Goal: Task Accomplishment & Management: Manage account settings

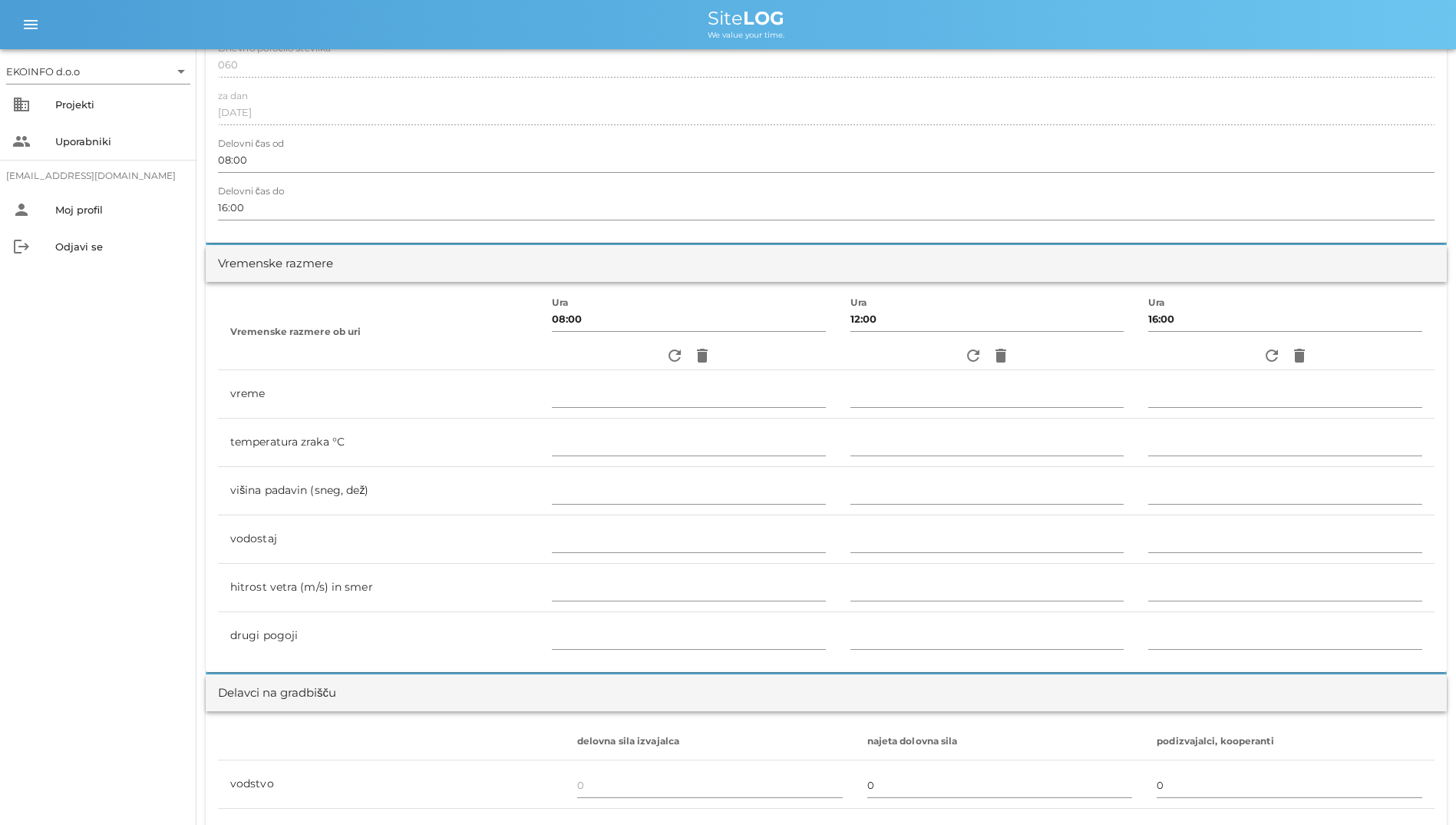
scroll to position [538, 0]
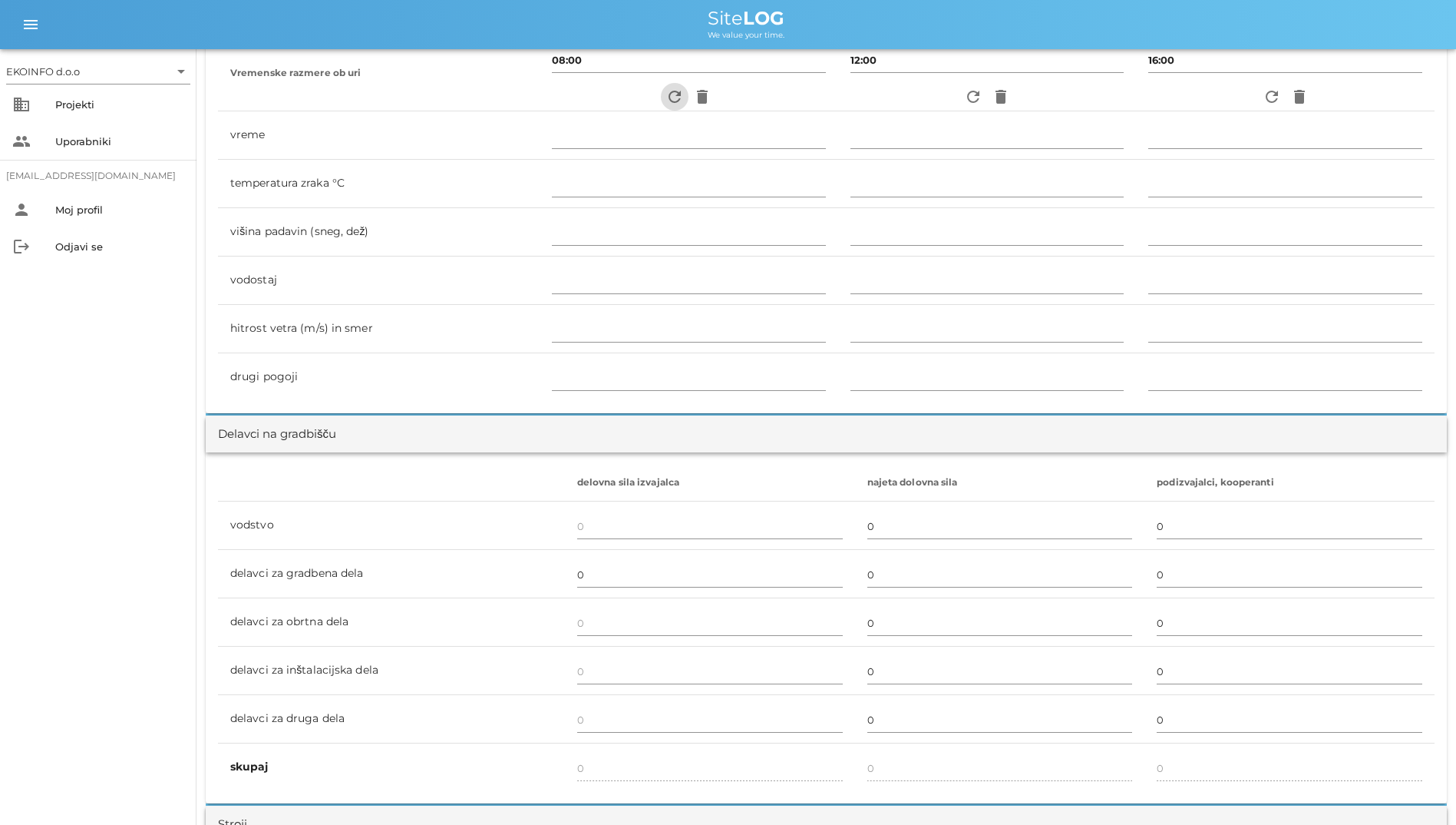
click at [666, 96] on icon "refresh" at bounding box center [674, 97] width 19 height 19
type input "jasno"
type input "18"
type input "0"
type input "0 m/s šibek S"
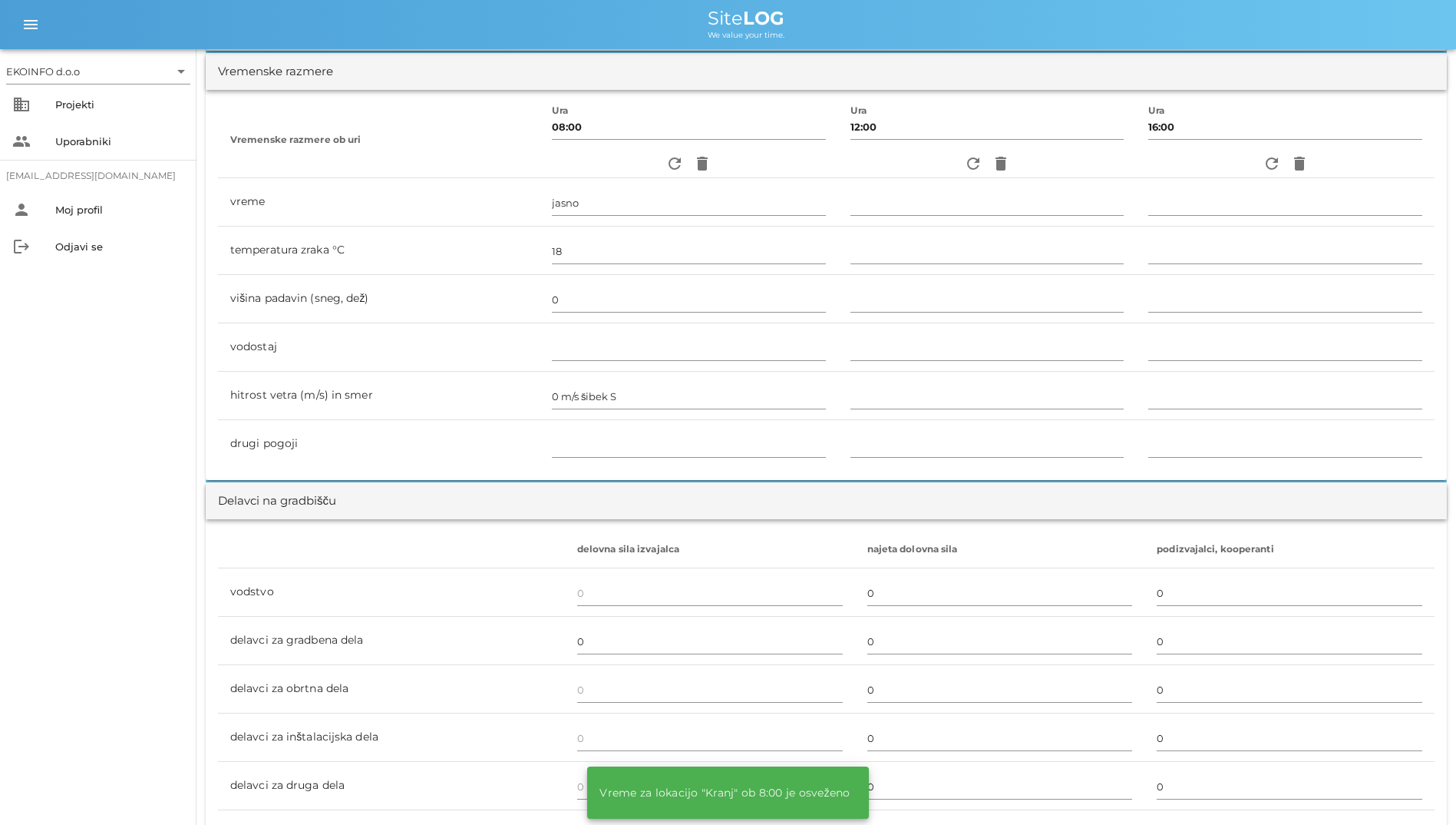
scroll to position [384, 0]
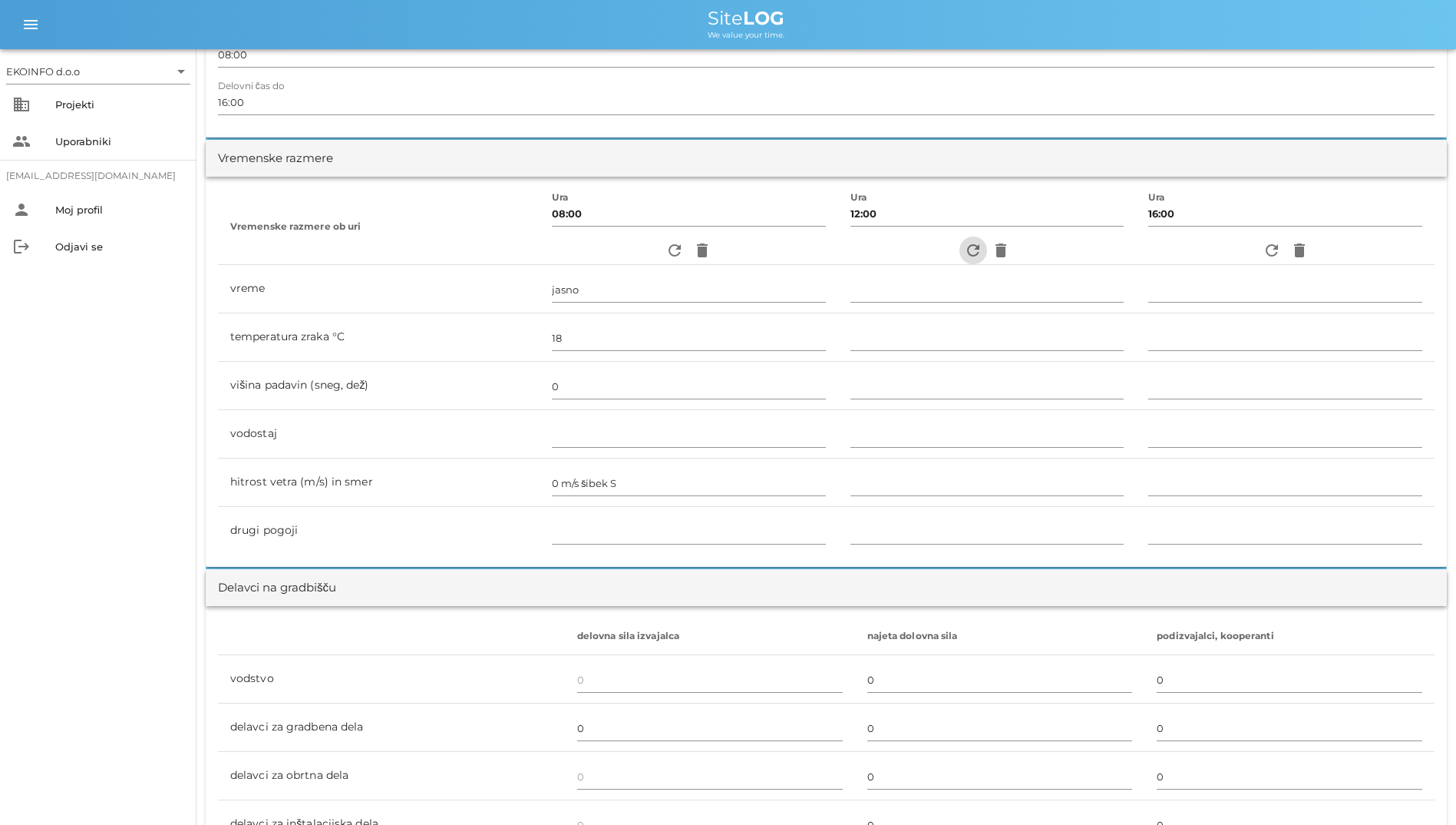
click at [964, 251] on icon "refresh" at bounding box center [973, 250] width 19 height 19
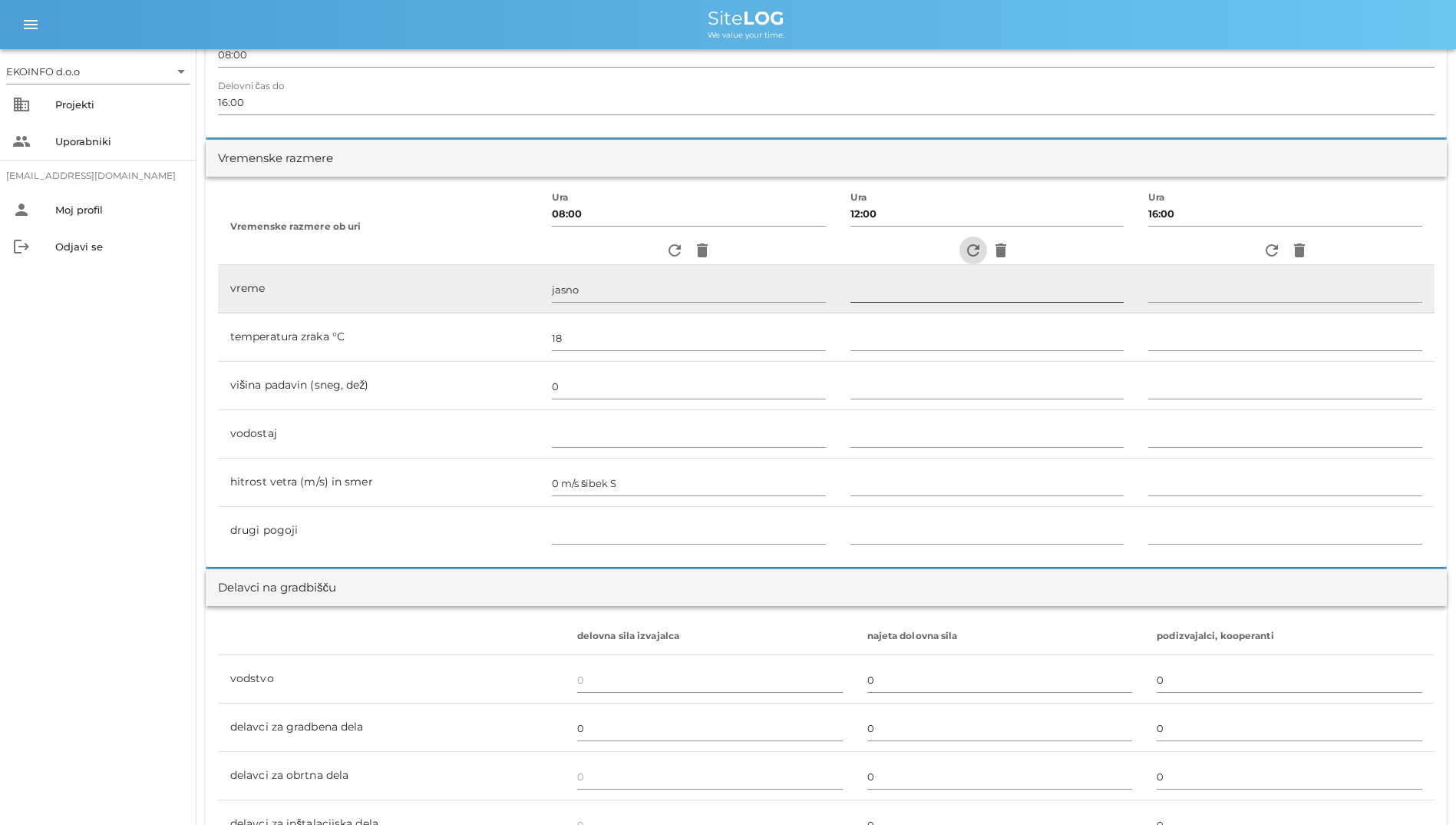
type input "jasno"
type input "23"
type input "0"
type input "1.67 m/s šibek JV"
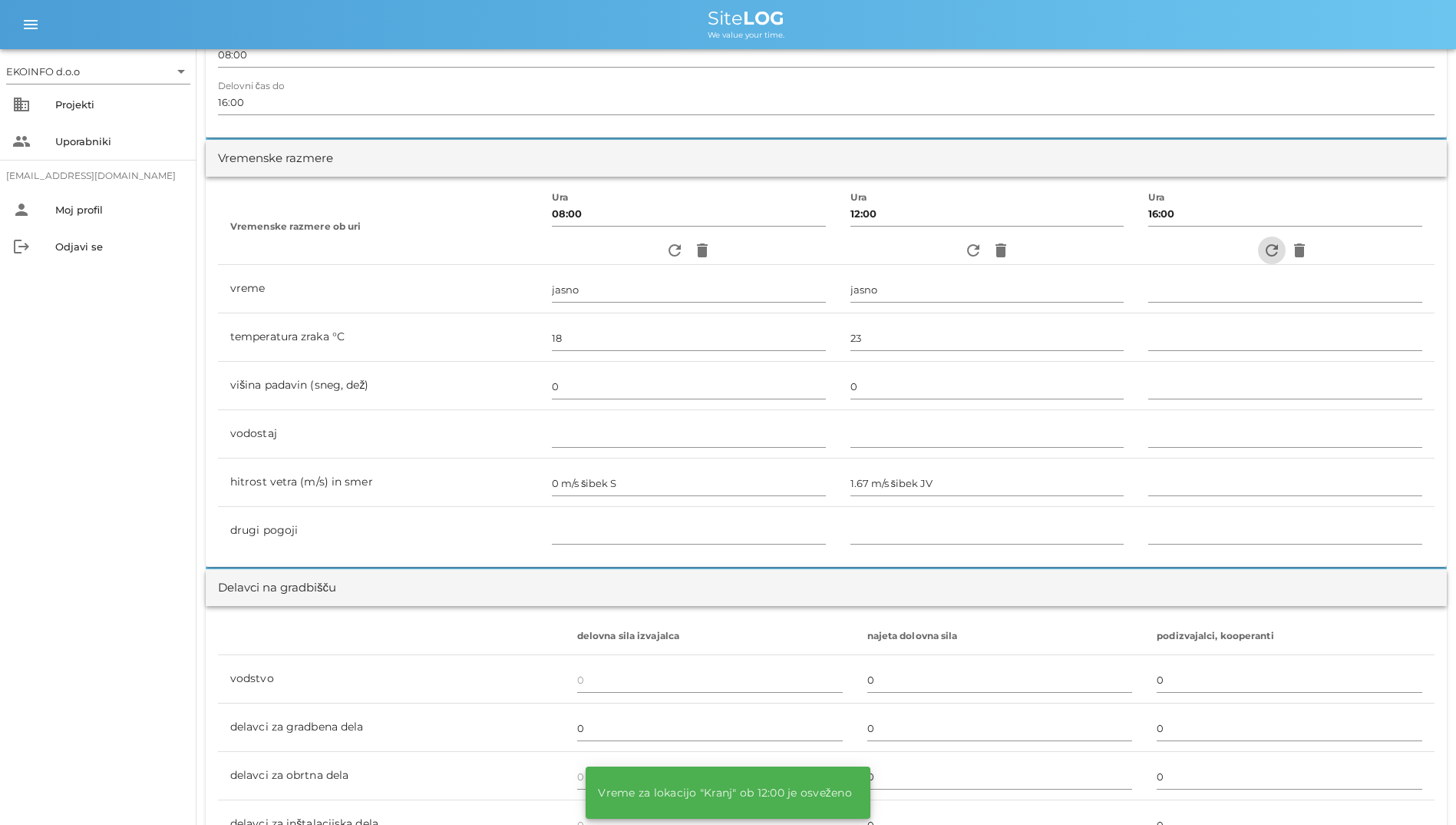
click at [1280, 247] on span "refresh" at bounding box center [1273, 250] width 27 height 19
type input "delno oblačno"
type input "24"
type input "0"
type input "1.11 m/s šibek V"
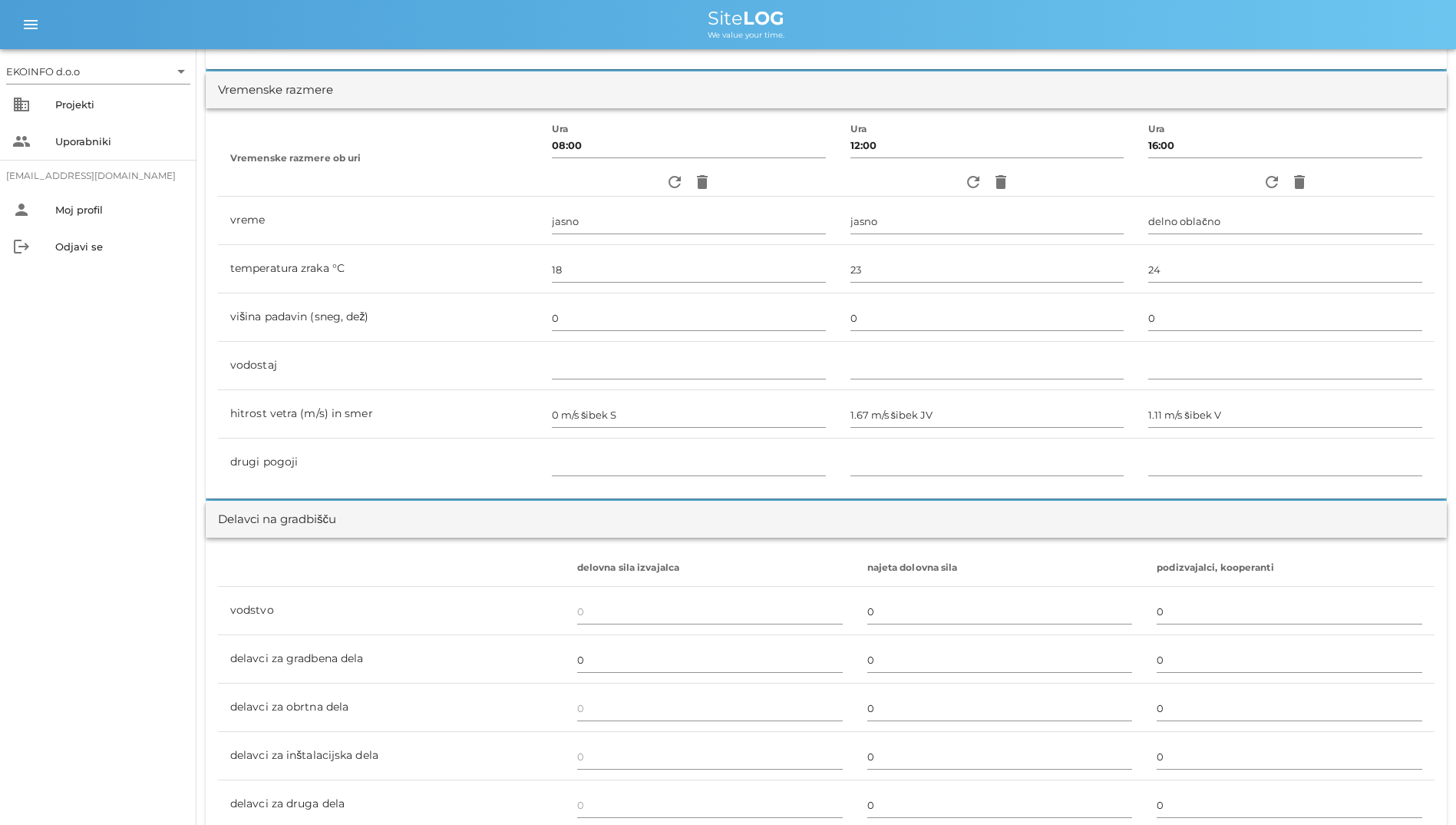
scroll to position [461, 0]
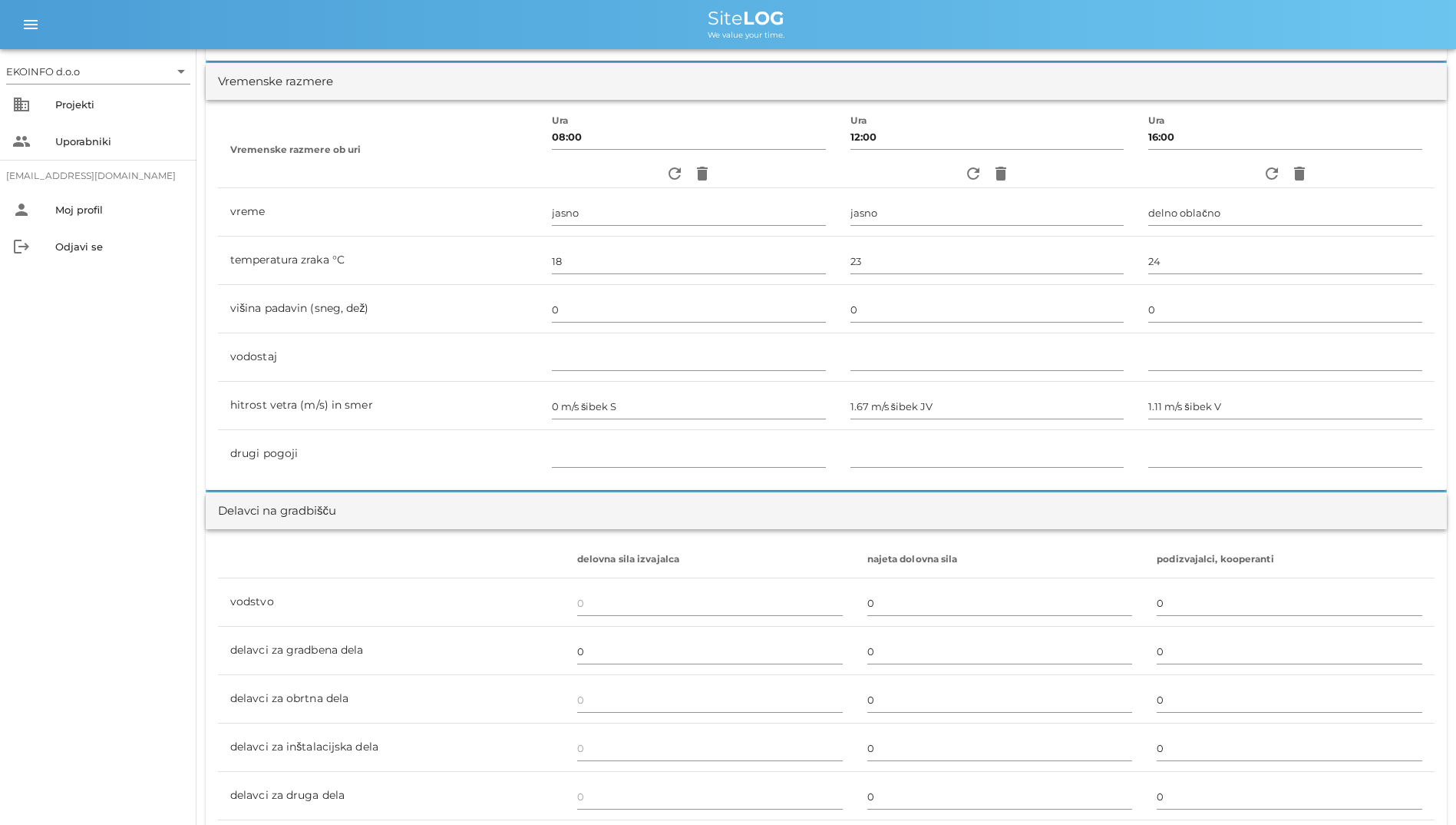
click at [10, 427] on div "EKOINFO d.o.o arrow_drop_down business Projekti people Uporabniki student2@info…" at bounding box center [98, 436] width 196 height 776
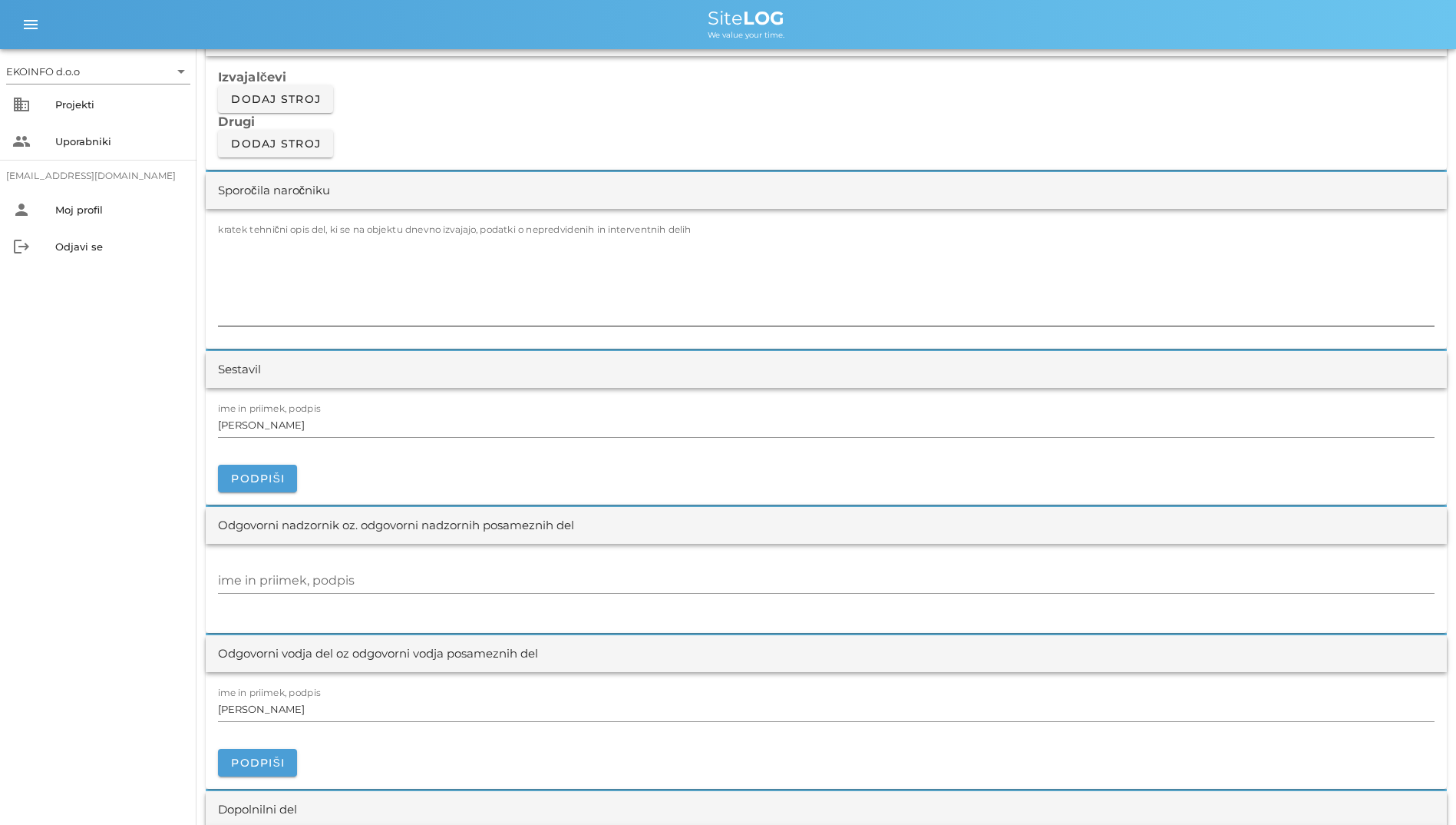
scroll to position [1328, 0]
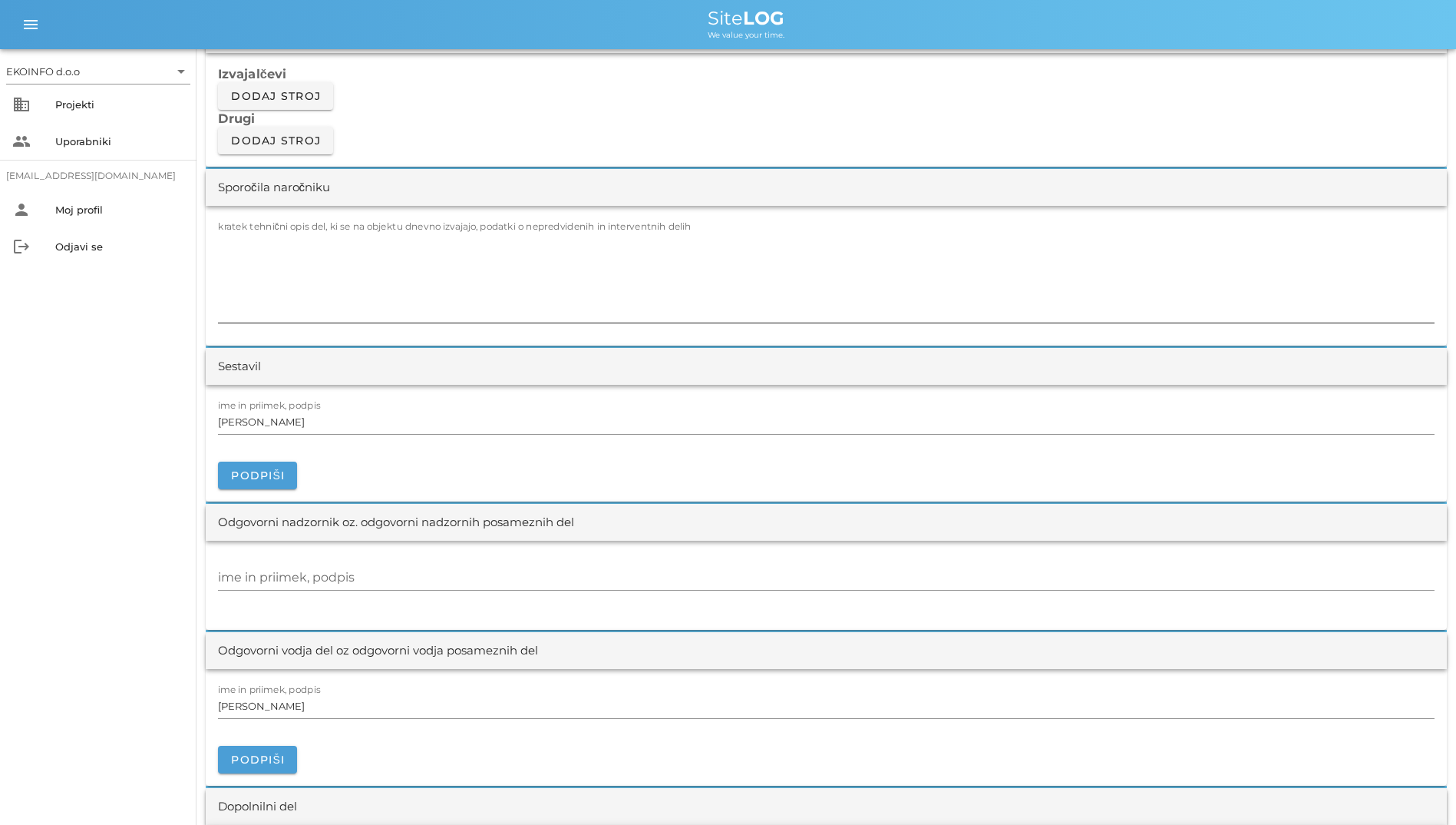
click at [714, 316] on textarea "kratek tehnični opis del, ki se na objektu dnevno izvajajo, podatki o nepredvid…" at bounding box center [826, 276] width 1217 height 92
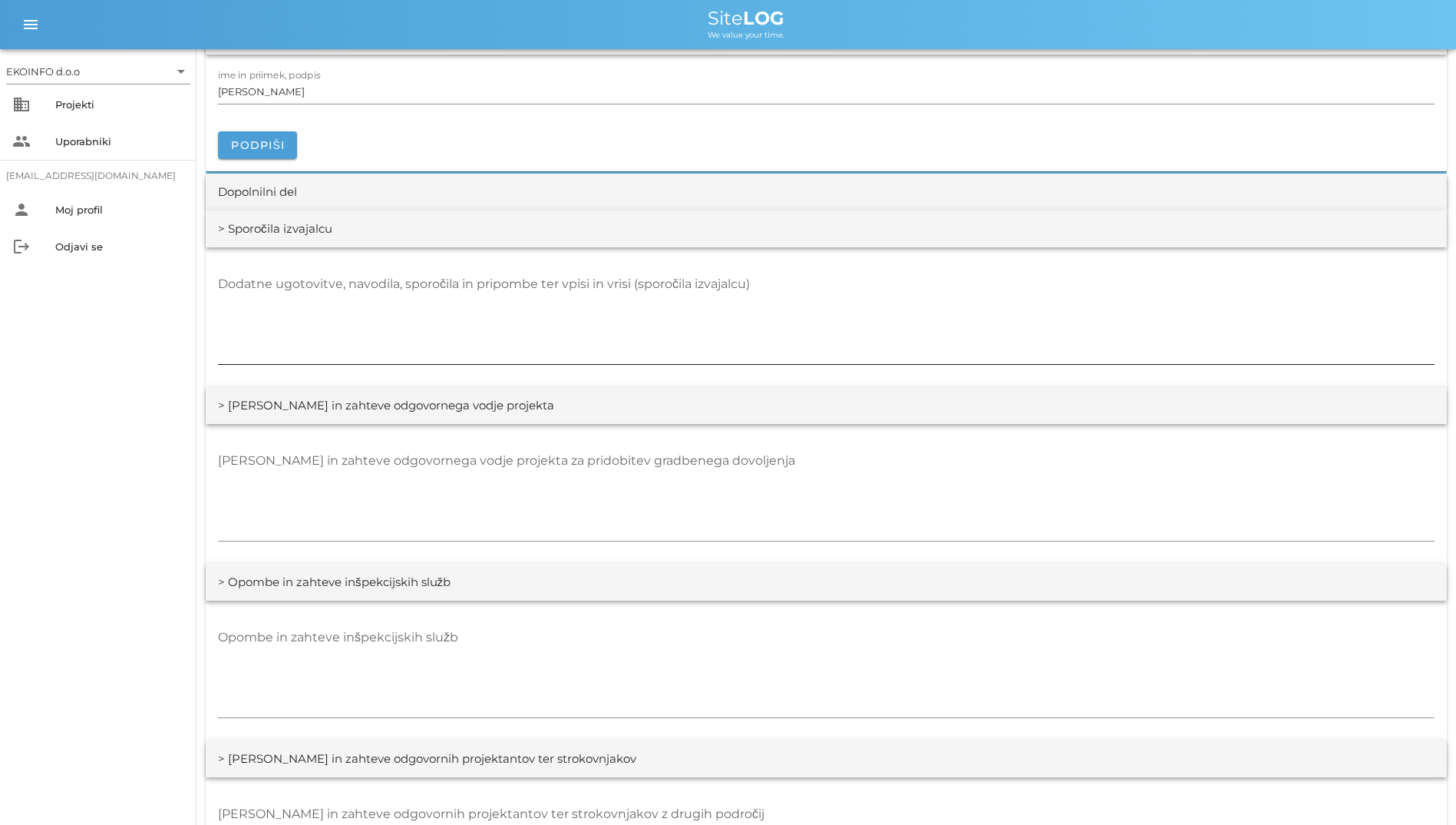
click at [790, 328] on textarea "Dodatne ugotovitve, navodila, sporočila in pripombe ter vpisi in vrisi (sporoči…" at bounding box center [826, 318] width 1217 height 92
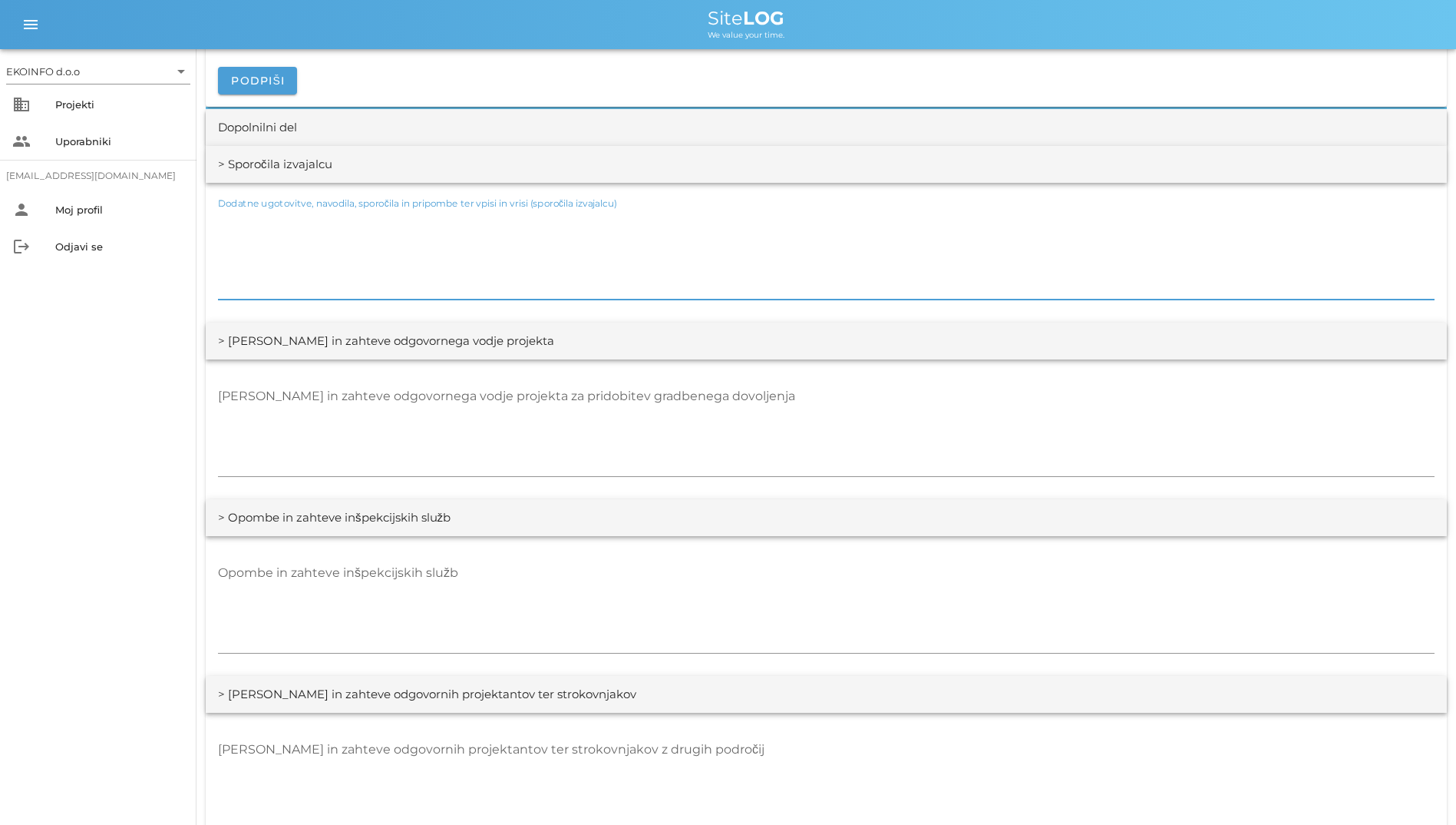
scroll to position [2095, 0]
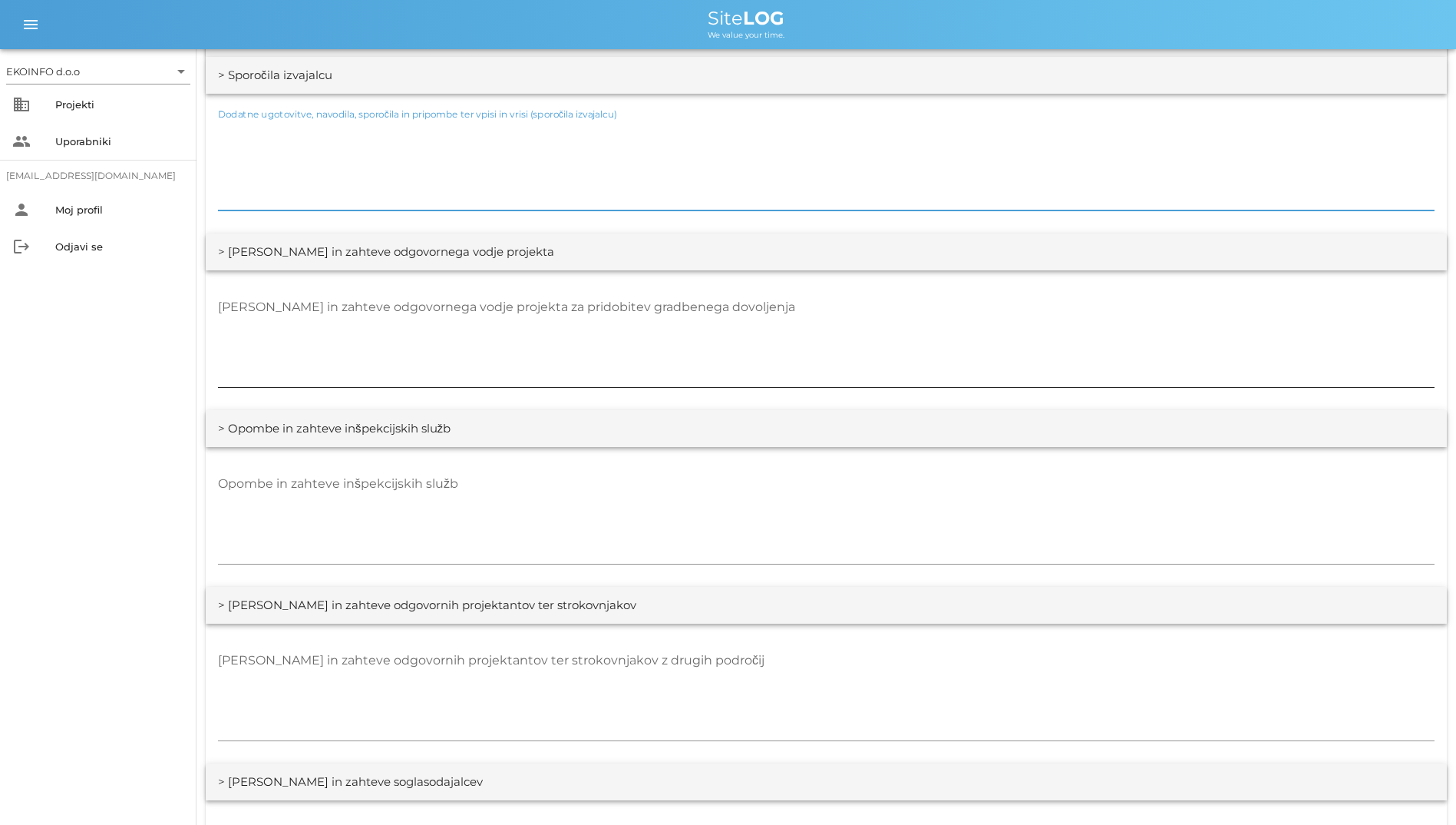
click at [801, 374] on textarea "[PERSON_NAME] in zahteve odgovornega vodje projekta za pridobitev gradbenega do…" at bounding box center [826, 341] width 1217 height 92
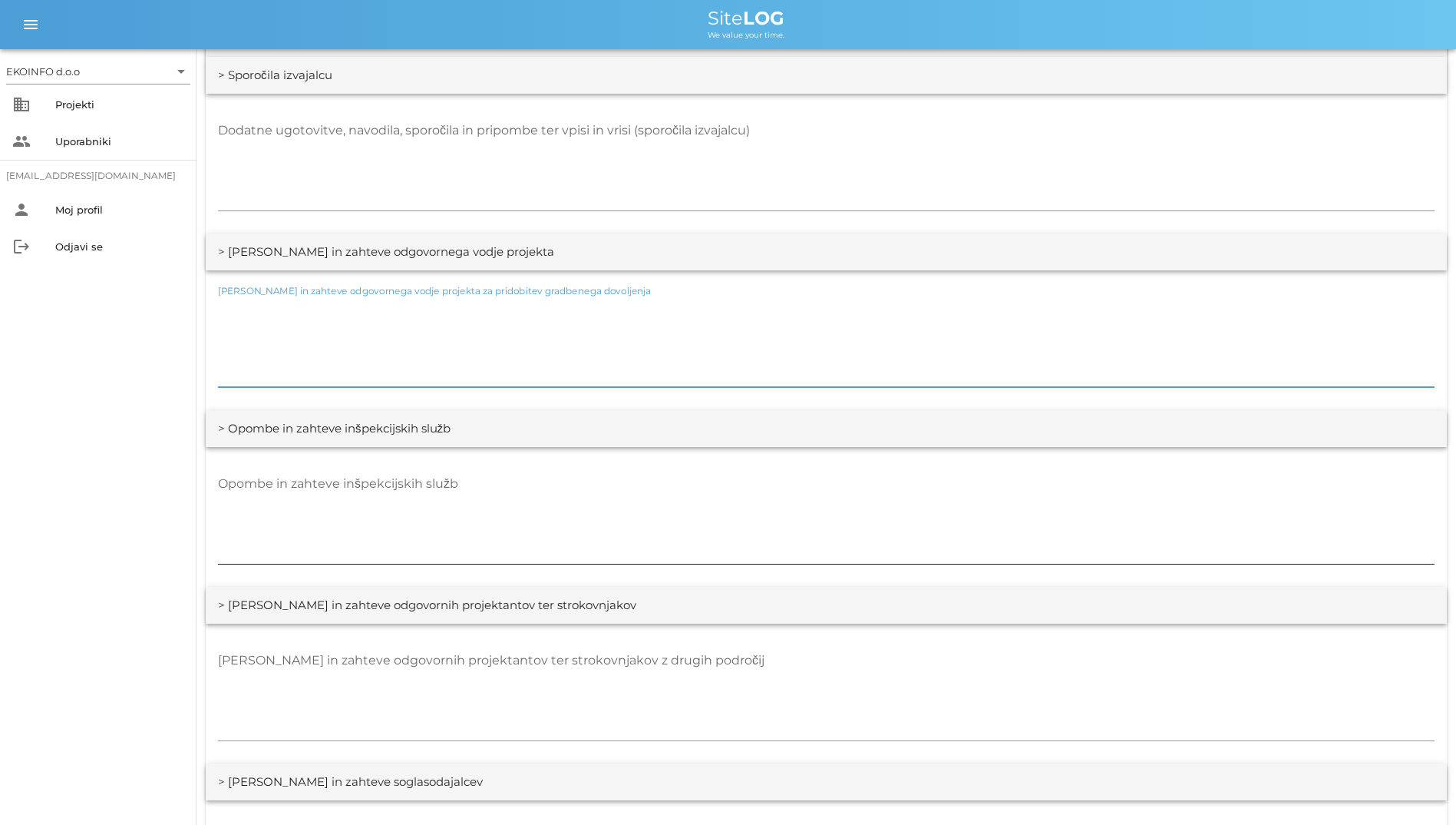
click at [835, 503] on textarea "Opombe in zahteve inšpekcijskih služb" at bounding box center [826, 517] width 1217 height 92
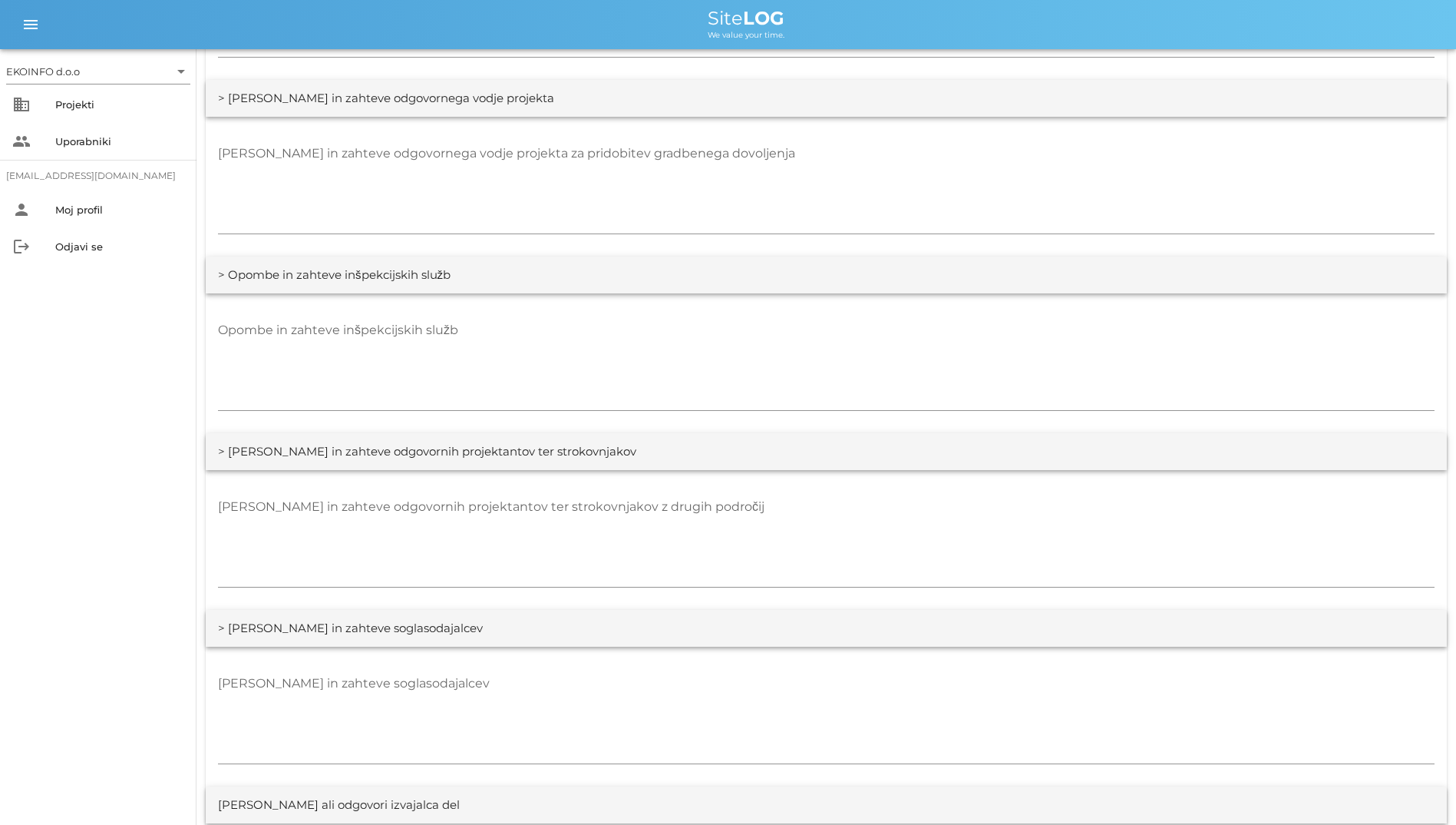
click at [799, 481] on div "[PERSON_NAME] in zahteve odgovornih projektantov ter strokovnjakov z drugih pod…" at bounding box center [827, 539] width 1241 height 140
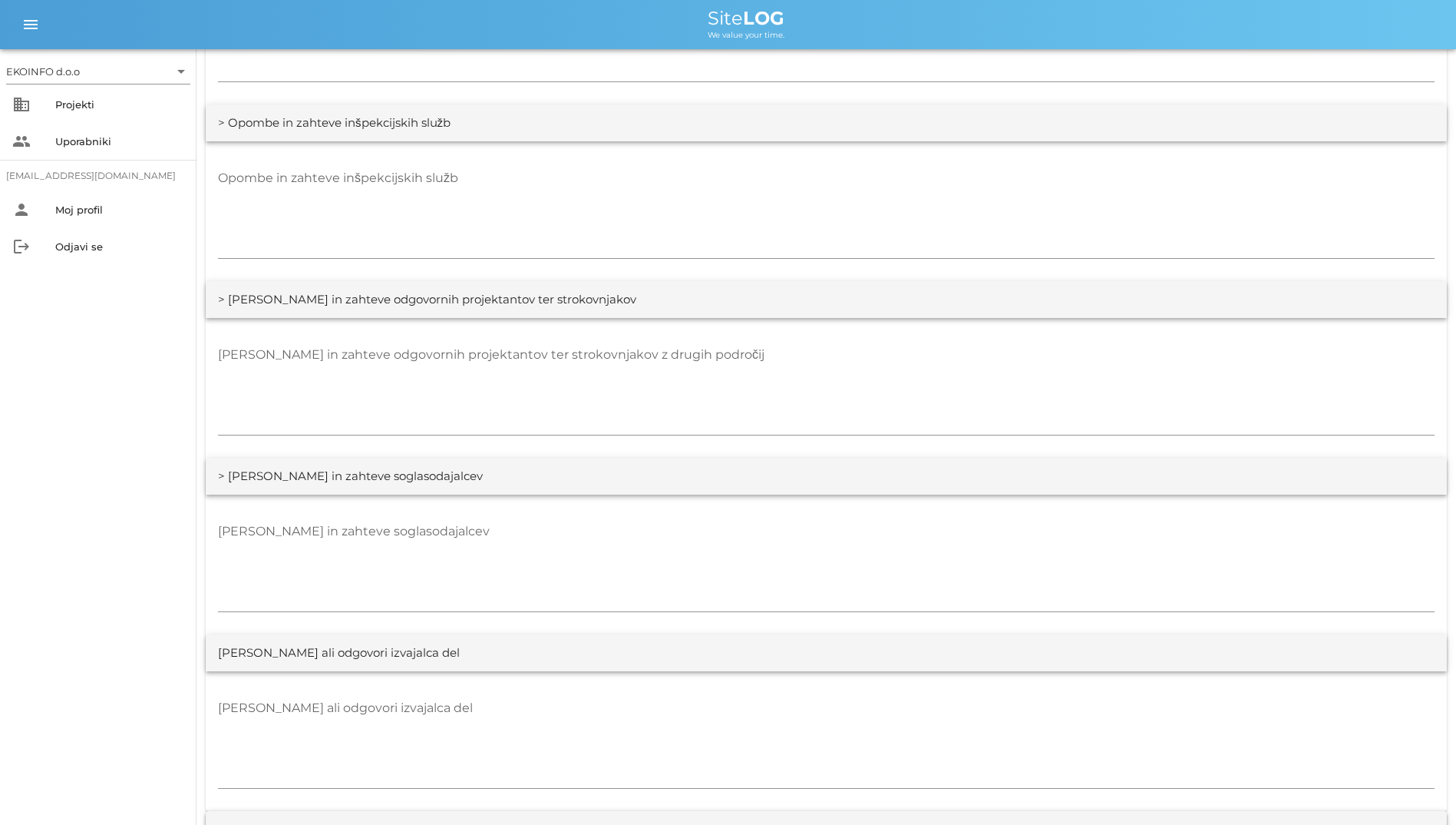
scroll to position [2403, 0]
click at [818, 457] on div "> [PERSON_NAME] in zahteve soglasodajalcev" at bounding box center [827, 474] width 1241 height 37
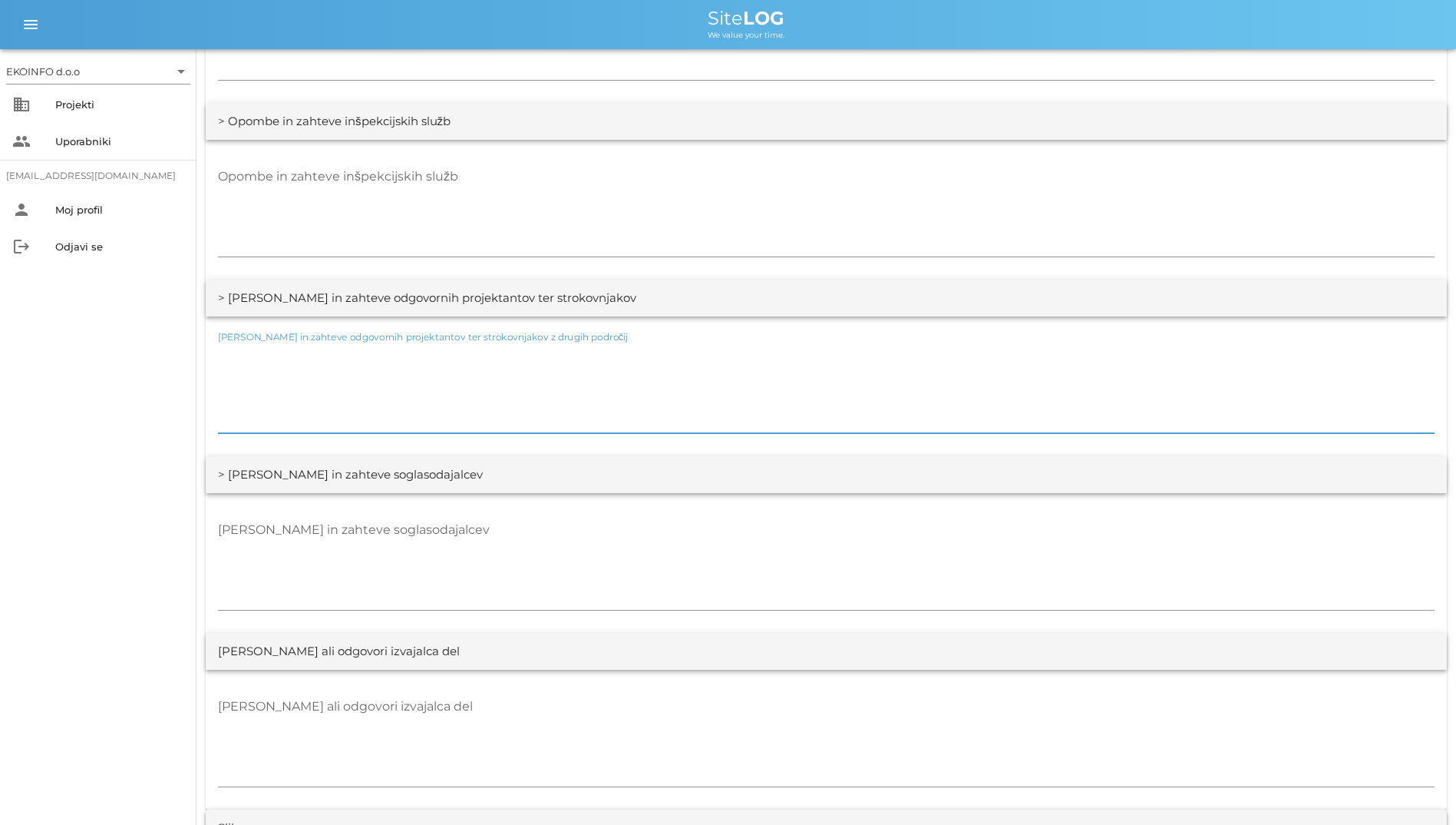
click at [840, 418] on textarea "[PERSON_NAME] in zahteve odgovornih projektantov ter strokovnjakov z drugih pod…" at bounding box center [826, 387] width 1217 height 92
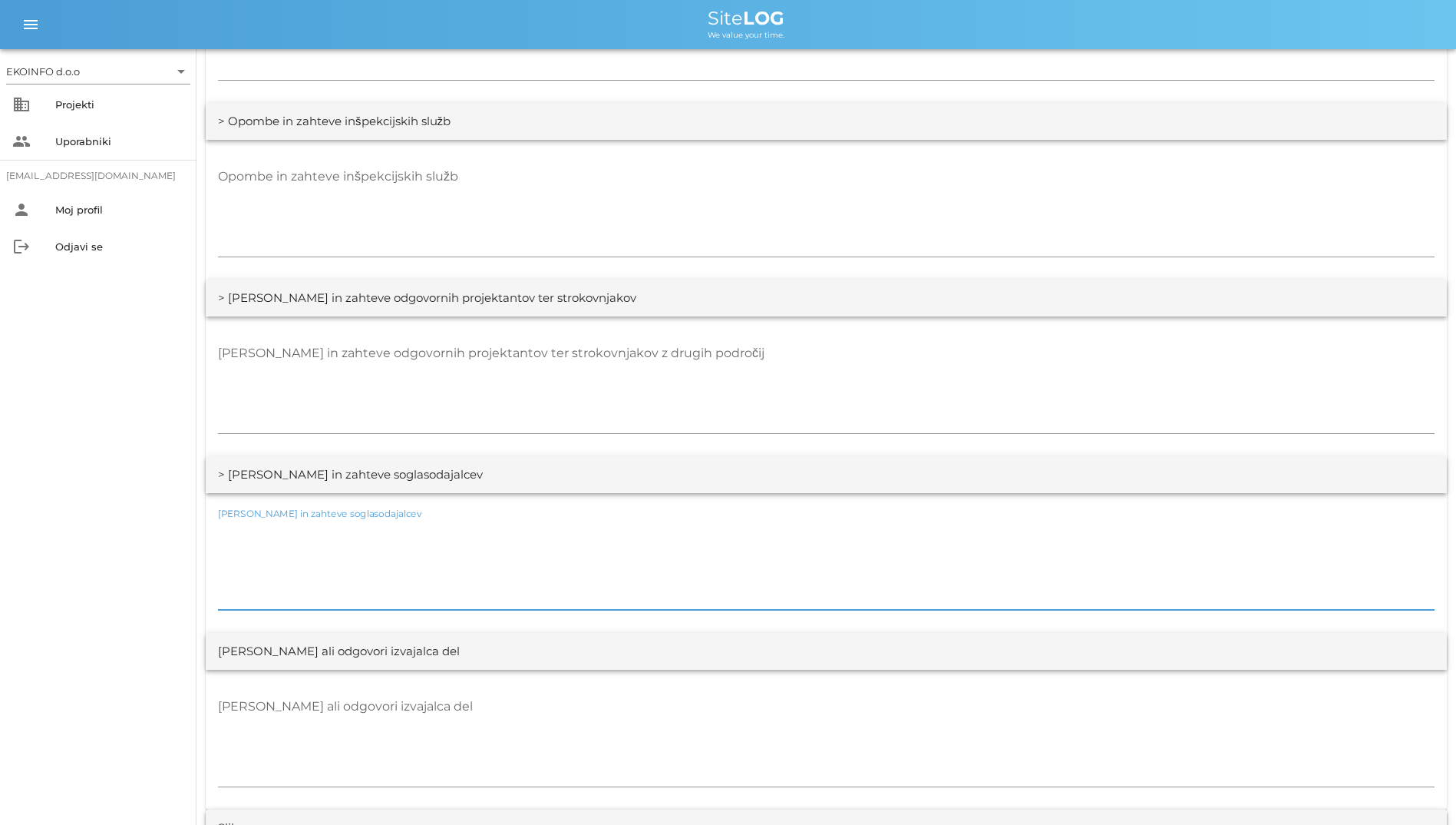
click at [888, 603] on textarea "[PERSON_NAME] in zahteve soglasodajalcev" at bounding box center [826, 563] width 1217 height 92
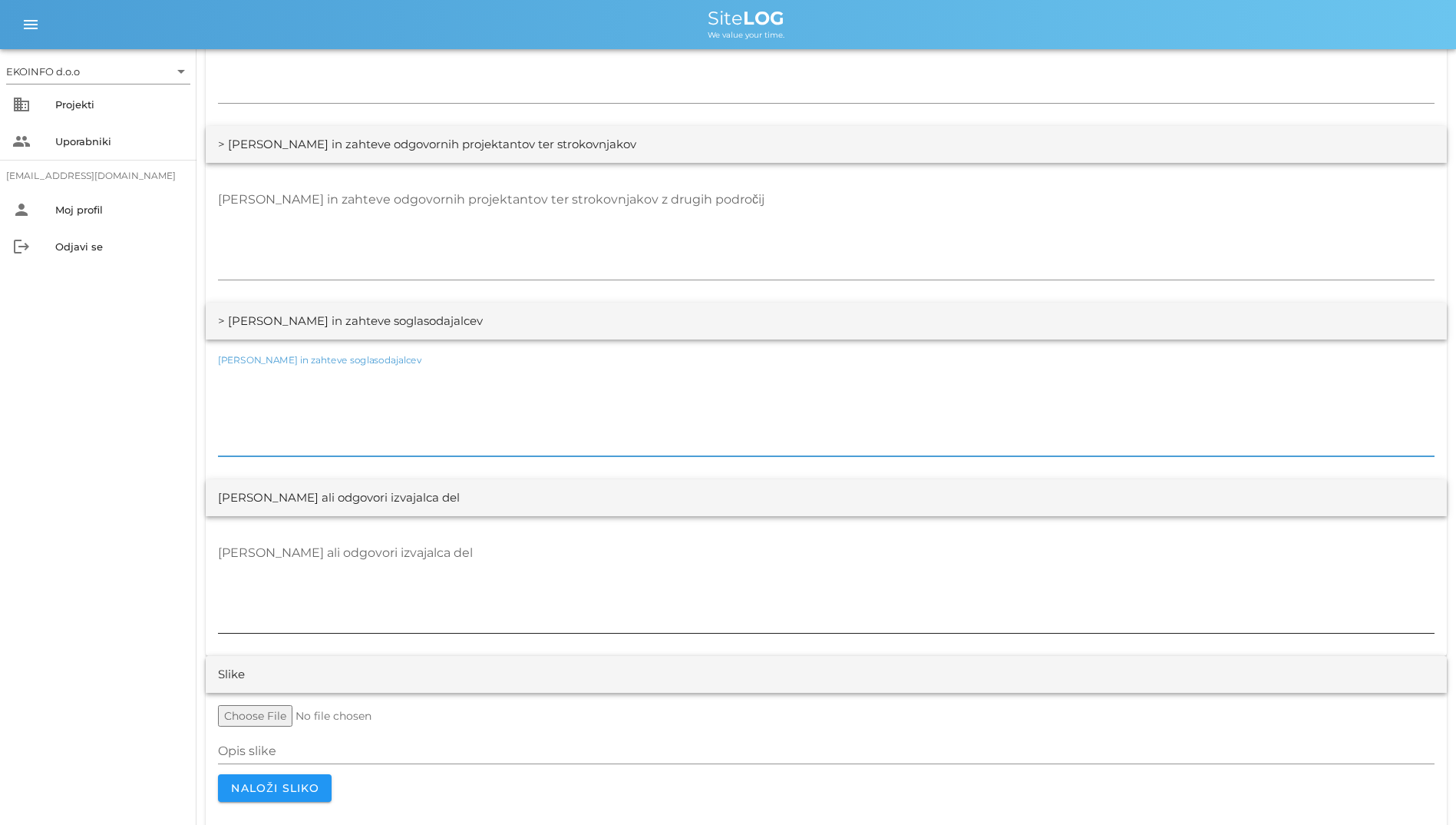
click at [917, 596] on textarea "[PERSON_NAME] ali odgovori izvajalca del" at bounding box center [826, 587] width 1217 height 92
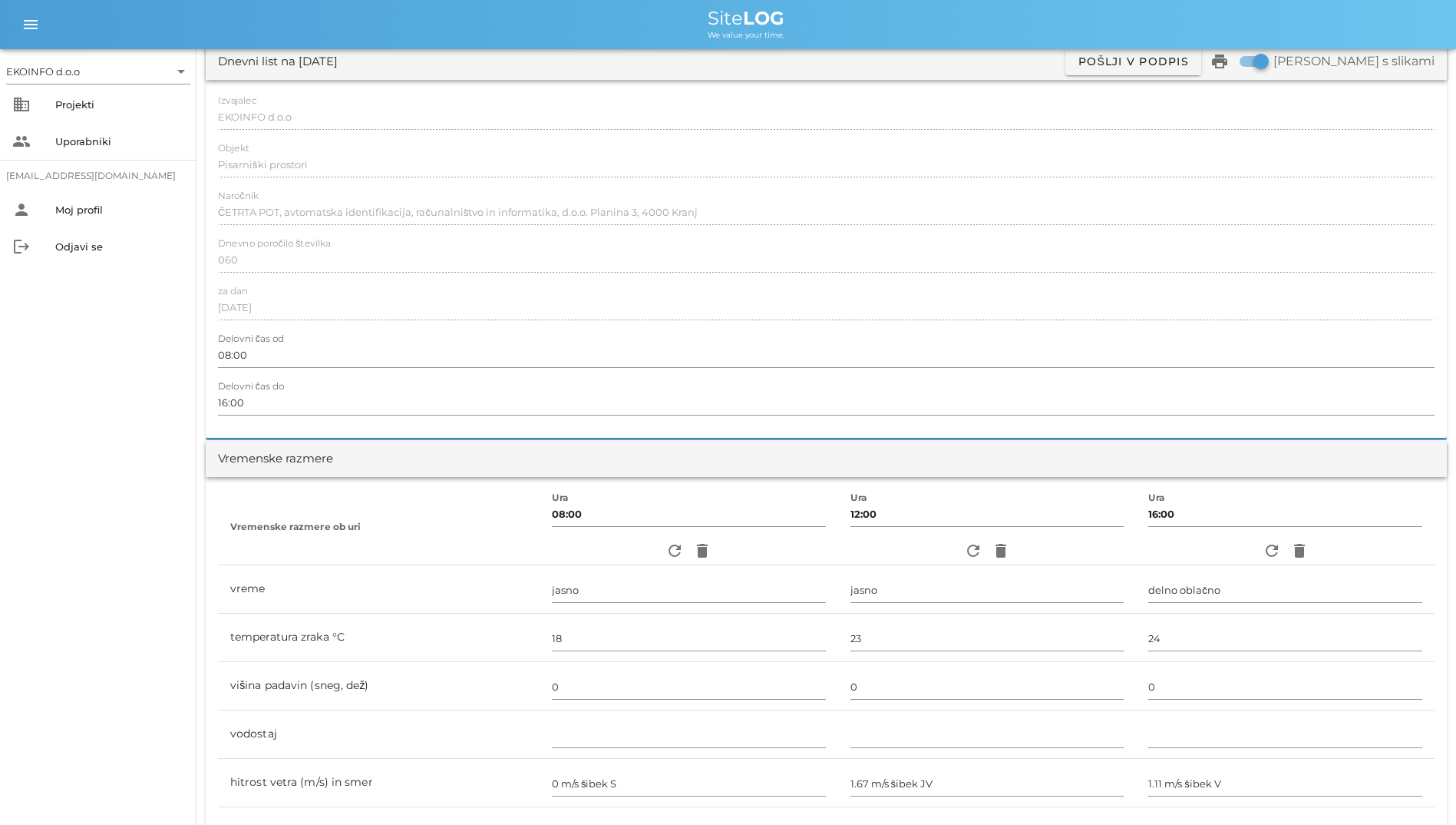
scroll to position [0, 0]
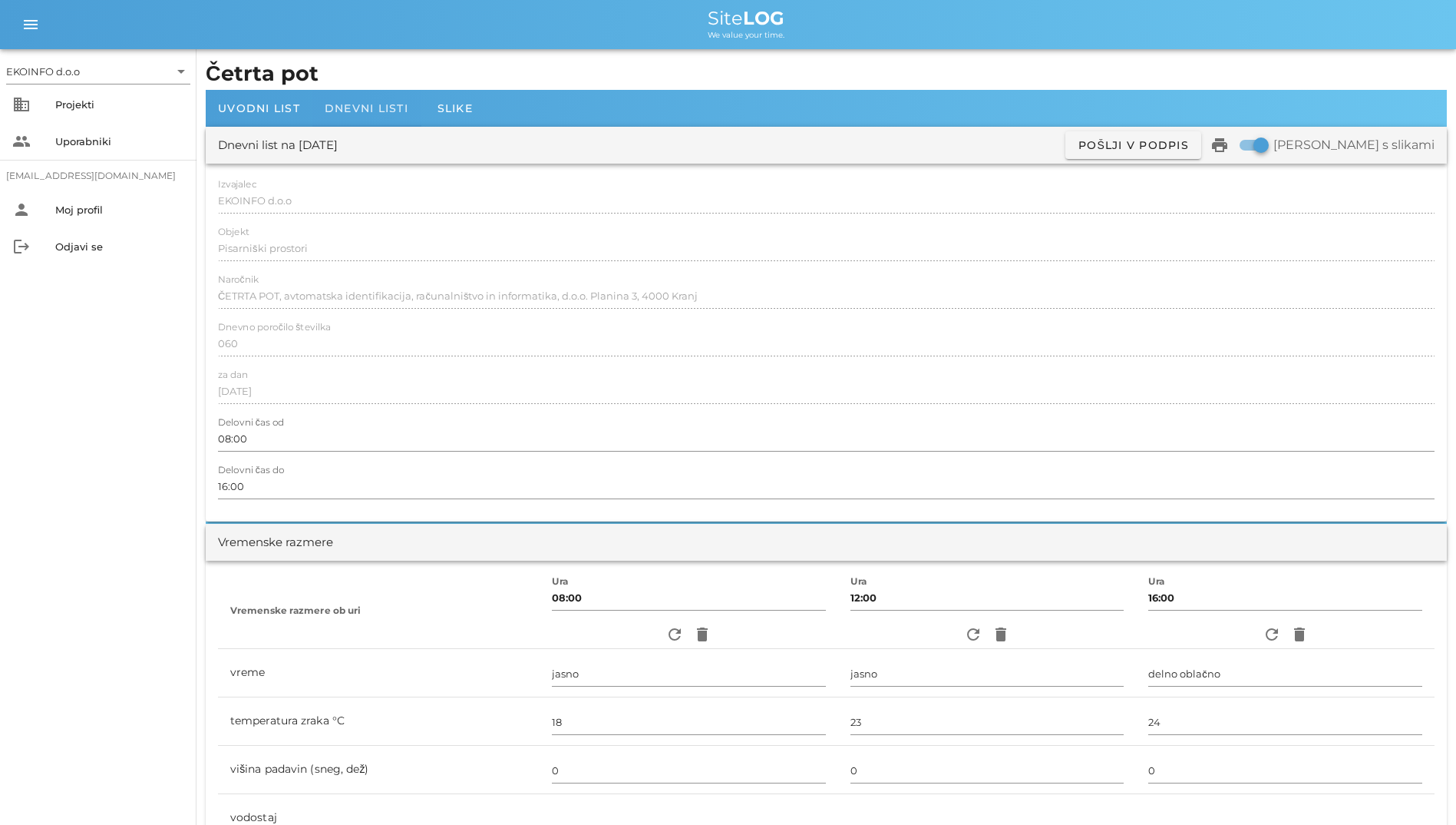
click at [393, 98] on div "Dnevni listi" at bounding box center [366, 108] width 108 height 37
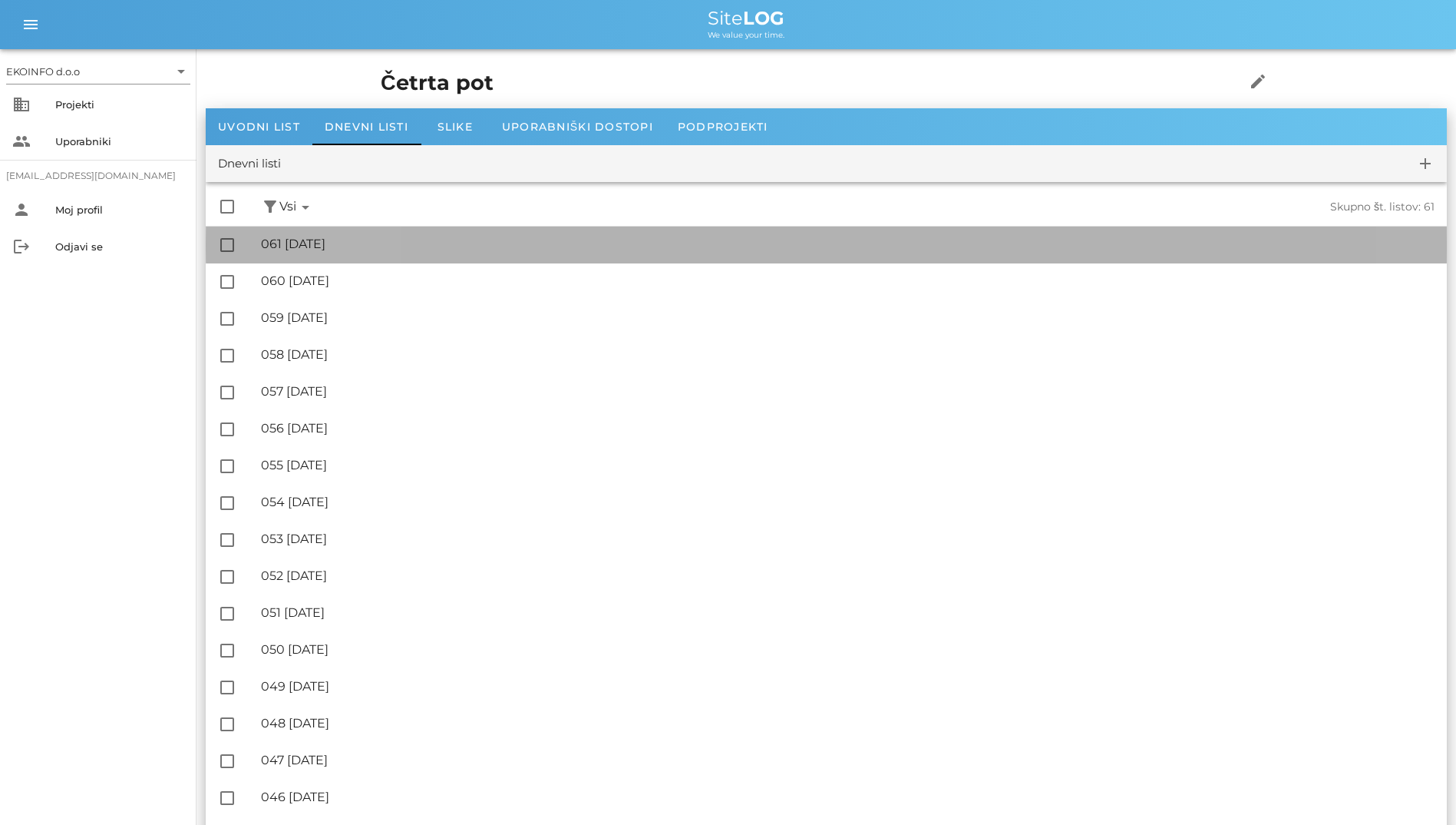
click at [361, 237] on div "🔏 061 torek, 26.08.2025" at bounding box center [847, 243] width 1174 height 15
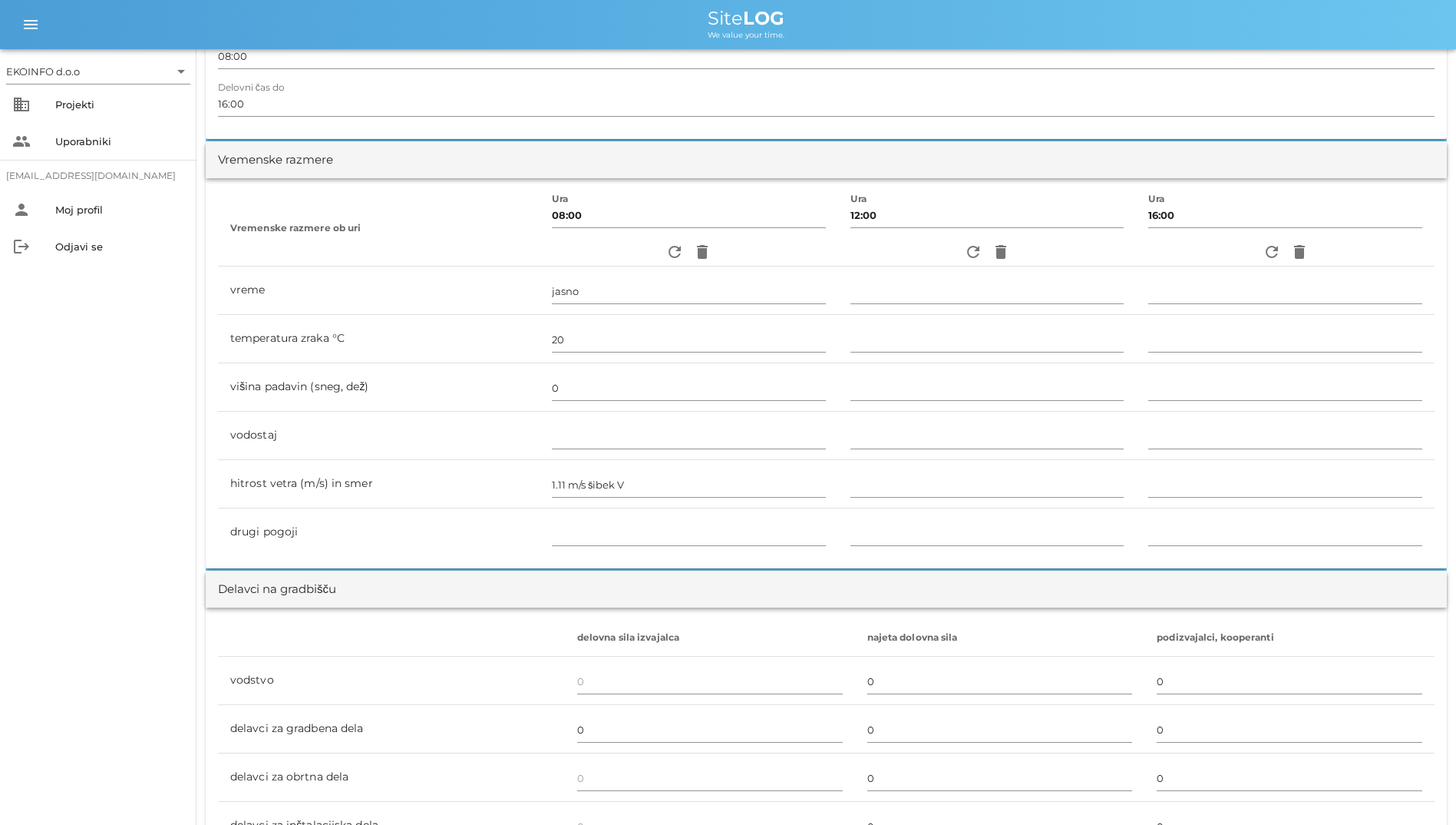
scroll to position [384, 0]
click at [964, 252] on icon "refresh" at bounding box center [973, 250] width 19 height 19
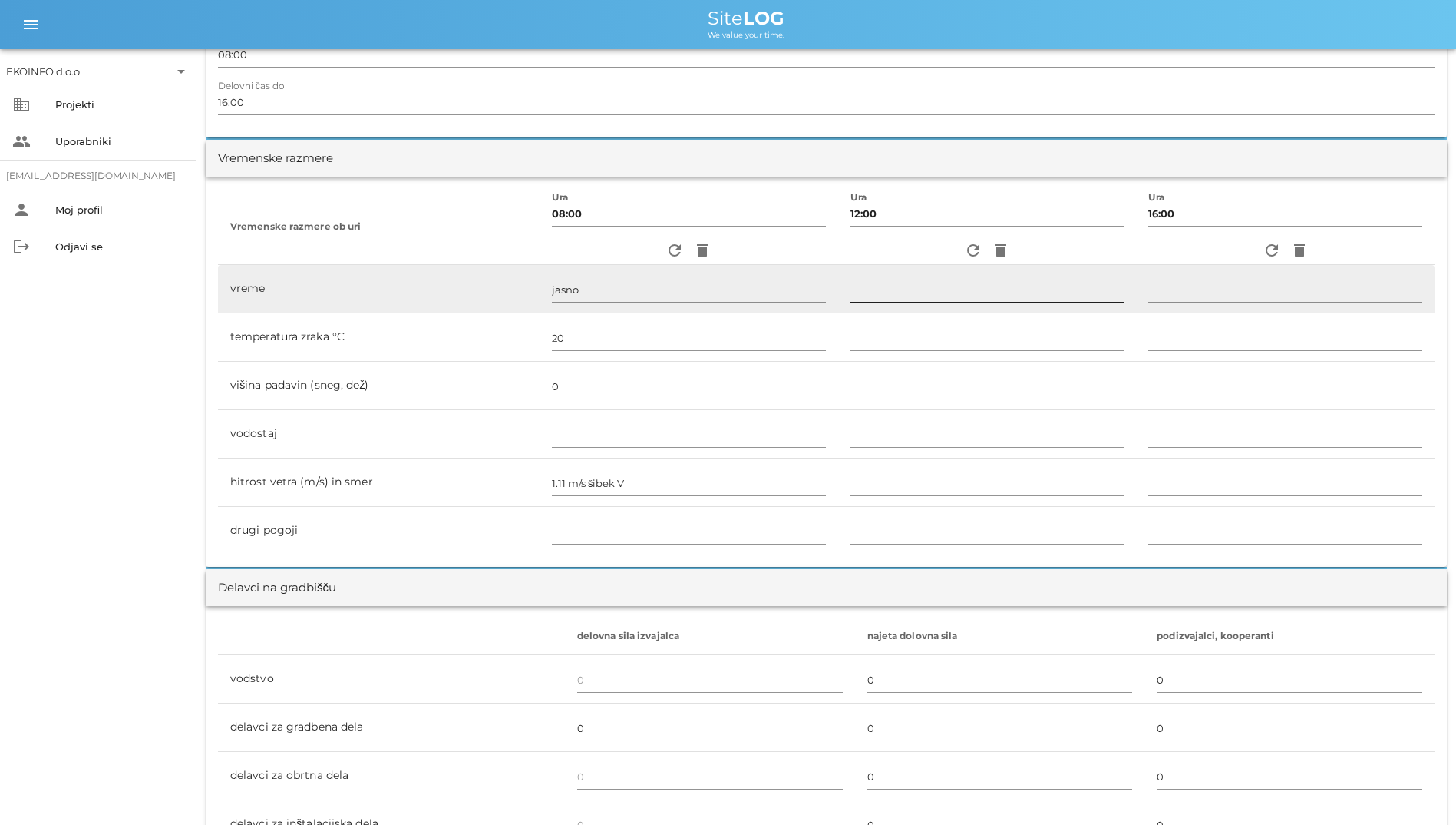
type input "jasno"
type input "26"
type input "0"
type input "2.22 m/s šibek JV"
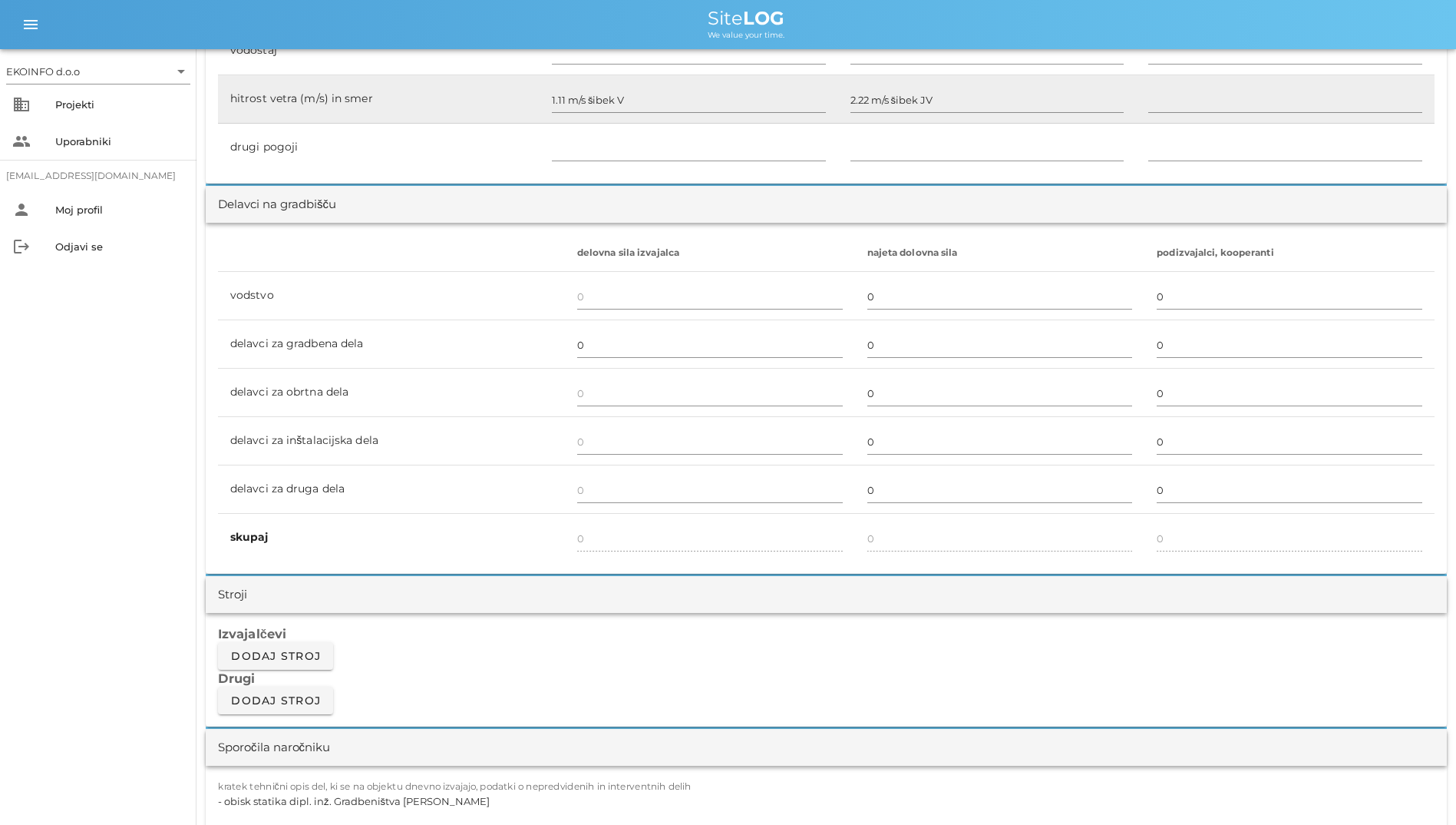
scroll to position [768, 0]
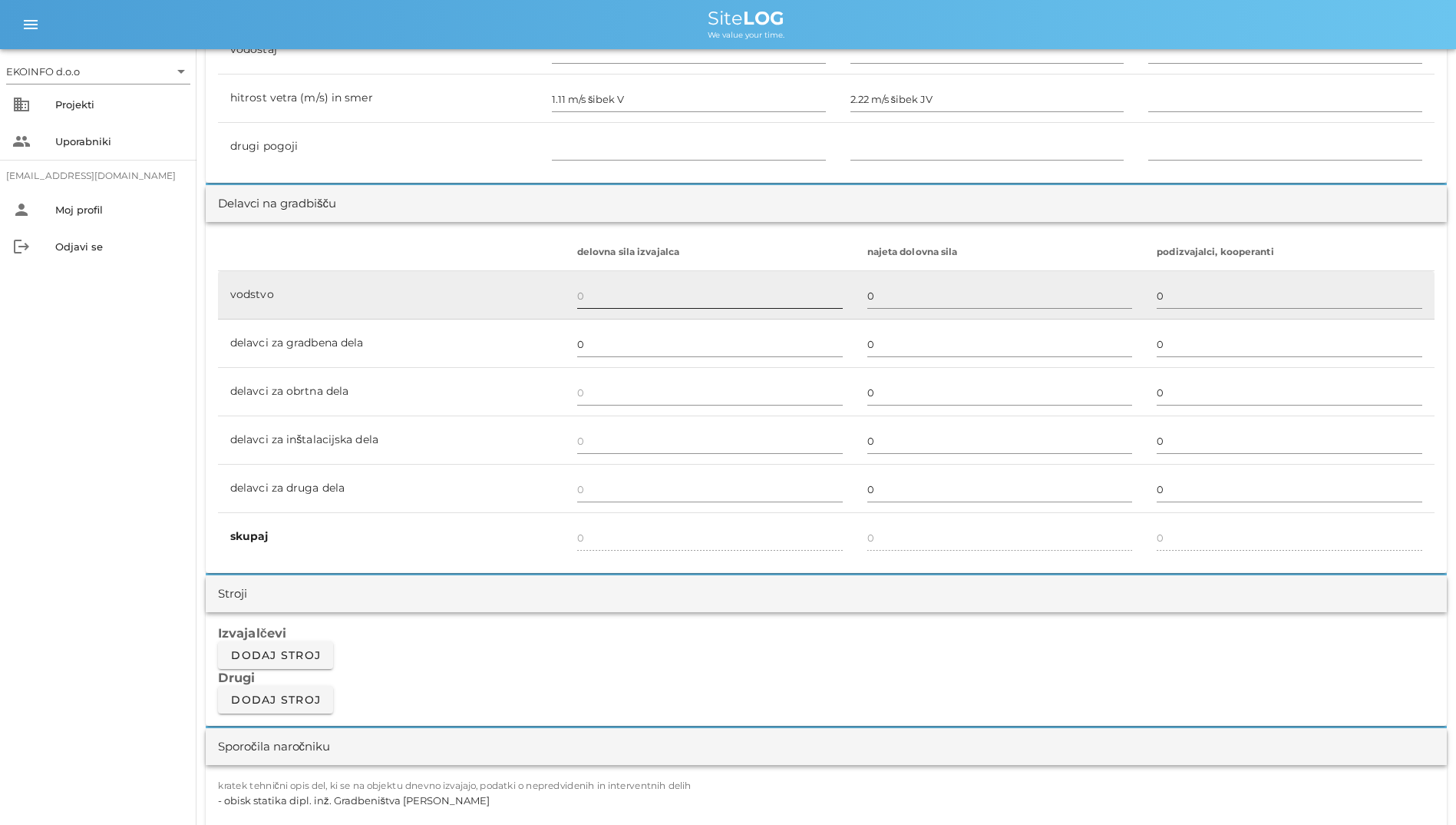
click at [578, 294] on input "text" at bounding box center [710, 295] width 265 height 24
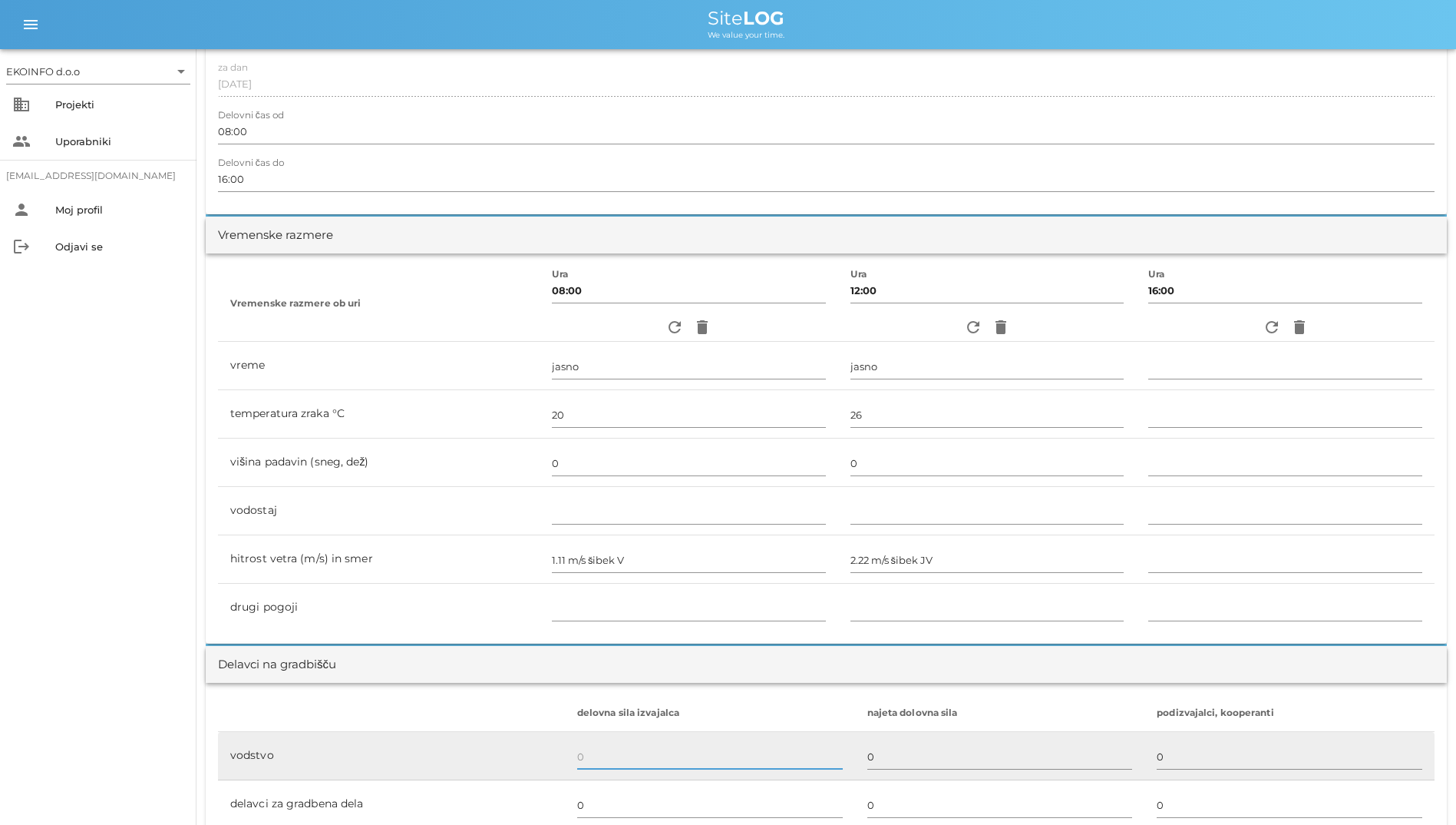
scroll to position [0, 0]
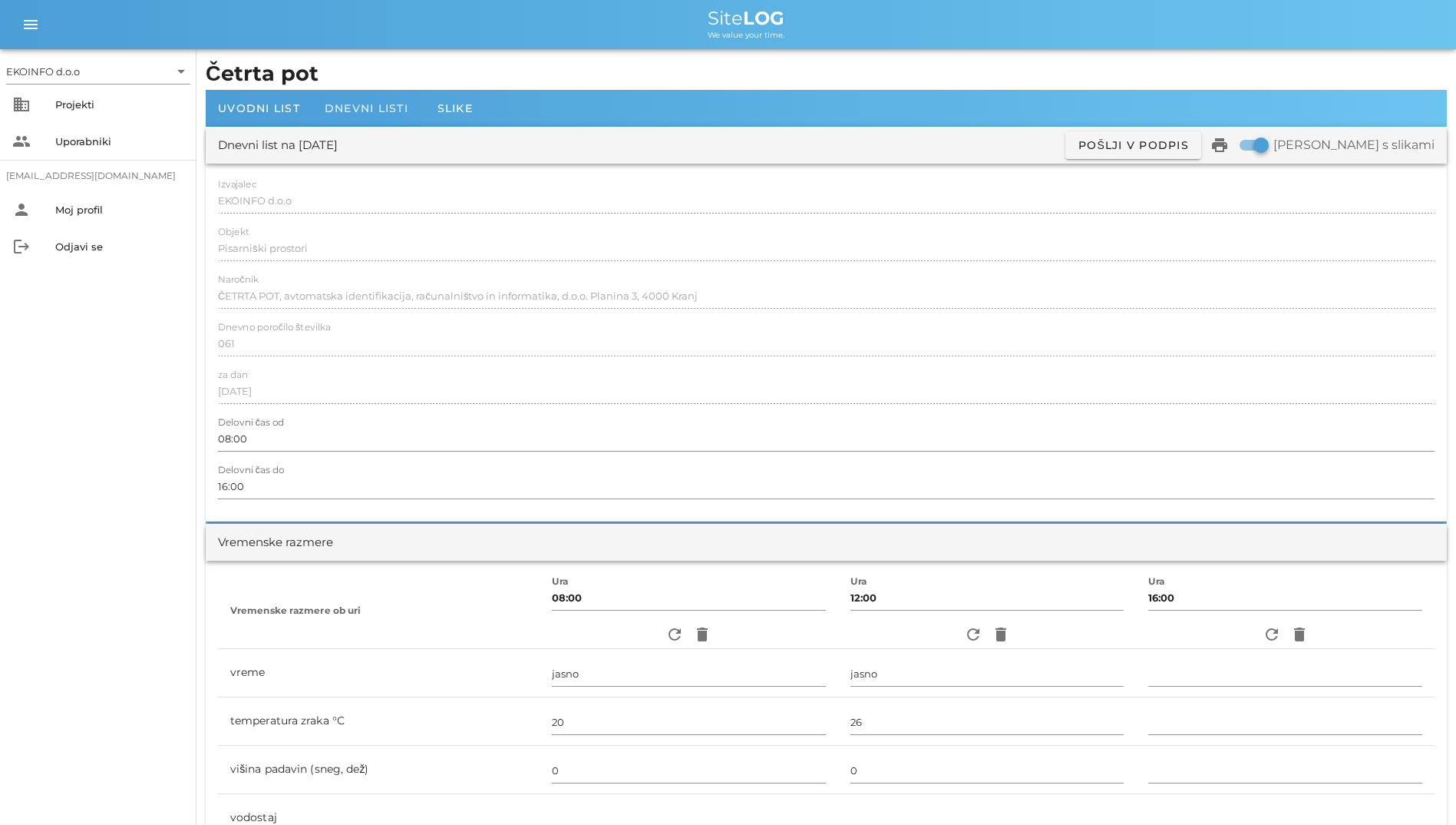
click at [350, 96] on div "Dnevni listi" at bounding box center [366, 108] width 108 height 37
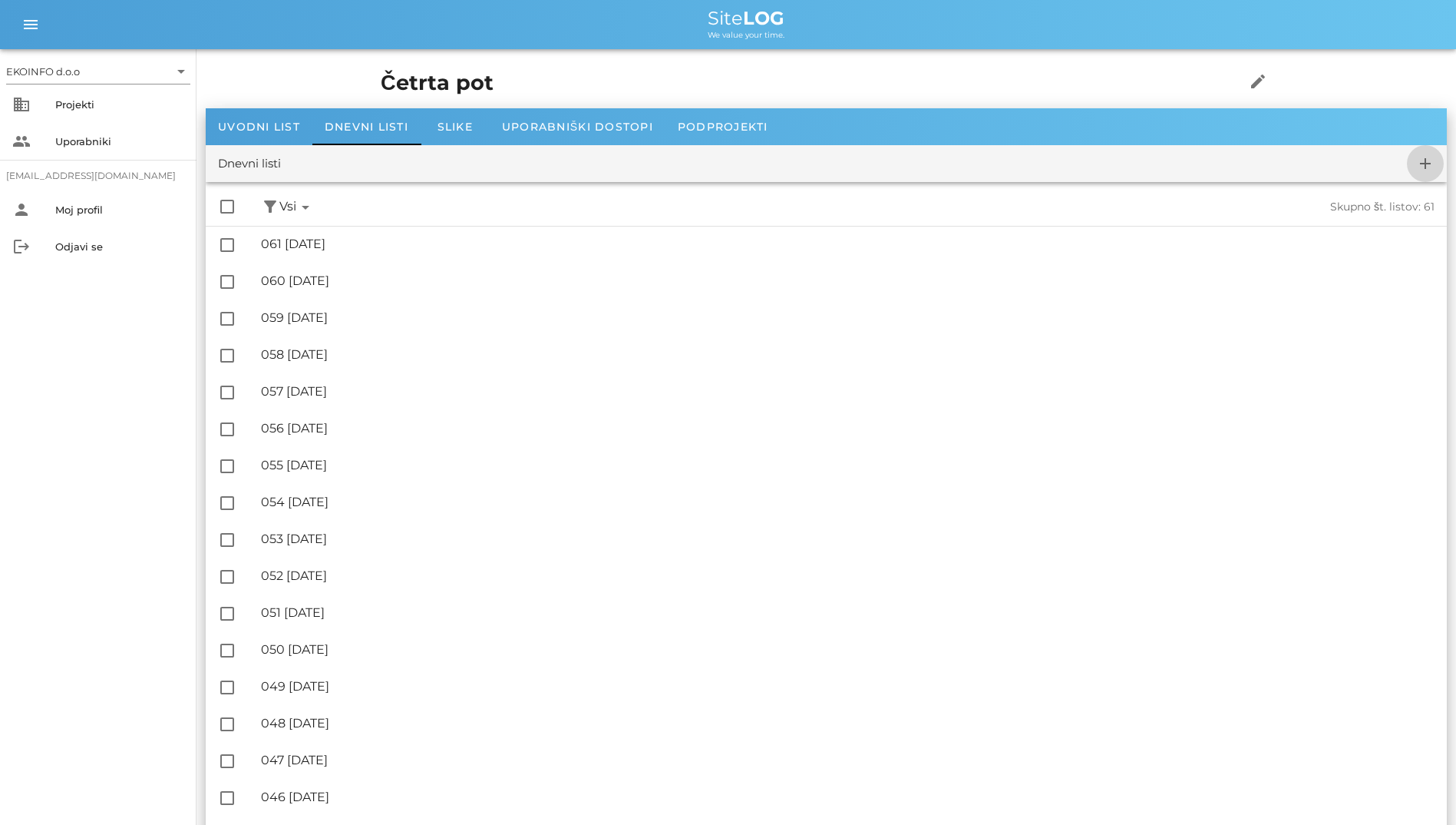
click at [1427, 156] on icon "add" at bounding box center [1426, 163] width 19 height 19
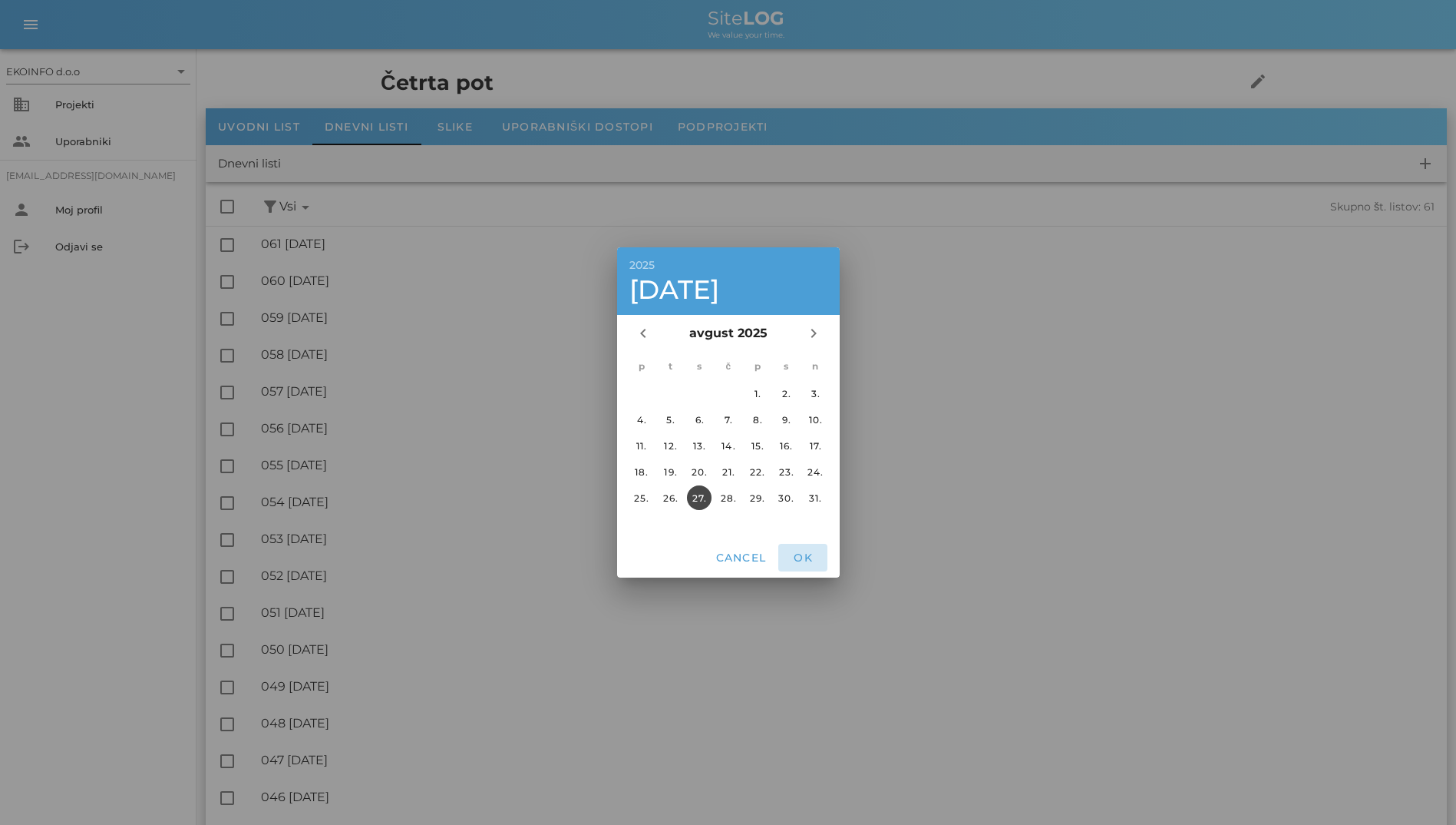
click at [798, 554] on span "OK" at bounding box center [803, 557] width 37 height 14
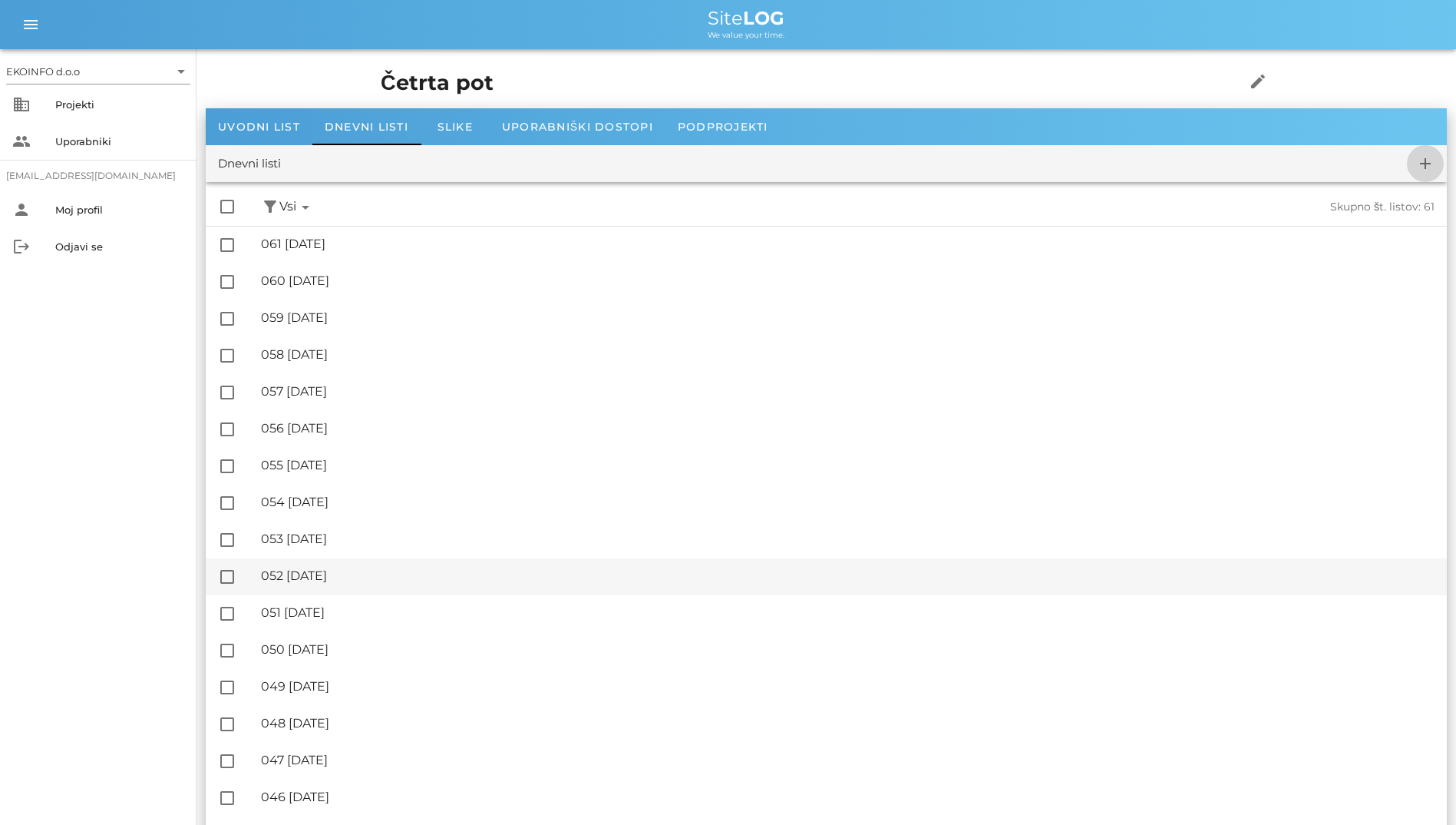
checkbox input "false"
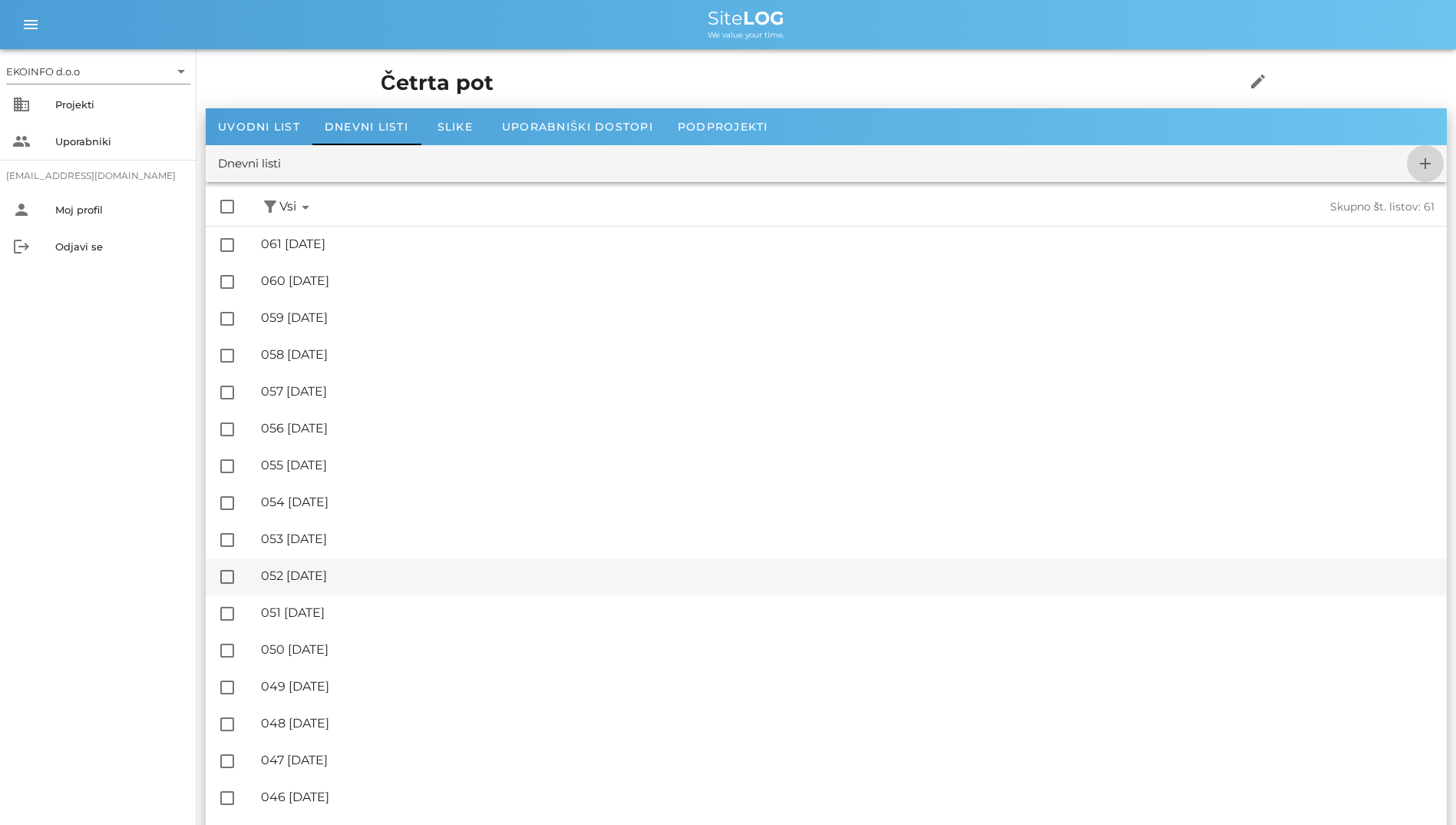
checkbox input "false"
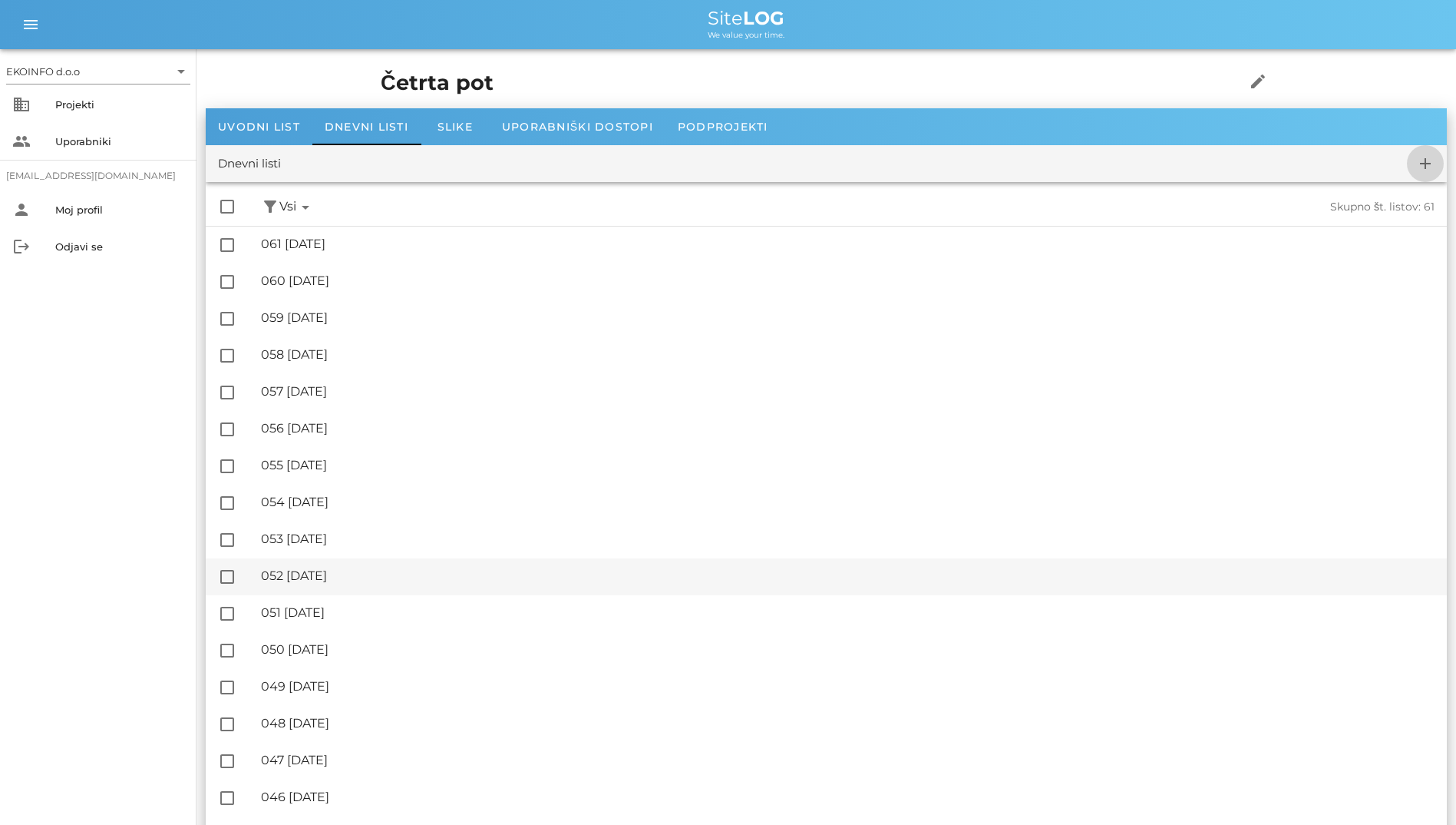
checkbox input "false"
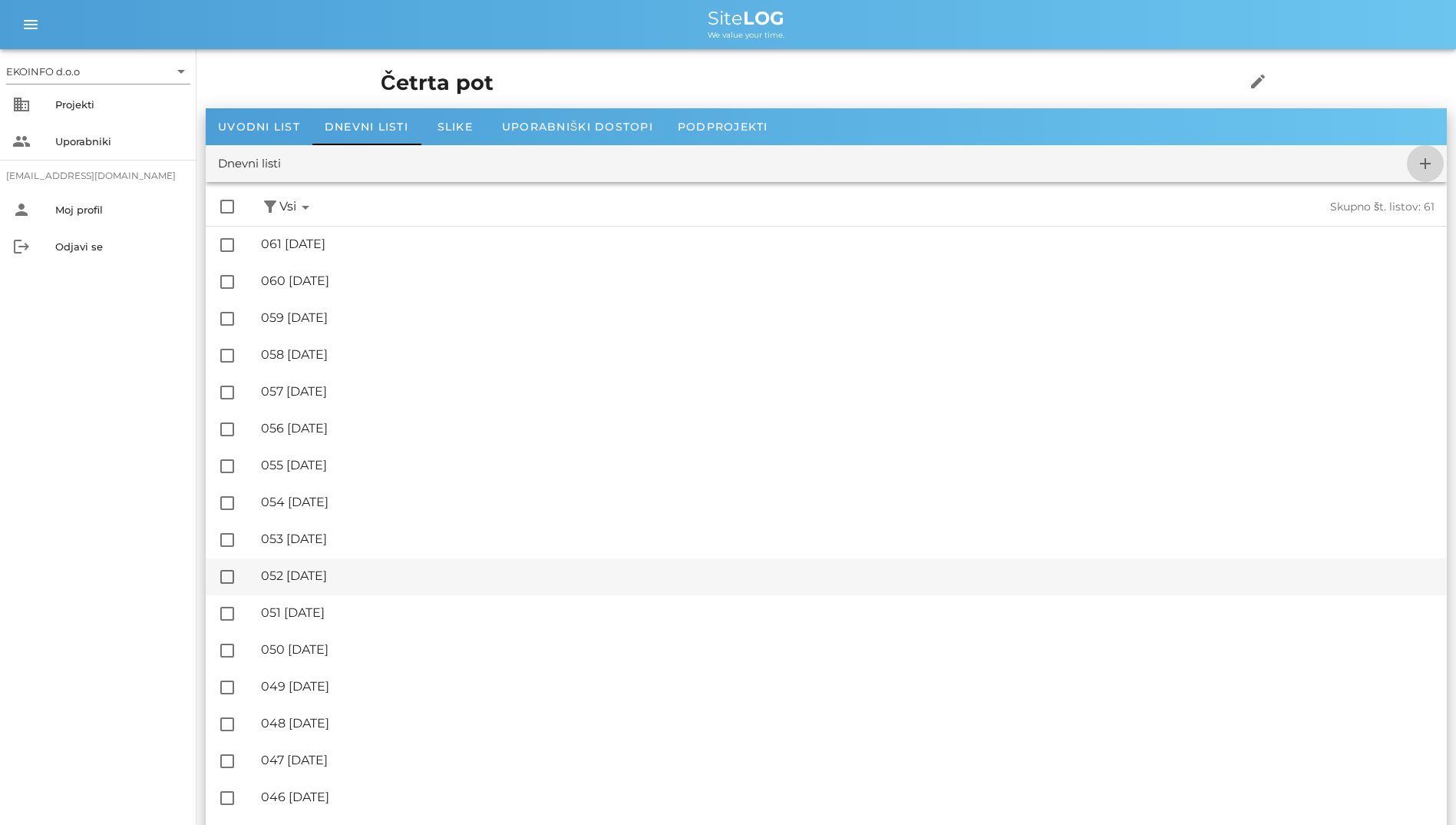
checkbox input "false"
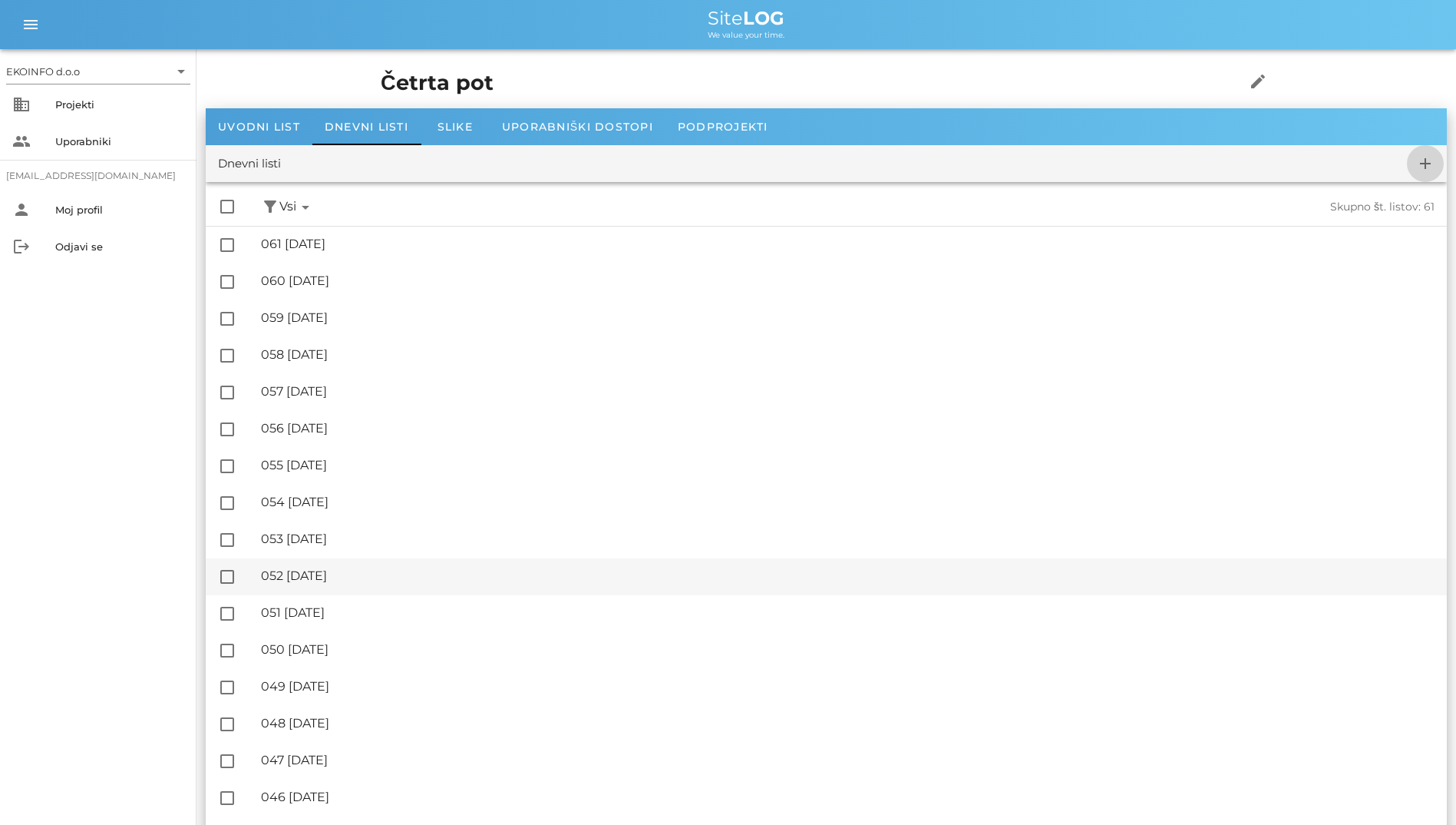
checkbox input "false"
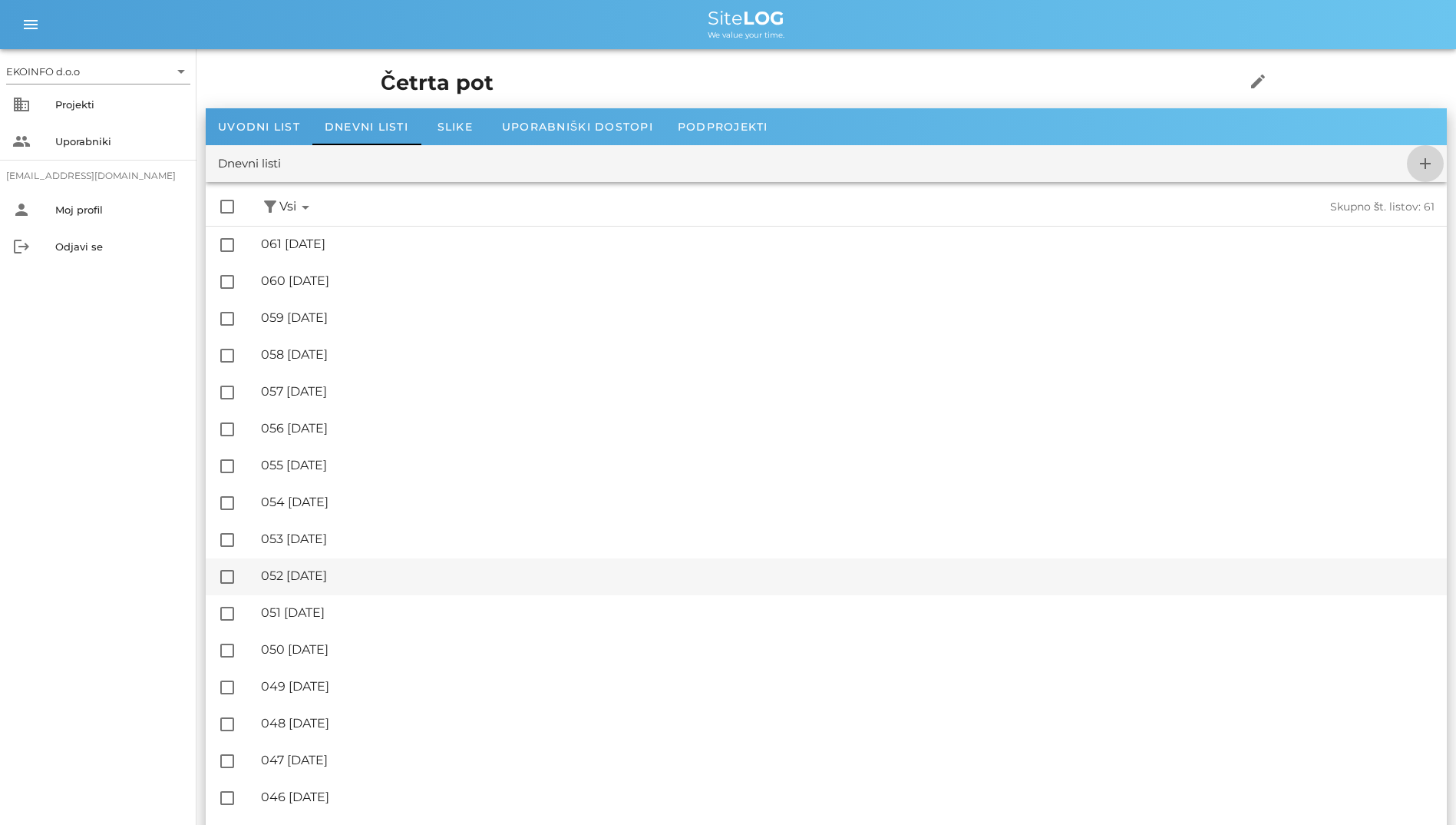
checkbox input "false"
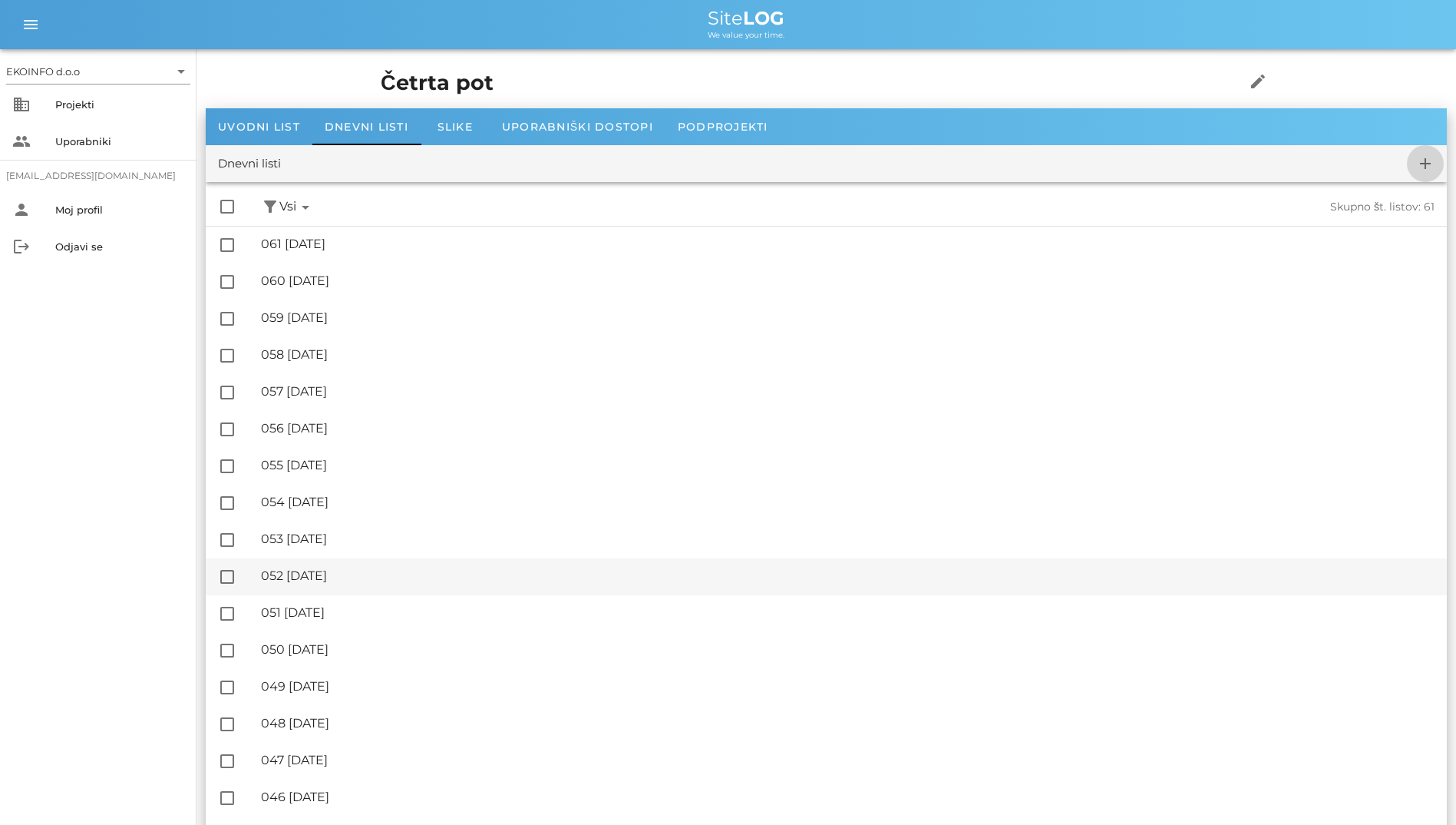
checkbox input "false"
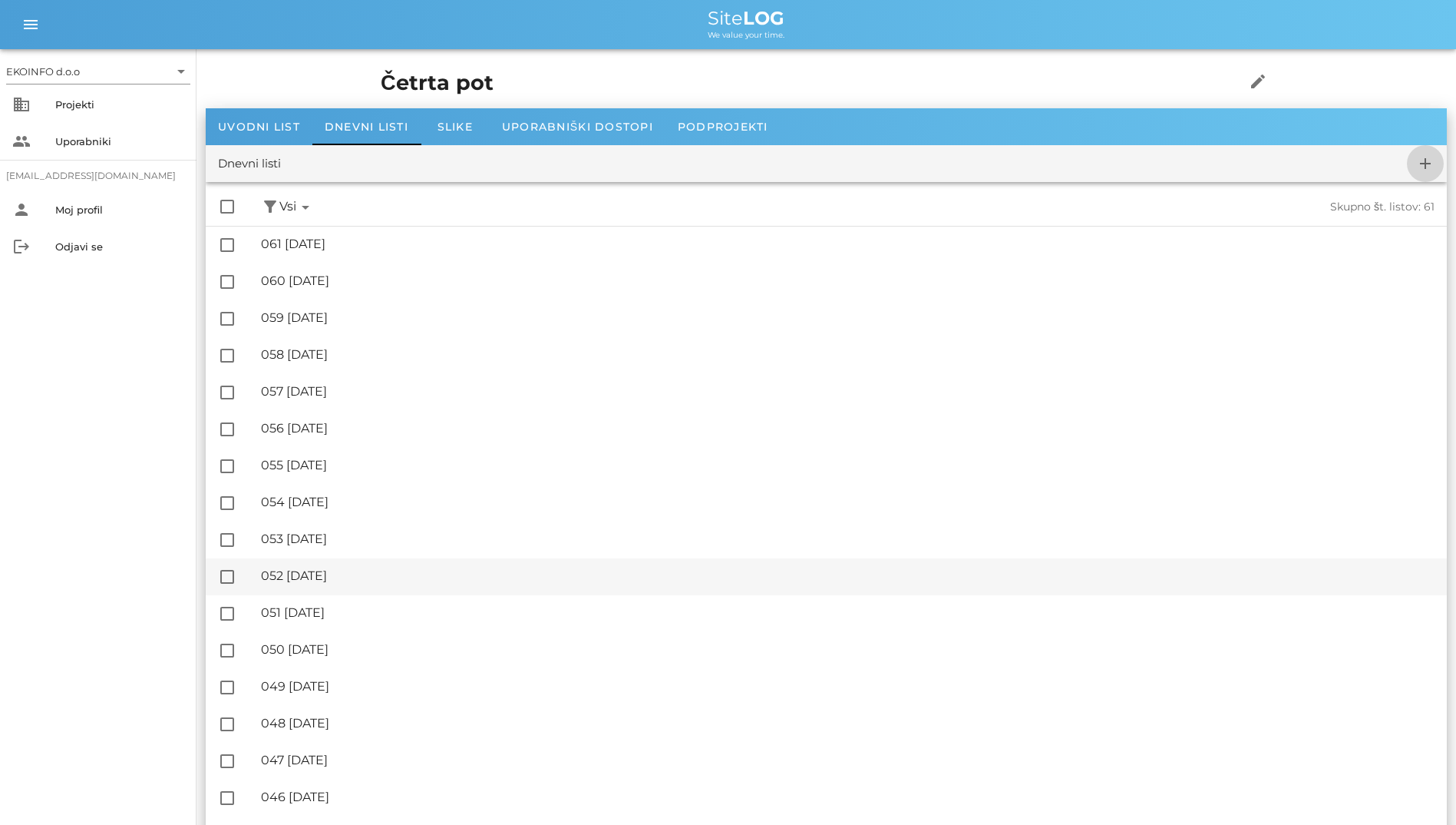
checkbox input "false"
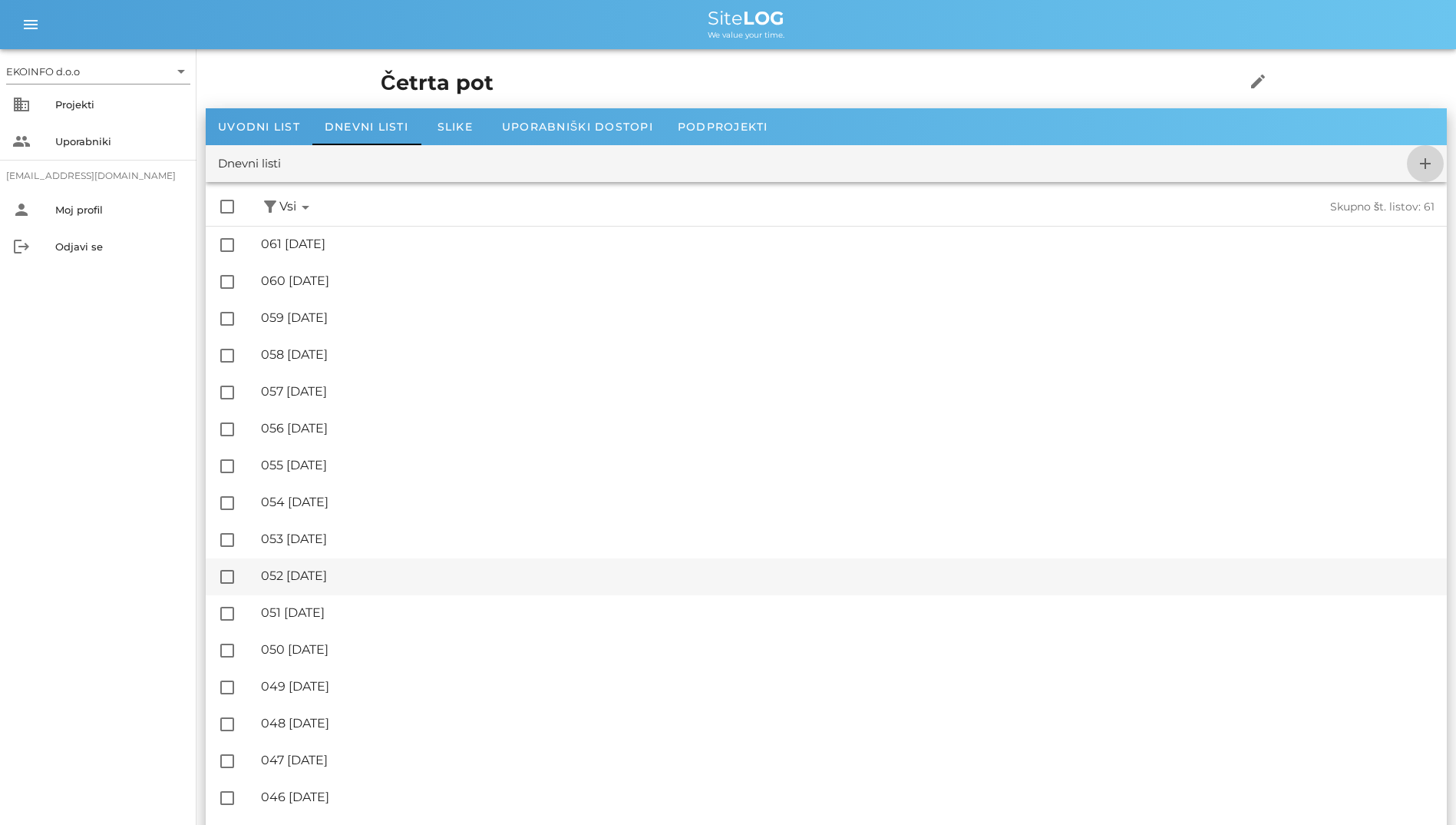
checkbox input "false"
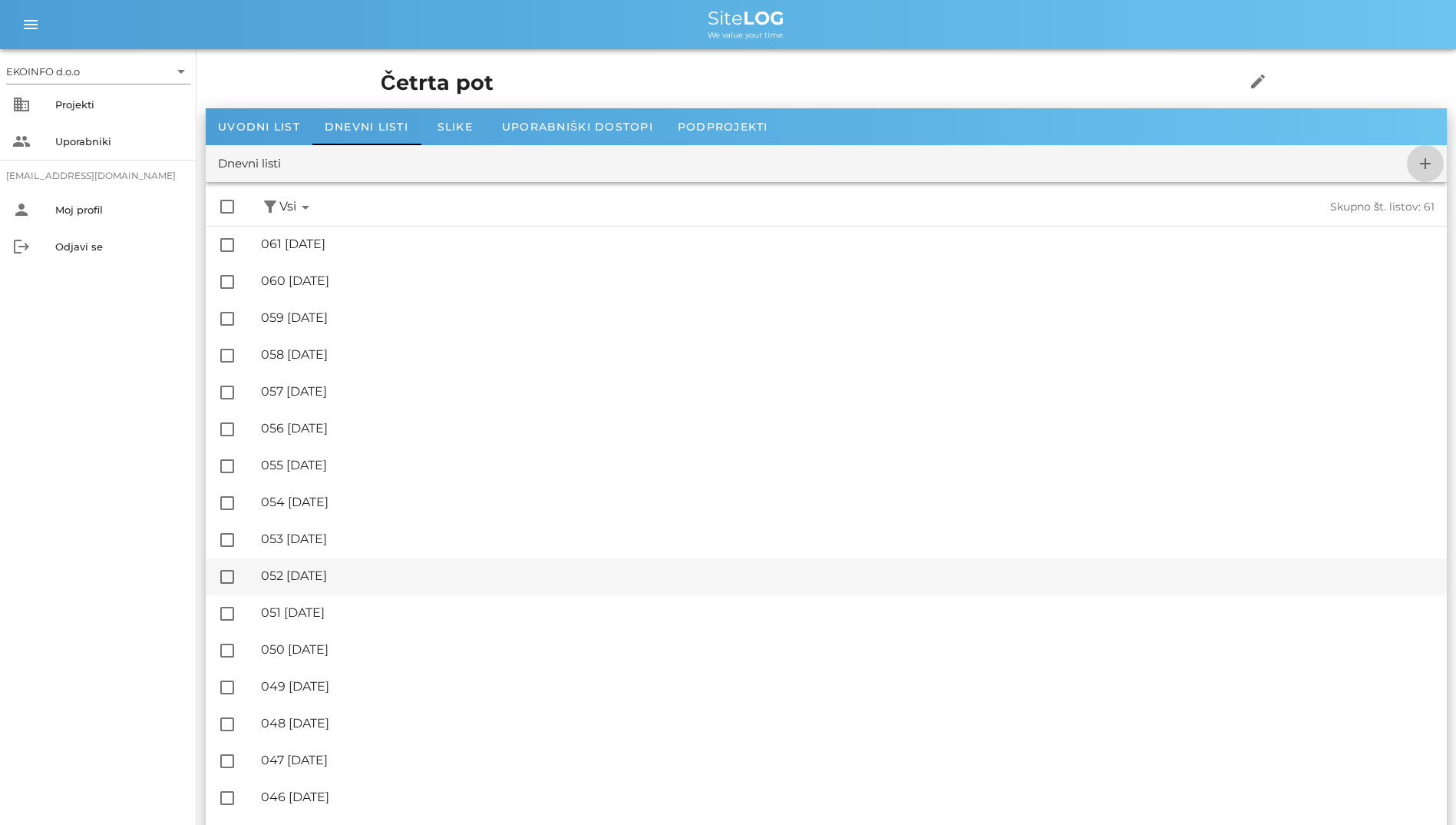
checkbox input "false"
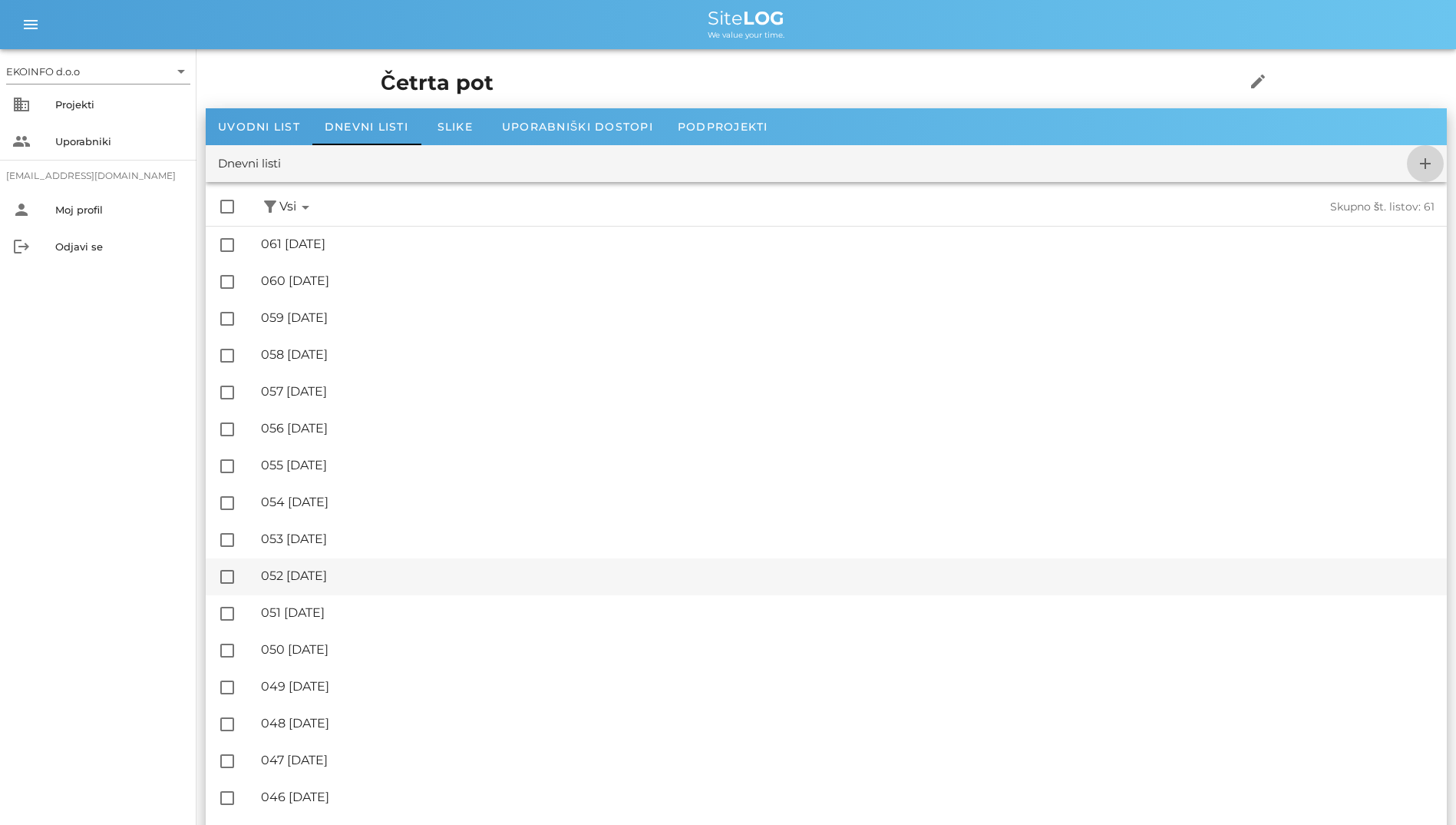
checkbox input "false"
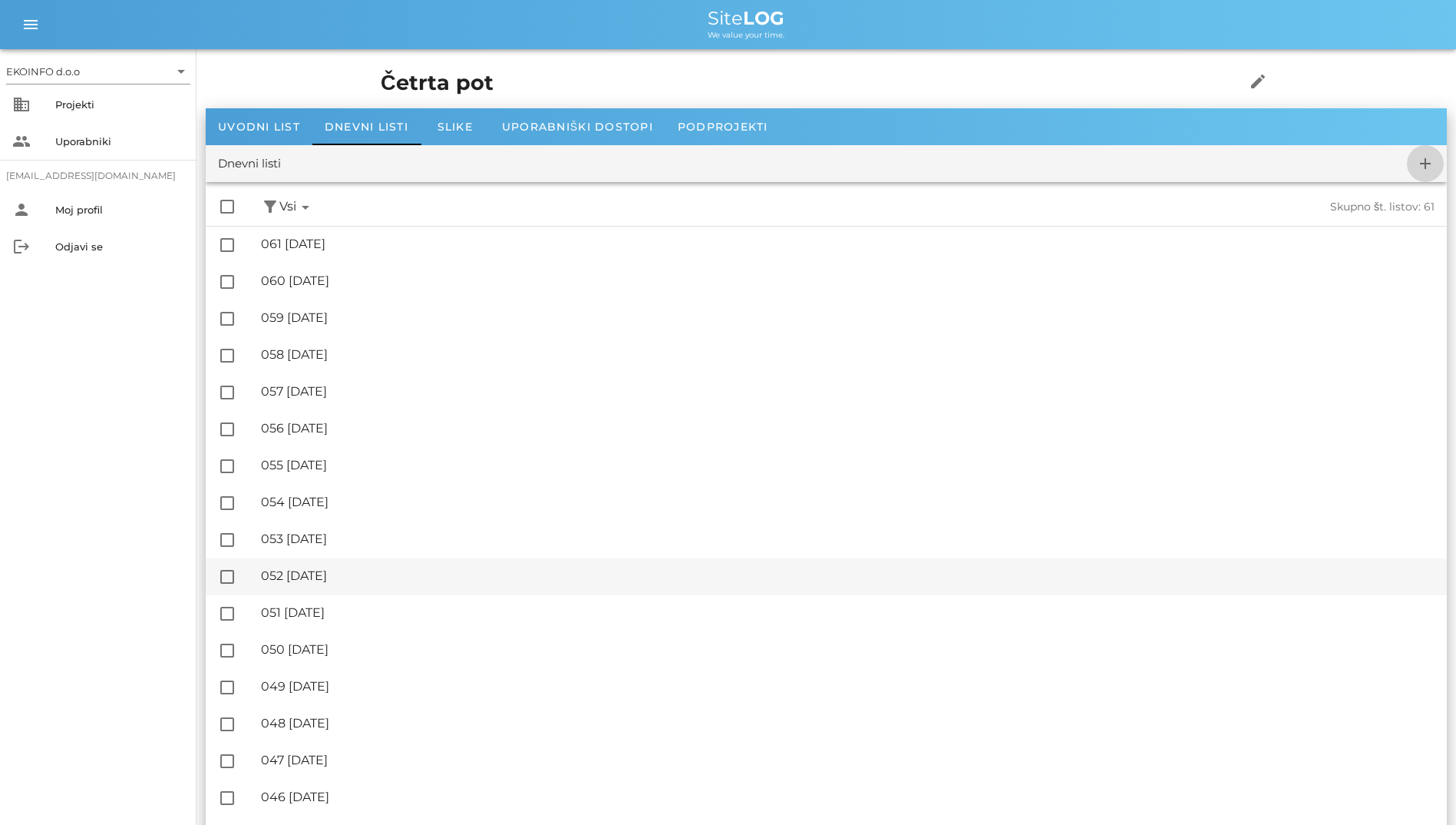
checkbox input "false"
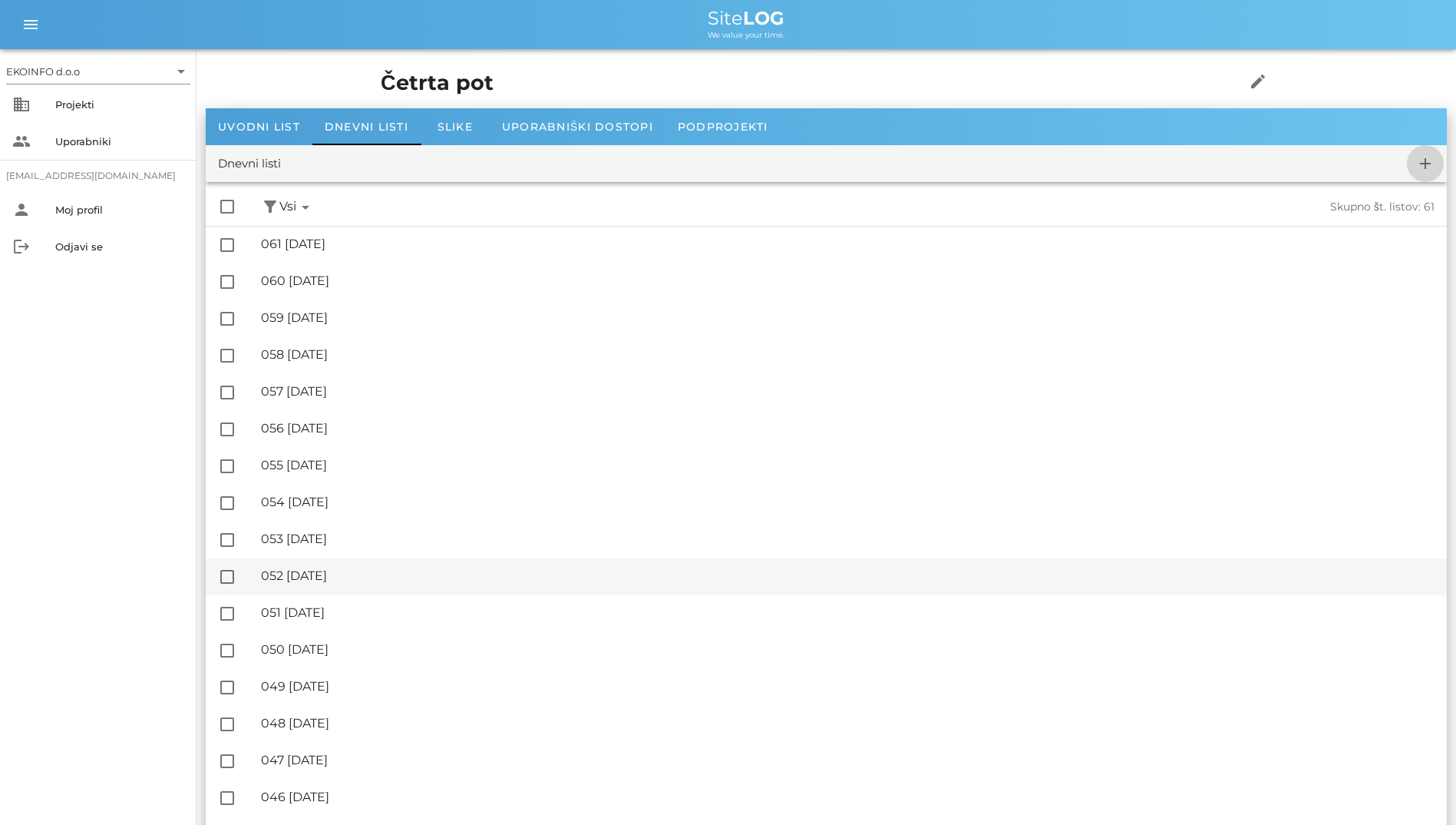
checkbox input "false"
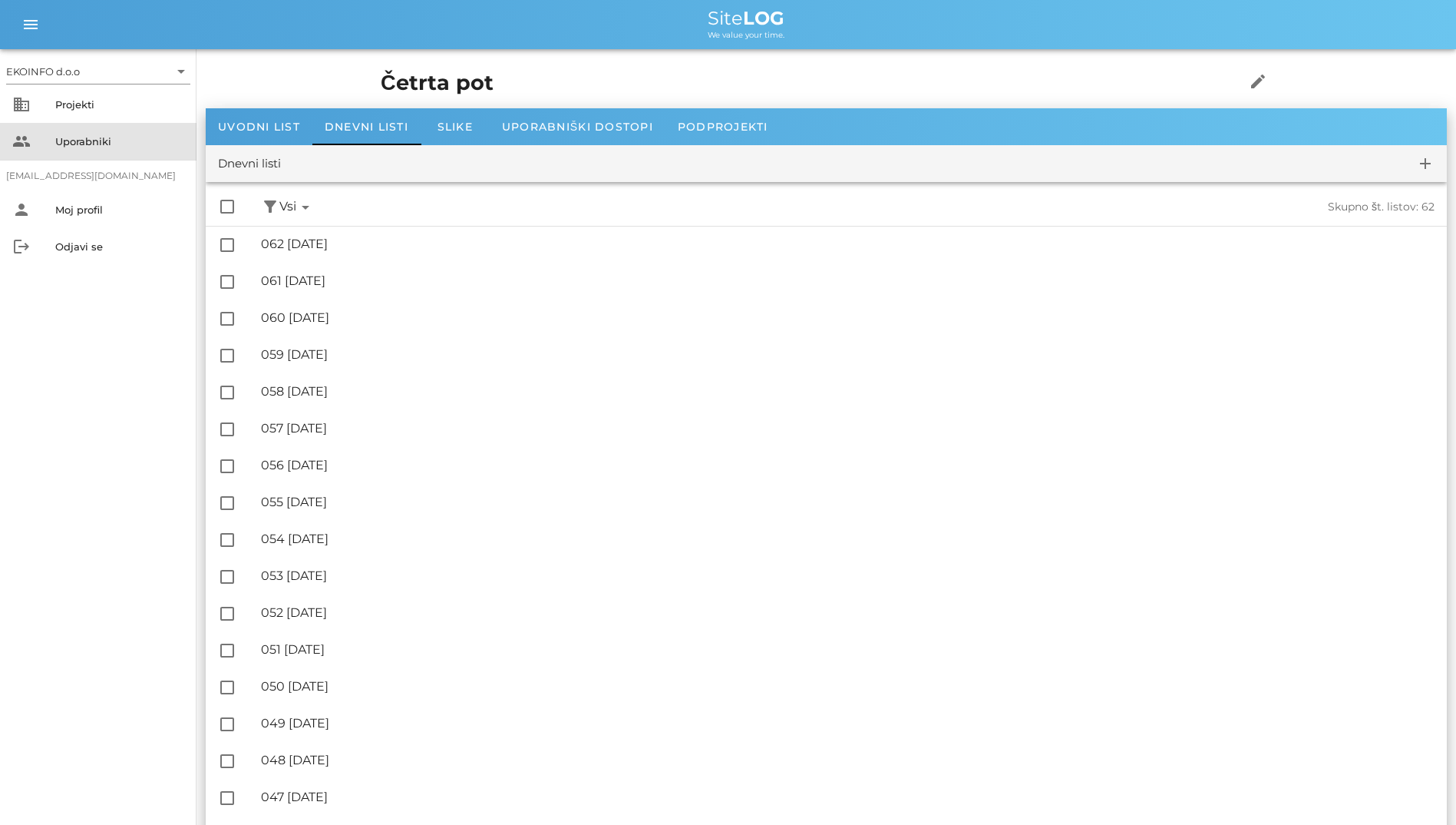
click at [146, 128] on div "people Uporabniki" at bounding box center [98, 142] width 196 height 37
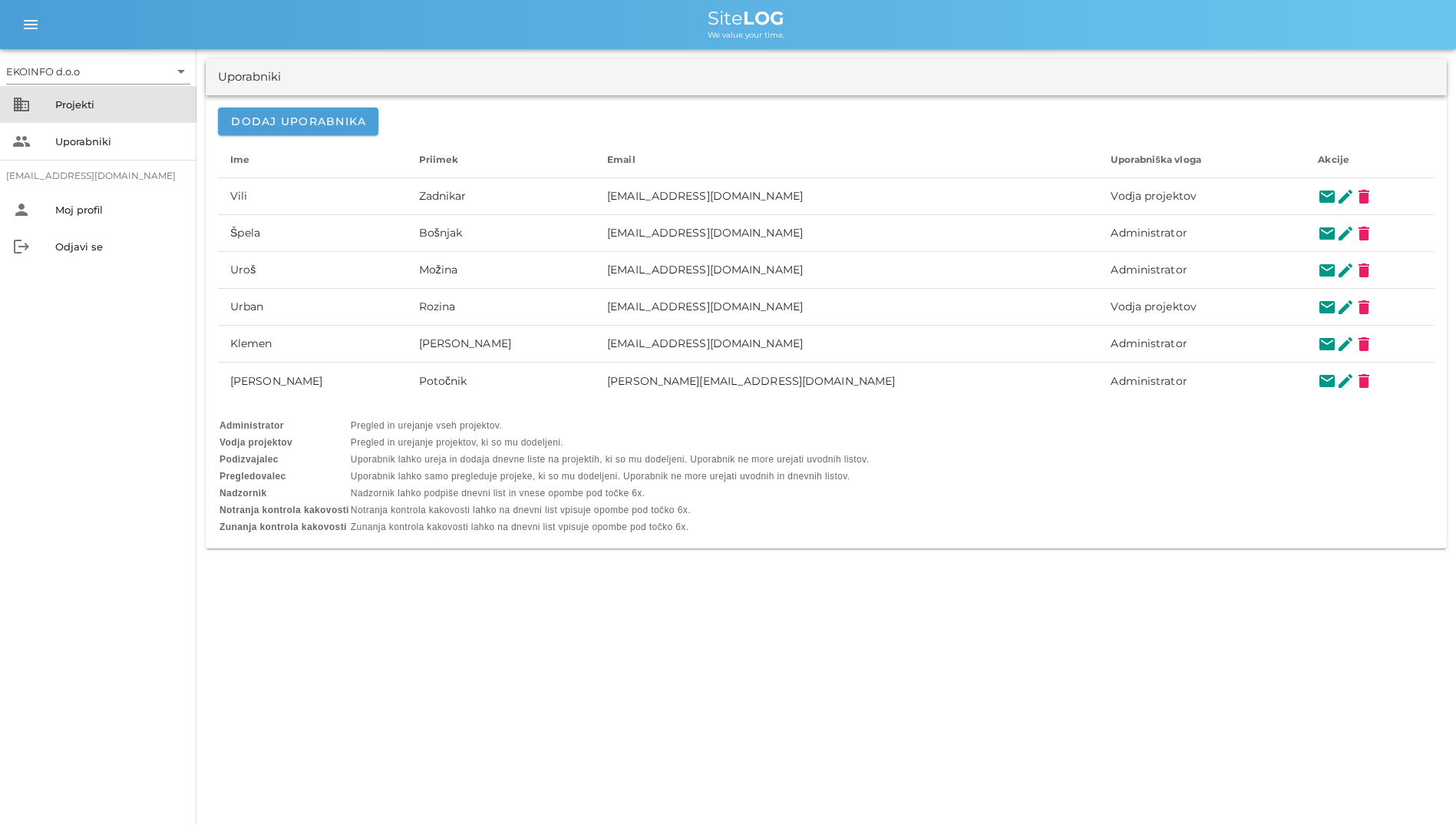
click at [138, 114] on div "Projekti" at bounding box center [120, 103] width 129 height 24
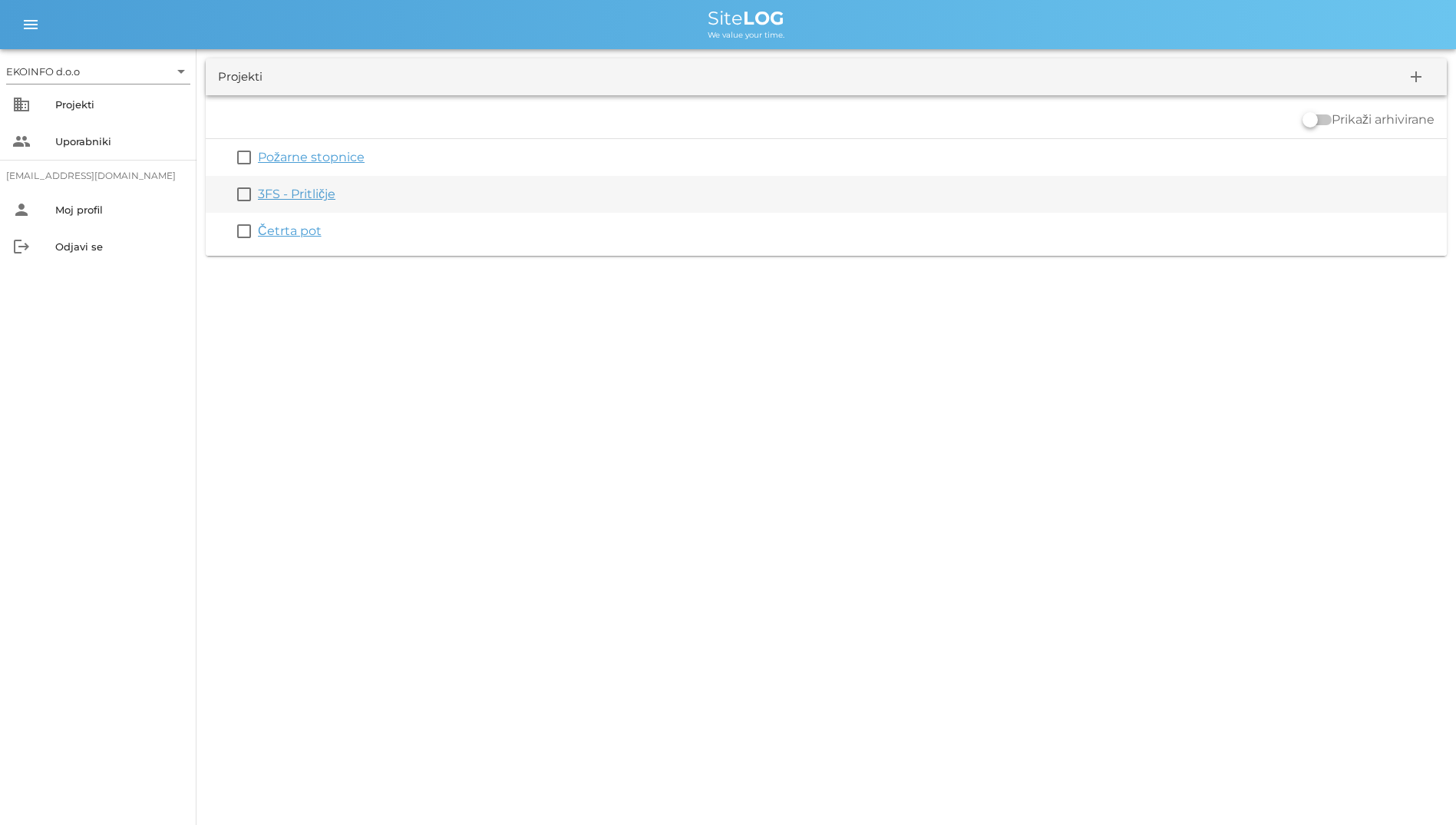
drag, startPoint x: 330, startPoint y: 214, endPoint x: 322, endPoint y: 209, distance: 9.4
click at [330, 214] on div "check_box_outline_blank Četrta pot" at bounding box center [827, 231] width 1241 height 37
click at [315, 200] on link "3FS - Pritličje" at bounding box center [296, 193] width 77 height 15
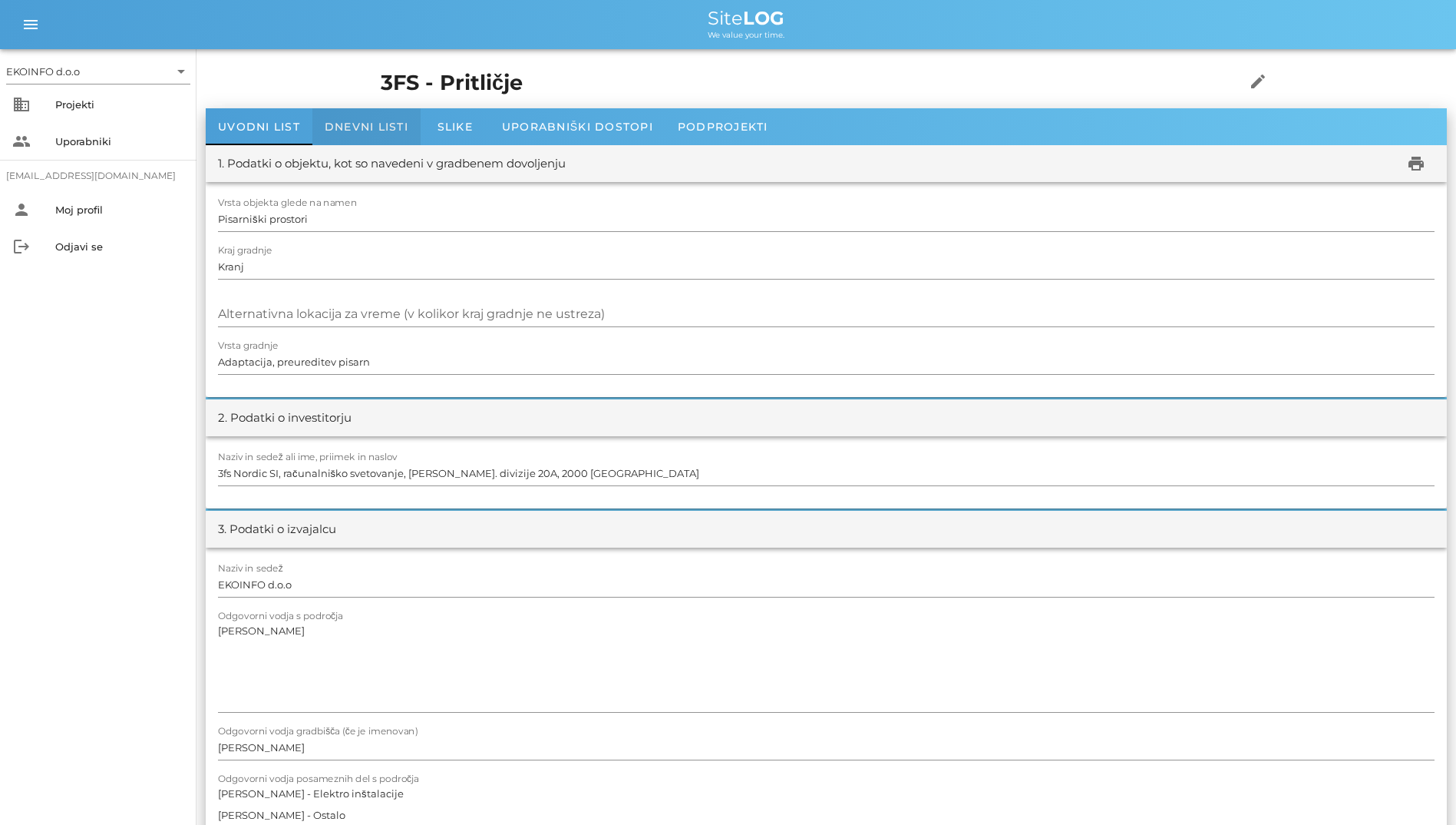
click at [347, 124] on span "Dnevni listi" at bounding box center [367, 127] width 84 height 14
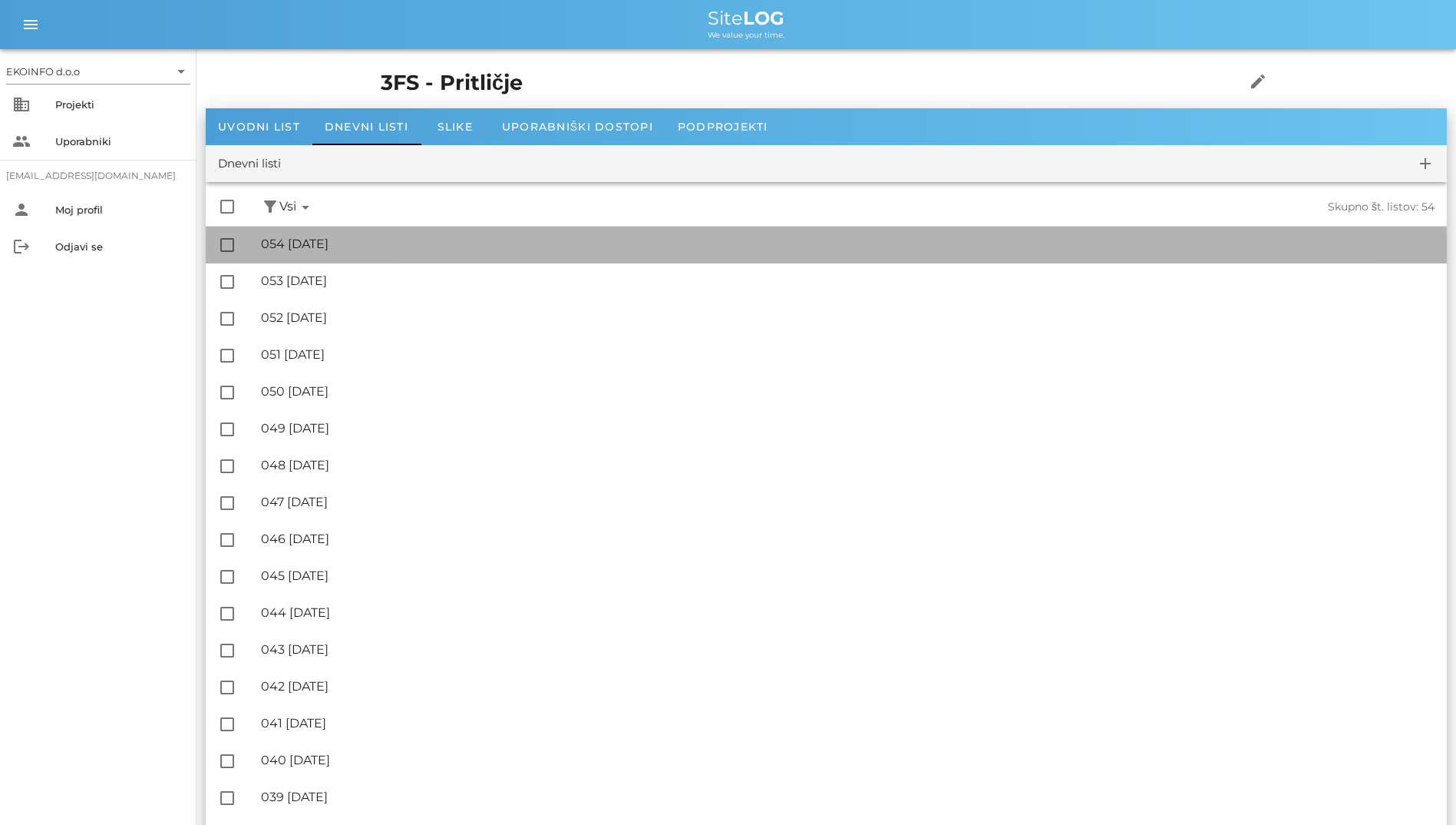
click at [703, 250] on div "🔏 054 [DATE]" at bounding box center [847, 243] width 1174 height 15
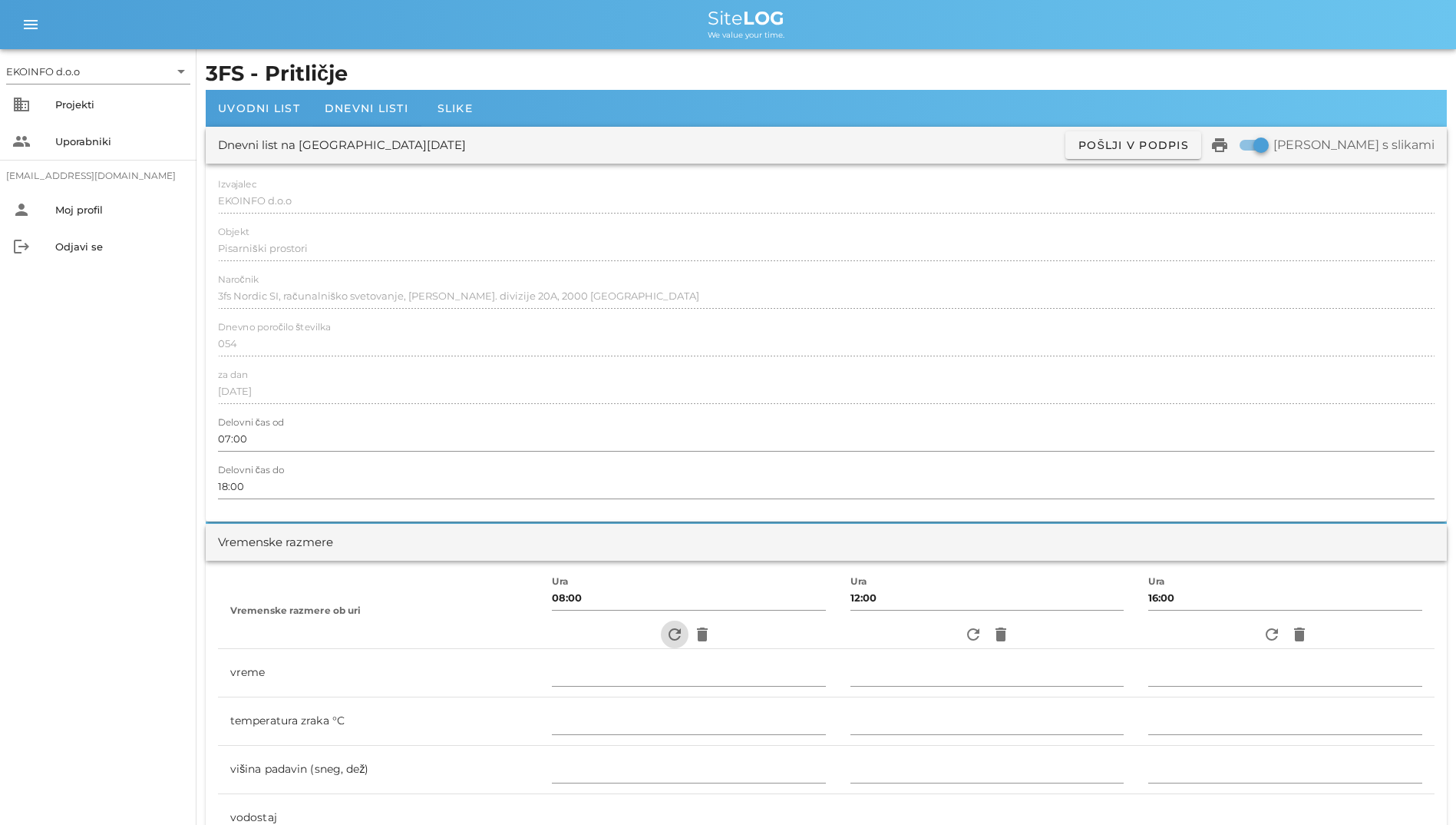
click at [667, 632] on icon "refresh" at bounding box center [674, 634] width 19 height 19
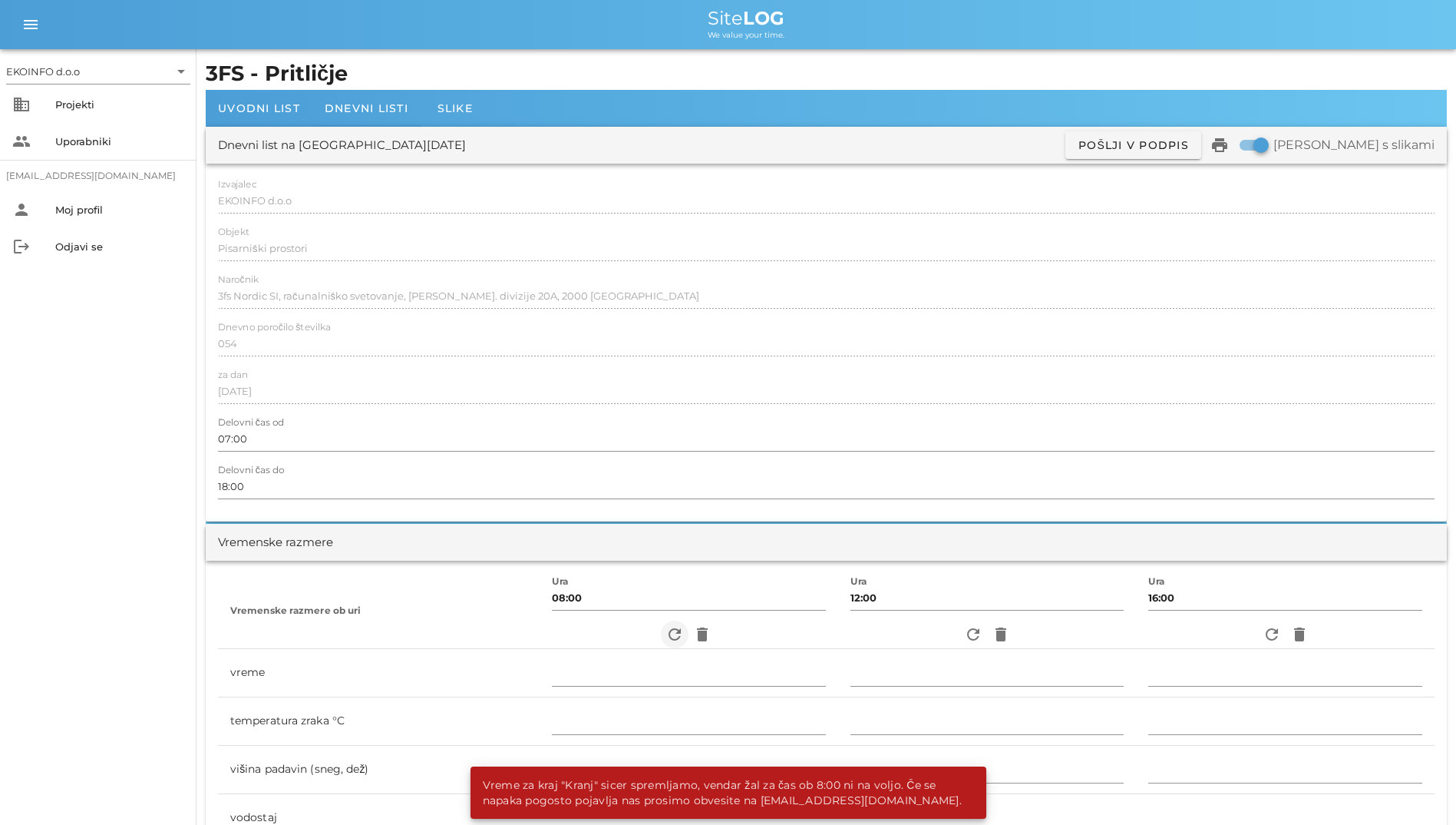
scroll to position [230, 0]
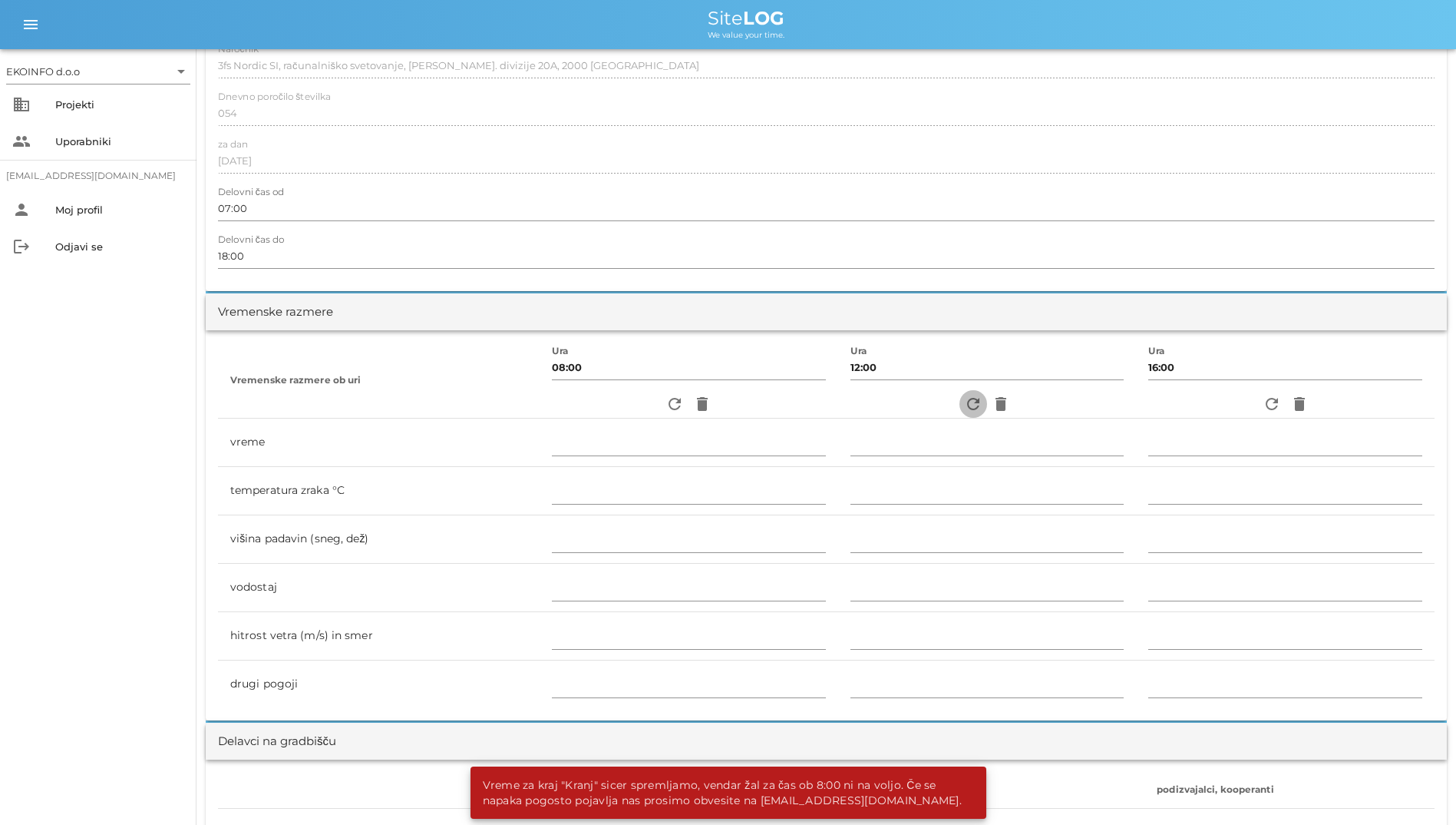
click at [959, 409] on span "refresh" at bounding box center [973, 403] width 27 height 19
click at [1270, 405] on icon "refresh" at bounding box center [1272, 403] width 19 height 19
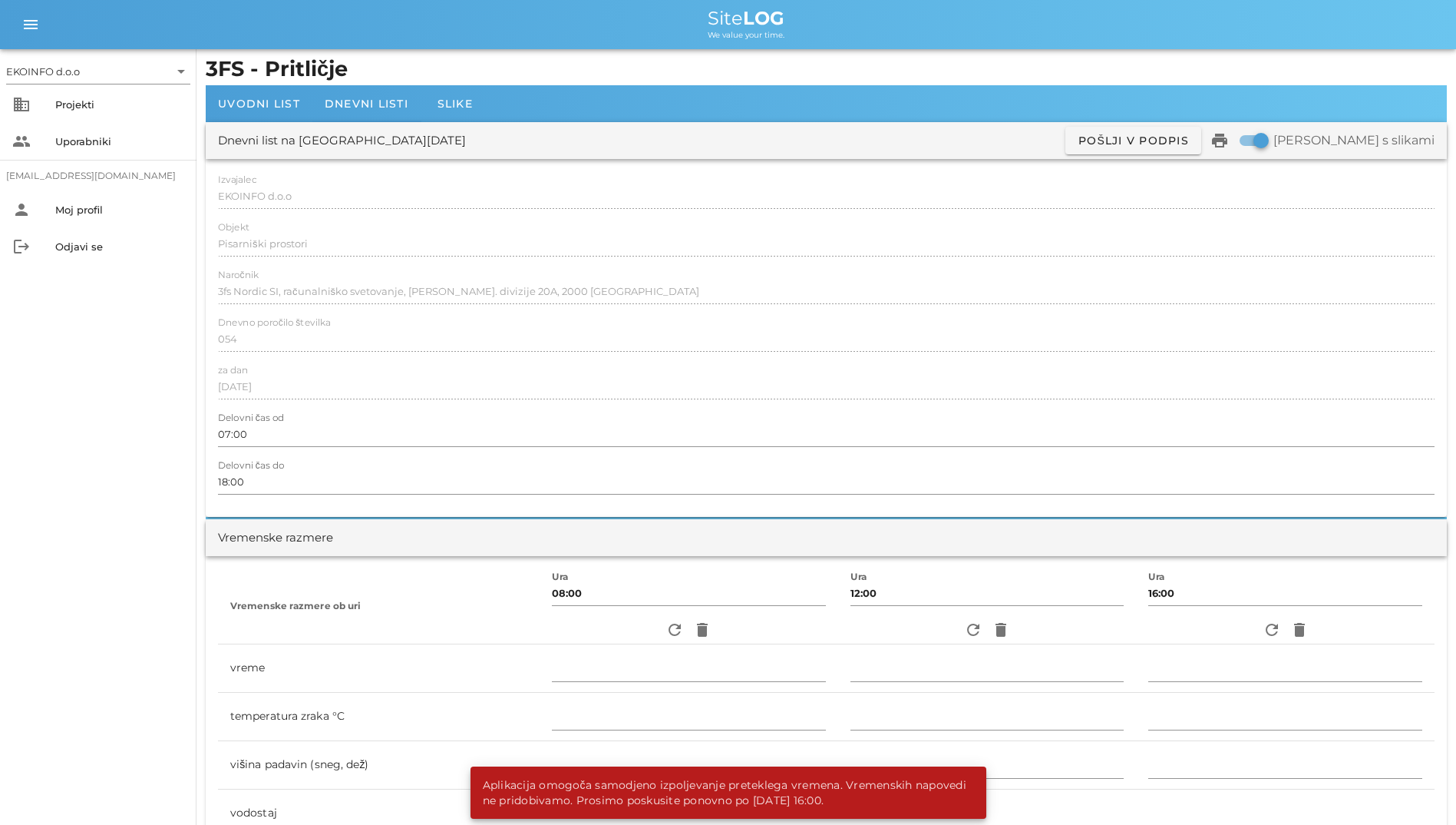
scroll to position [0, 0]
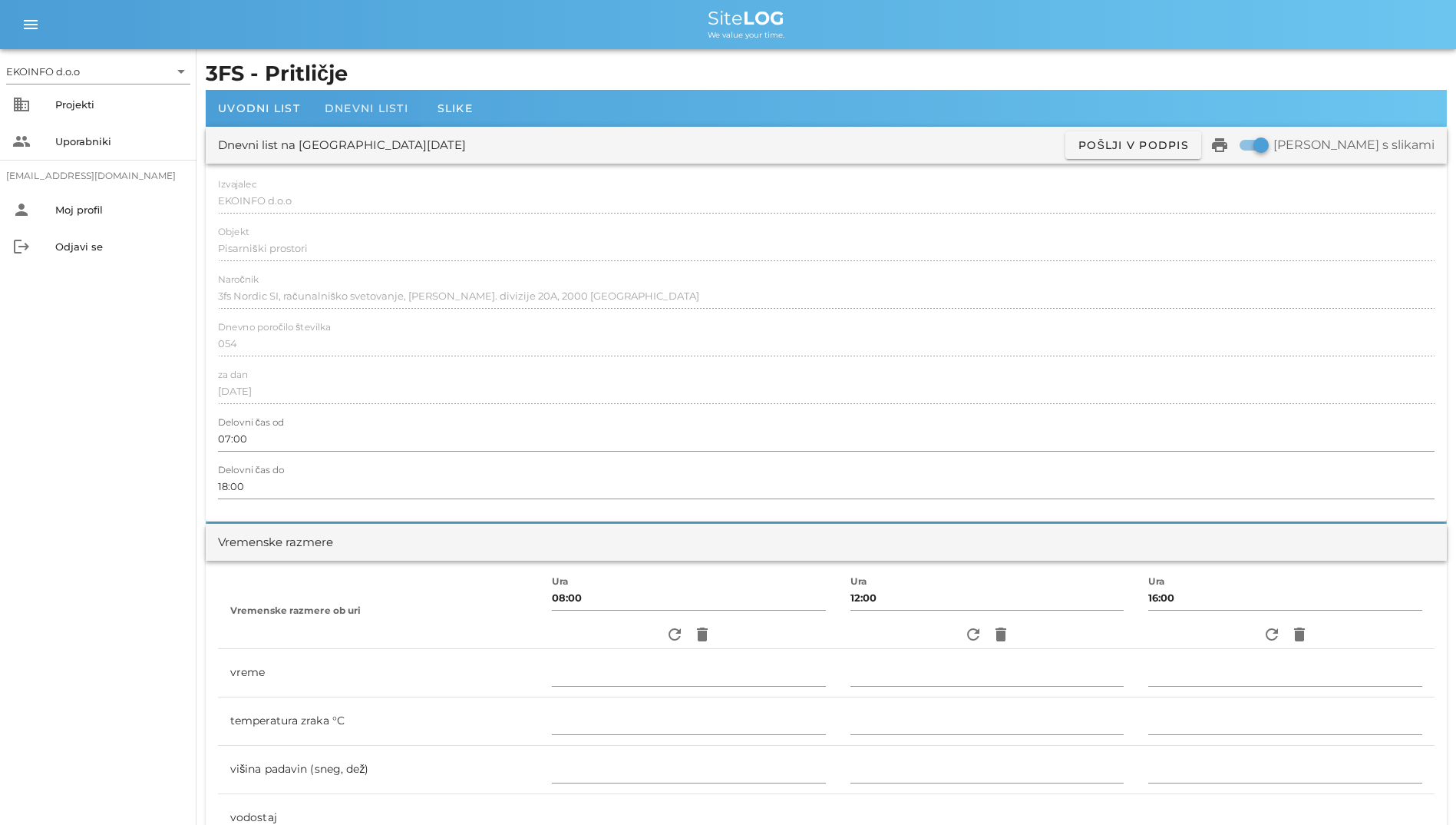
click at [390, 103] on span "Dnevni listi" at bounding box center [367, 108] width 84 height 14
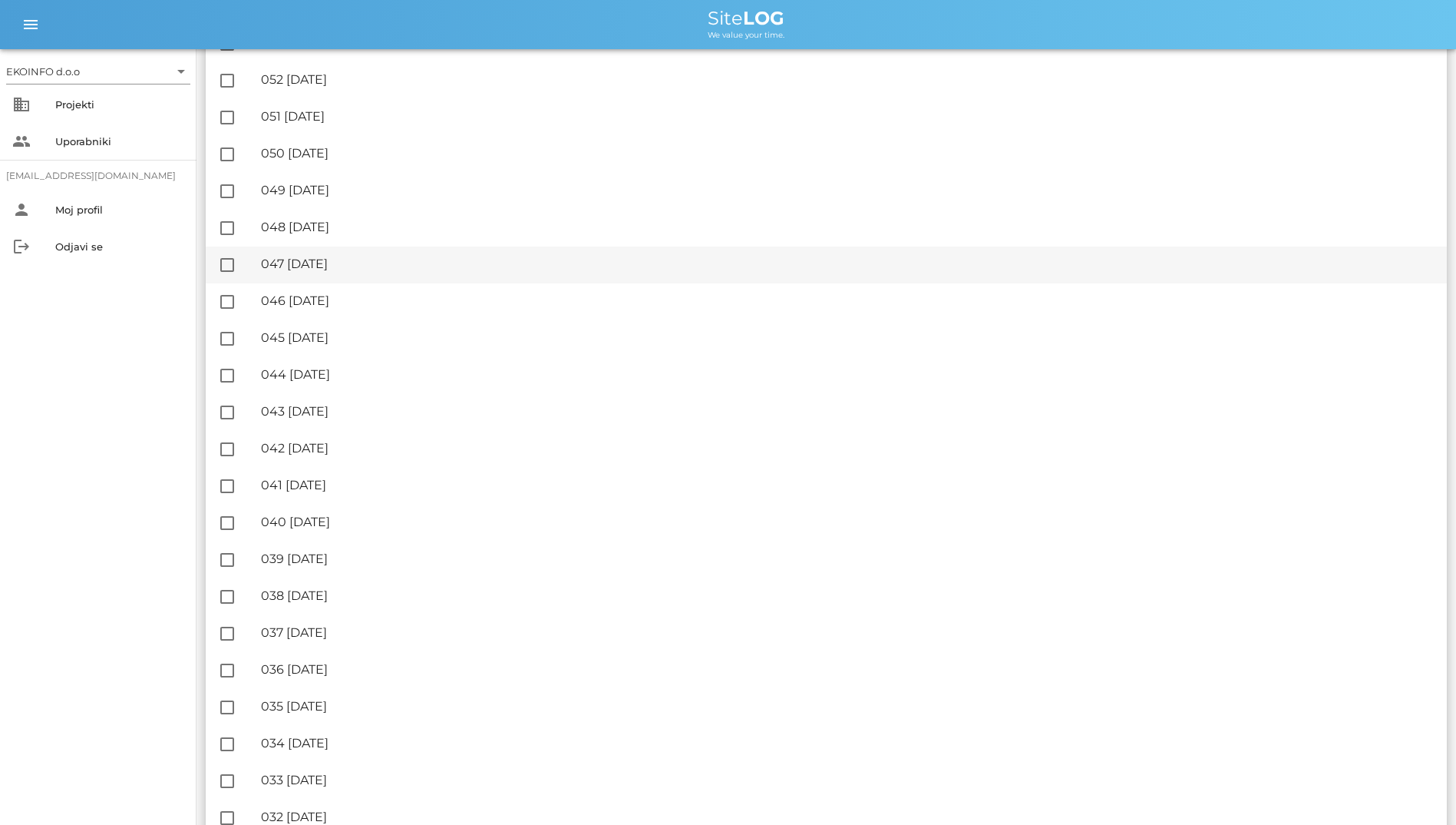
scroll to position [77, 0]
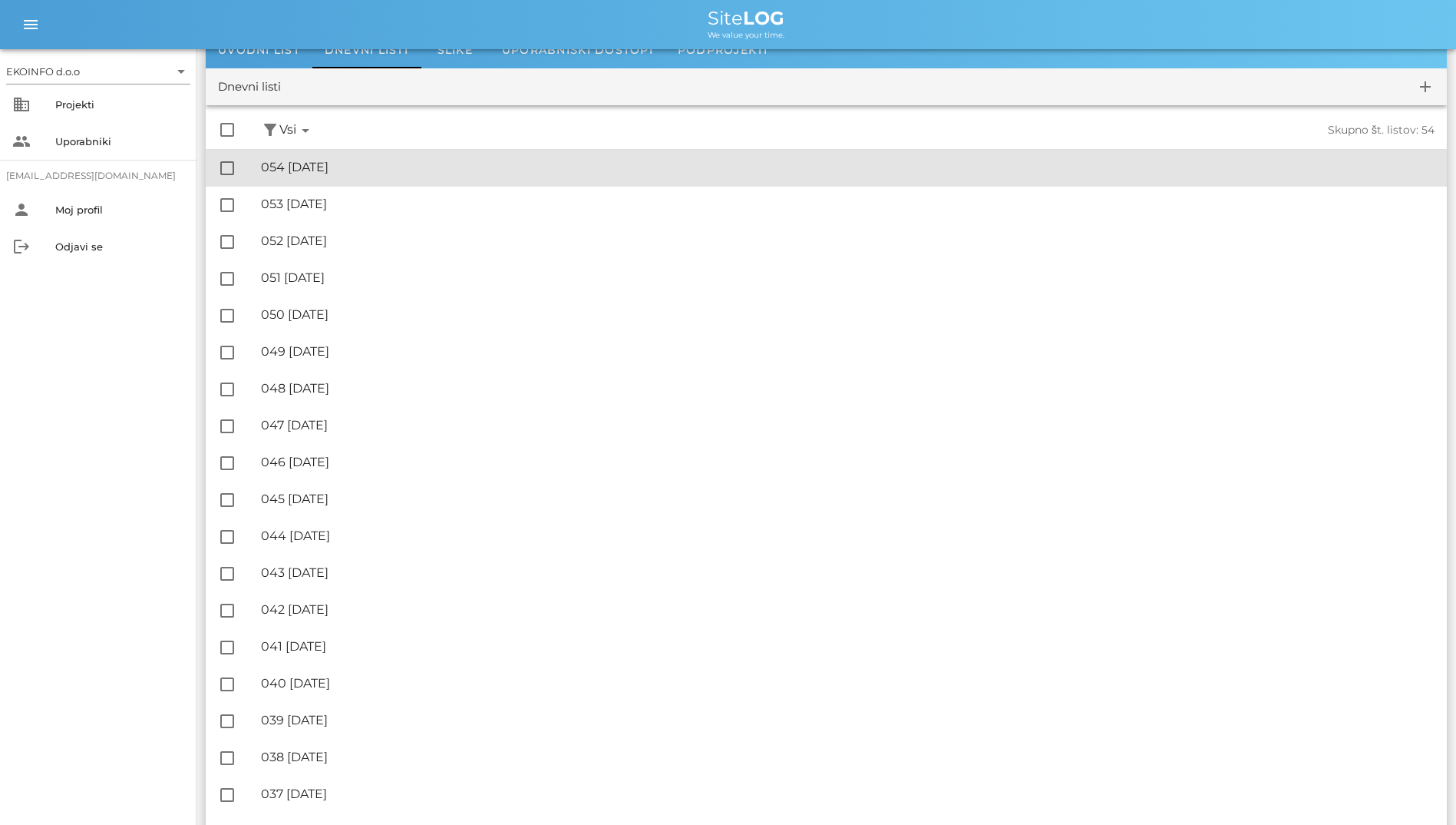
click at [500, 178] on div "🔏 054 [DATE] ✓ Podpisal: Nadzornik ✓ Podpisal: Sestavljalec ✓ Podpisal: Odgovor…" at bounding box center [847, 167] width 1174 height 34
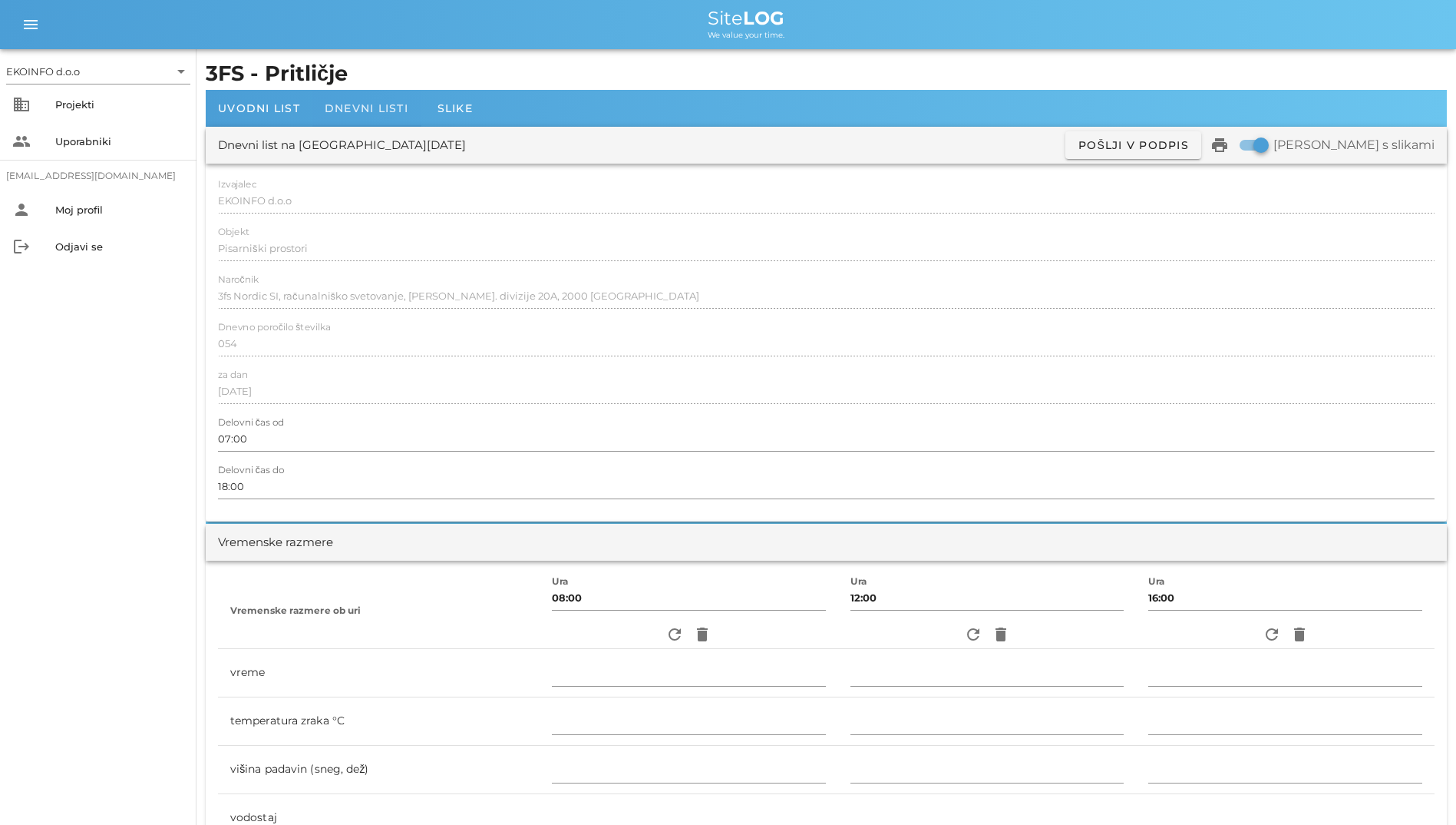
click at [354, 103] on span "Dnevni listi" at bounding box center [367, 108] width 84 height 14
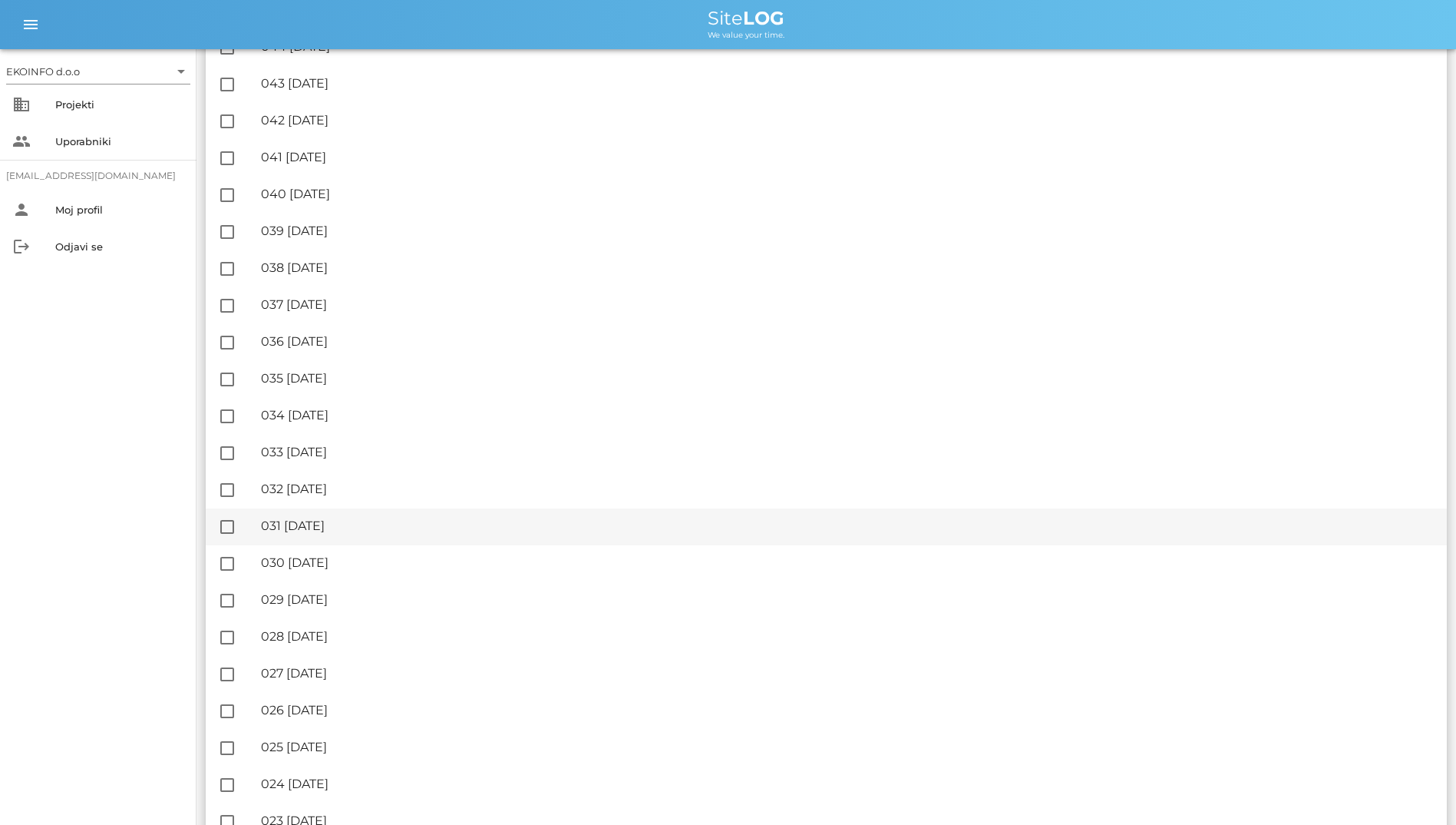
scroll to position [845, 0]
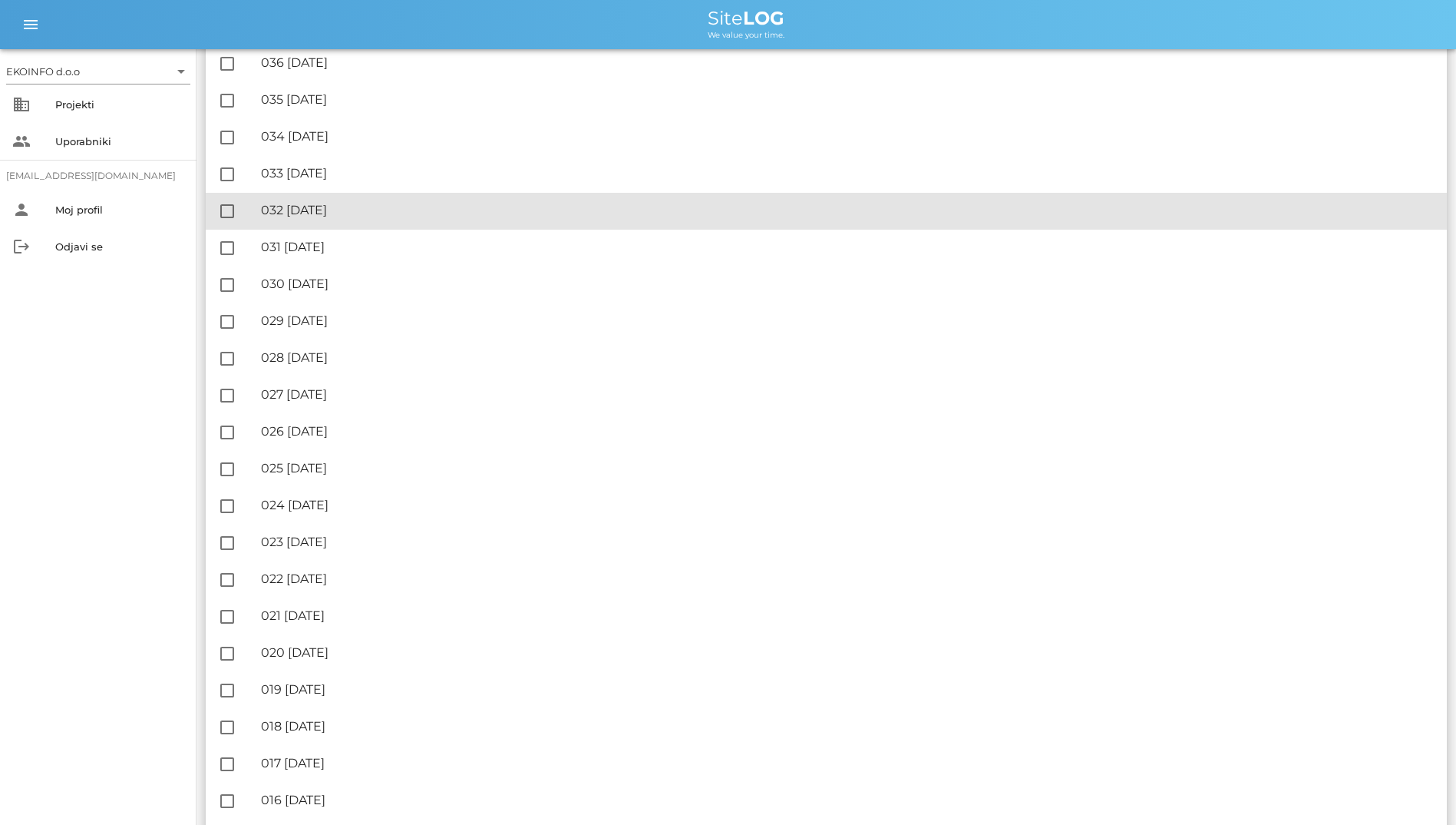
click at [781, 227] on div "🔏 032 torek, 05.08.2025 ✓ Podpisal: Nadzornik ✓ Podpisal: Sestavljalec ✓ Podpis…" at bounding box center [847, 210] width 1174 height 34
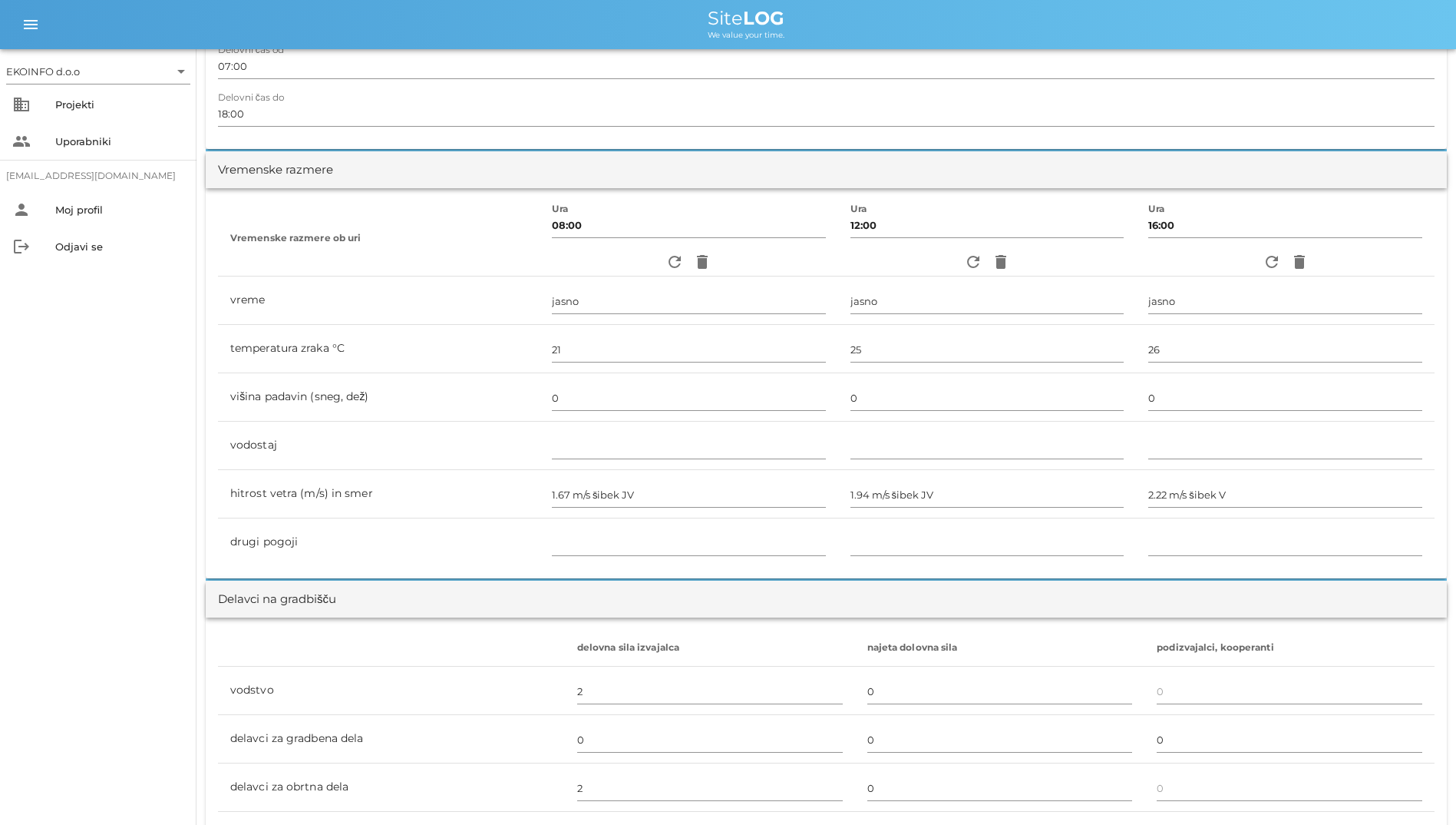
scroll to position [308, 0]
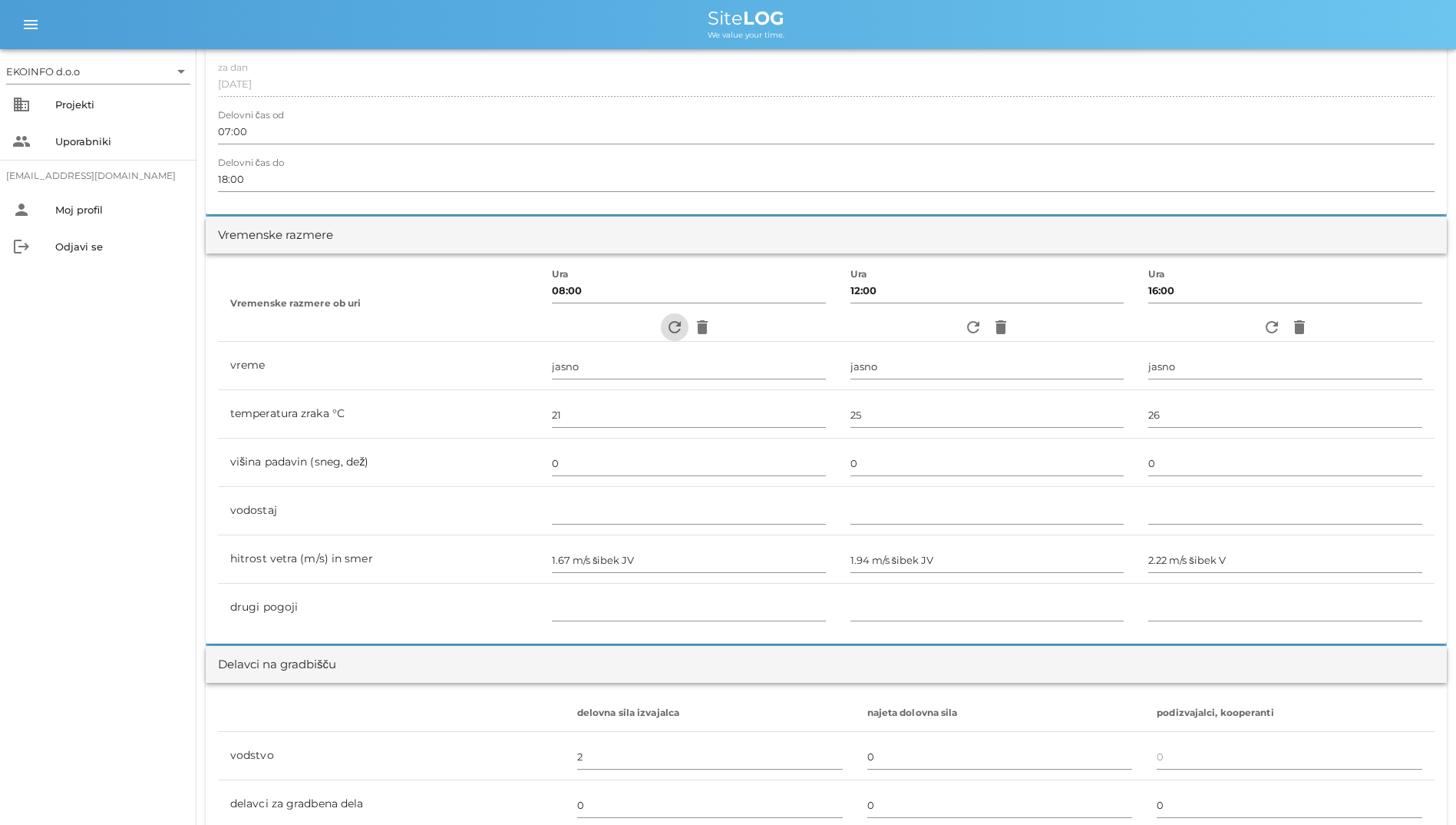
click at [666, 326] on icon "refresh" at bounding box center [674, 327] width 19 height 19
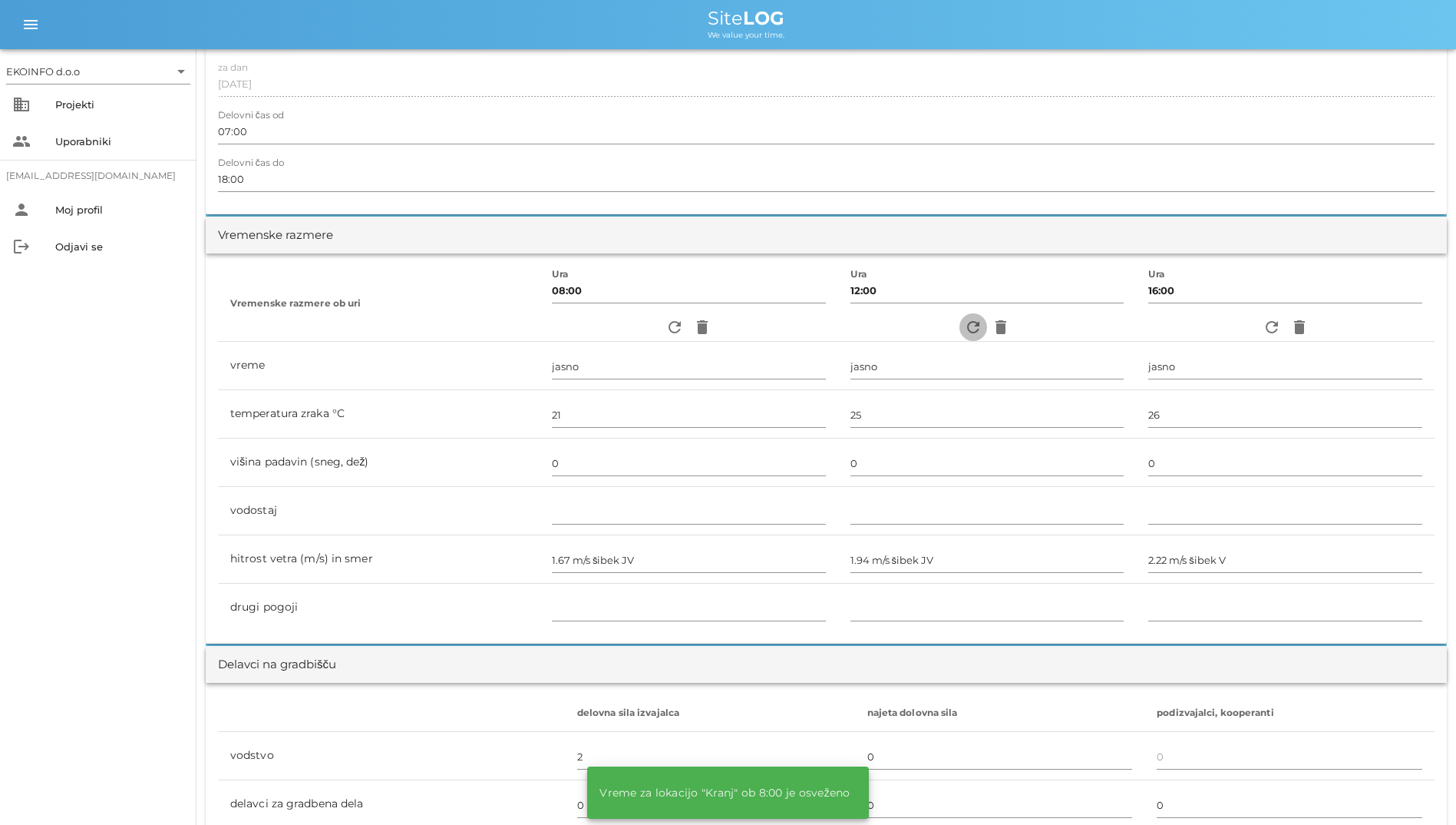
click at [968, 334] on icon "refresh" at bounding box center [973, 327] width 19 height 19
click at [1271, 322] on icon "refresh" at bounding box center [1272, 327] width 19 height 19
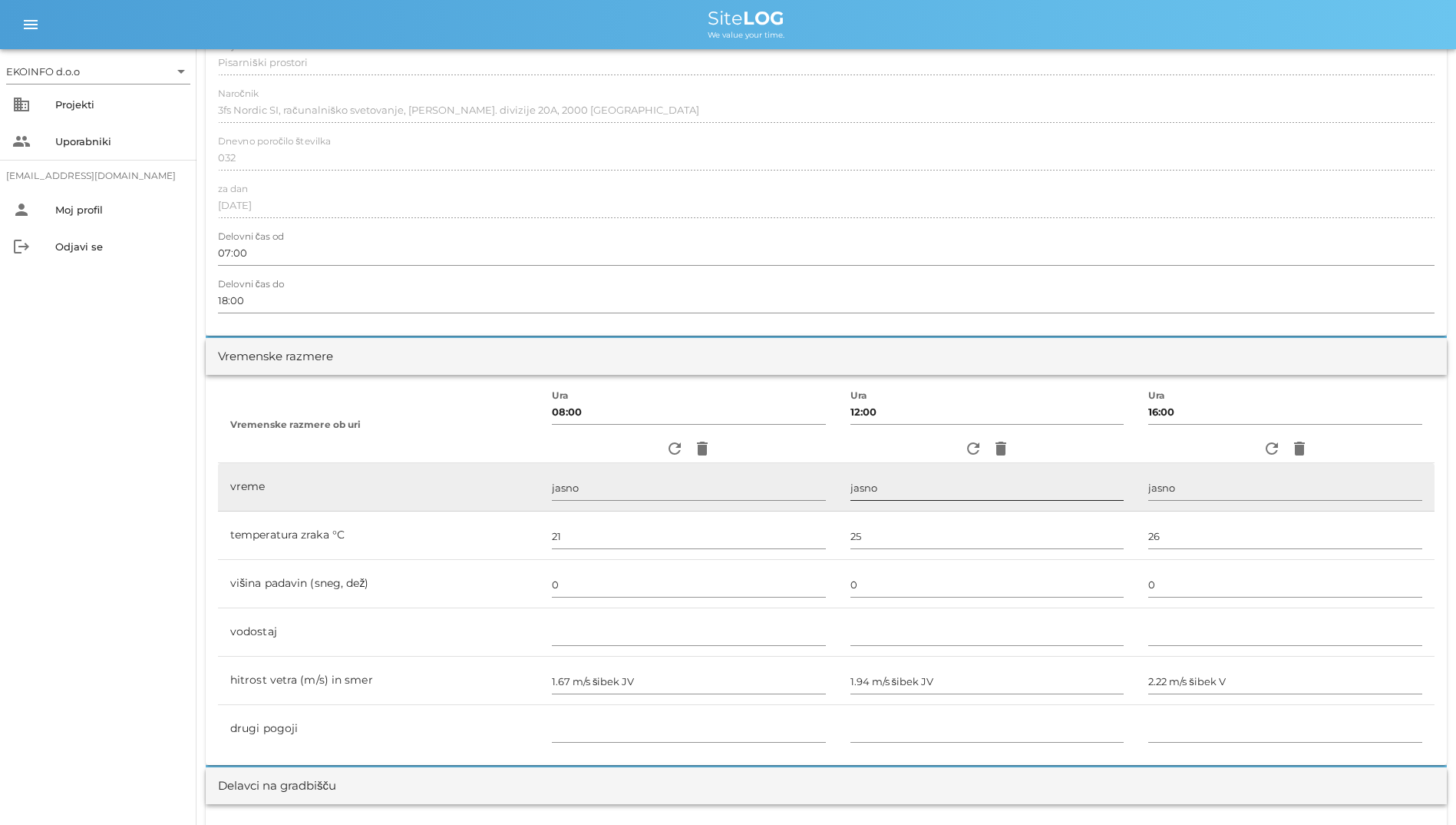
scroll to position [0, 0]
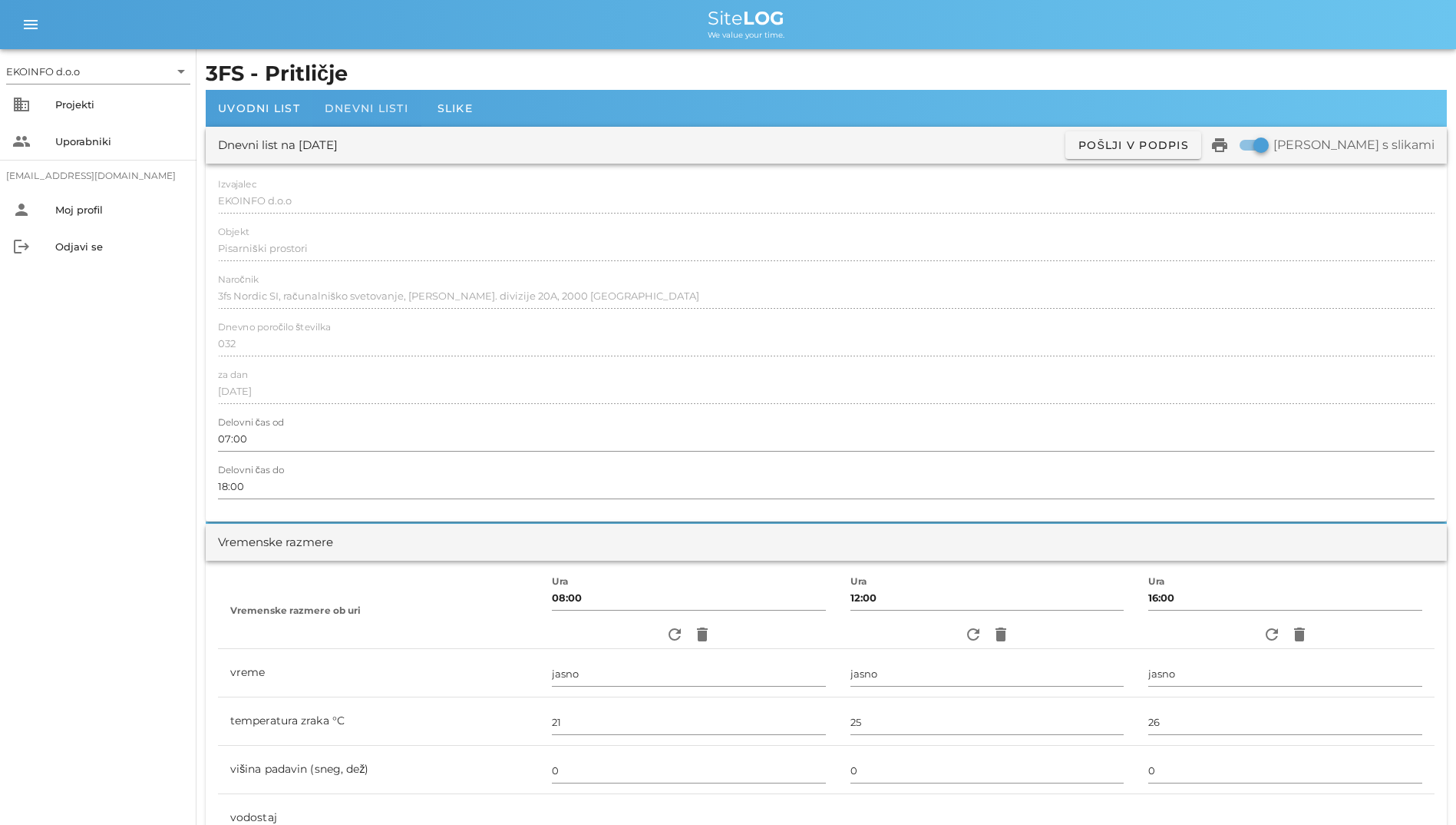
click at [384, 112] on span "Dnevni listi" at bounding box center [367, 108] width 84 height 14
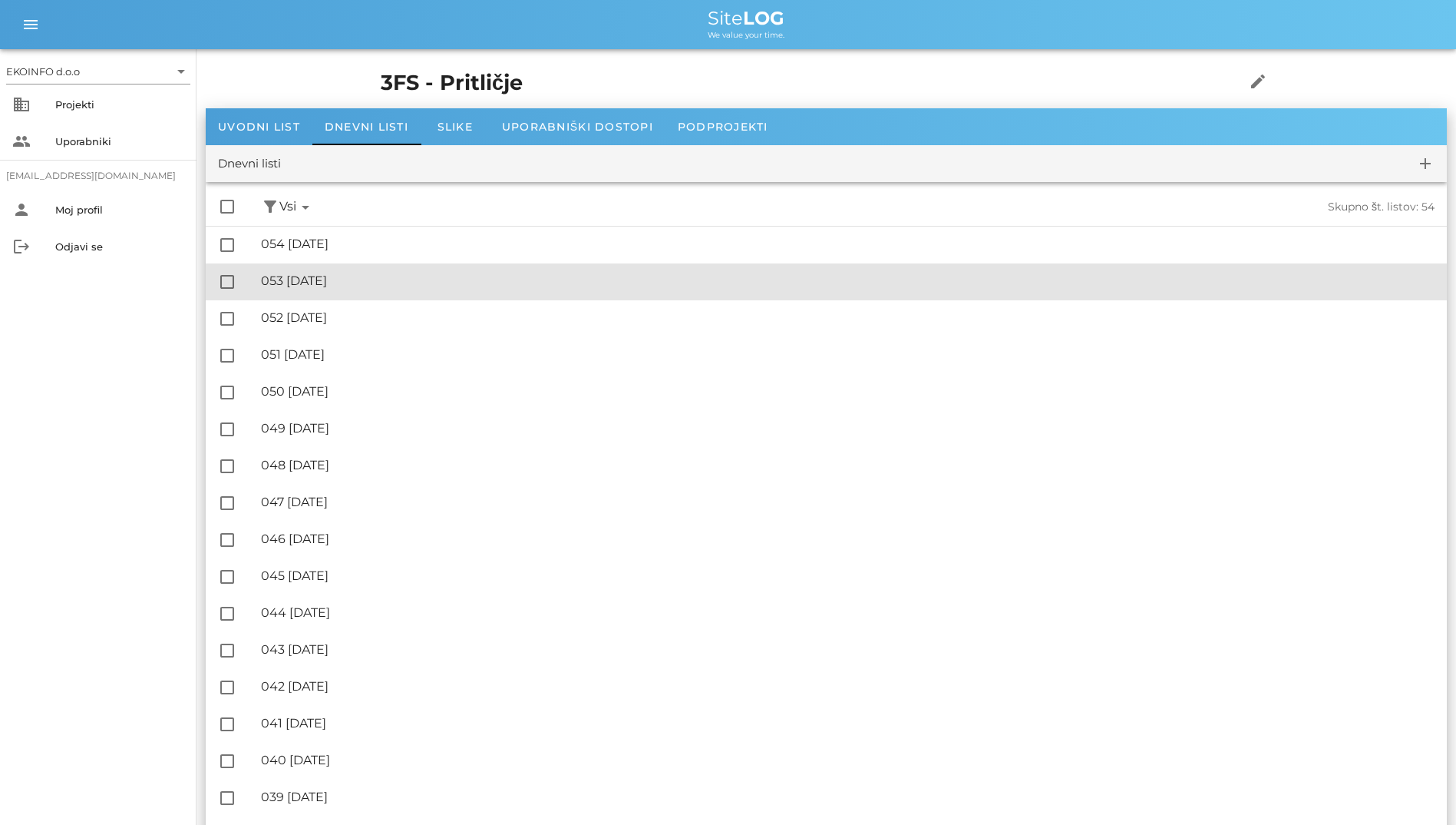
click at [424, 272] on div "🔏 053 [DATE] ✓ Podpisal: Nadzornik ✓ Podpisal: Sestavljalec ✓ Podpisal: Odgovor…" at bounding box center [847, 281] width 1174 height 34
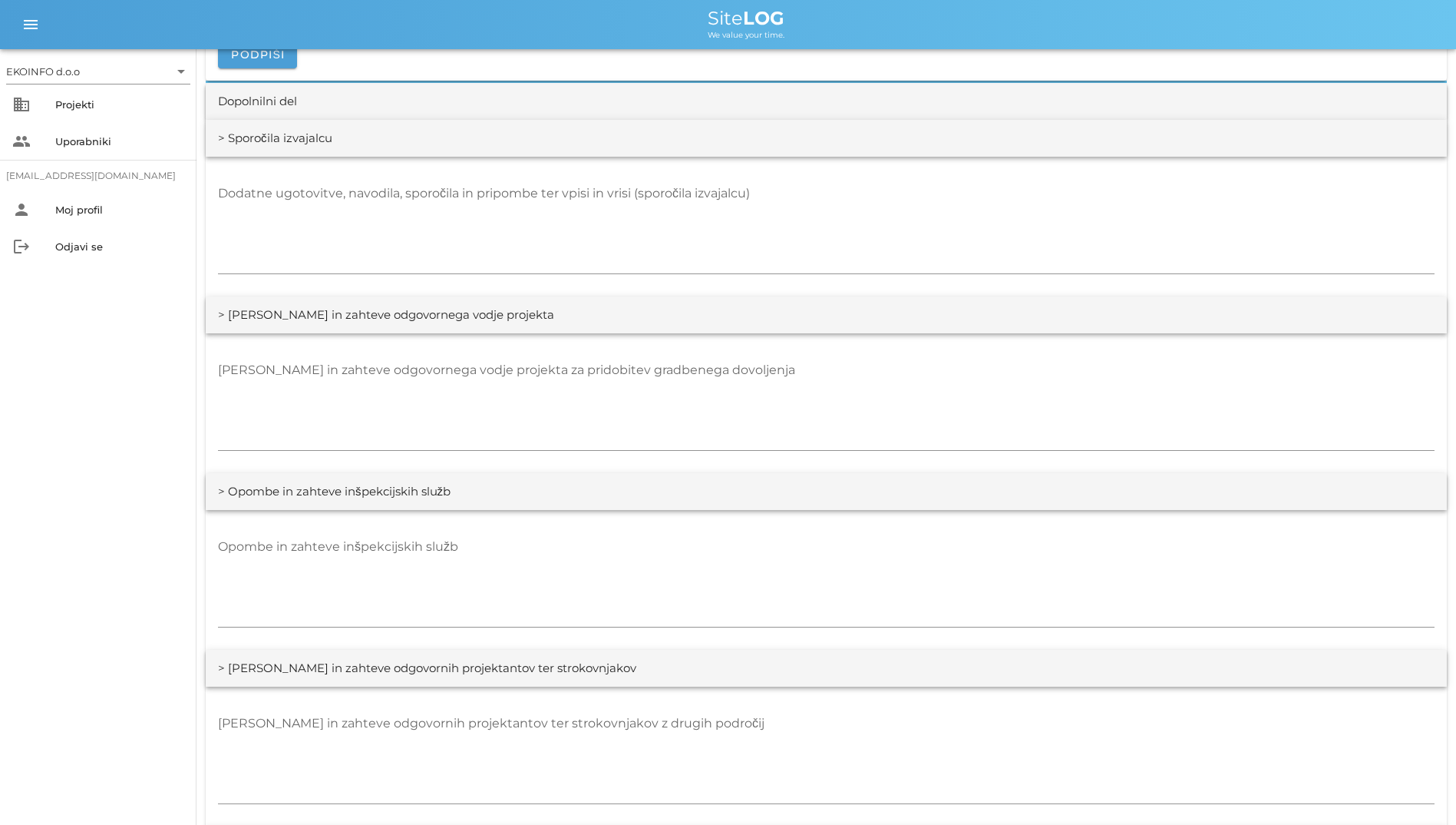
scroll to position [2074, 0]
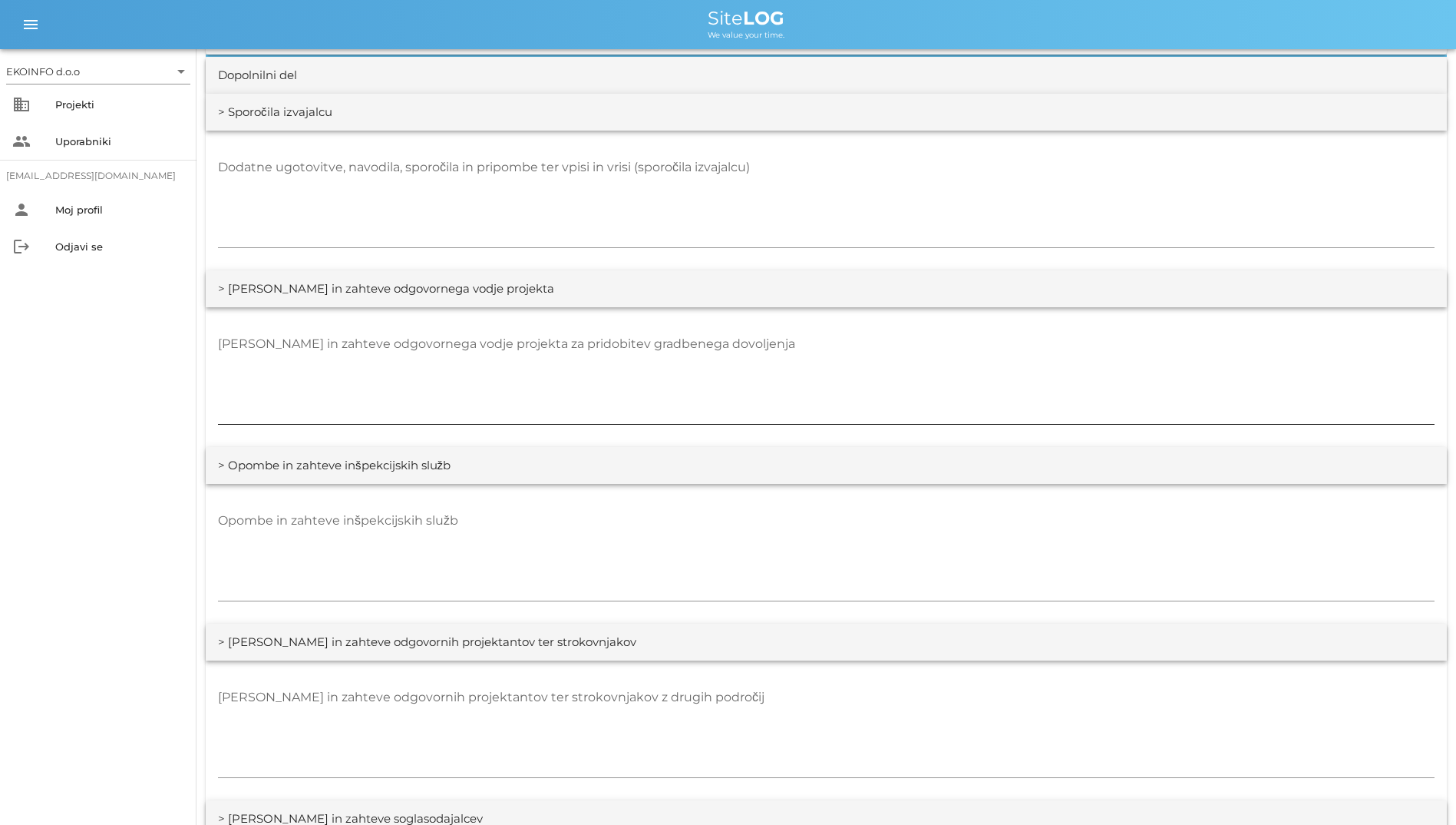
click at [807, 367] on textarea "[PERSON_NAME] in zahteve odgovornega vodje projekta za pridobitev gradbenega do…" at bounding box center [826, 378] width 1217 height 92
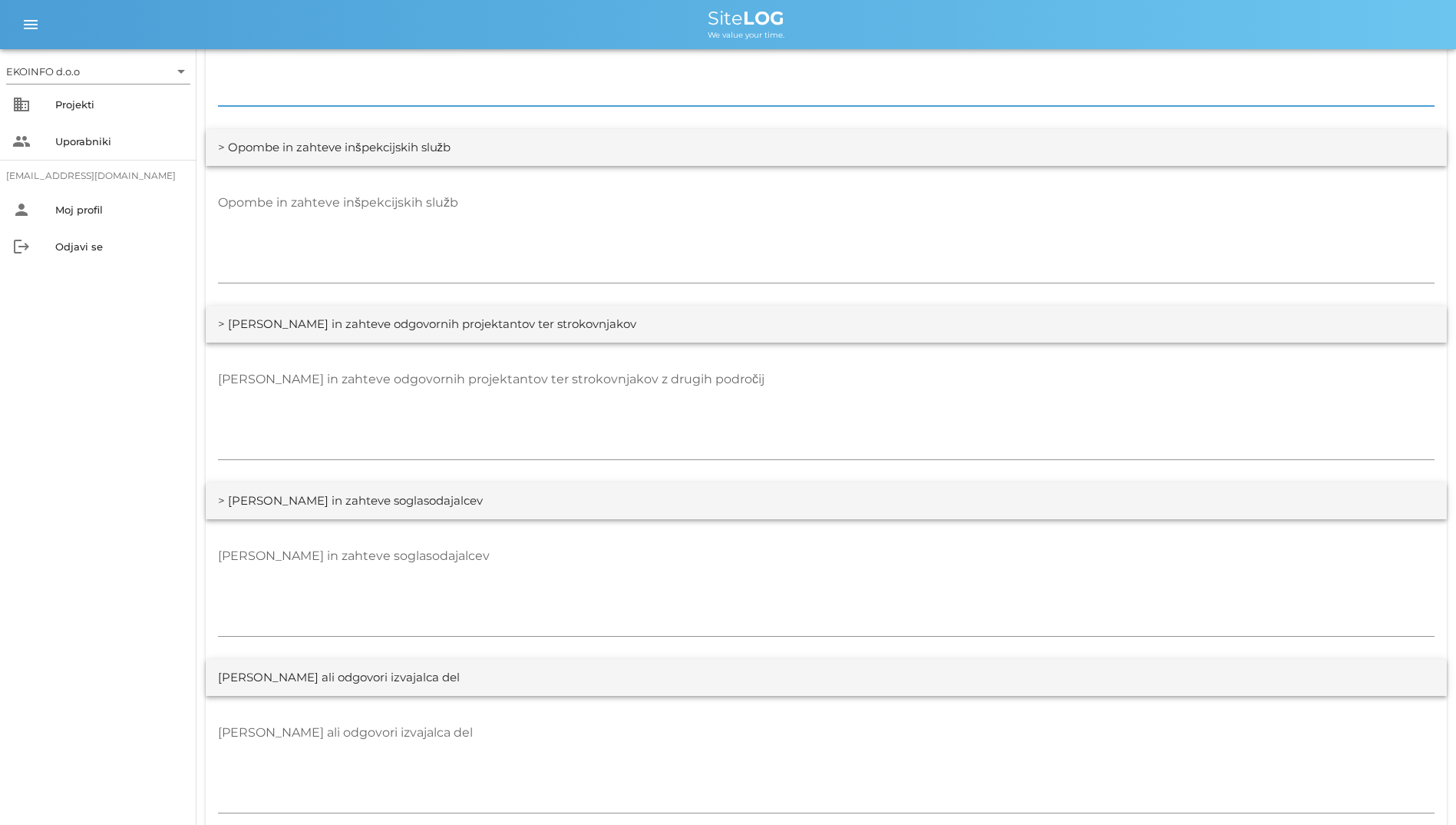
scroll to position [2458, 0]
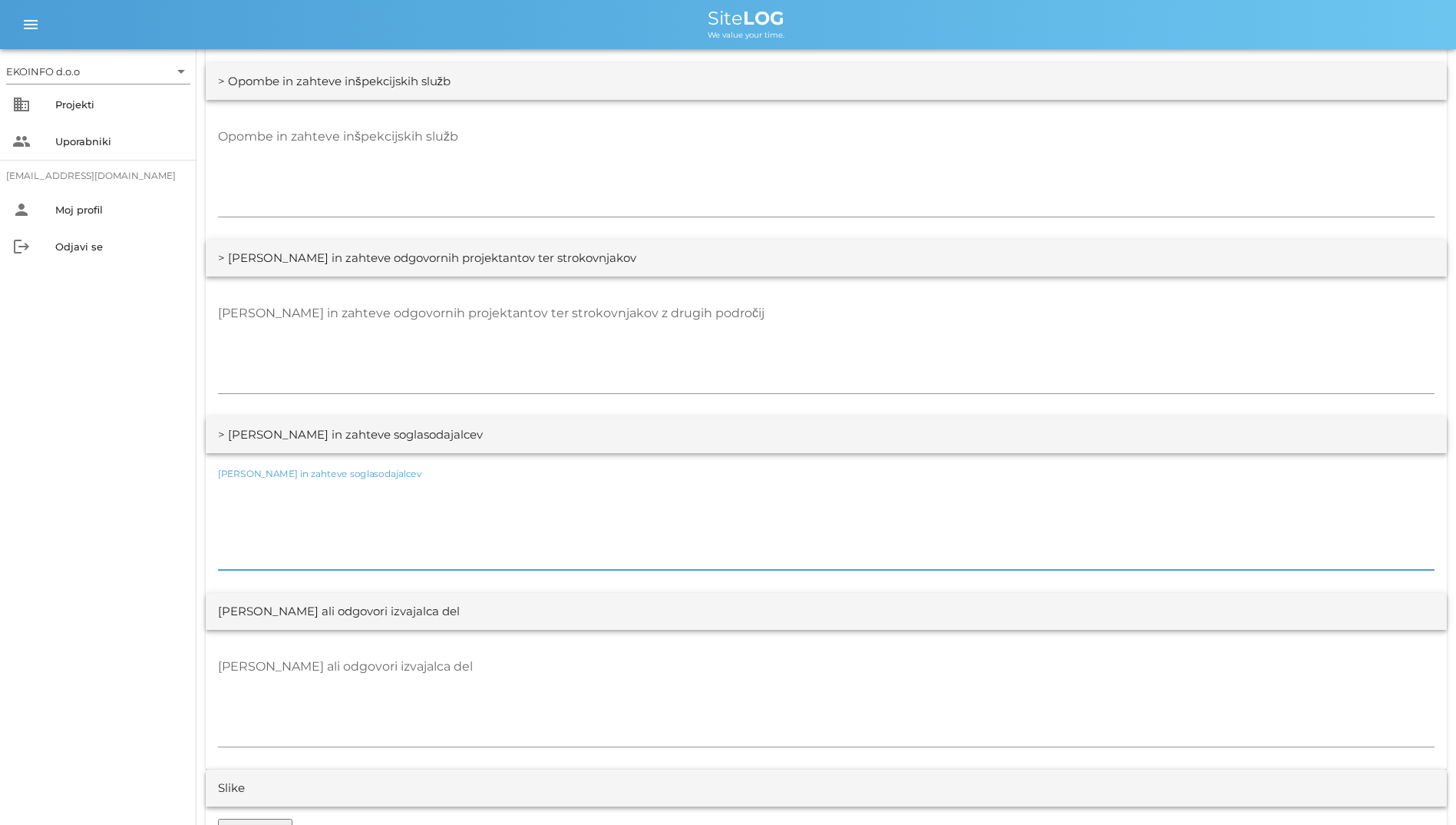
click at [753, 486] on textarea "[PERSON_NAME] in zahteve soglasodajalcev" at bounding box center [826, 523] width 1217 height 92
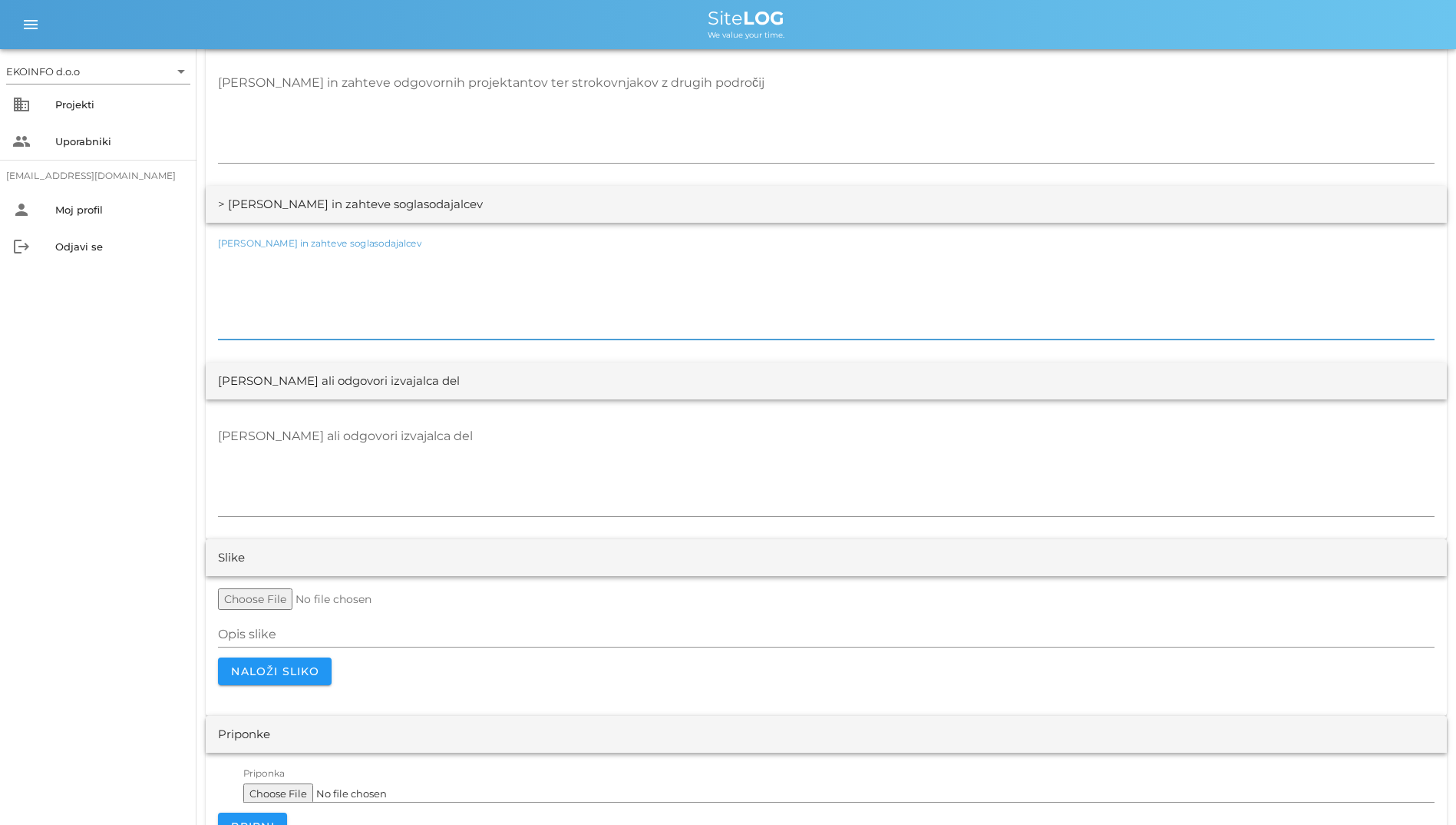
click at [753, 486] on textarea "[PERSON_NAME] ali odgovori izvajalca del" at bounding box center [826, 470] width 1217 height 92
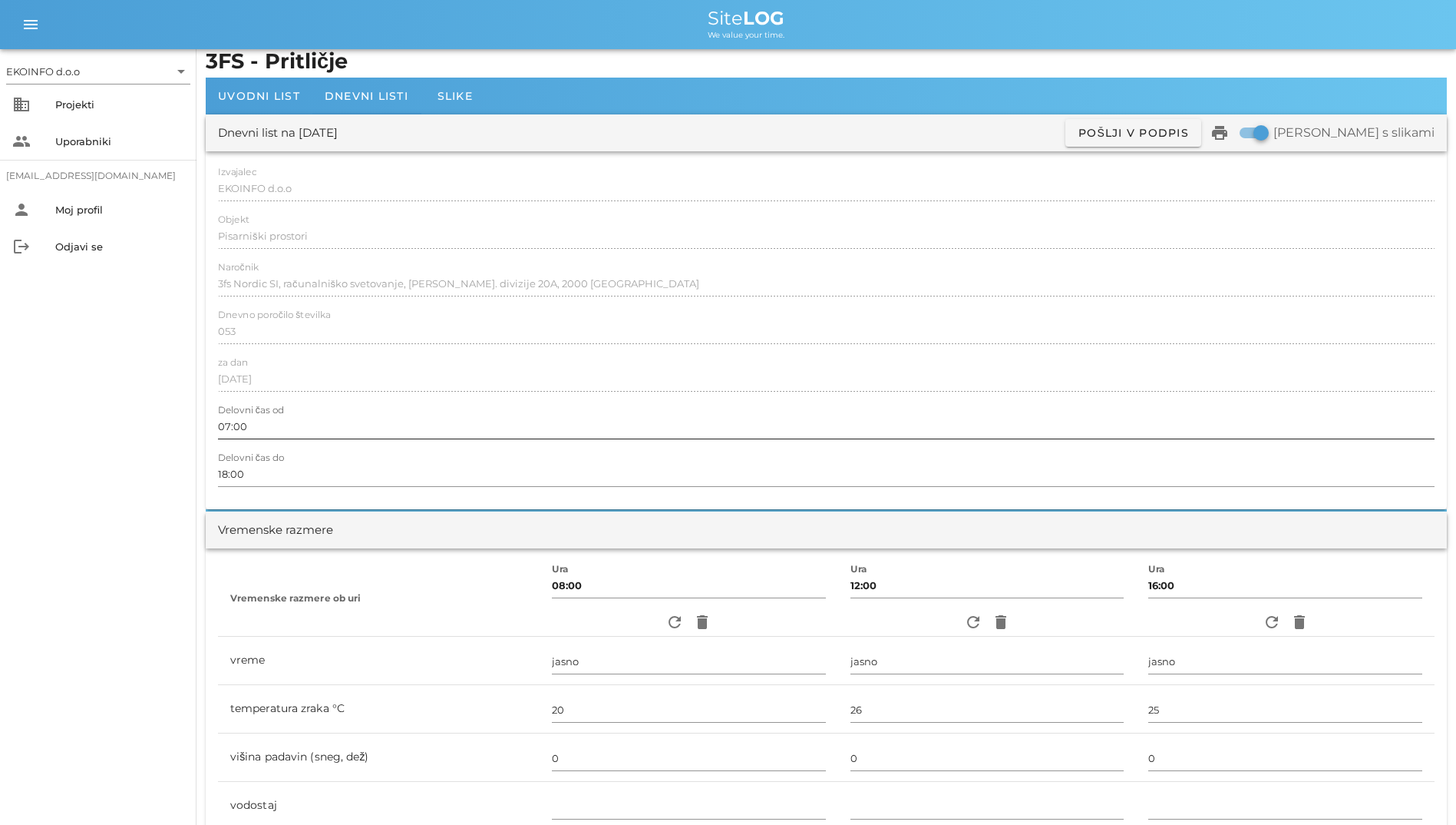
scroll to position [0, 0]
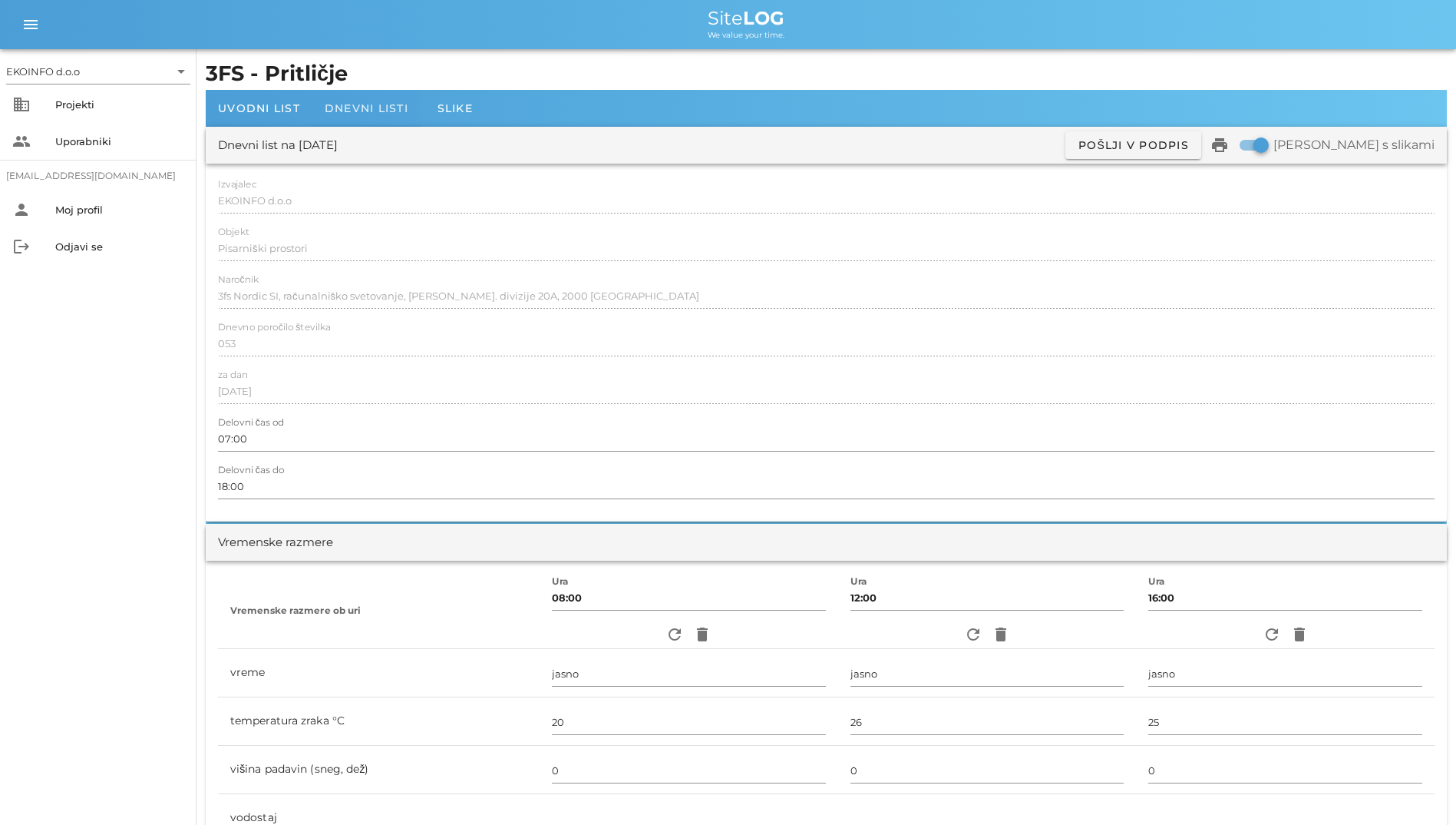
click at [377, 110] on span "Dnevni listi" at bounding box center [367, 108] width 84 height 14
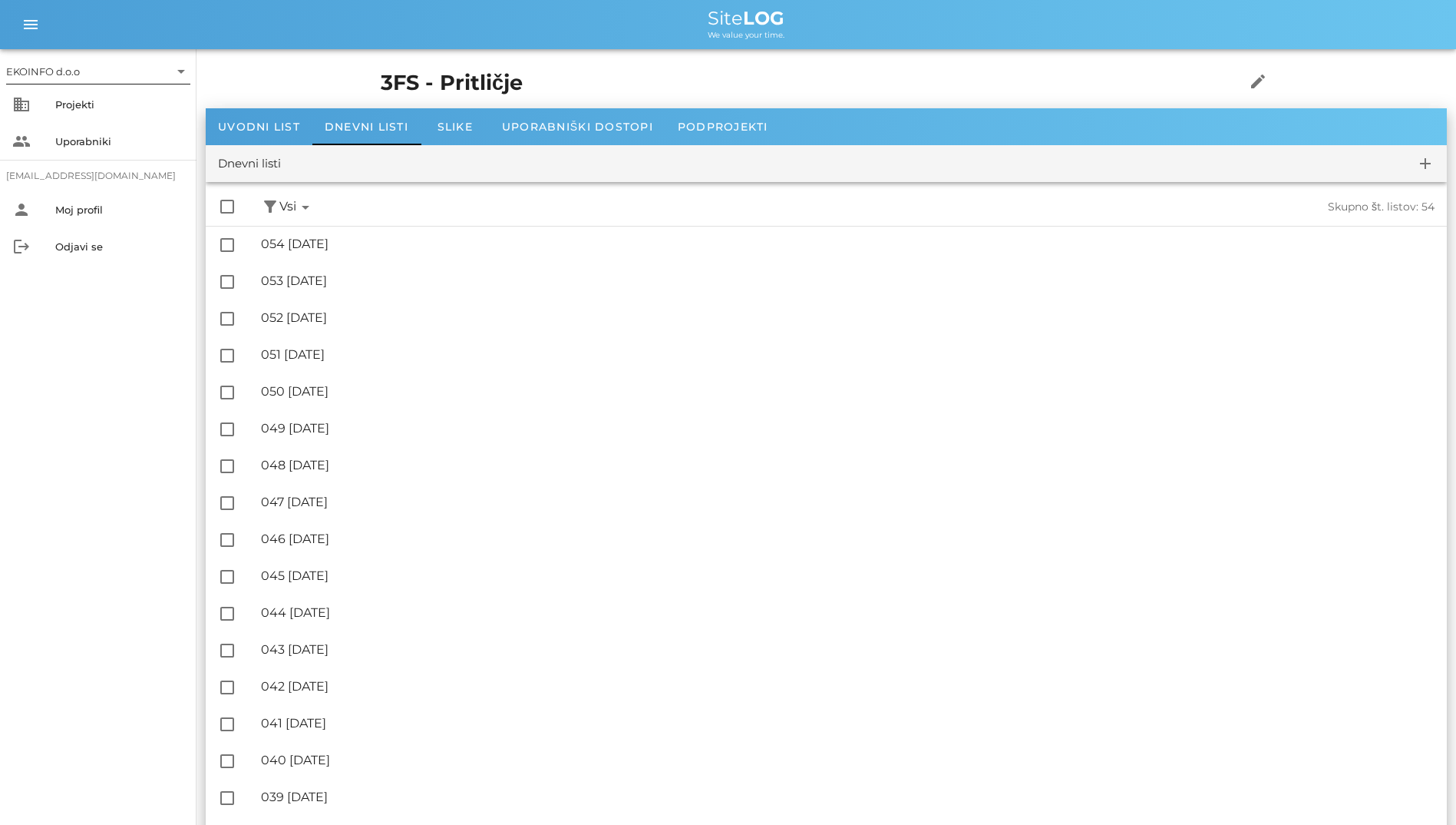
click at [181, 73] on icon "arrow_drop_down" at bounding box center [181, 71] width 19 height 19
click at [151, 91] on div "EKOINFO d.o.o" at bounding box center [101, 83] width 160 height 15
click at [131, 127] on div "people Uporabniki" at bounding box center [98, 142] width 196 height 37
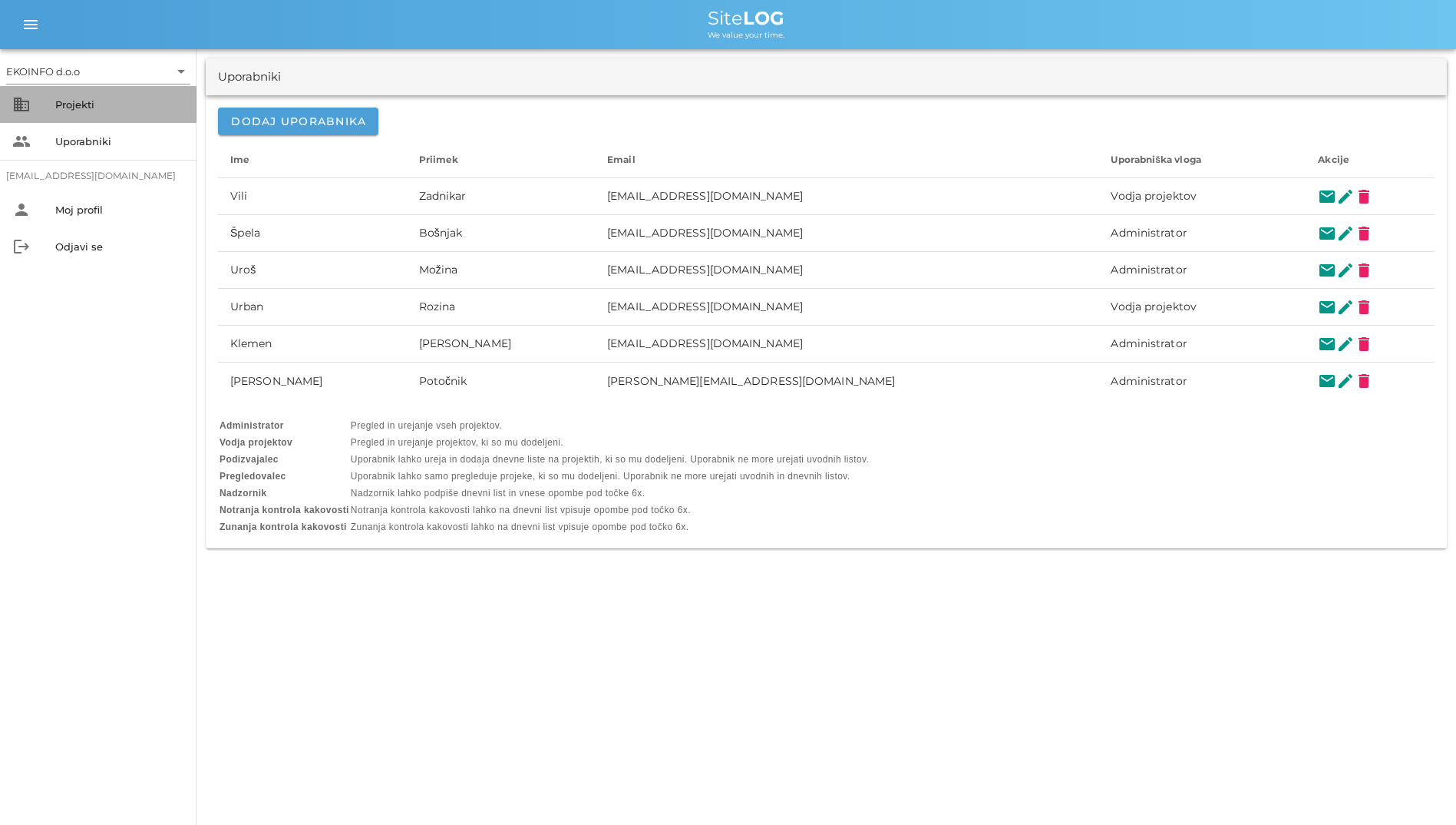
click at [131, 106] on div "Projekti" at bounding box center [120, 104] width 129 height 13
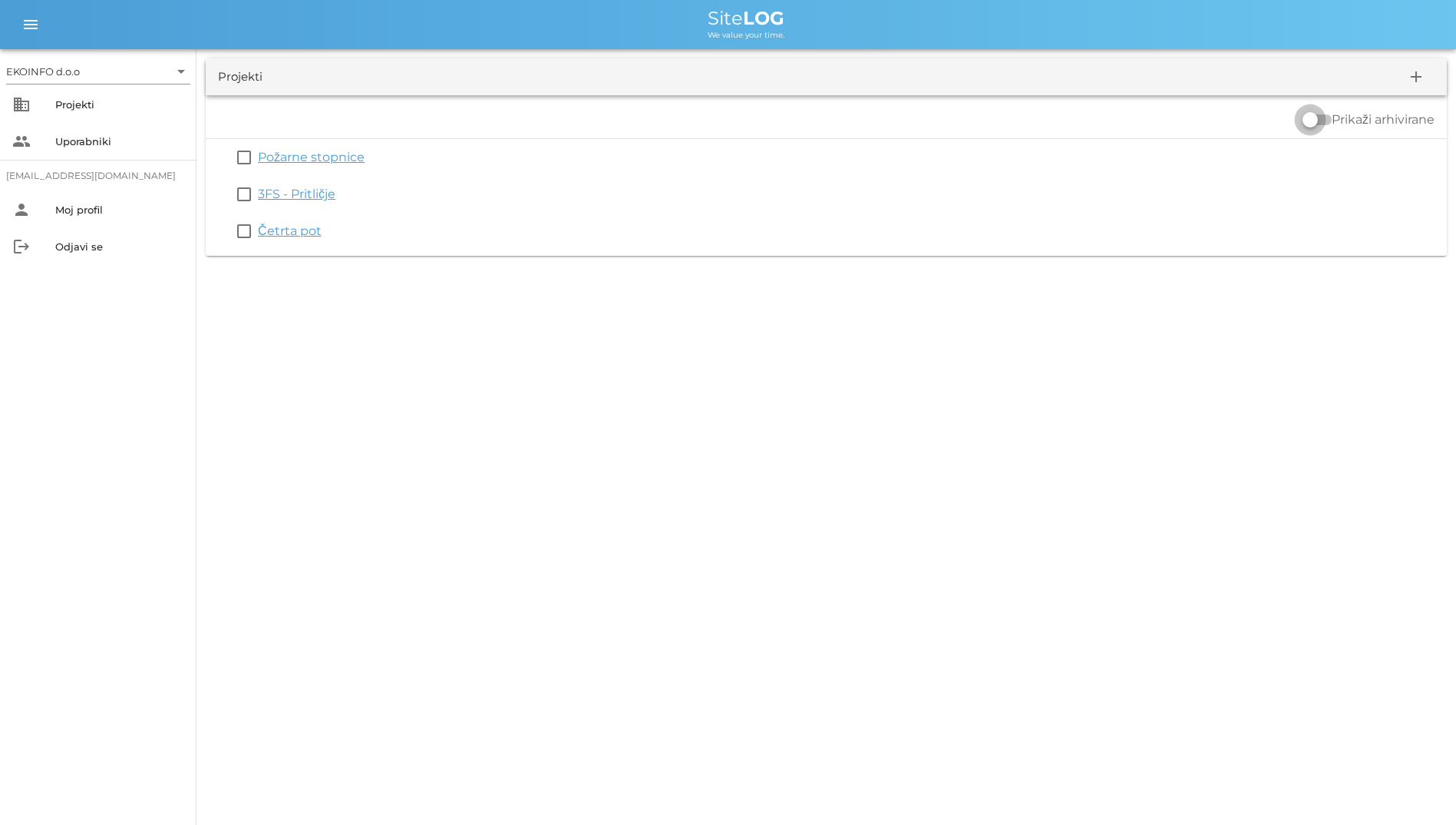
drag, startPoint x: 1309, startPoint y: 121, endPoint x: 1352, endPoint y: 125, distance: 43.2
click at [1352, 125] on div "Prikaži arhivirane" at bounding box center [1368, 119] width 132 height 19
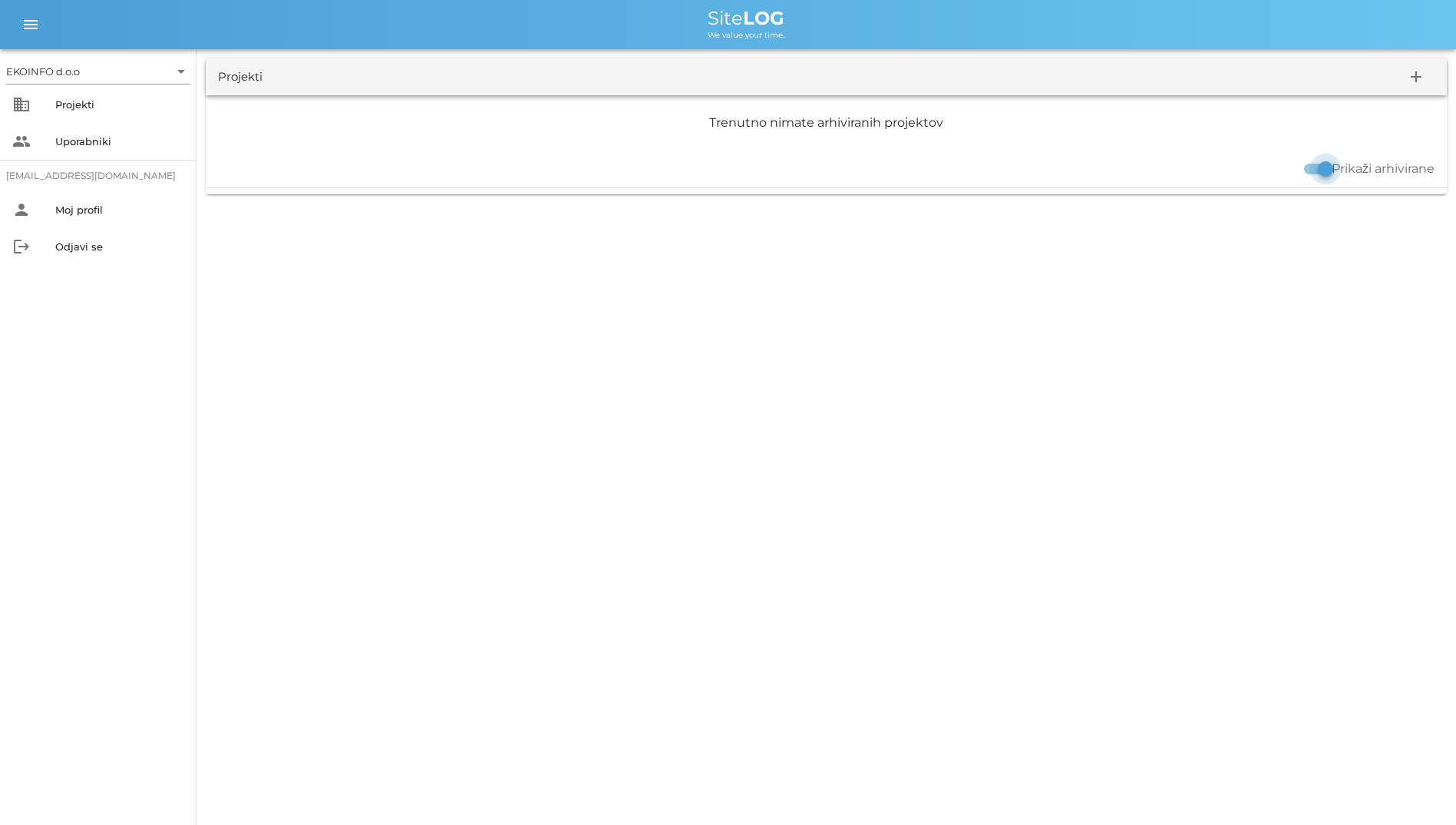
click at [1305, 170] on input "Prikaži arhivirane" at bounding box center [1317, 169] width 29 height 19
checkbox input "true"
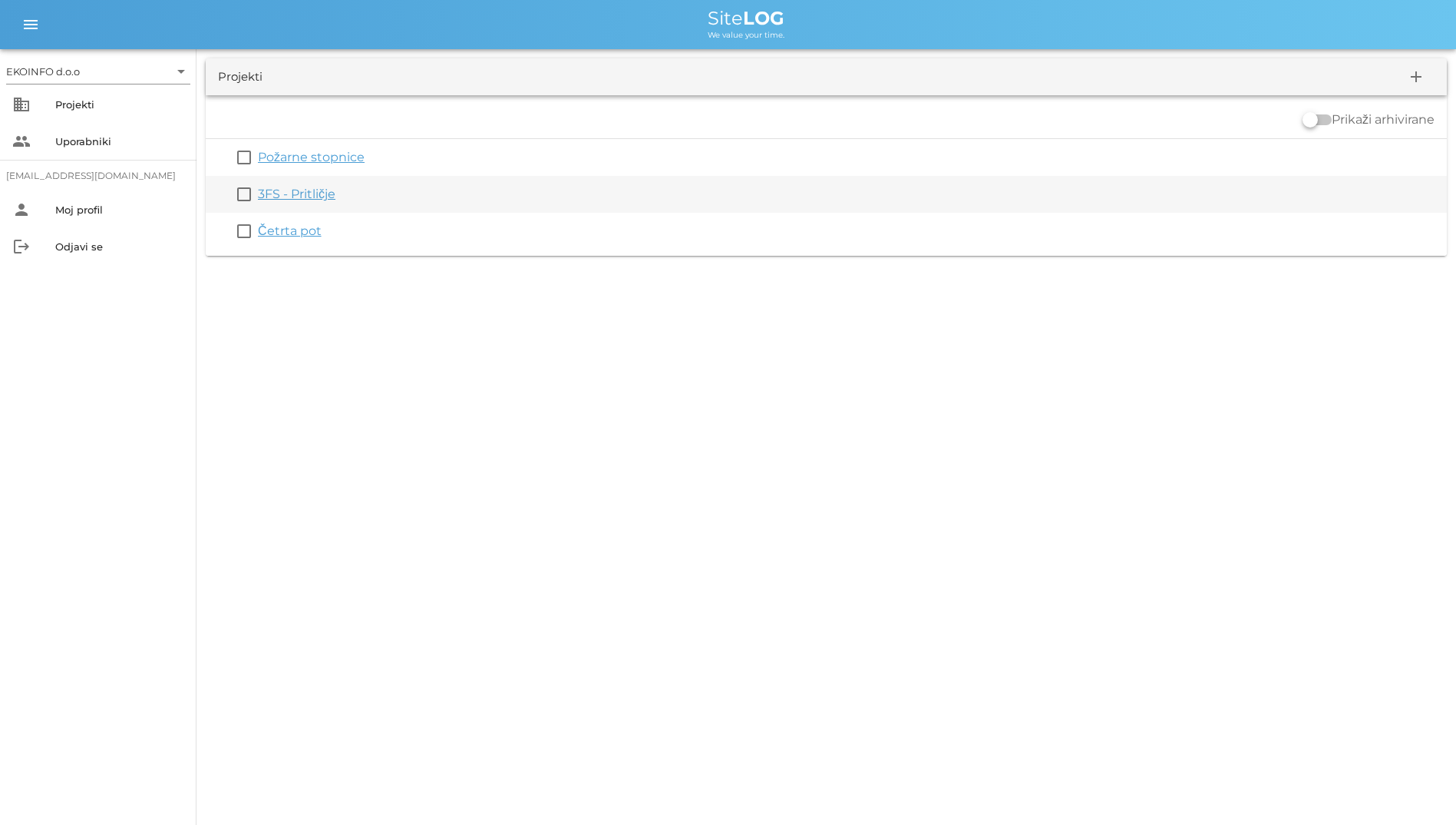
click at [284, 201] on div "3FS - Pritličje" at bounding box center [849, 194] width 1183 height 19
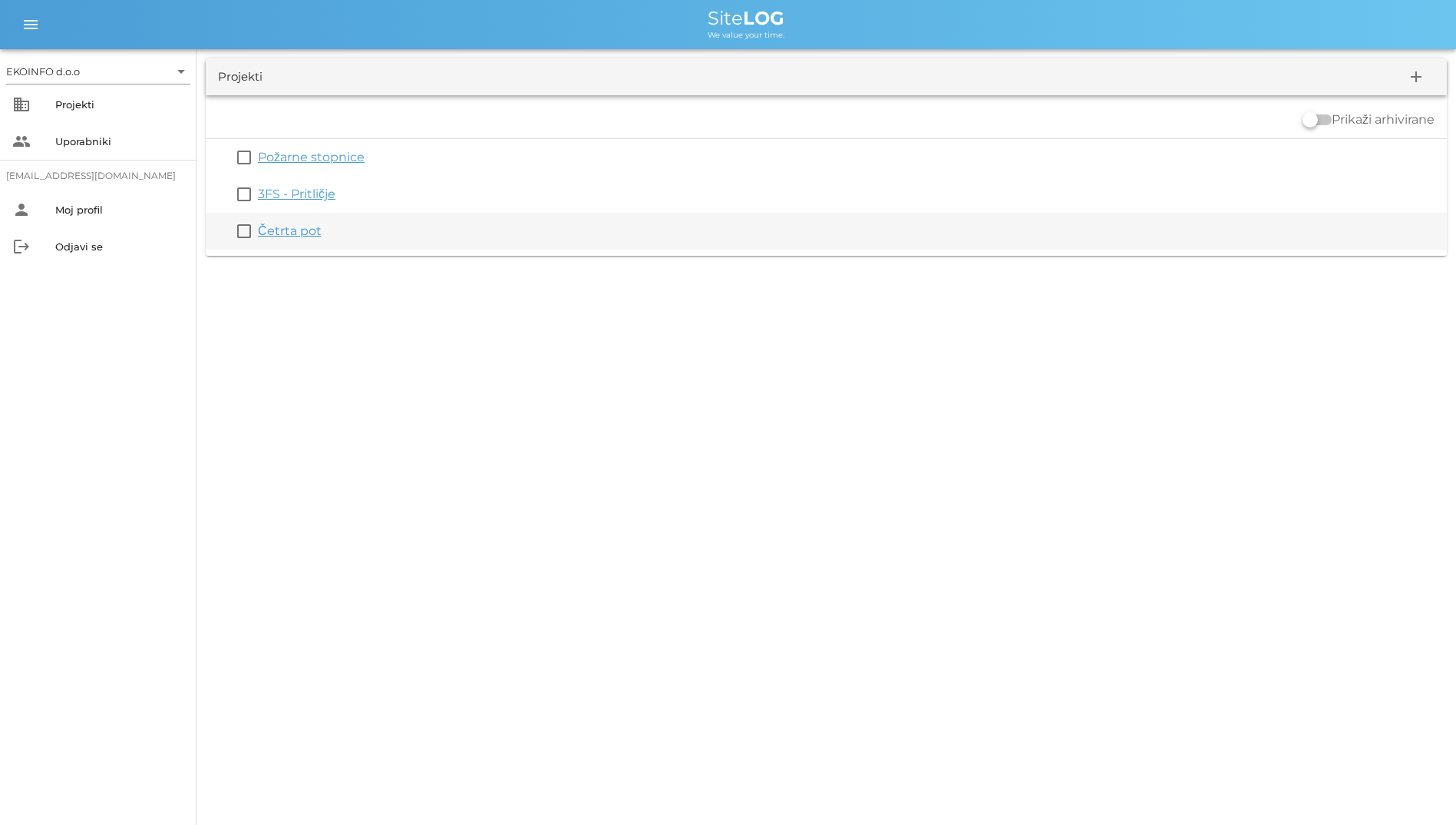
click at [310, 227] on link "Četrta pot" at bounding box center [289, 230] width 63 height 15
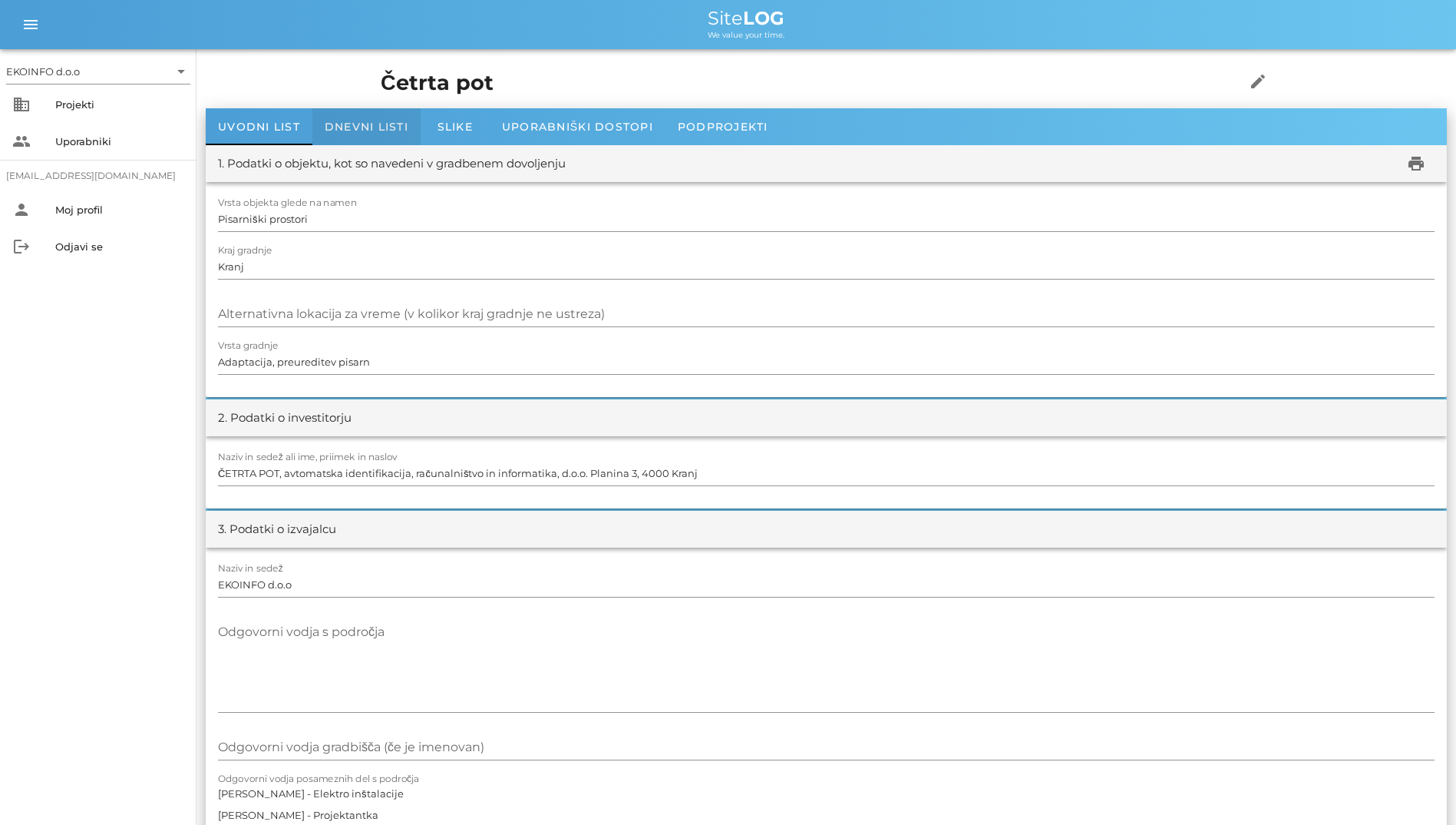
click at [344, 124] on span "Dnevni listi" at bounding box center [367, 127] width 84 height 14
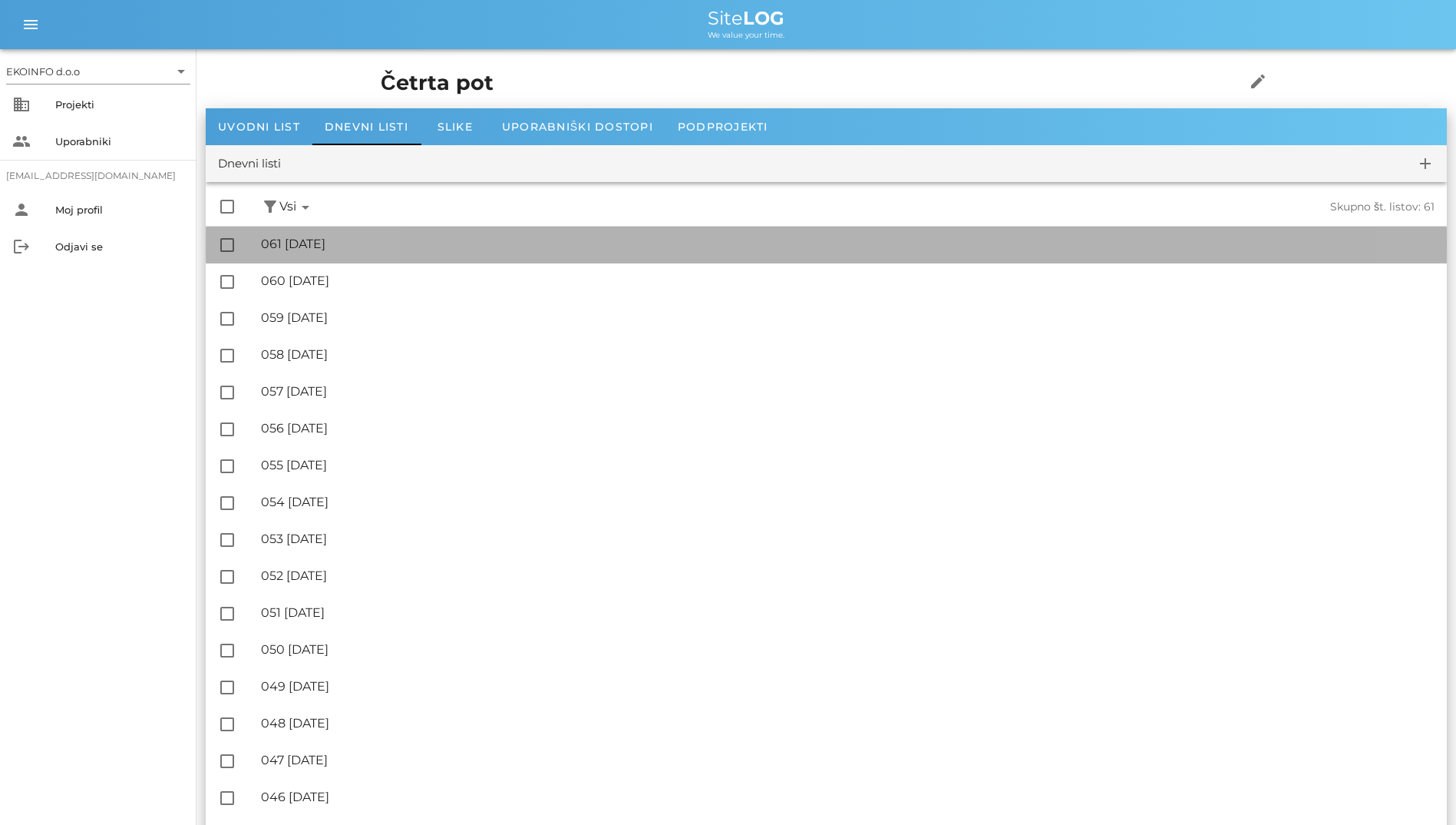
click at [337, 247] on div "🔏 061 torek, 26.08.2025" at bounding box center [847, 243] width 1174 height 15
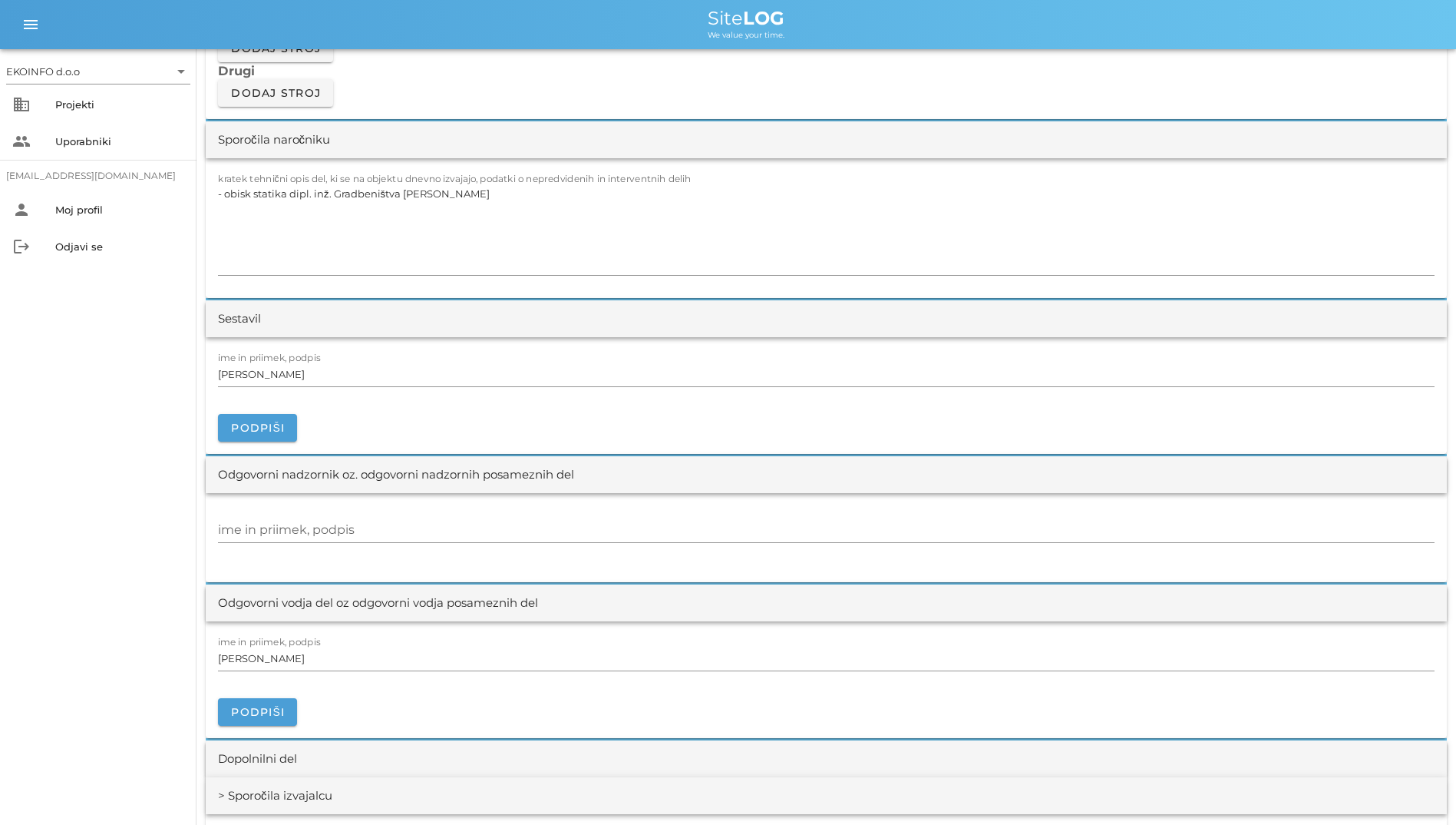
scroll to position [1382, 0]
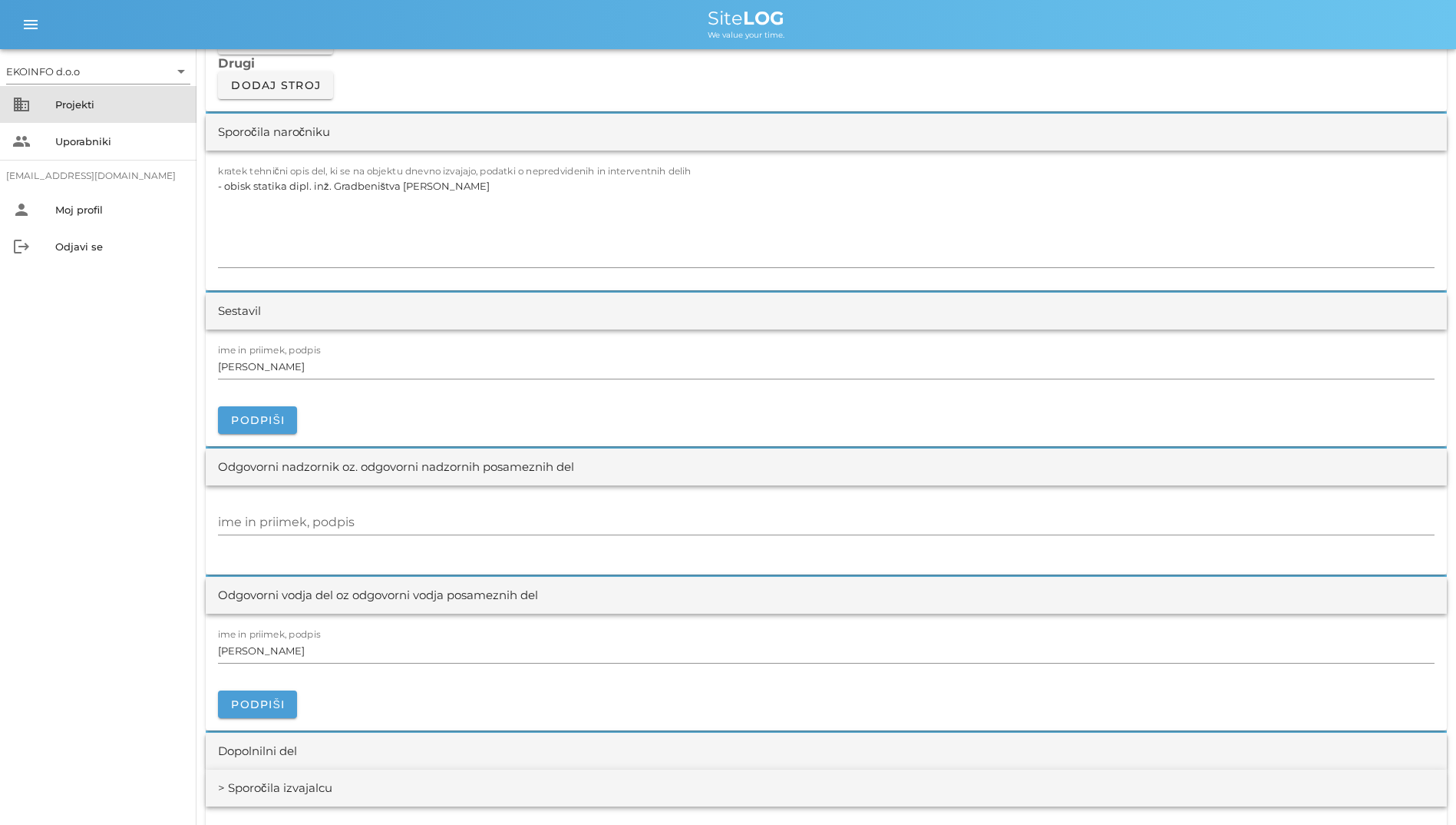
click at [133, 103] on div "Projekti" at bounding box center [120, 104] width 129 height 13
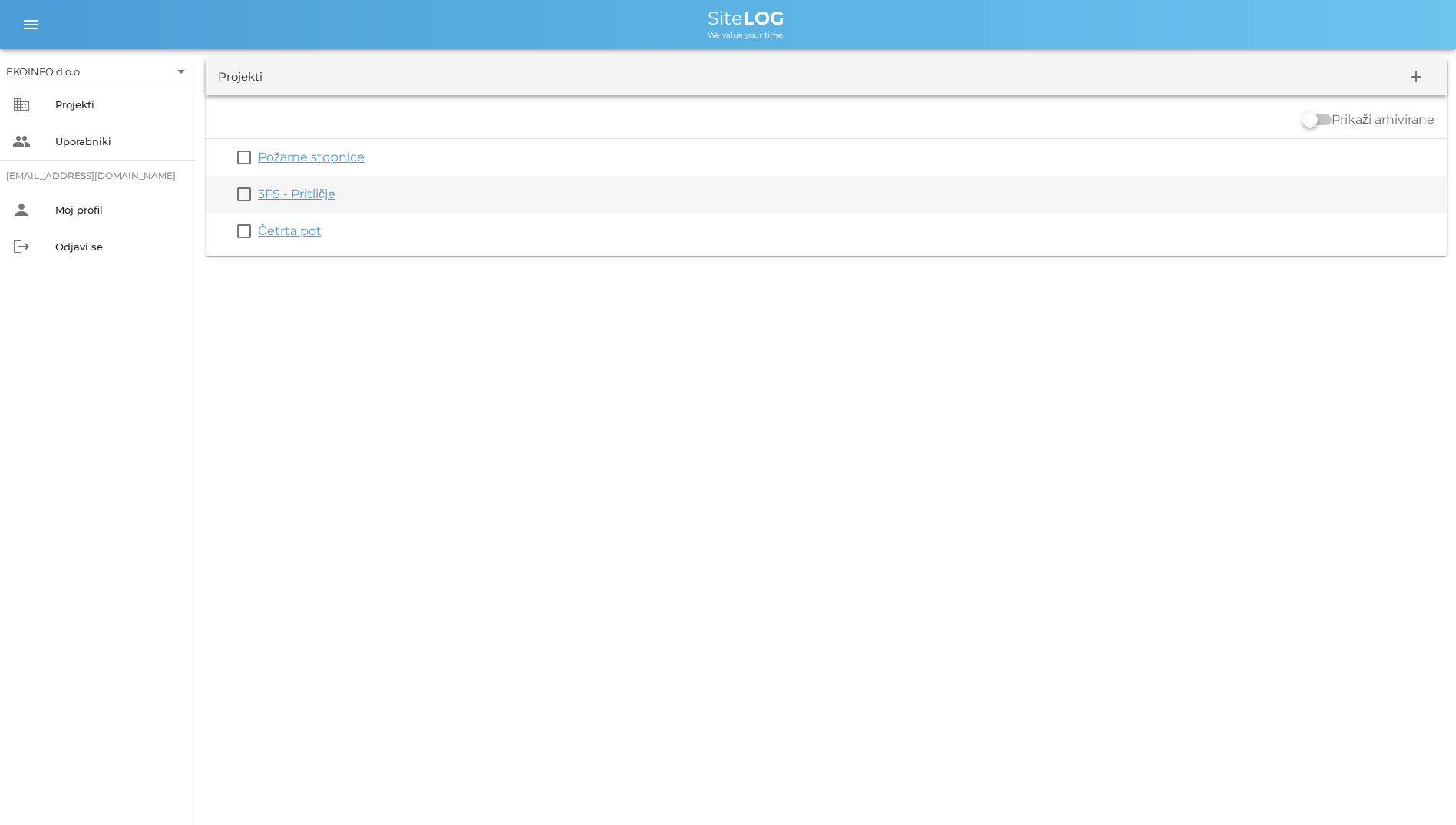
click at [299, 189] on link "3FS - Pritličje" at bounding box center [296, 193] width 77 height 15
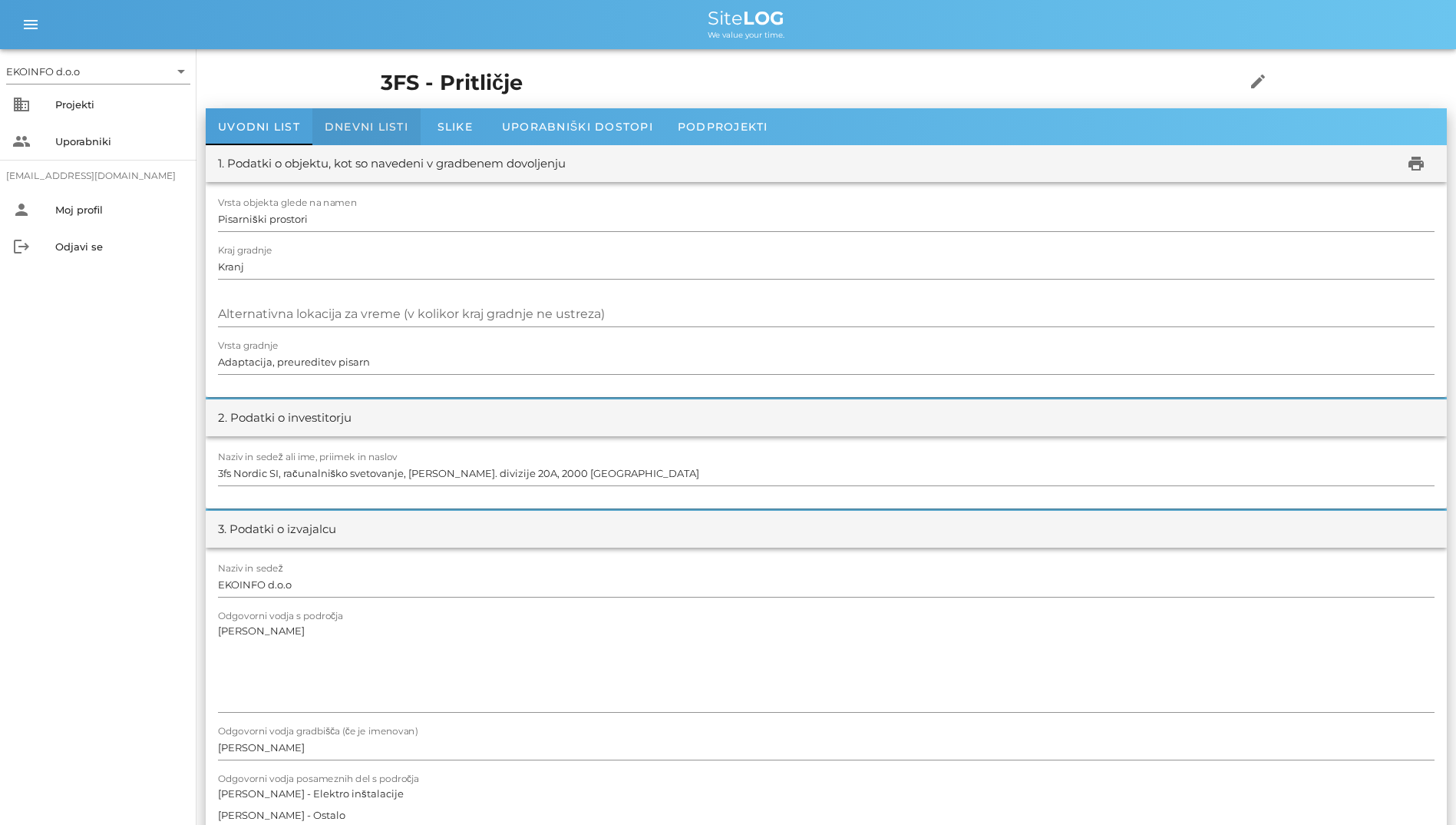
click at [359, 127] on span "Dnevni listi" at bounding box center [367, 127] width 84 height 14
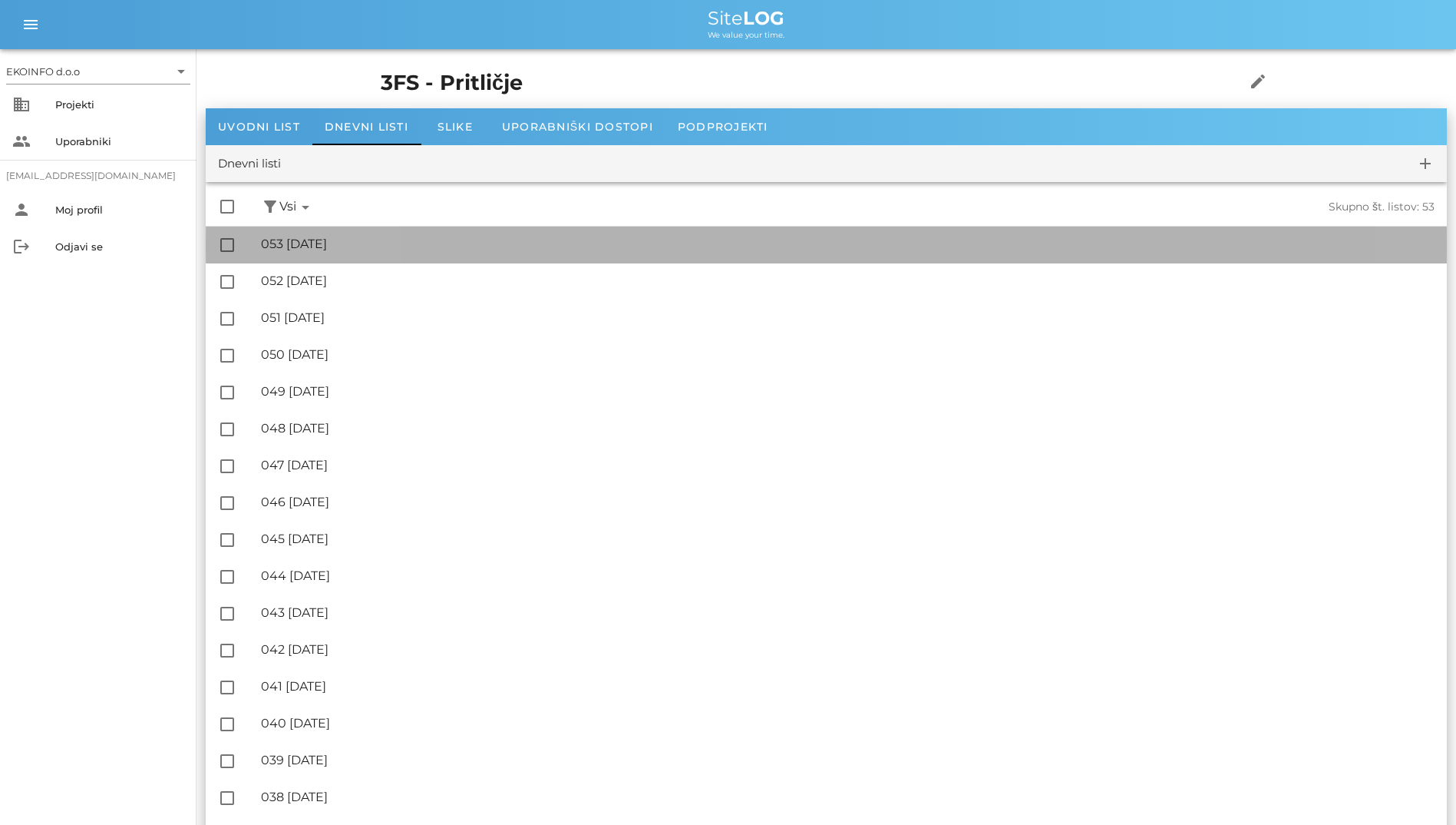
click at [311, 246] on div "🔏 053 torek, 26.08.2025" at bounding box center [847, 243] width 1174 height 15
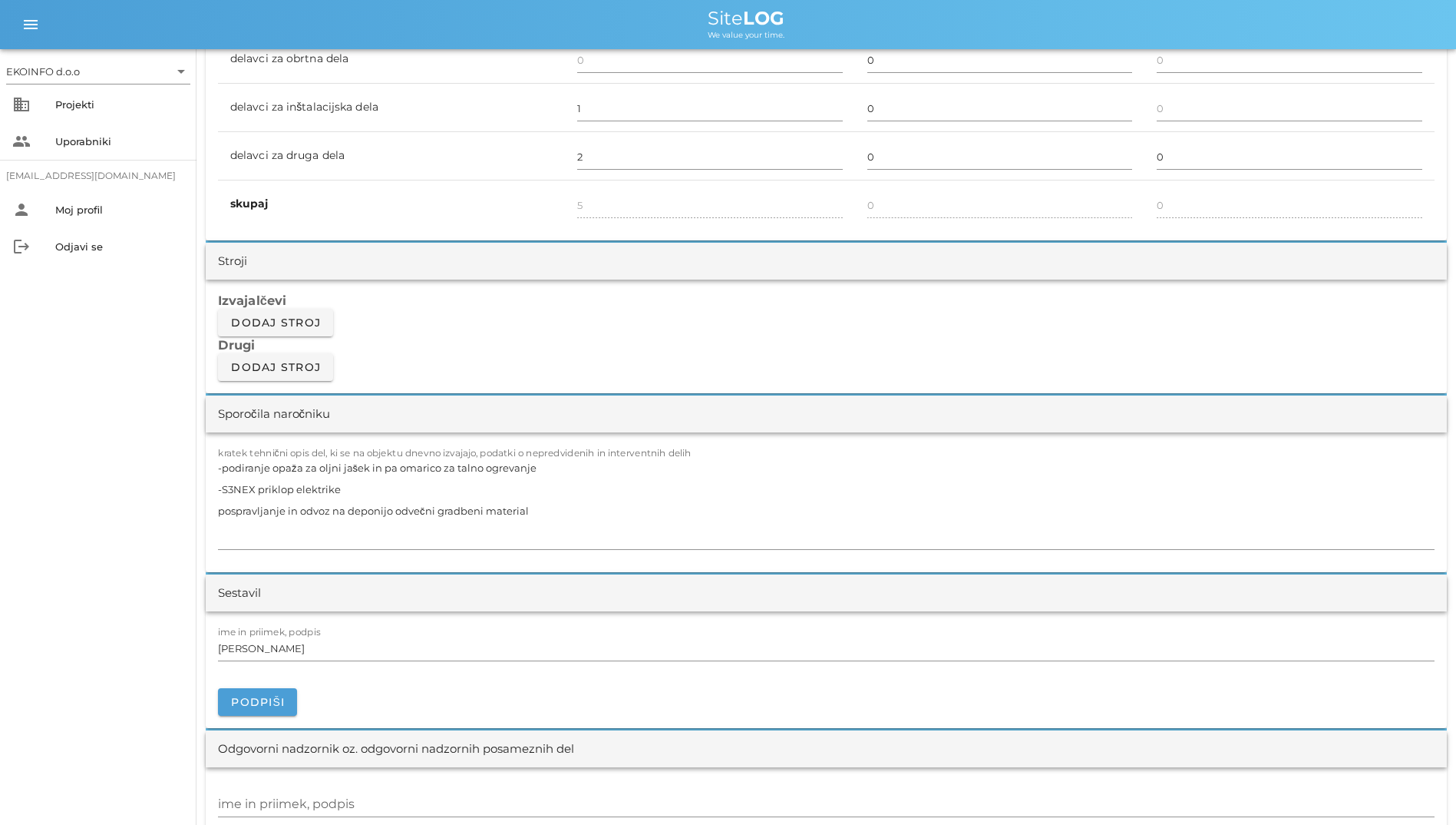
scroll to position [1152, 0]
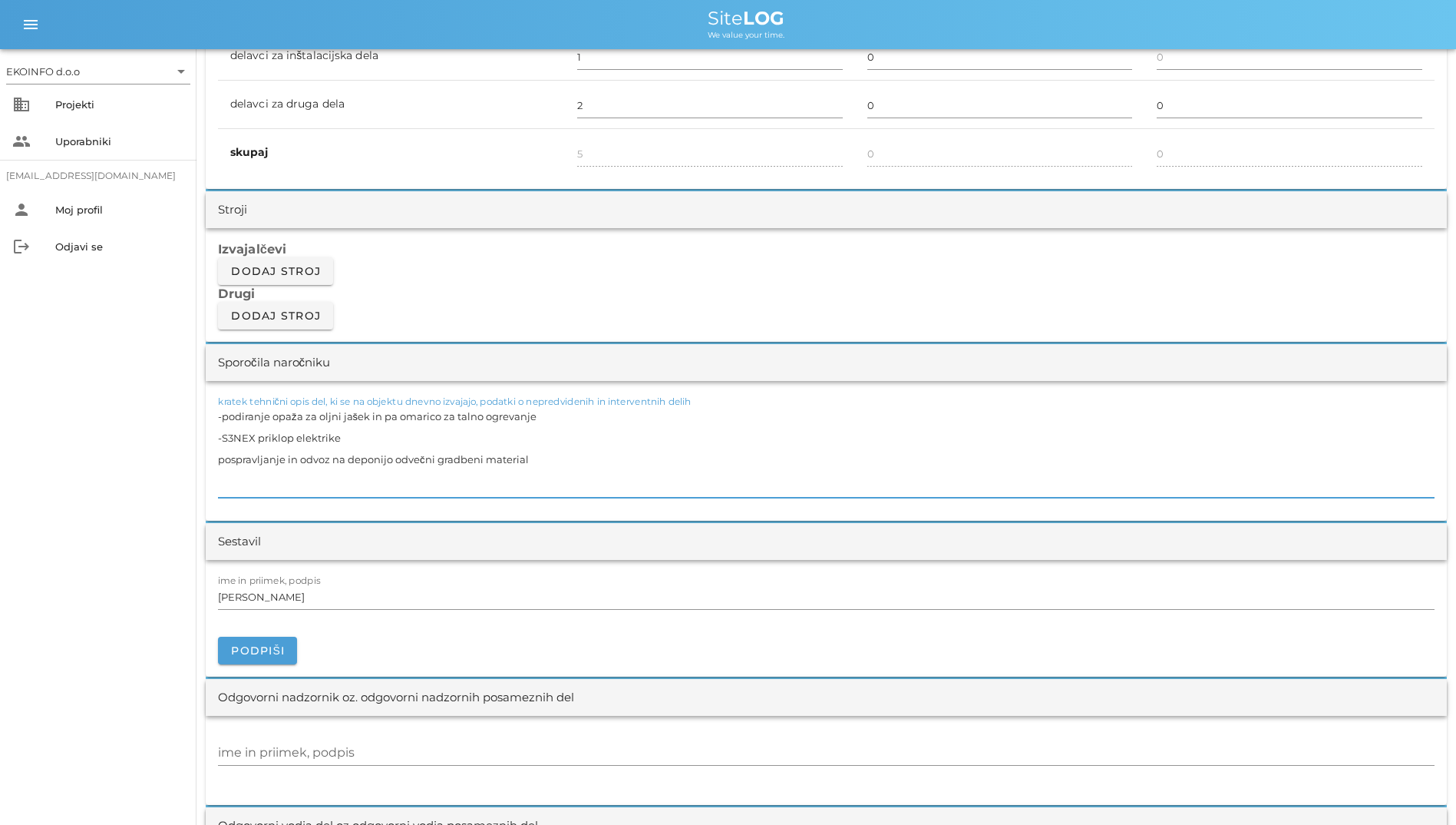
click at [251, 439] on textarea "-podiranje opaža za oljni jašek in pa omarico za talno ogrevanje -S3NEX priklop…" at bounding box center [826, 451] width 1217 height 92
click at [250, 441] on textarea "-podiranje opaža za oljni jašek in pa omarico za talno ogrevanje -S3NEX priklop…" at bounding box center [826, 451] width 1217 height 92
click at [258, 441] on textarea "-podiranje opaža za oljni jašek in pa omarico za talno ogrevanje -S3NEX priklop…" at bounding box center [826, 451] width 1217 height 92
click at [253, 440] on textarea "-podiranje opaža za oljni jašek in pa omarico za talno ogrevanje -S3NEX priklop…" at bounding box center [826, 451] width 1217 height 92
type textarea "-podiranje opaža za oljni jašek in pa omarico za talno ogrevanje -S3NEXT priklo…"
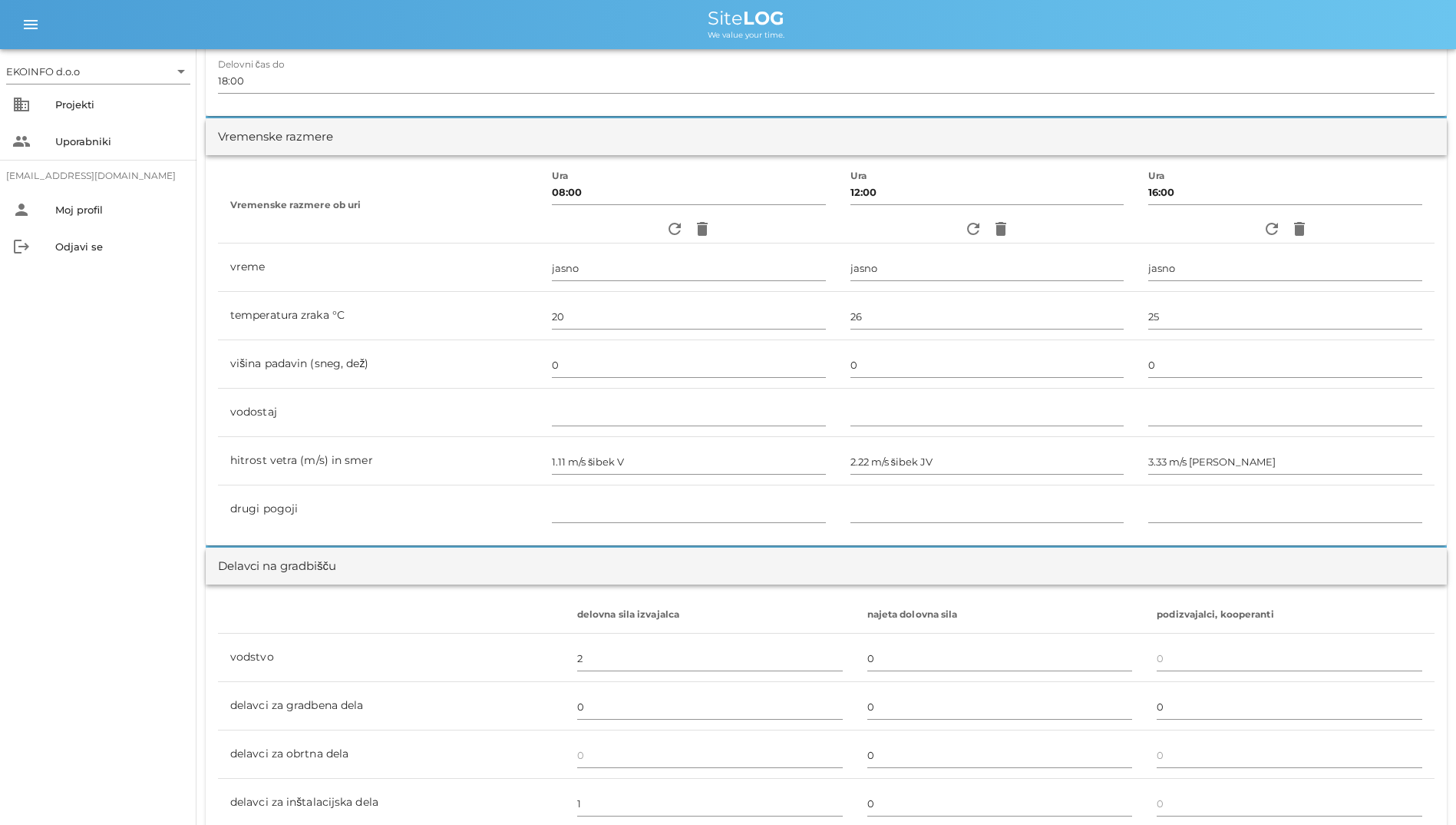
scroll to position [0, 0]
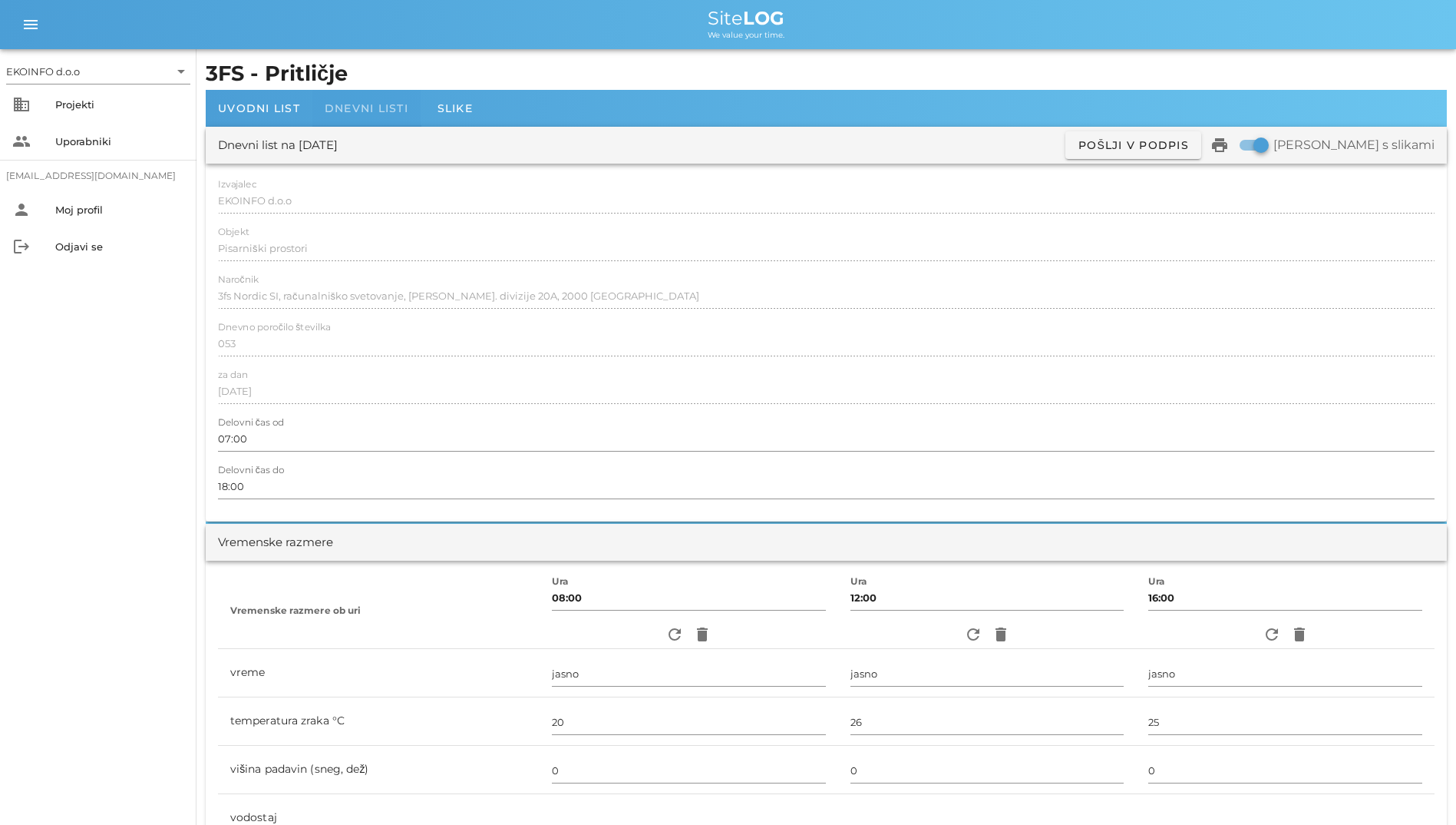
click at [380, 110] on span "Dnevni listi" at bounding box center [367, 108] width 84 height 14
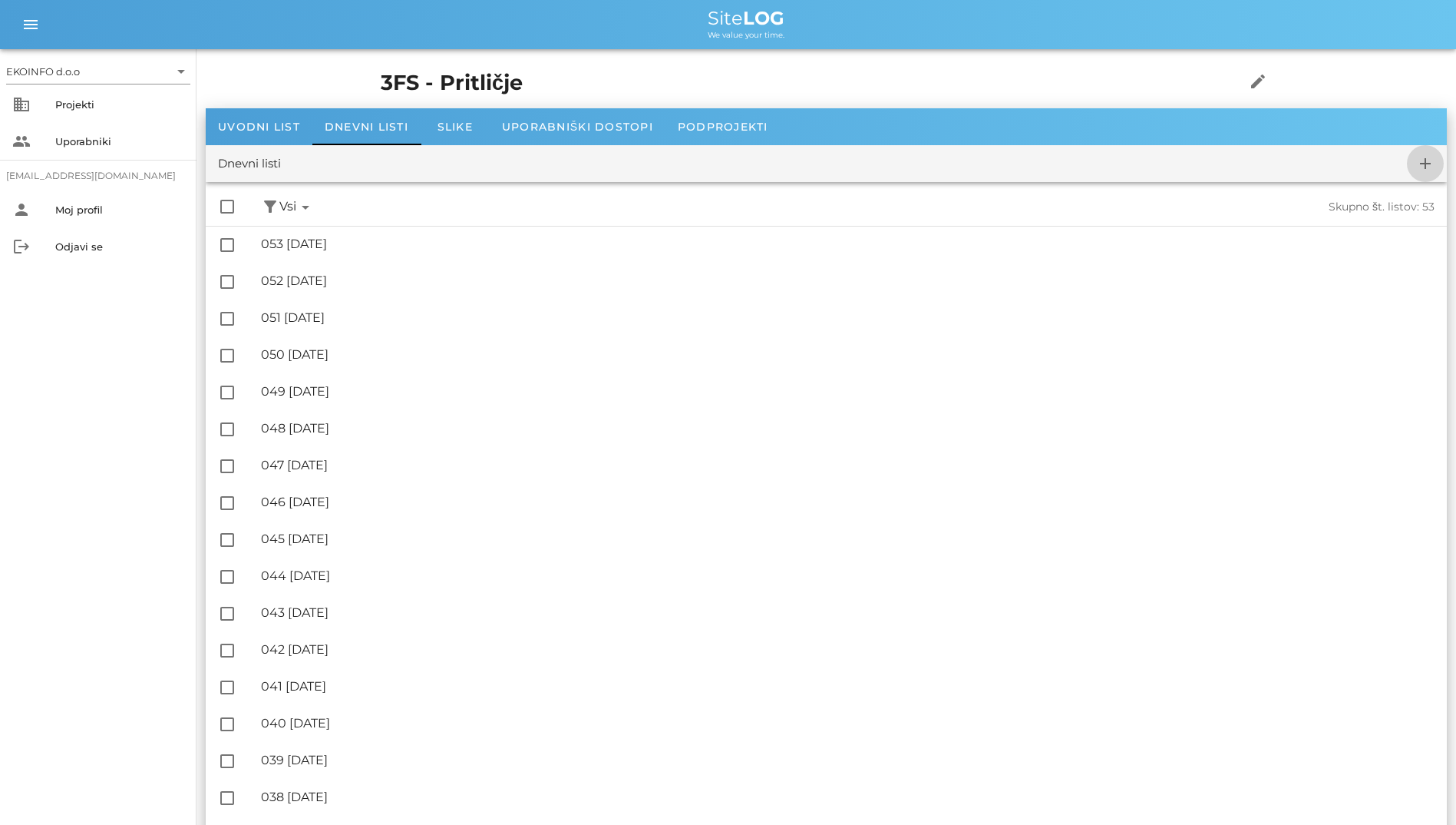
click at [1425, 162] on icon "add" at bounding box center [1426, 163] width 19 height 19
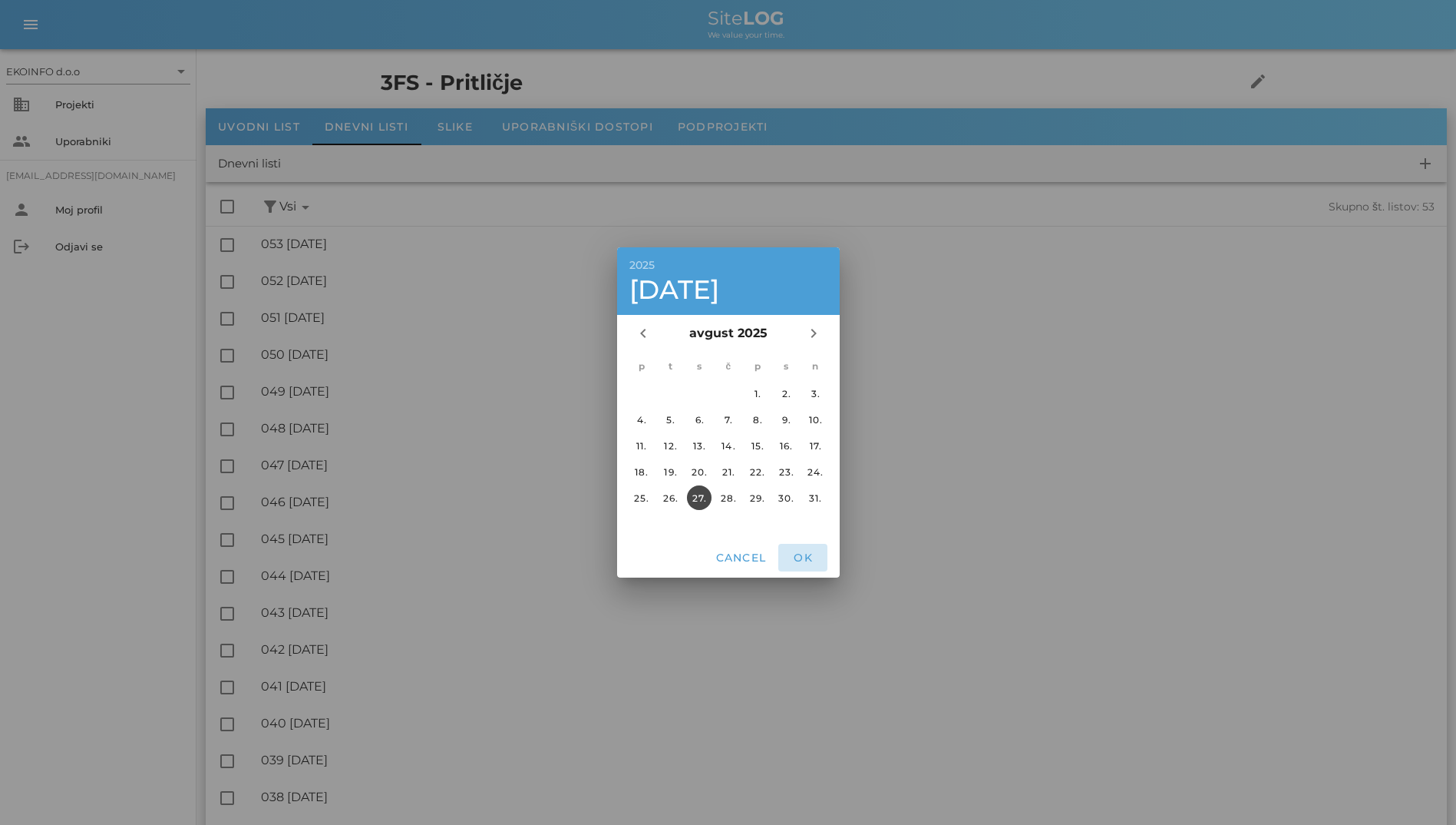
click at [801, 561] on span "OK" at bounding box center [803, 557] width 37 height 14
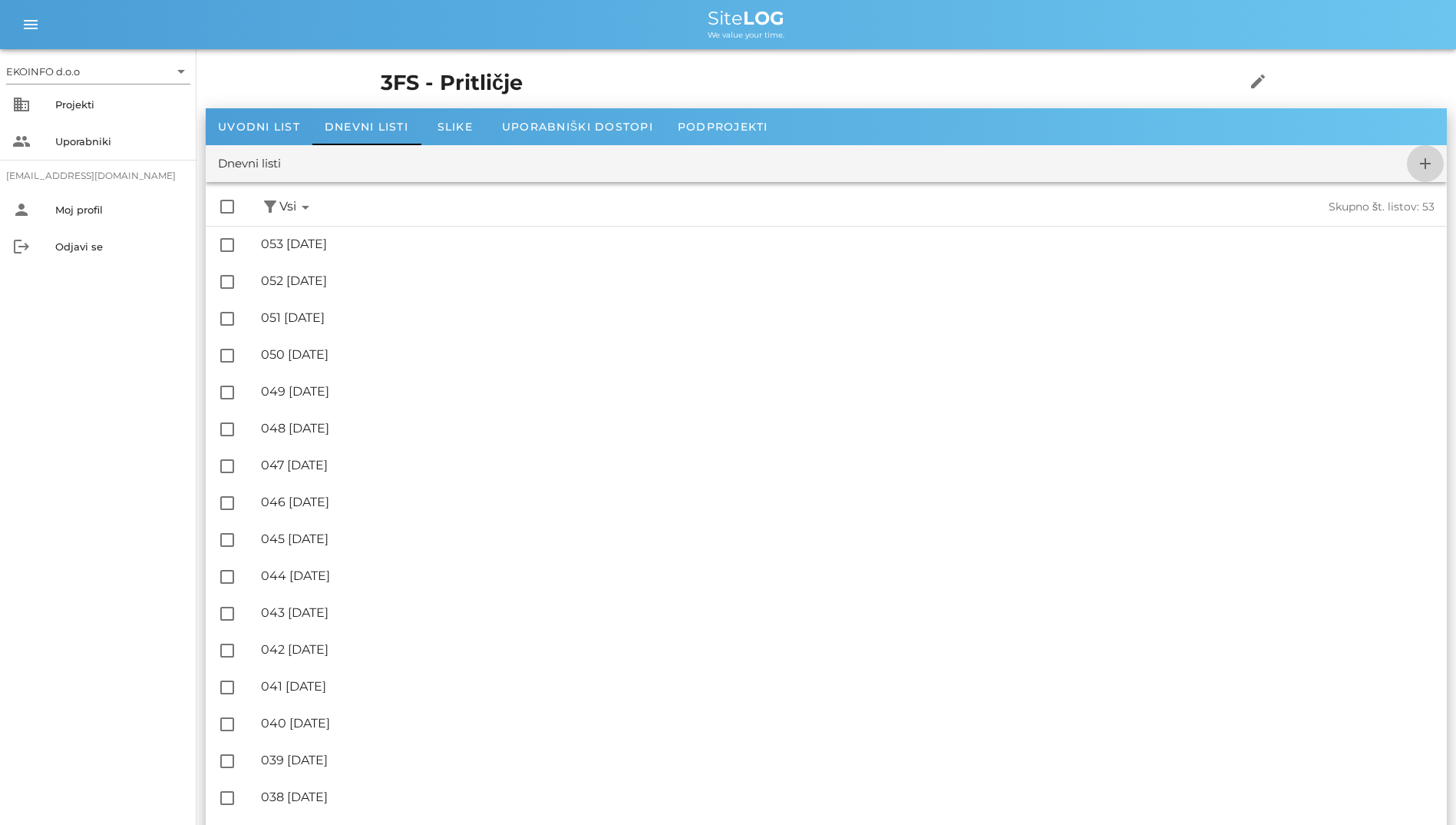
checkbox input "false"
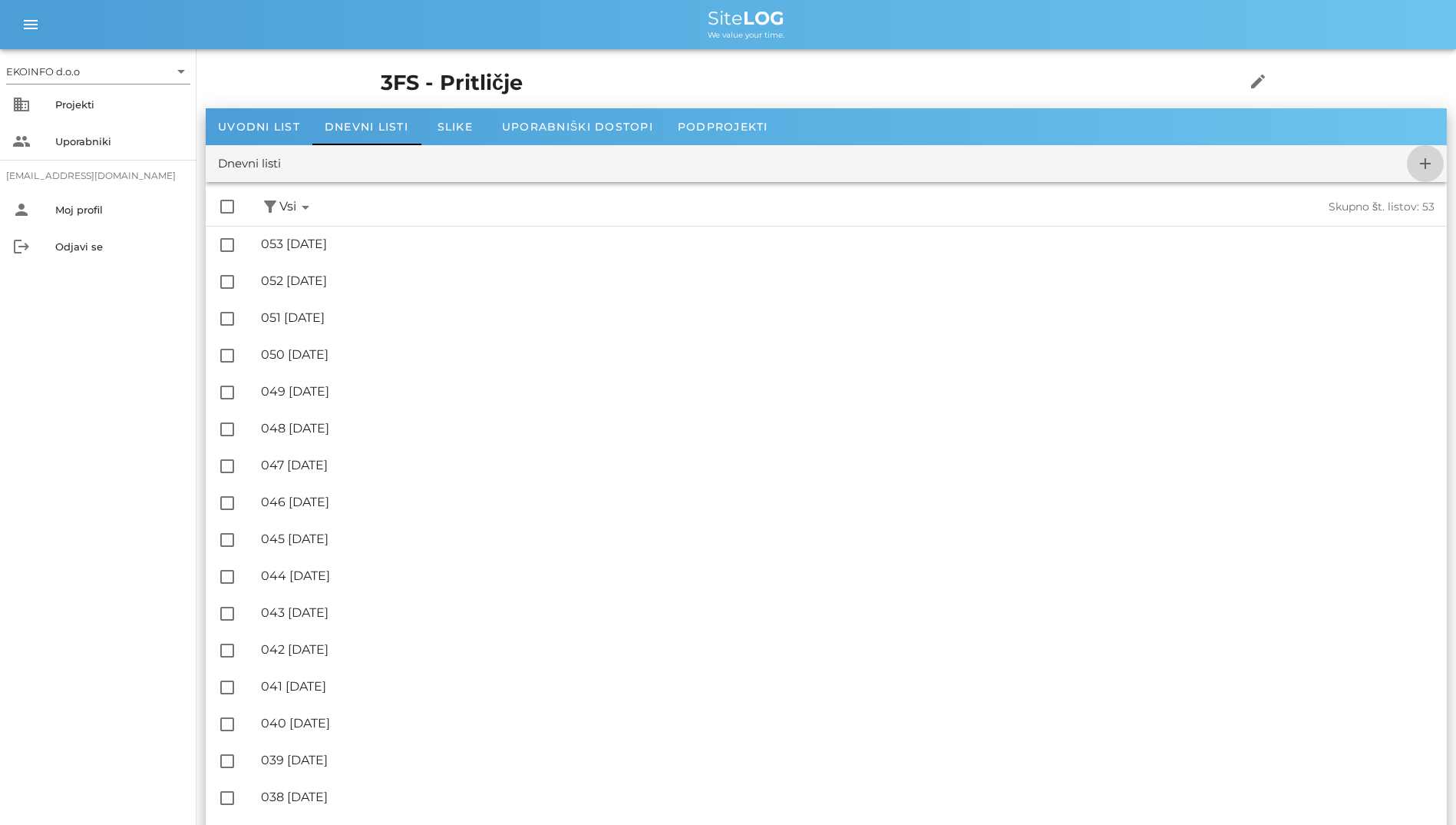
checkbox input "false"
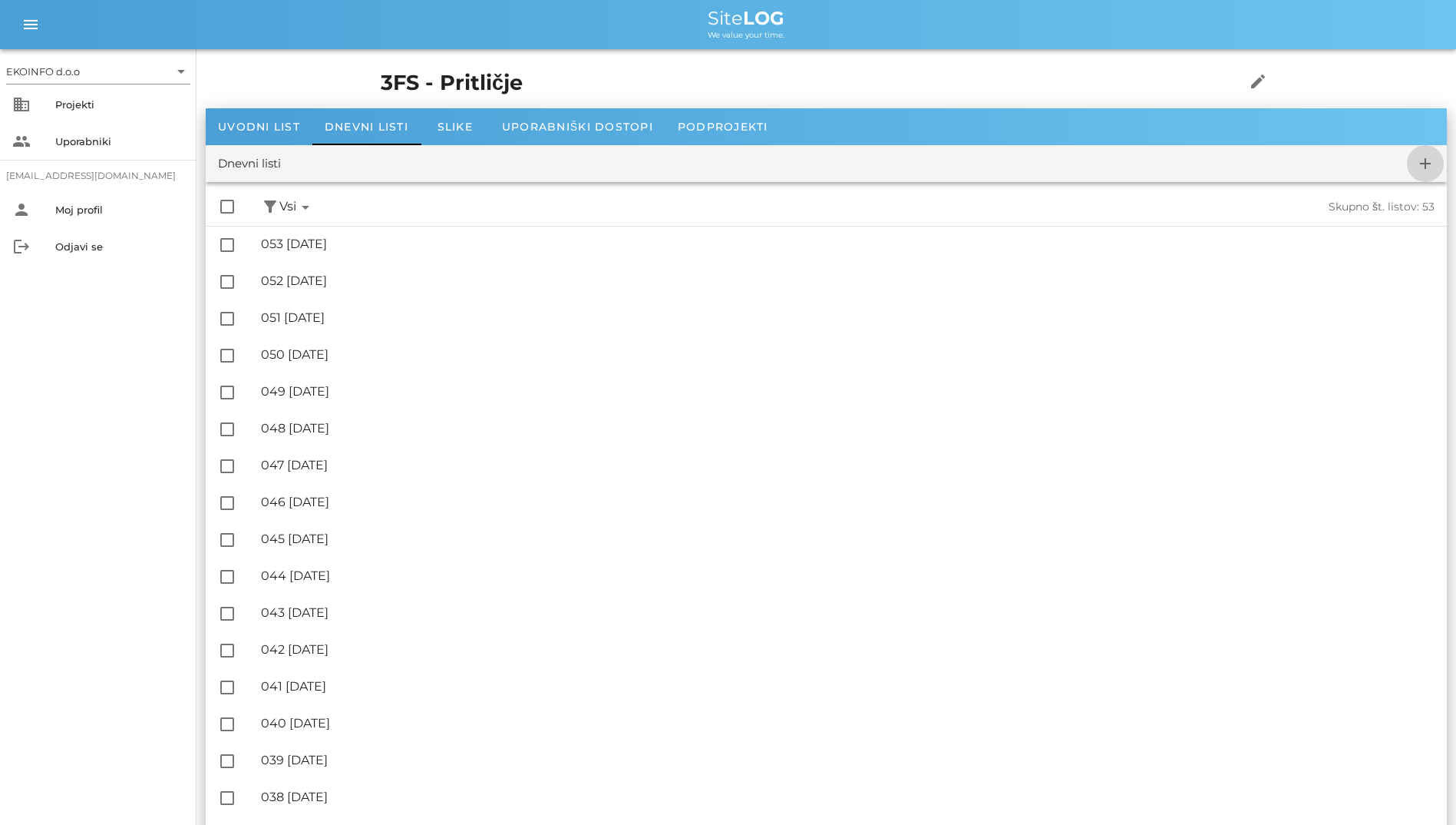
checkbox input "false"
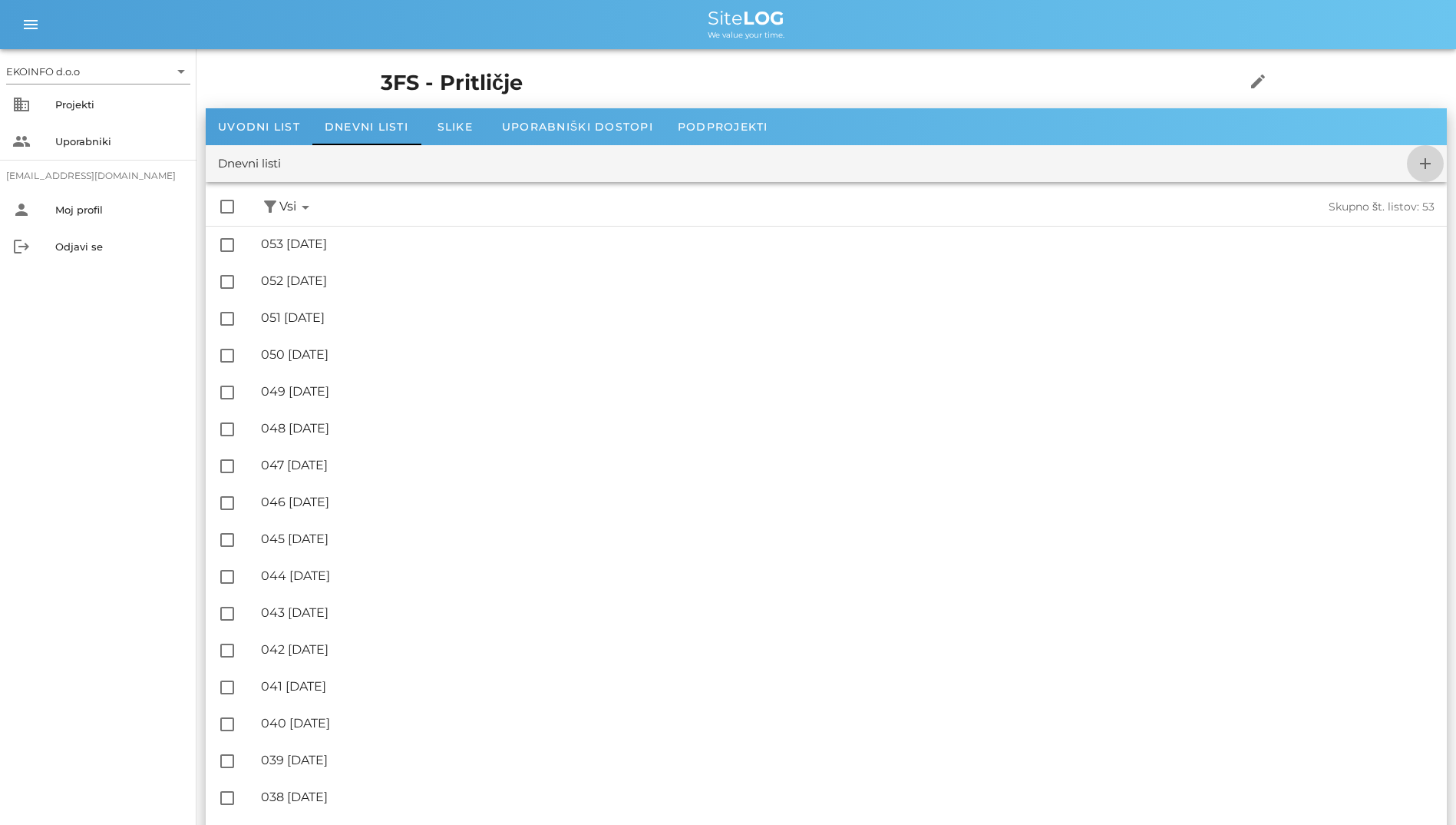
checkbox input "false"
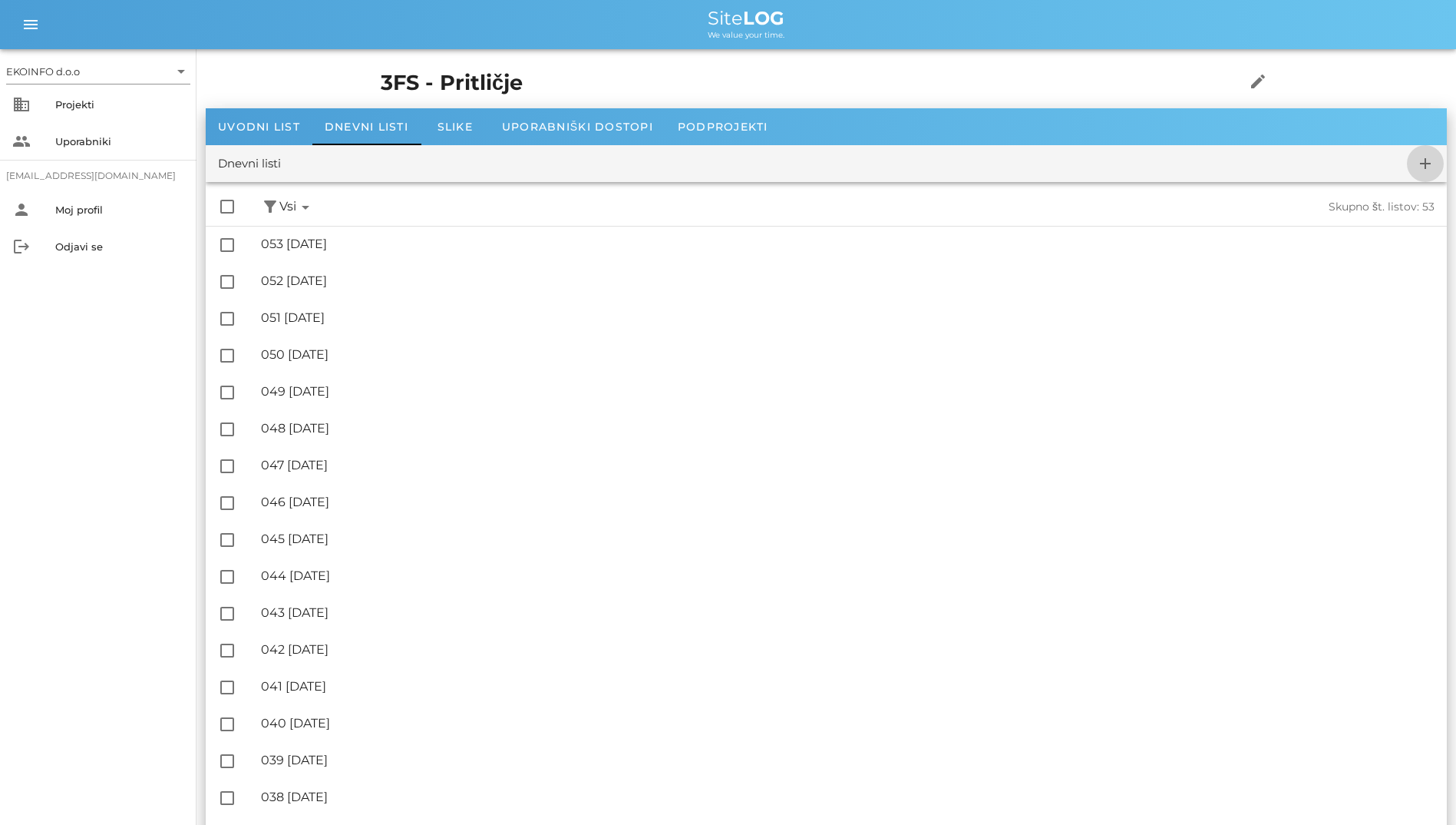
checkbox input "false"
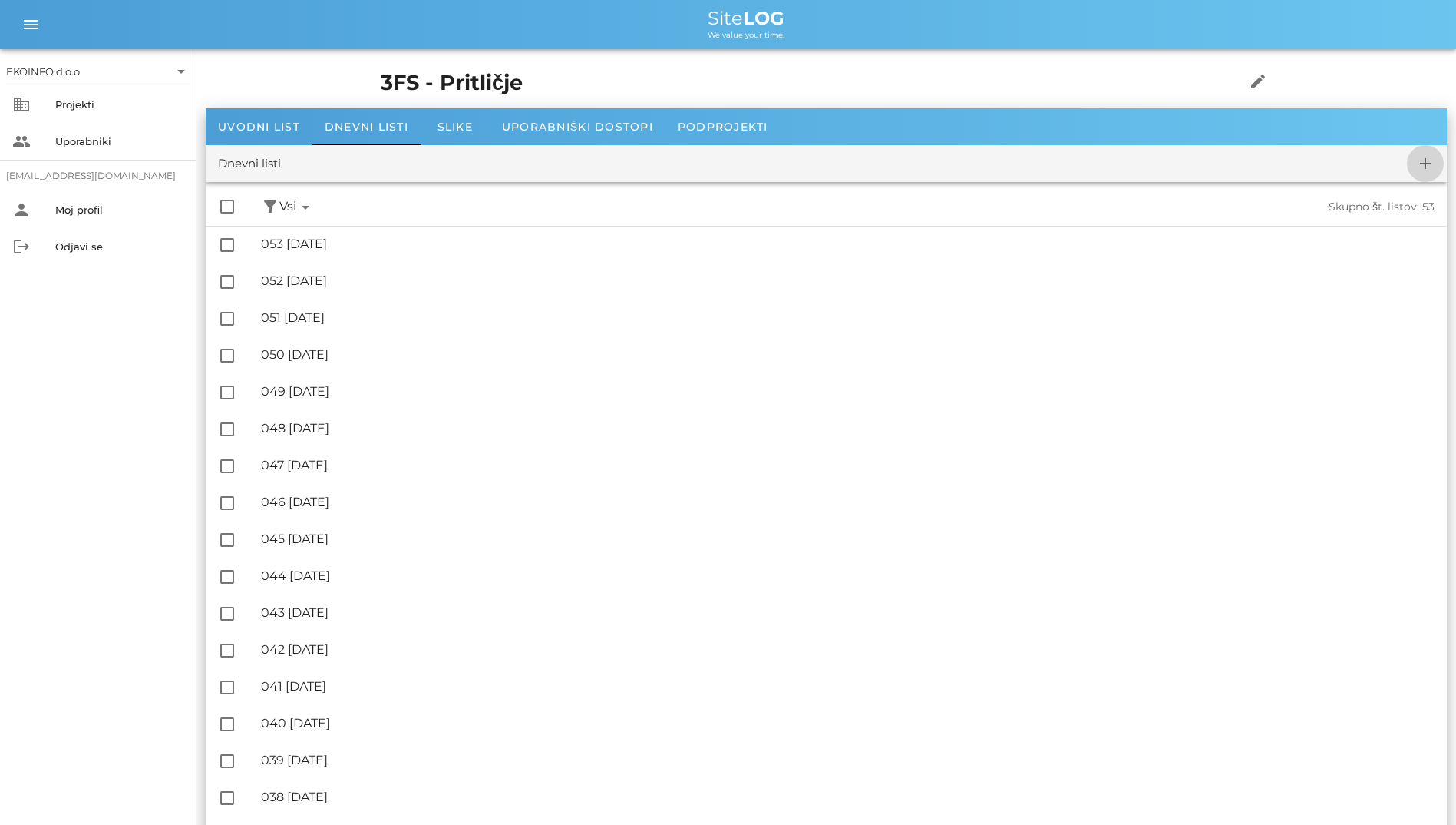
checkbox input "false"
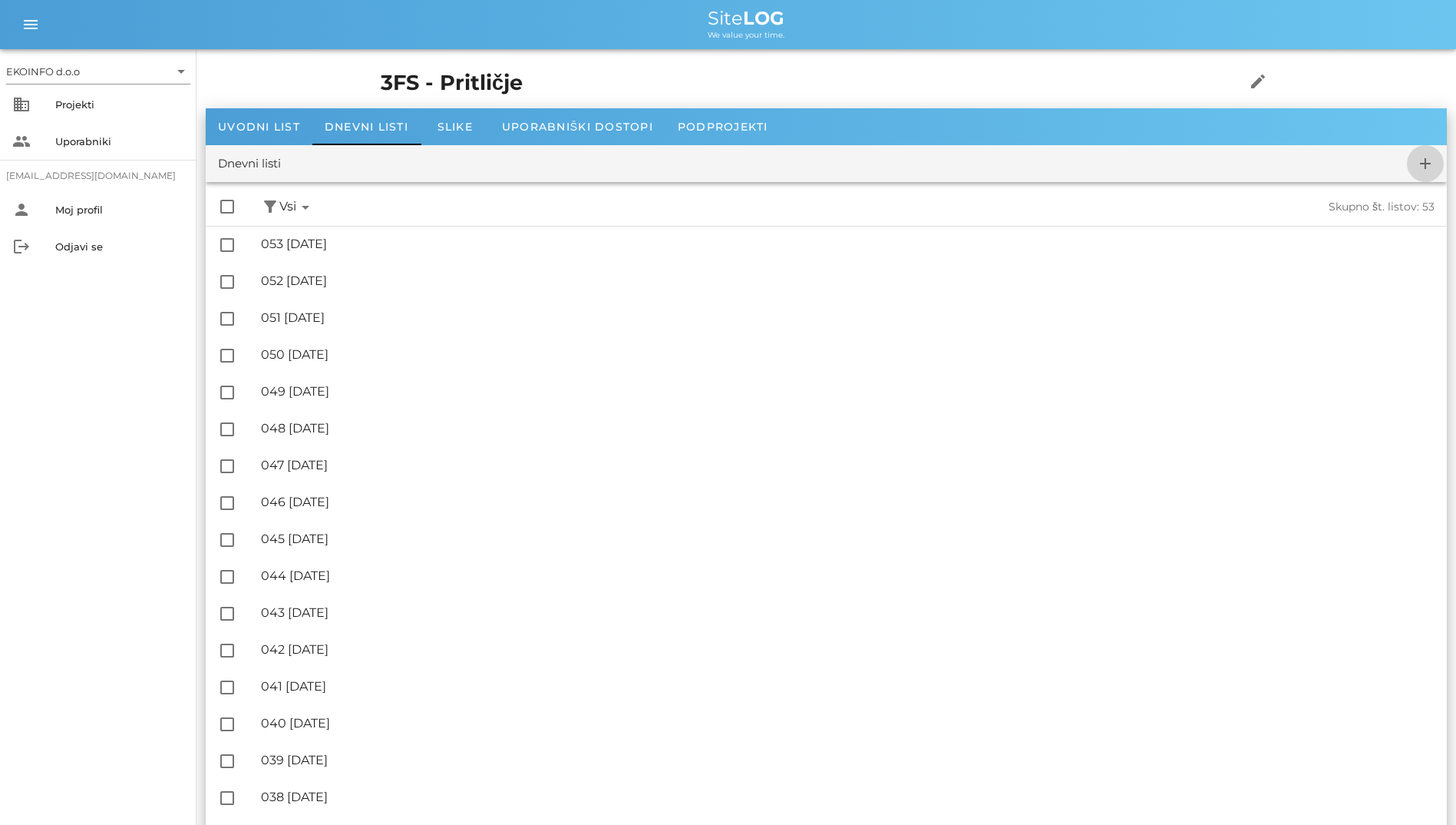
checkbox input "false"
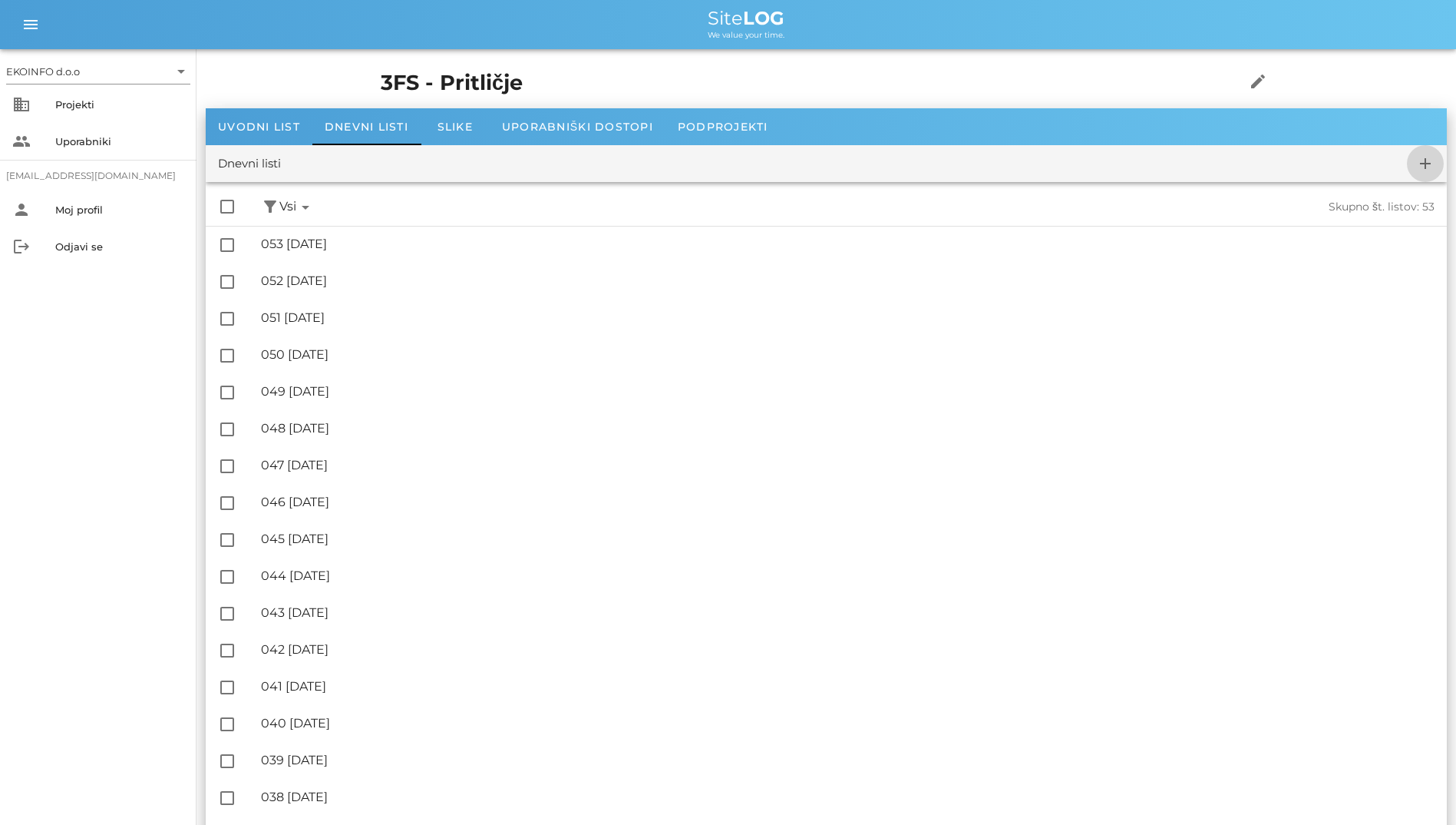
checkbox input "false"
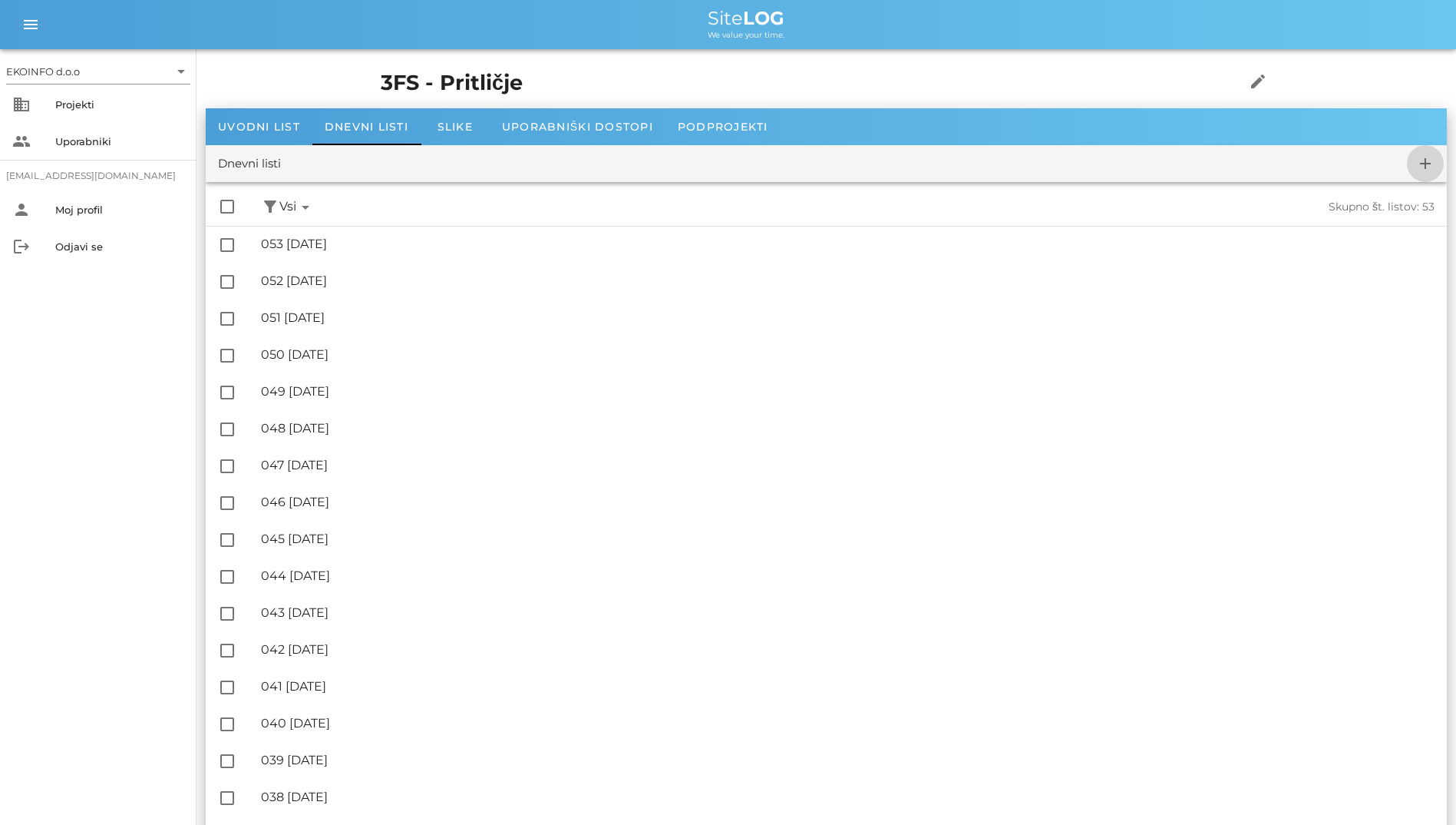
checkbox input "false"
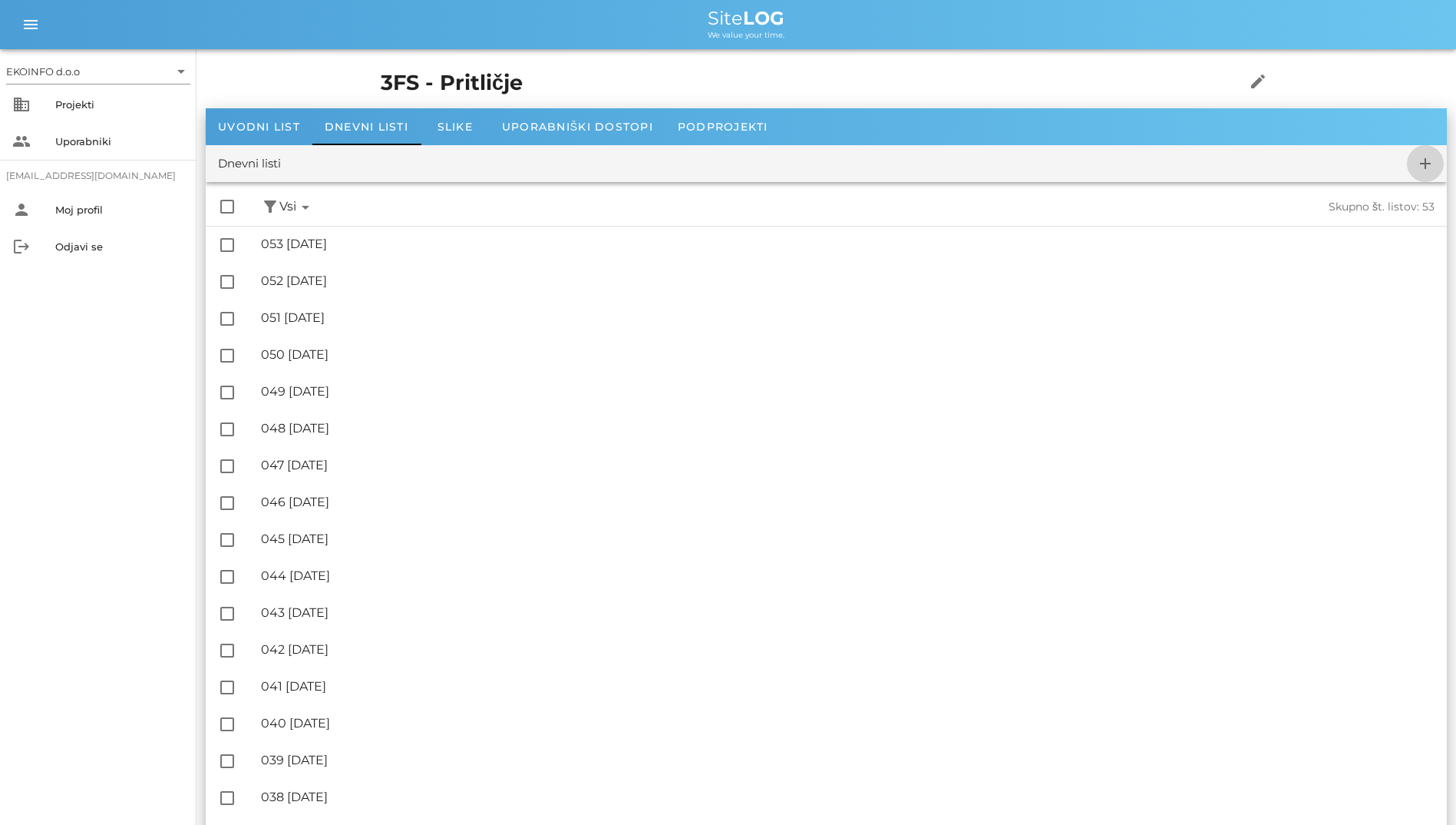
checkbox input "false"
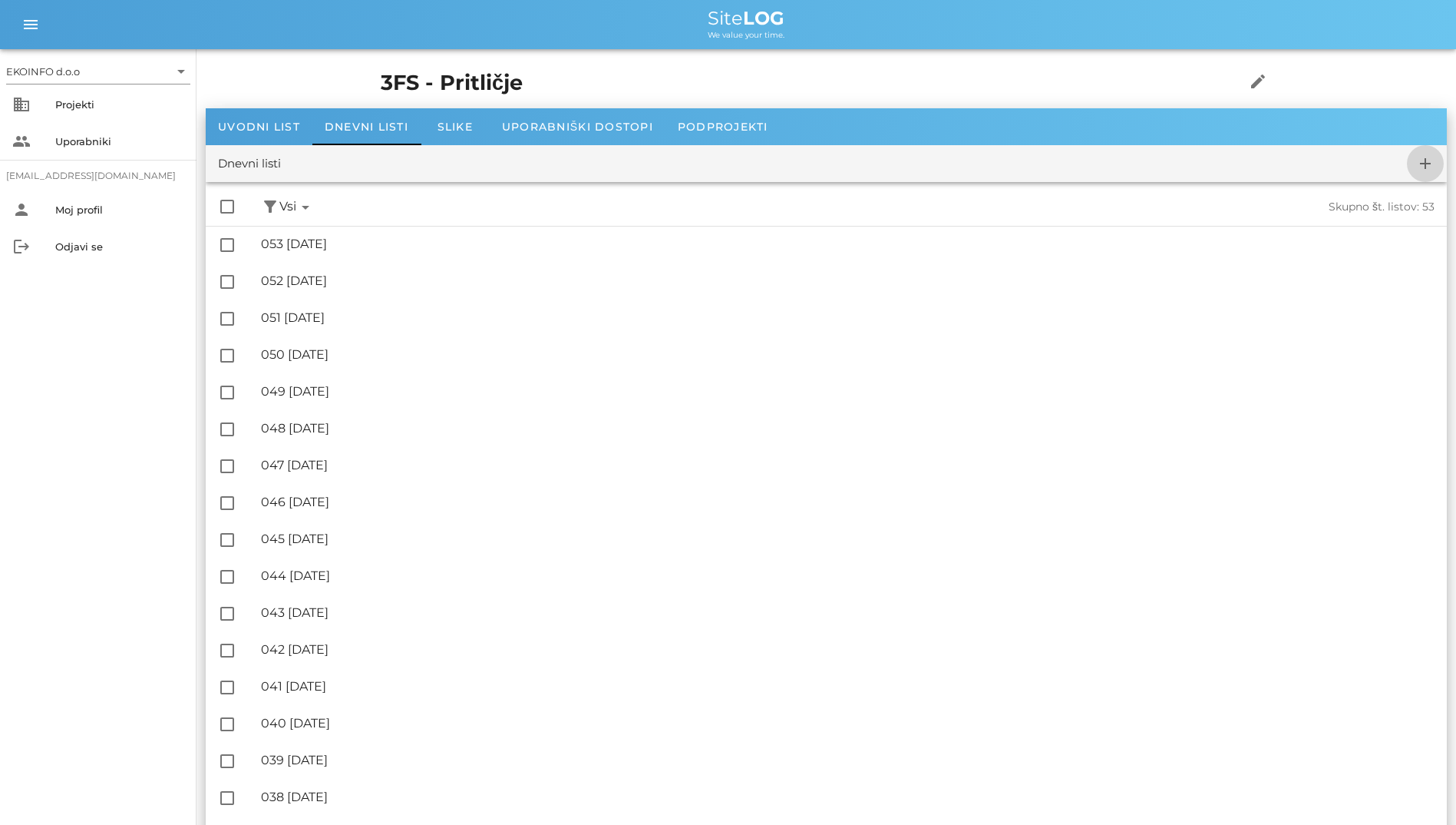
checkbox input "false"
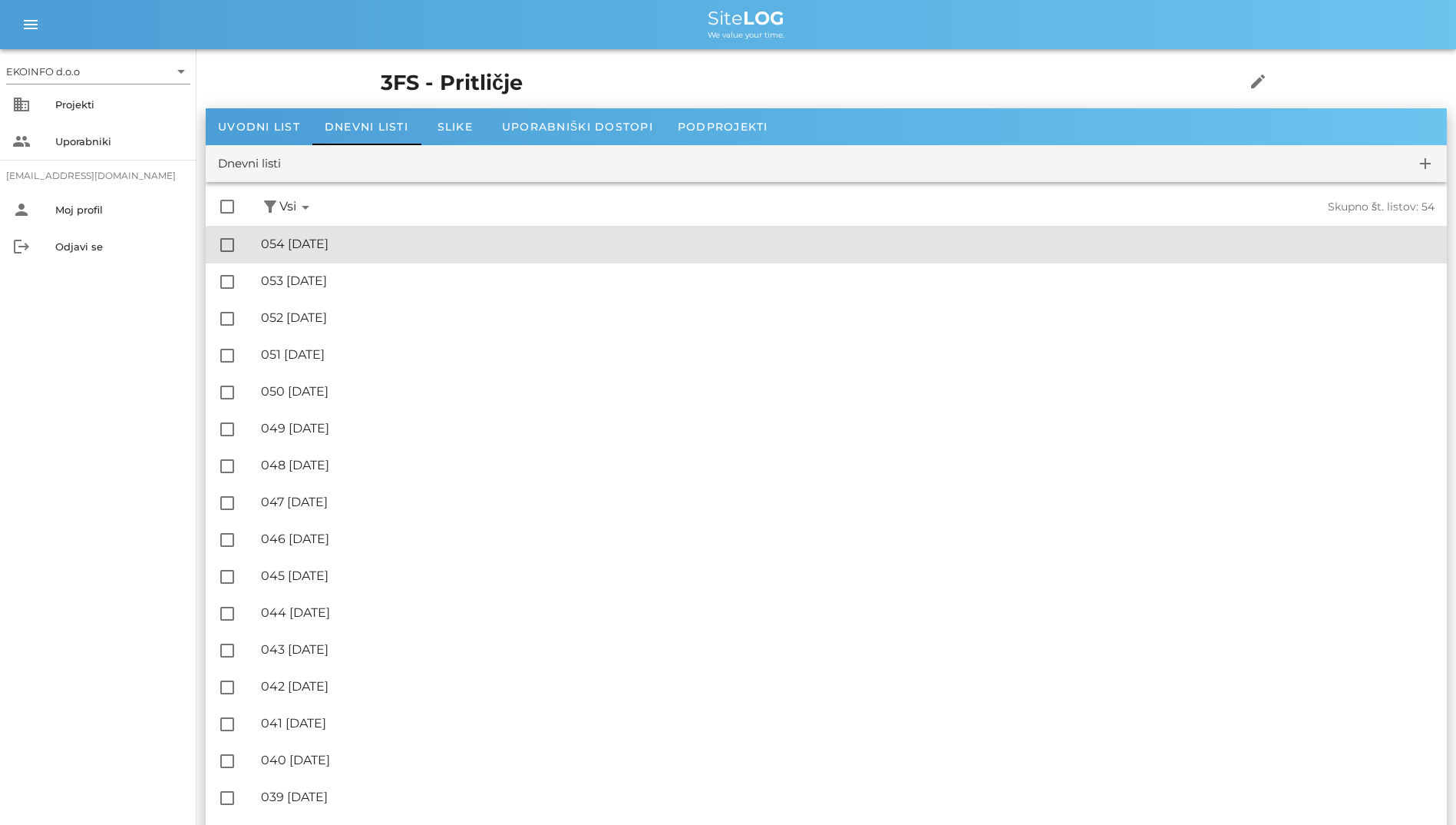
click at [506, 251] on div "🔏 054 [DATE]" at bounding box center [847, 243] width 1174 height 15
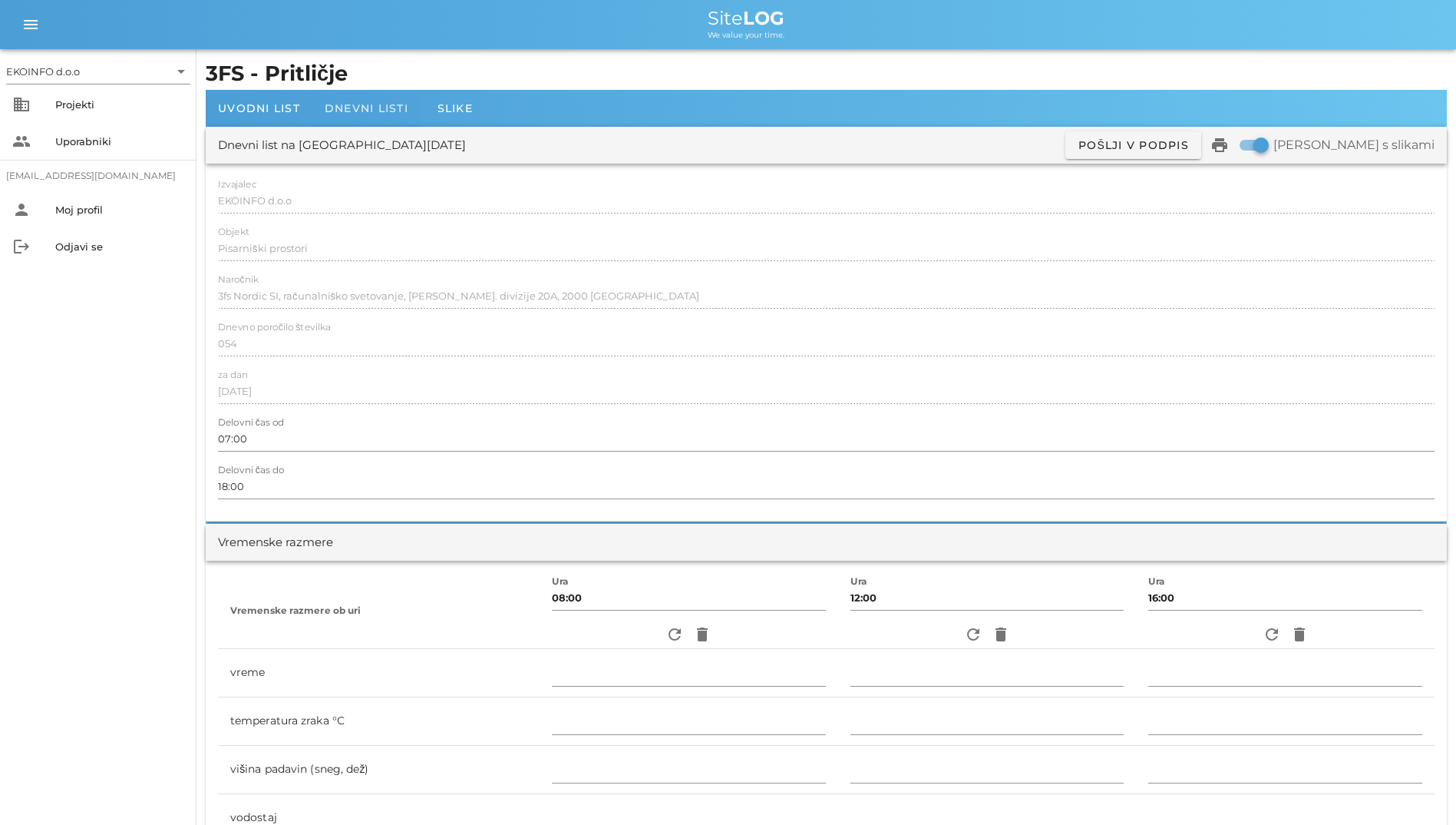
click at [366, 119] on div "Dnevni listi" at bounding box center [366, 108] width 108 height 37
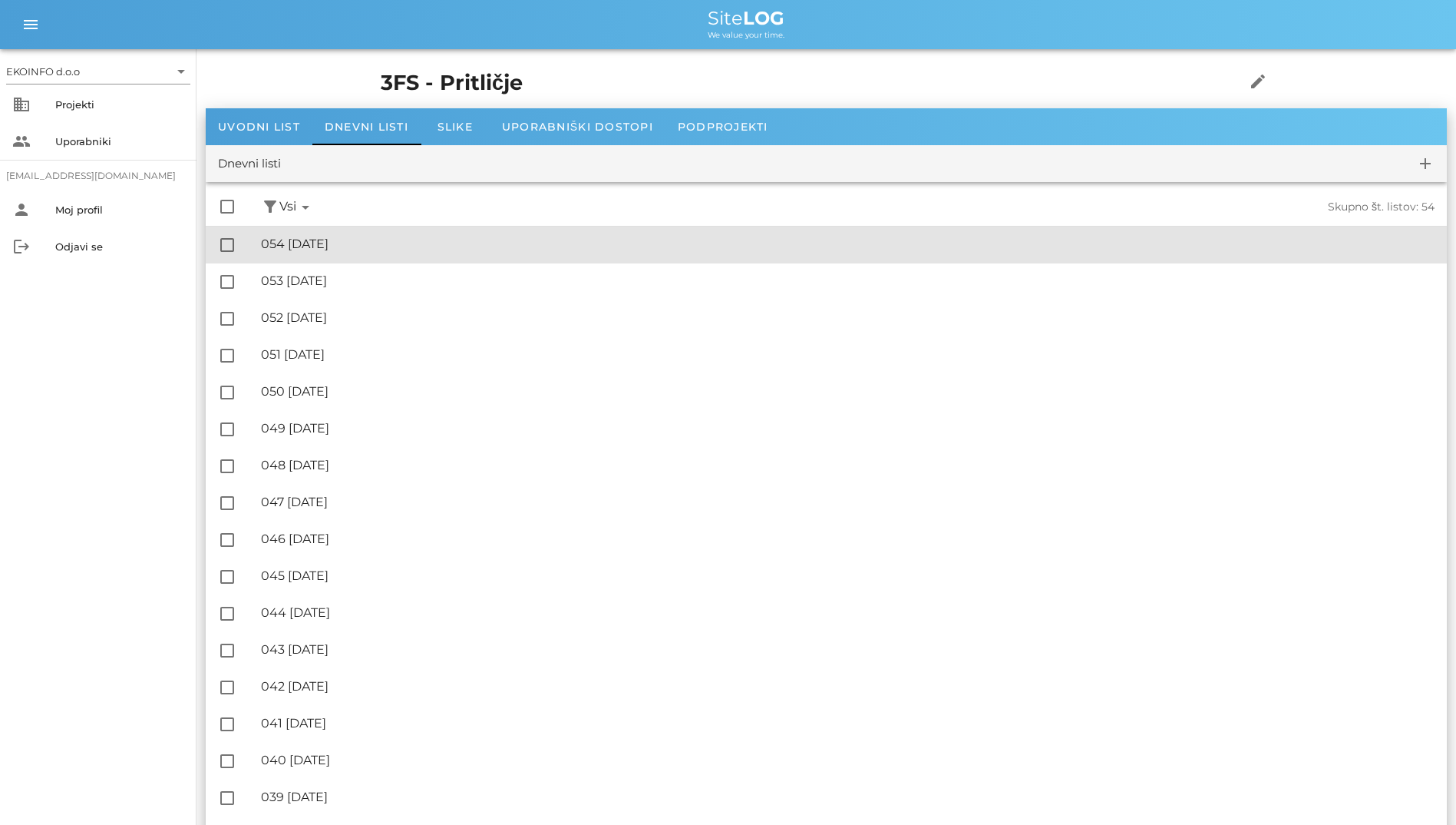
click at [445, 239] on div "🔏 054 [DATE]" at bounding box center [847, 243] width 1174 height 15
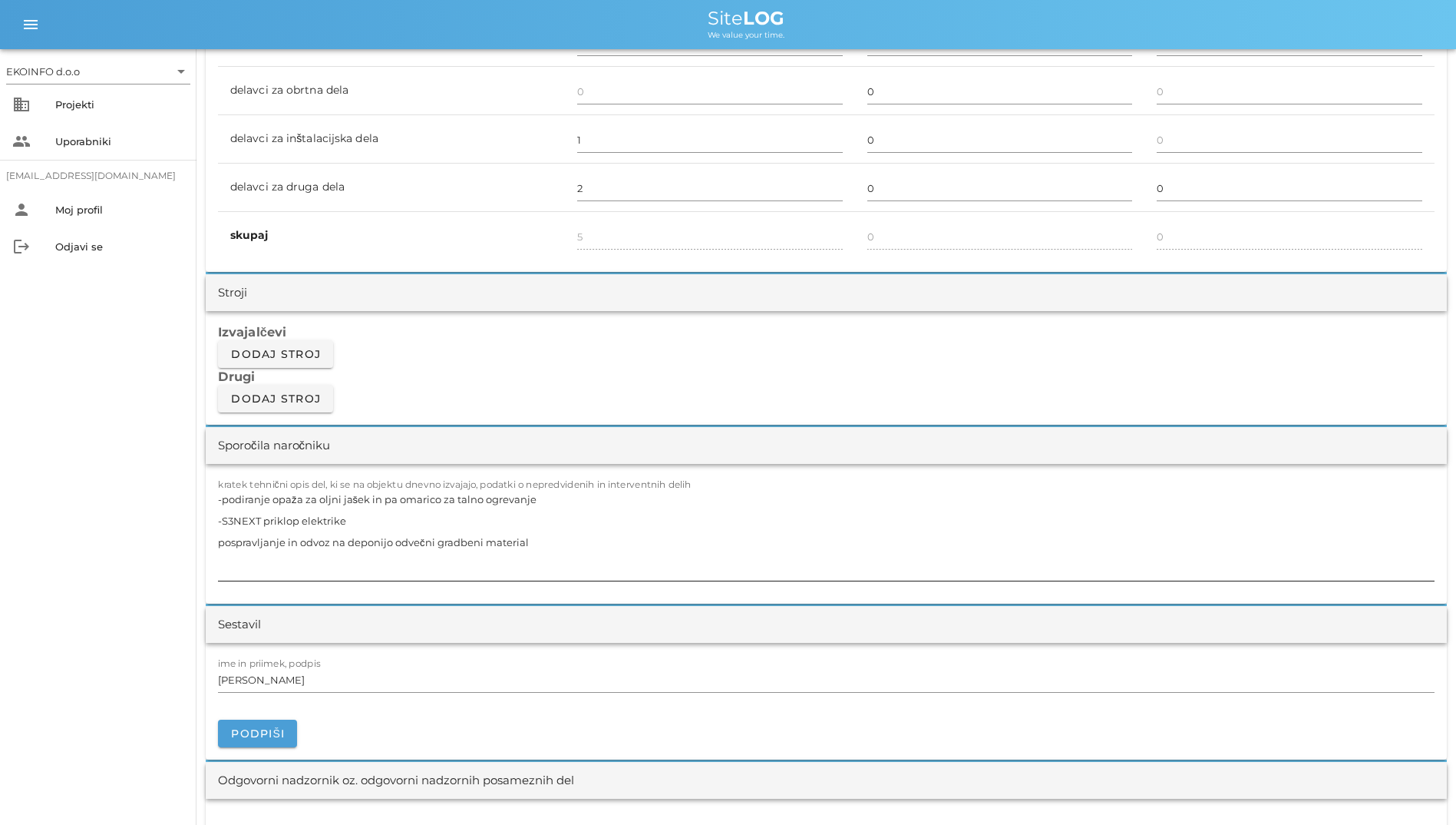
scroll to position [1075, 0]
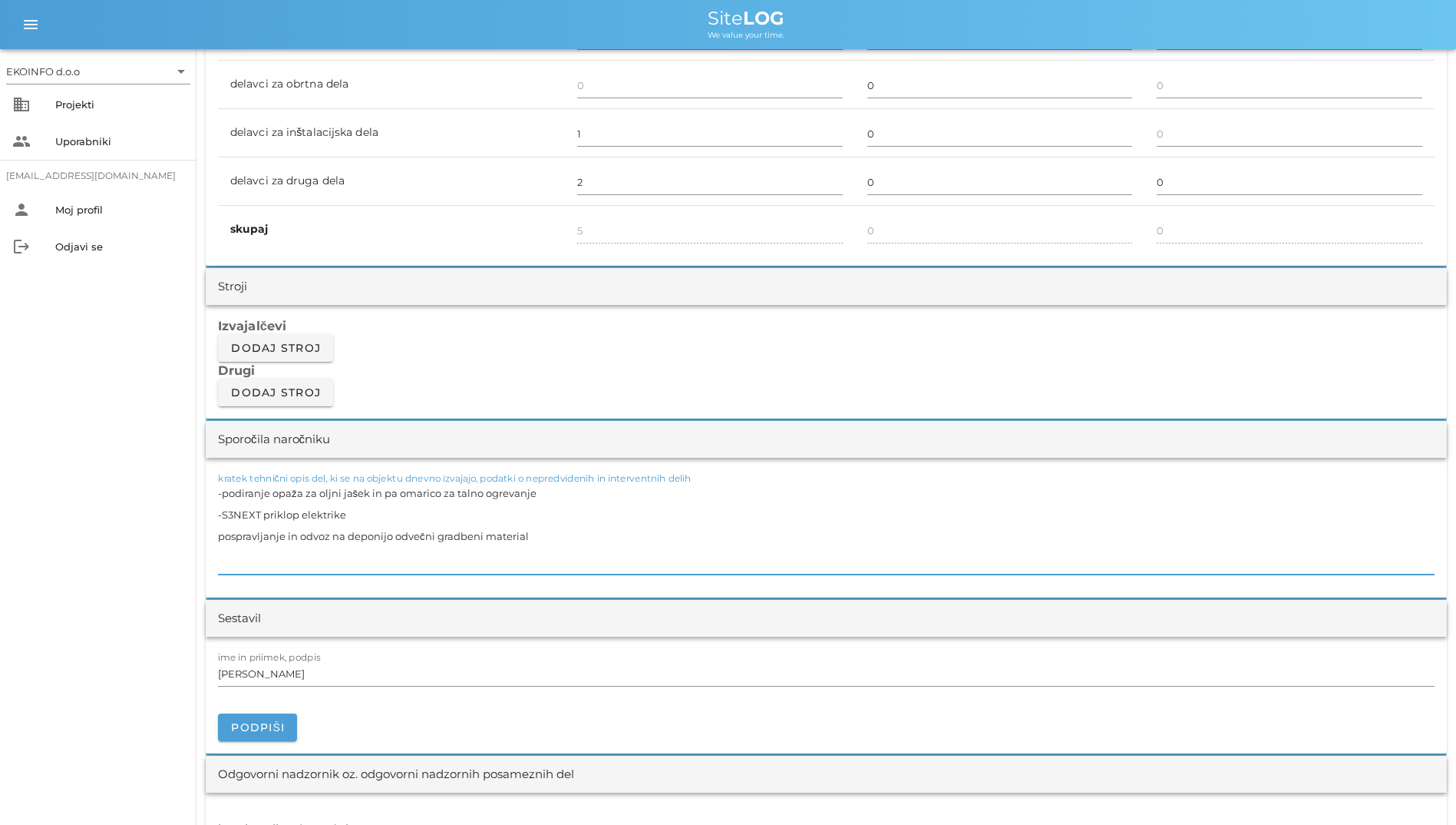
drag, startPoint x: 669, startPoint y: 537, endPoint x: 442, endPoint y: 421, distance: 254.9
click at [442, 421] on div "Sporočila naročniku kratek tehnični opis del, ki se na objektu dnevno izvajajo,…" at bounding box center [827, 509] width 1241 height 177
type textarea "-podiranje opaža za oljni jašek in pa omarico"
drag, startPoint x: 508, startPoint y: 520, endPoint x: 159, endPoint y: 438, distance: 358.5
click at [159, 438] on div "EKOINFO d.o.o arrow_drop_down business Projekti people Uporabniki student2@info…" at bounding box center [728, 692] width 1456 height 3535
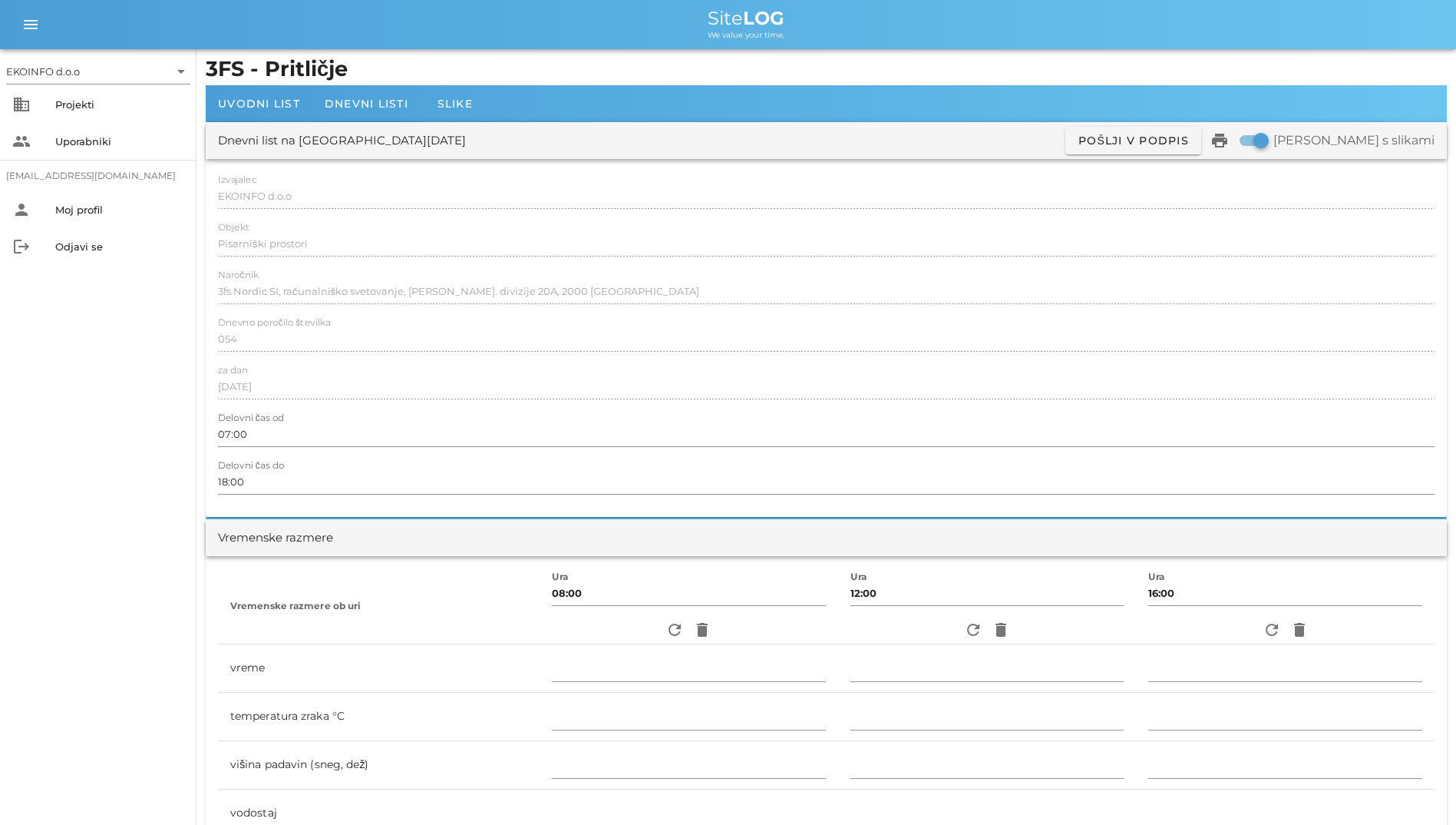
scroll to position [0, 0]
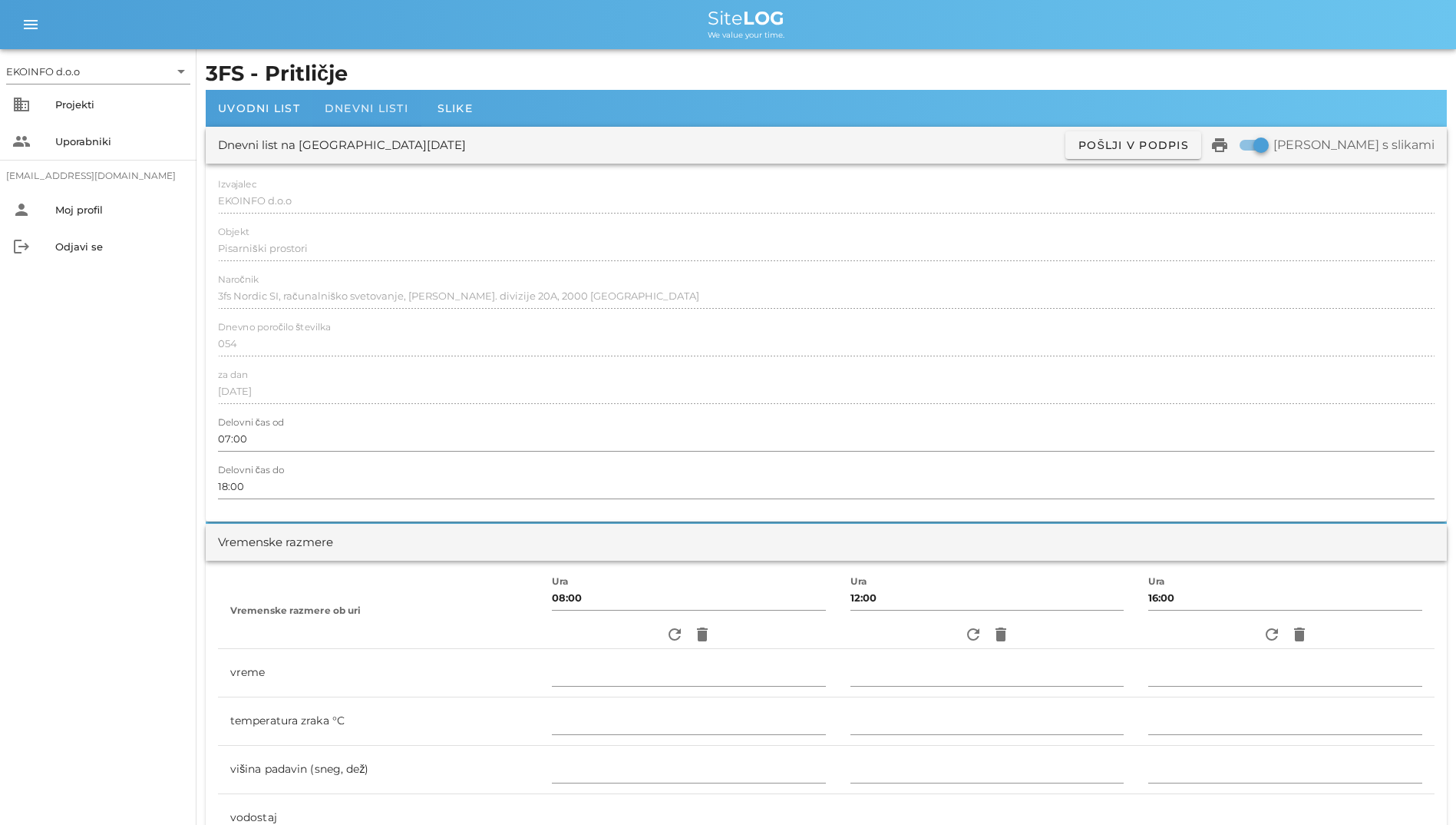
click at [372, 119] on div "Dnevni listi" at bounding box center [366, 108] width 108 height 37
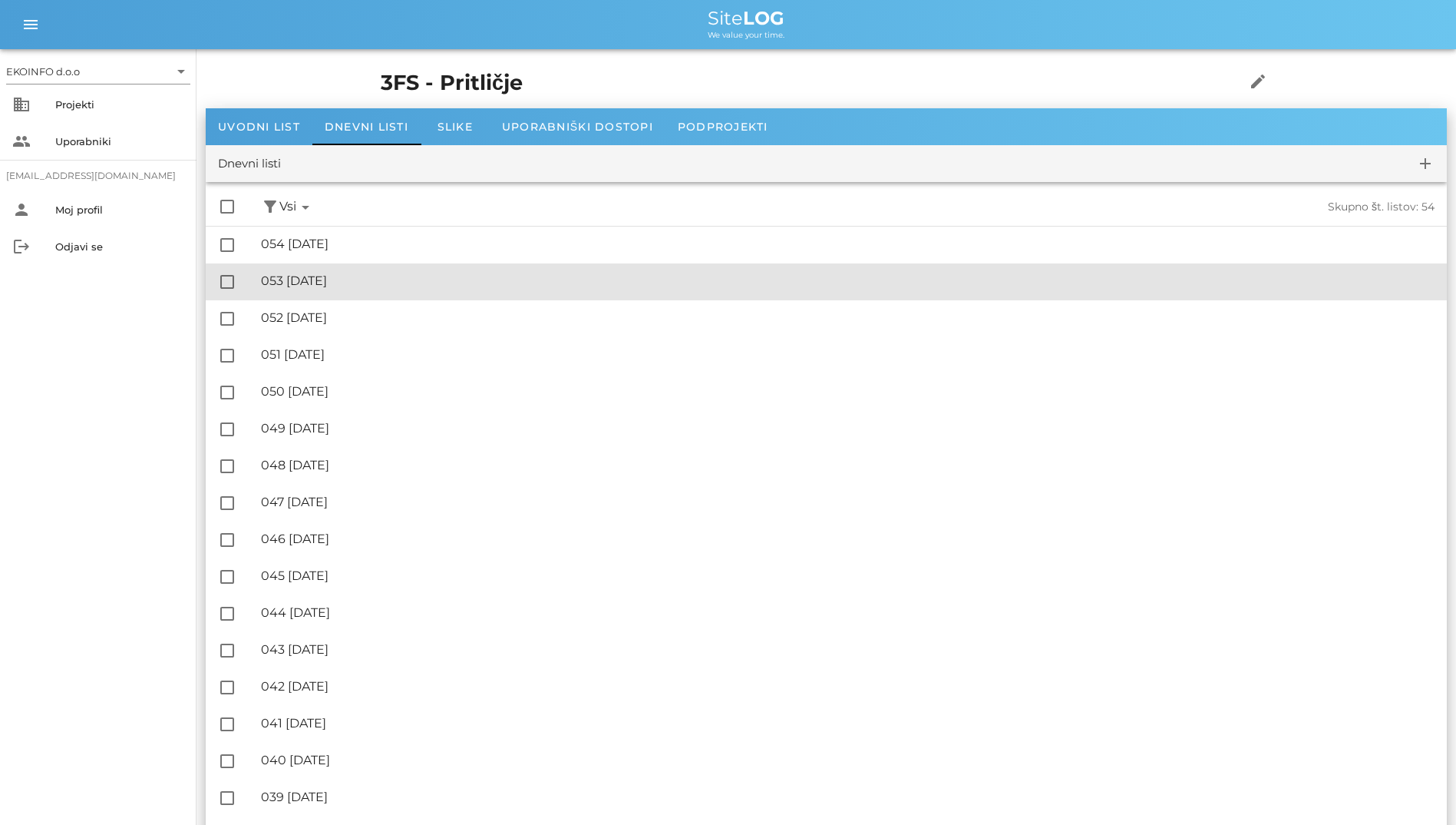
click at [371, 291] on div "🔏 053 torek, 26.08.2025 ✓ Podpisal: Nadzornik ✓ Podpisal: Sestavljalec ✓ Podpis…" at bounding box center [847, 281] width 1174 height 34
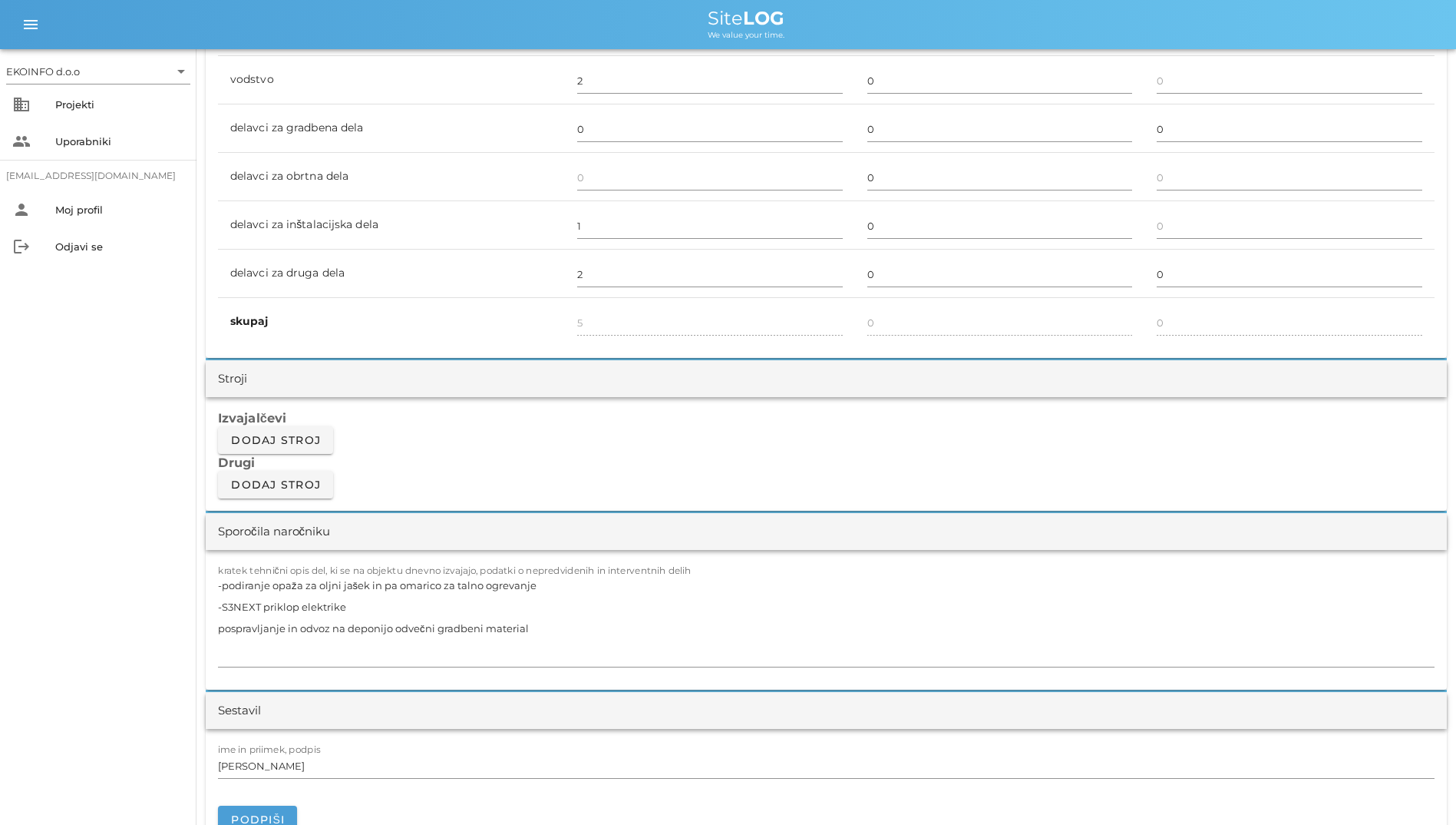
scroll to position [999, 0]
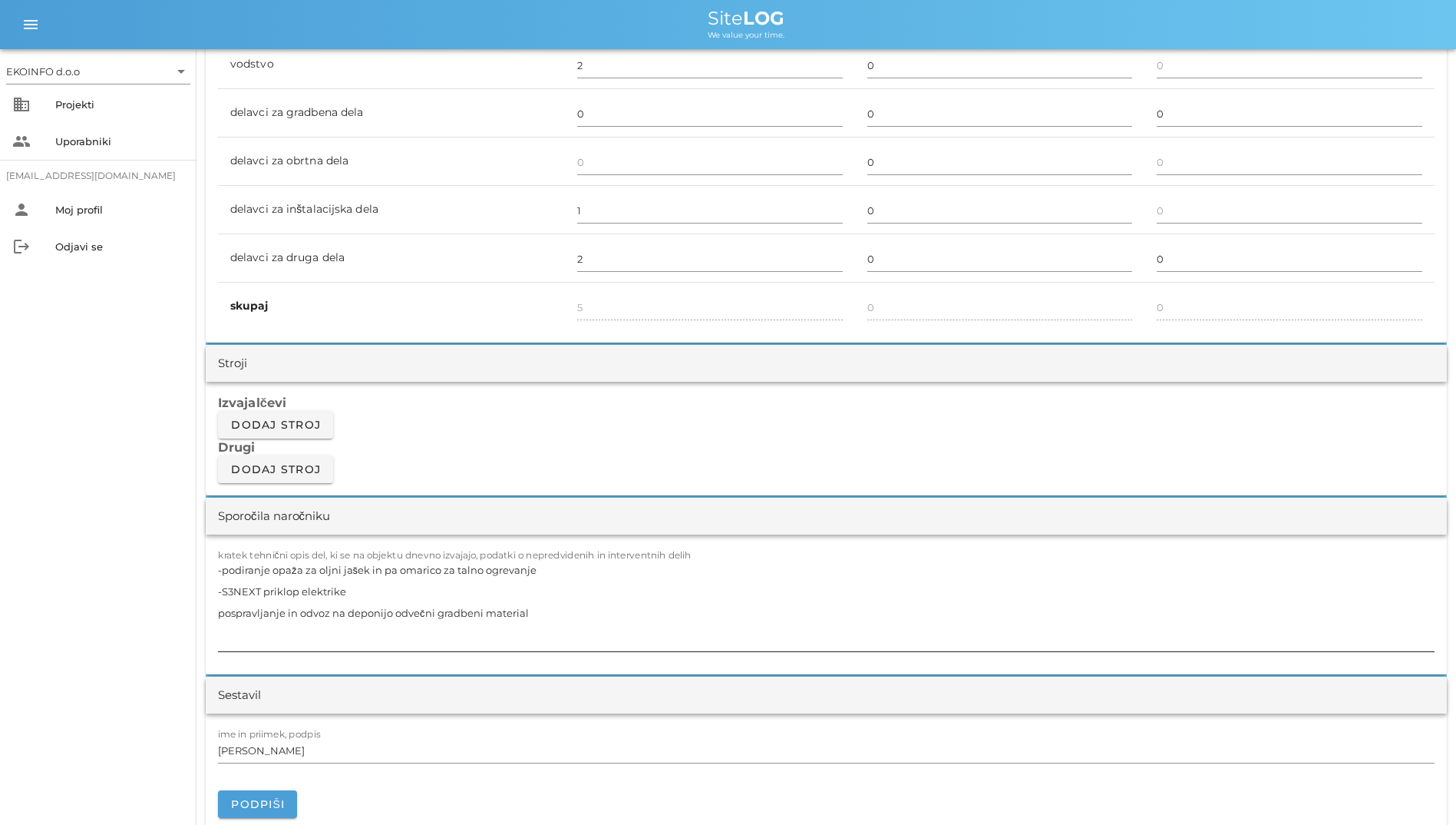
click at [220, 572] on textarea "-podiranje opaža za oljni jašek in pa omarico za talno ogrevanje -S3NEXT priklo…" at bounding box center [826, 605] width 1217 height 92
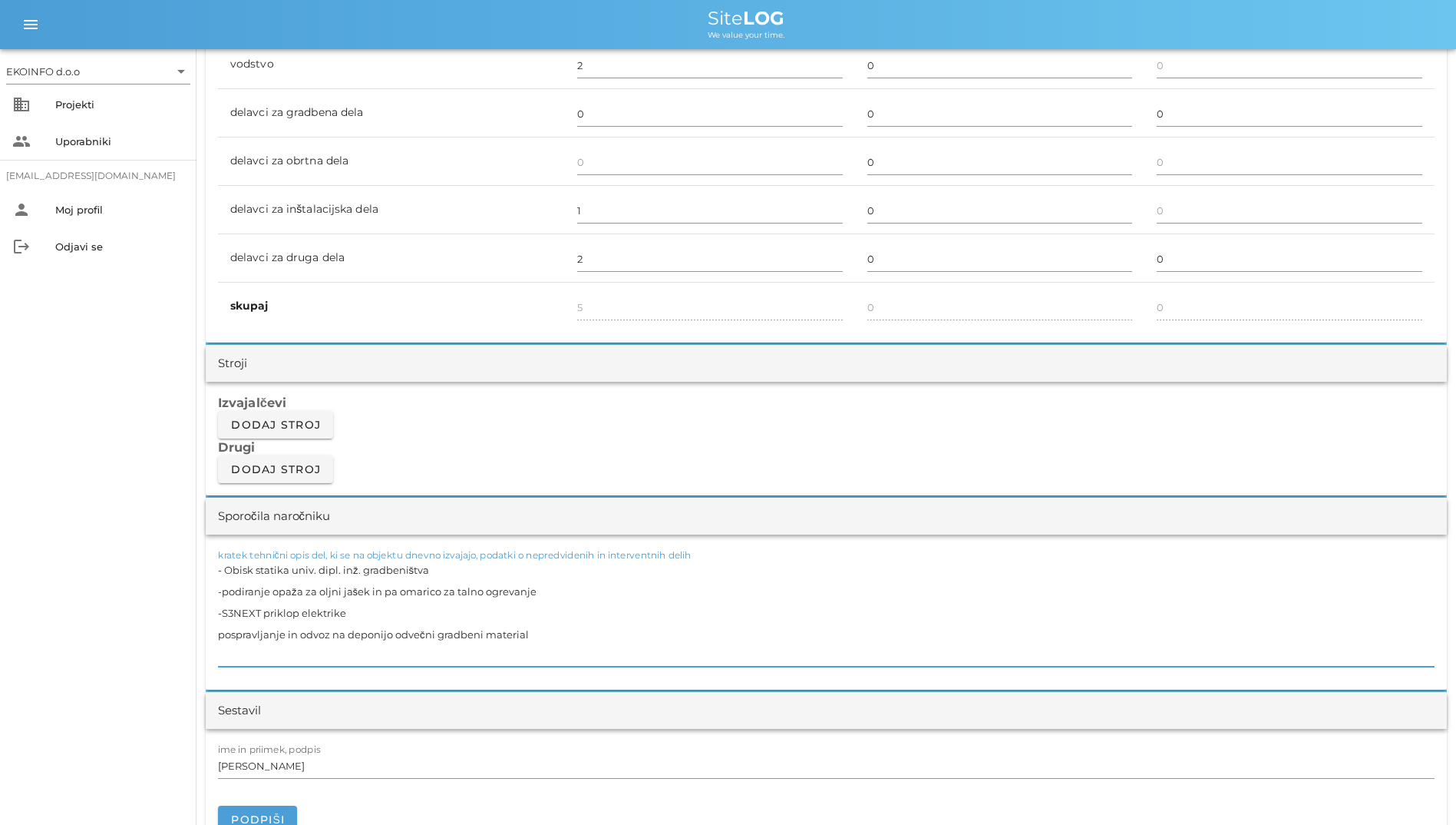
type textarea "- Obisk statika univ. dipl. inž. gradbeništva -podiranje opaža za oljni jašek i…"
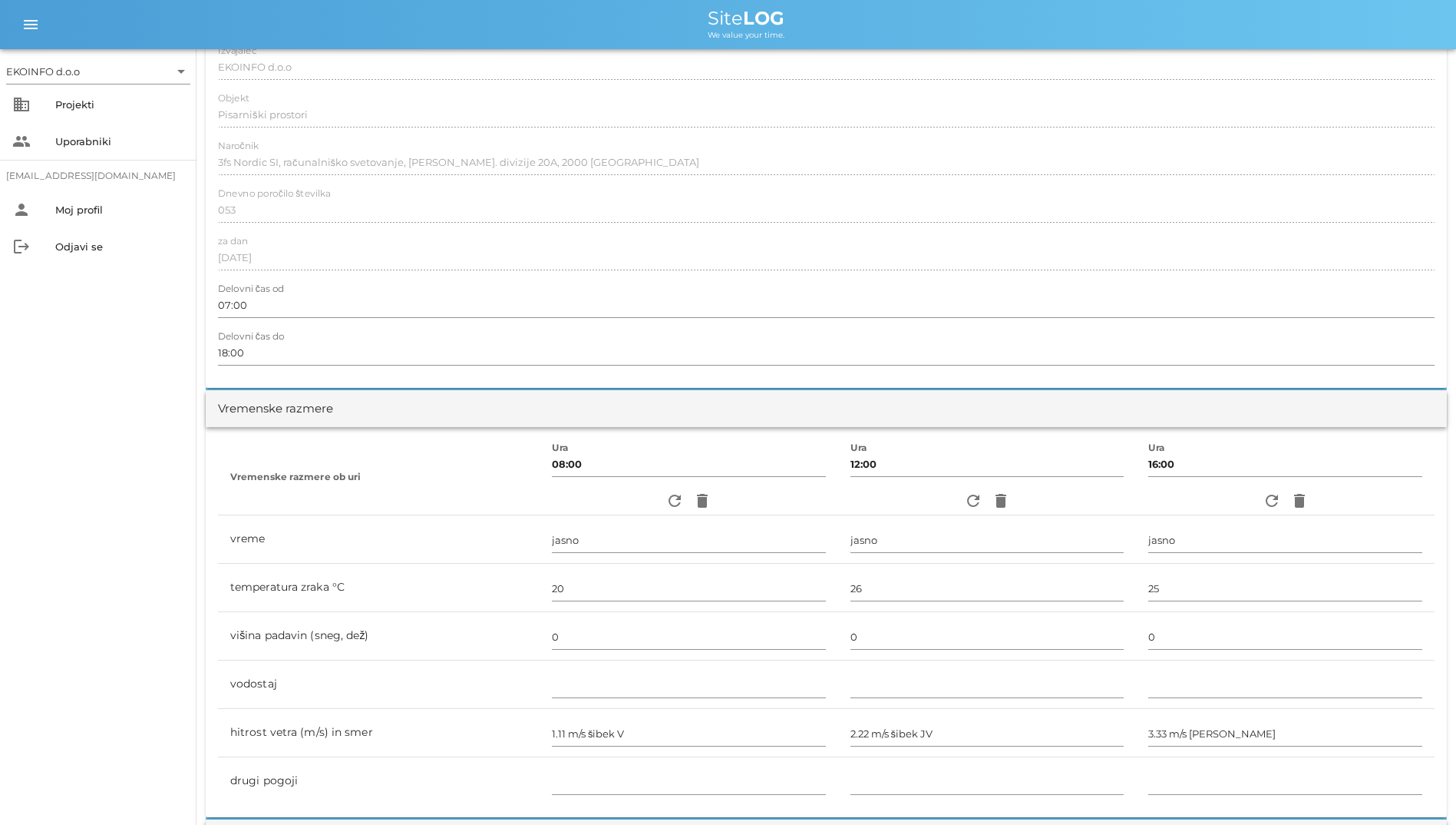
scroll to position [0, 0]
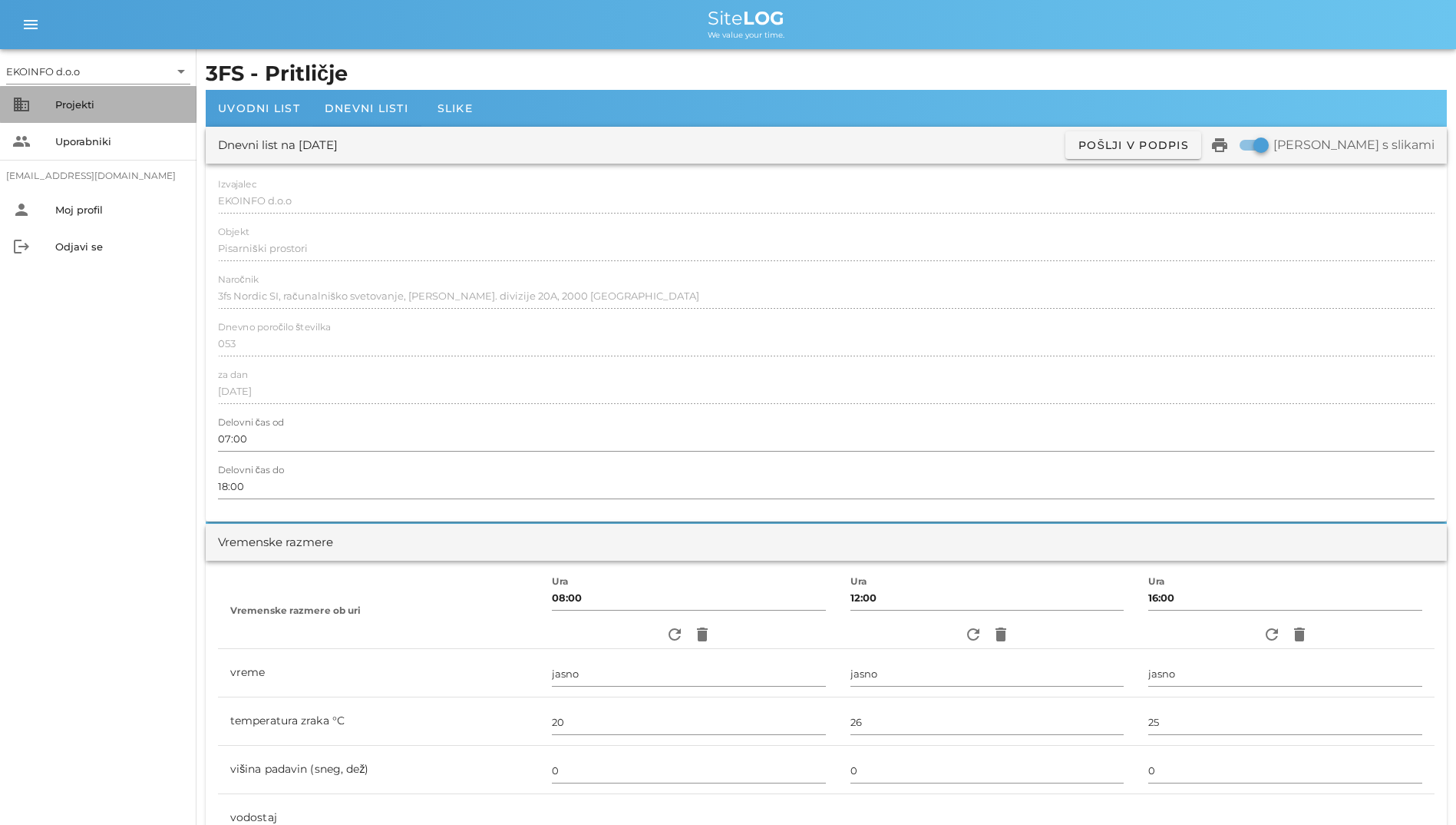
click at [104, 99] on div "Projekti" at bounding box center [120, 104] width 129 height 13
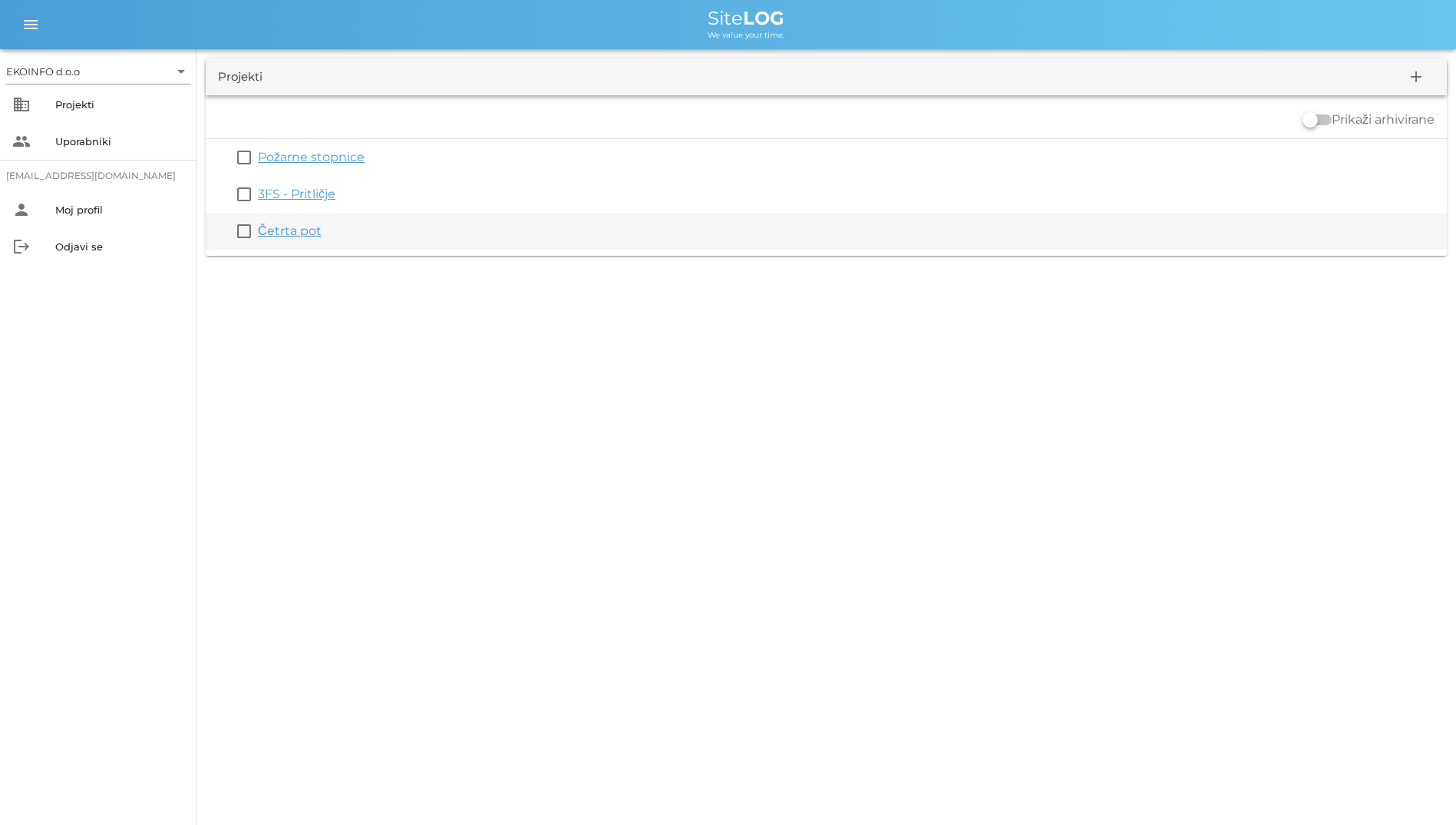
click at [289, 230] on link "Četrta pot" at bounding box center [289, 230] width 63 height 15
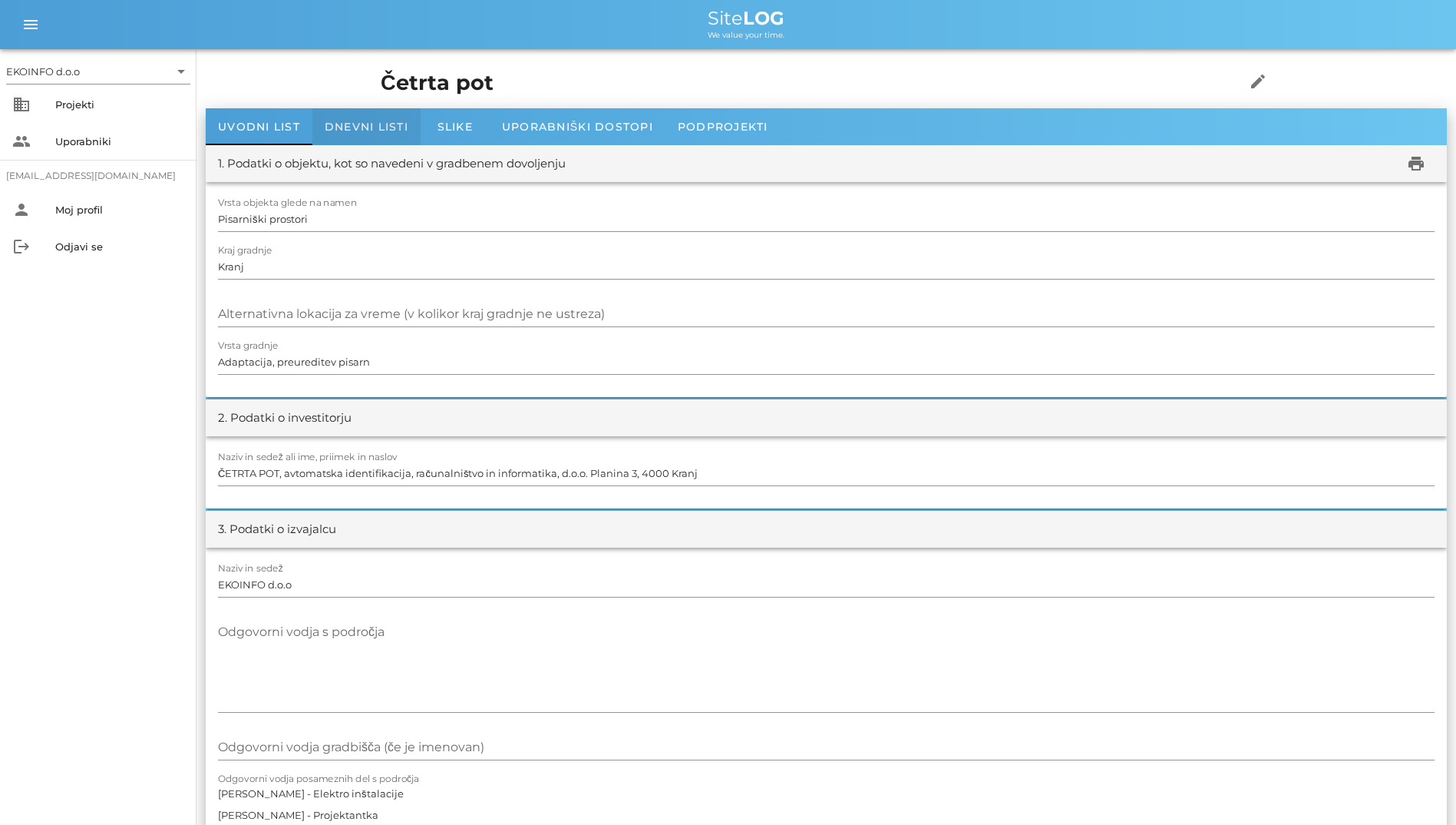
click at [387, 128] on span "Dnevni listi" at bounding box center [367, 127] width 84 height 14
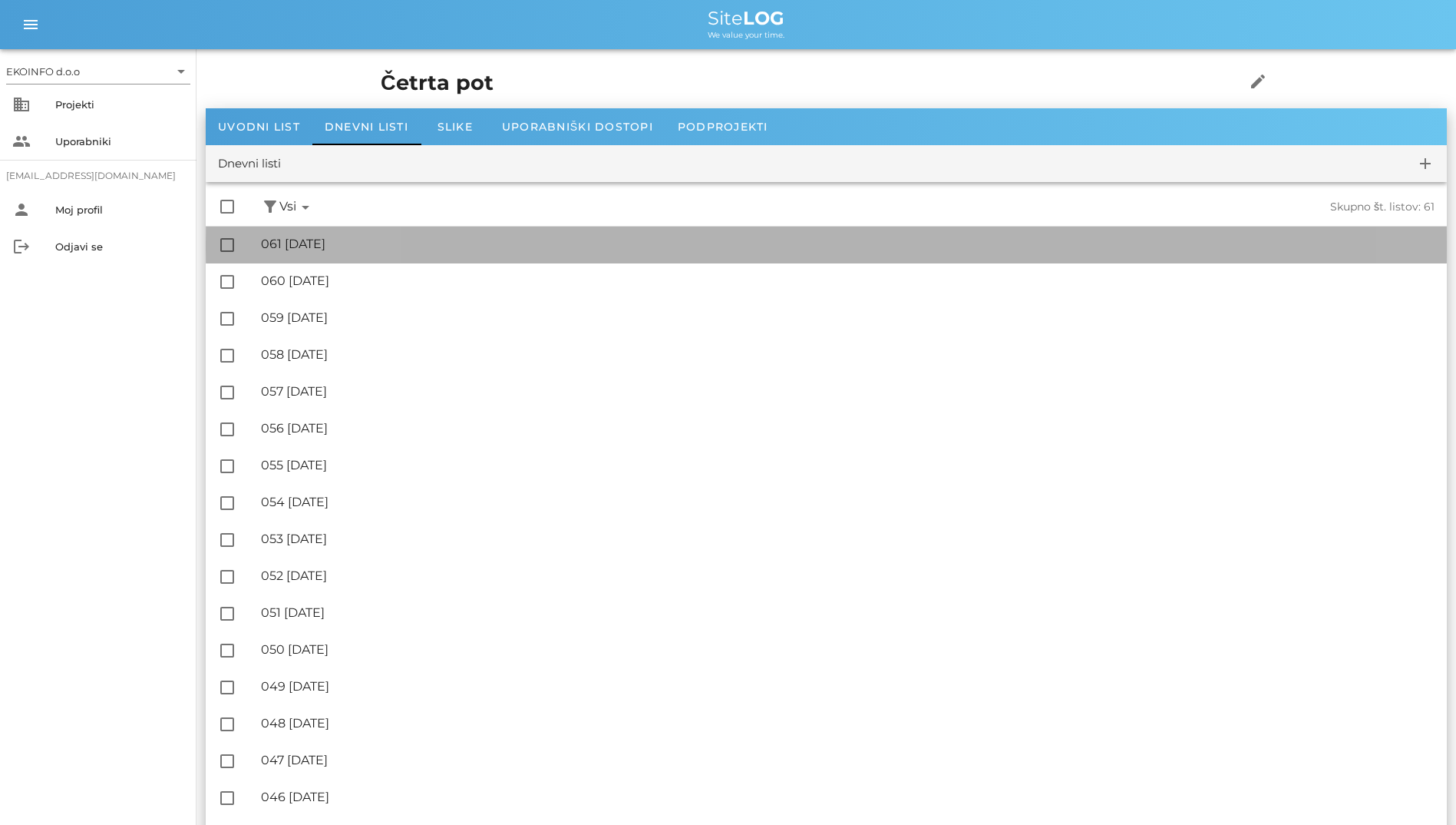
click at [369, 260] on div "🔏 061 torek, 26.08.2025 ✓ Podpisal: Nadzornik ✓ Podpisal: Sestavljalec ✓ Podpis…" at bounding box center [847, 244] width 1174 height 34
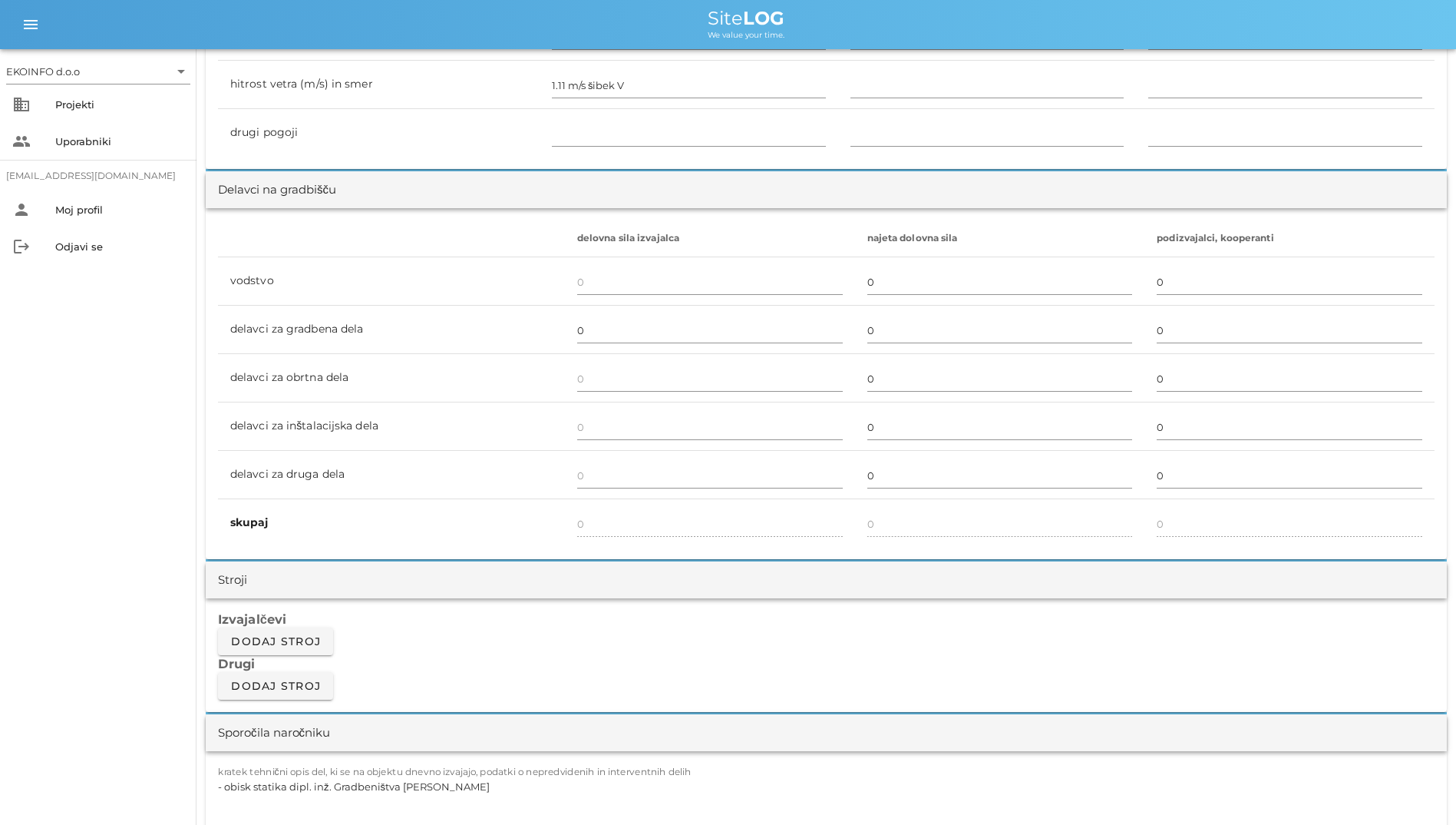
scroll to position [999, 0]
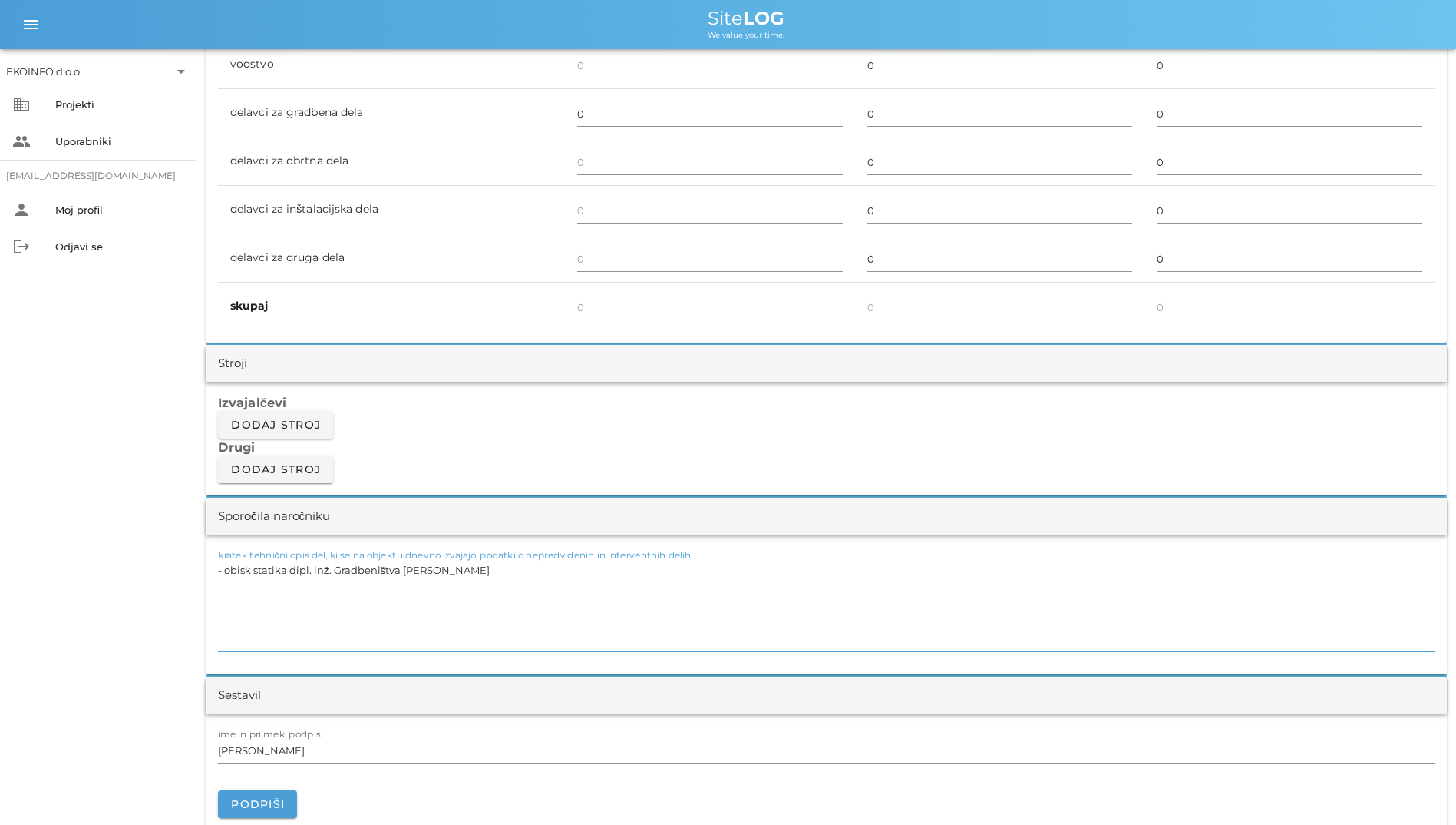
drag, startPoint x: 522, startPoint y: 582, endPoint x: 401, endPoint y: 568, distance: 121.8
click at [401, 568] on textarea "- obisk statika dipl. inž. Gradbeništva Boža Škabarja" at bounding box center [826, 605] width 1217 height 92
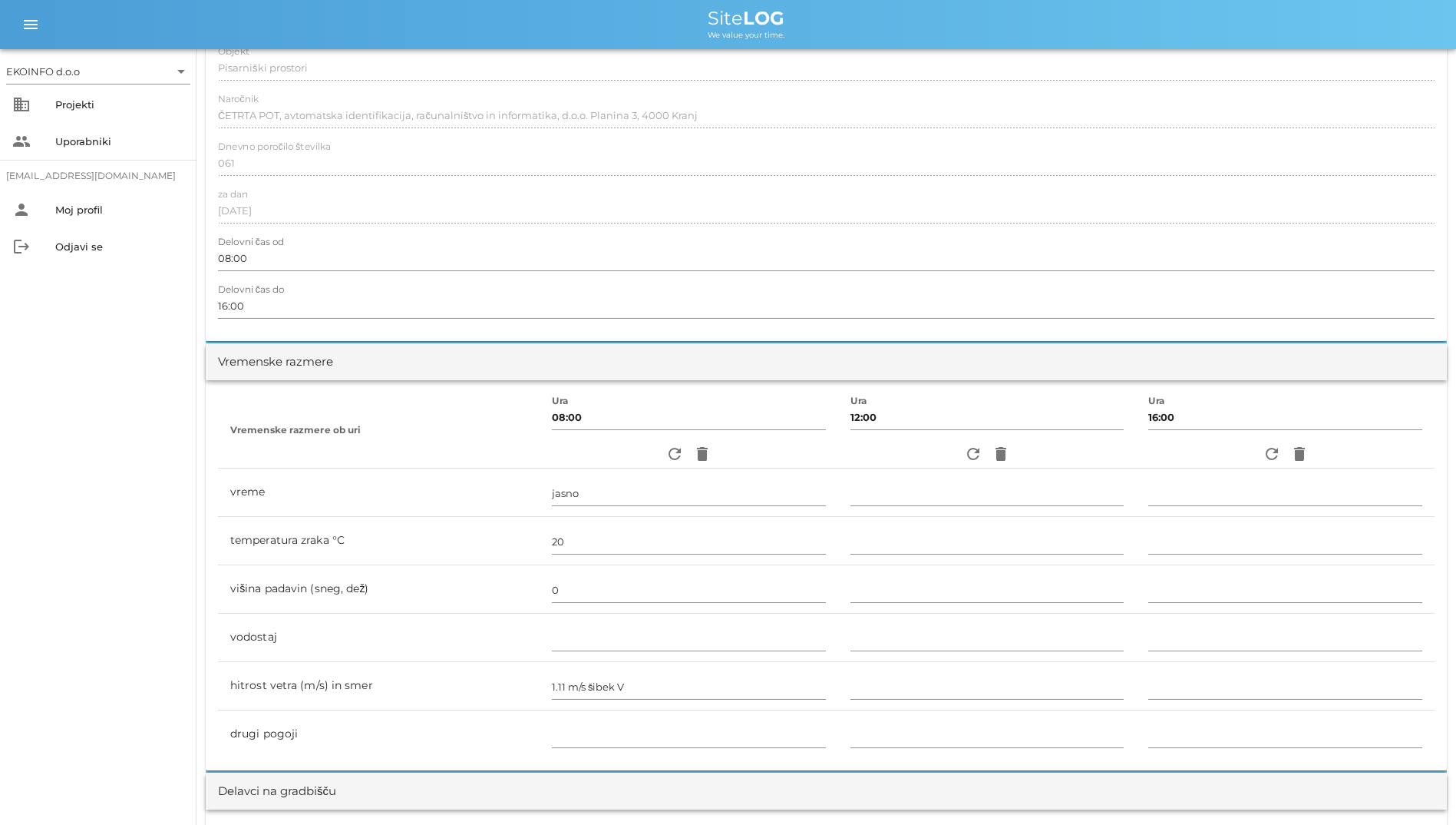
scroll to position [0, 0]
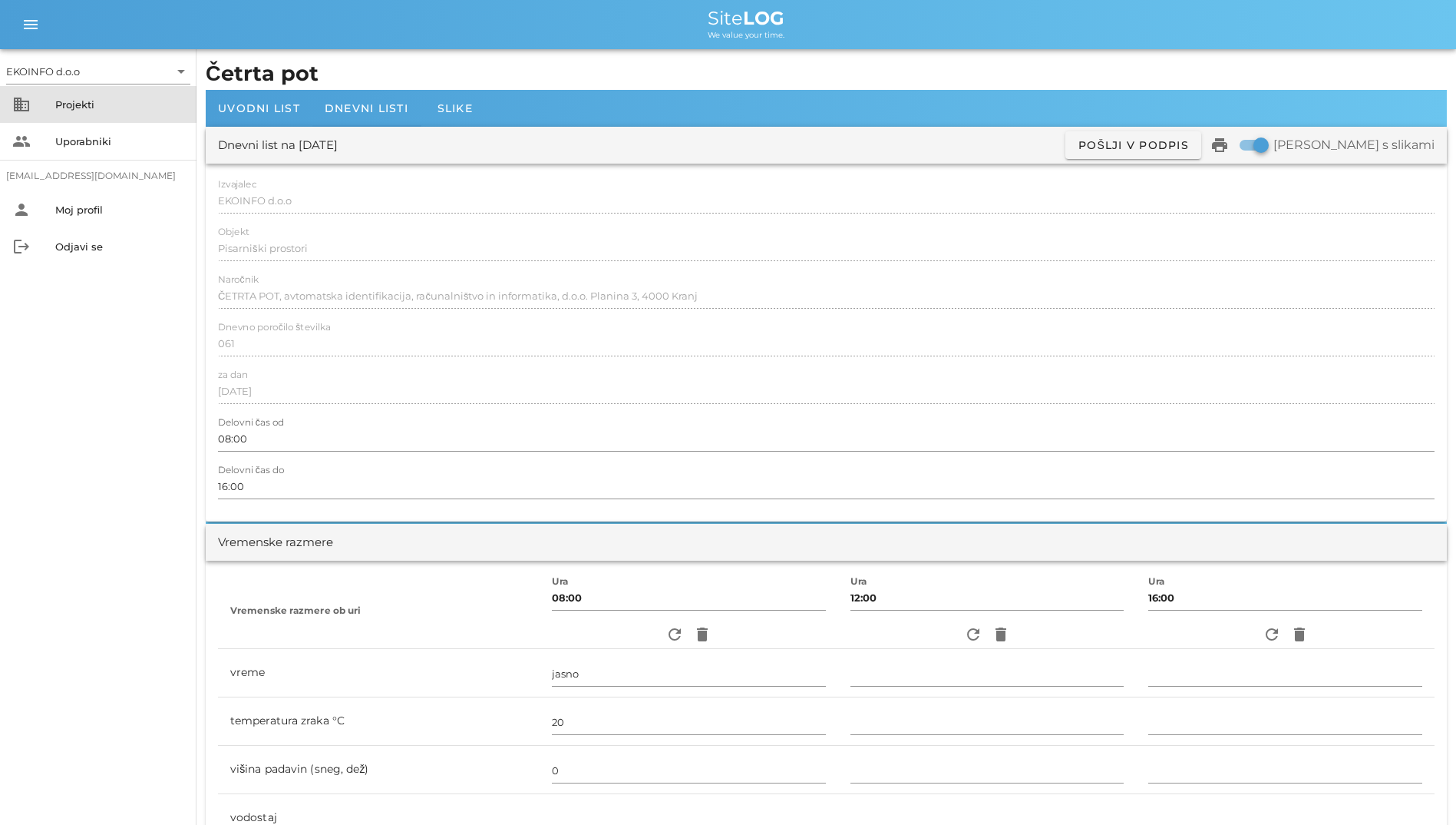
click at [49, 103] on div "business Projekti" at bounding box center [98, 104] width 196 height 37
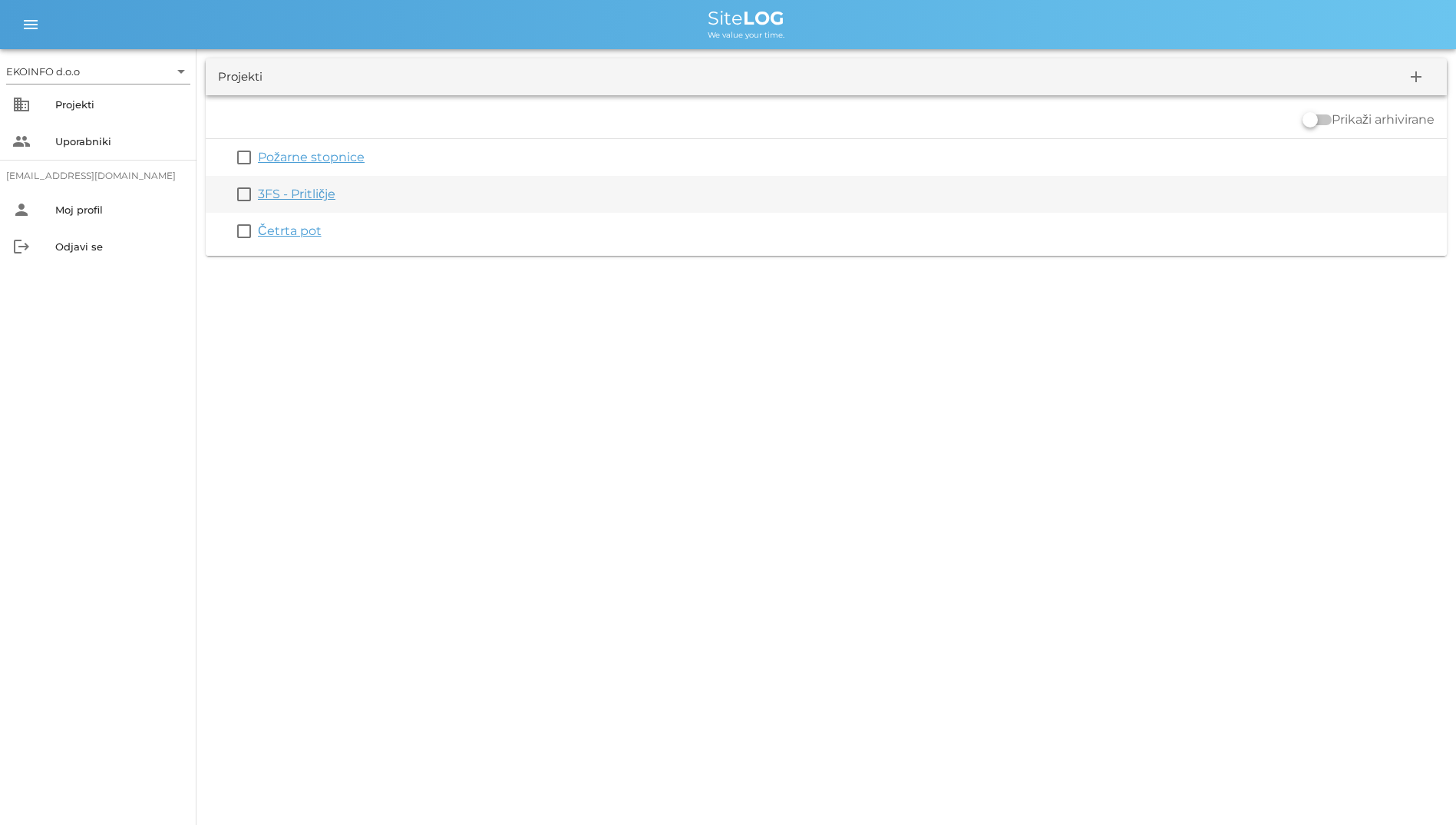
click at [303, 186] on link "3FS - Pritličje" at bounding box center [296, 193] width 77 height 15
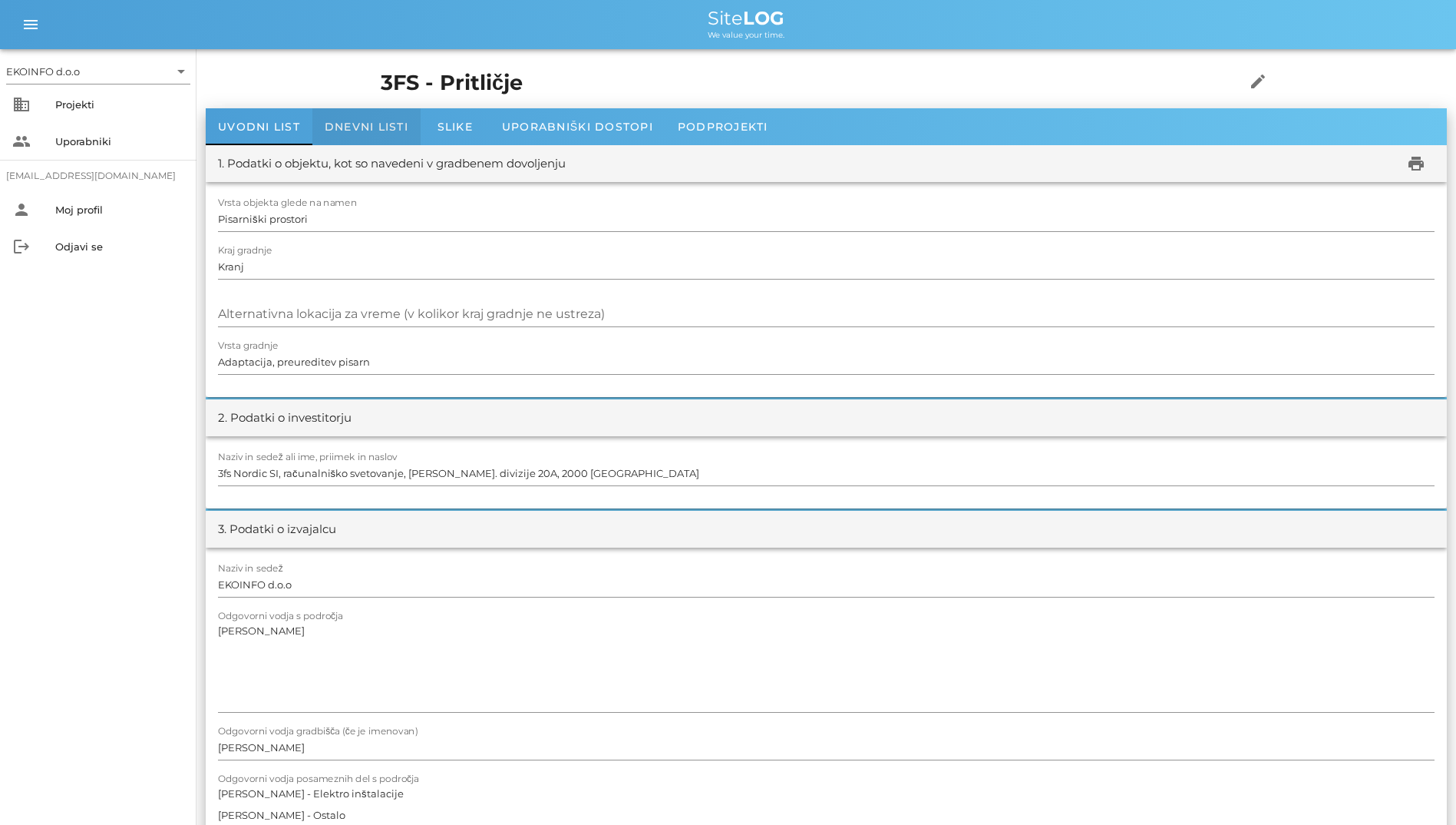
click at [355, 136] on div "Dnevni listi" at bounding box center [366, 127] width 108 height 37
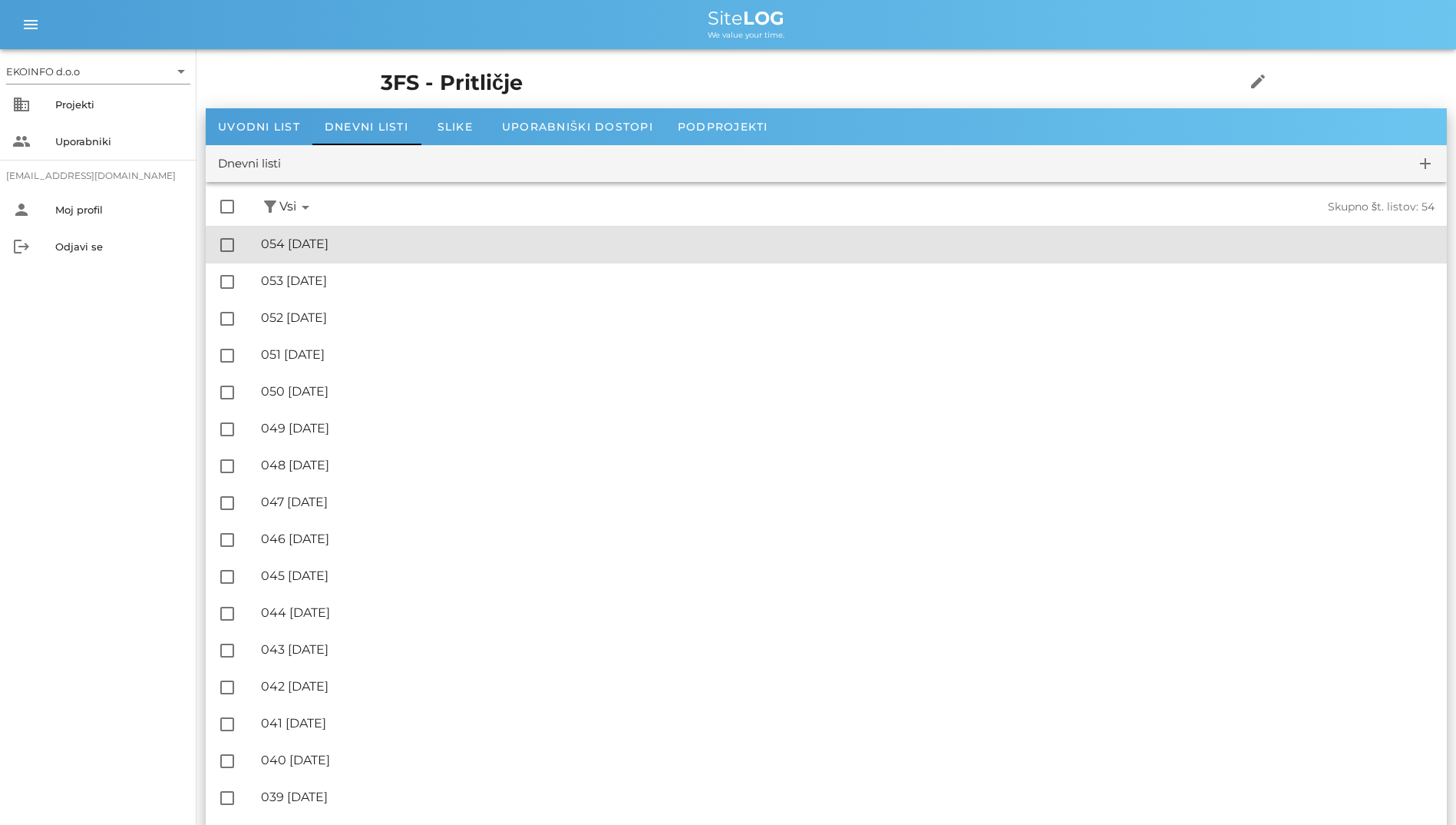
click at [334, 250] on div "🔏 054 [DATE]" at bounding box center [847, 243] width 1174 height 15
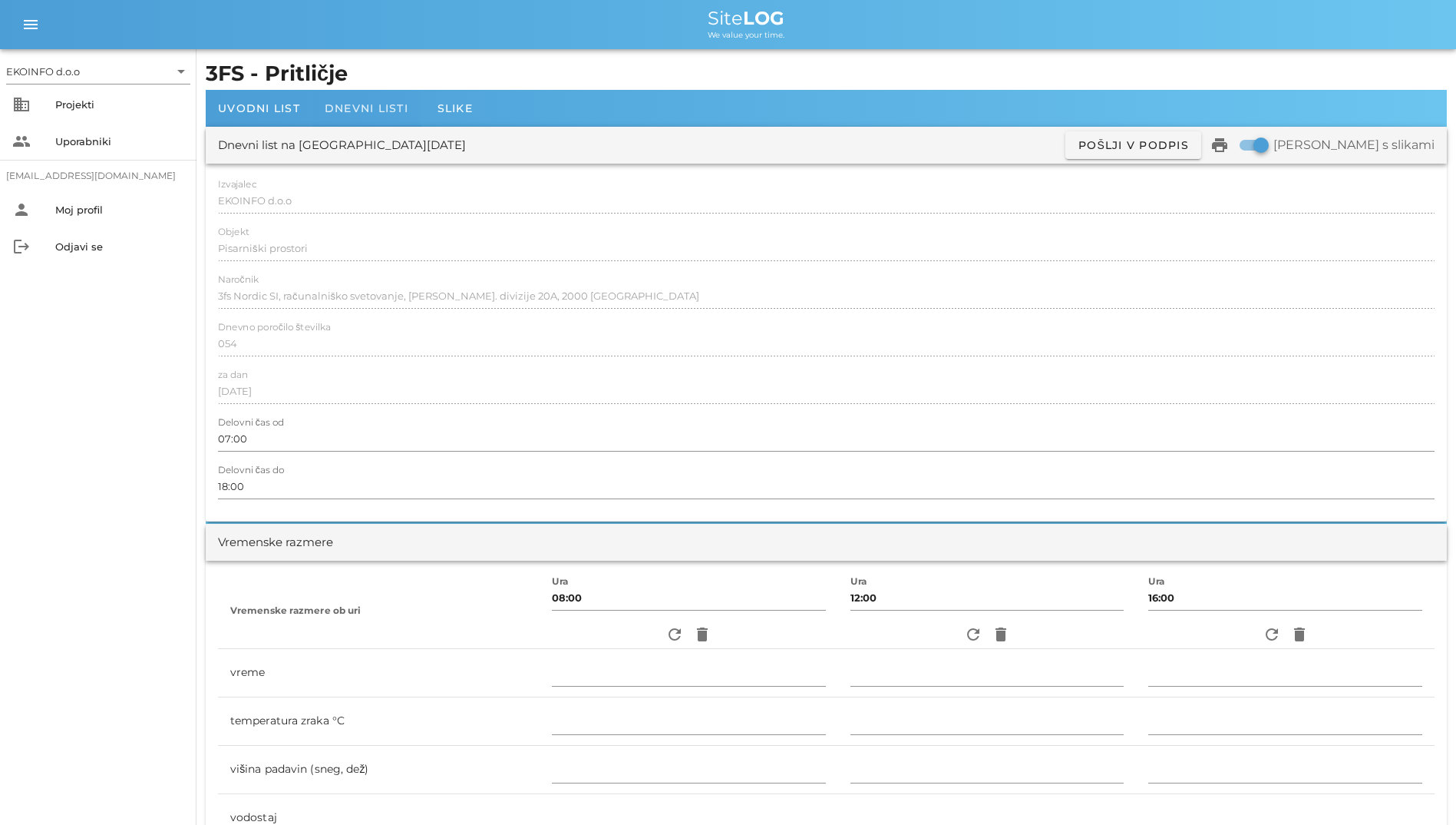
click at [354, 103] on span "Dnevni listi" at bounding box center [367, 108] width 84 height 14
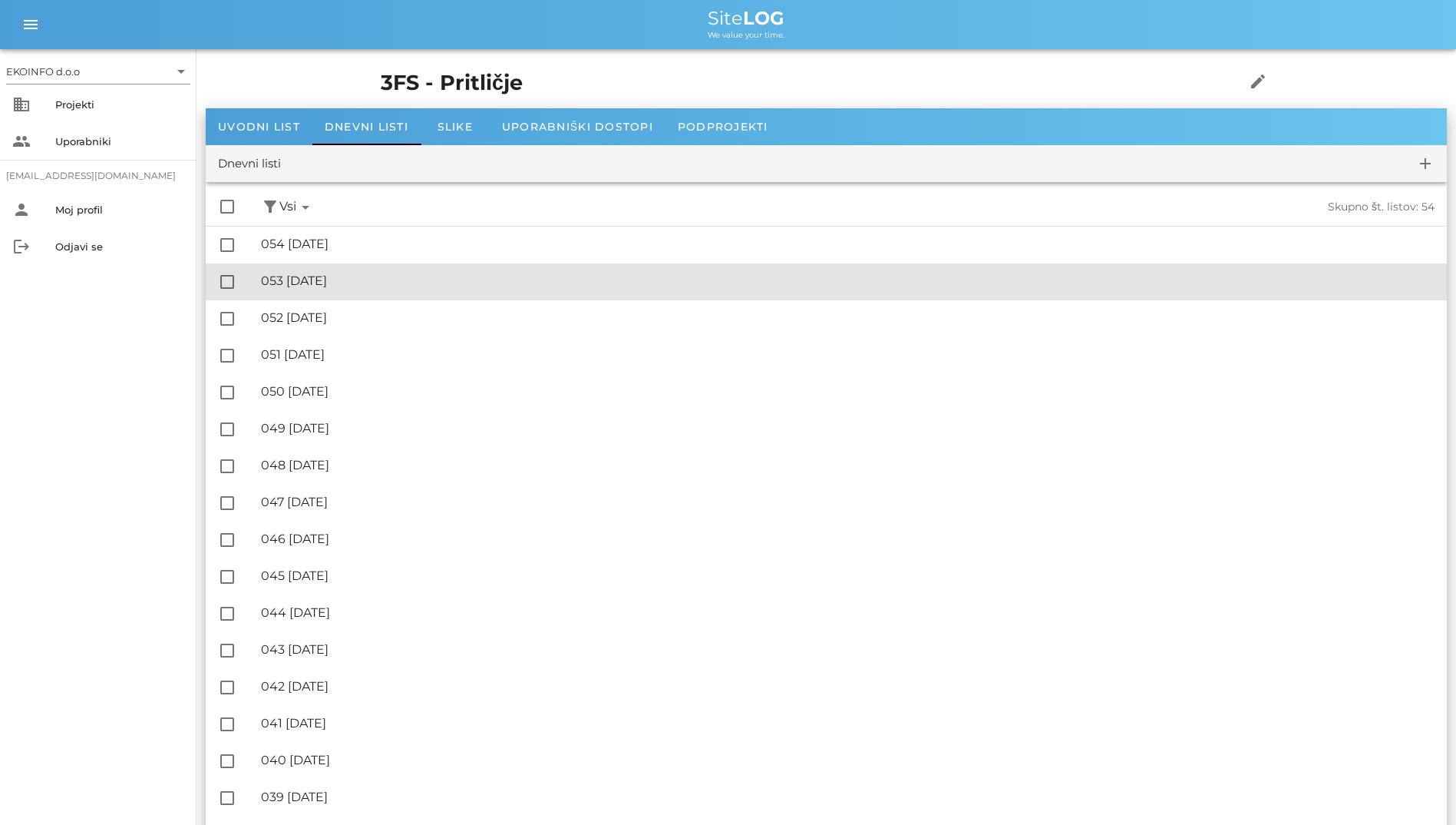
click at [317, 271] on div "🔏 053 torek, 26.08.2025 ✓ Podpisal: Nadzornik ✓ Podpisal: Sestavljalec ✓ Podpis…" at bounding box center [847, 281] width 1174 height 34
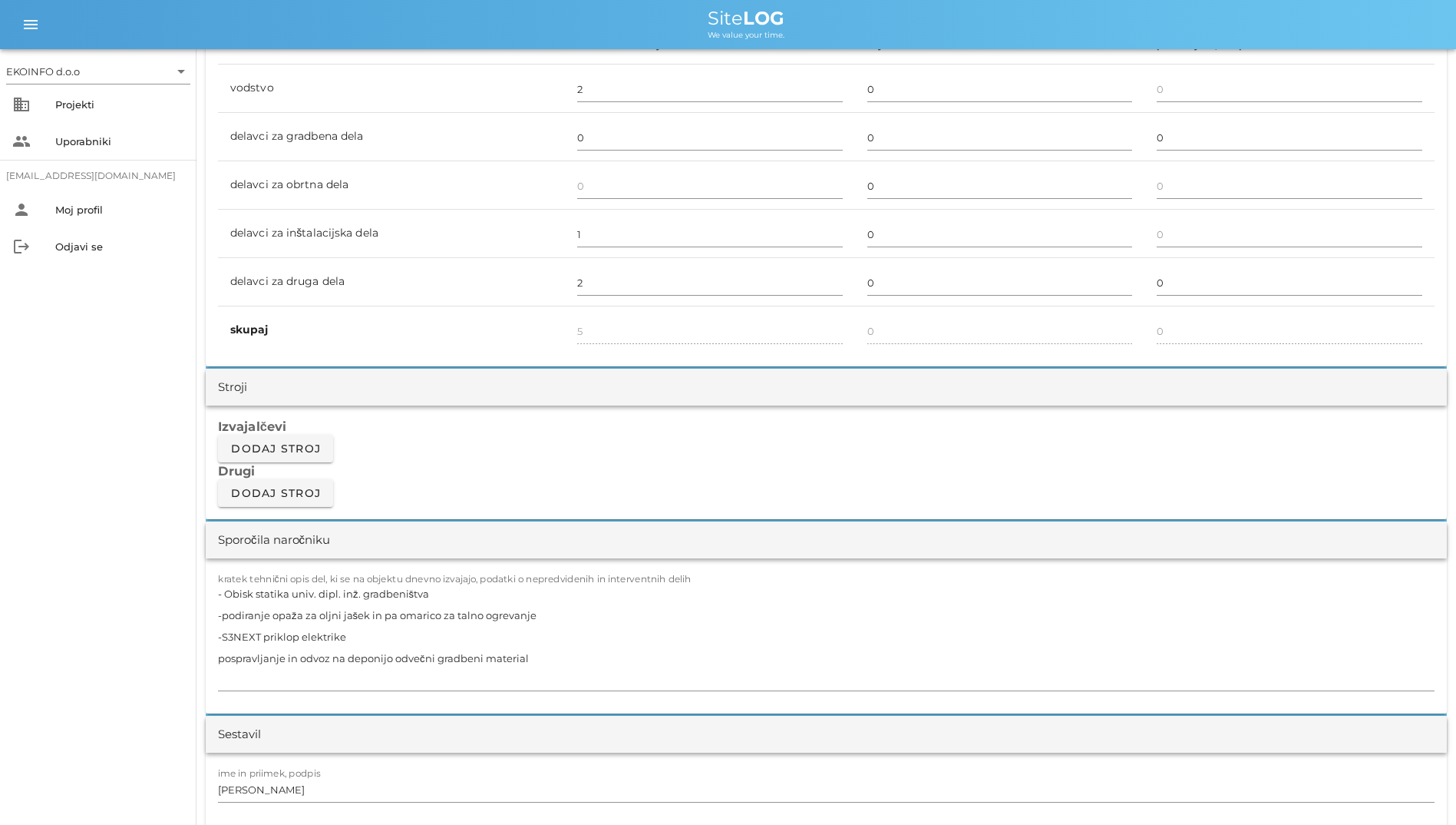
scroll to position [999, 0]
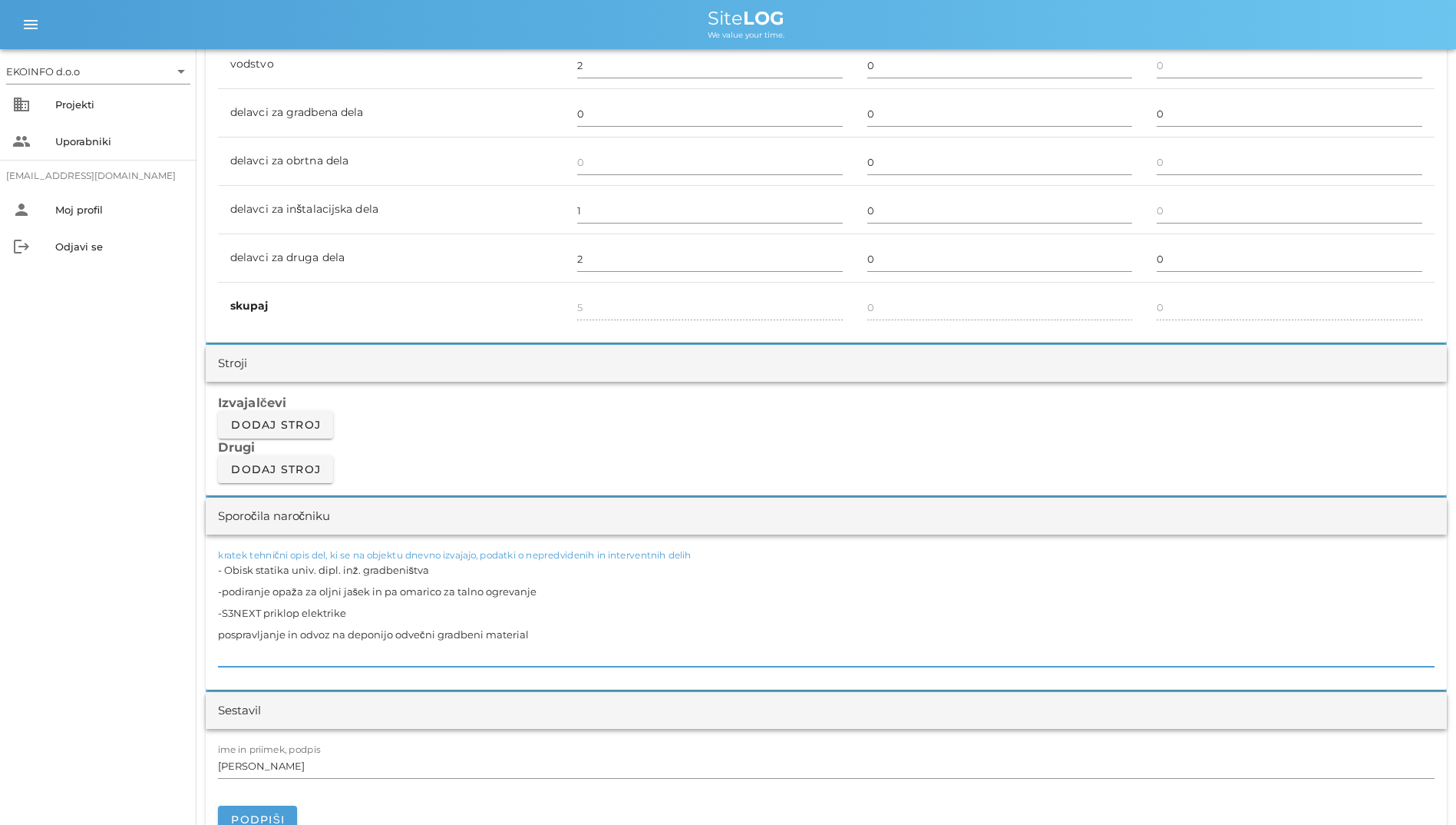
click at [445, 574] on textarea "- Obisk statika univ. dipl. inž. gradbeništva -podiranje opaža za oljni jašek i…" at bounding box center [826, 613] width 1217 height 107
paste textarea "Boža Škabarja"
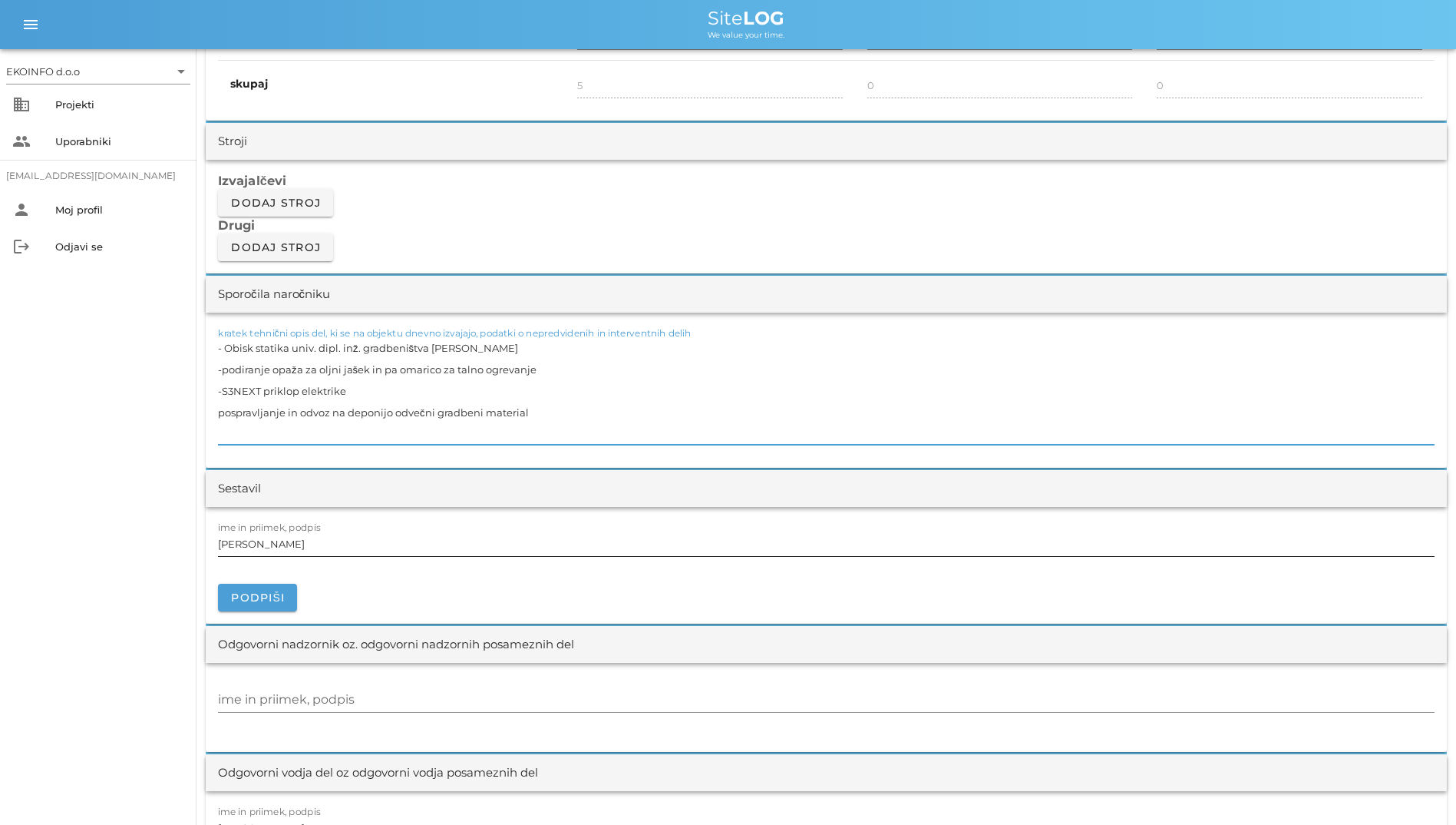
scroll to position [1229, 0]
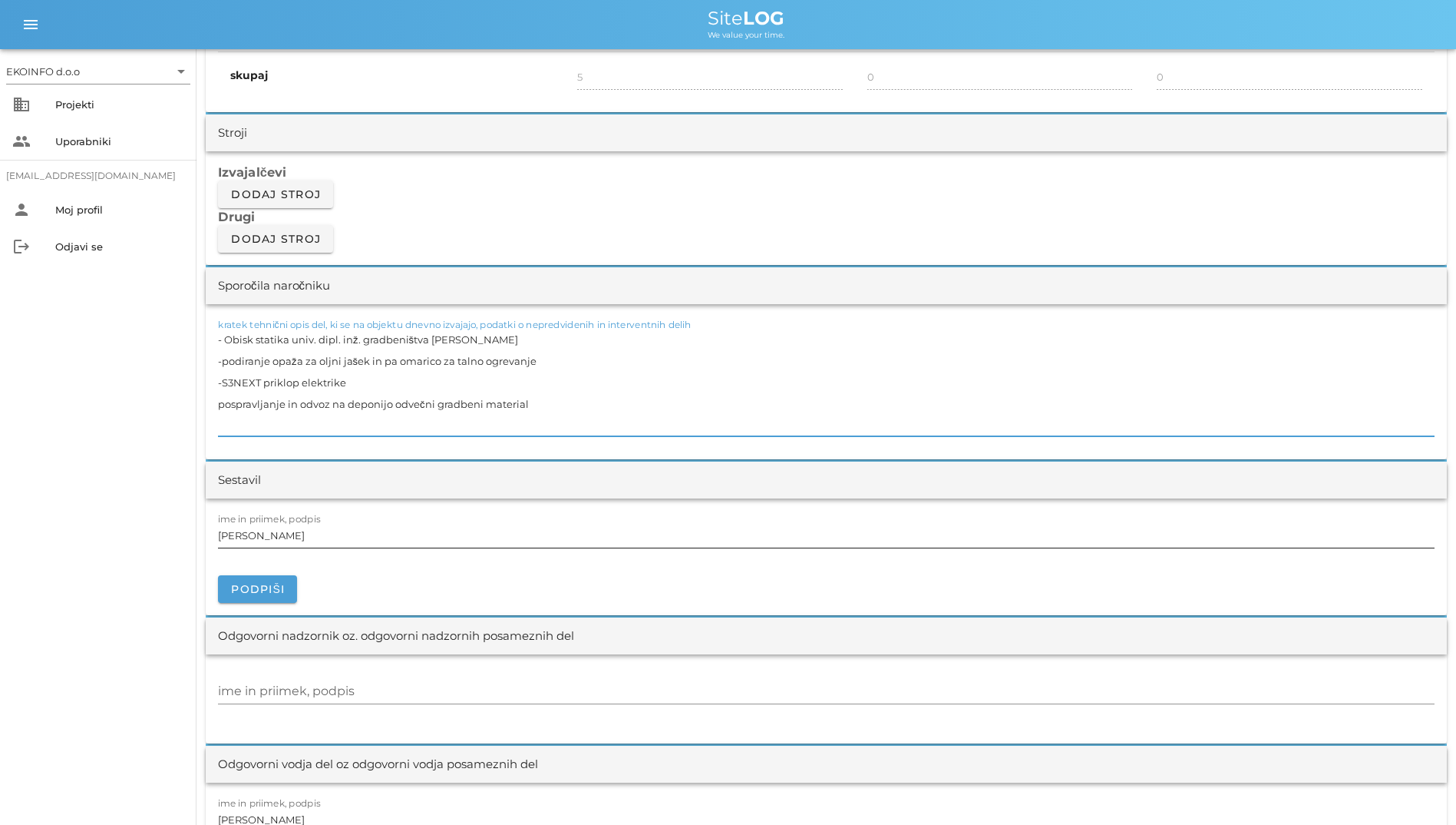
type textarea "- Obisk statika univ. dipl. inž. gradbeništva [PERSON_NAME] -podiranje opaža za…"
click at [438, 543] on input "[PERSON_NAME]" at bounding box center [826, 535] width 1217 height 24
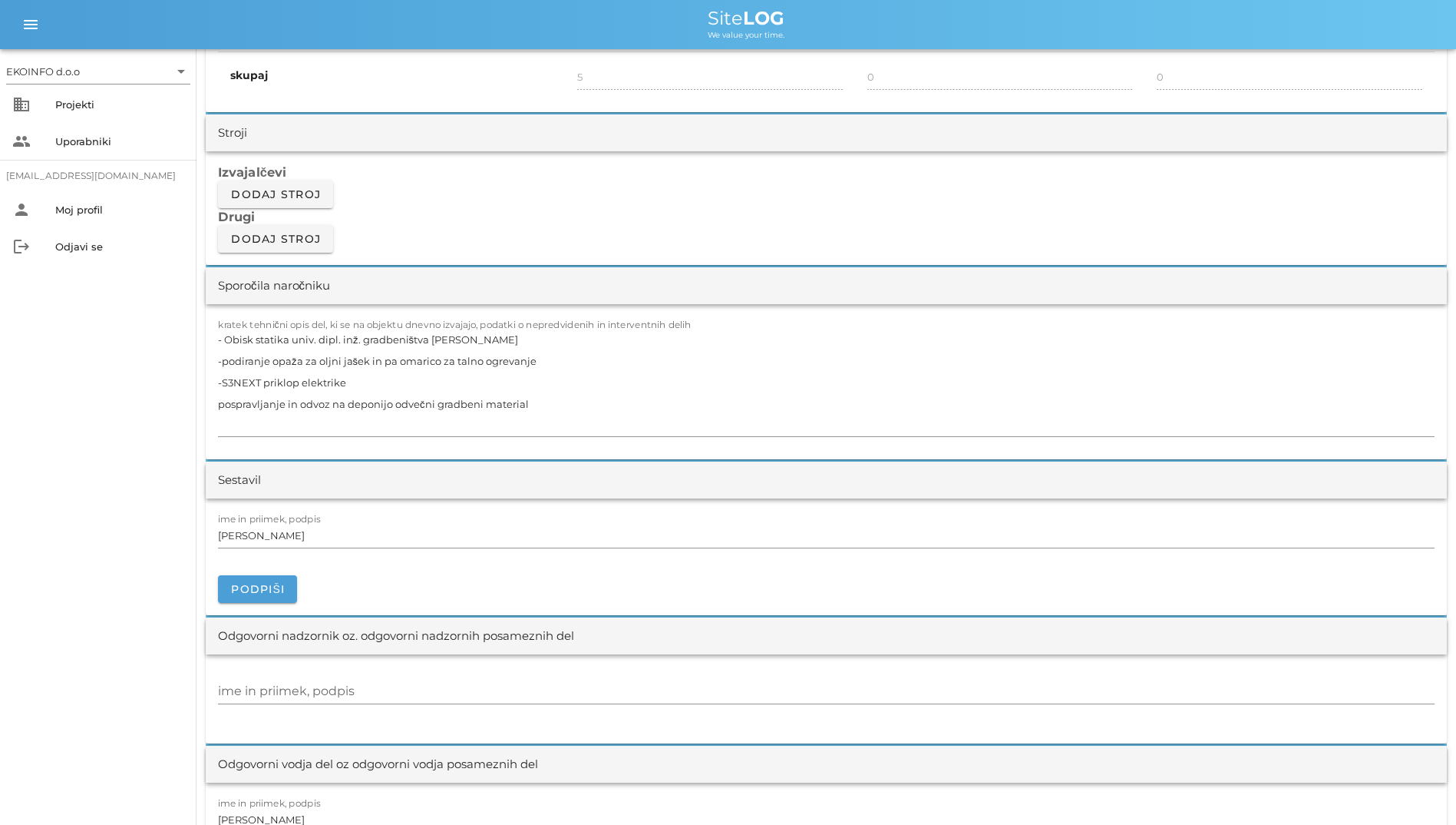
click at [146, 391] on div "EKOINFO d.o.o arrow_drop_down business Projekti people Uporabniki student2@info…" at bounding box center [98, 436] width 196 height 776
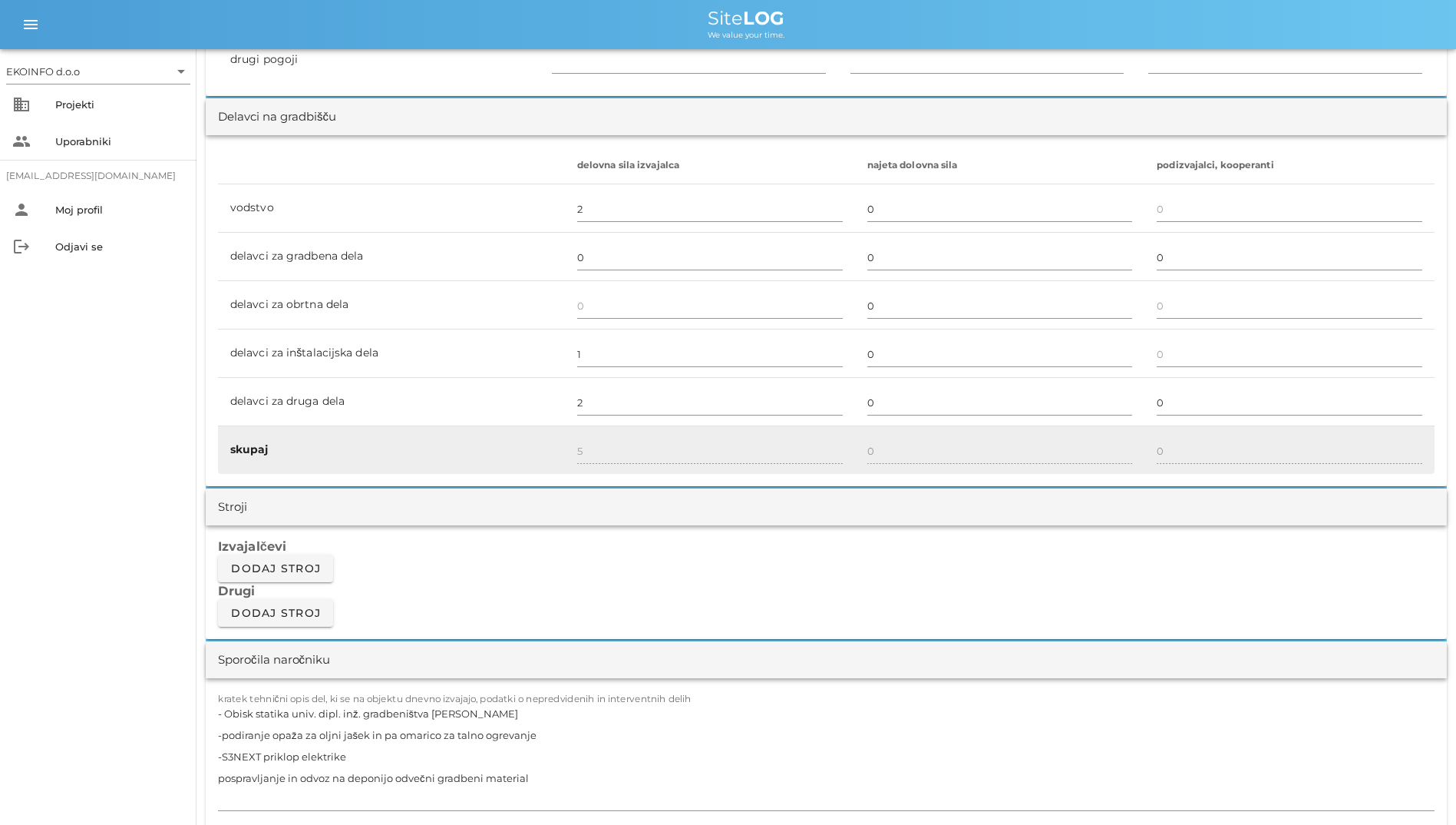
scroll to position [882, 0]
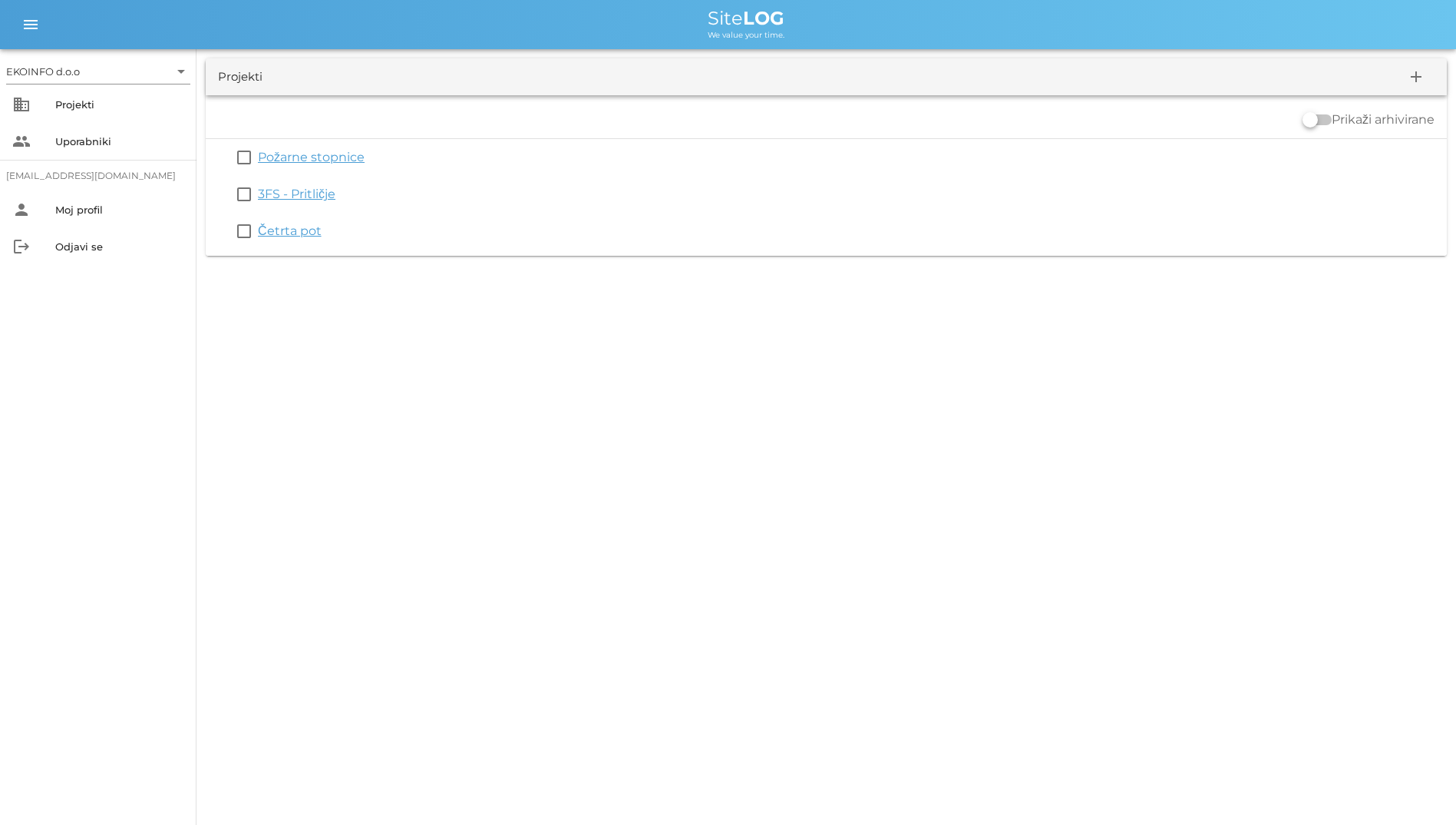
click at [578, 308] on div "EKOINFO d.o.o arrow_drop_down business Projekti people Uporabniki student2@info…" at bounding box center [728, 412] width 1456 height 825
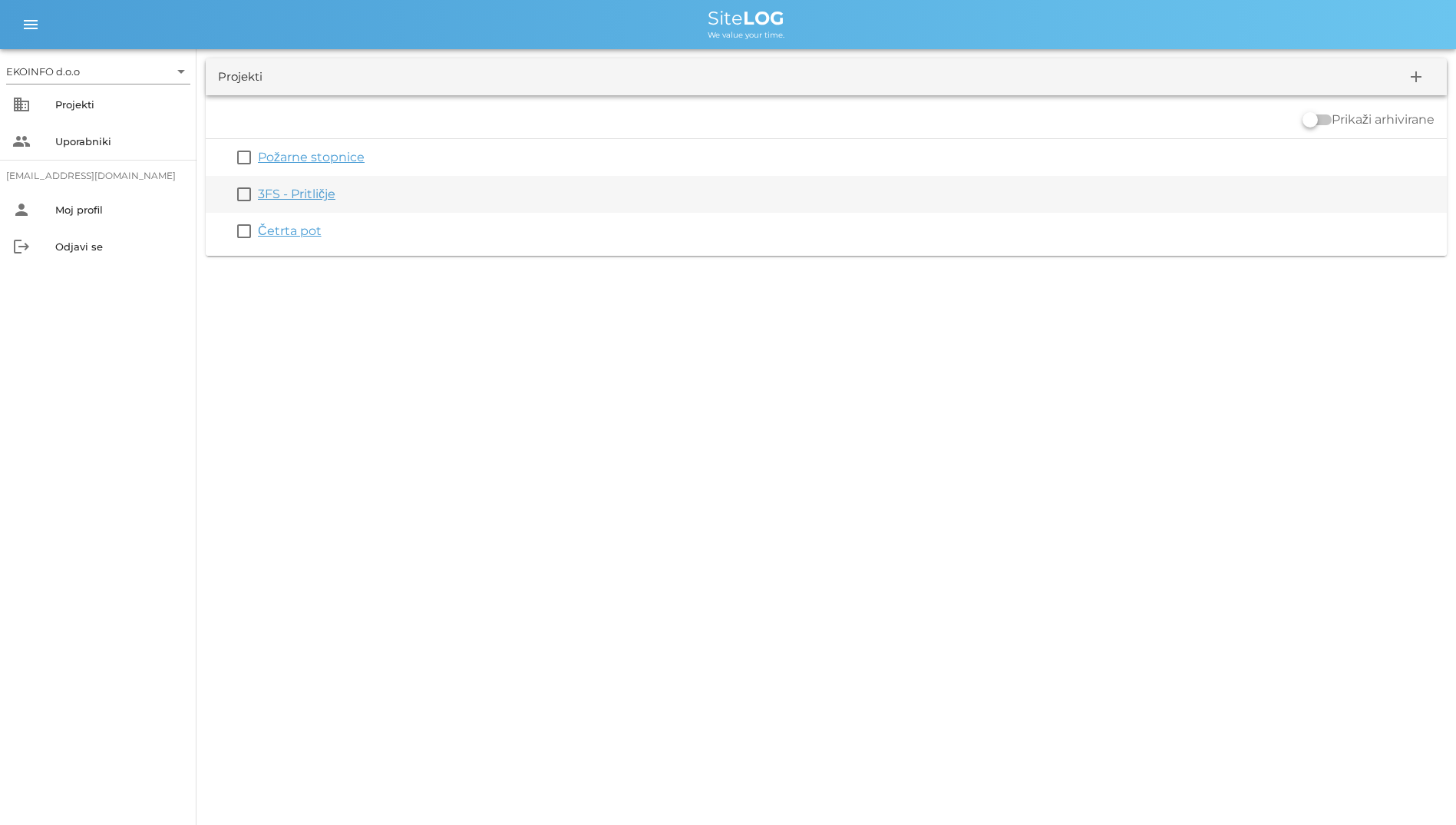
click at [304, 192] on link "3FS - Pritličje" at bounding box center [296, 193] width 77 height 15
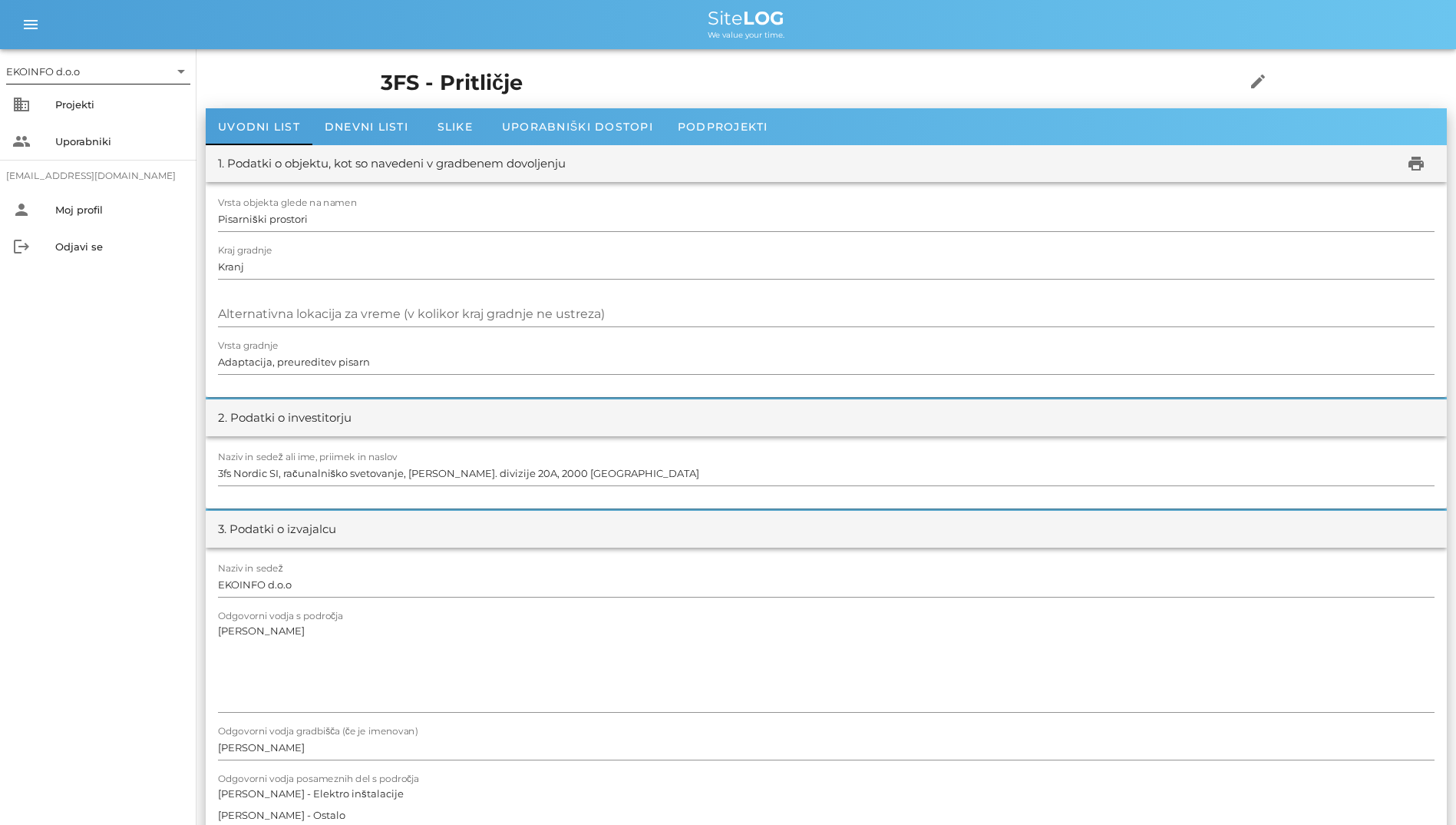
click at [88, 77] on input "text" at bounding box center [126, 71] width 86 height 24
click at [105, 95] on div "EKOINFO d.o.o" at bounding box center [101, 83] width 160 height 33
click at [106, 103] on div "Projekti" at bounding box center [120, 104] width 129 height 13
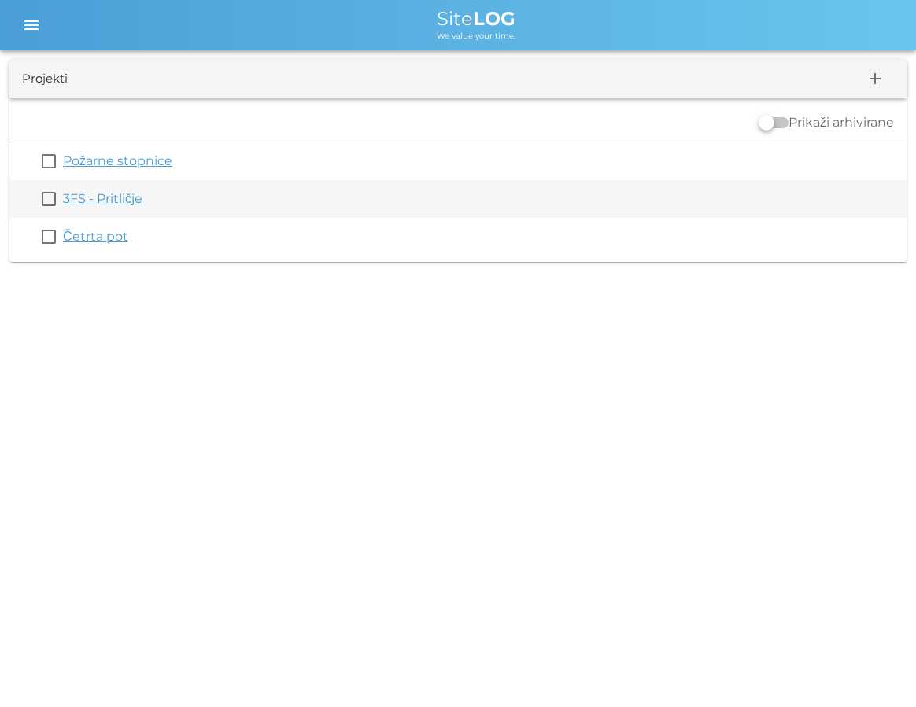
click at [145, 198] on div "3FS - Pritličje" at bounding box center [481, 199] width 837 height 19
click at [118, 198] on link "3FS - Pritličje" at bounding box center [102, 198] width 79 height 15
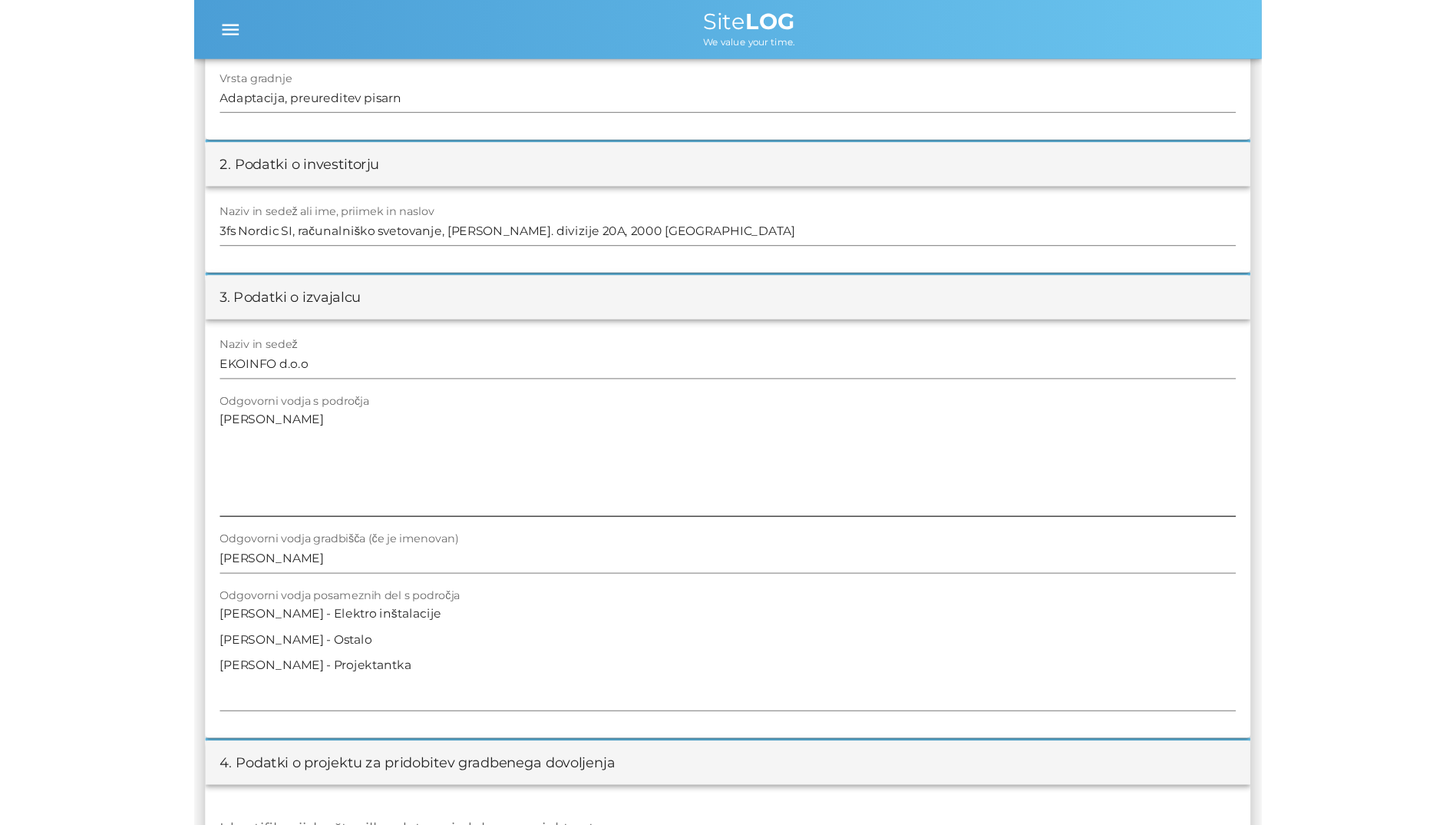
scroll to position [308, 0]
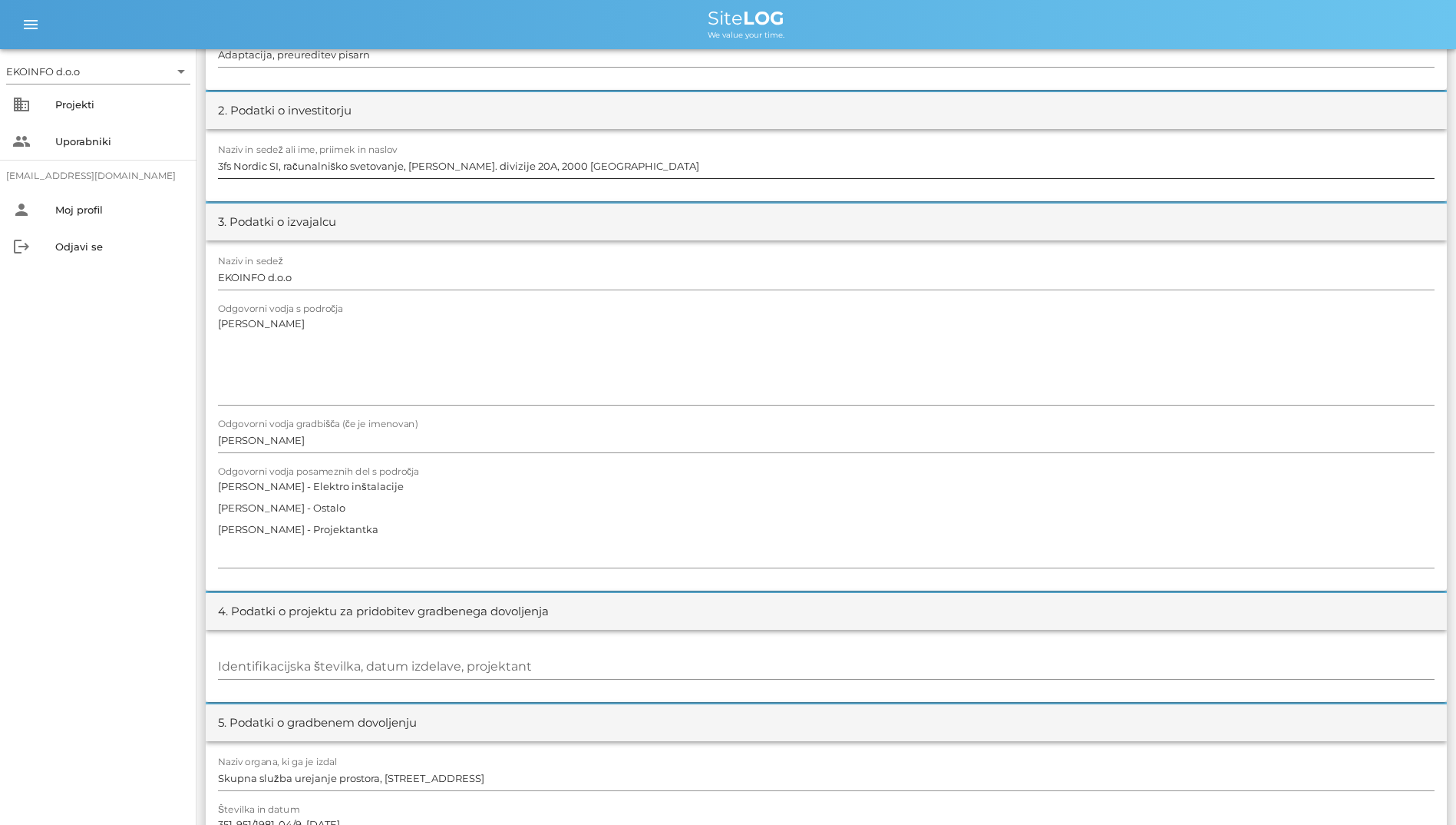
click at [853, 170] on input "3fs Nordic SI, računalniško svetovanje, d.o.o. Cesta XIV. divizije 20A, 2000 Ma…" at bounding box center [826, 165] width 1217 height 24
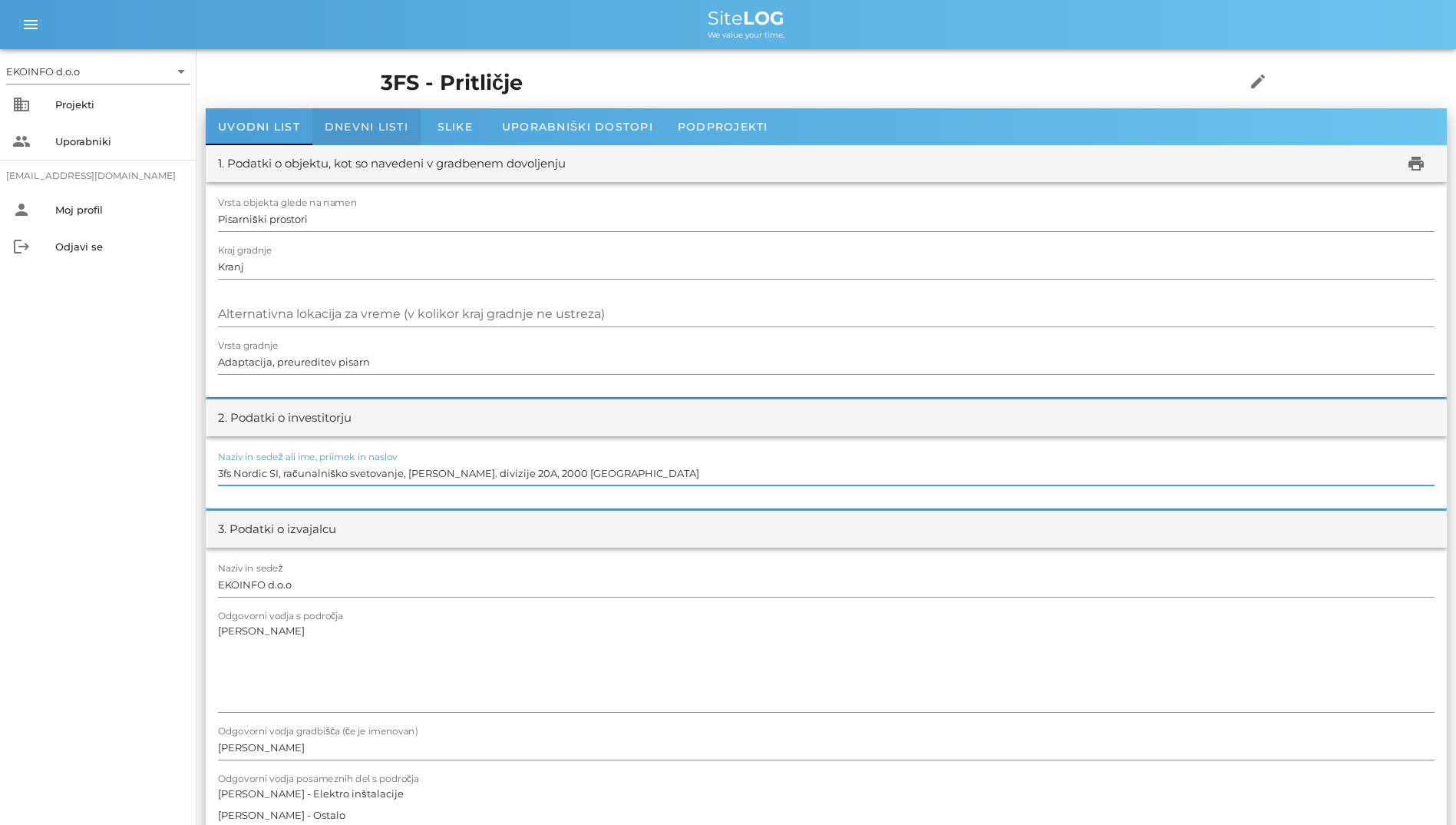
click at [383, 129] on span "Dnevni listi" at bounding box center [367, 127] width 84 height 14
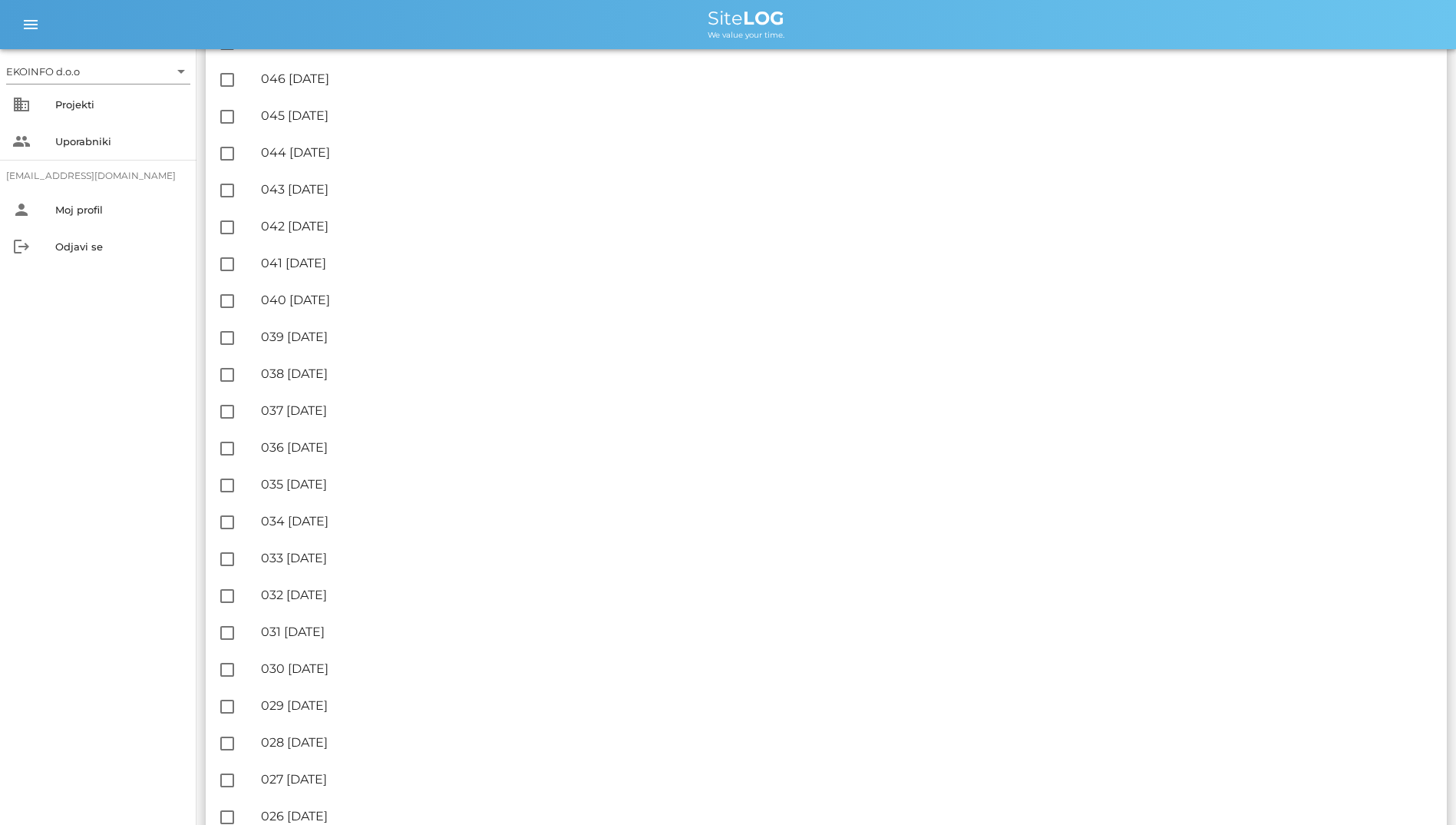
scroll to position [461, 0]
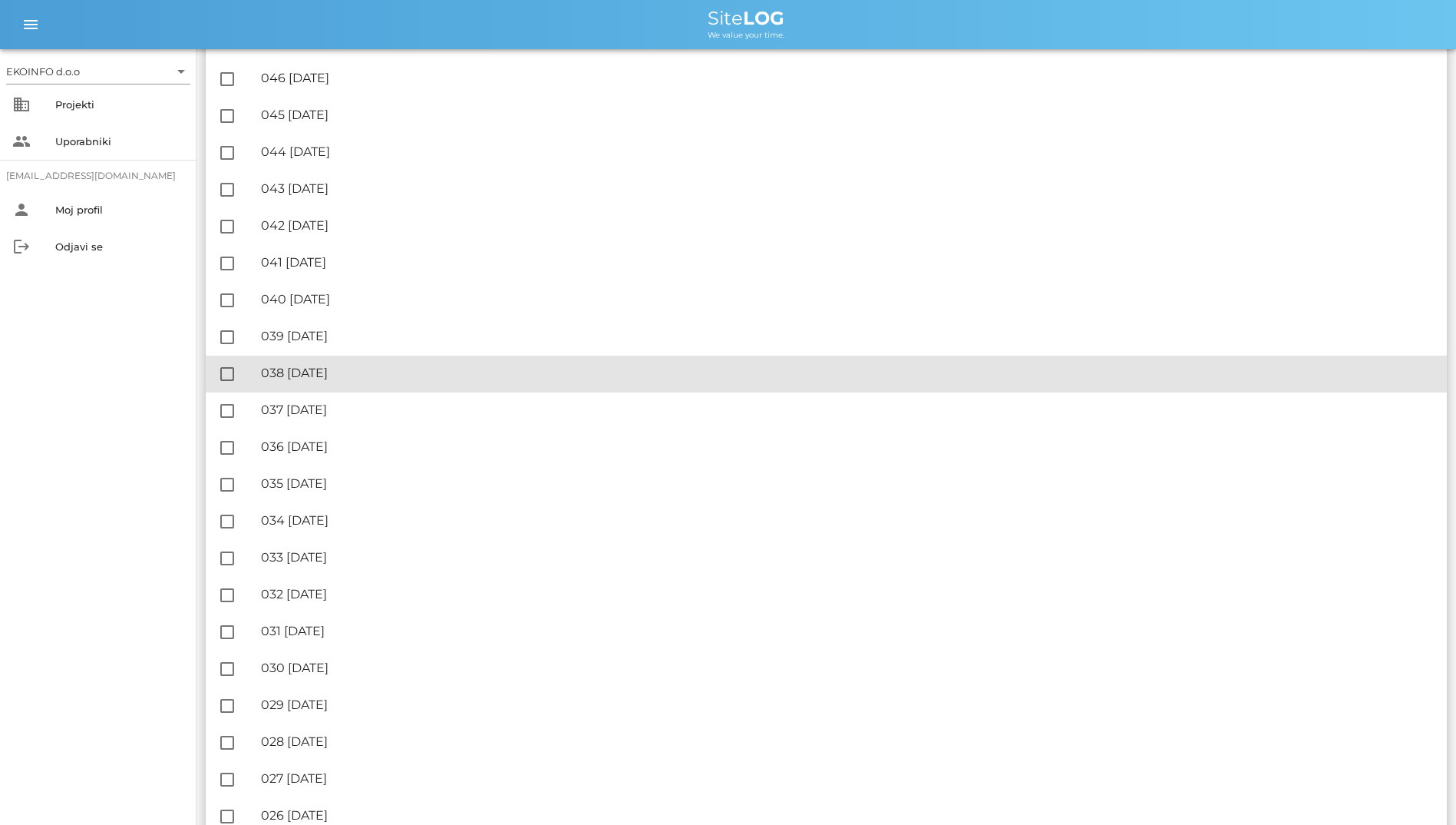
click at [792, 387] on div "🔏 038 ponedeljek, 11.08.2025 ✓ Podpisal: Nadzornik ✓ Podpisal: Sestavljalec ✓ P…" at bounding box center [847, 373] width 1174 height 34
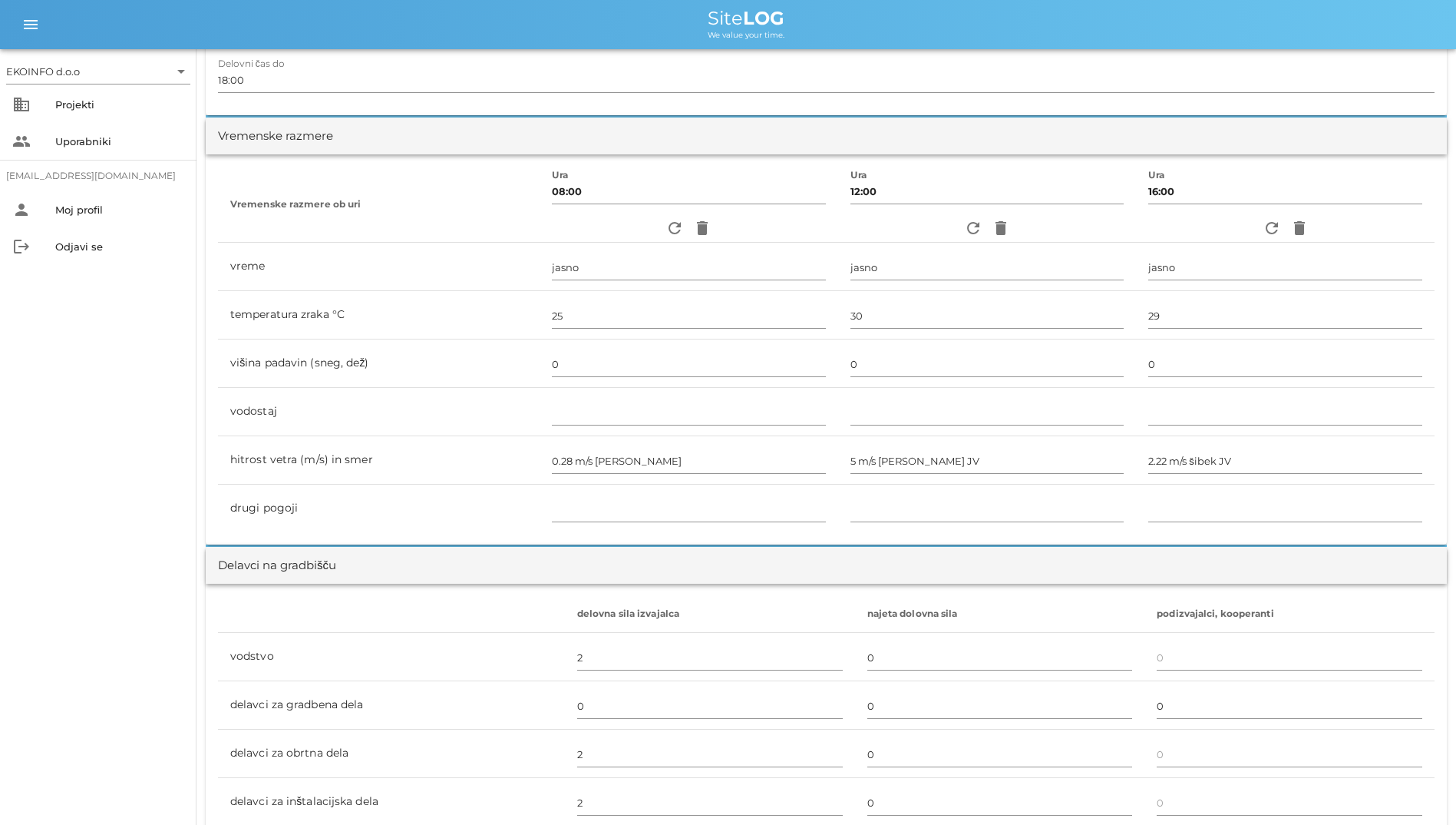
scroll to position [230, 0]
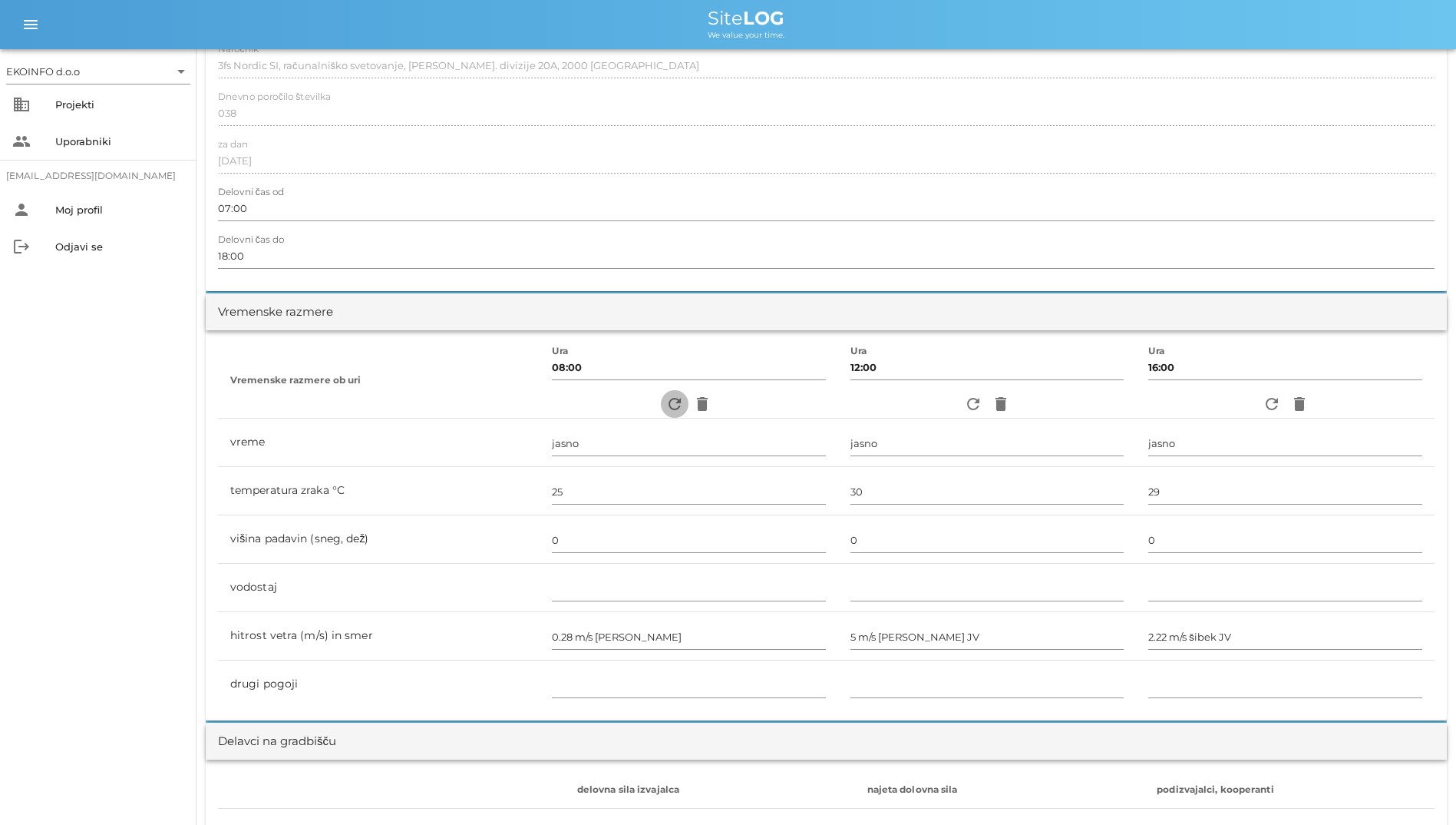
click at [666, 395] on icon "refresh" at bounding box center [674, 403] width 19 height 19
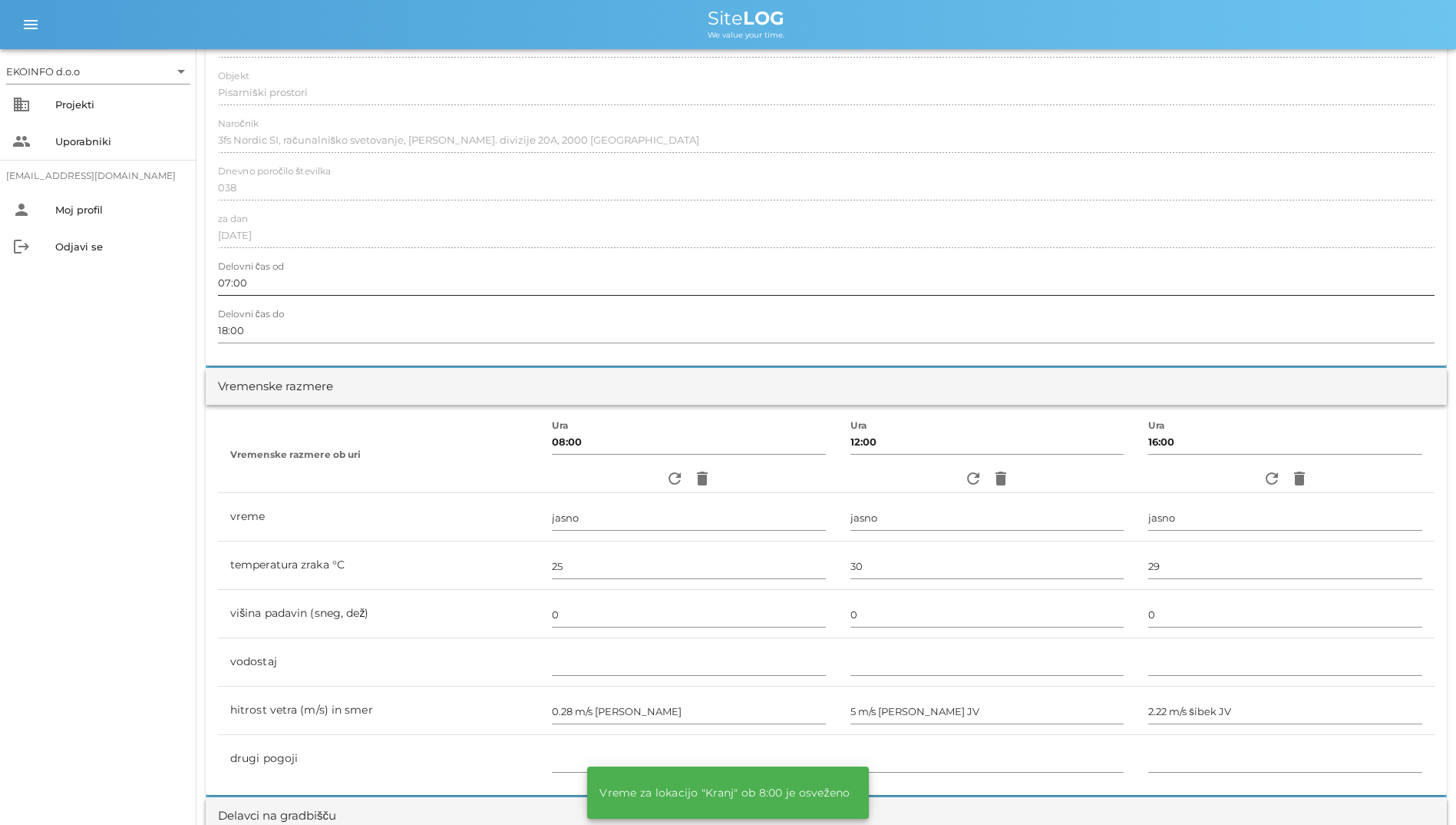
scroll to position [0, 0]
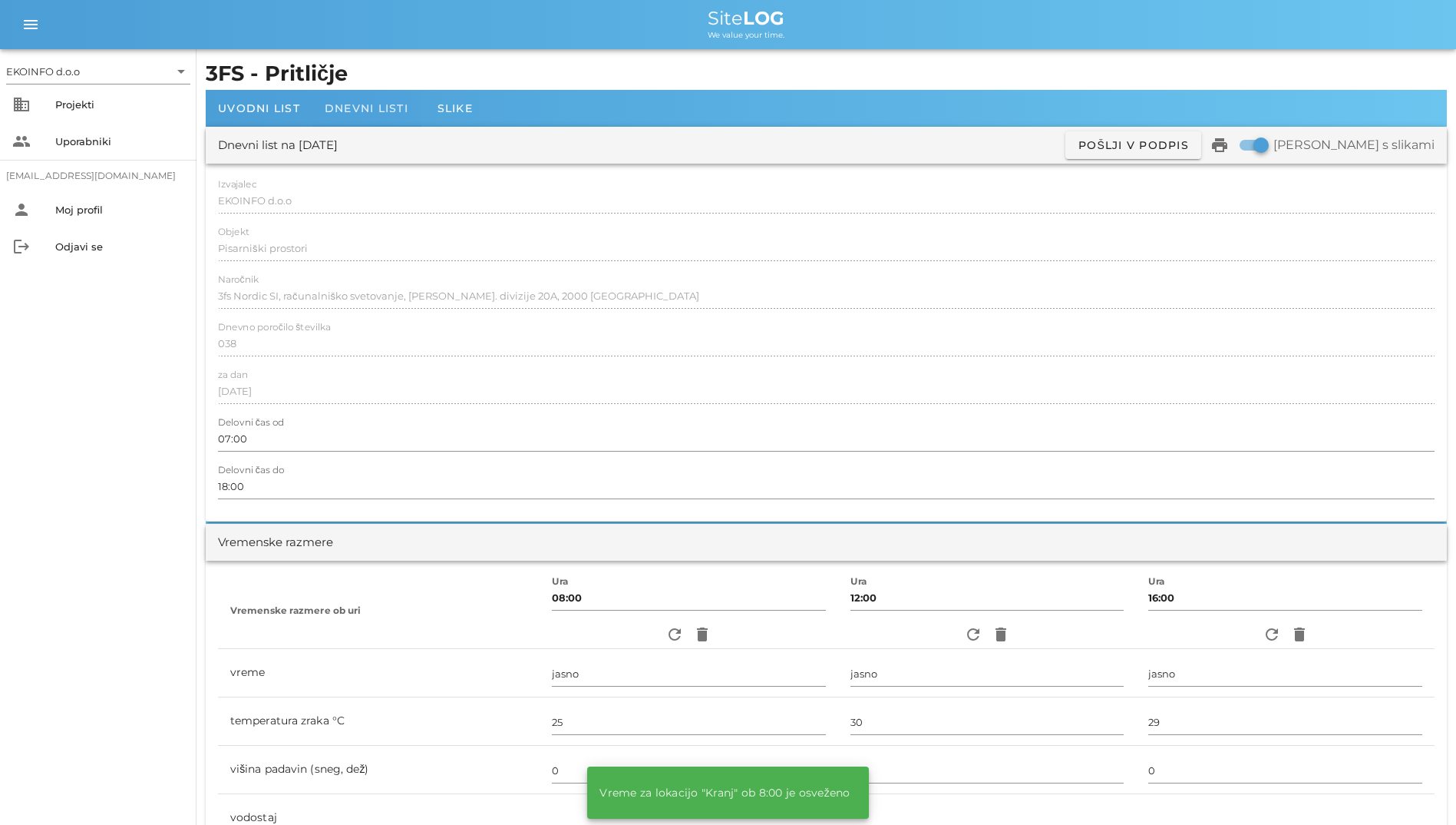
click at [388, 98] on div "Dnevni listi" at bounding box center [366, 108] width 108 height 37
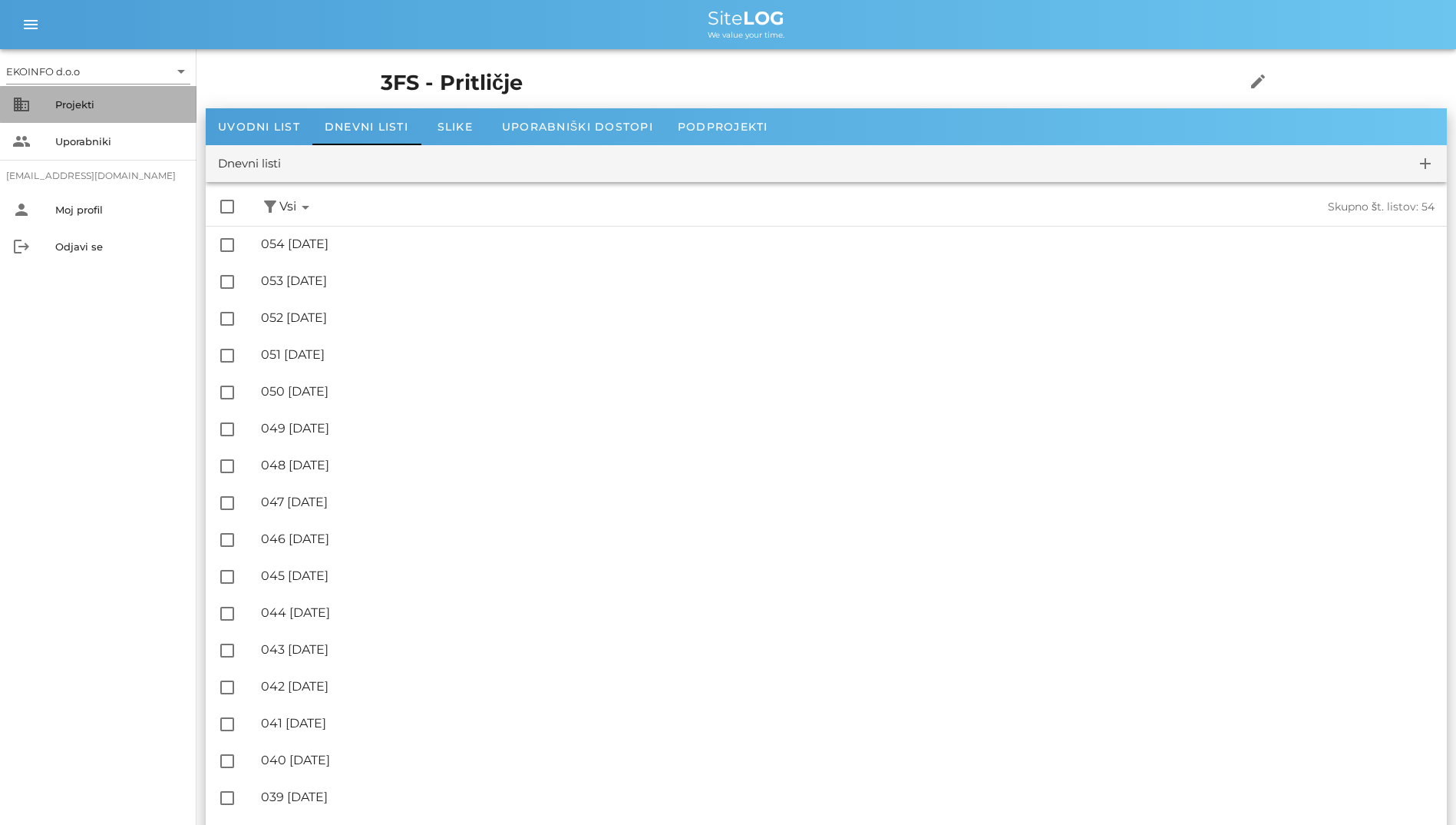
click at [106, 121] on div "business Projekti" at bounding box center [98, 104] width 196 height 37
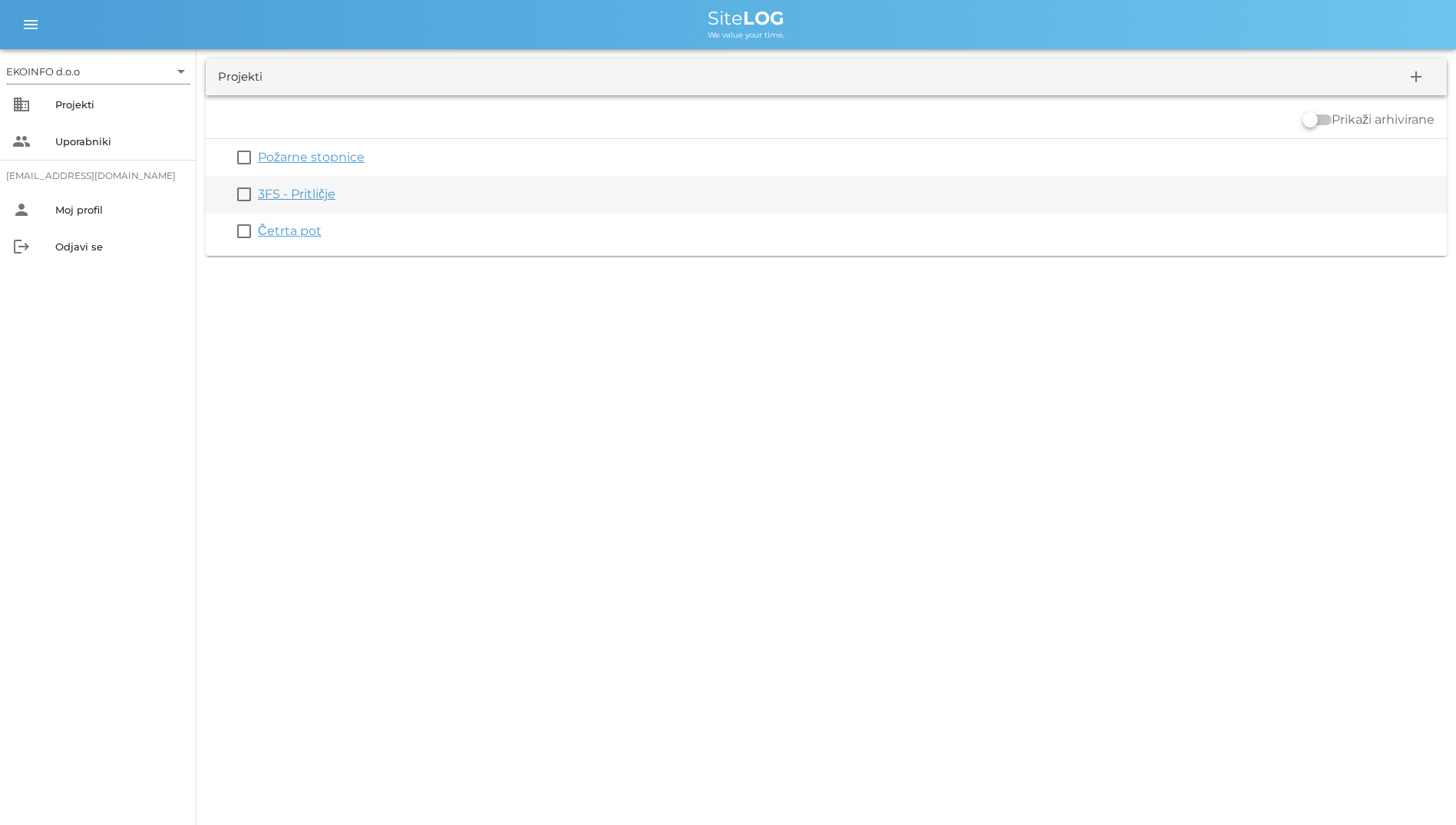
click at [331, 199] on link "3FS - Pritličje" at bounding box center [296, 193] width 77 height 15
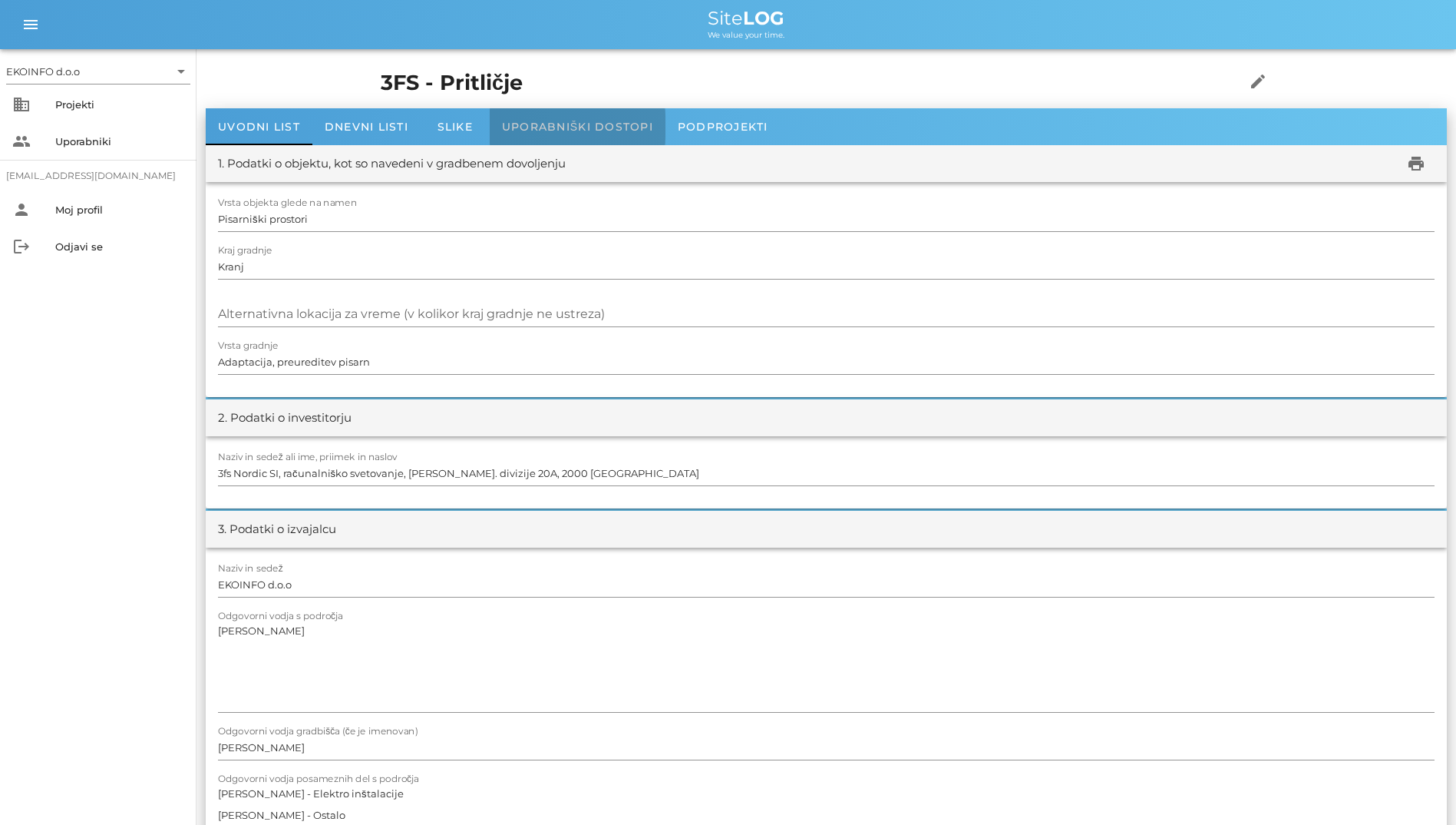
click at [598, 135] on div "Uporabniški dostopi" at bounding box center [578, 127] width 176 height 37
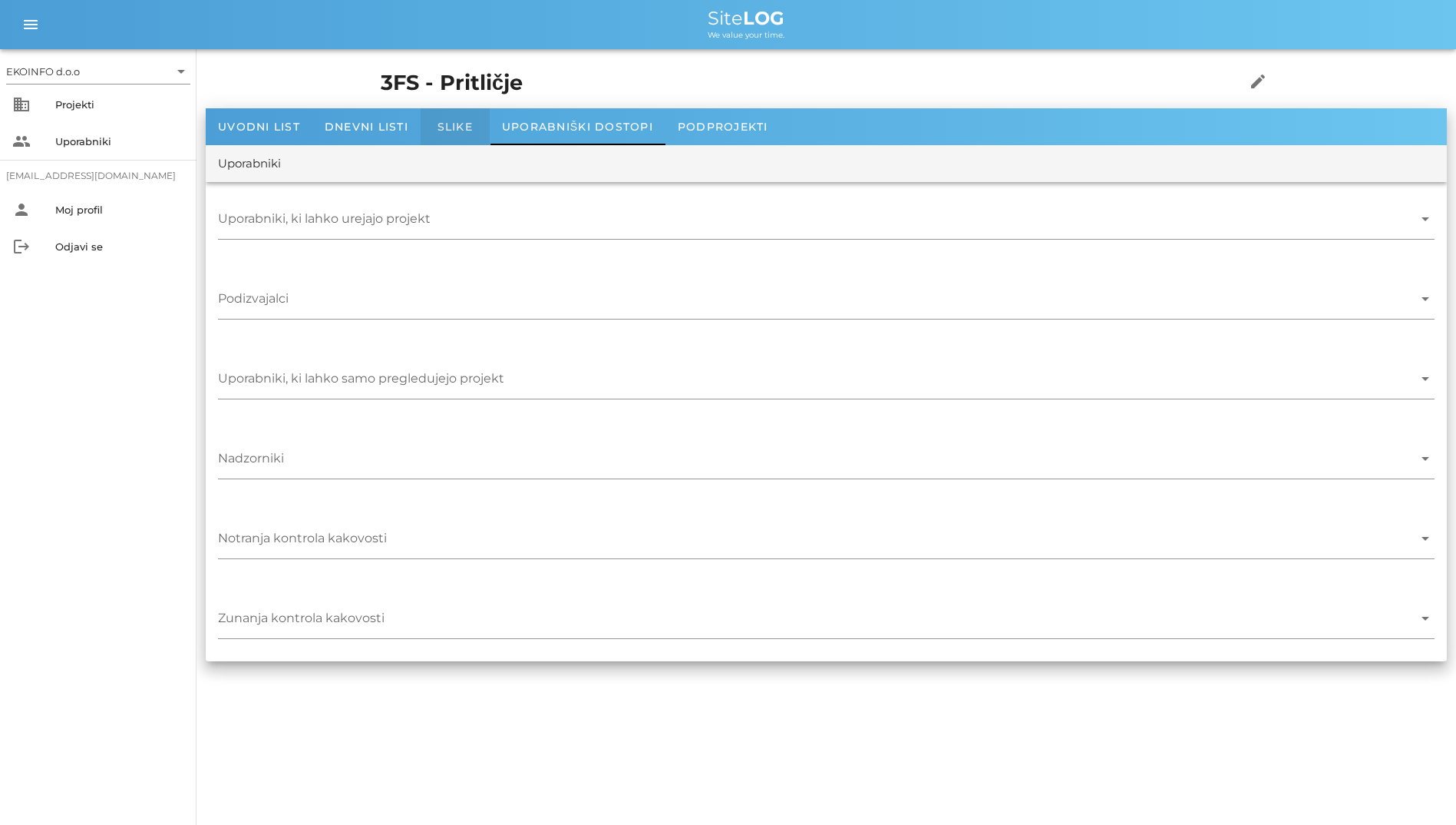
click at [441, 128] on span "Slike" at bounding box center [455, 127] width 35 height 14
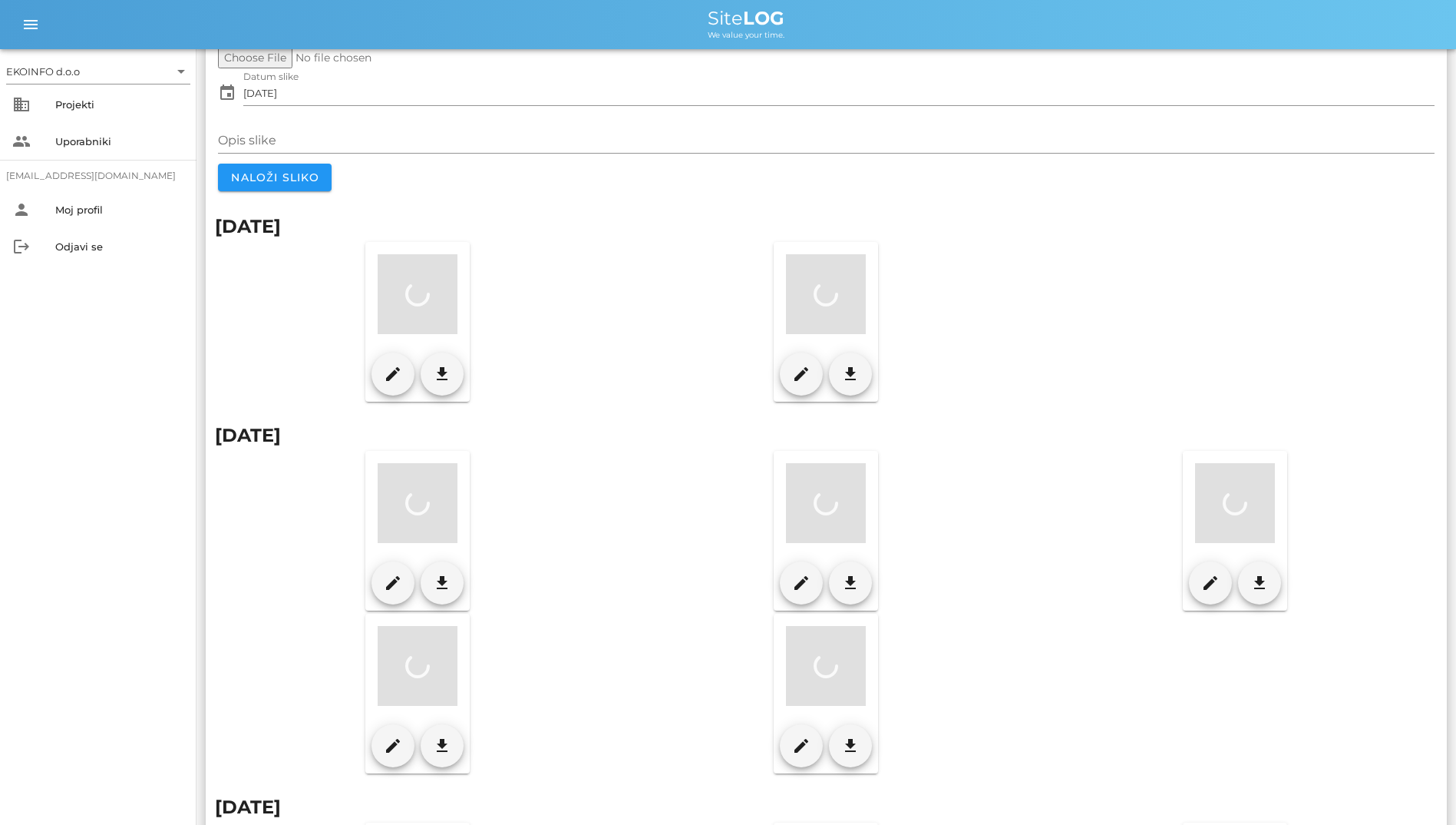
scroll to position [153, 0]
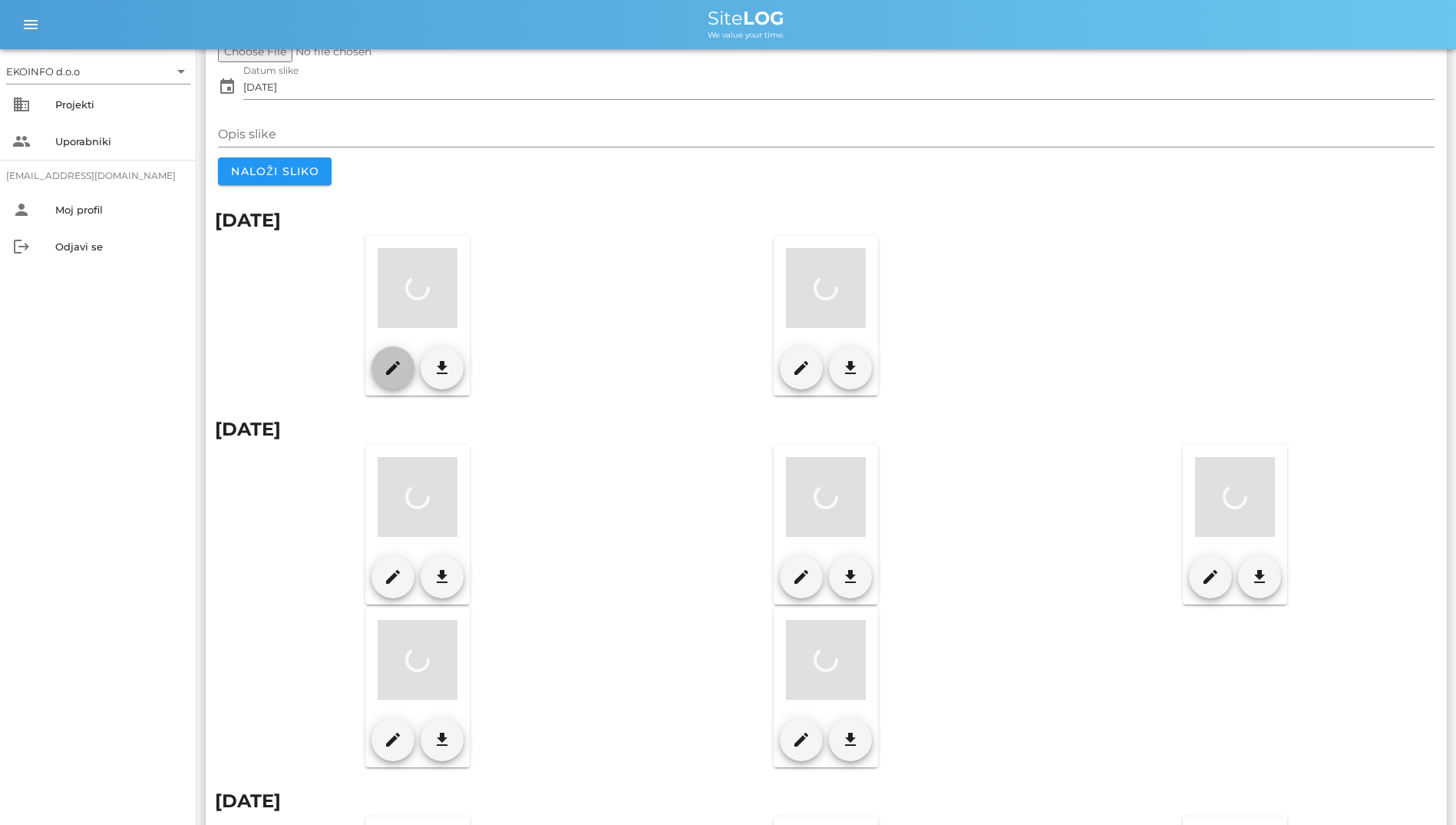
click at [390, 376] on icon "edit" at bounding box center [392, 367] width 19 height 19
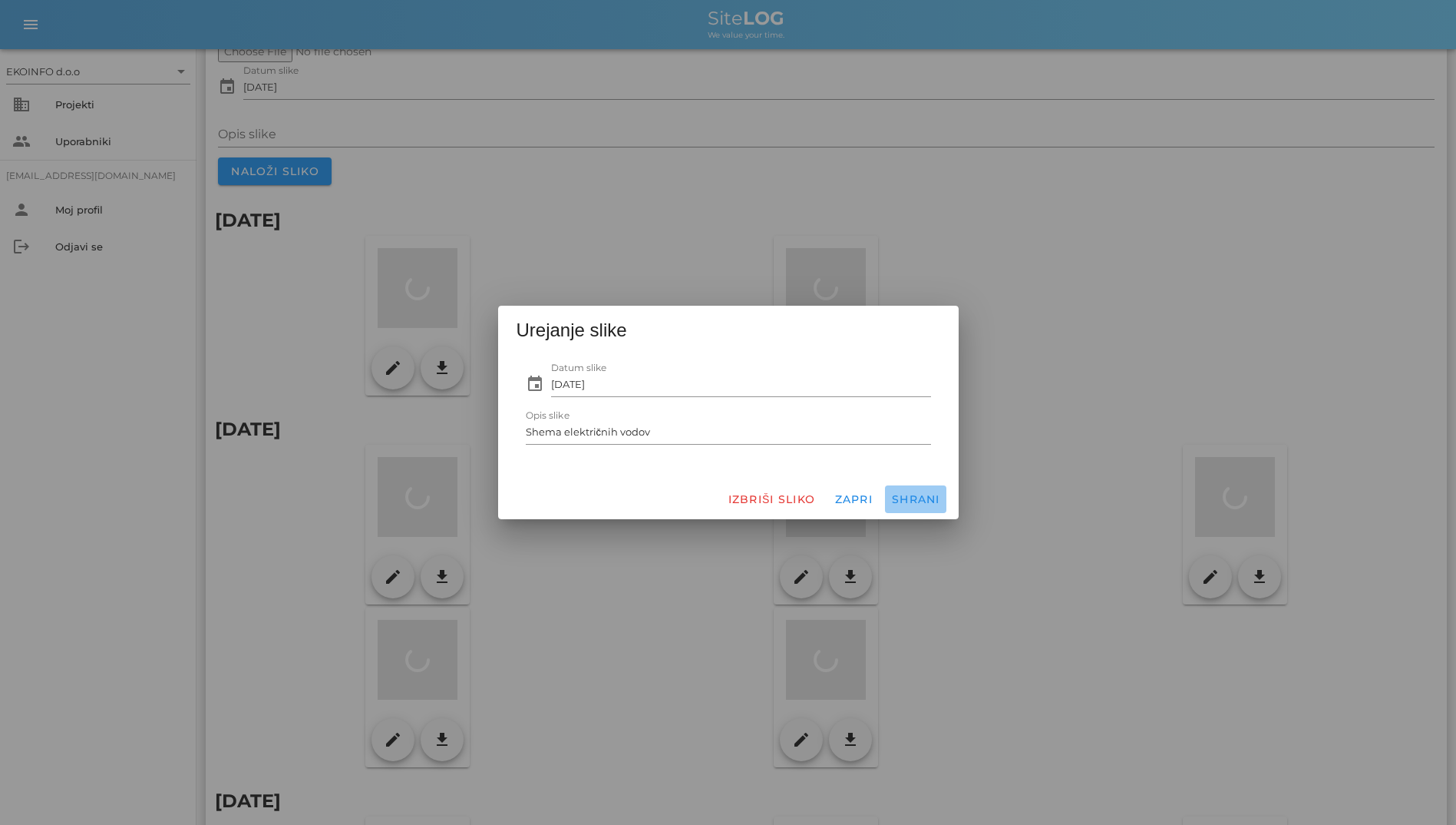
click at [900, 496] on span "Shrani" at bounding box center [915, 499] width 49 height 14
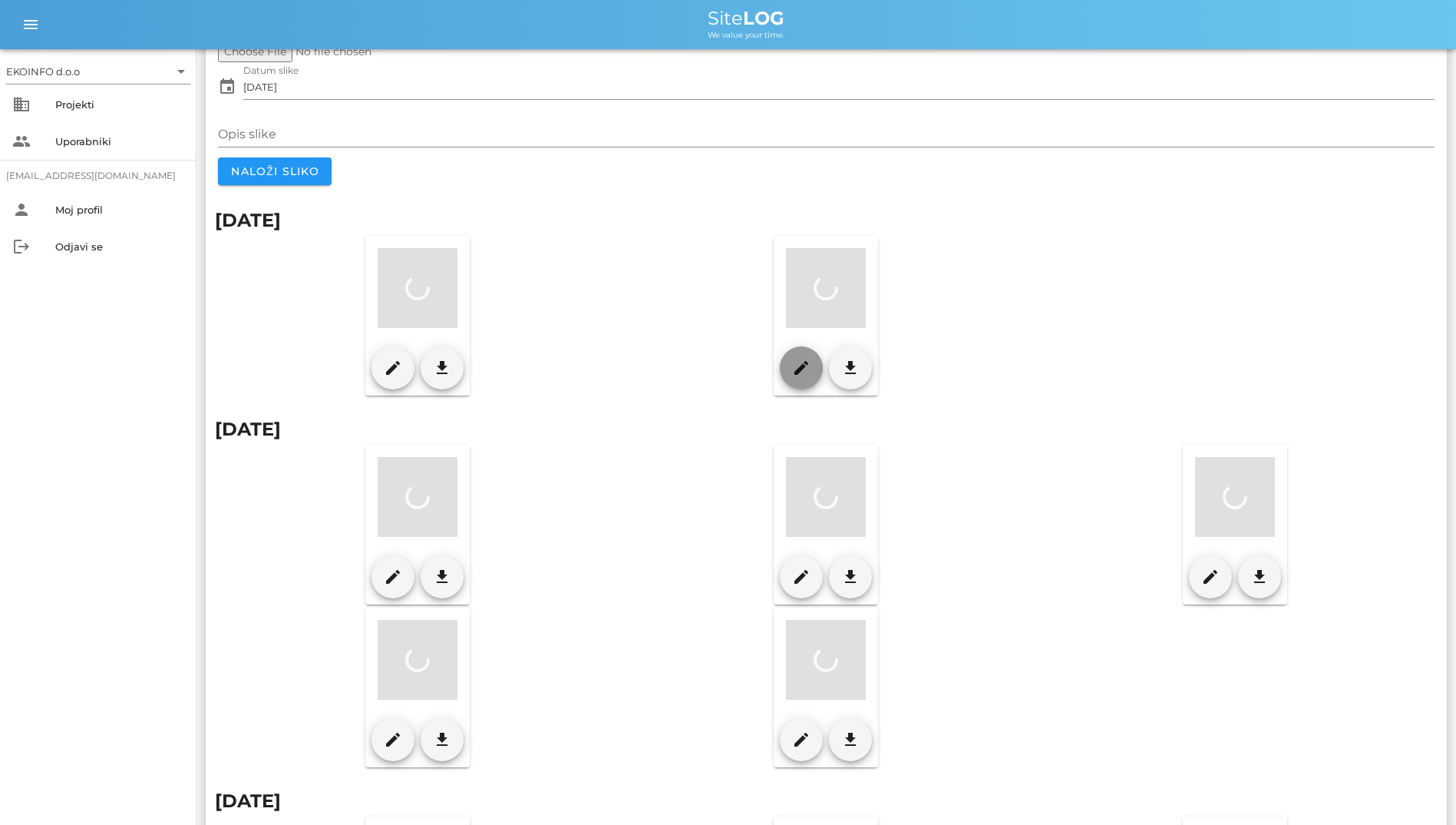
click at [785, 375] on button "edit" at bounding box center [801, 368] width 43 height 43
type input "Postavitev miz v pisarni"
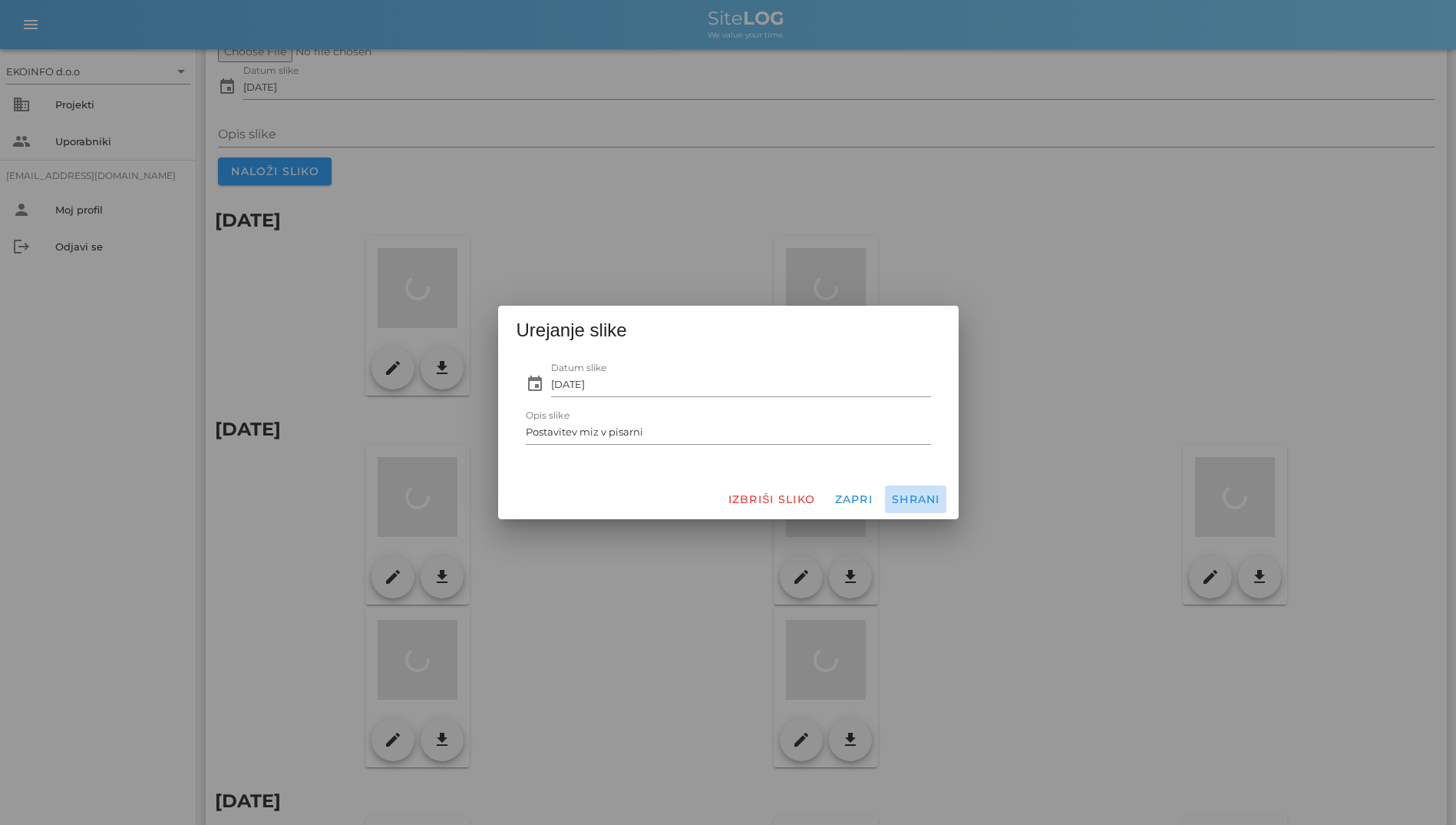
click at [904, 487] on button "Shrani" at bounding box center [915, 499] width 61 height 27
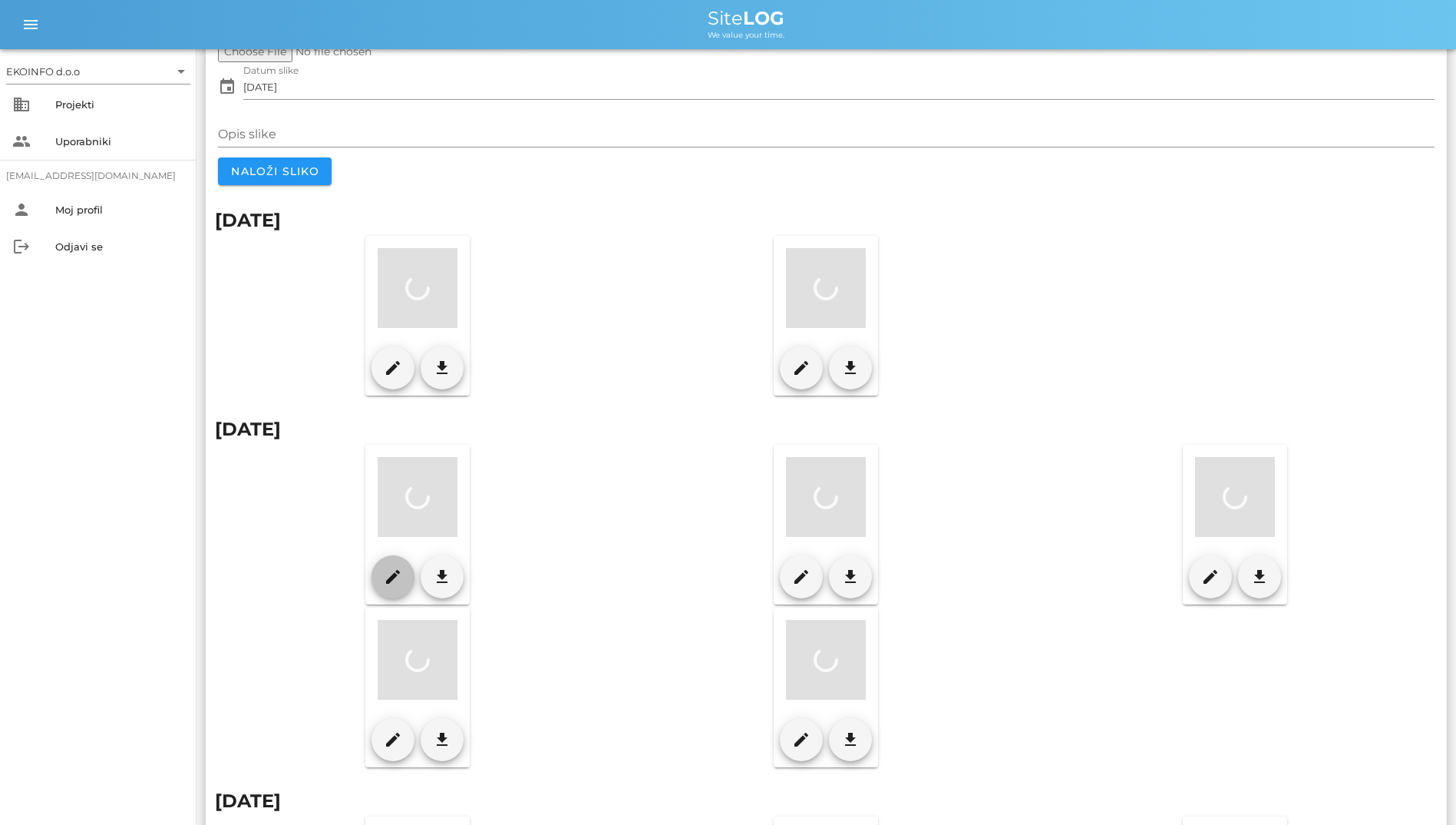
click at [395, 576] on icon "edit" at bounding box center [392, 576] width 19 height 19
type input "11.07.2025"
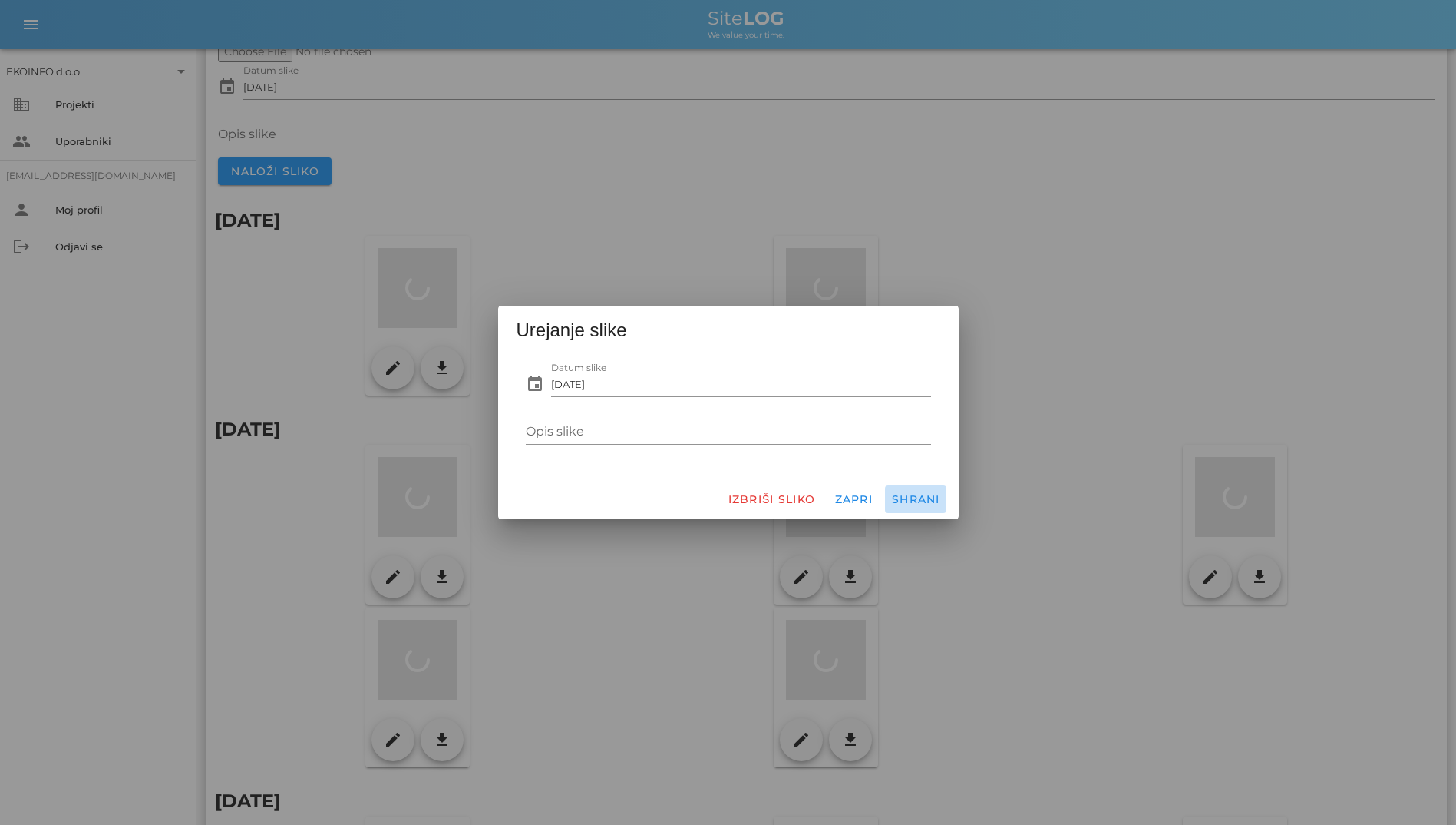
click at [912, 491] on button "Shrani" at bounding box center [915, 499] width 61 height 27
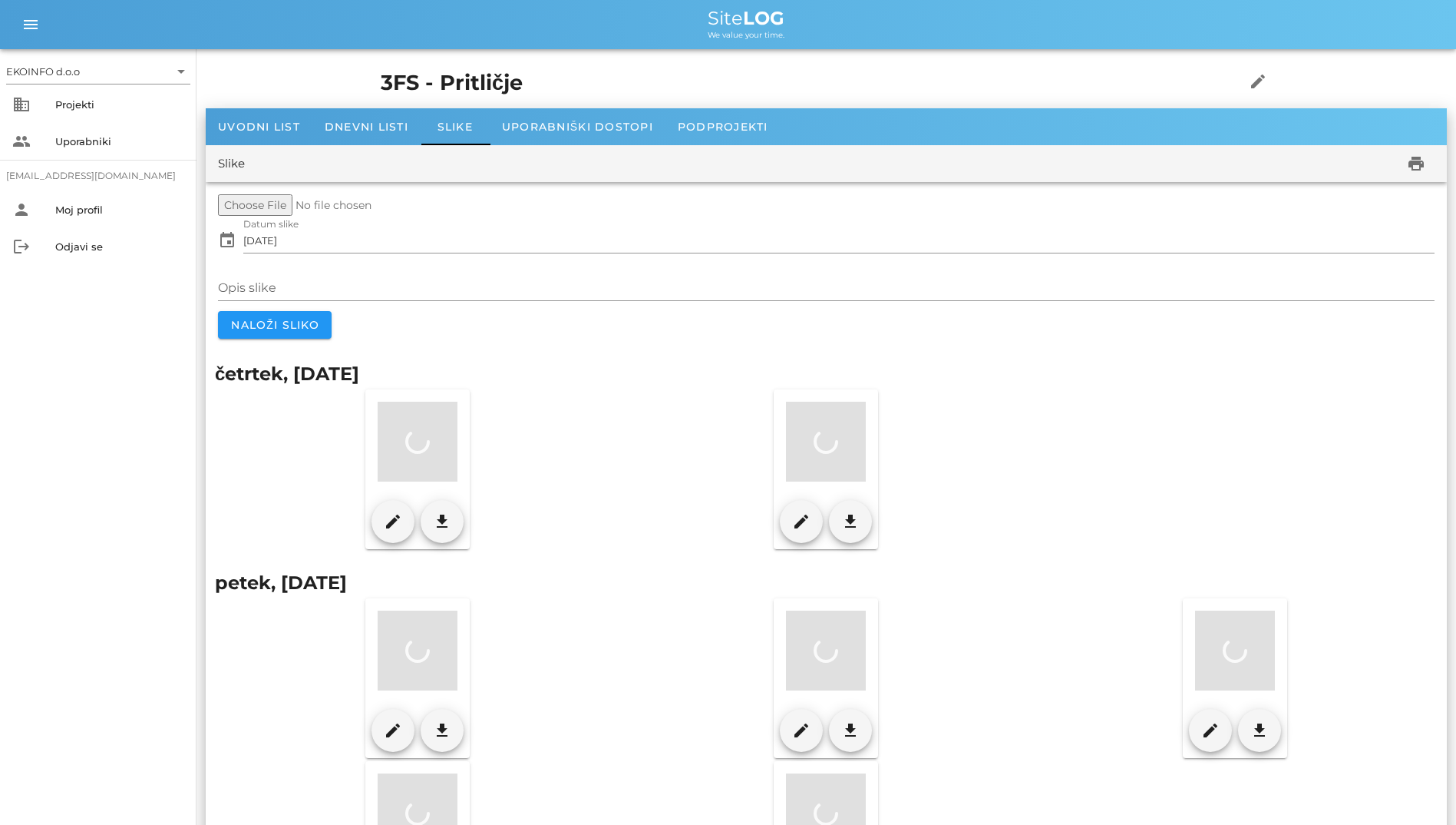
click at [750, 154] on div "Slike print" at bounding box center [827, 164] width 1241 height 37
click at [398, 139] on div "Dnevni listi" at bounding box center [366, 127] width 108 height 37
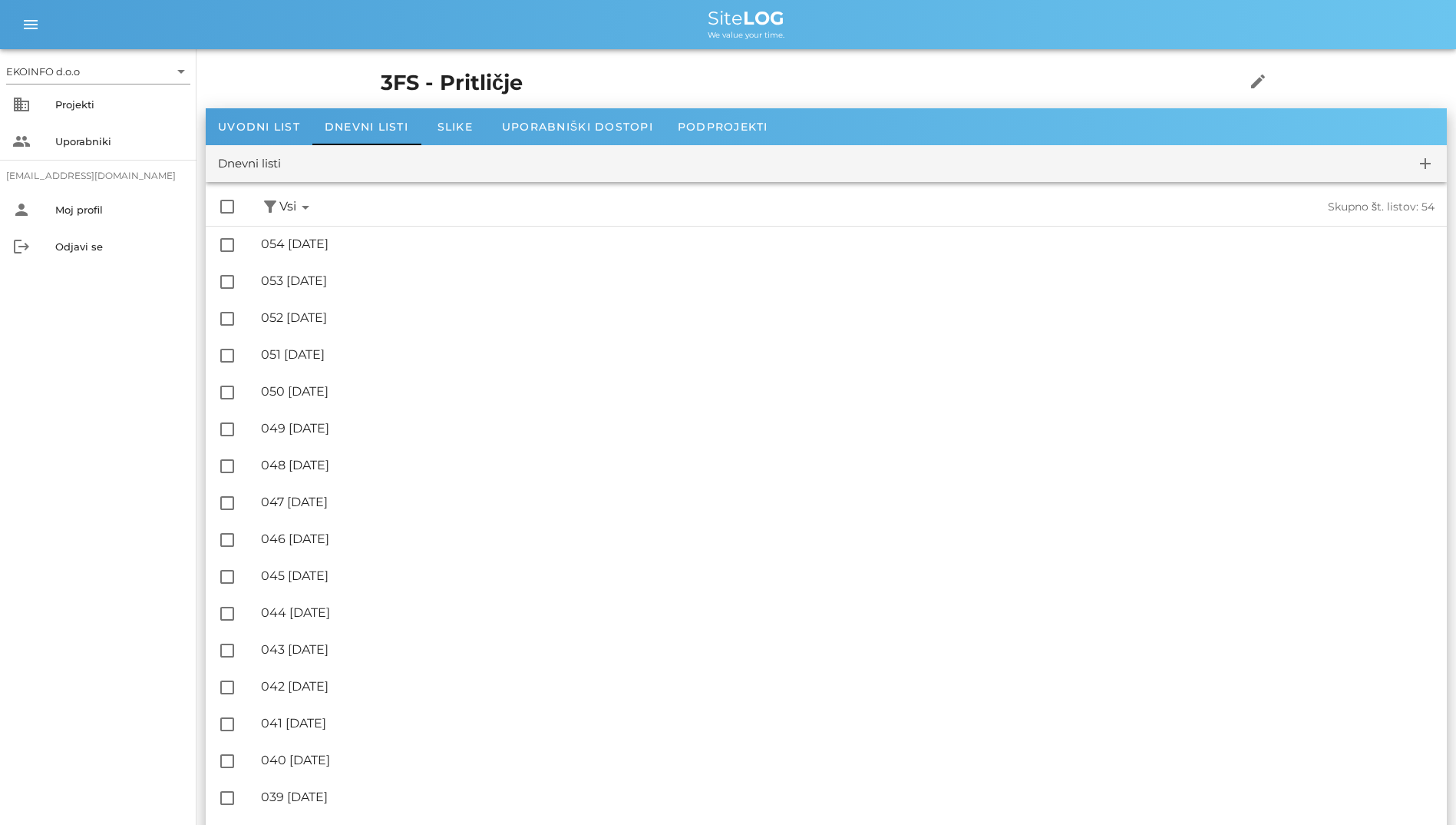
click at [602, 148] on div "Dnevni listi add" at bounding box center [827, 164] width 1241 height 37
click at [655, 138] on div "Uporabniški dostopi" at bounding box center [578, 127] width 176 height 37
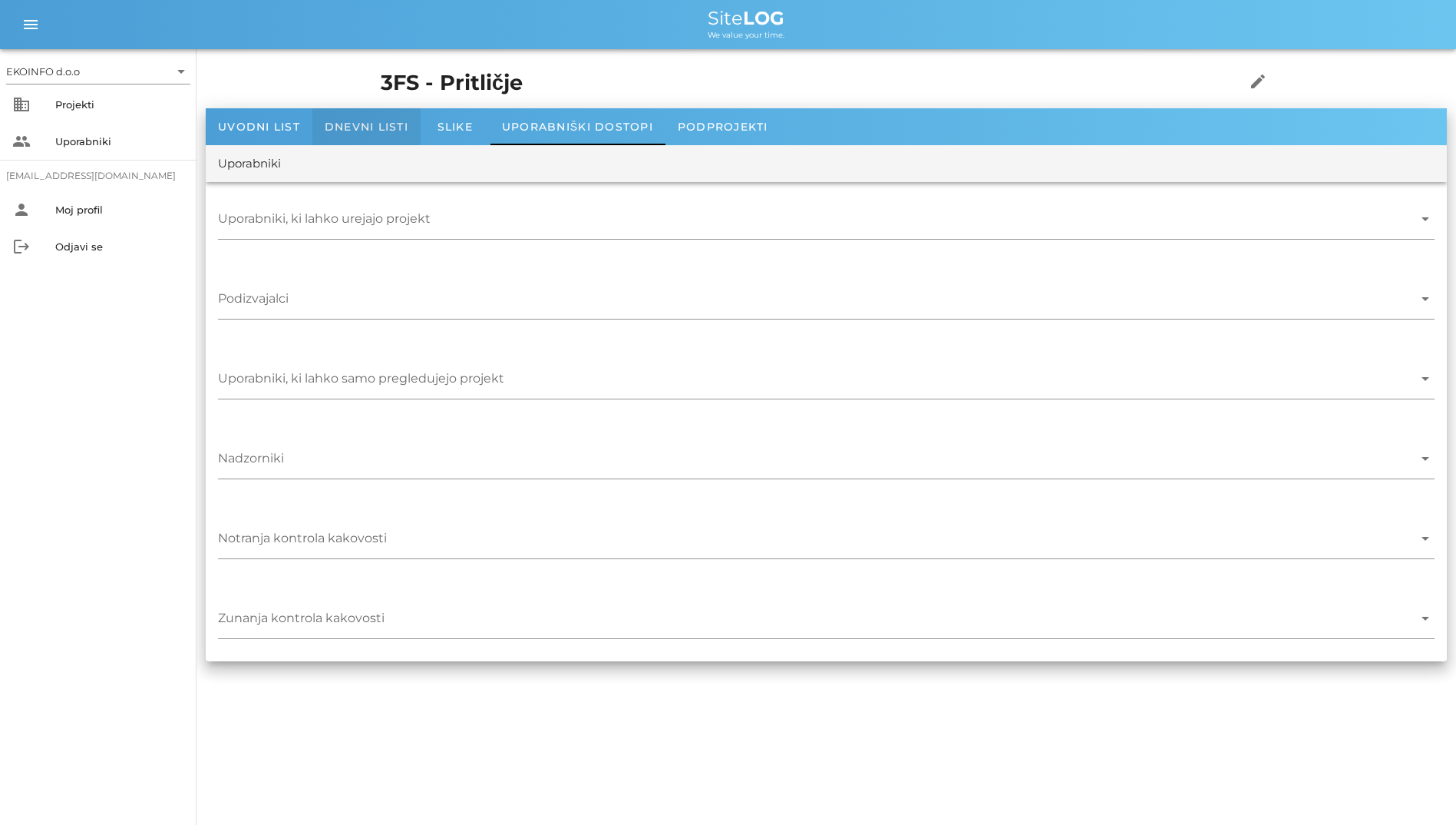
click at [384, 124] on span "Dnevni listi" at bounding box center [367, 127] width 84 height 14
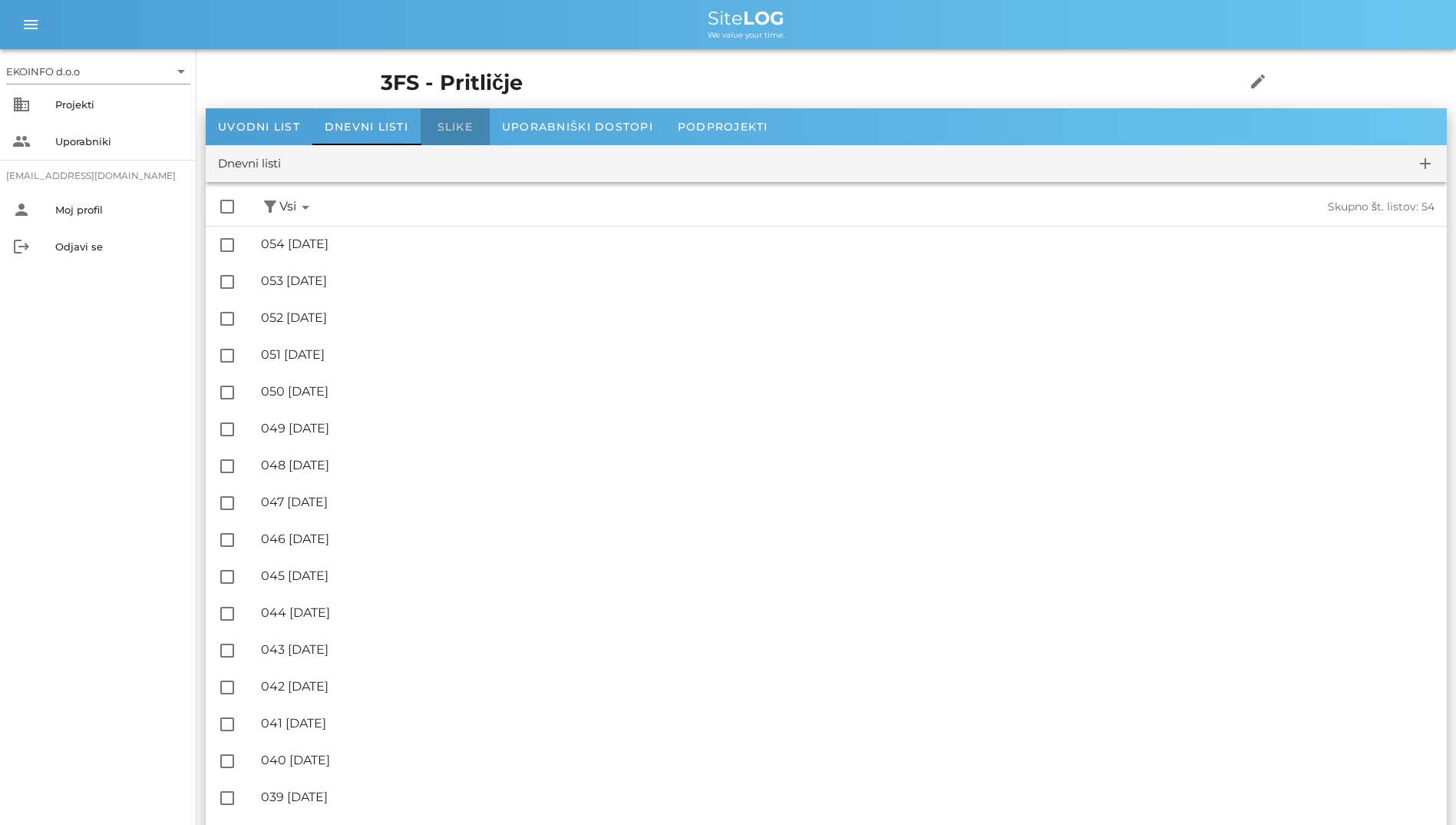
click at [457, 131] on span "Slike" at bounding box center [455, 127] width 35 height 14
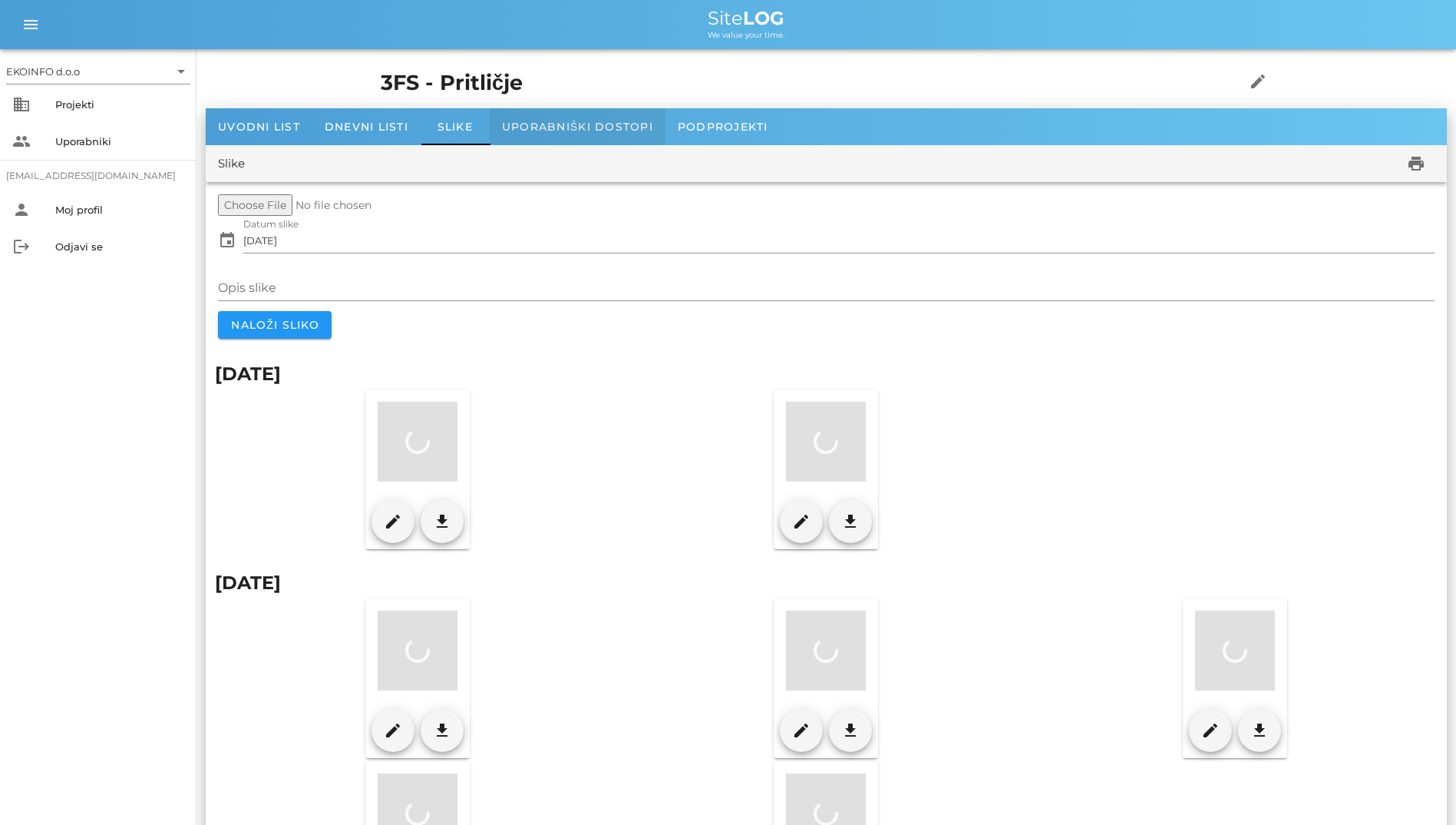
click at [611, 144] on div "Uporabniški dostopi" at bounding box center [578, 127] width 176 height 37
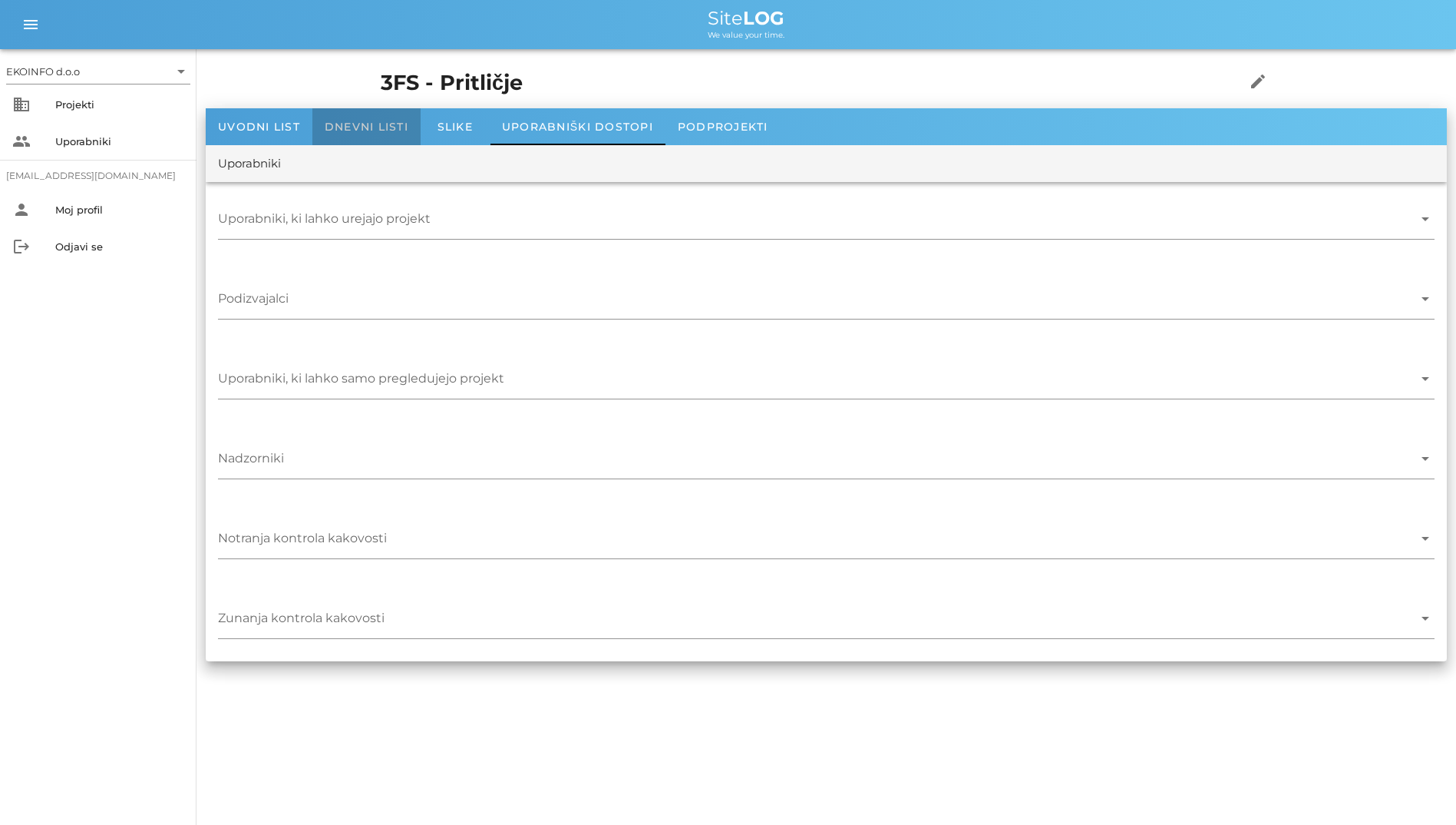
click at [324, 143] on div "Dnevni listi" at bounding box center [366, 127] width 108 height 37
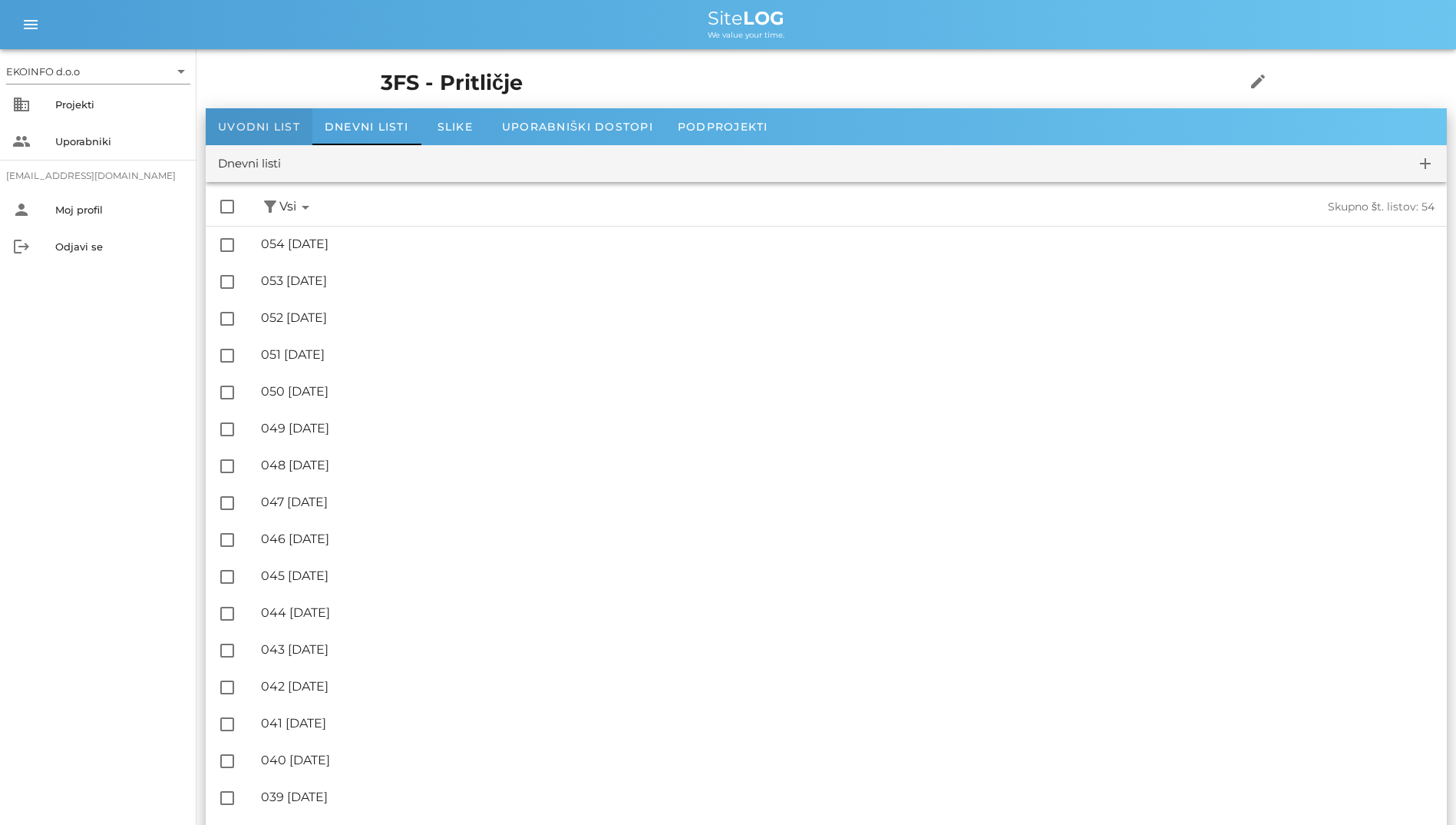
click at [257, 124] on span "Uvodni list" at bounding box center [259, 127] width 82 height 14
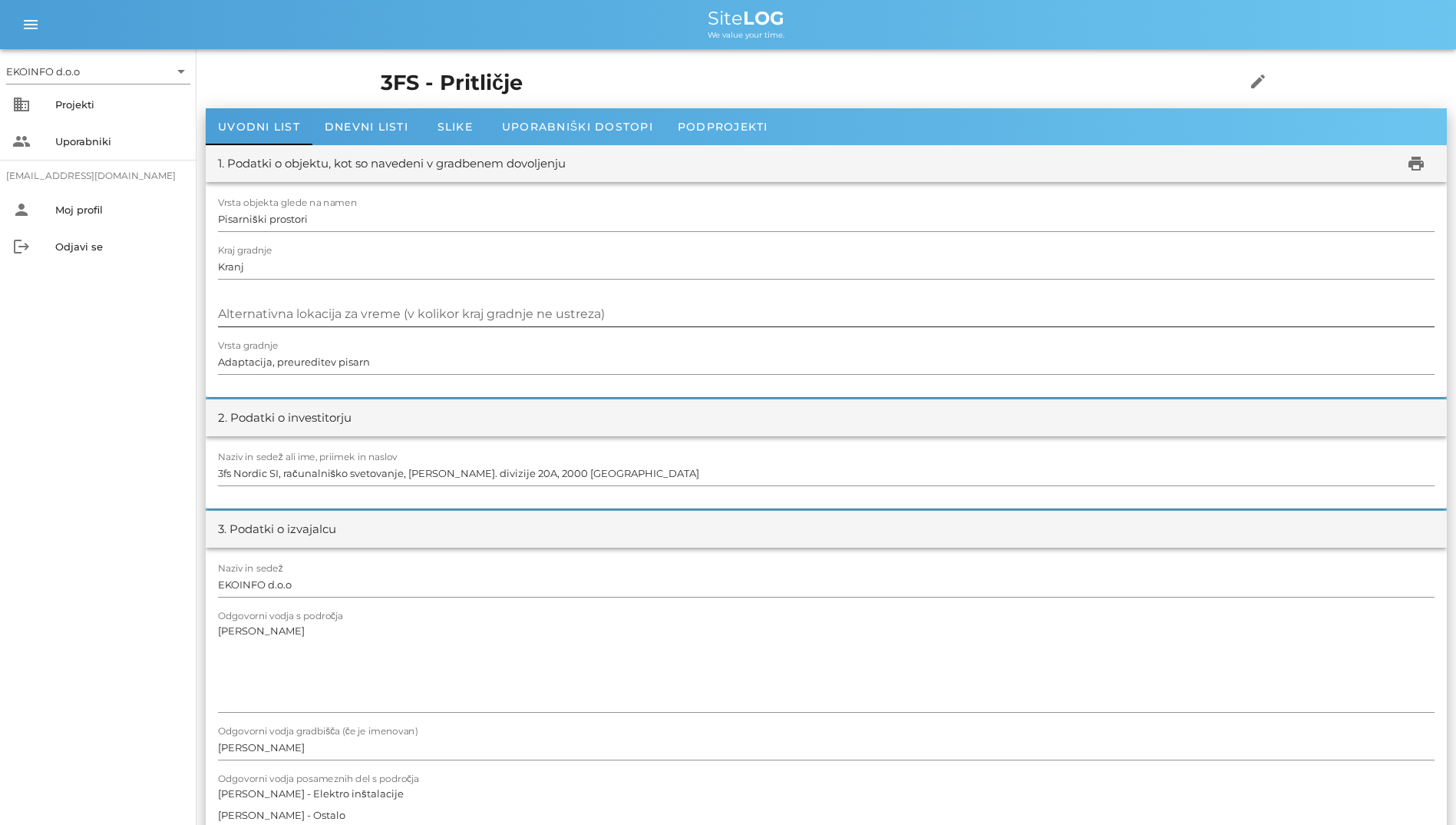
click at [322, 326] on div at bounding box center [826, 331] width 1217 height 11
click at [337, 316] on input "Alternativna lokacija za vreme (v kolikor kraj gradnje ne ustreza)" at bounding box center [826, 313] width 1217 height 24
click at [592, 110] on div "Uporabniški dostopi" at bounding box center [578, 127] width 176 height 37
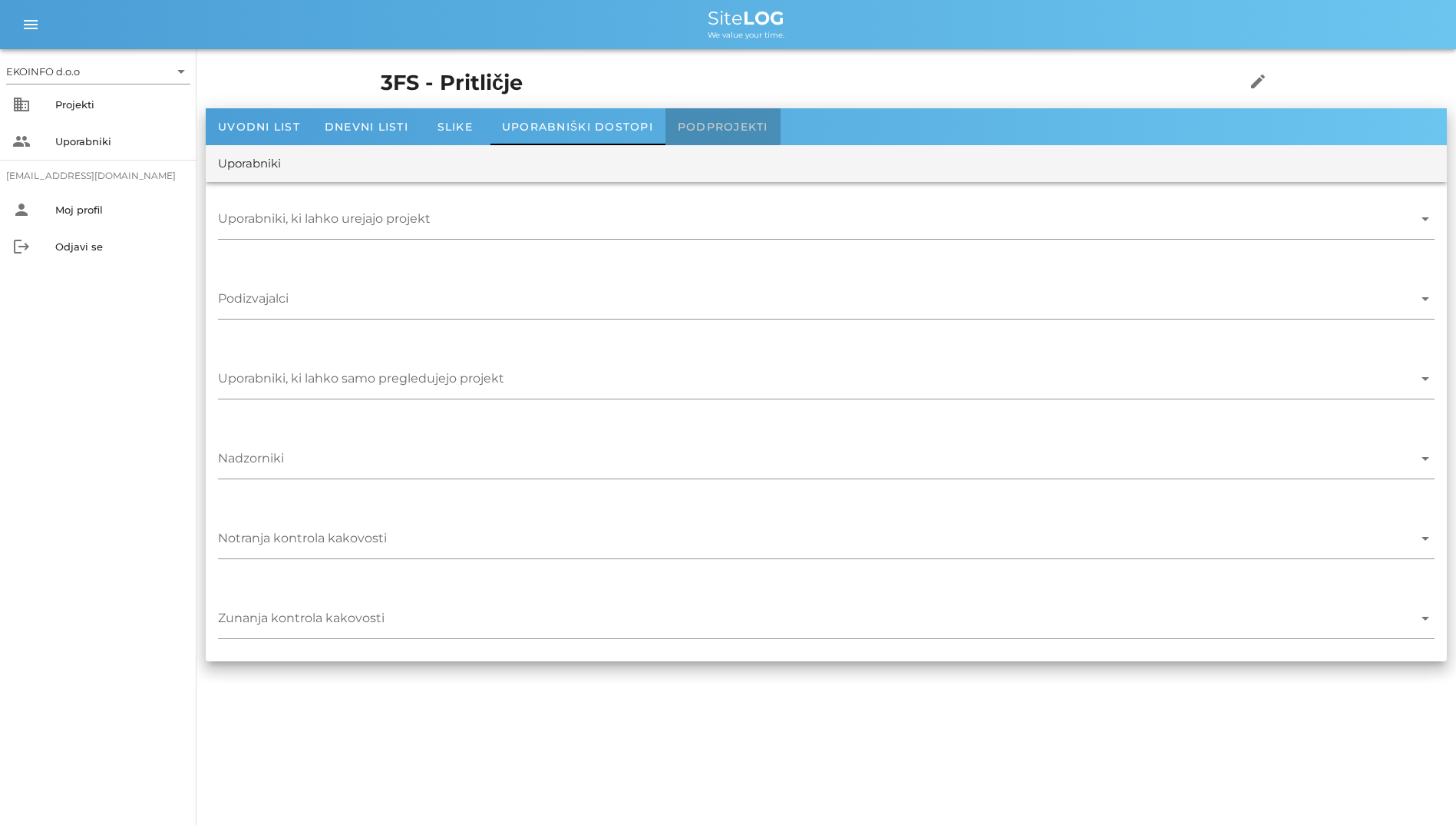
click at [675, 128] on div "Podprojekti" at bounding box center [723, 127] width 115 height 37
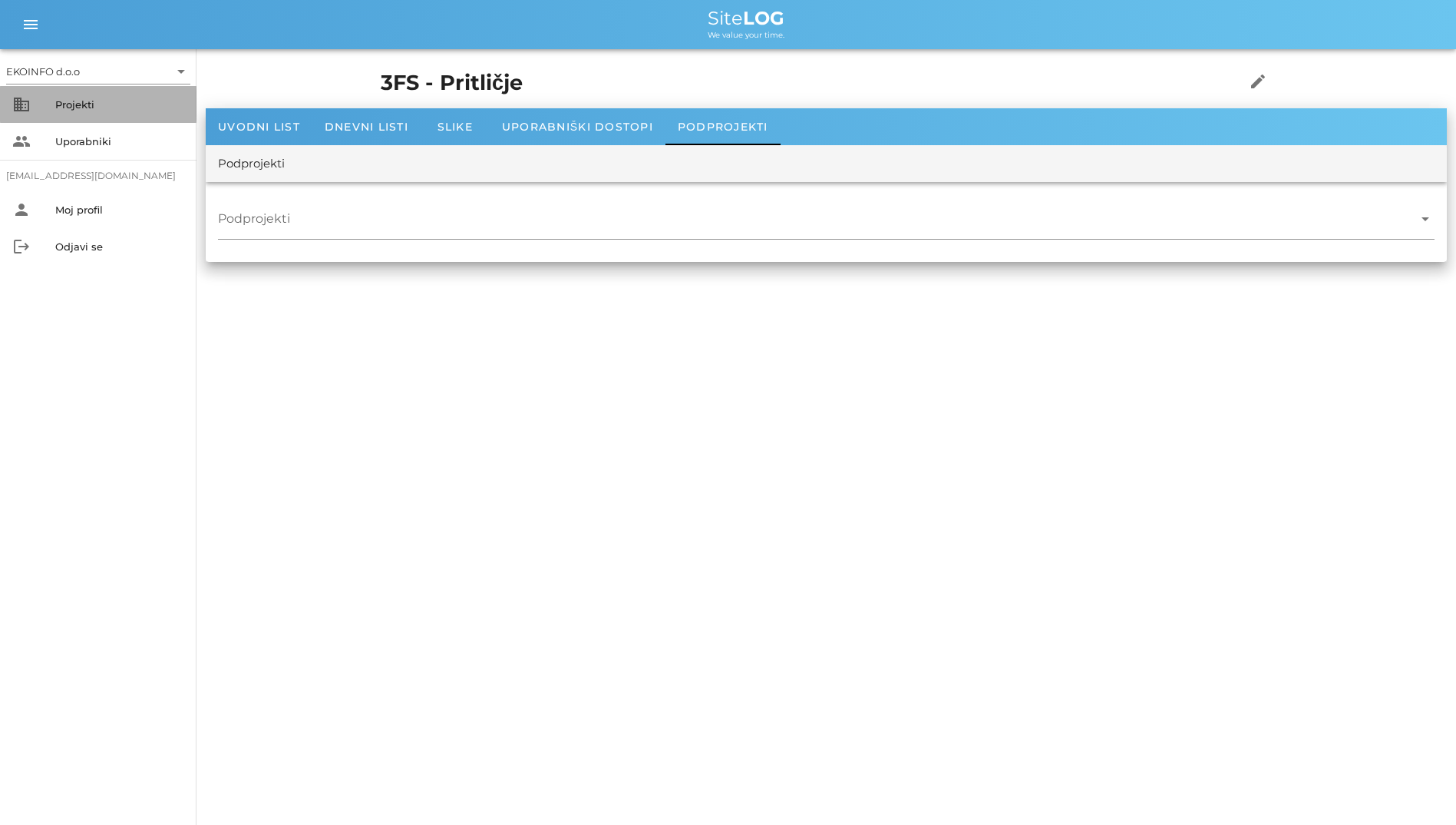
click at [106, 109] on div "Projekti" at bounding box center [120, 104] width 129 height 13
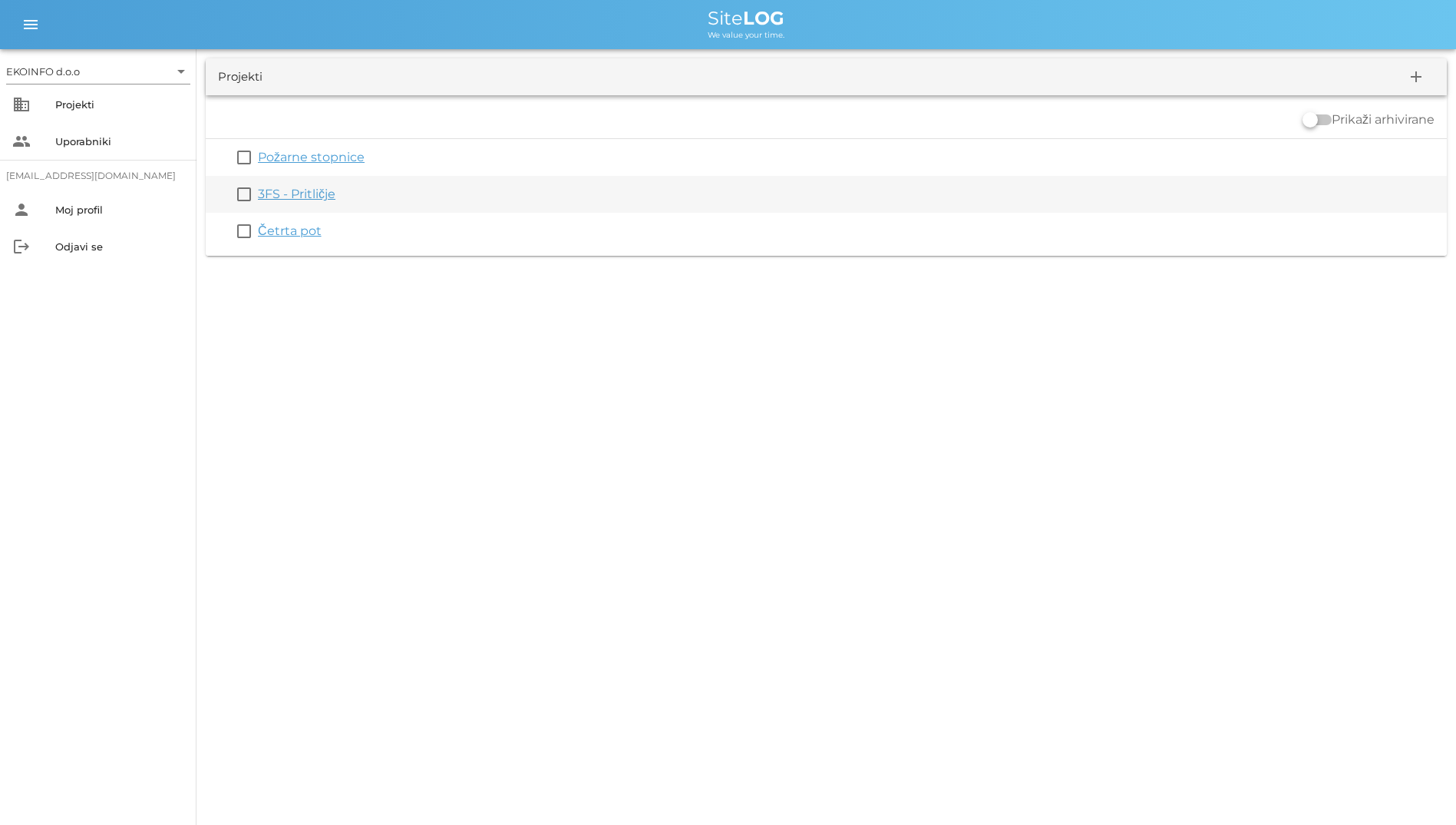
click at [302, 189] on link "3FS - Pritličje" at bounding box center [296, 193] width 77 height 15
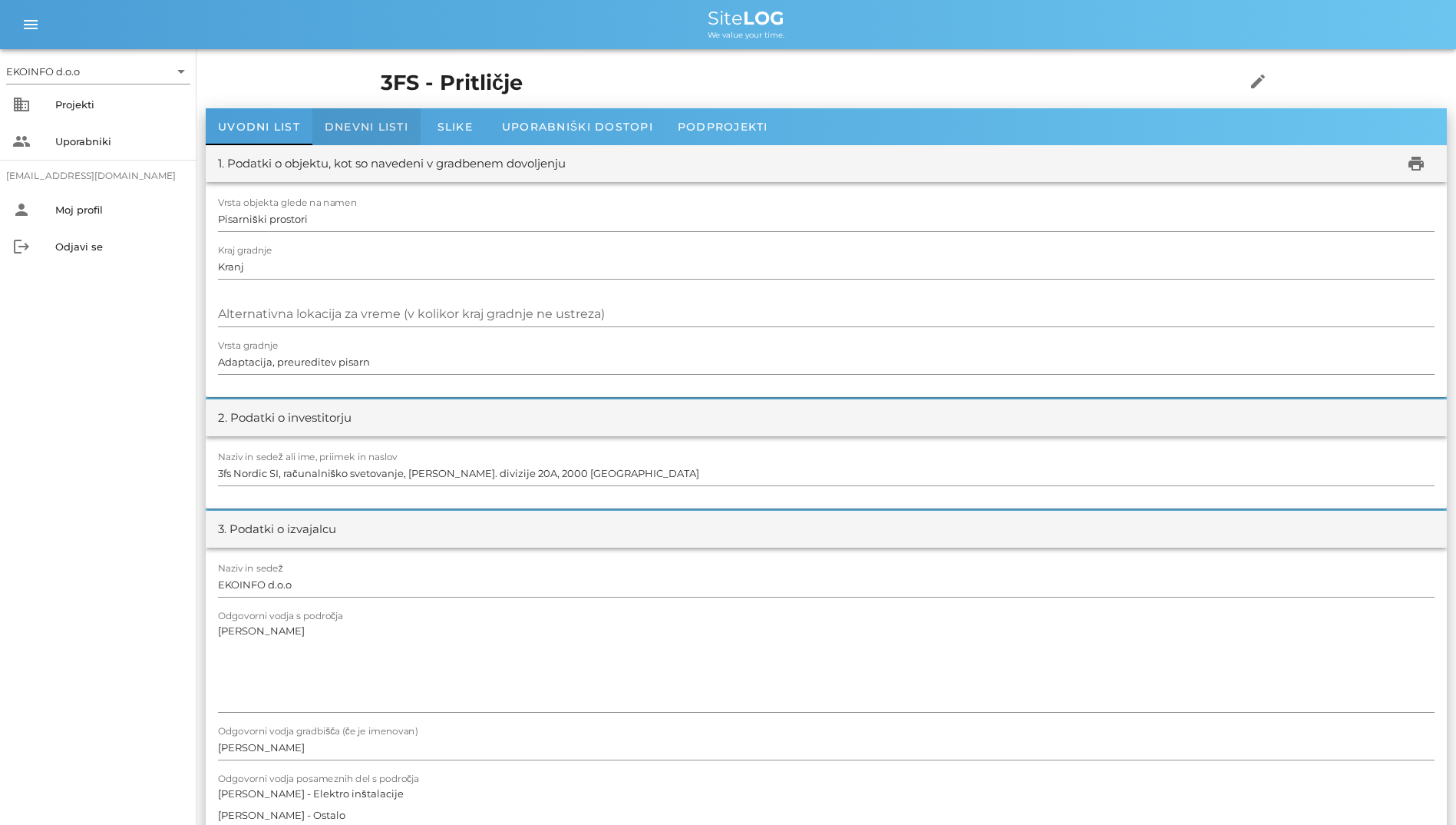
click at [344, 113] on div "Dnevni listi" at bounding box center [366, 127] width 108 height 37
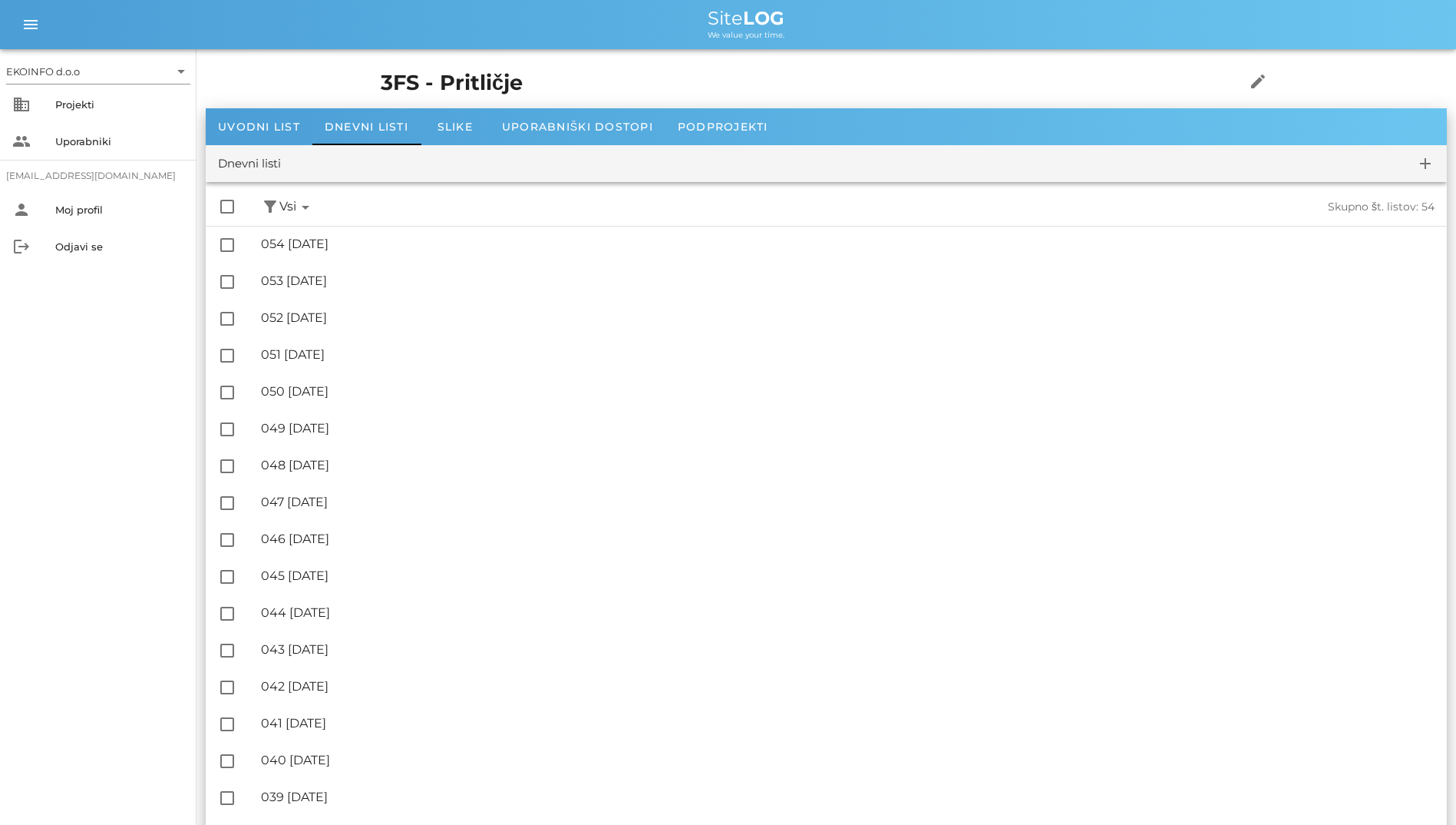
click at [363, 222] on div "check_box_outline_blank filter_alt Podpisani arrow_drop_down Nepodpisani arrow_…" at bounding box center [827, 207] width 1241 height 38
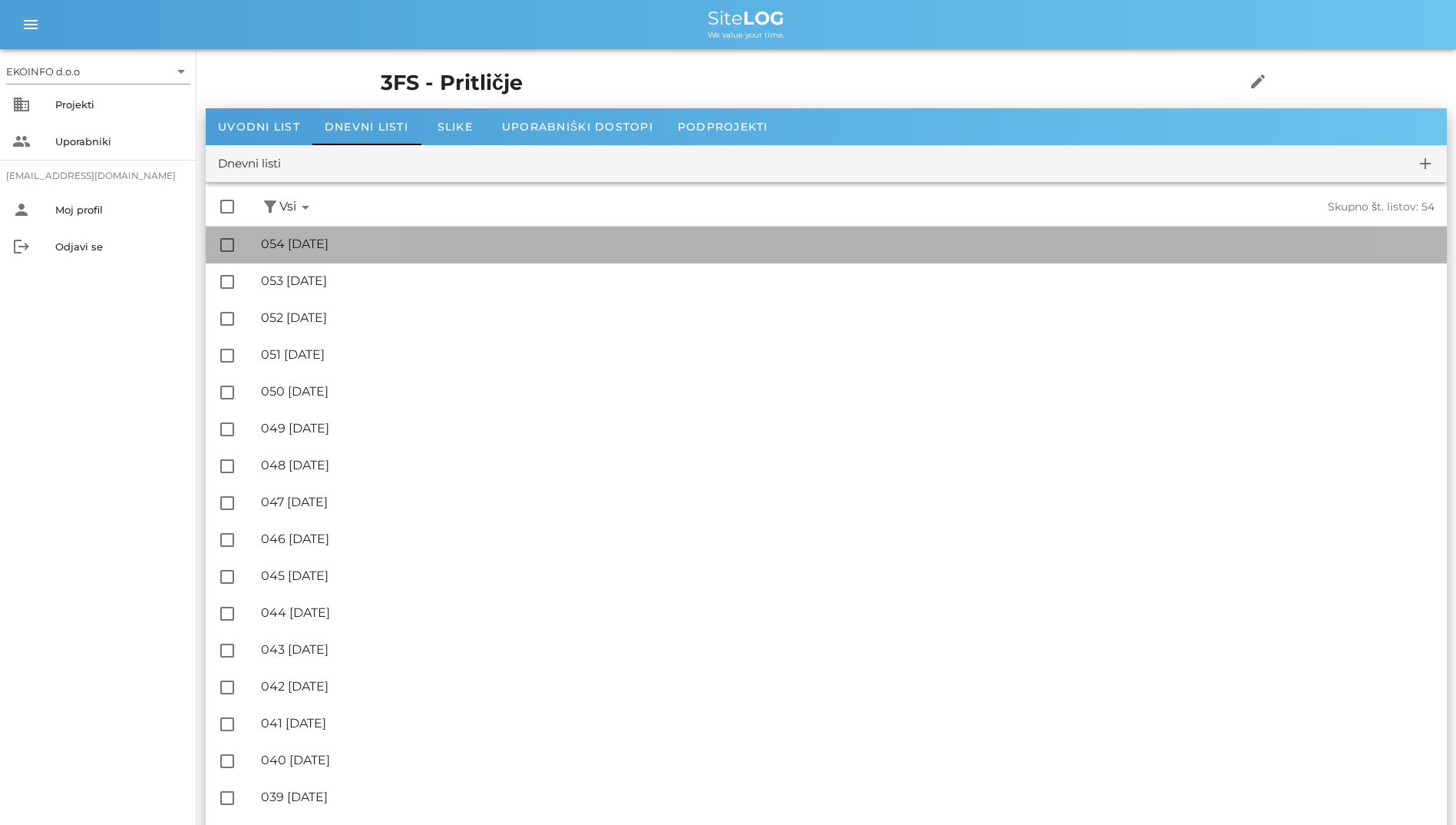
click at [367, 228] on div "🔏 054 [DATE] ✓ Podpisal: Nadzornik ✓ Podpisal: Sestavljalec ✓ Podpisal: Odgovor…" at bounding box center [847, 244] width 1174 height 34
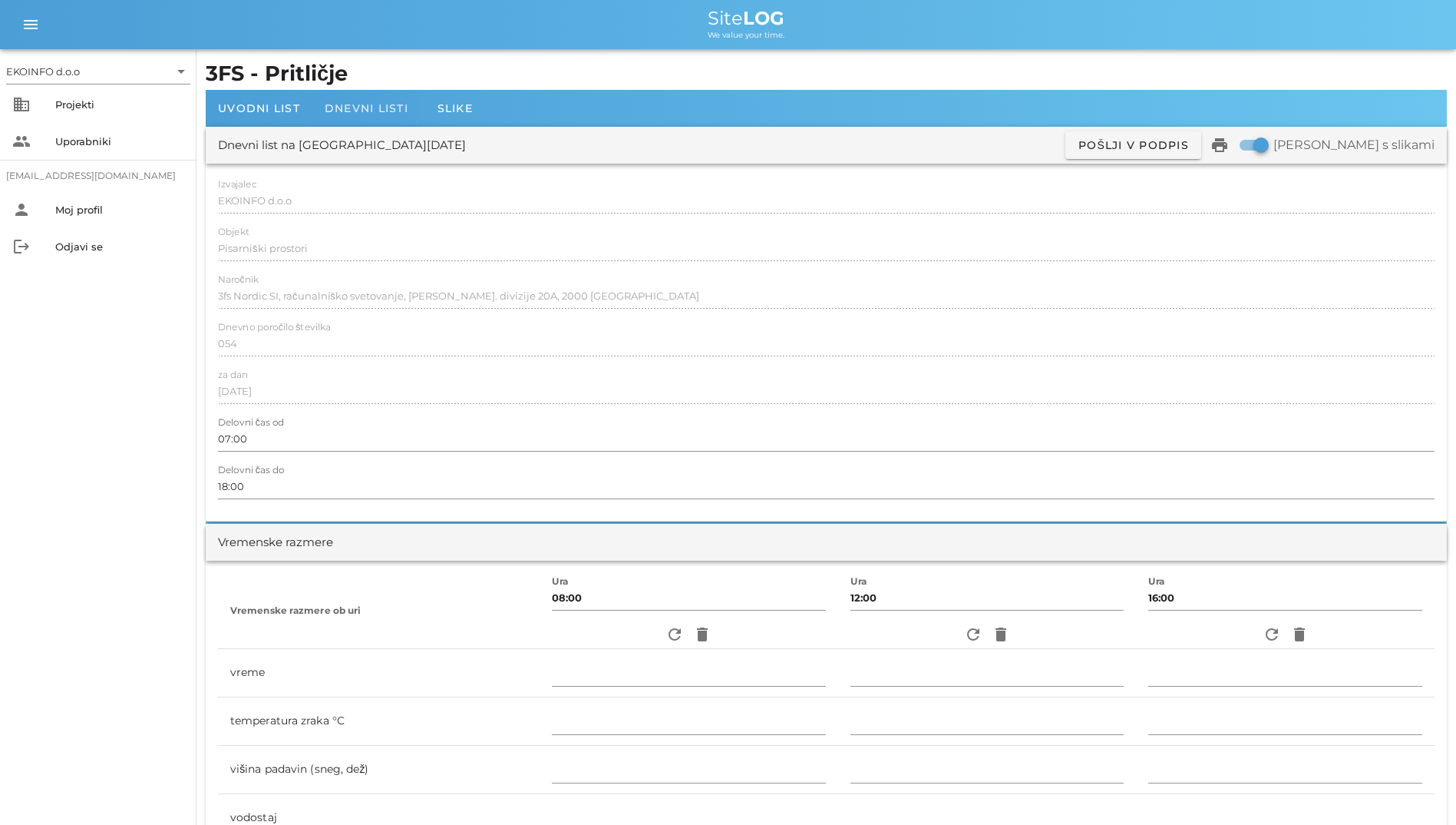
click at [351, 92] on div "Dnevni listi" at bounding box center [366, 108] width 108 height 37
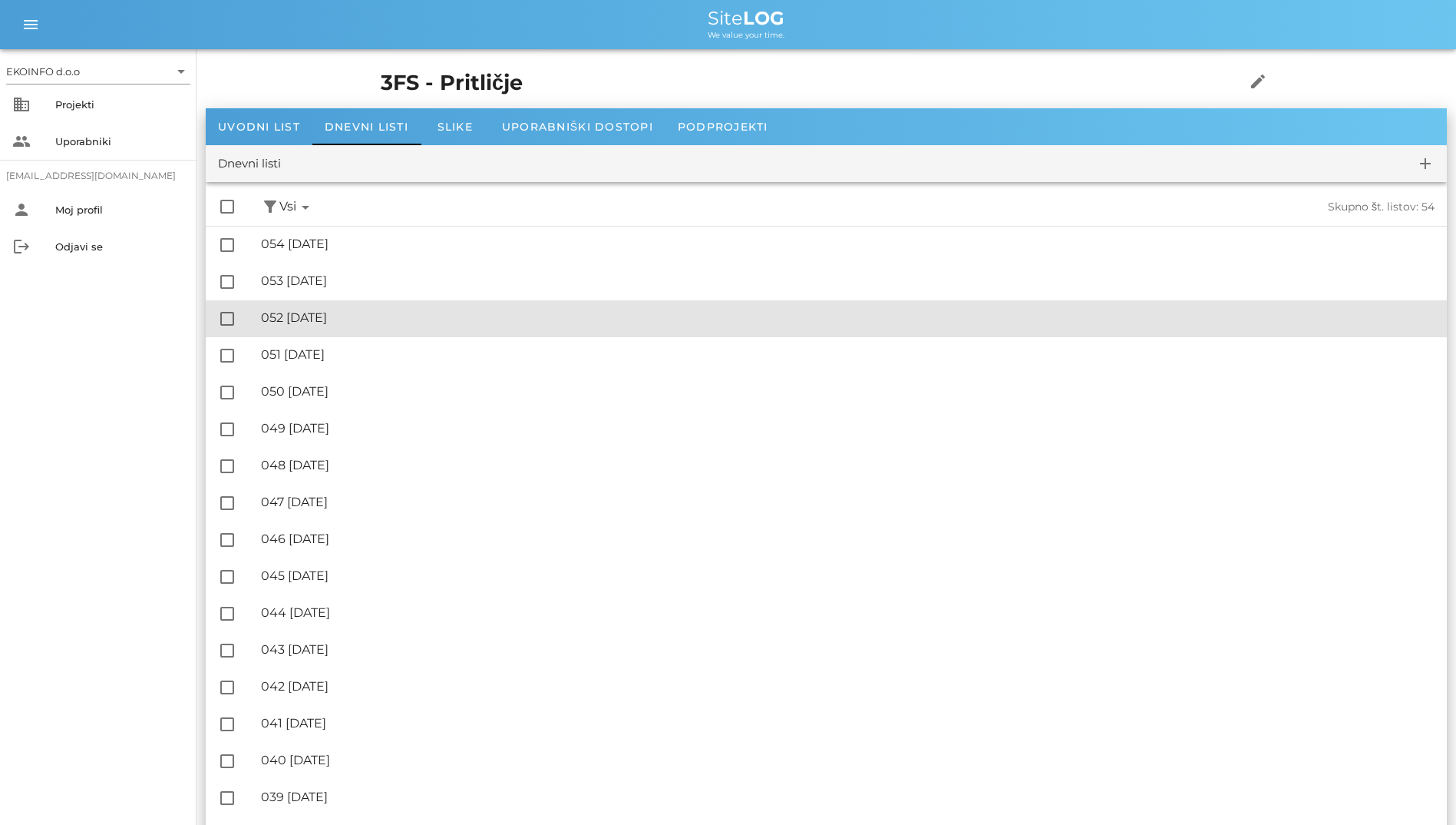
click at [355, 305] on div "🔏 052 ponedeljek, 25.08.2025 ✓ Podpisal: Nadzornik ✓ Podpisal: Sestavljalec ✓ P…" at bounding box center [847, 317] width 1174 height 34
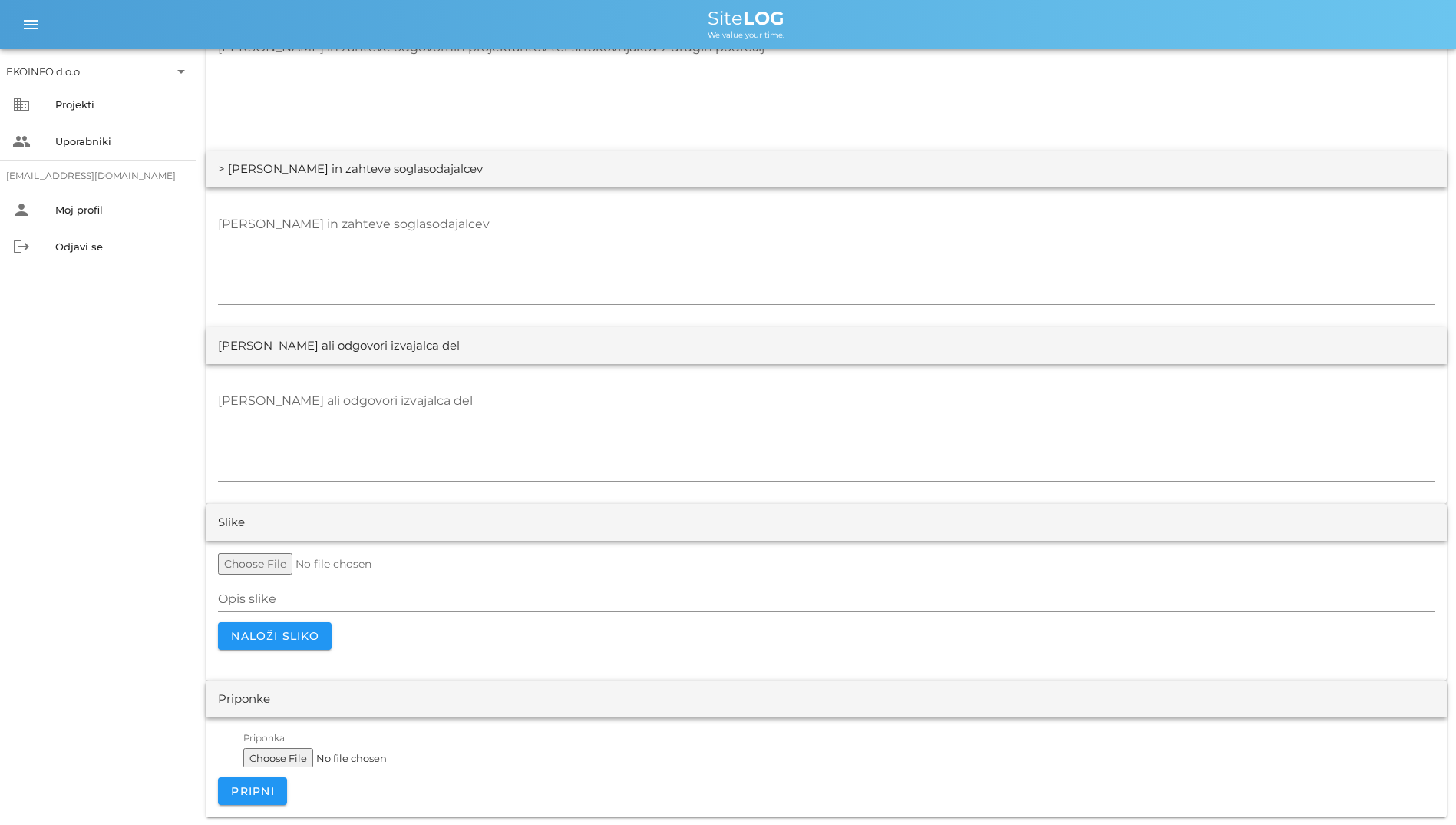
scroll to position [2725, 0]
click at [423, 407] on textarea "[PERSON_NAME] ali odgovori izvajalca del" at bounding box center [826, 433] width 1217 height 92
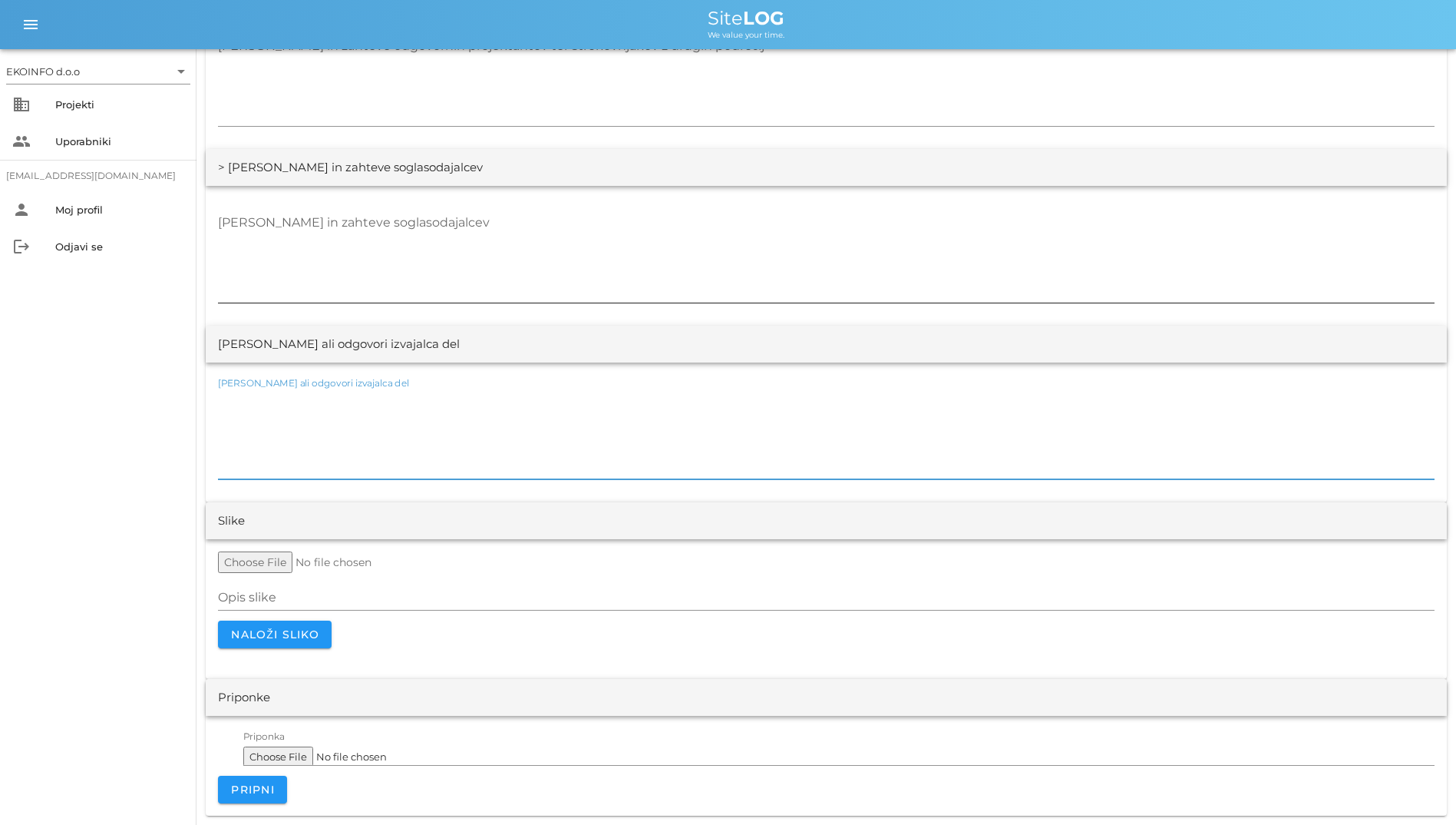
click at [409, 261] on textarea "[PERSON_NAME] in zahteve soglasodajalcev" at bounding box center [826, 257] width 1217 height 92
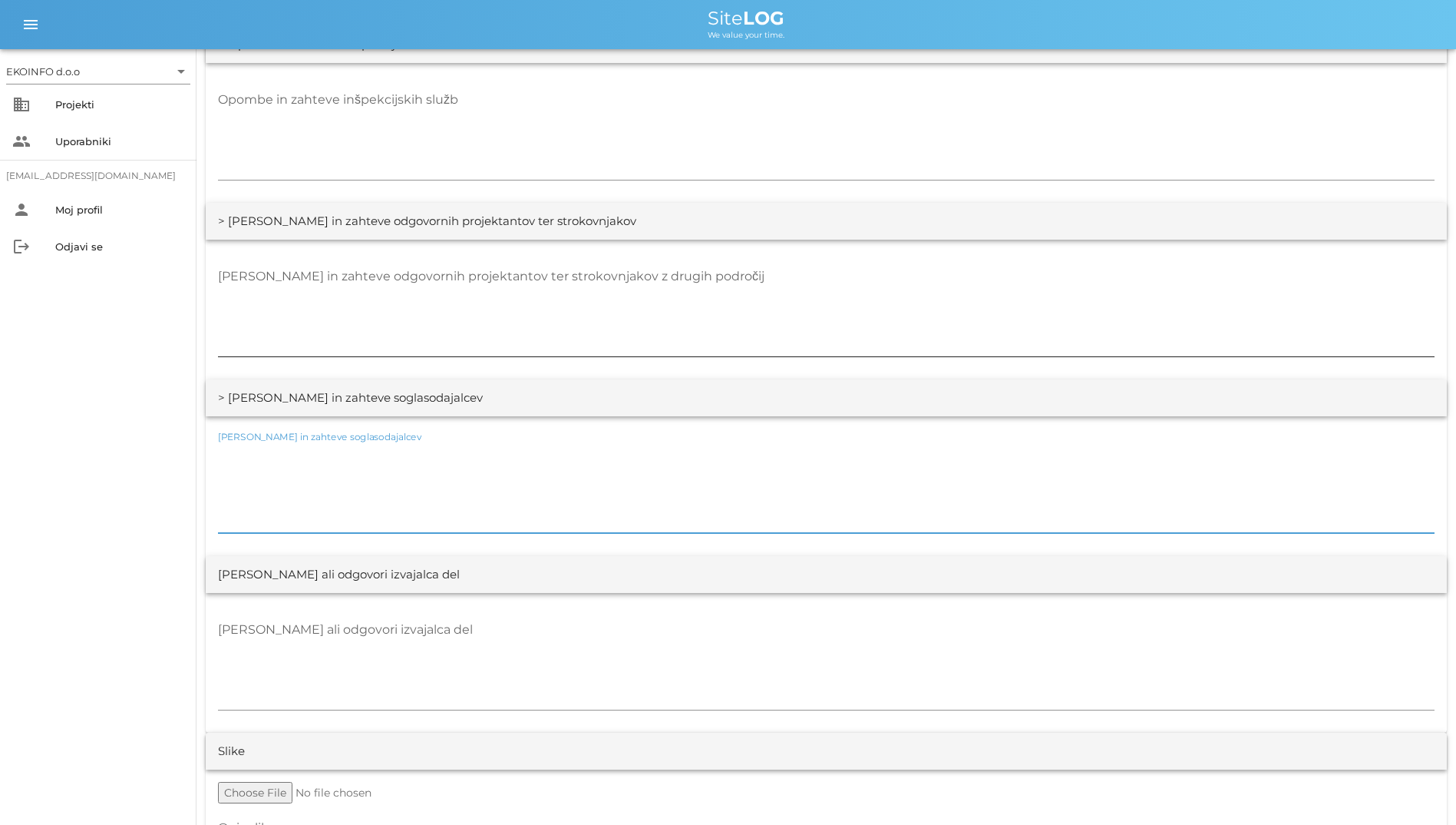
click at [393, 265] on textarea "[PERSON_NAME] in zahteve odgovornih projektantov ter strokovnjakov z drugih pod…" at bounding box center [826, 310] width 1217 height 92
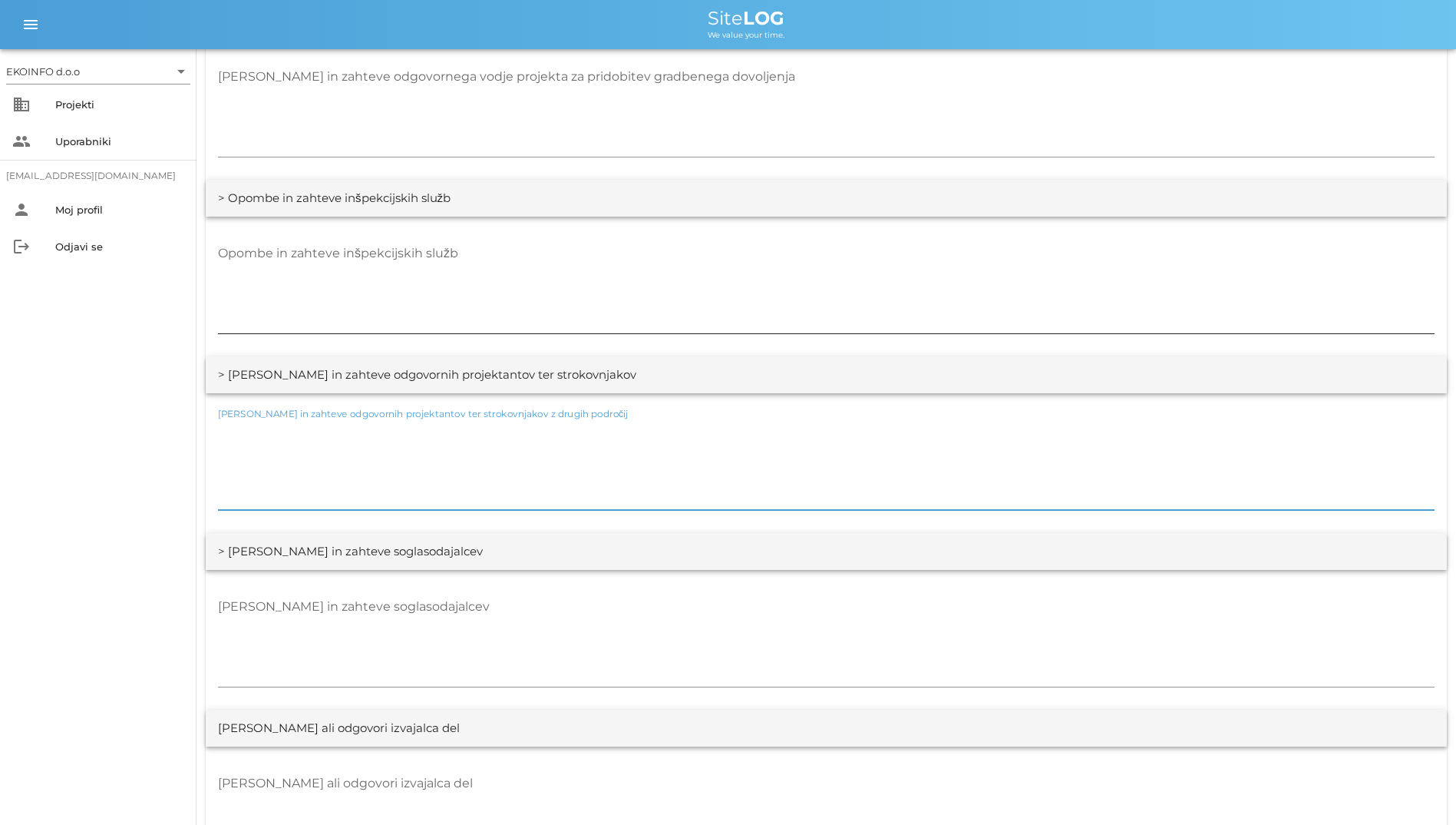
click at [378, 241] on textarea "Opombe in zahteve inšpekcijskih služb" at bounding box center [826, 287] width 1217 height 92
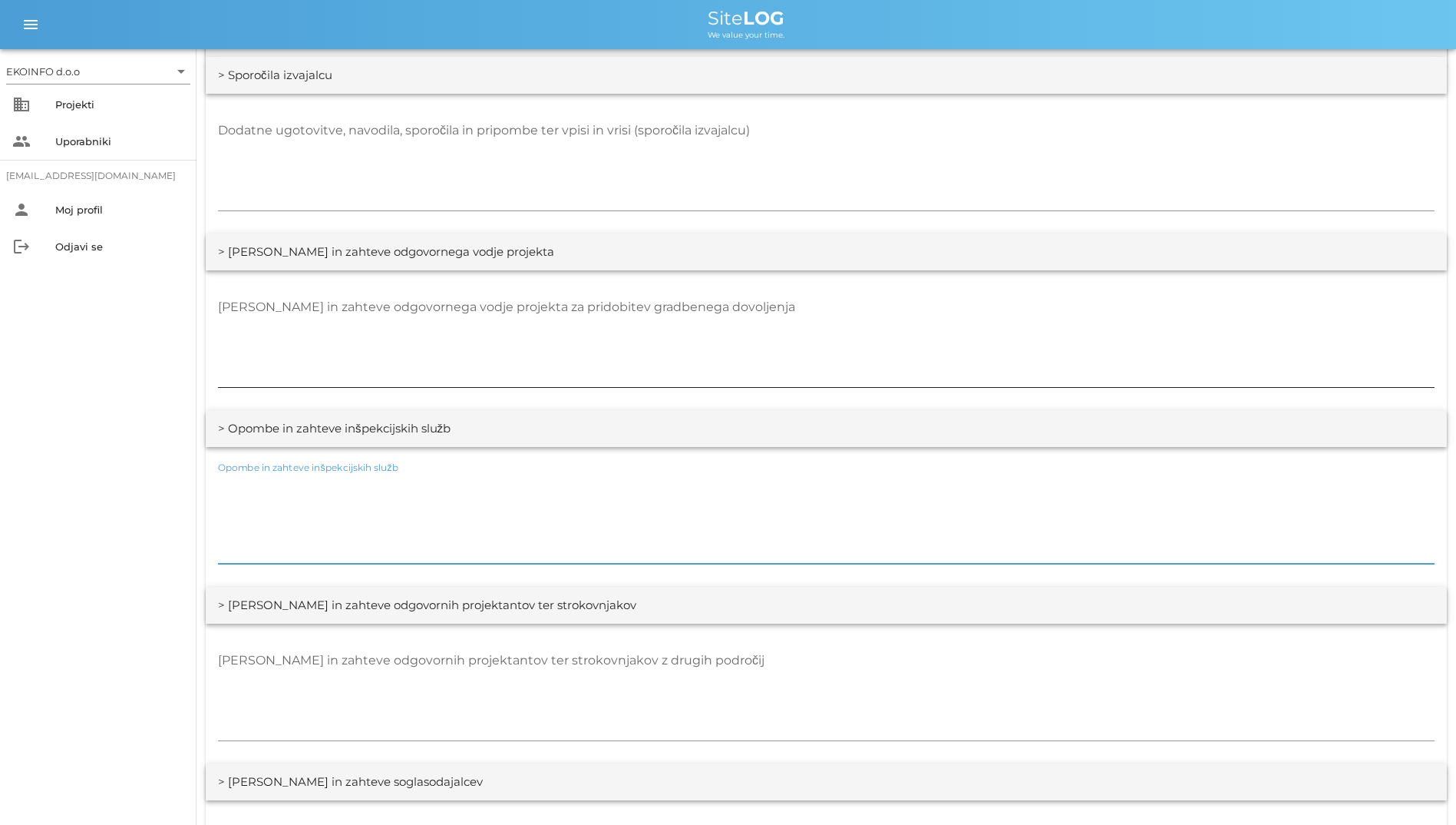
click at [375, 321] on textarea "[PERSON_NAME] in zahteve odgovornega vodje projekta za pridobitev gradbenega do…" at bounding box center [826, 341] width 1217 height 92
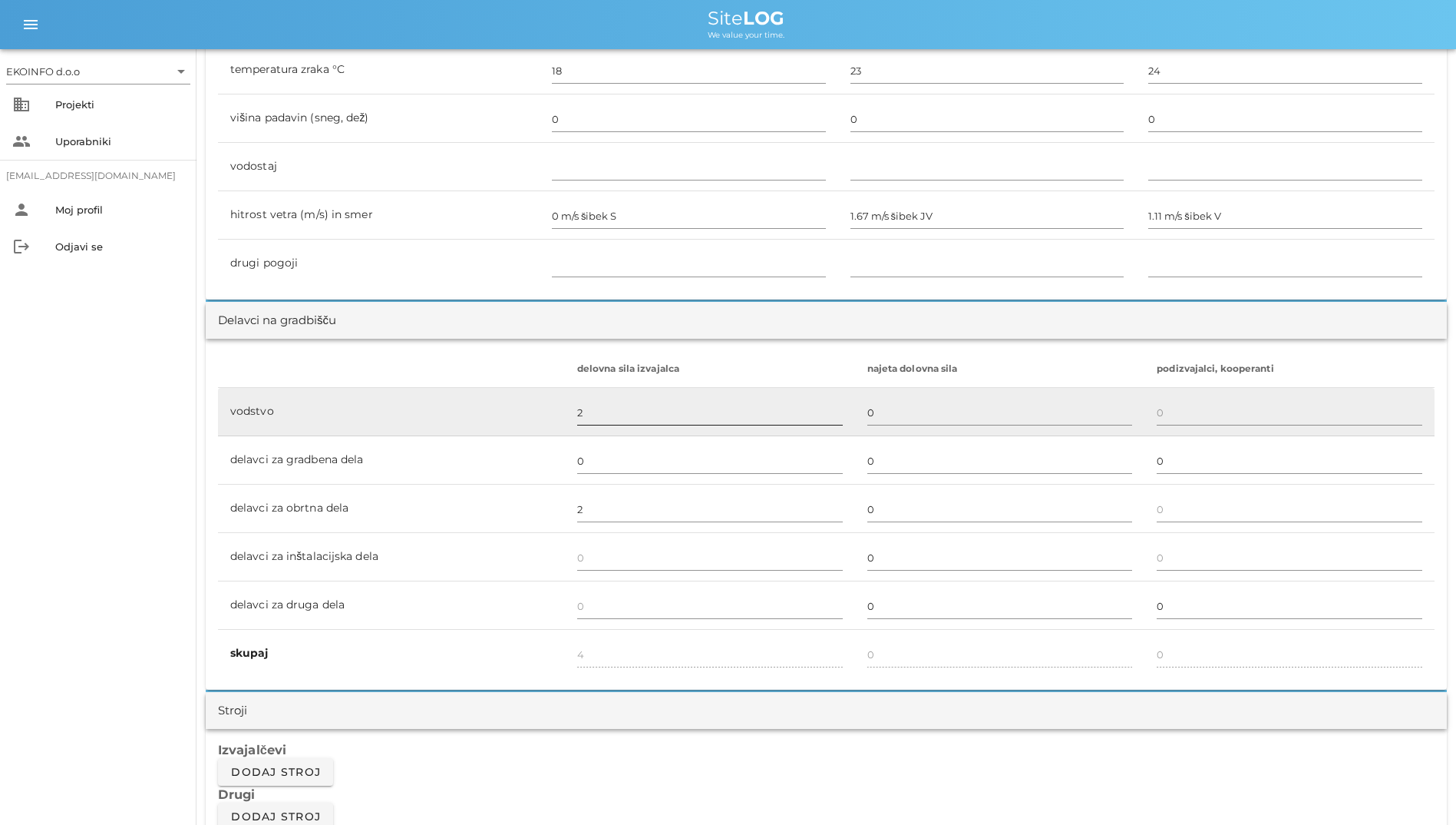
scroll to position [344, 0]
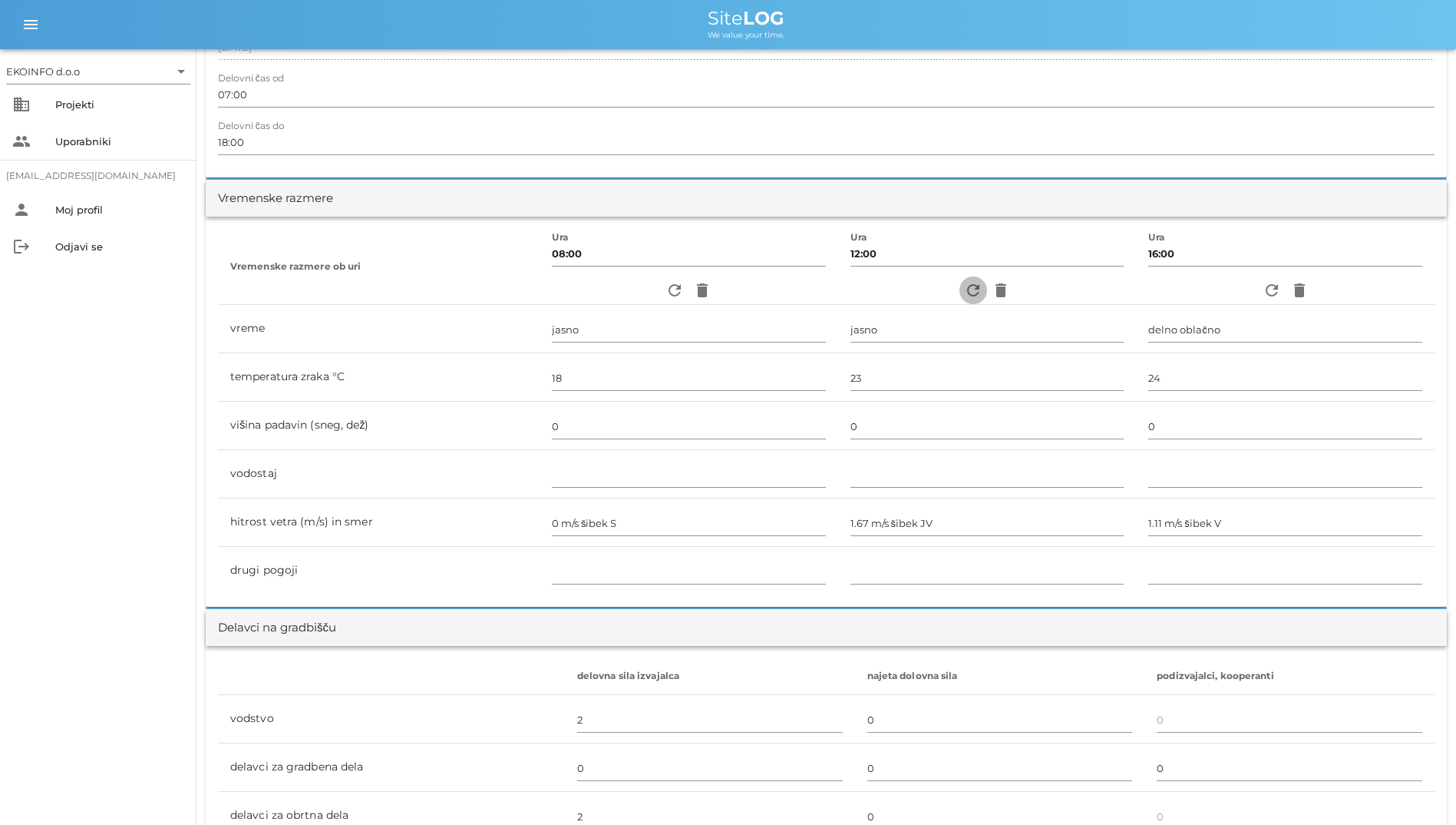
click at [945, 285] on icon "refresh" at bounding box center [973, 290] width 19 height 19
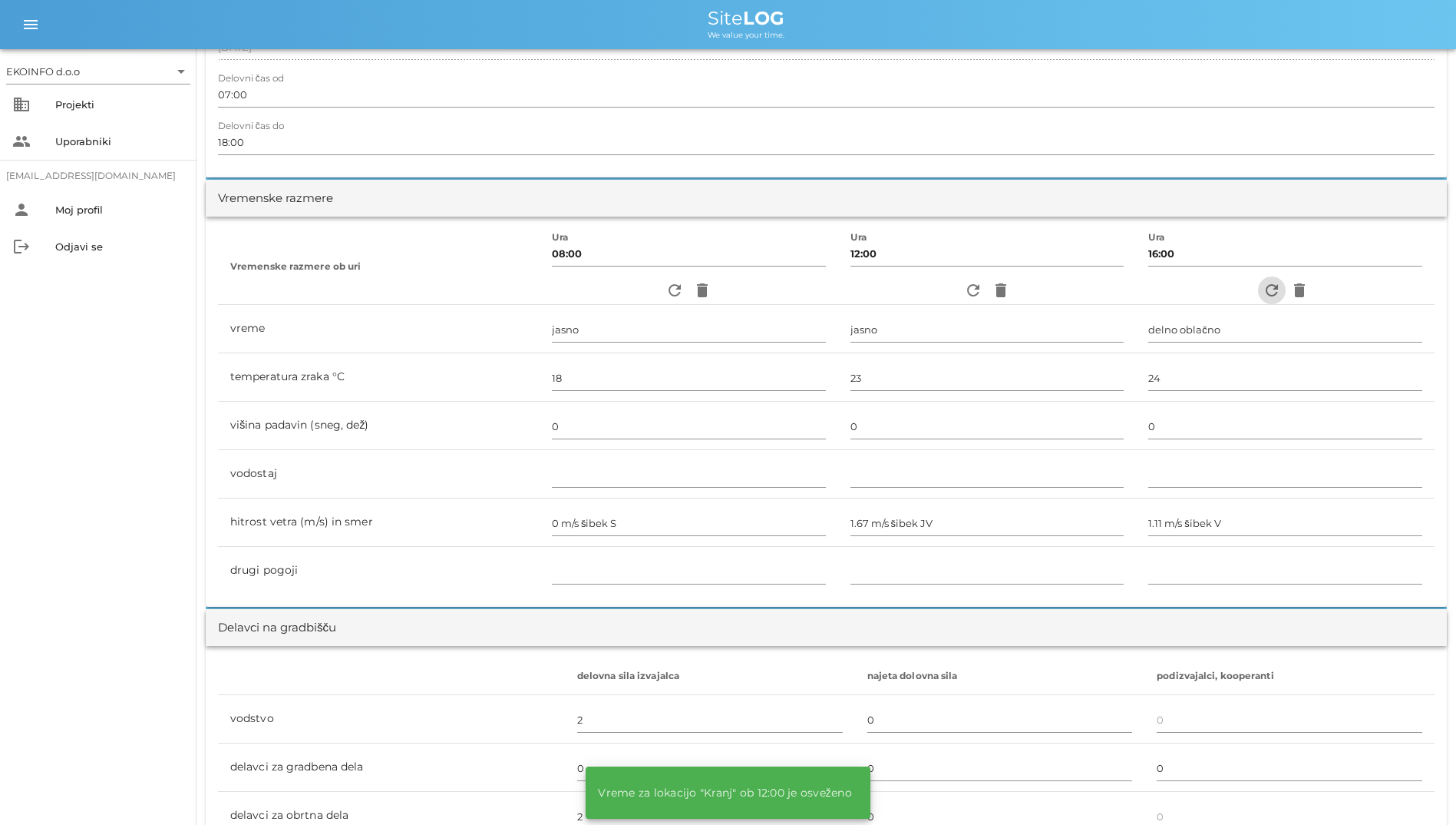
click at [945, 294] on icon "refresh" at bounding box center [1272, 290] width 19 height 19
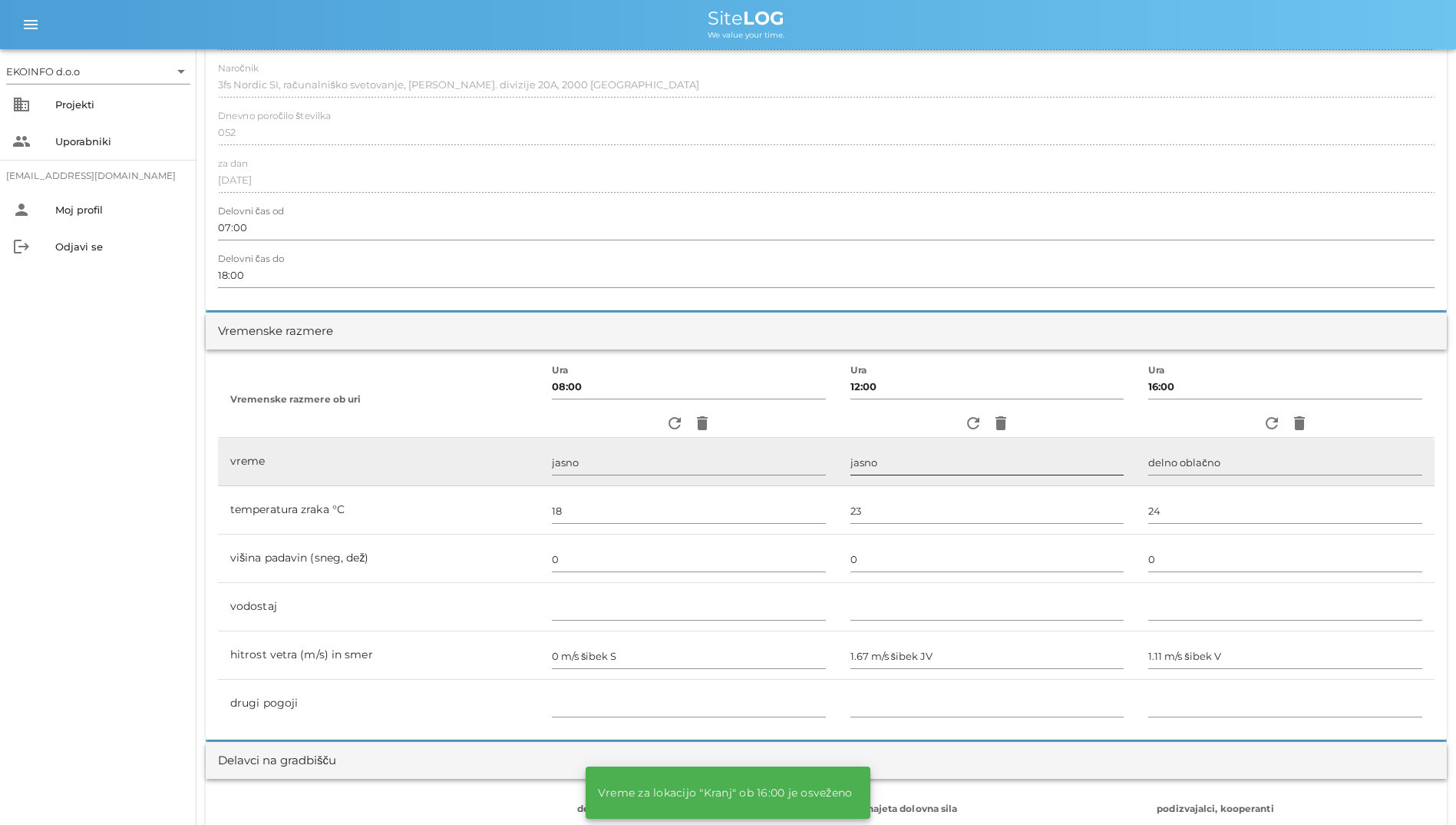
scroll to position [0, 0]
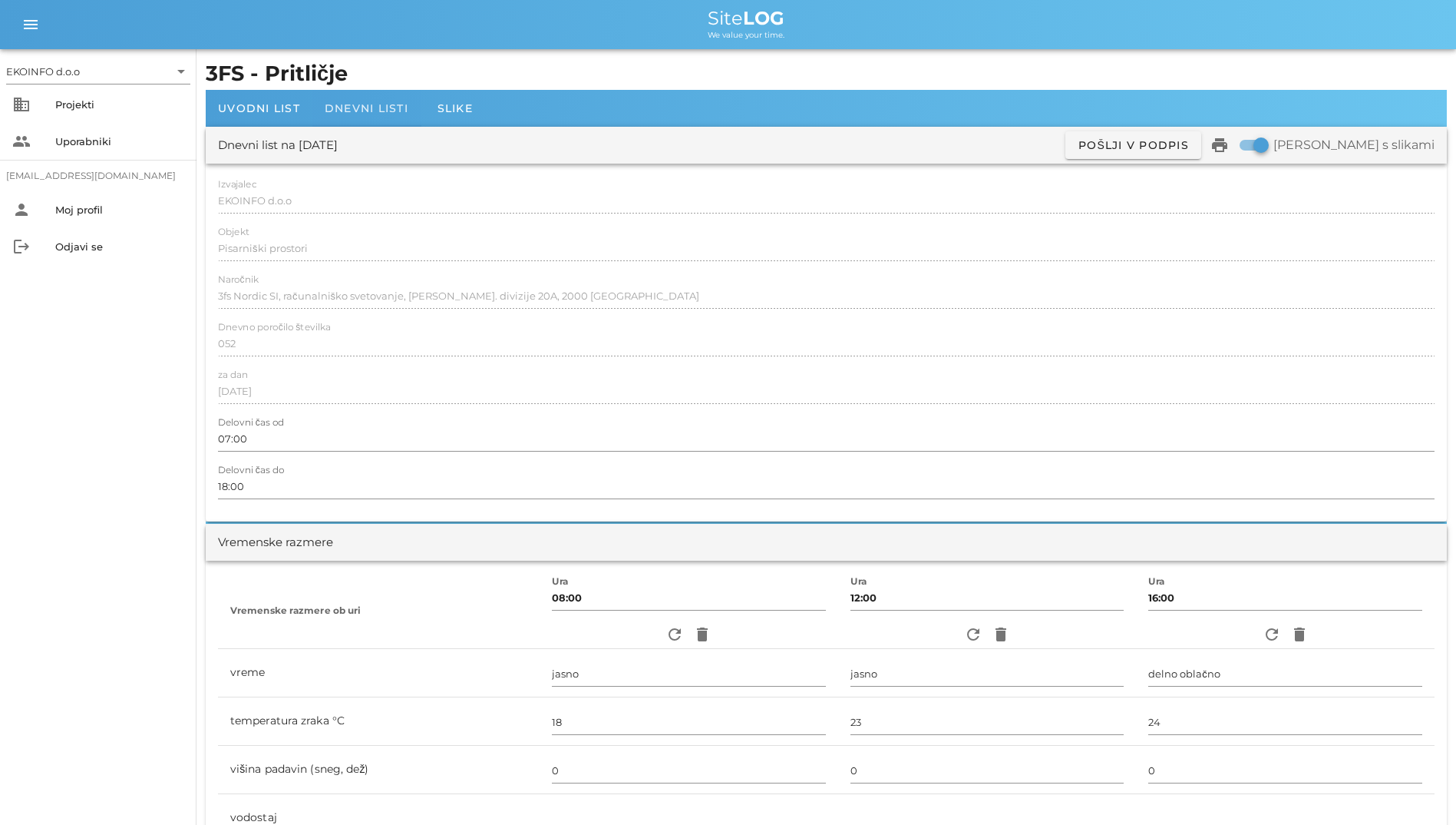
click at [366, 114] on span "Dnevni listi" at bounding box center [367, 108] width 84 height 14
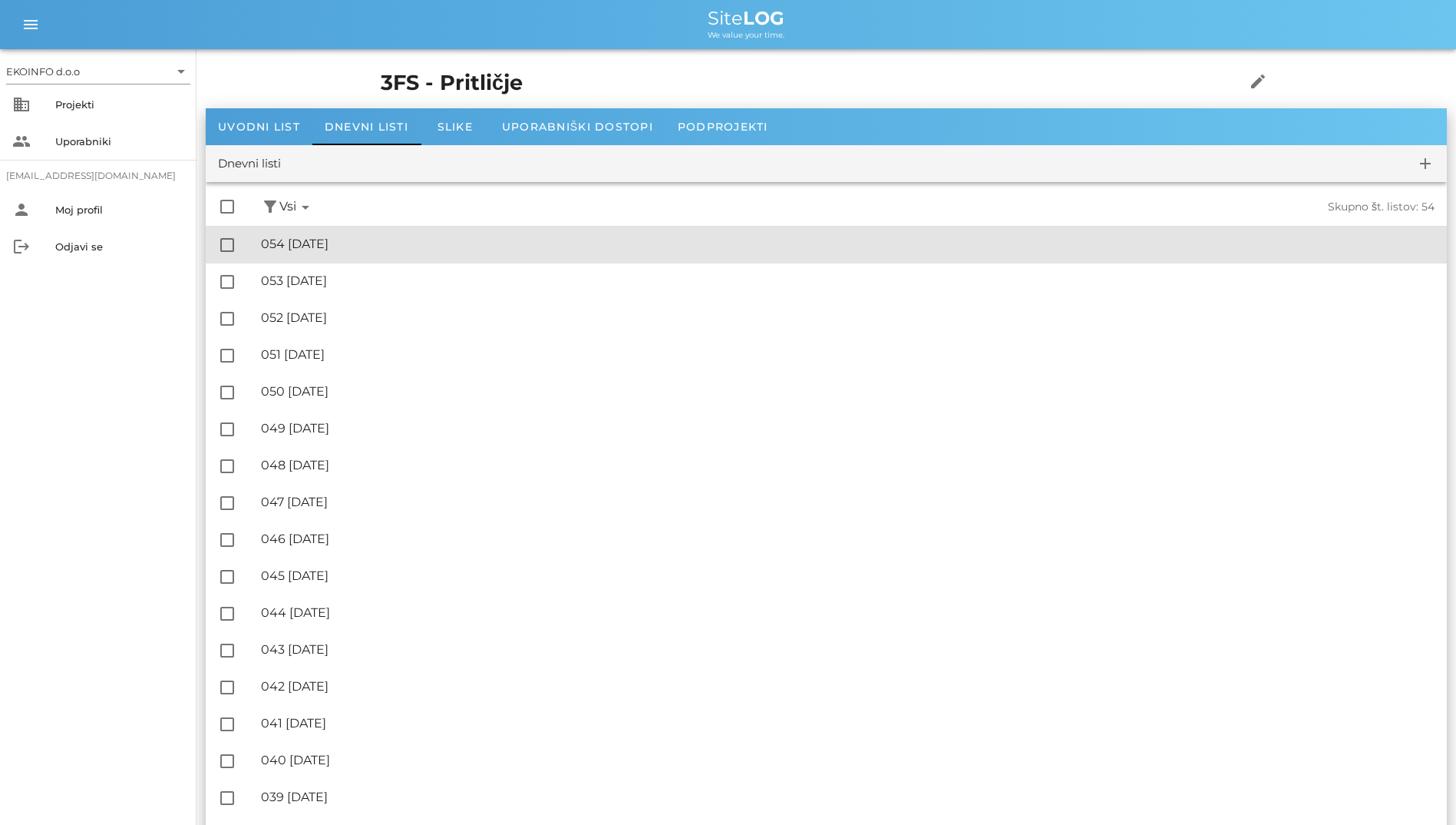
click at [326, 254] on div "🔏 054 [DATE] ✓ Podpisal: Nadzornik ✓ Podpisal: Sestavljalec ✓ Podpisal: Odgovor…" at bounding box center [847, 244] width 1174 height 34
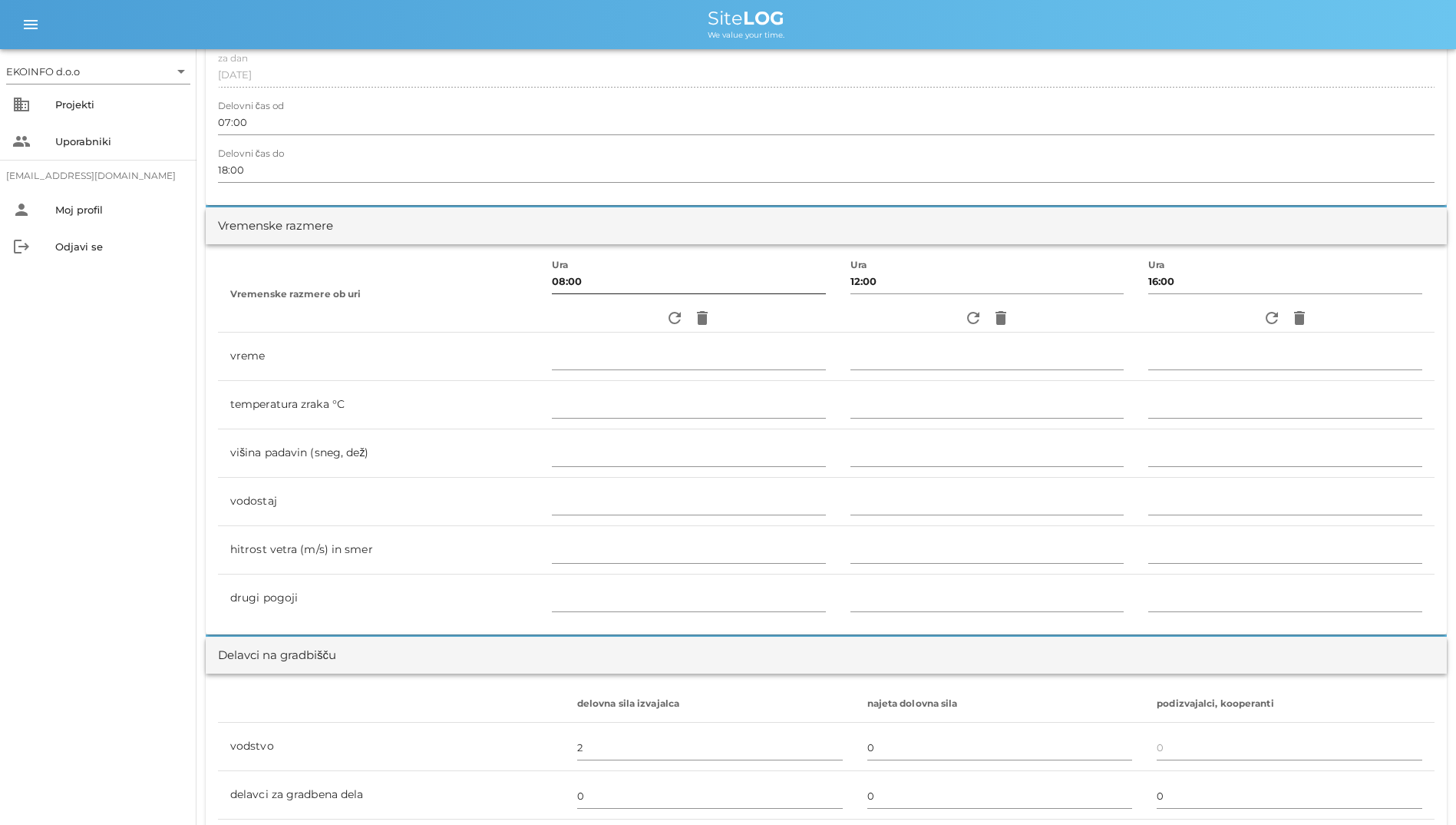
scroll to position [308, 0]
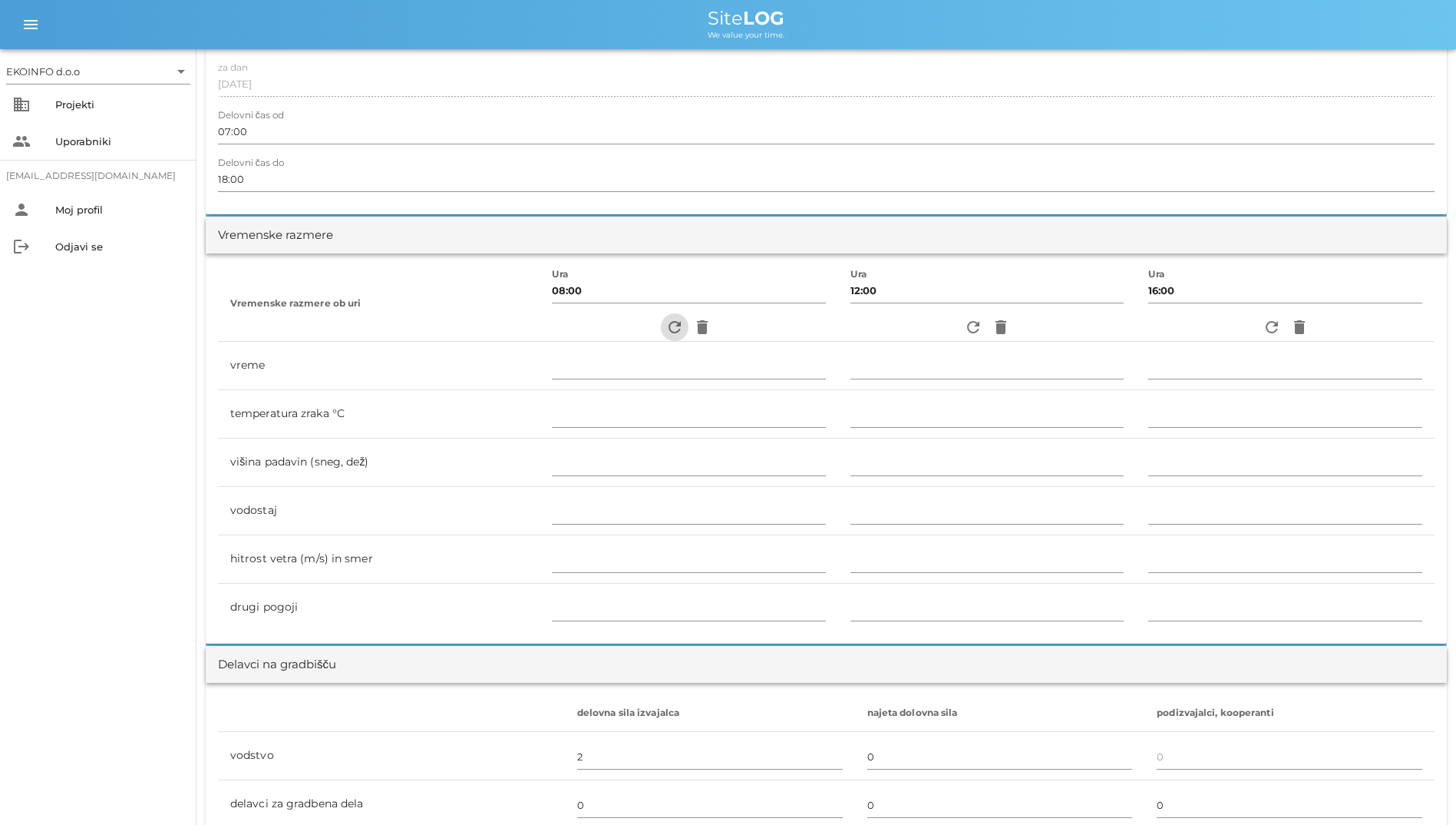
click at [670, 332] on icon "refresh" at bounding box center [674, 327] width 19 height 19
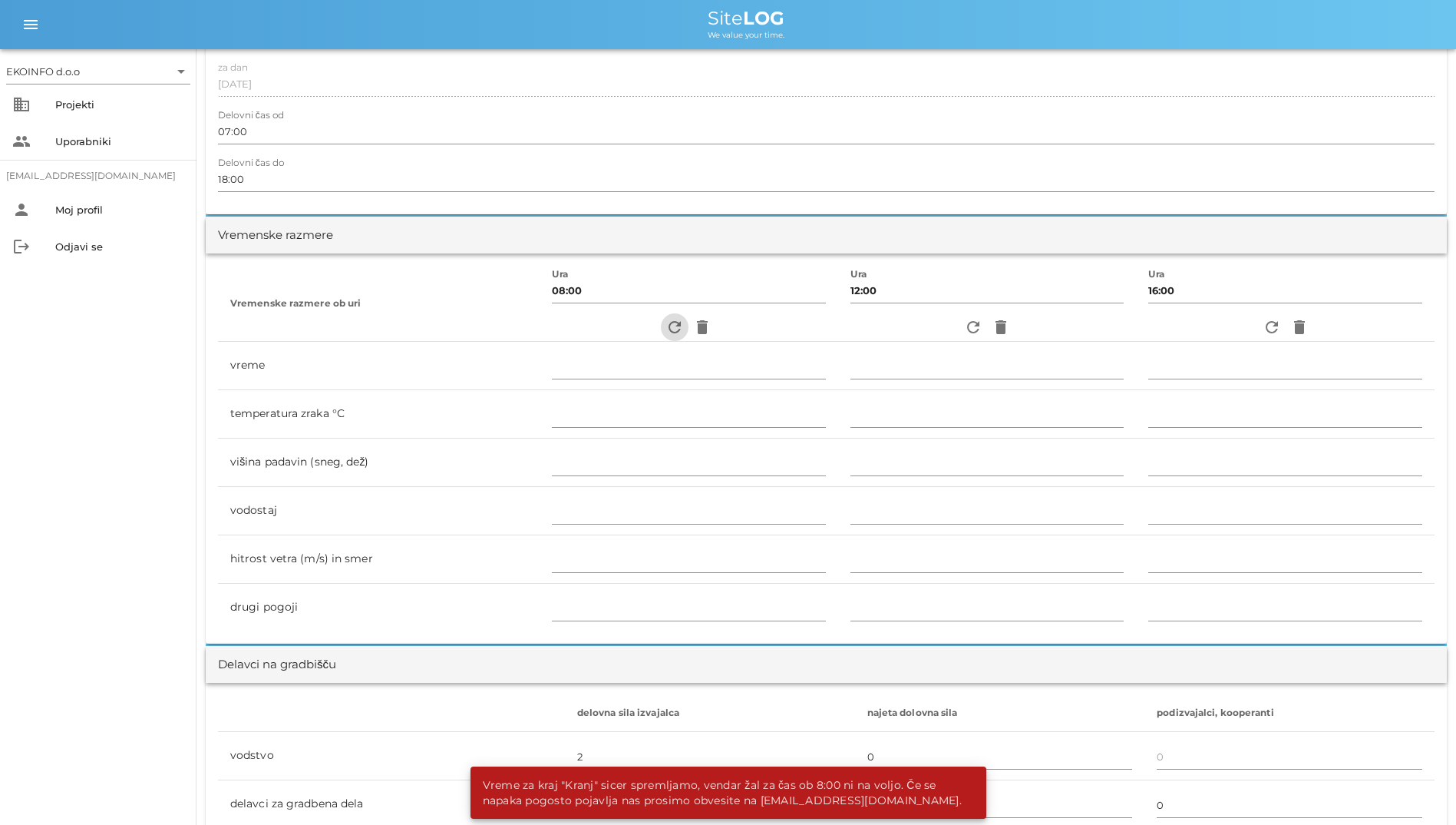
click at [661, 319] on span "refresh" at bounding box center [674, 327] width 27 height 19
click at [697, 330] on icon "delete" at bounding box center [702, 327] width 19 height 19
click at [945, 333] on div "refresh delete" at bounding box center [988, 327] width 274 height 27
click at [945, 324] on icon "delete" at bounding box center [1000, 327] width 19 height 19
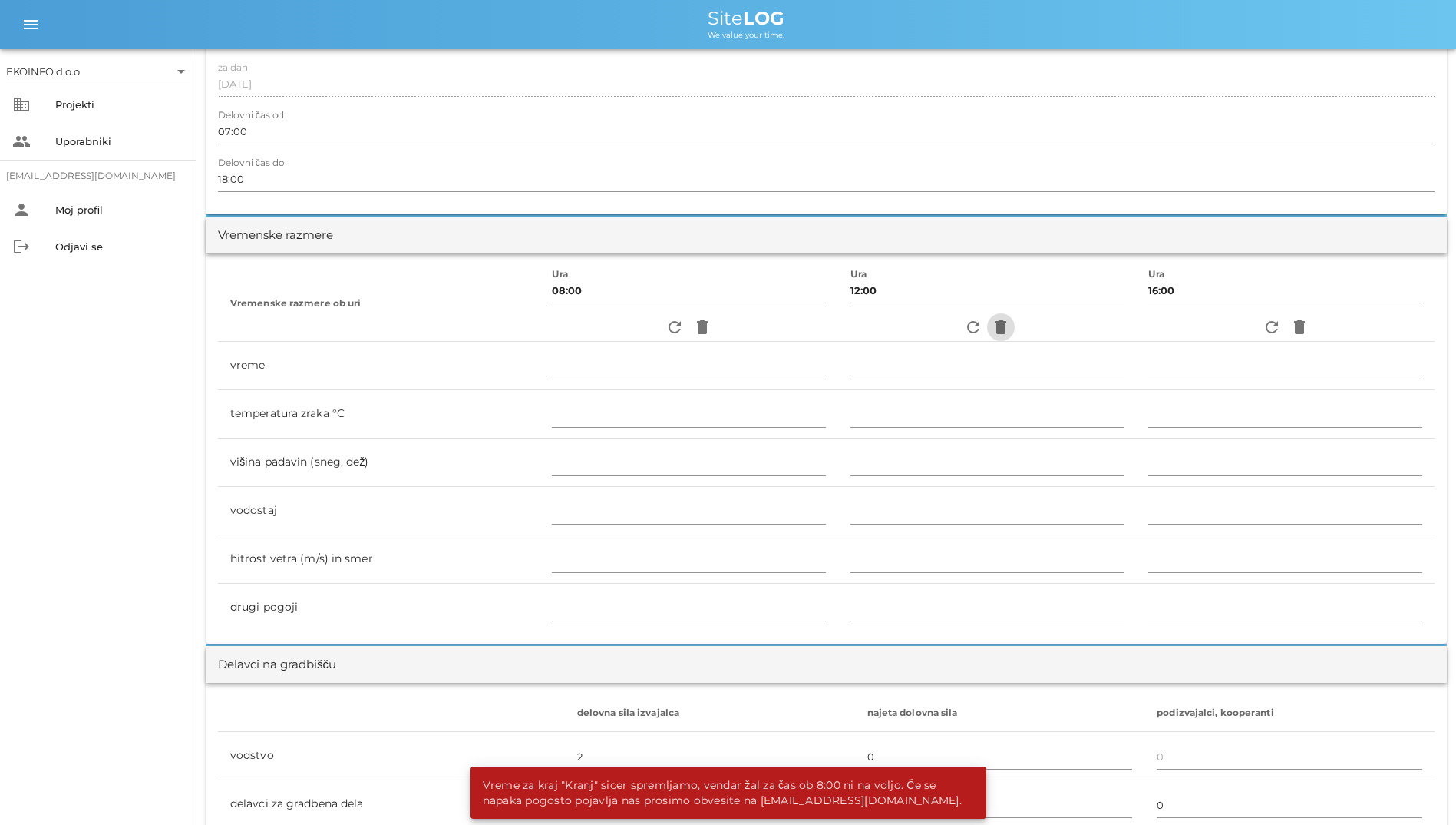
click at [945, 324] on icon "delete" at bounding box center [1000, 327] width 19 height 19
click at [945, 328] on icon "refresh" at bounding box center [973, 327] width 19 height 19
click at [945, 331] on icon "refresh" at bounding box center [1272, 327] width 19 height 19
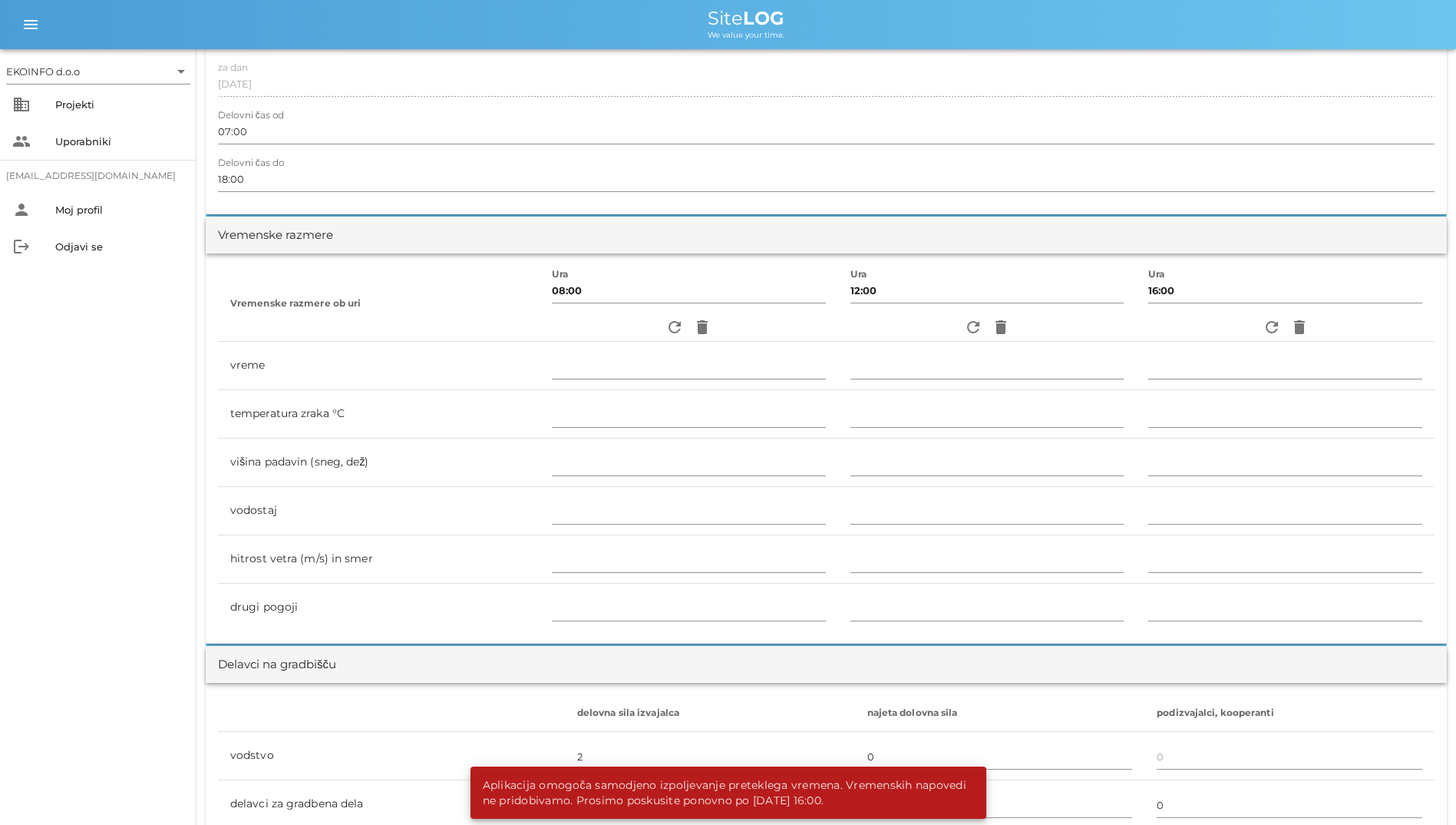
click at [945, 324] on div "refresh delete" at bounding box center [1285, 327] width 274 height 27
click at [945, 328] on icon "delete" at bounding box center [1300, 327] width 19 height 19
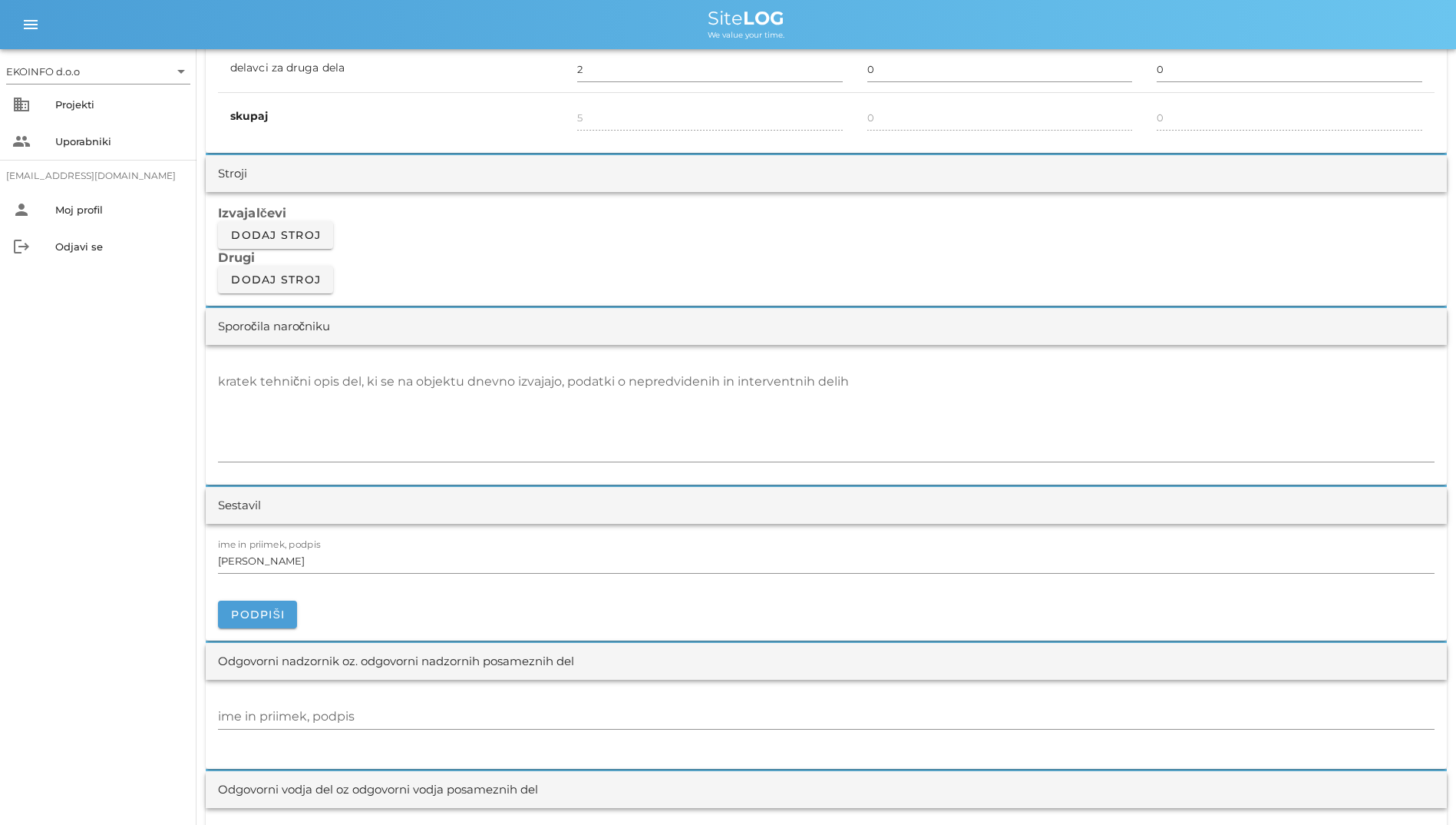
scroll to position [1305, 0]
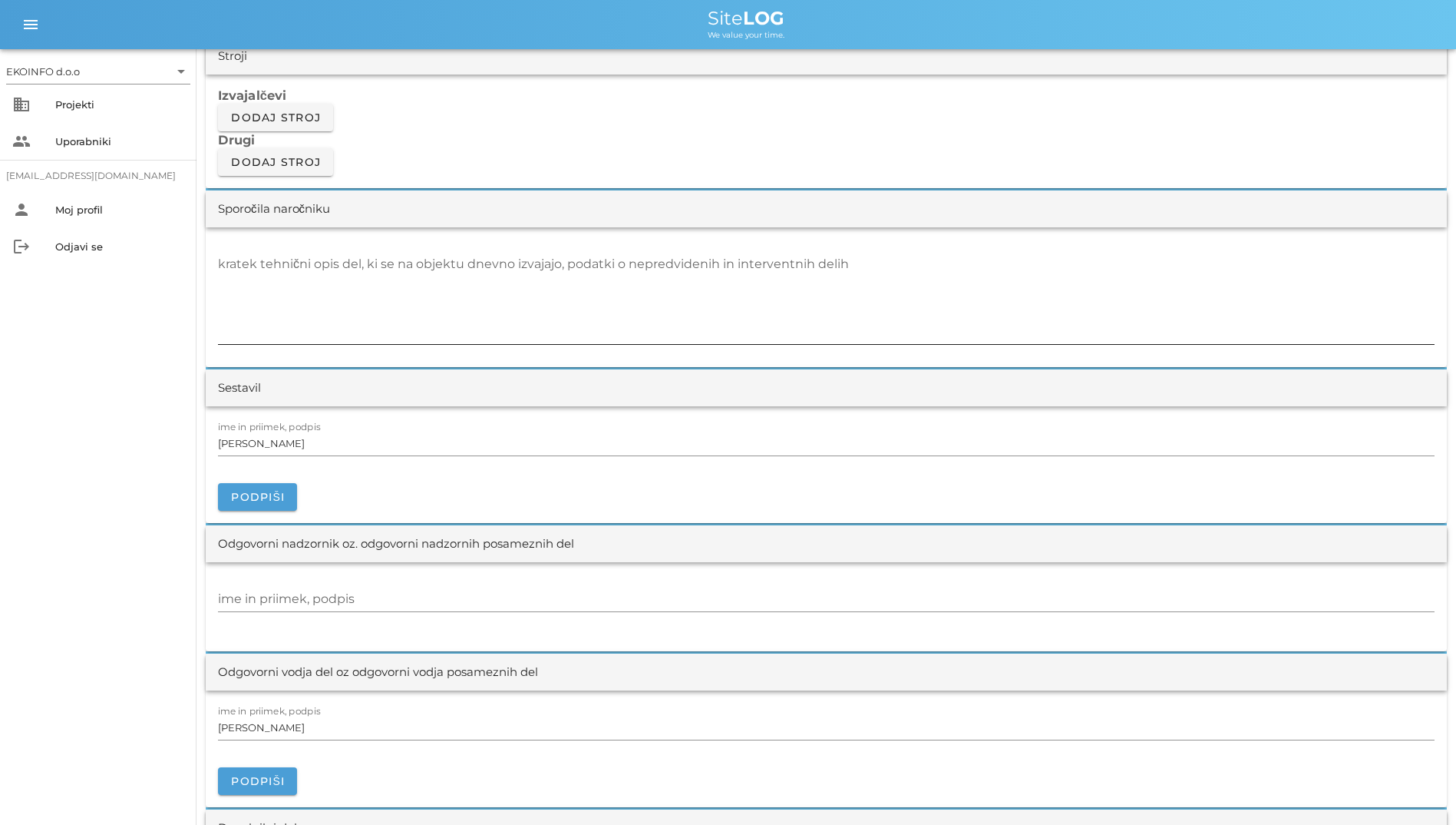
click at [485, 314] on textarea "kratek tehnični opis del, ki se na objektu dnevno izvajajo, podatki o nepredvid…" at bounding box center [826, 298] width 1217 height 92
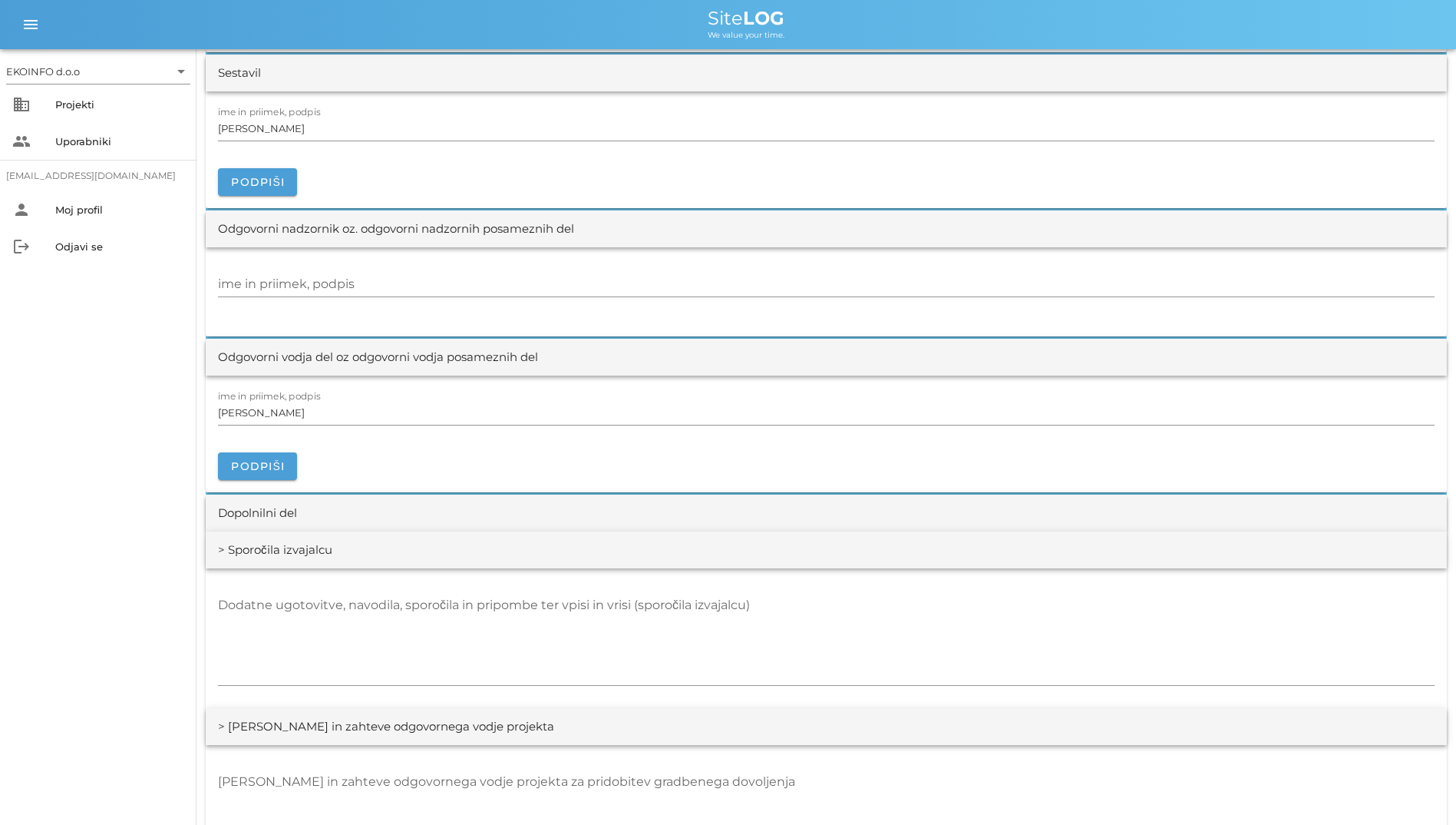
scroll to position [1920, 0]
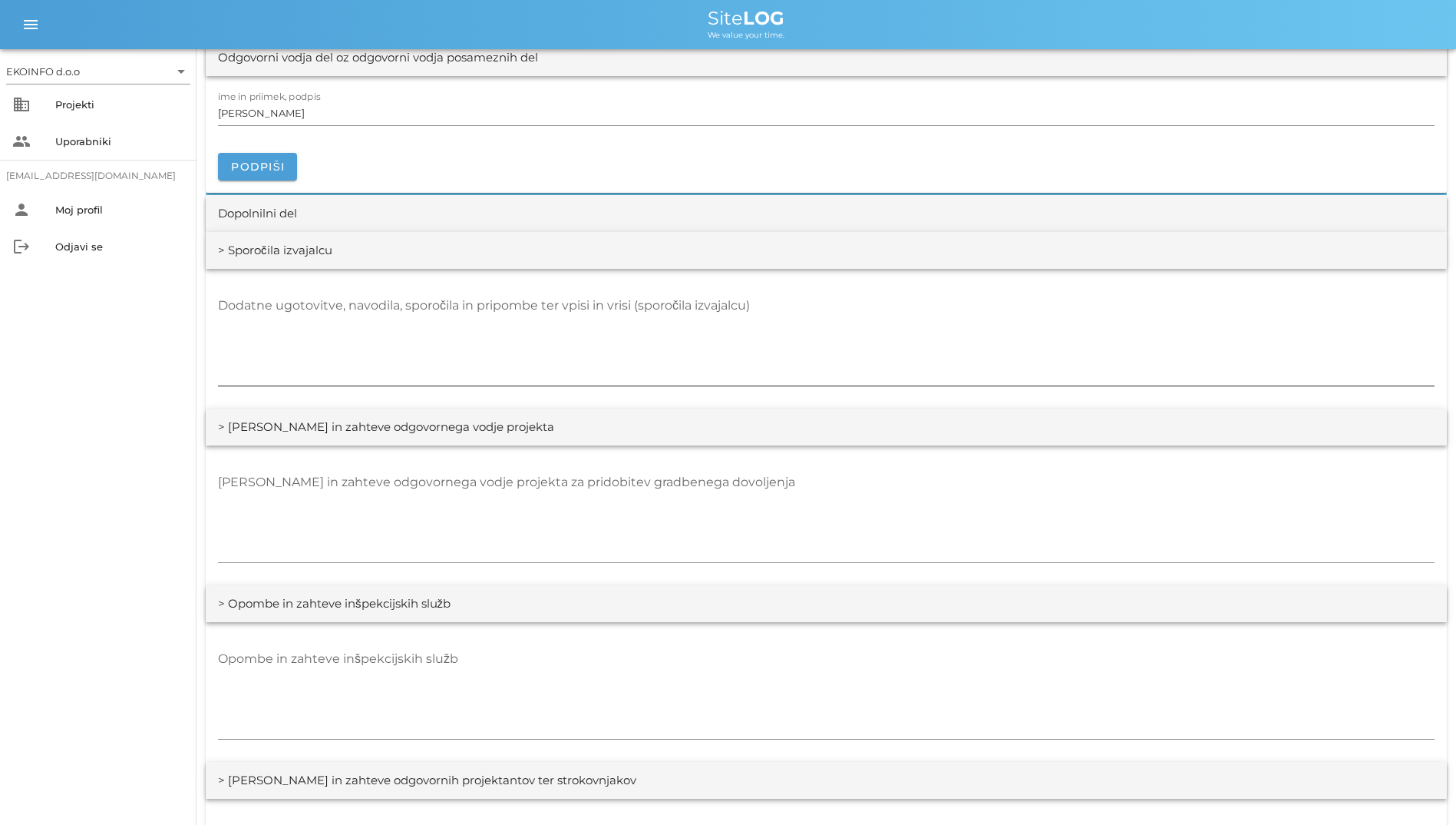
click at [517, 333] on textarea "Dodatne ugotovitve, navodila, sporočila in pripombe ter vpisi in vrisi (sporoči…" at bounding box center [826, 340] width 1217 height 92
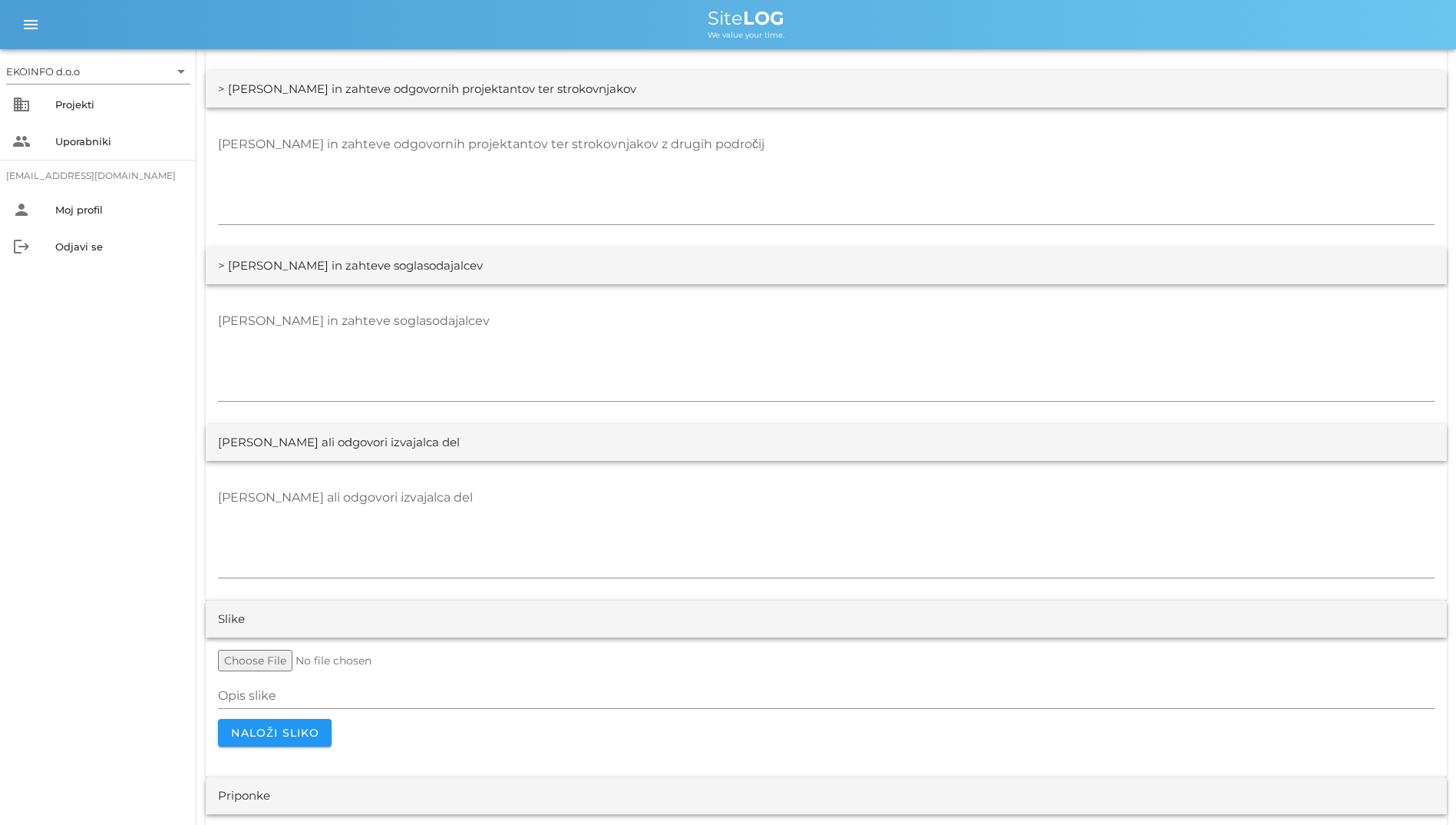
scroll to position [2710, 0]
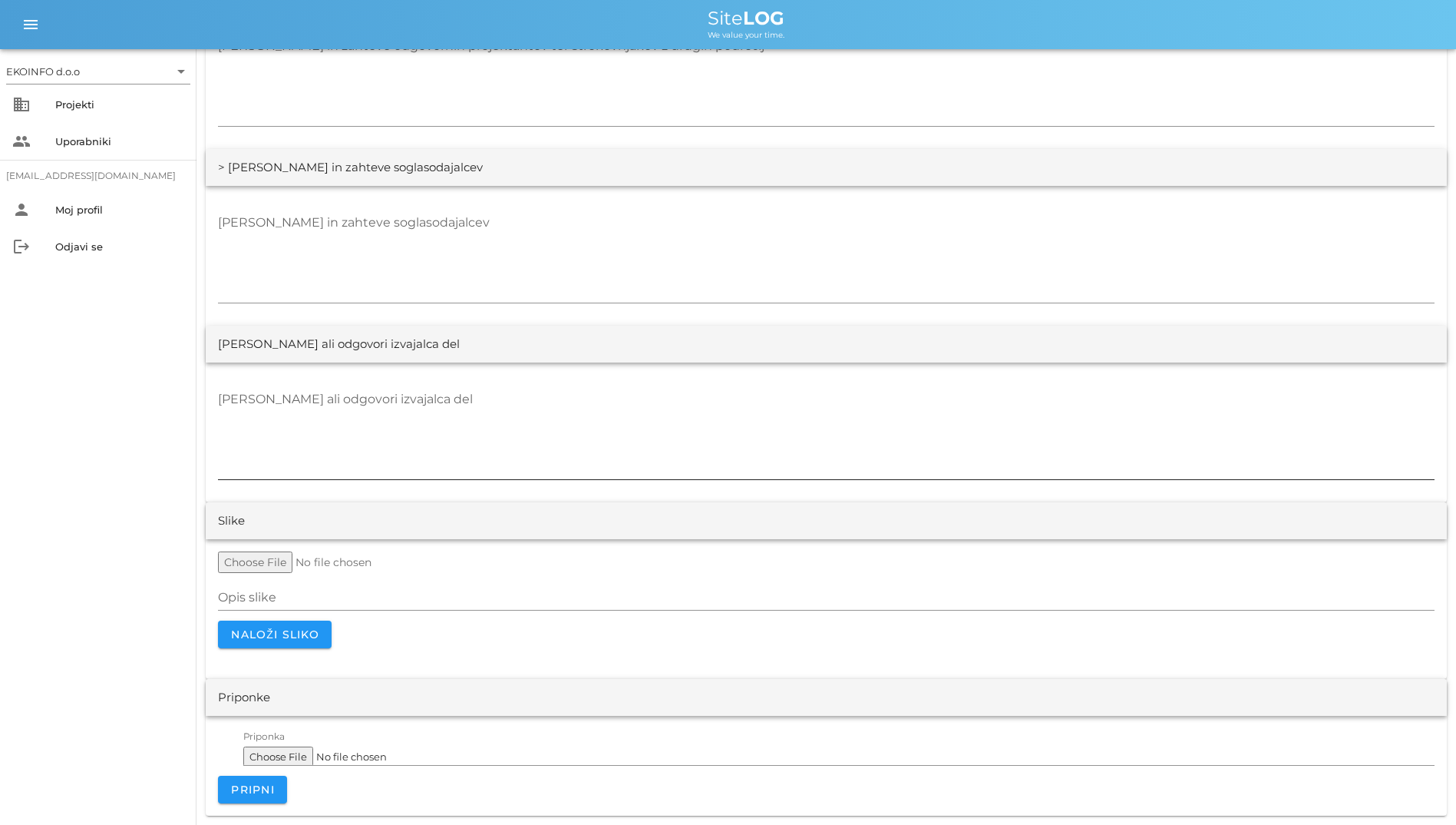
click at [503, 394] on textarea "[PERSON_NAME] ali odgovori izvajalca del" at bounding box center [826, 433] width 1217 height 92
click at [509, 284] on textarea "[PERSON_NAME] in zahteve soglasodajalcev" at bounding box center [826, 257] width 1217 height 92
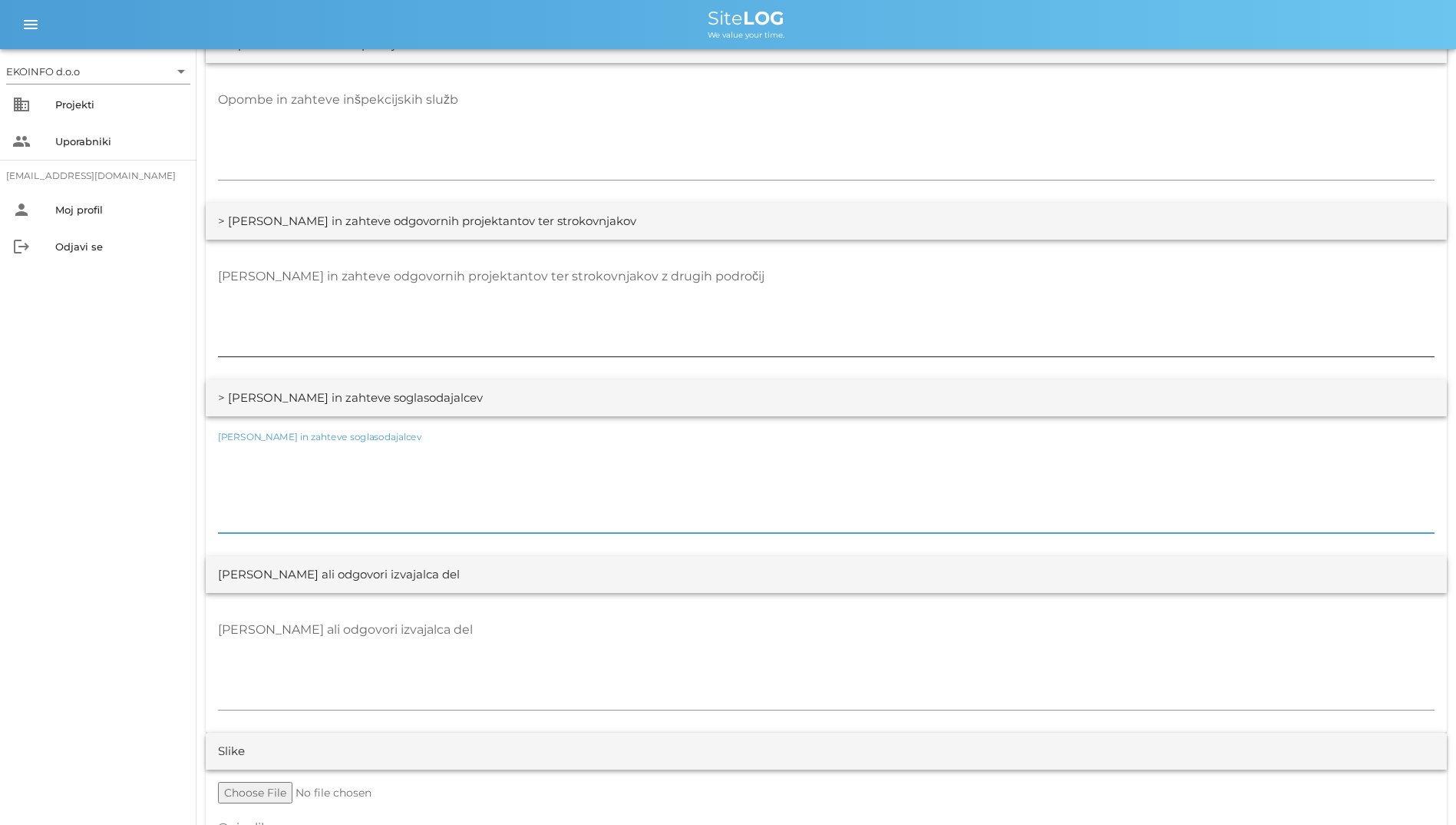
click at [452, 319] on textarea "[PERSON_NAME] in zahteve odgovornih projektantov ter strokovnjakov z drugih pod…" at bounding box center [826, 310] width 1217 height 92
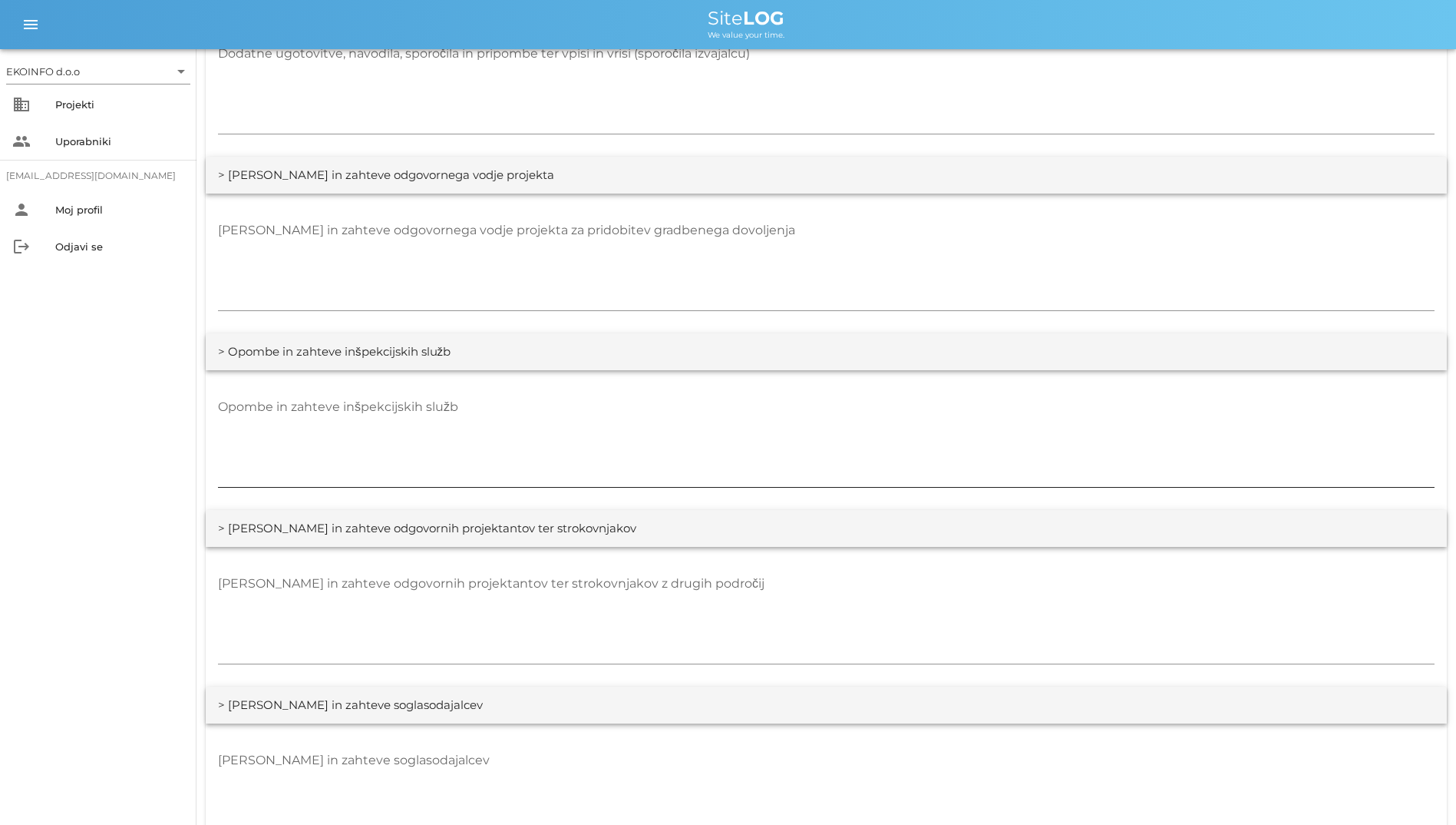
click at [446, 386] on div "Opombe in zahteve inšpekcijskih služb" at bounding box center [826, 441] width 1217 height 112
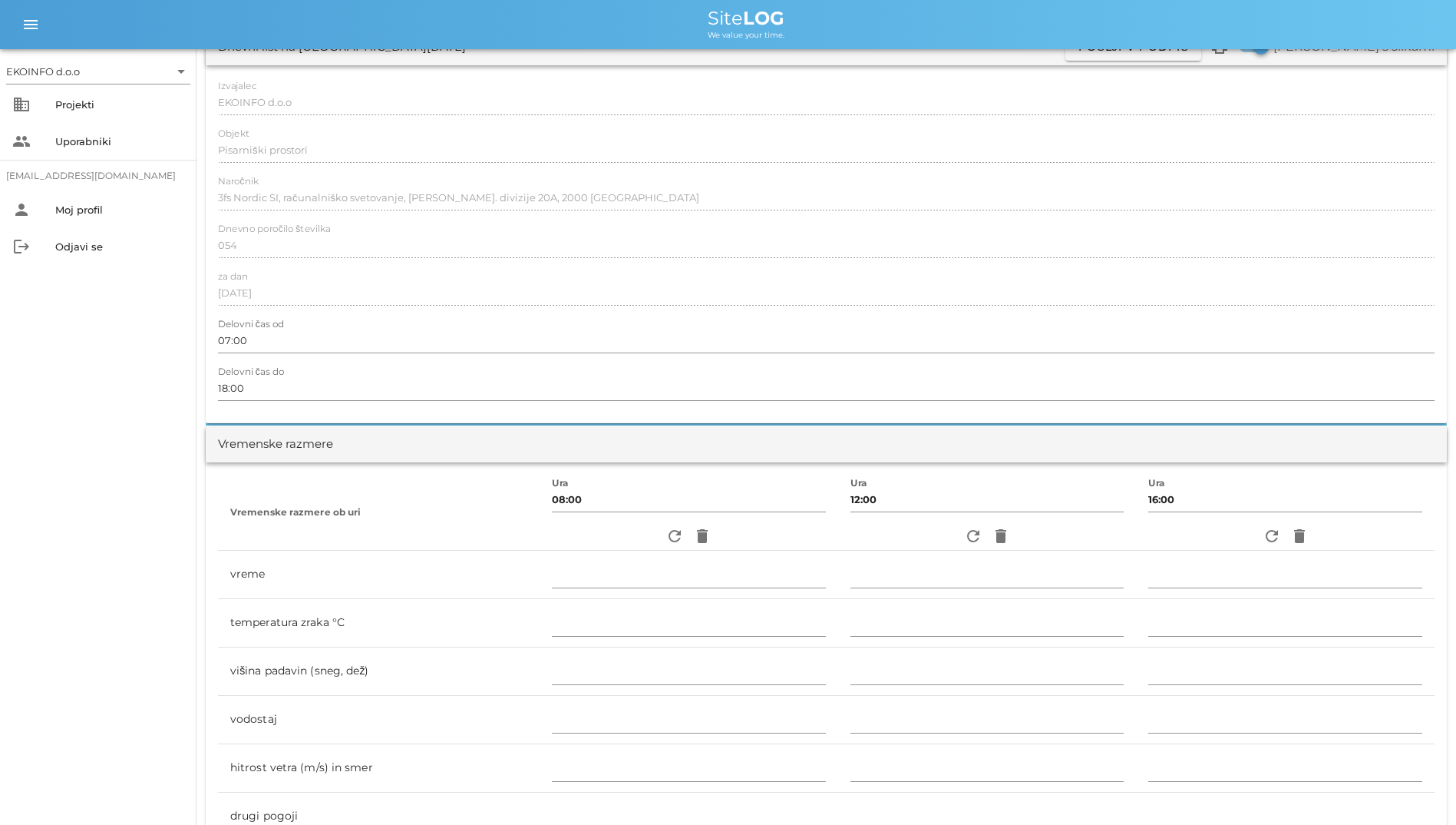
scroll to position [0, 0]
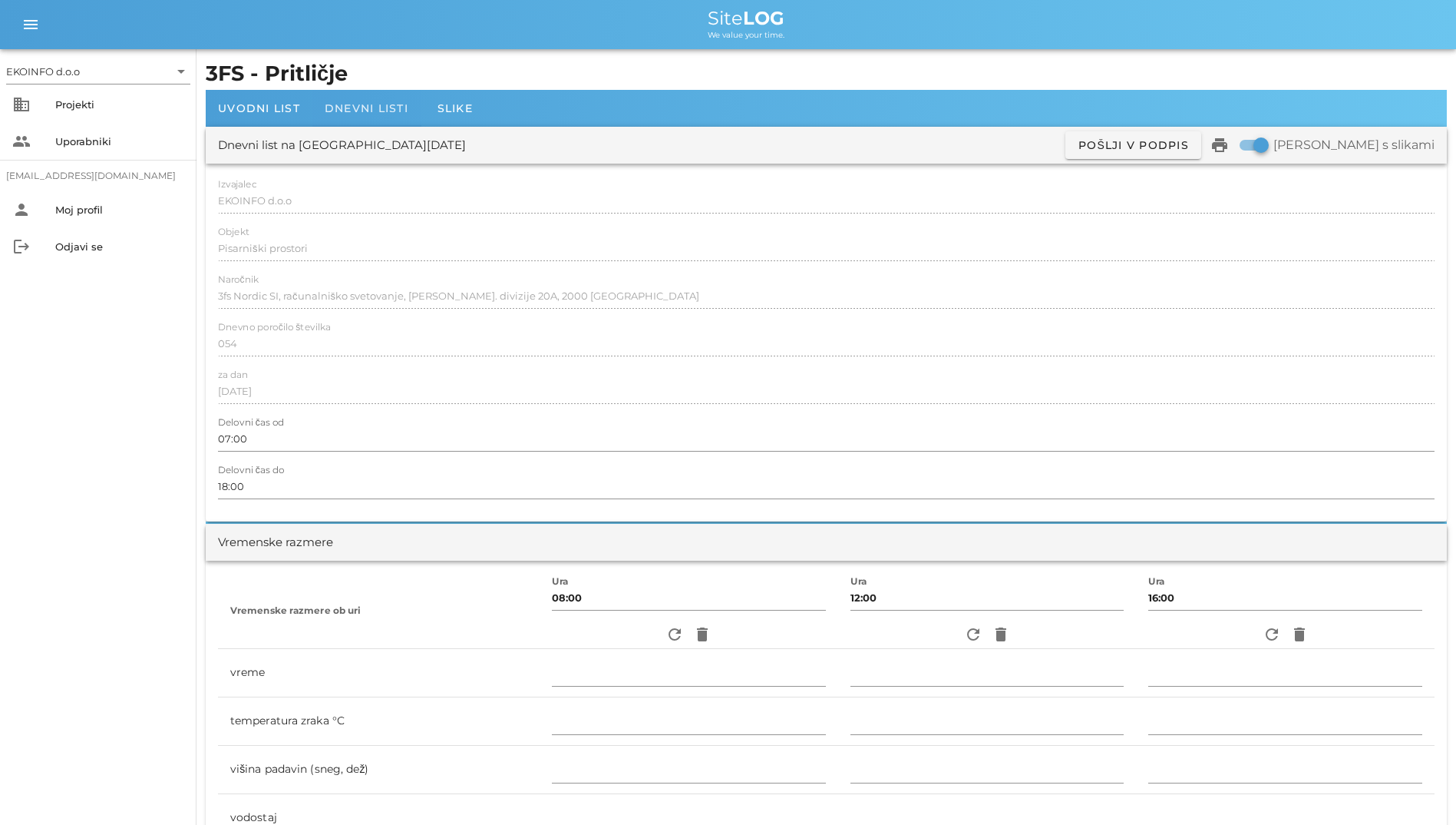
click at [326, 96] on div "Dnevni listi" at bounding box center [366, 108] width 108 height 37
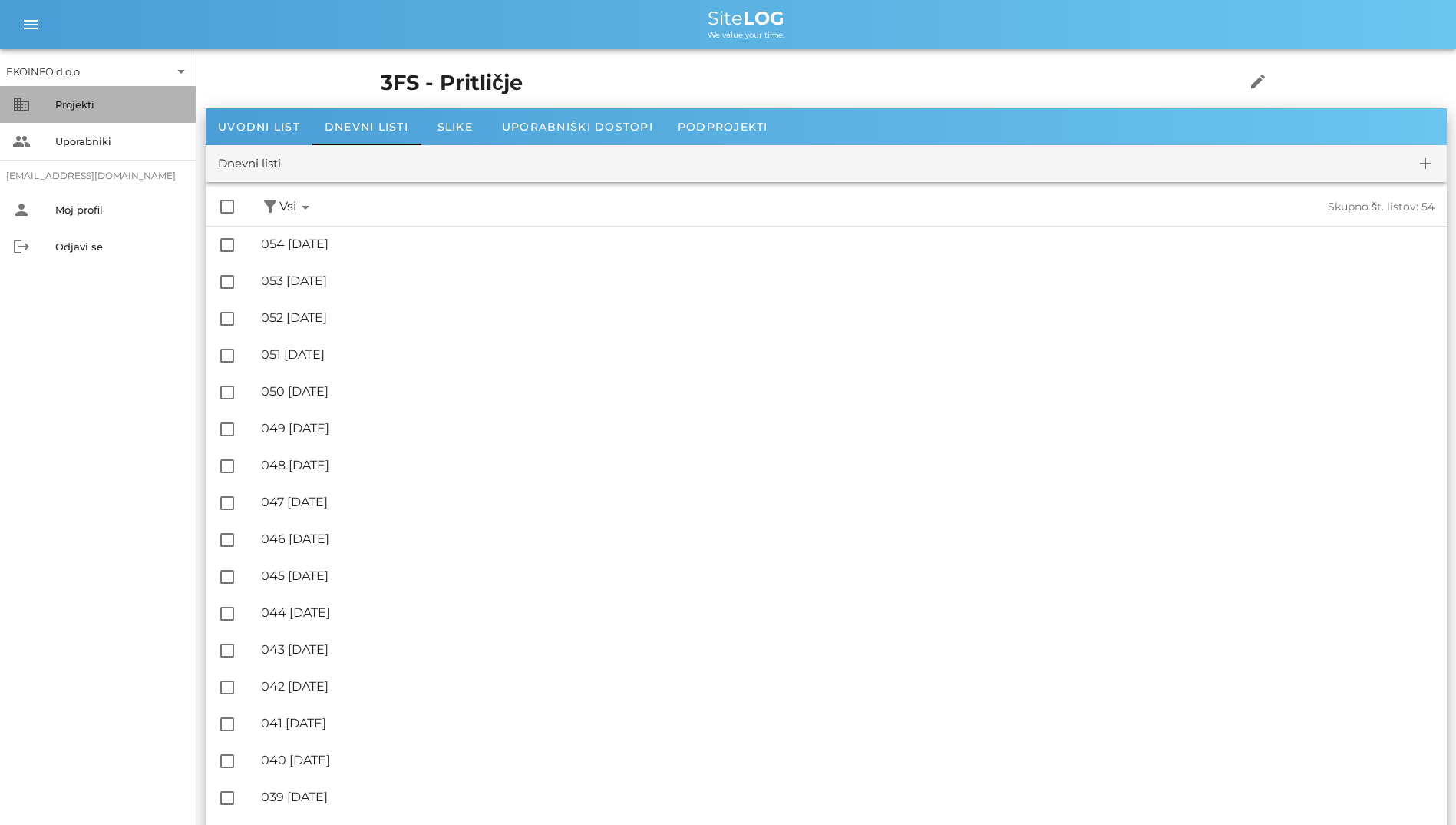
click at [85, 98] on div "Projekti" at bounding box center [120, 103] width 129 height 24
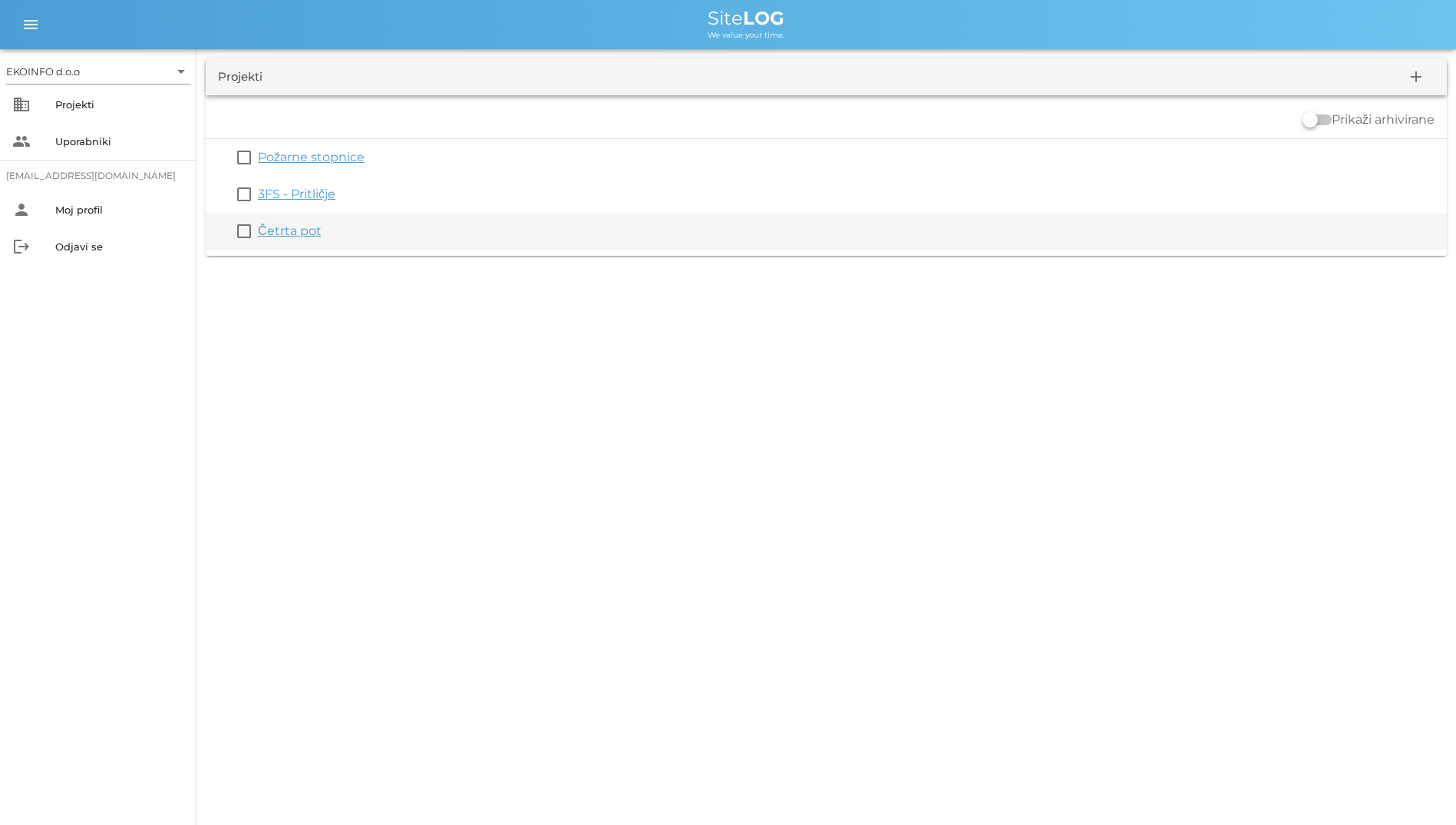
click at [301, 228] on link "Četrta pot" at bounding box center [289, 230] width 63 height 15
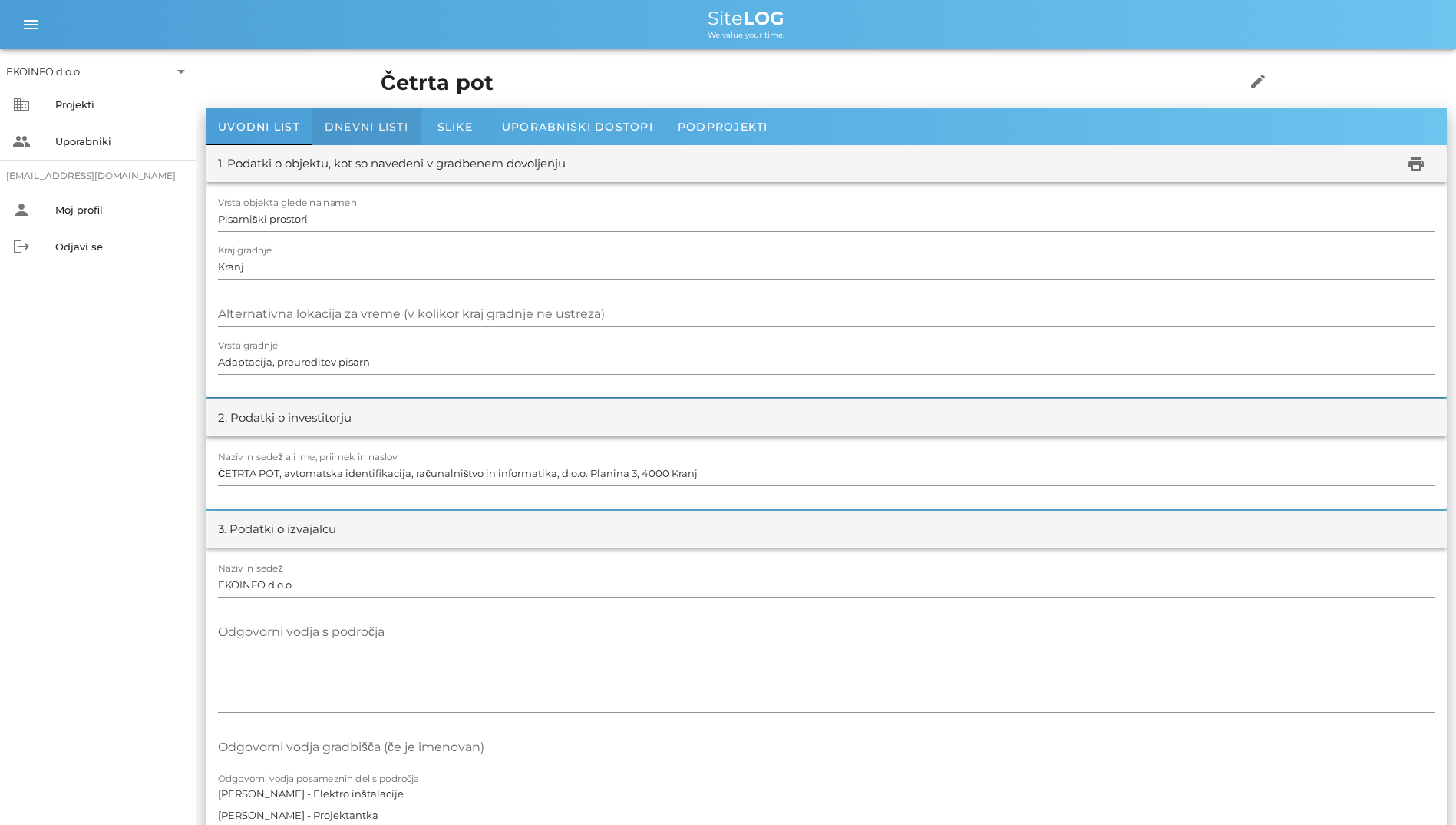
click at [375, 129] on span "Dnevni listi" at bounding box center [367, 127] width 84 height 14
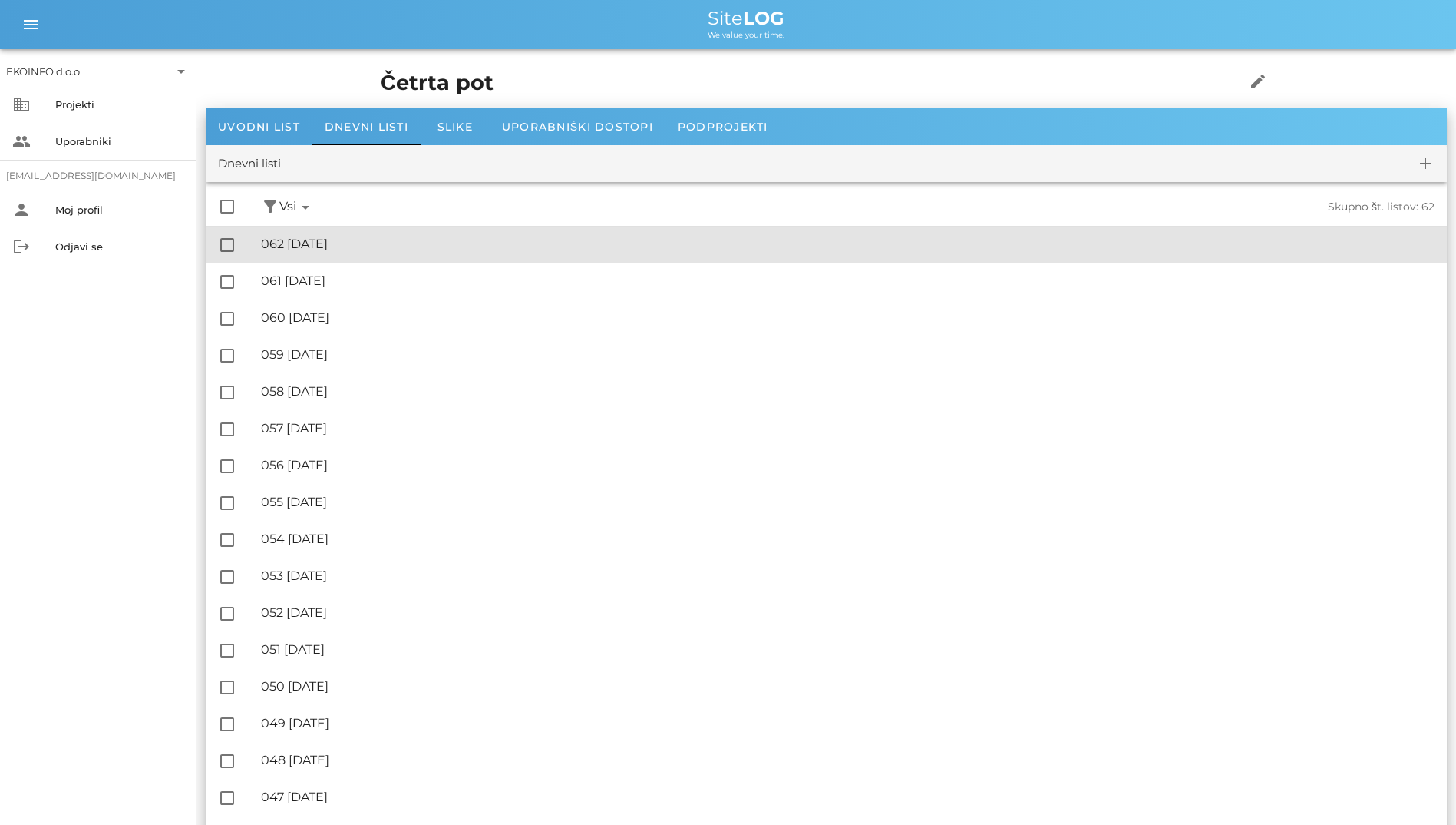
click at [353, 237] on div "🔏 062 sreda, 27.08.2025" at bounding box center [847, 243] width 1174 height 15
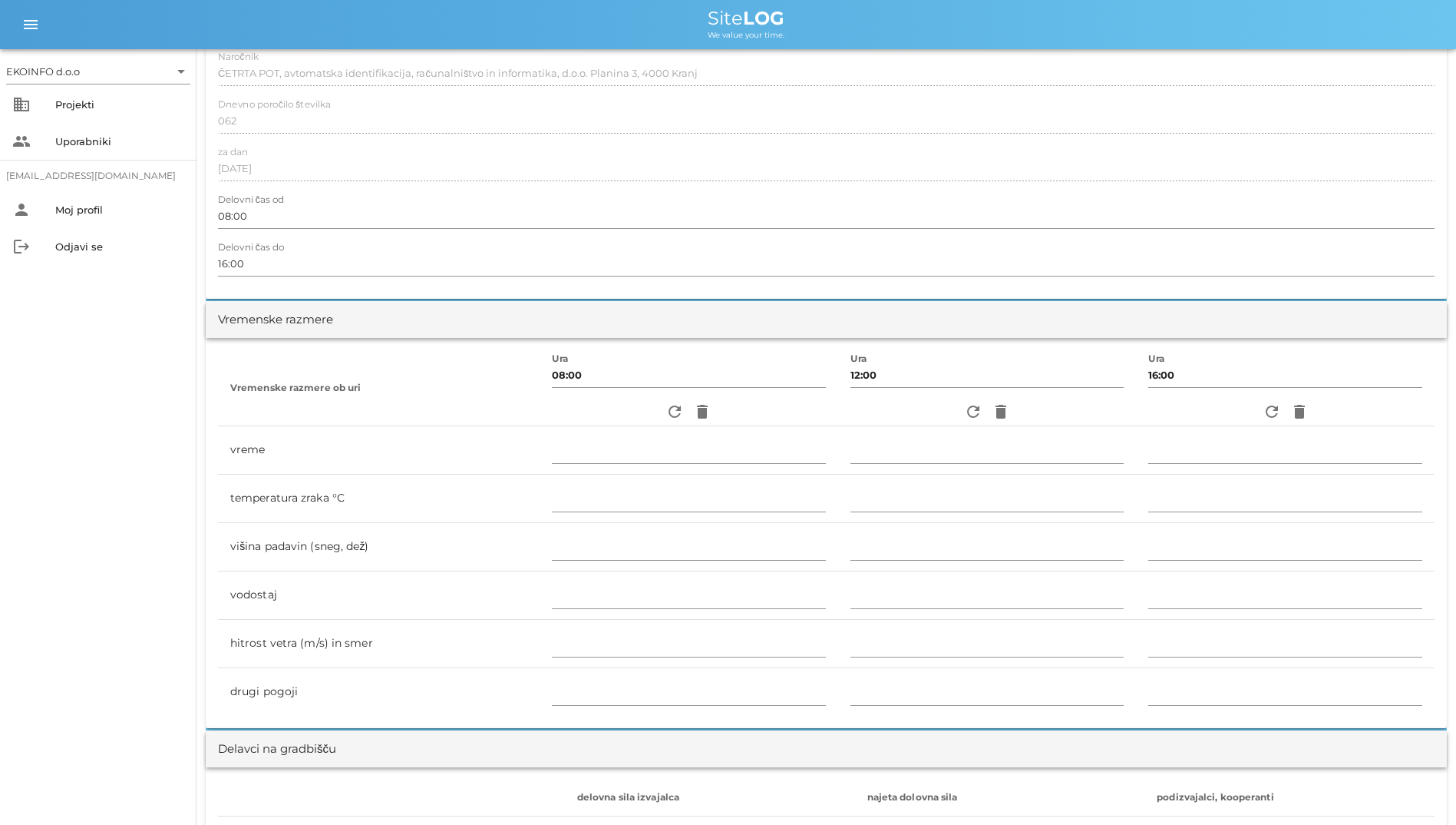
scroll to position [230, 0]
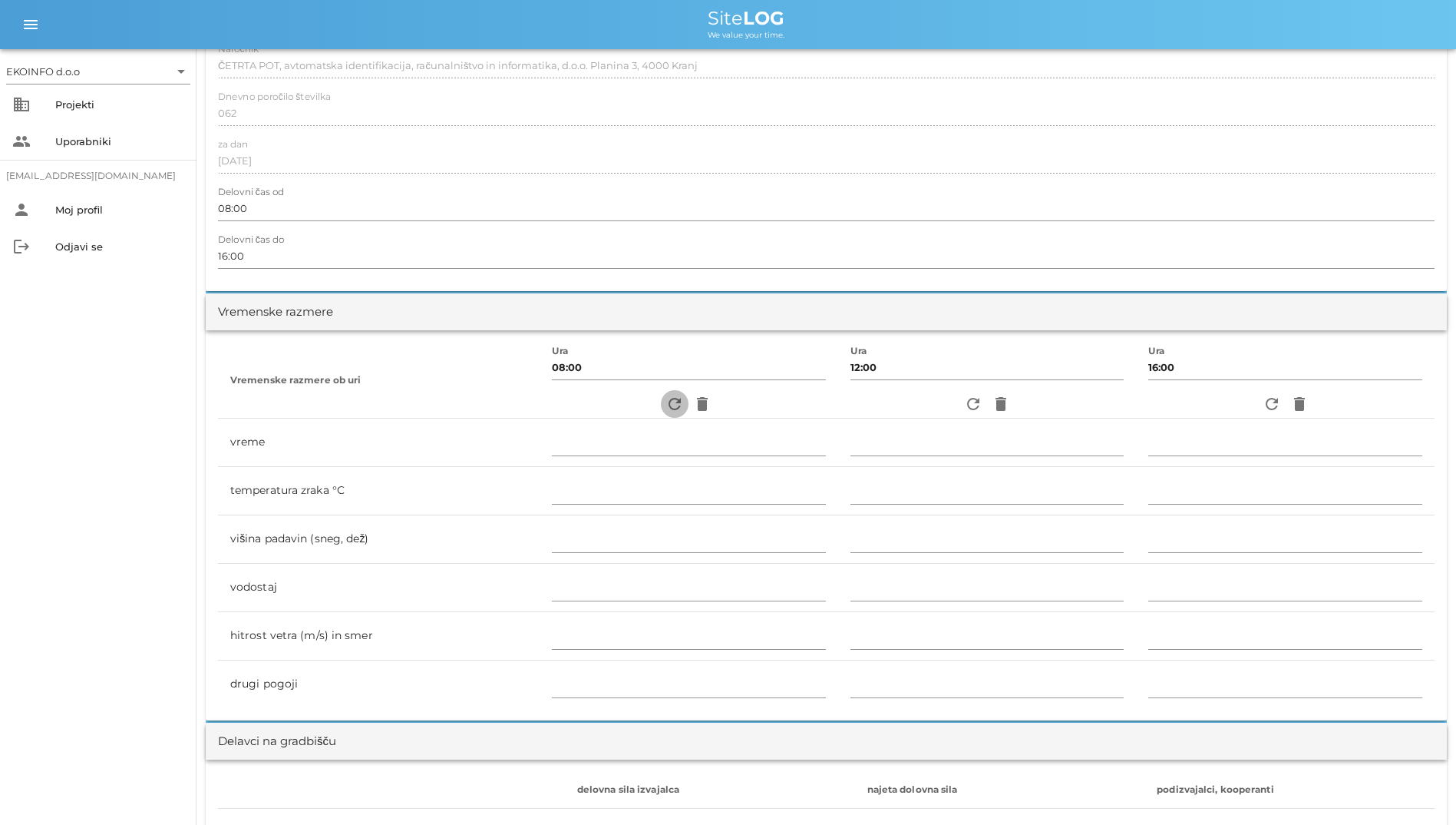
click at [666, 411] on icon "refresh" at bounding box center [674, 403] width 19 height 19
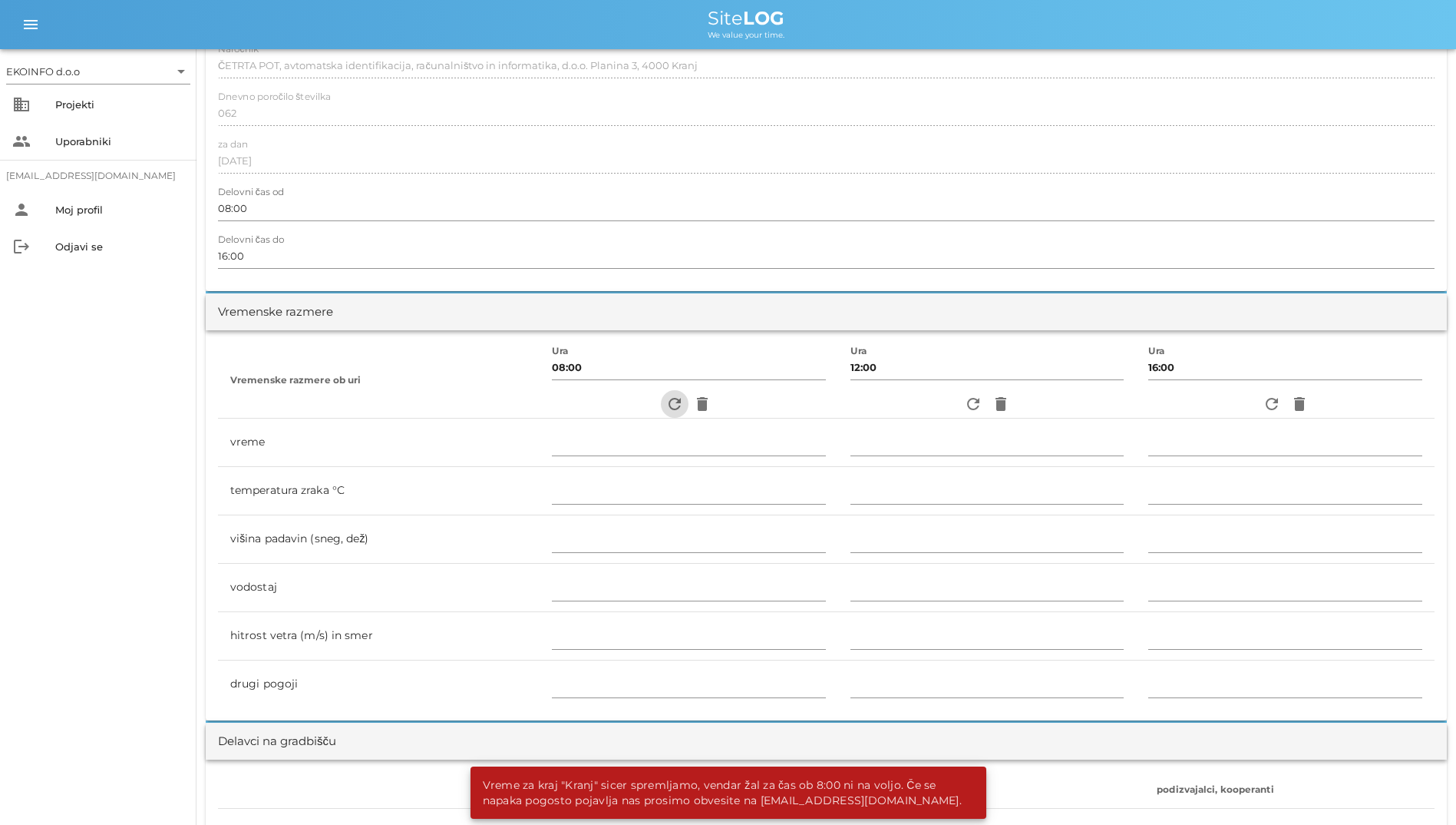
click at [666, 411] on icon "refresh" at bounding box center [674, 403] width 19 height 19
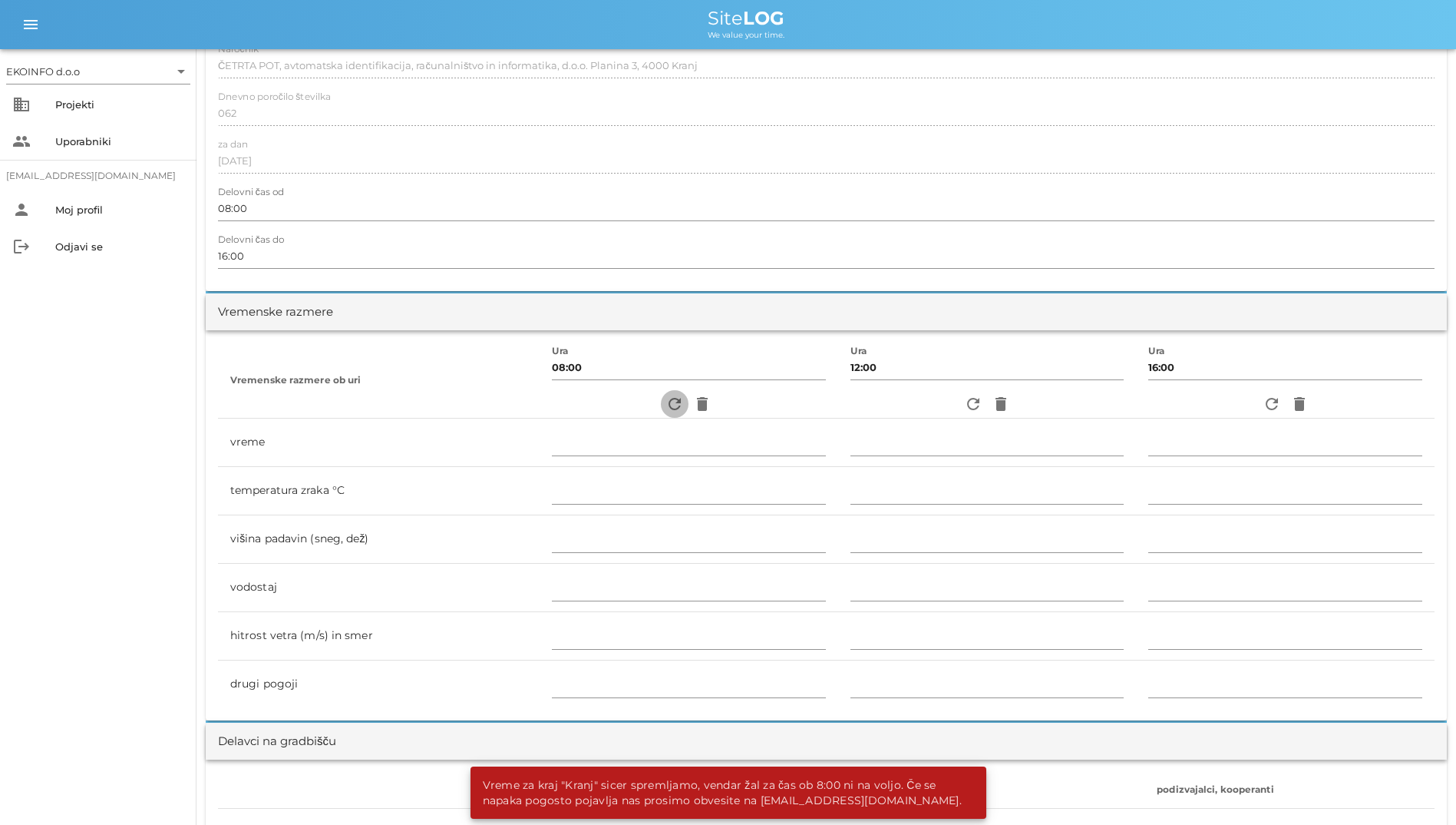
click at [666, 411] on icon "refresh" at bounding box center [674, 403] width 19 height 19
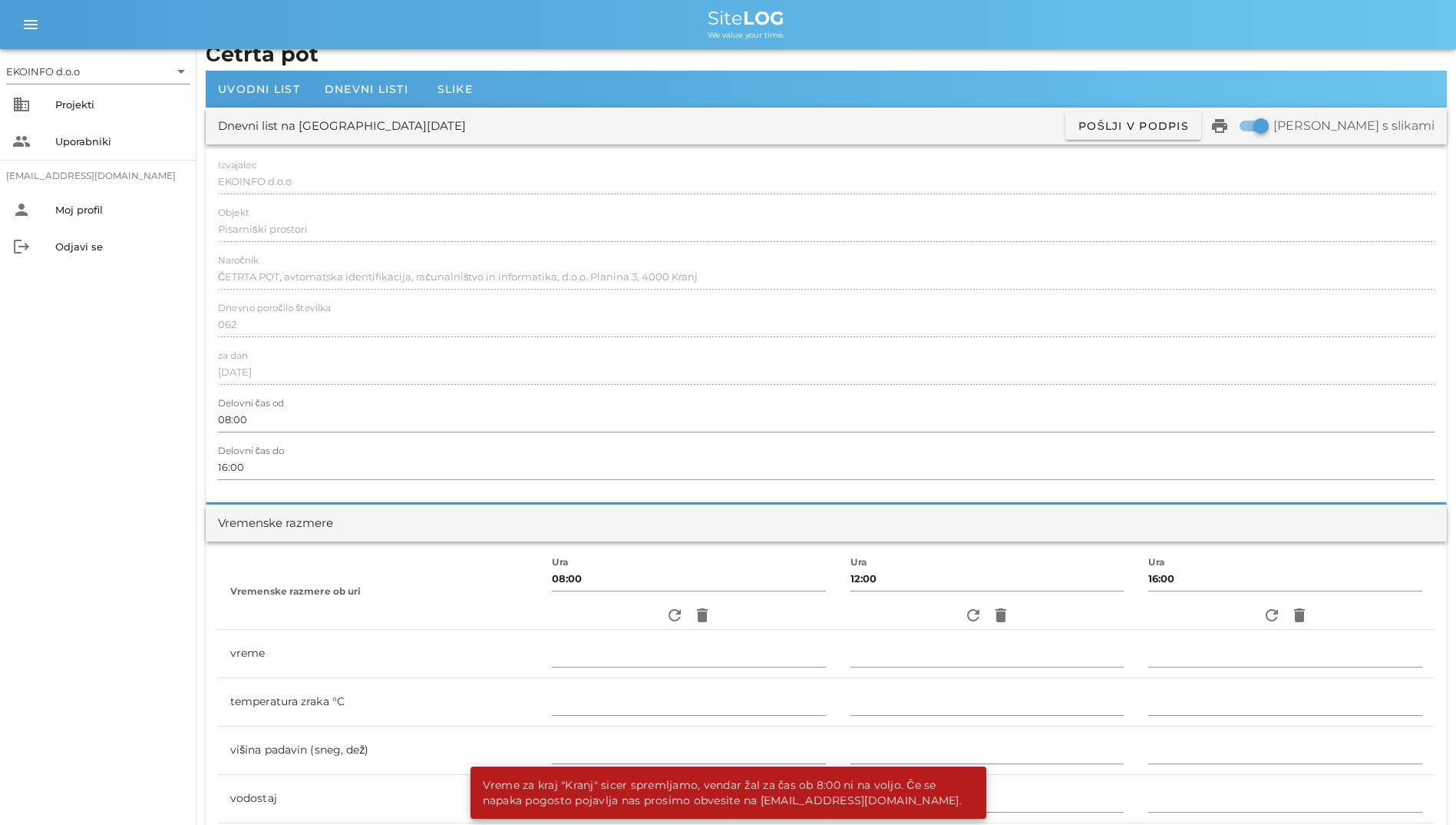
scroll to position [0, 0]
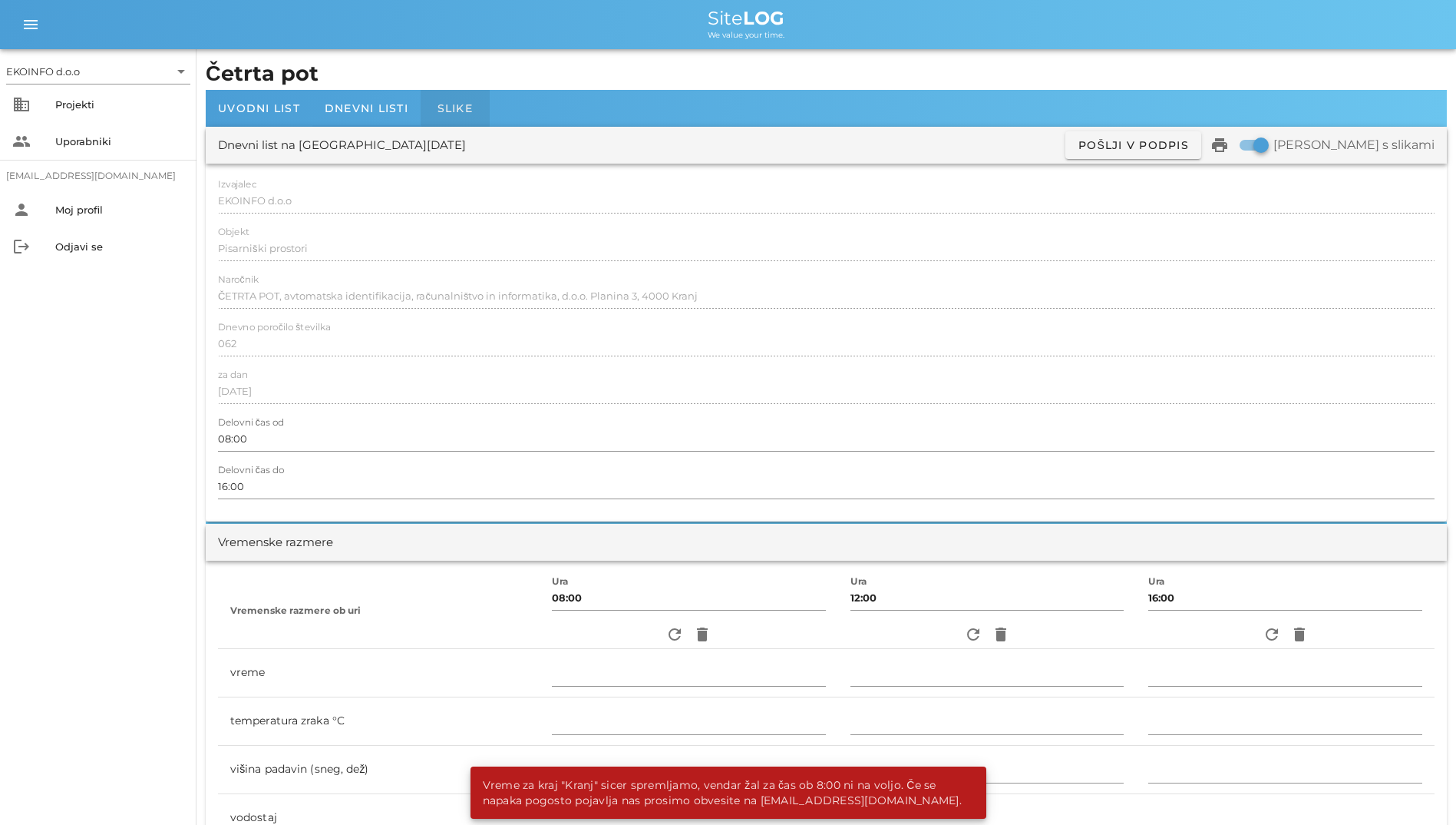
click at [421, 114] on div "Slike" at bounding box center [455, 108] width 69 height 37
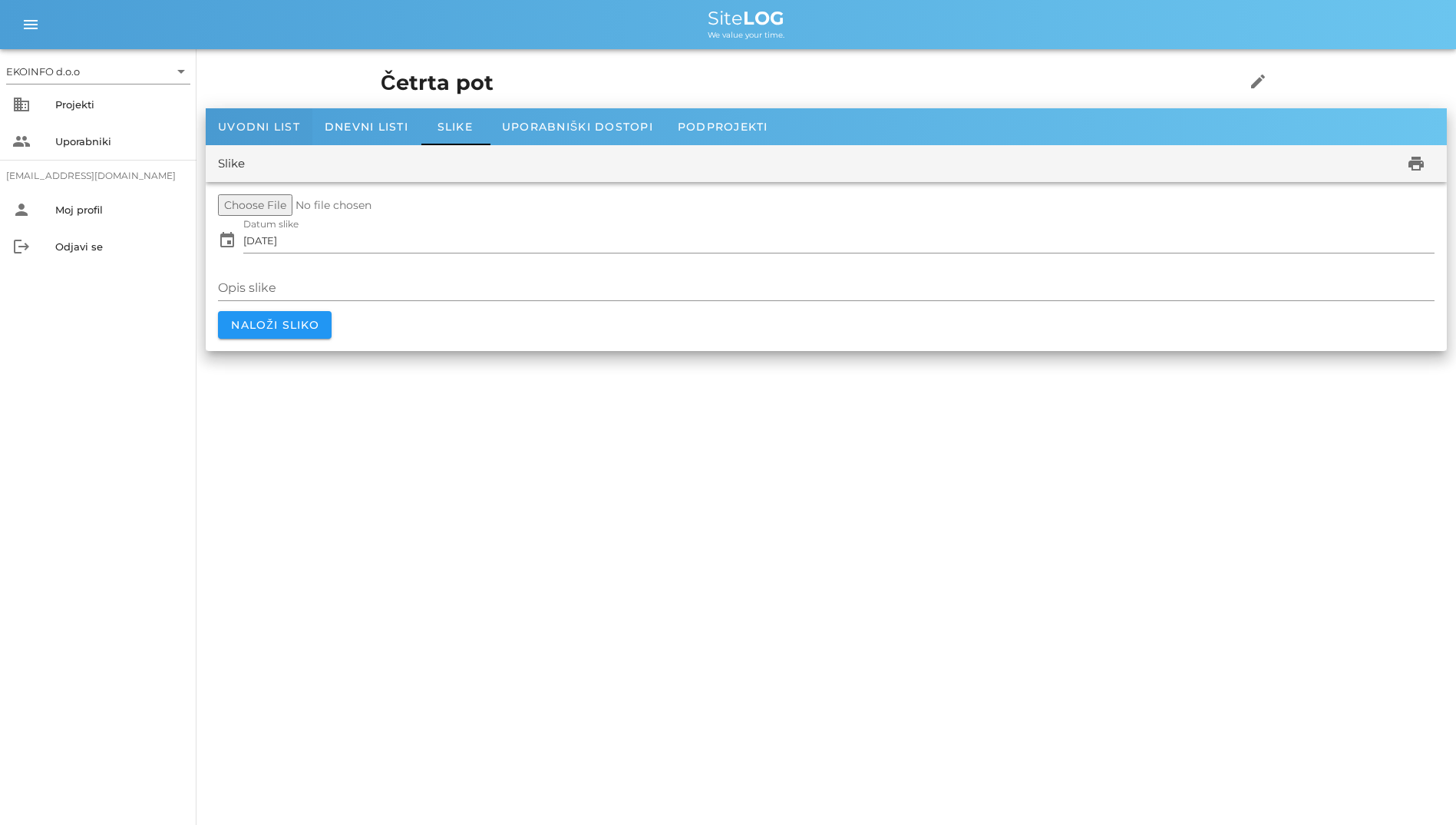
drag, startPoint x: 824, startPoint y: 128, endPoint x: 235, endPoint y: 127, distance: 589.0
click at [239, 127] on div "Uvodni list Dnevni listi Slike Uporabniški dostopi Podprojekti" at bounding box center [827, 127] width 1241 height 37
drag, startPoint x: 295, startPoint y: 78, endPoint x: 754, endPoint y: 172, distance: 468.5
click at [754, 172] on div "Četrta pot edit Uvodni list Dnevni listi Slike Uporabniški dostopi Podprojekti …" at bounding box center [827, 205] width 1241 height 293
drag, startPoint x: 474, startPoint y: 361, endPoint x: 213, endPoint y: 95, distance: 372.7
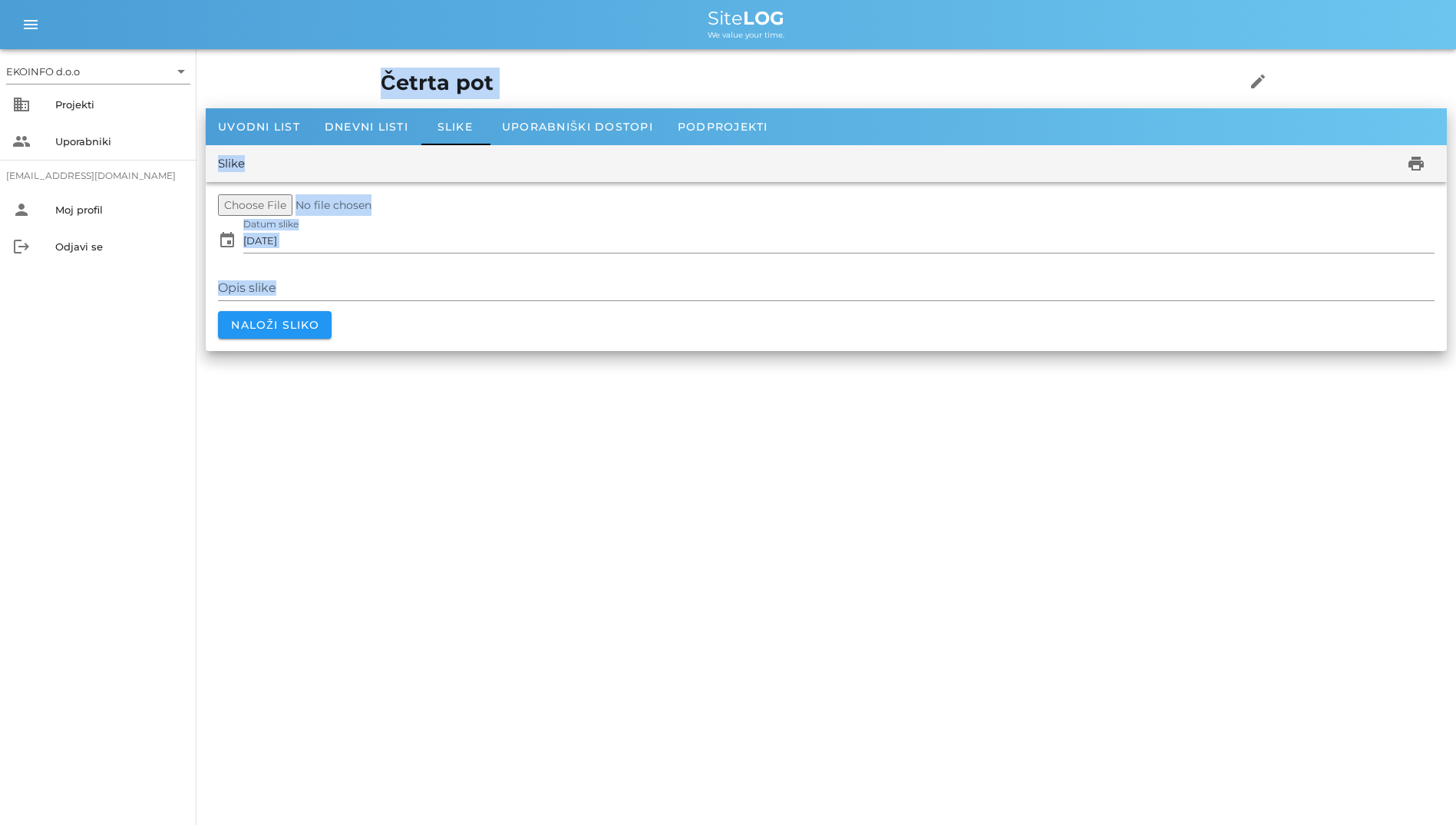
click at [213, 95] on div "EKOINFO d.o.o arrow_drop_down business Projekti people Uporabniki student2@info…" at bounding box center [728, 412] width 1456 height 825
drag, startPoint x: 213, startPoint y: 95, endPoint x: 78, endPoint y: 92, distance: 135.0
click at [78, 92] on div "business Projekti" at bounding box center [98, 104] width 196 height 37
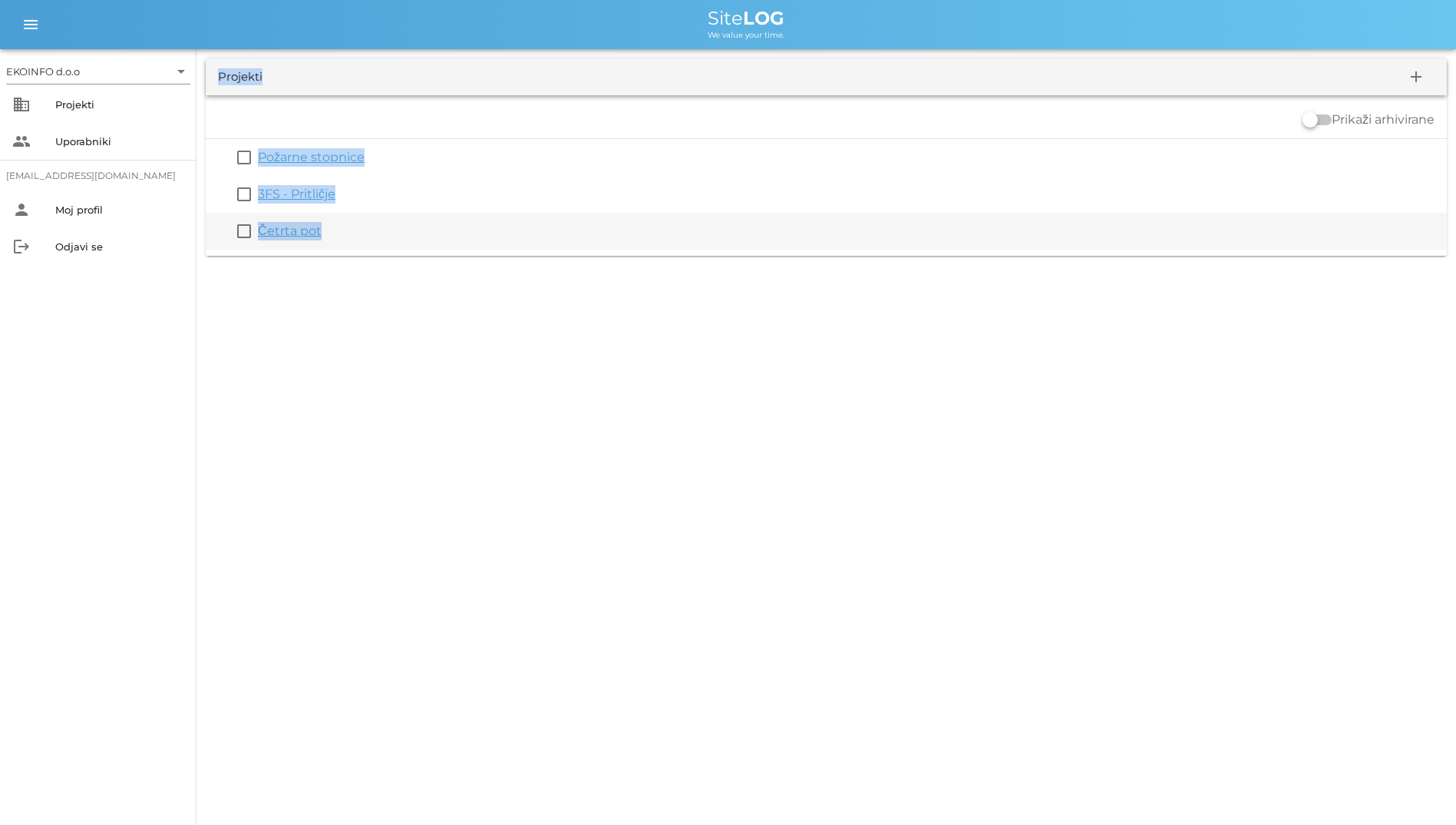
click at [291, 228] on link "Četrta pot" at bounding box center [289, 230] width 63 height 15
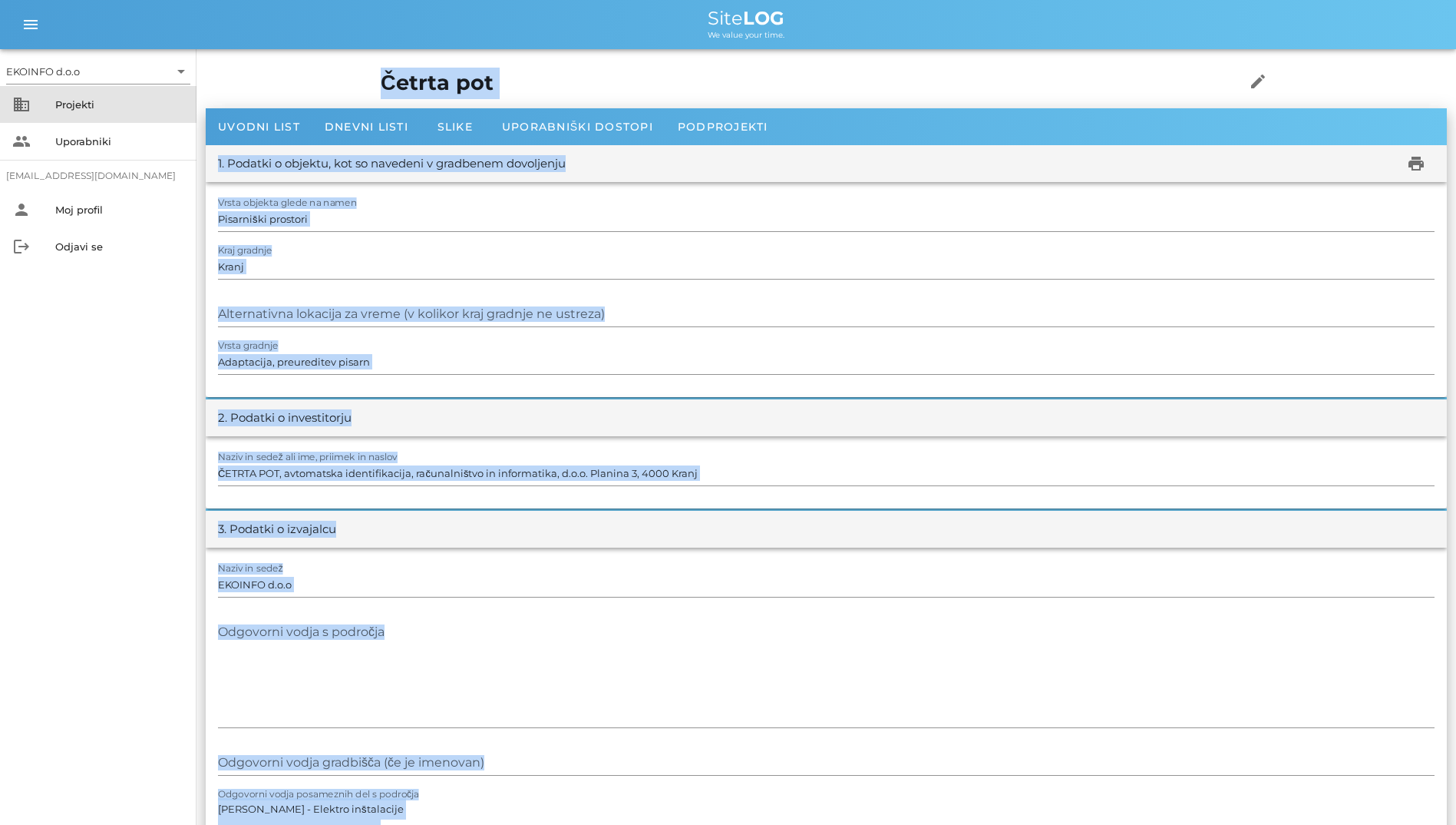
click at [133, 107] on div "Projekti" at bounding box center [120, 104] width 129 height 13
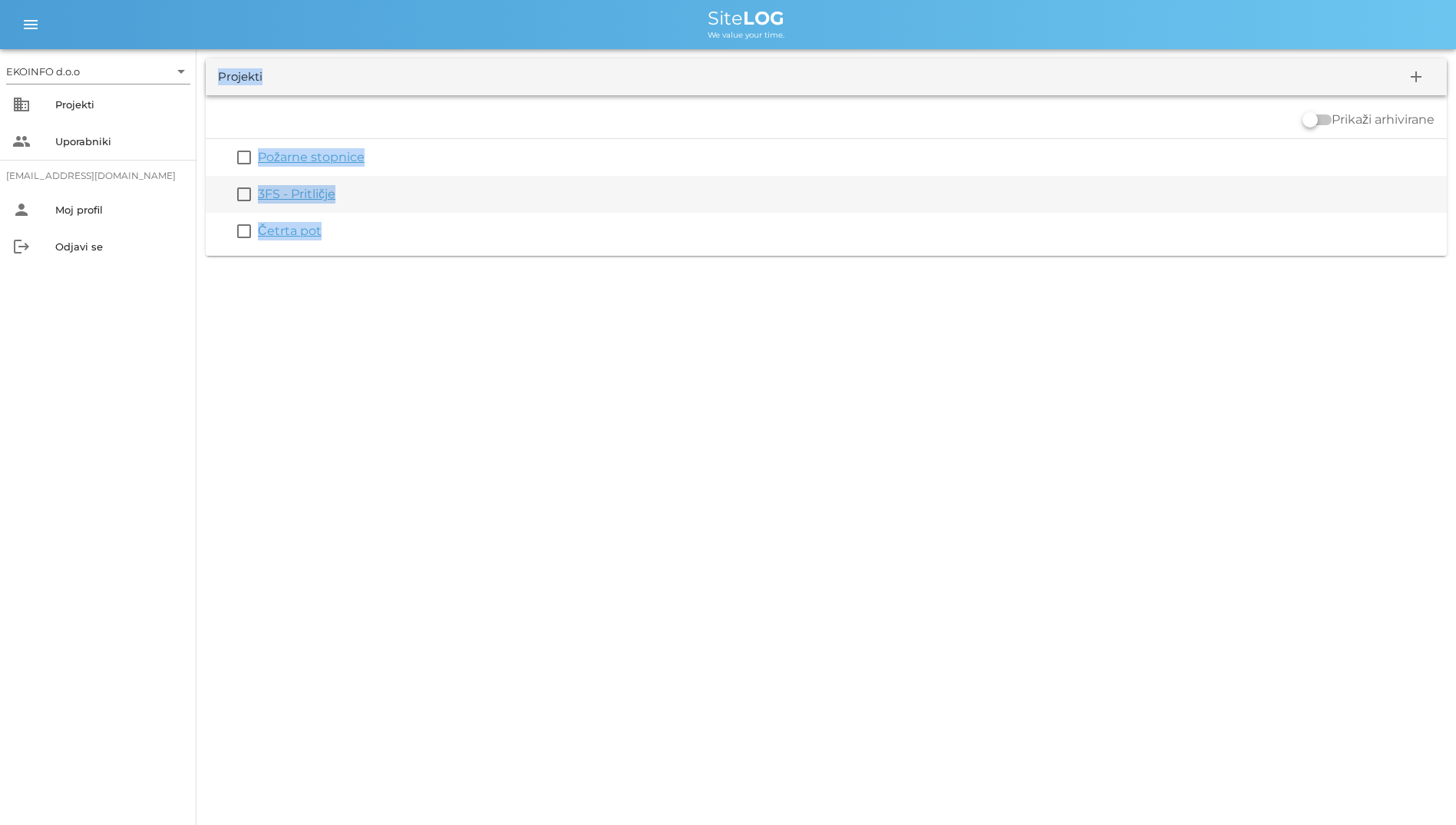
click at [287, 196] on link "3FS - Pritličje" at bounding box center [296, 193] width 77 height 15
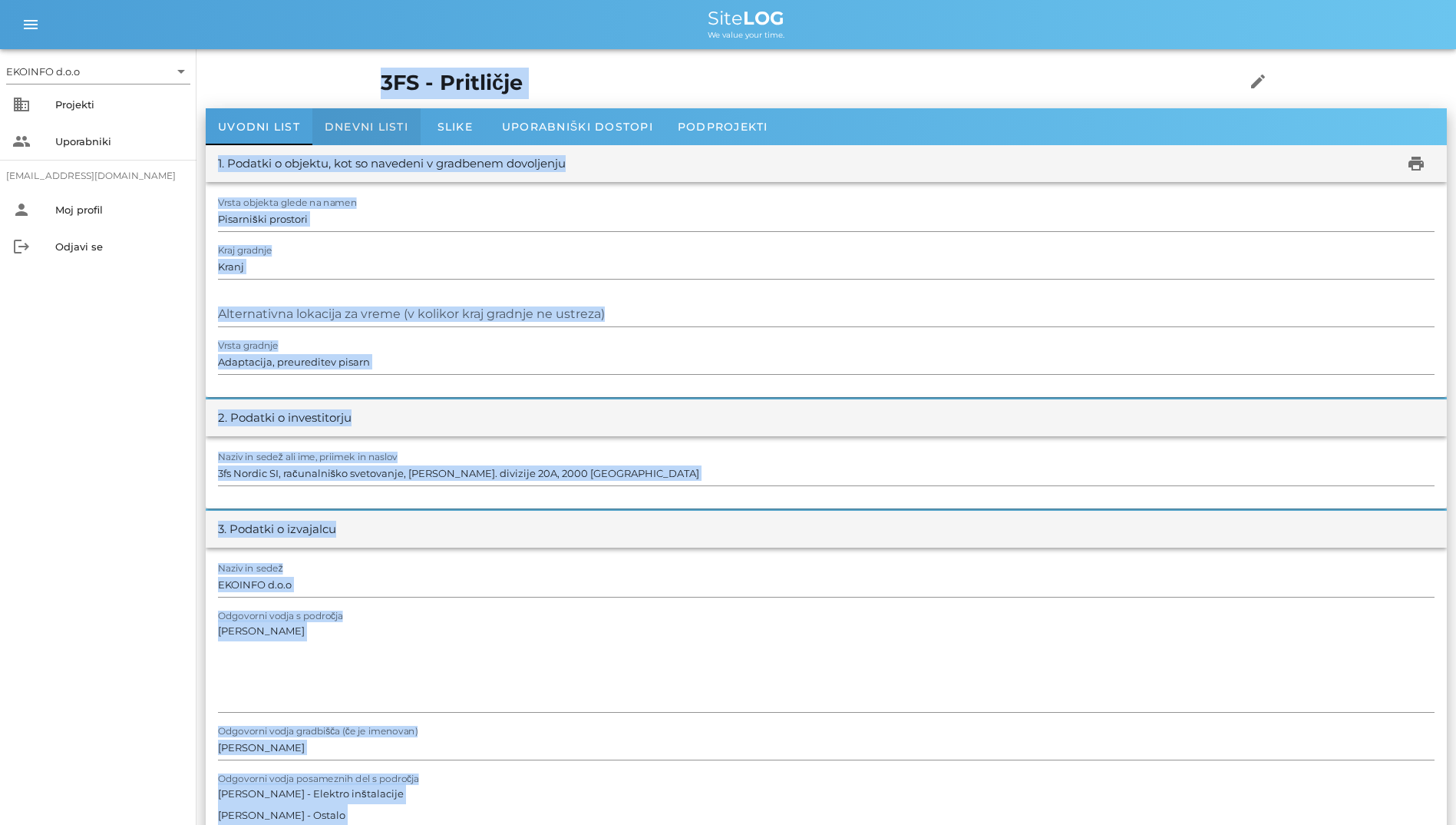
click at [344, 128] on span "Dnevni listi" at bounding box center [367, 127] width 84 height 14
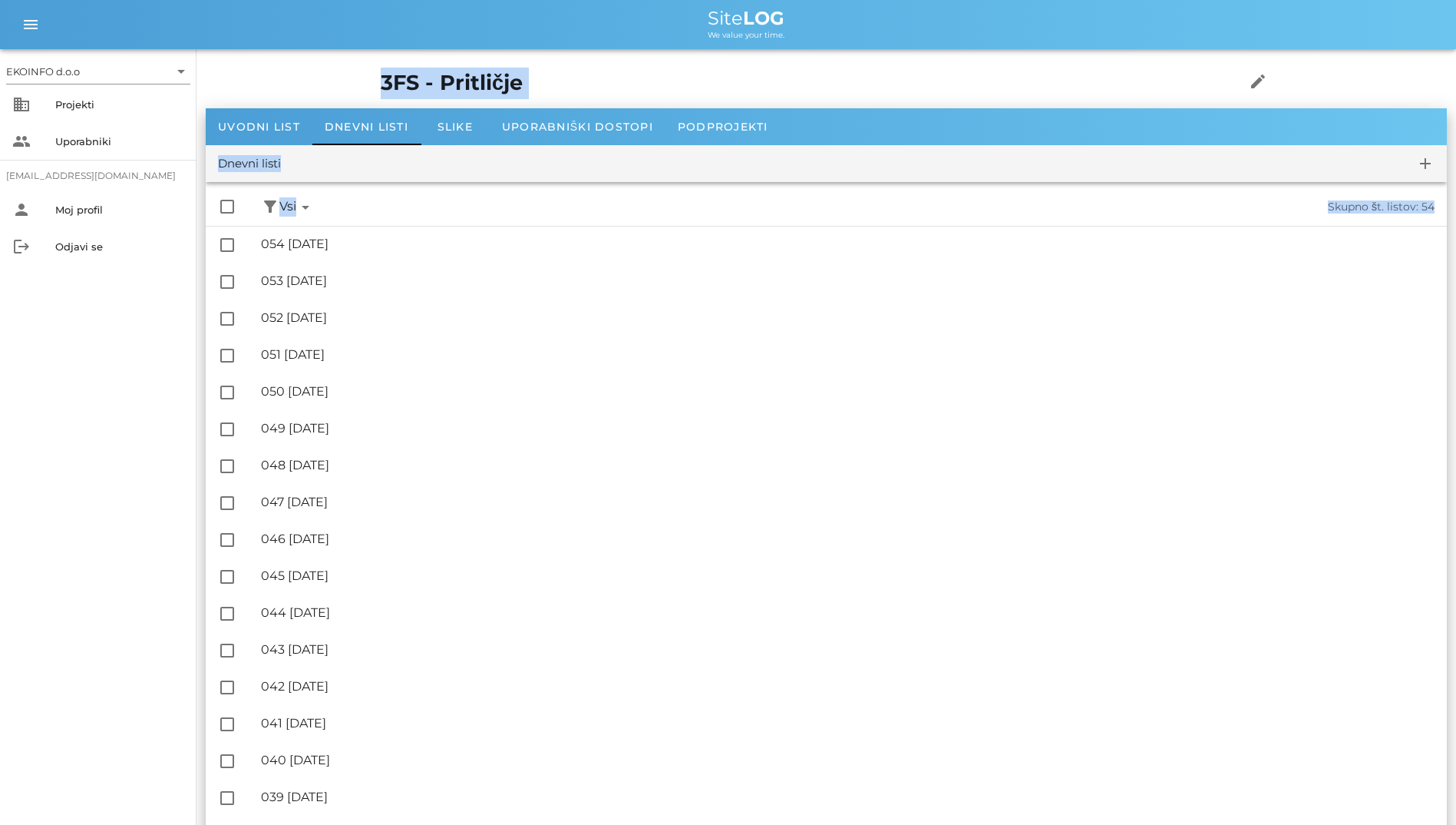
click at [462, 79] on h1 "3FS - Pritličje" at bounding box center [789, 83] width 817 height 31
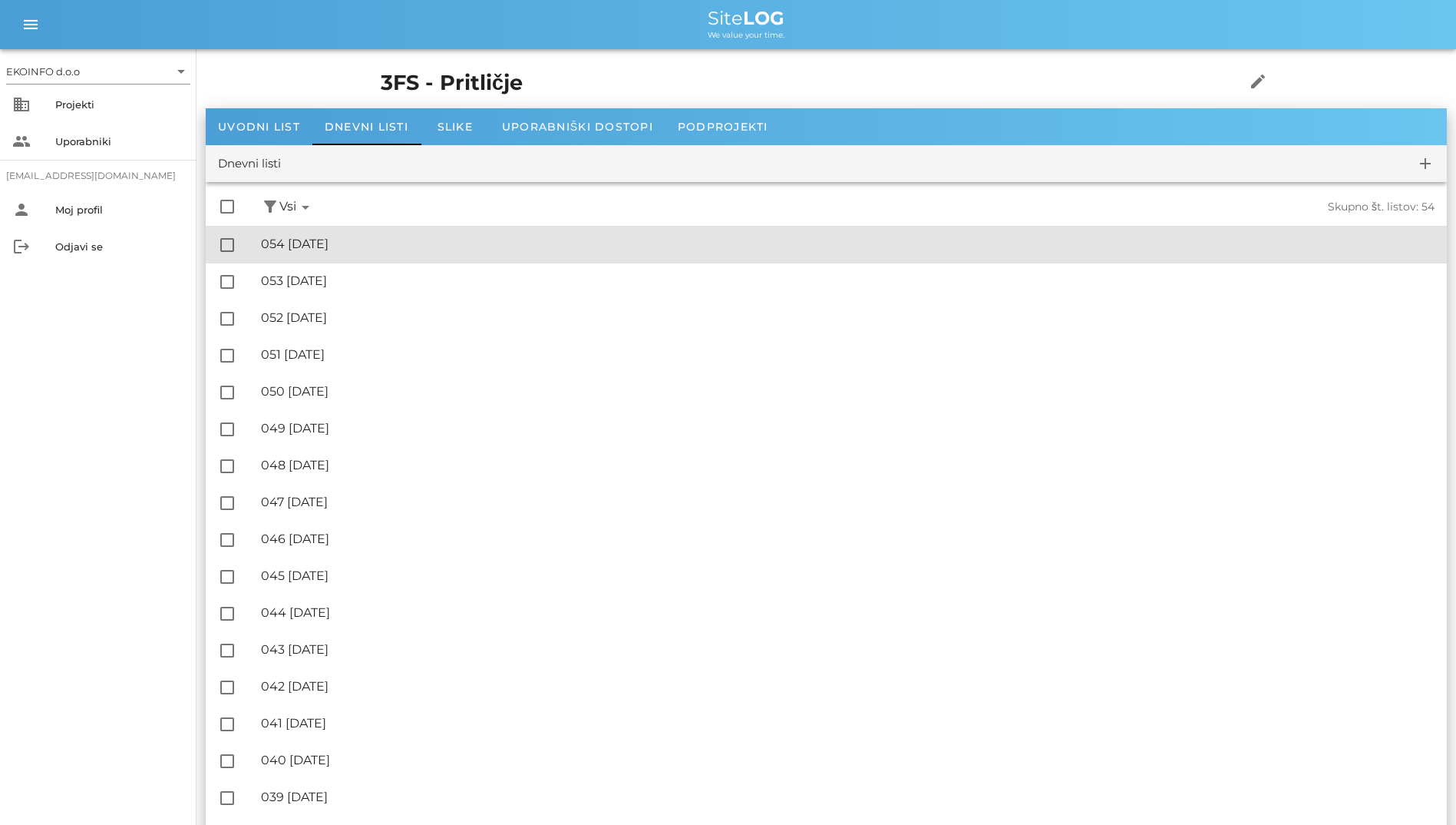
click at [341, 243] on div "🔏 054 [DATE]" at bounding box center [847, 243] width 1174 height 15
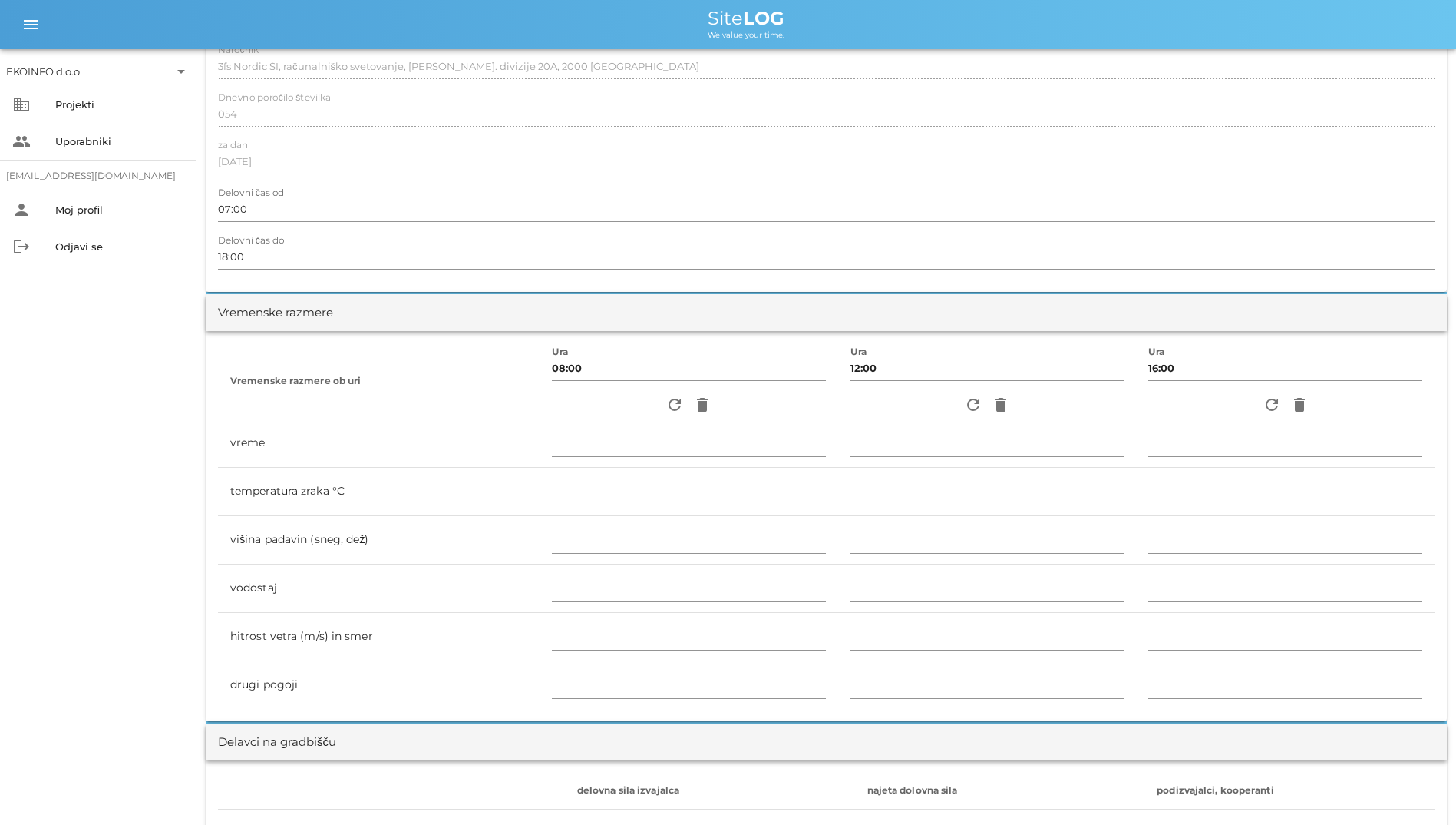
scroll to position [230, 0]
click at [667, 405] on icon "refresh" at bounding box center [674, 403] width 19 height 19
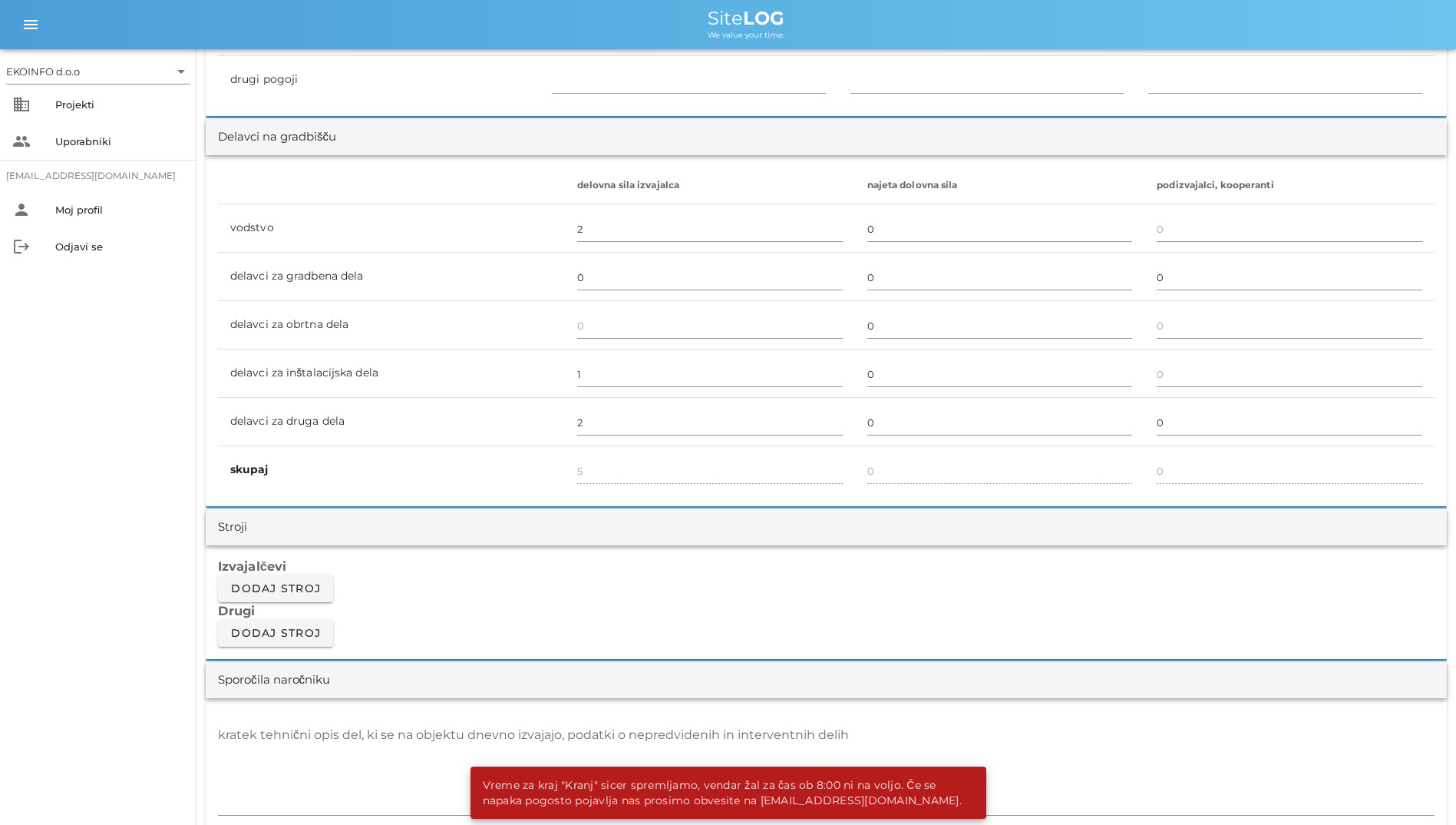
scroll to position [922, 0]
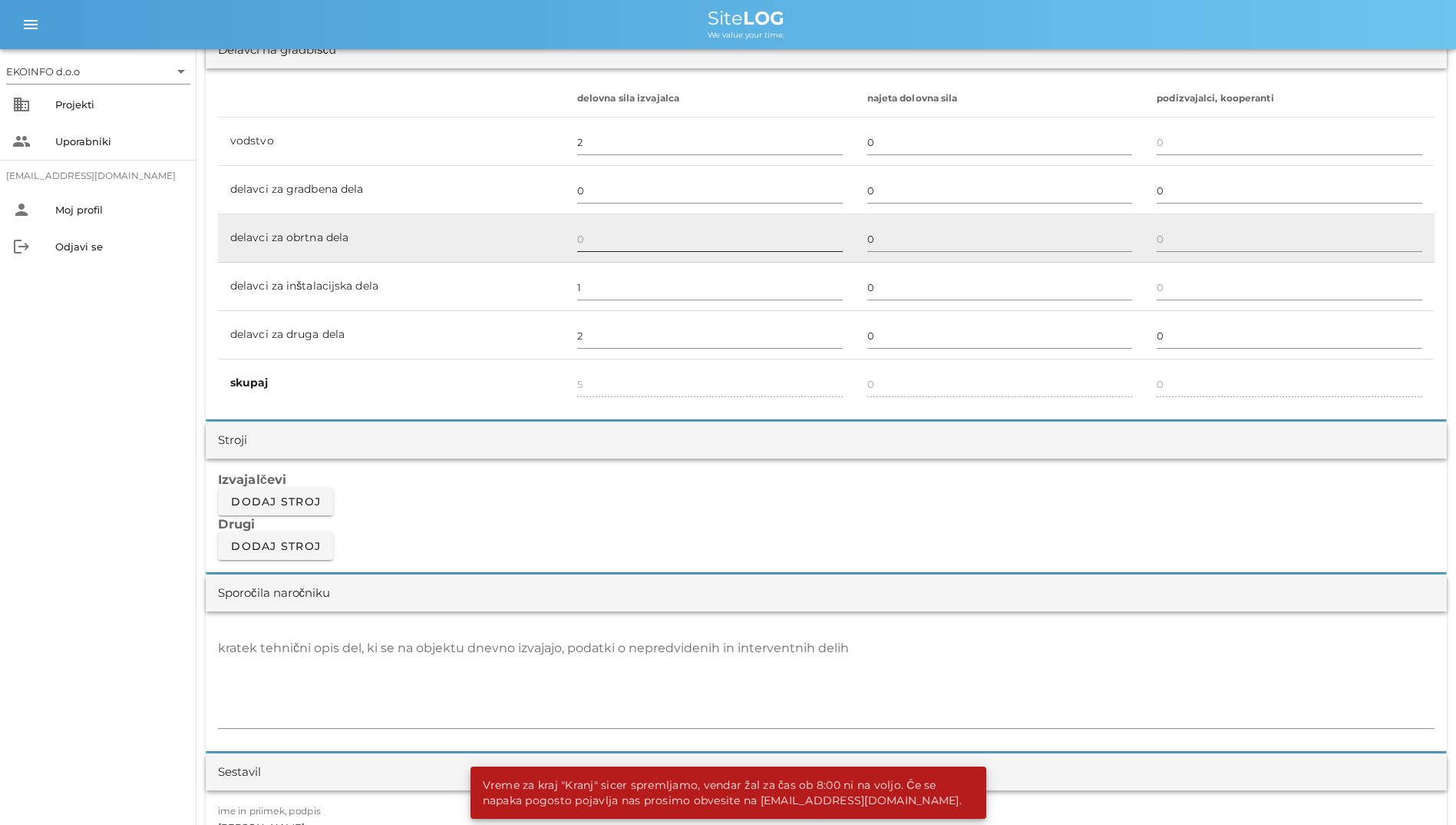
click at [622, 232] on input "text" at bounding box center [710, 238] width 265 height 24
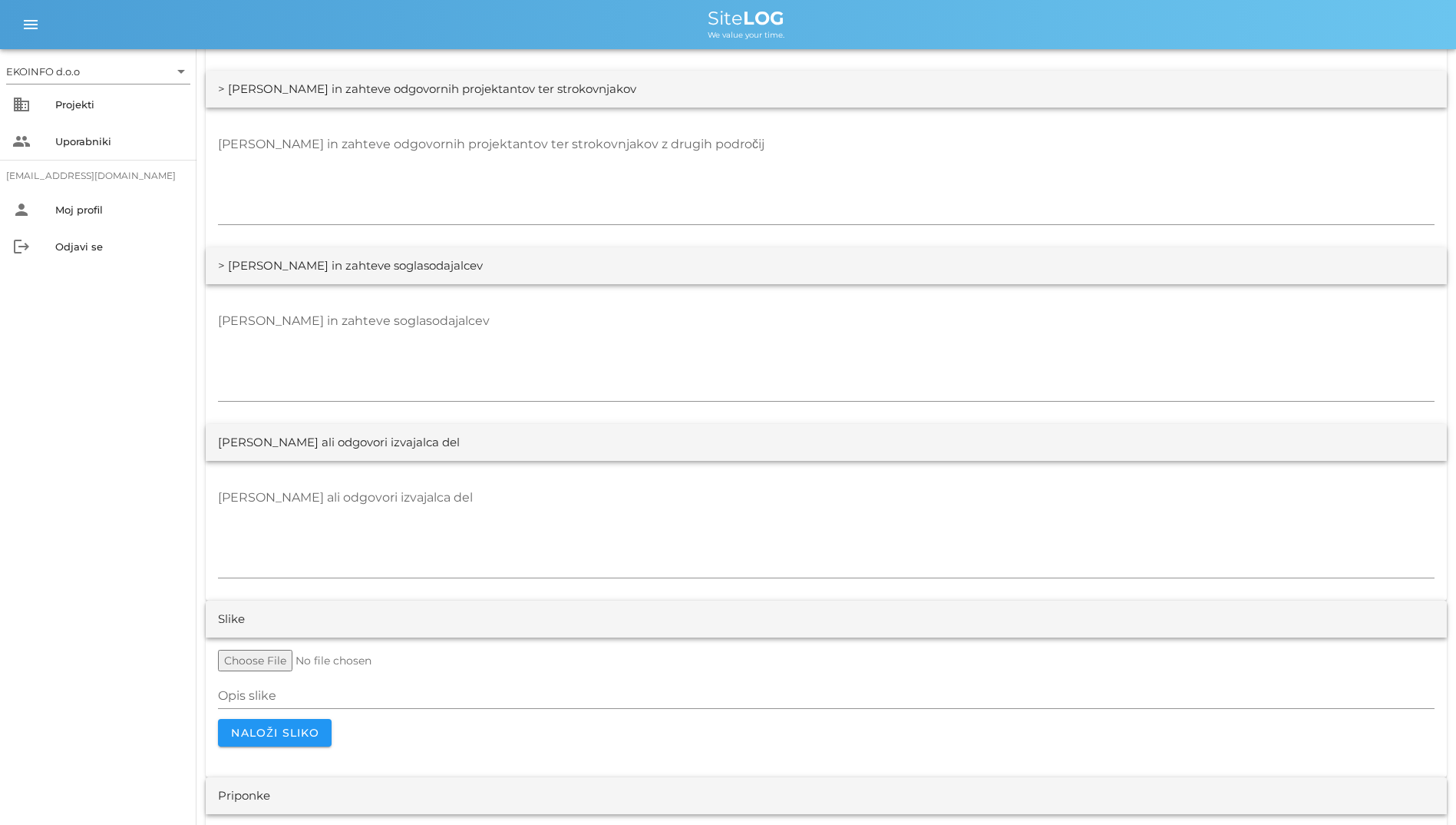
scroll to position [2710, 0]
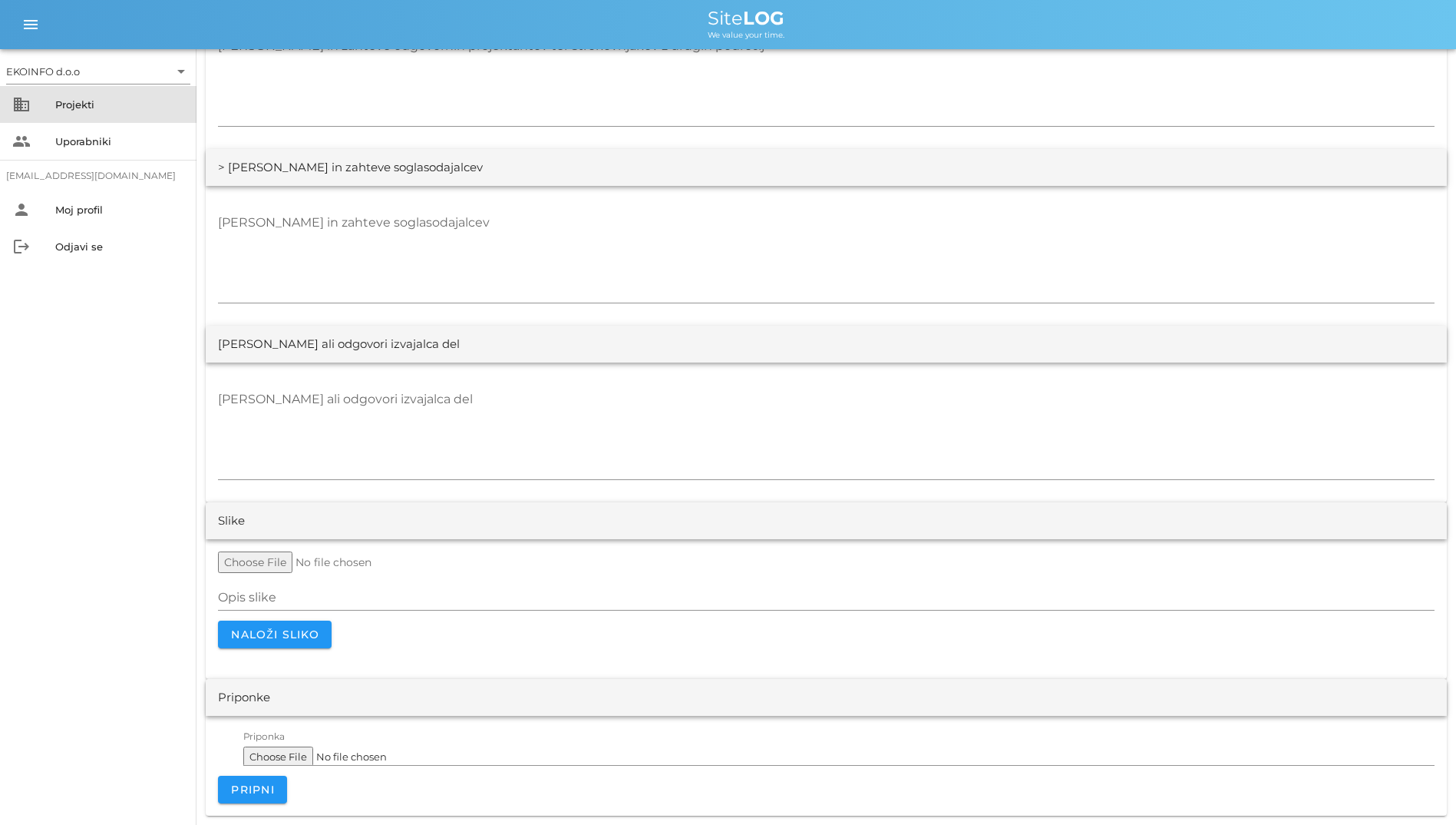
click at [81, 112] on div "Projekti" at bounding box center [120, 103] width 129 height 24
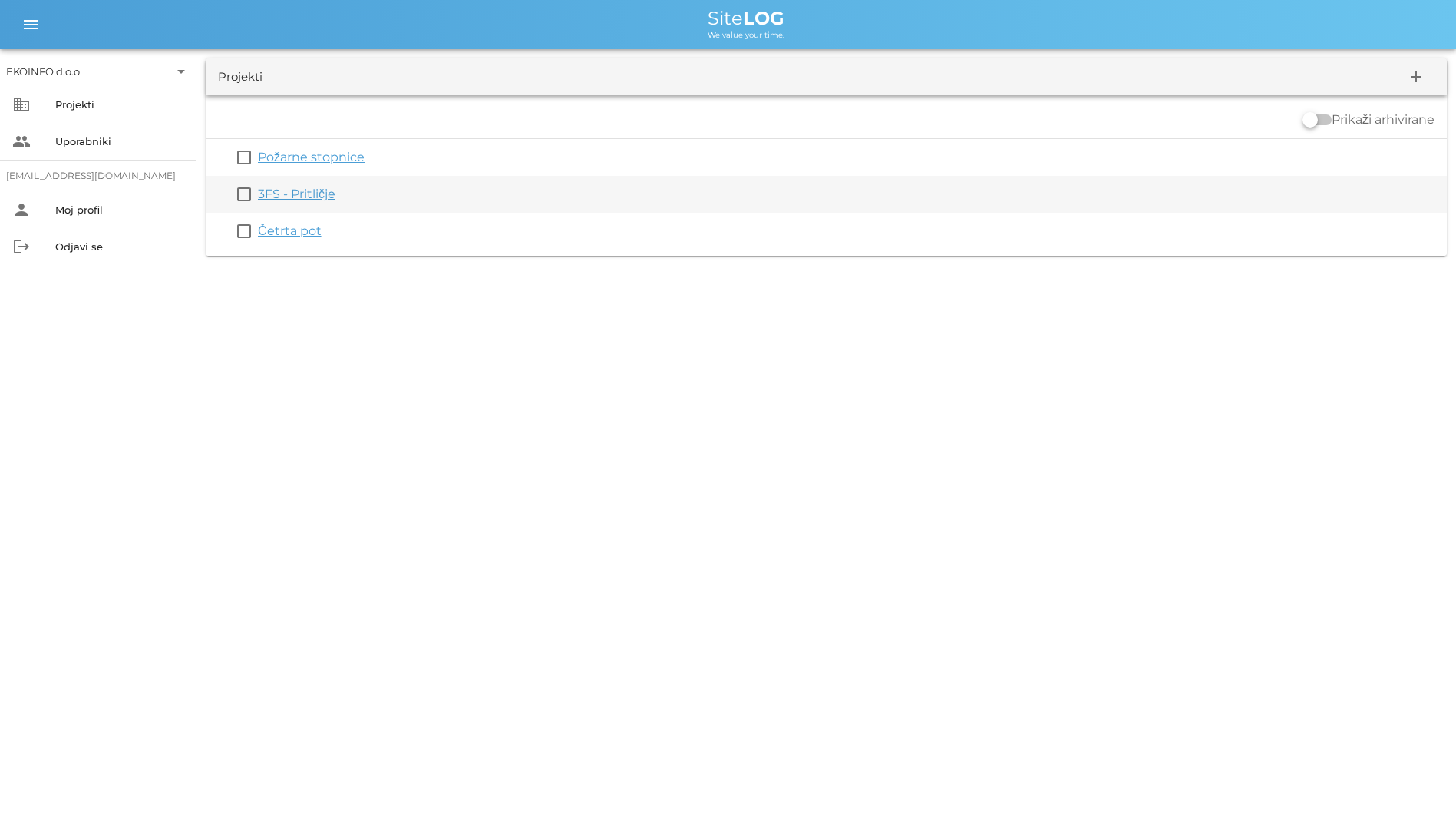
click at [303, 189] on link "3FS - Pritličje" at bounding box center [296, 193] width 77 height 15
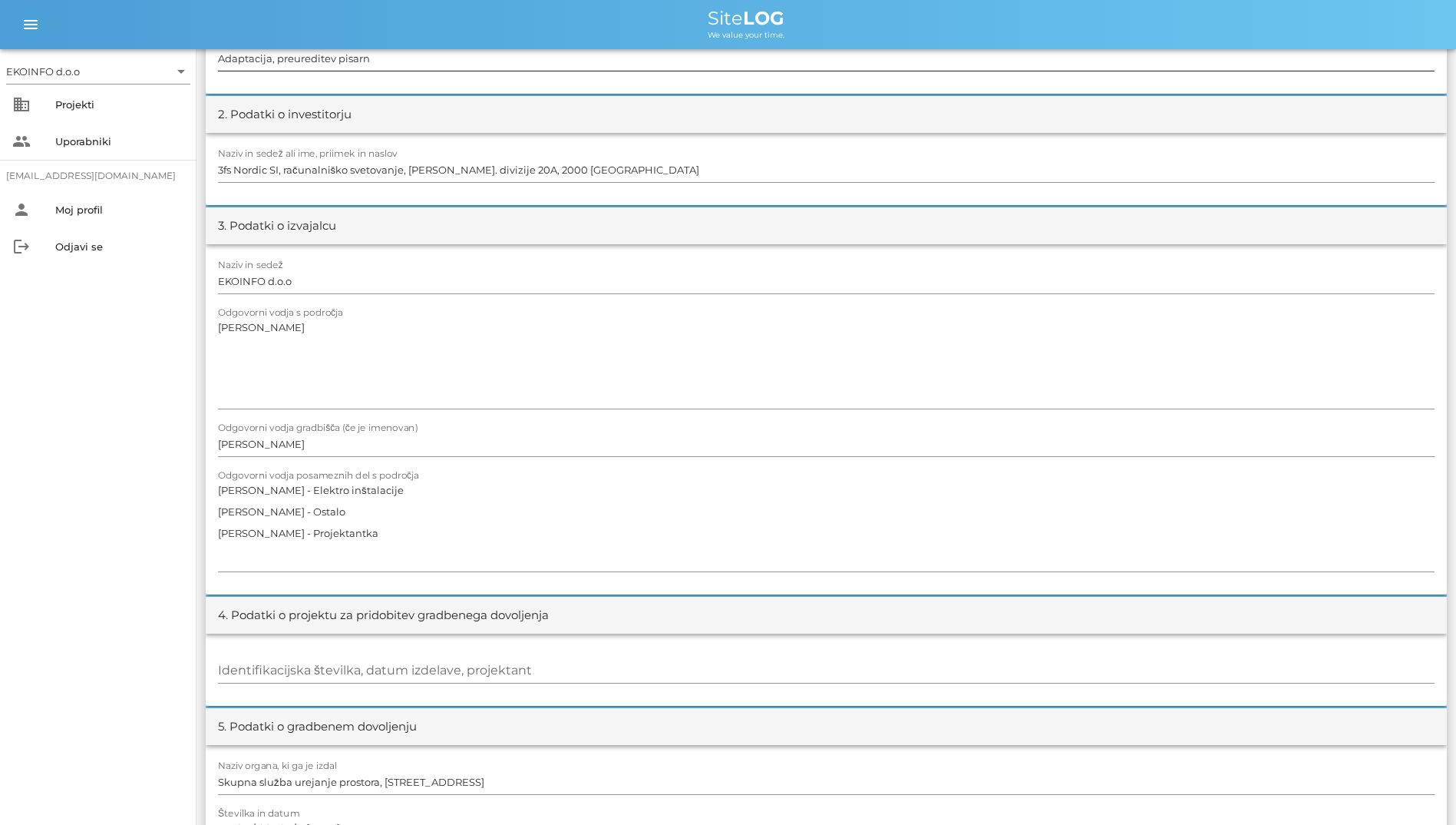
scroll to position [308, 0]
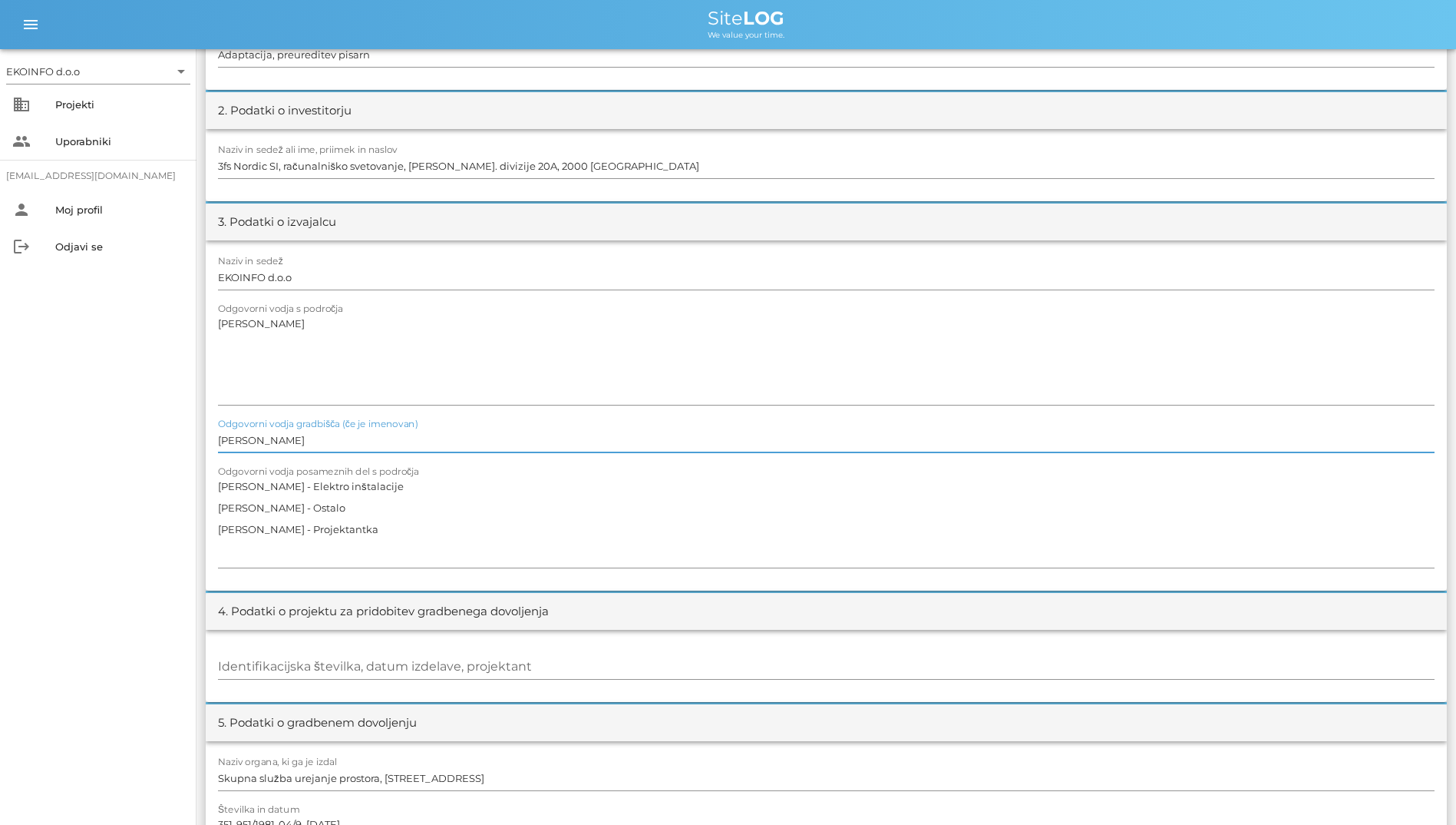
drag, startPoint x: 297, startPoint y: 437, endPoint x: 150, endPoint y: 384, distance: 156.3
click at [150, 384] on div "EKOINFO d.o.o arrow_drop_down business Projekti people Uporabniki student2@info…" at bounding box center [728, 814] width 1456 height 2245
type input "[PERSON_NAME]"
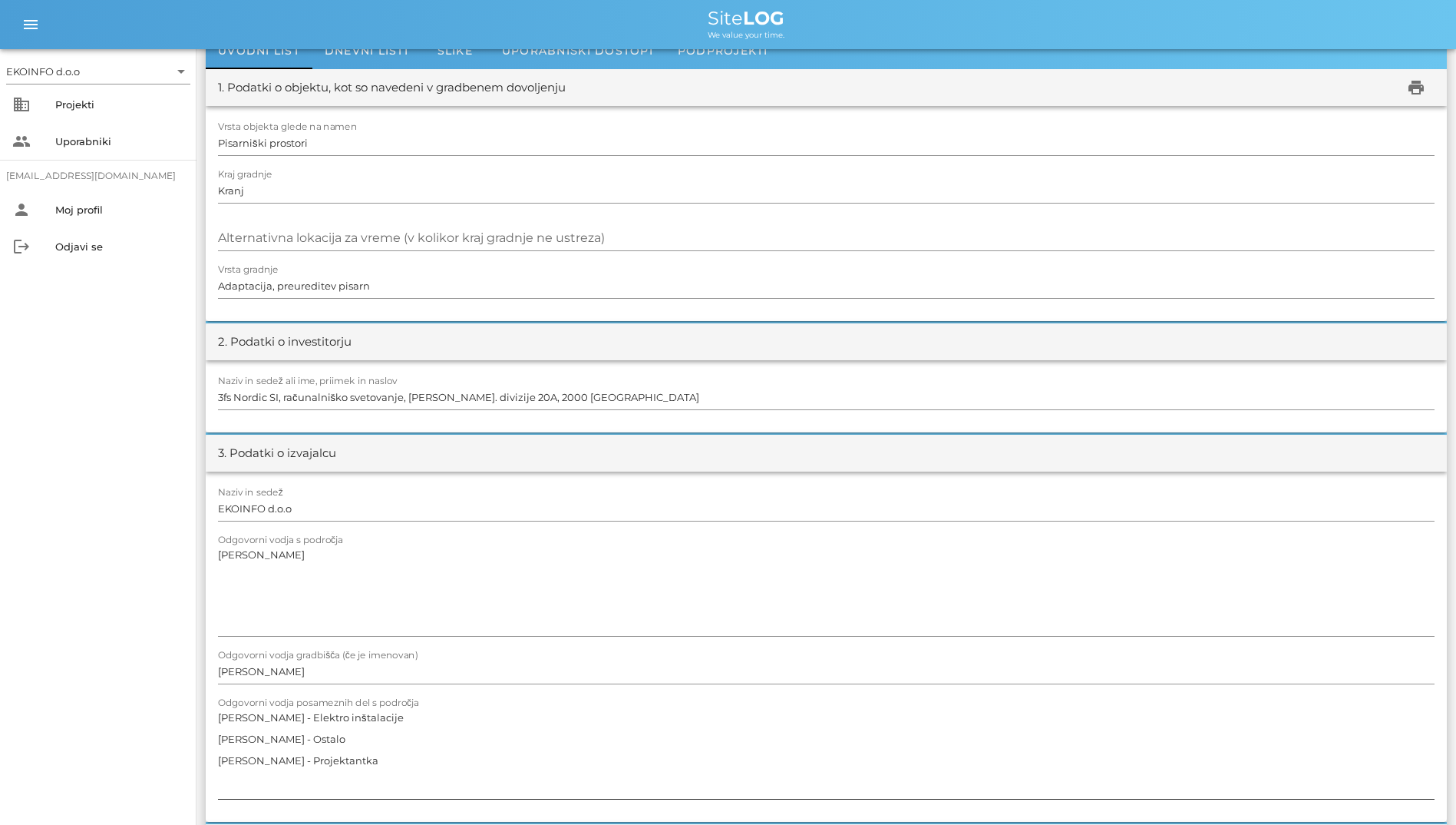
scroll to position [0, 0]
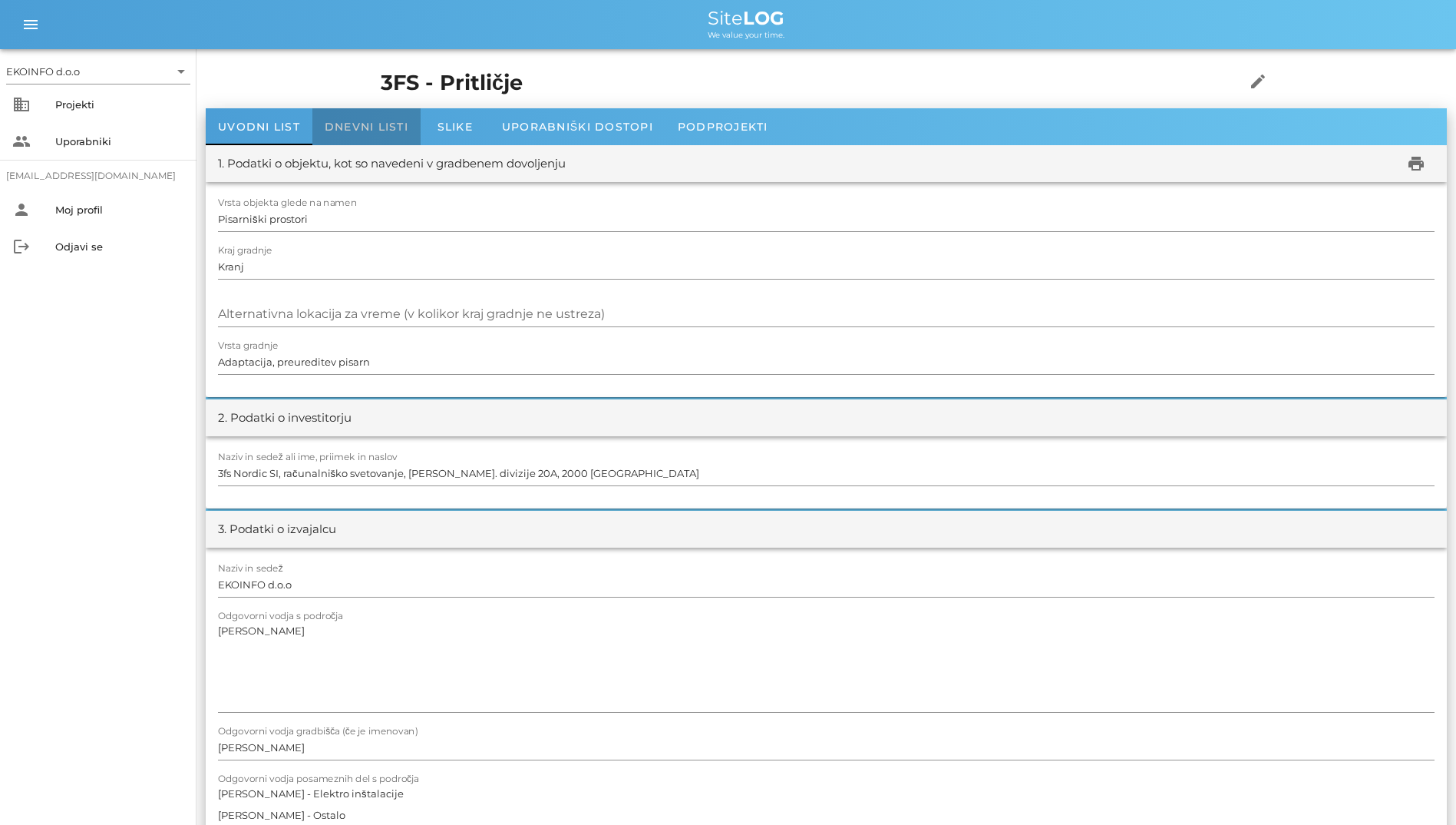
click at [346, 121] on span "Dnevni listi" at bounding box center [367, 127] width 84 height 14
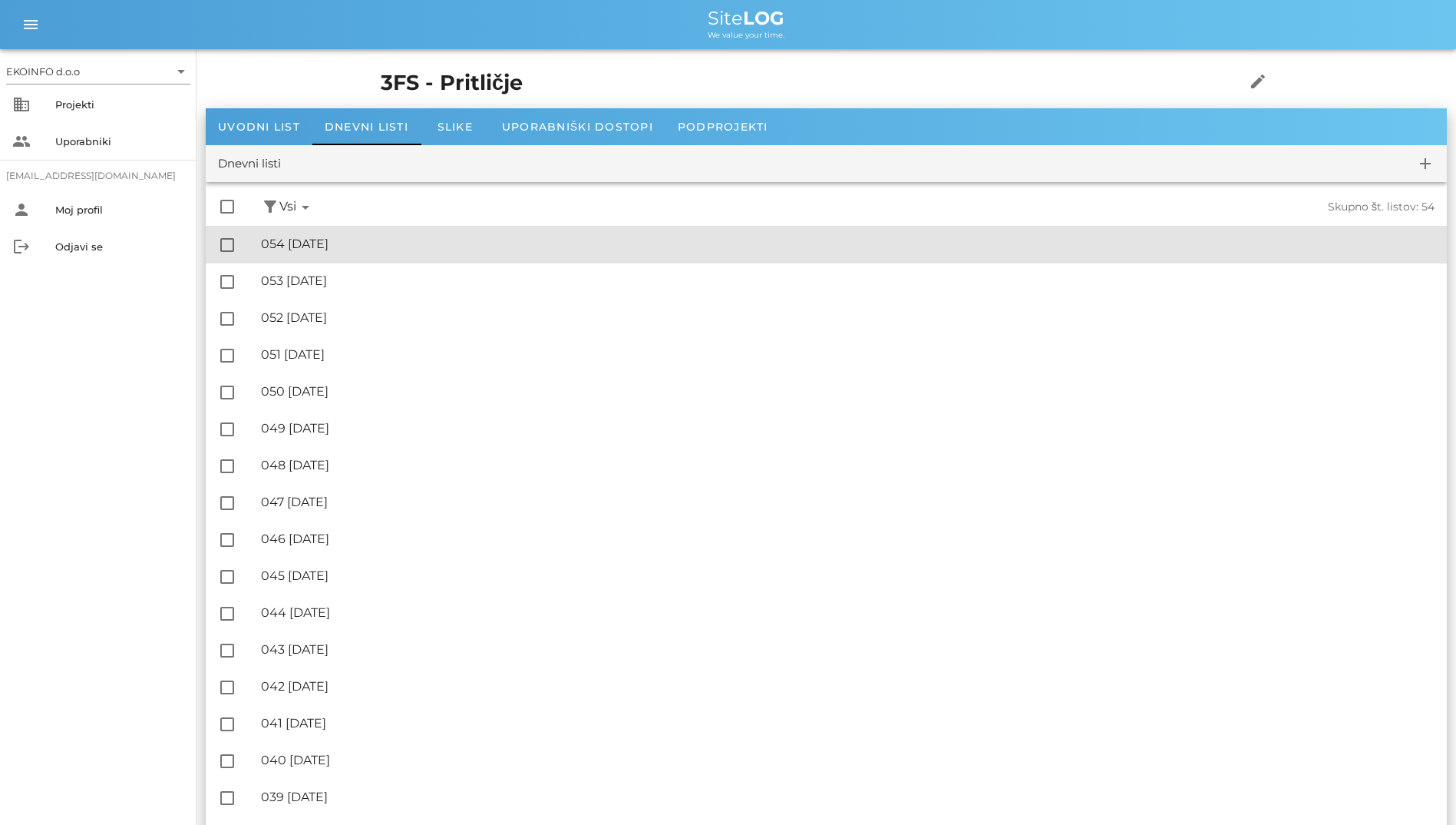
click at [354, 246] on div "🔏 054 [DATE]" at bounding box center [847, 243] width 1174 height 15
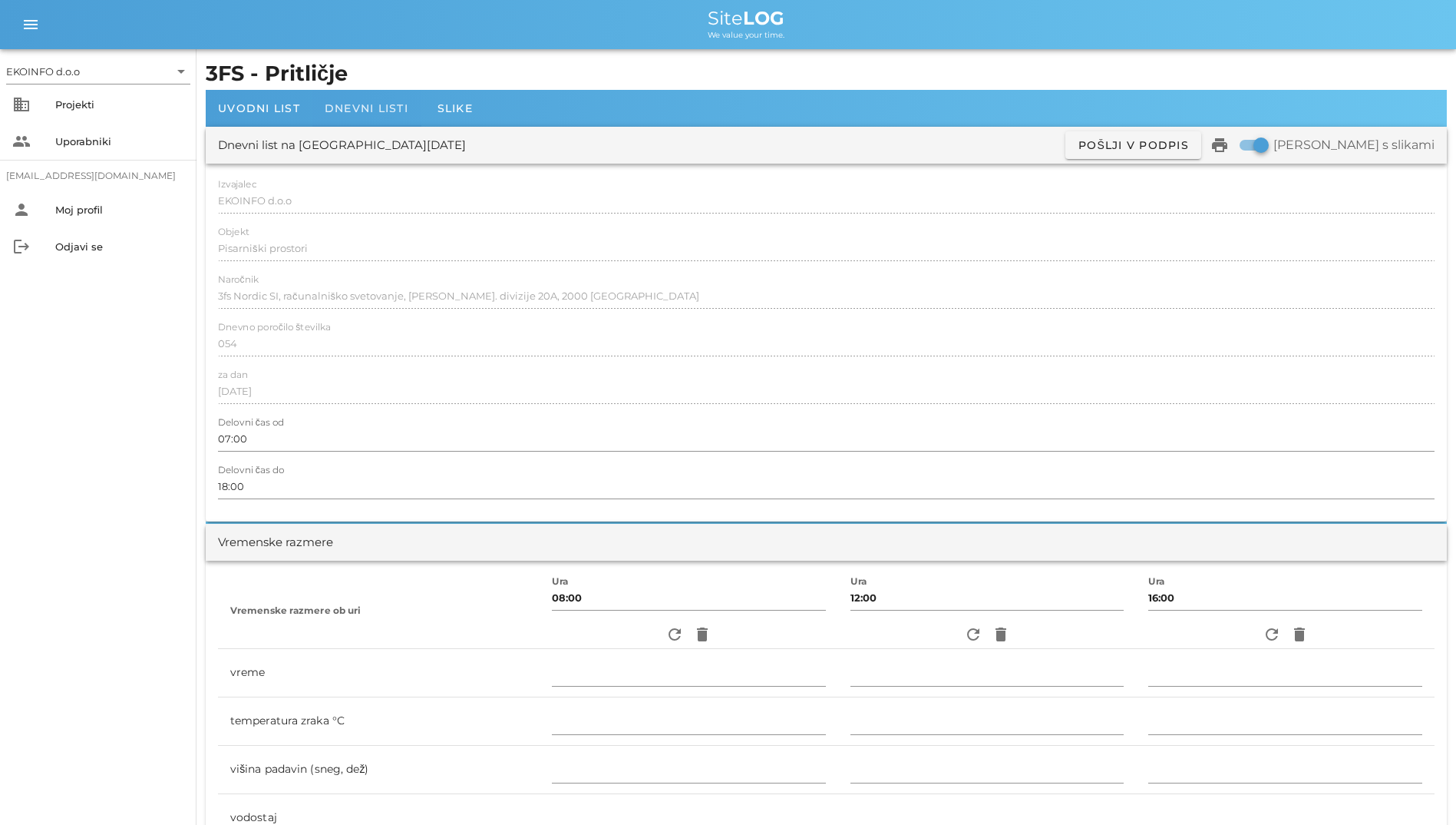
click at [361, 116] on div "Dnevni listi" at bounding box center [366, 108] width 108 height 37
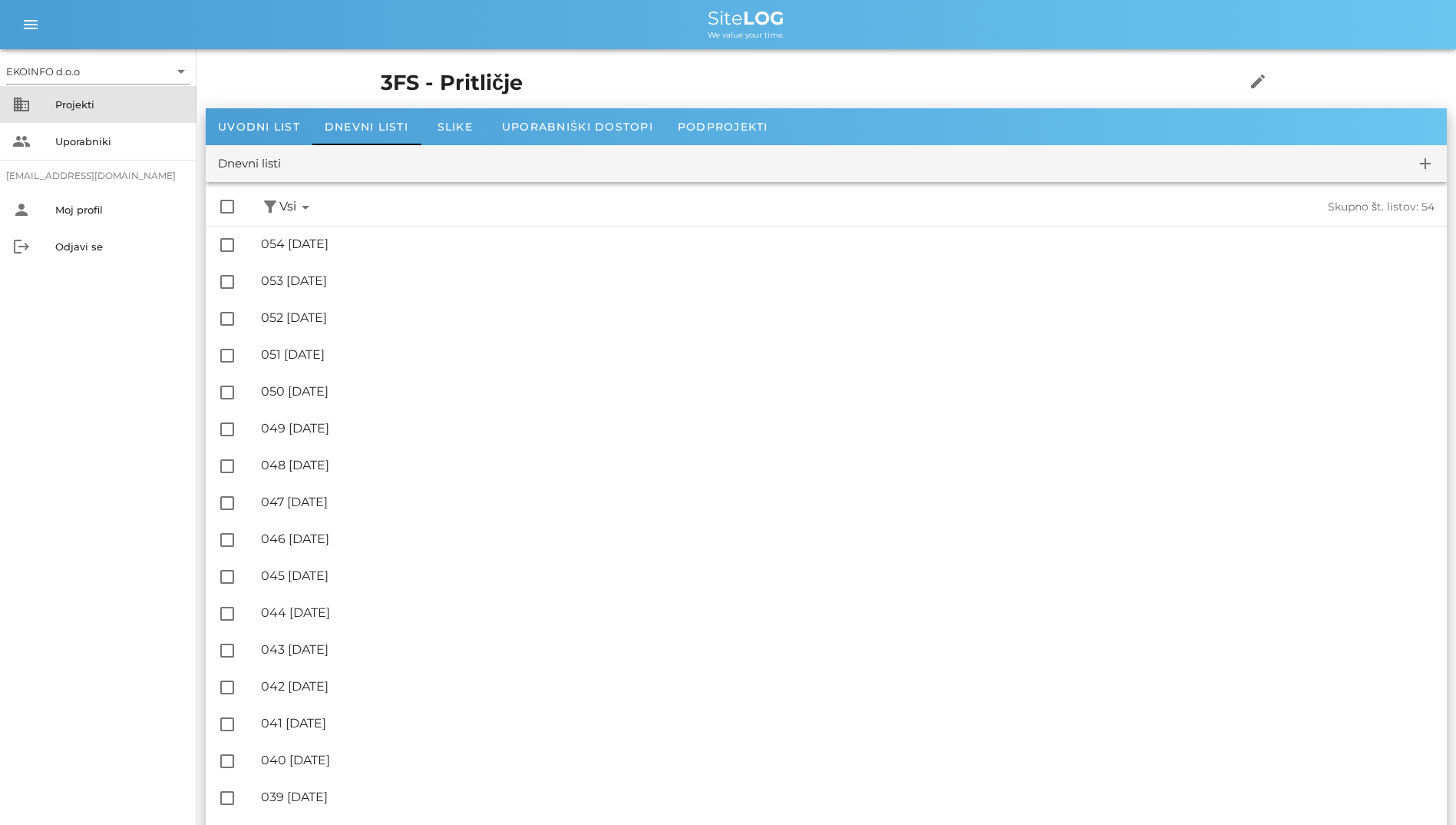
click at [154, 110] on div "Projekti" at bounding box center [120, 104] width 129 height 13
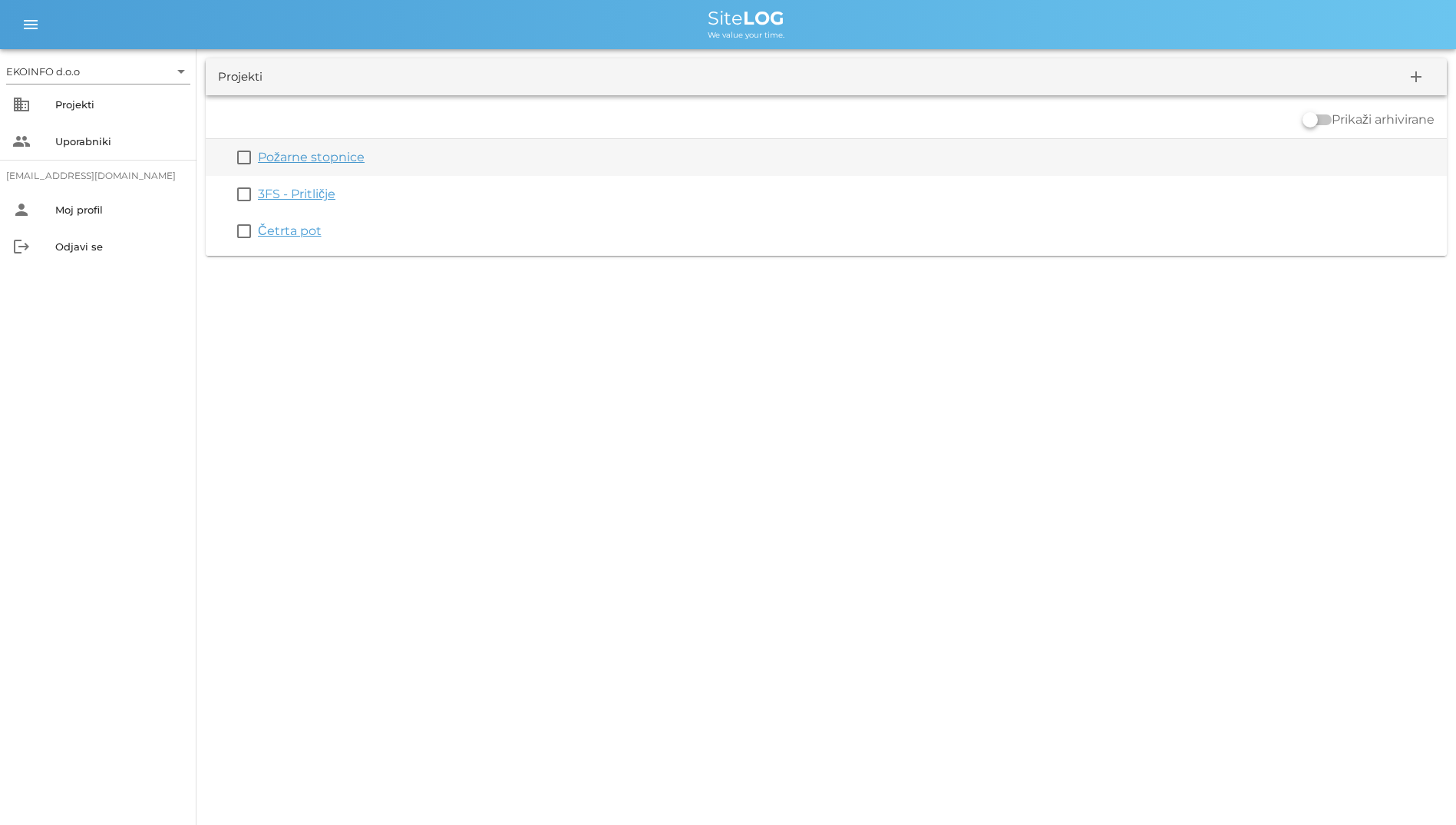
click at [286, 160] on link "Požarne stopnice" at bounding box center [310, 156] width 106 height 15
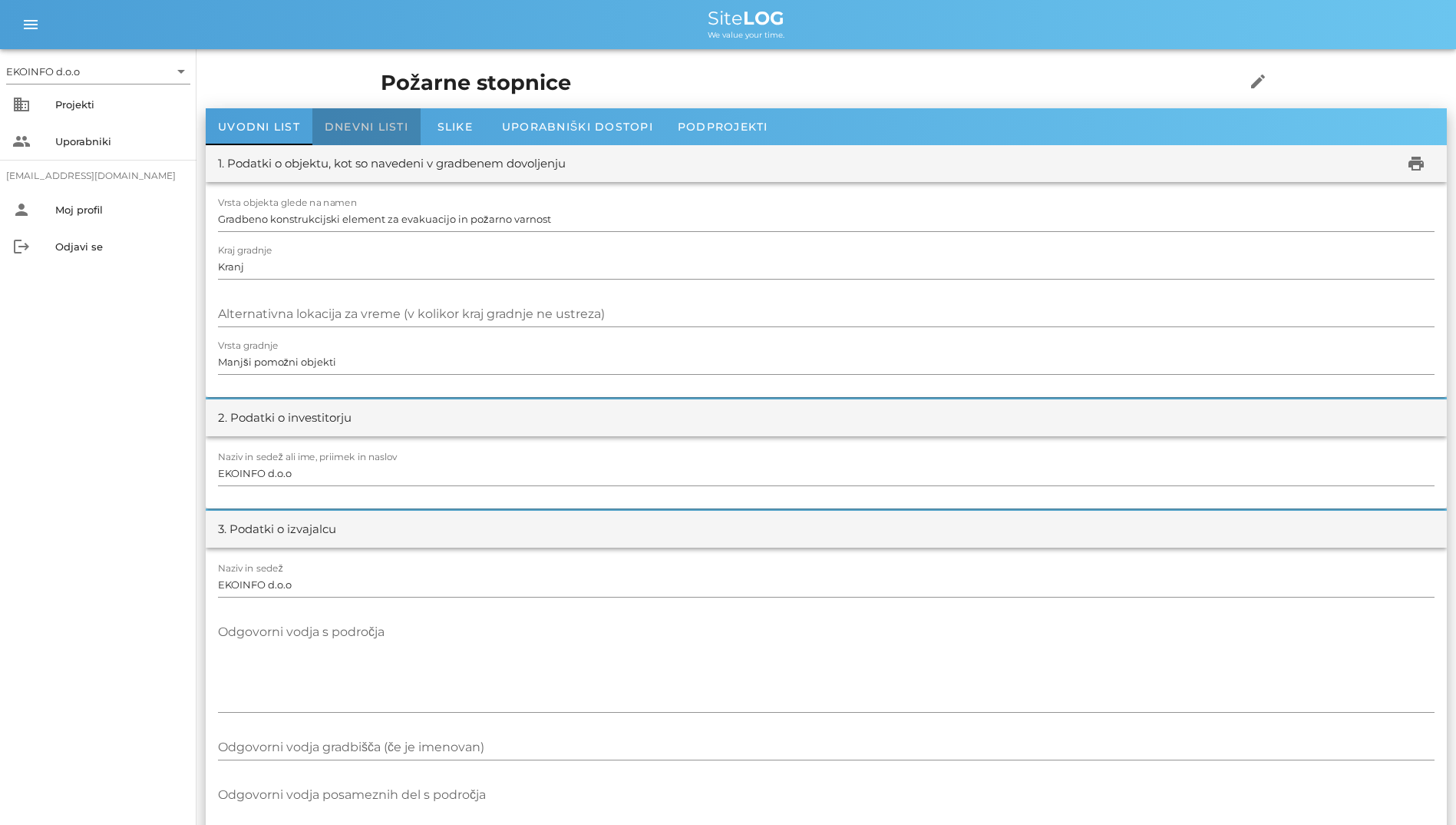
click at [324, 138] on div "Dnevni listi" at bounding box center [366, 127] width 108 height 37
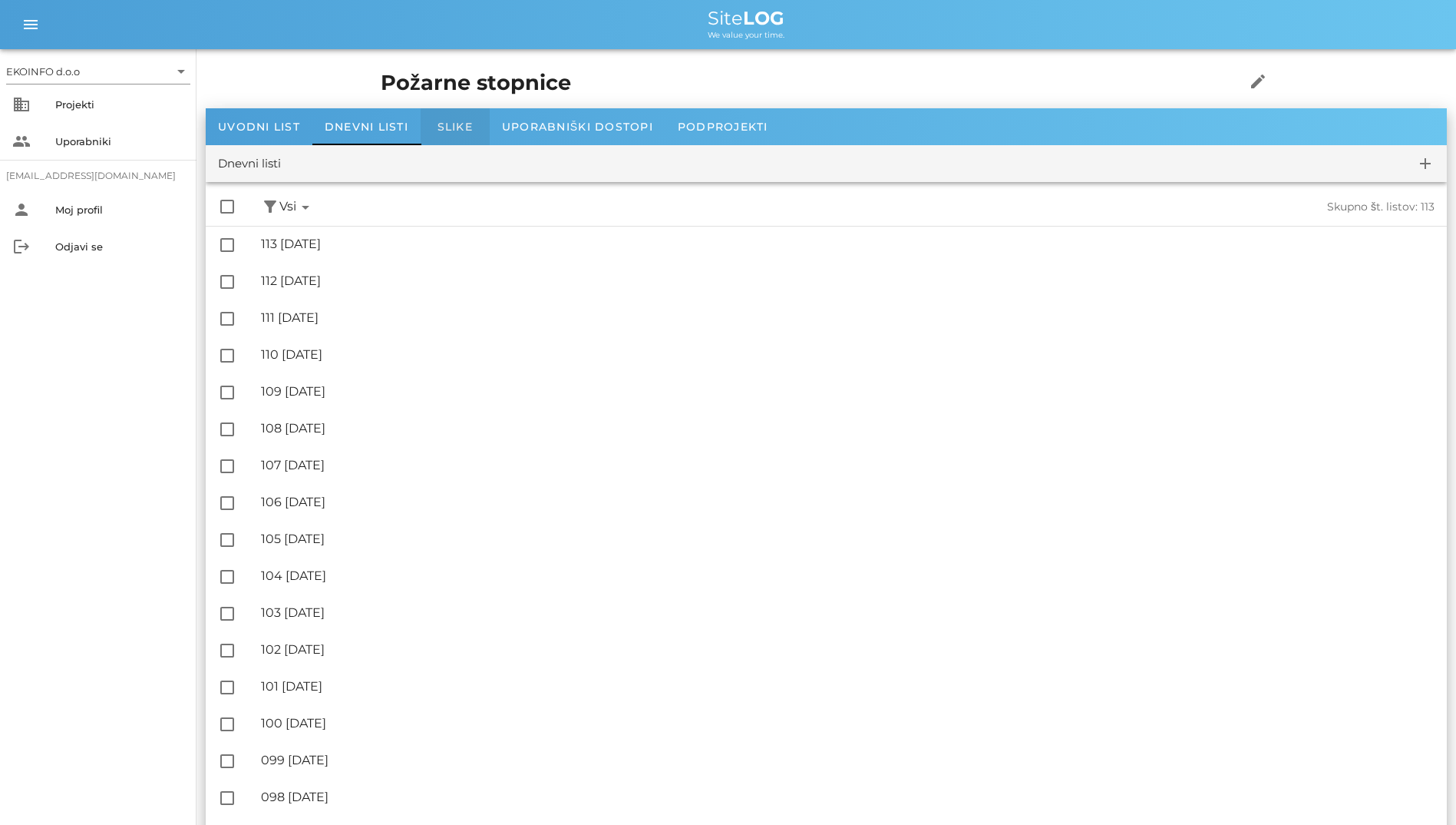
click at [442, 121] on span "Slike" at bounding box center [455, 127] width 35 height 14
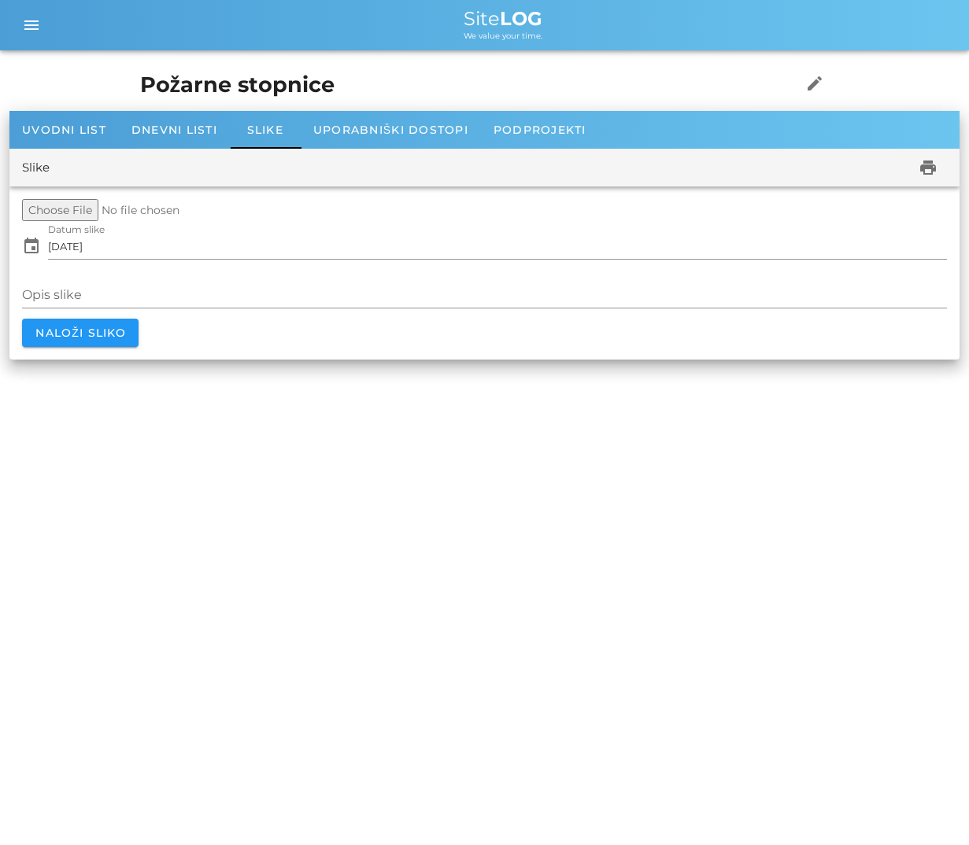
click at [406, 149] on div "Slike print" at bounding box center [484, 168] width 950 height 38
click at [420, 132] on span "Uporabniški dostopi" at bounding box center [390, 130] width 155 height 14
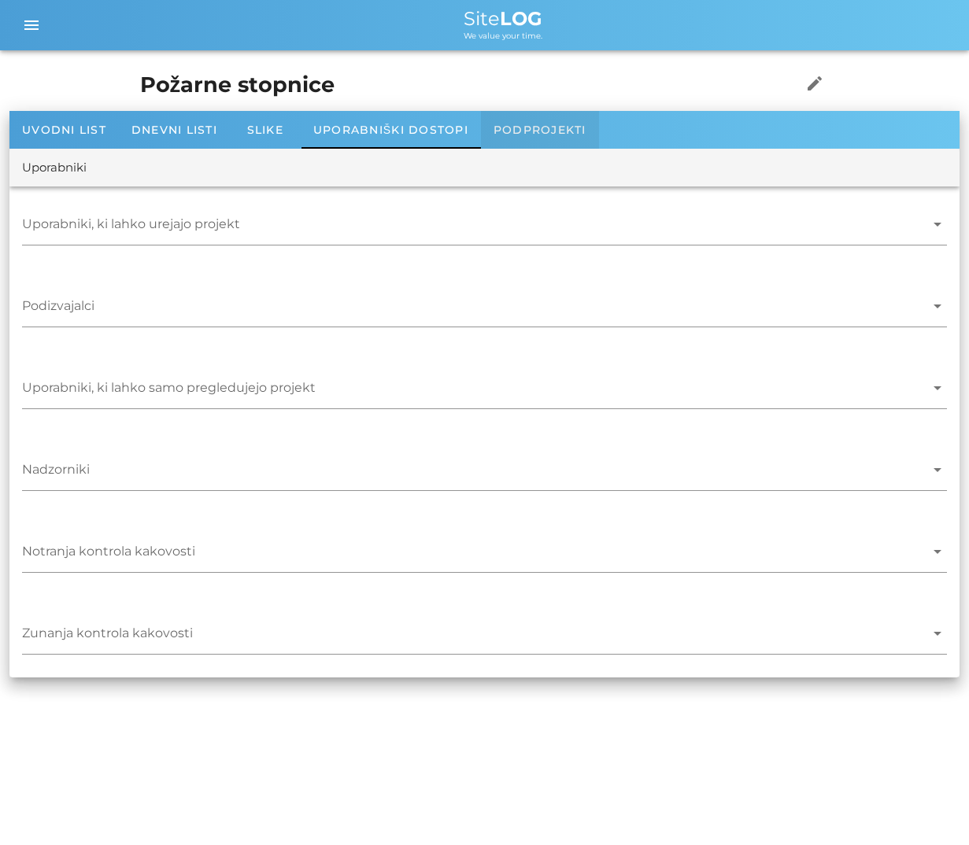
click at [568, 124] on span "Podprojekti" at bounding box center [539, 130] width 93 height 14
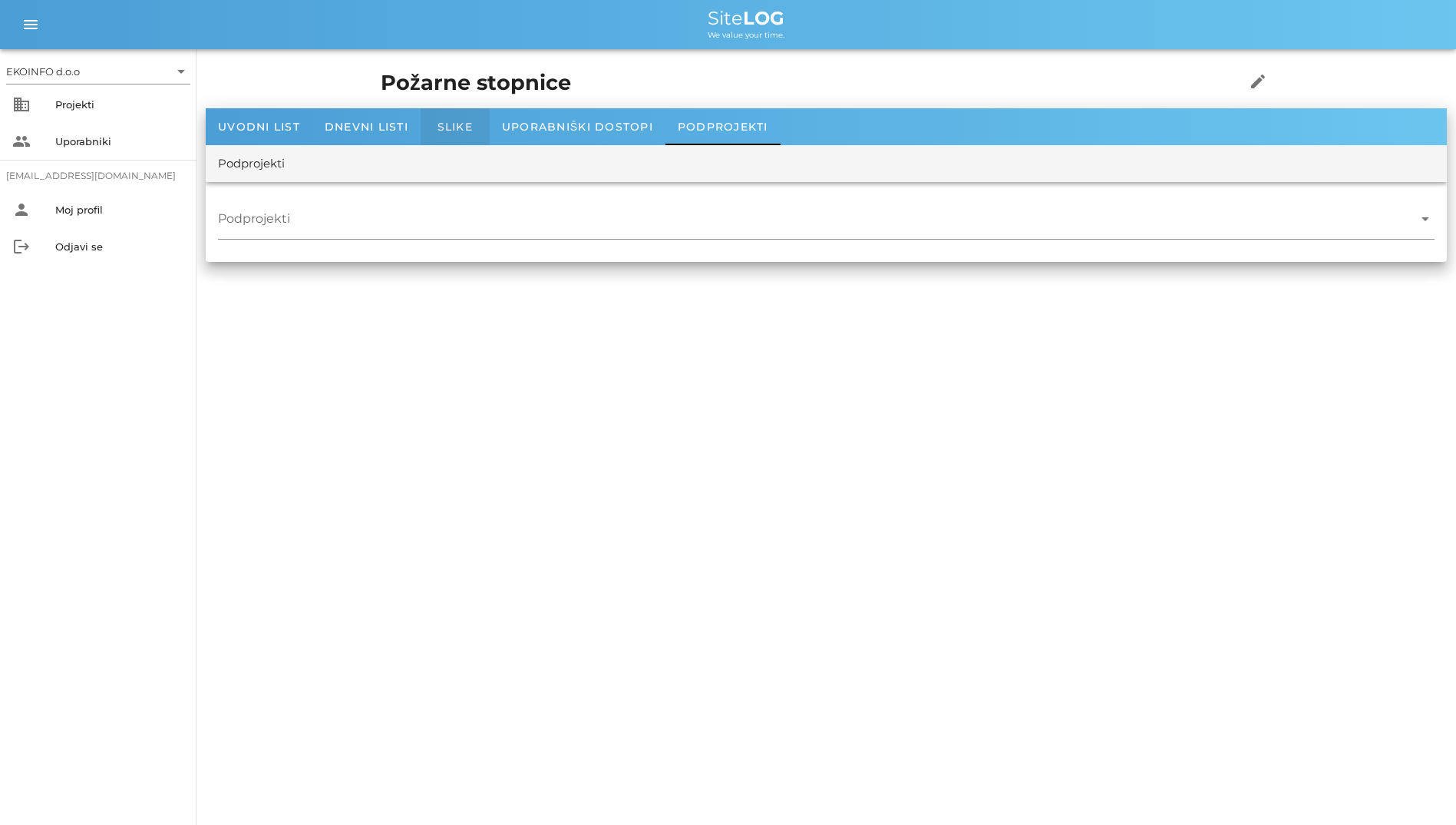
click at [465, 121] on span "Slike" at bounding box center [455, 127] width 35 height 14
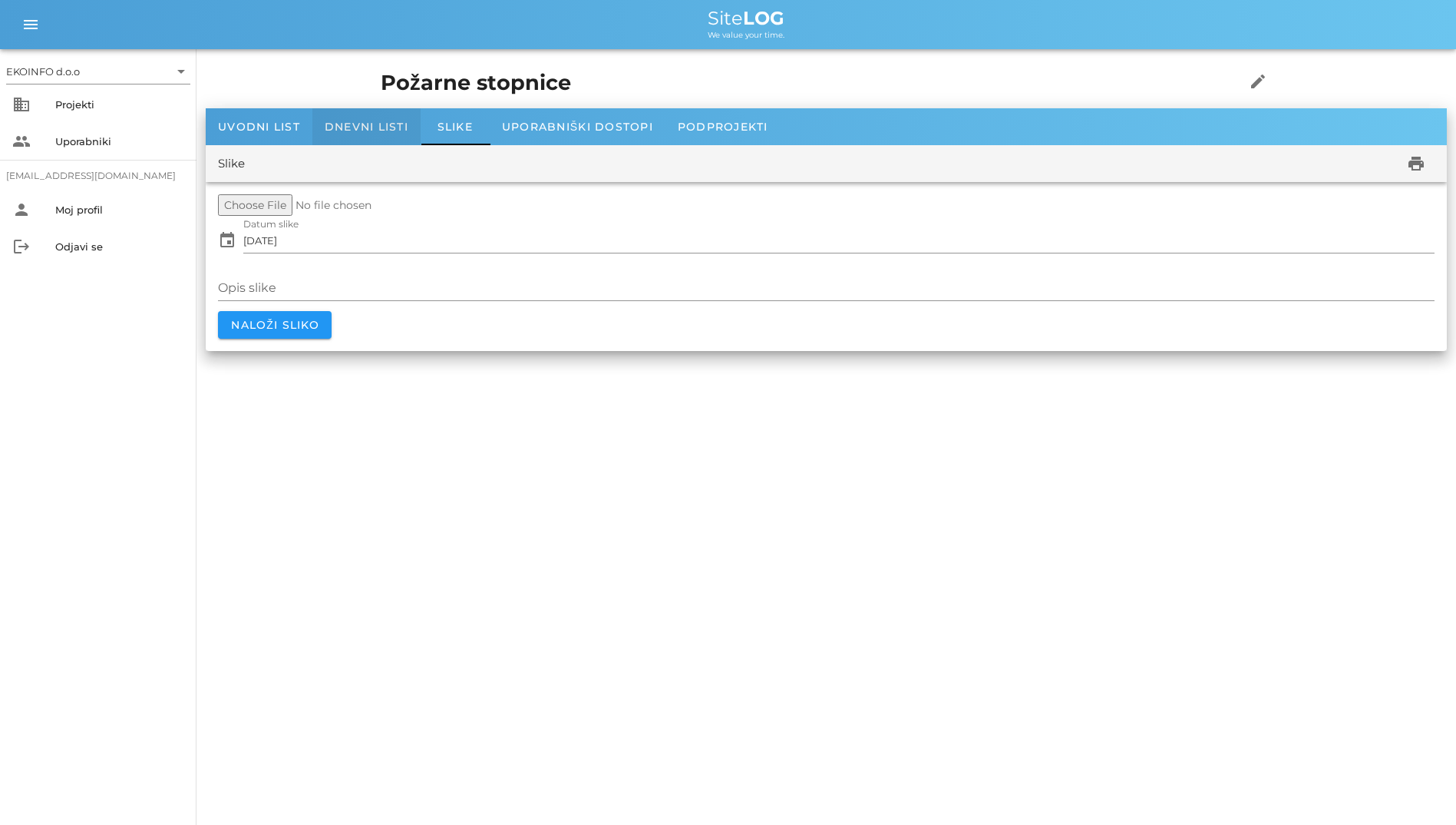
click at [366, 123] on span "Dnevni listi" at bounding box center [367, 127] width 84 height 14
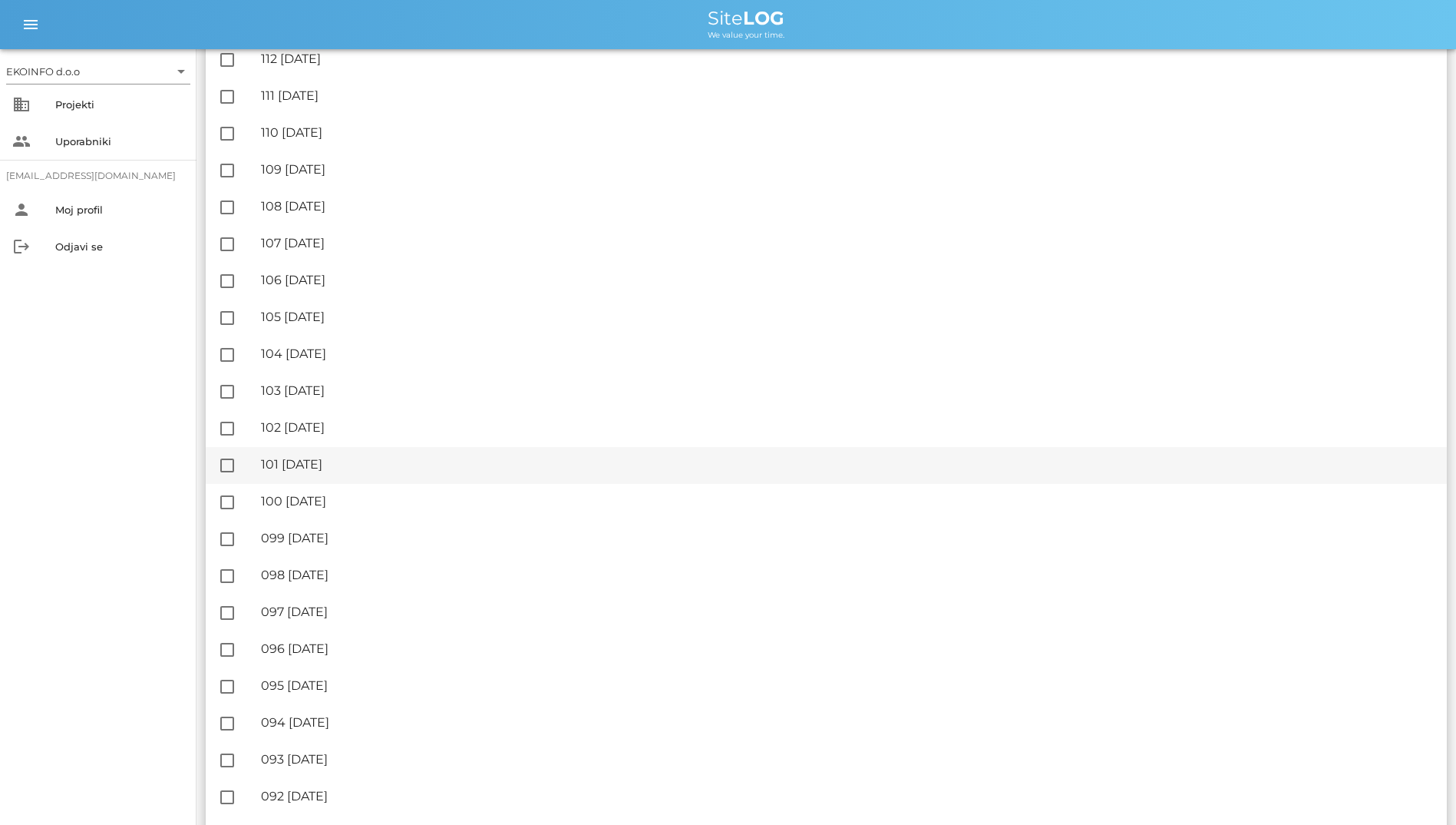
scroll to position [230, 0]
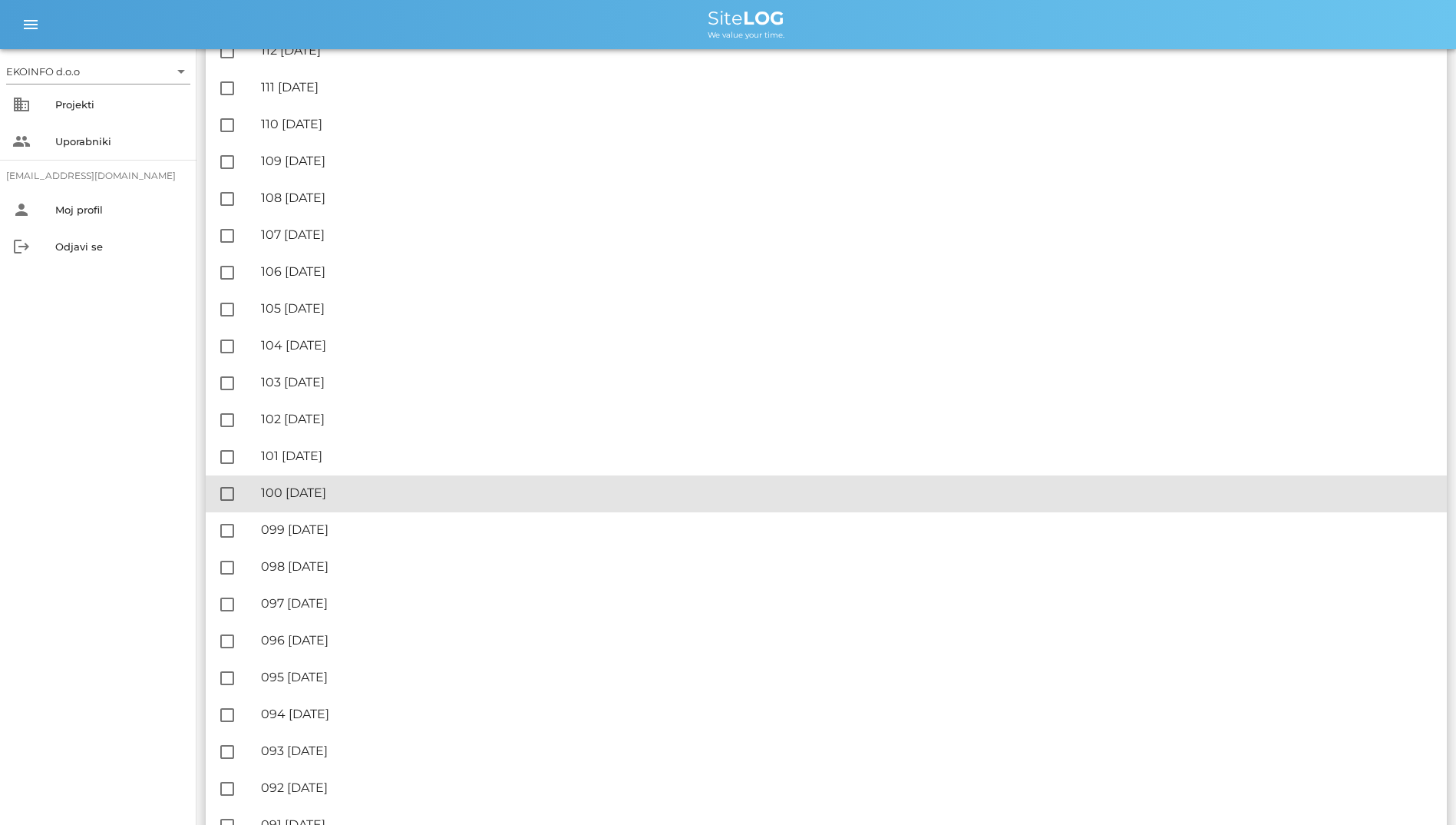
click at [945, 487] on div "🔏 100 nedelja, 27.07.2025" at bounding box center [847, 492] width 1174 height 15
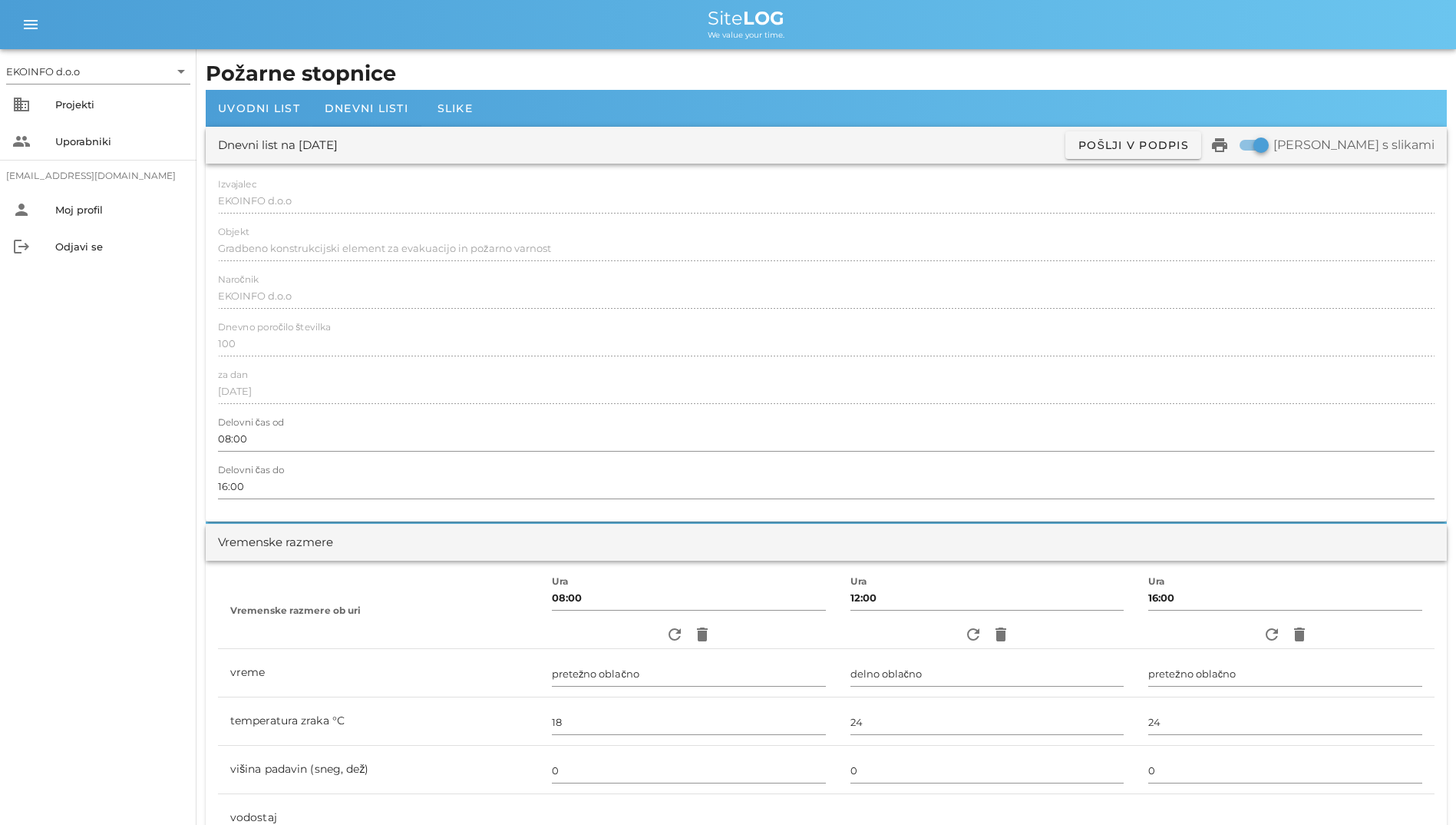
drag, startPoint x: 507, startPoint y: 502, endPoint x: 599, endPoint y: 154, distance: 360.0
click at [917, 152] on div "Dnevni list na nedelja, 27.07.2025 ✓ Podpisan Pošlji v podpis print Natisni s s…" at bounding box center [827, 145] width 1241 height 37
drag, startPoint x: 1320, startPoint y: 143, endPoint x: 1325, endPoint y: 153, distance: 11.2
click at [945, 153] on div at bounding box center [1261, 144] width 26 height 26
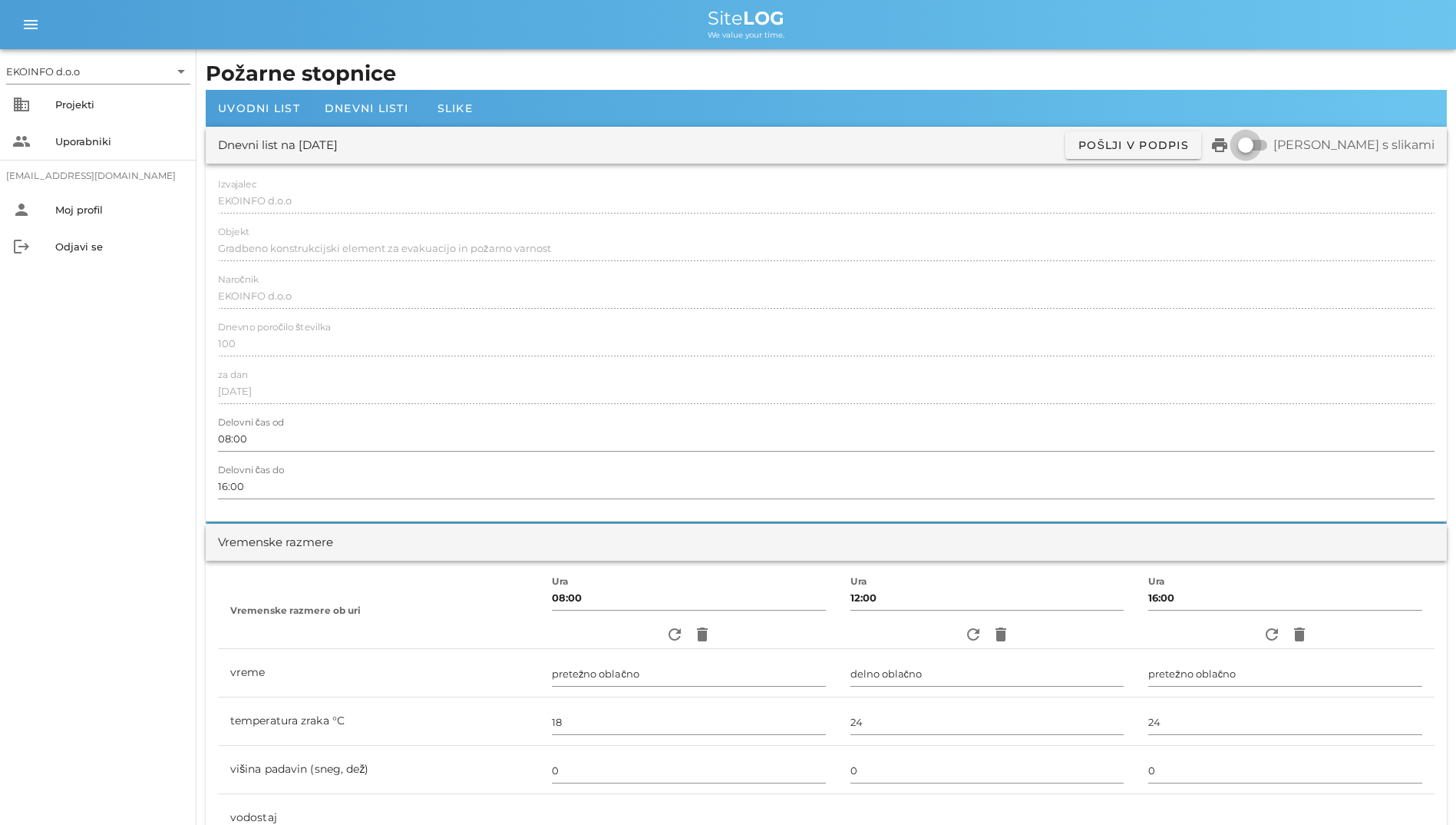
click at [945, 153] on div at bounding box center [1246, 144] width 26 height 26
click at [945, 149] on div at bounding box center [1261, 144] width 26 height 26
click at [945, 142] on div at bounding box center [1246, 144] width 26 height 26
click at [945, 142] on div at bounding box center [1261, 144] width 26 height 26
click at [945, 142] on div at bounding box center [1246, 144] width 26 height 26
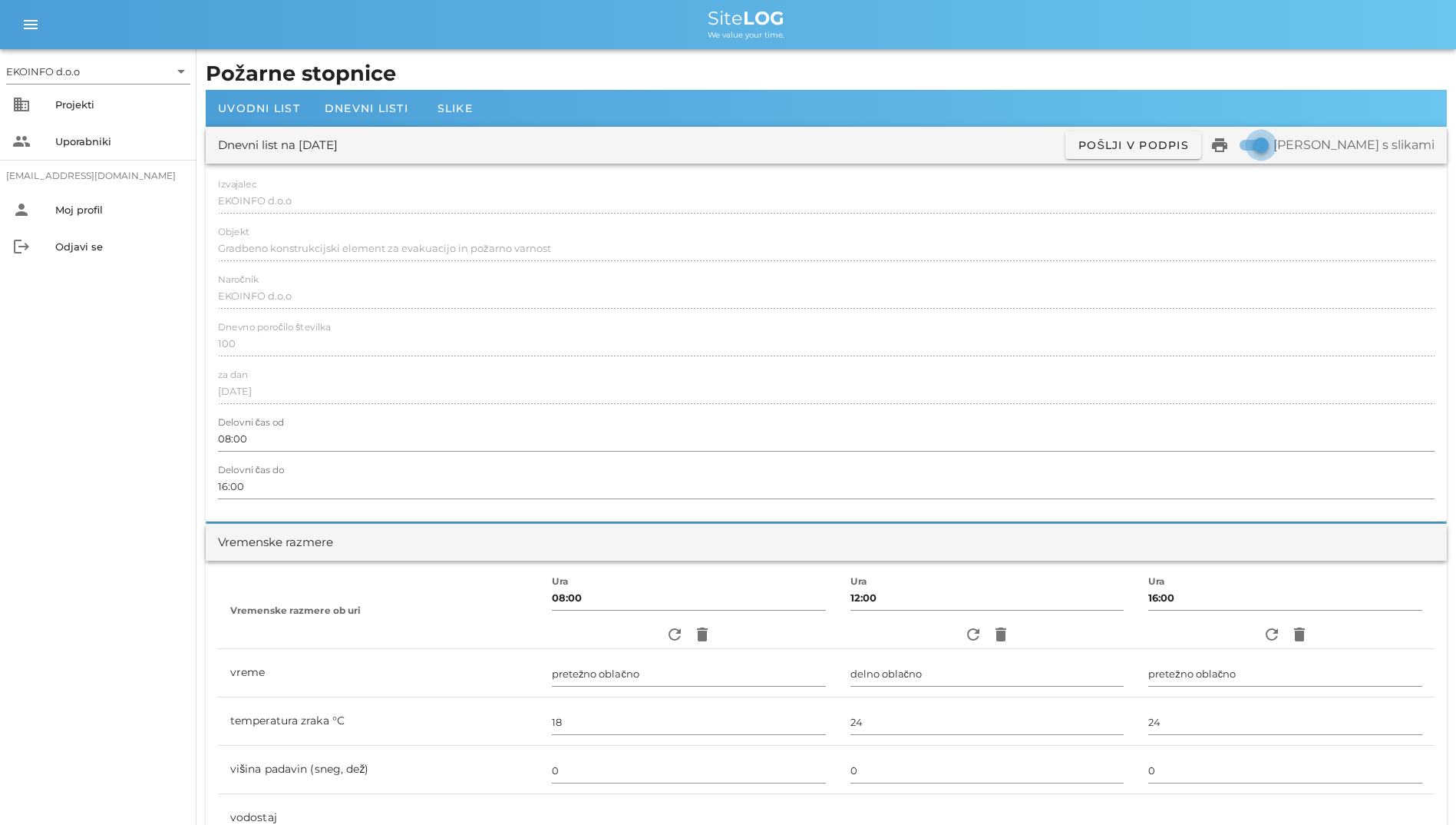
click at [945, 142] on div at bounding box center [1261, 144] width 26 height 26
checkbox input "false"
click at [531, 221] on div at bounding box center [826, 218] width 1217 height 11
click at [354, 107] on span "Dnevni listi" at bounding box center [367, 108] width 84 height 14
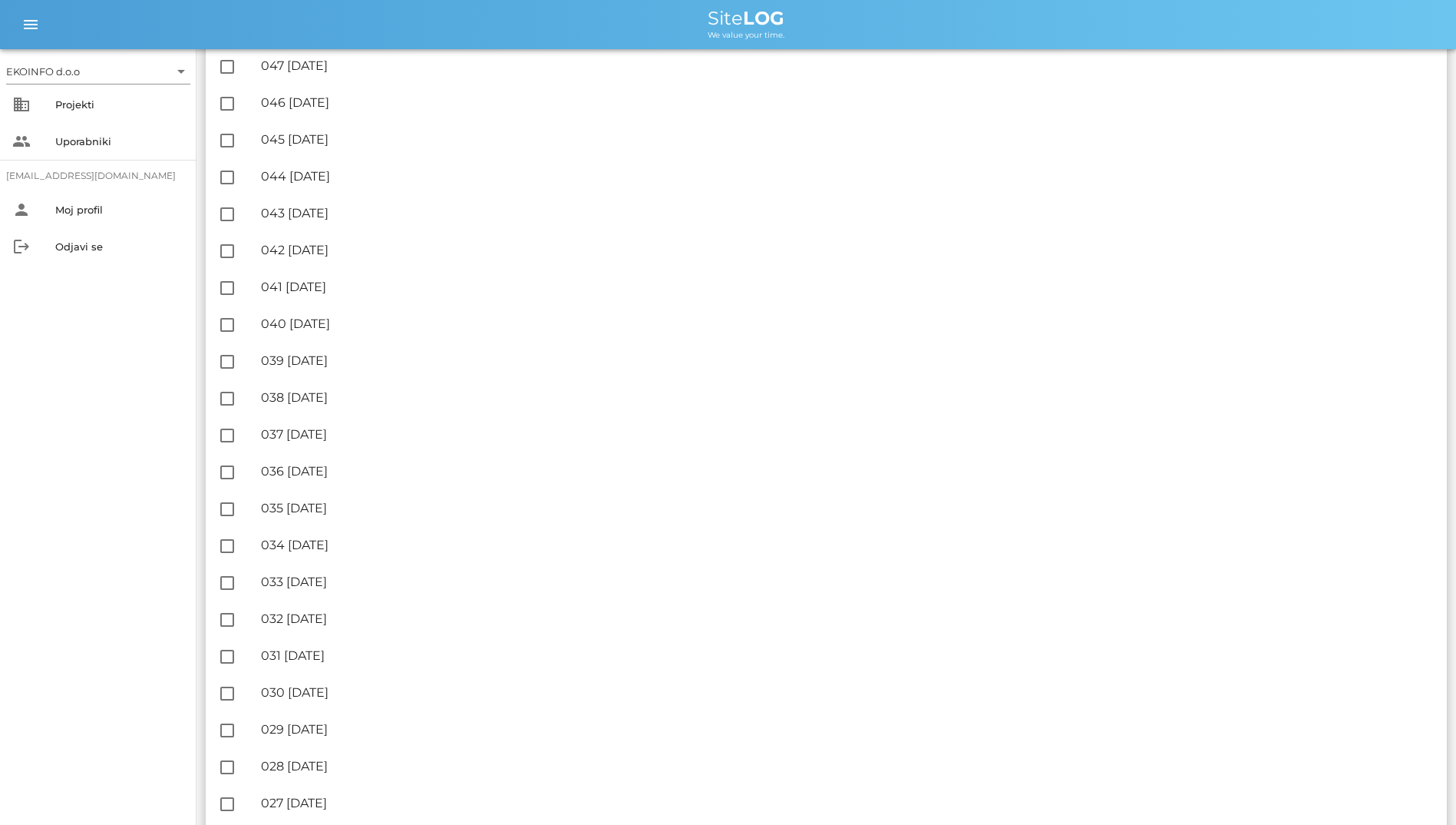
scroll to position [2995, 0]
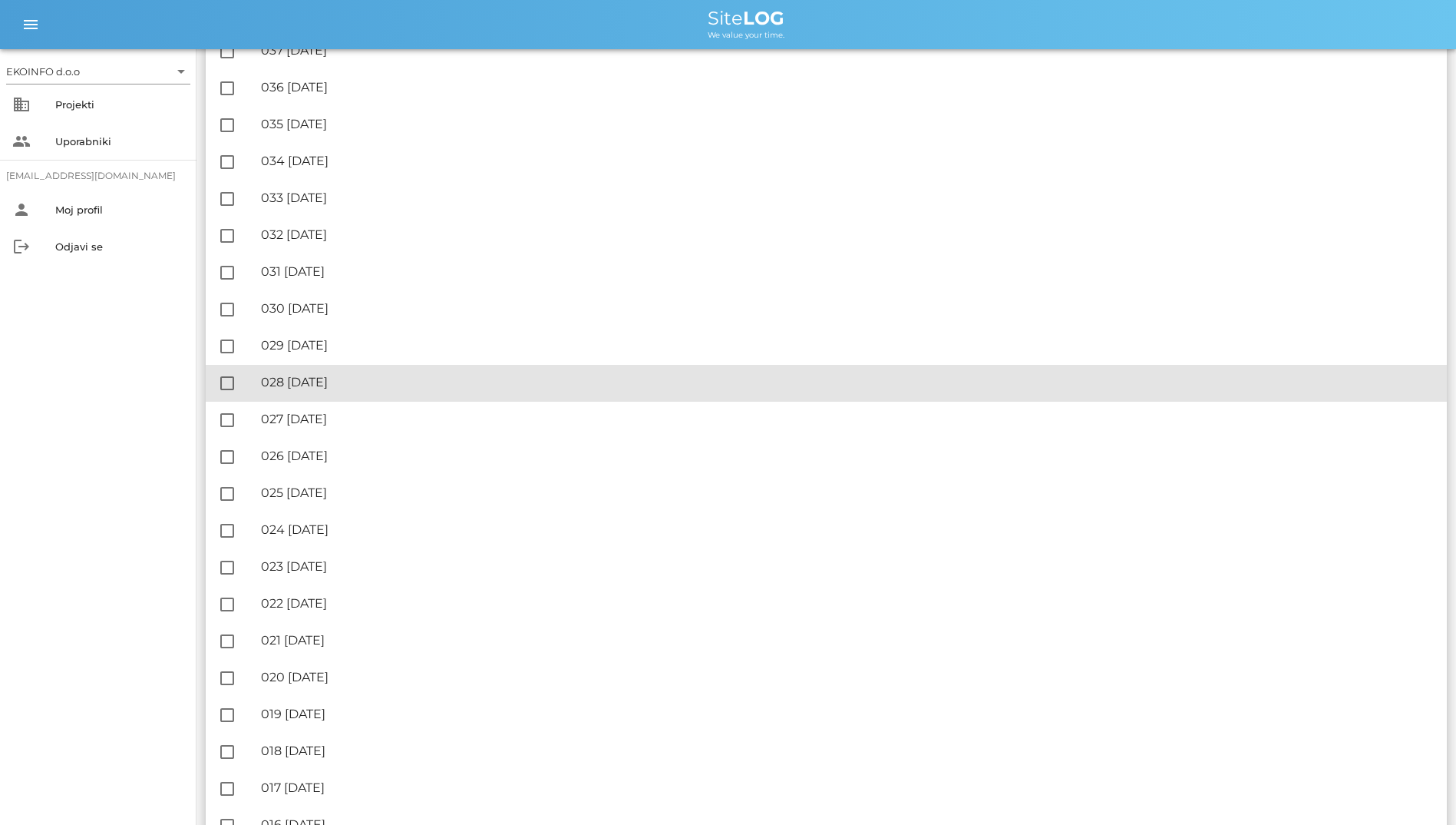
click at [628, 374] on div "🔏 028 torek, 22.04.2025 ✓ Podpisal: Nadzornik ✓ Podpisal: Sestavljalec ✓ Podpis…" at bounding box center [847, 382] width 1174 height 34
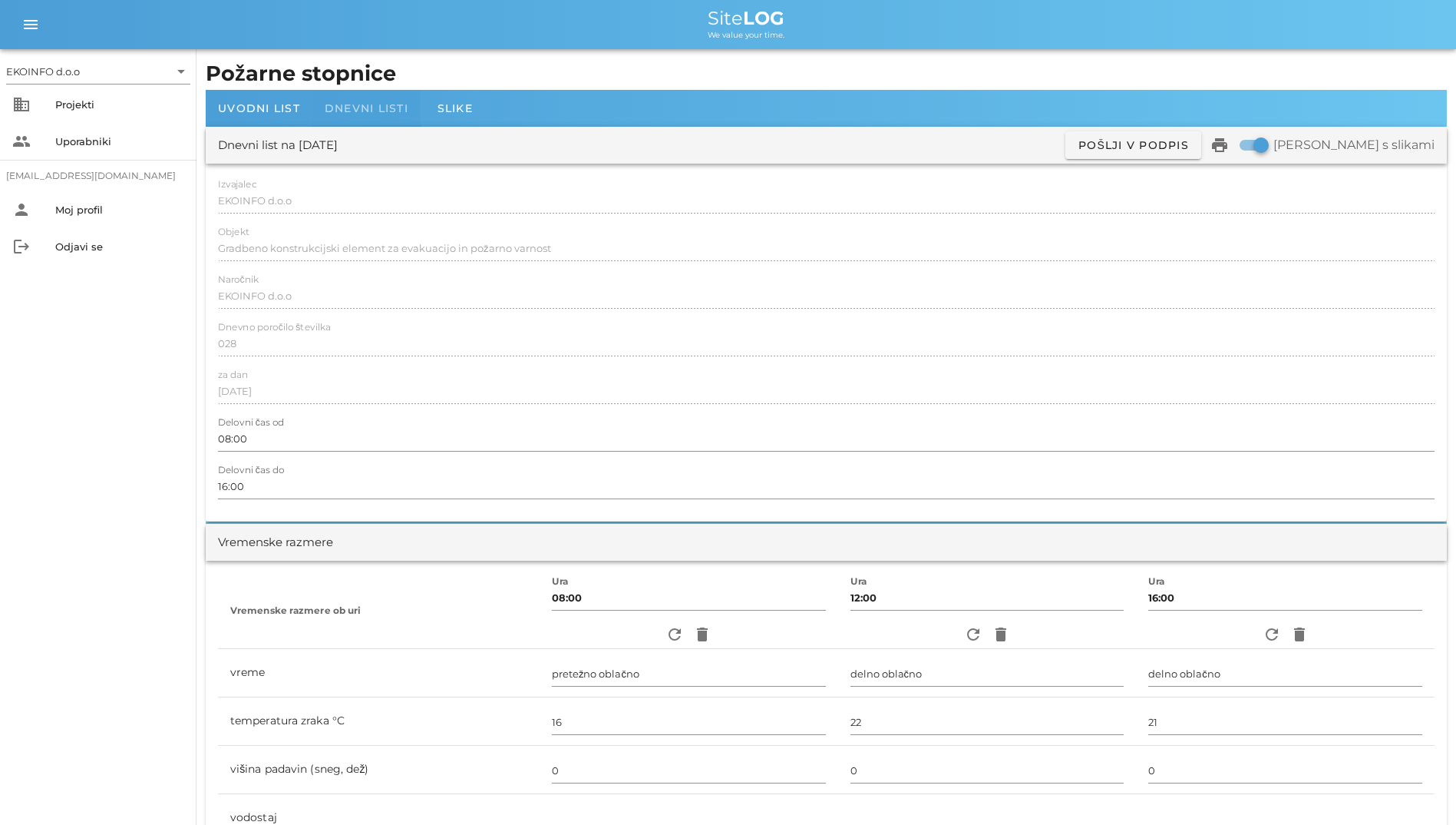
click at [380, 99] on div "Dnevni listi" at bounding box center [366, 108] width 108 height 37
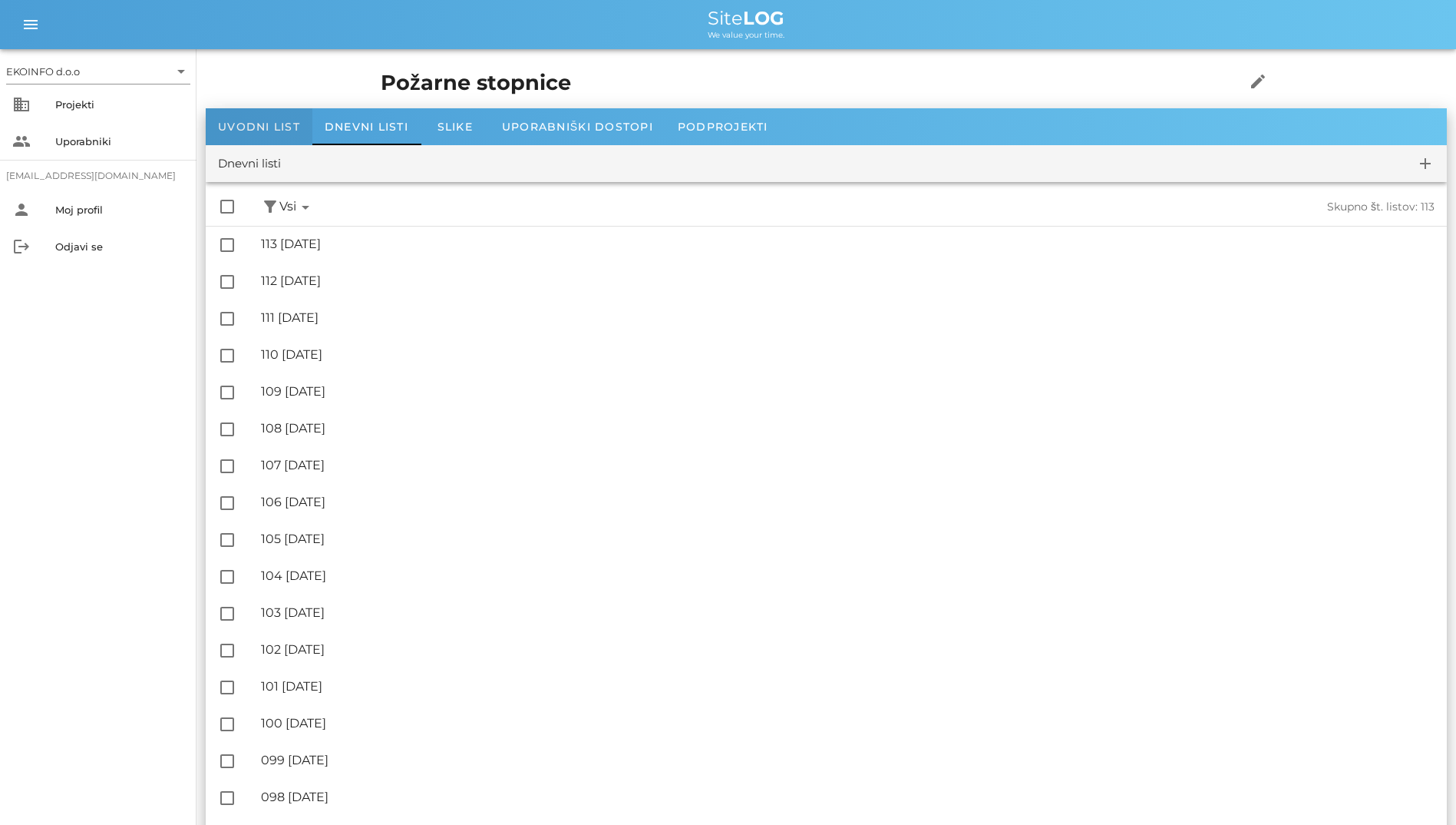
click at [250, 130] on span "Uvodni list" at bounding box center [259, 127] width 82 height 14
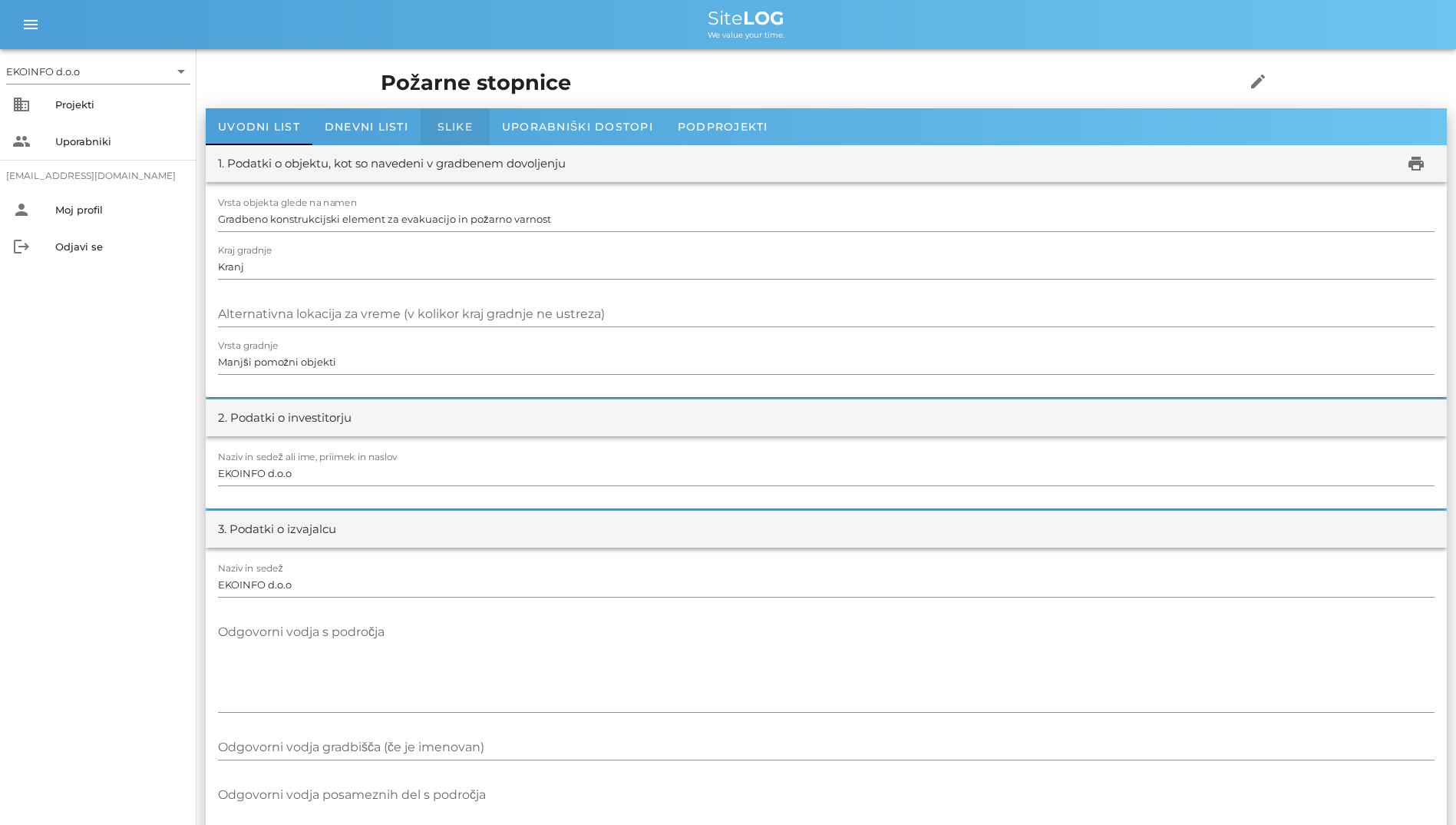
click at [445, 119] on div "Slike" at bounding box center [455, 127] width 69 height 37
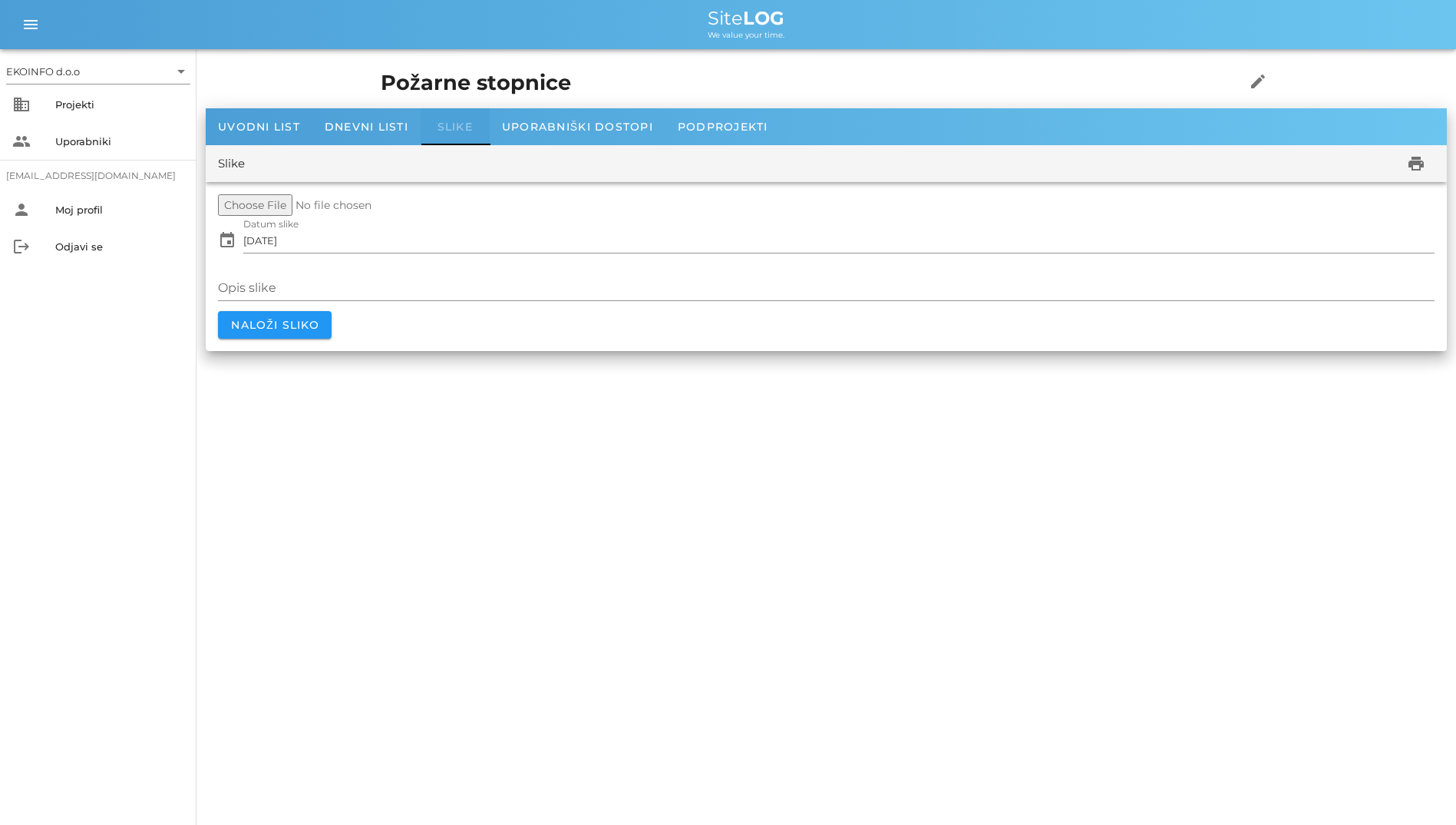
click at [445, 119] on div "Slike" at bounding box center [455, 127] width 69 height 37
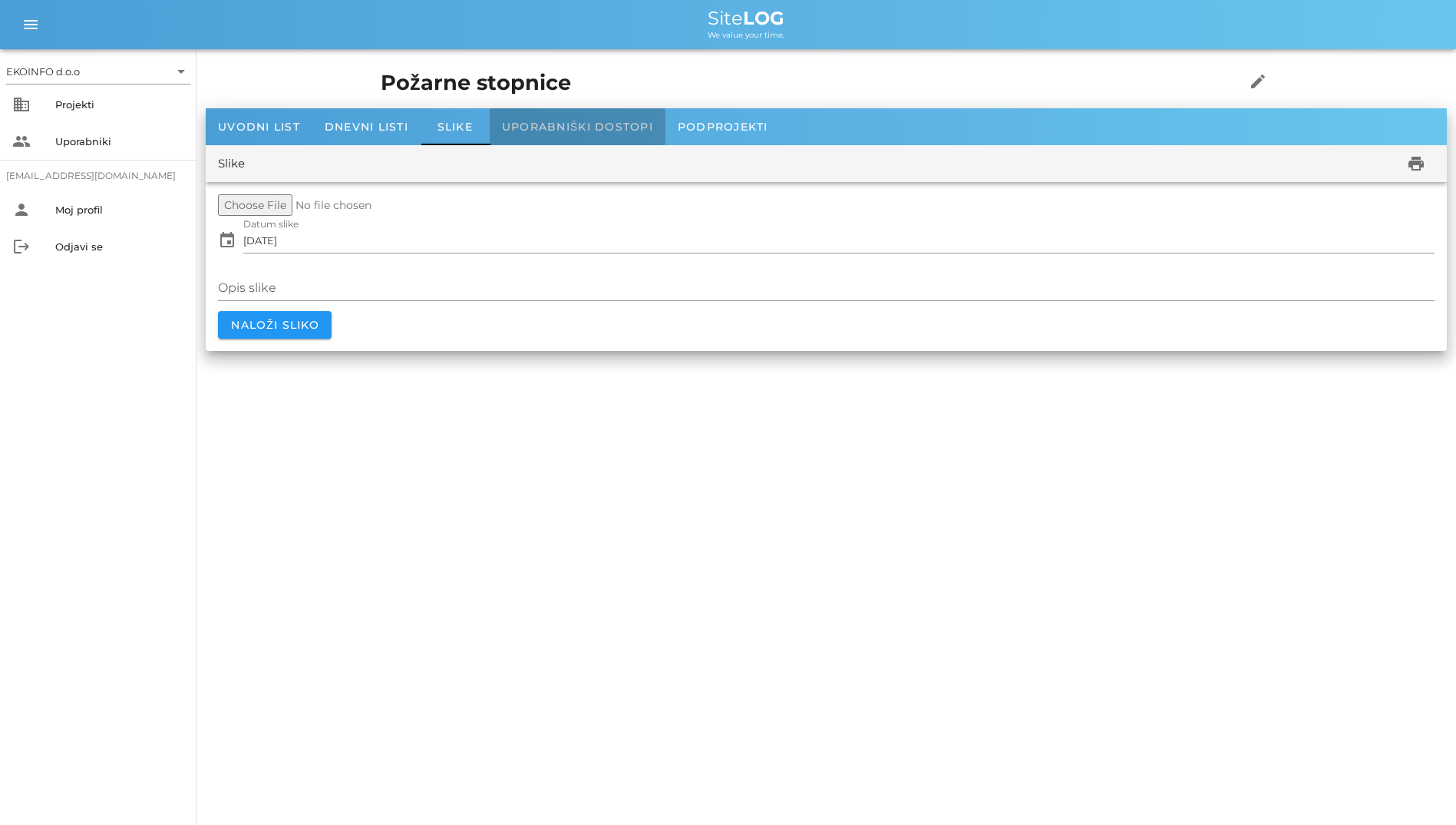
click at [523, 119] on div "Uporabniški dostopi" at bounding box center [578, 127] width 176 height 37
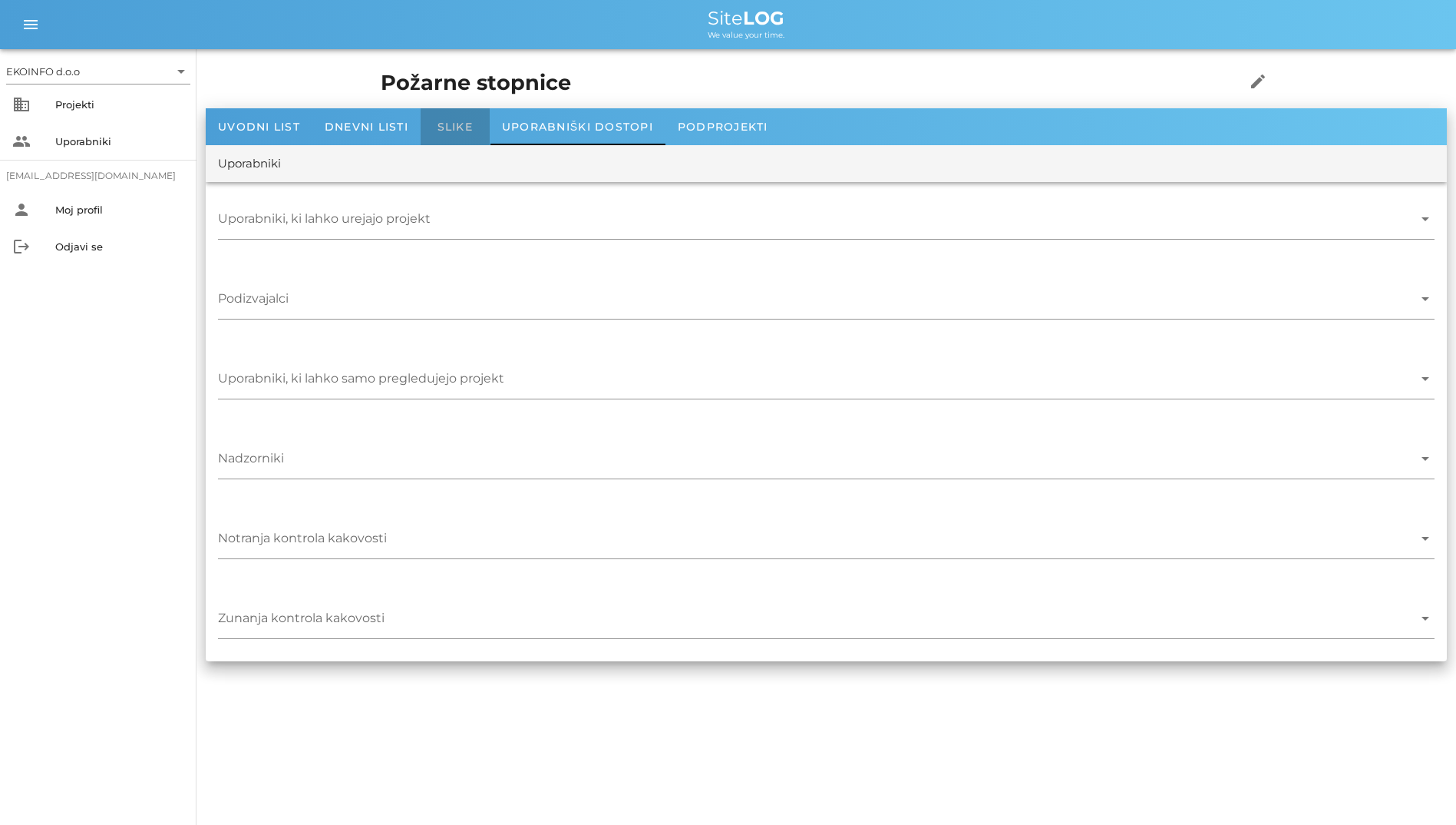
click at [441, 120] on span "Slike" at bounding box center [455, 127] width 35 height 14
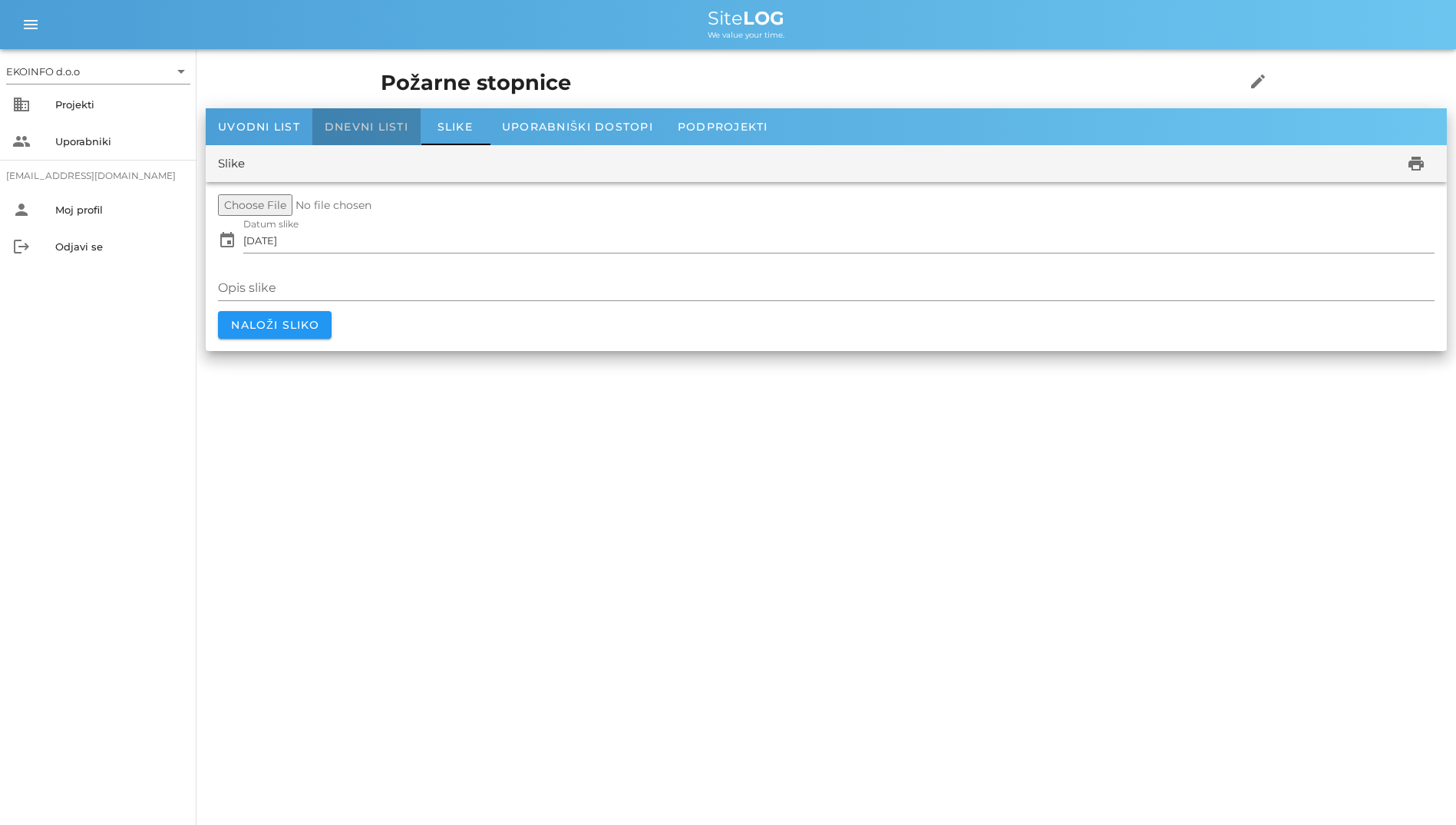
click at [377, 124] on span "Dnevni listi" at bounding box center [367, 127] width 84 height 14
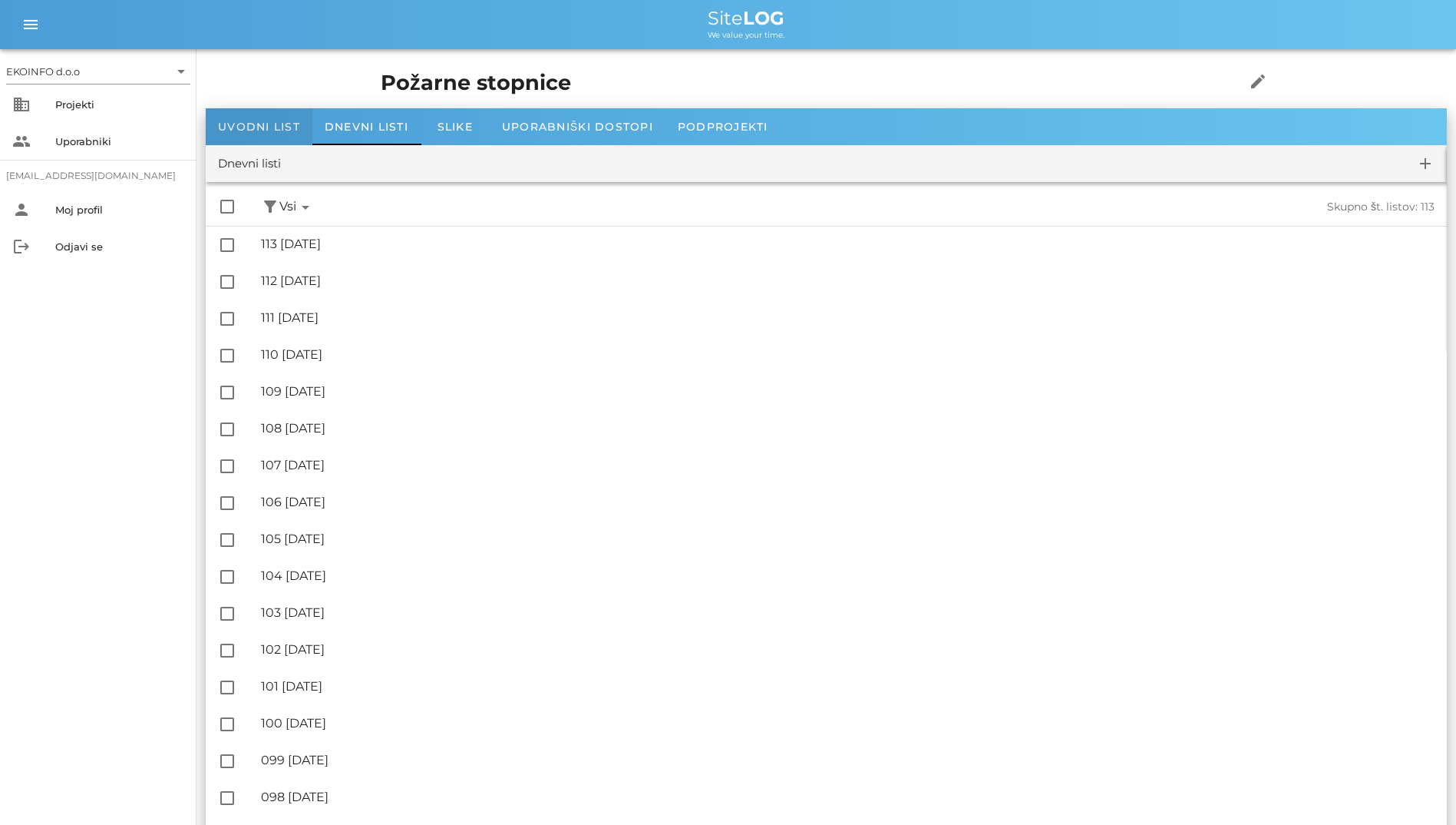
click at [297, 113] on div "Uvodni list" at bounding box center [259, 127] width 106 height 37
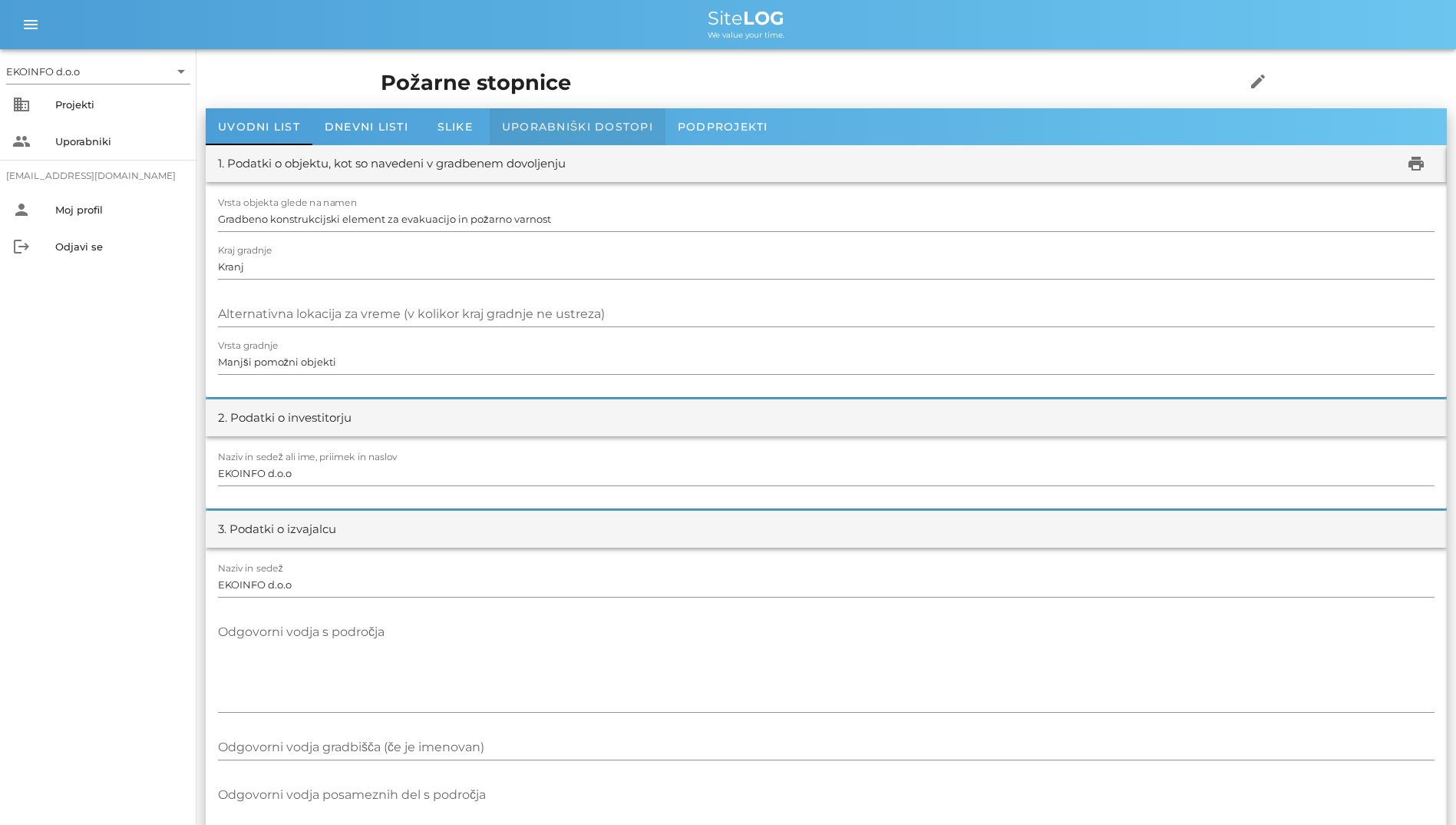
click at [551, 135] on div "Uporabniški dostopi" at bounding box center [578, 127] width 176 height 37
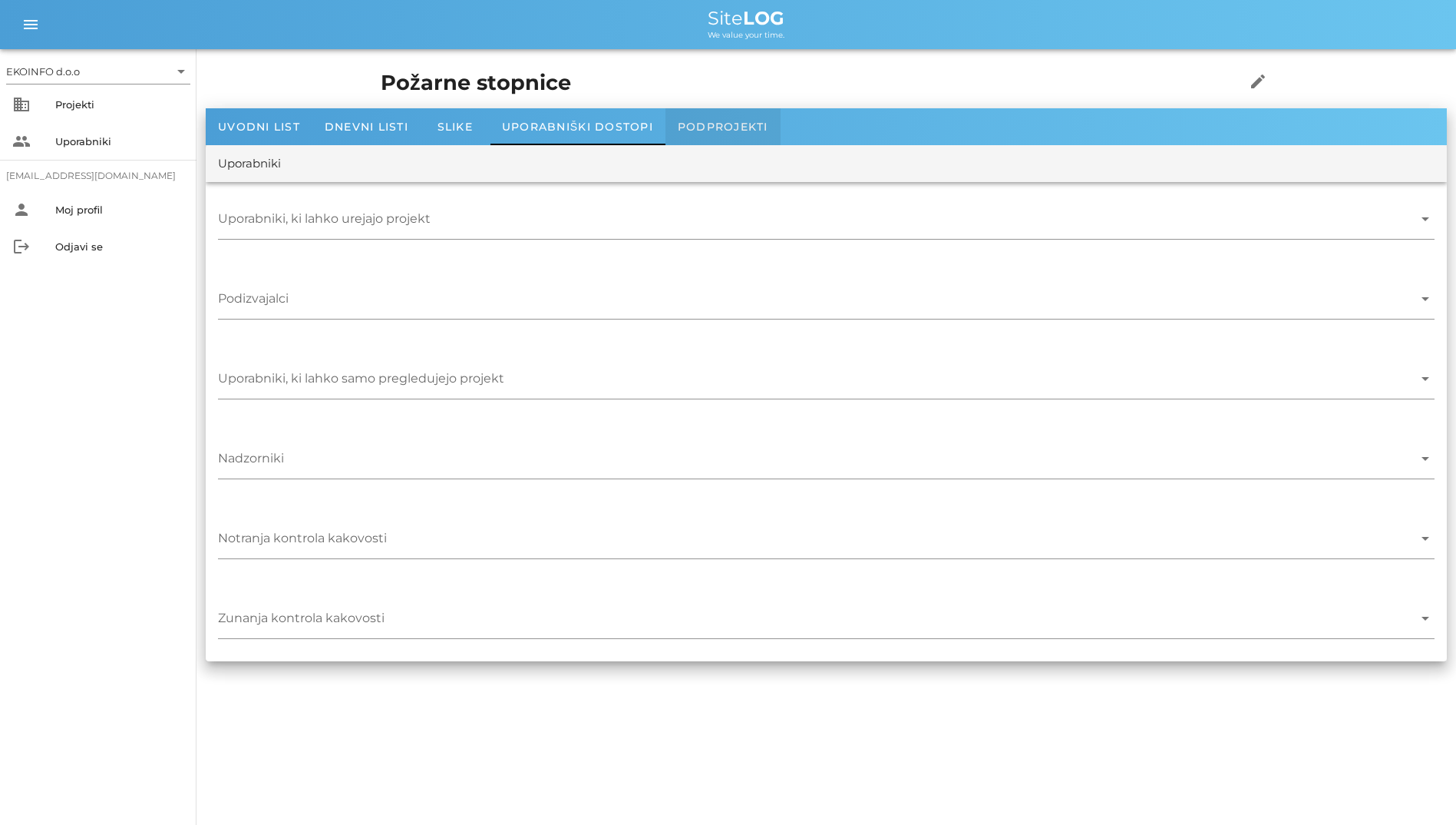
click at [704, 131] on span "Podprojekti" at bounding box center [723, 127] width 91 height 14
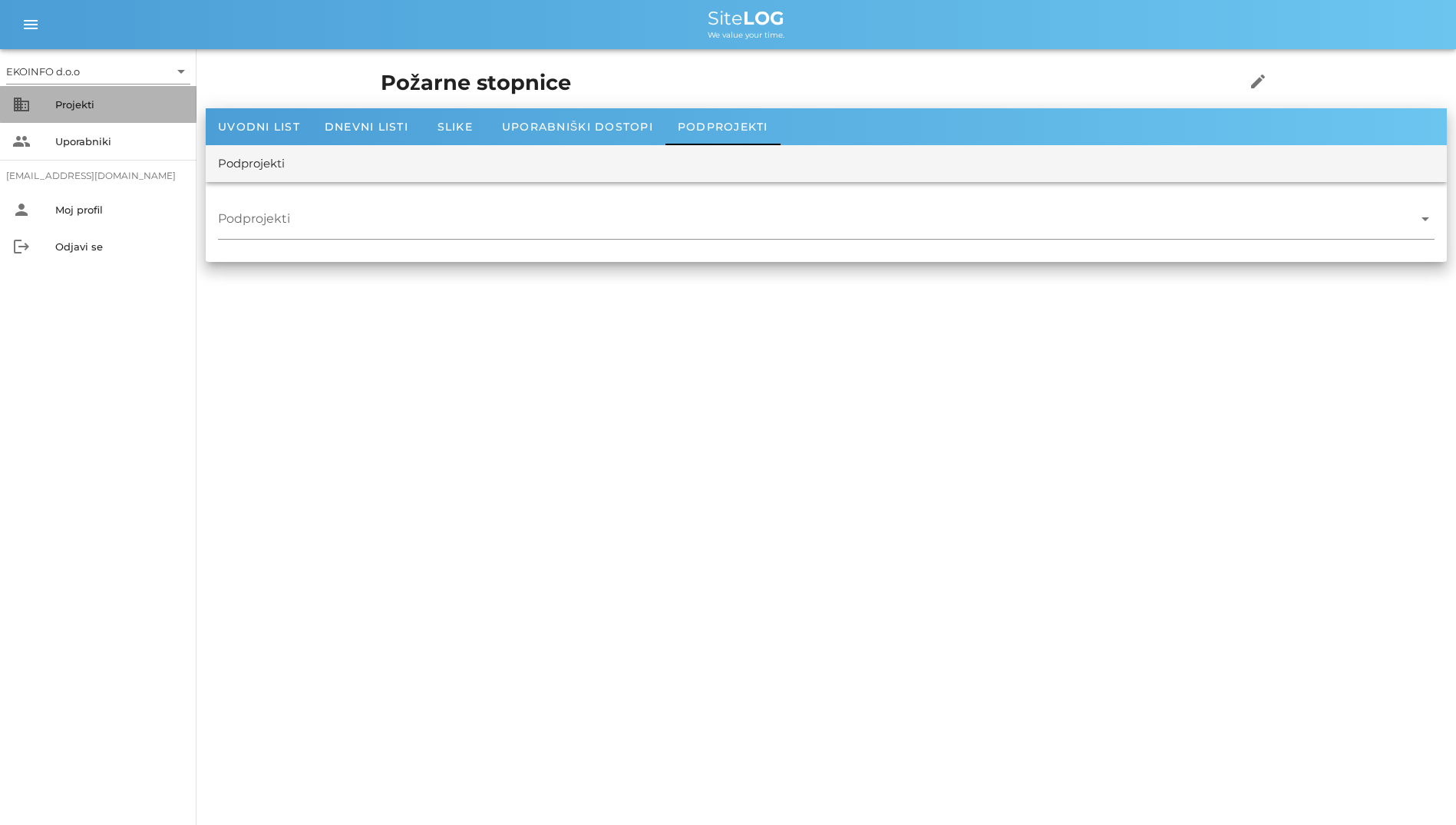
click at [110, 118] on div "business Projekti" at bounding box center [98, 104] width 196 height 37
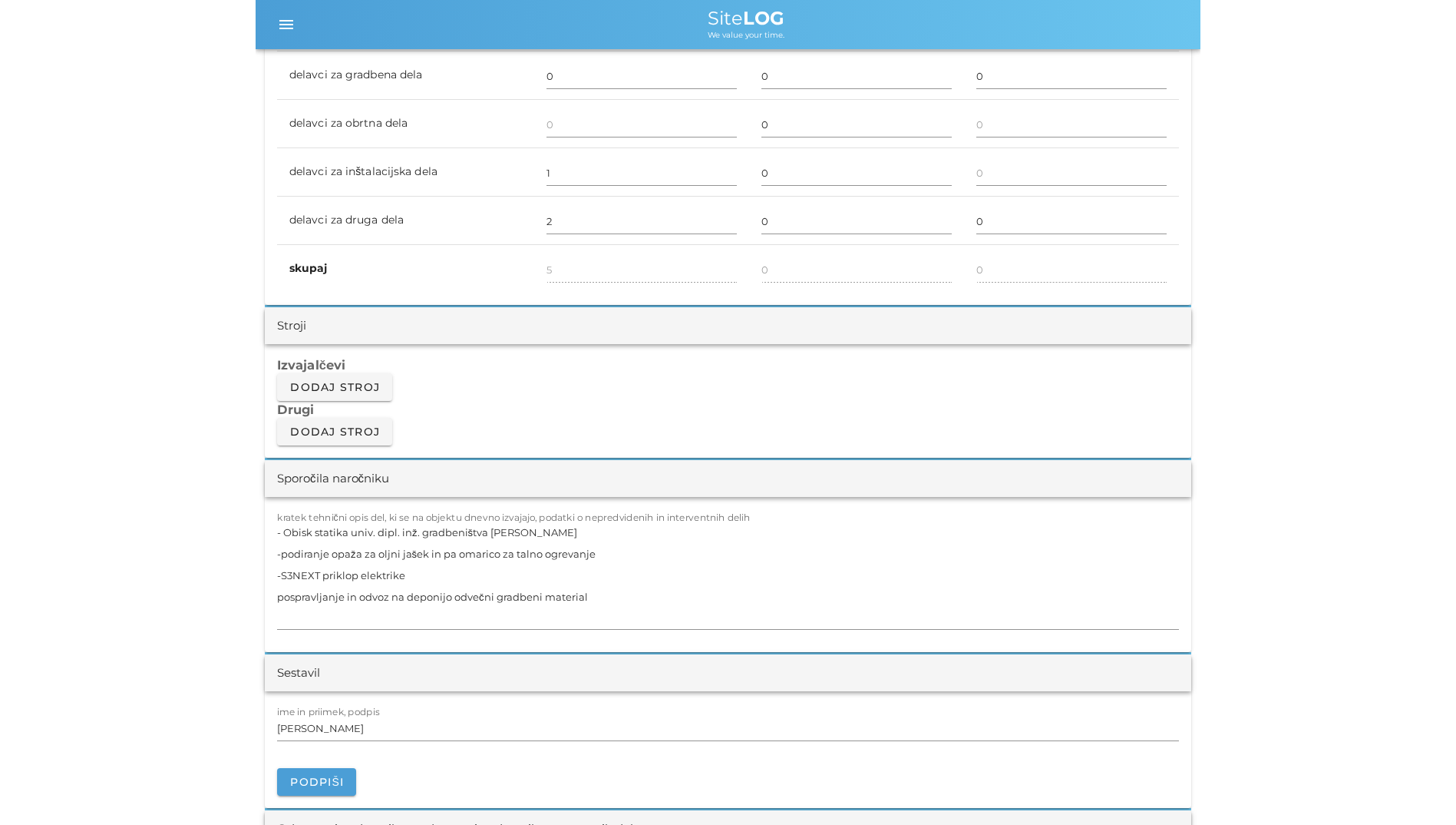
scroll to position [1036, 0]
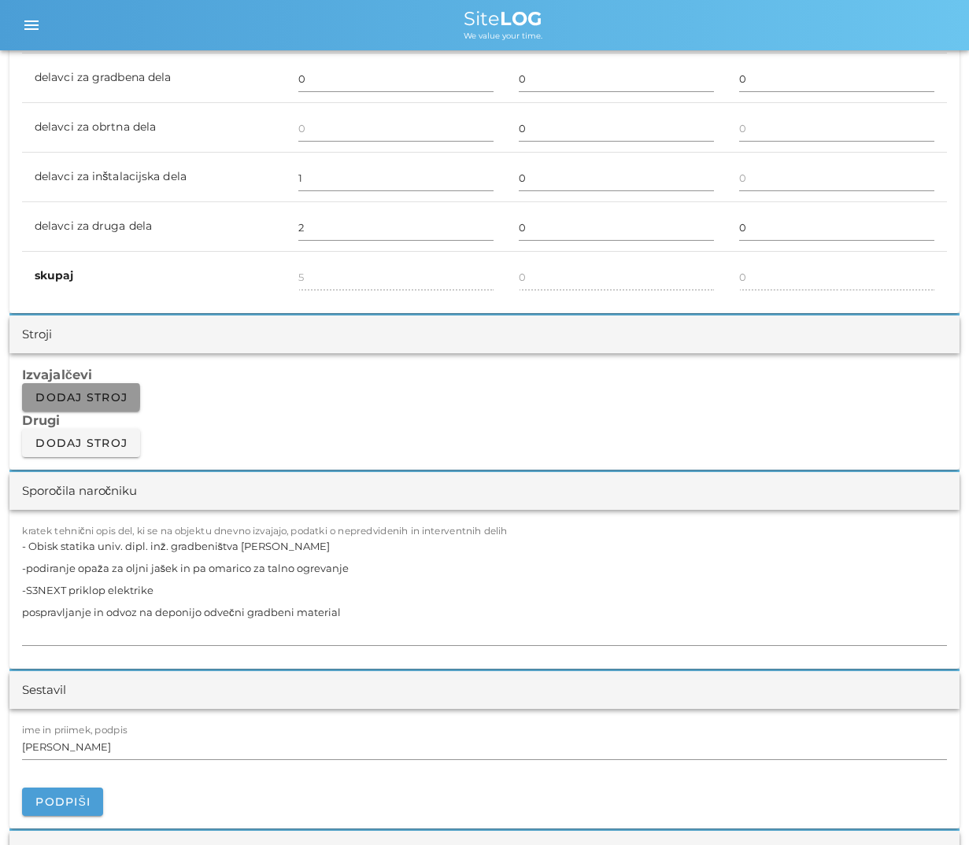
click at [97, 391] on span "Dodaj stroj" at bounding box center [81, 397] width 93 height 14
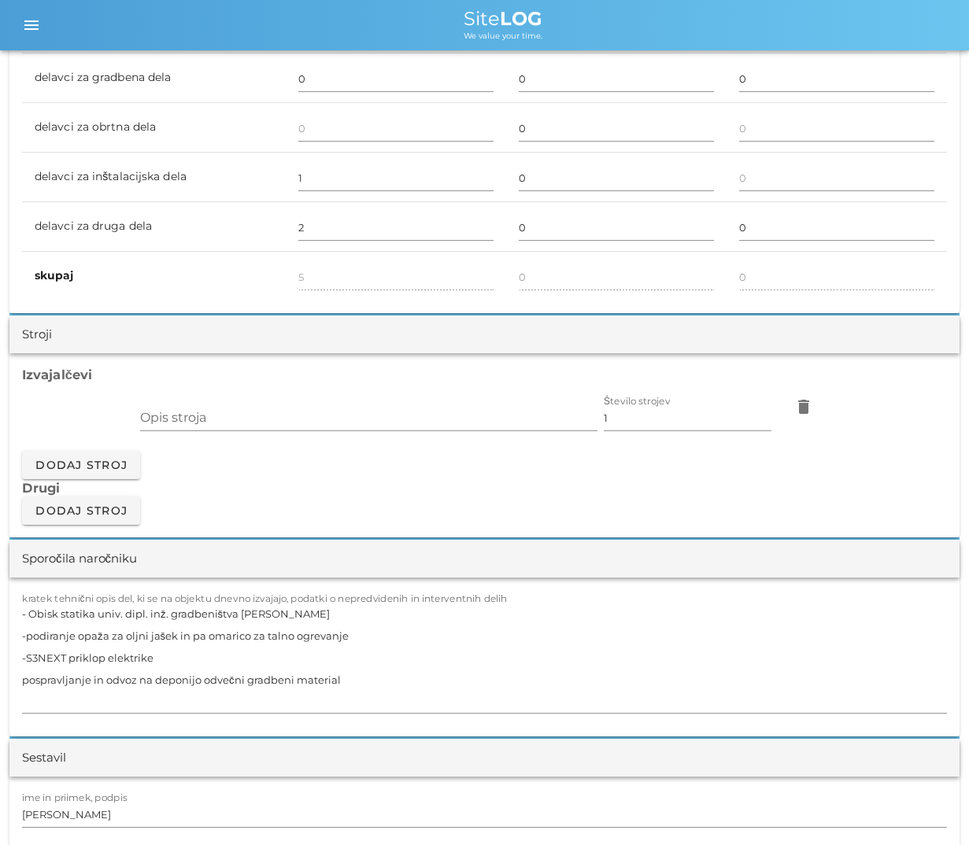
click at [836, 408] on div "Opis stroja Število strojev 1 delete" at bounding box center [485, 417] width 708 height 68
click at [811, 406] on icon "delete" at bounding box center [803, 406] width 19 height 19
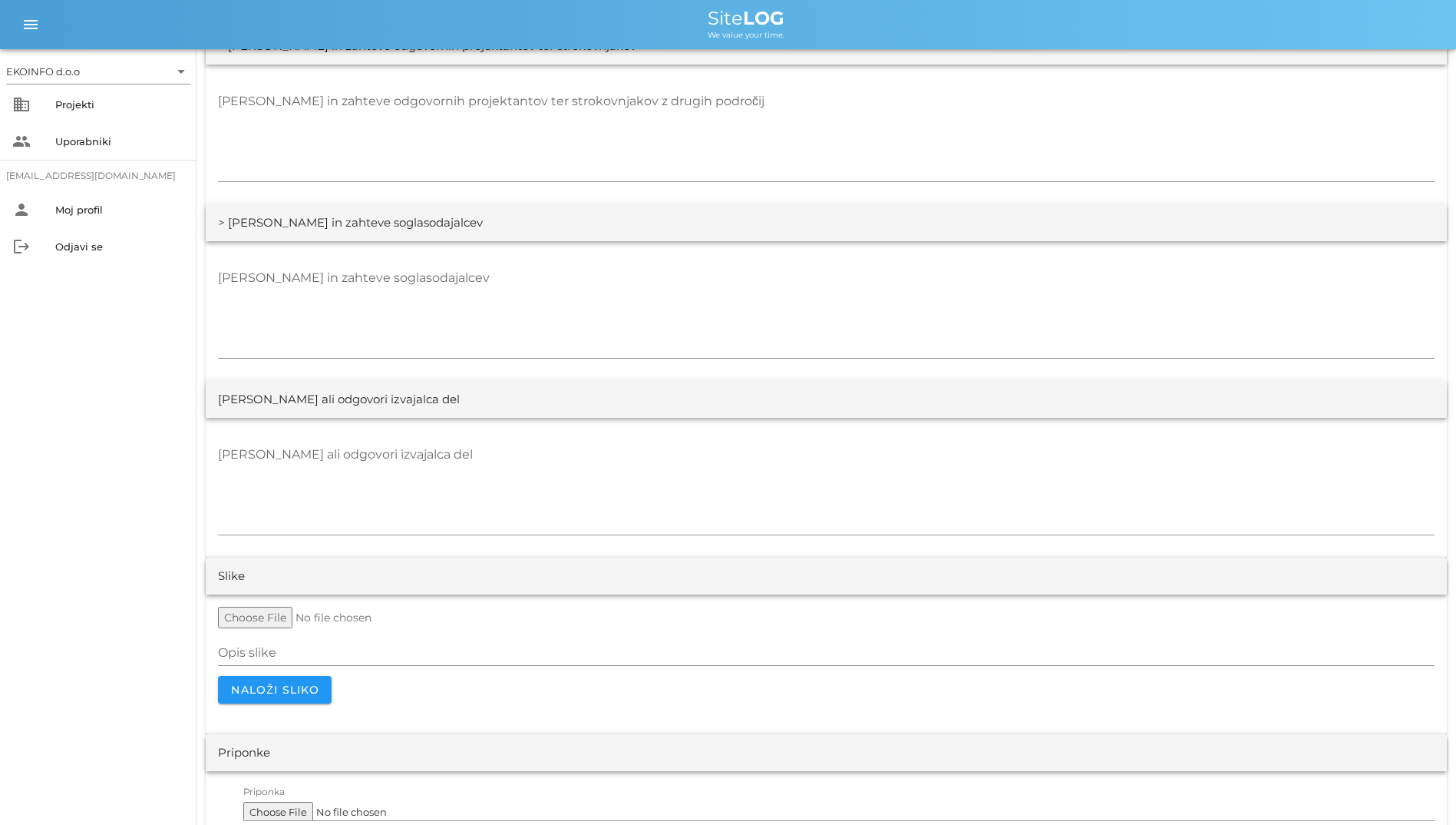
scroll to position [2725, 0]
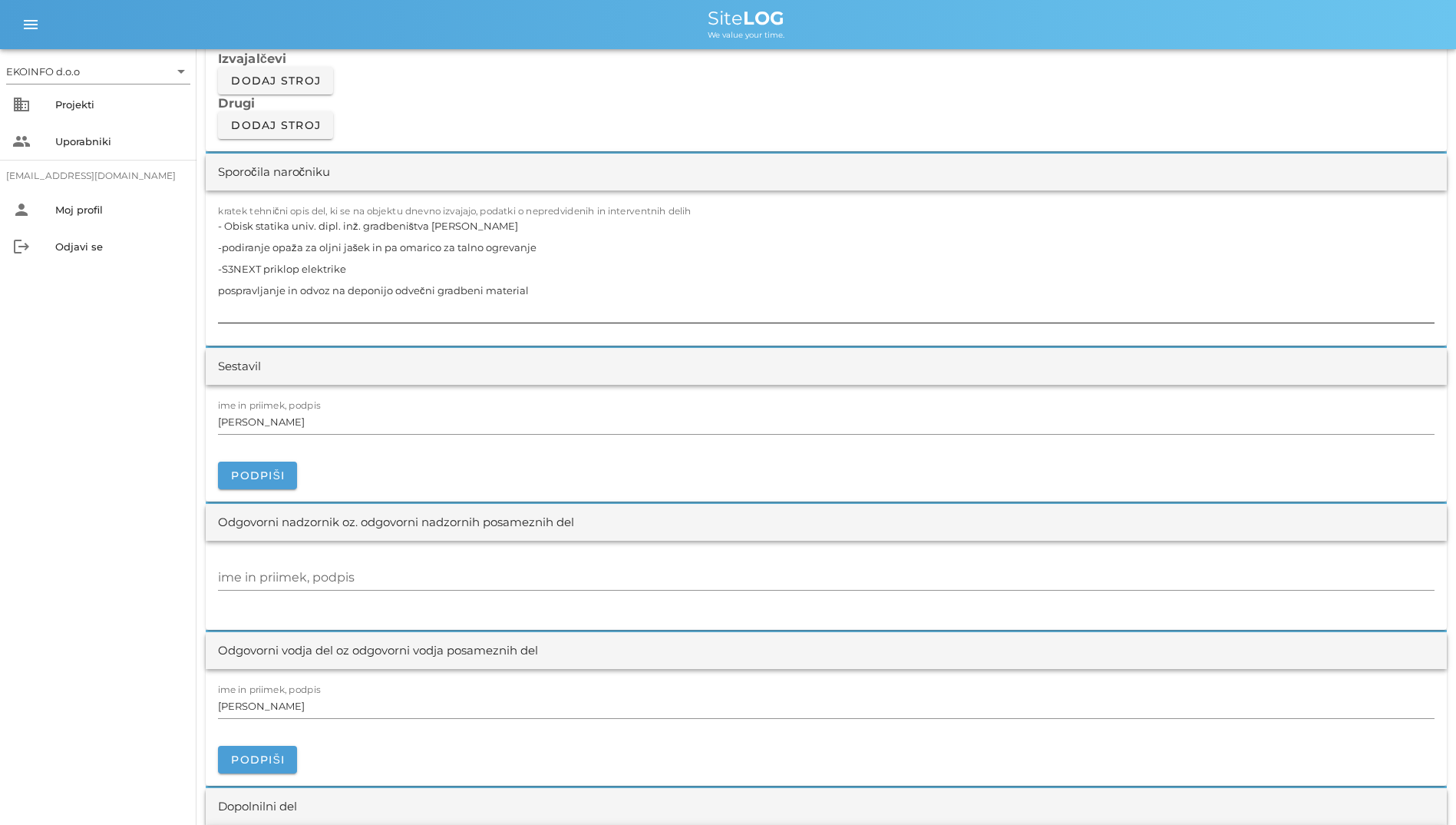
click at [645, 287] on textarea "- Obisk statika univ. dipl. inž. gradbeništva [PERSON_NAME] -podiranje opaža za…" at bounding box center [826, 268] width 1217 height 107
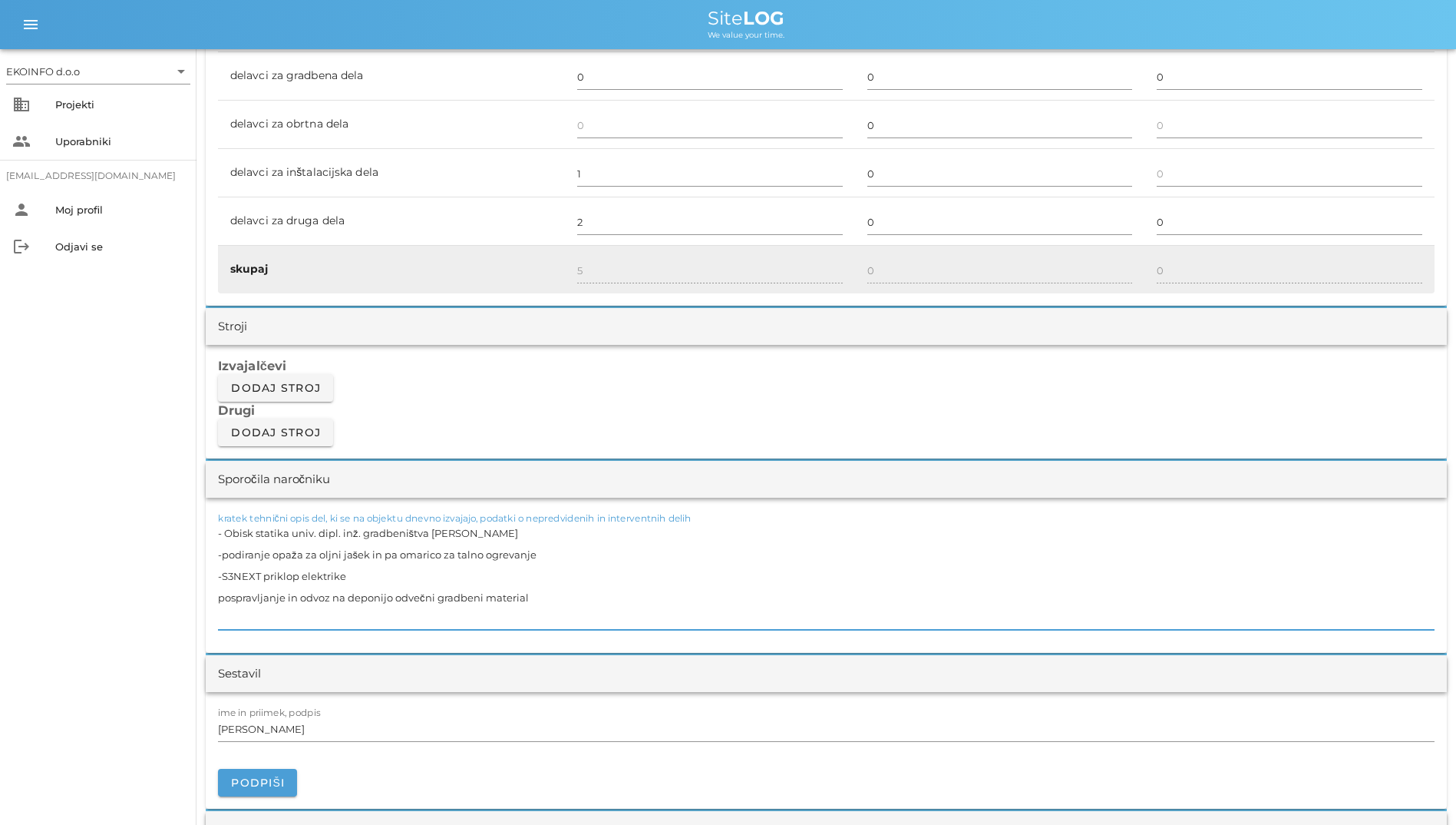
scroll to position [959, 0]
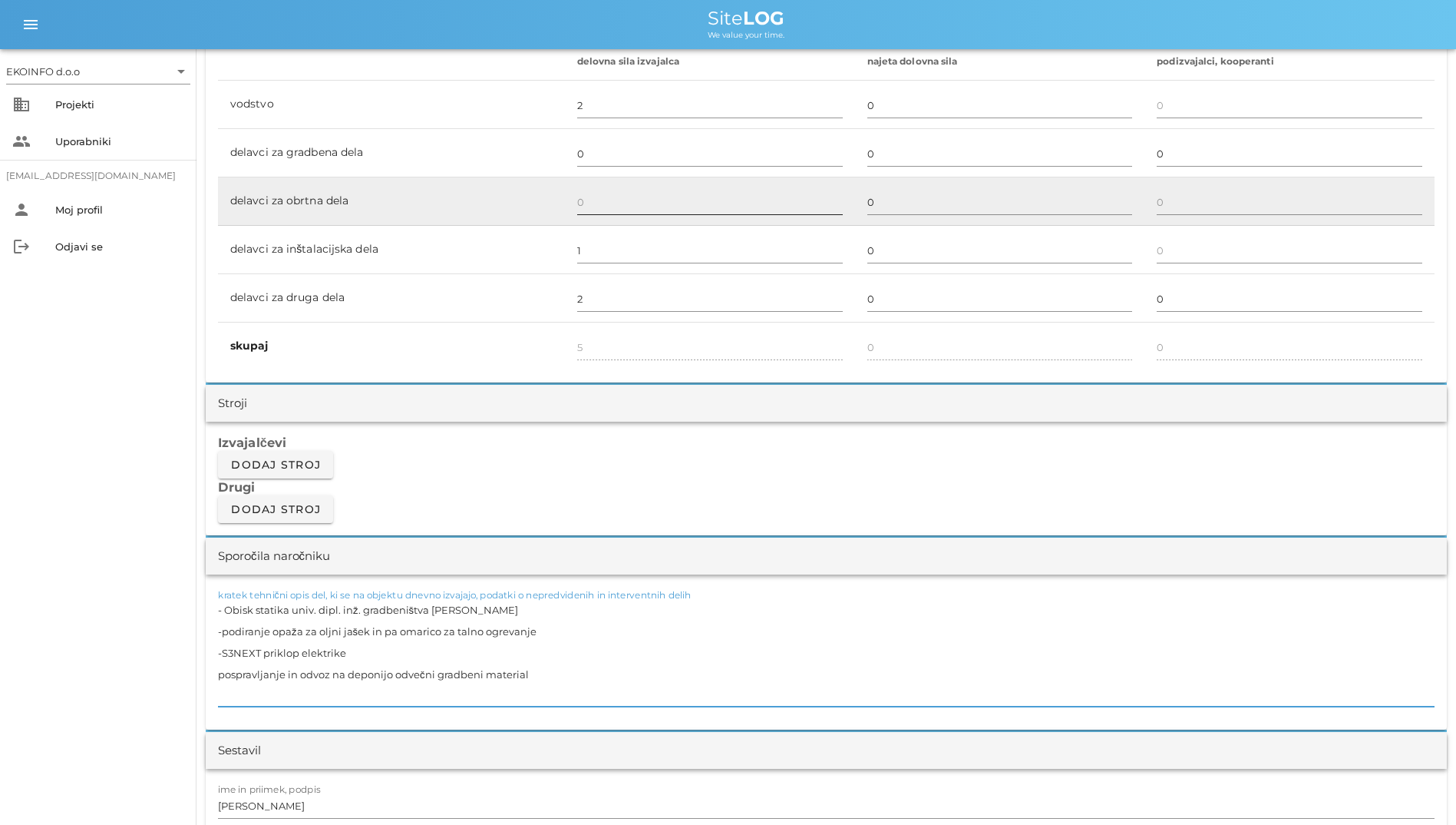
click at [689, 203] on input "text" at bounding box center [710, 201] width 265 height 24
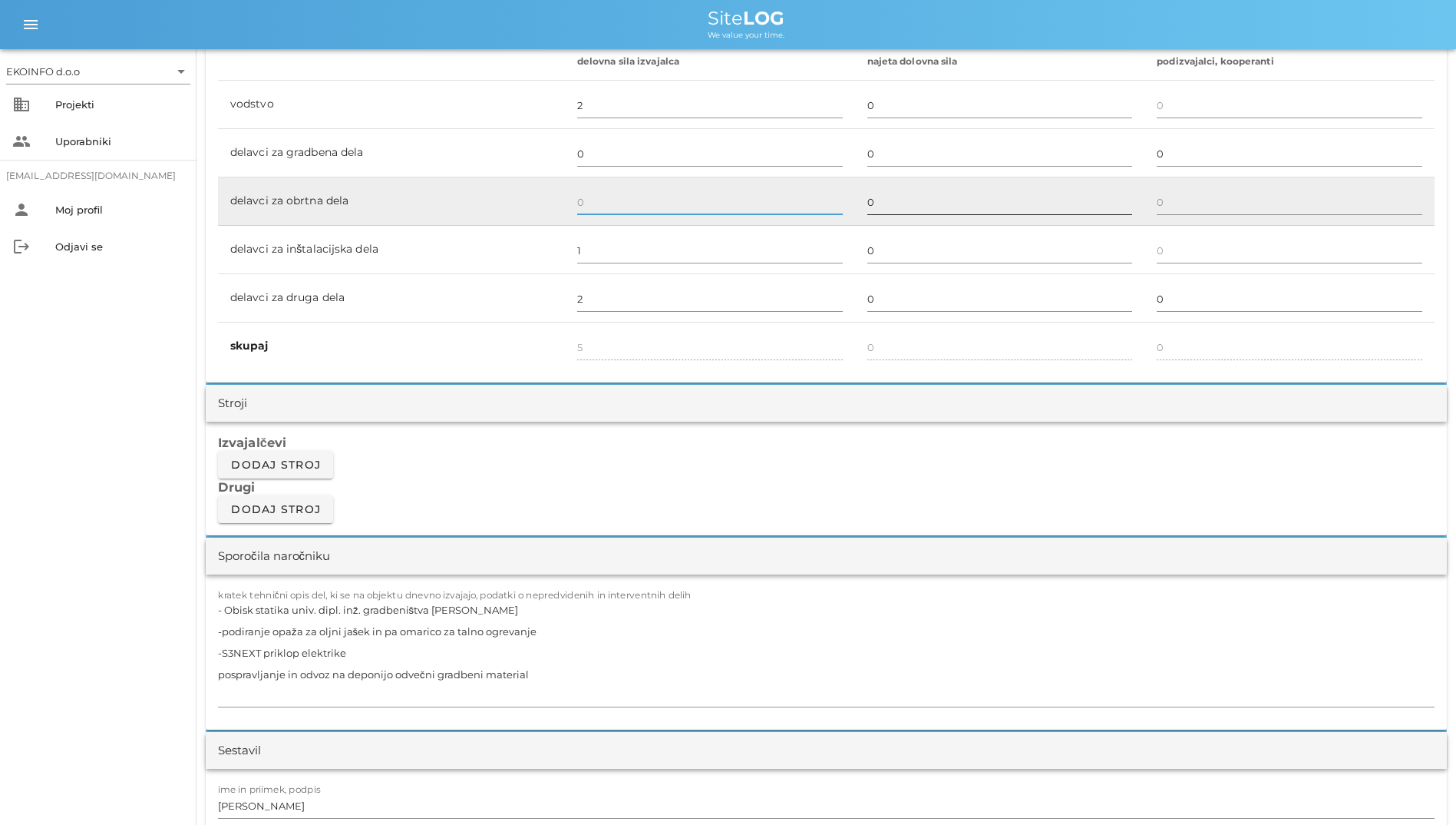
click at [922, 207] on input "0" at bounding box center [1000, 201] width 265 height 24
click at [1223, 212] on input "text" at bounding box center [1290, 201] width 265 height 24
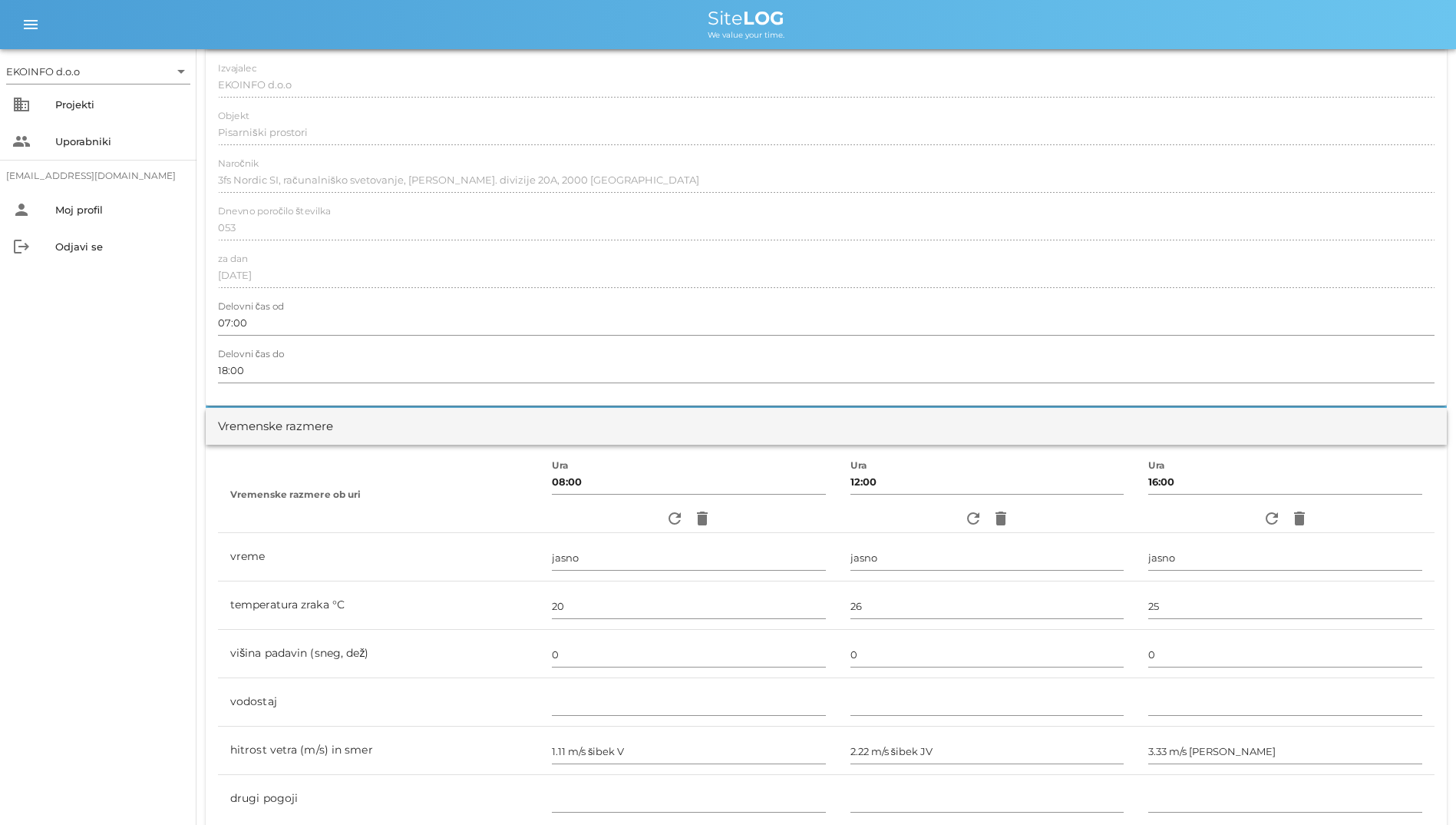
scroll to position [0, 0]
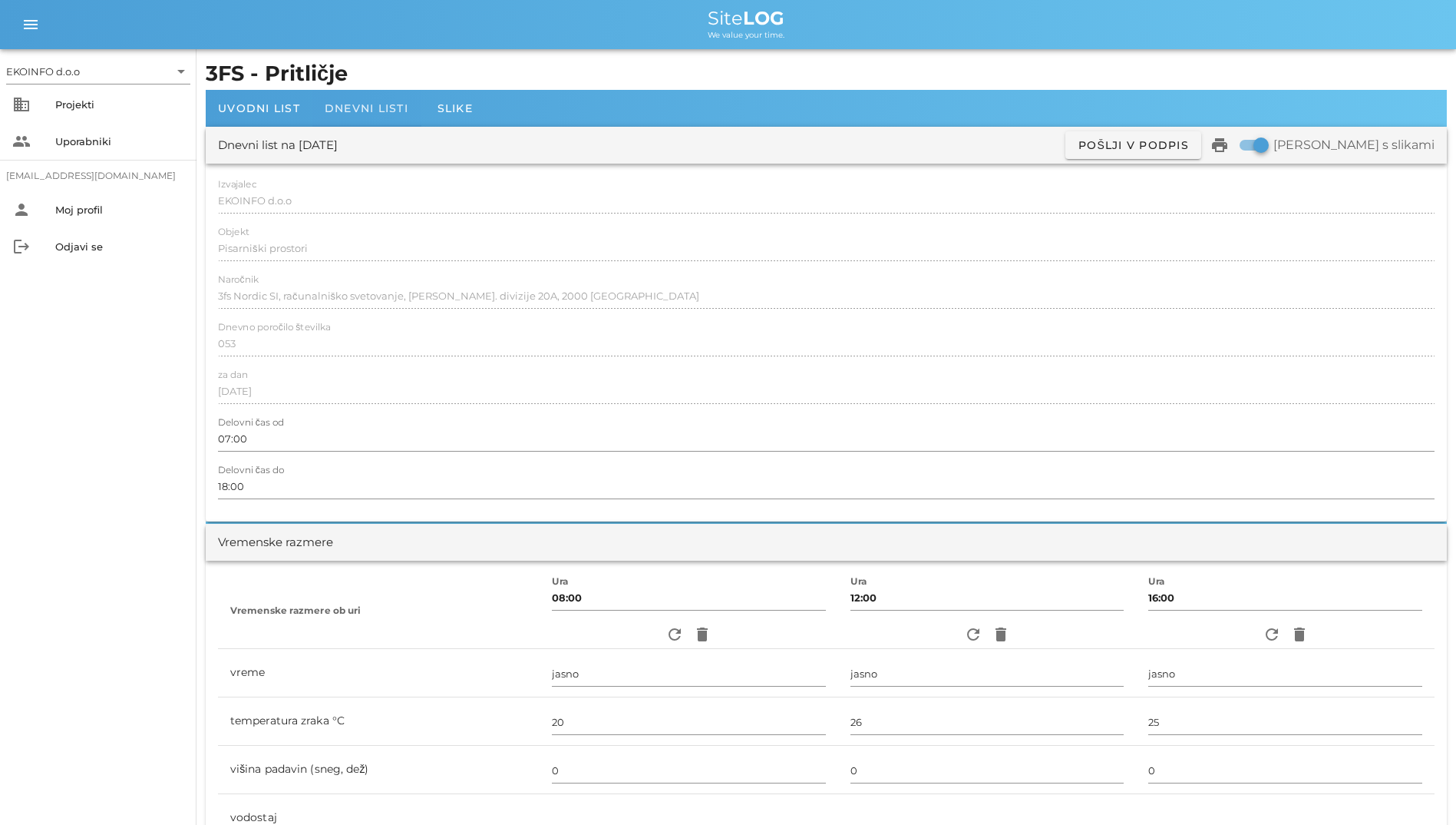
click at [405, 111] on span "Dnevni listi" at bounding box center [367, 108] width 84 height 14
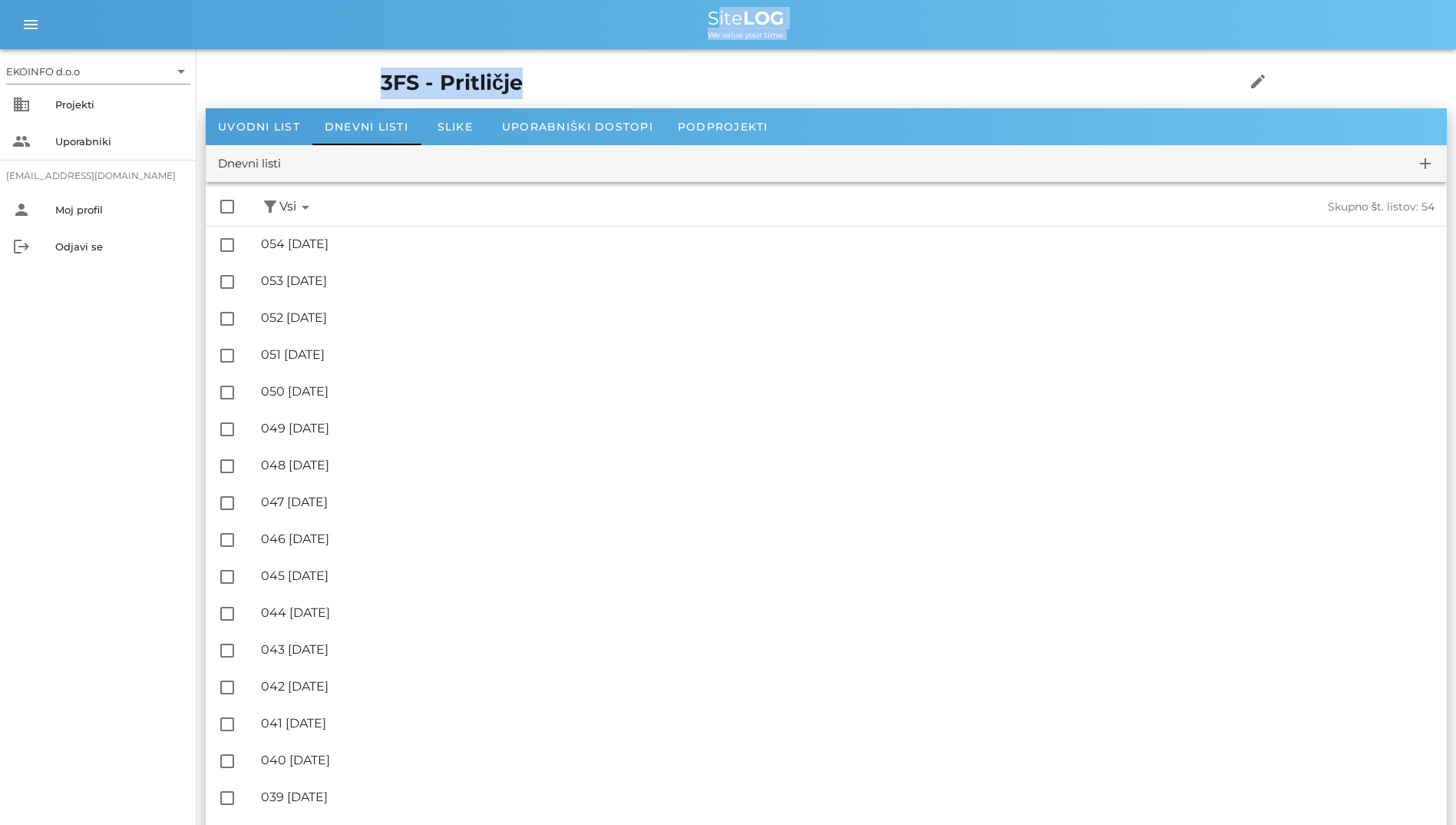
drag, startPoint x: 404, startPoint y: 85, endPoint x: 411, endPoint y: 21, distance: 64.4
drag, startPoint x: 411, startPoint y: 21, endPoint x: 315, endPoint y: 21, distance: 96.0
click at [315, 21] on div "Site LOG" at bounding box center [747, 18] width 1395 height 19
drag, startPoint x: 448, startPoint y: 22, endPoint x: 552, endPoint y: 92, distance: 125.4
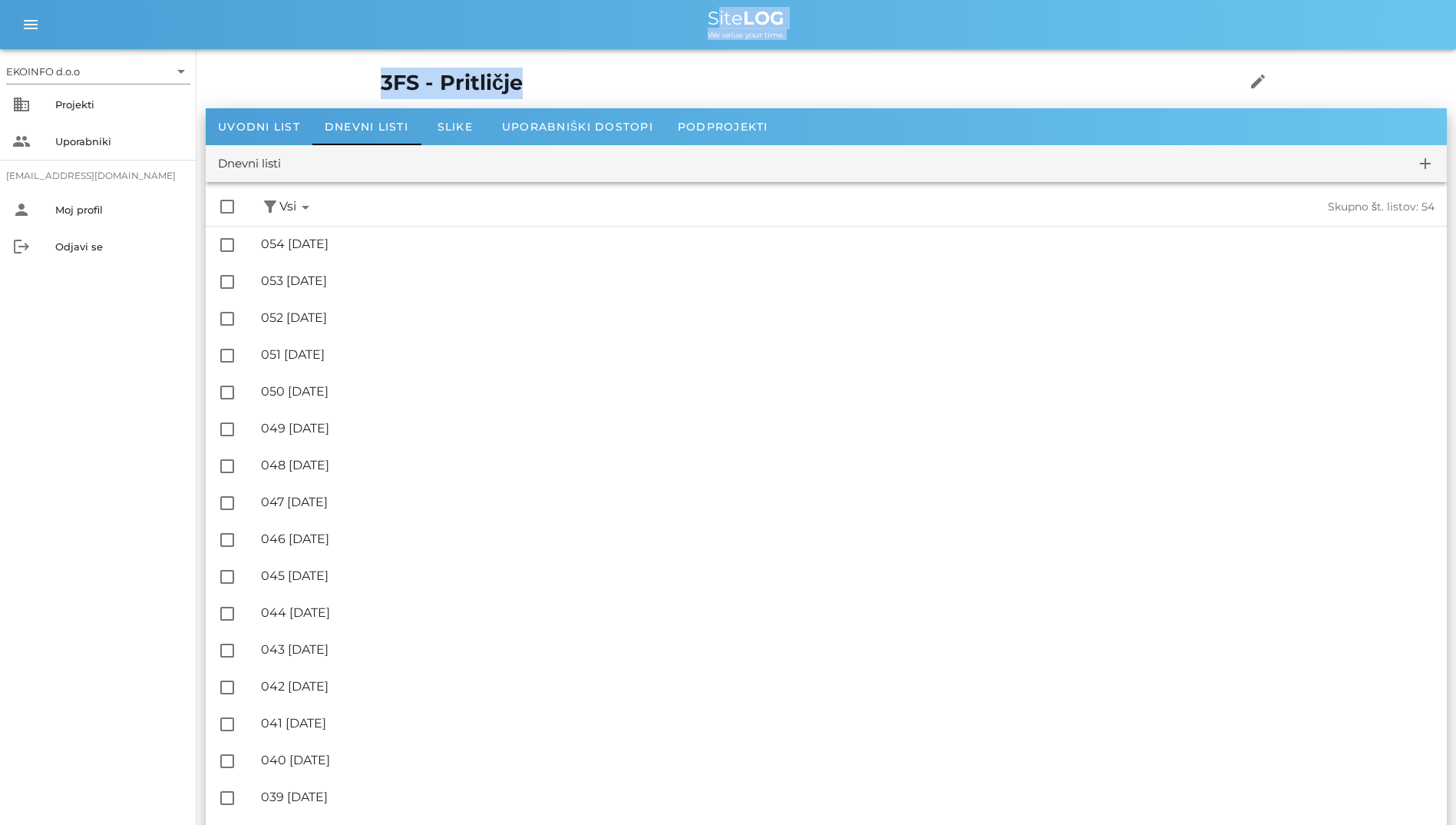
click at [392, 70] on h1 "3FS - Pritličje" at bounding box center [789, 83] width 817 height 31
drag, startPoint x: 409, startPoint y: 89, endPoint x: 319, endPoint y: 5, distance: 123.1
click at [655, 16] on div "Site LOG" at bounding box center [747, 18] width 1395 height 19
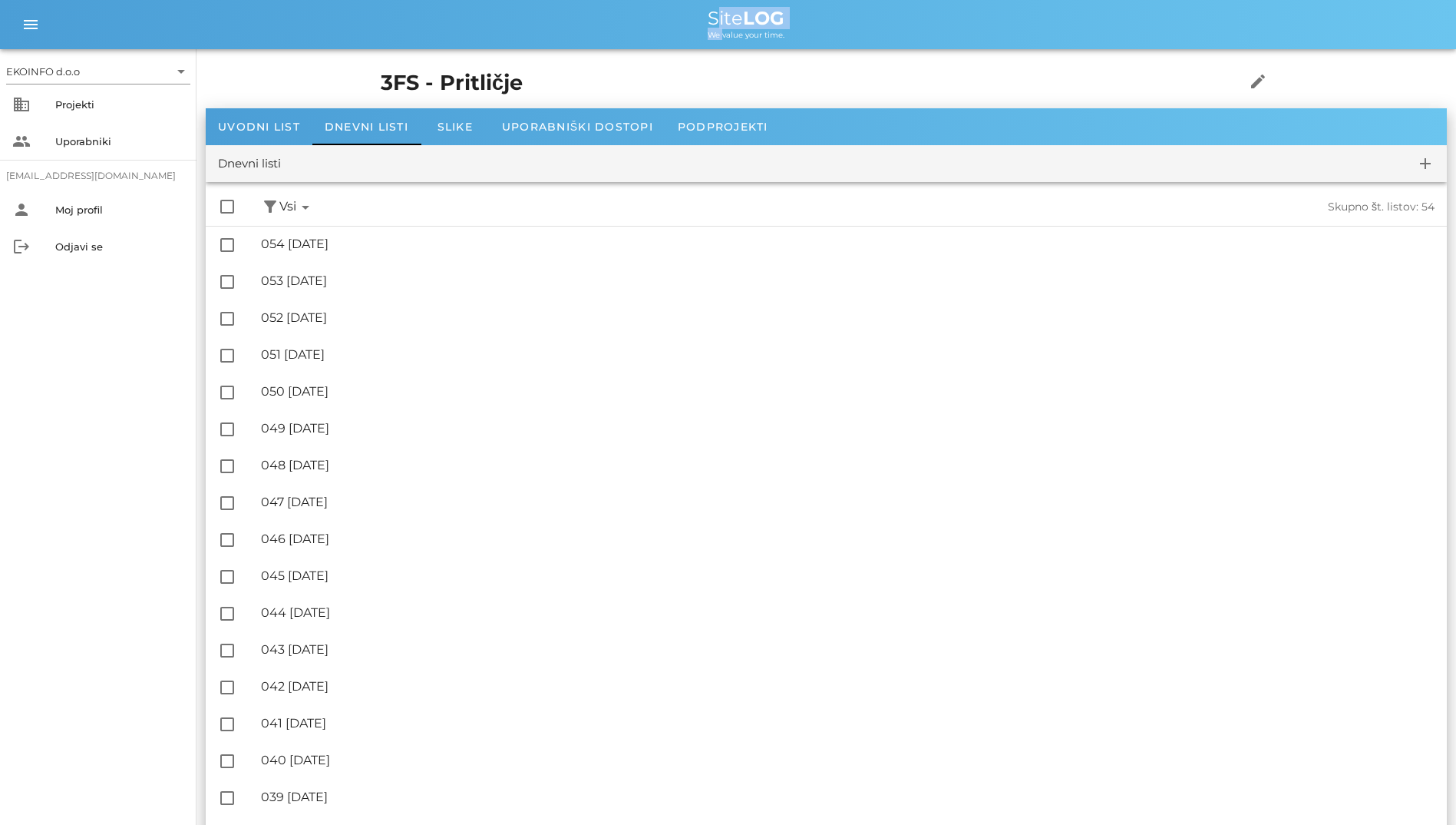
drag, startPoint x: 655, startPoint y: 15, endPoint x: 723, endPoint y: 42, distance: 73.2
click at [723, 42] on div "menu menu Site LOG We value your time." at bounding box center [728, 24] width 1456 height 49
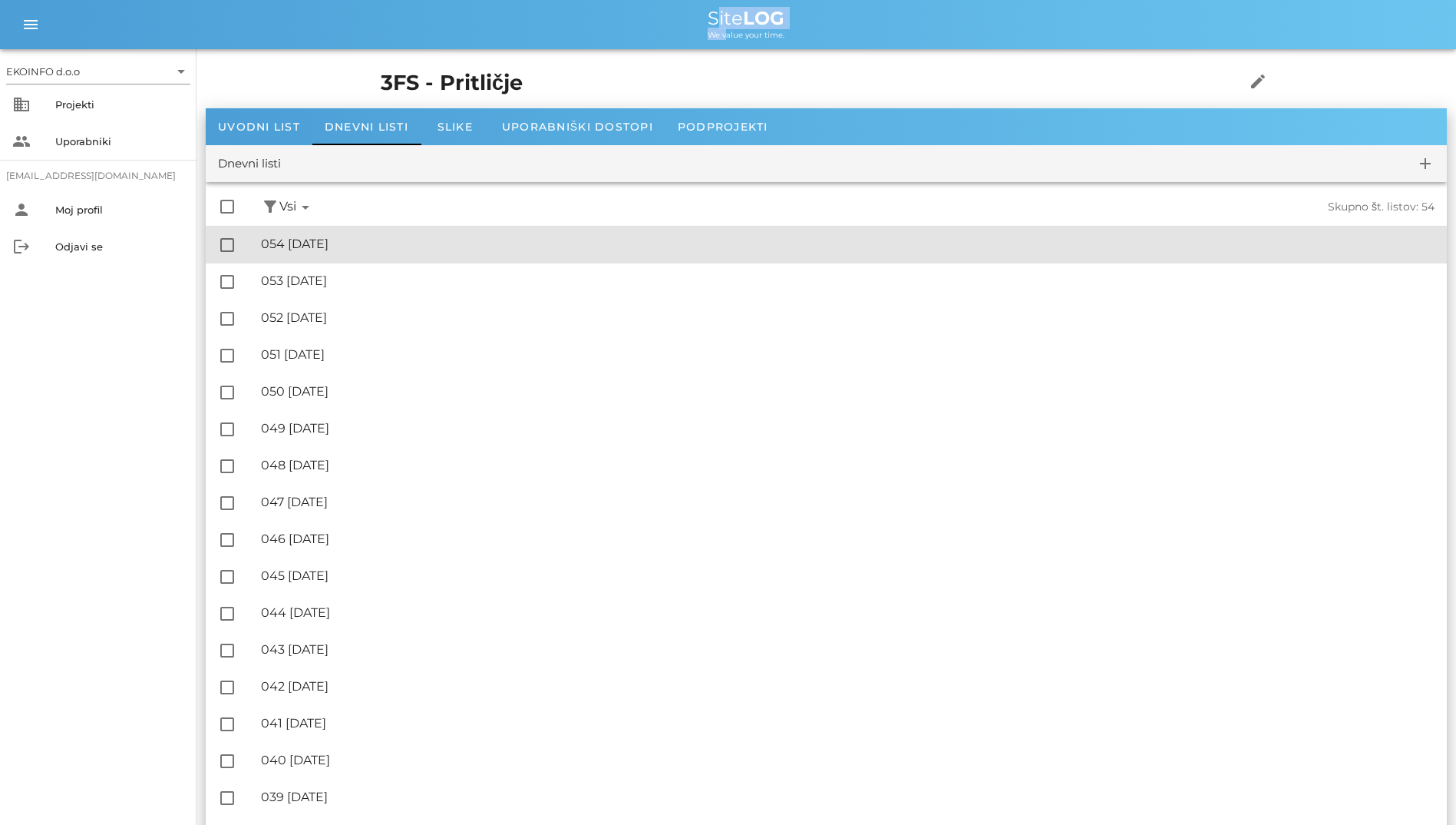
click at [502, 230] on div "🔏 054 [DATE] ✓ Podpisal: Nadzornik ✓ Podpisal: Sestavljalec ✓ Podpisal: Odgovor…" at bounding box center [847, 244] width 1174 height 34
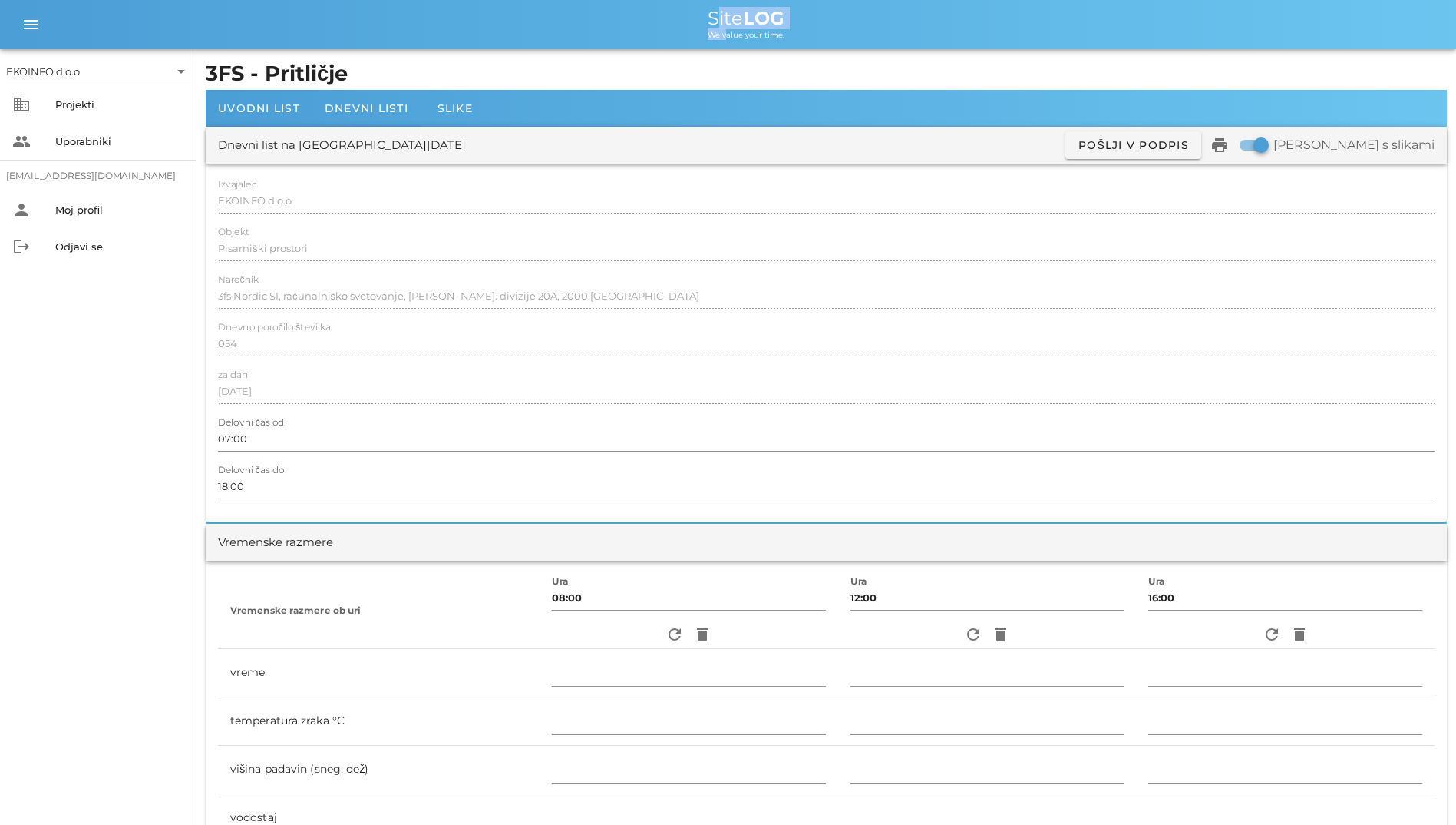
click at [539, 13] on div "Site LOG" at bounding box center [747, 18] width 1395 height 19
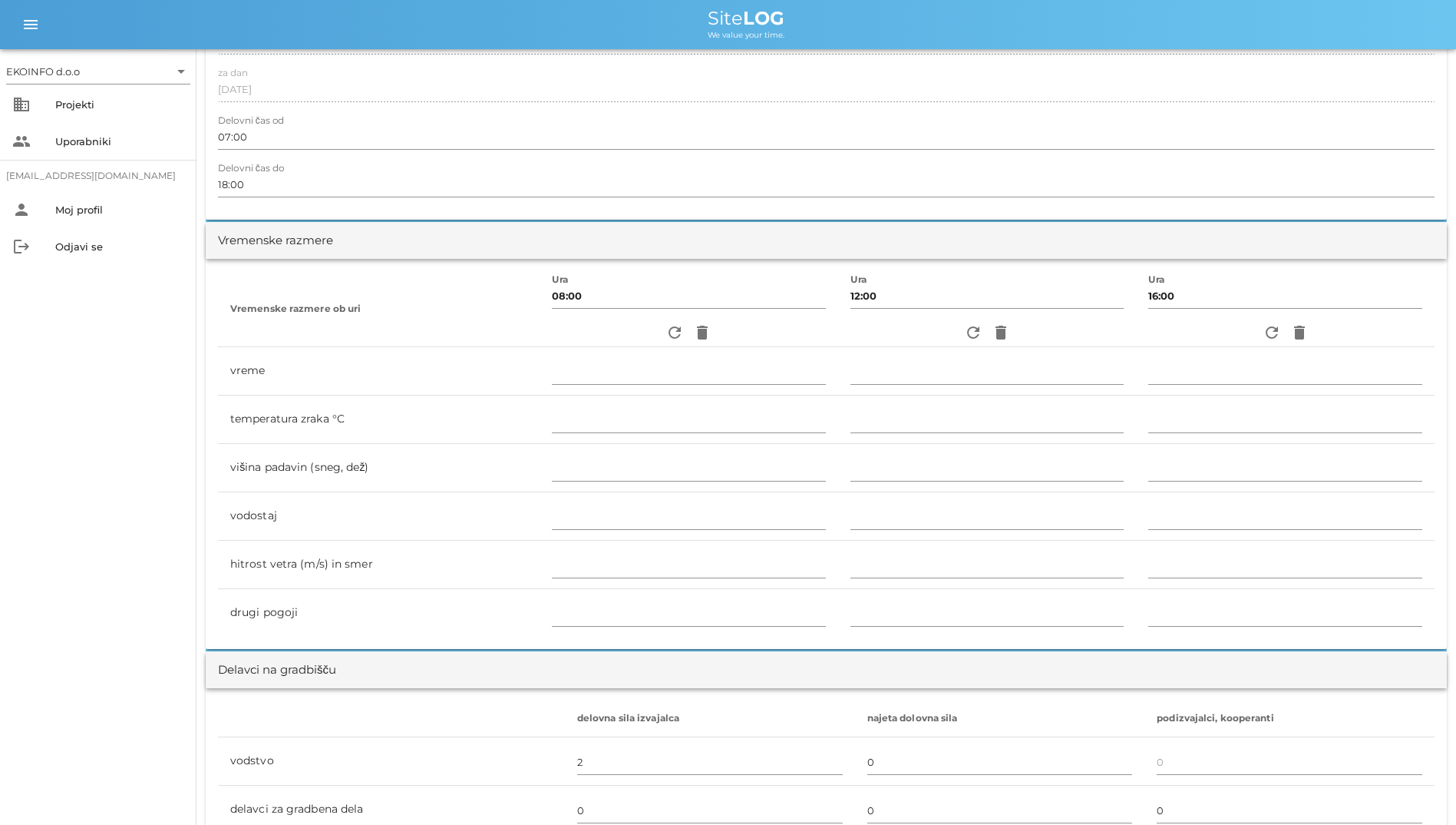
scroll to position [308, 0]
click at [666, 330] on icon "refresh" at bounding box center [674, 327] width 19 height 19
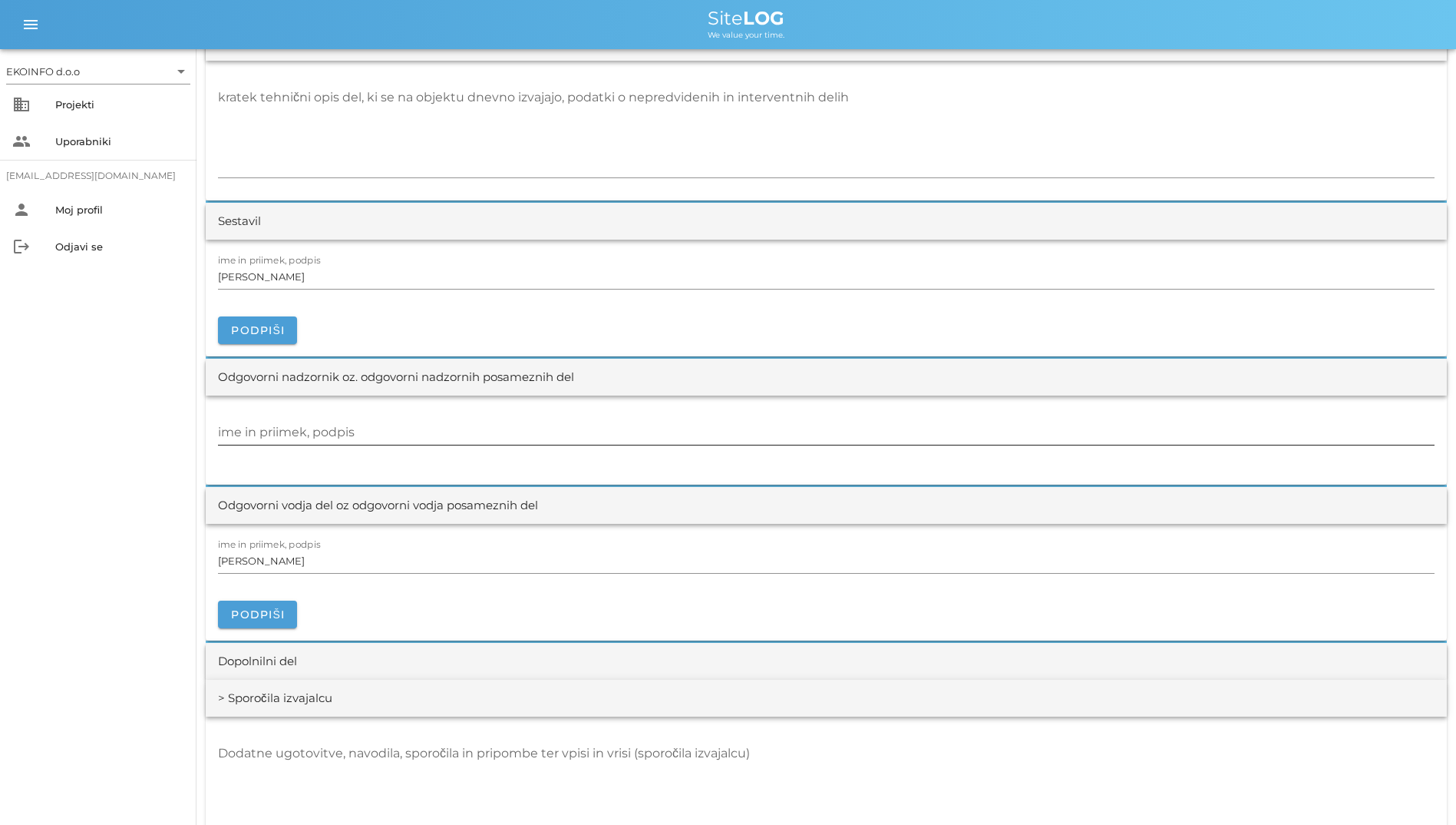
scroll to position [1460, 0]
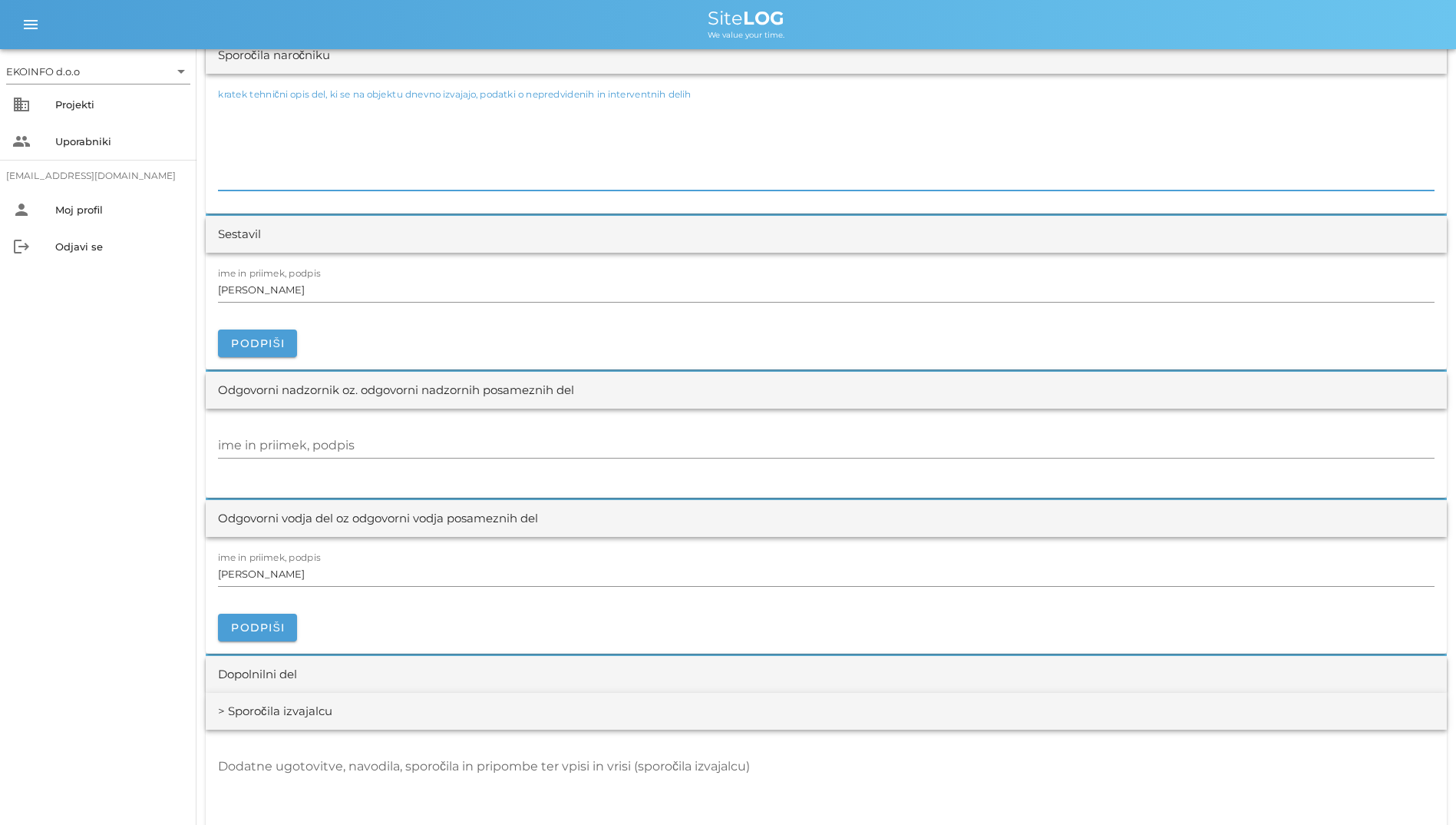
click at [512, 132] on textarea "kratek tehnični opis del, ki se na objektu dnevno izvajajo, podatki o nepredvid…" at bounding box center [826, 144] width 1217 height 92
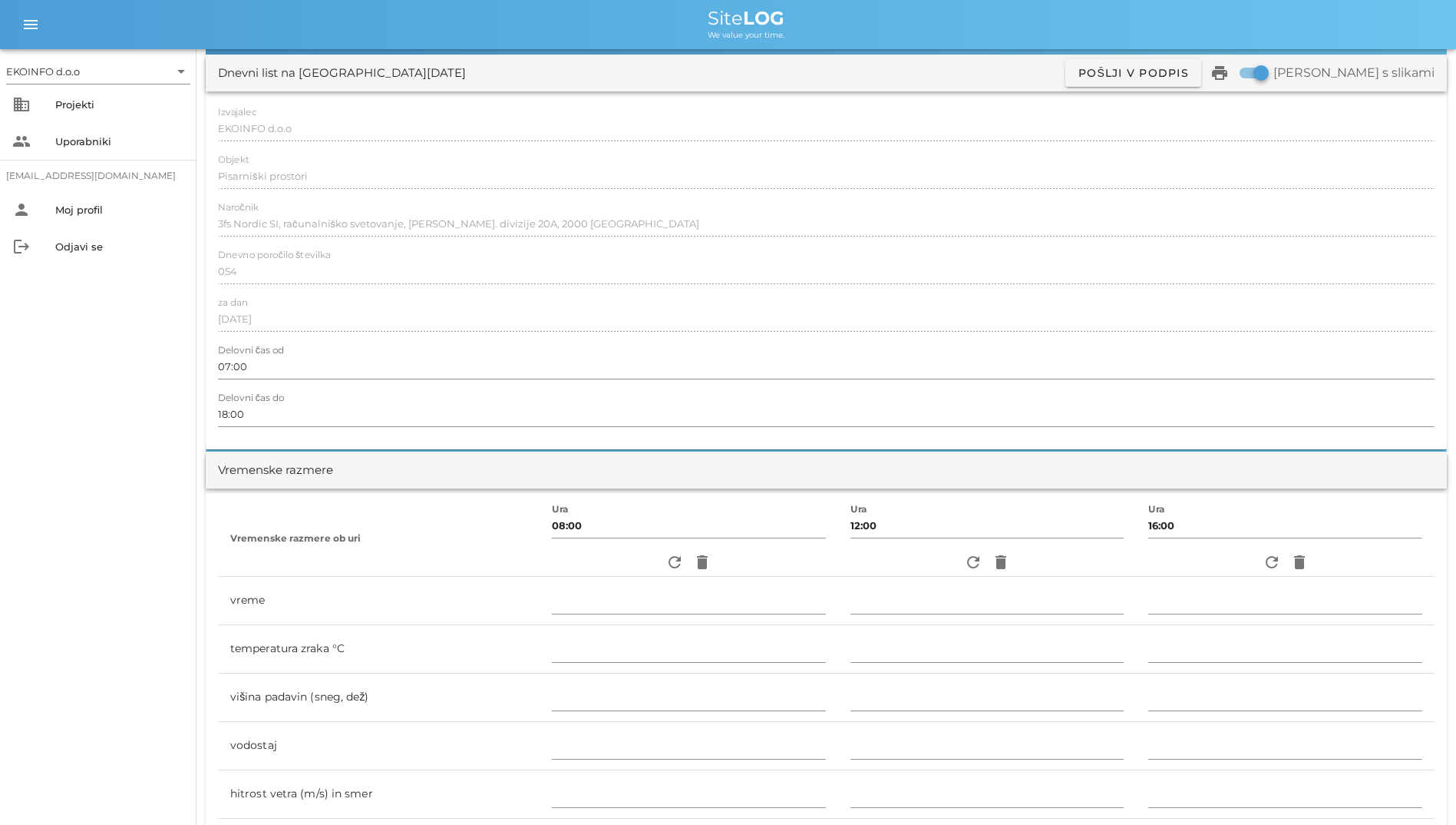
scroll to position [0, 0]
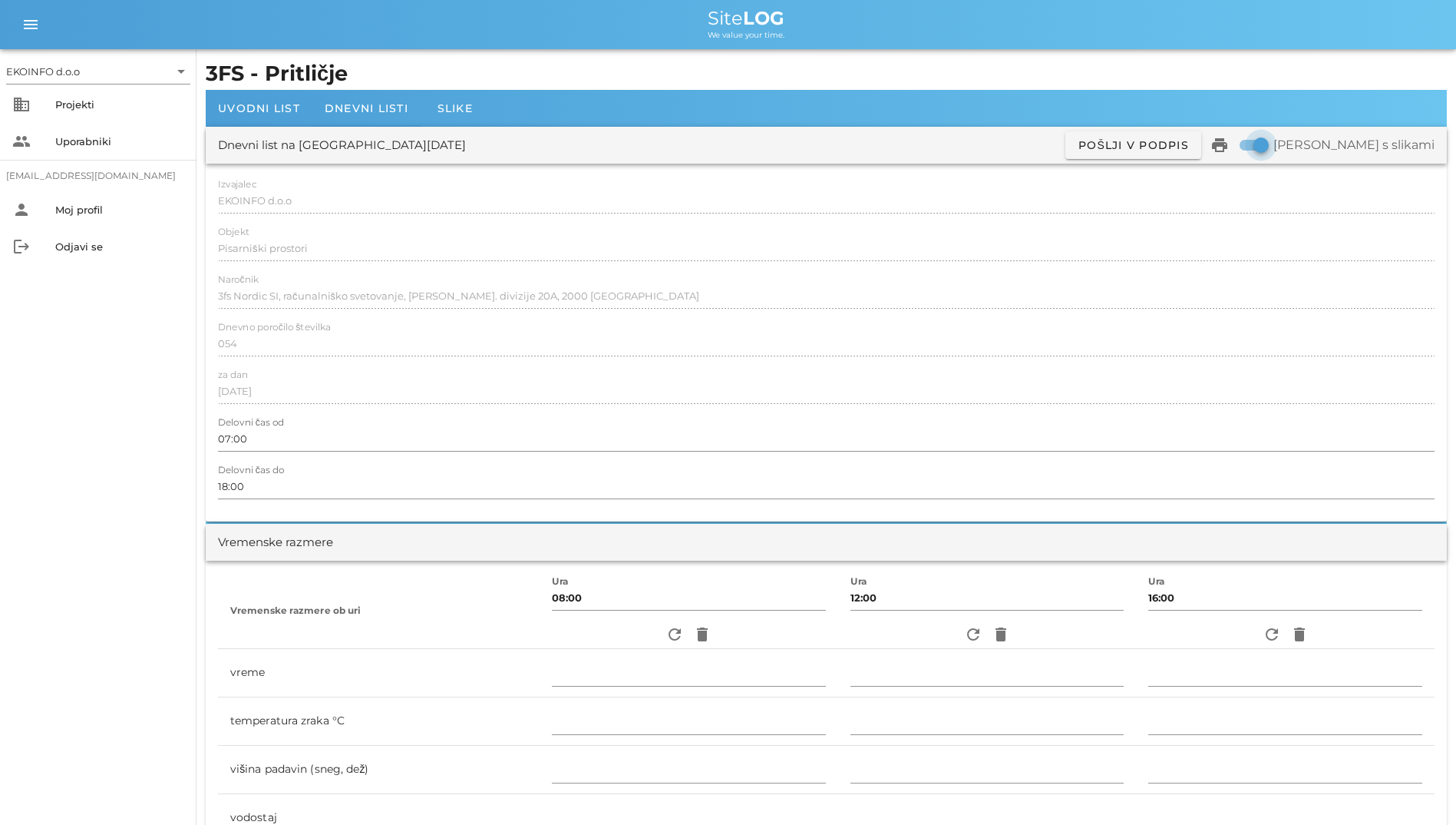
click at [1274, 150] on div at bounding box center [1261, 144] width 26 height 26
checkbox input "false"
click at [1230, 147] on icon "print" at bounding box center [1220, 144] width 19 height 19
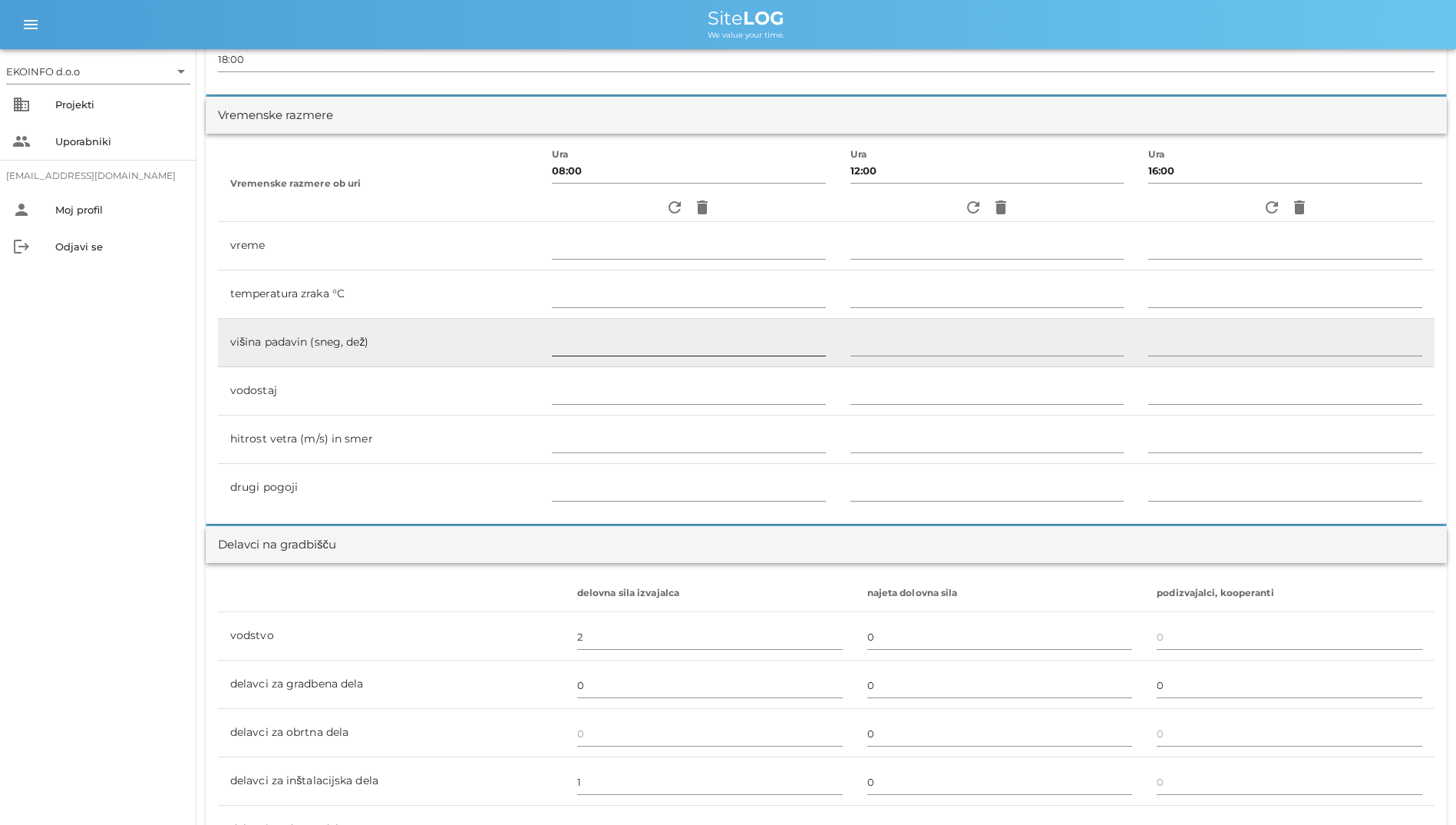
scroll to position [461, 0]
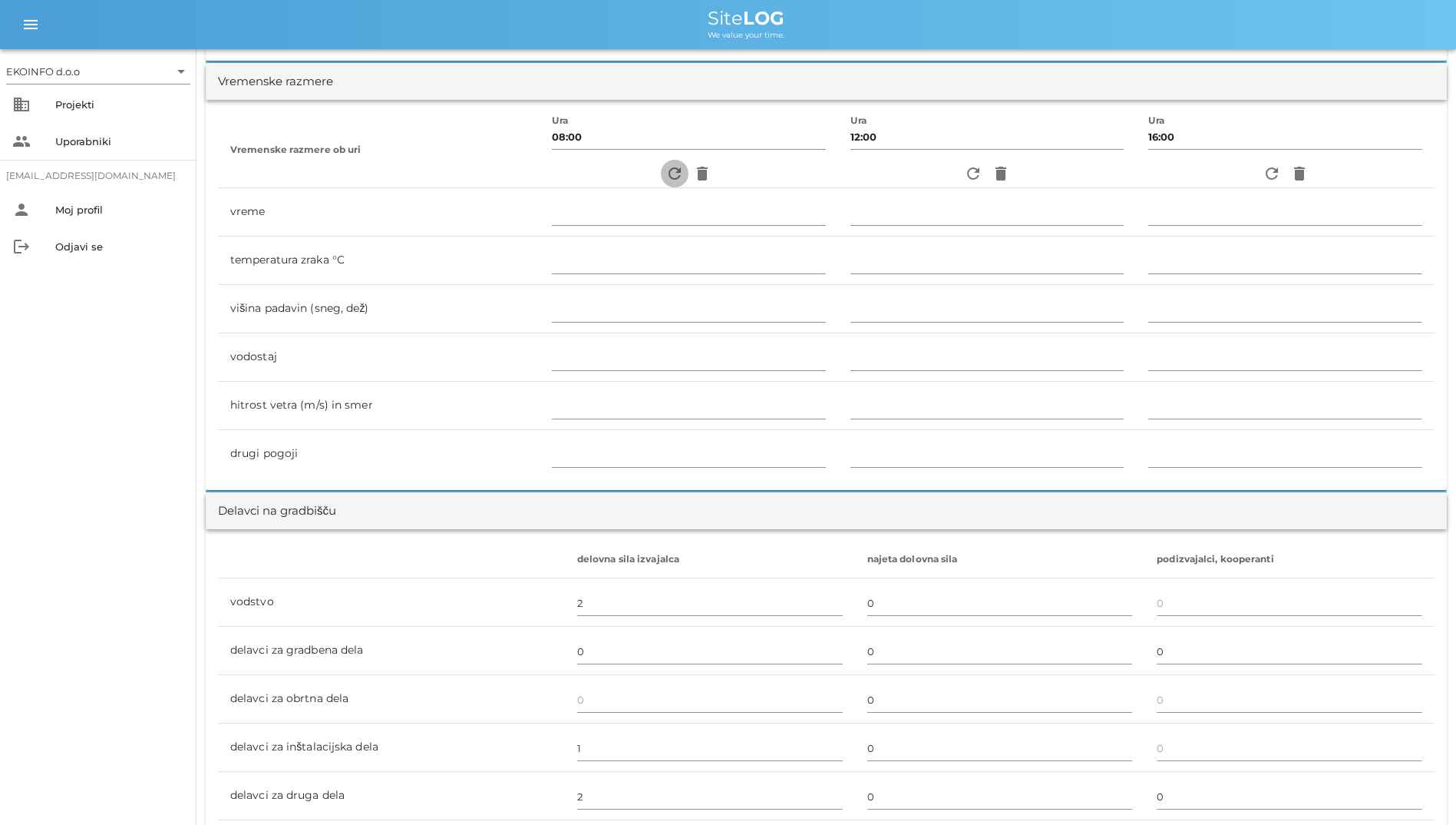
click at [666, 174] on icon "refresh" at bounding box center [674, 173] width 19 height 19
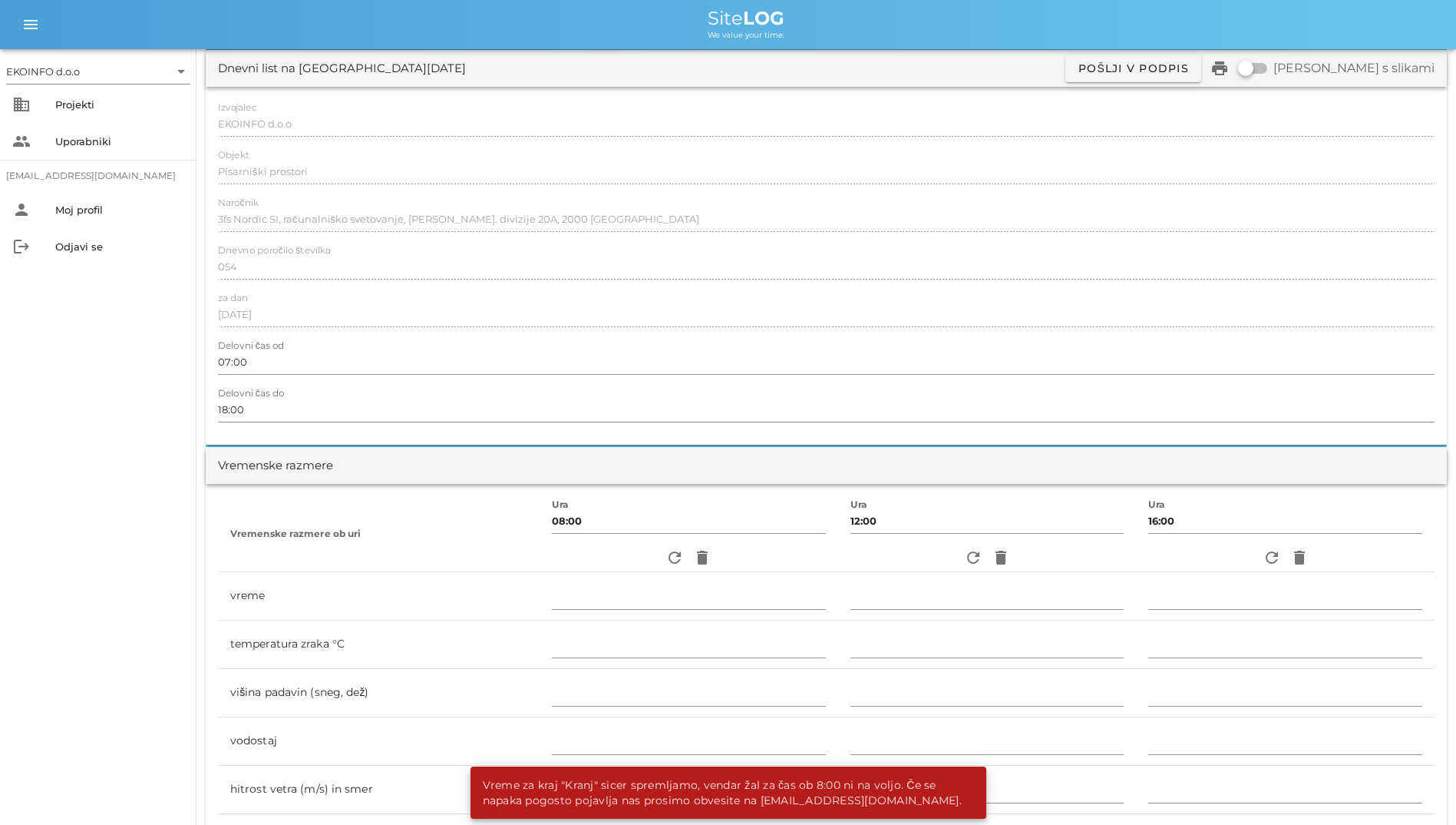
scroll to position [0, 0]
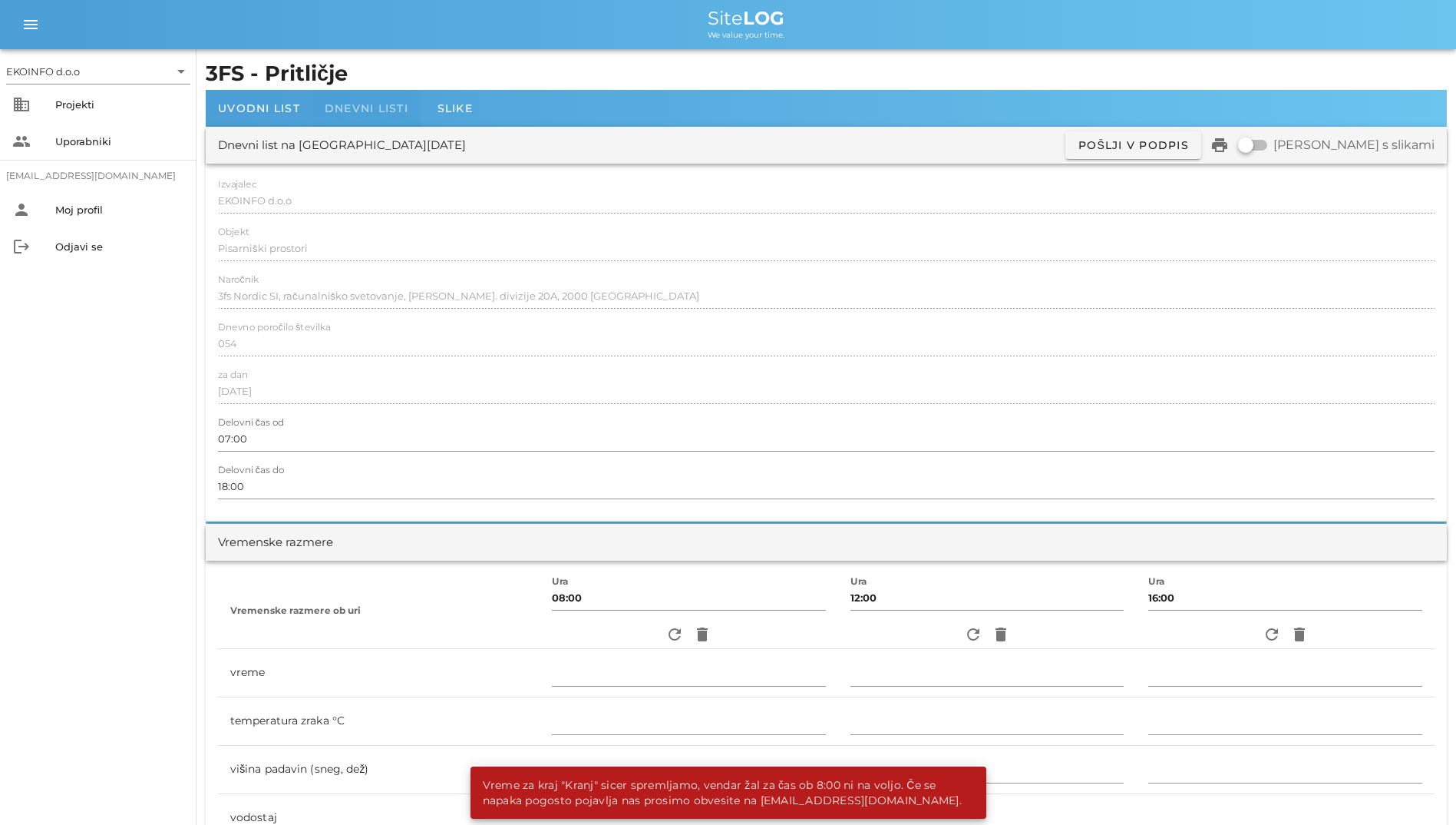
click at [381, 98] on div "Dnevni listi" at bounding box center [366, 108] width 108 height 37
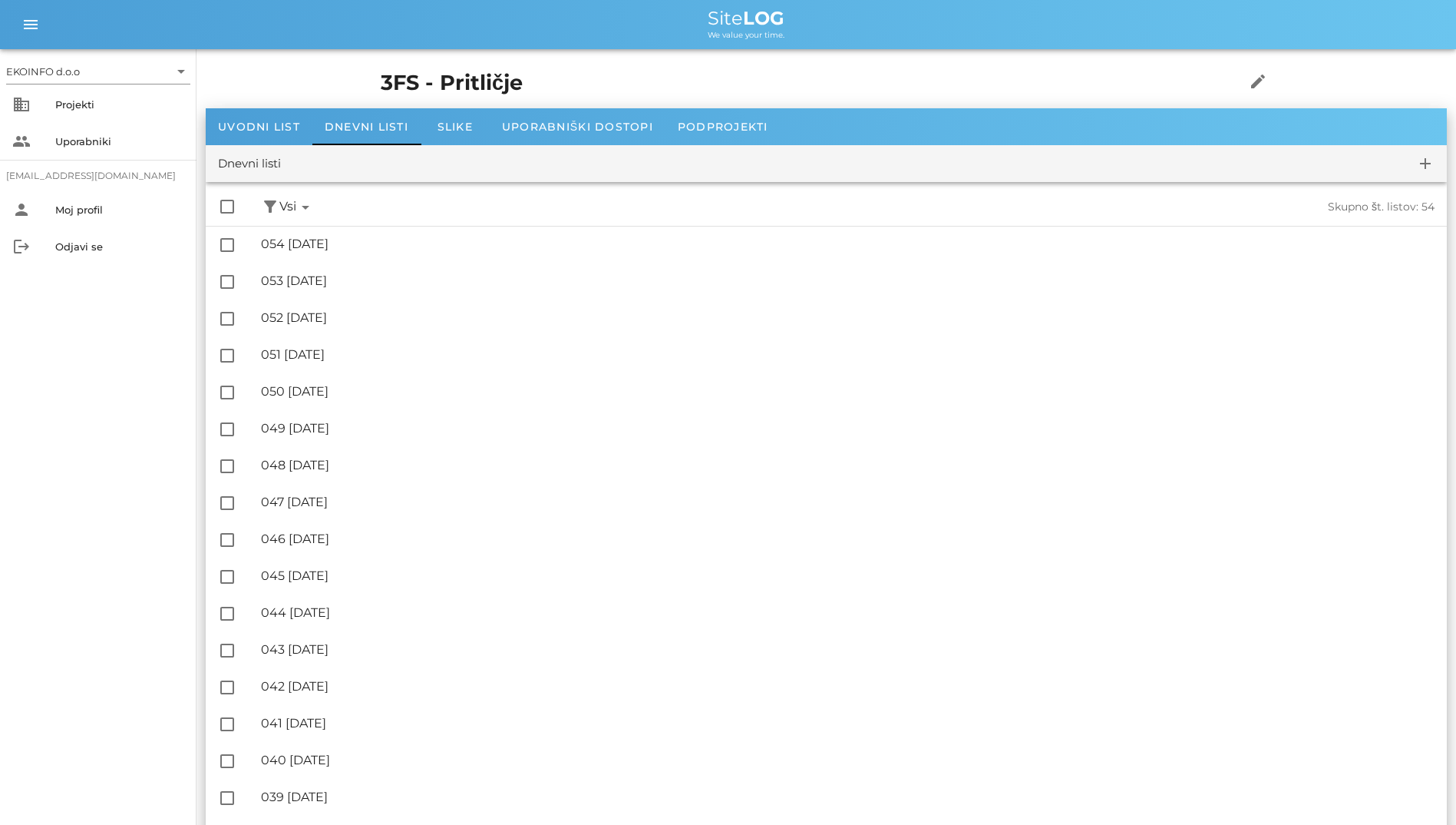
click at [313, 201] on icon "arrow_drop_down" at bounding box center [305, 207] width 19 height 19
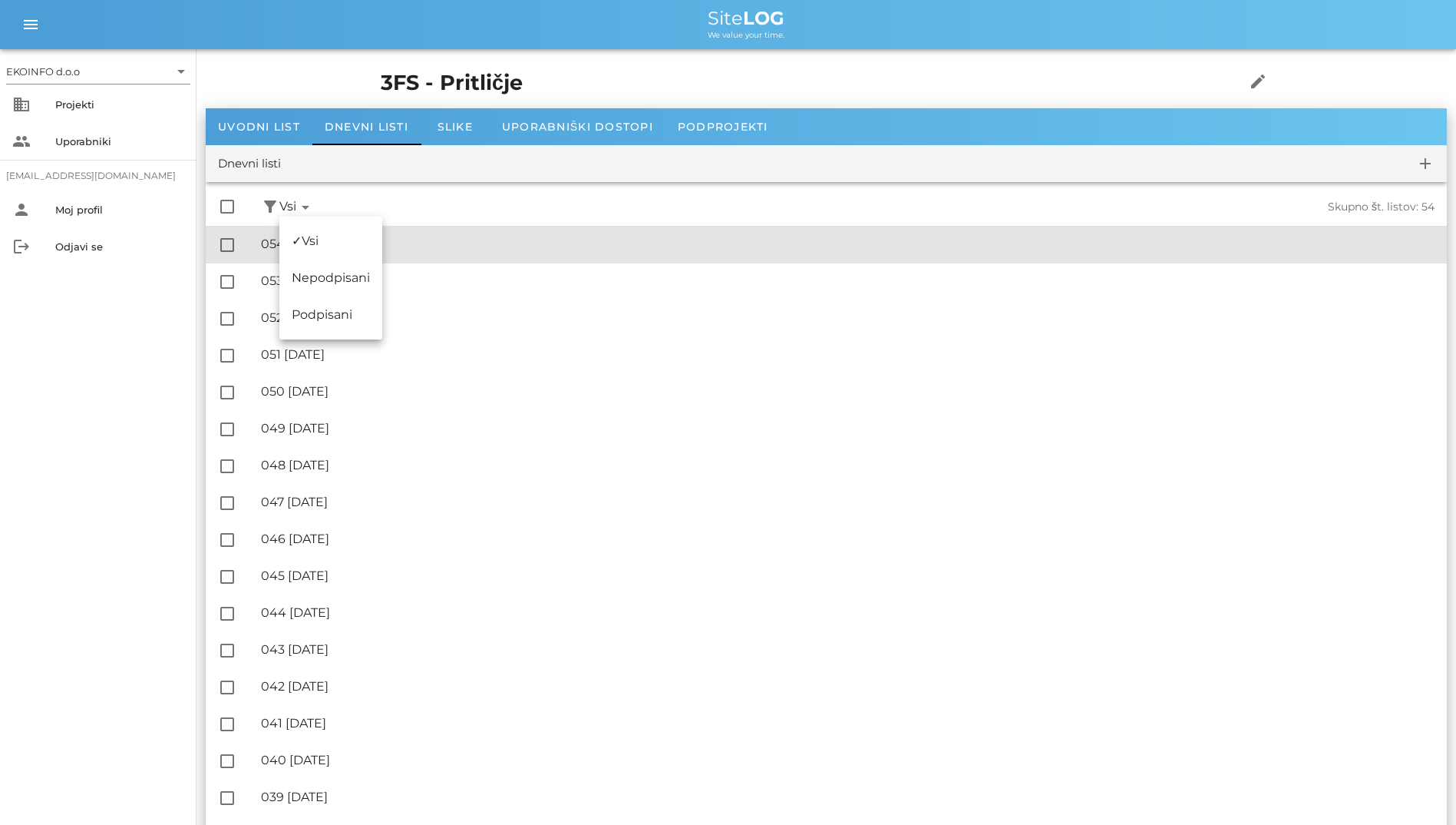
click at [438, 257] on div "🔏 054 [DATE] ✓ Podpisal: Nadzornik ✓ Podpisal: Sestavljalec ✓ Podpisal: Odgovor…" at bounding box center [847, 244] width 1174 height 34
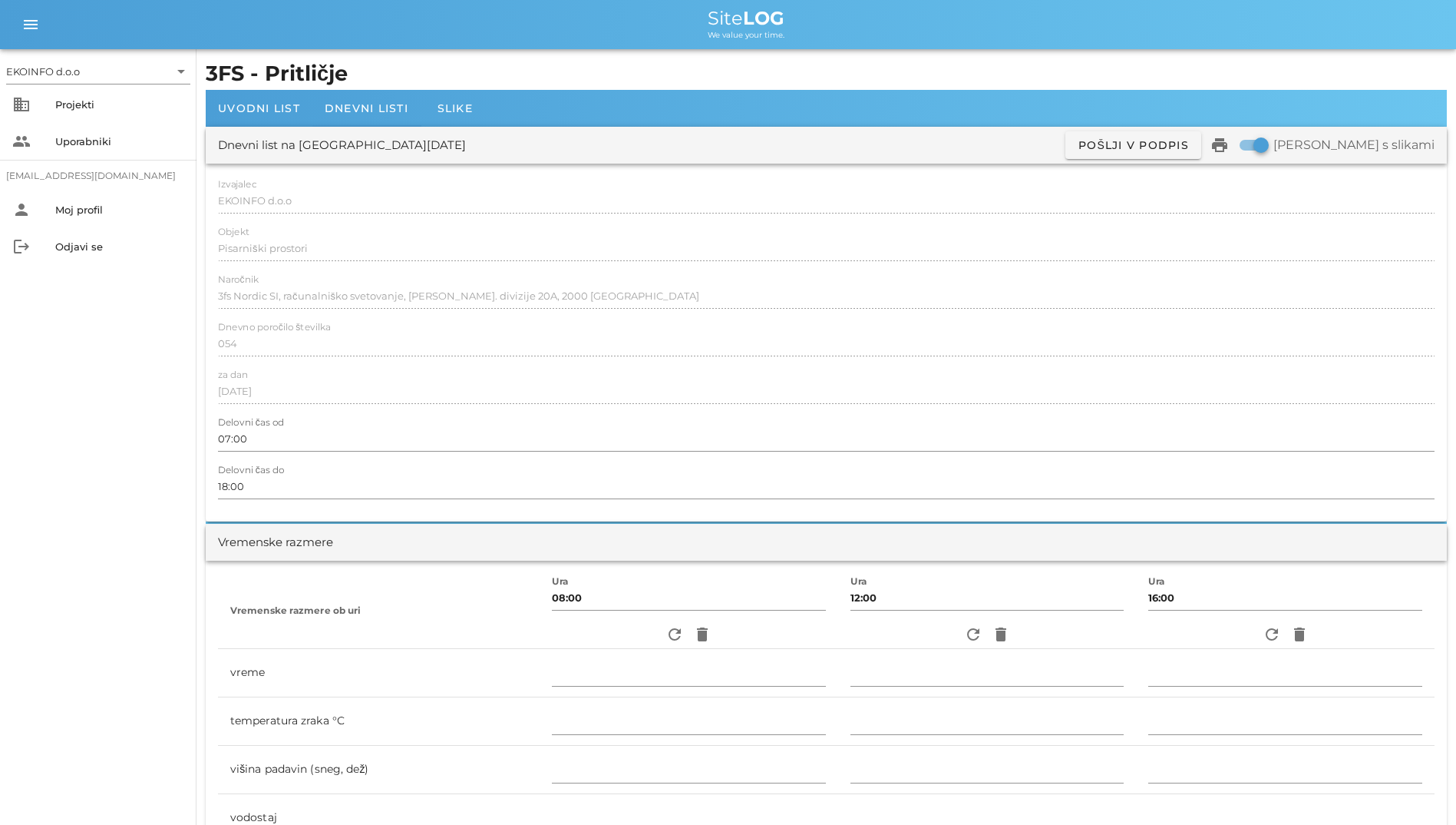
click at [266, 140] on div "Dnevni list na [GEOGRAPHIC_DATA][DATE]" at bounding box center [342, 145] width 248 height 18
click at [258, 115] on div "Uvodni list" at bounding box center [259, 108] width 106 height 37
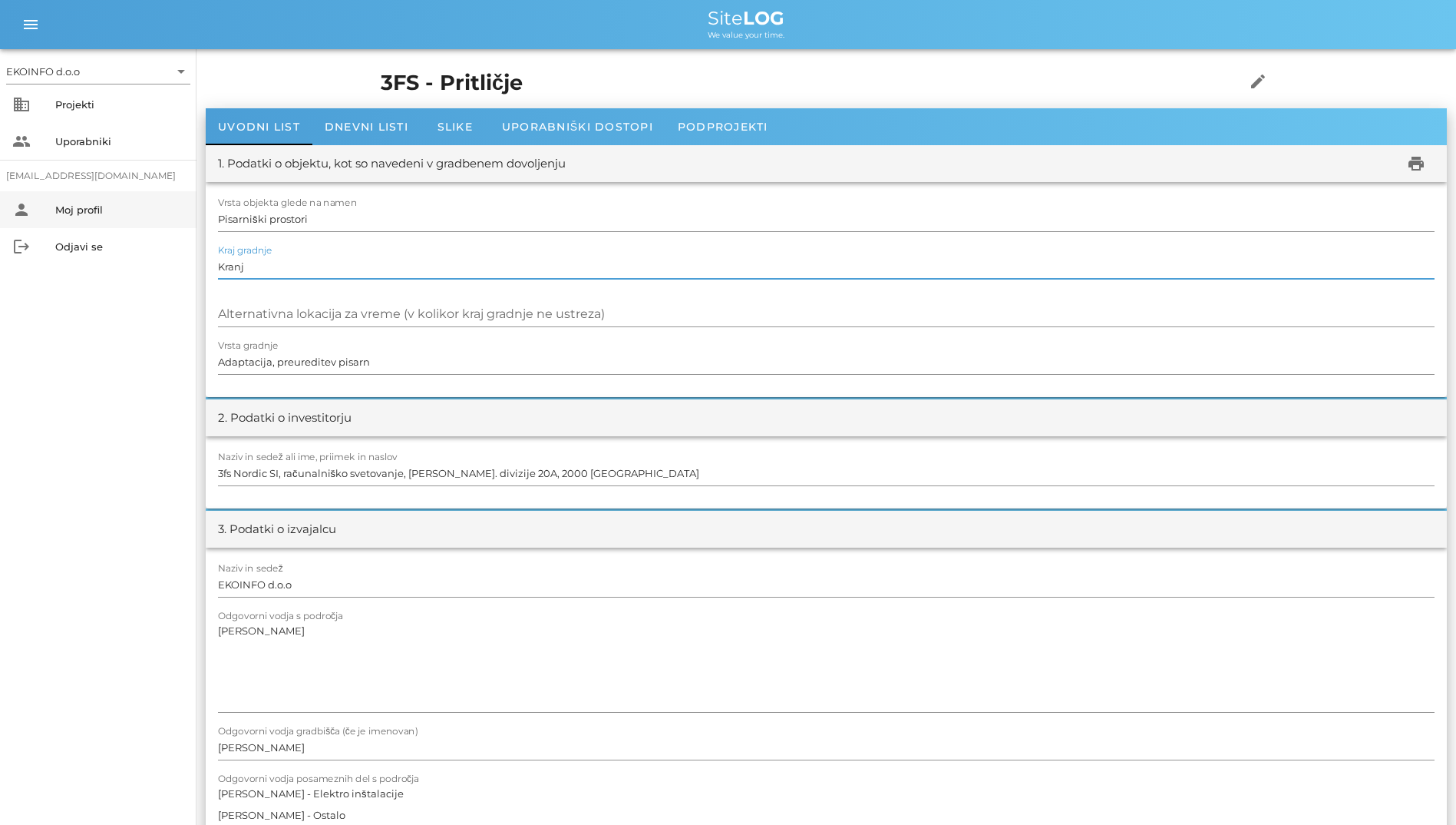
drag, startPoint x: 385, startPoint y: 262, endPoint x: 45, endPoint y: 215, distance: 343.2
type input "Slovenija"
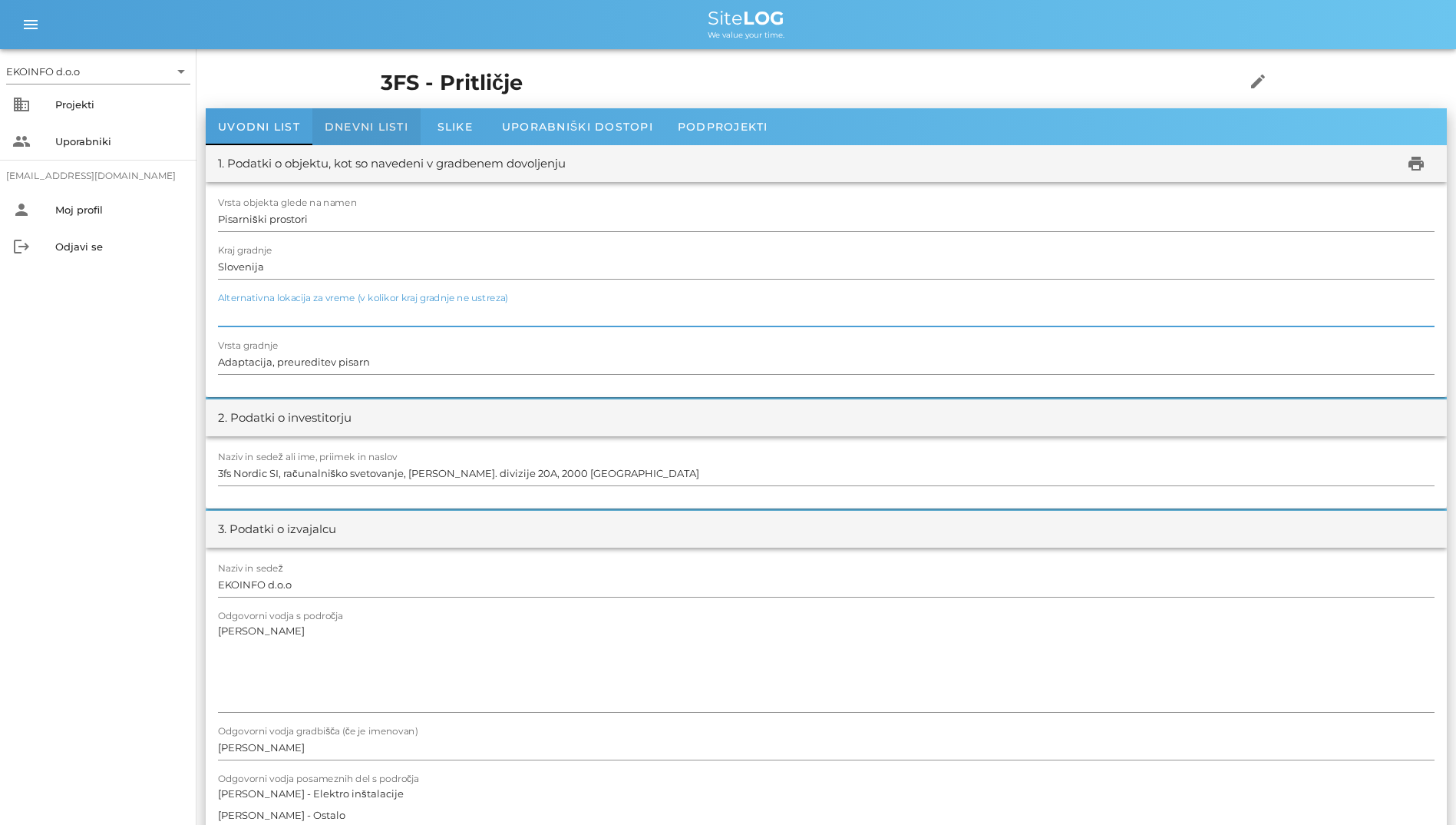
click at [374, 132] on span "Dnevni listi" at bounding box center [367, 127] width 84 height 14
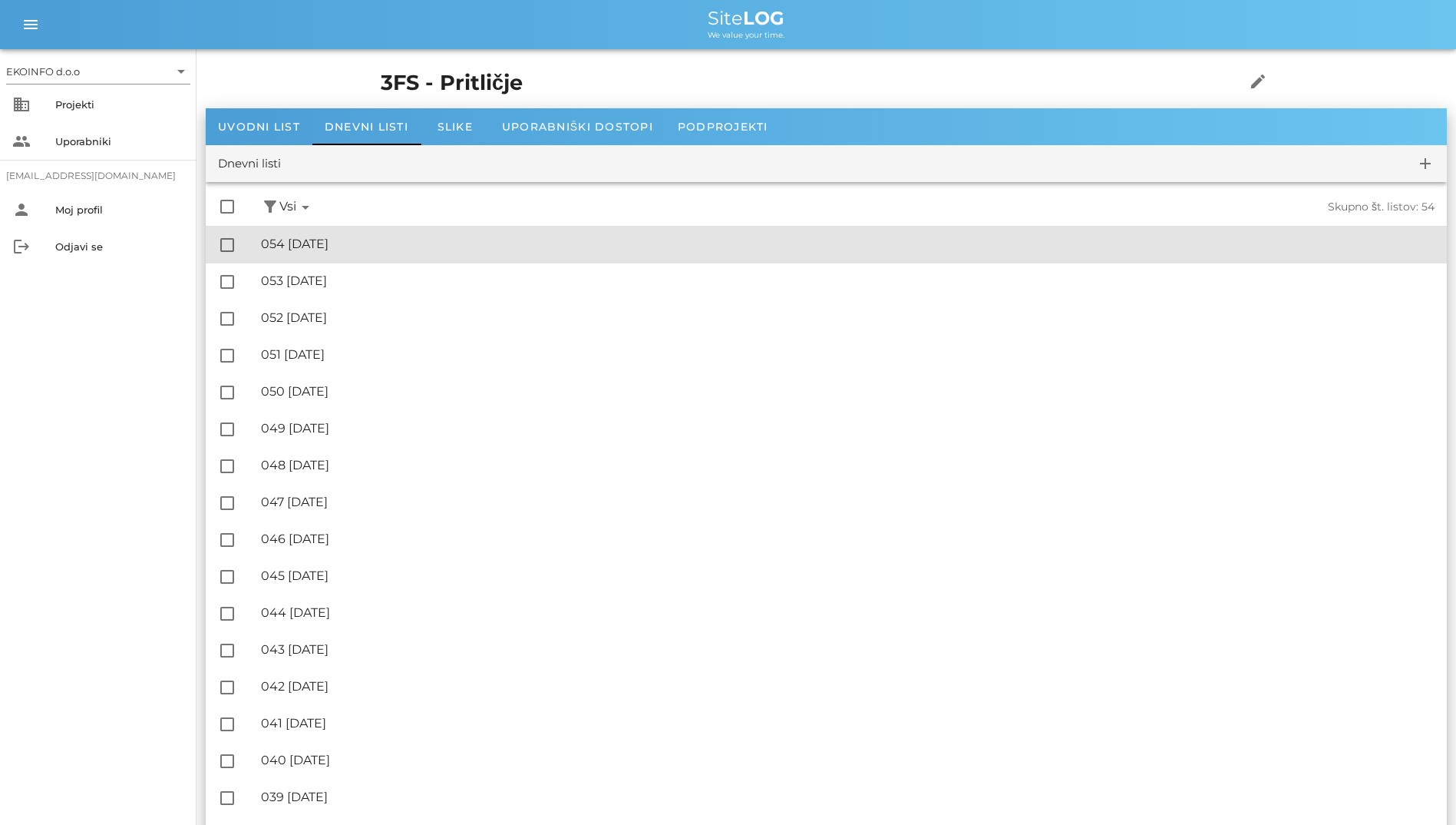
click at [390, 246] on div "🔏 054 [DATE]" at bounding box center [847, 243] width 1174 height 15
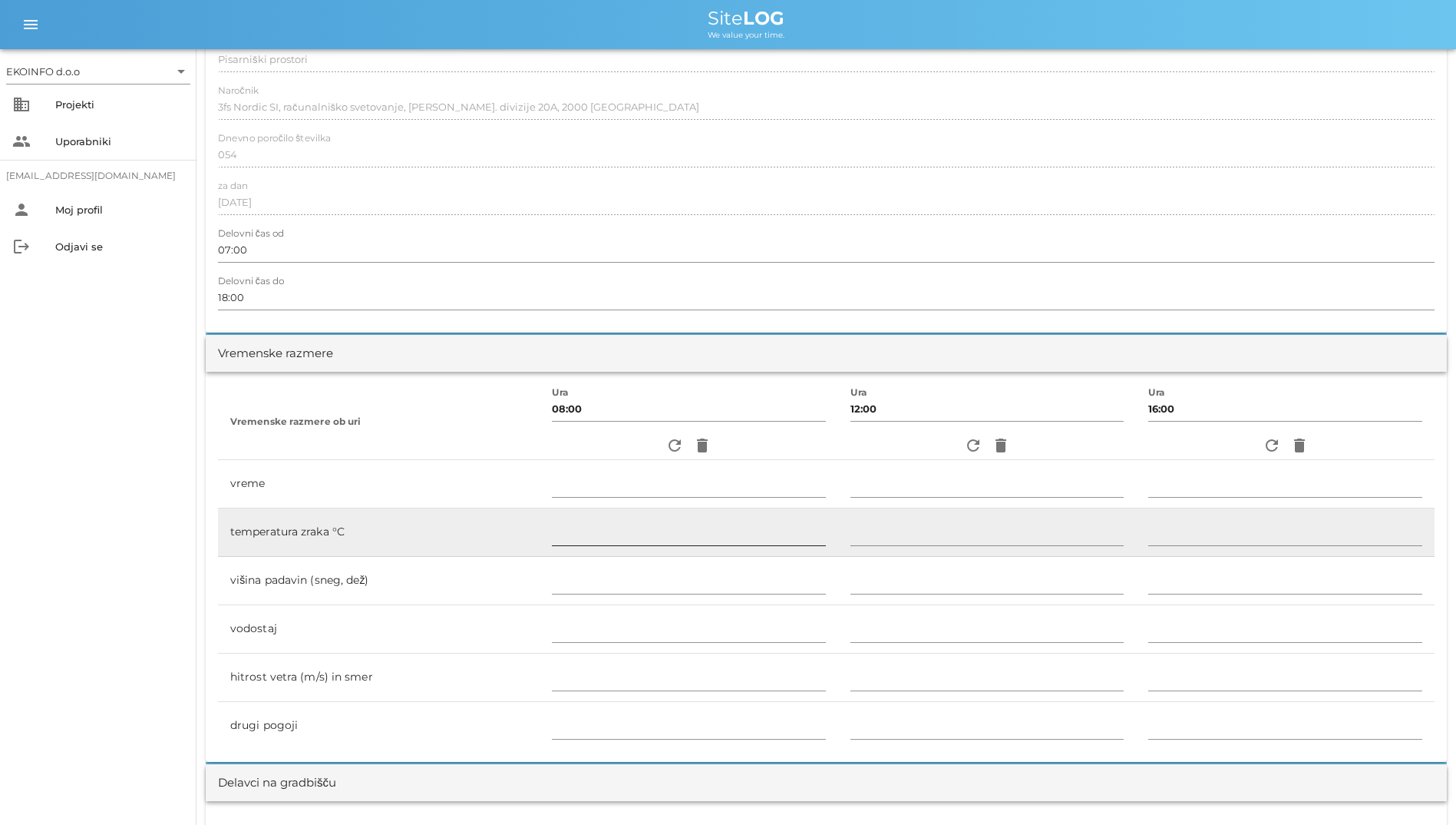
scroll to position [308, 0]
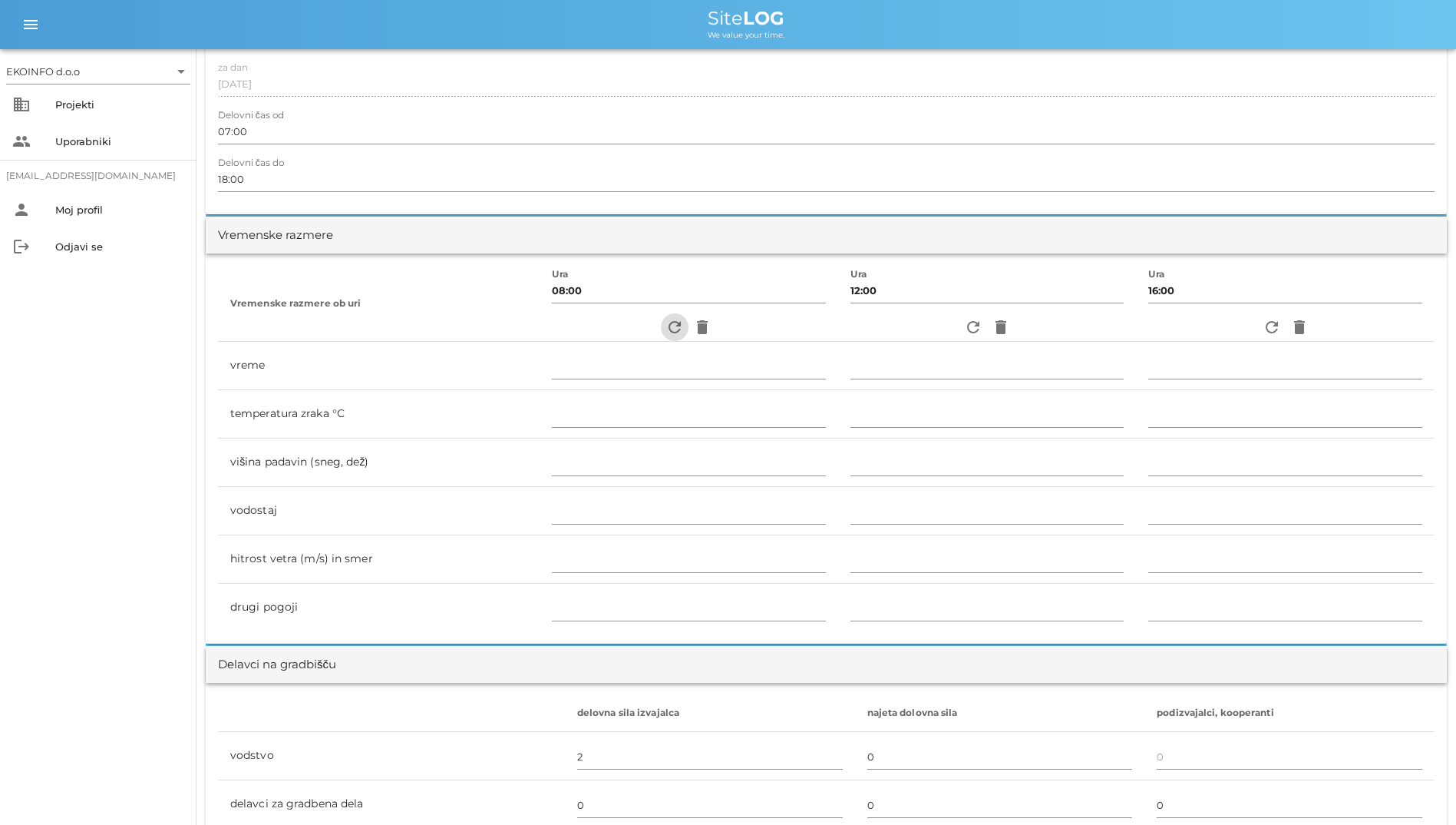
click at [666, 332] on icon "refresh" at bounding box center [674, 327] width 19 height 19
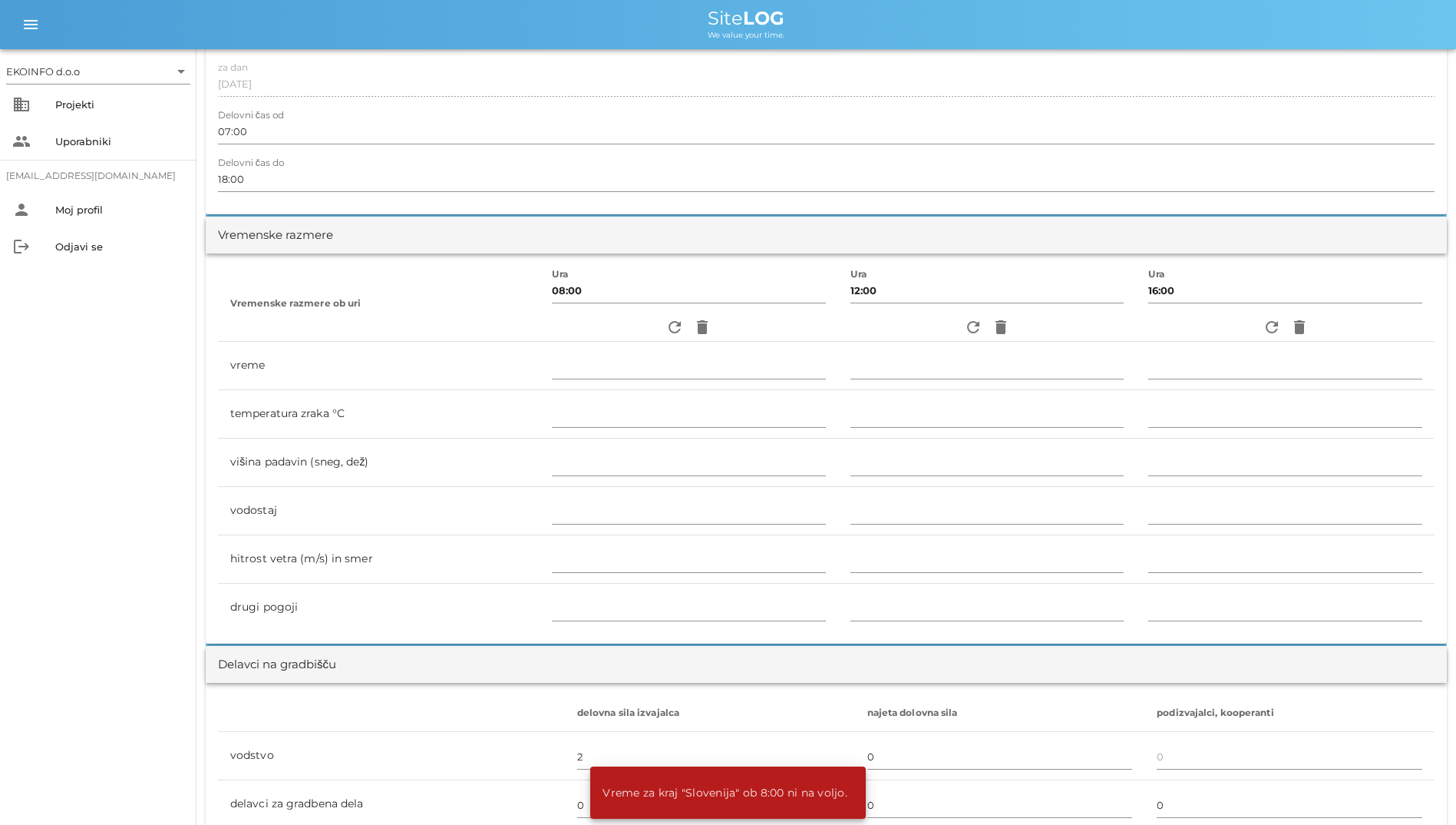
scroll to position [0, 0]
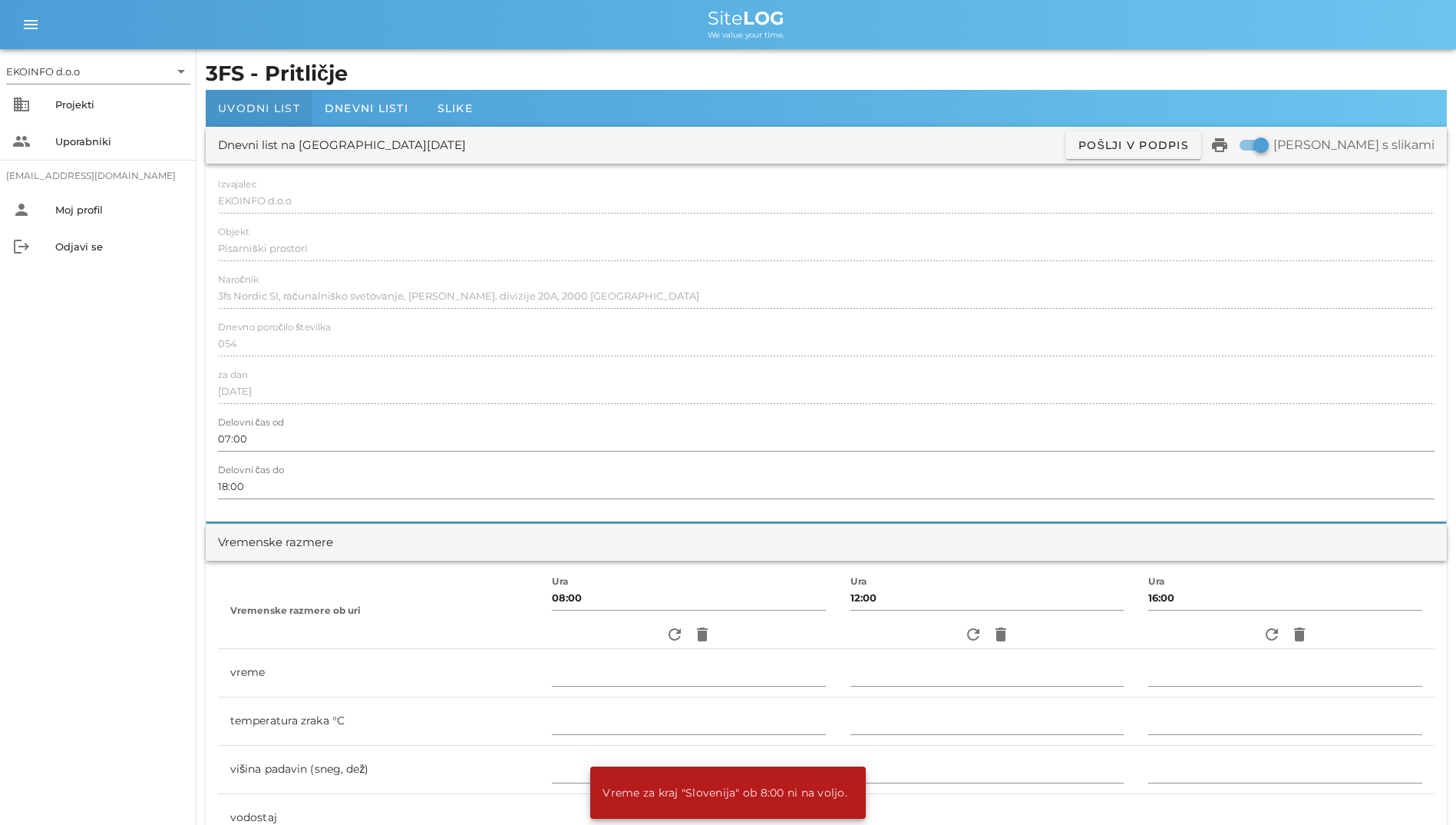
click at [252, 111] on span "Uvodni list" at bounding box center [259, 108] width 82 height 14
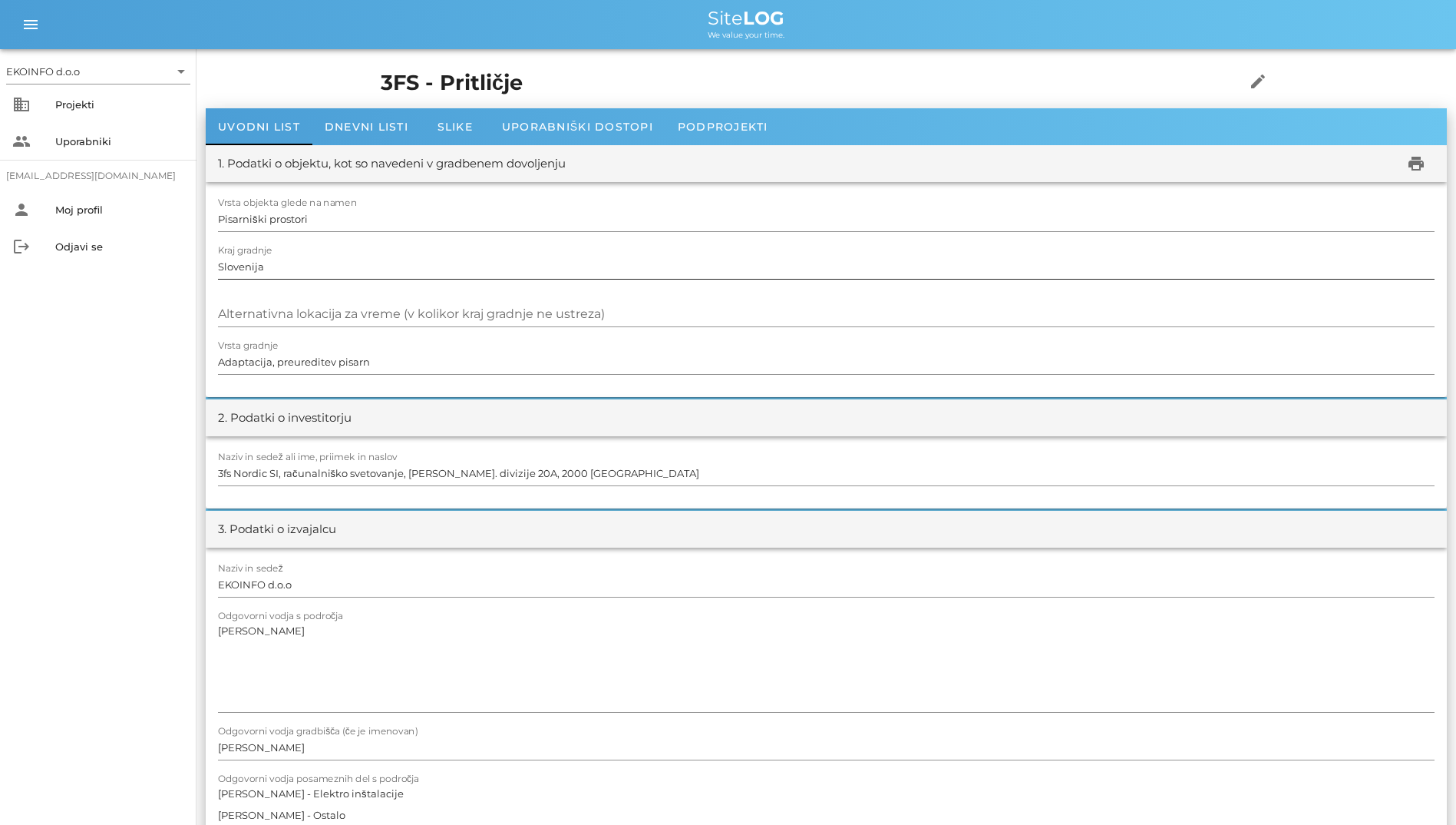
click at [305, 268] on input "Slovenija" at bounding box center [826, 266] width 1217 height 24
type input "Kranj"
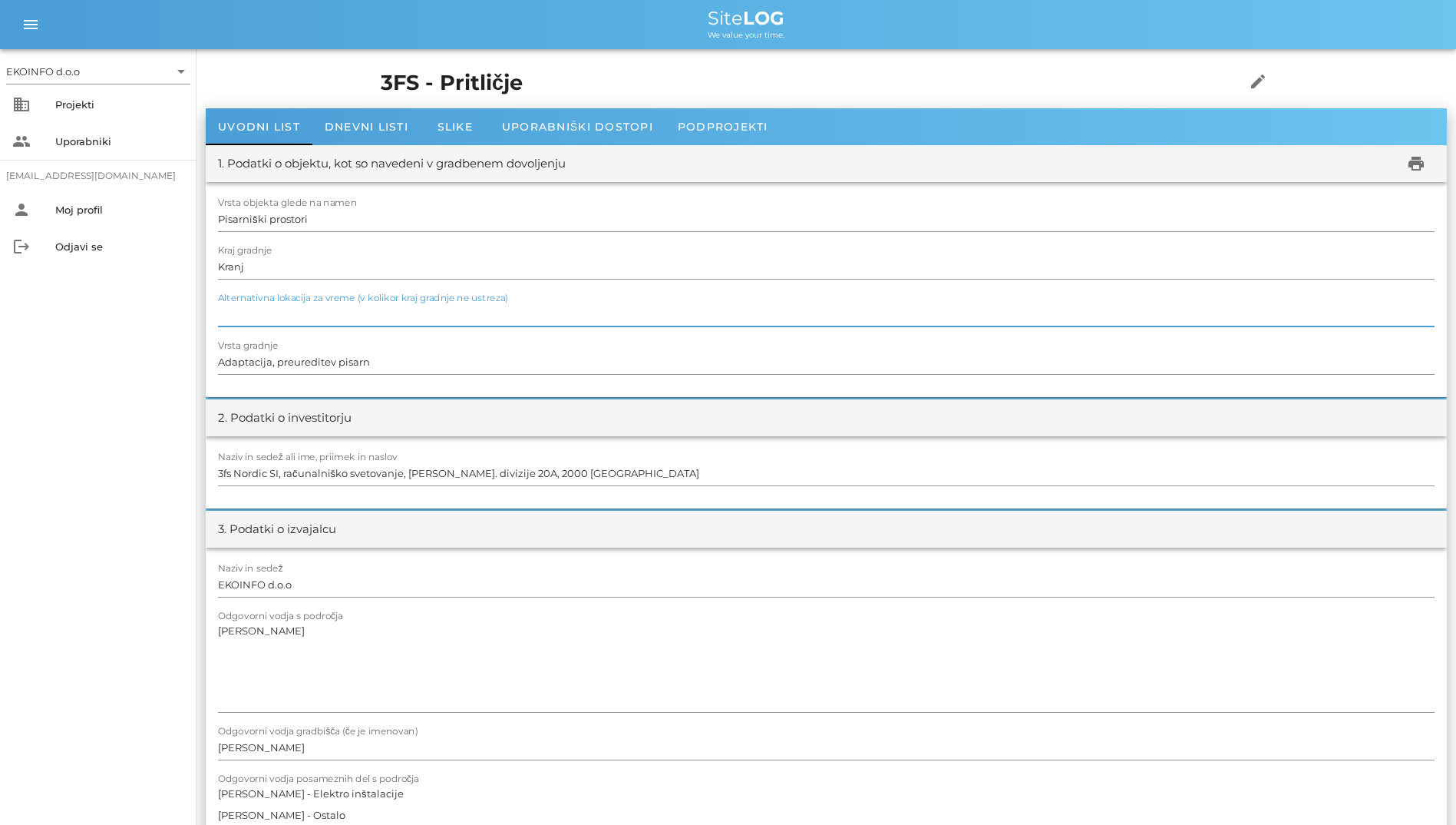
click at [625, 316] on input "Alternativna lokacija za vreme (v kolikor kraj gradnje ne ustreza)" at bounding box center [826, 313] width 1217 height 24
click at [386, 115] on div "Dnevni listi" at bounding box center [366, 127] width 108 height 37
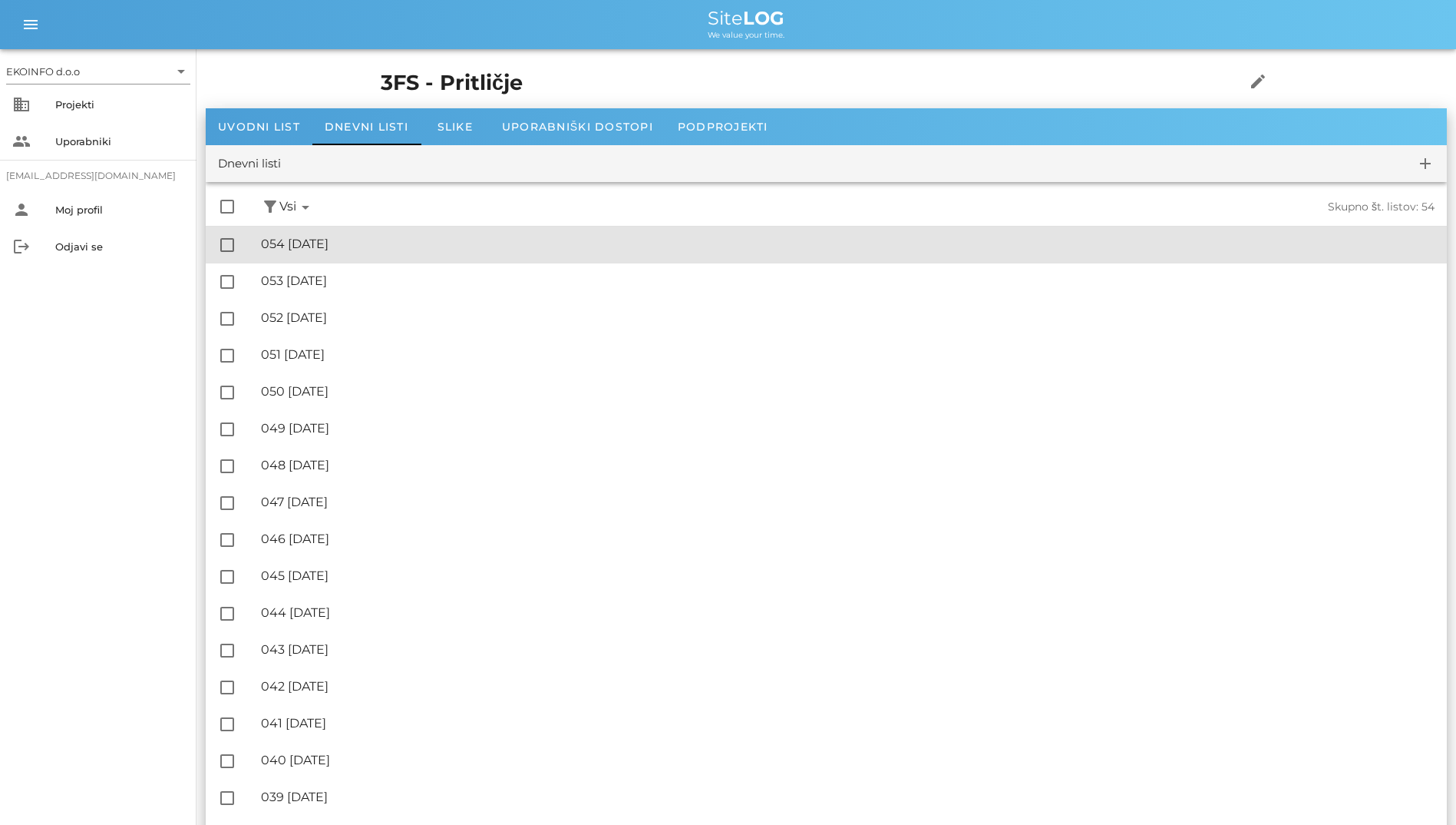
click at [449, 229] on div "🔏 054 [DATE] ✓ Podpisal: Nadzornik ✓ Podpisal: Sestavljalec ✓ Podpisal: Odgovor…" at bounding box center [847, 244] width 1174 height 34
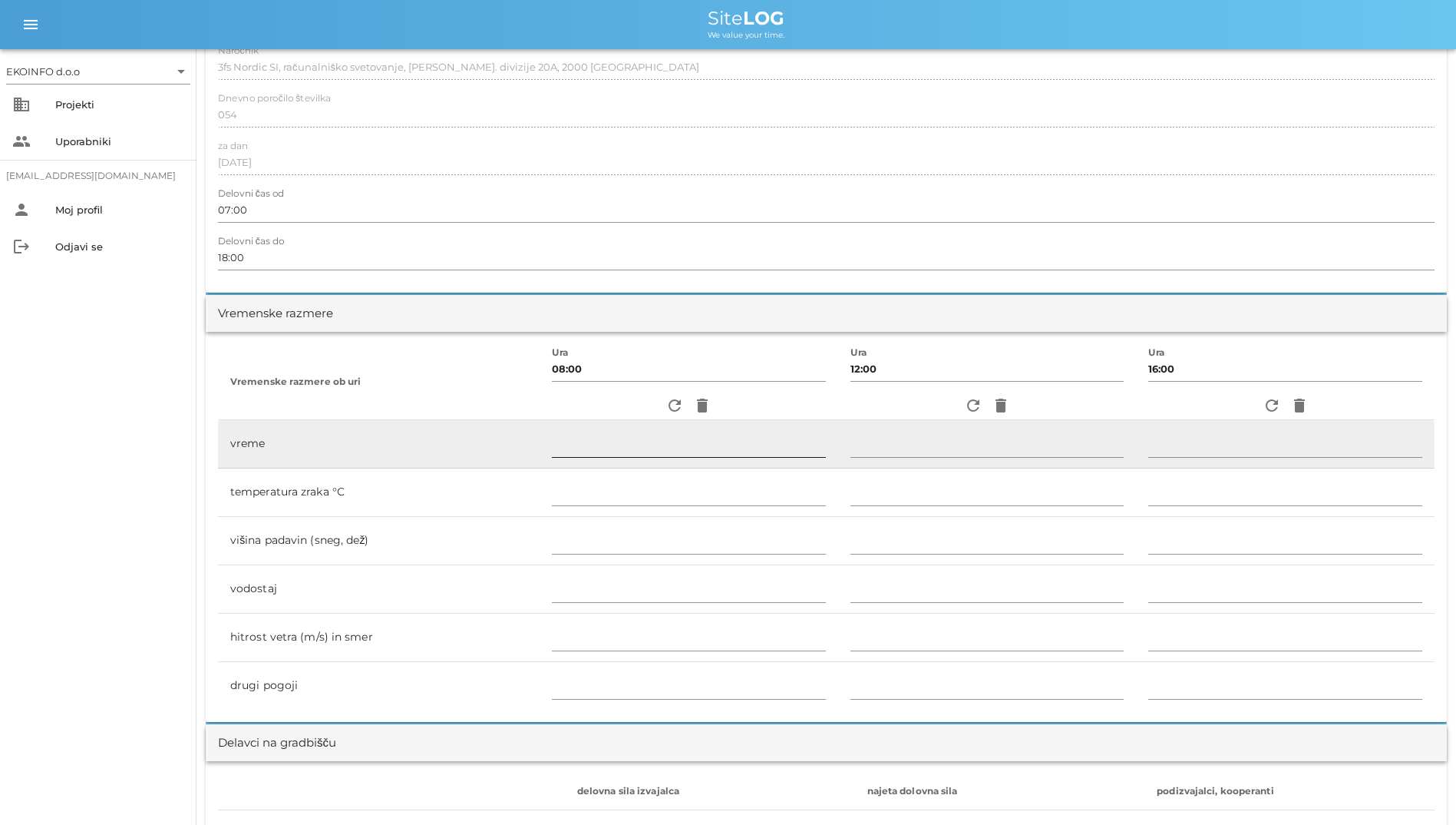
scroll to position [308, 0]
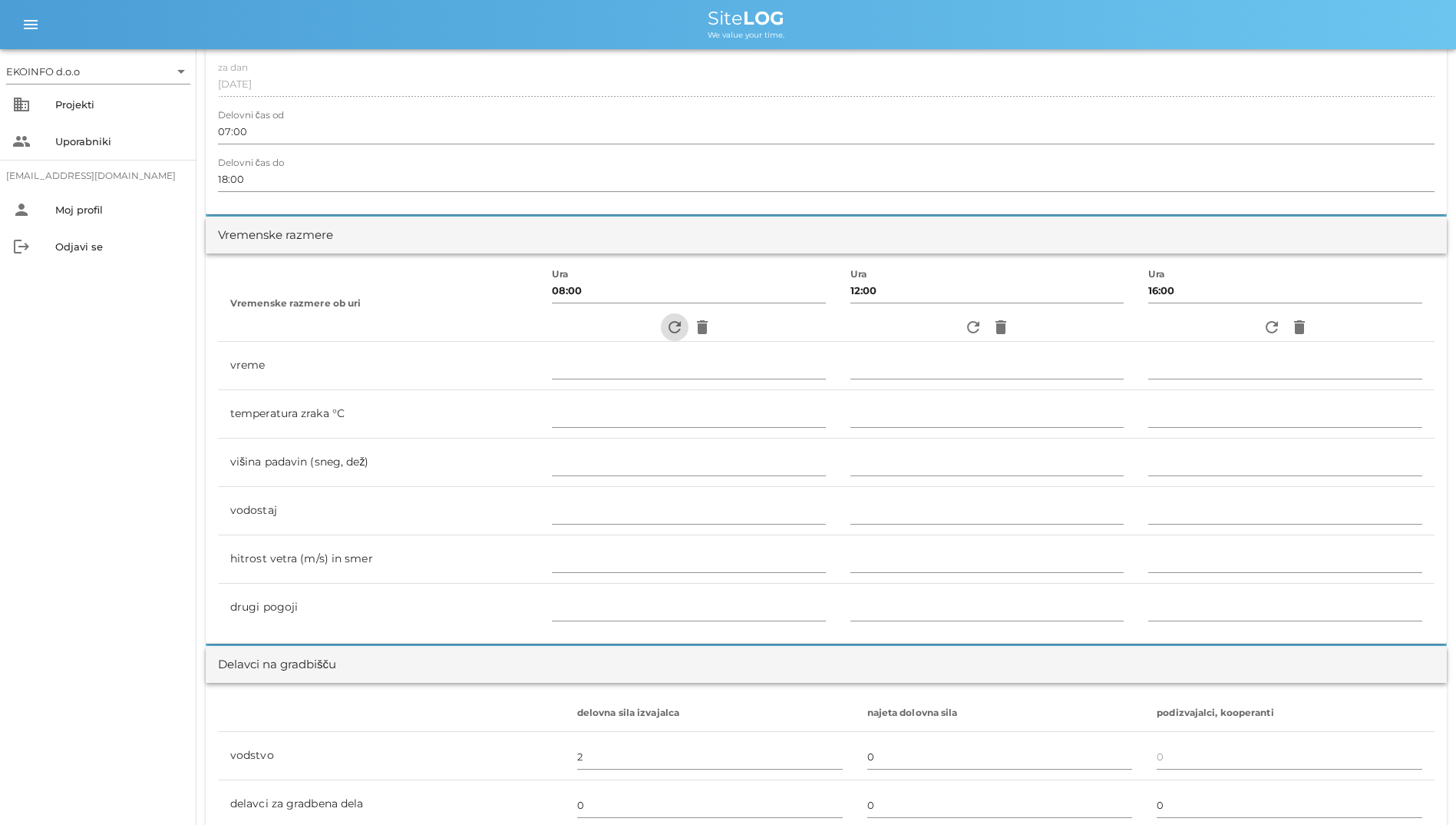
click at [673, 316] on button "refresh" at bounding box center [674, 327] width 27 height 27
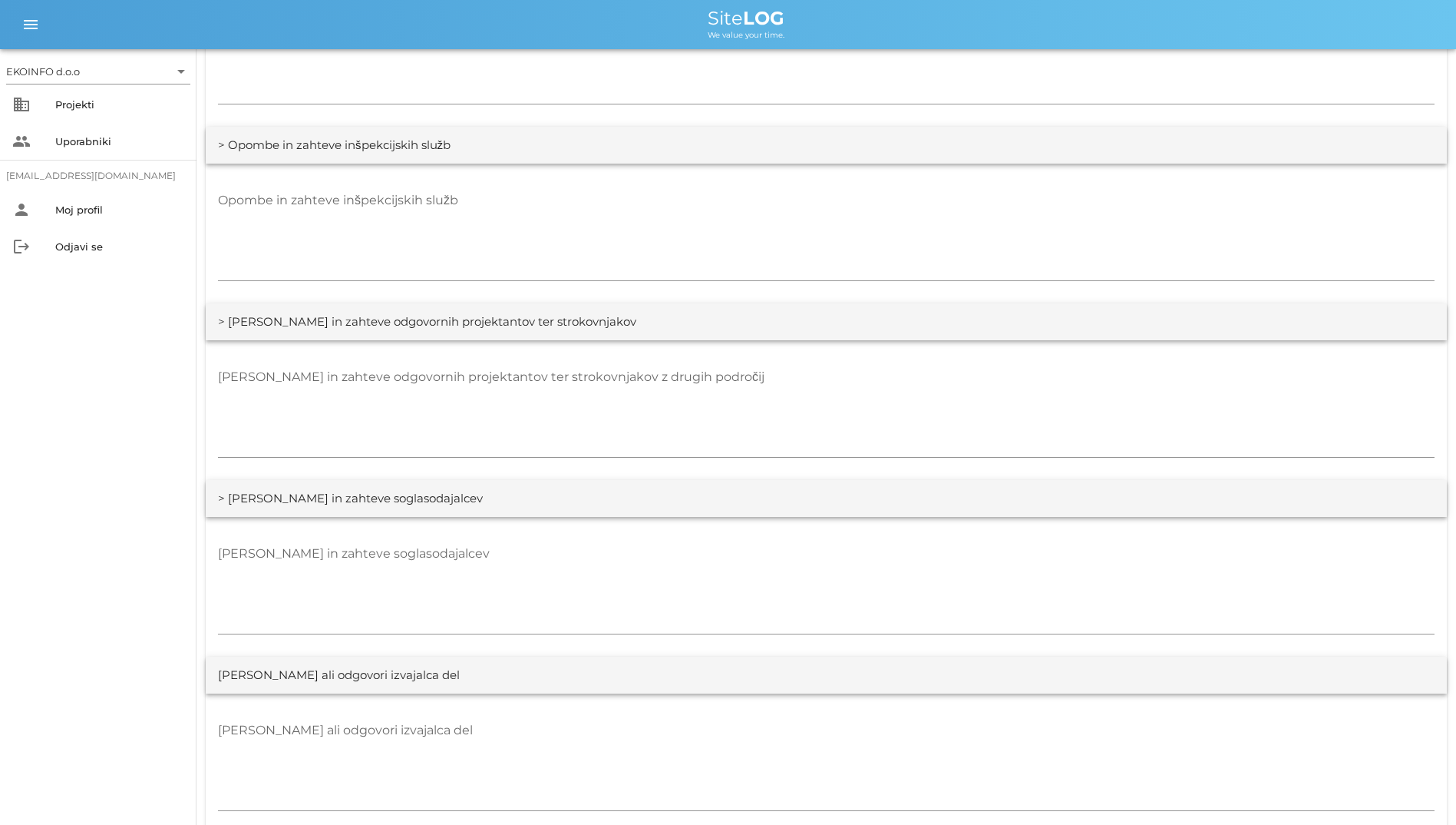
scroll to position [2458, 0]
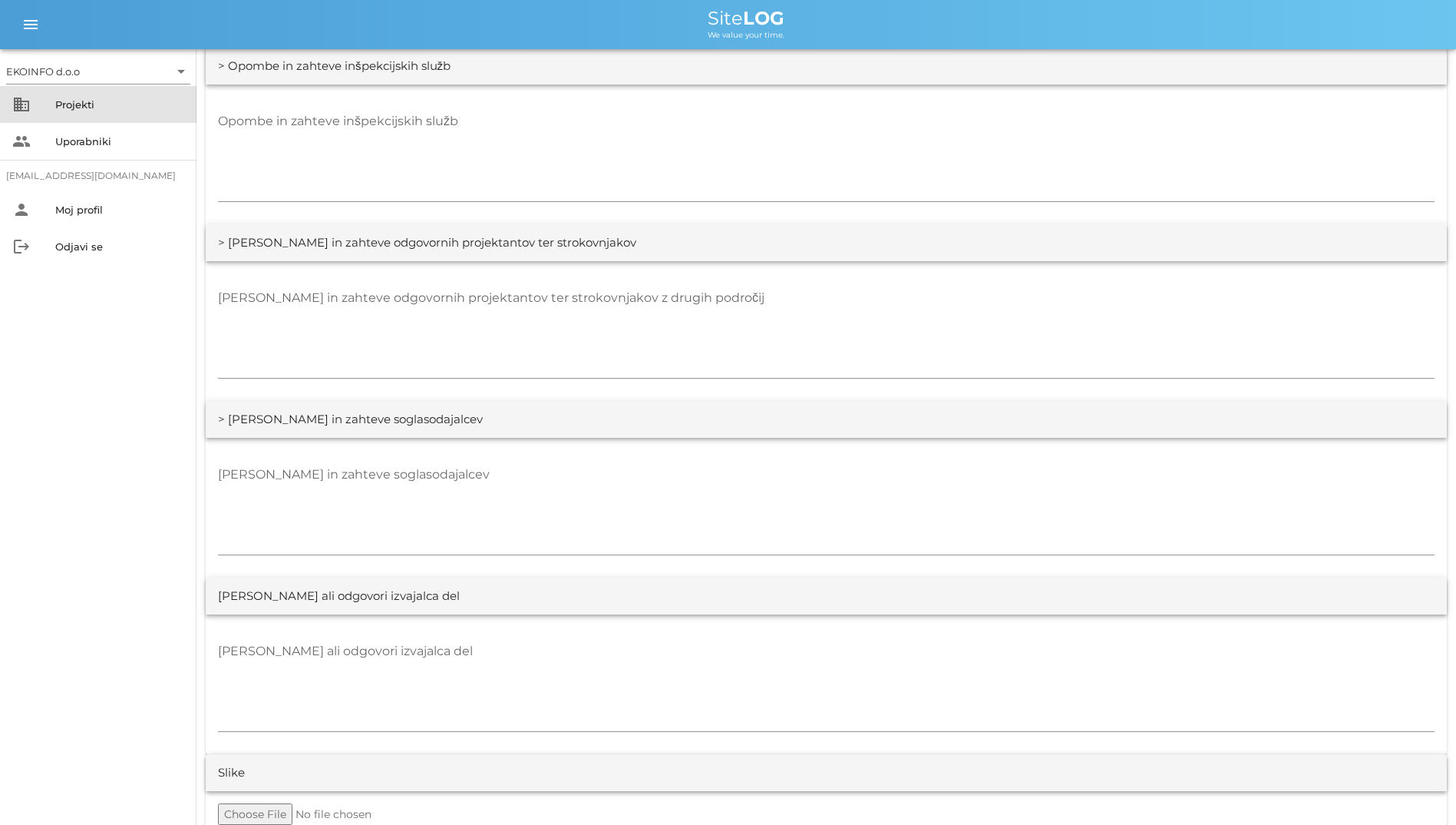
click at [78, 104] on div "Projekti" at bounding box center [120, 104] width 129 height 13
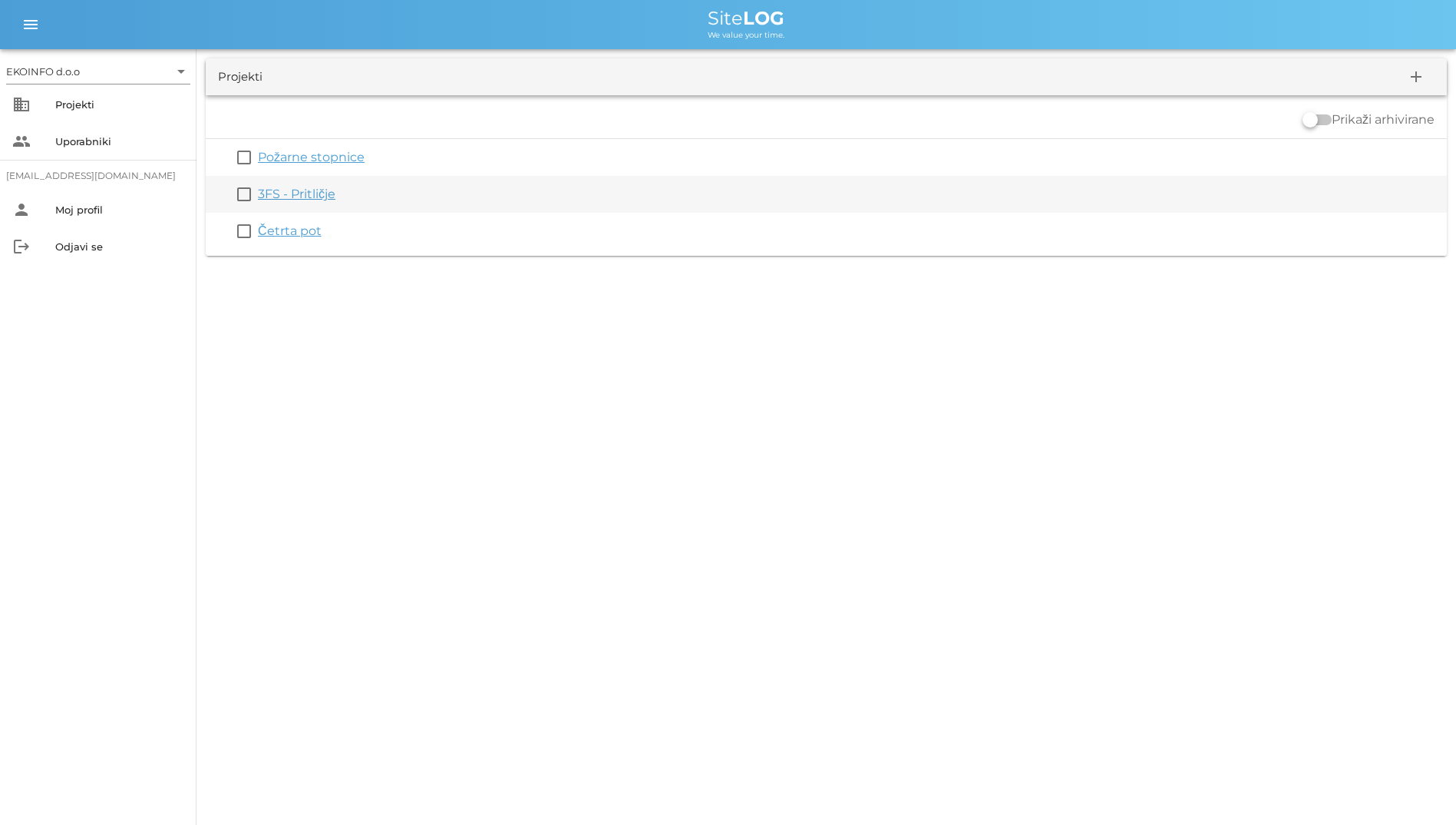
click at [268, 200] on link "3FS - Pritličje" at bounding box center [296, 193] width 77 height 15
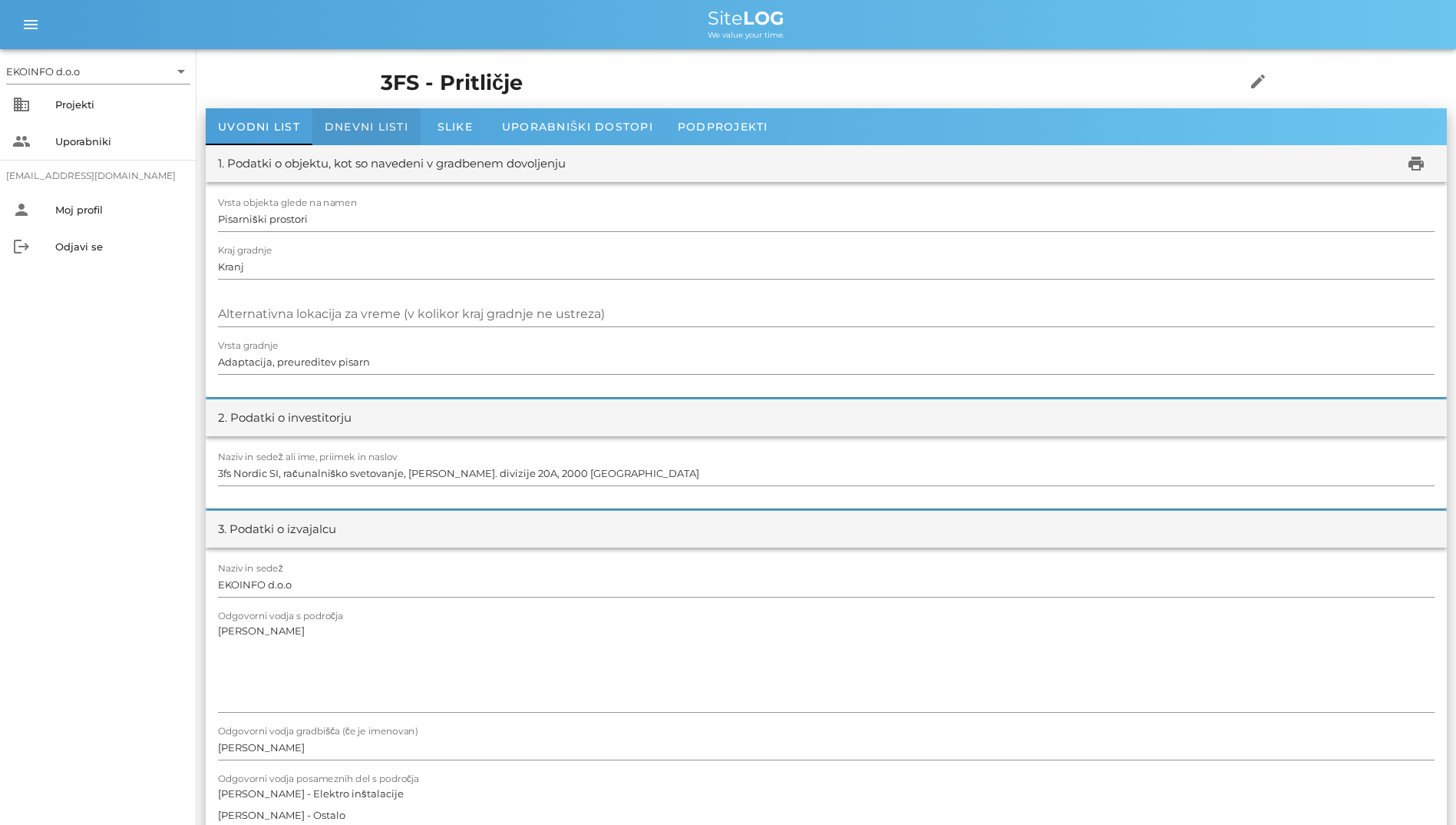
click at [397, 116] on div "Dnevni listi" at bounding box center [366, 127] width 108 height 37
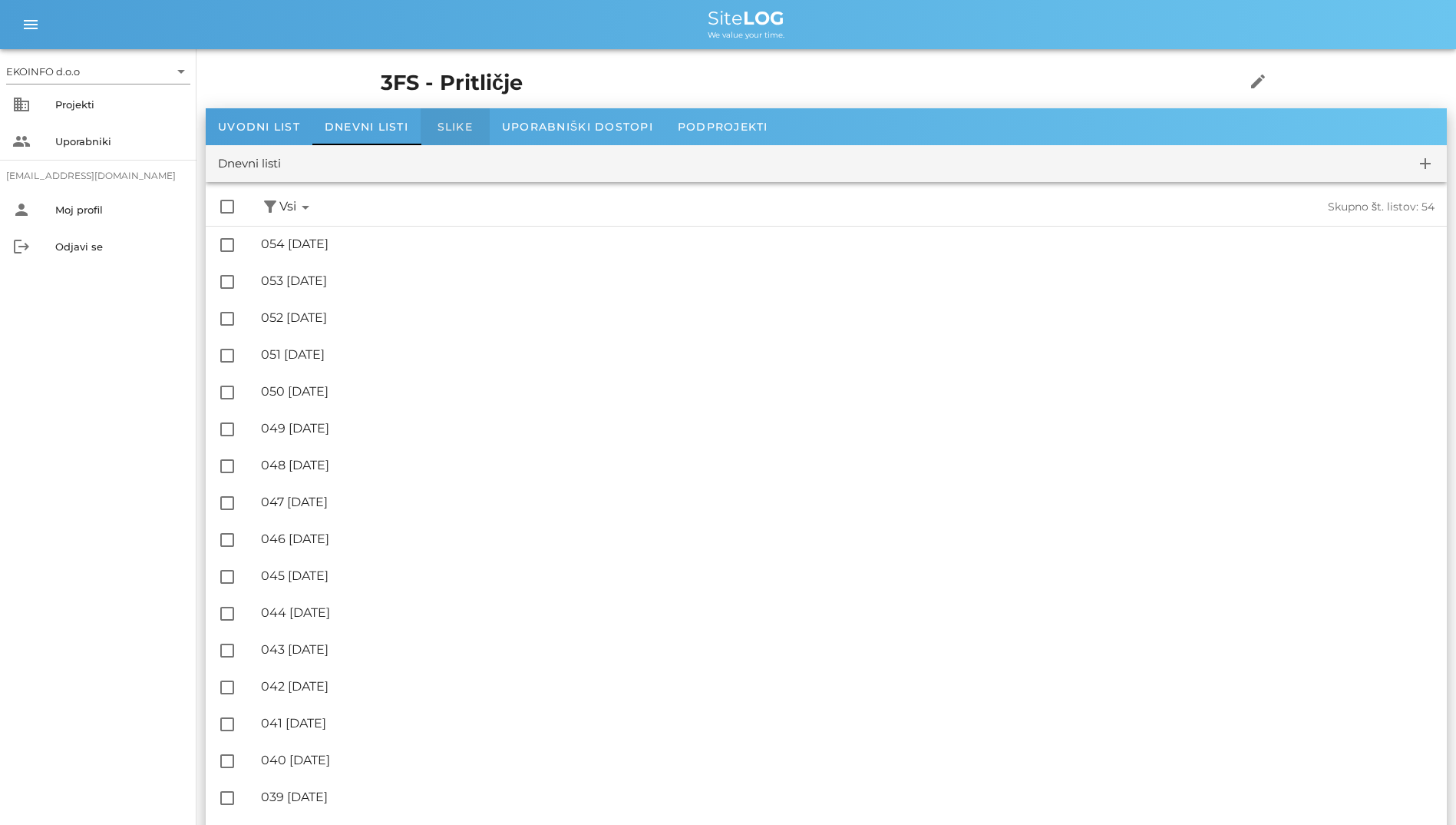
click at [471, 109] on div "Slike" at bounding box center [455, 127] width 69 height 37
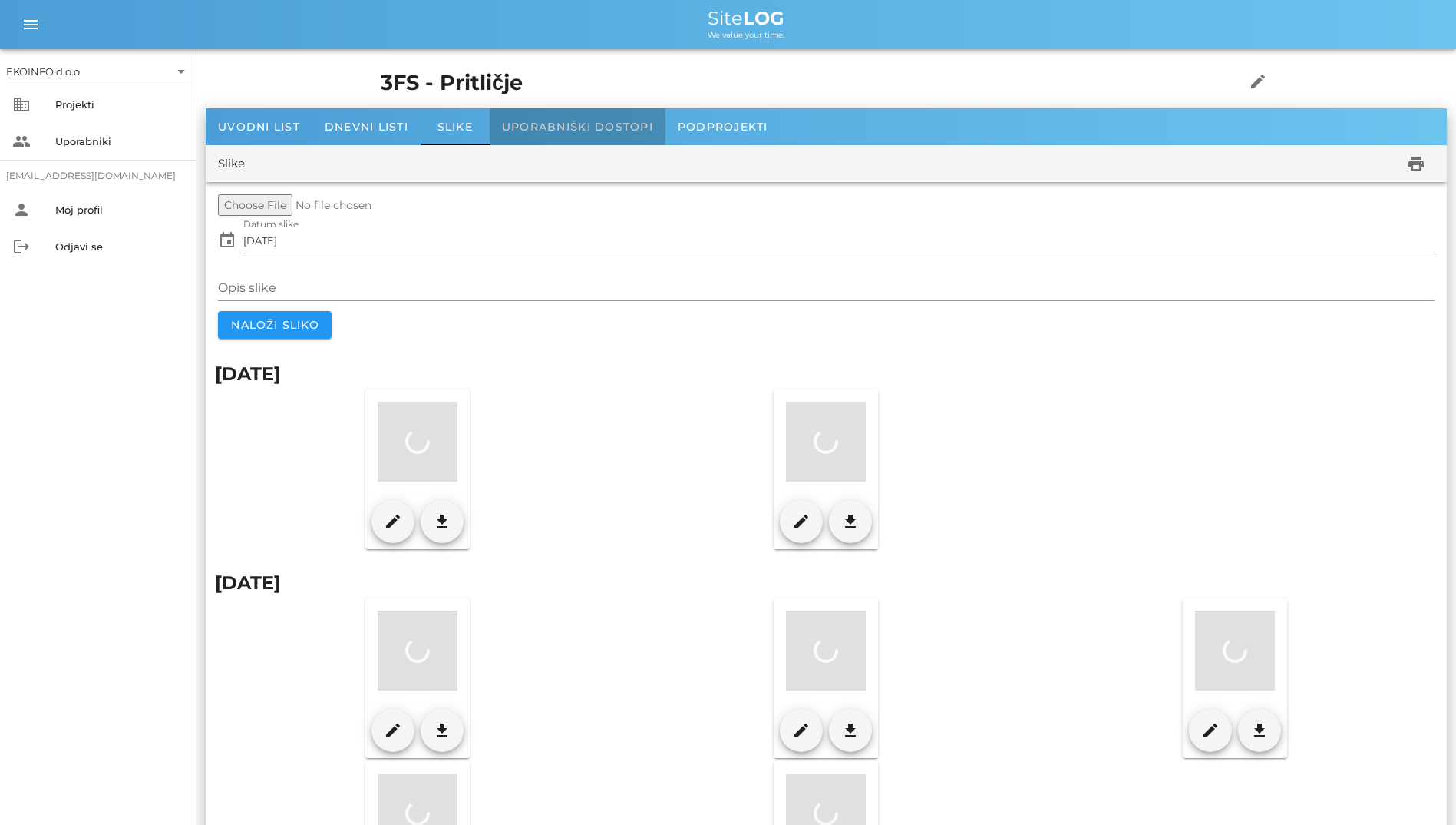
click at [524, 115] on div "Uporabniški dostopi" at bounding box center [578, 127] width 176 height 37
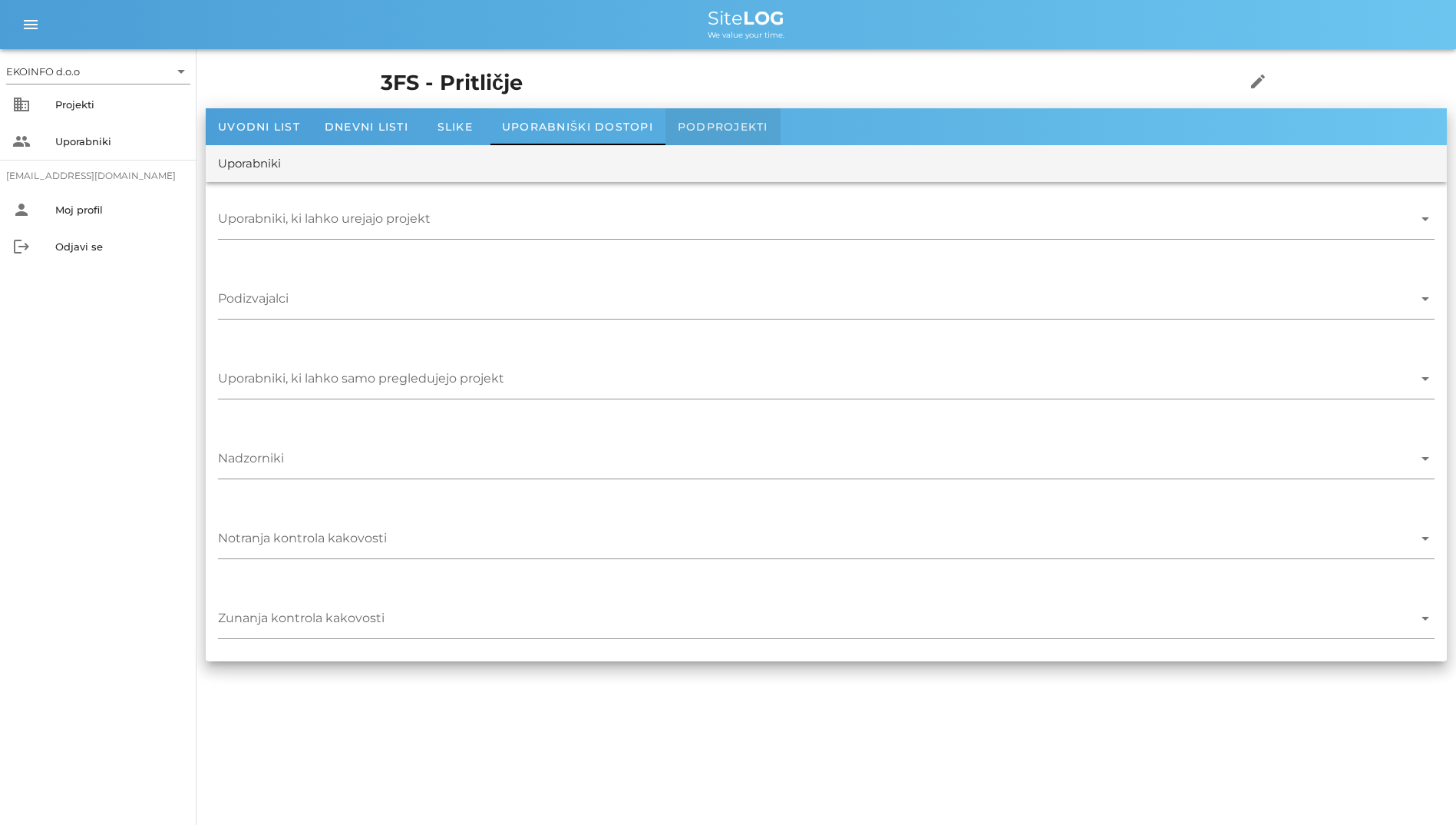
click at [687, 121] on span "Podprojekti" at bounding box center [723, 127] width 91 height 14
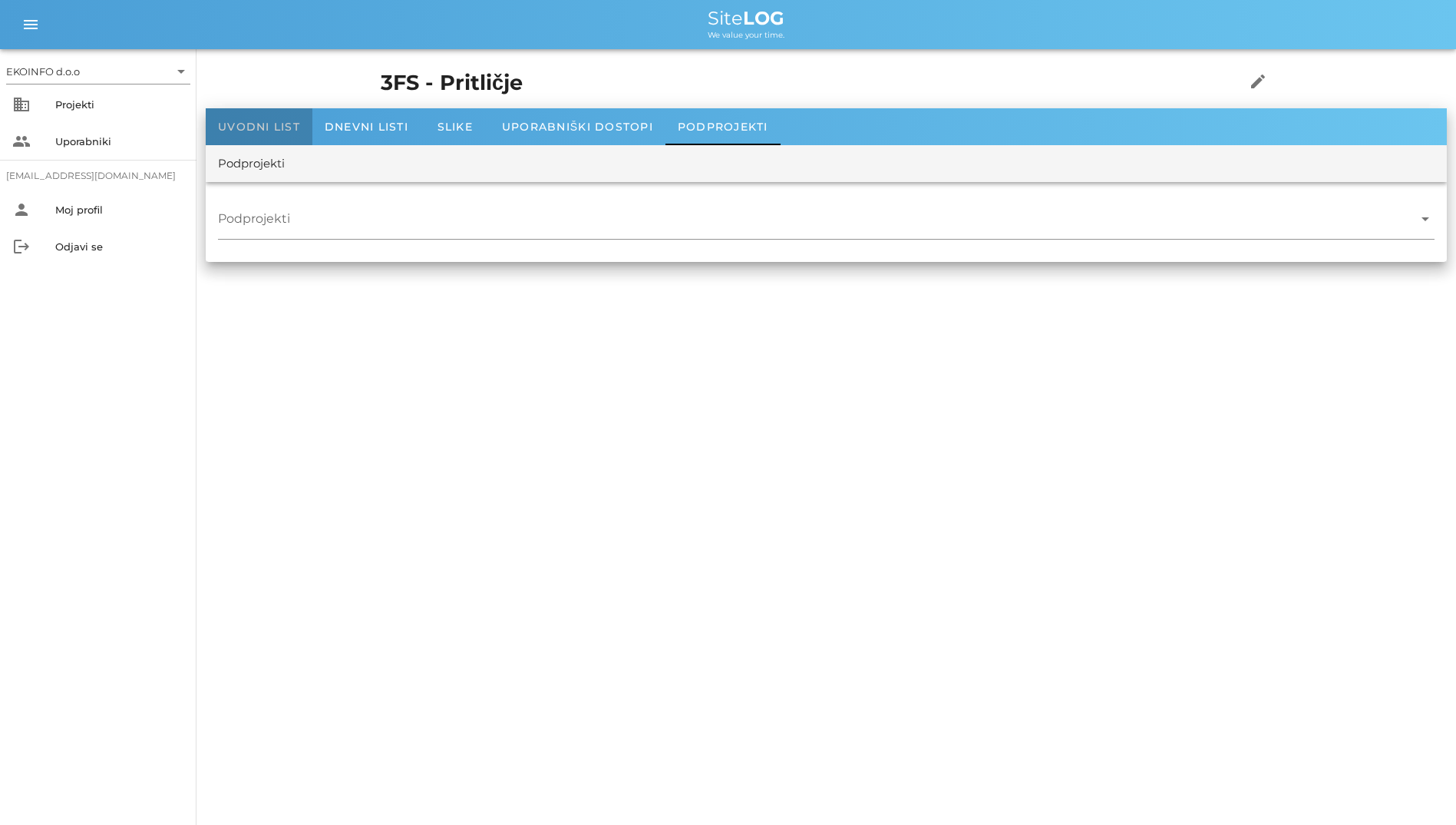
click at [256, 113] on div "Uvodni list" at bounding box center [259, 127] width 106 height 37
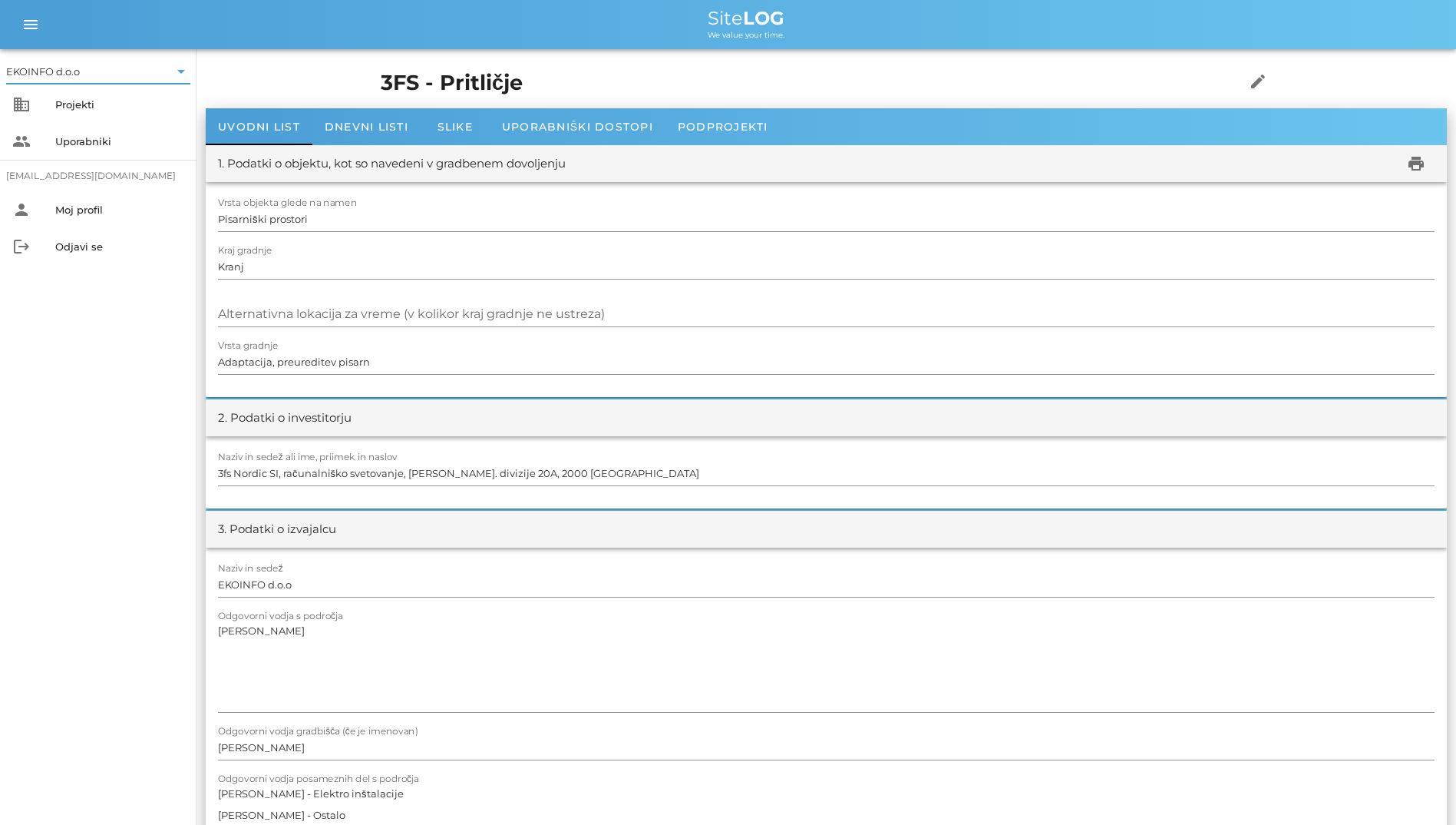
click at [111, 81] on input "text" at bounding box center [126, 71] width 86 height 24
click at [131, 92] on div "EKOINFO d.o.o" at bounding box center [101, 83] width 160 height 33
click at [114, 103] on div "Projekti" at bounding box center [120, 104] width 129 height 13
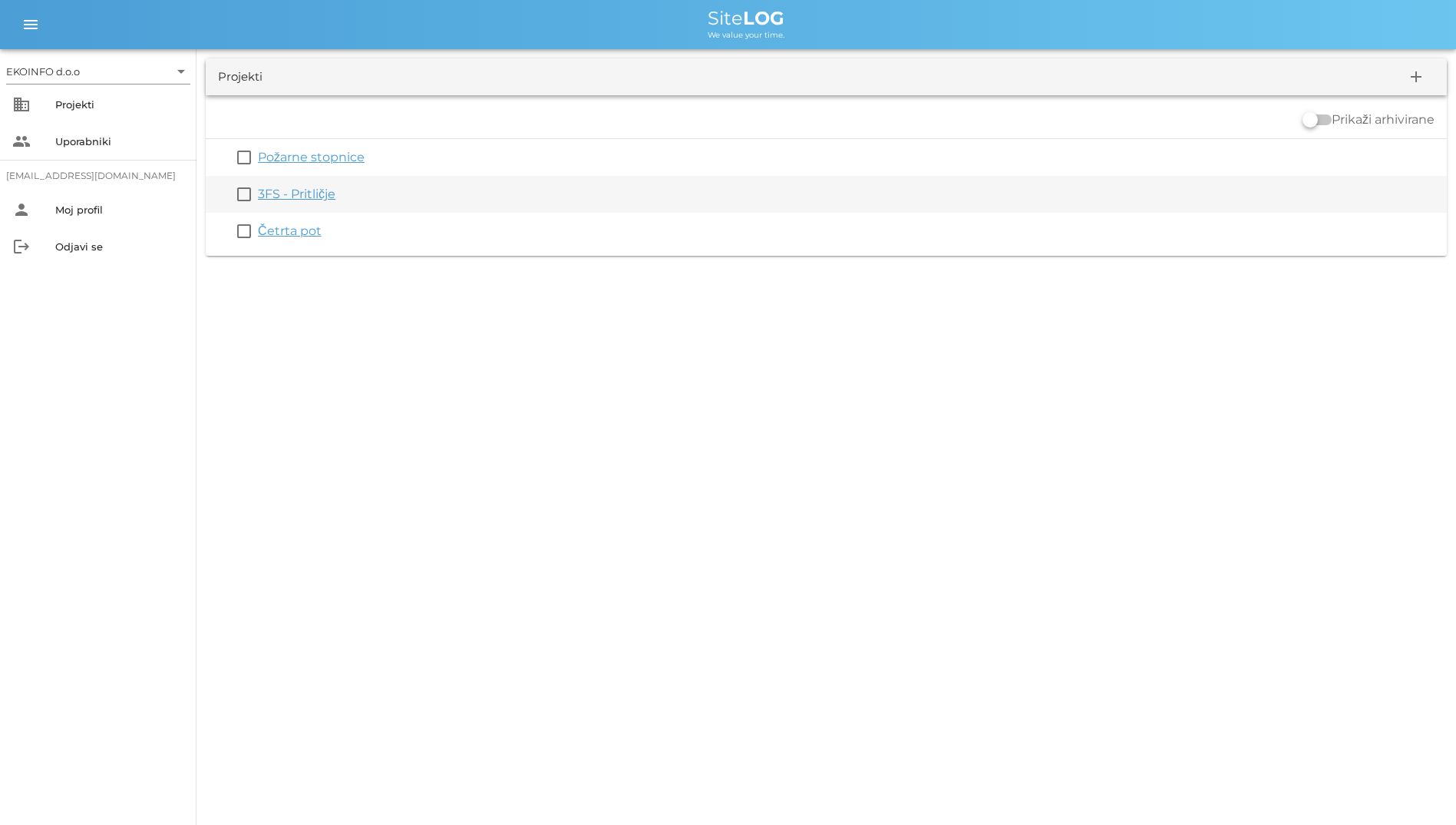
click at [275, 196] on link "3FS - Pritličje" at bounding box center [296, 193] width 77 height 15
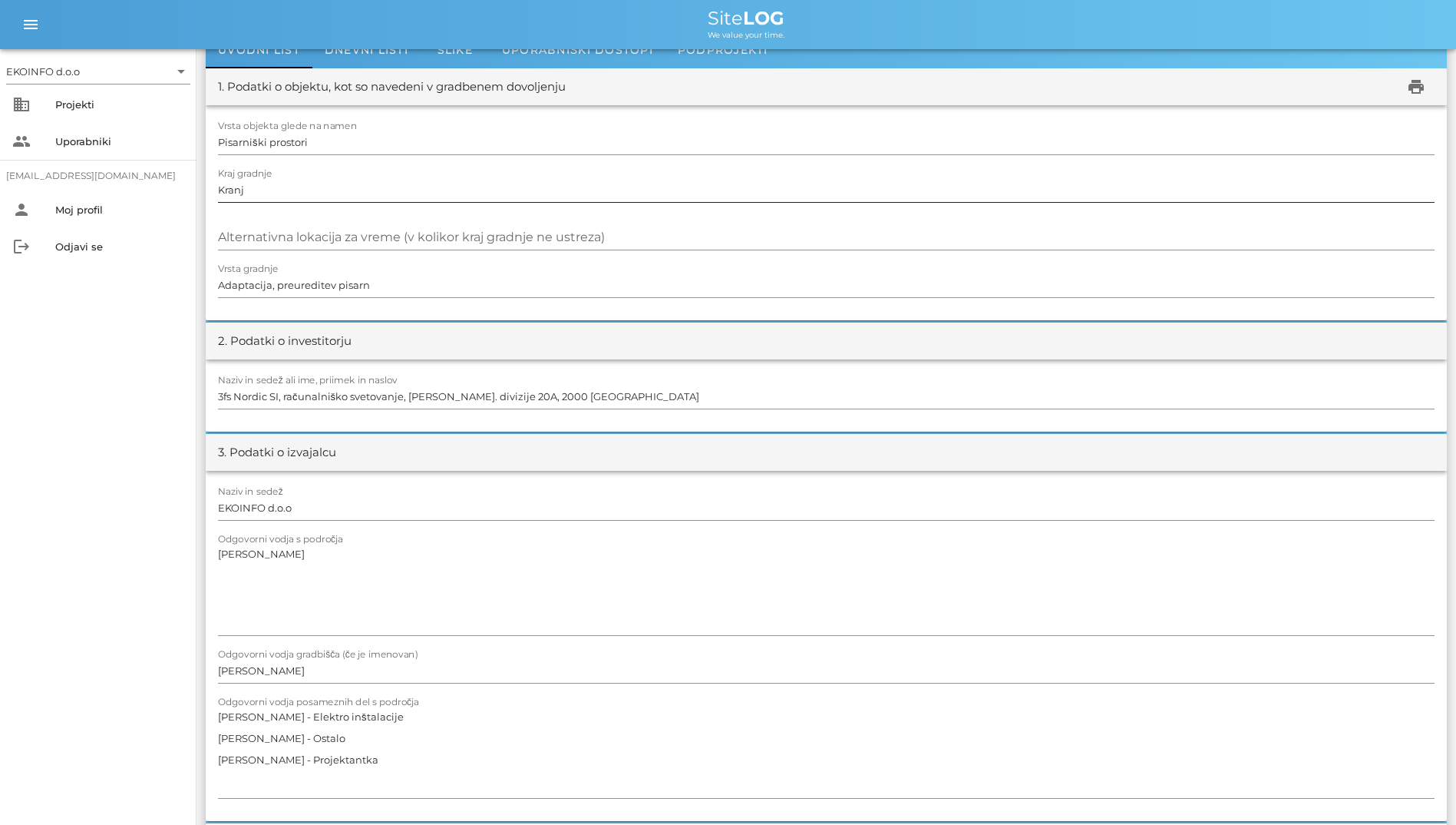
scroll to position [153, 0]
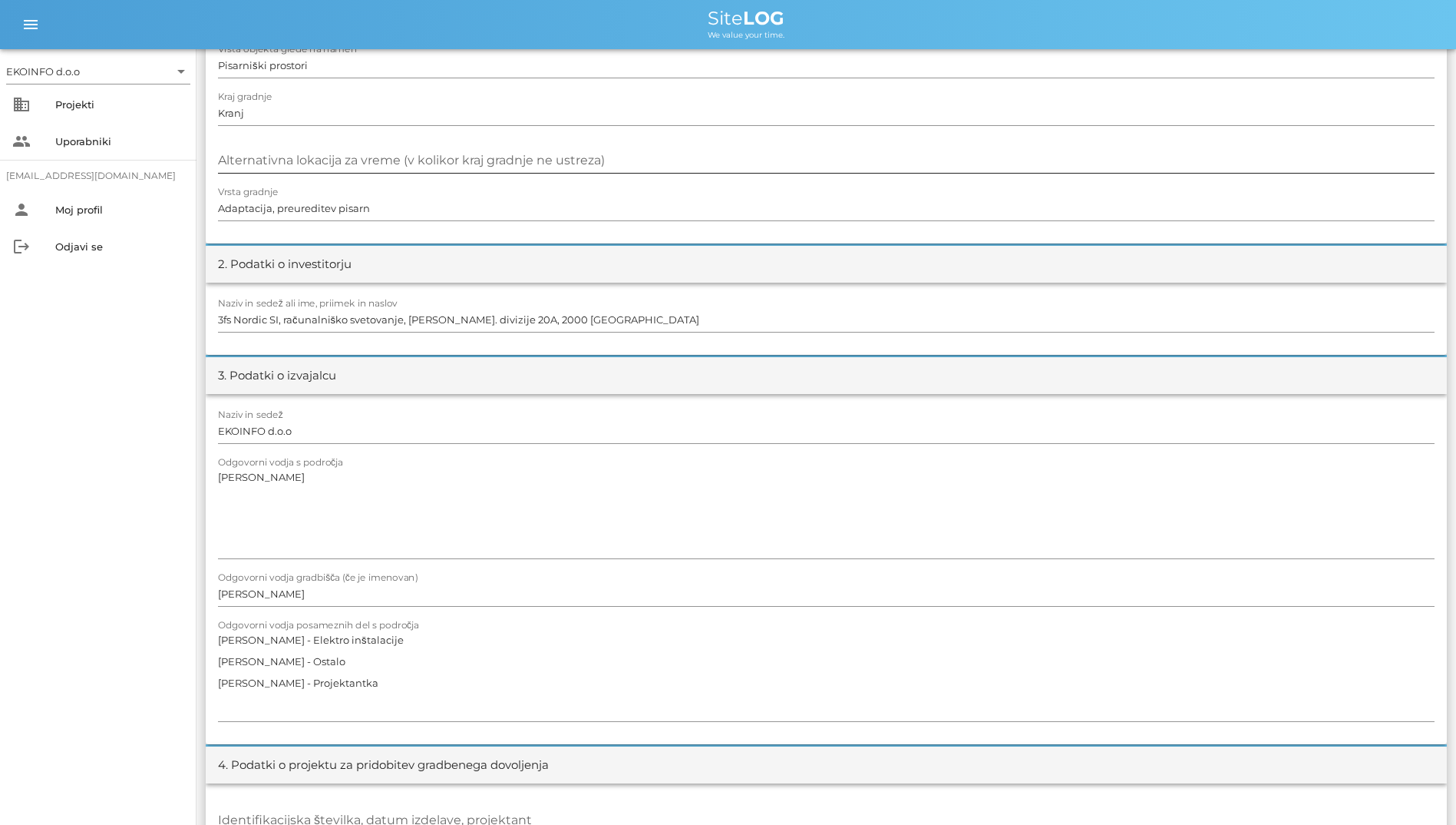
click at [725, 180] on div at bounding box center [826, 178] width 1217 height 11
click at [723, 164] on input "Alternativna lokacija za vreme (v kolikor kraj gradnje ne ustreza)" at bounding box center [826, 160] width 1217 height 24
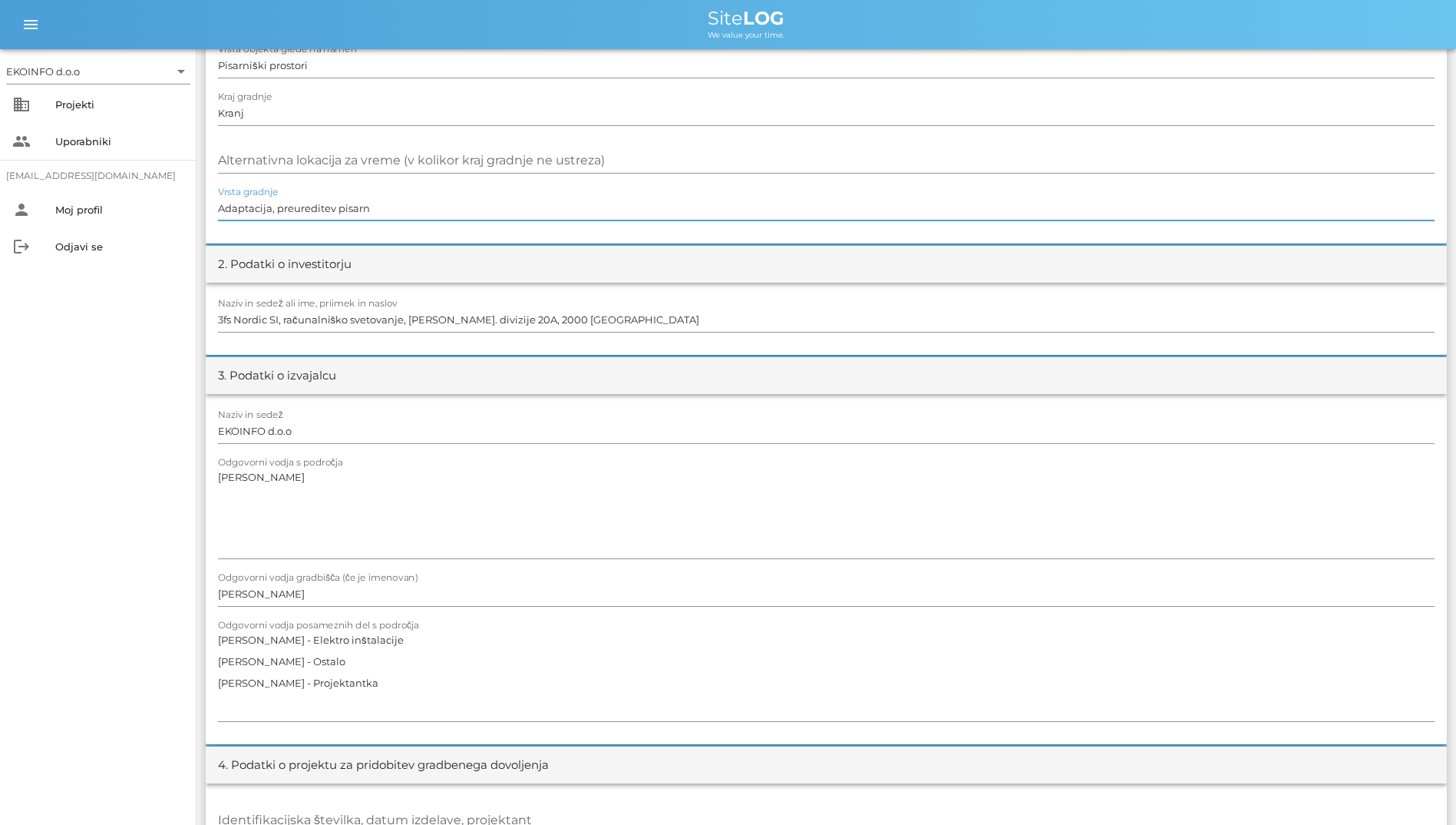
click at [726, 198] on input "Adaptacija, preureditev pisarn" at bounding box center [826, 208] width 1217 height 24
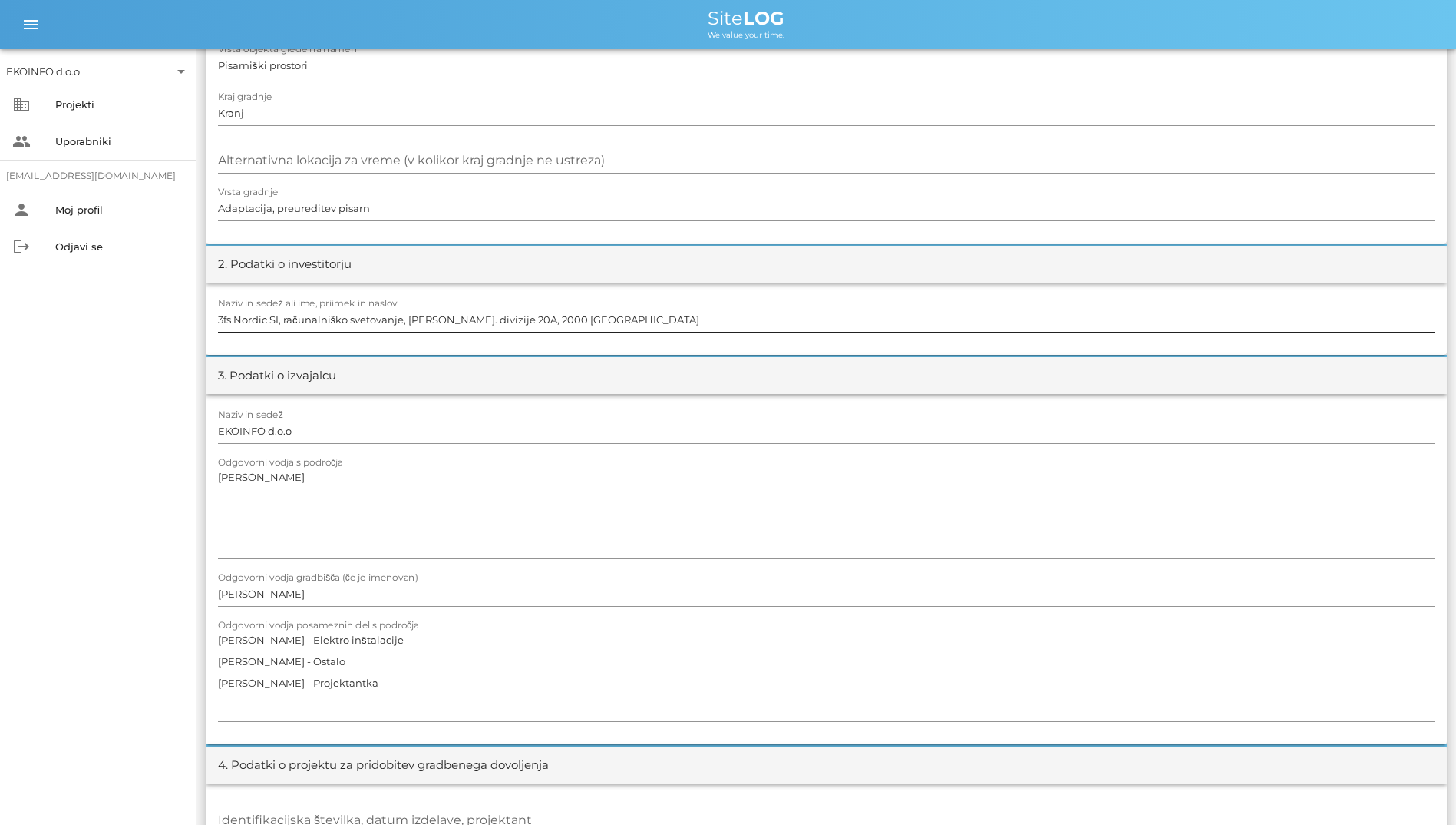
click at [725, 332] on div at bounding box center [826, 337] width 1217 height 11
click at [719, 320] on input "3fs Nordic SI, računalniško svetovanje, [PERSON_NAME]. divizije 20A, 2000 [GEOG…" at bounding box center [826, 319] width 1217 height 24
click at [700, 397] on div "Naziv in sedež EKOINFO d.o.o Odgovorni vodja s področja Igor Potočnik Odgovorni…" at bounding box center [827, 569] width 1241 height 351
click at [698, 413] on div "Naziv in sedež EKOINFO d.o.o" at bounding box center [826, 432] width 1217 height 45
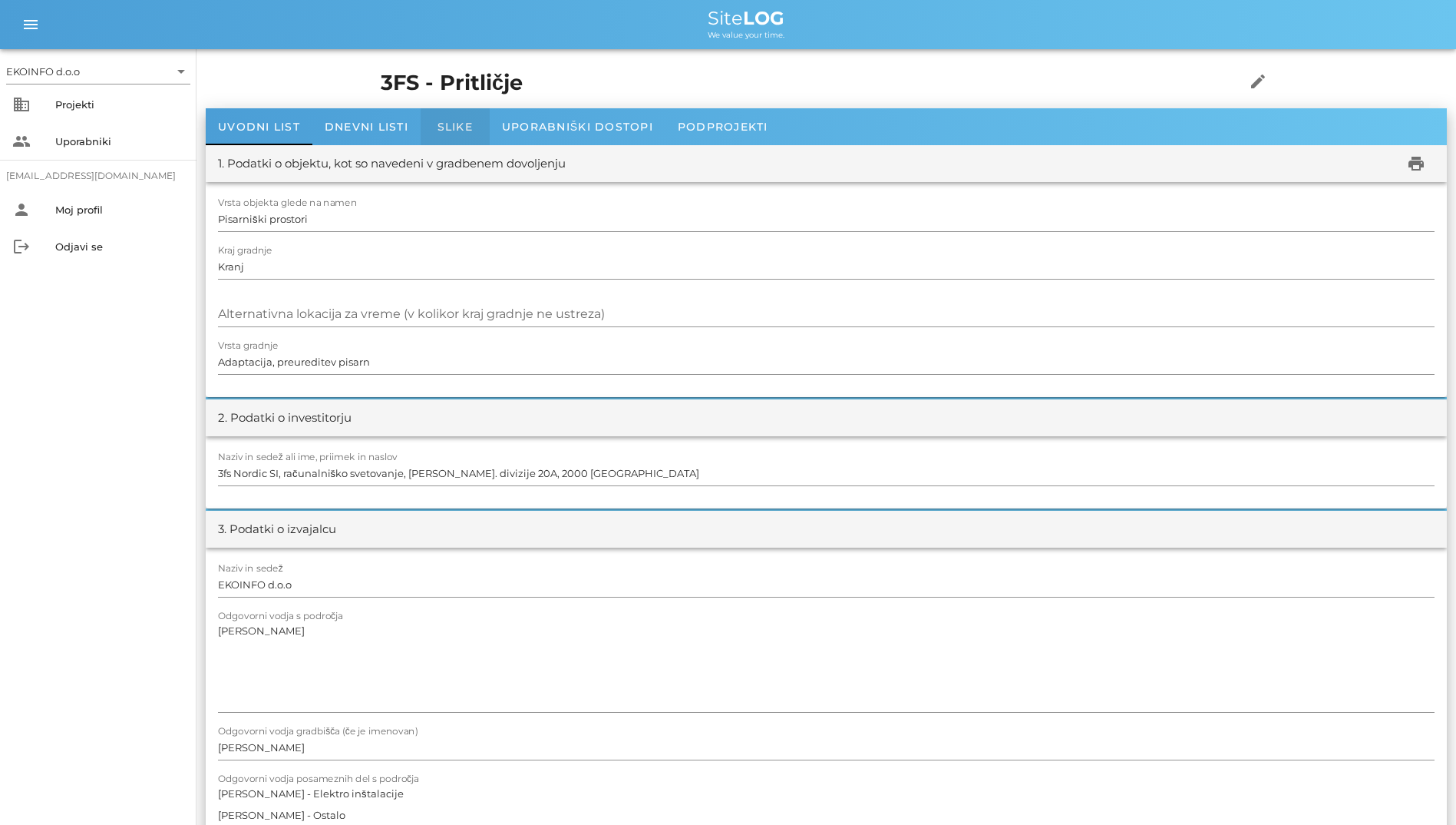
click at [475, 122] on div "Slike" at bounding box center [455, 127] width 69 height 37
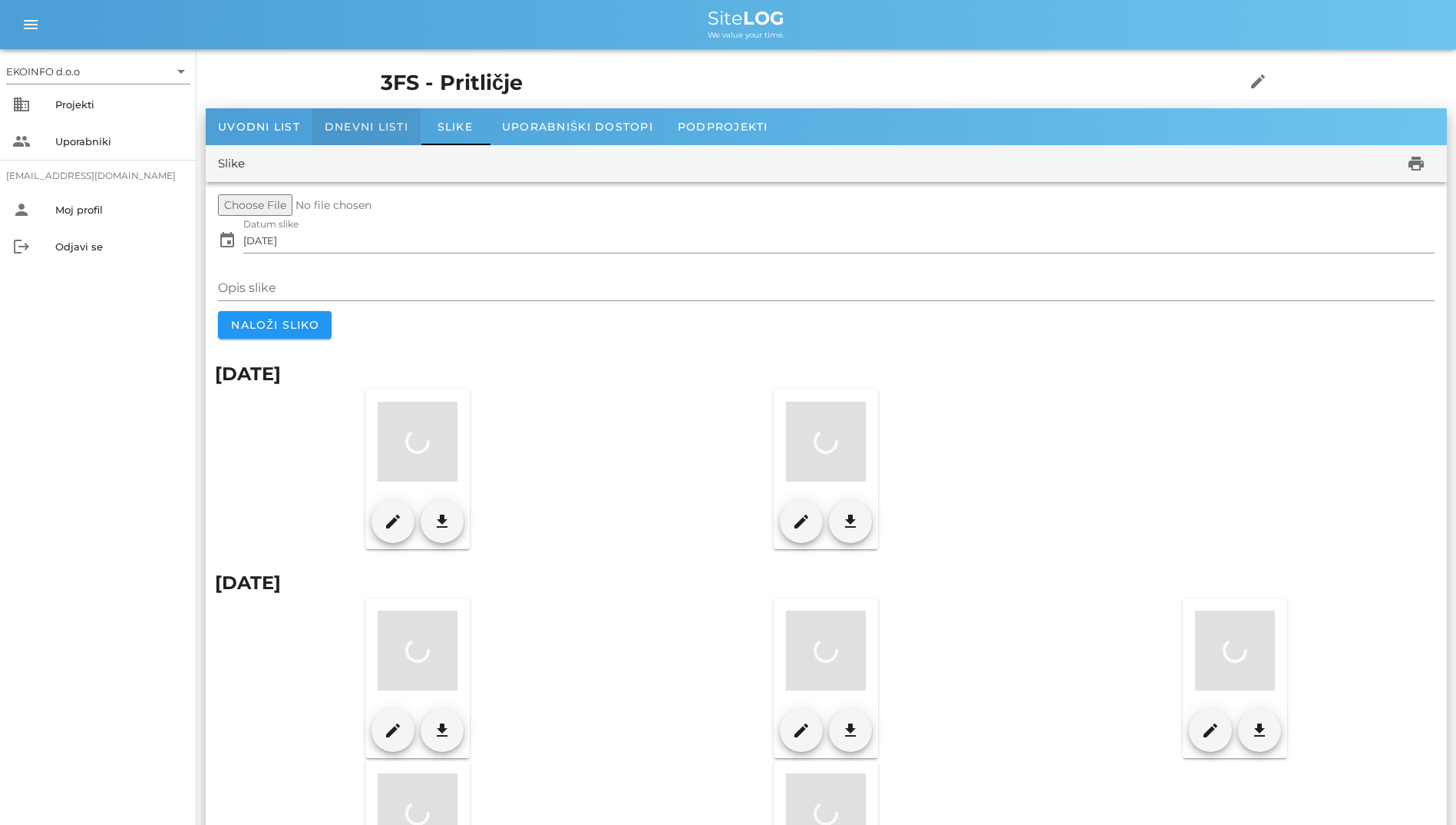
click at [410, 125] on div "Dnevni listi" at bounding box center [366, 127] width 108 height 37
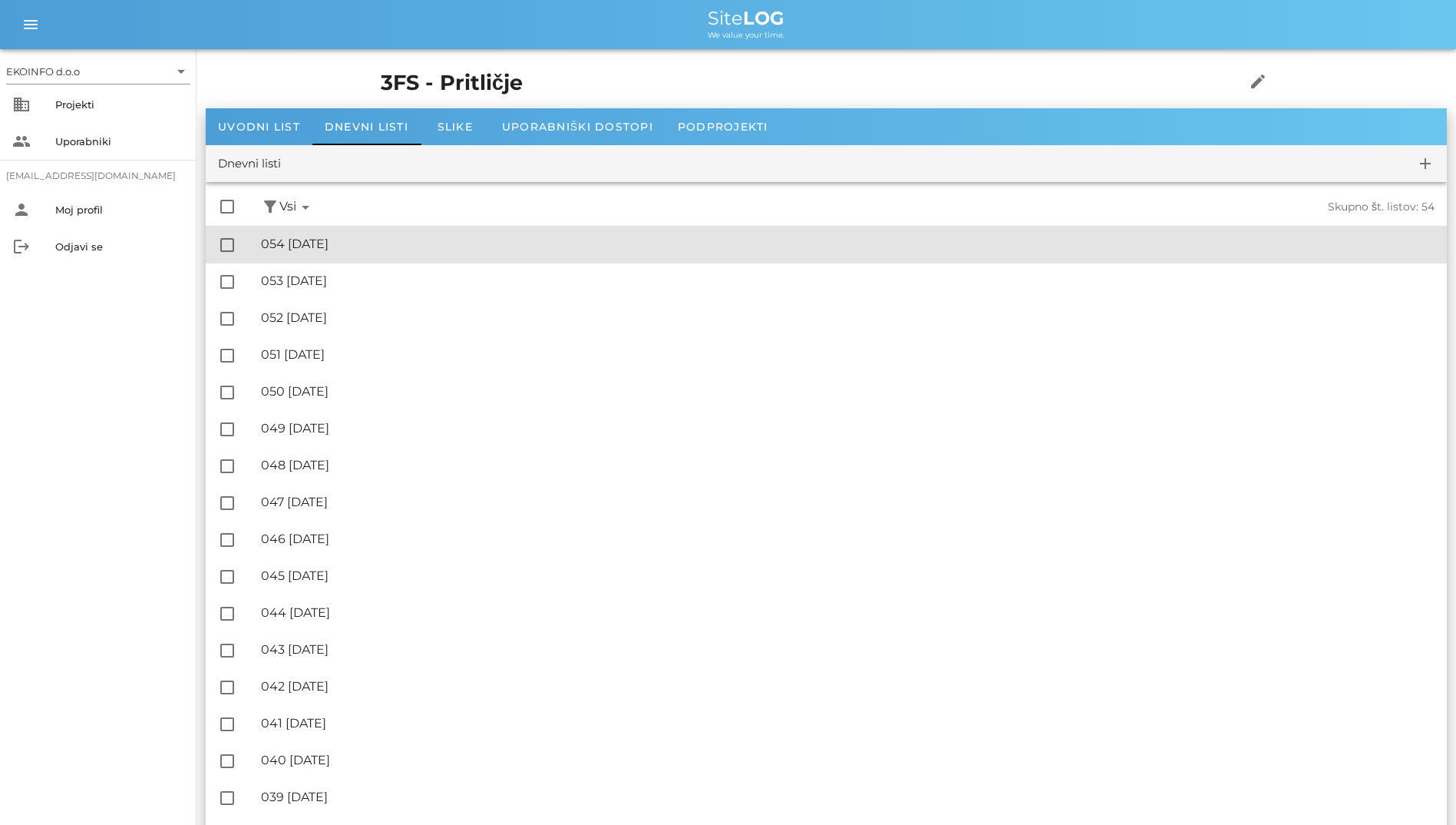
click at [344, 237] on div "🔏 054 [DATE]" at bounding box center [847, 243] width 1174 height 15
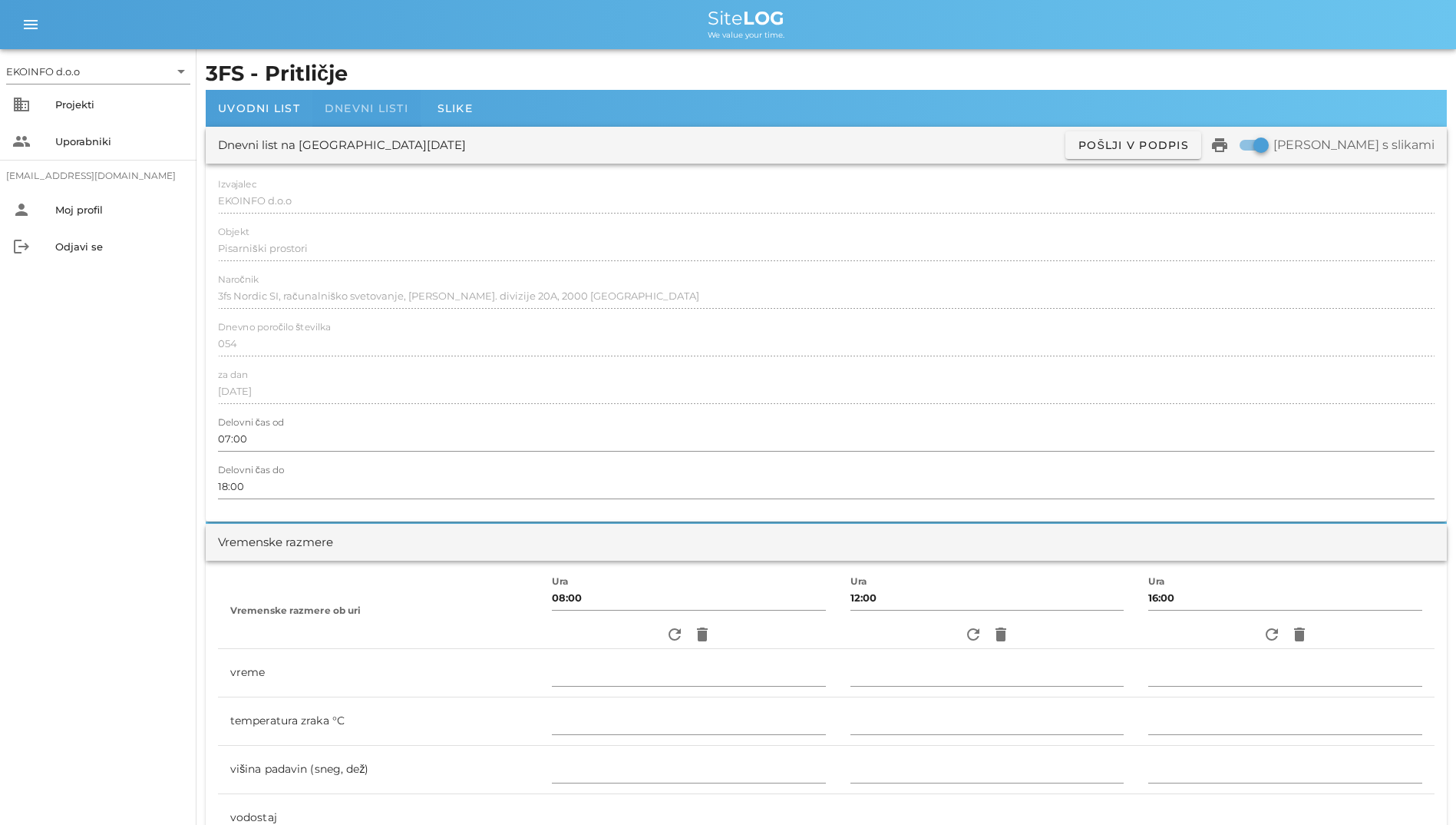
click at [386, 104] on span "Dnevni listi" at bounding box center [367, 108] width 84 height 14
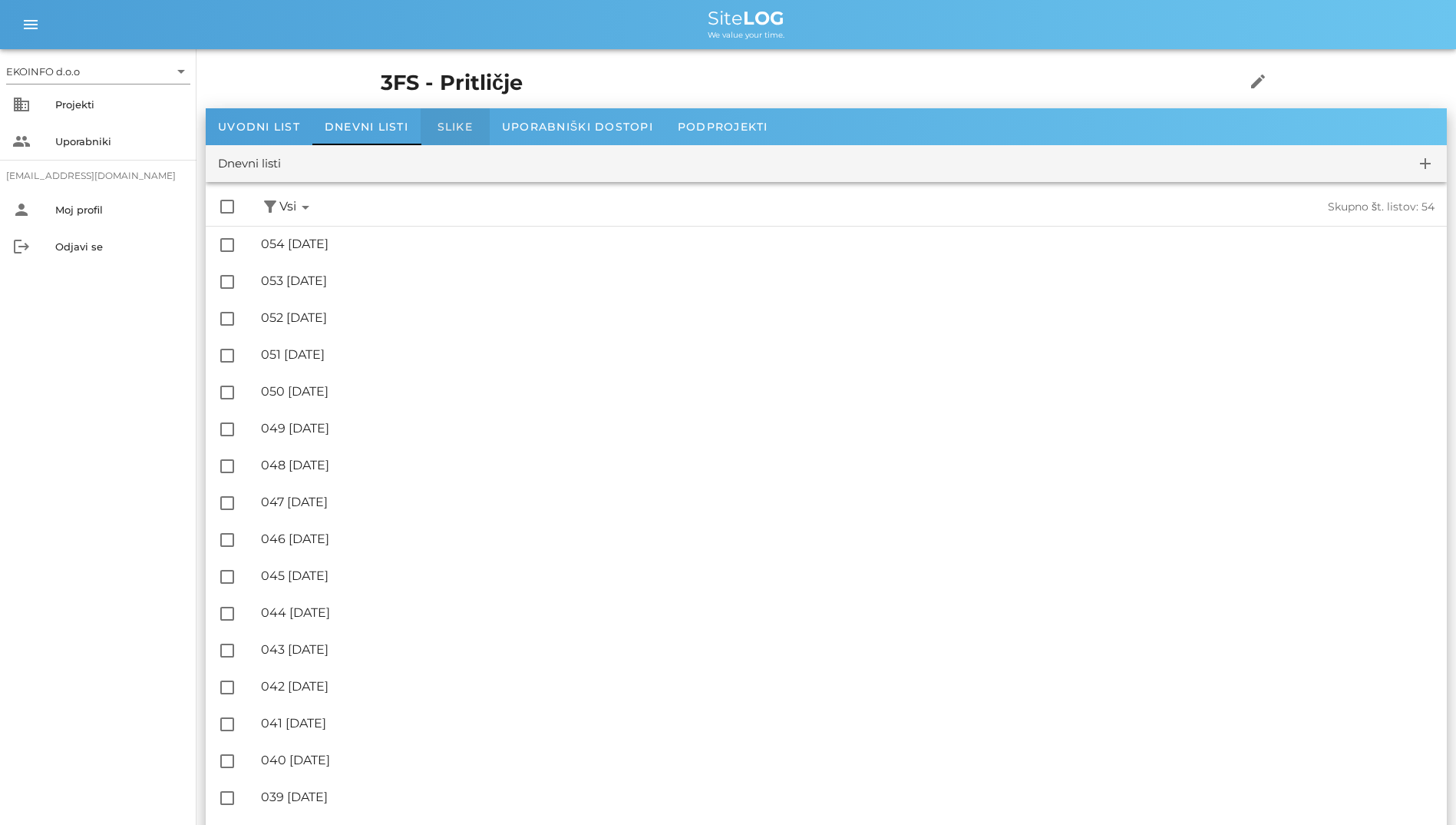
click at [438, 126] on span "Slike" at bounding box center [455, 127] width 35 height 14
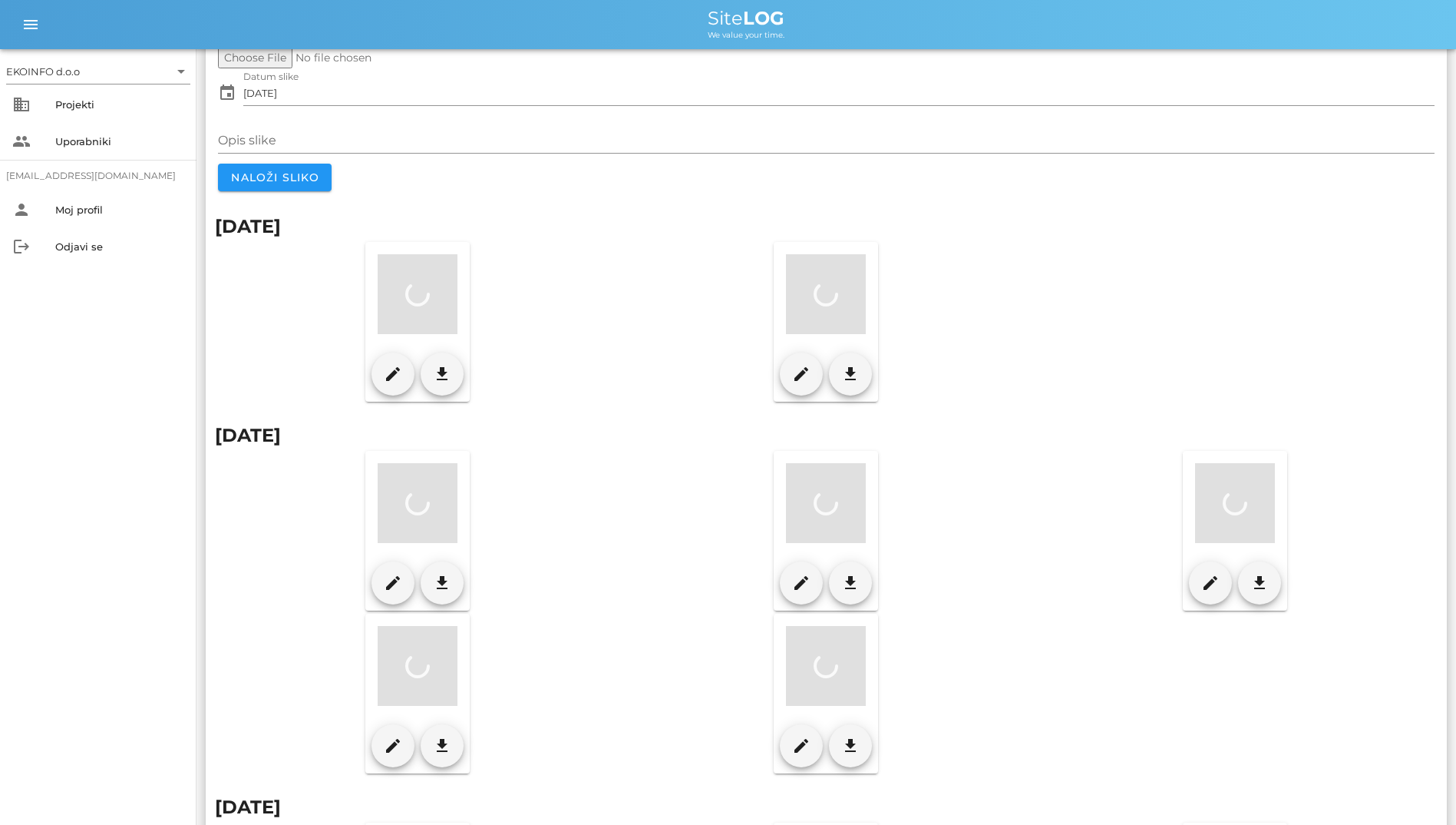
scroll to position [153, 0]
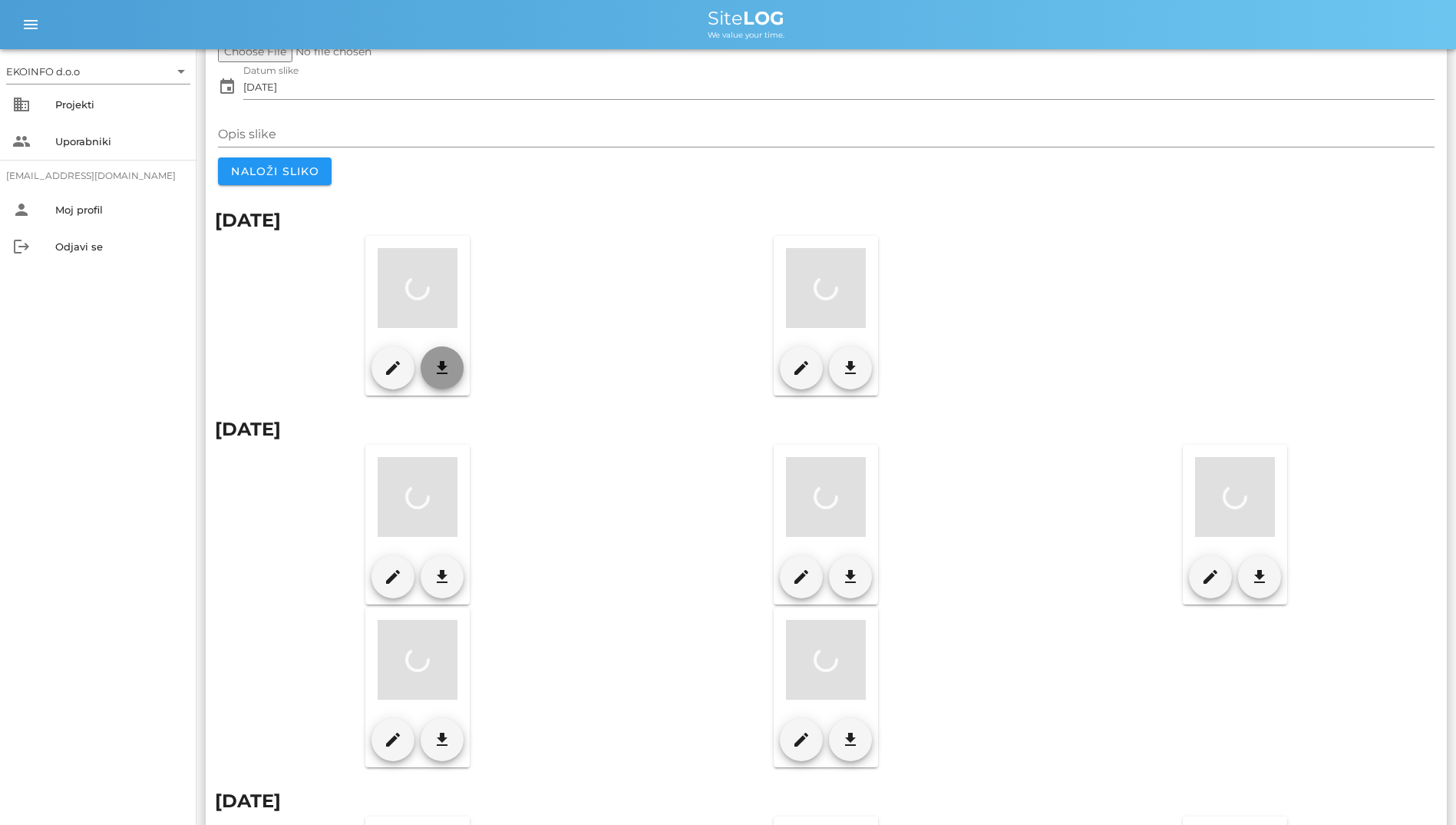
click at [451, 366] on icon "download" at bounding box center [442, 367] width 19 height 19
click at [866, 367] on span "download" at bounding box center [850, 367] width 30 height 19
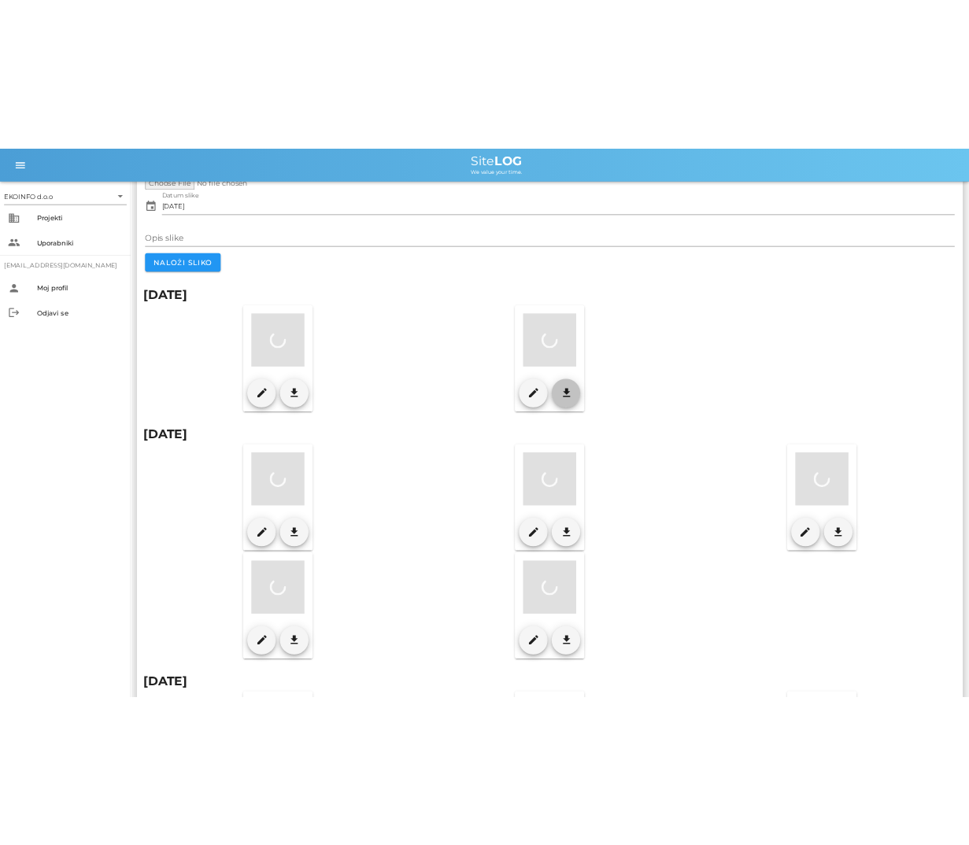
scroll to position [0, 0]
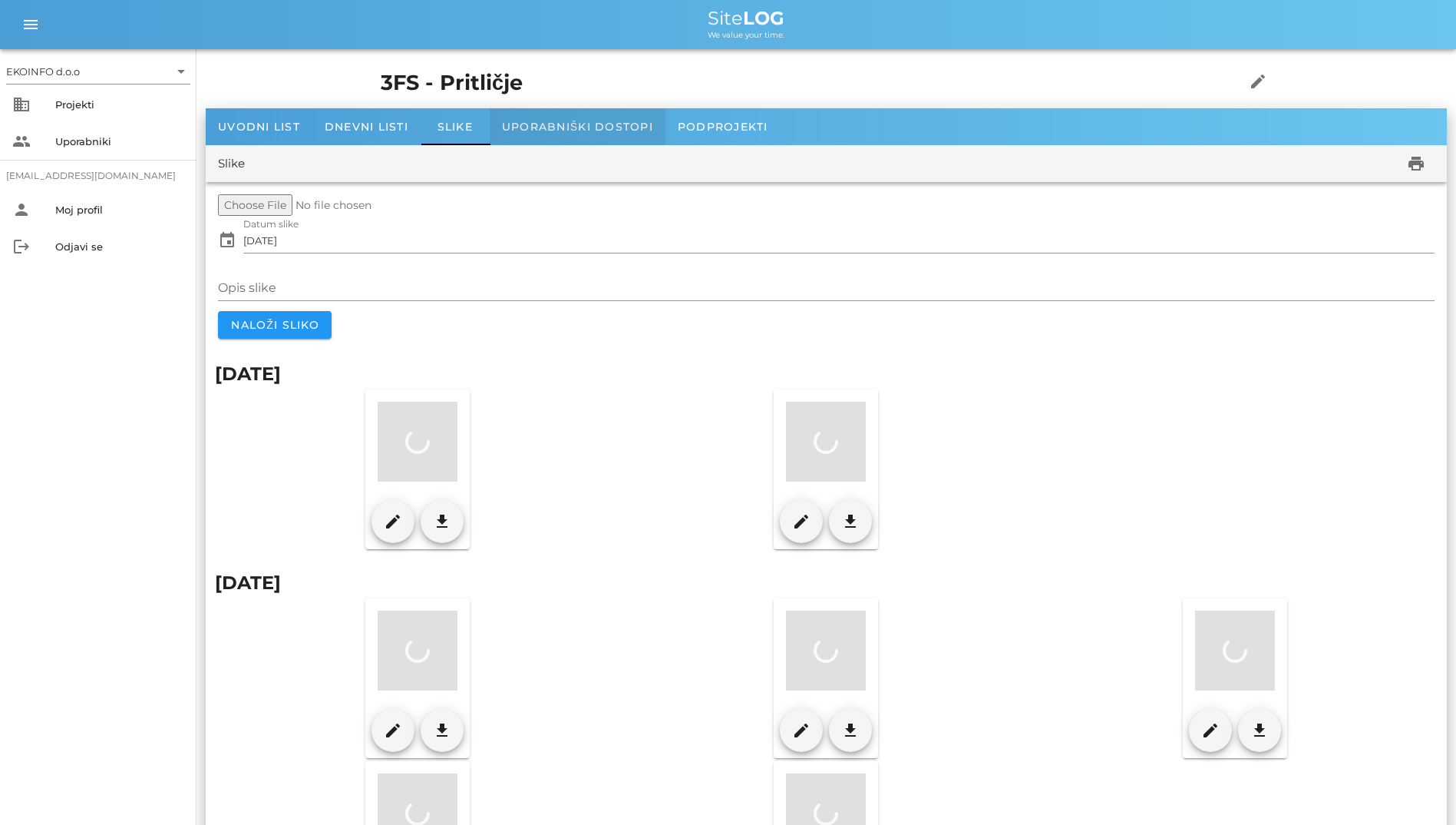
click at [569, 121] on span "Uporabniški dostopi" at bounding box center [578, 127] width 151 height 14
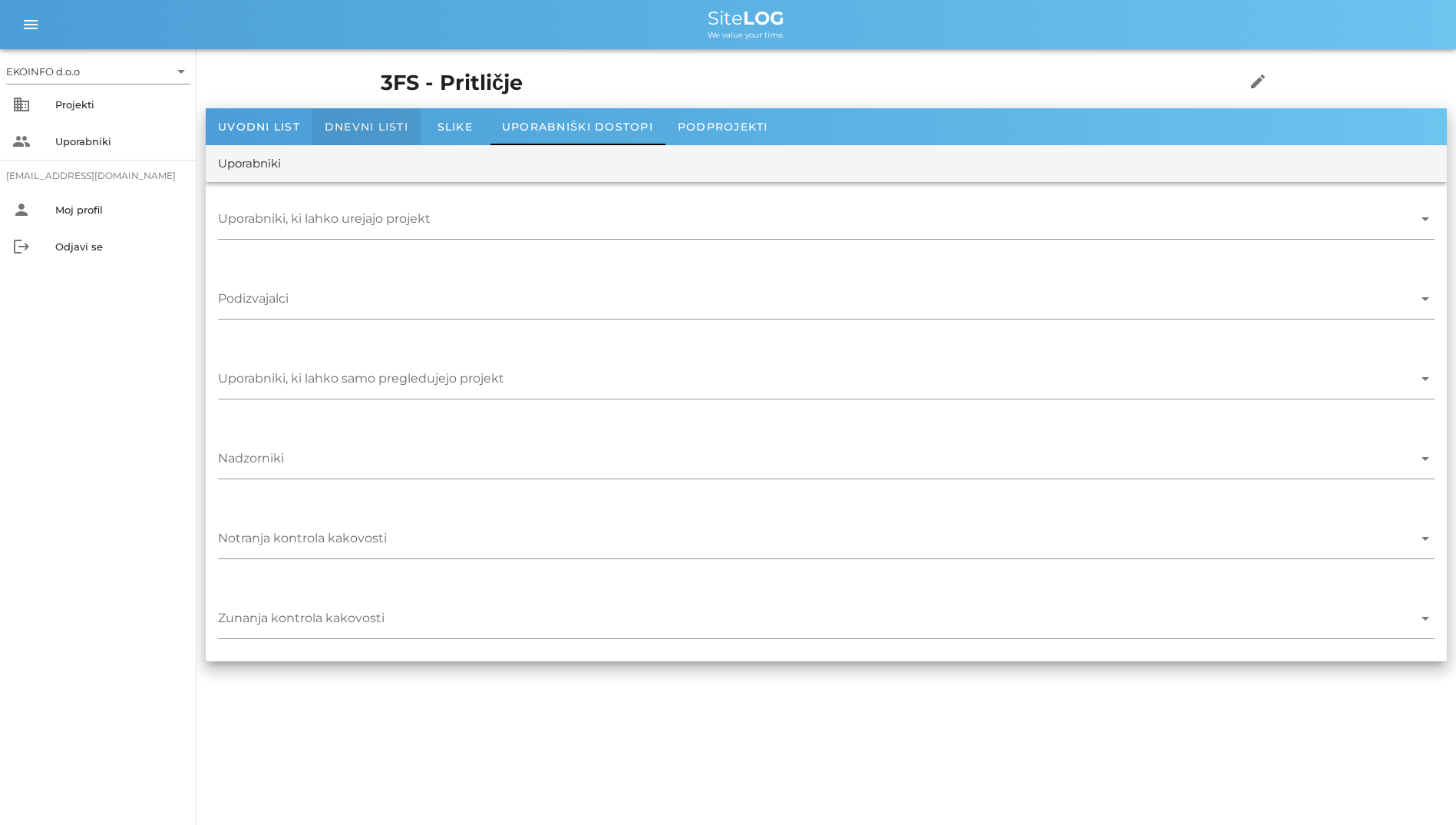
click at [354, 136] on div "Dnevni listi" at bounding box center [366, 127] width 108 height 37
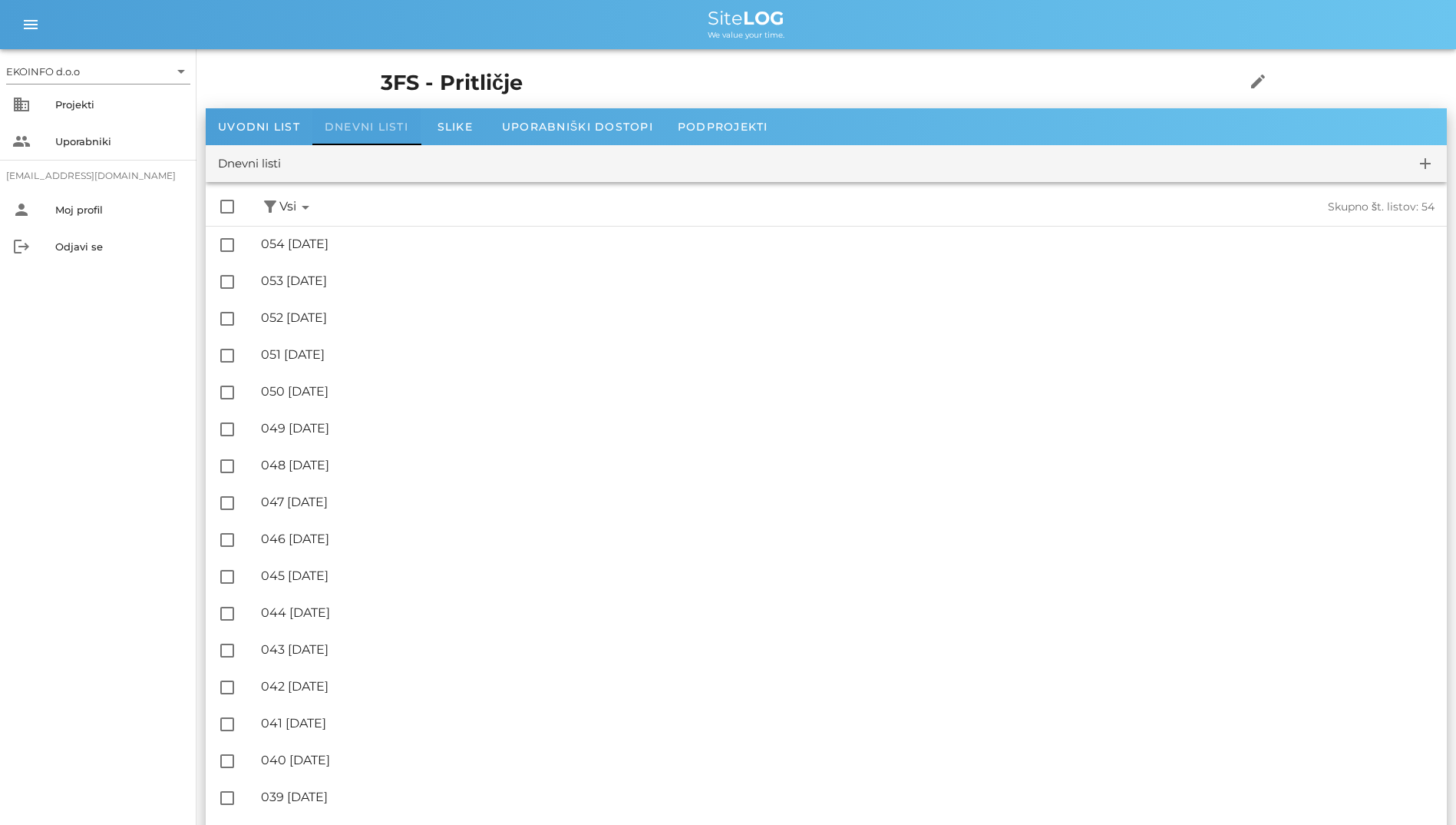
click at [353, 128] on span "Dnevni listi" at bounding box center [367, 127] width 84 height 14
click at [276, 131] on span "Uvodni list" at bounding box center [259, 127] width 82 height 14
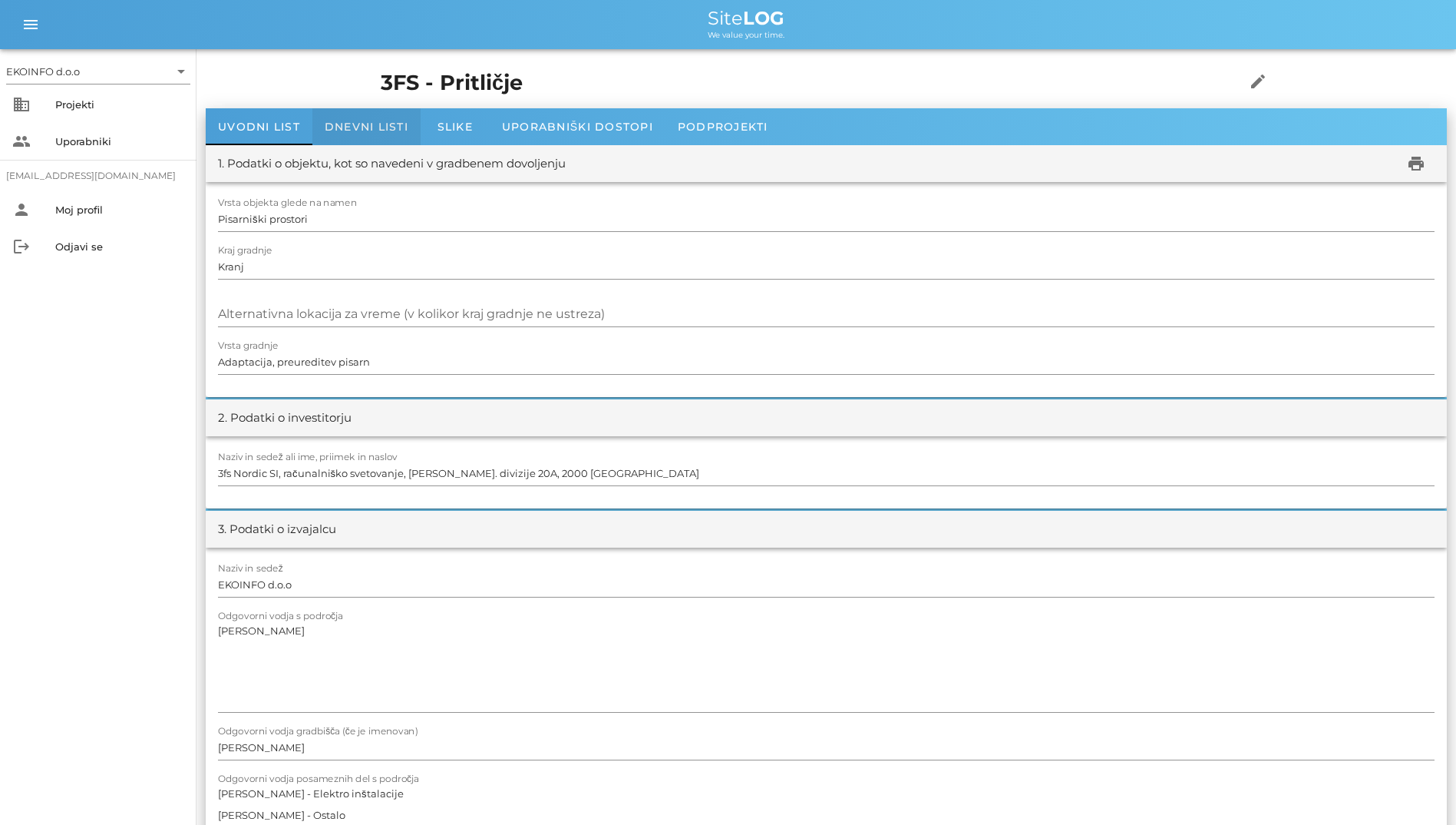
click at [386, 124] on span "Dnevni listi" at bounding box center [367, 127] width 84 height 14
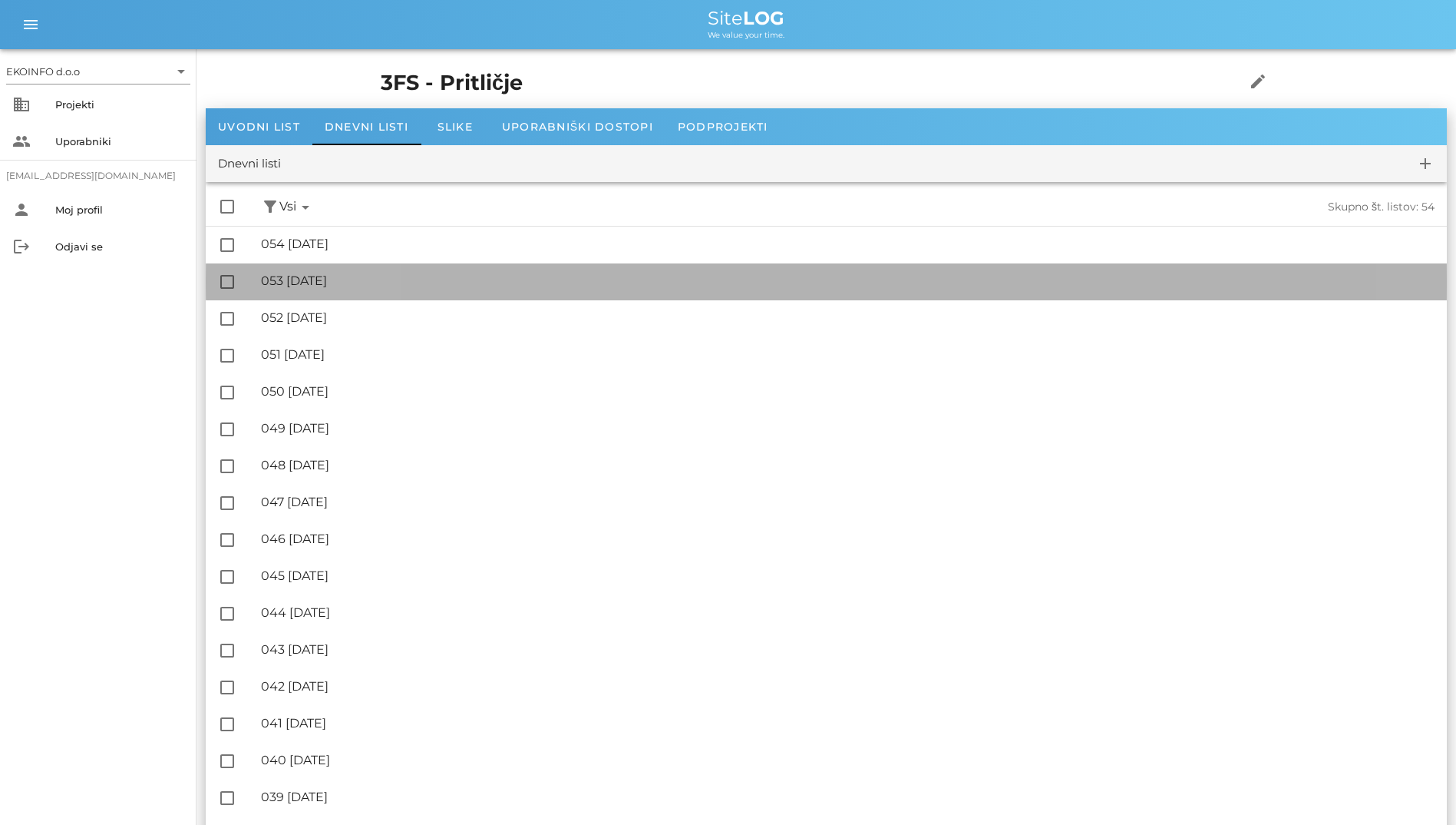
click at [405, 265] on div "🔏 053 [DATE] ✓ Podpisal: Nadzornik ✓ Podpisal: Sestavljalec ✓ Podpisal: Odgovor…" at bounding box center [847, 281] width 1174 height 34
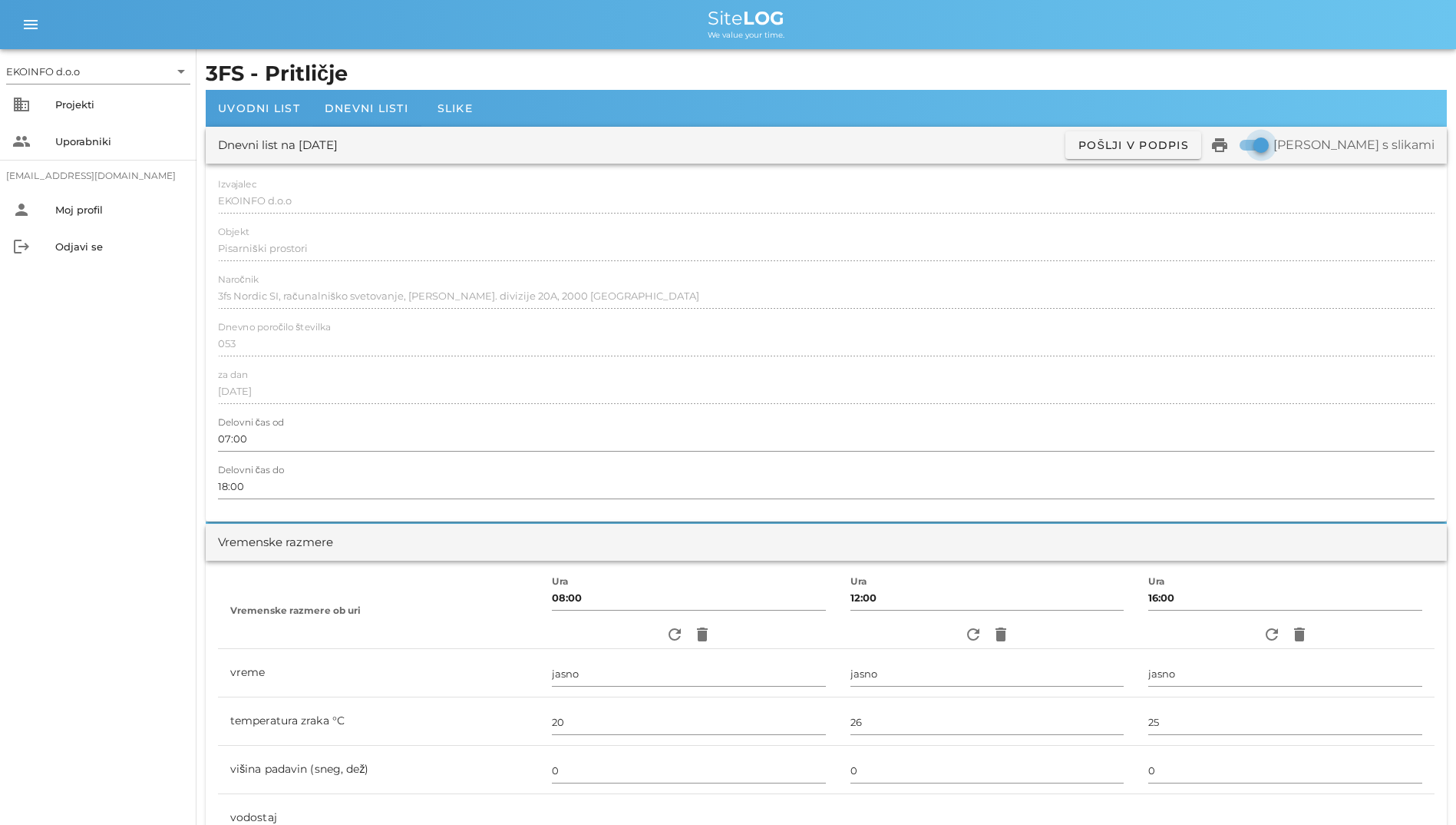
click at [945, 145] on div at bounding box center [1261, 144] width 26 height 26
checkbox input "false"
click at [945, 148] on icon "print" at bounding box center [1220, 144] width 19 height 19
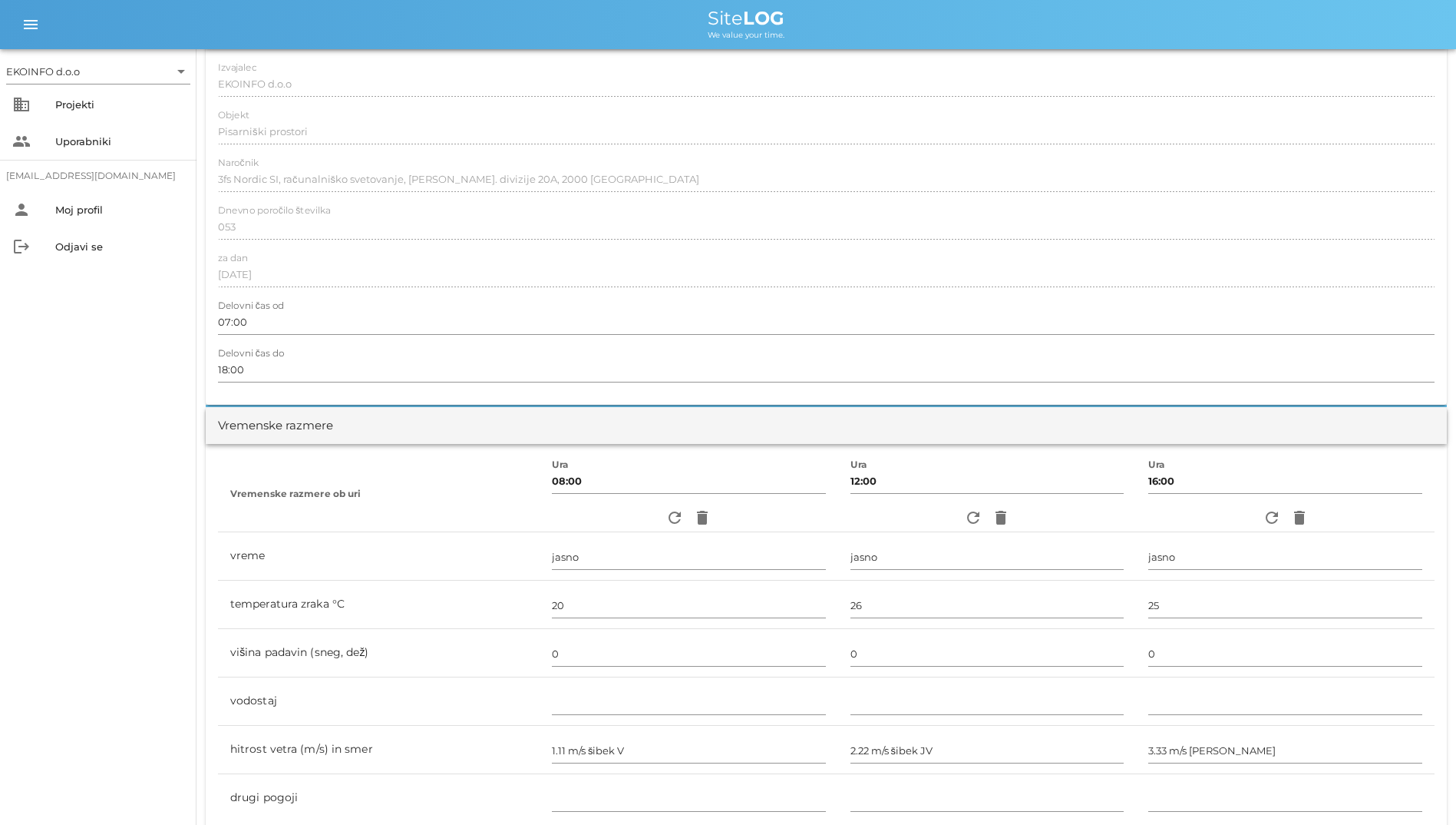
scroll to position [153, 0]
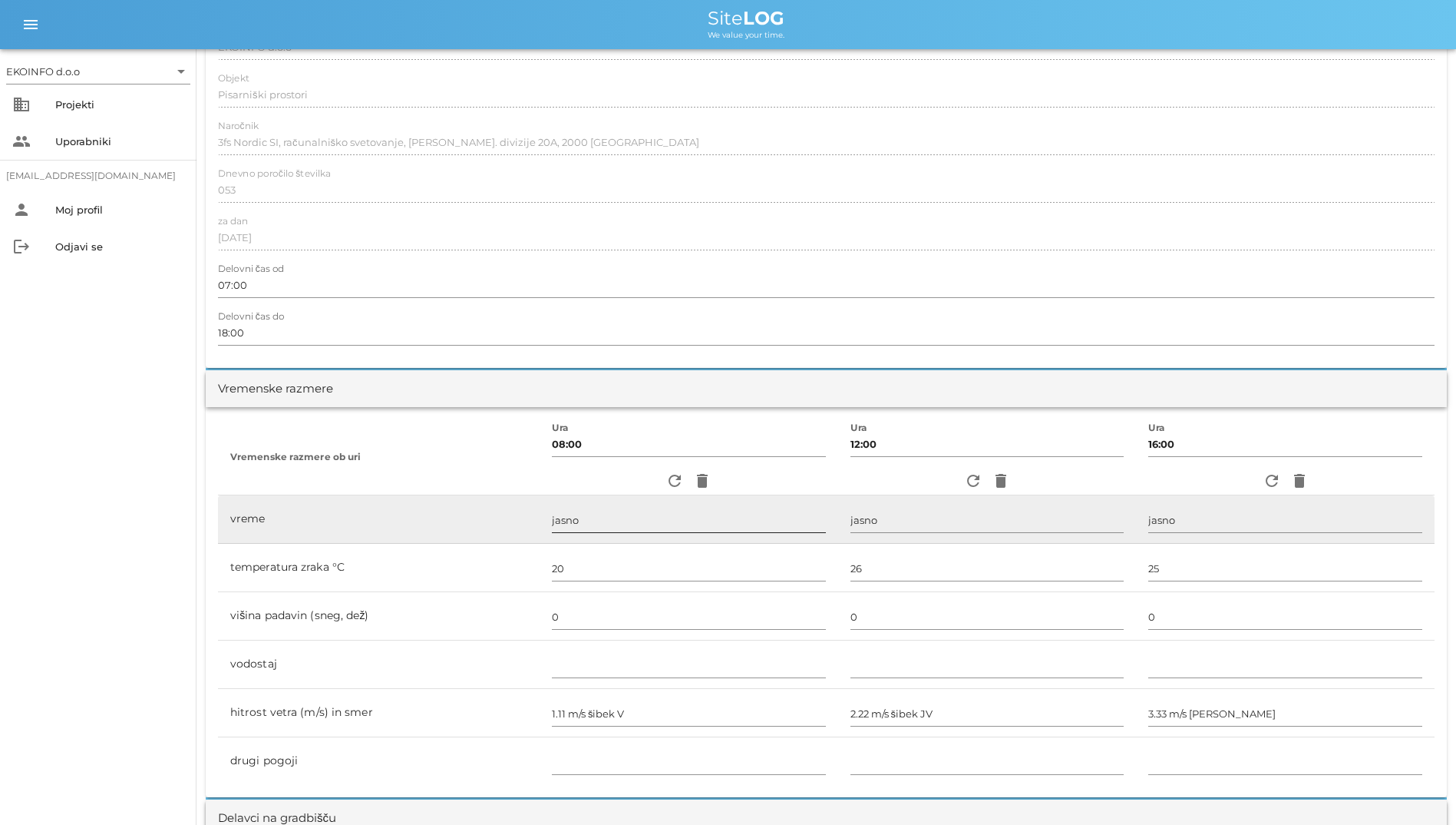
click at [609, 528] on input "jasno" at bounding box center [689, 519] width 274 height 24
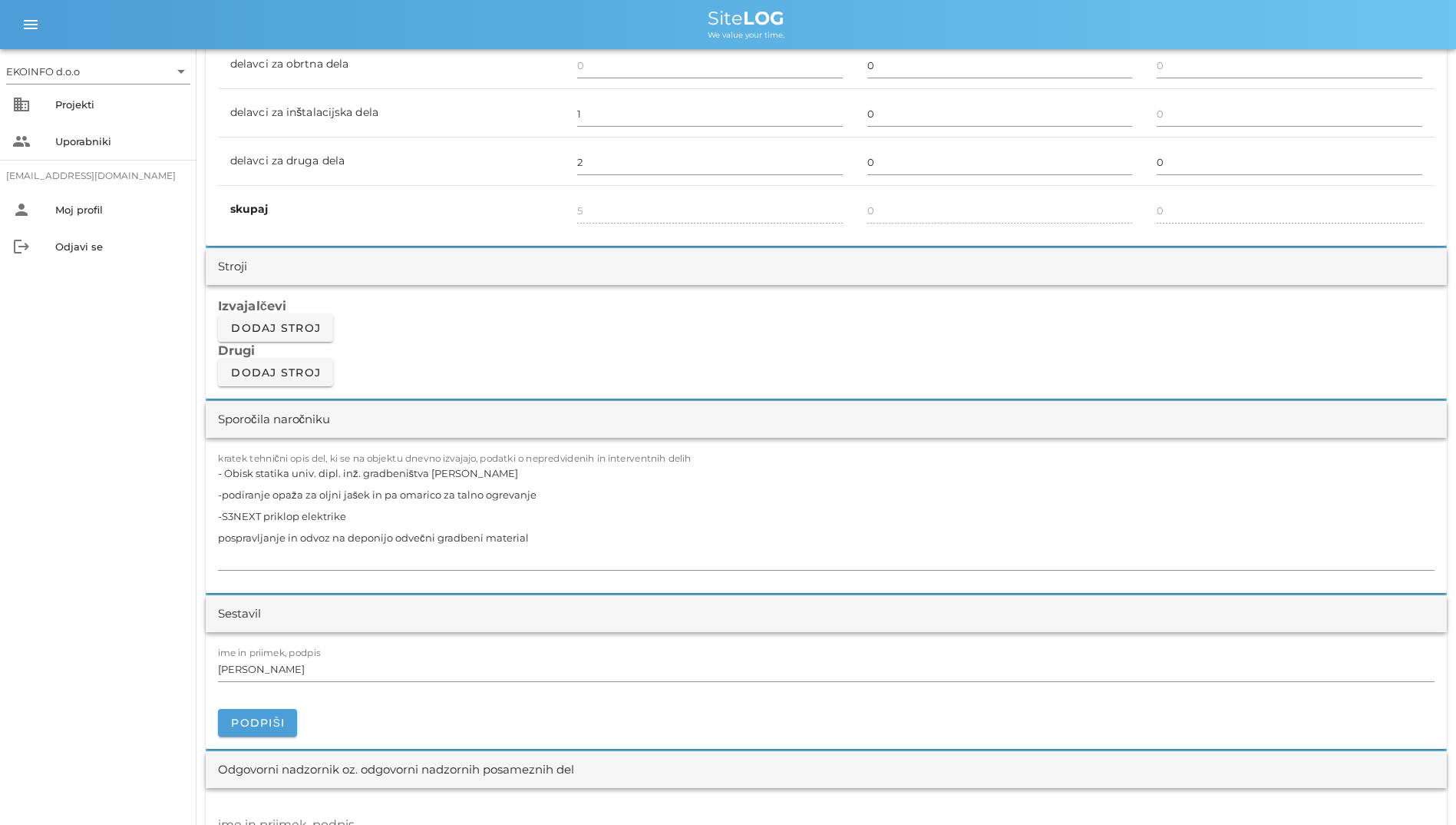
scroll to position [1229, 0]
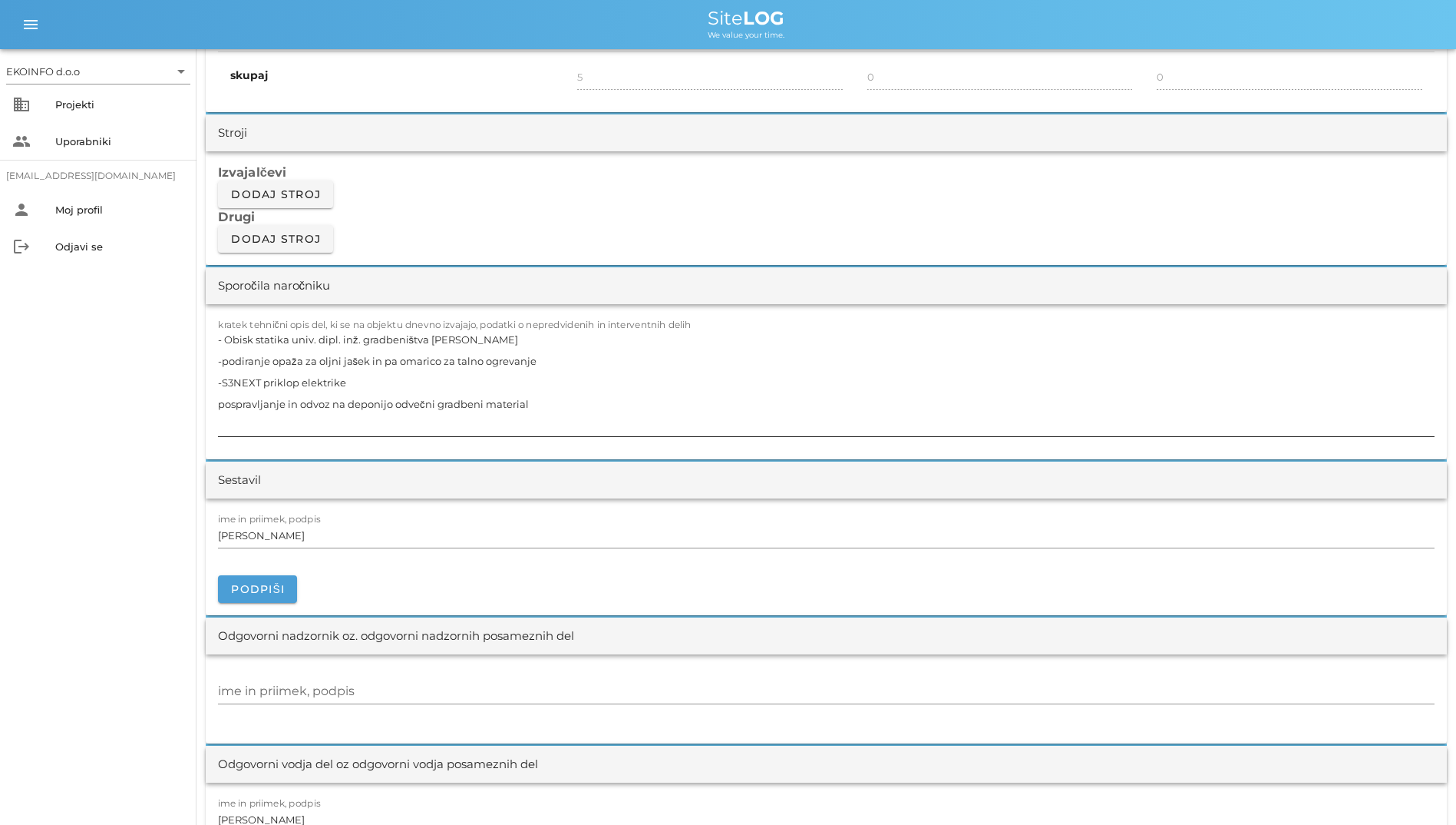
click at [687, 428] on textarea "- Obisk statika univ. dipl. inž. gradbeništva [PERSON_NAME] -podiranje opaža za…" at bounding box center [826, 383] width 1217 height 107
click at [692, 535] on input "[PERSON_NAME]" at bounding box center [826, 535] width 1217 height 24
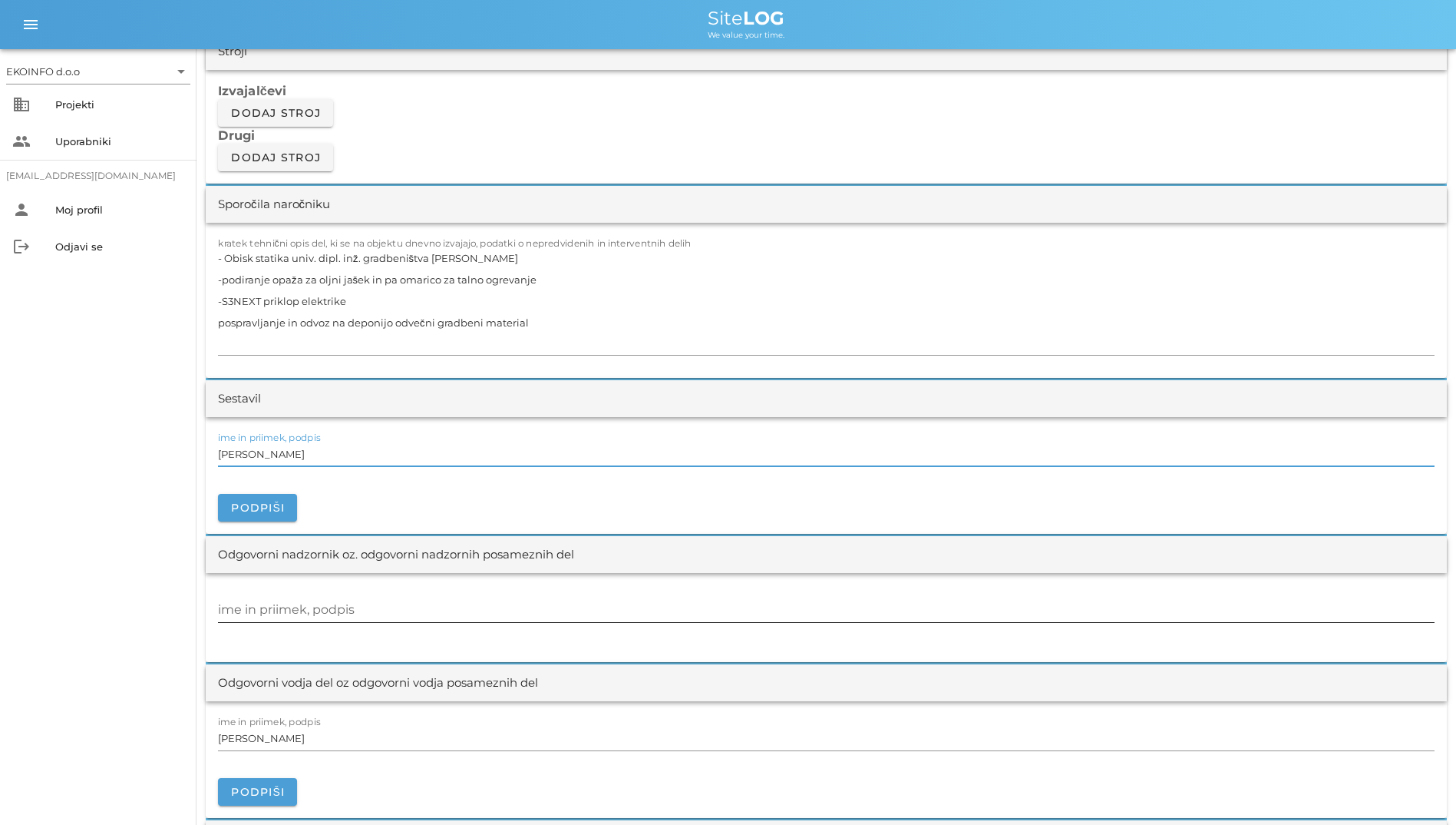
scroll to position [1382, 0]
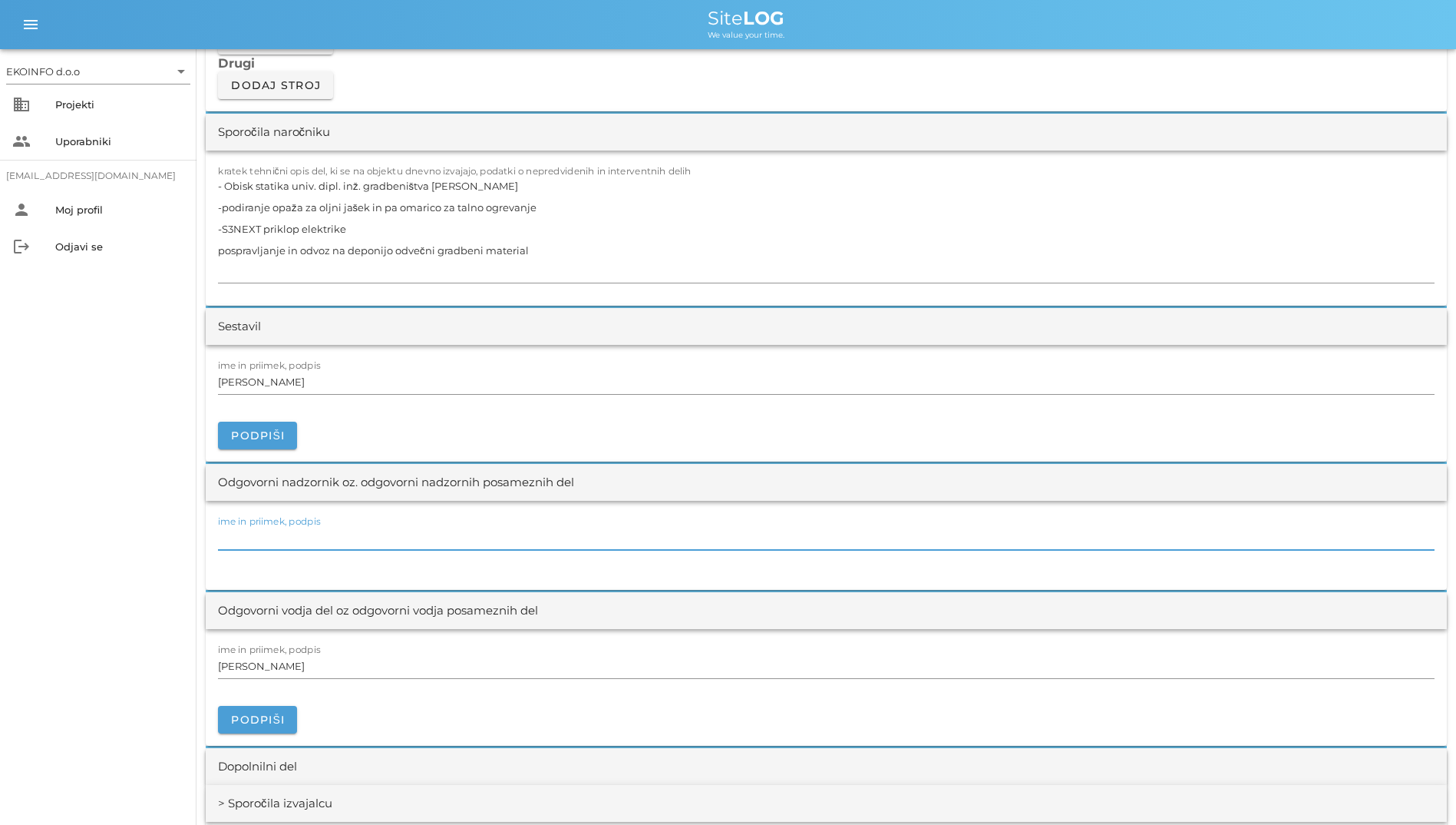
click at [546, 529] on input "ime in priimek, podpis" at bounding box center [826, 537] width 1217 height 24
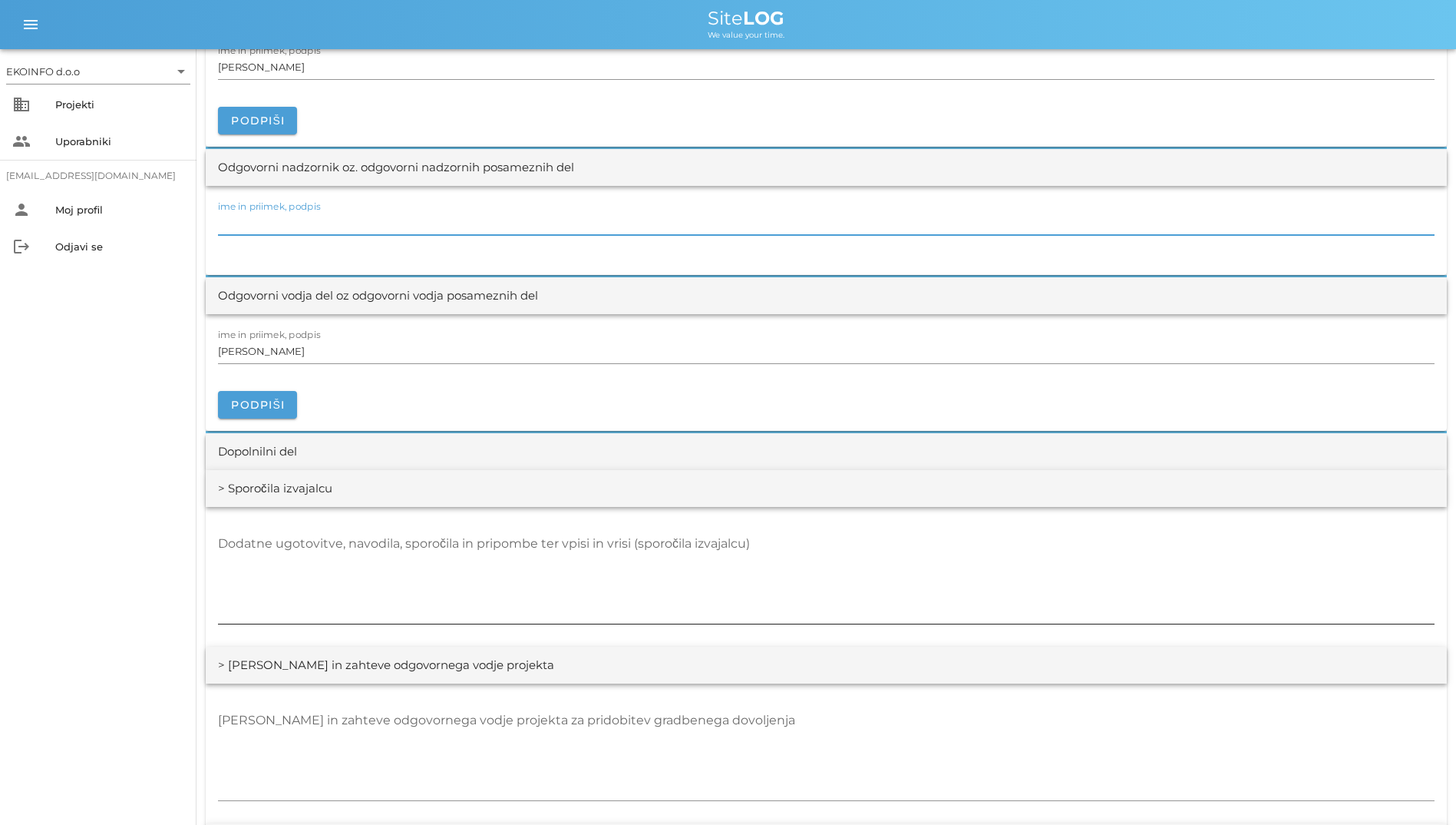
scroll to position [1843, 0]
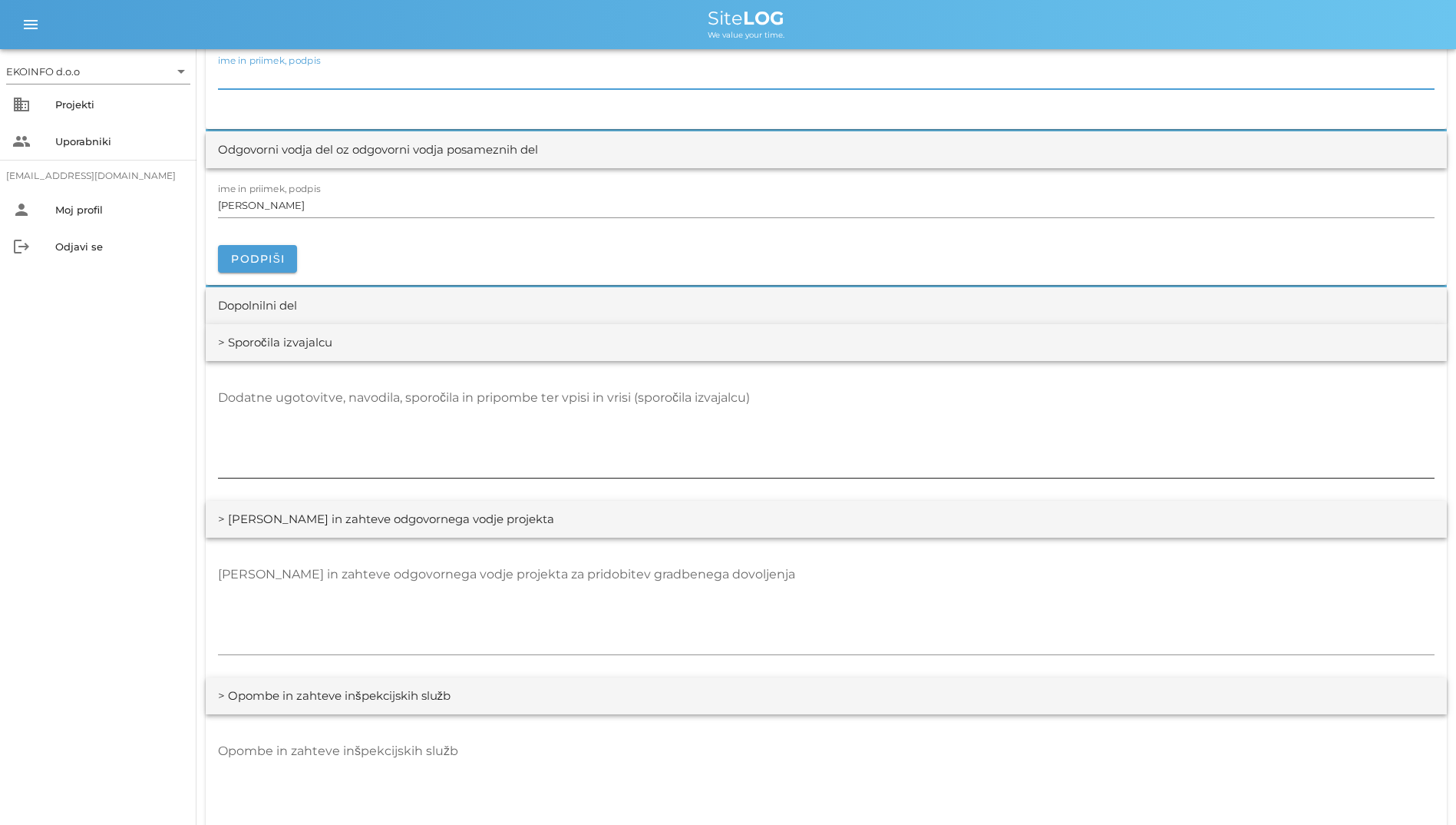
click at [602, 445] on textarea "Dodatne ugotovitve, navodila, sporočila in pripombe ter vpisi in vrisi (sporoči…" at bounding box center [826, 432] width 1217 height 92
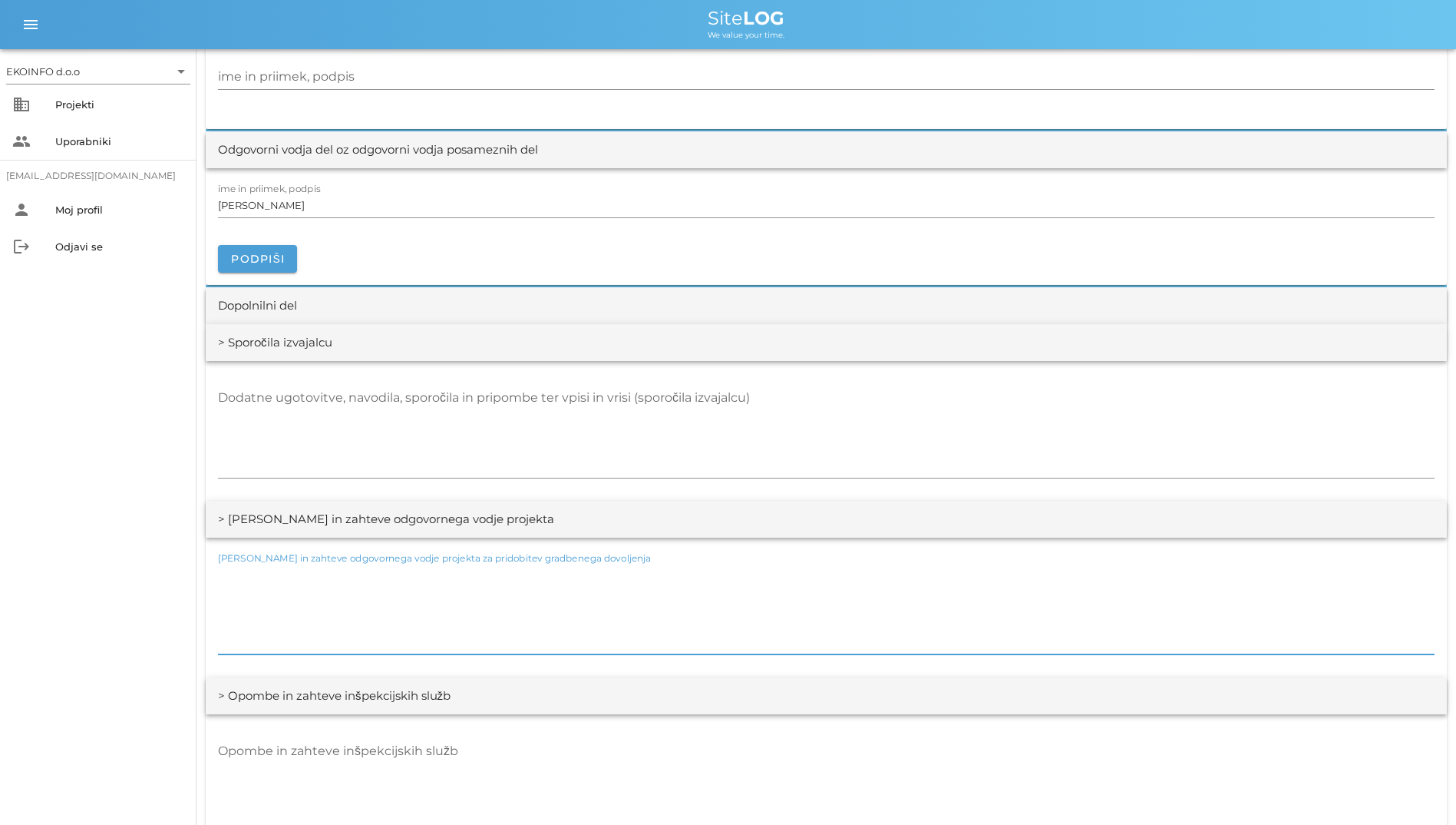
click at [639, 589] on textarea "[PERSON_NAME] in zahteve odgovornega vodje projekta za pridobitev gradbenega do…" at bounding box center [826, 608] width 1217 height 92
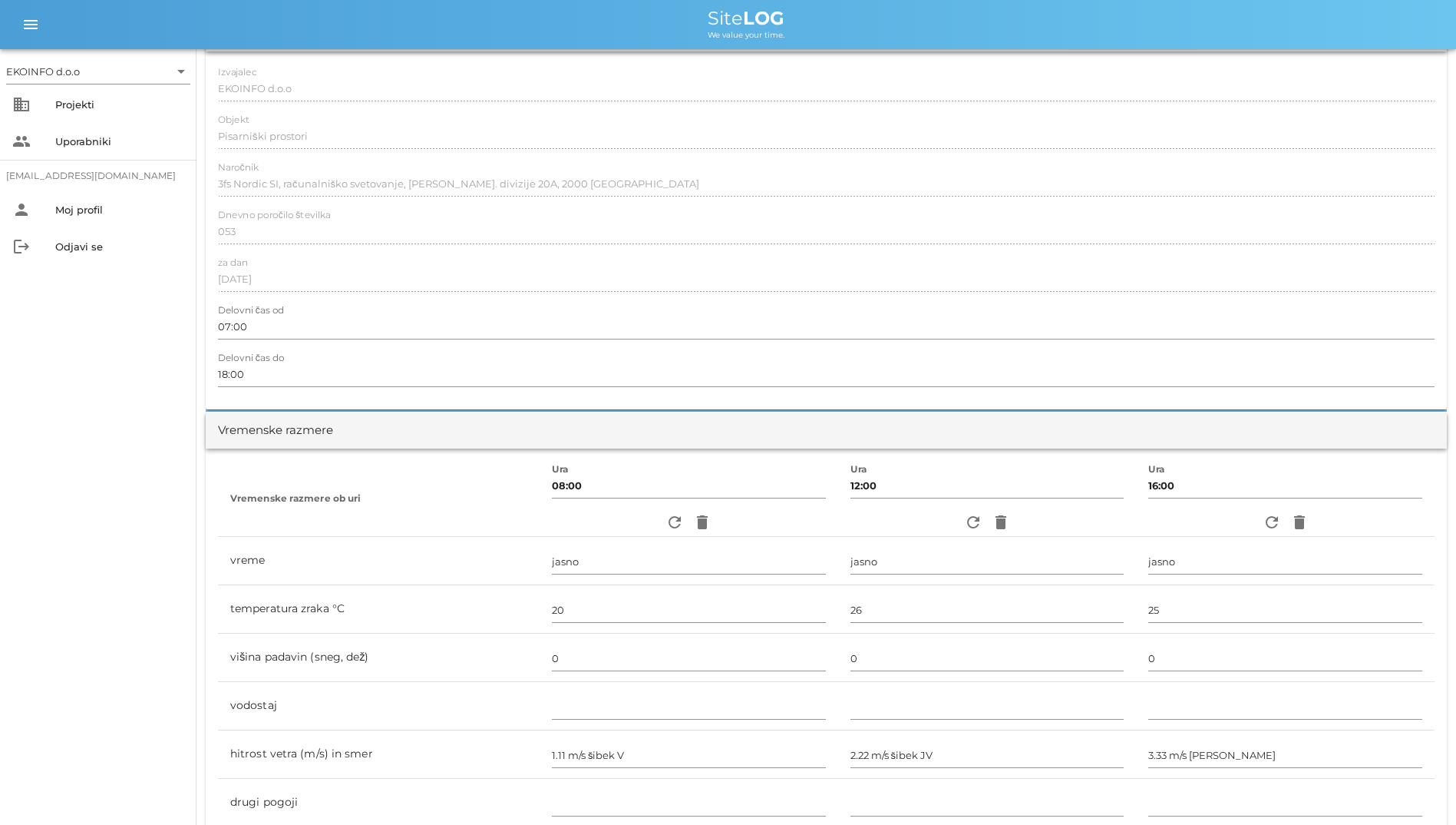
scroll to position [0, 0]
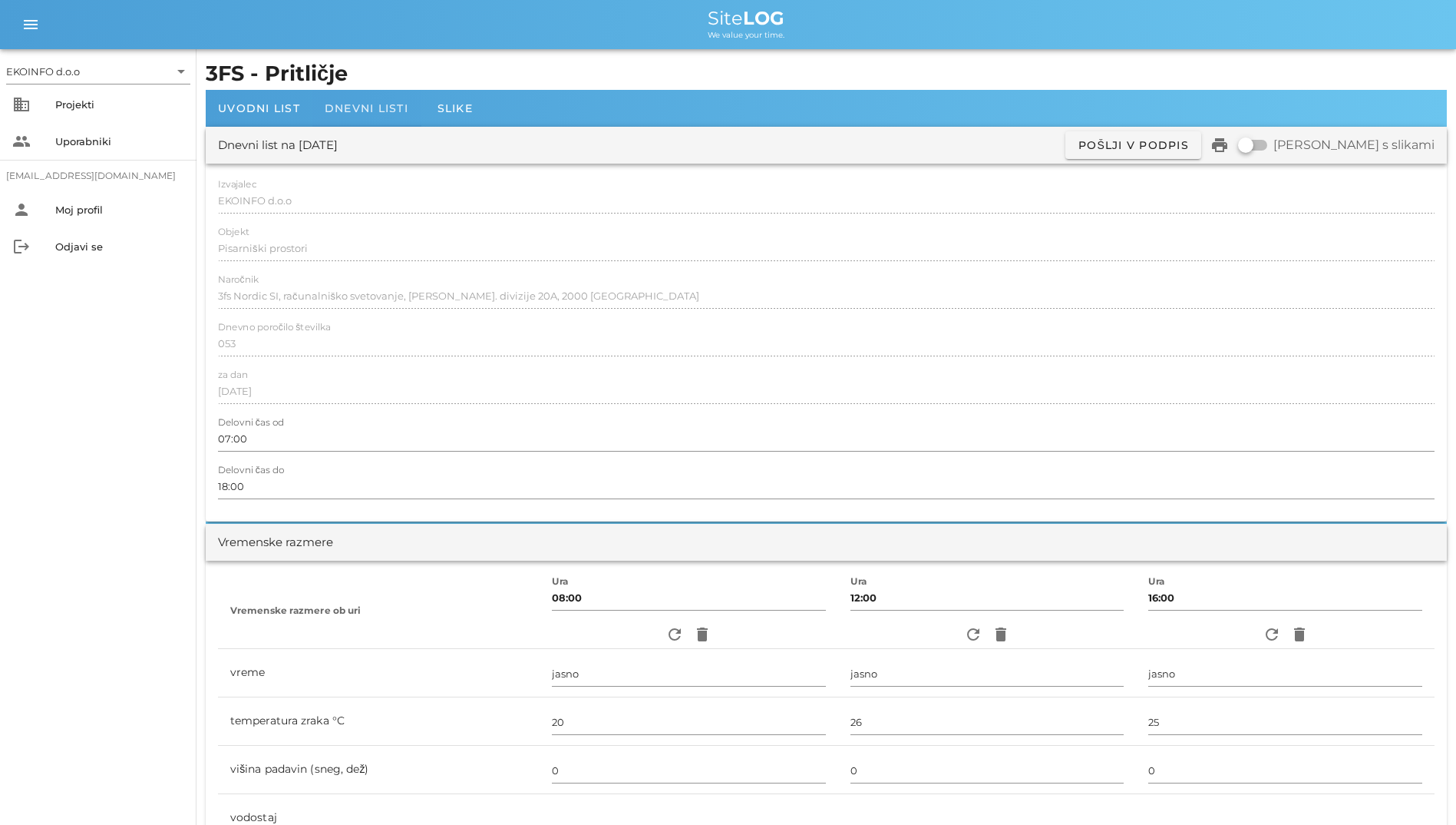
click at [364, 97] on div "Dnevni listi" at bounding box center [366, 108] width 108 height 37
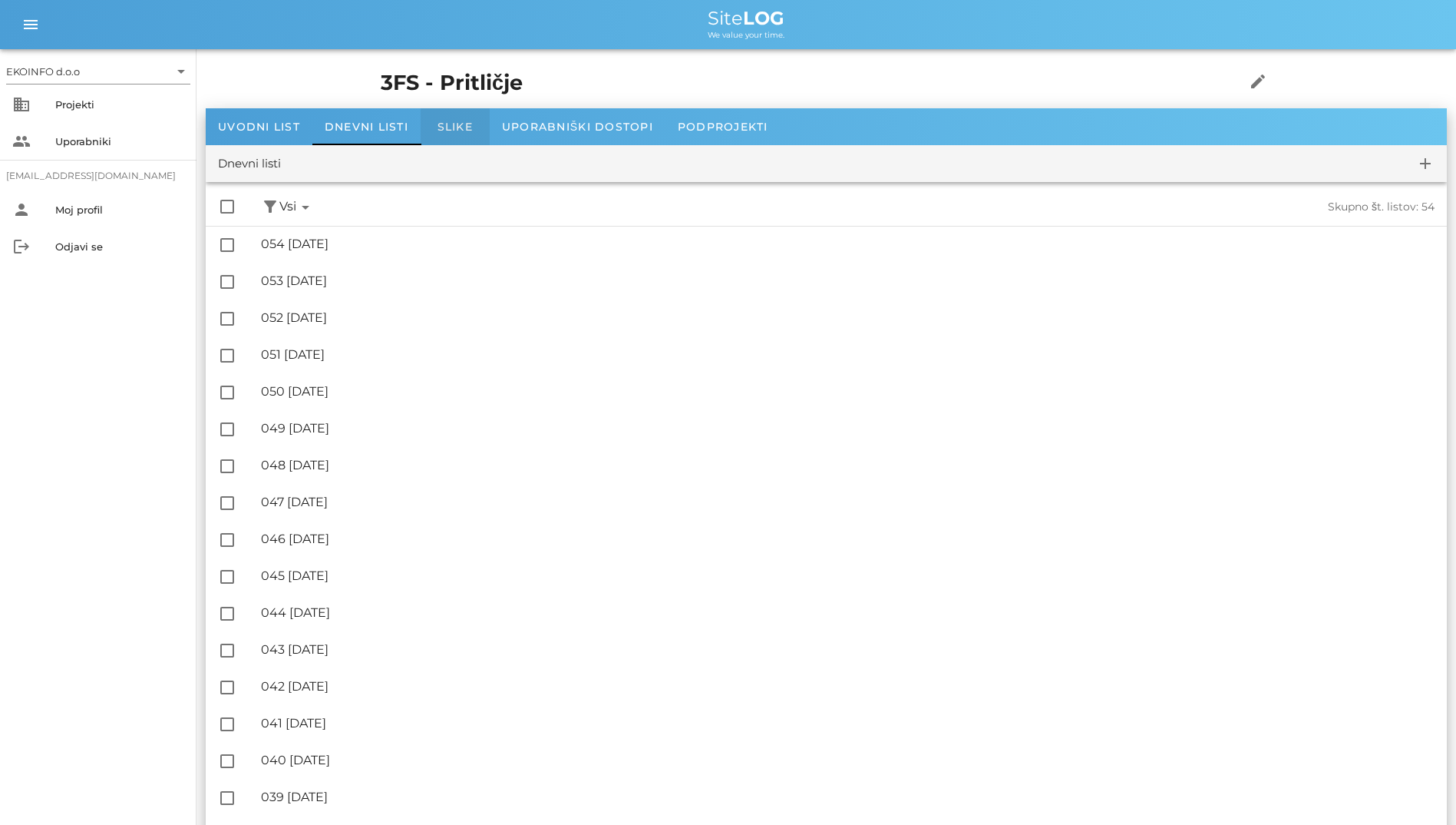
click at [444, 135] on div "Slike" at bounding box center [455, 127] width 69 height 37
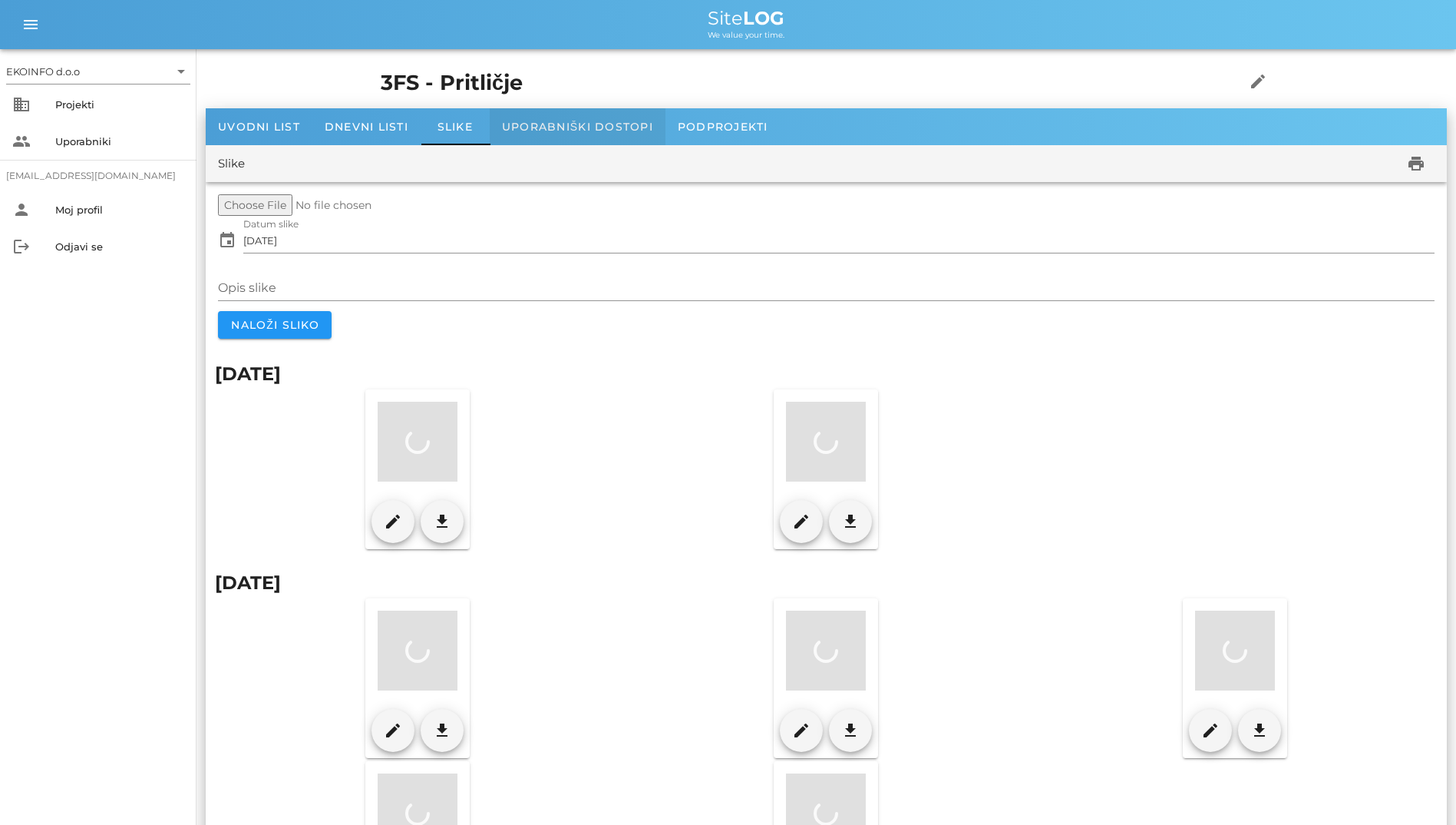
click at [539, 119] on div "Uporabniški dostopi" at bounding box center [578, 127] width 176 height 37
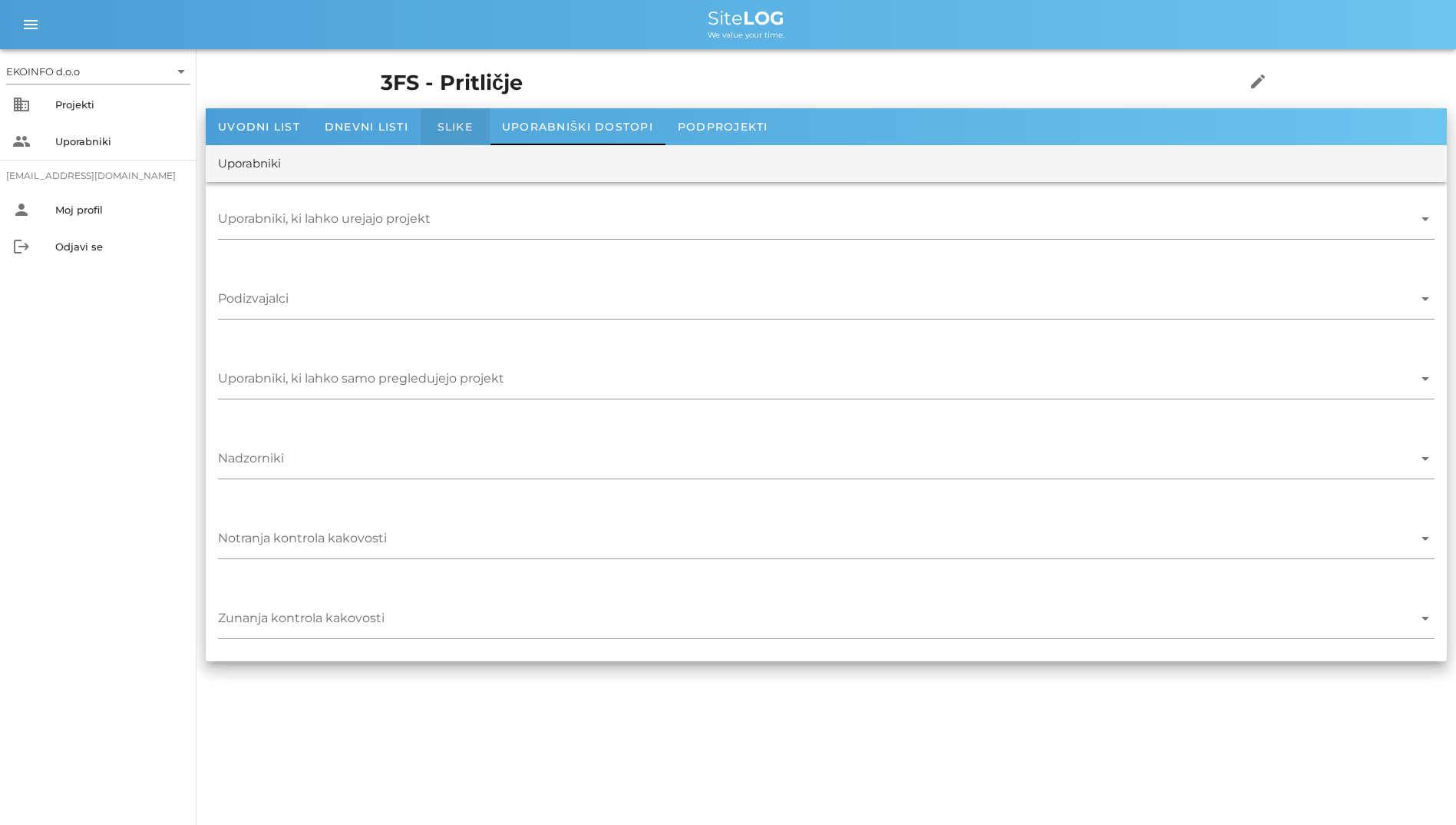
click at [450, 123] on span "Slike" at bounding box center [455, 127] width 35 height 14
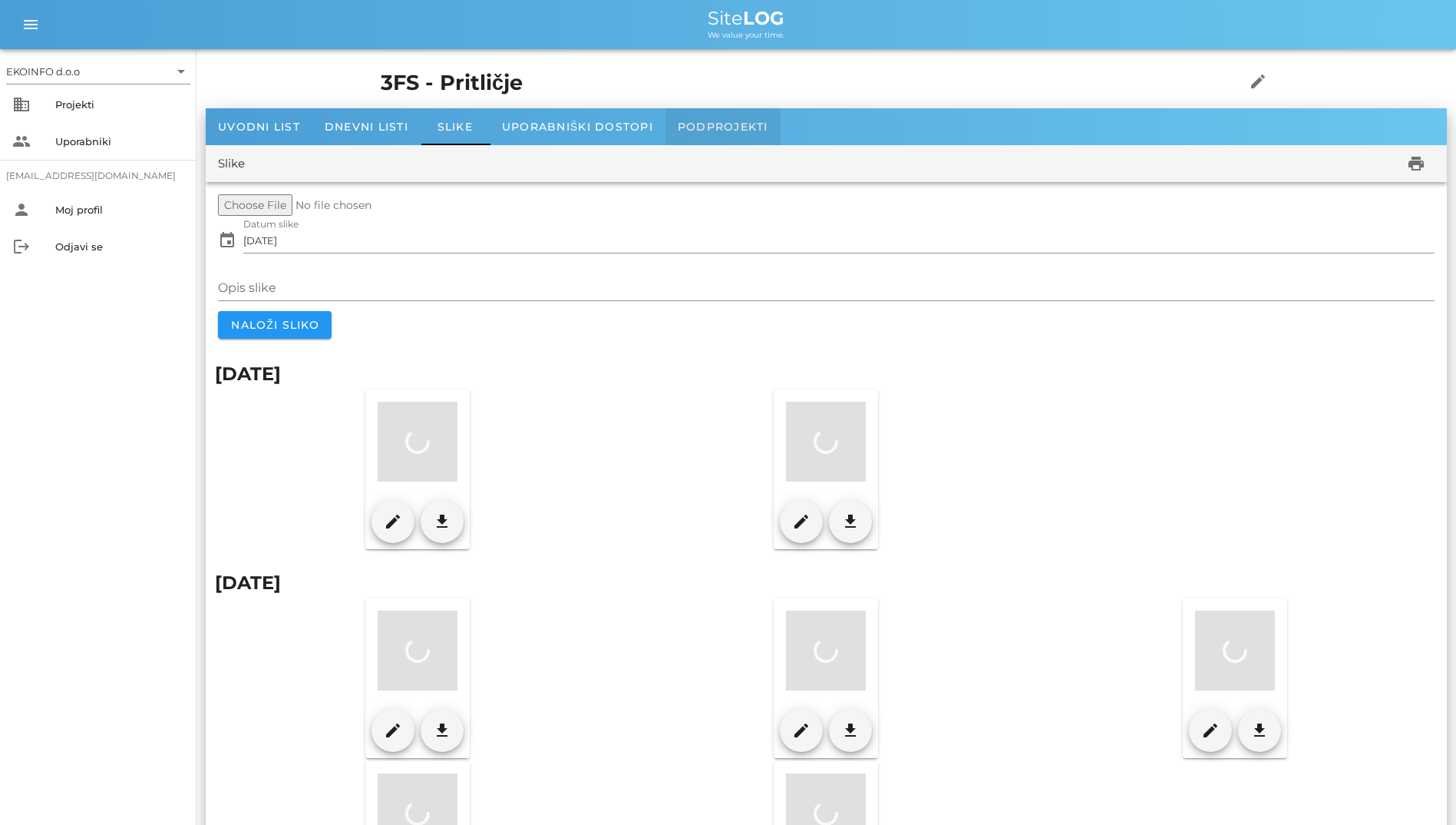
click at [708, 139] on div "Podprojekti" at bounding box center [723, 127] width 115 height 37
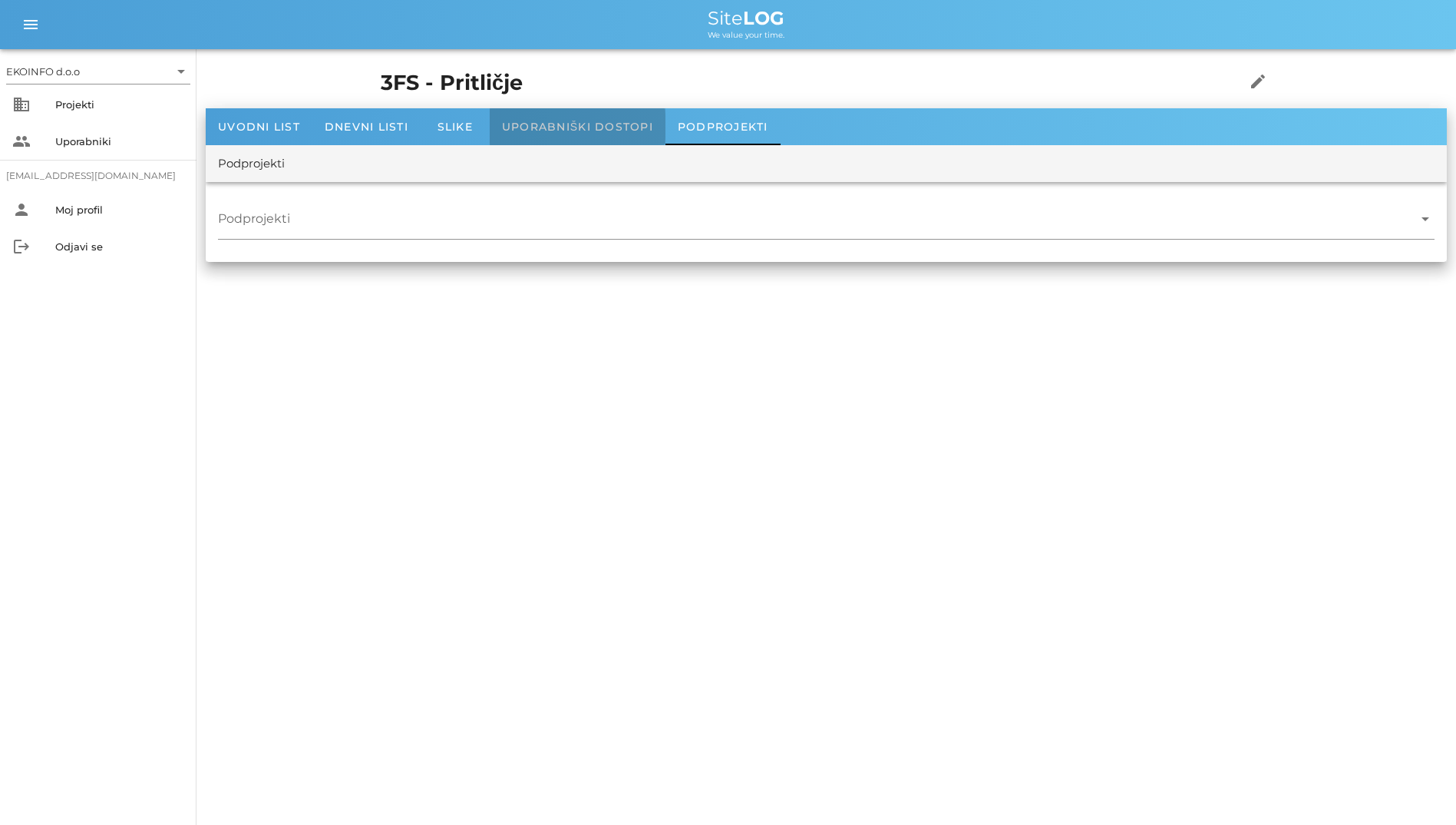
click at [558, 137] on div "Uporabniški dostopi" at bounding box center [578, 127] width 176 height 37
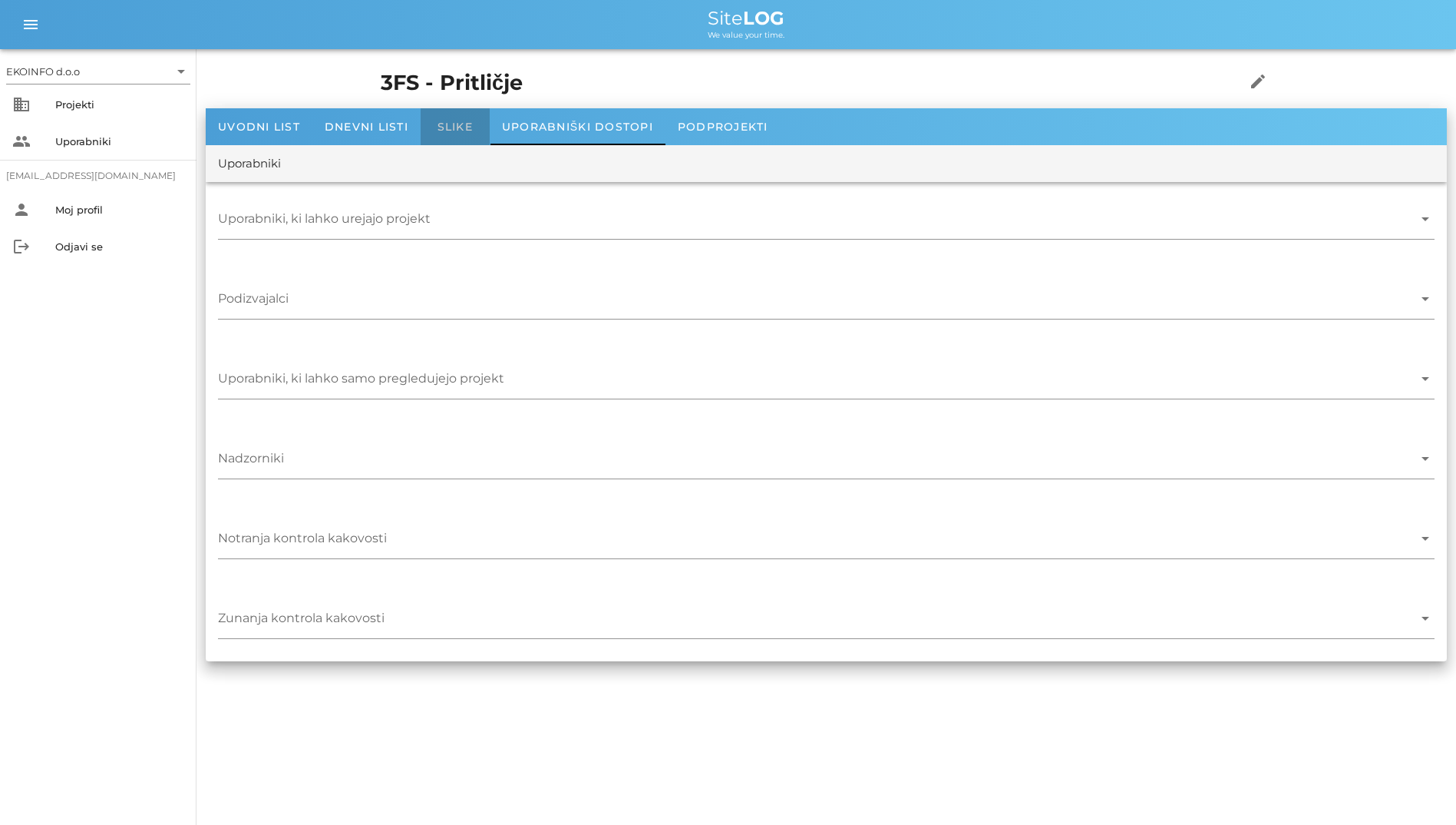
click at [452, 134] on div "Slike" at bounding box center [455, 127] width 69 height 37
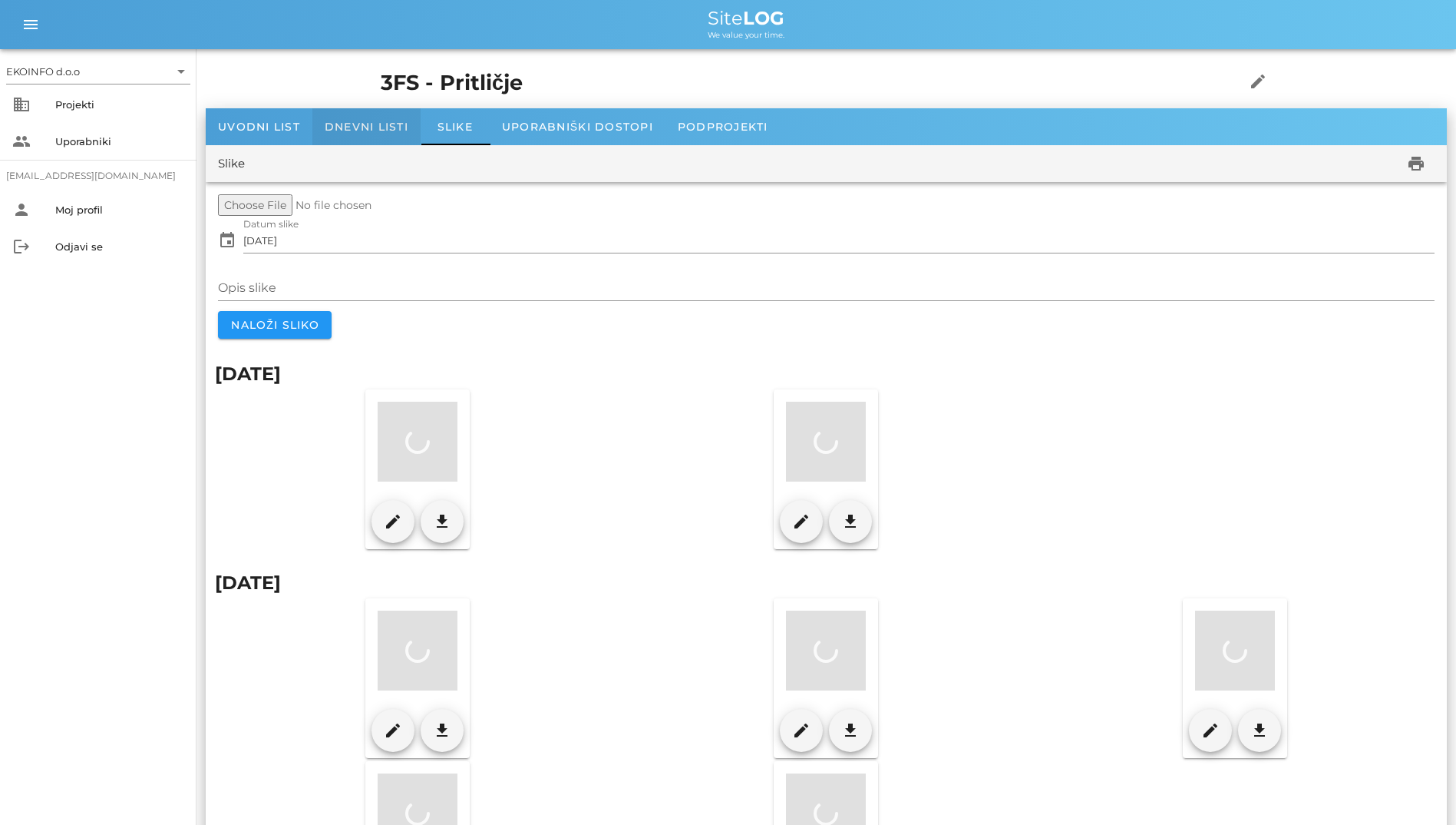
click at [405, 128] on span "Dnevni listi" at bounding box center [367, 127] width 84 height 14
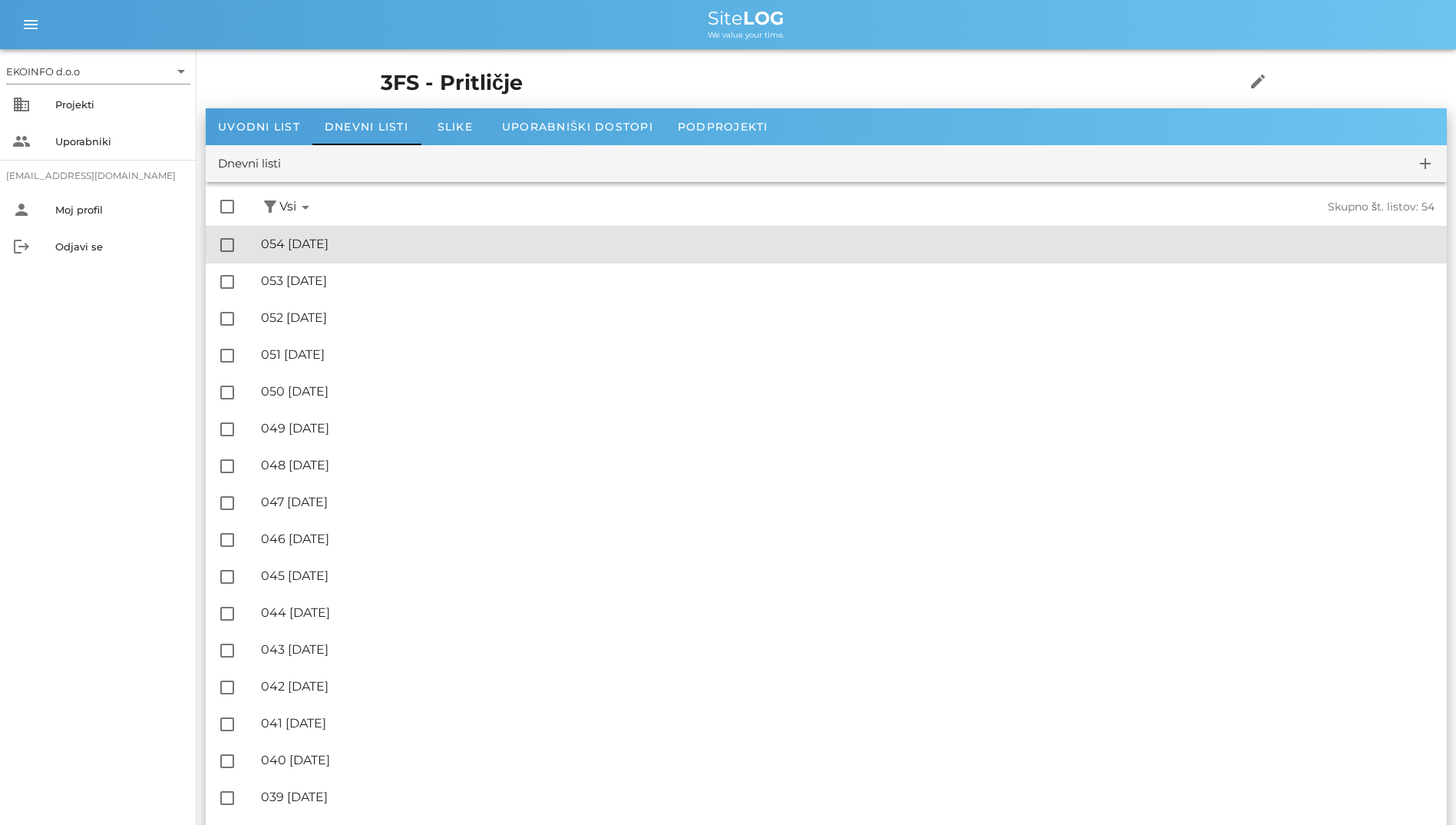
click at [437, 236] on div "🔏 054 [DATE] ✓ Podpisal: Nadzornik ✓ Podpisal: Sestavljalec ✓ Podpisal: Odgovor…" at bounding box center [847, 244] width 1174 height 34
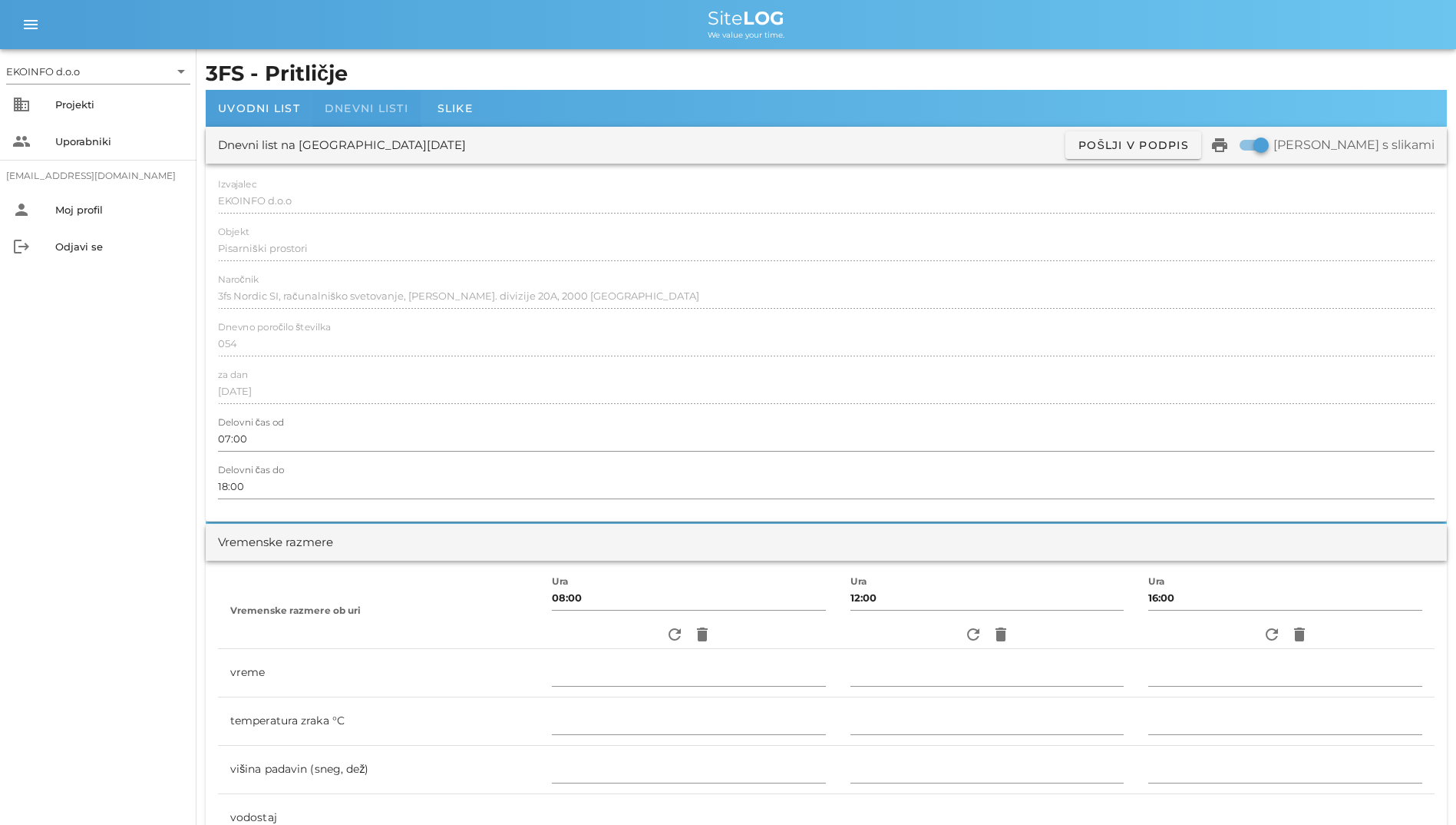
click at [316, 103] on div "Dnevni listi" at bounding box center [366, 108] width 108 height 37
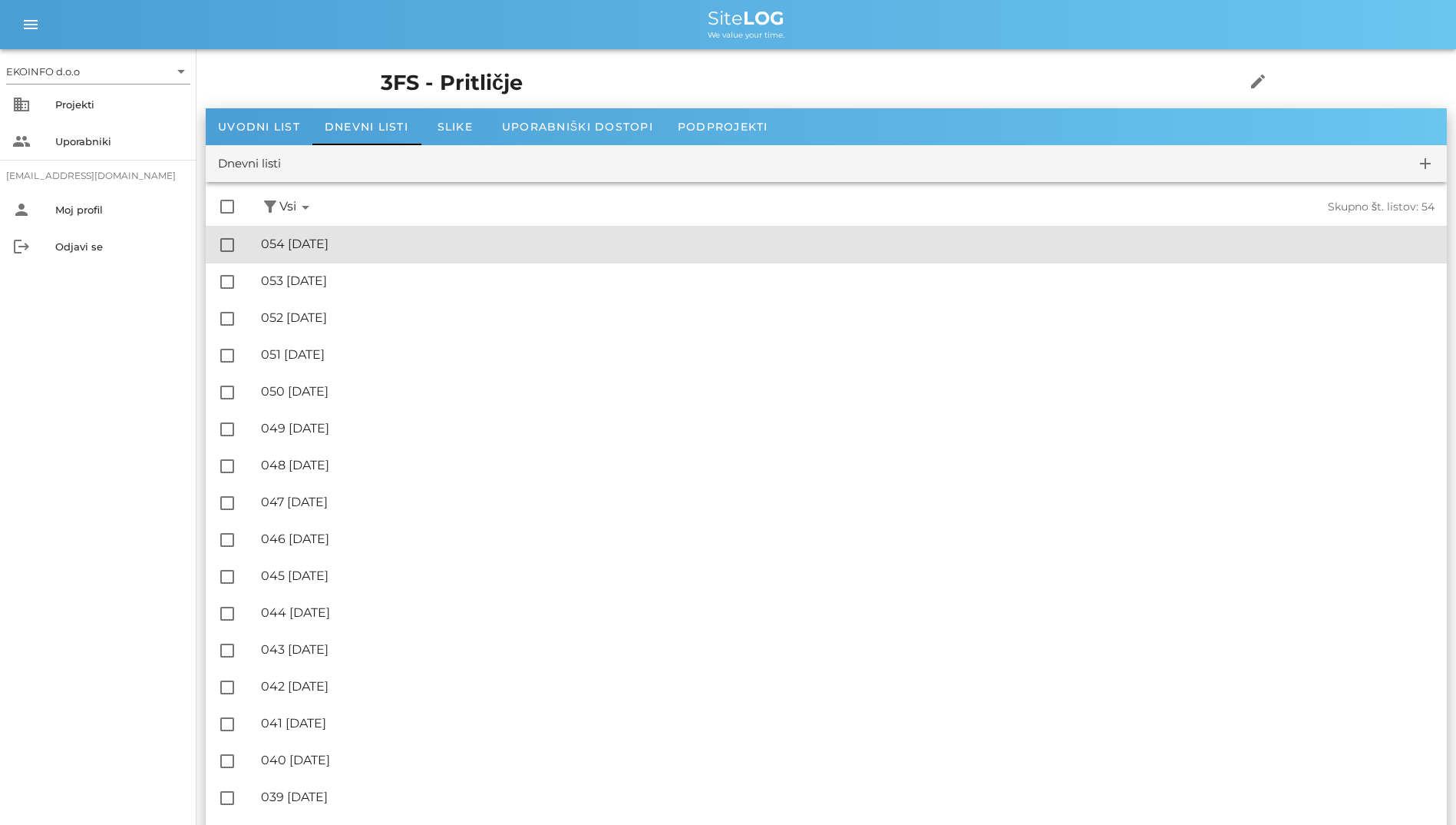
click at [407, 239] on div "🔏 054 [DATE]" at bounding box center [847, 243] width 1174 height 15
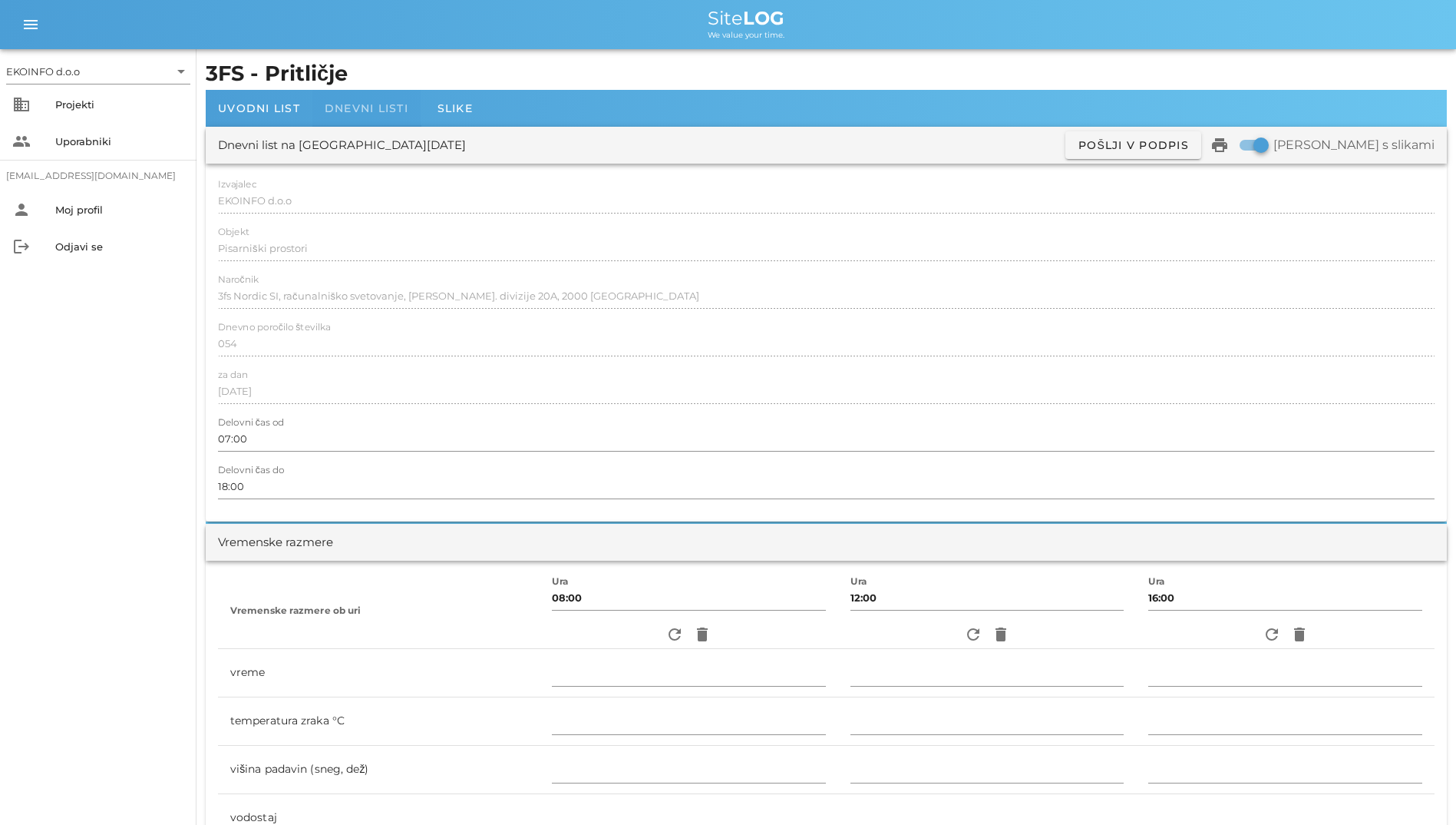
click at [387, 113] on span "Dnevni listi" at bounding box center [367, 108] width 84 height 14
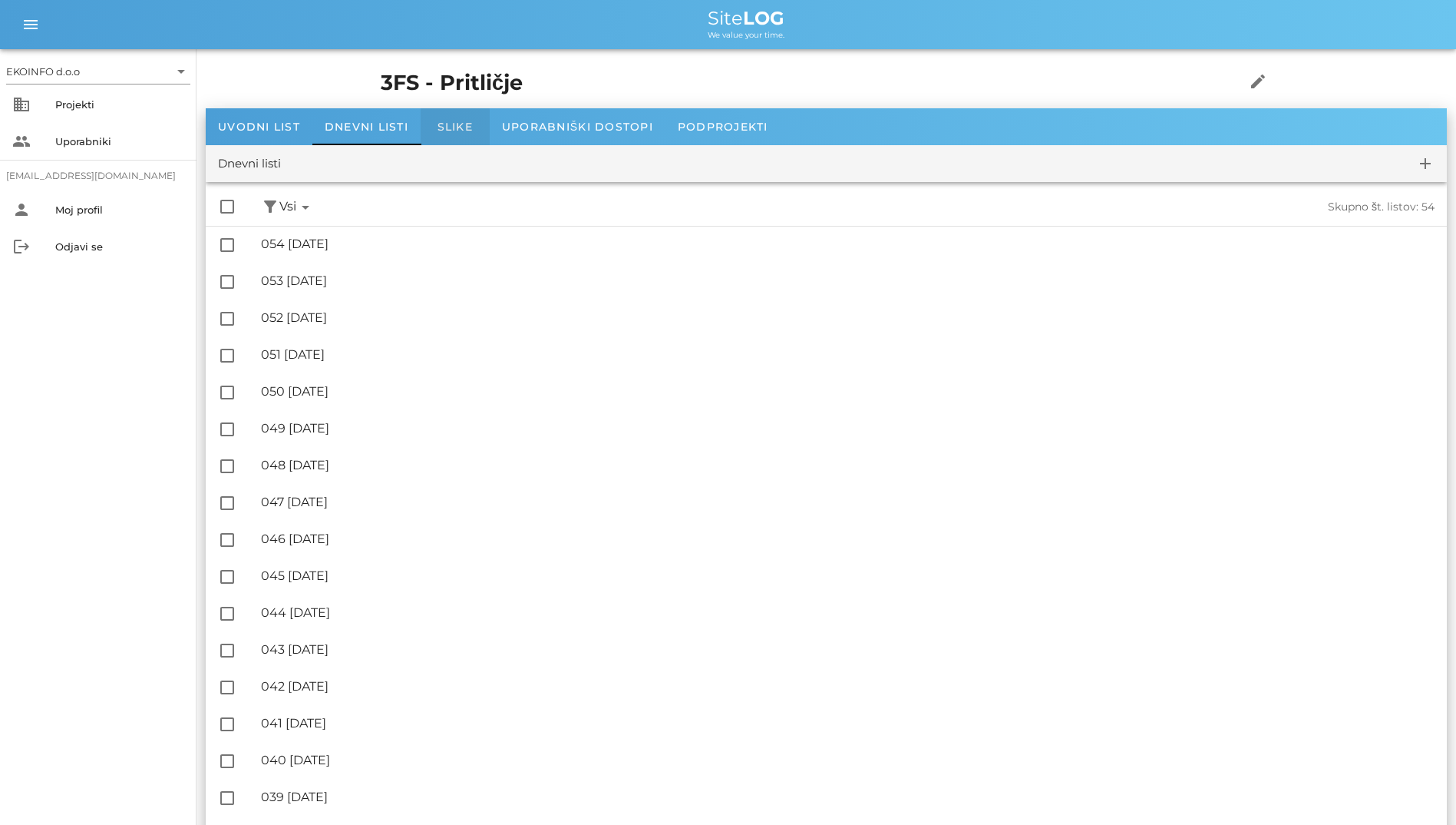
click at [452, 111] on div "Slike" at bounding box center [455, 127] width 69 height 37
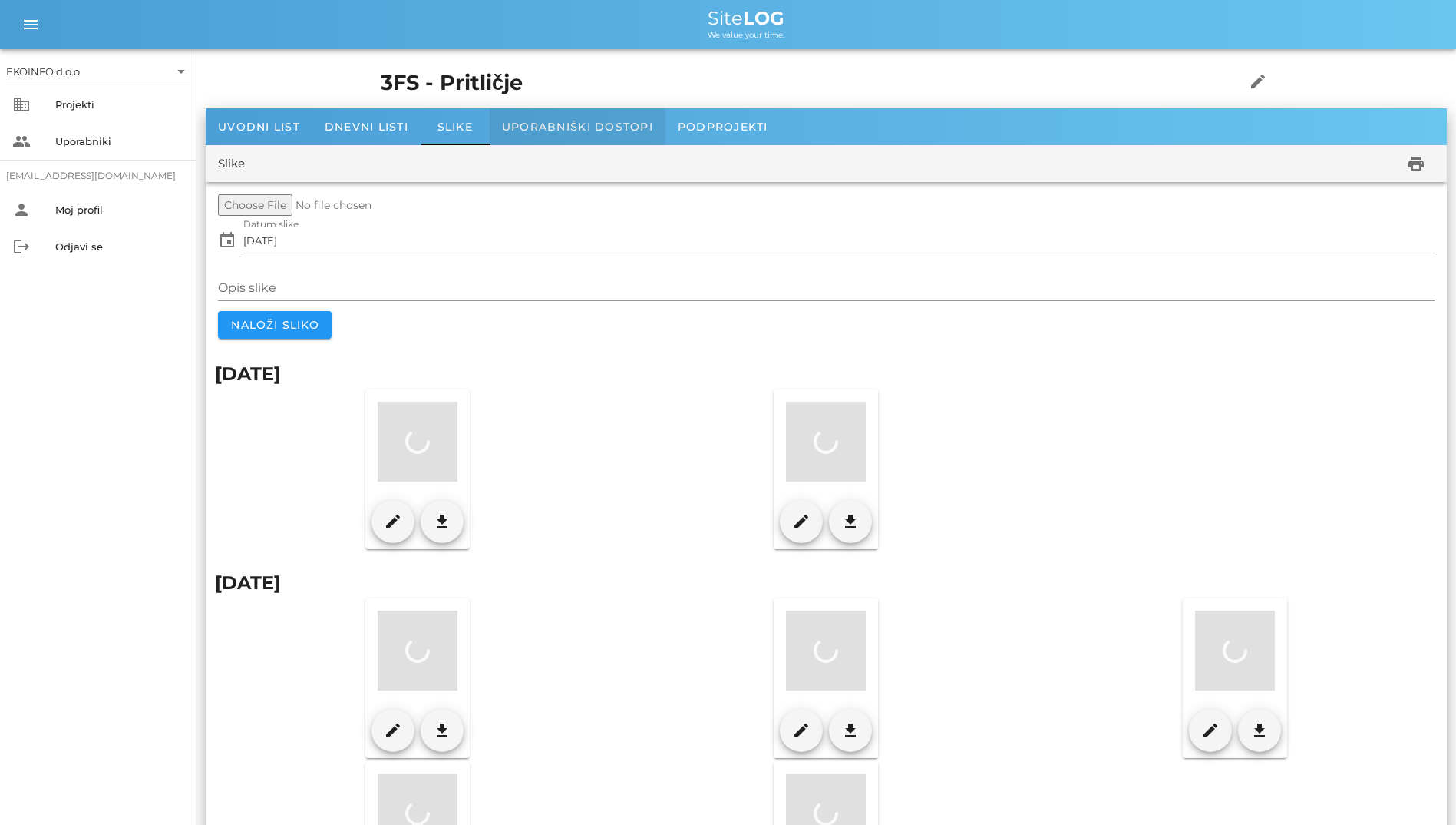
click at [541, 128] on span "Uporabniški dostopi" at bounding box center [578, 127] width 151 height 14
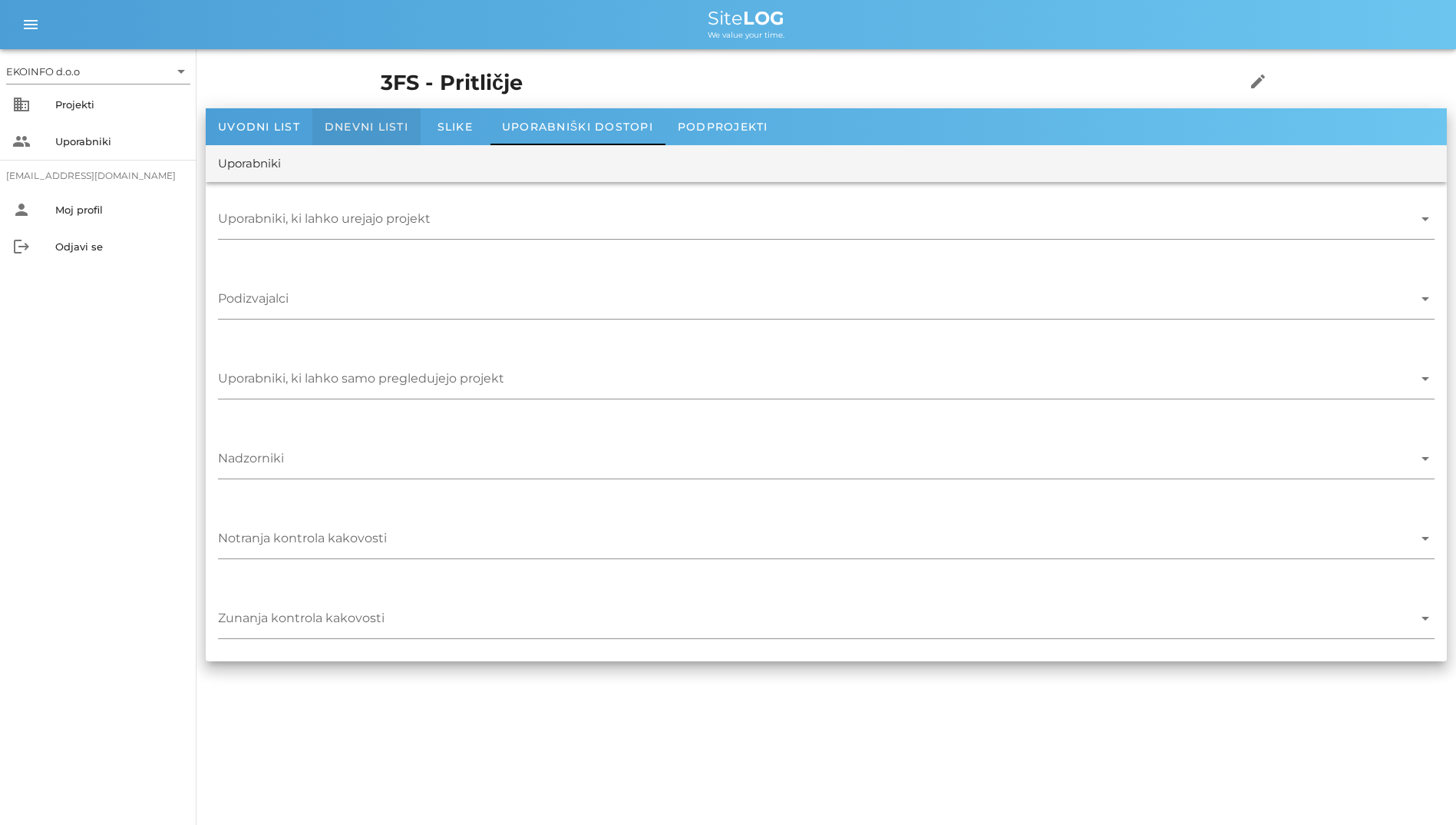
click at [383, 127] on span "Dnevni listi" at bounding box center [367, 127] width 84 height 14
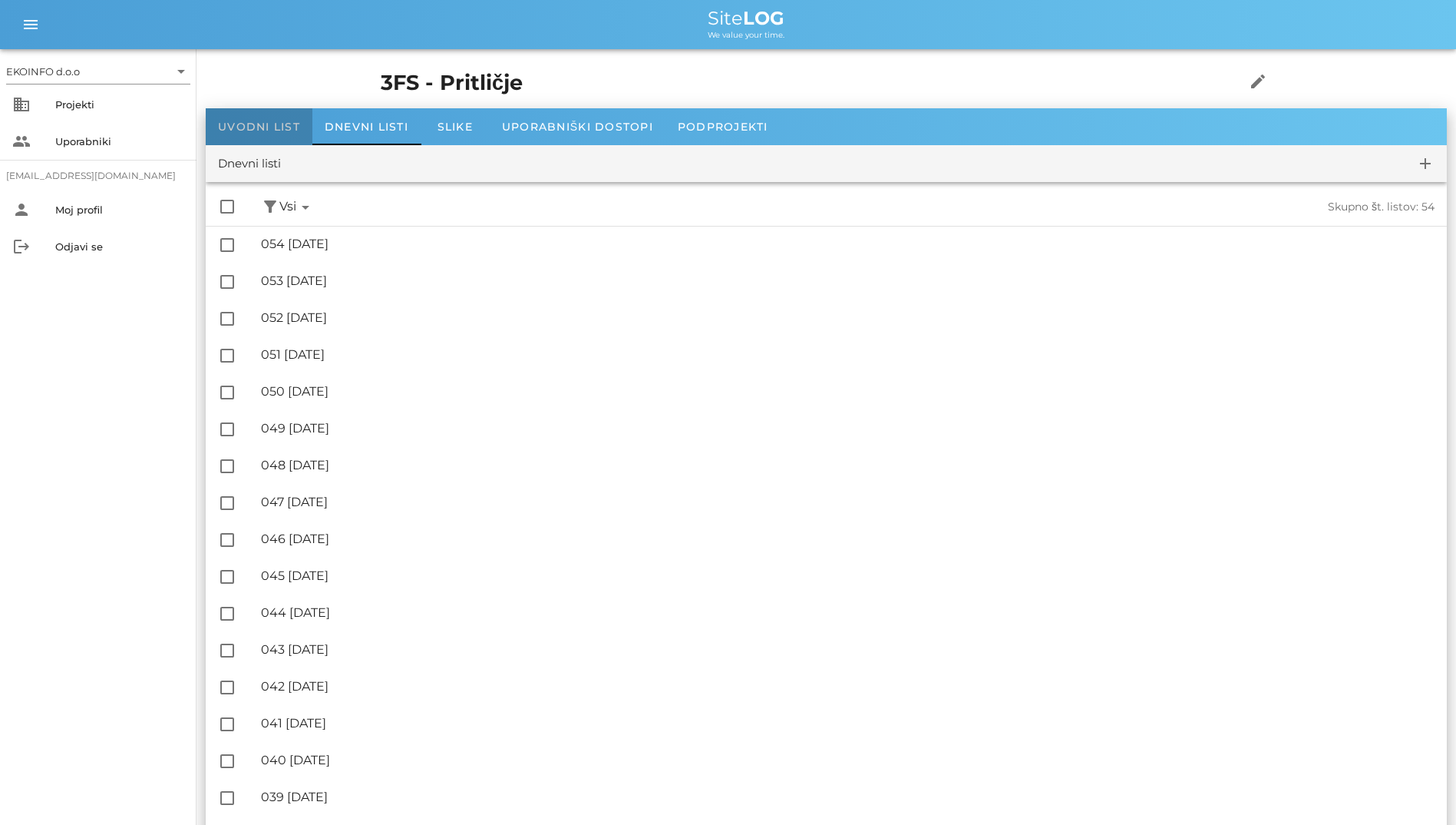
click at [248, 131] on span "Uvodni list" at bounding box center [259, 127] width 82 height 14
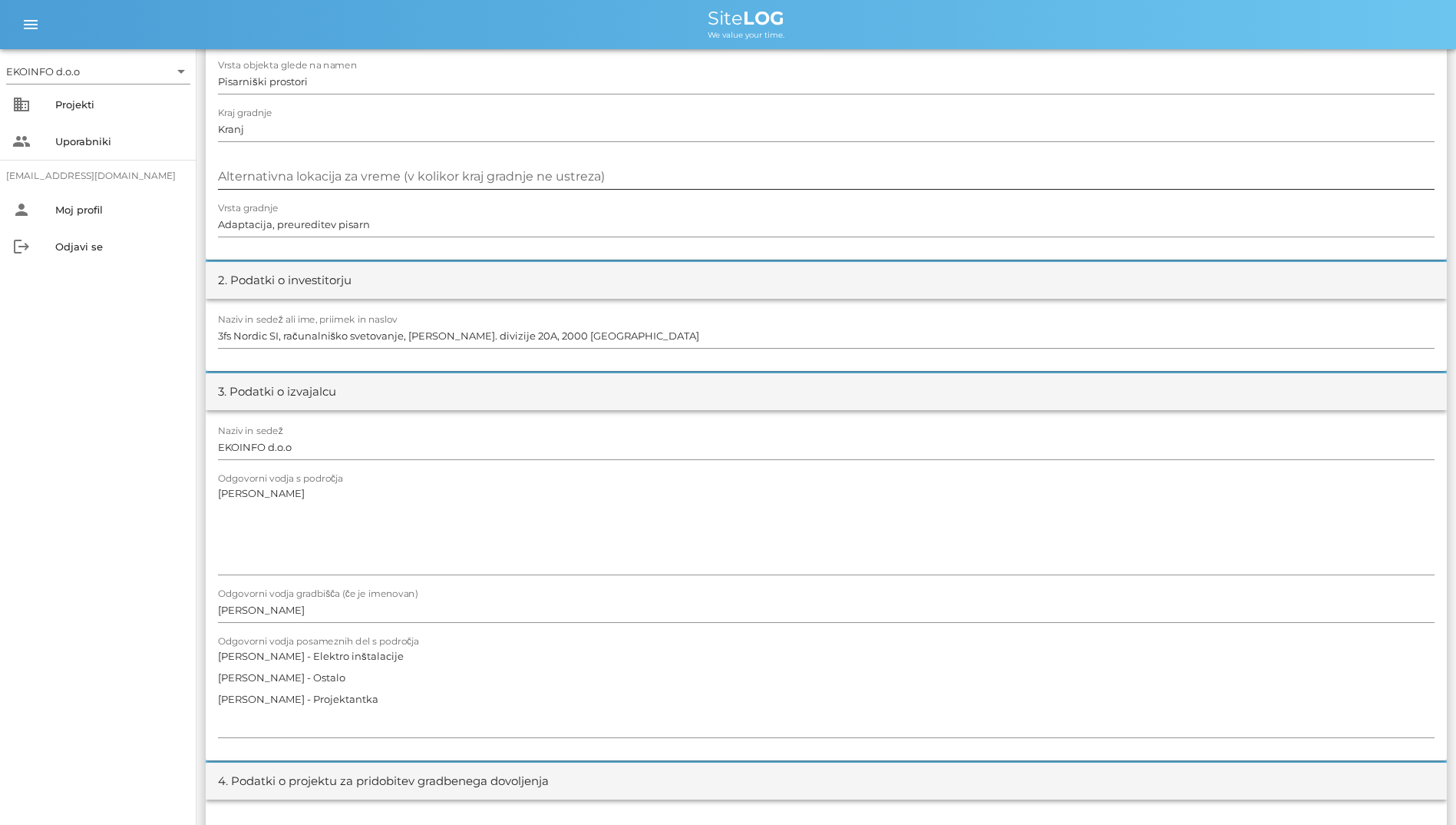
scroll to position [461, 0]
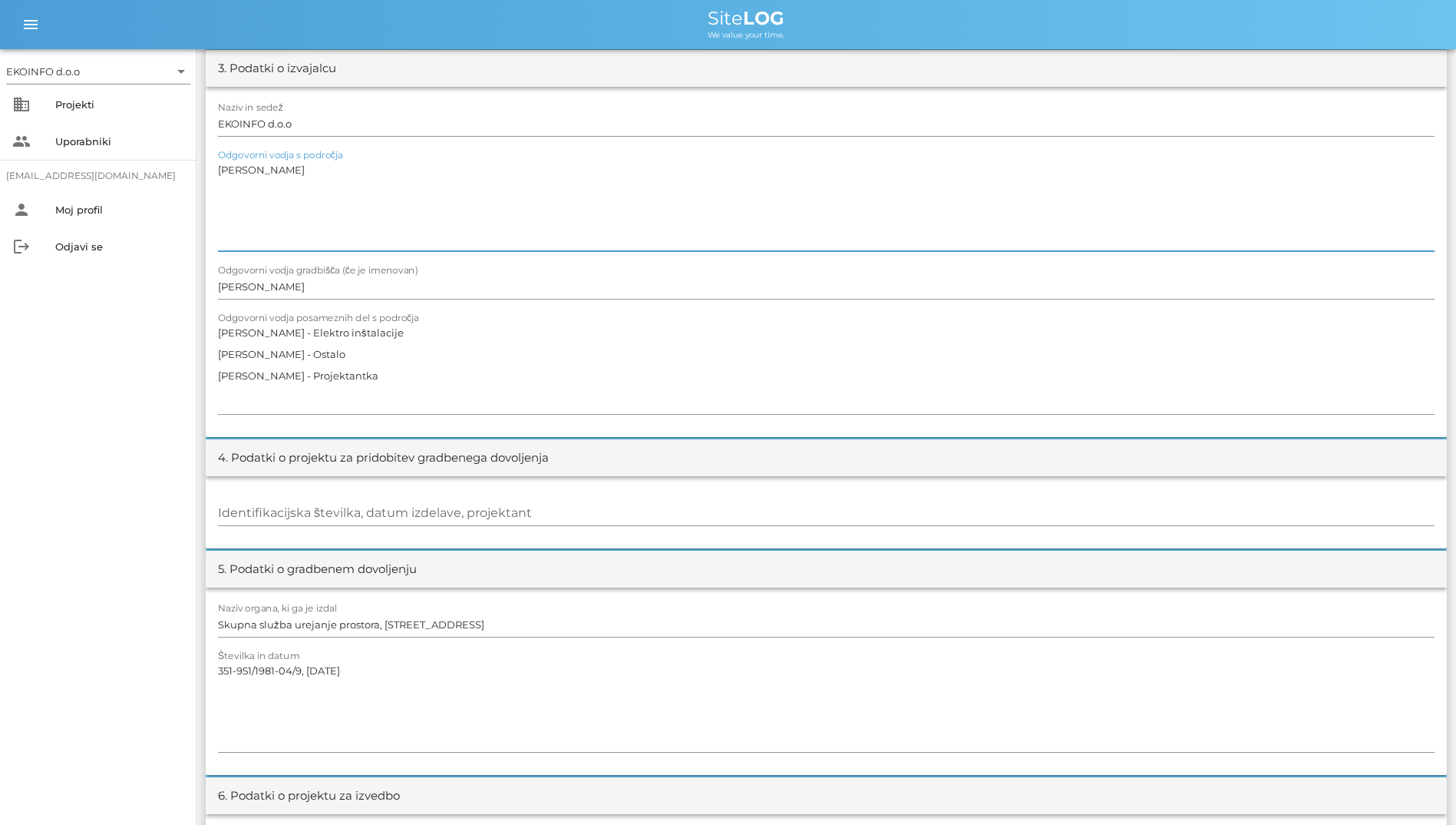
click at [452, 214] on textarea "[PERSON_NAME]" at bounding box center [826, 205] width 1217 height 92
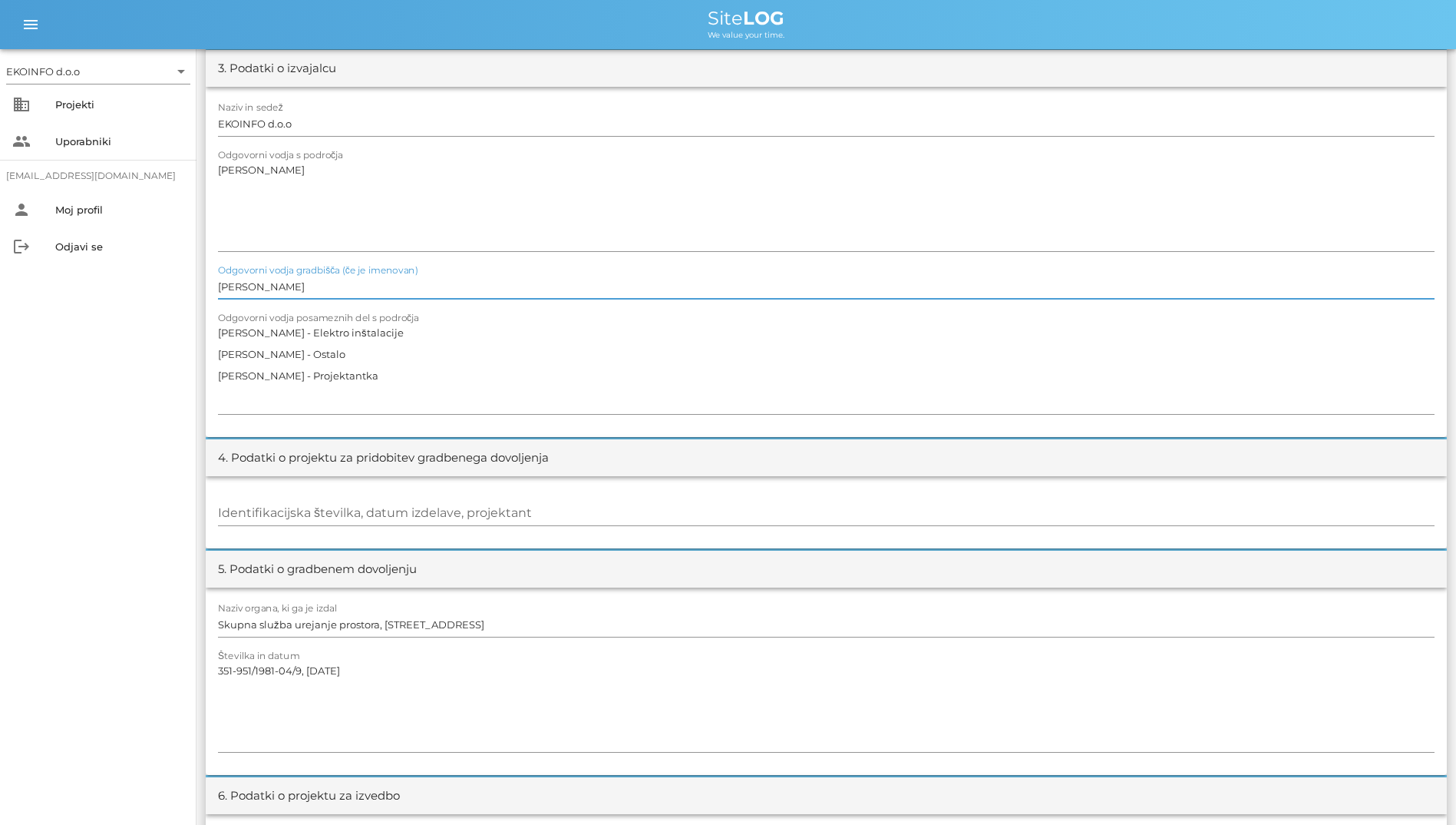
click at [487, 294] on input "[PERSON_NAME]" at bounding box center [826, 286] width 1217 height 24
click at [528, 343] on textarea "[PERSON_NAME] - Elektro inštalacije [PERSON_NAME] - Ostalo [PERSON_NAME] - Proj…" at bounding box center [826, 368] width 1217 height 92
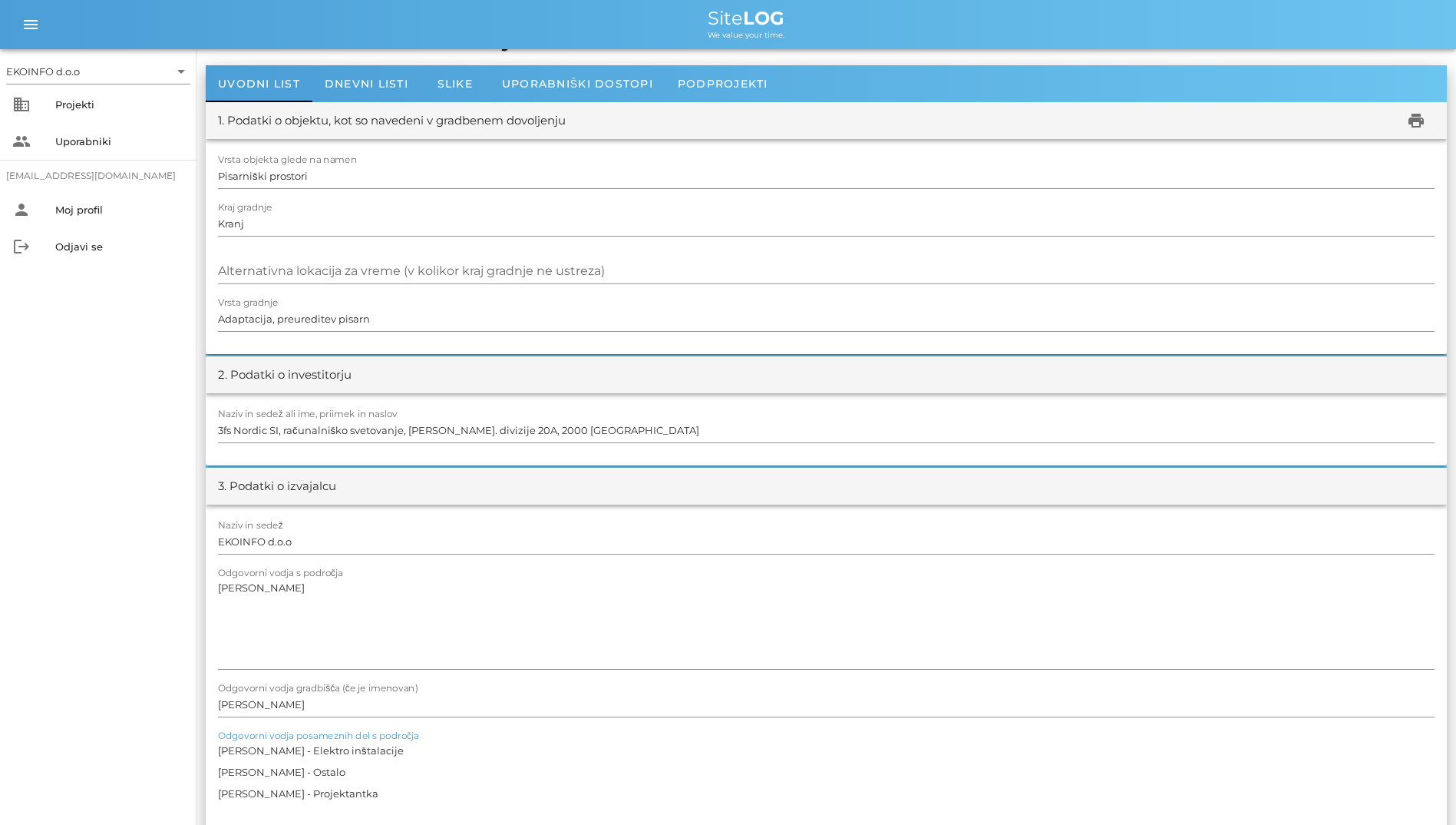
scroll to position [0, 0]
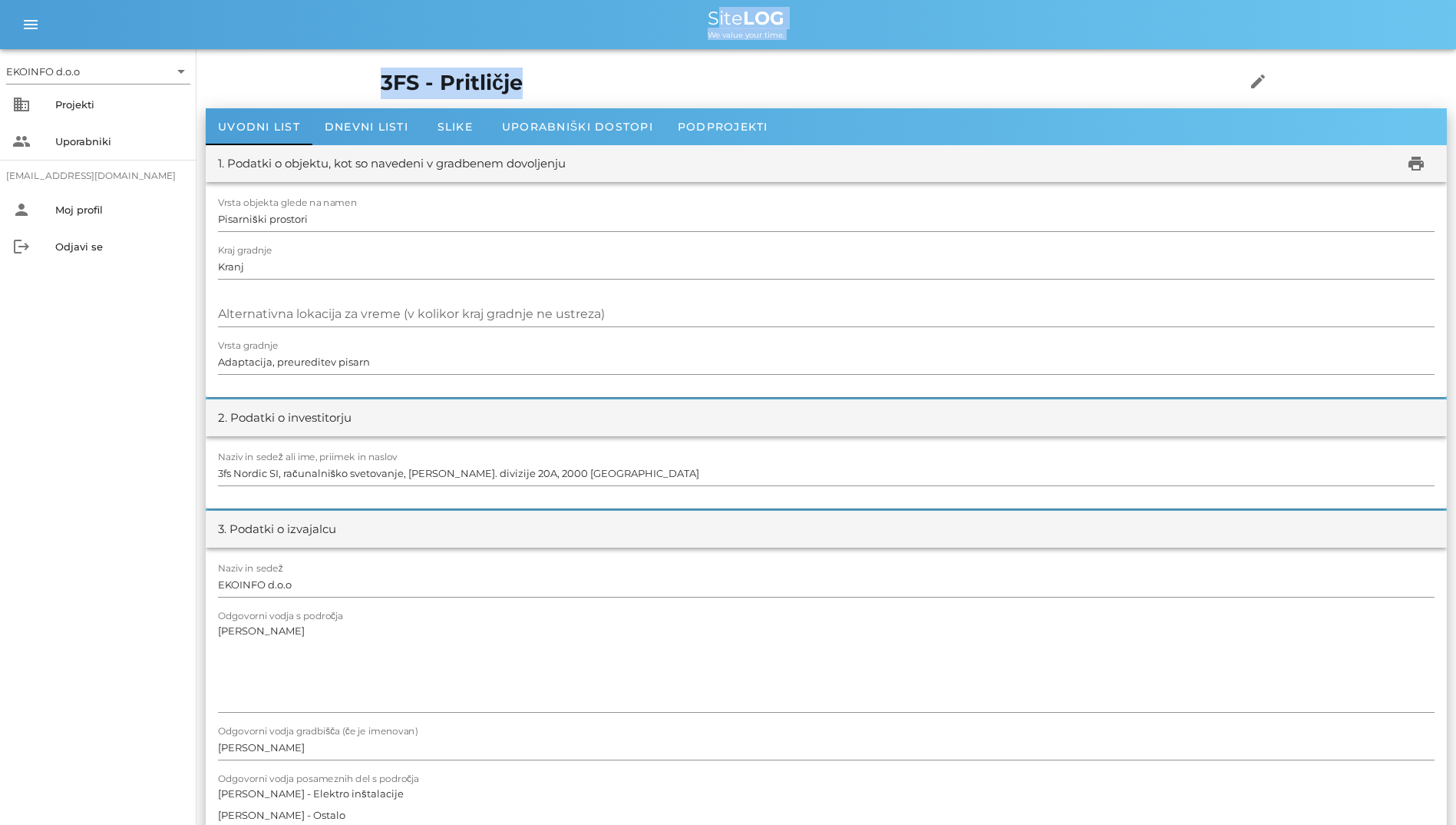
drag, startPoint x: 671, startPoint y: 83, endPoint x: 428, endPoint y: 20, distance: 251.0
click at [234, 31] on div "We value your time." at bounding box center [747, 33] width 1395 height 13
drag, startPoint x: 629, startPoint y: 15, endPoint x: 794, endPoint y: 41, distance: 167.0
click at [794, 41] on div "menu menu Site LOG We value your time." at bounding box center [728, 24] width 1456 height 49
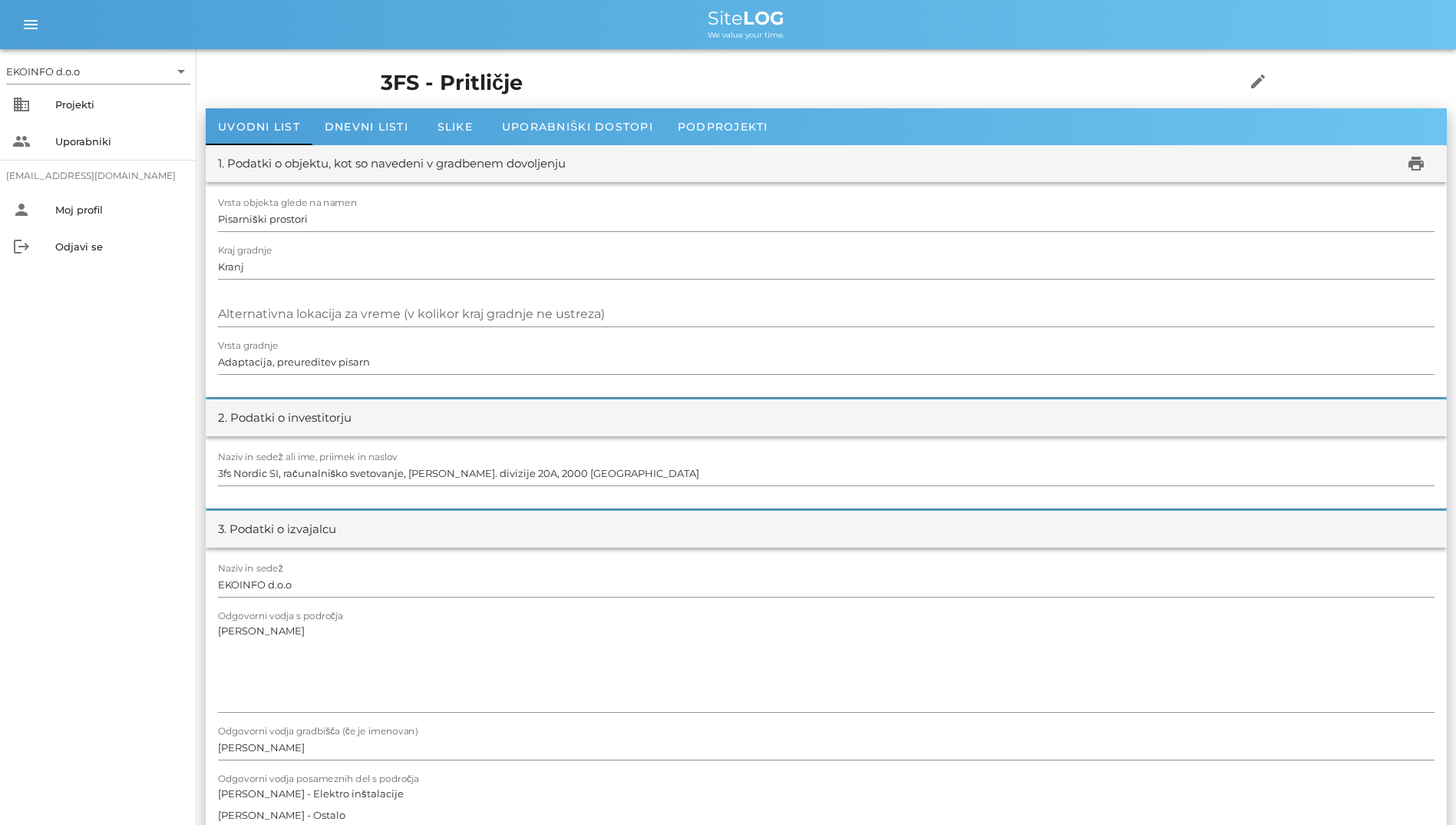
drag, startPoint x: 794, startPoint y: 41, endPoint x: 614, endPoint y: 16, distance: 181.7
click at [605, 17] on div "Site LOG" at bounding box center [747, 18] width 1395 height 19
click at [725, 13] on span "Site LOG" at bounding box center [746, 18] width 77 height 22
drag, startPoint x: 725, startPoint y: 13, endPoint x: 639, endPoint y: 2, distance: 86.7
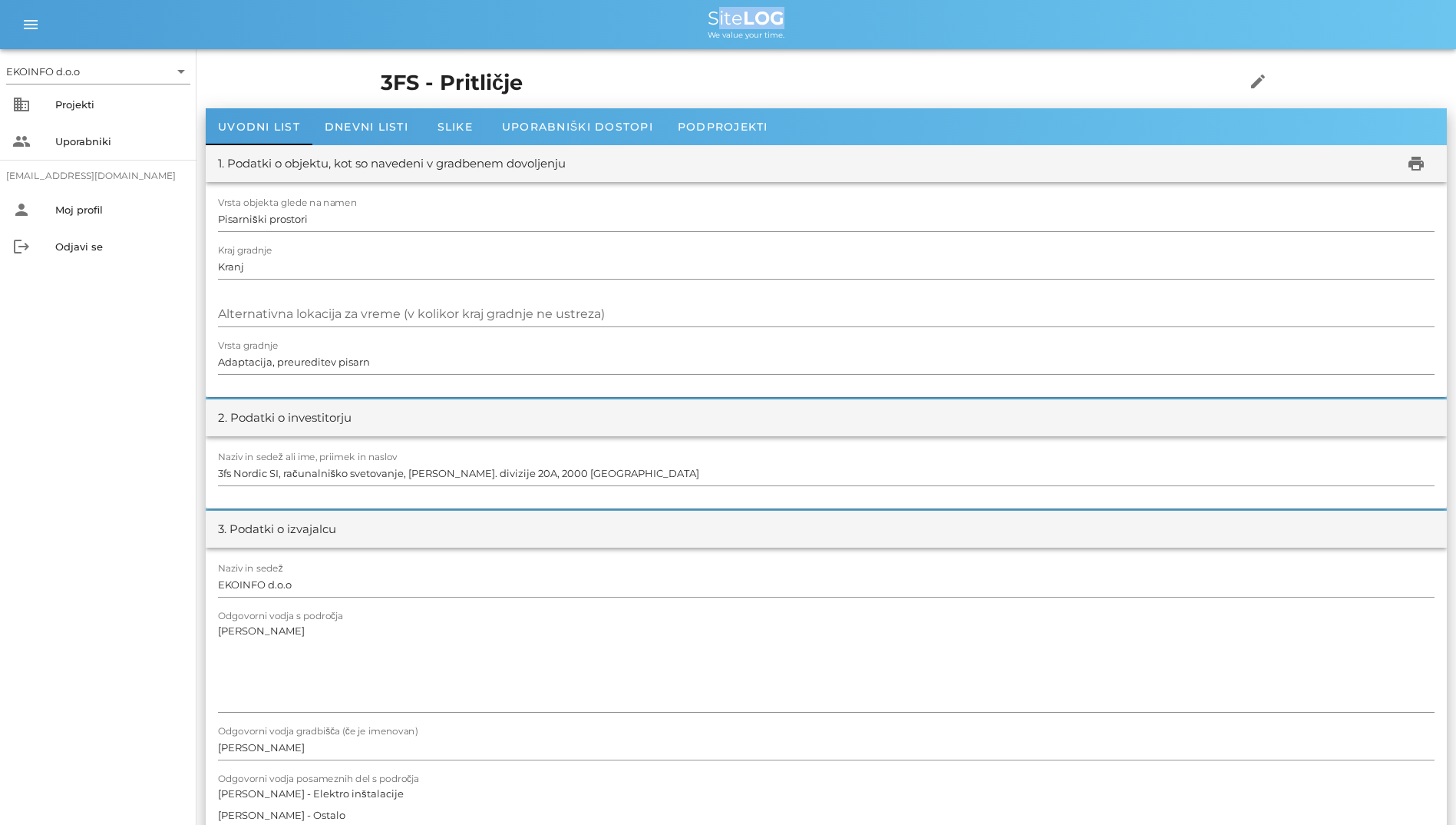
click at [639, 2] on div "menu menu Site LOG We value your time." at bounding box center [728, 24] width 1456 height 49
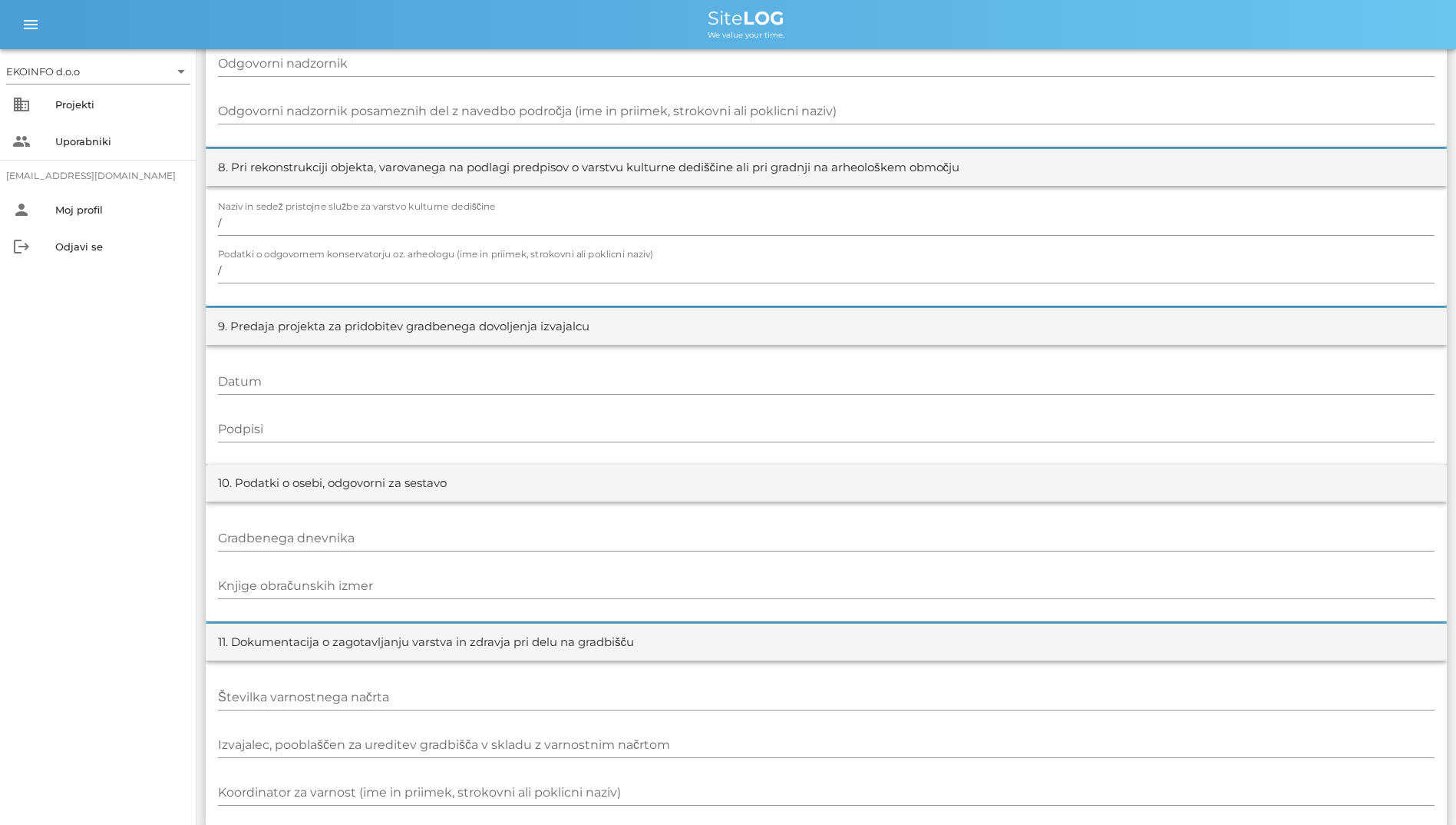
scroll to position [1420, 0]
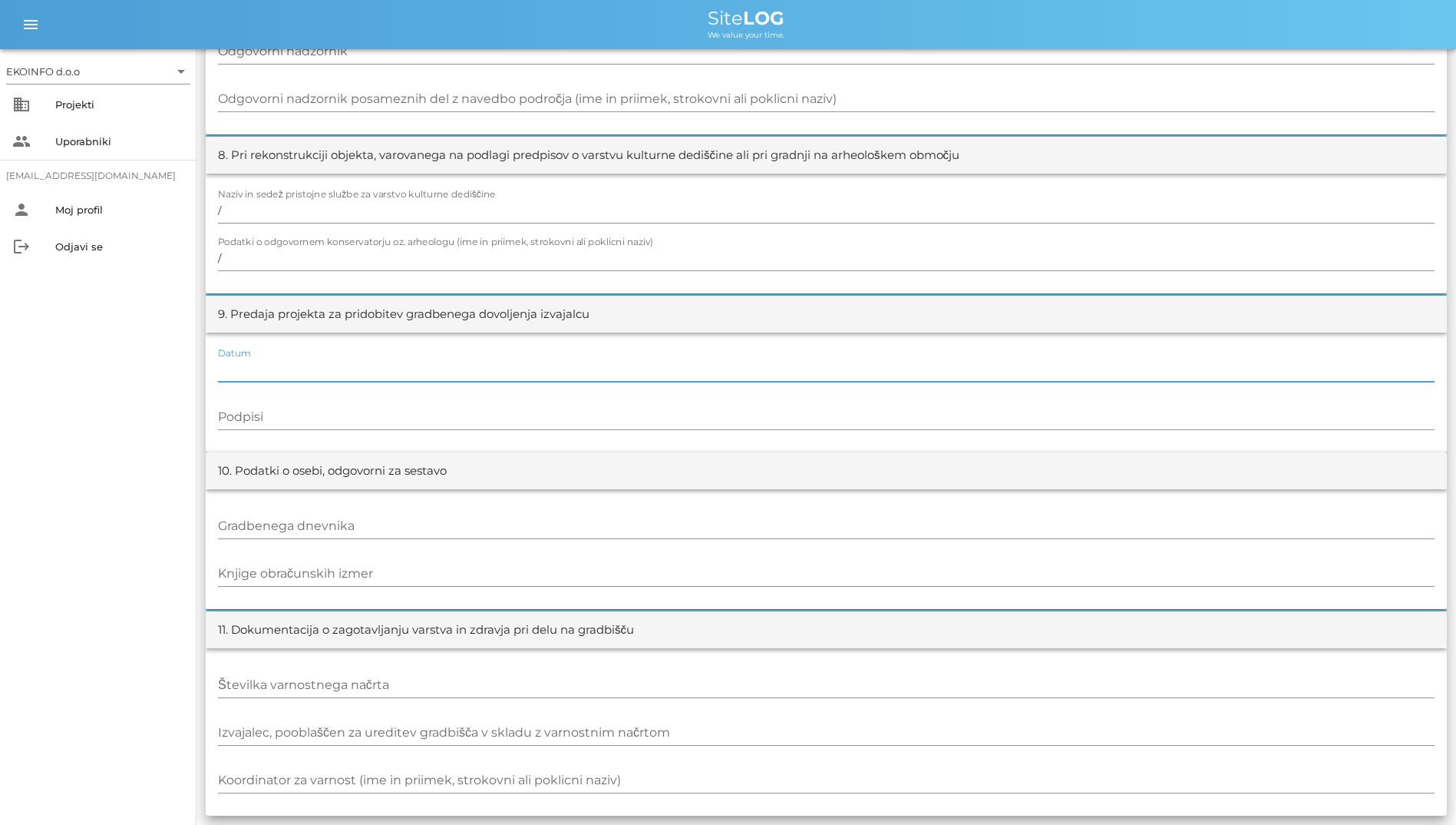
click at [610, 366] on input "Datum" at bounding box center [826, 369] width 1217 height 24
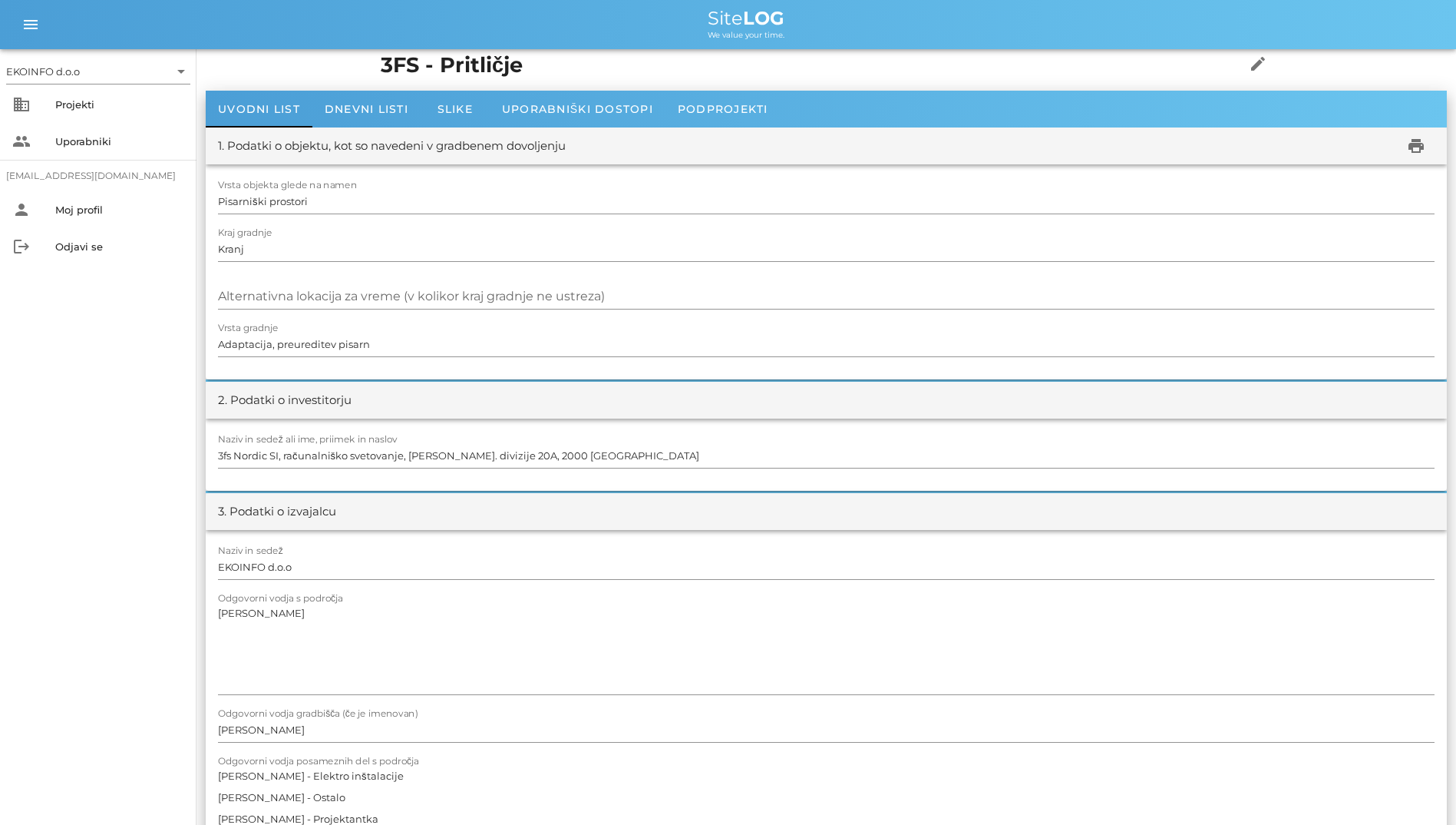
scroll to position [0, 0]
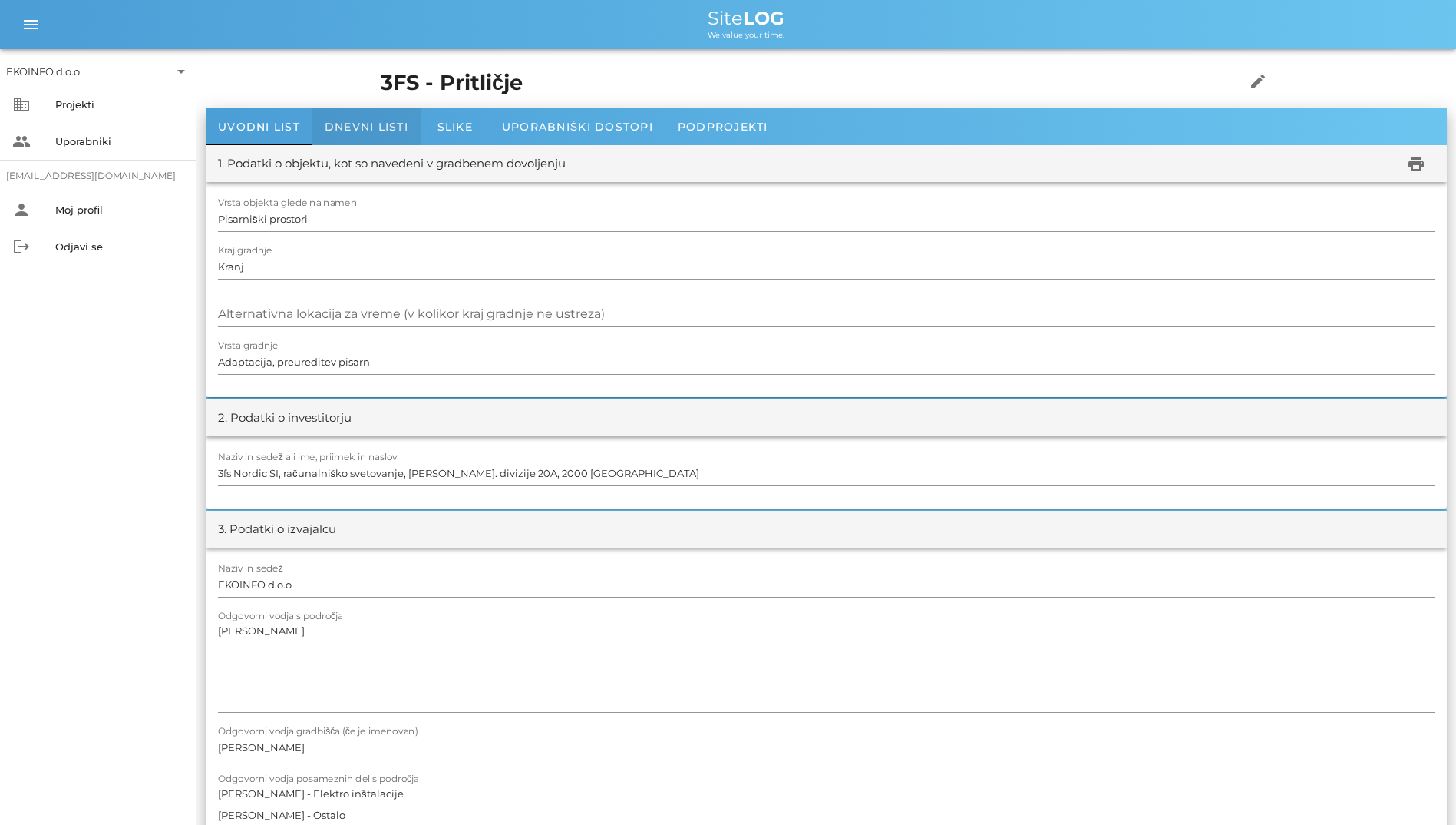
click at [413, 110] on div "Dnevni listi" at bounding box center [366, 127] width 108 height 37
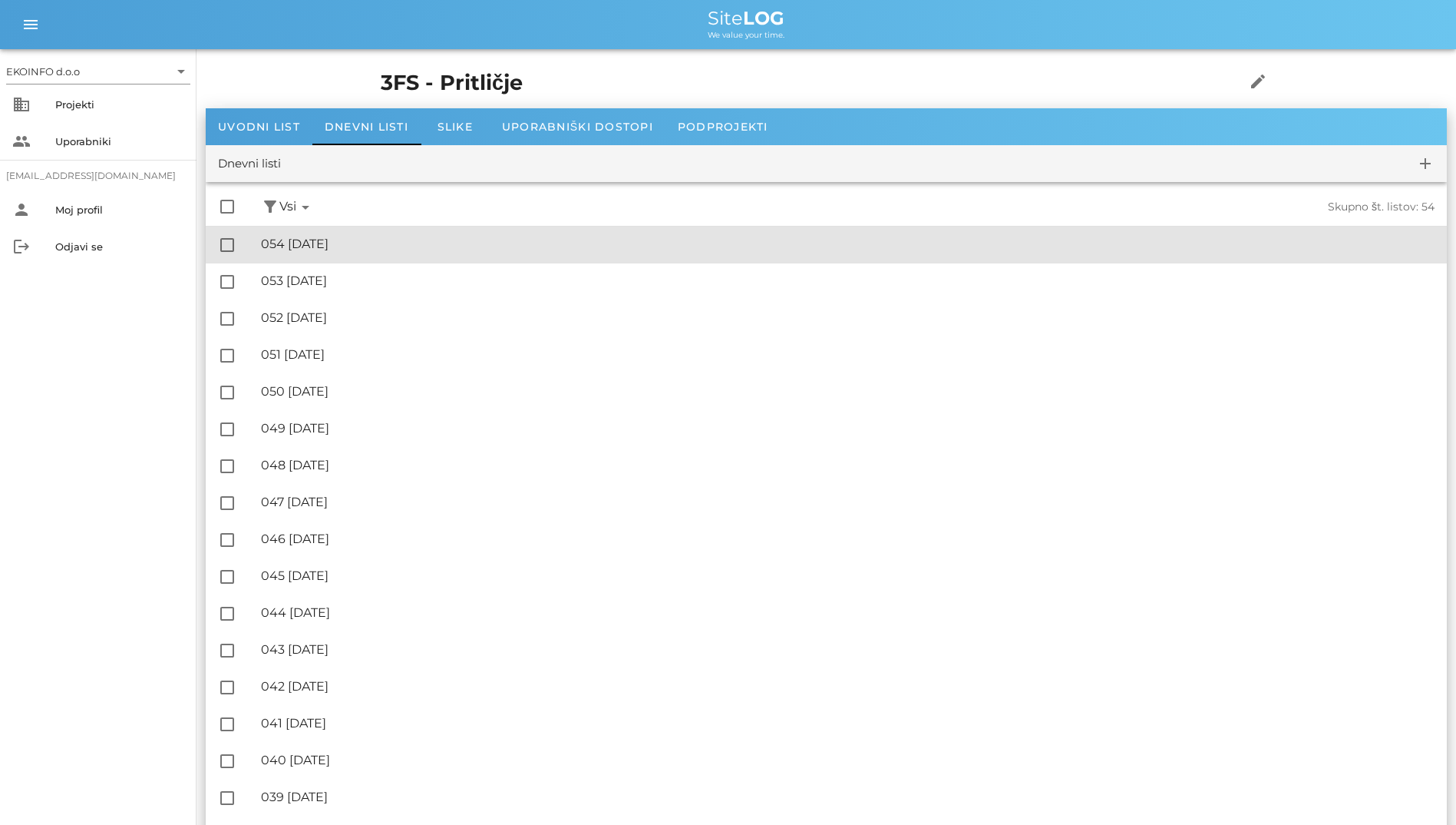
click at [405, 244] on div "🔏 054 [DATE]" at bounding box center [847, 243] width 1174 height 15
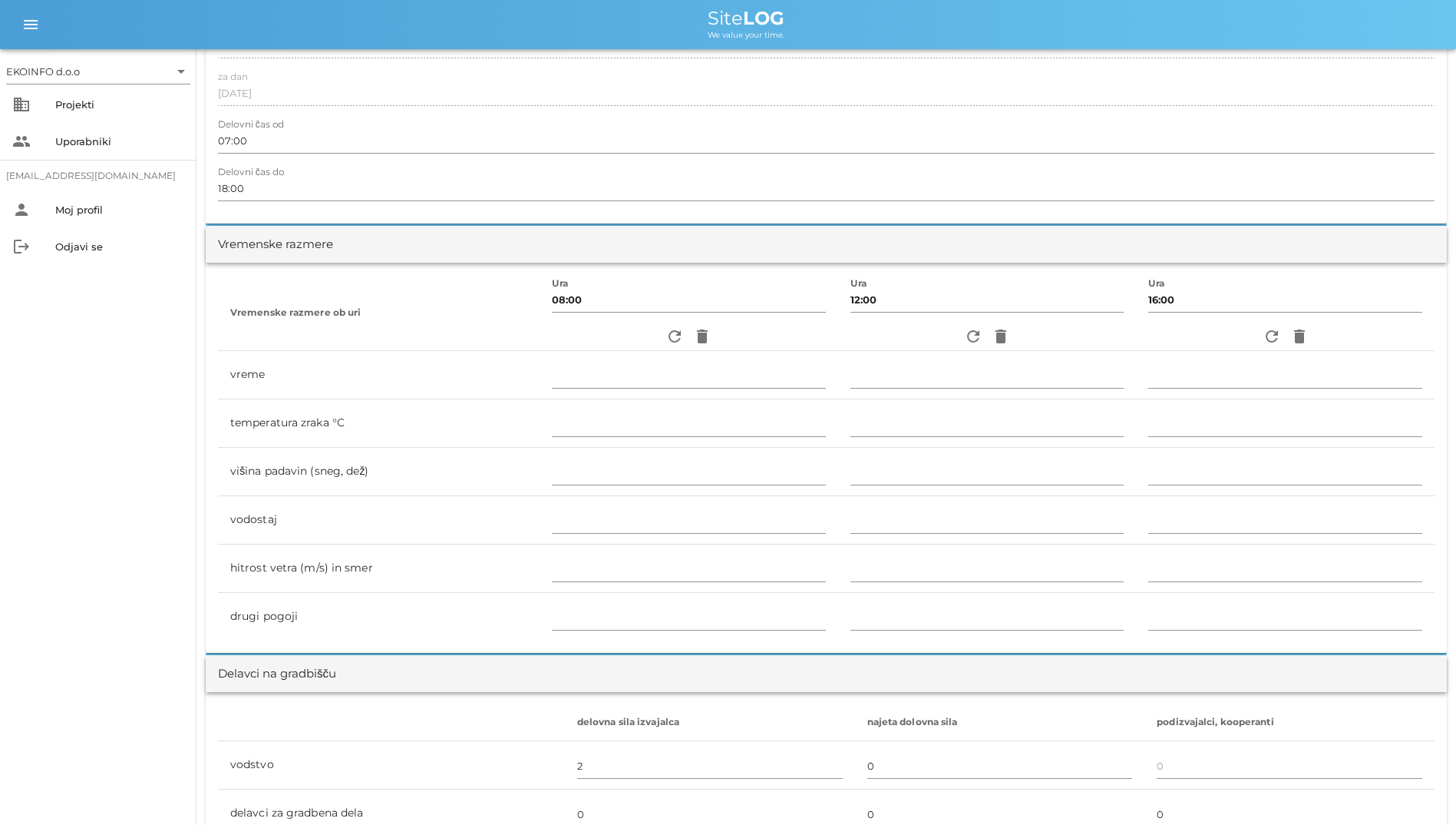
scroll to position [308, 0]
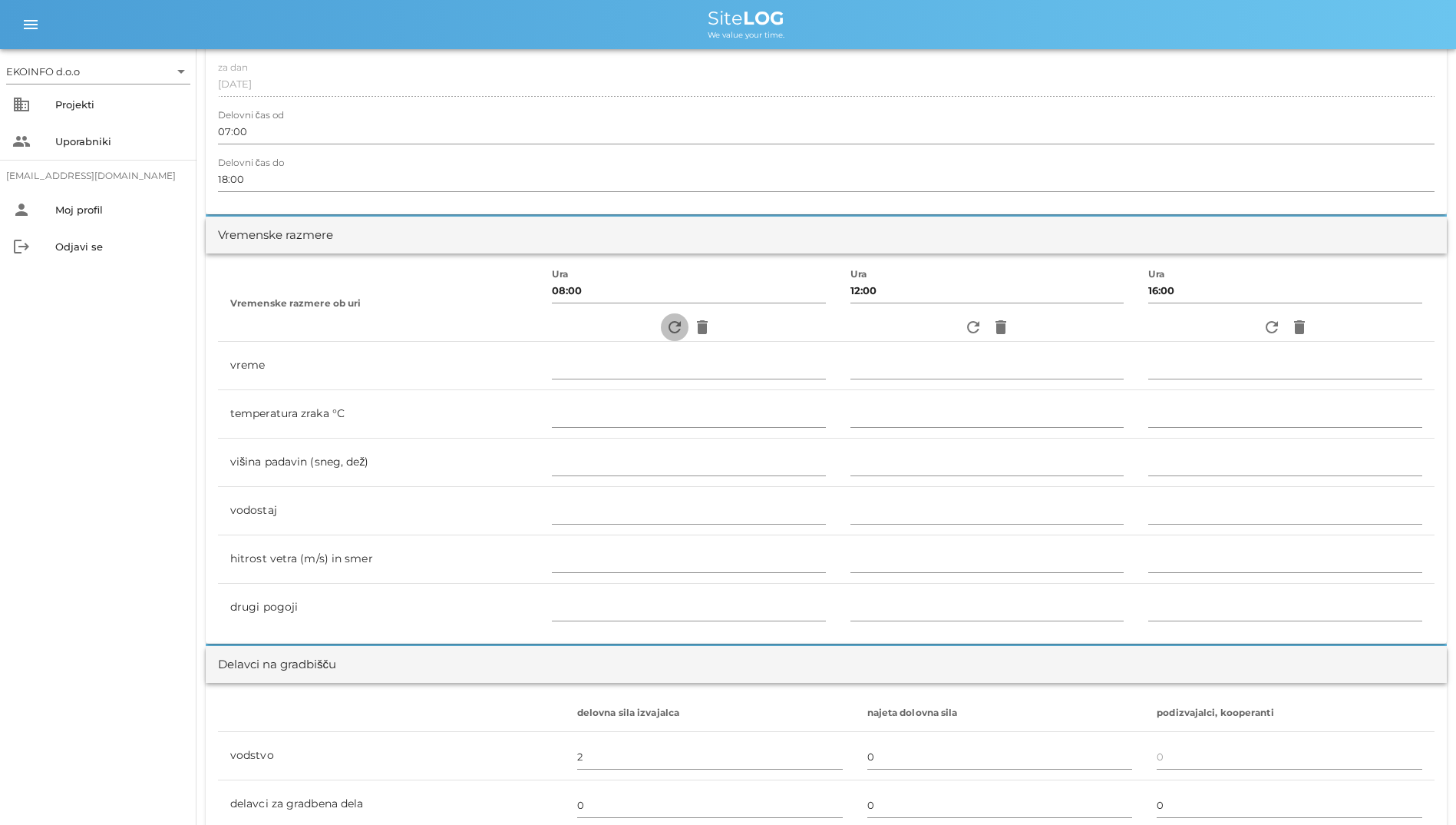
click at [667, 322] on icon "refresh" at bounding box center [674, 327] width 19 height 19
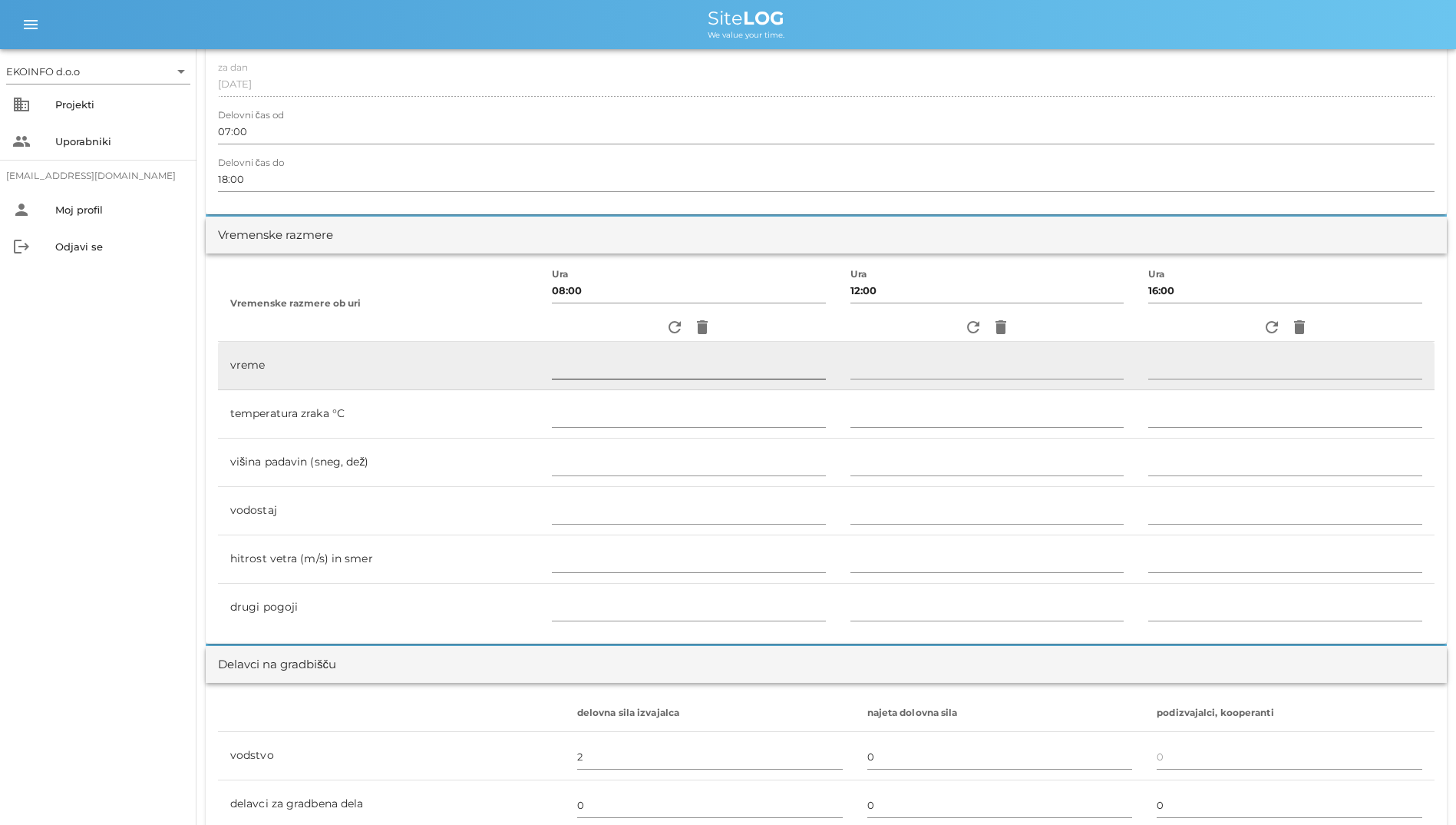
type input "delno oblačno"
type input "21"
type input "0"
type input "0.28 m/s šibek SV"
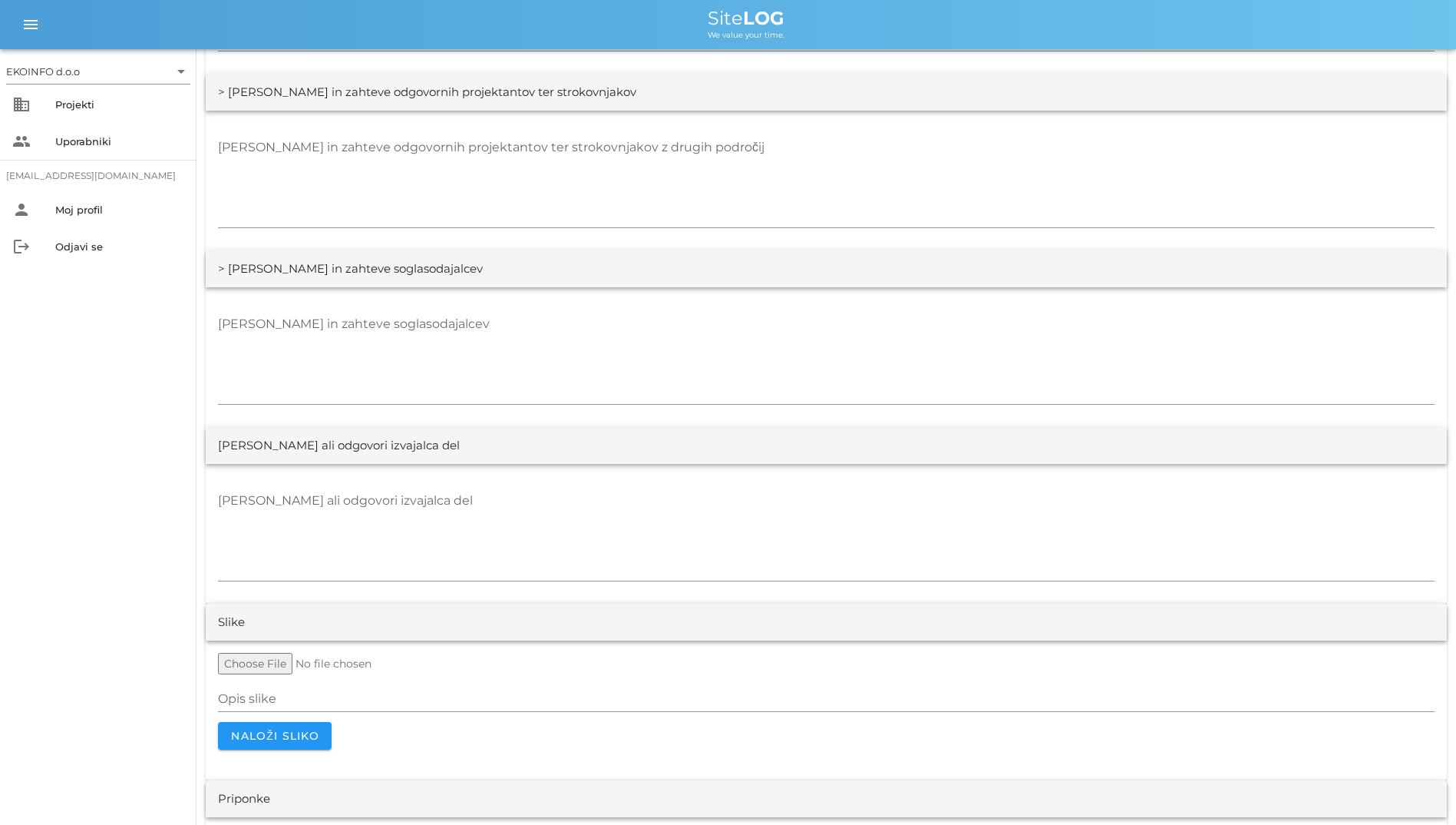
scroll to position [2710, 0]
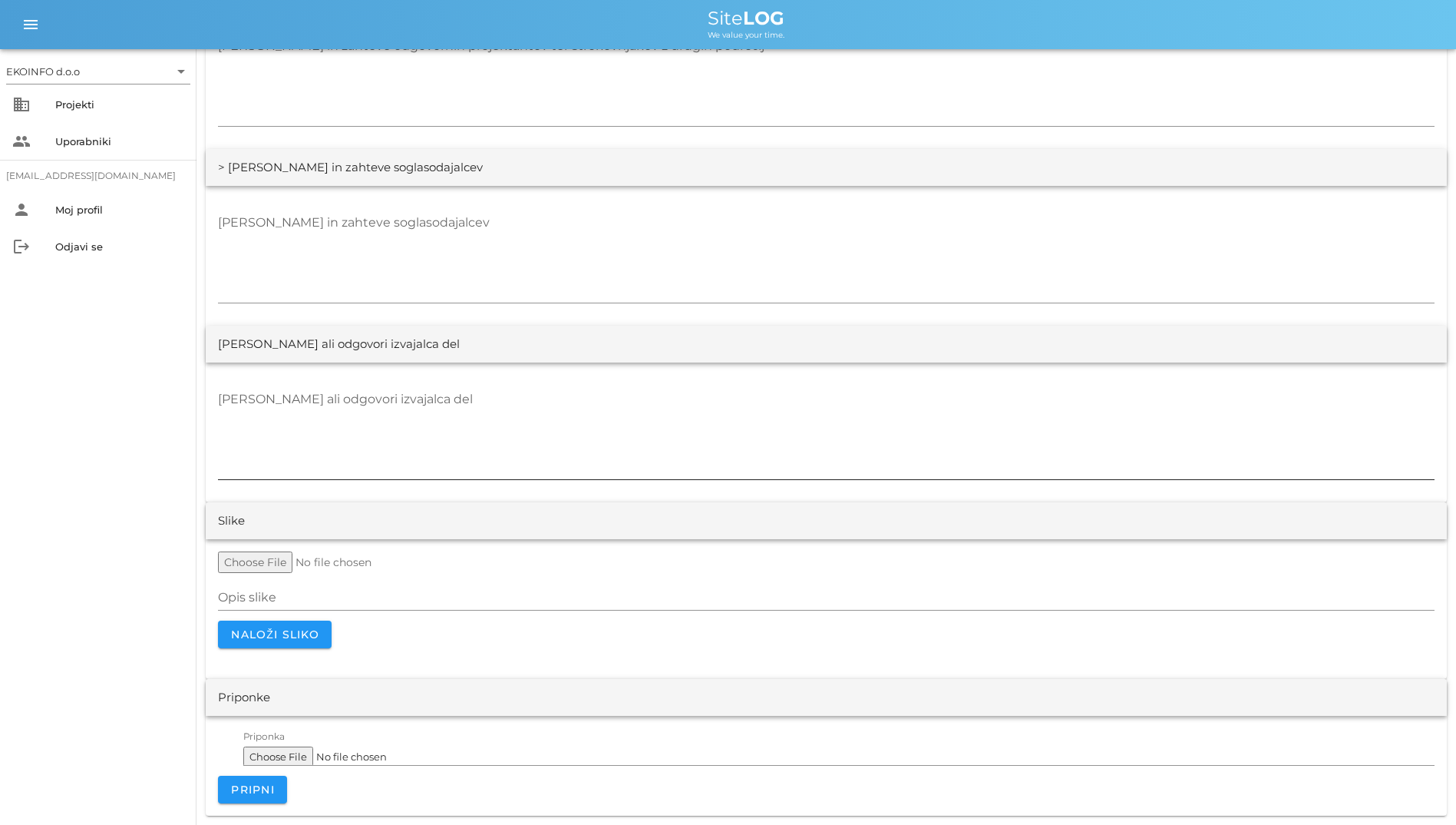
click at [645, 398] on textarea "[PERSON_NAME] ali odgovori izvajalca del" at bounding box center [826, 433] width 1217 height 92
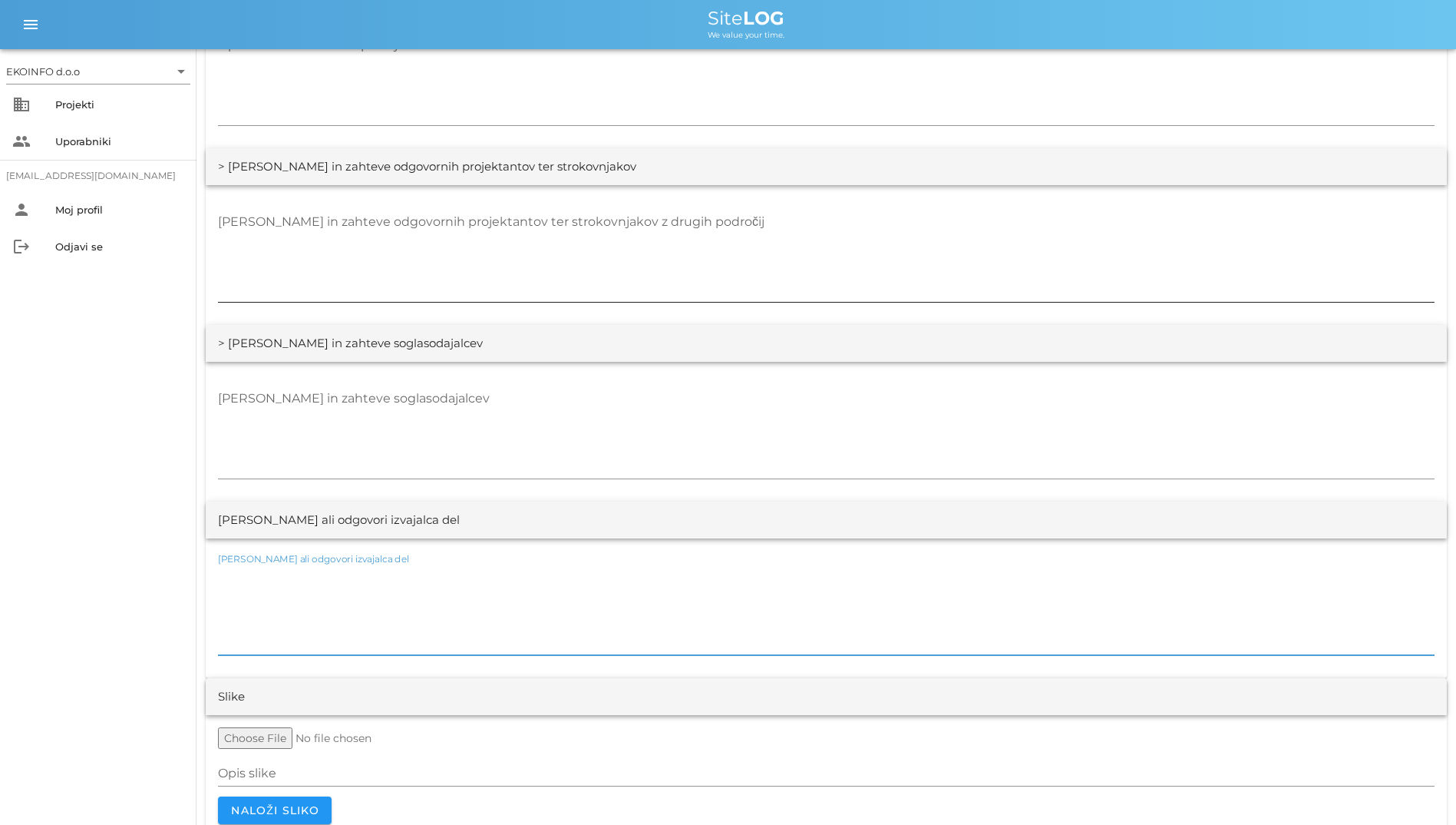
scroll to position [2326, 0]
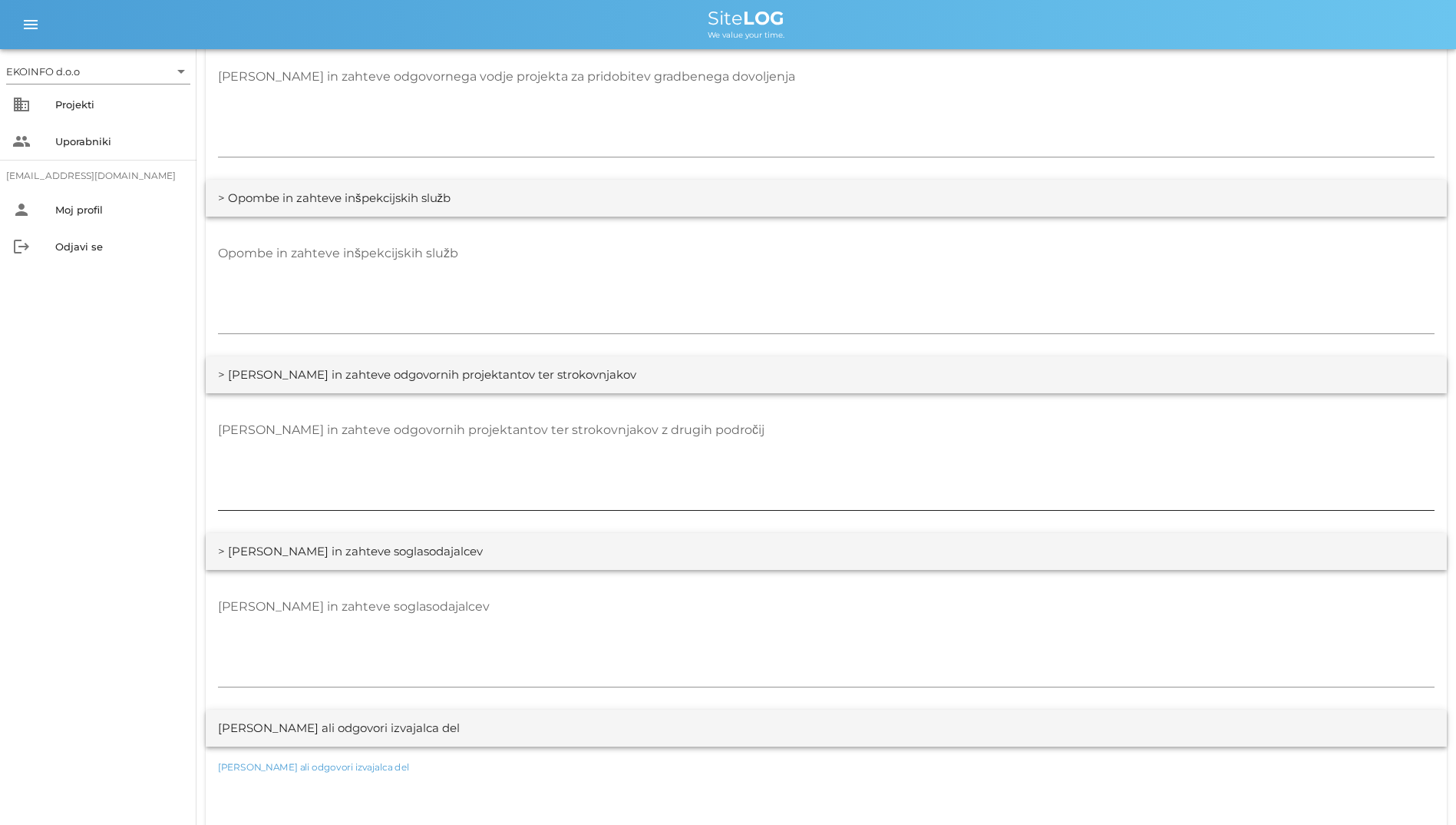
click at [687, 426] on textarea "[PERSON_NAME] in zahteve odgovornih projektantov ter strokovnjakov z drugih pod…" at bounding box center [826, 464] width 1217 height 92
click at [690, 330] on textarea "Opombe in zahteve inšpekcijskih služb" at bounding box center [826, 287] width 1217 height 92
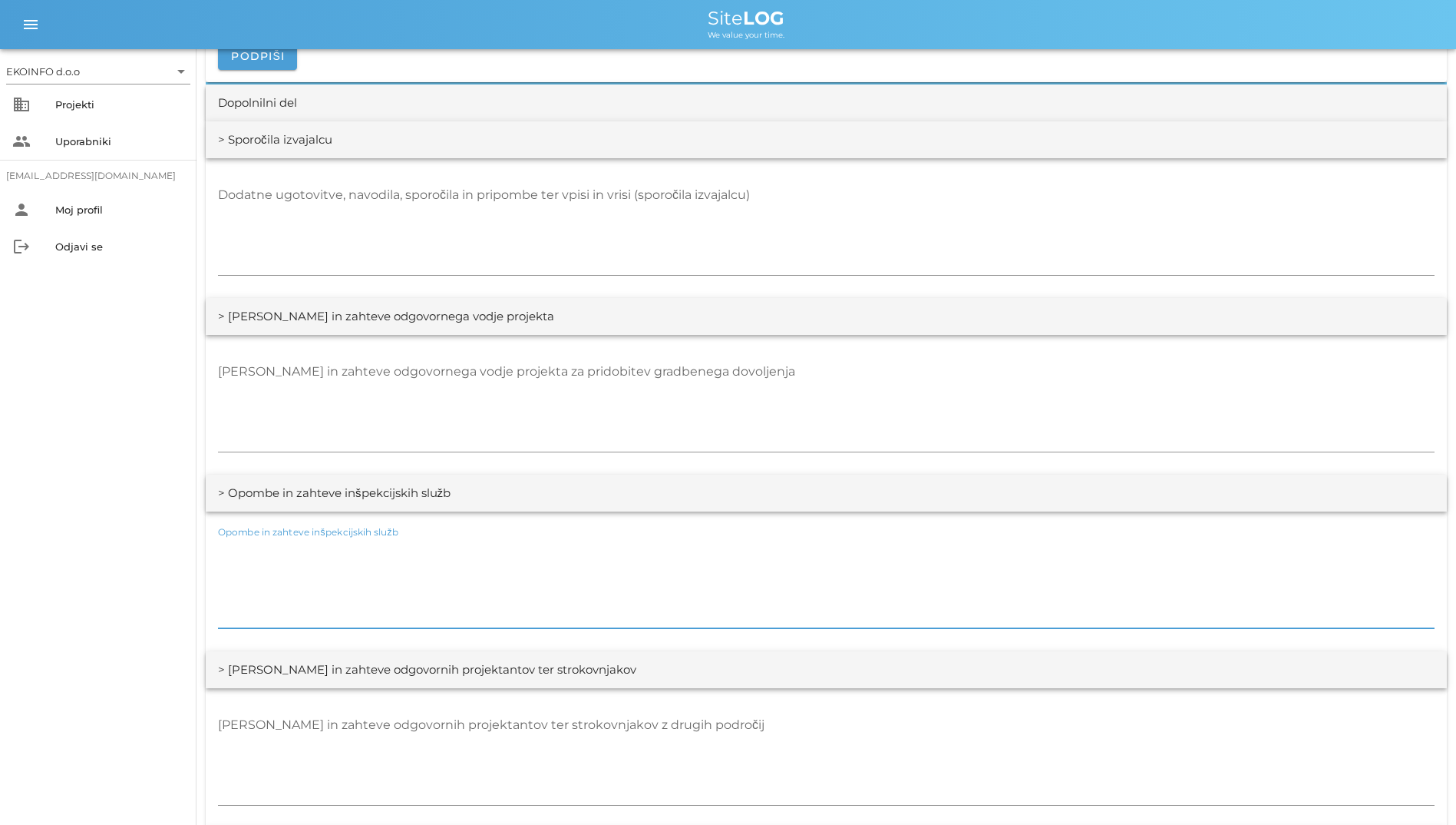
scroll to position [2019, 0]
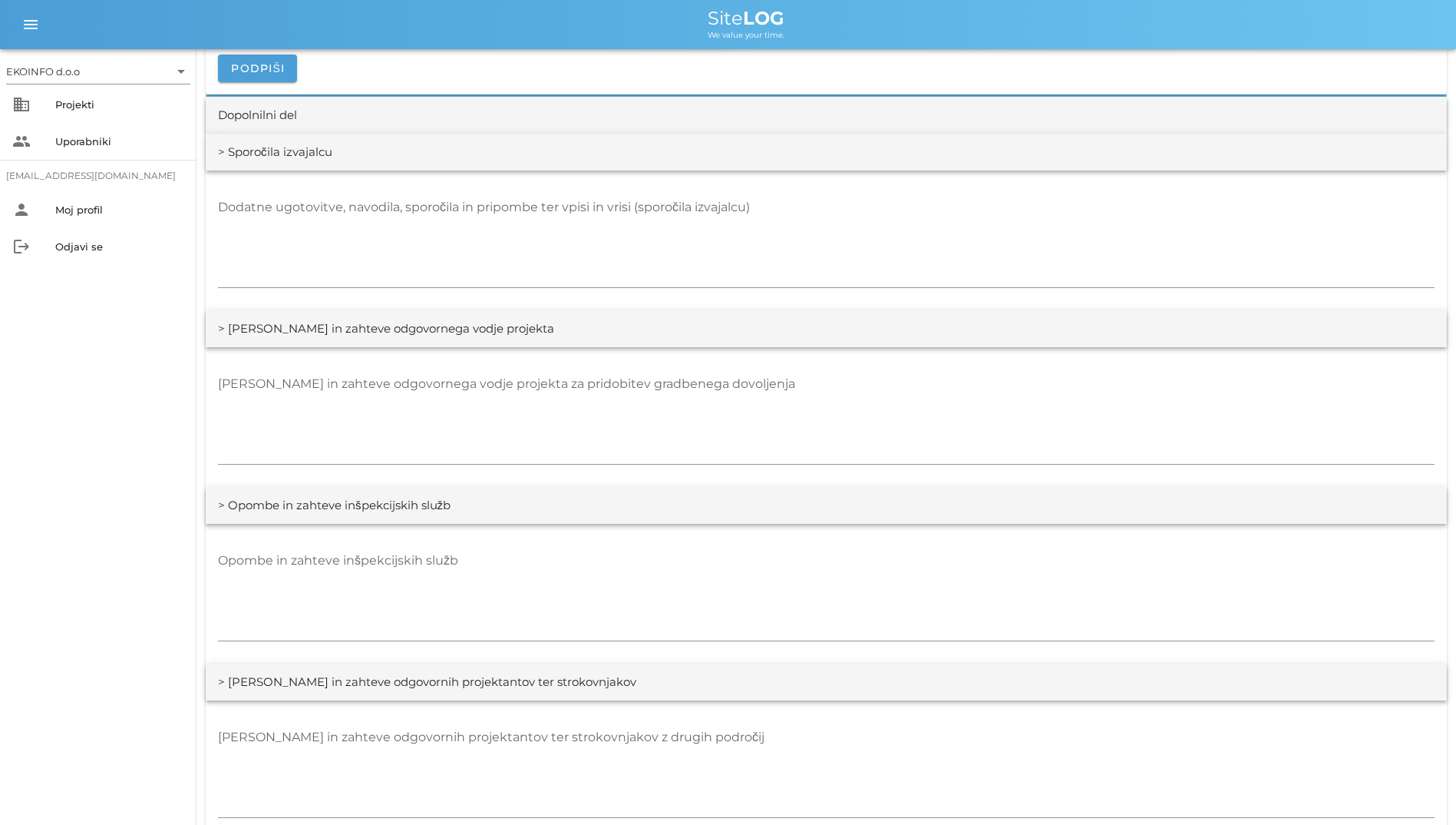
click at [678, 344] on div "> [PERSON_NAME] in zahteve odgovornega vodje projekta" at bounding box center [827, 329] width 1241 height 37
click at [714, 370] on div "[PERSON_NAME] in zahteve odgovornega vodje projekta za pridobitev gradbenega do…" at bounding box center [826, 418] width 1217 height 112
click at [724, 269] on textarea "Dodatne ugotovitve, navodila, sporočila in pripombe ter vpisi in vrisi (sporoči…" at bounding box center [826, 241] width 1217 height 92
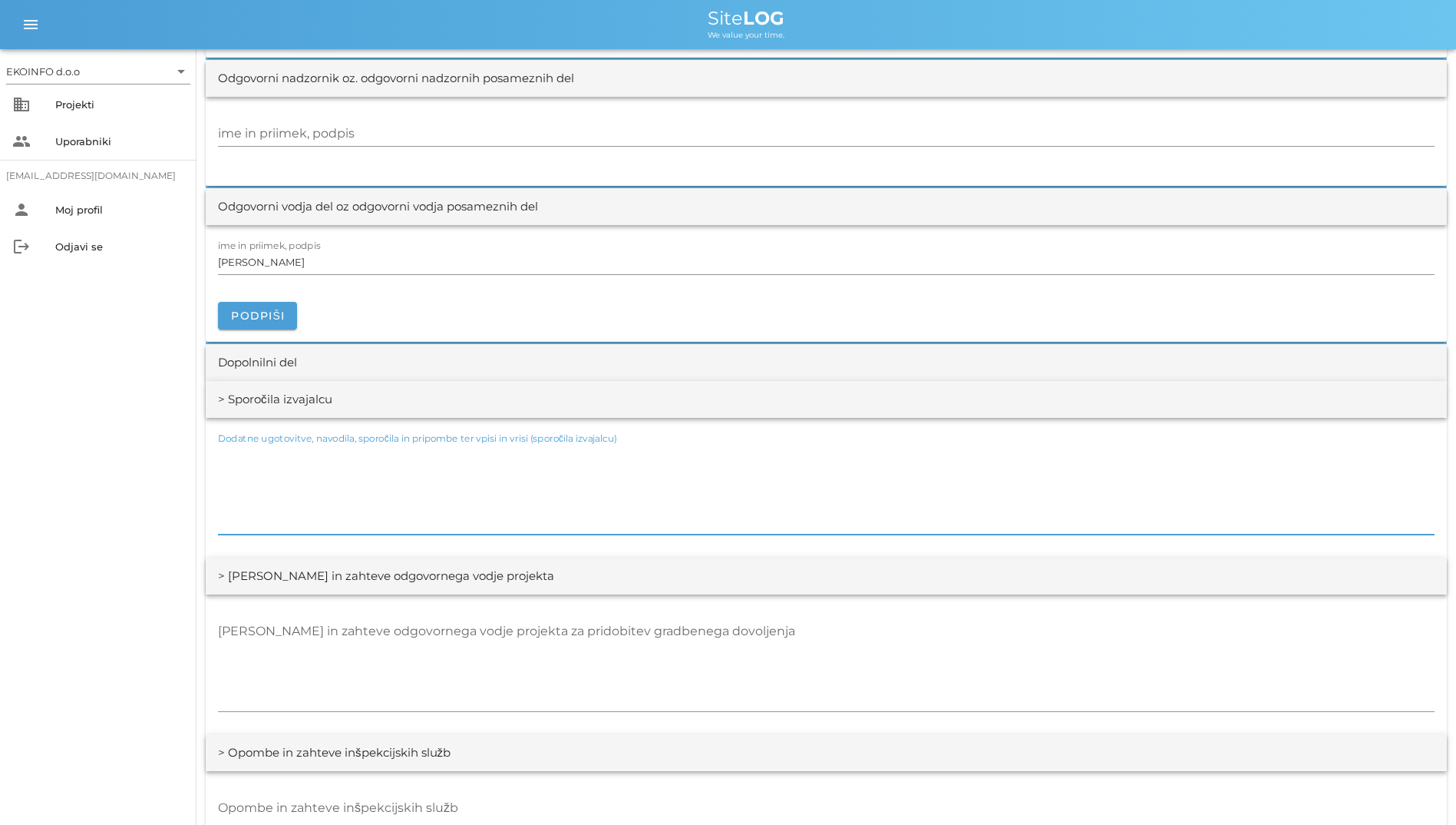
scroll to position [1712, 0]
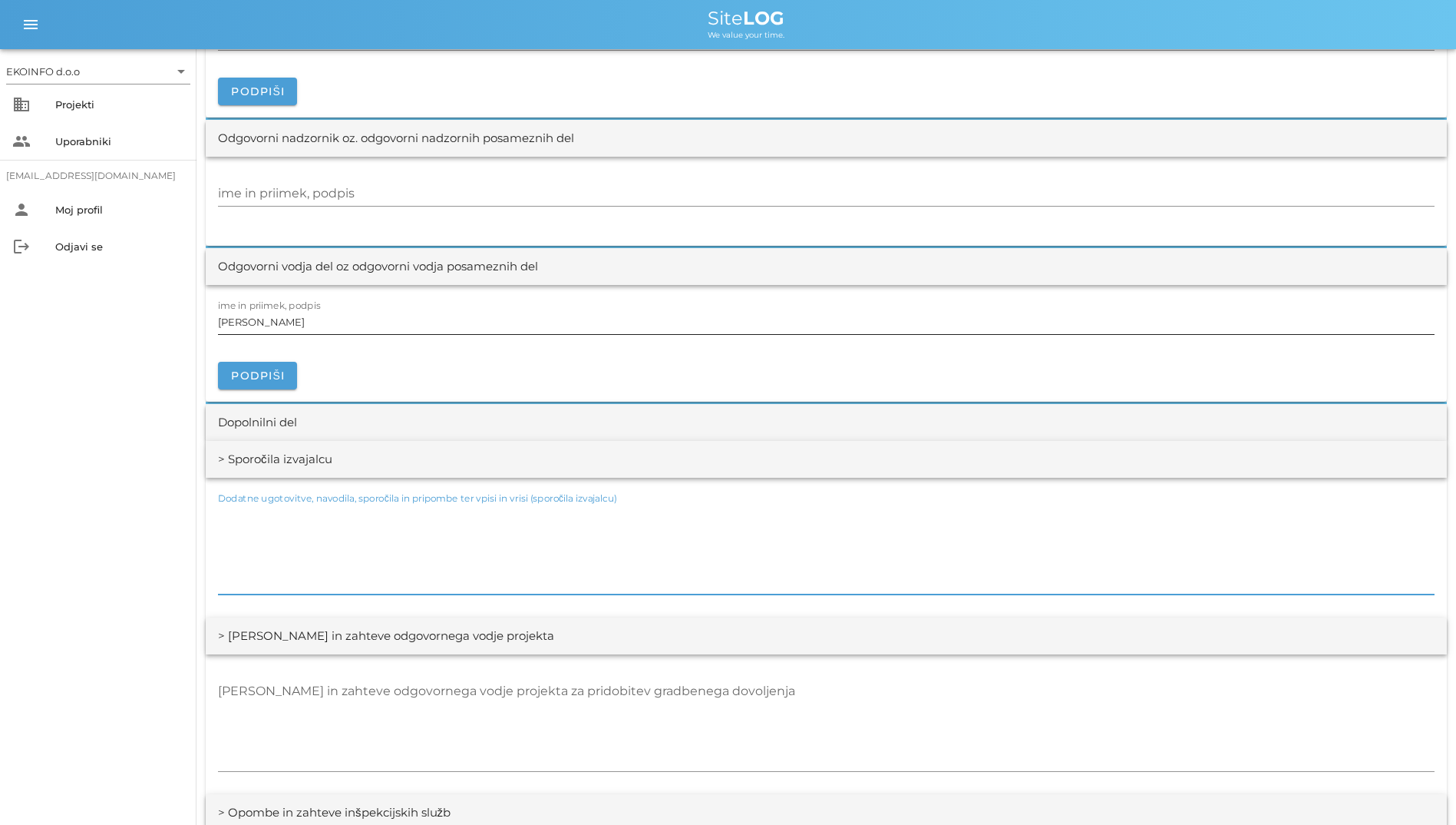
click at [704, 320] on input "[PERSON_NAME]" at bounding box center [826, 321] width 1217 height 24
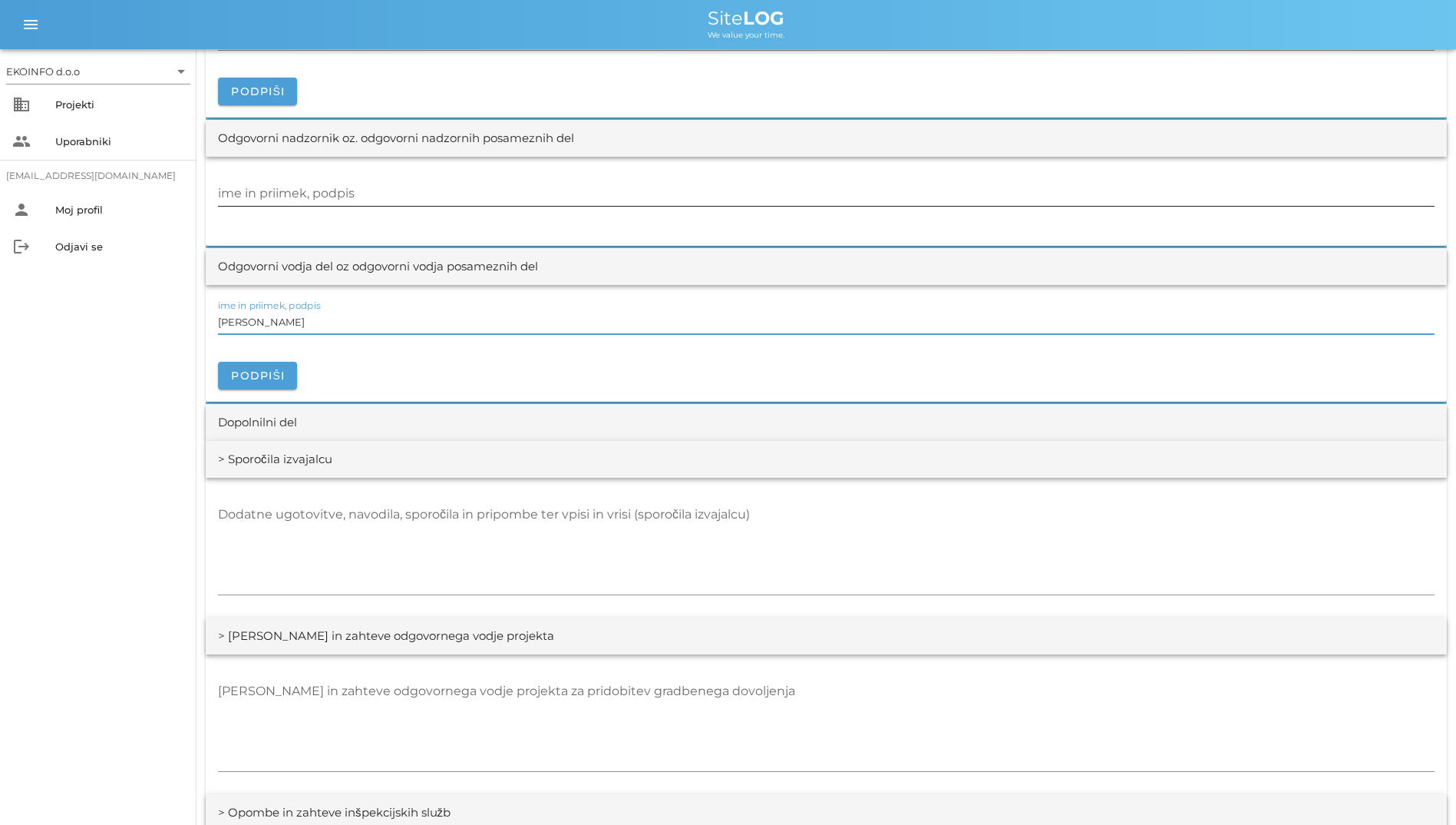
click at [746, 203] on input "ime in priimek, podpis" at bounding box center [826, 193] width 1217 height 24
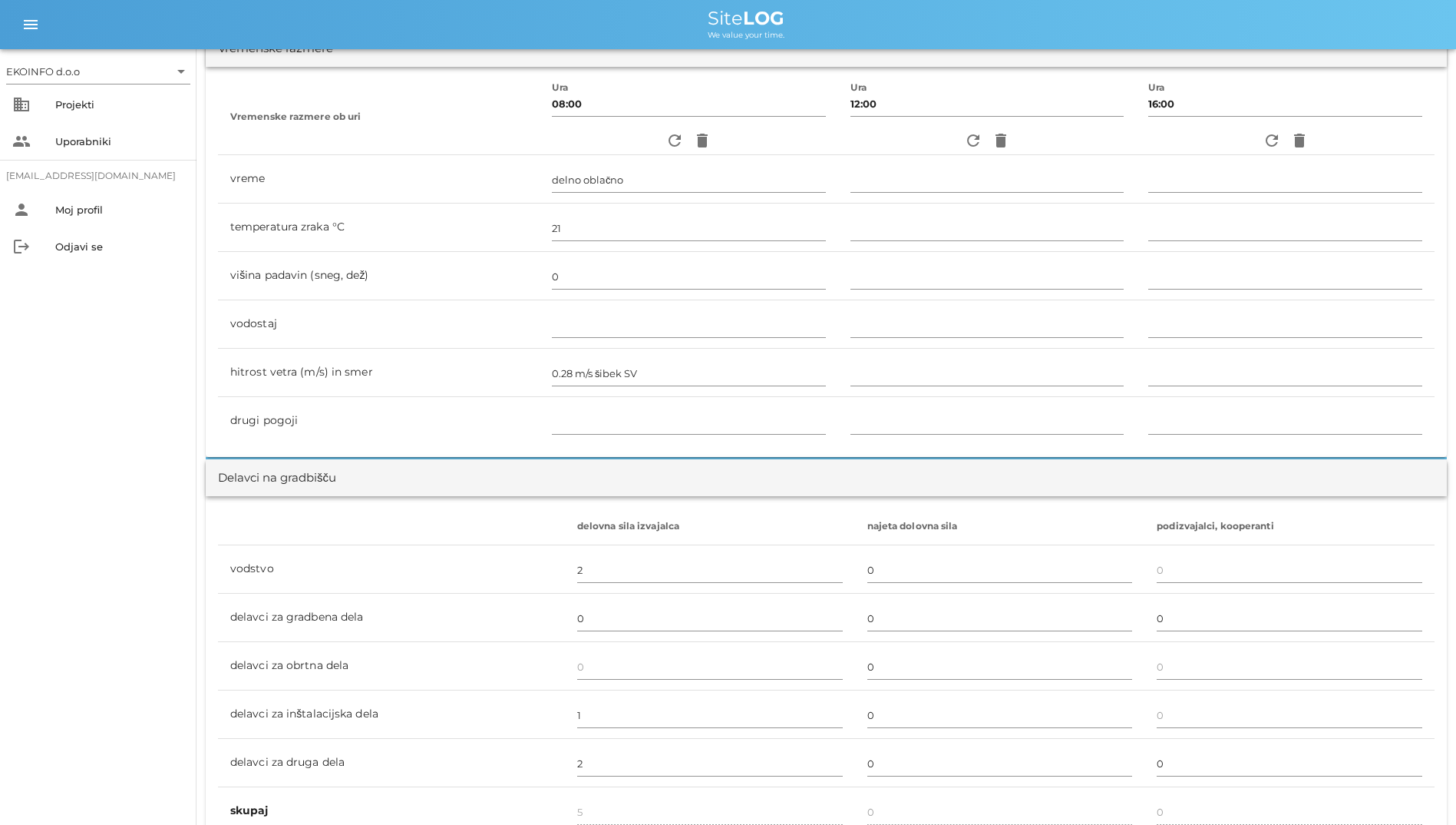
scroll to position [230, 0]
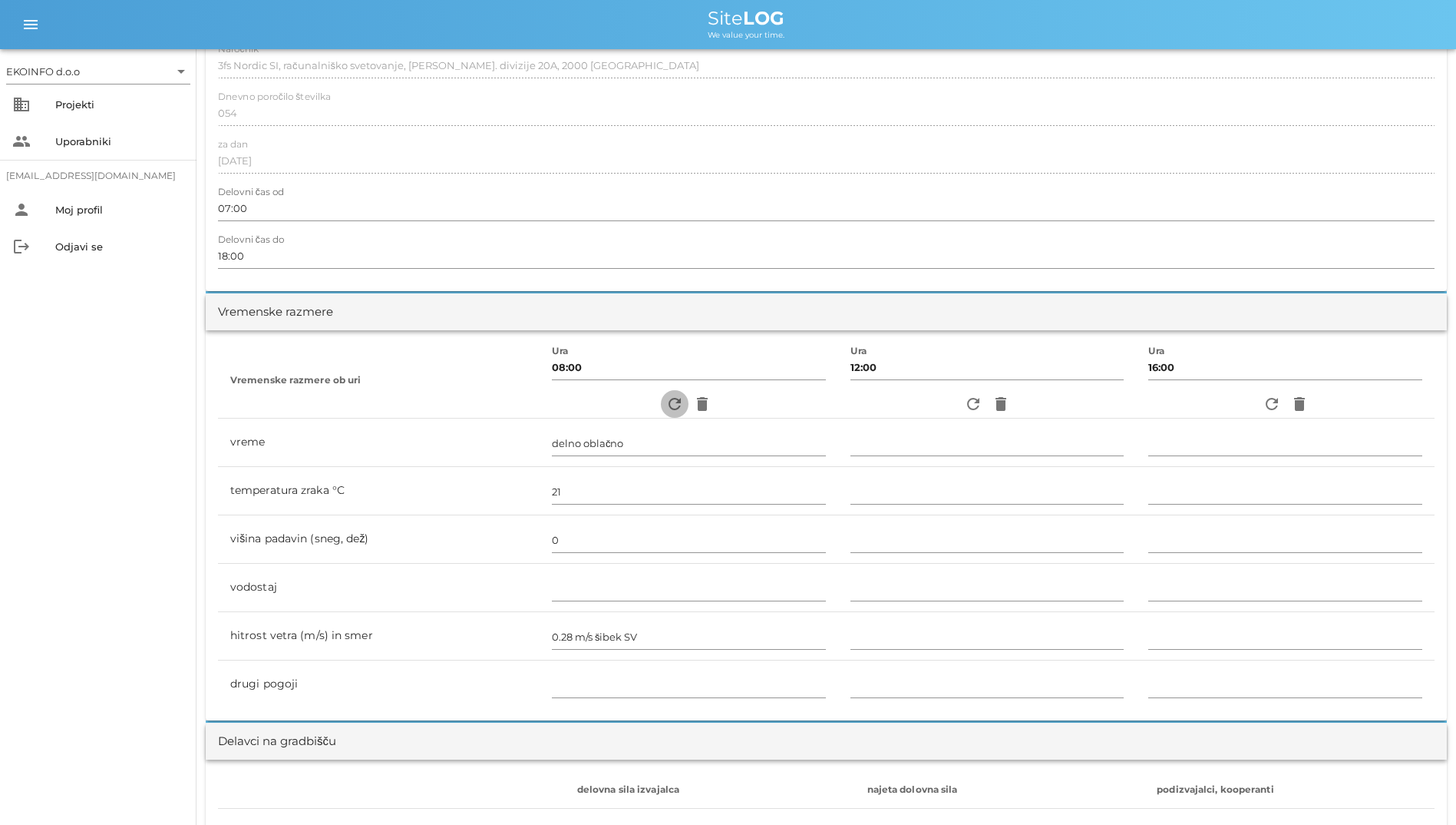
click at [666, 402] on icon "refresh" at bounding box center [674, 403] width 19 height 19
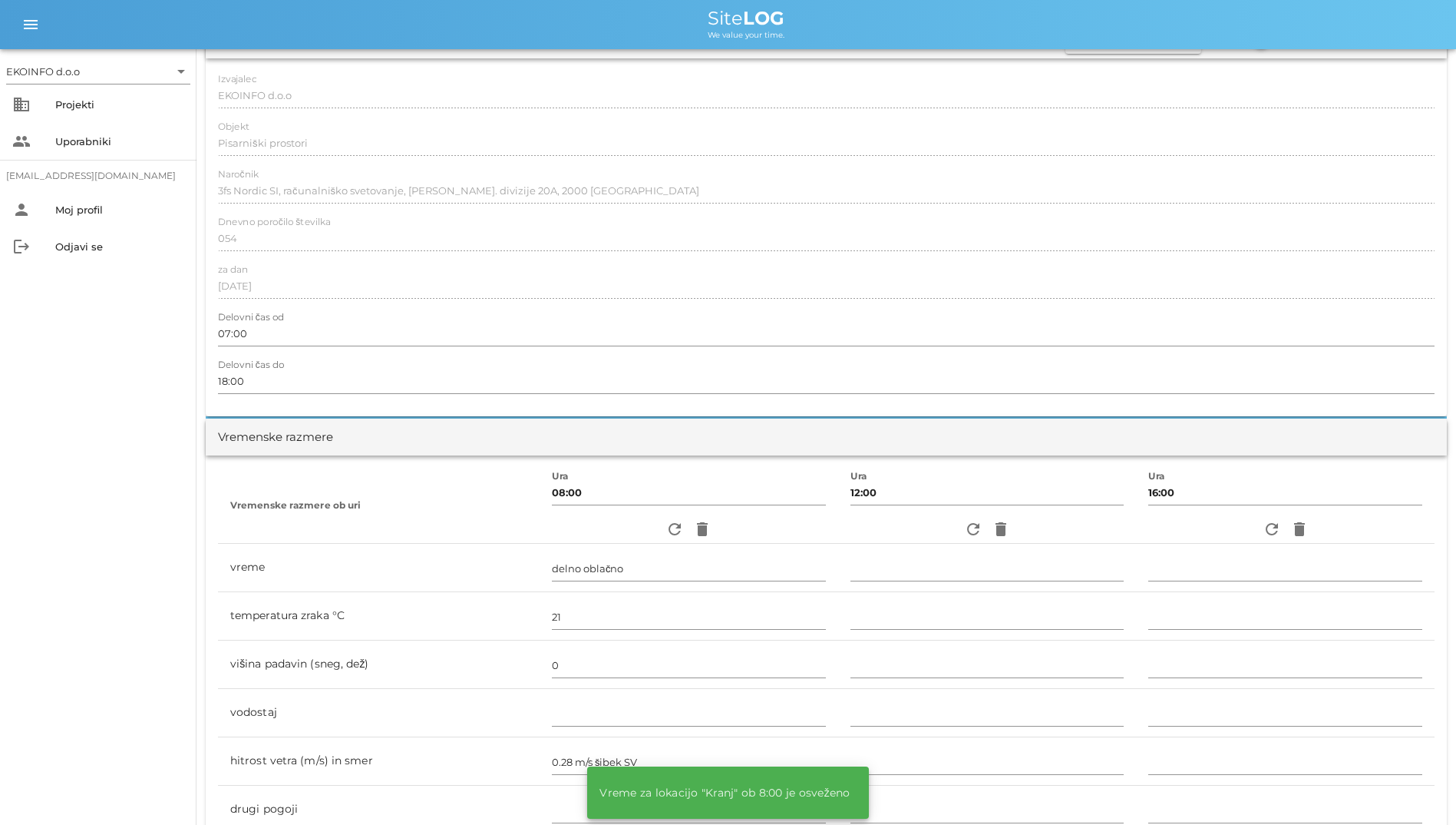
scroll to position [0, 0]
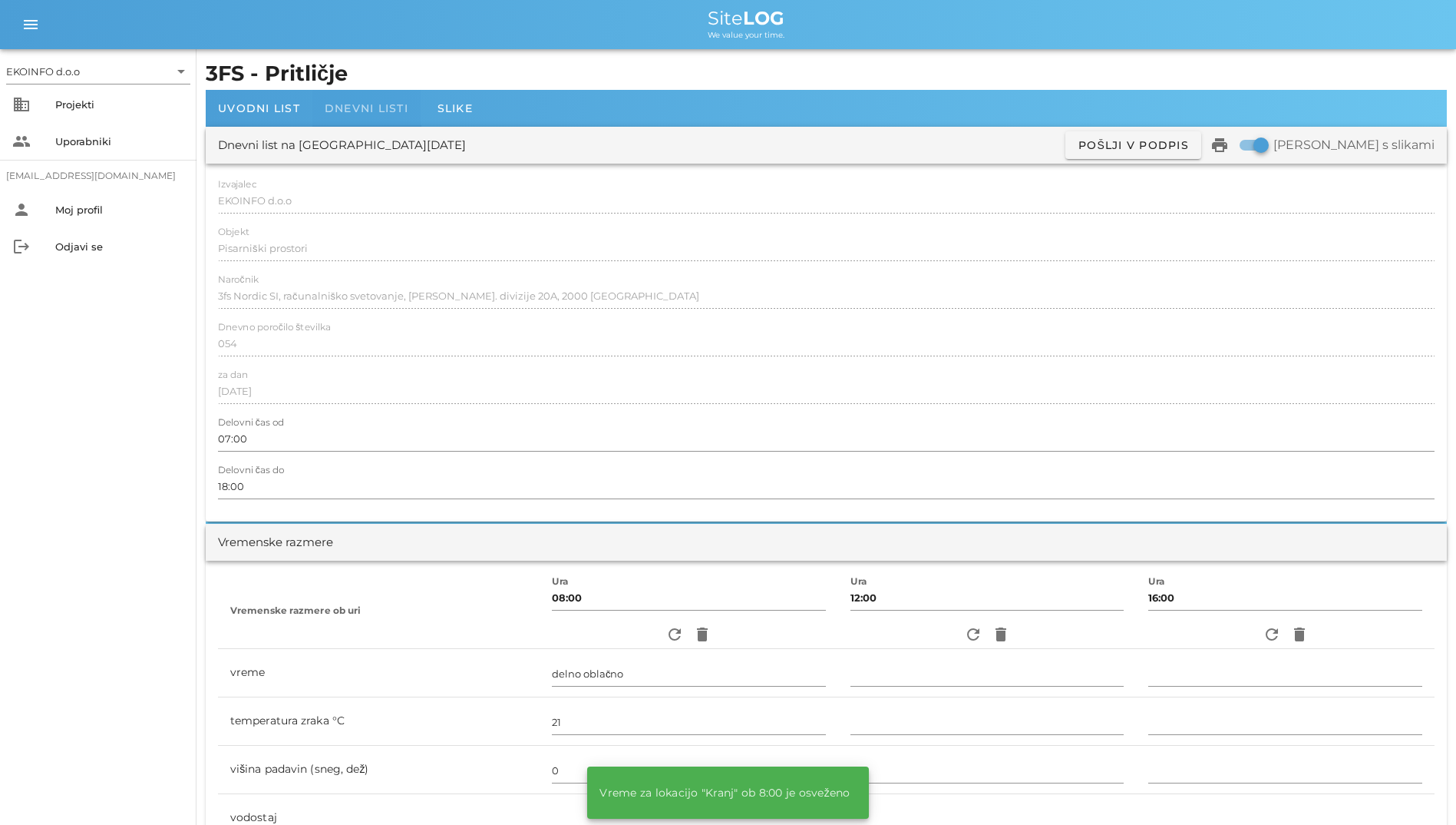
click at [398, 112] on span "Dnevni listi" at bounding box center [367, 108] width 84 height 14
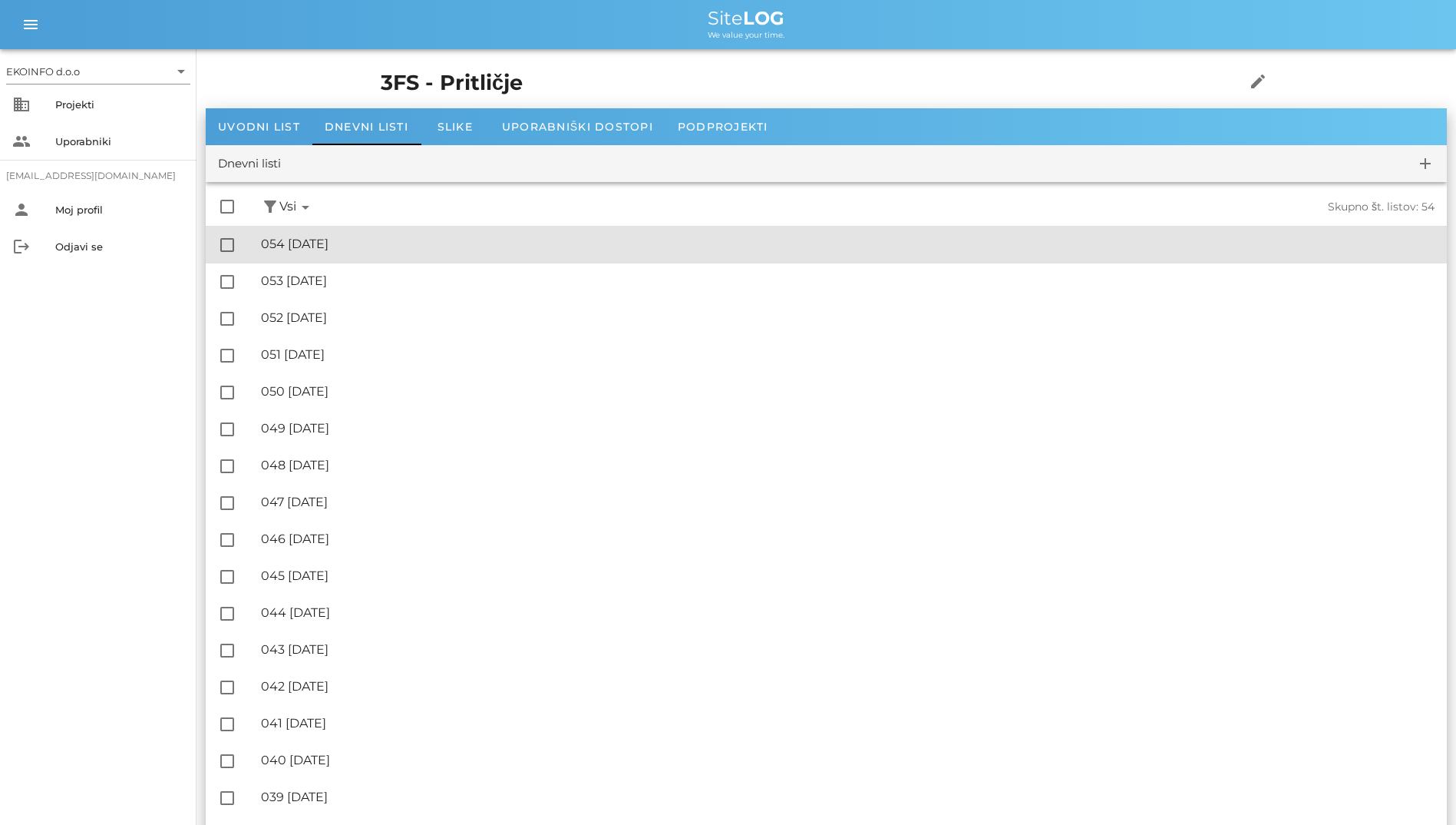
click at [395, 243] on div "🔏 054 [DATE]" at bounding box center [847, 243] width 1174 height 15
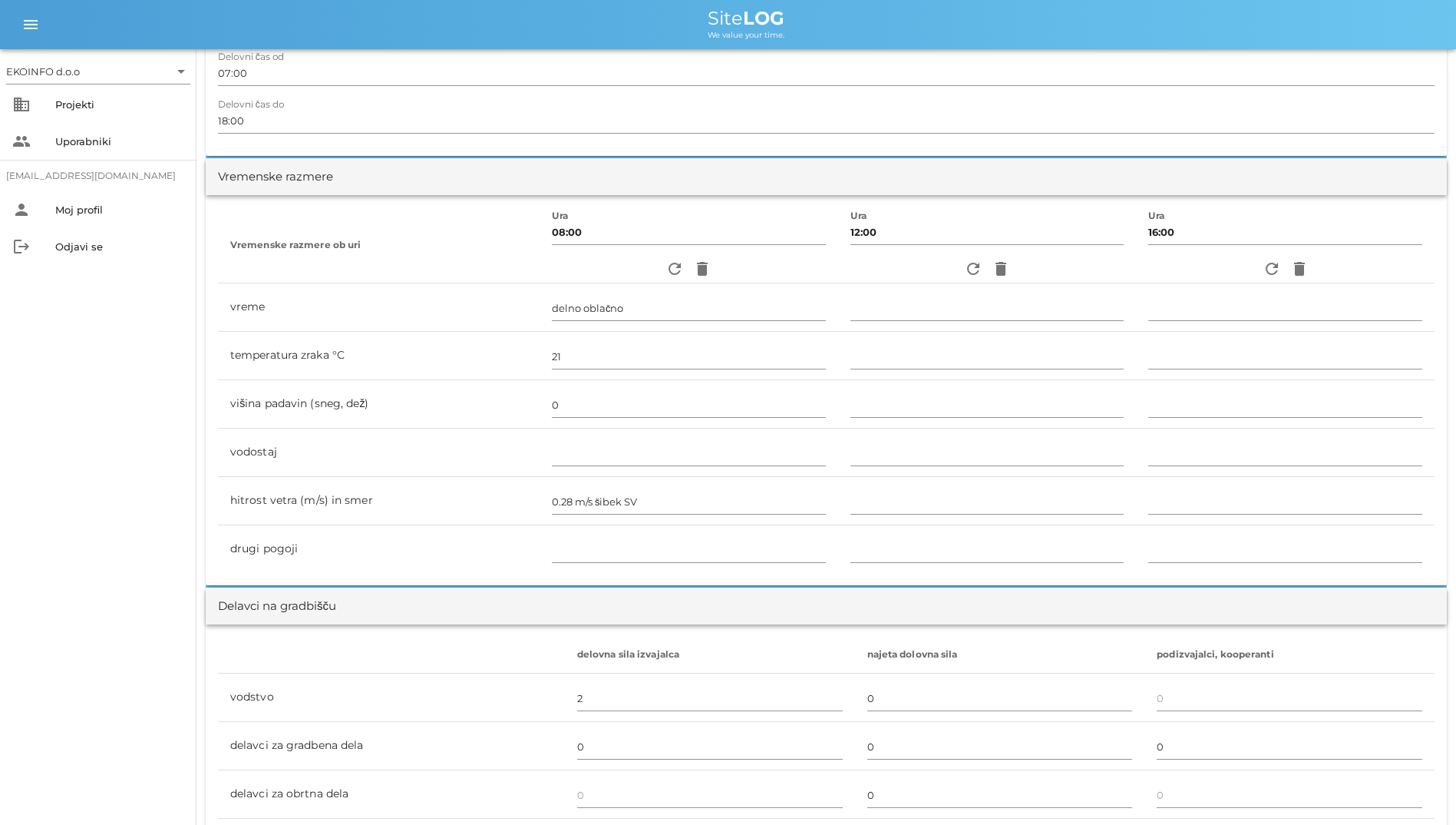
scroll to position [308, 0]
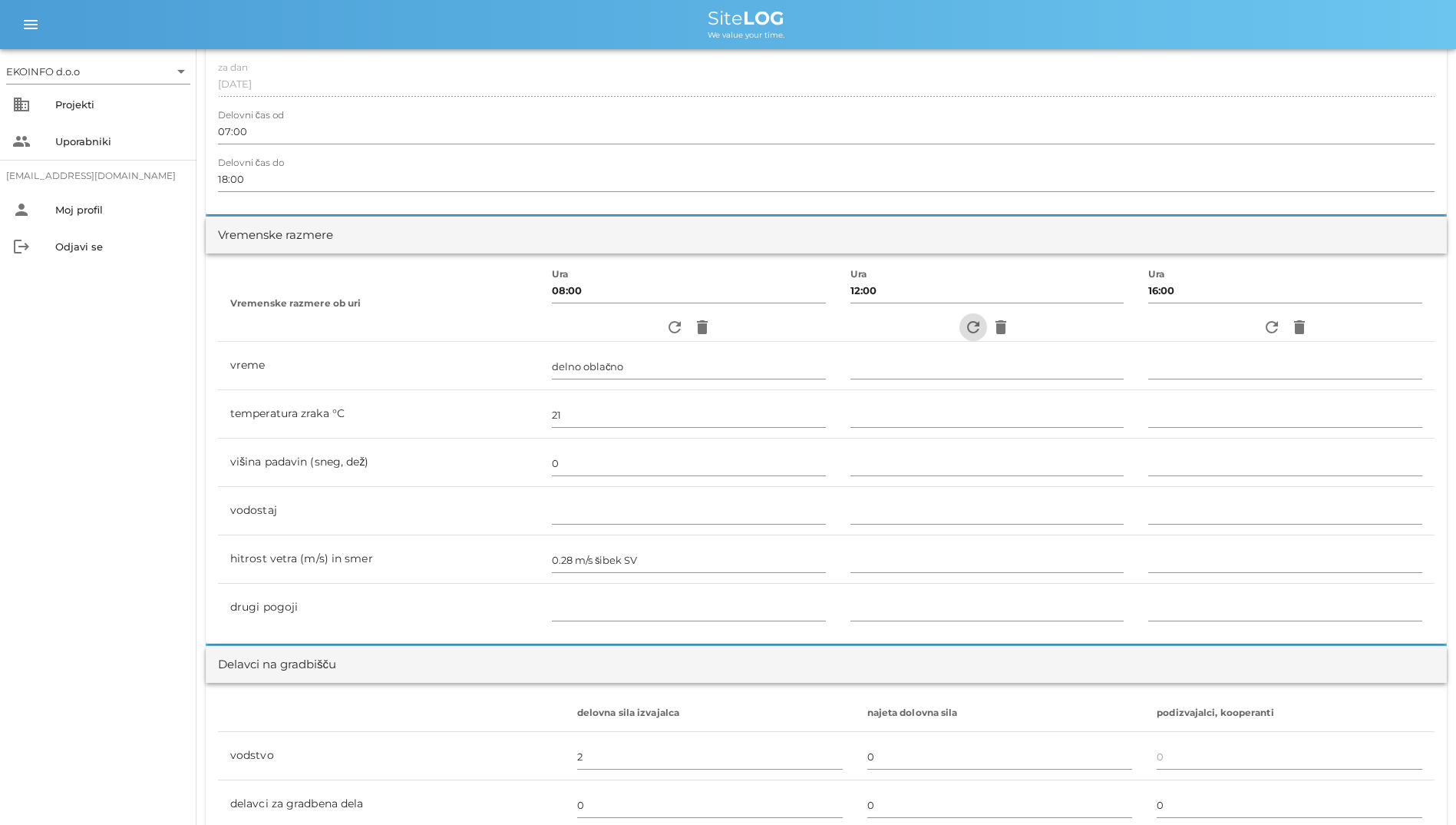
click at [945, 330] on icon "refresh" at bounding box center [973, 327] width 19 height 19
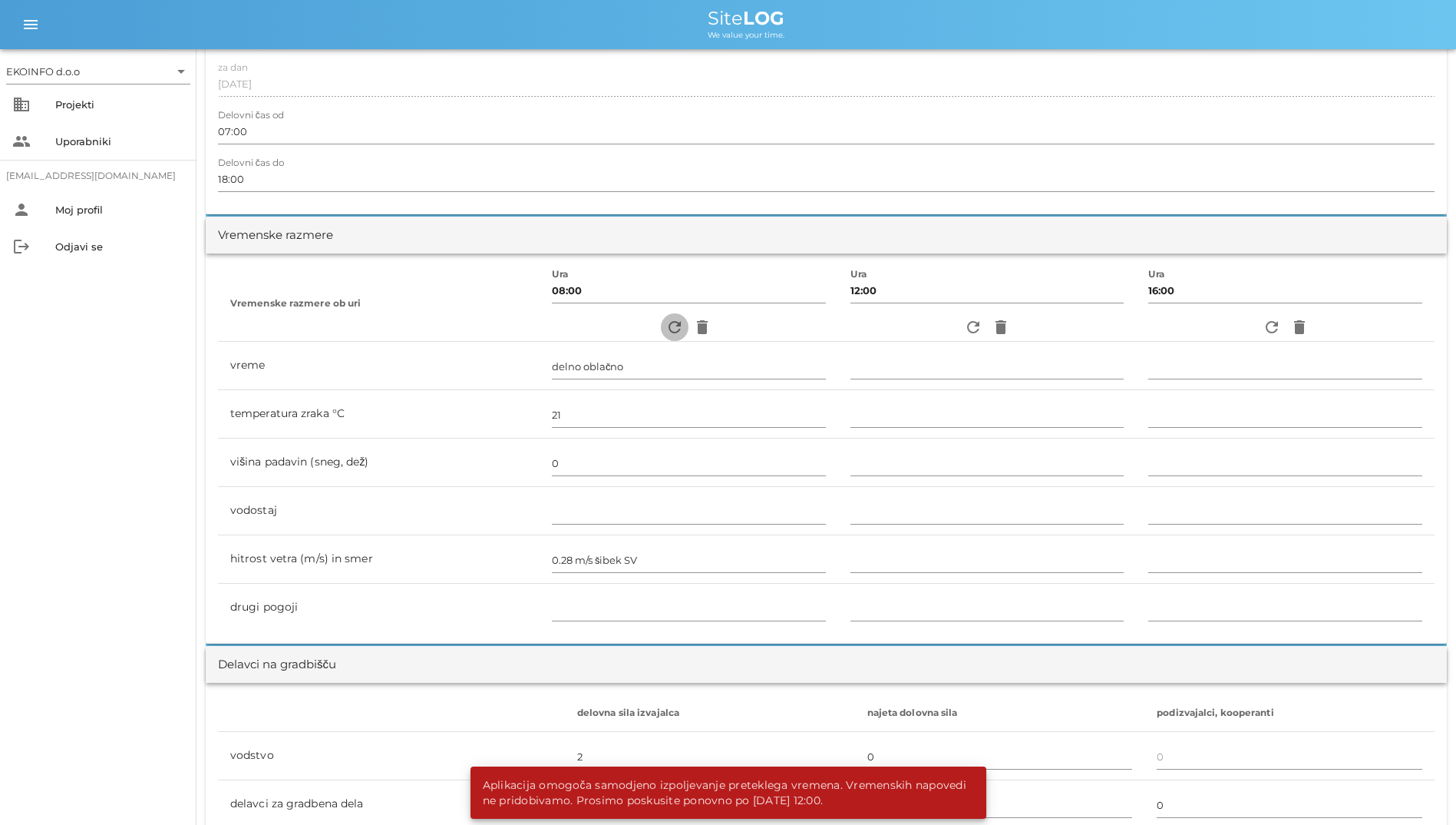
click at [661, 329] on span "refresh" at bounding box center [674, 327] width 27 height 19
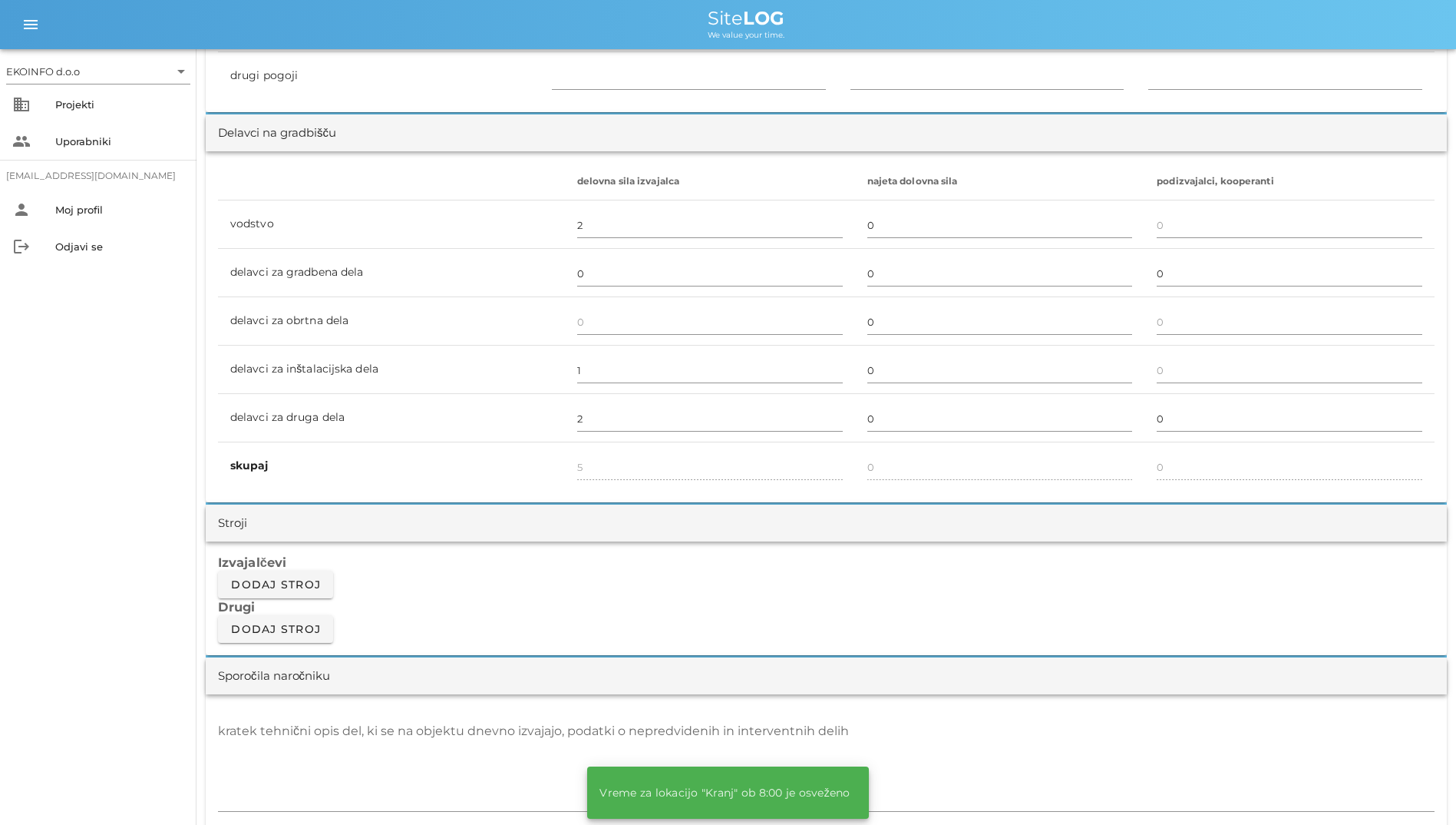
scroll to position [845, 0]
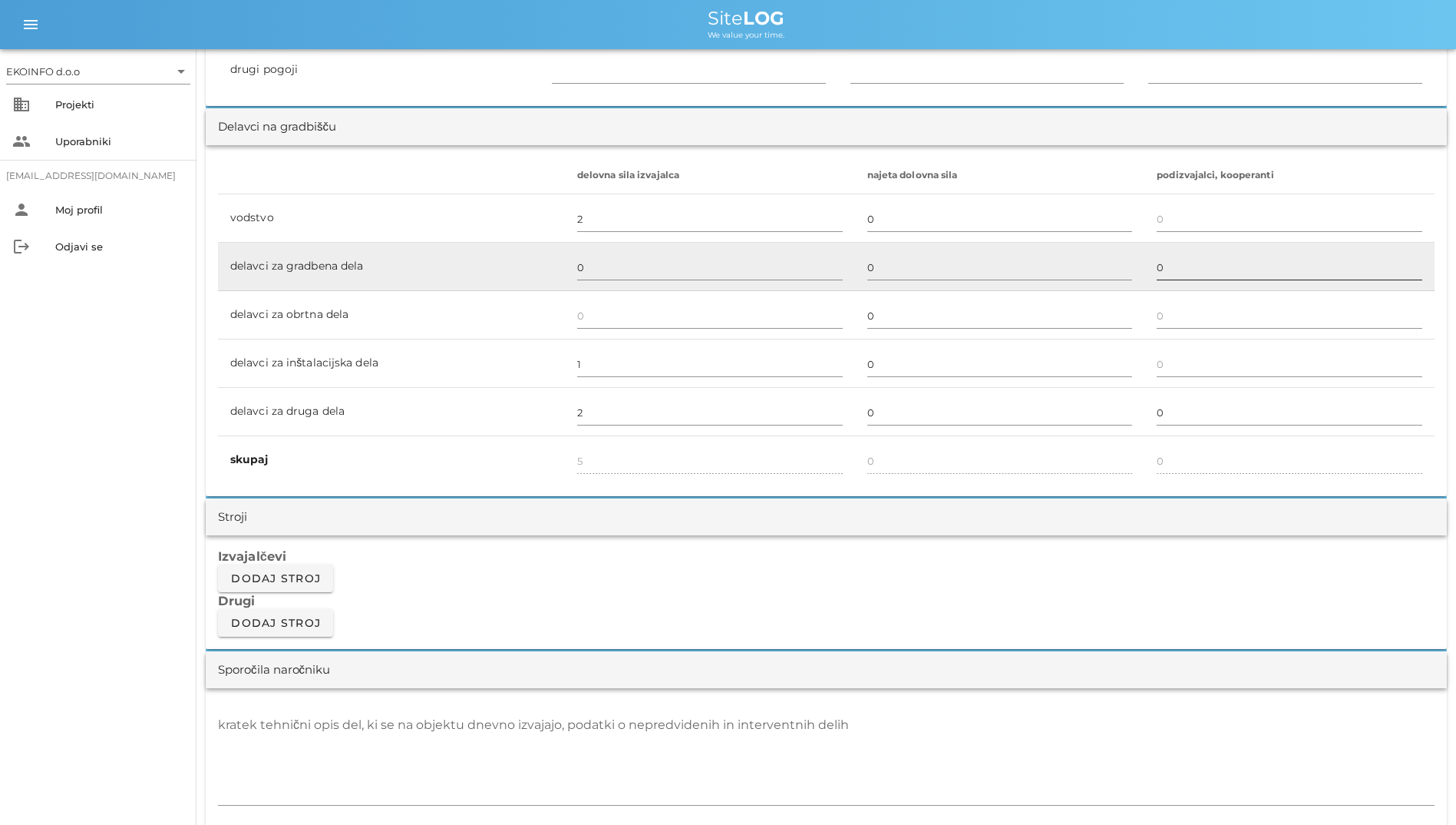
click at [945, 254] on div "0" at bounding box center [1290, 268] width 265 height 45
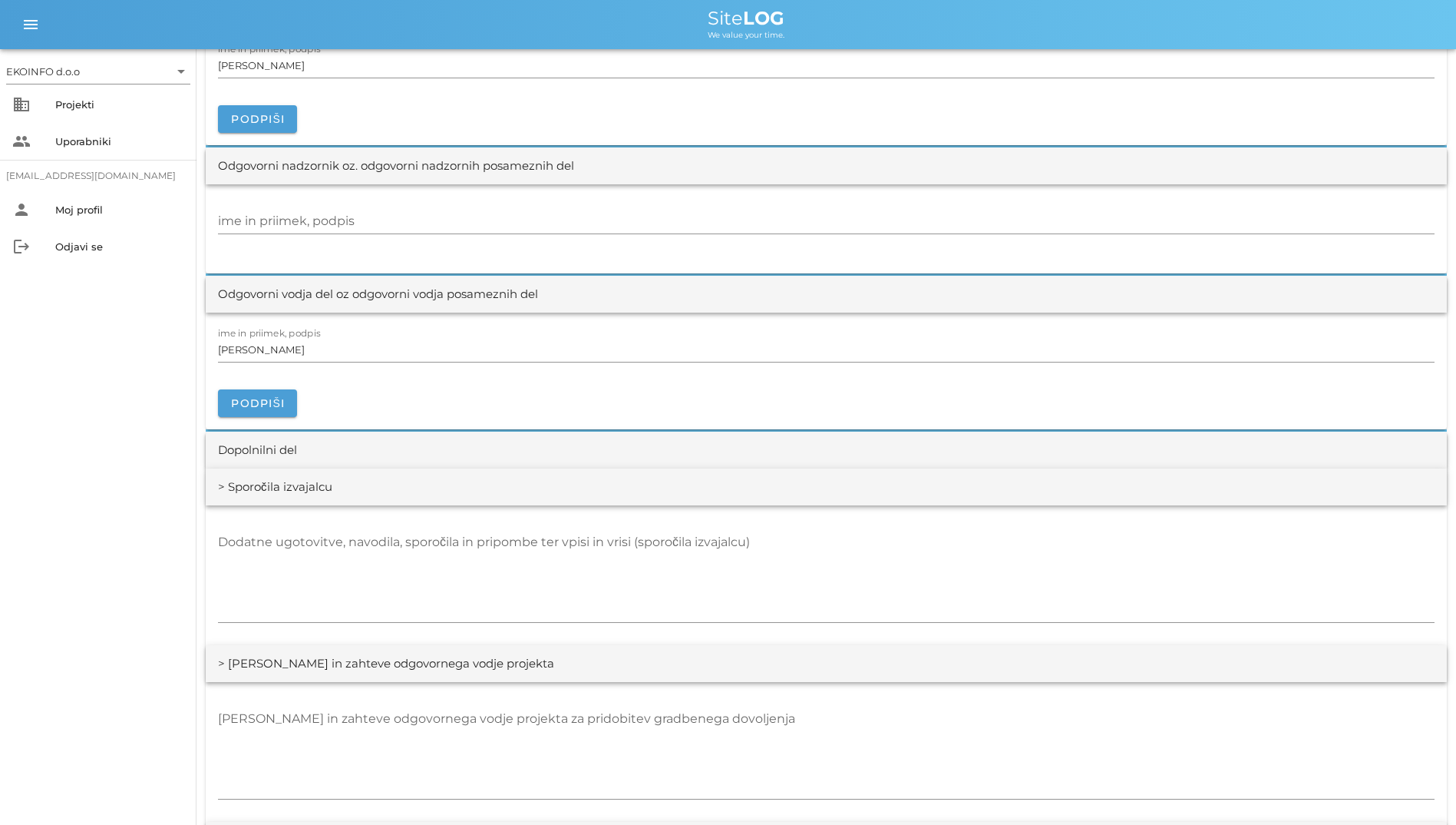
scroll to position [1690, 0]
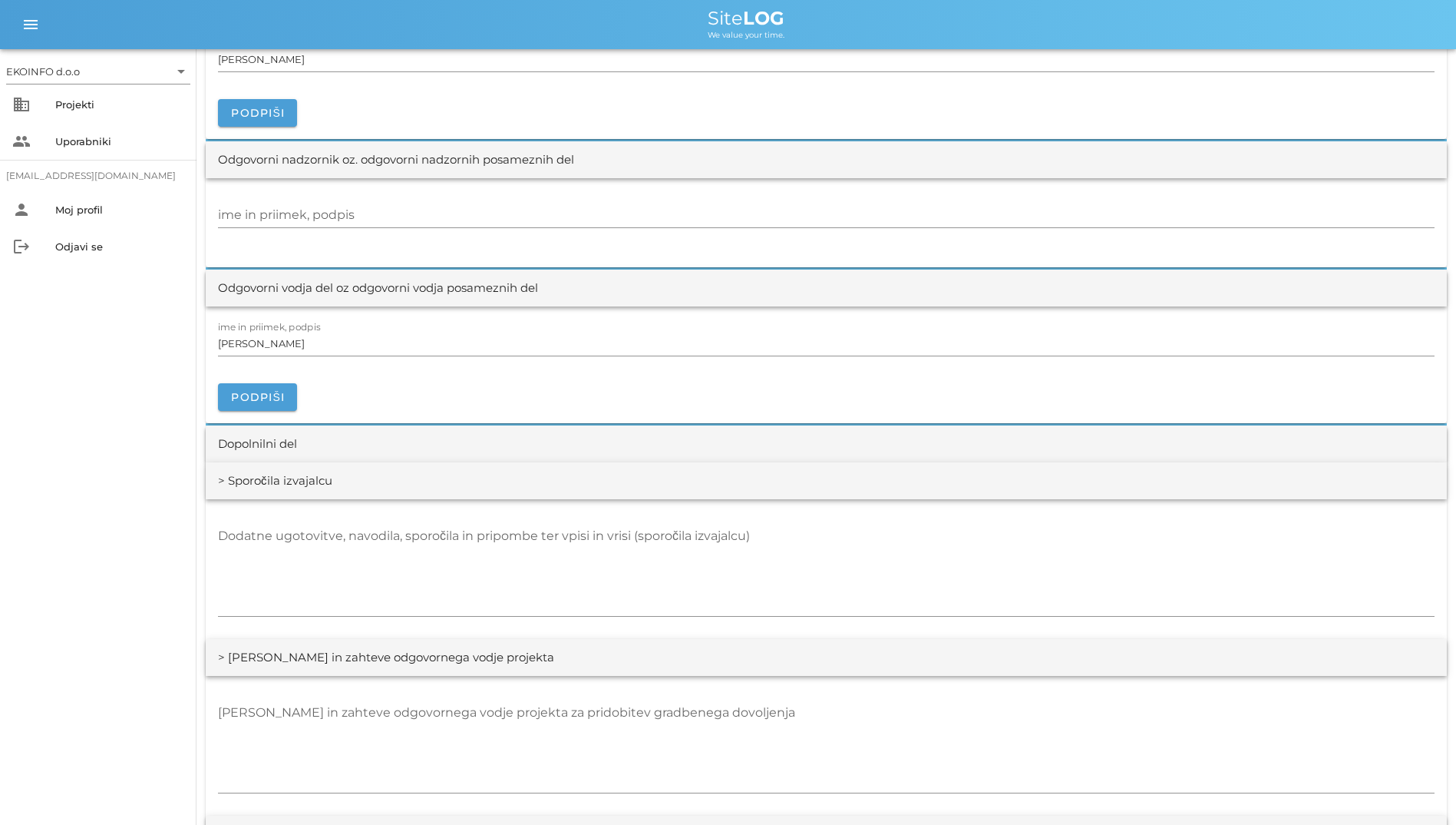
click at [930, 686] on div "[PERSON_NAME] in zahteve odgovornega vodje projekta za pridobitev gradbenega do…" at bounding box center [827, 745] width 1241 height 140
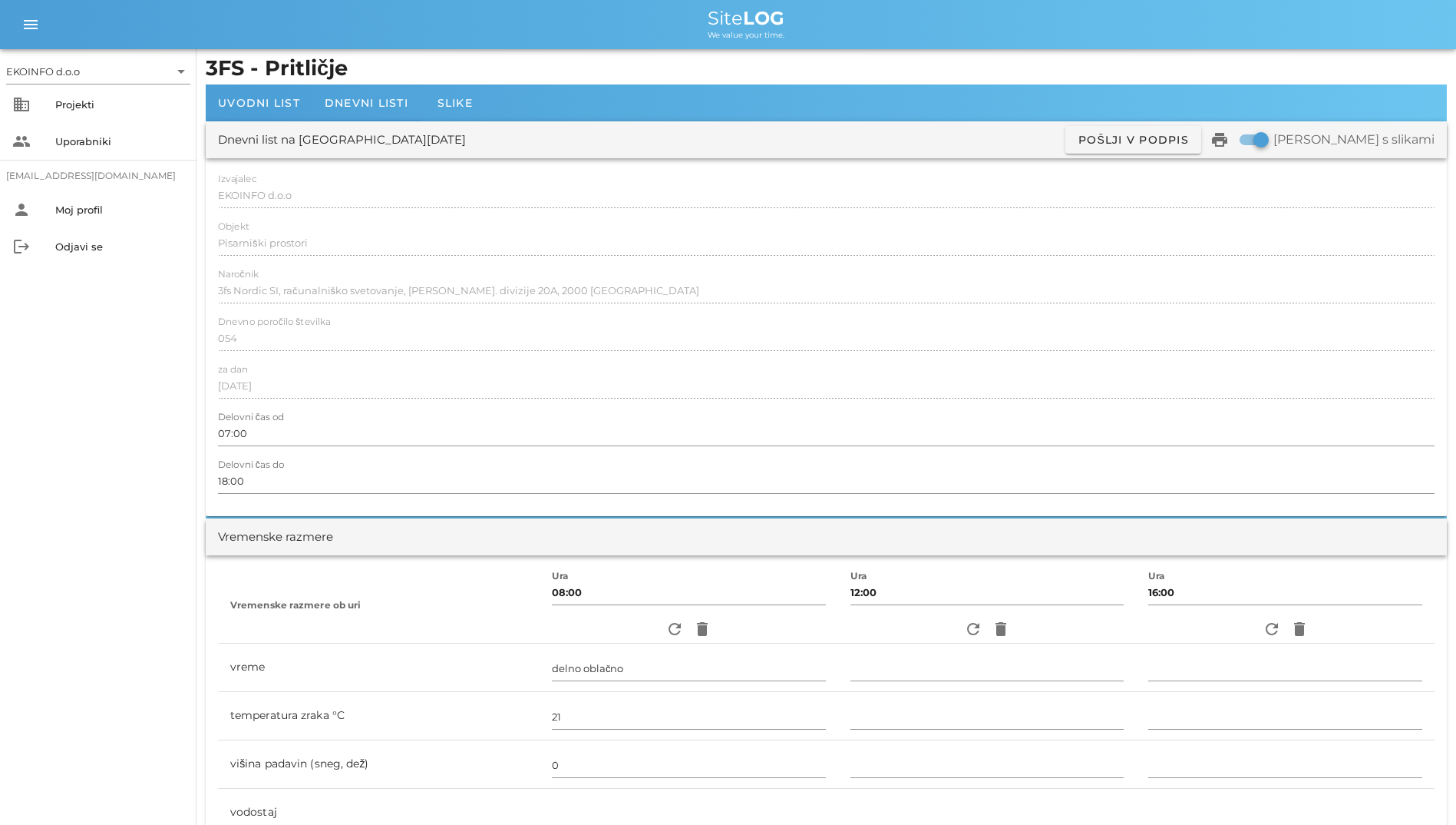
scroll to position [0, 0]
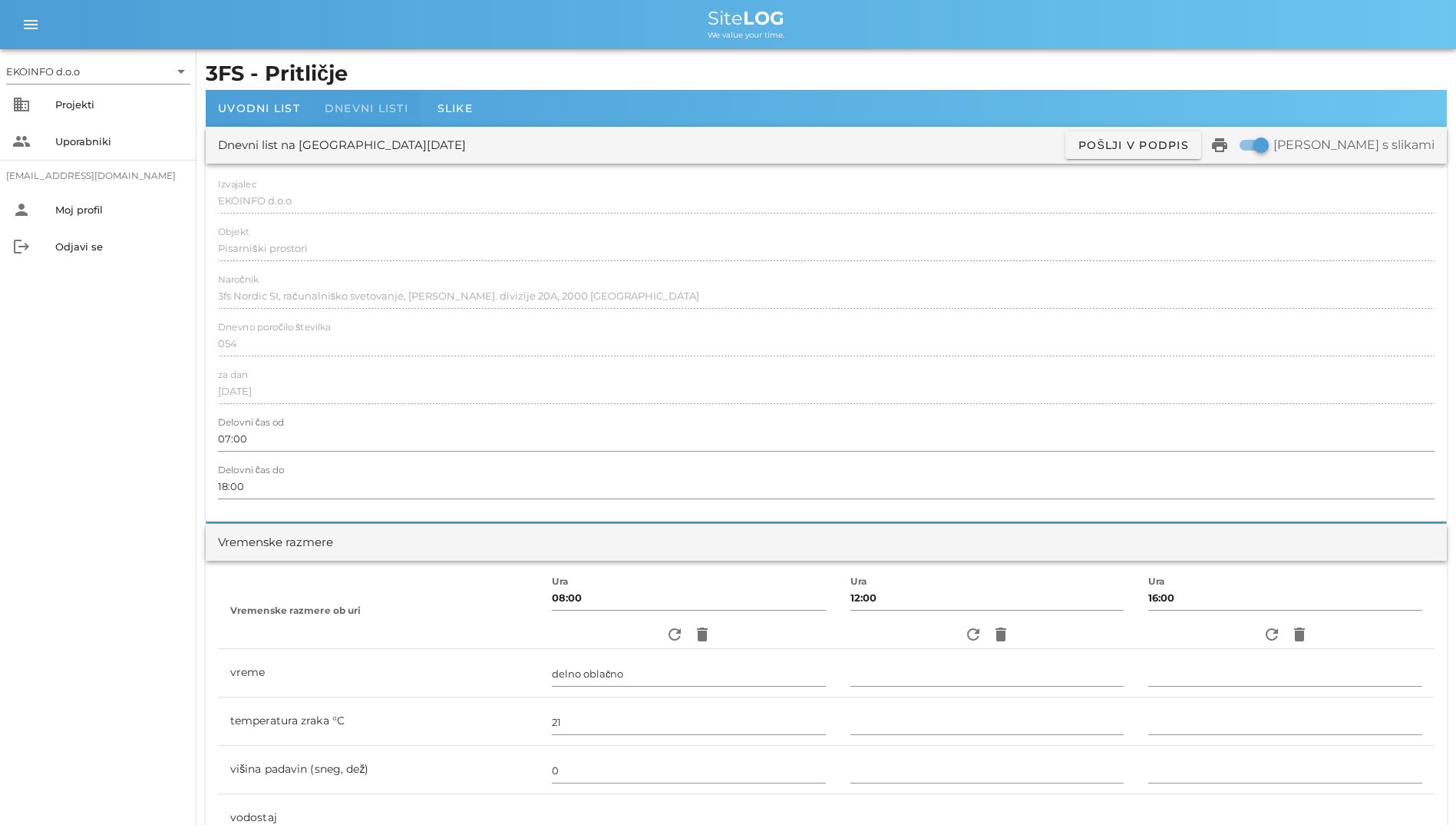
click at [403, 103] on span "Dnevni listi" at bounding box center [367, 108] width 84 height 14
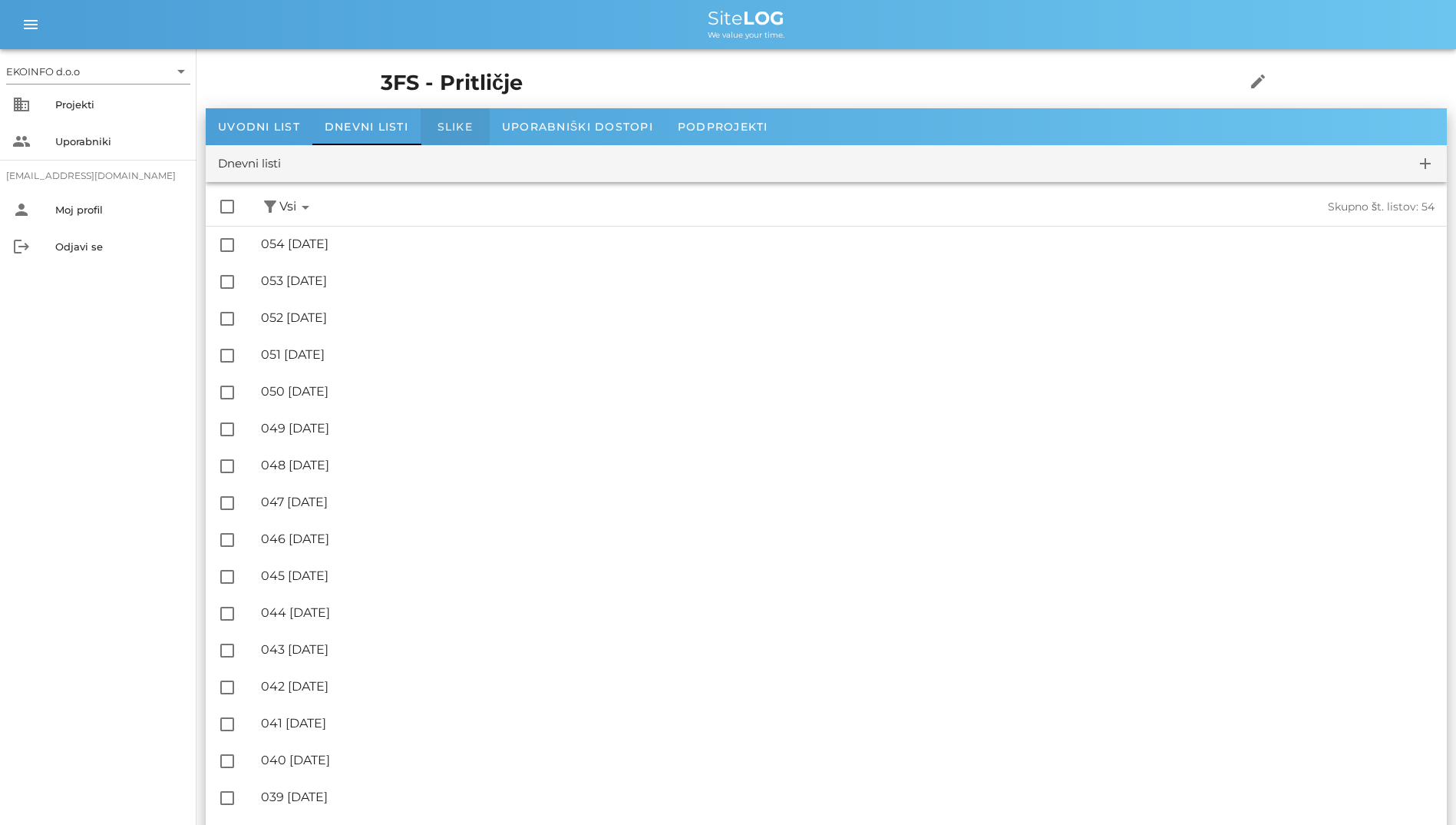
click at [456, 119] on div "Slike" at bounding box center [455, 127] width 69 height 37
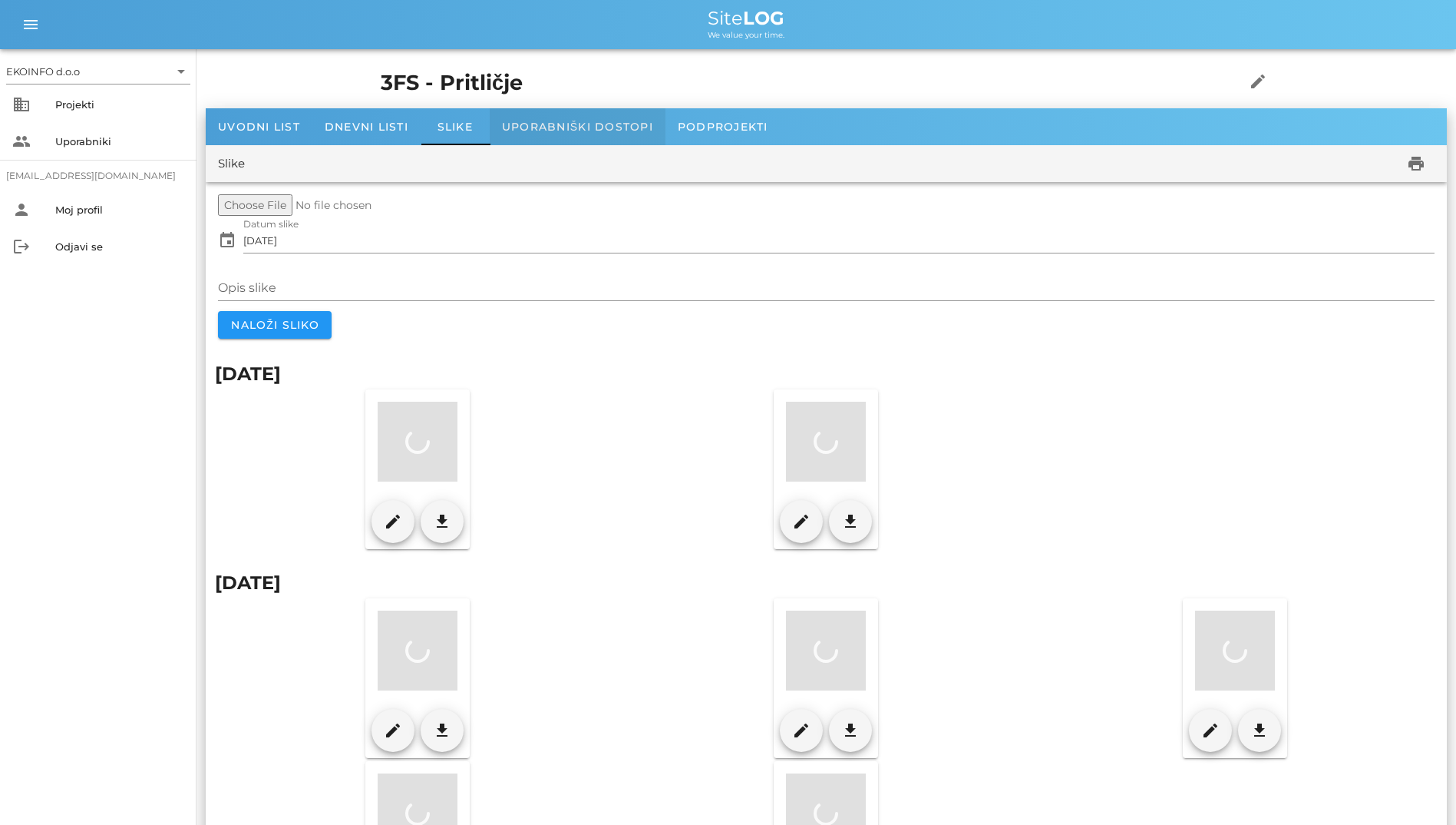
click at [591, 121] on span "Uporabniški dostopi" at bounding box center [578, 127] width 151 height 14
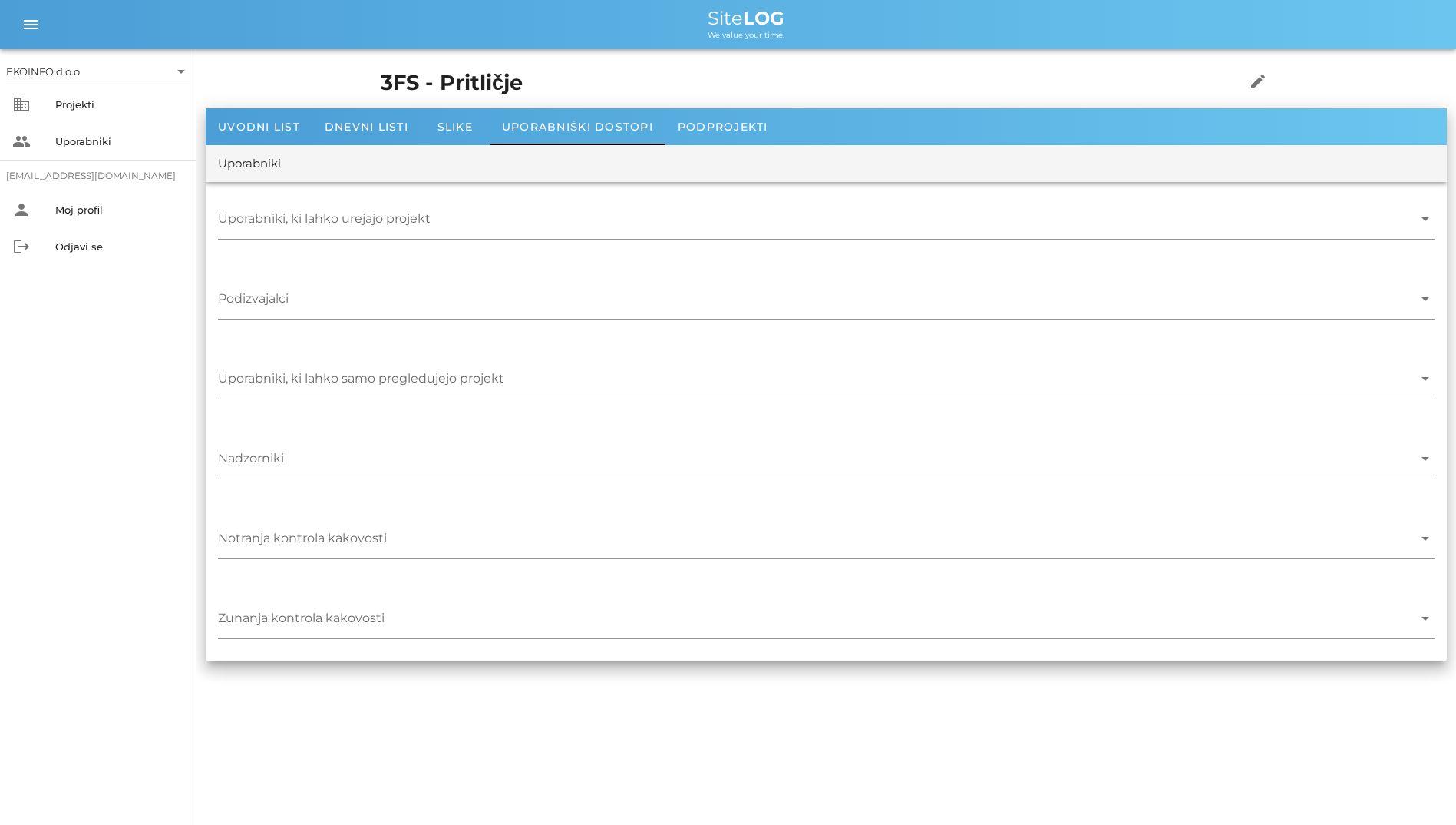
click at [723, 149] on div "Uporabniki" at bounding box center [827, 164] width 1241 height 37
click at [713, 134] on div "Podprojekti" at bounding box center [723, 127] width 115 height 37
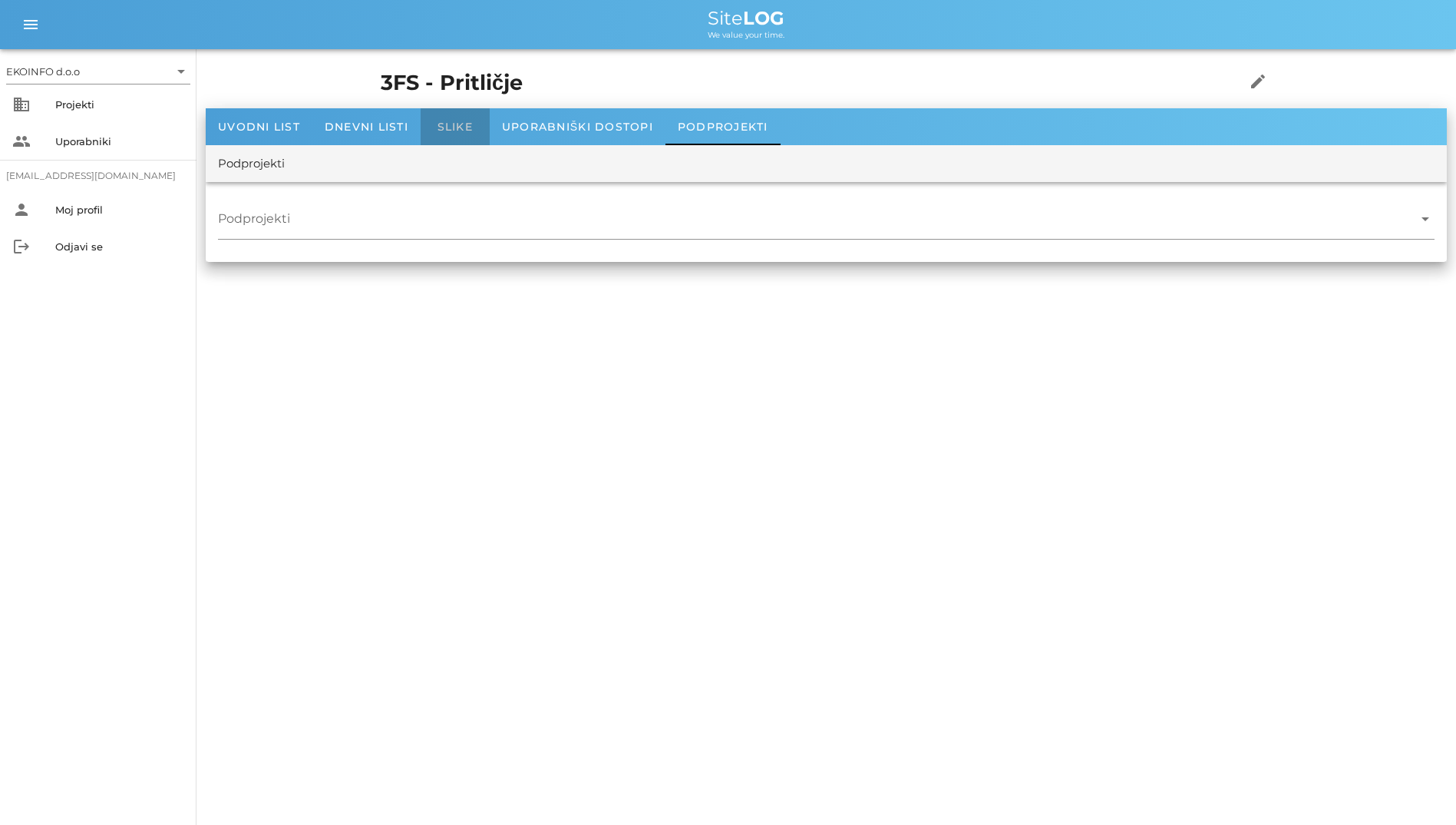
click at [463, 135] on div "Slike" at bounding box center [455, 127] width 69 height 37
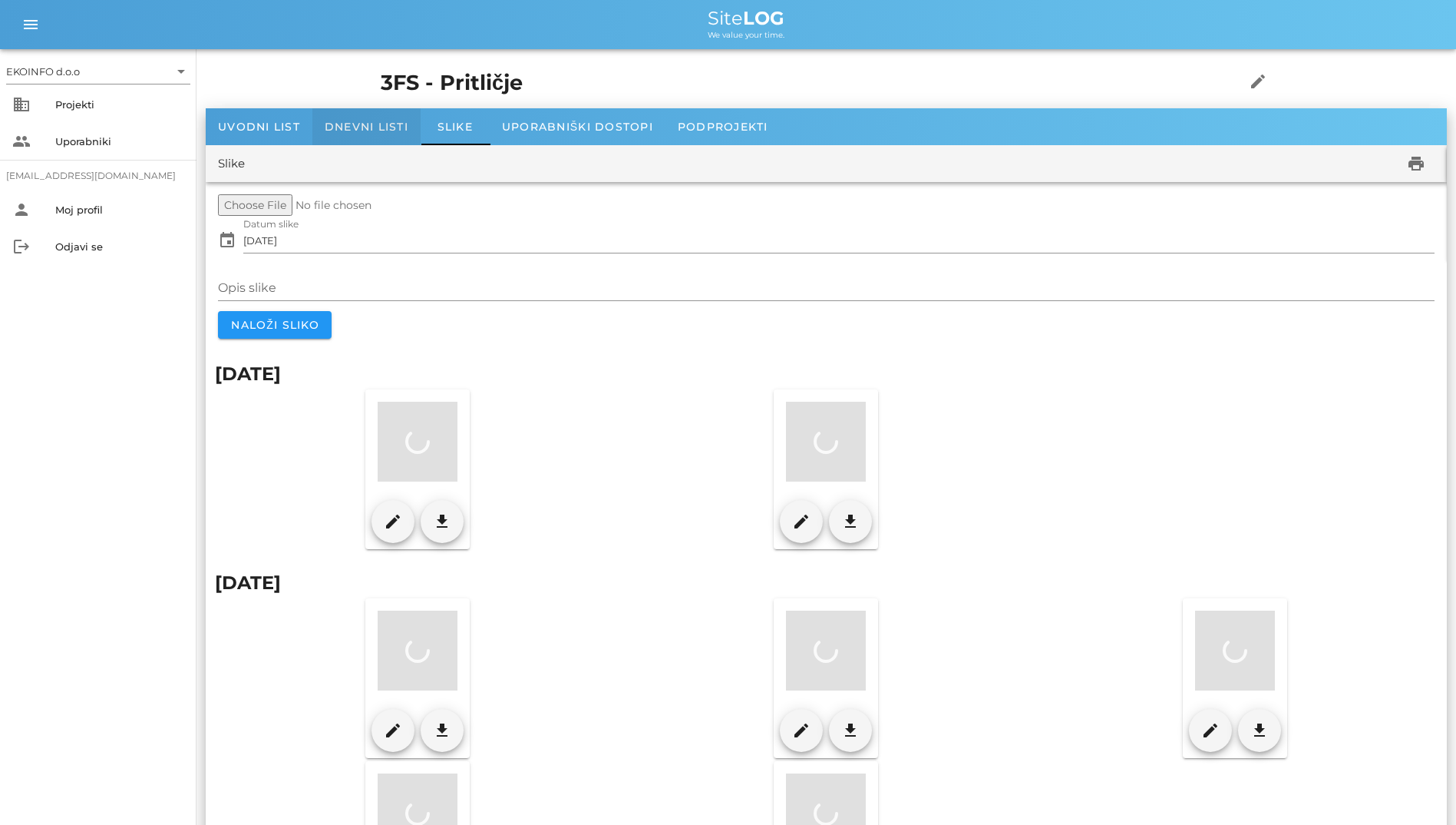
click at [394, 131] on span "Dnevni listi" at bounding box center [367, 127] width 84 height 14
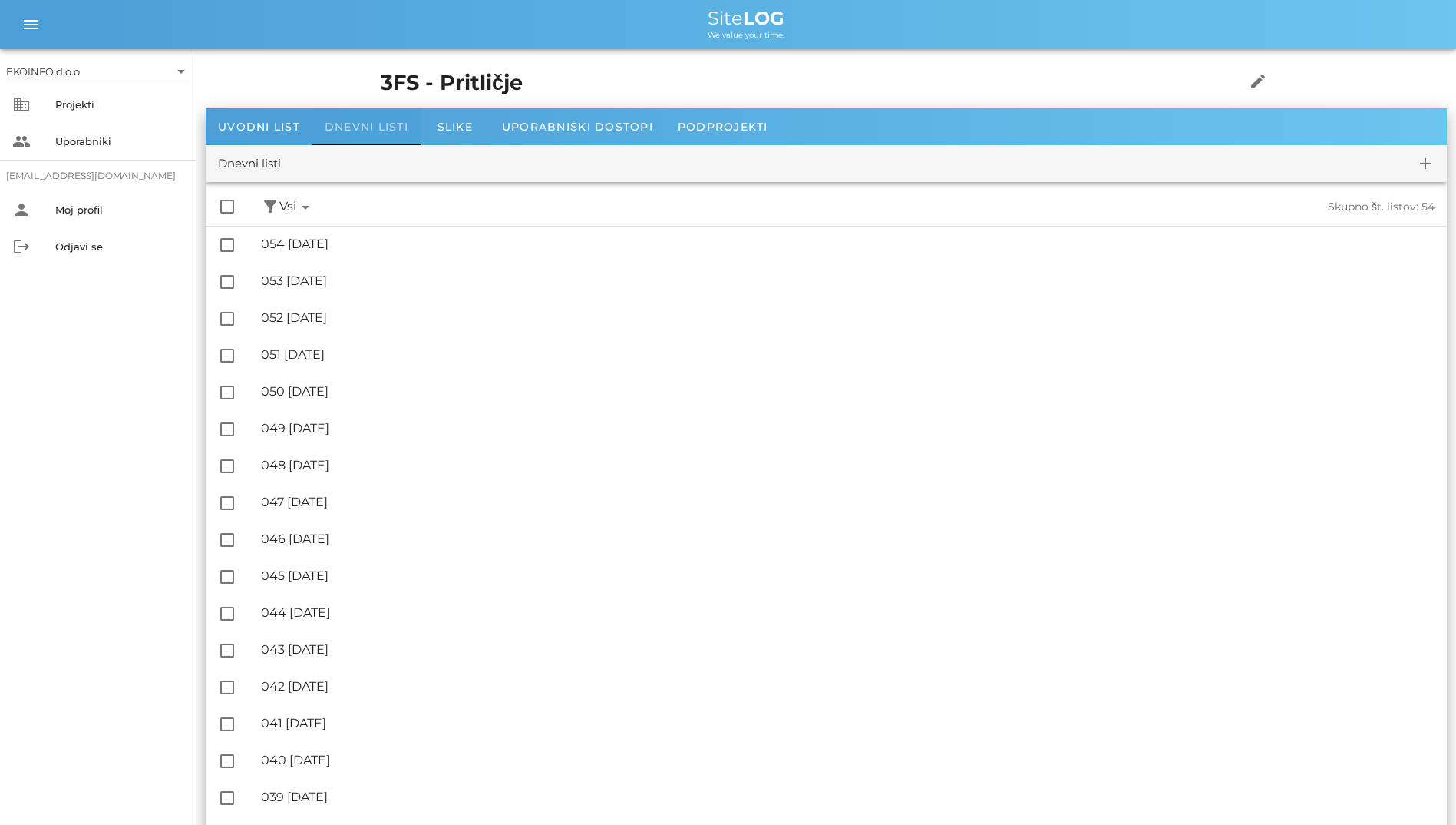
click at [315, 130] on div "Dnevni listi" at bounding box center [366, 127] width 108 height 37
click at [296, 128] on span "Uvodni list" at bounding box center [259, 127] width 82 height 14
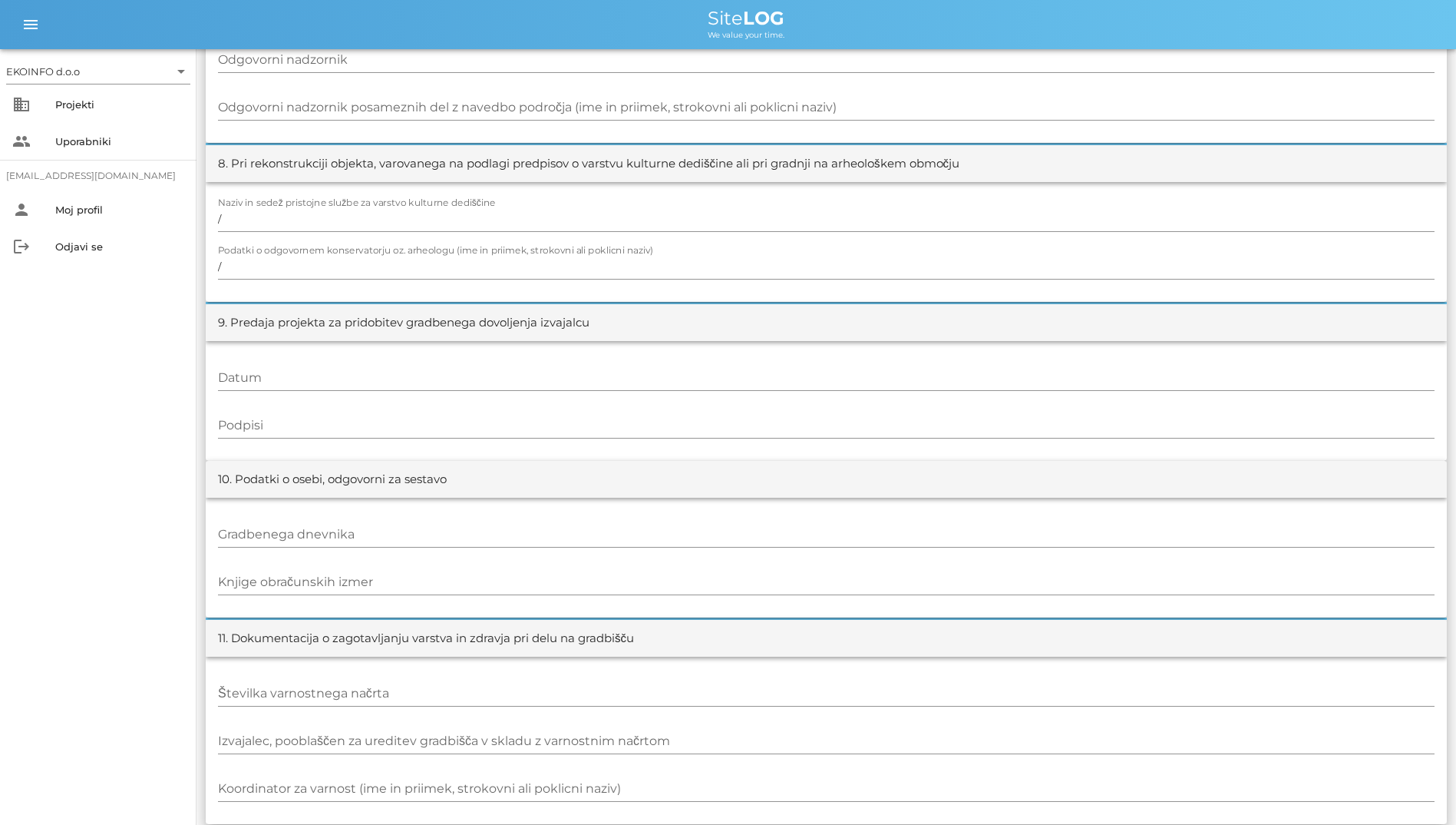
scroll to position [1420, 0]
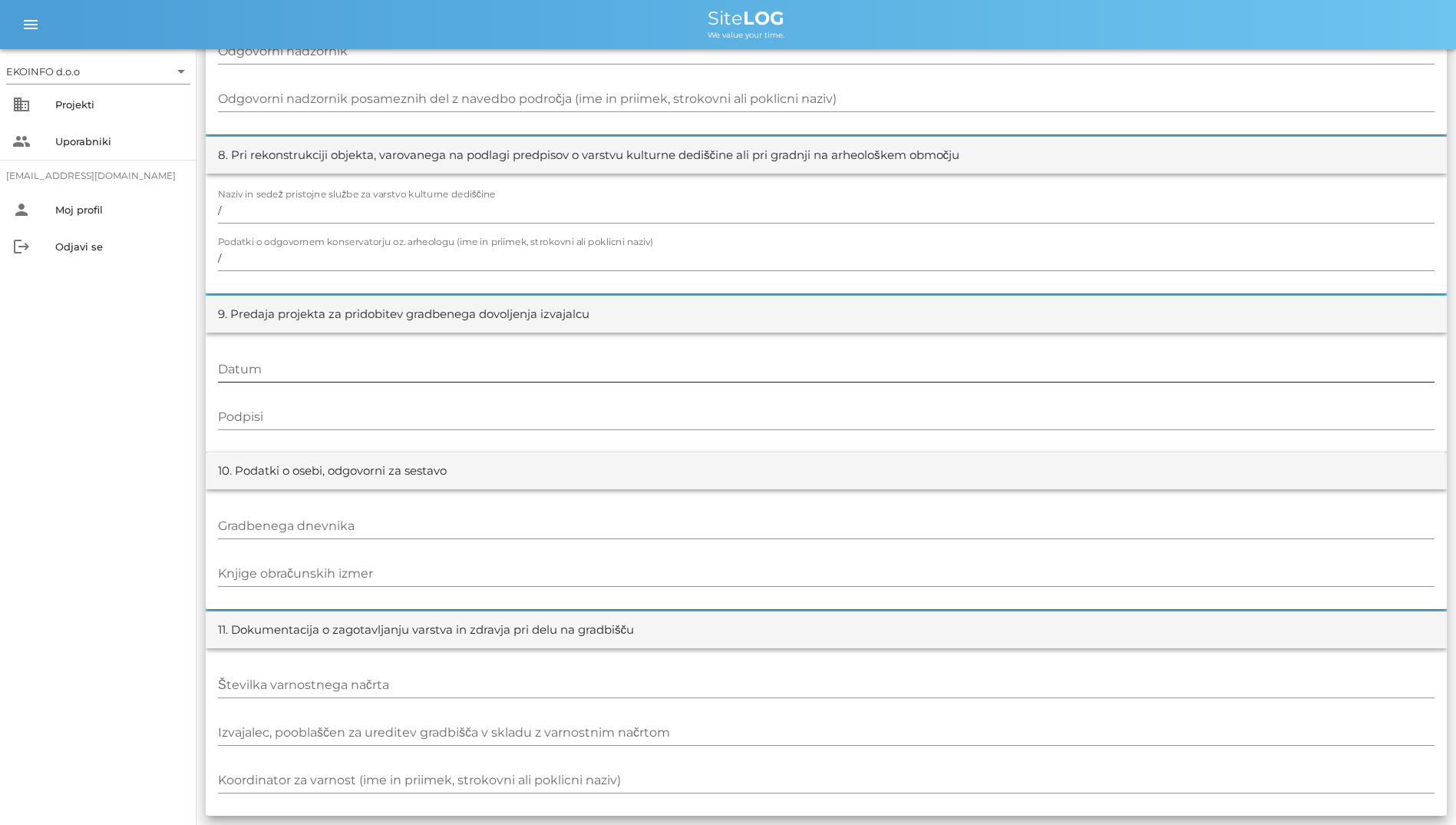
click at [599, 369] on input "Datum" at bounding box center [826, 369] width 1217 height 24
click at [602, 418] on input "Podpisi" at bounding box center [826, 417] width 1217 height 24
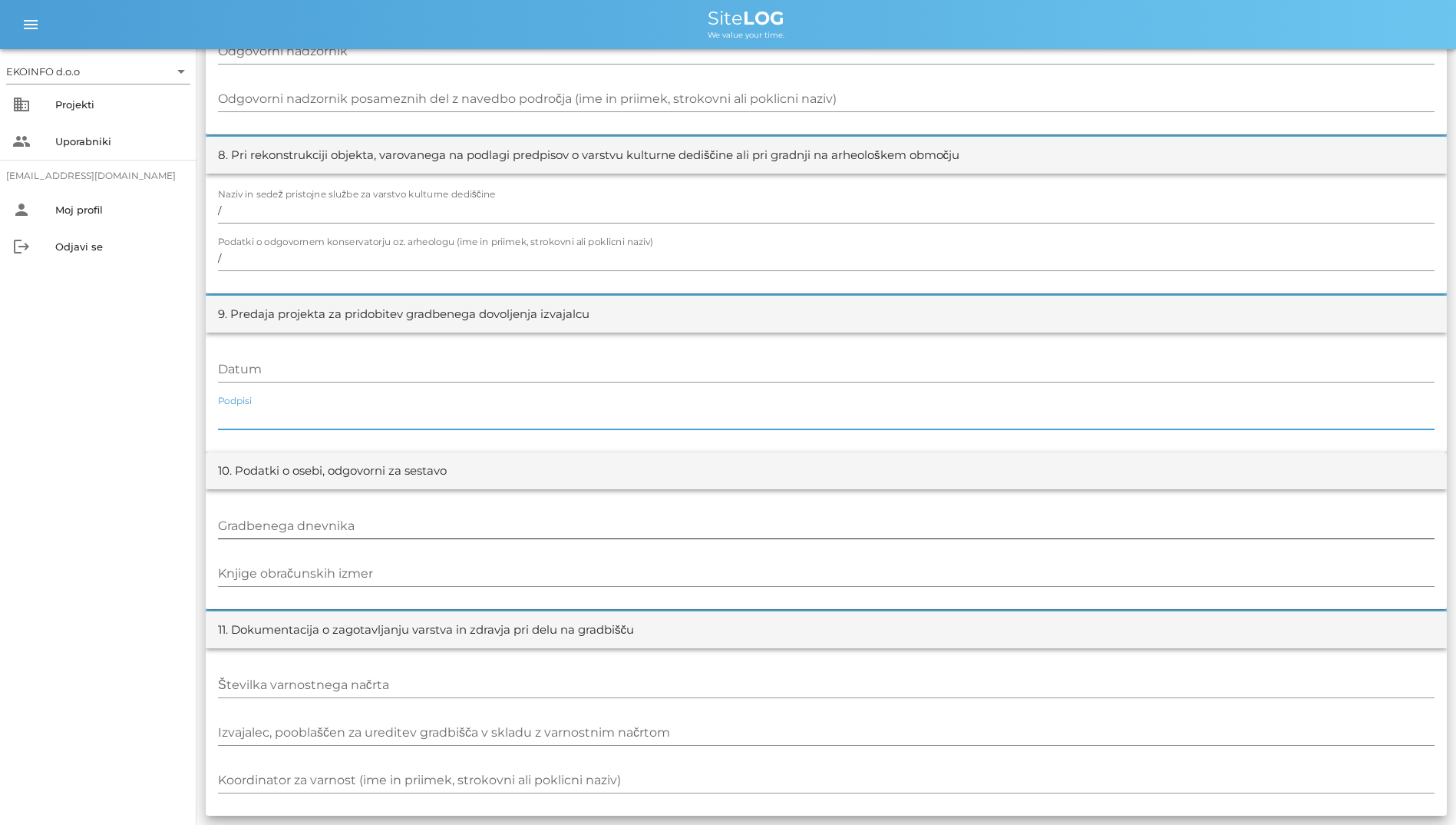
click at [635, 523] on input "Gradbenega dnevnika" at bounding box center [826, 525] width 1217 height 24
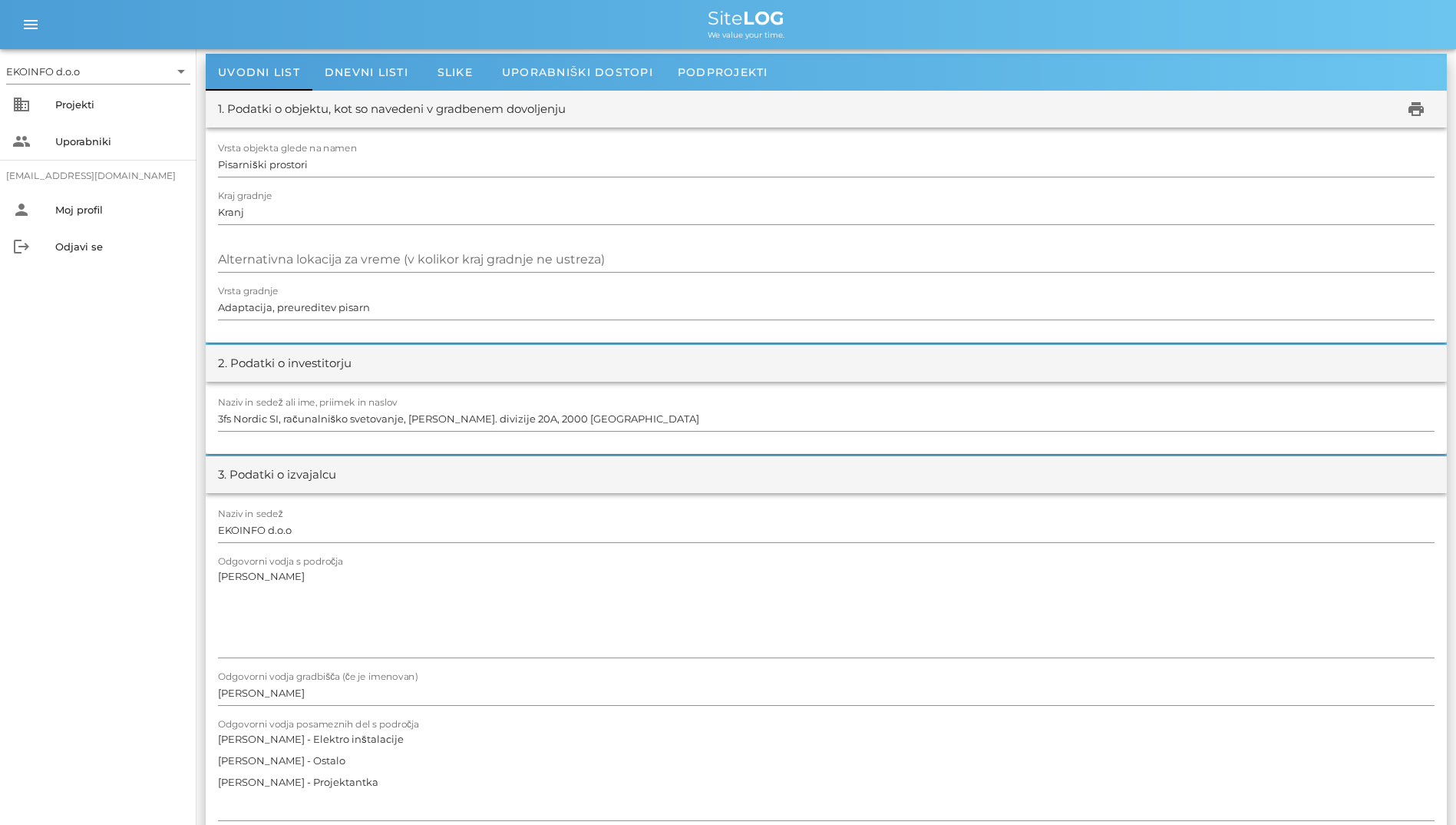
scroll to position [0, 0]
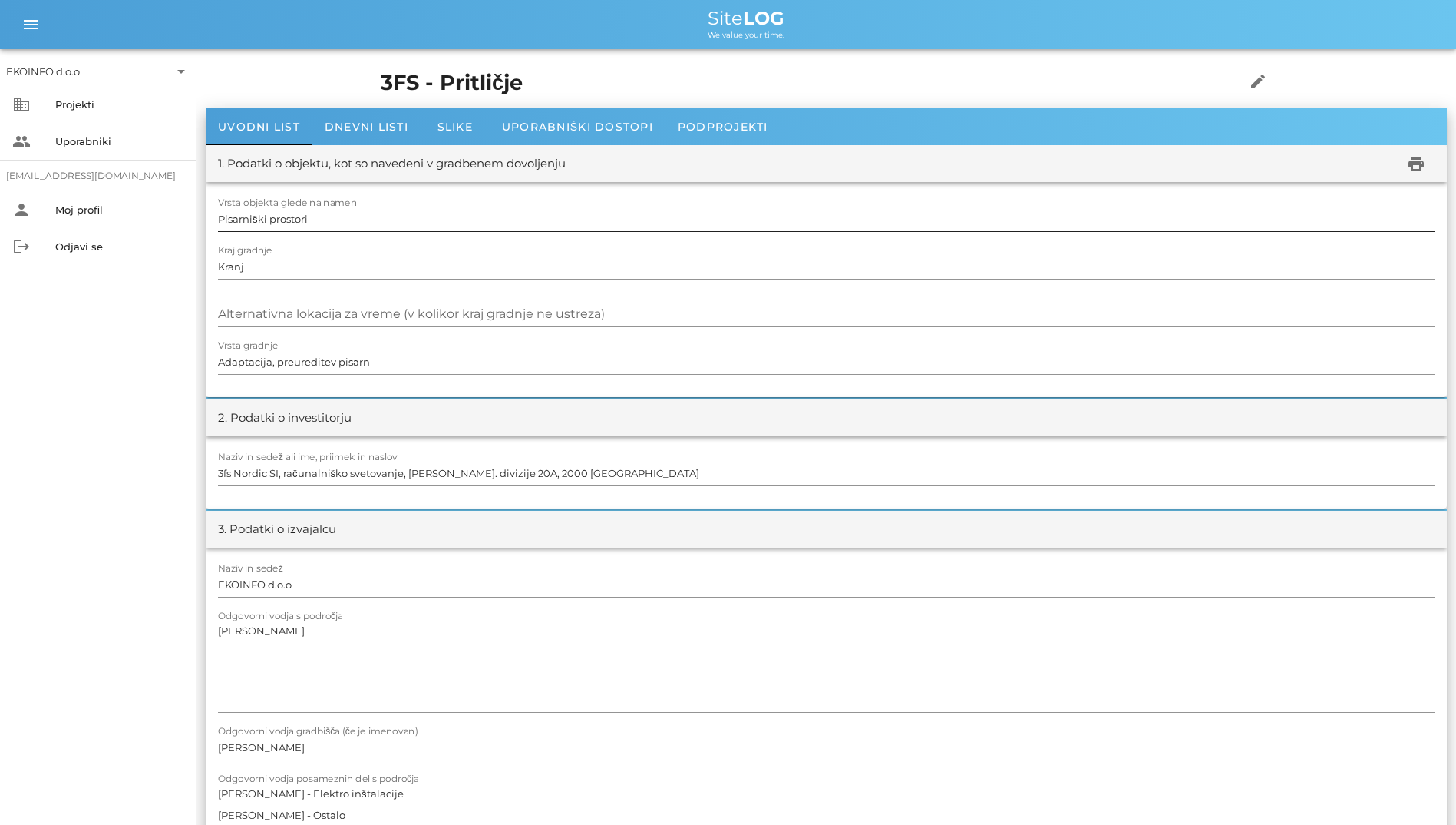
click at [481, 217] on input "Pisarniški prostori" at bounding box center [826, 219] width 1217 height 24
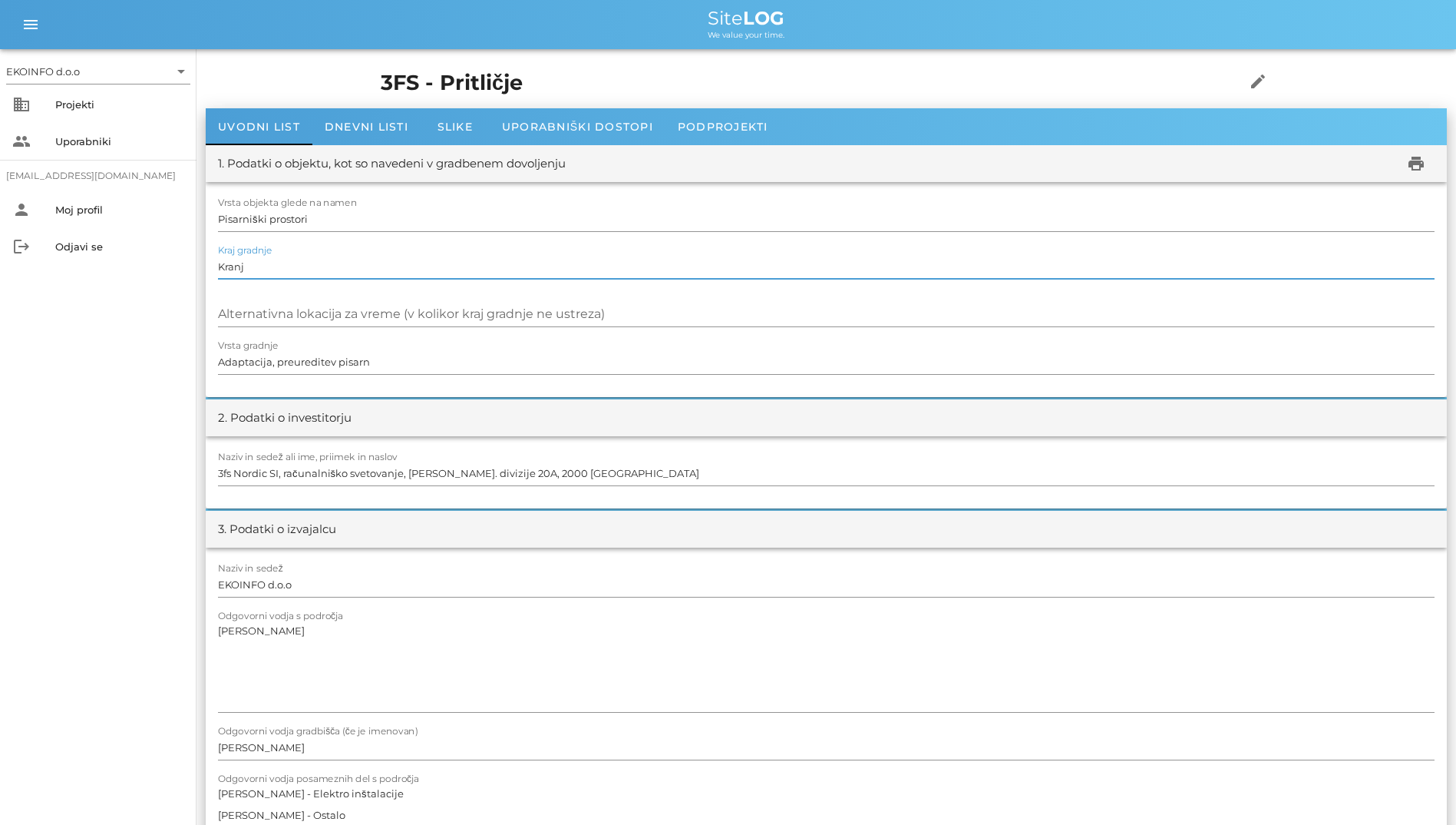
click at [519, 265] on input "Kranj" at bounding box center [826, 266] width 1217 height 24
click at [569, 315] on input "Alternativna lokacija za vreme (v kolikor kraj gradnje ne ustreza)" at bounding box center [826, 313] width 1217 height 24
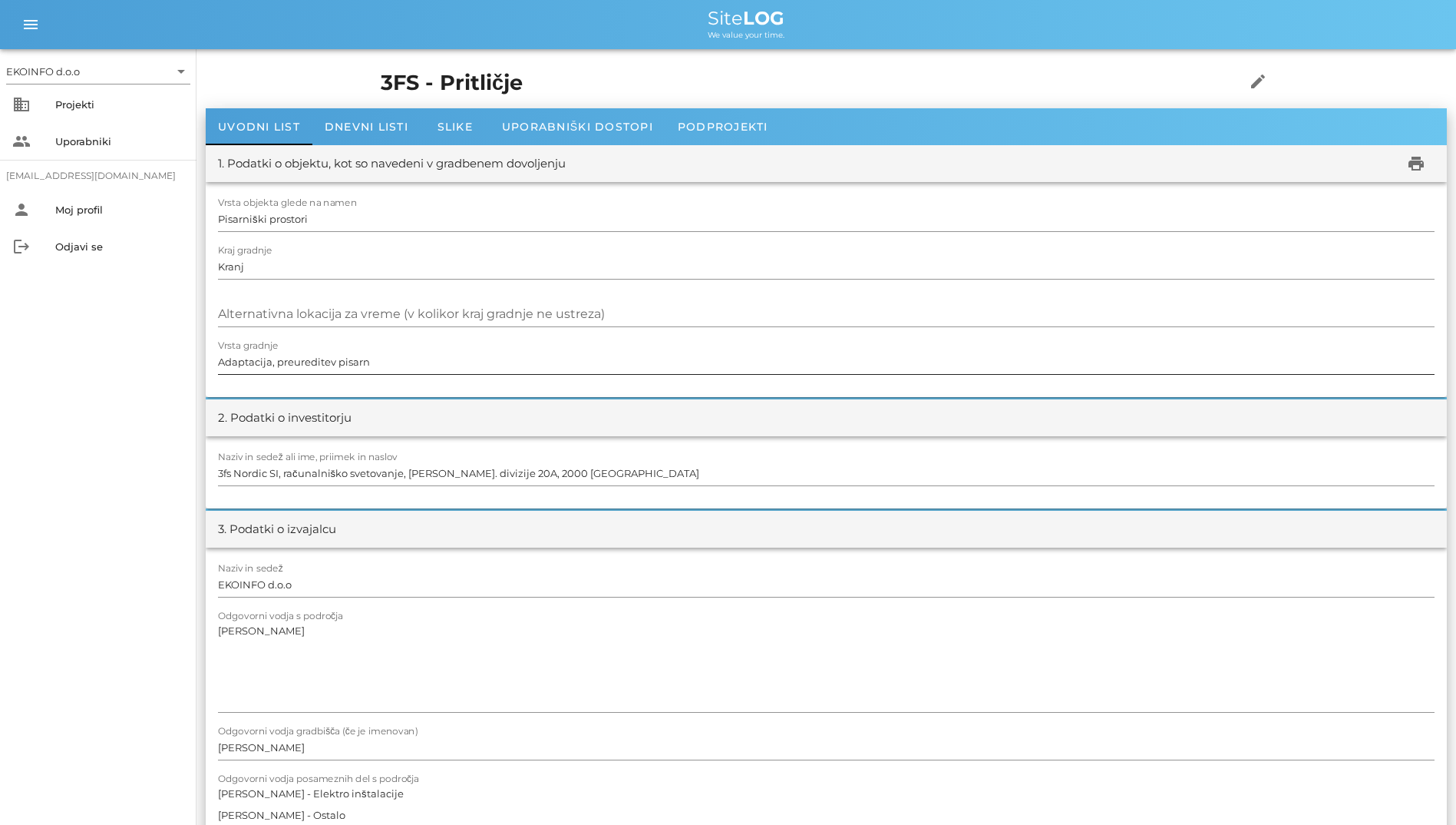
click at [593, 341] on div "Vrsta gradnje Adaptacija, preureditev pisarn" at bounding box center [826, 363] width 1217 height 45
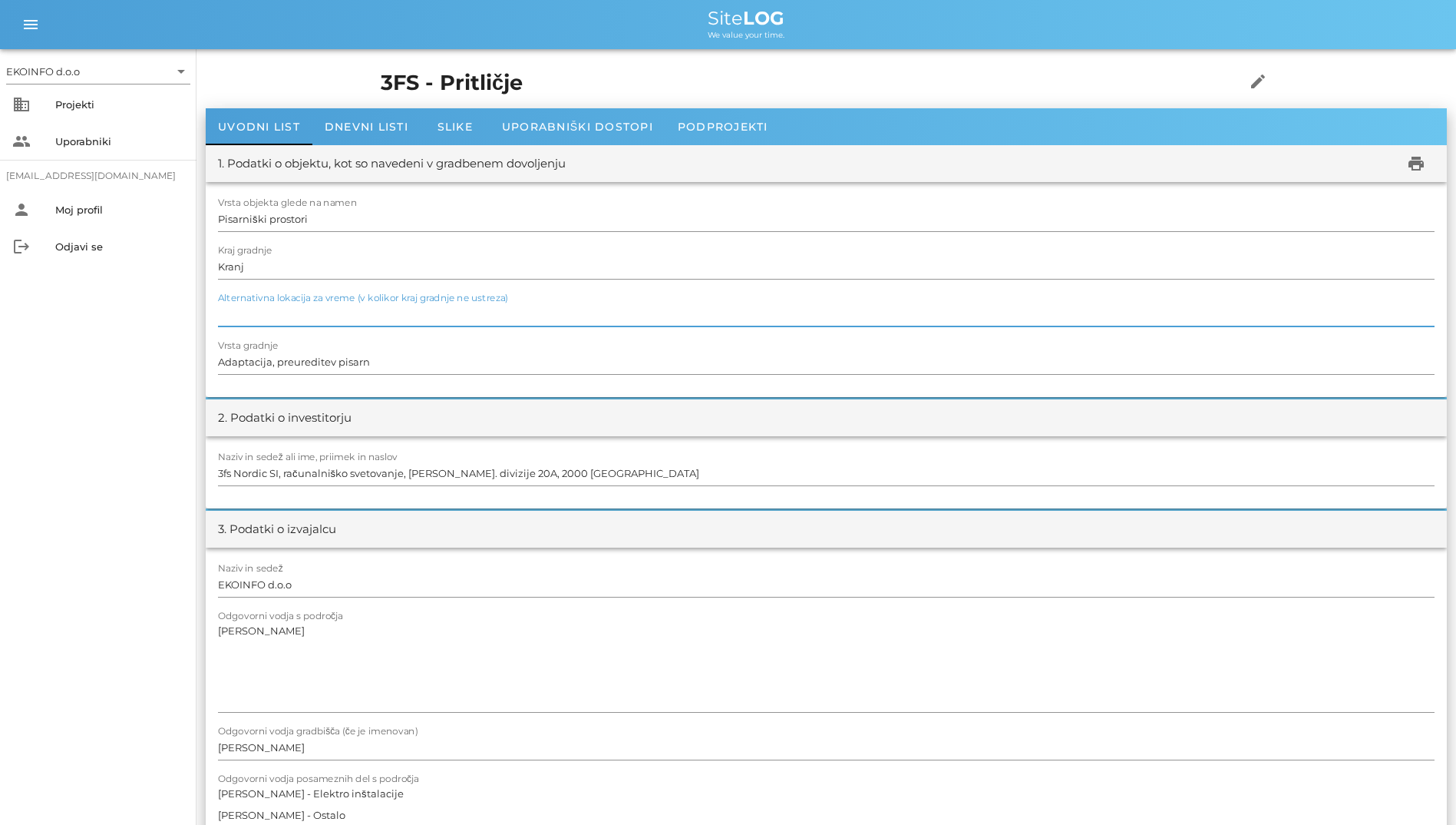
click at [460, 315] on input "Alternativna lokacija za vreme (v kolikor kraj gradnje ne ustreza)" at bounding box center [826, 313] width 1217 height 24
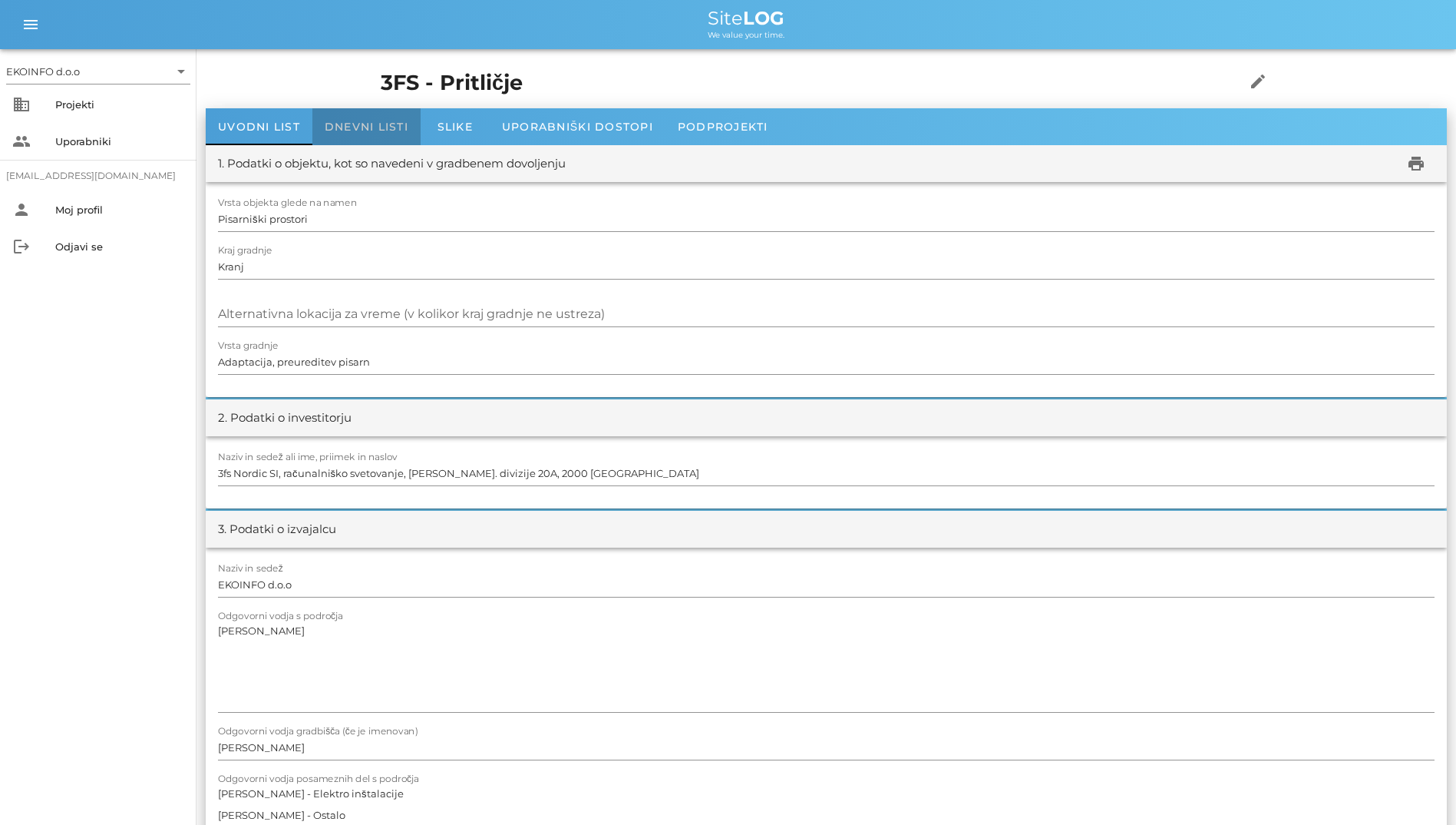
click at [368, 139] on div "Dnevni listi" at bounding box center [366, 127] width 108 height 37
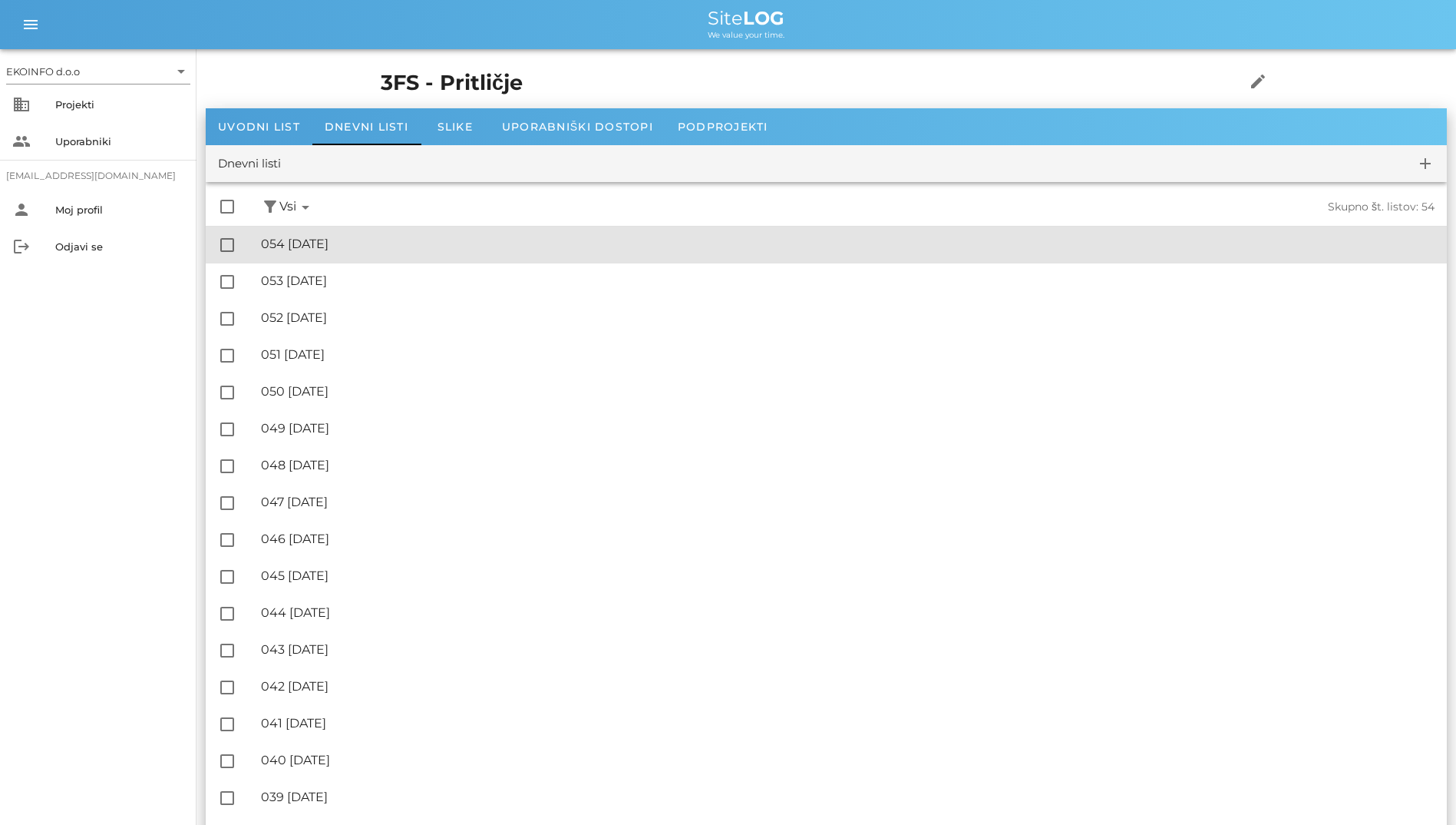
click at [392, 244] on div "🔏 054 [DATE]" at bounding box center [847, 243] width 1174 height 15
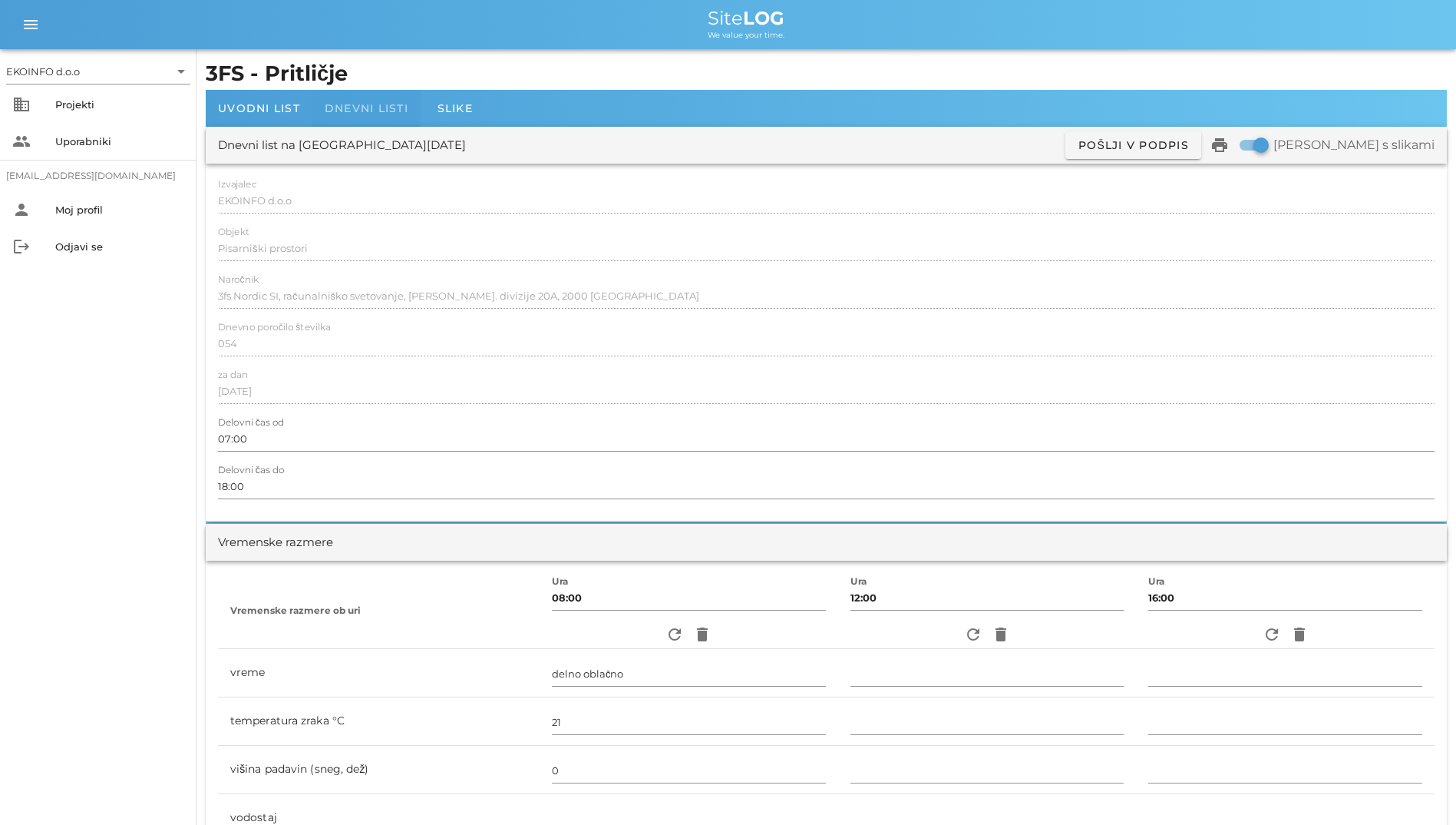
click at [361, 122] on div "Dnevni listi" at bounding box center [366, 108] width 108 height 37
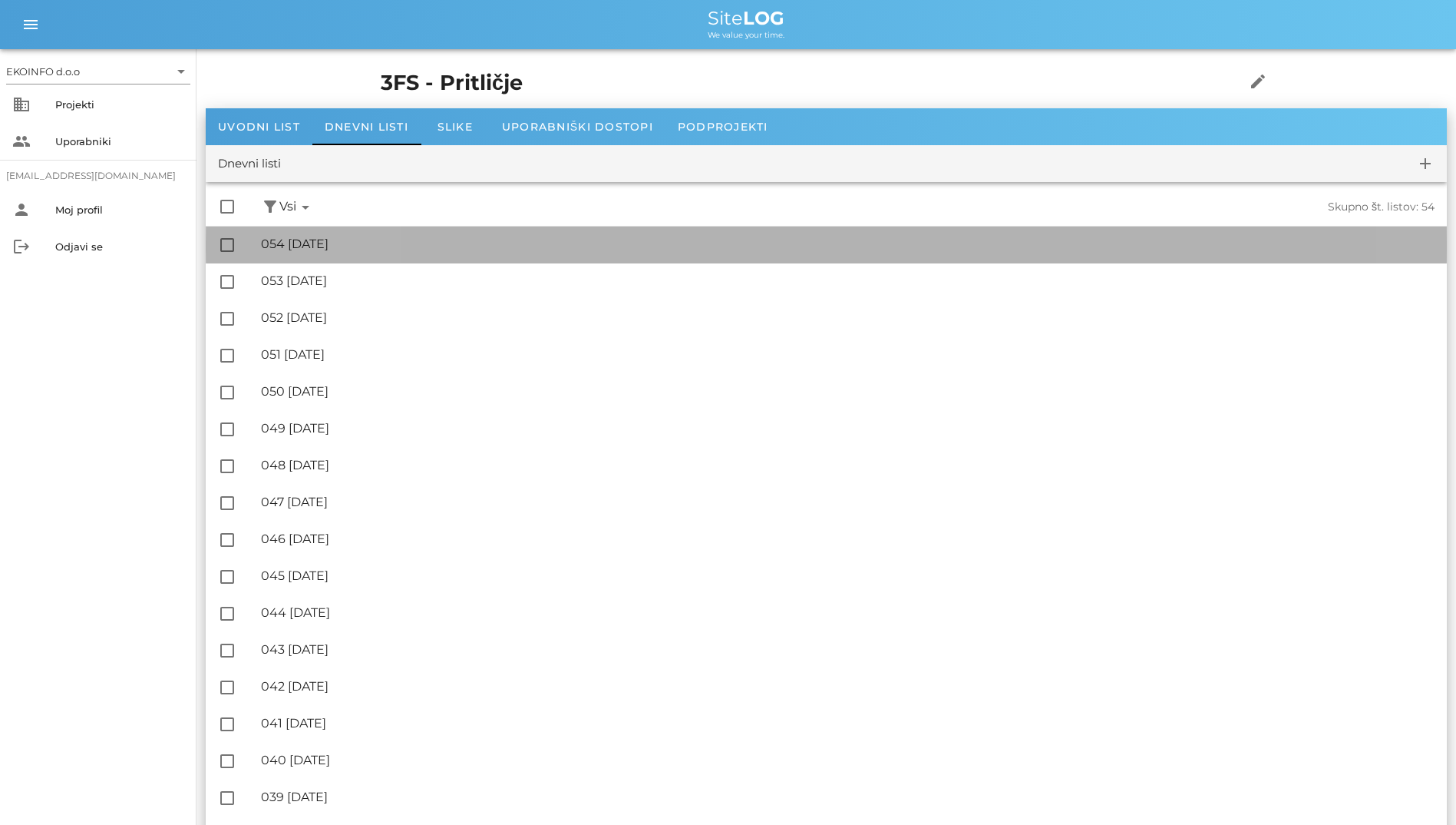
click at [349, 250] on div "🔏 054 [DATE]" at bounding box center [847, 243] width 1174 height 15
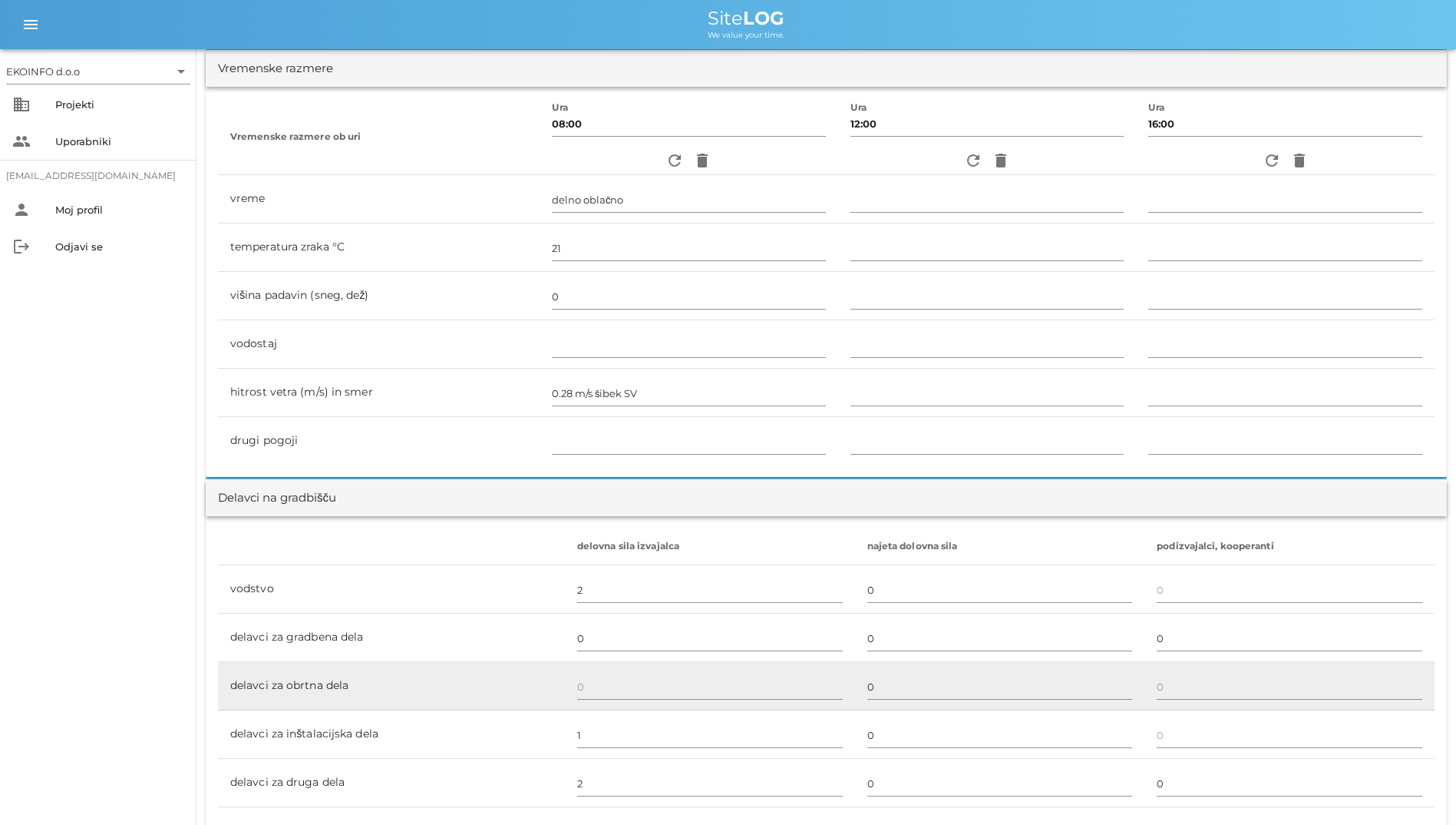
scroll to position [461, 0]
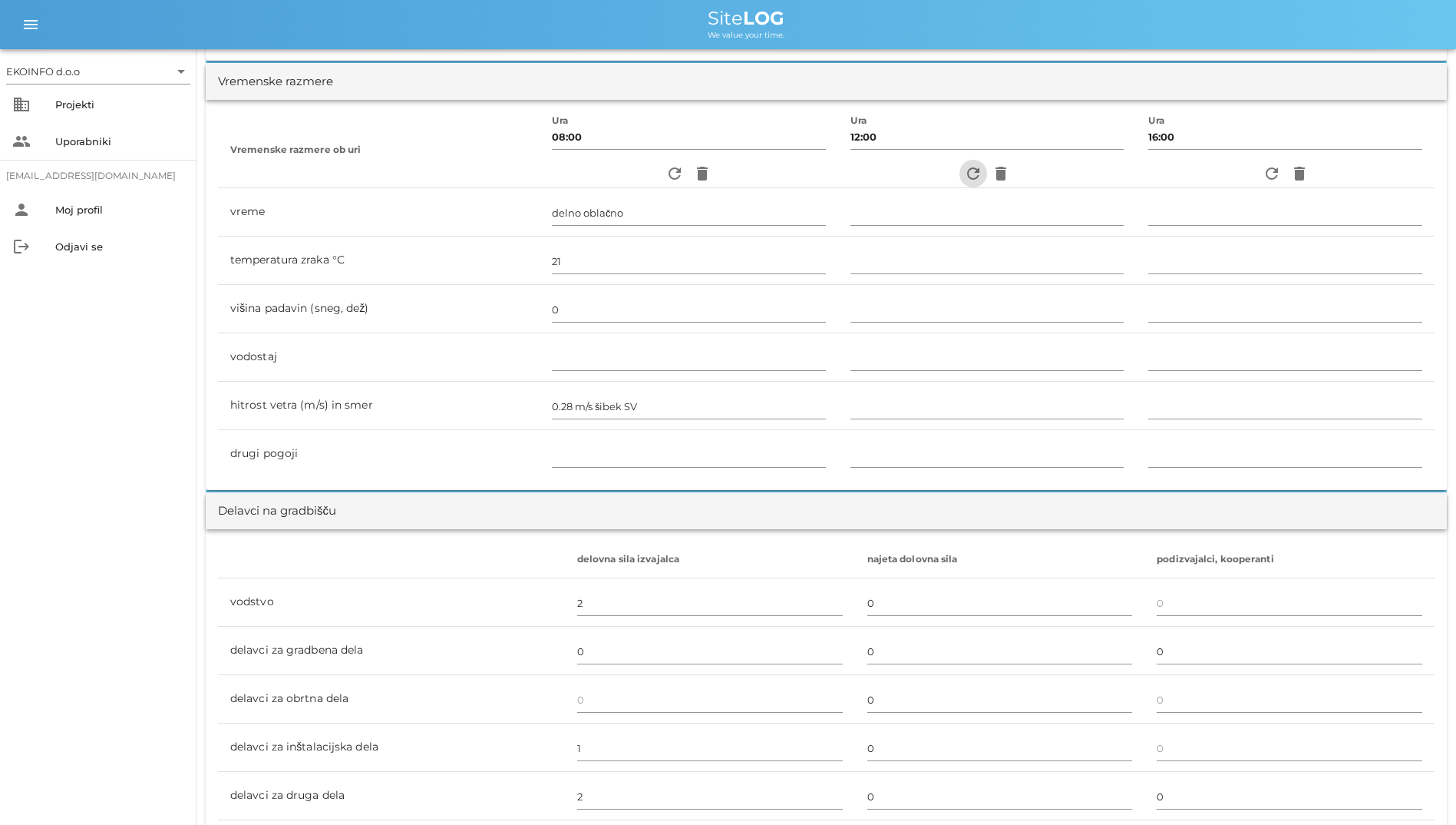
click at [945, 169] on icon "refresh" at bounding box center [973, 173] width 19 height 19
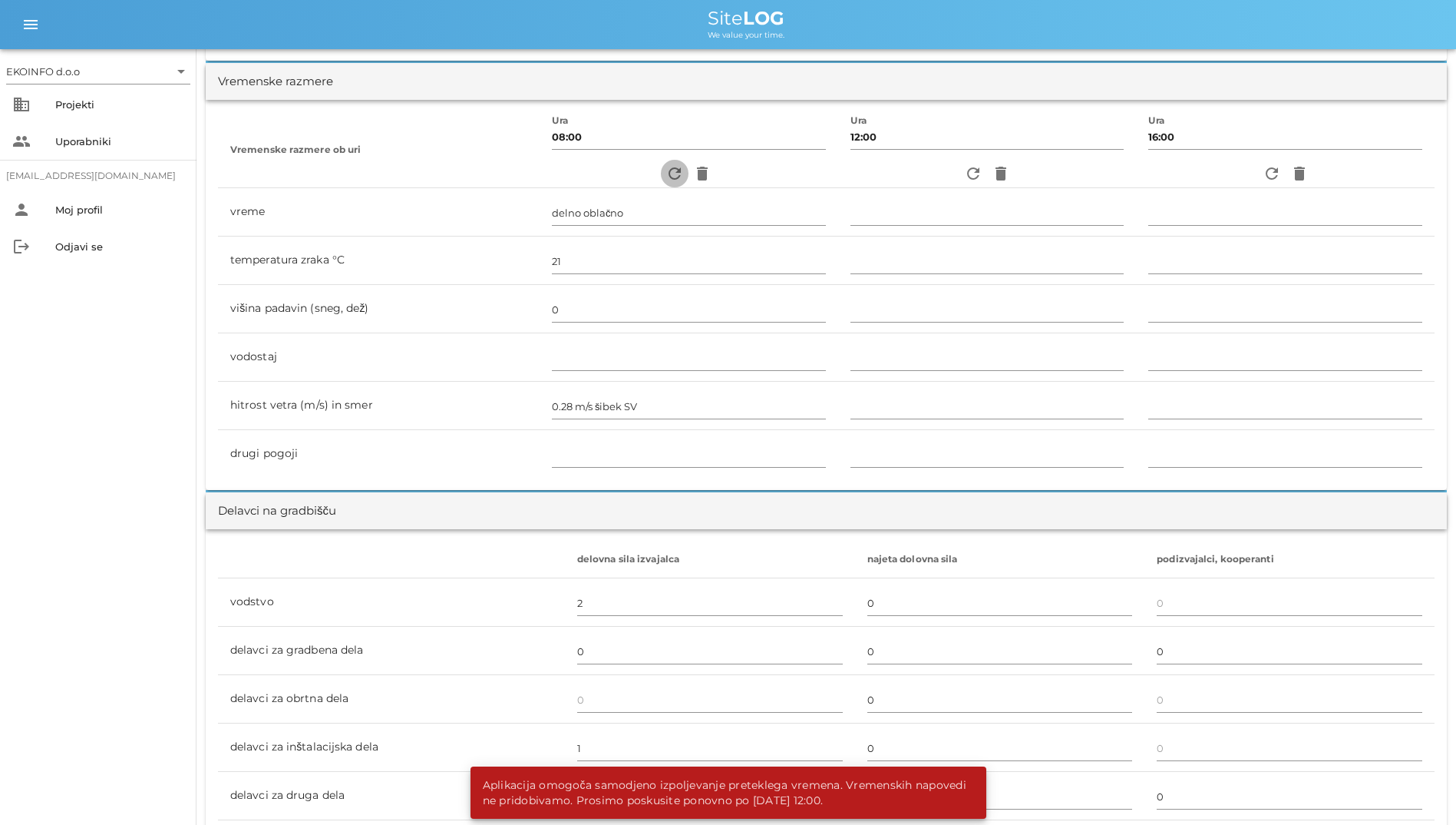
click at [661, 178] on span "refresh" at bounding box center [674, 173] width 27 height 19
click at [666, 174] on icon "refresh" at bounding box center [674, 173] width 19 height 19
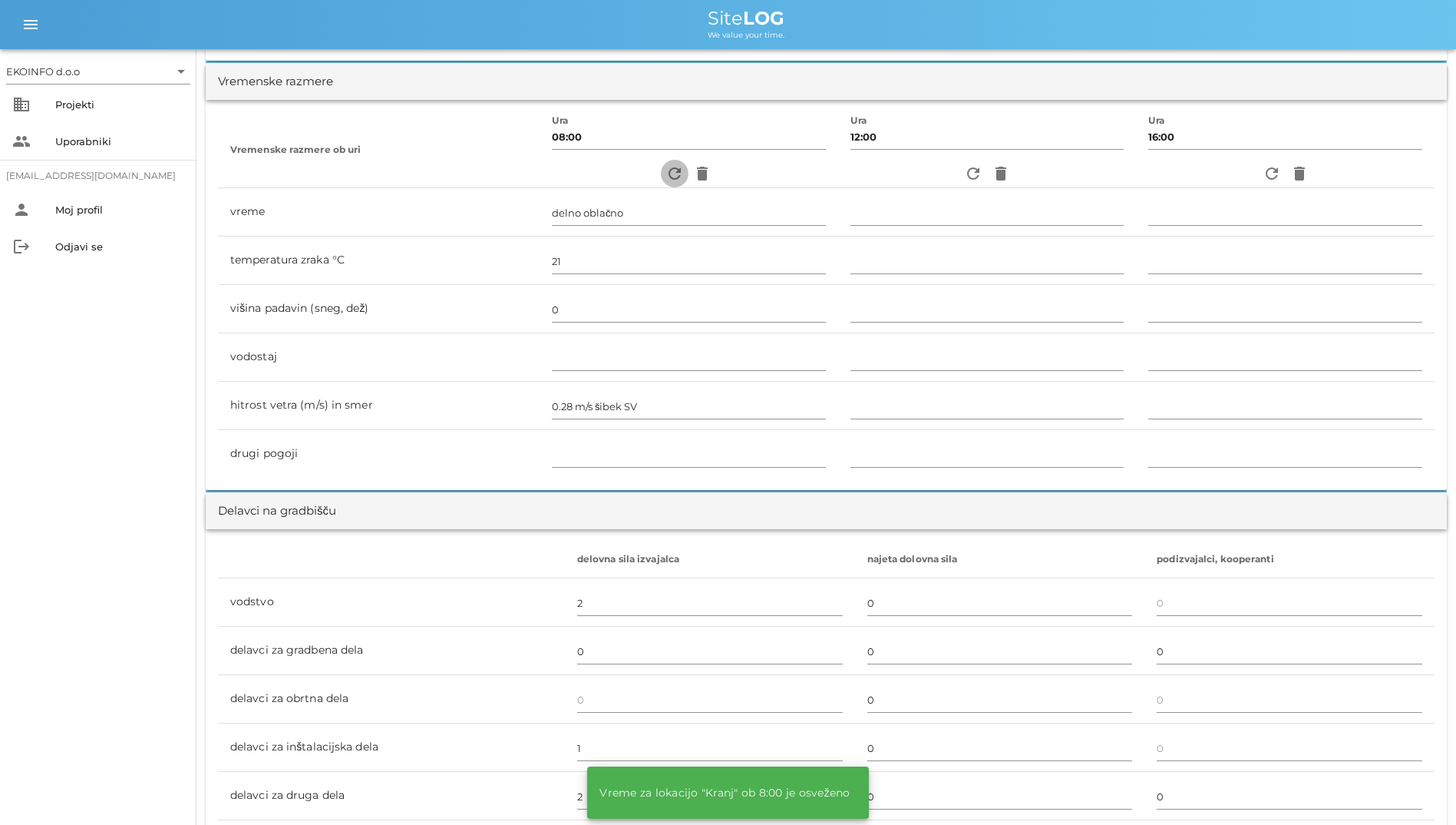
click at [666, 174] on icon "refresh" at bounding box center [674, 173] width 19 height 19
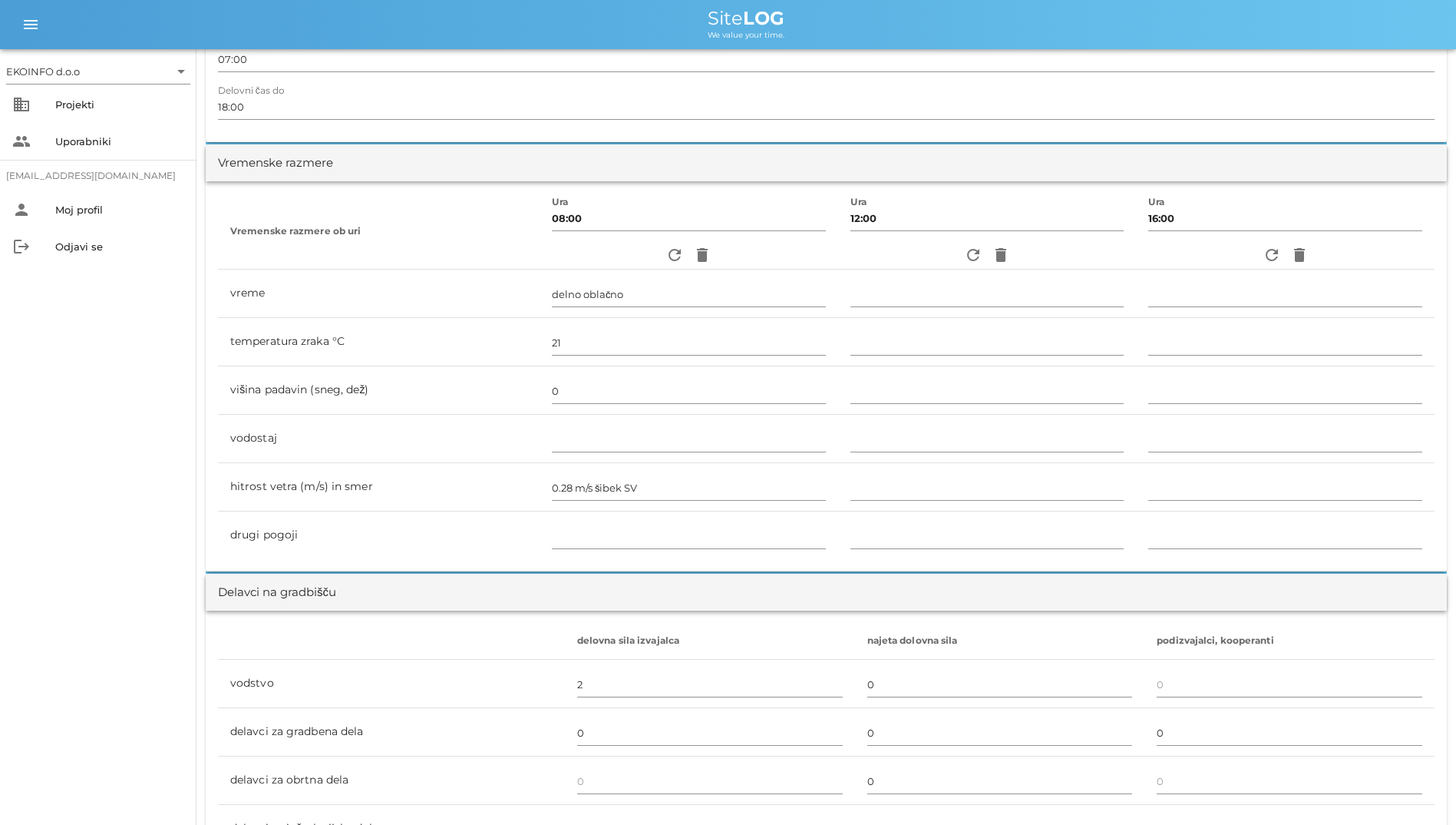
scroll to position [153, 0]
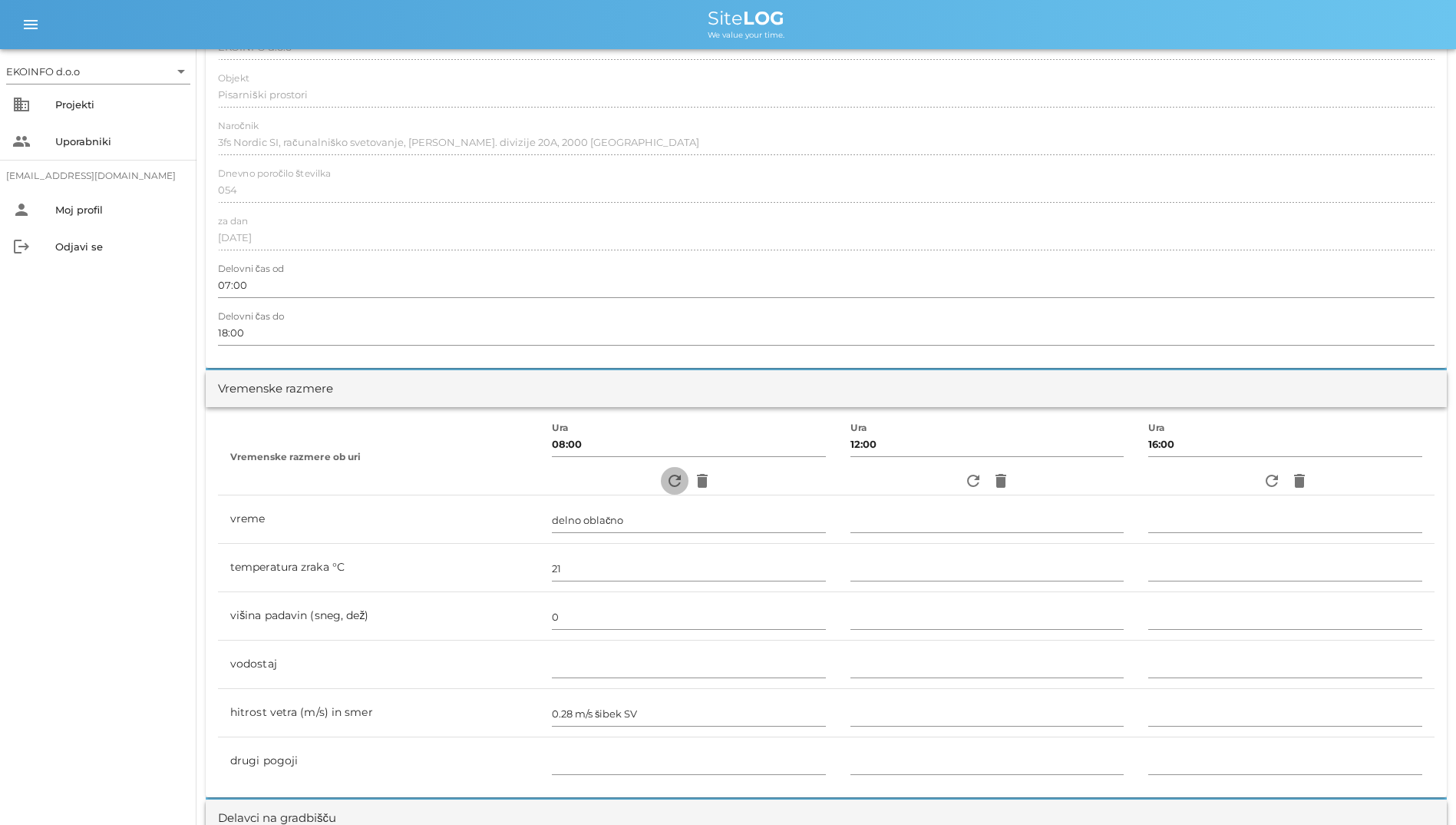
click at [671, 480] on icon "refresh" at bounding box center [674, 480] width 19 height 19
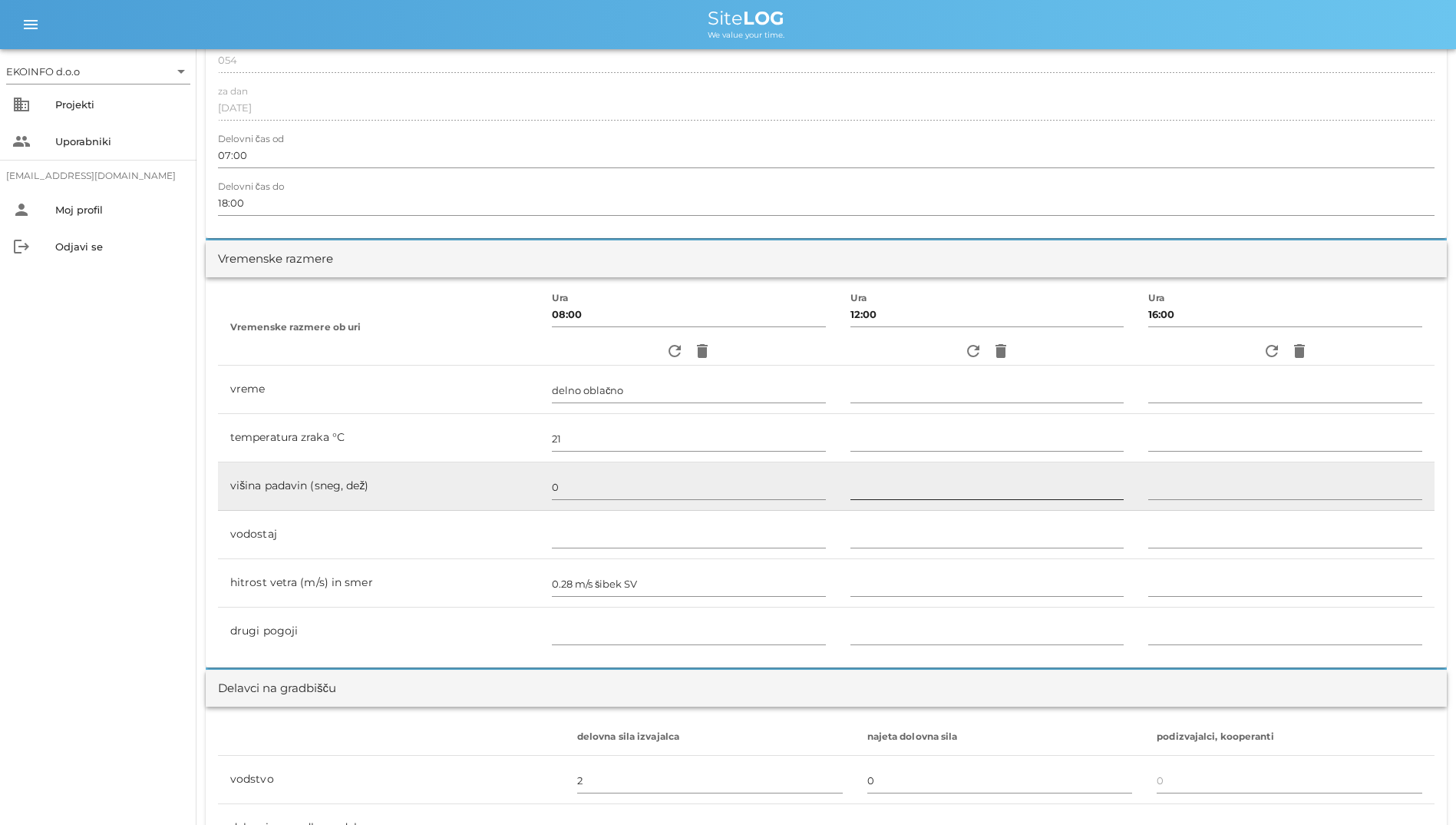
scroll to position [175, 0]
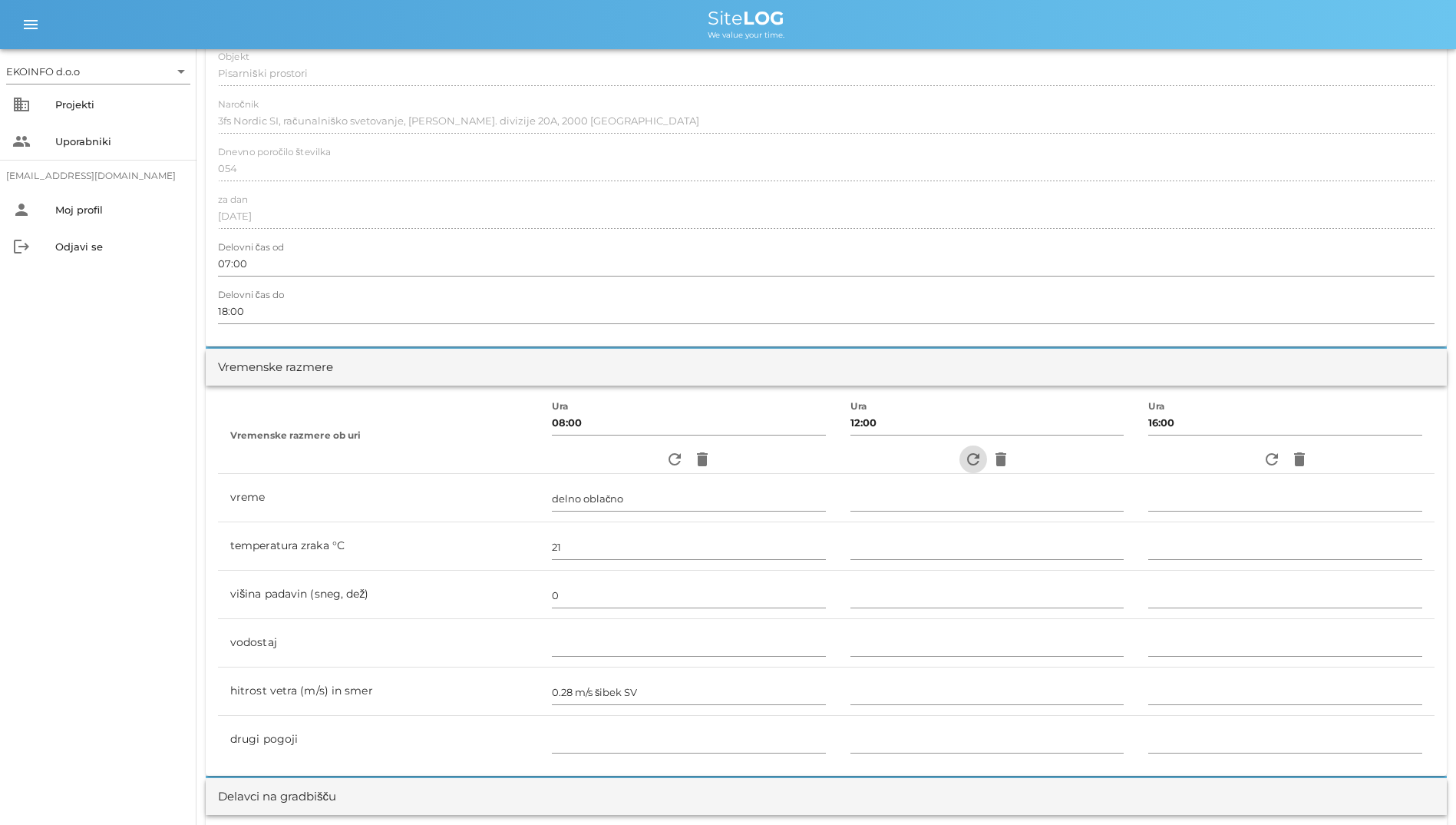
click at [945, 459] on icon "refresh" at bounding box center [973, 459] width 19 height 19
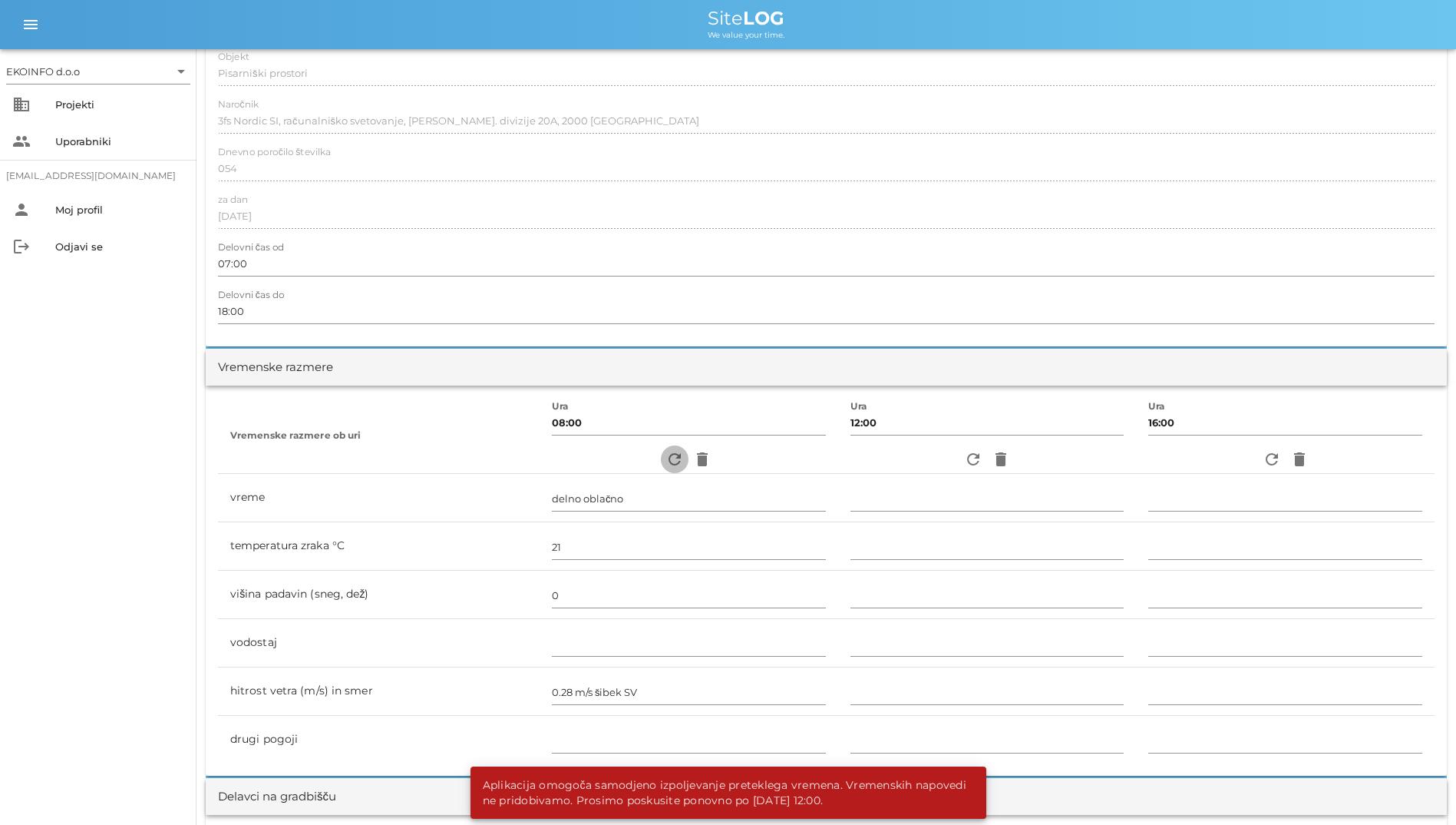
click at [666, 454] on icon "refresh" at bounding box center [674, 459] width 19 height 19
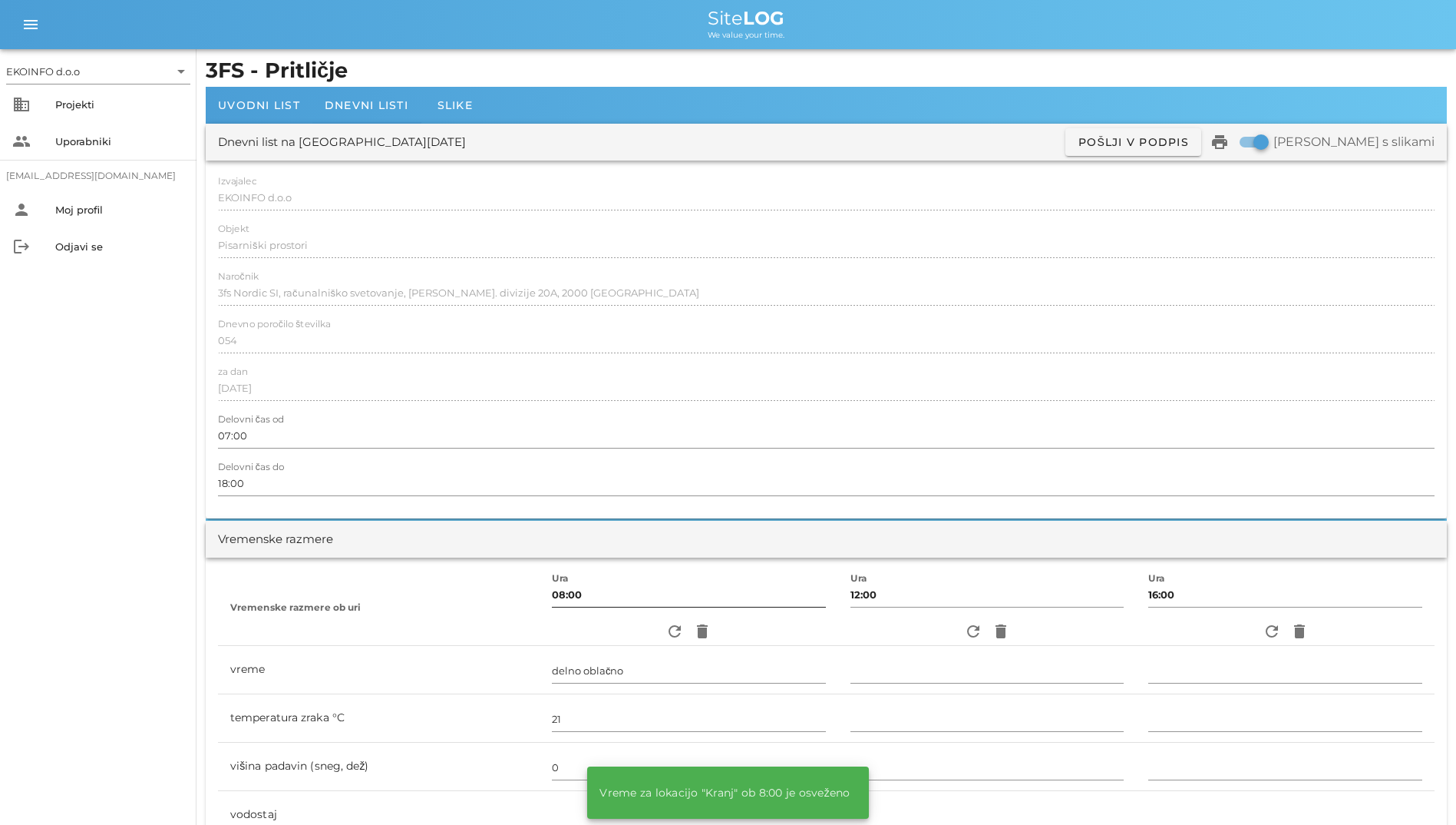
scroll to position [0, 0]
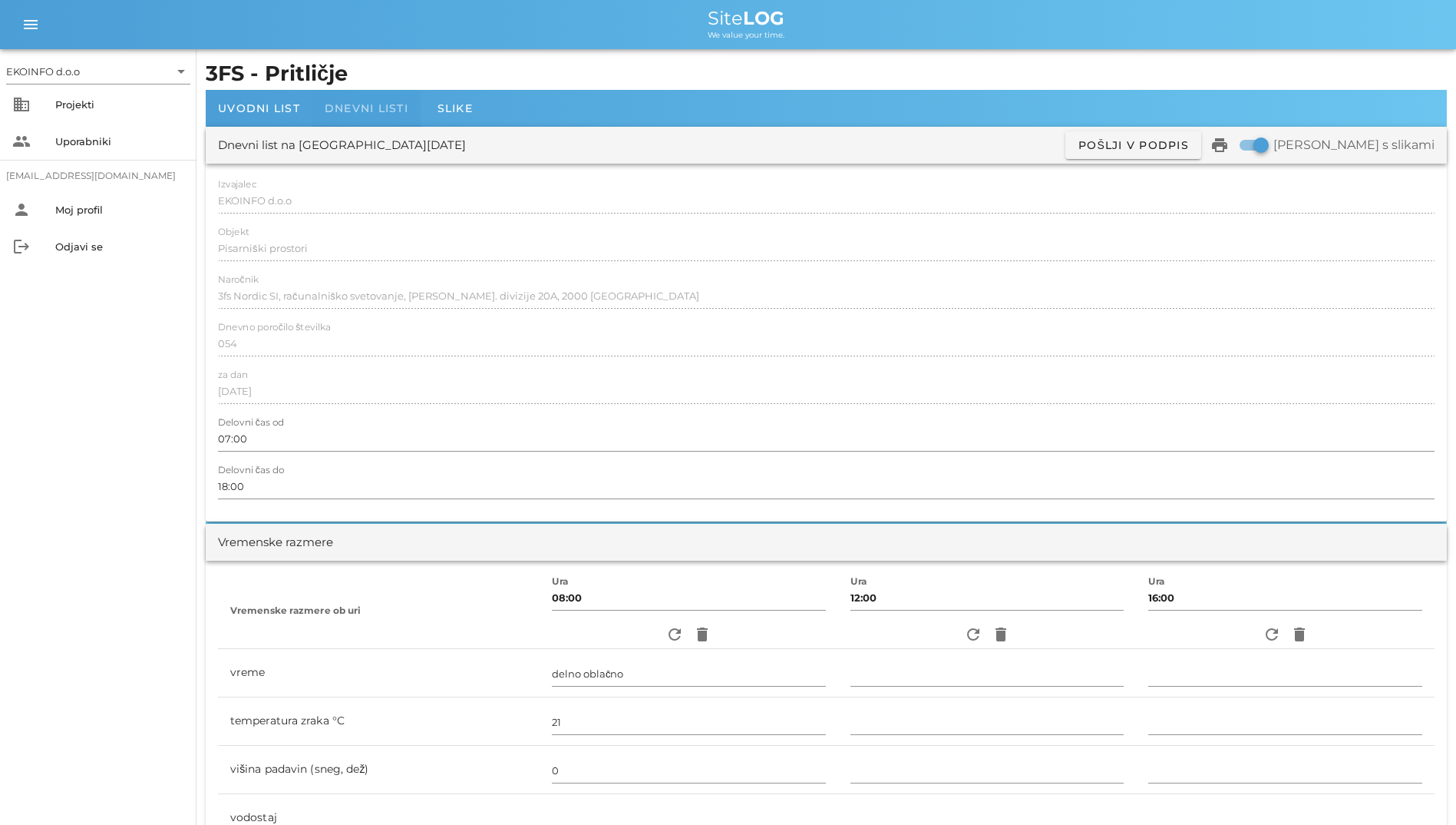
click at [332, 116] on div "Dnevni listi" at bounding box center [366, 108] width 108 height 37
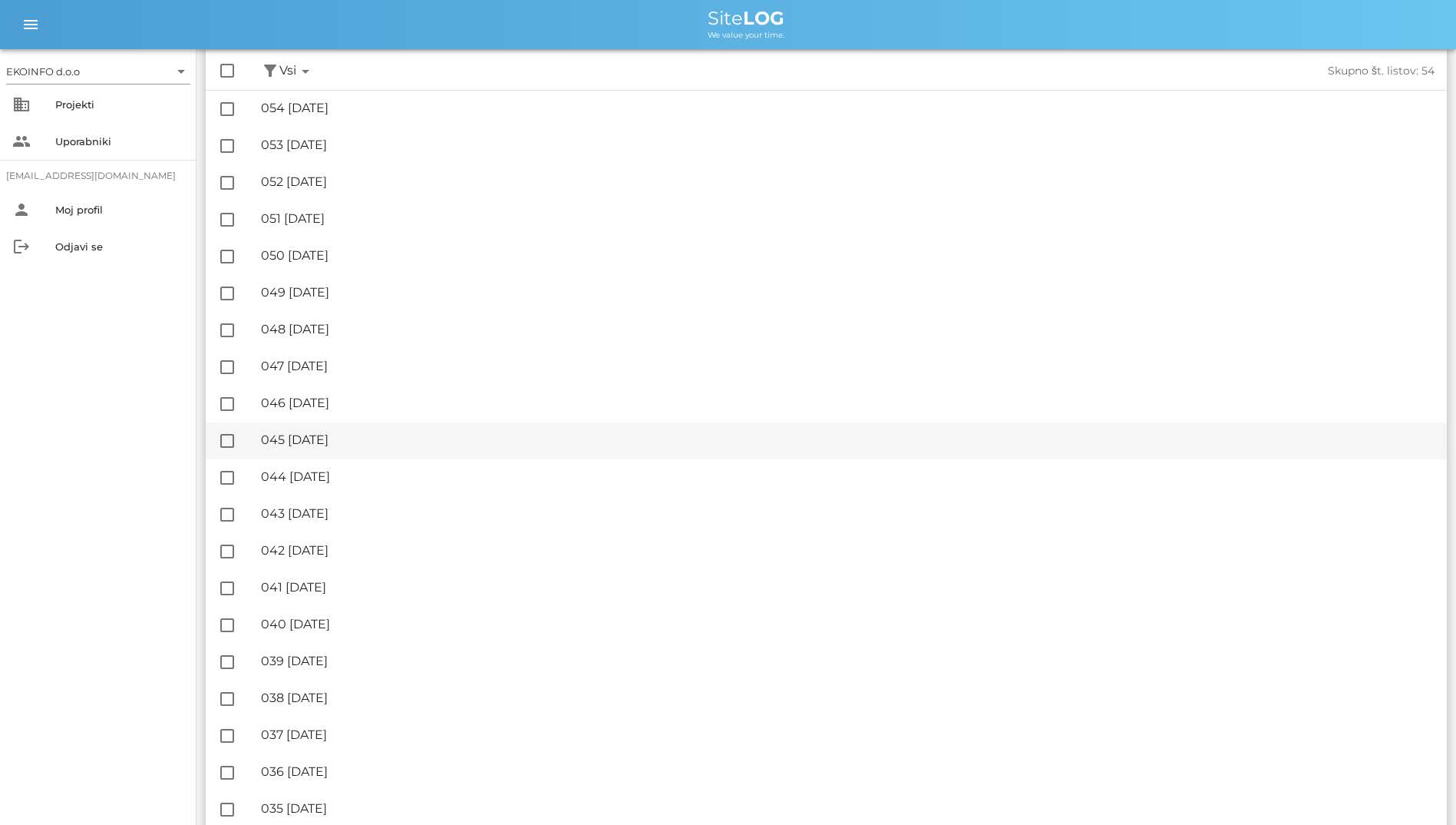
scroll to position [113, 0]
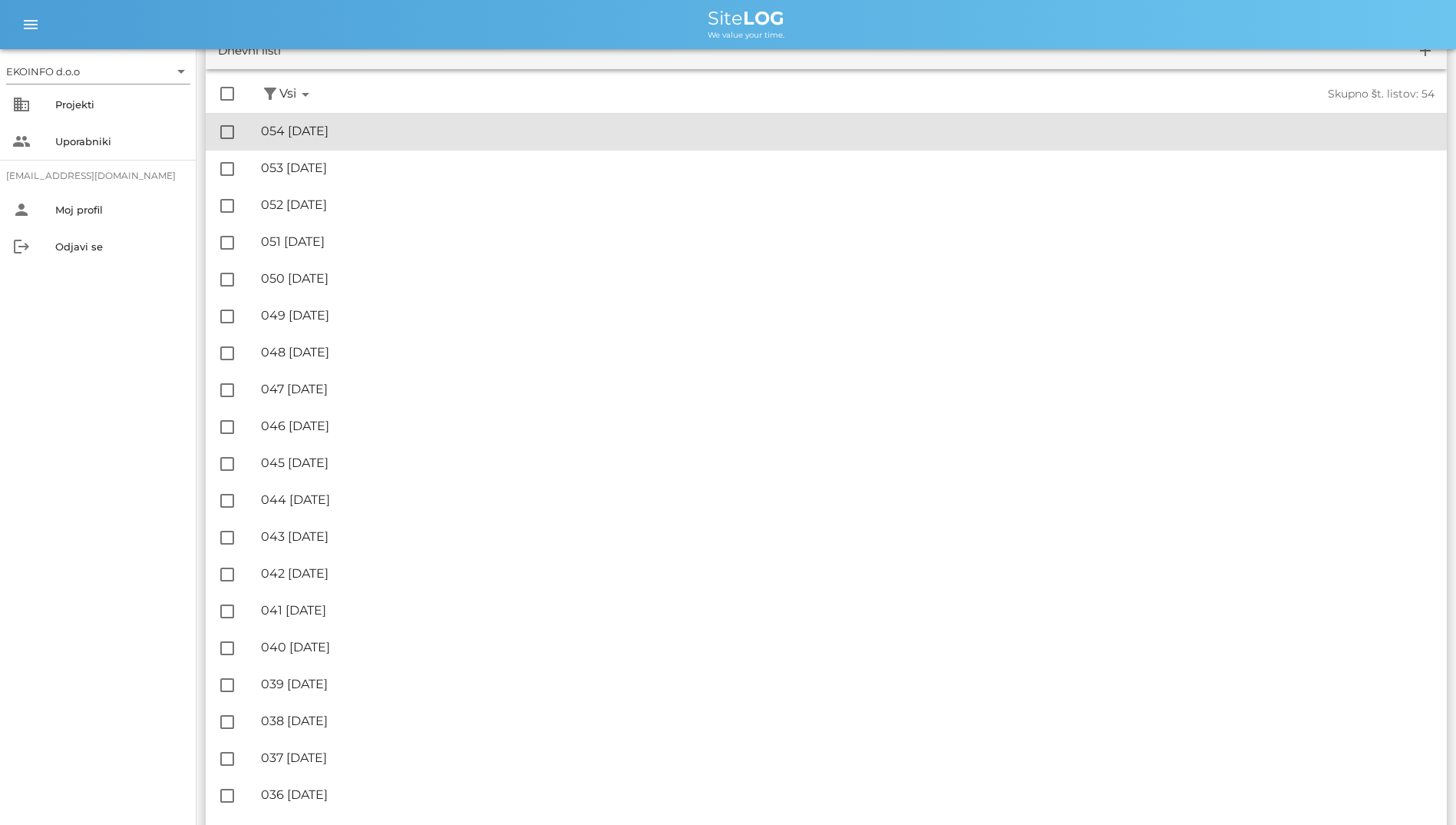
click at [319, 126] on div "🔏 054 [DATE]" at bounding box center [847, 131] width 1174 height 15
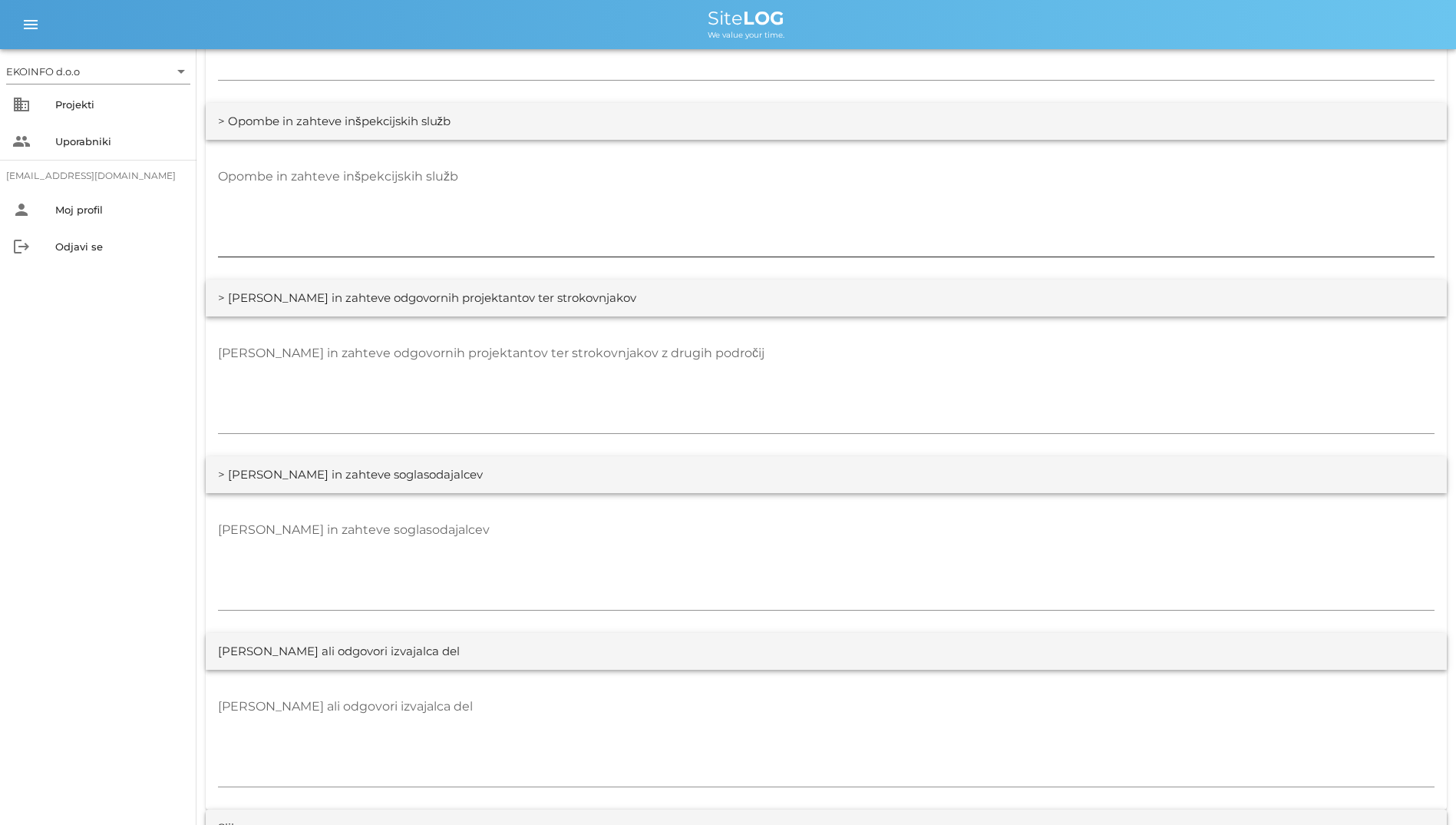
scroll to position [2710, 0]
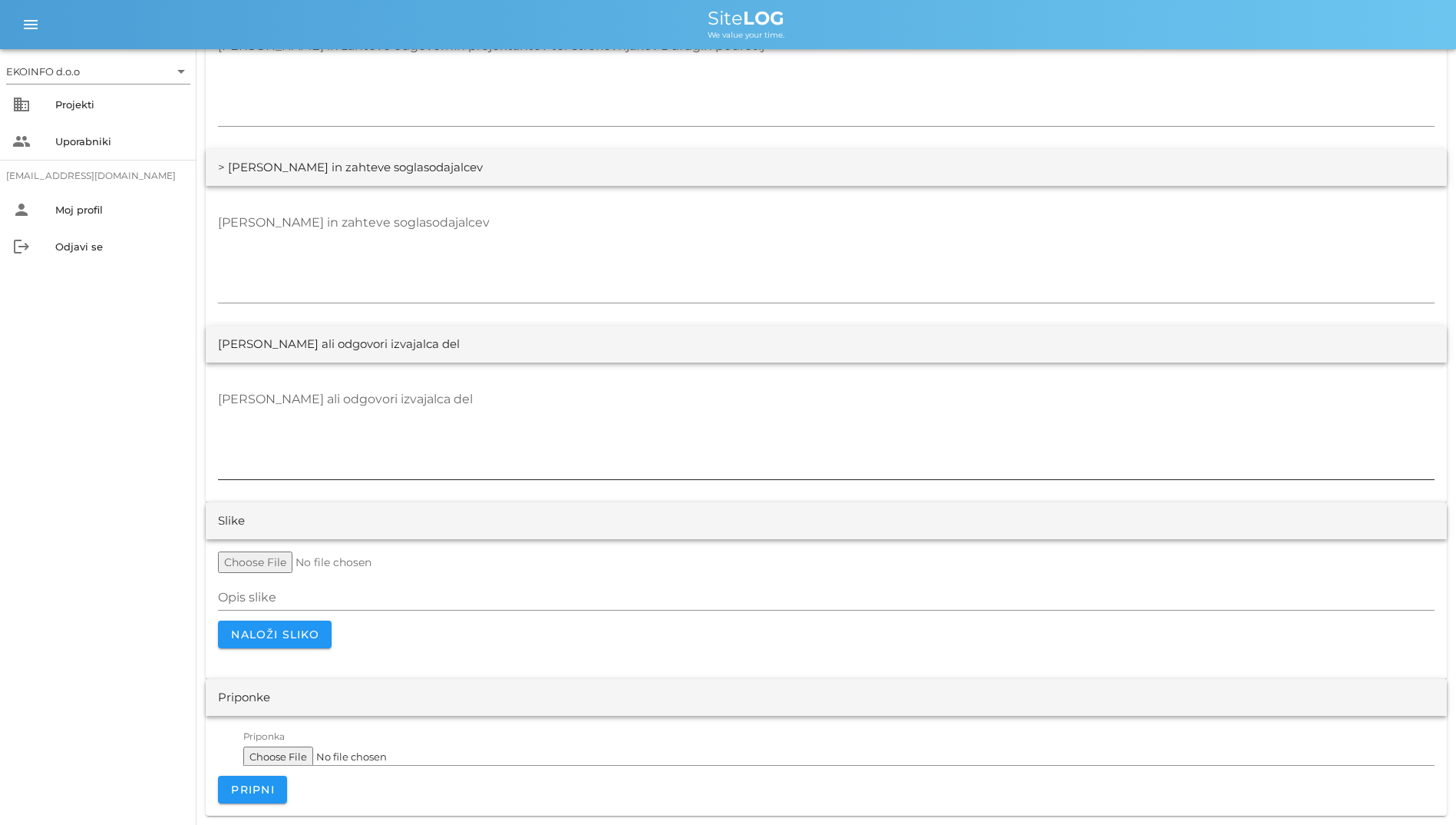
click at [306, 458] on textarea "[PERSON_NAME] ali odgovori izvajalca del" at bounding box center [826, 433] width 1217 height 92
click at [108, 147] on div "Uporabniki" at bounding box center [120, 141] width 129 height 24
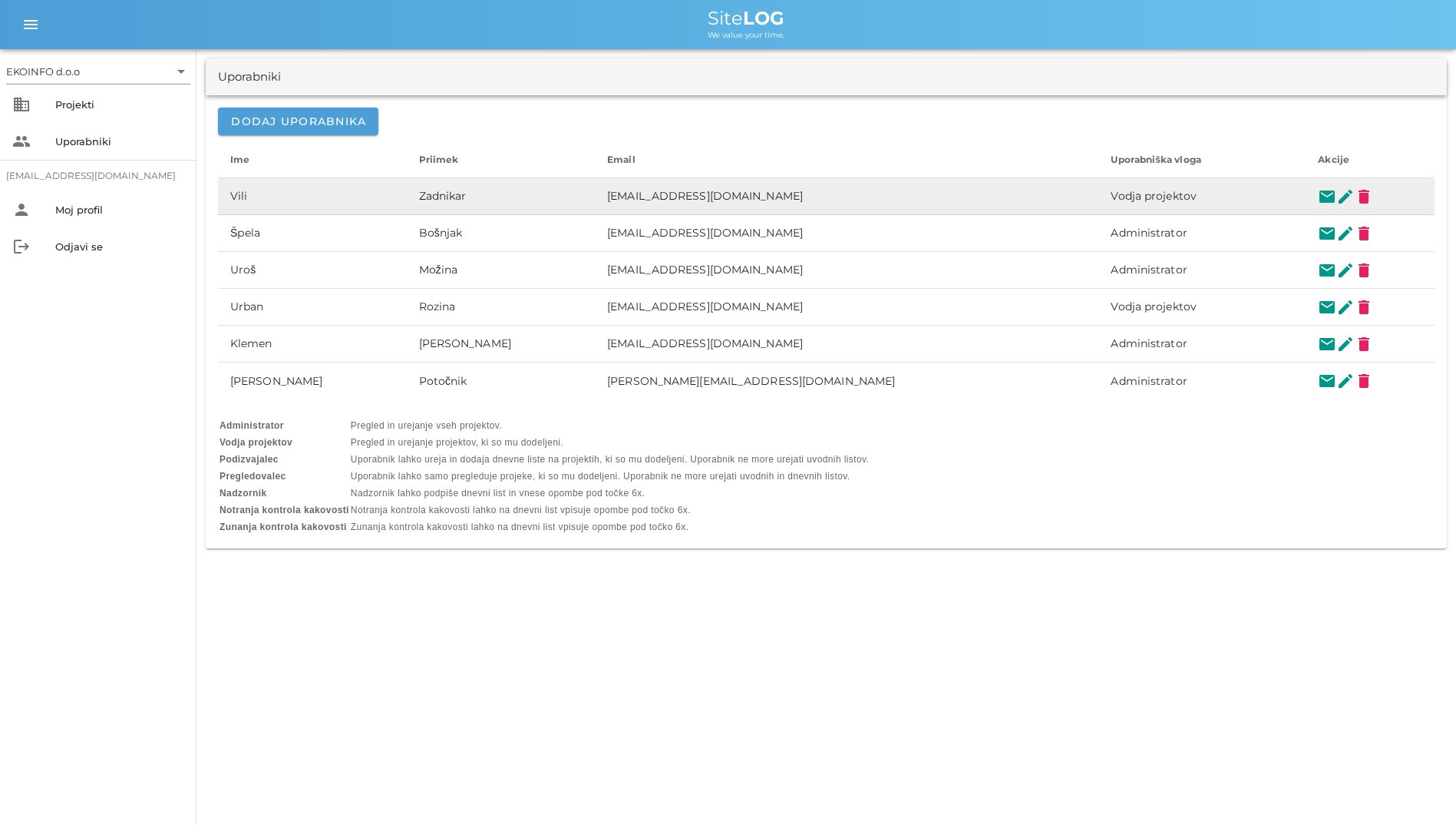
click at [337, 186] on td "Vili" at bounding box center [312, 197] width 189 height 37
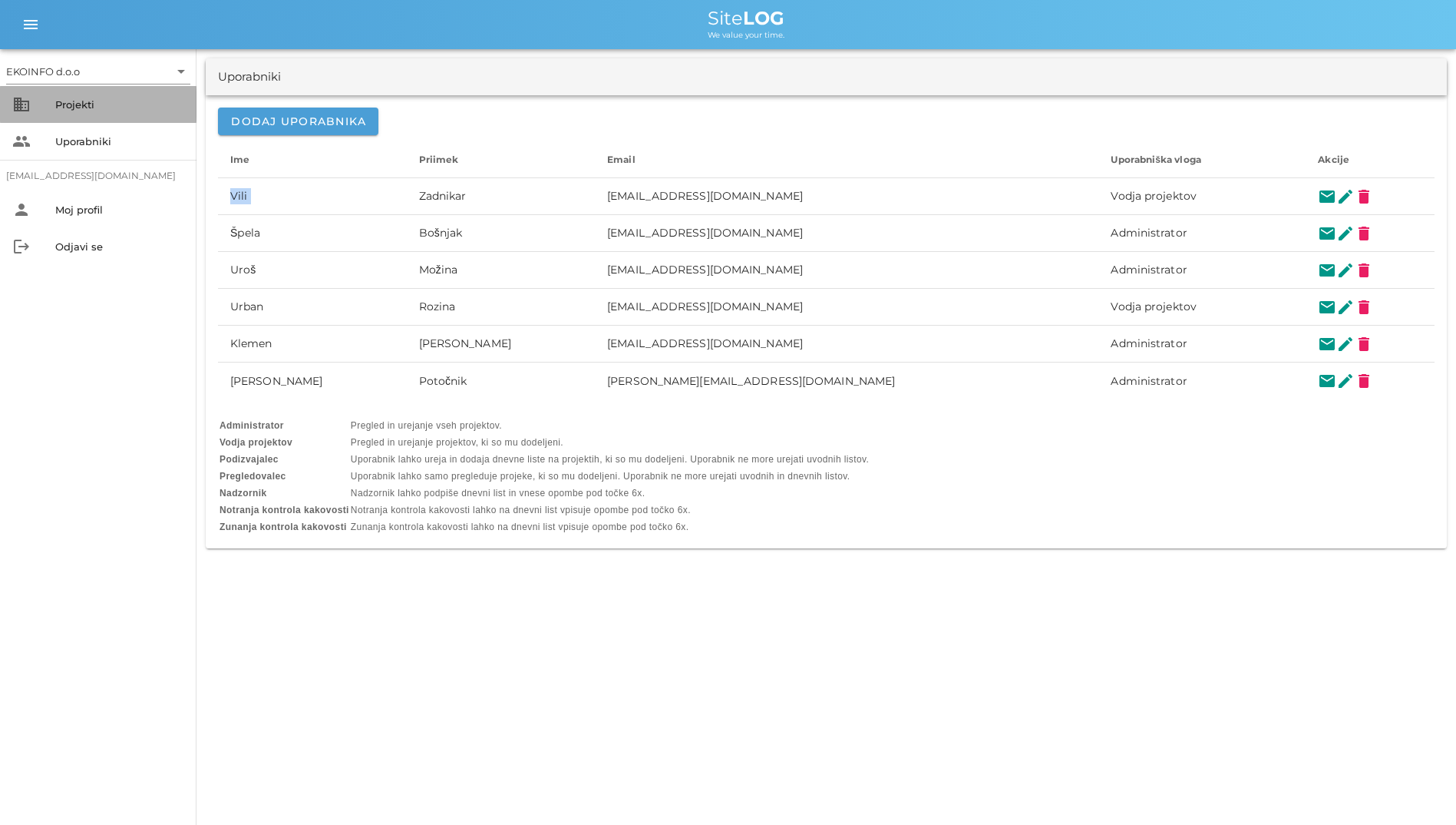
click at [134, 106] on div "Projekti" at bounding box center [120, 104] width 129 height 13
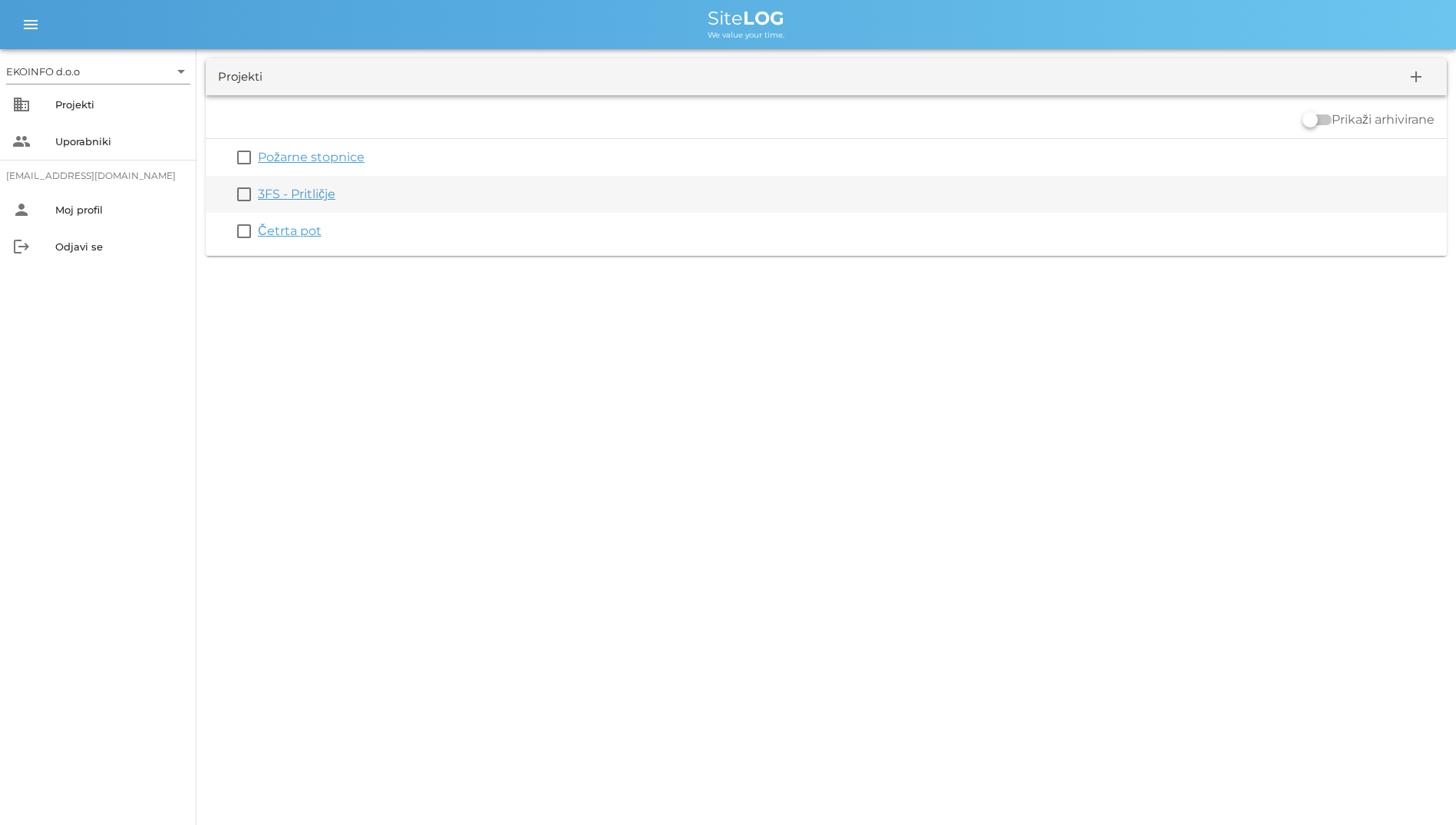
click at [321, 194] on link "3FS - Pritličje" at bounding box center [296, 193] width 77 height 15
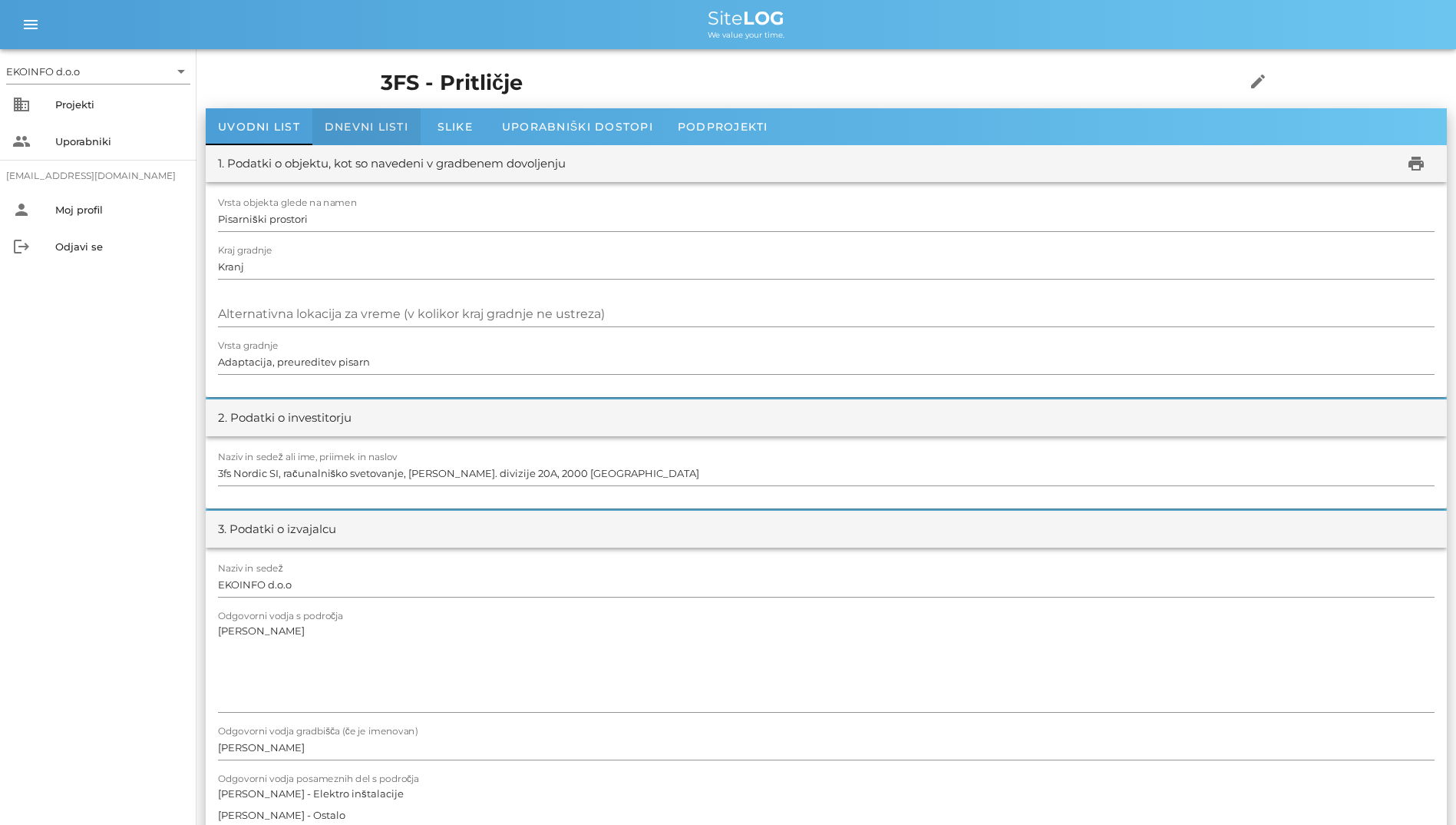
click at [327, 137] on div "Dnevni listi" at bounding box center [366, 127] width 108 height 37
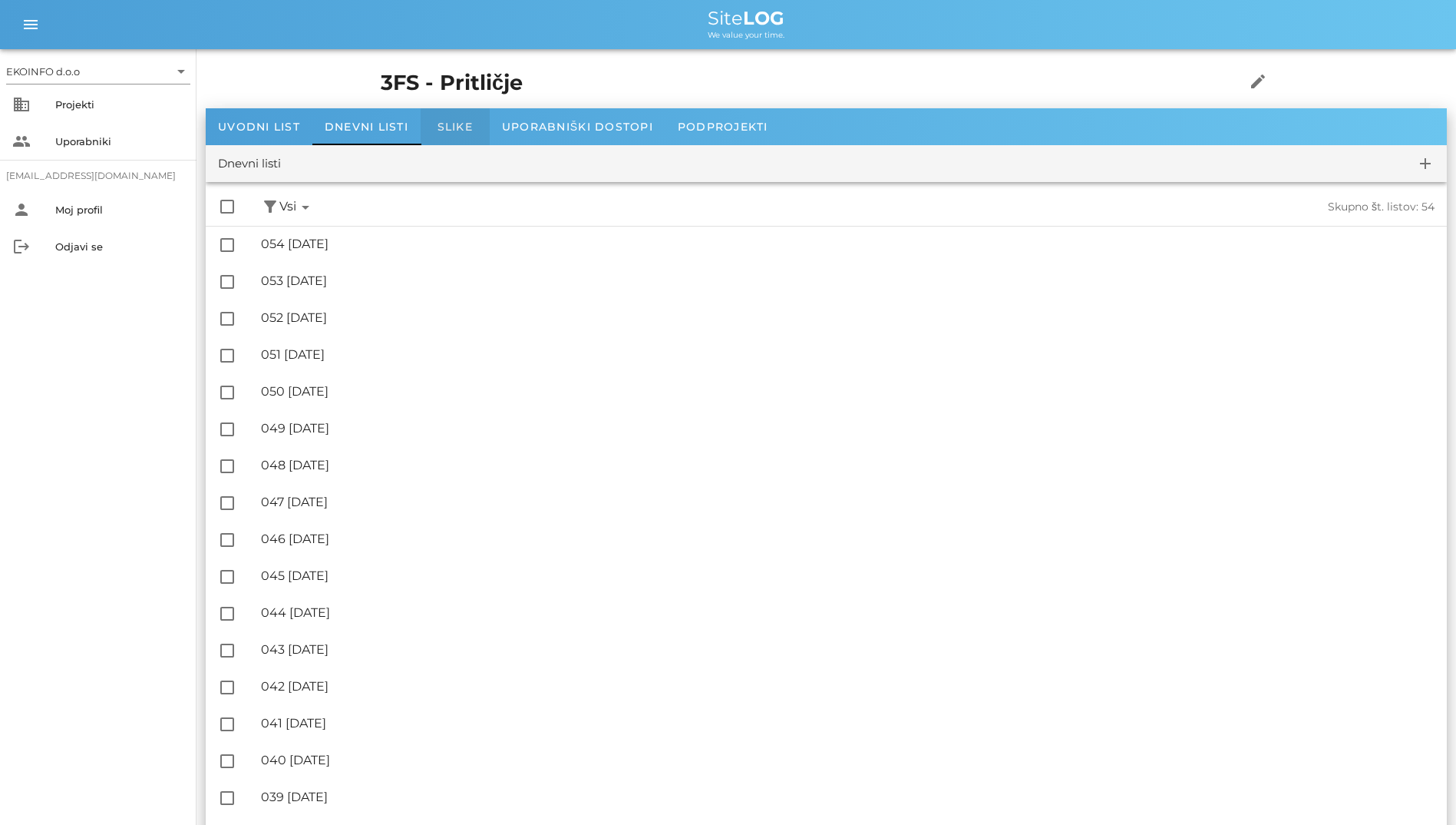
click at [426, 128] on div "Slike" at bounding box center [455, 127] width 69 height 37
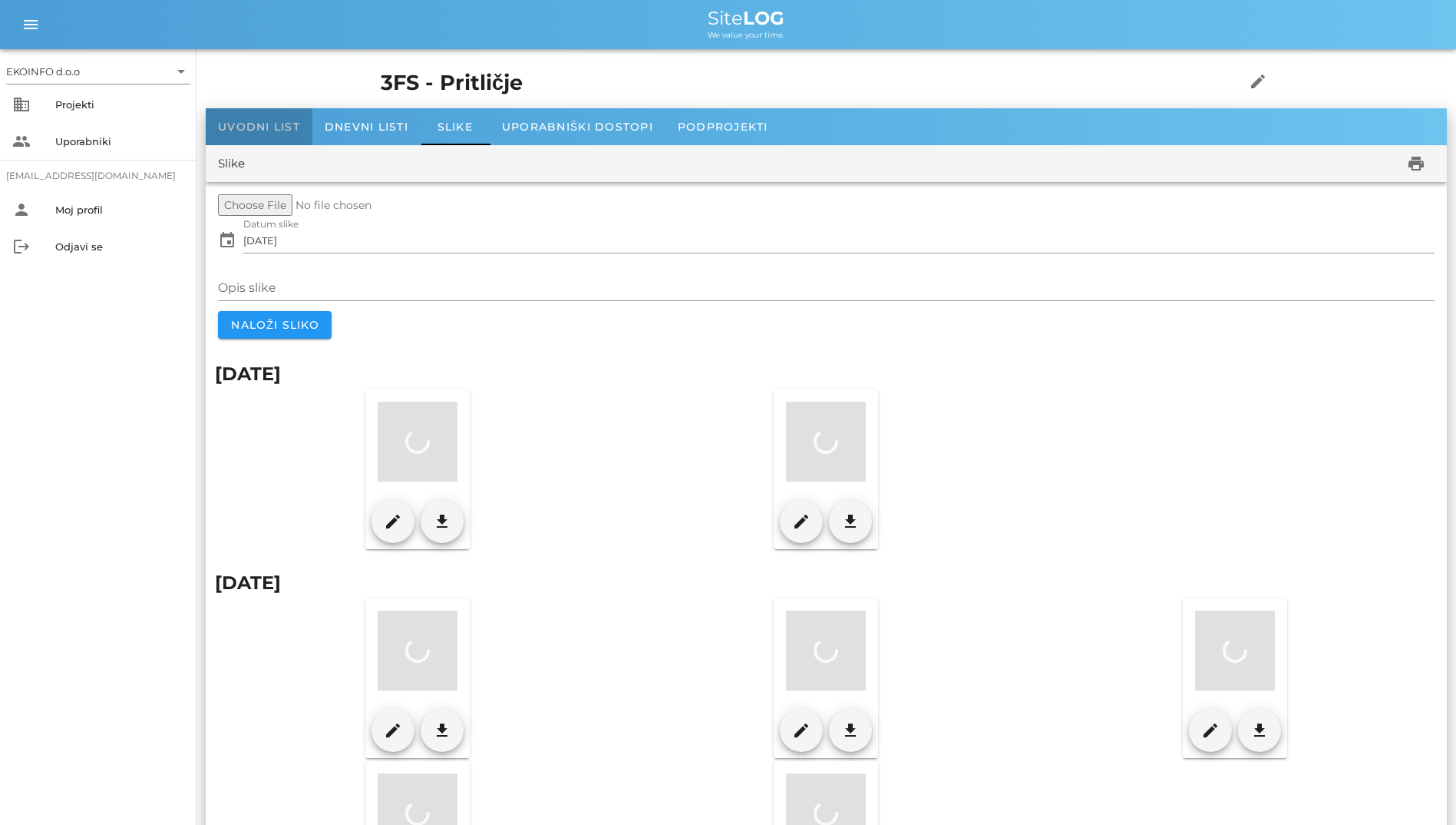
click at [273, 140] on div "Uvodni list" at bounding box center [259, 127] width 106 height 37
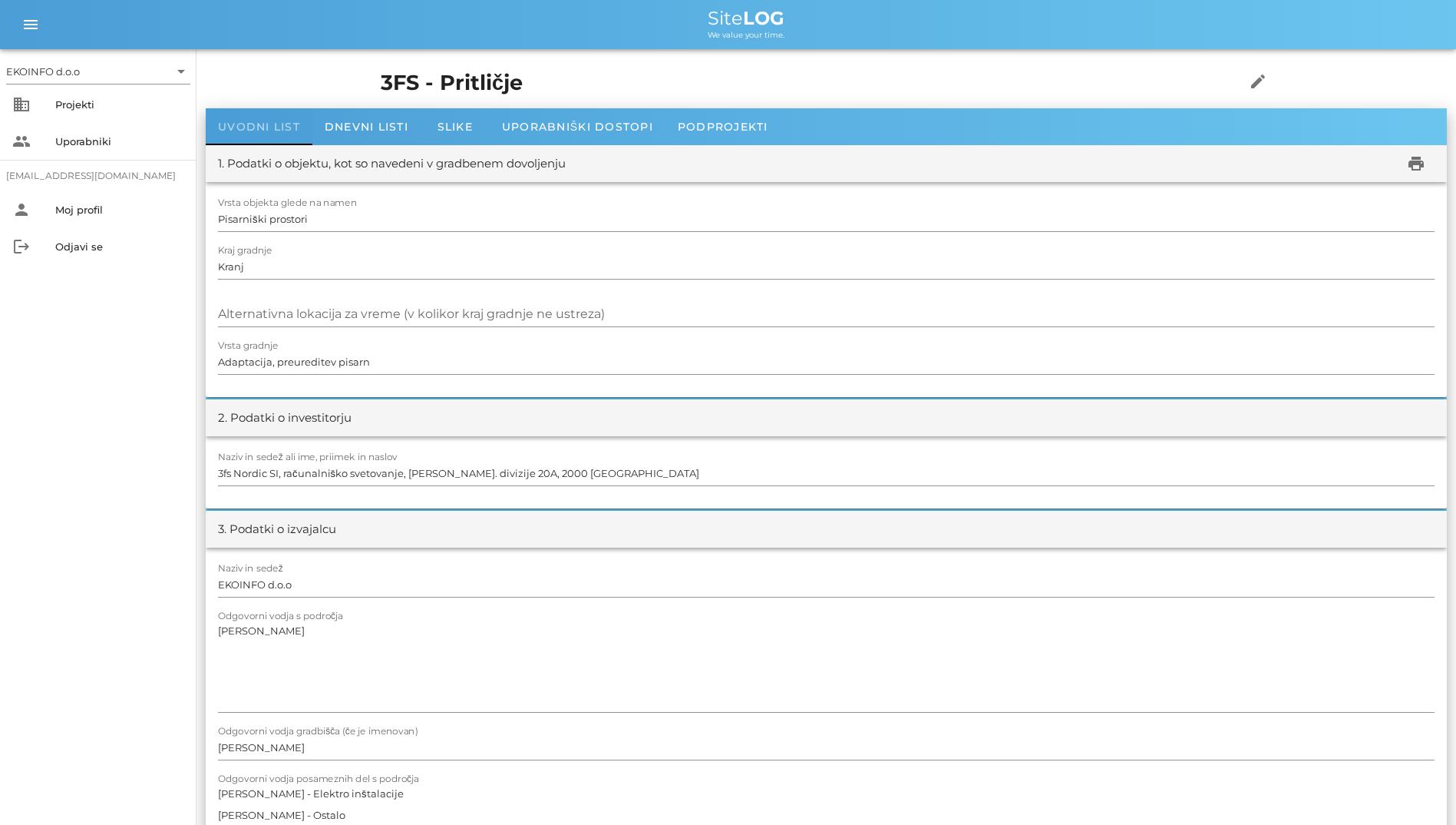
click at [265, 138] on div "Uvodni list" at bounding box center [259, 127] width 106 height 37
click at [351, 125] on span "Dnevni listi" at bounding box center [367, 127] width 84 height 14
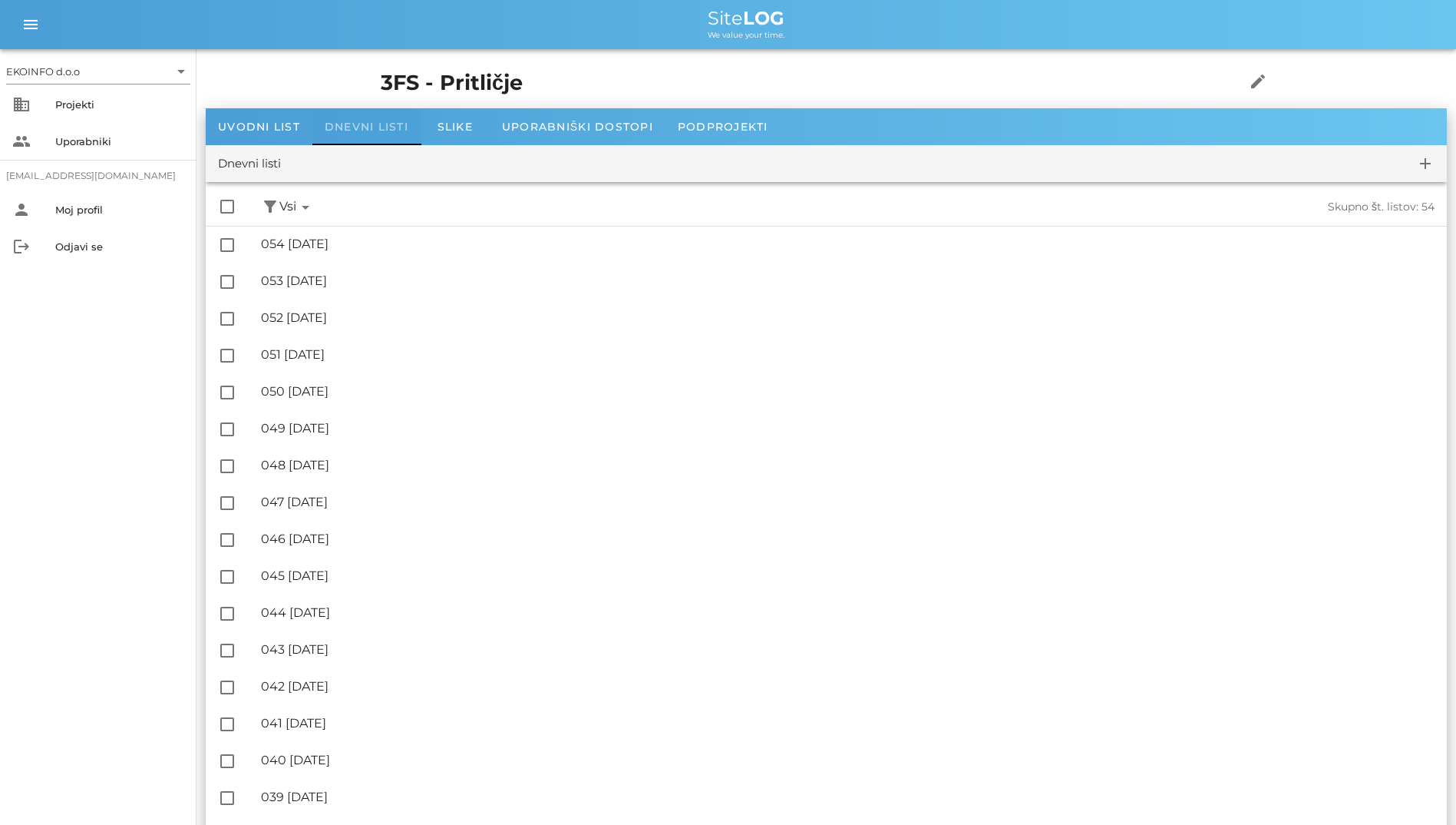
click at [351, 125] on span "Dnevni listi" at bounding box center [367, 127] width 84 height 14
click at [453, 116] on div "Slike" at bounding box center [455, 127] width 69 height 37
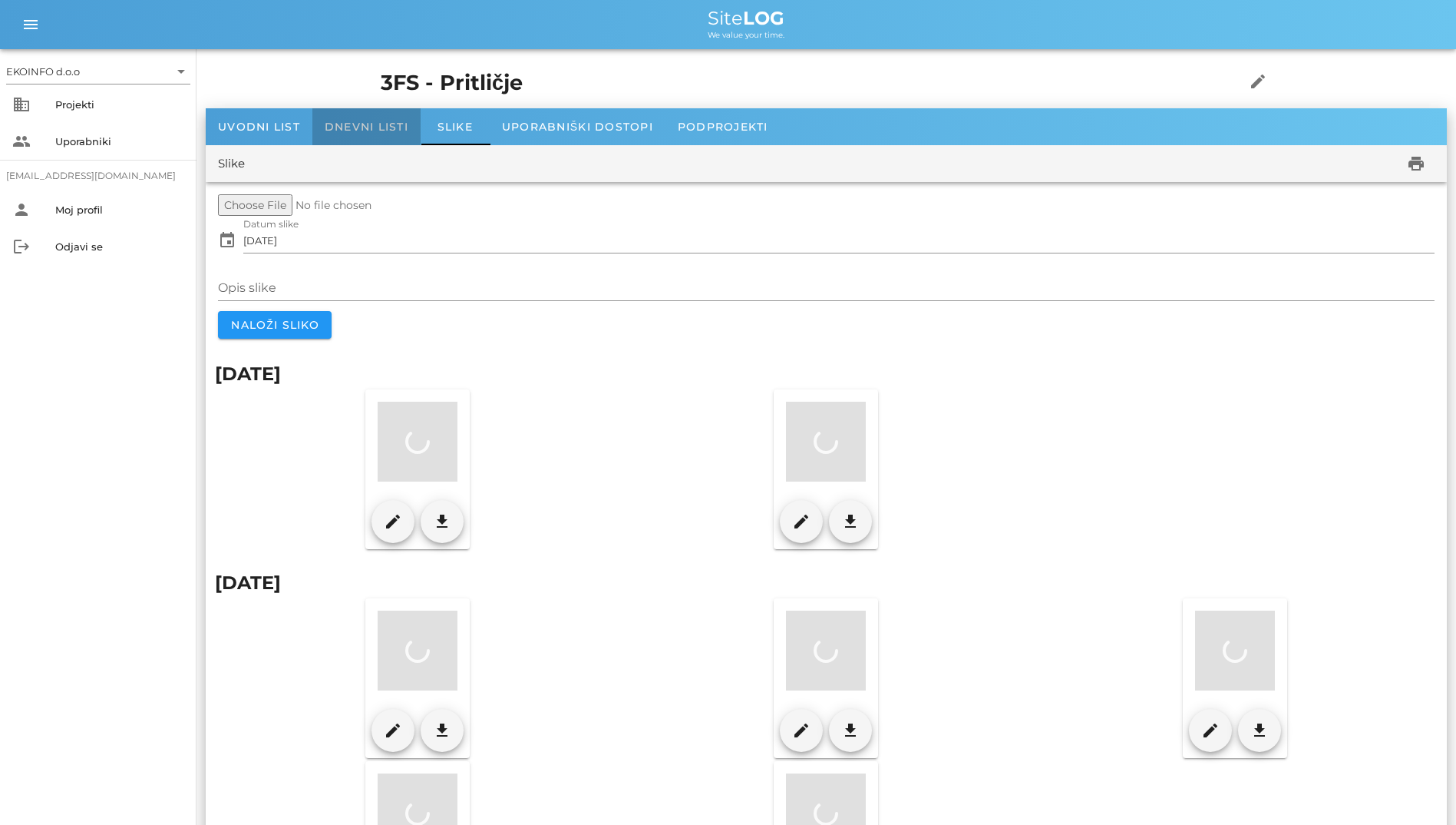
click at [414, 141] on div "Dnevni listi" at bounding box center [366, 127] width 108 height 37
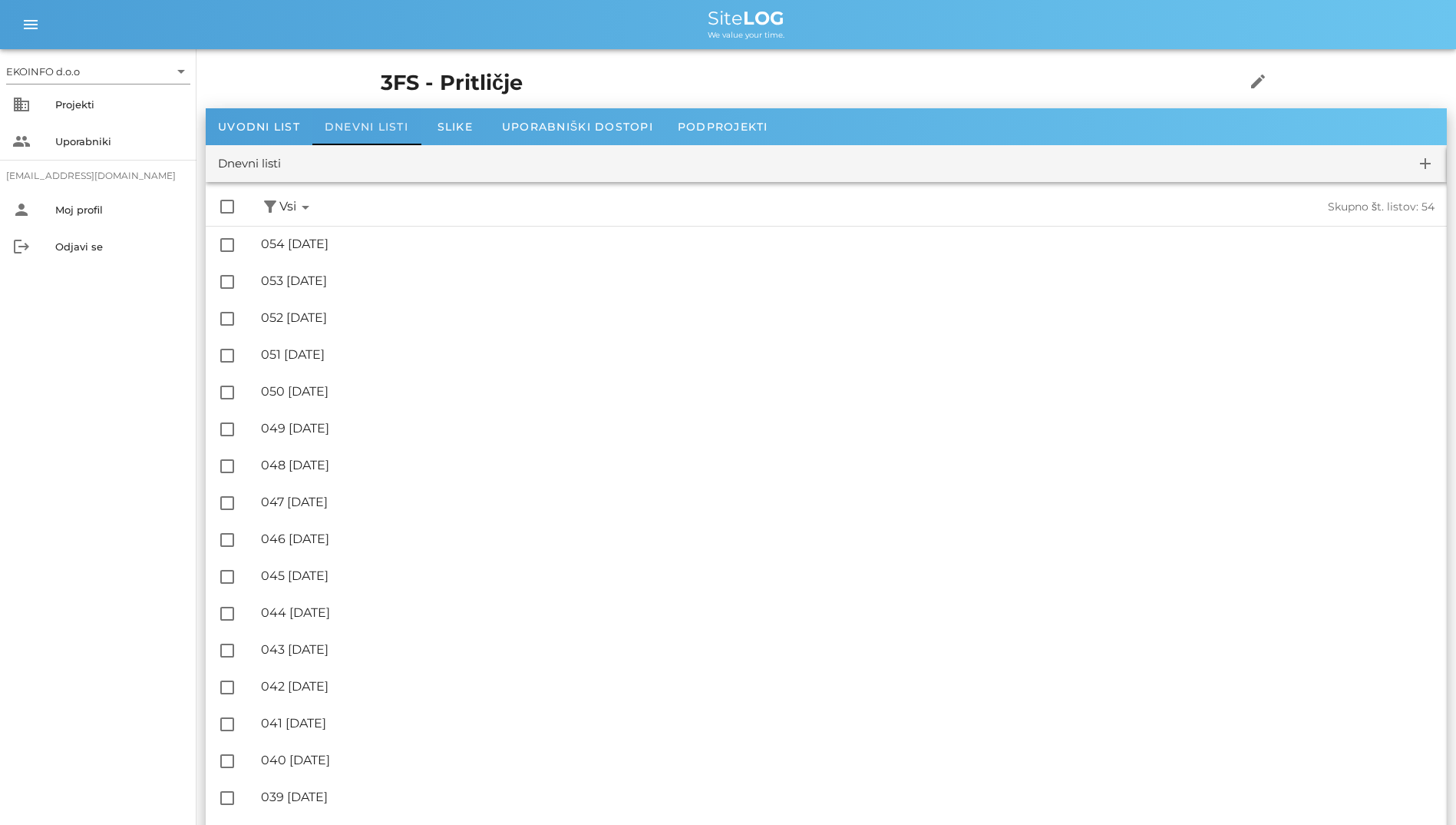
click at [384, 123] on span "Dnevni listi" at bounding box center [367, 127] width 84 height 14
click at [448, 123] on span "Slike" at bounding box center [455, 127] width 35 height 14
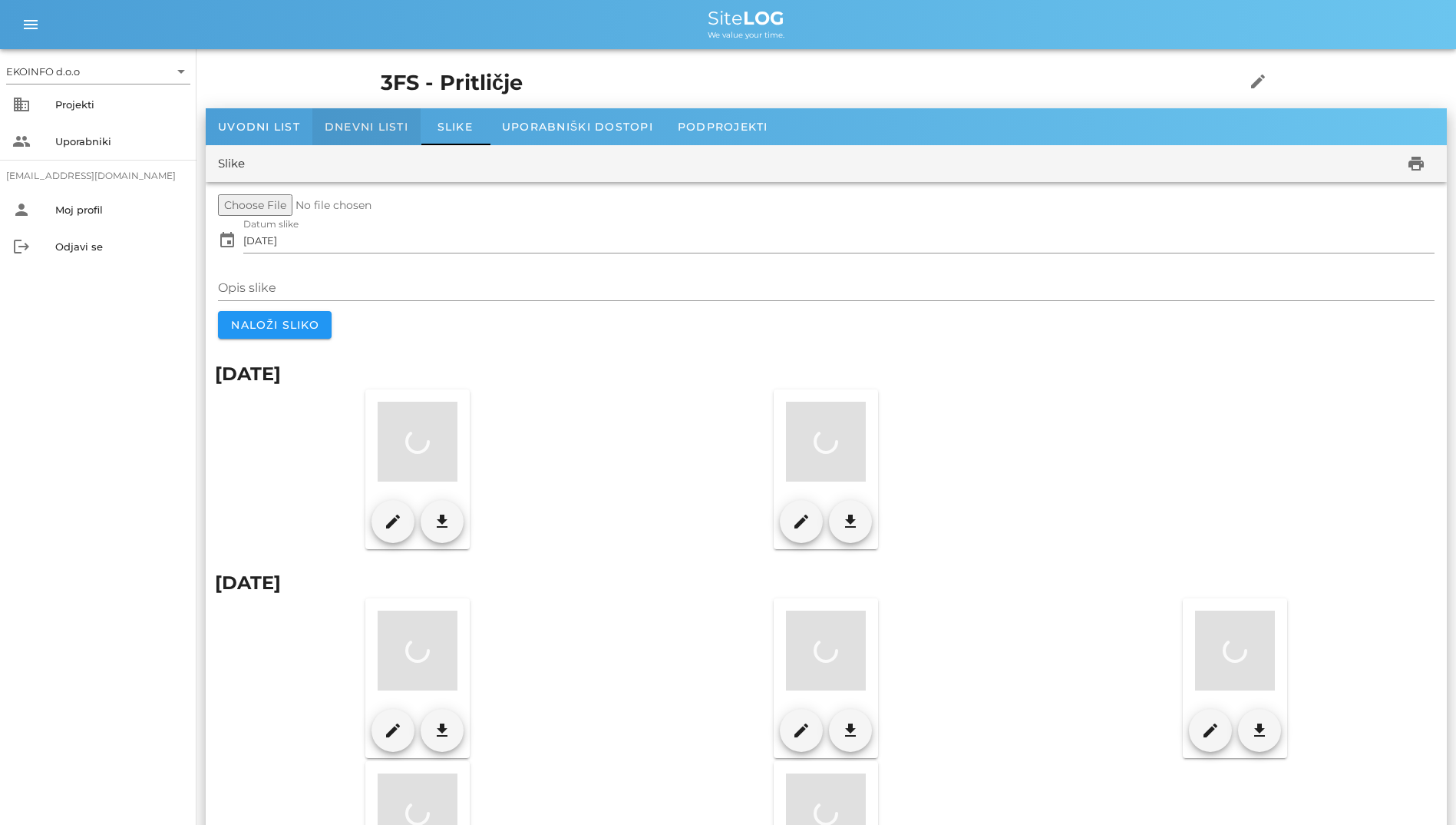
click at [349, 128] on span "Dnevni listi" at bounding box center [367, 127] width 84 height 14
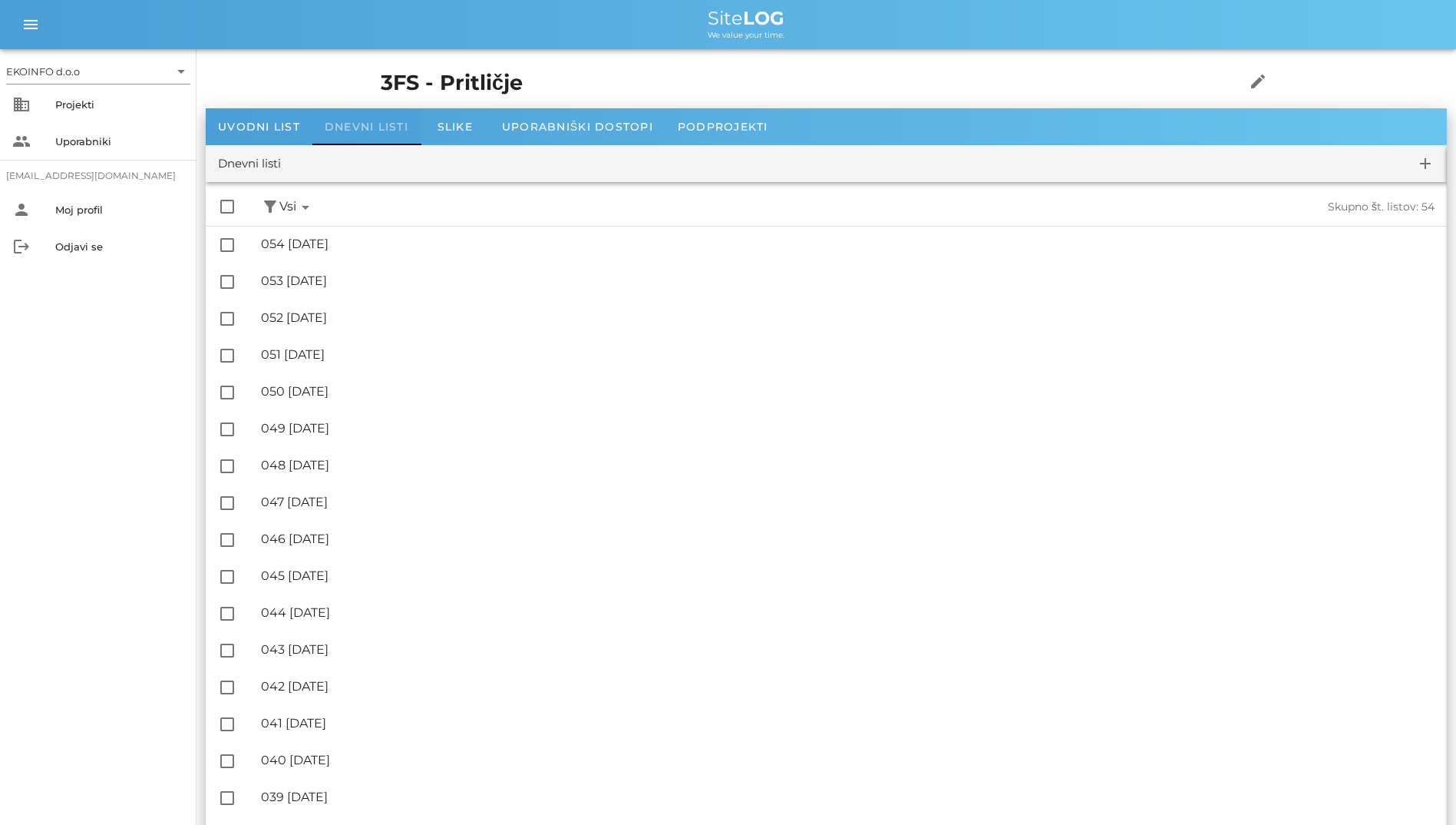
click at [400, 118] on div "Dnevni listi" at bounding box center [366, 127] width 108 height 37
click at [412, 118] on div "Dnevni listi" at bounding box center [366, 127] width 108 height 37
click at [420, 119] on div "Dnevni listi" at bounding box center [366, 127] width 108 height 37
click at [434, 117] on div "Slike" at bounding box center [455, 127] width 69 height 37
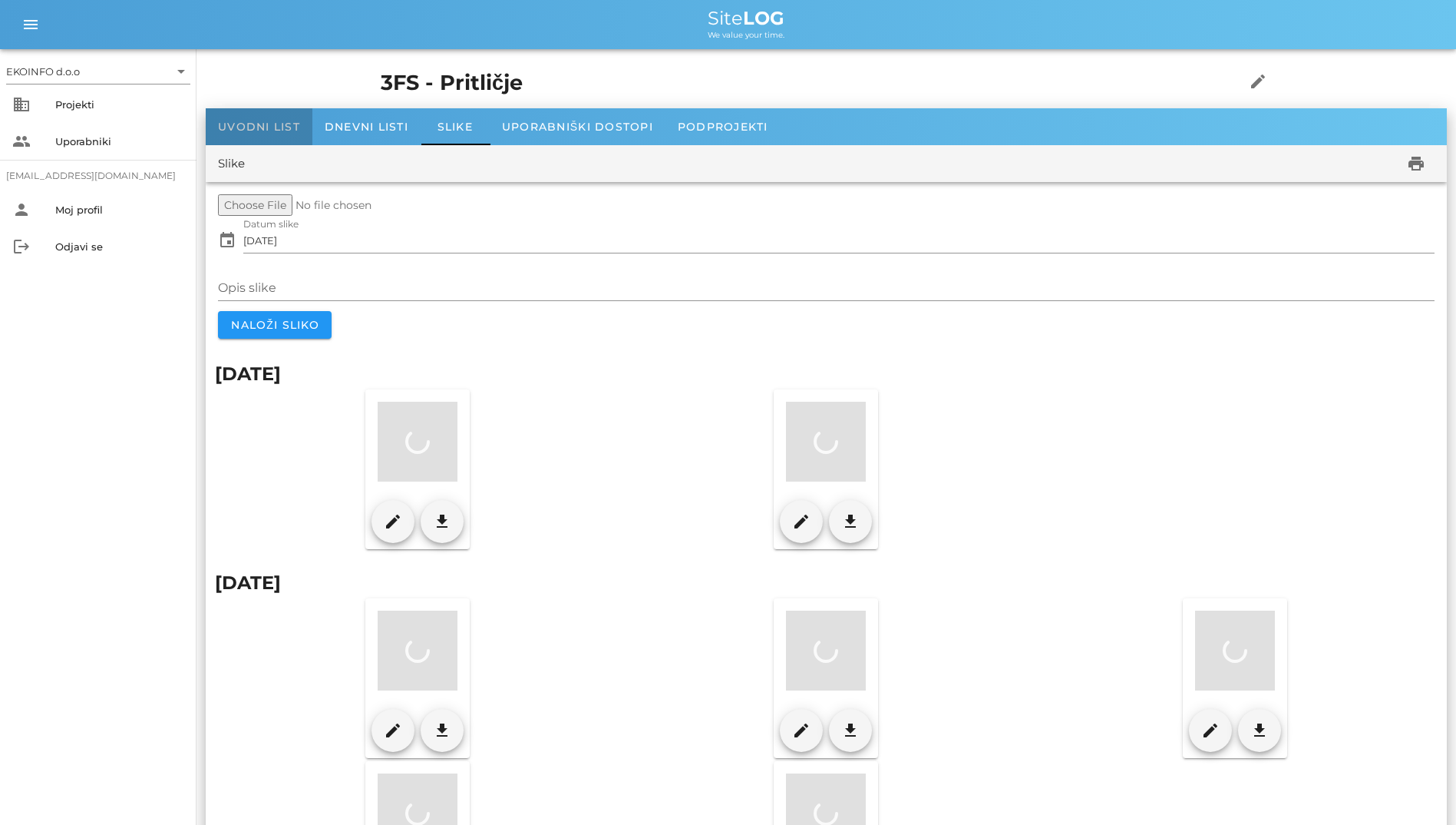
click at [257, 130] on span "Uvodni list" at bounding box center [259, 127] width 82 height 14
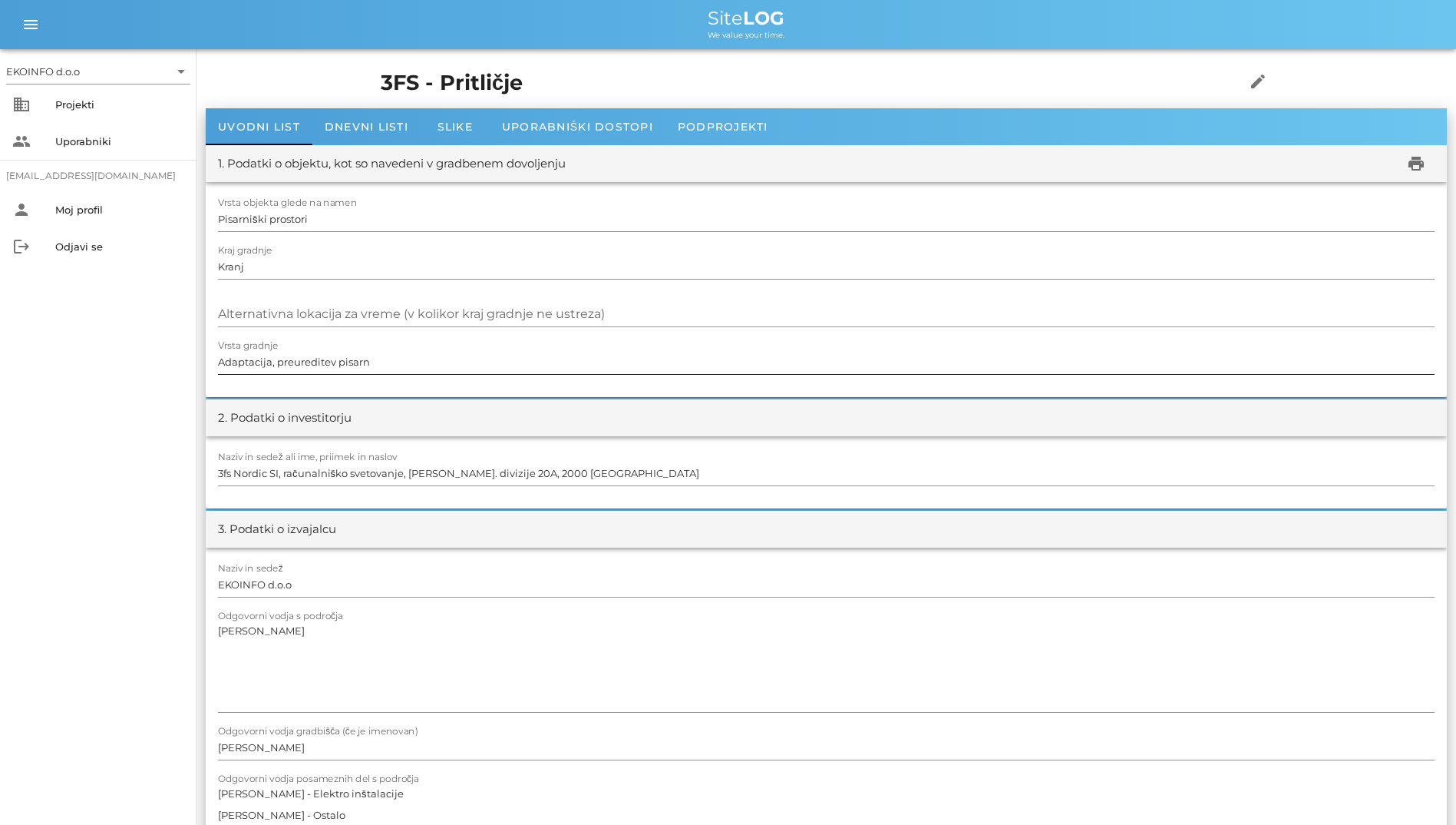
click at [565, 355] on input "Adaptacija, preureditev pisarn" at bounding box center [826, 361] width 1217 height 24
click at [338, 131] on span "Dnevni listi" at bounding box center [367, 127] width 84 height 14
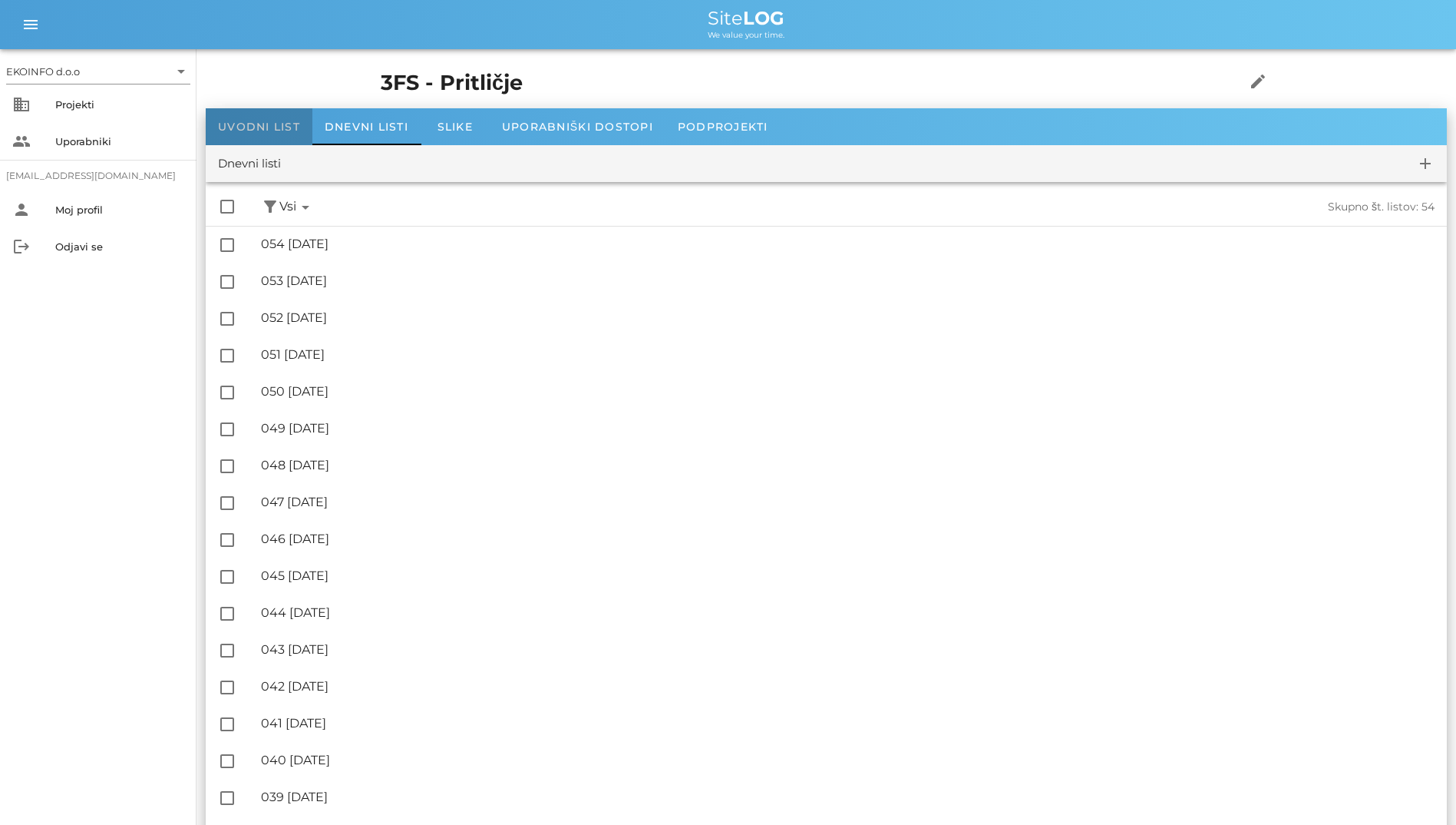
click at [300, 140] on div "Uvodni list" at bounding box center [259, 127] width 106 height 37
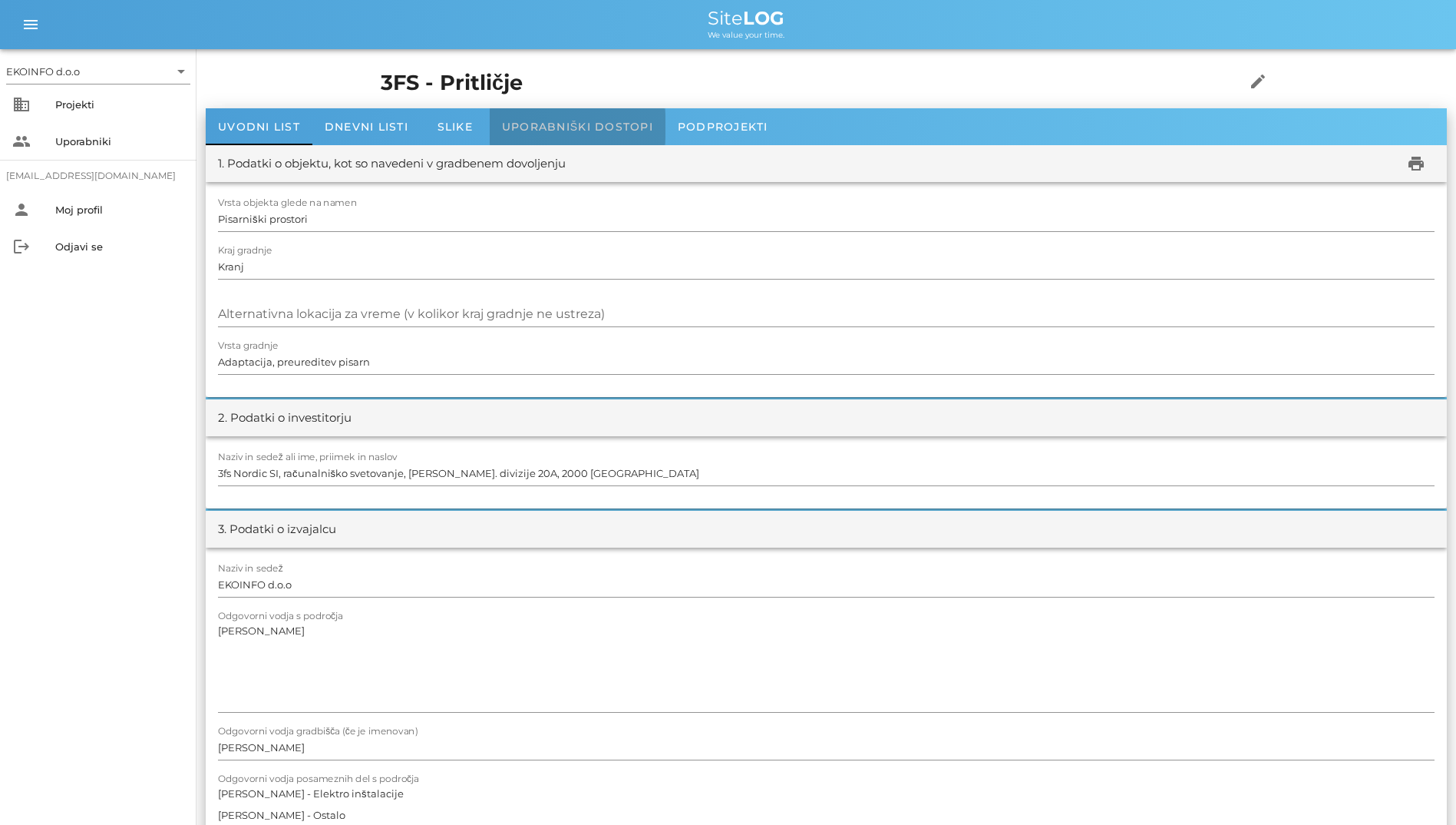
click at [542, 124] on span "Uporabniški dostopi" at bounding box center [578, 127] width 151 height 14
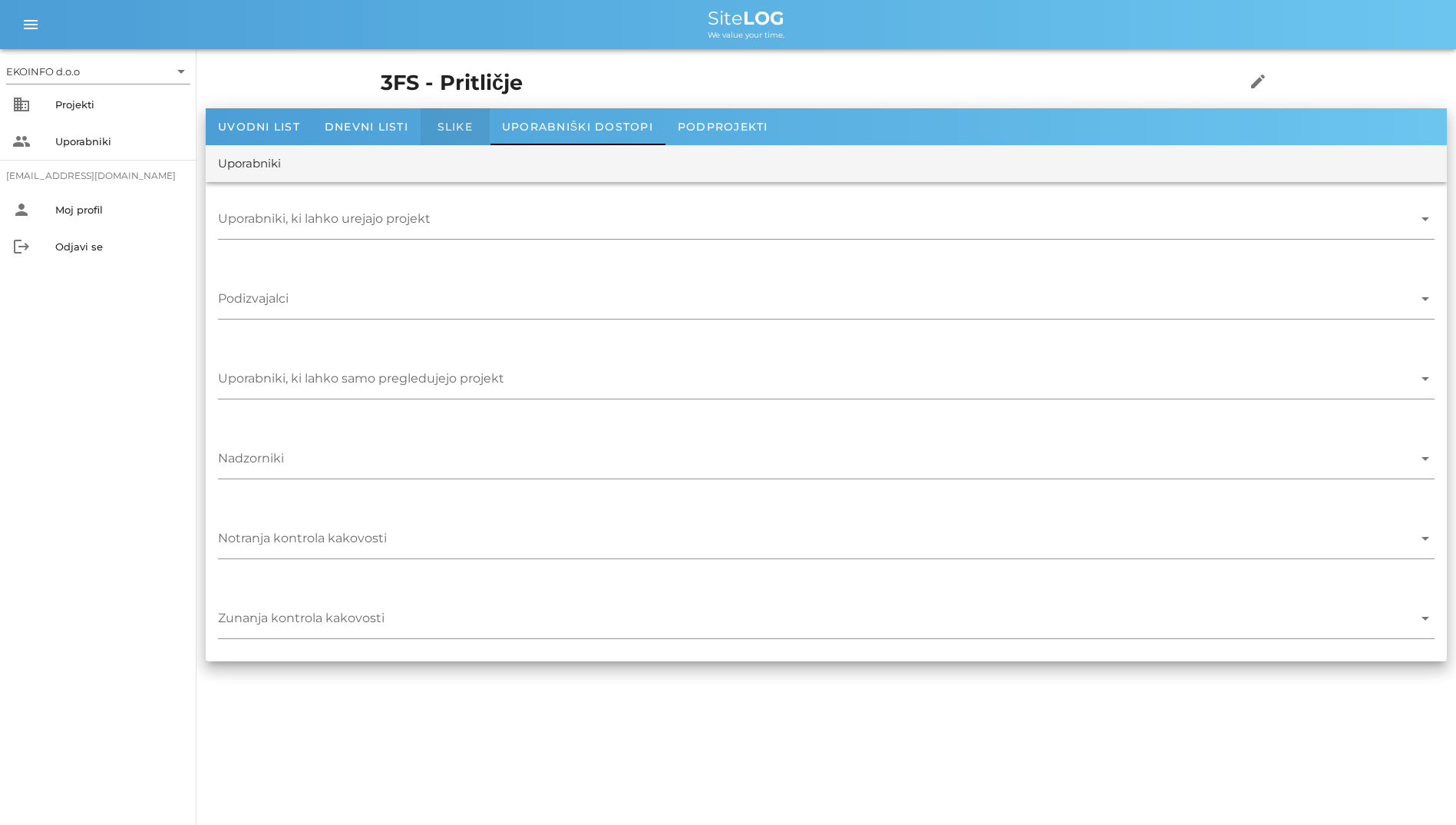
click at [477, 134] on div "Slike" at bounding box center [455, 127] width 69 height 37
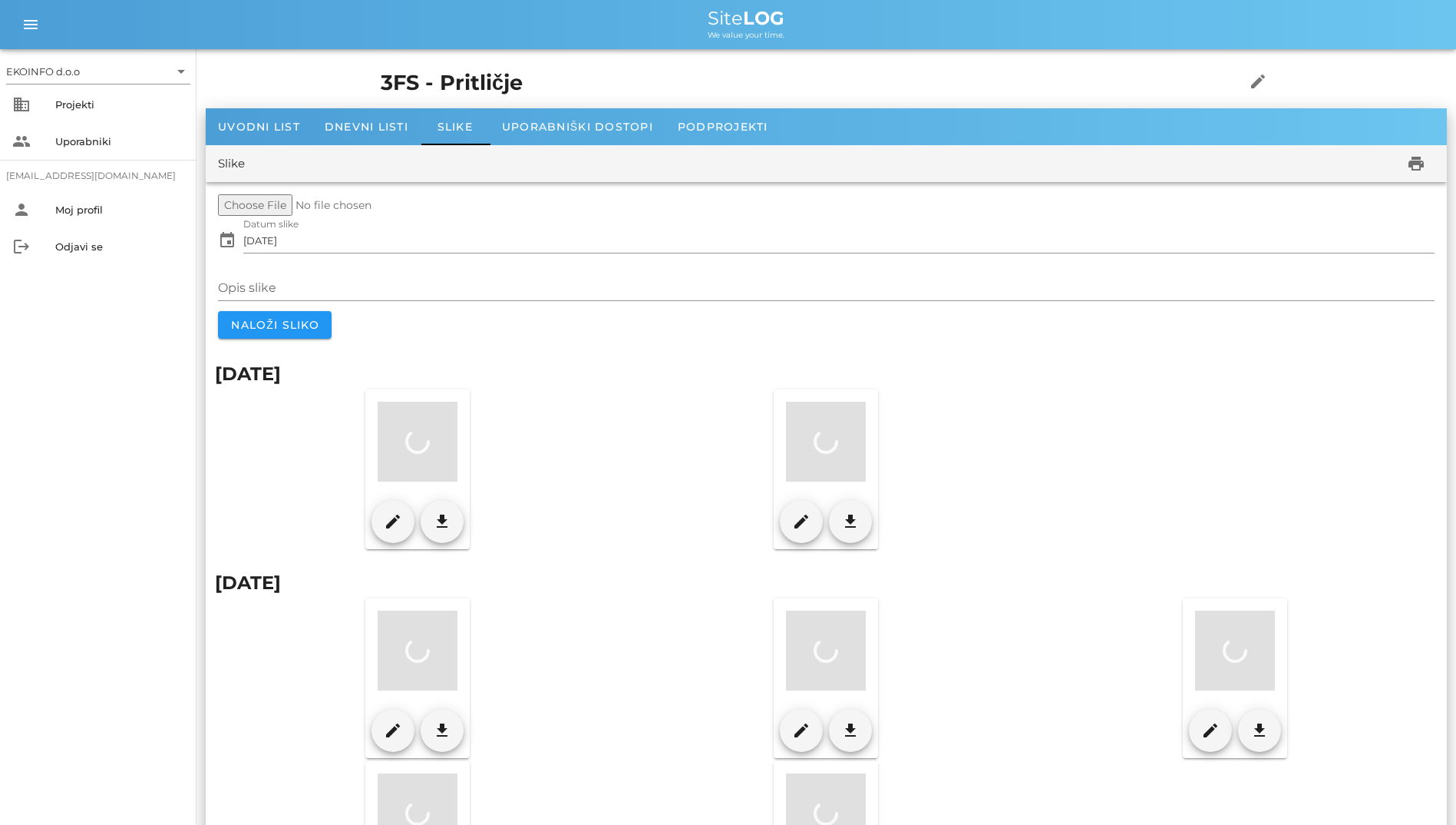
click at [420, 467] on div at bounding box center [418, 441] width 80 height 80
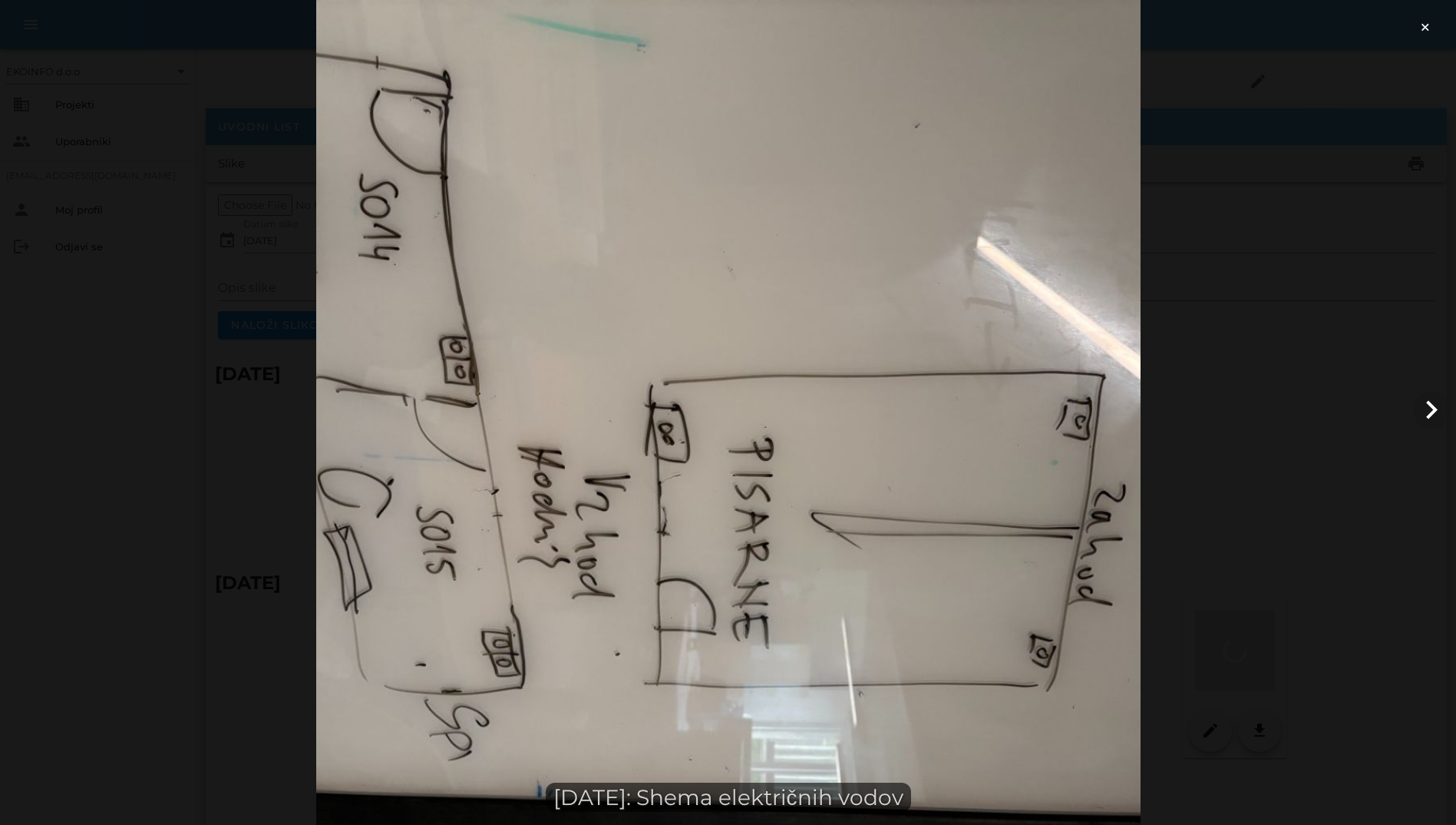
click at [417, 343] on div at bounding box center [728, 412] width 1456 height 825
click at [945, 31] on div "×" at bounding box center [1432, 24] width 49 height 49
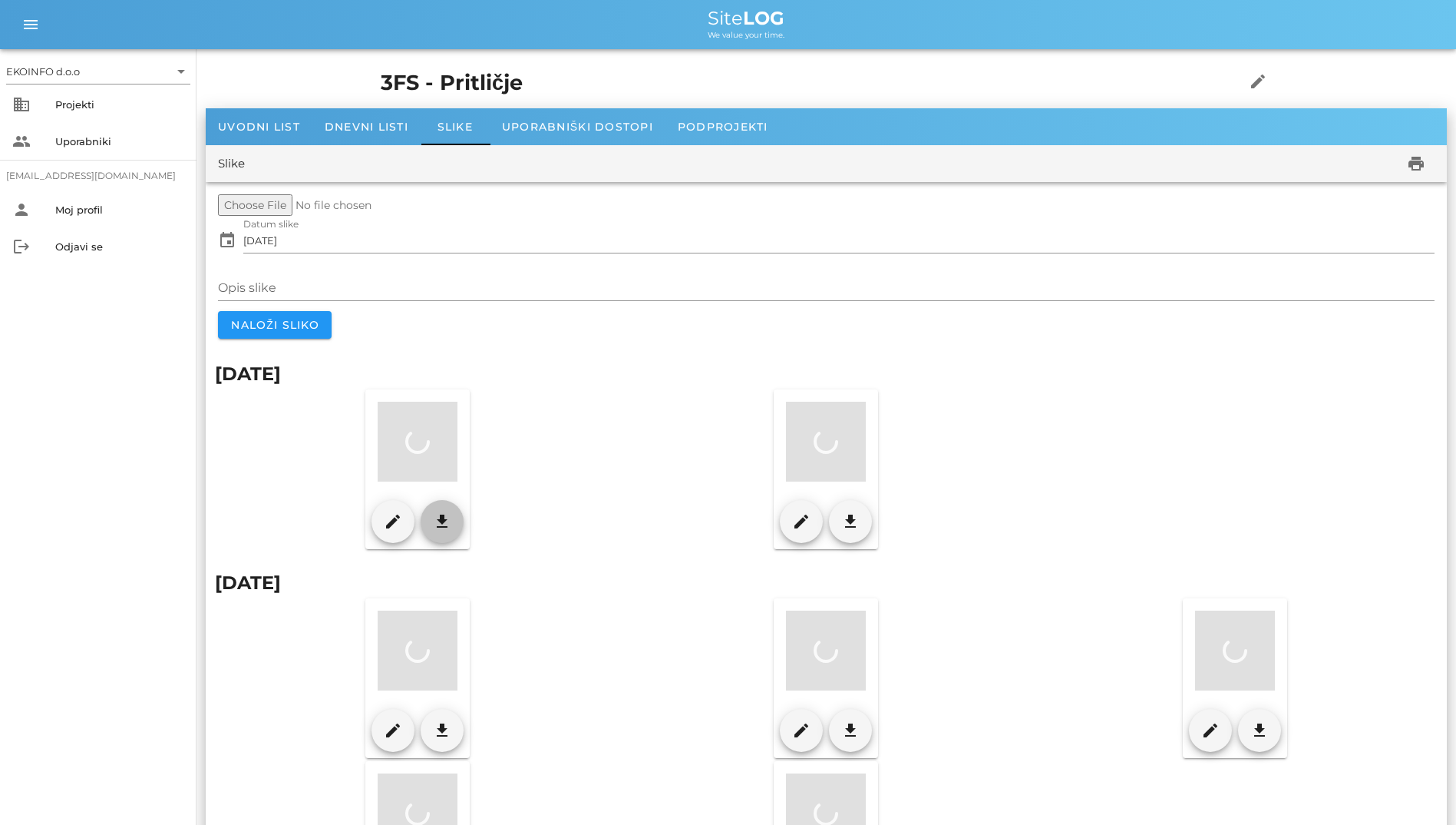
click at [427, 518] on span "download" at bounding box center [441, 521] width 30 height 19
click at [552, 124] on span "Uporabniški dostopi" at bounding box center [578, 127] width 151 height 14
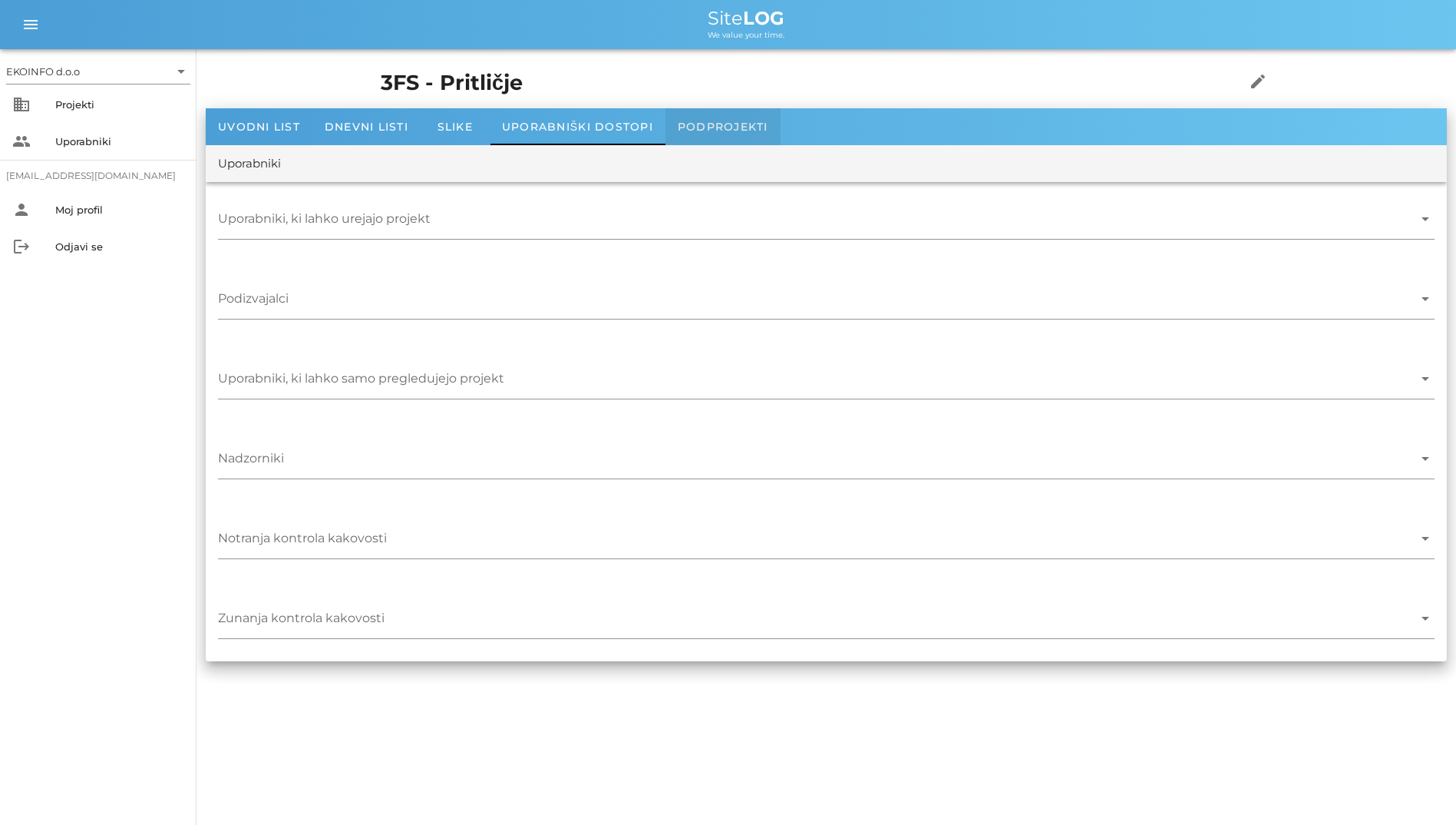
click at [727, 128] on span "Podprojekti" at bounding box center [723, 127] width 91 height 14
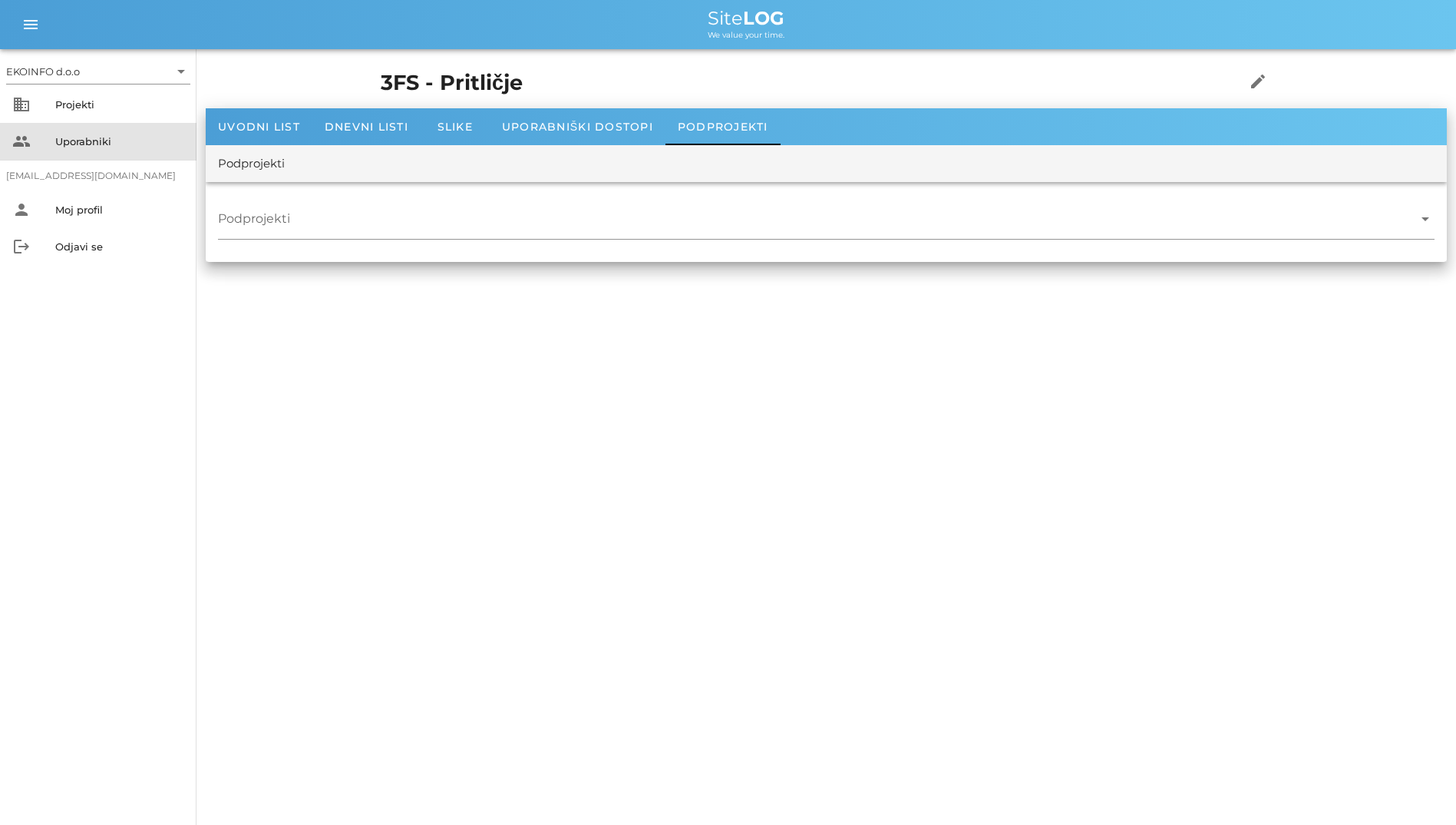
click at [192, 128] on div "people Uporabniki" at bounding box center [98, 142] width 196 height 37
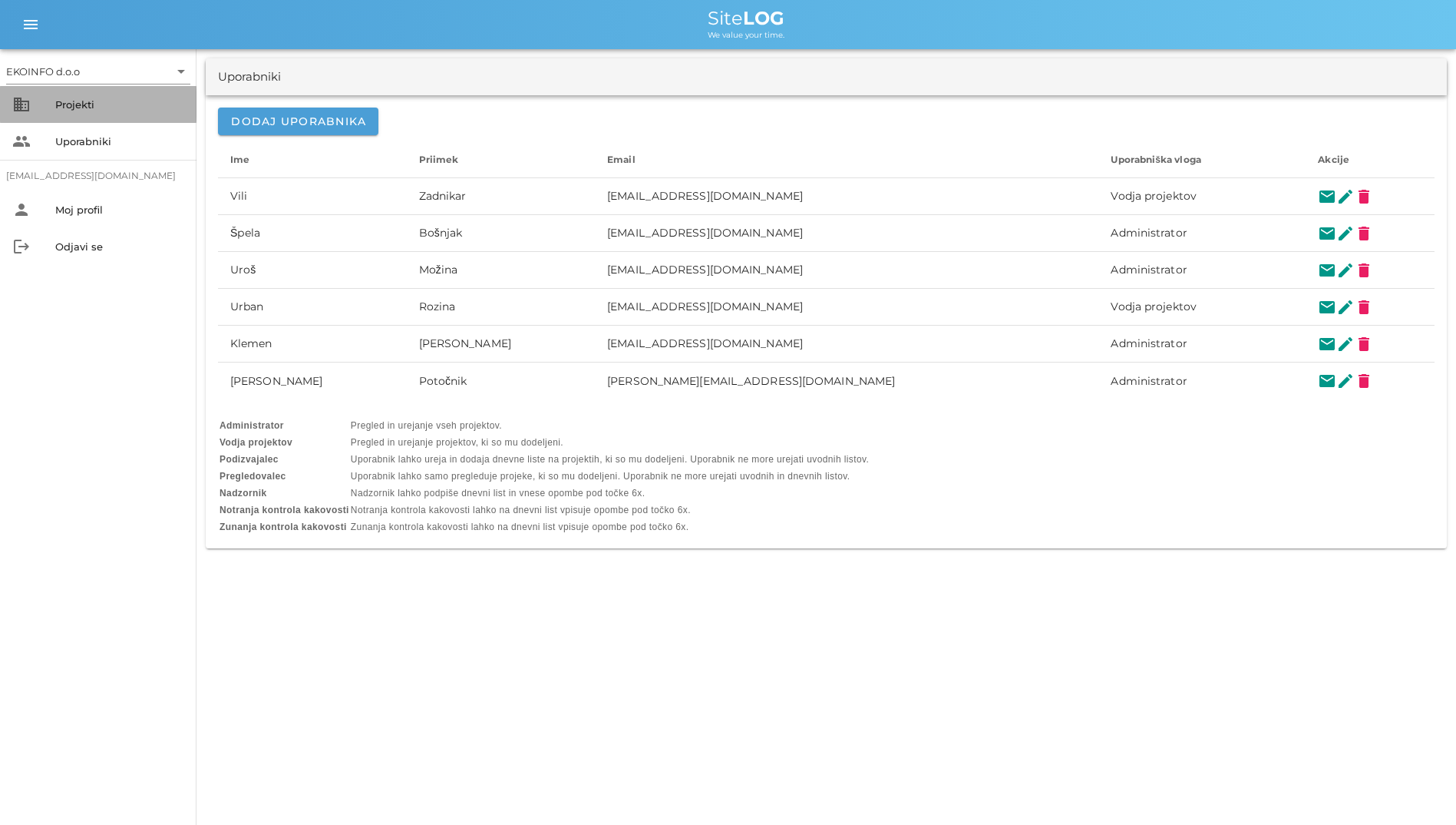
click at [172, 117] on div "business Projekti" at bounding box center [98, 104] width 196 height 37
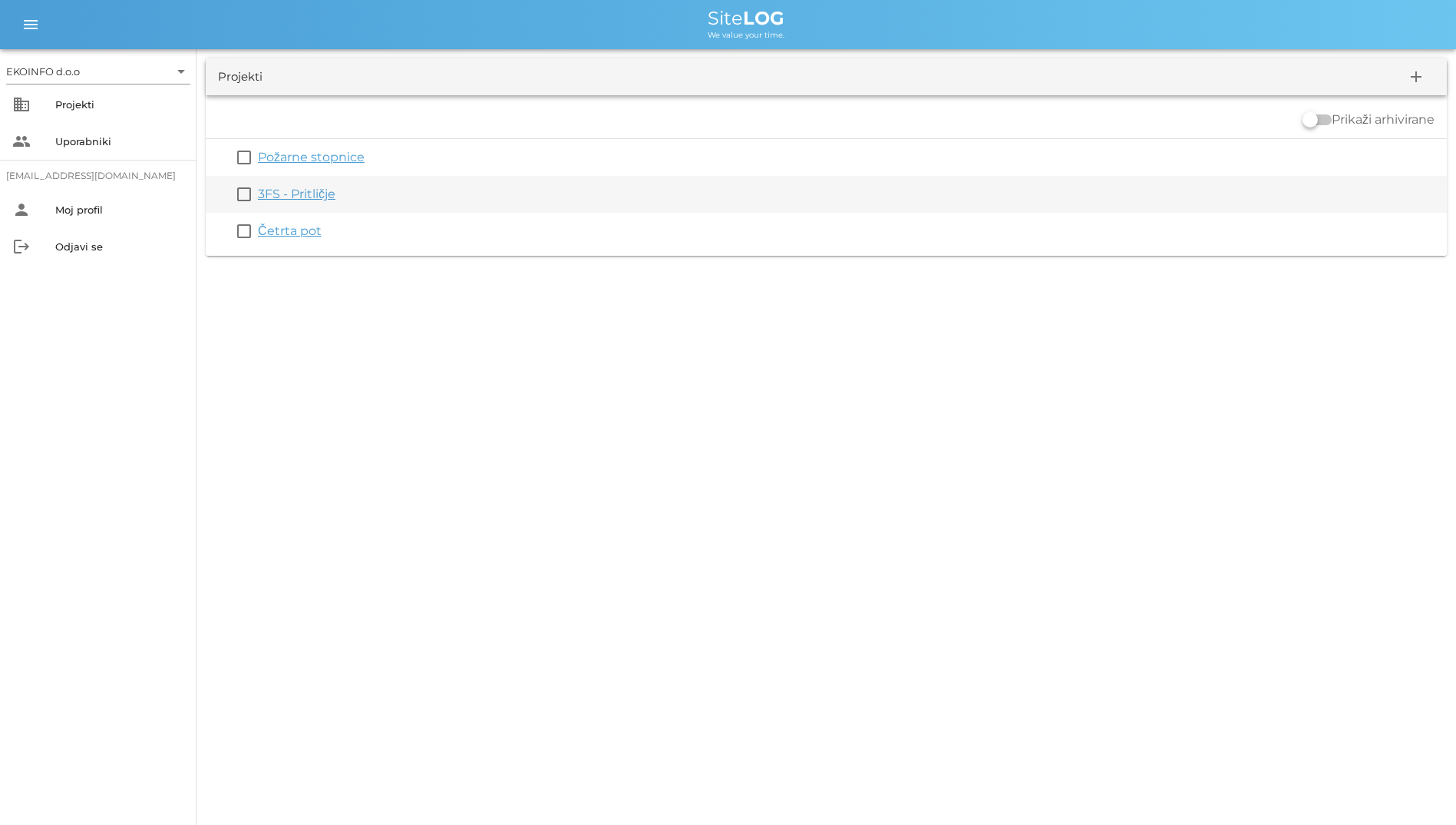
click at [326, 189] on link "3FS - Pritličje" at bounding box center [296, 193] width 77 height 15
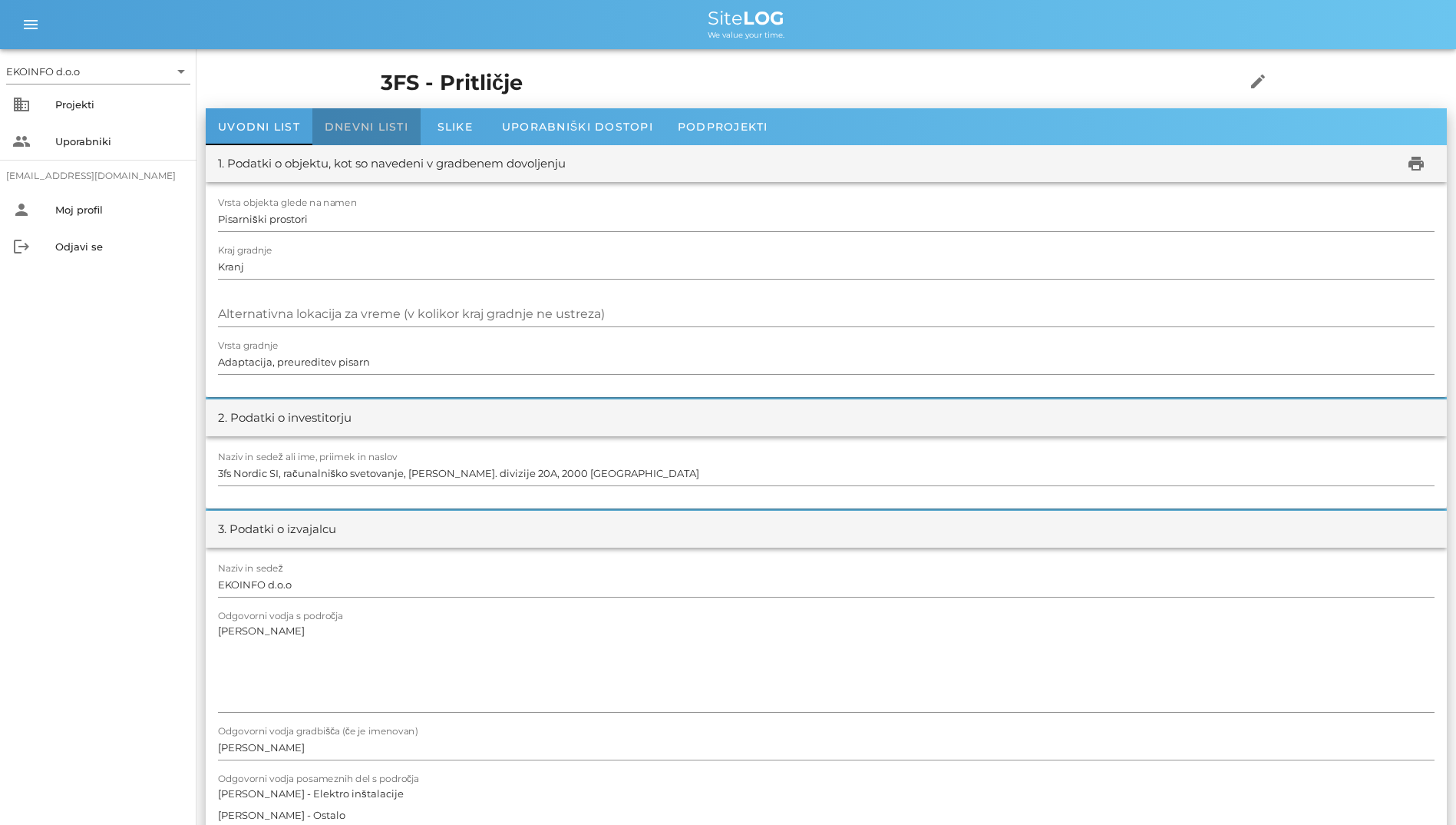
click at [335, 124] on span "Dnevni listi" at bounding box center [367, 127] width 84 height 14
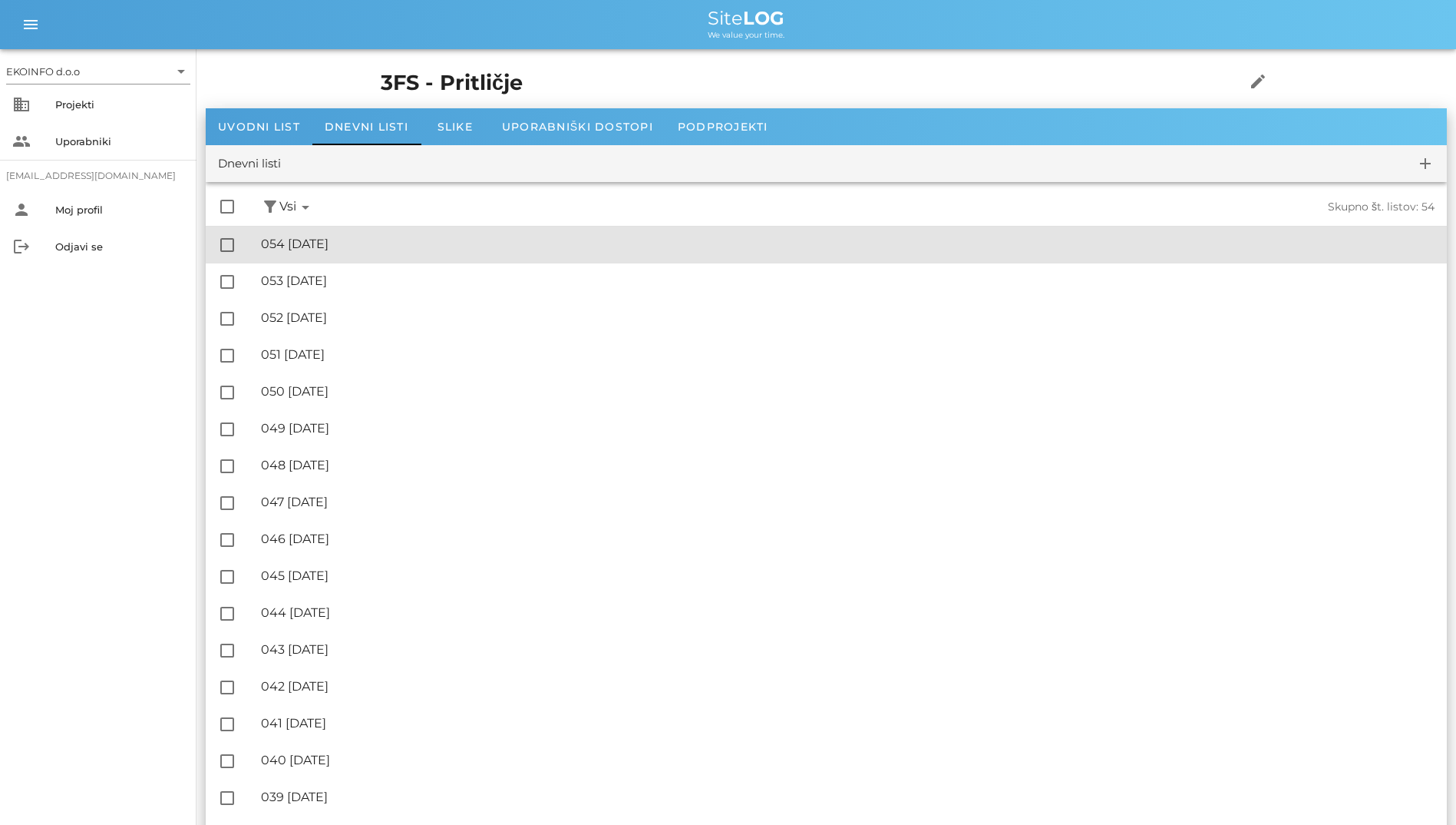
click at [363, 232] on div "🔏 054 [DATE] ✓ Podpisal: Nadzornik ✓ Podpisal: Sestavljalec ✓ Podpisal: Odgovor…" at bounding box center [847, 244] width 1174 height 34
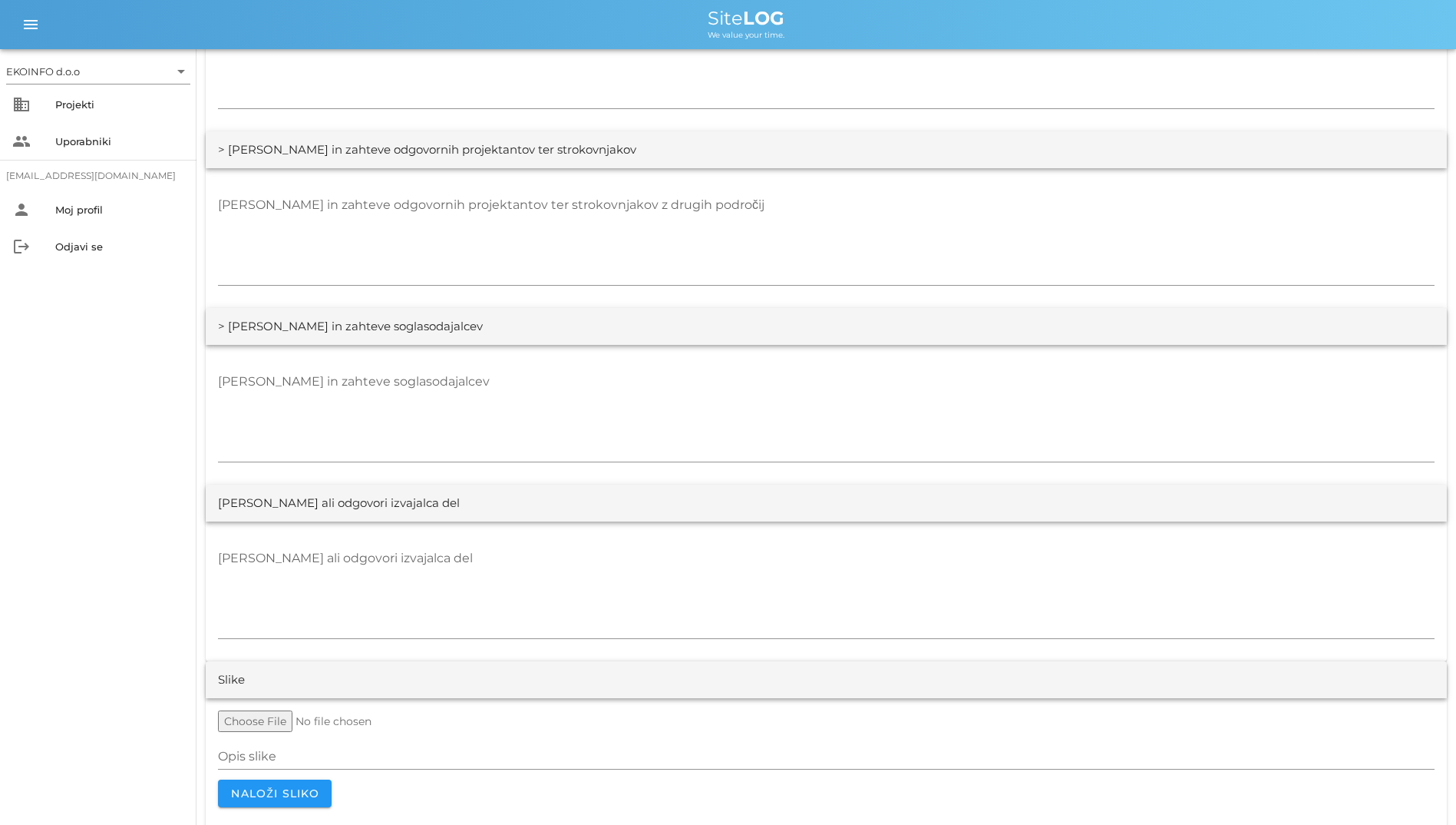
scroll to position [2249, 0]
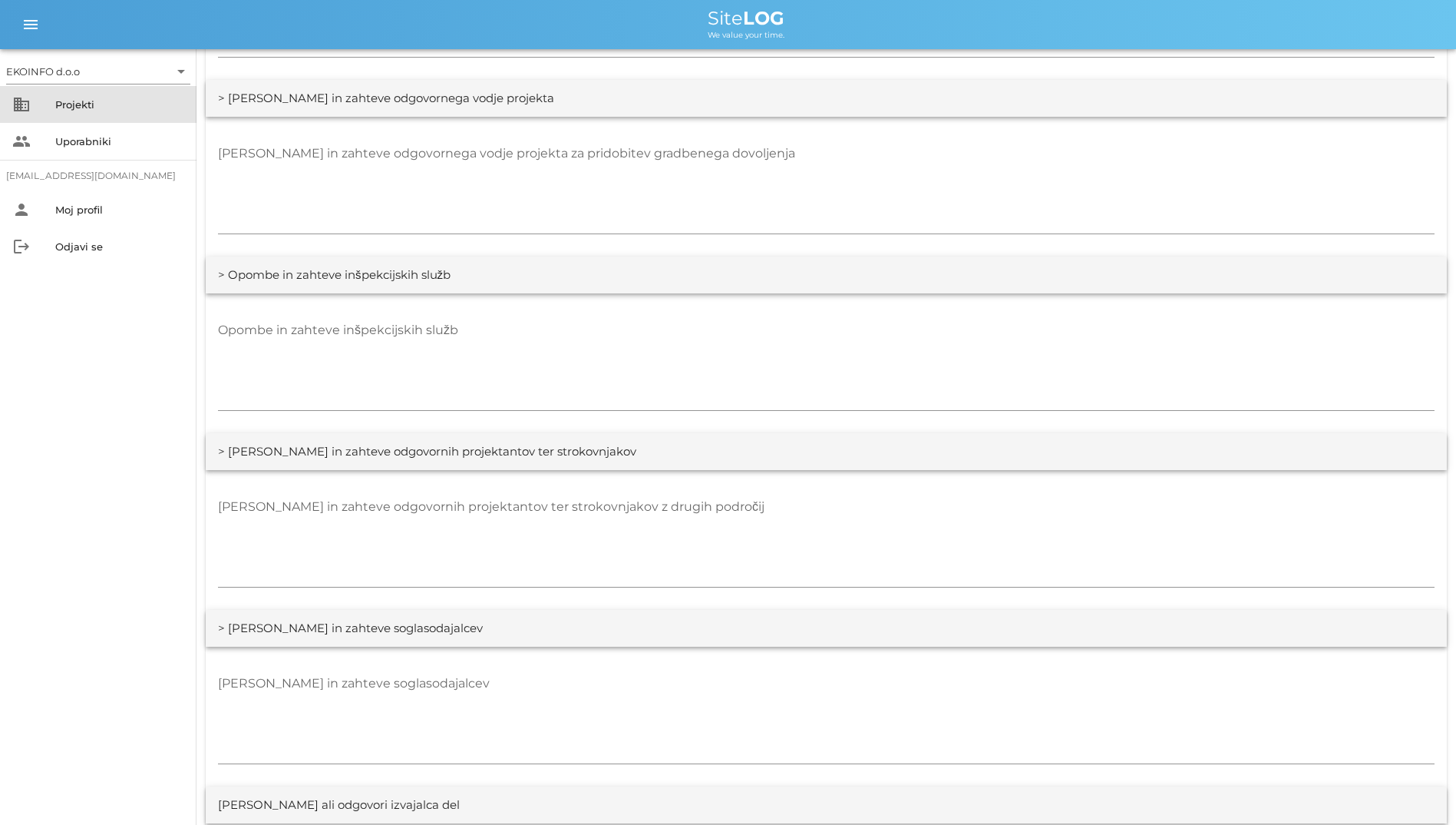
click at [85, 103] on div "Projekti" at bounding box center [120, 104] width 129 height 13
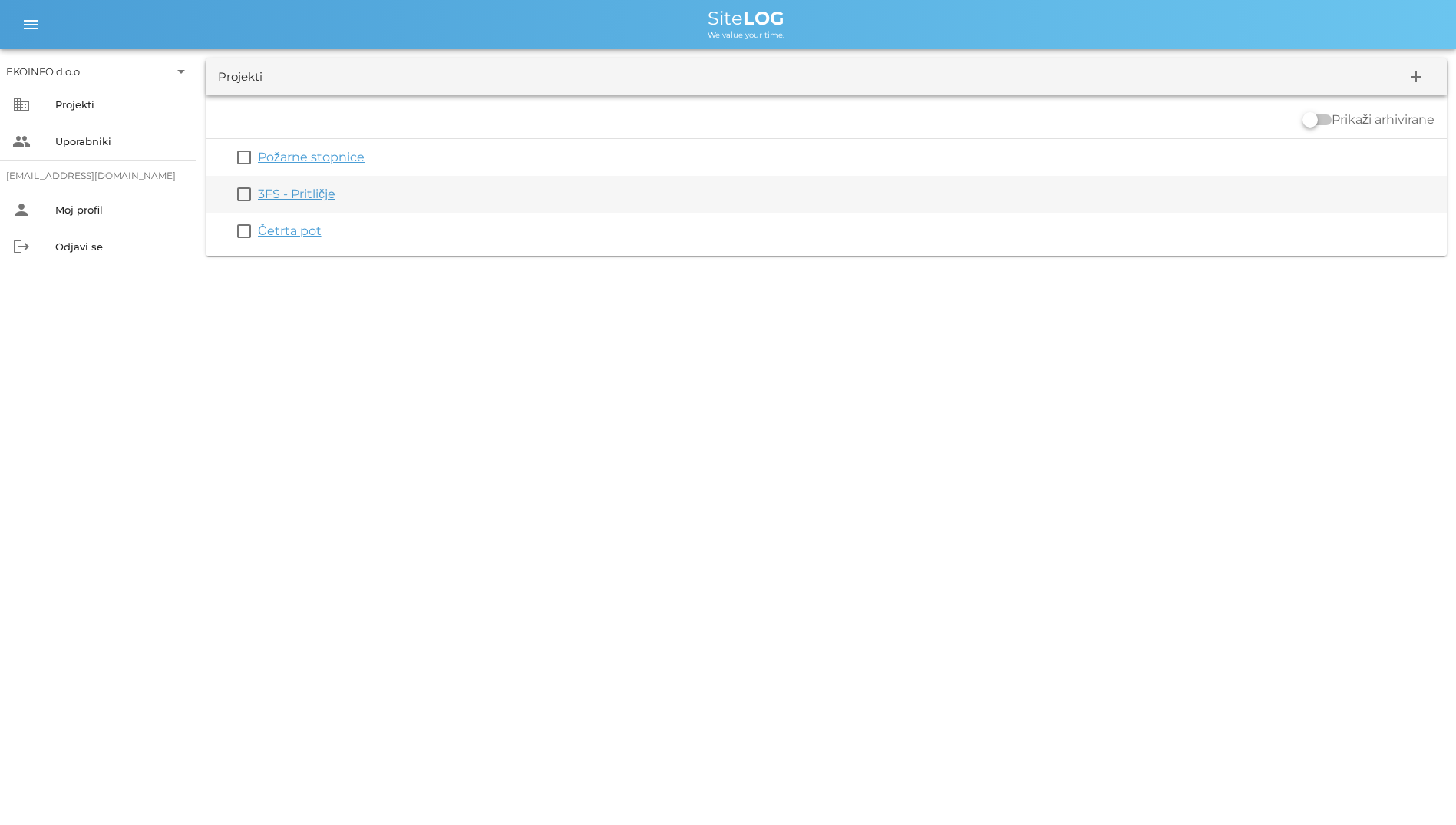
click at [296, 186] on div "3FS - Pritličje" at bounding box center [849, 194] width 1183 height 19
click at [299, 189] on link "3FS - Pritličje" at bounding box center [296, 193] width 77 height 15
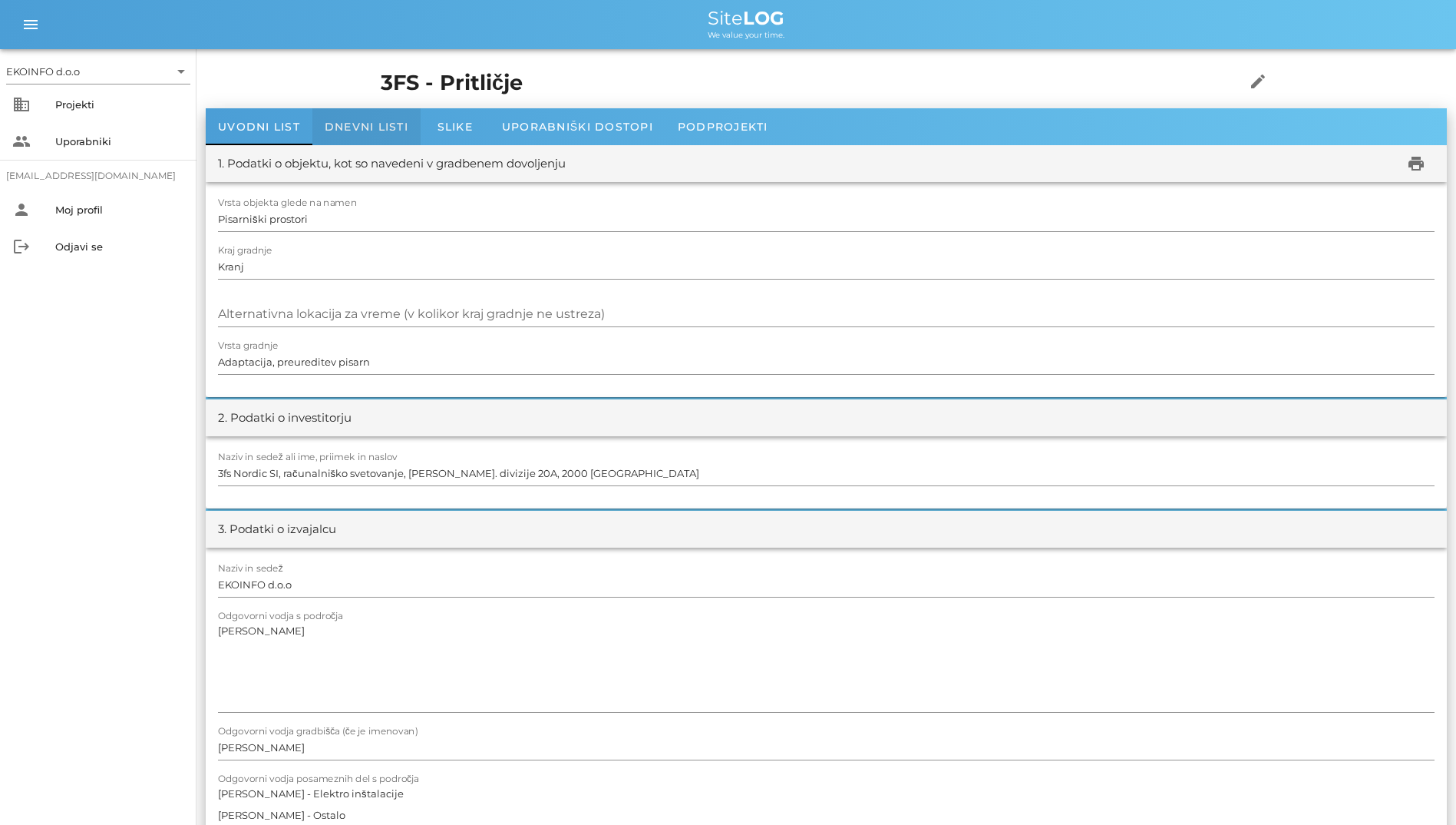
click at [342, 125] on span "Dnevni listi" at bounding box center [367, 127] width 84 height 14
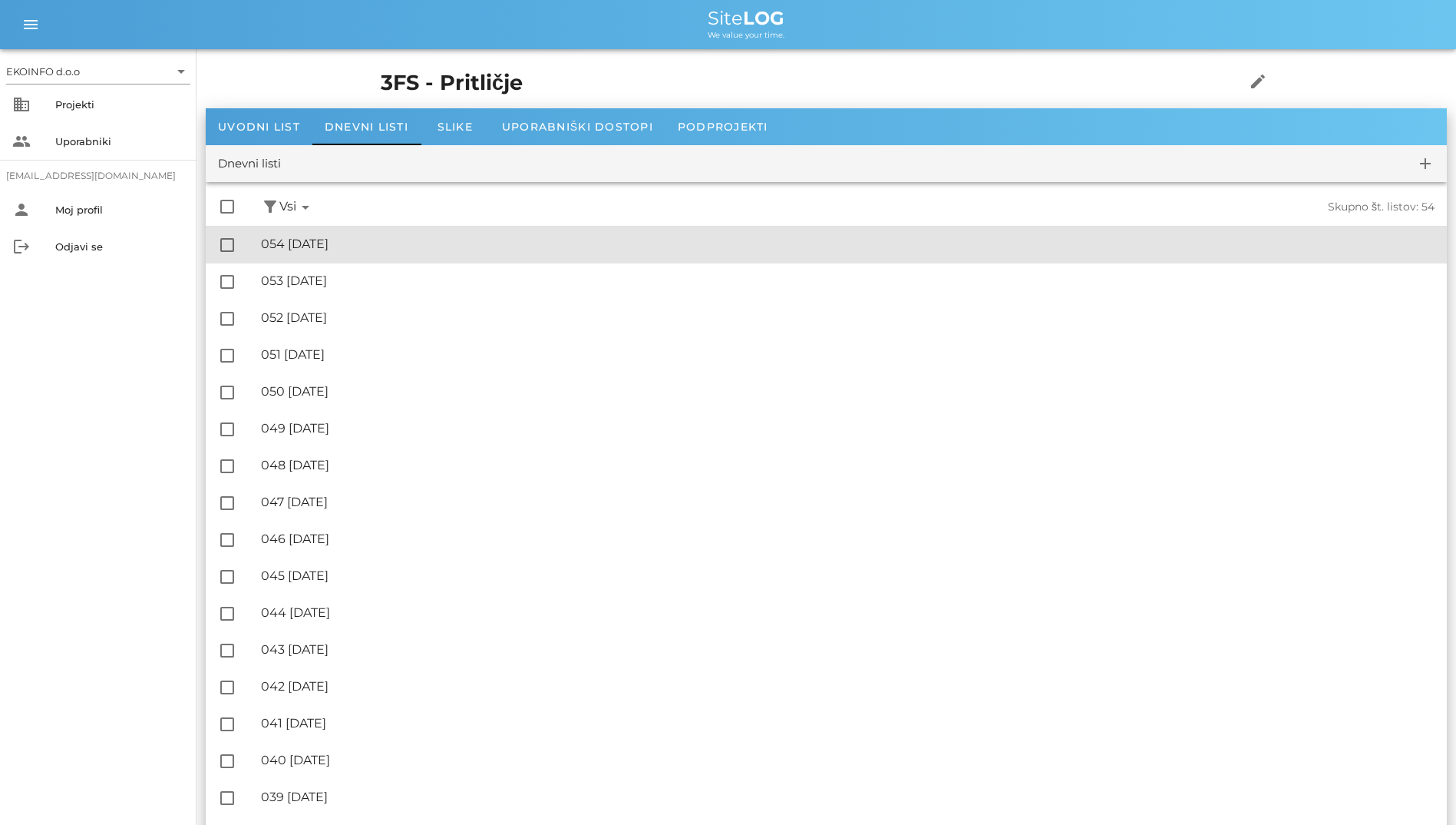
click at [399, 251] on div "🔏 054 [DATE]" at bounding box center [847, 243] width 1174 height 15
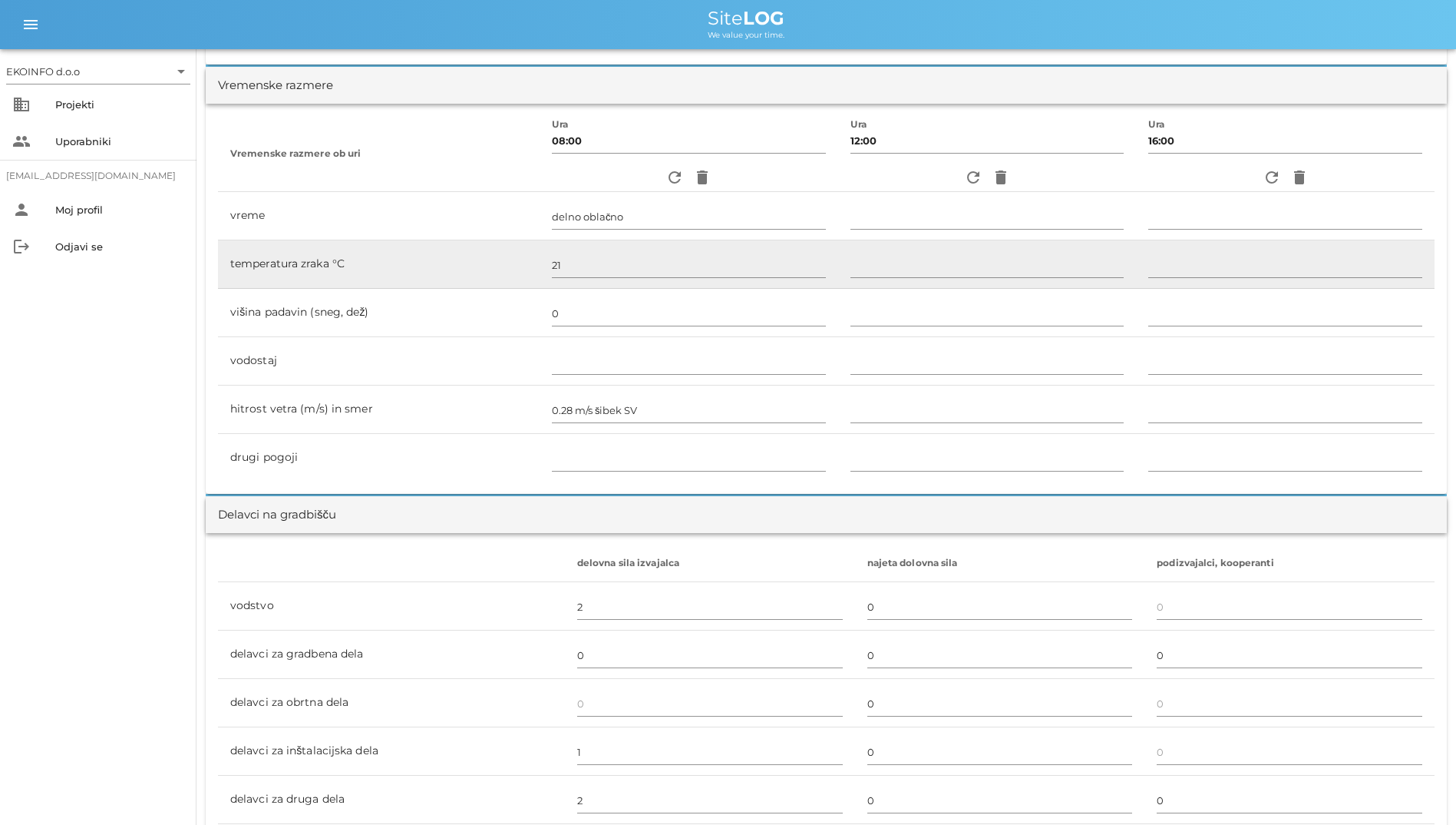
scroll to position [461, 0]
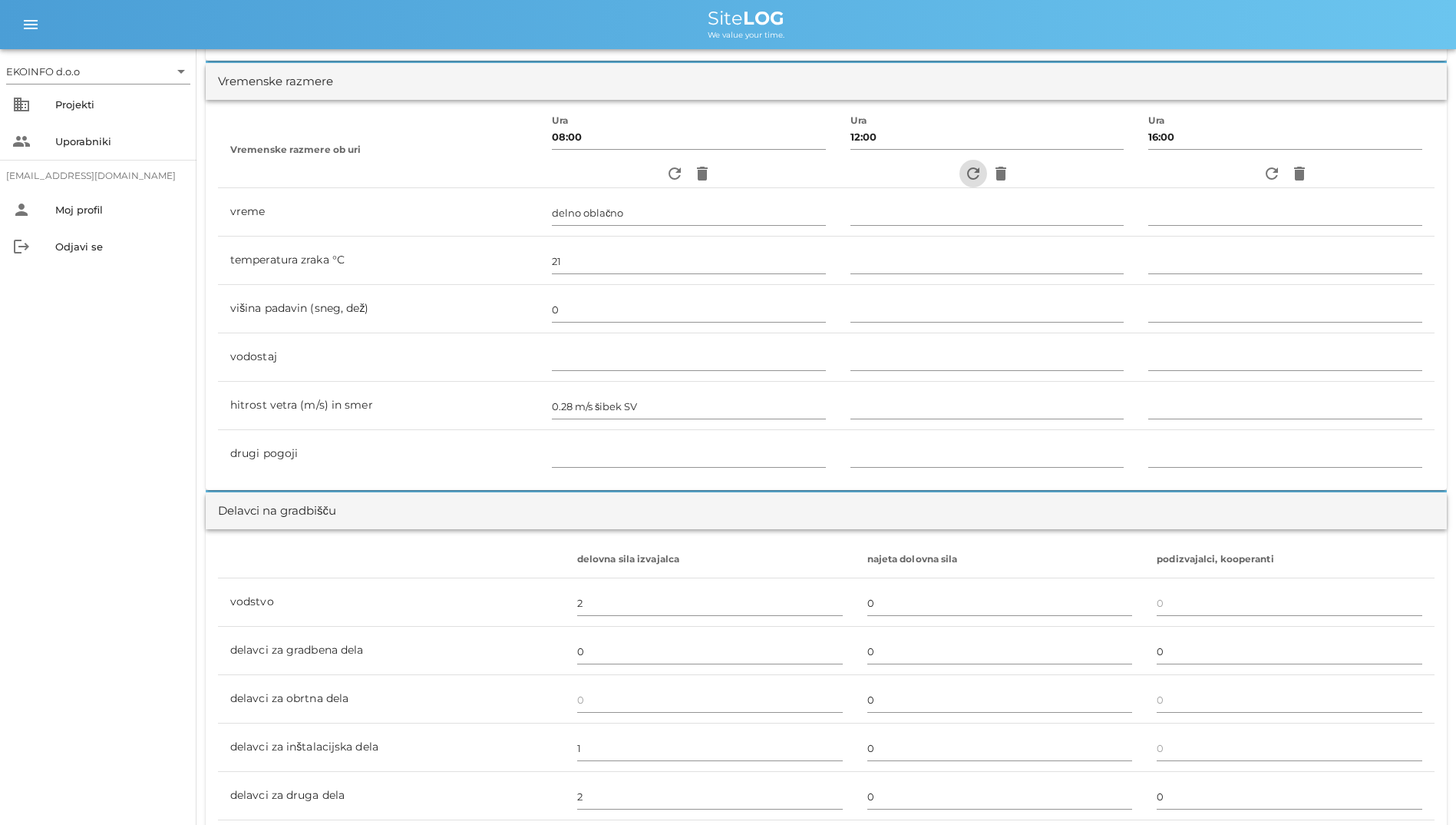
click at [945, 175] on icon "refresh" at bounding box center [973, 173] width 19 height 19
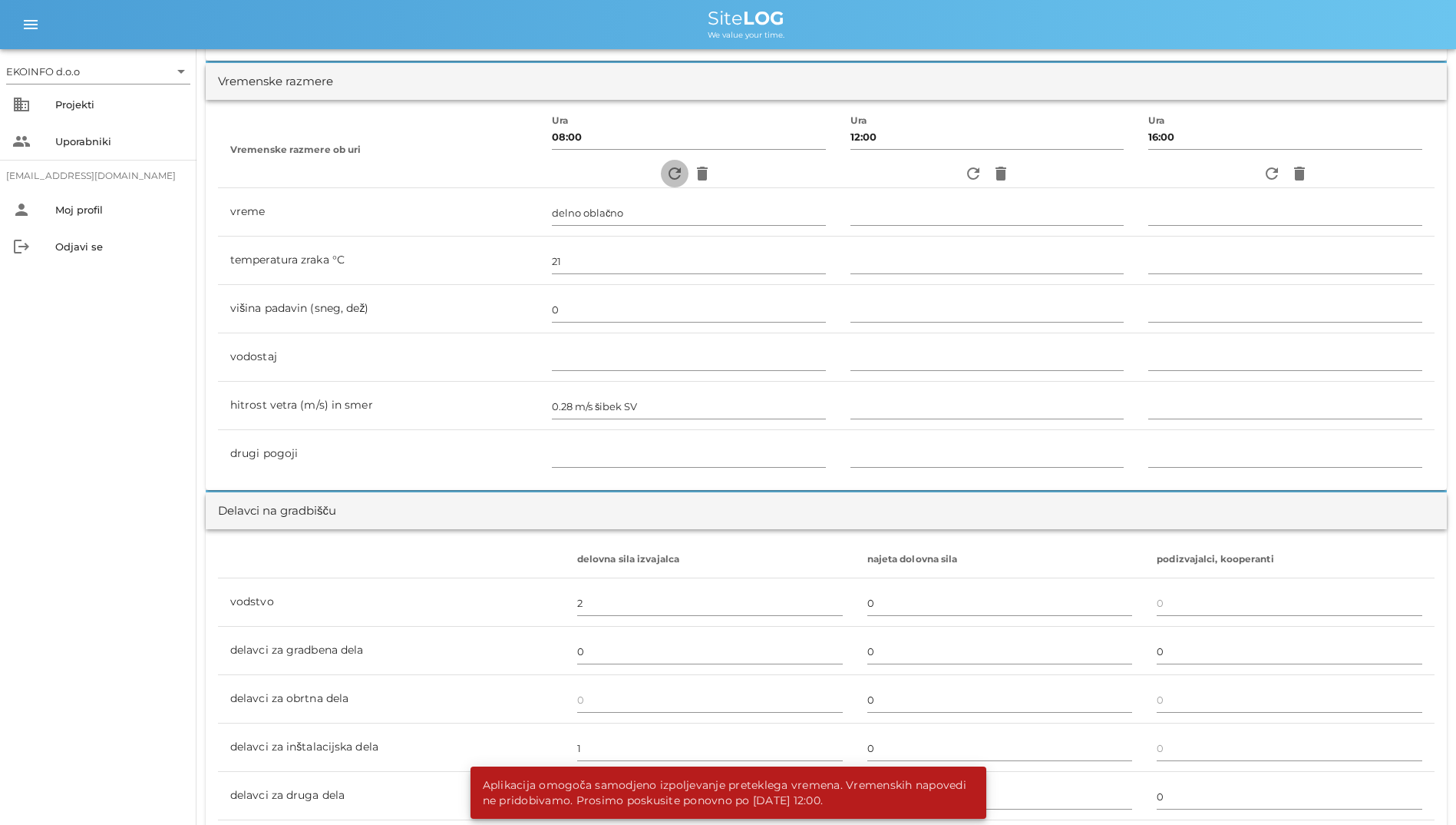
click at [666, 175] on icon "refresh" at bounding box center [674, 173] width 19 height 19
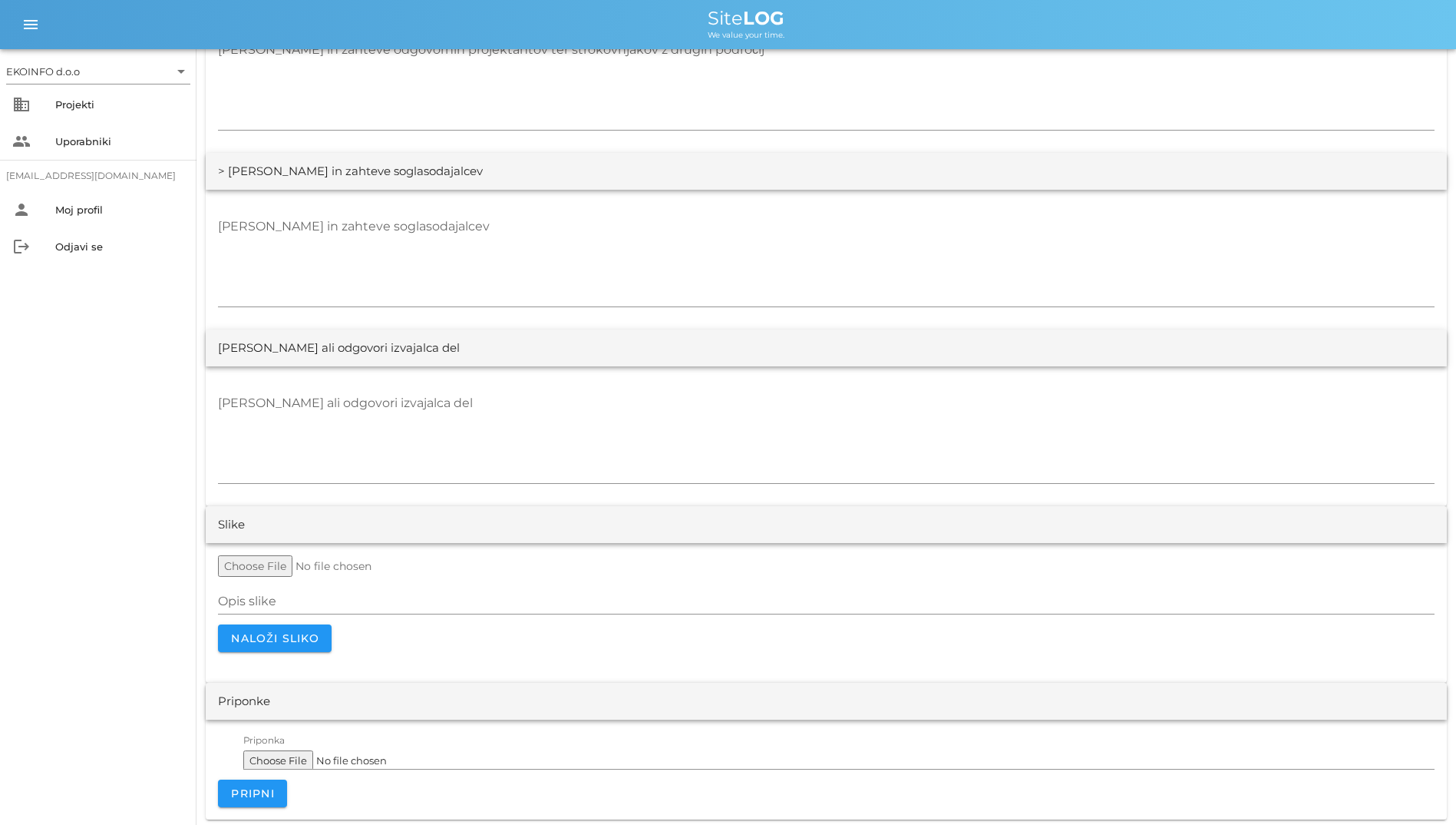
scroll to position [2710, 0]
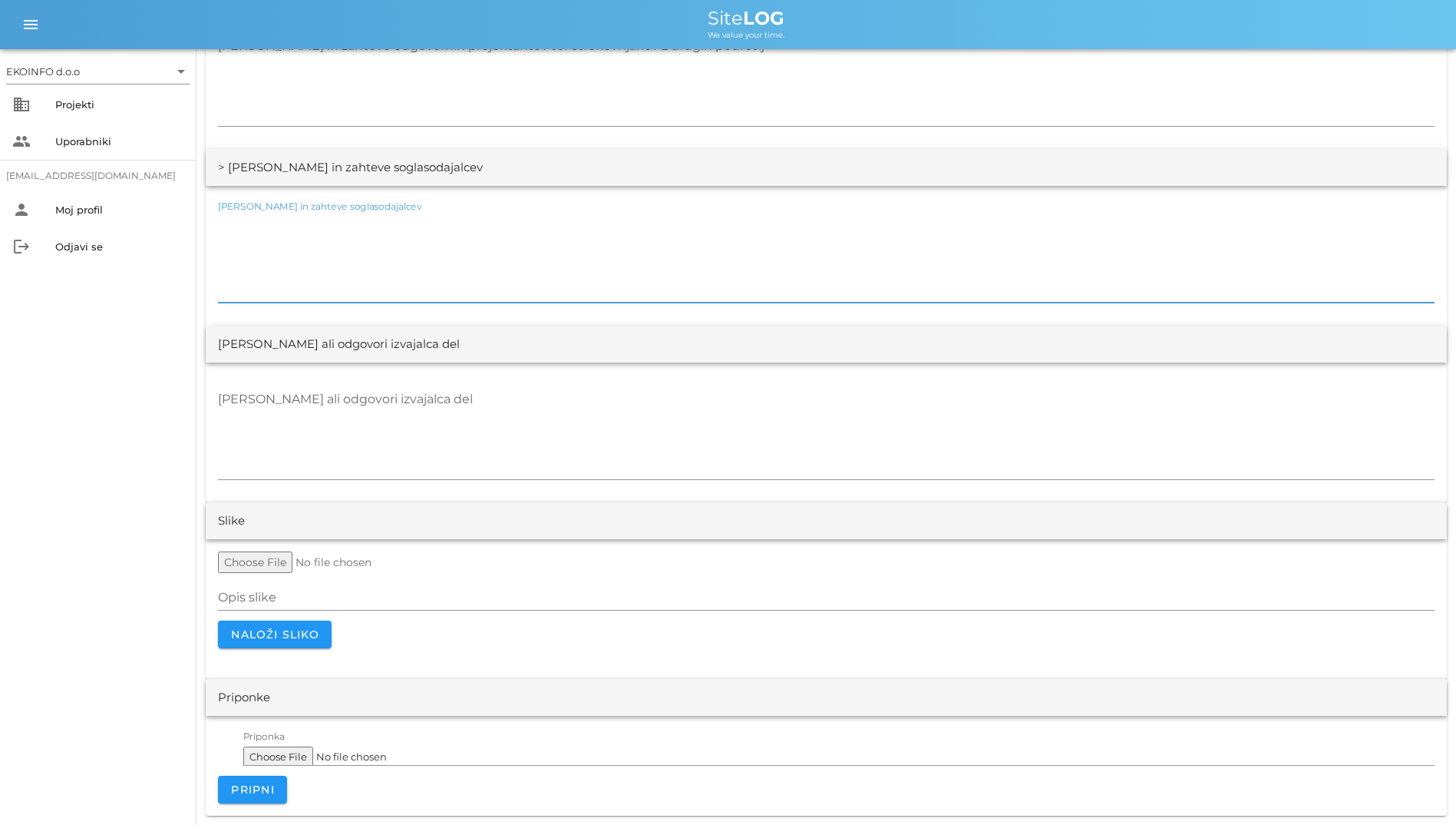
click at [737, 270] on textarea "[PERSON_NAME] in zahteve soglasodajalcev" at bounding box center [826, 257] width 1217 height 92
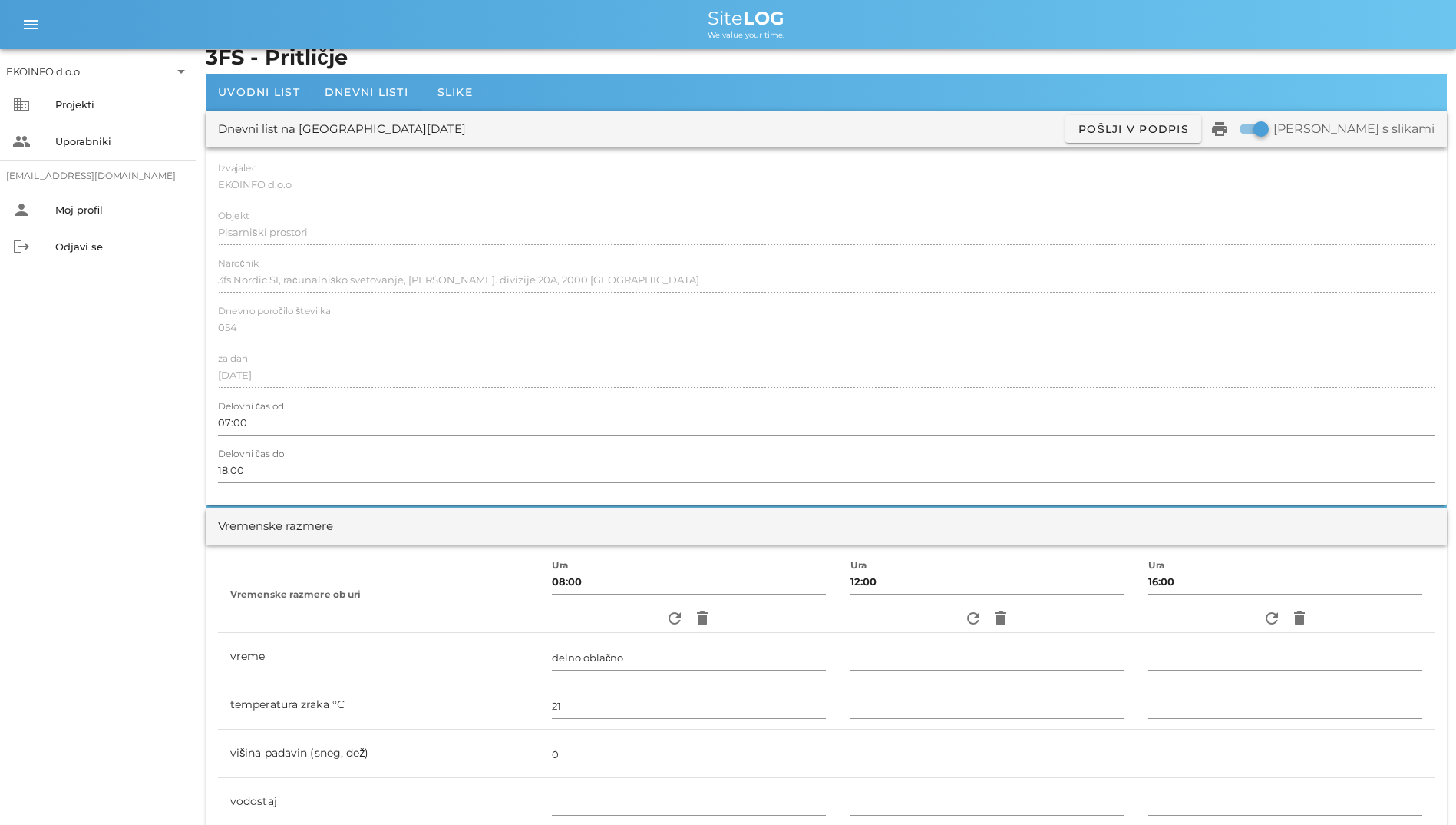
scroll to position [0, 0]
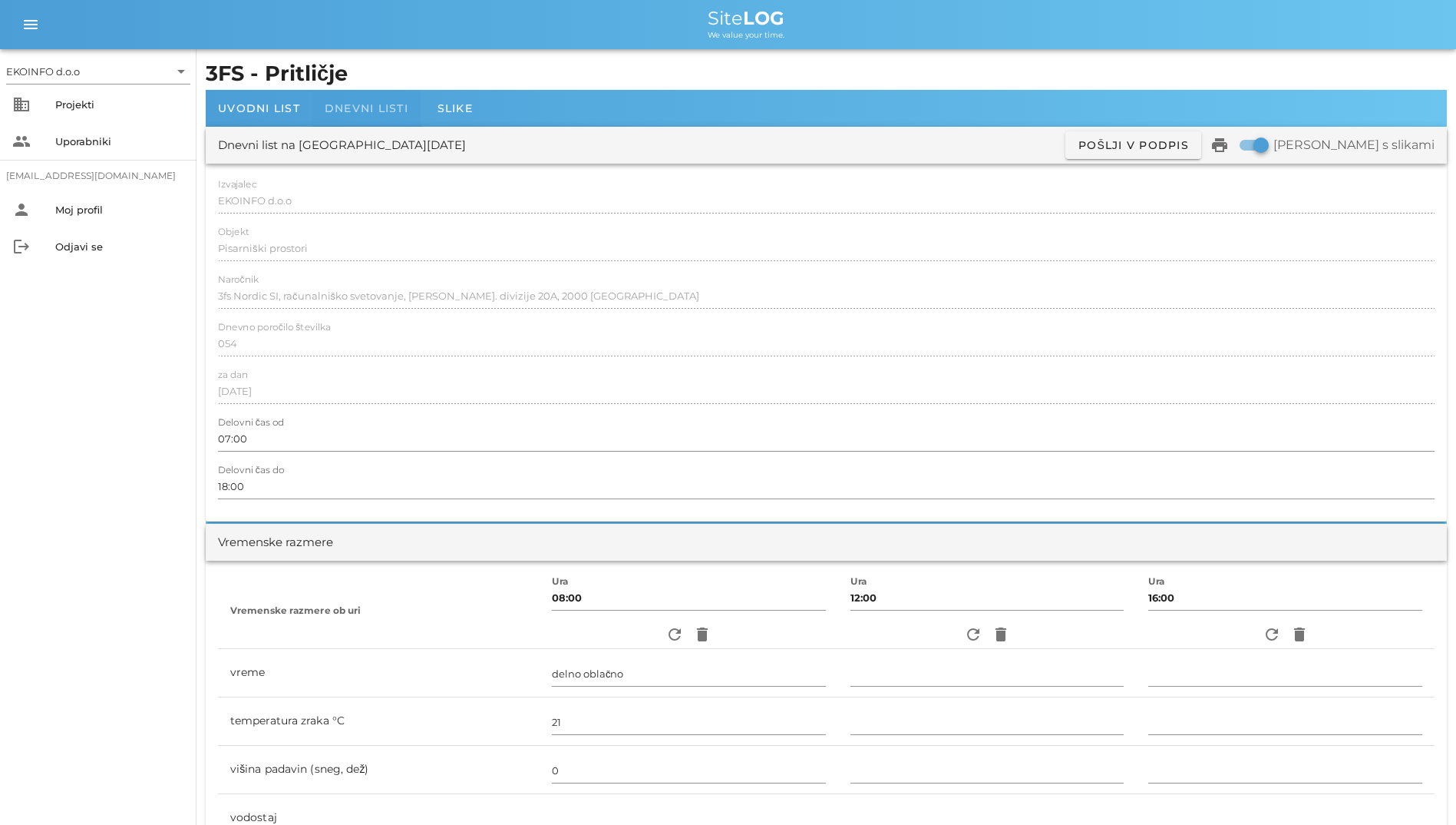
click at [383, 114] on span "Dnevni listi" at bounding box center [367, 108] width 84 height 14
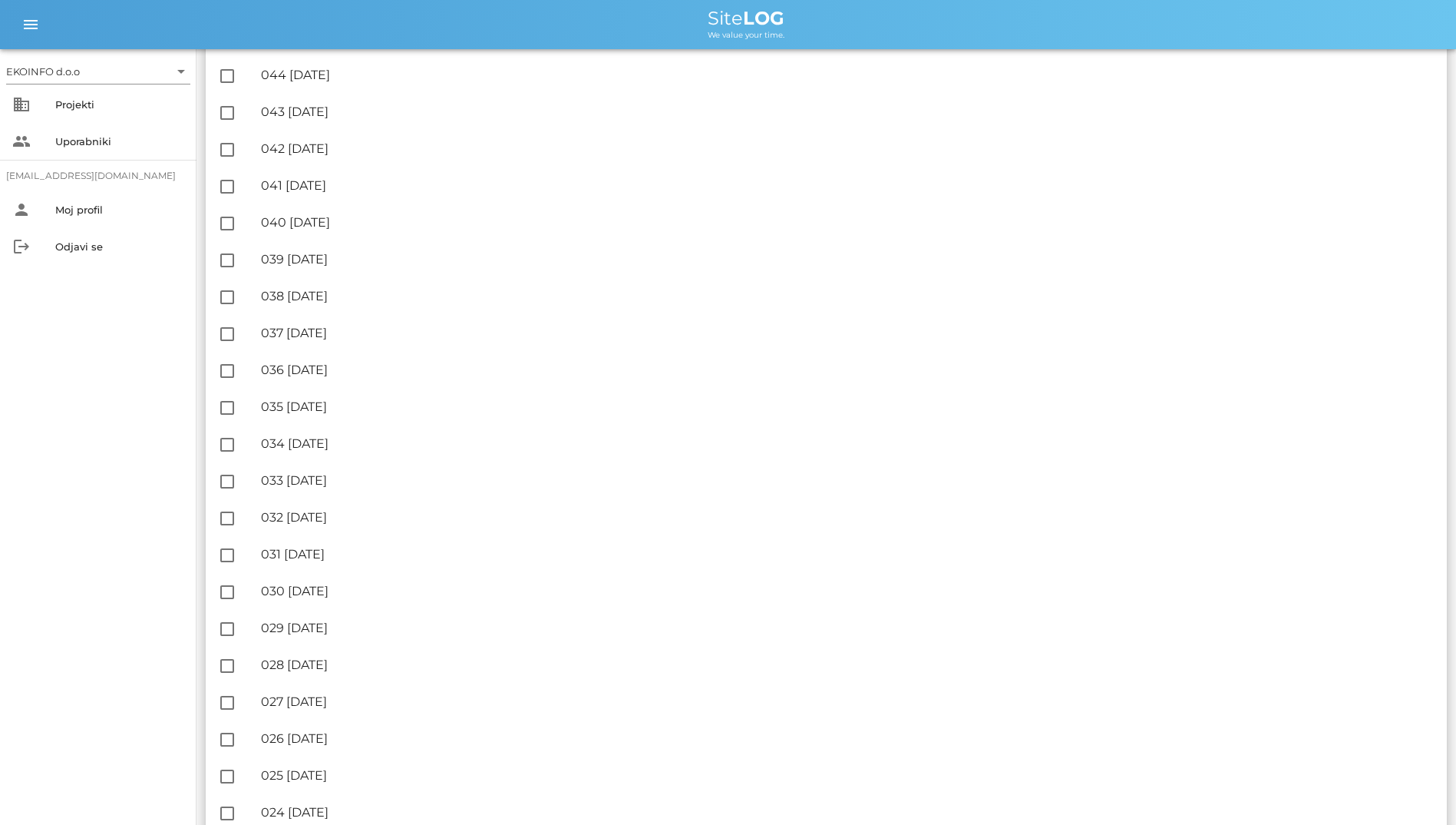
scroll to position [1152, 0]
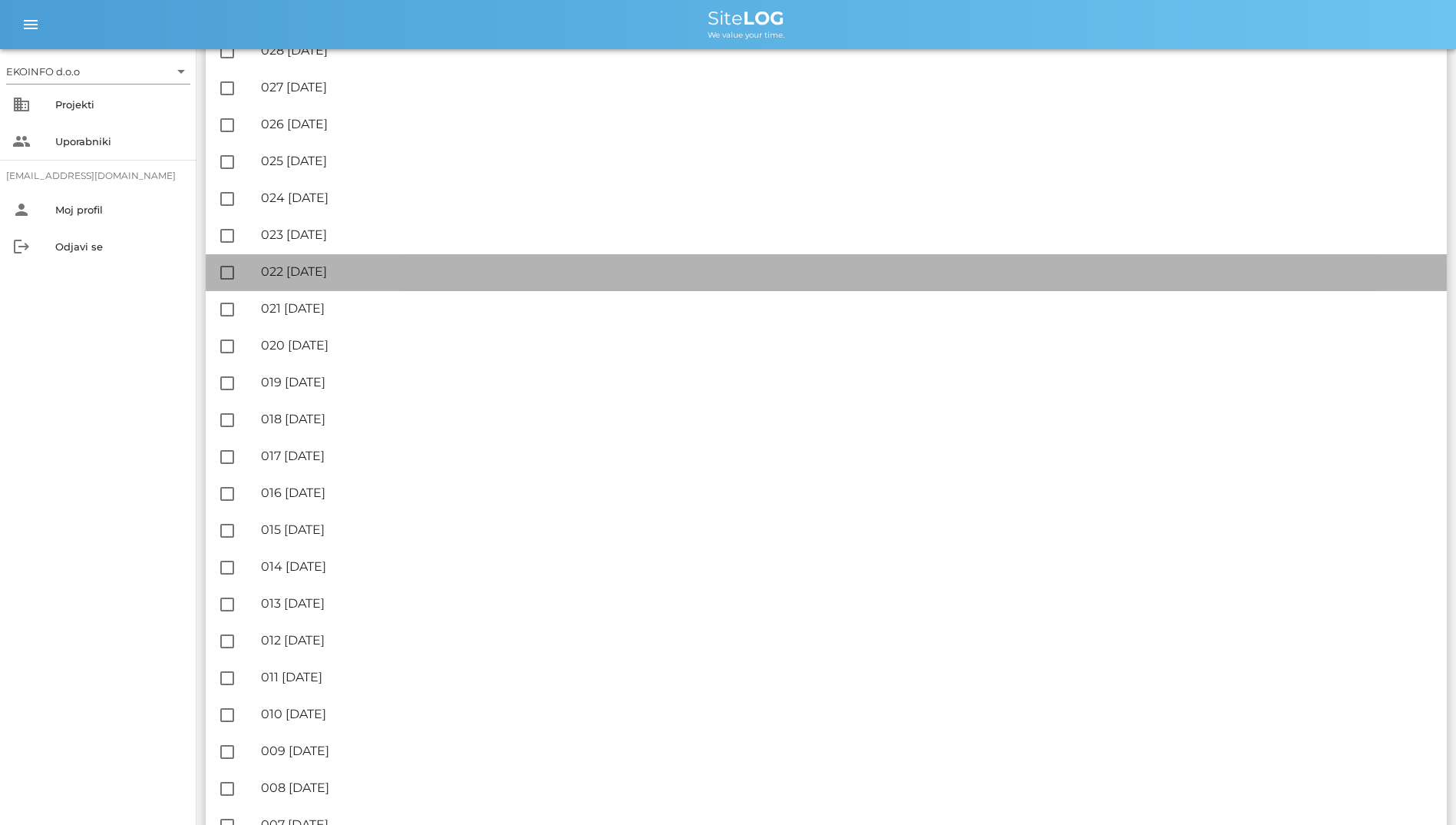
click at [391, 272] on div "🔏 022 [DATE]" at bounding box center [847, 271] width 1174 height 15
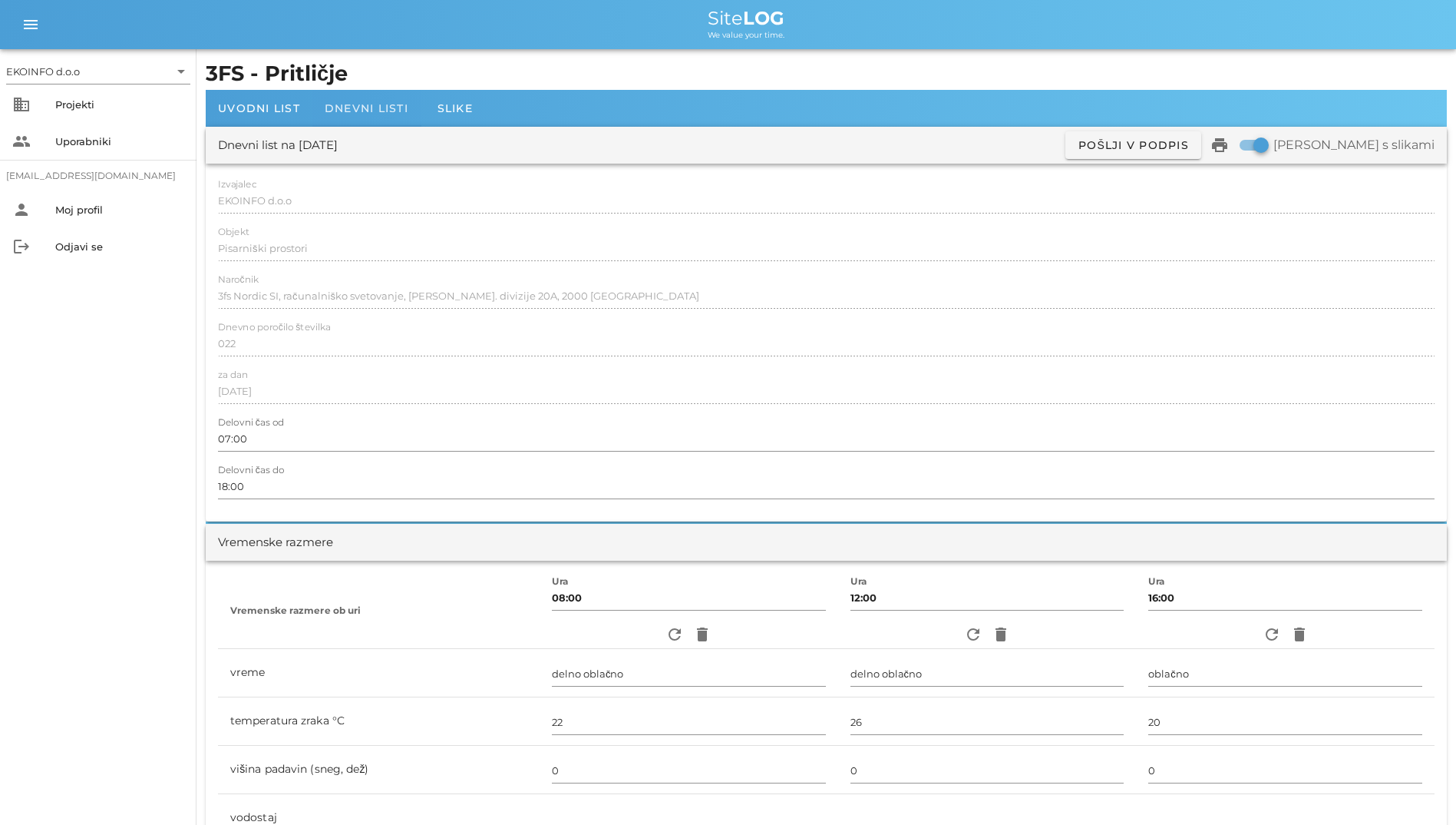
click at [356, 106] on span "Dnevni listi" at bounding box center [367, 108] width 84 height 14
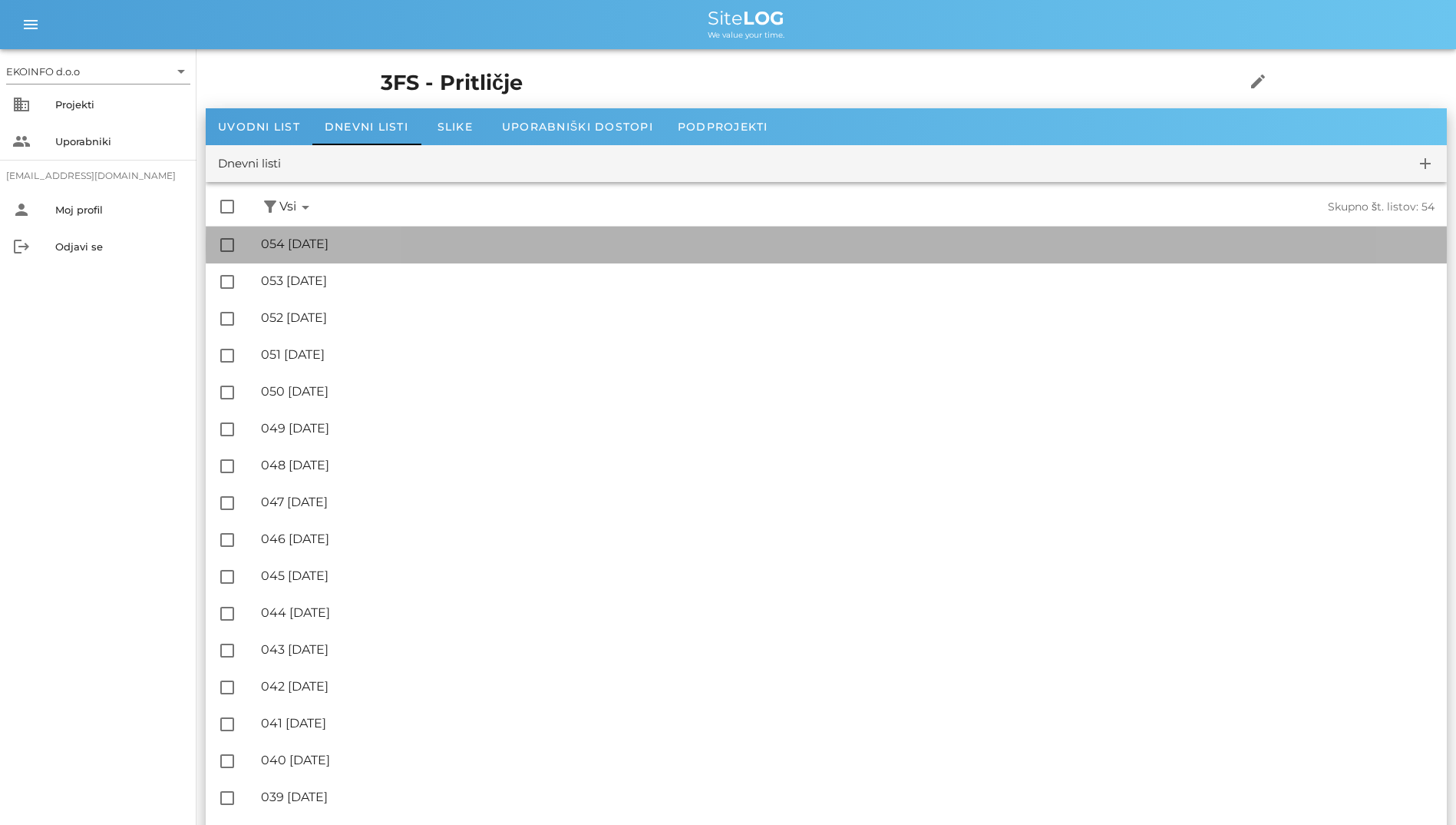
click at [328, 247] on div "🔏 054 [DATE]" at bounding box center [847, 243] width 1174 height 15
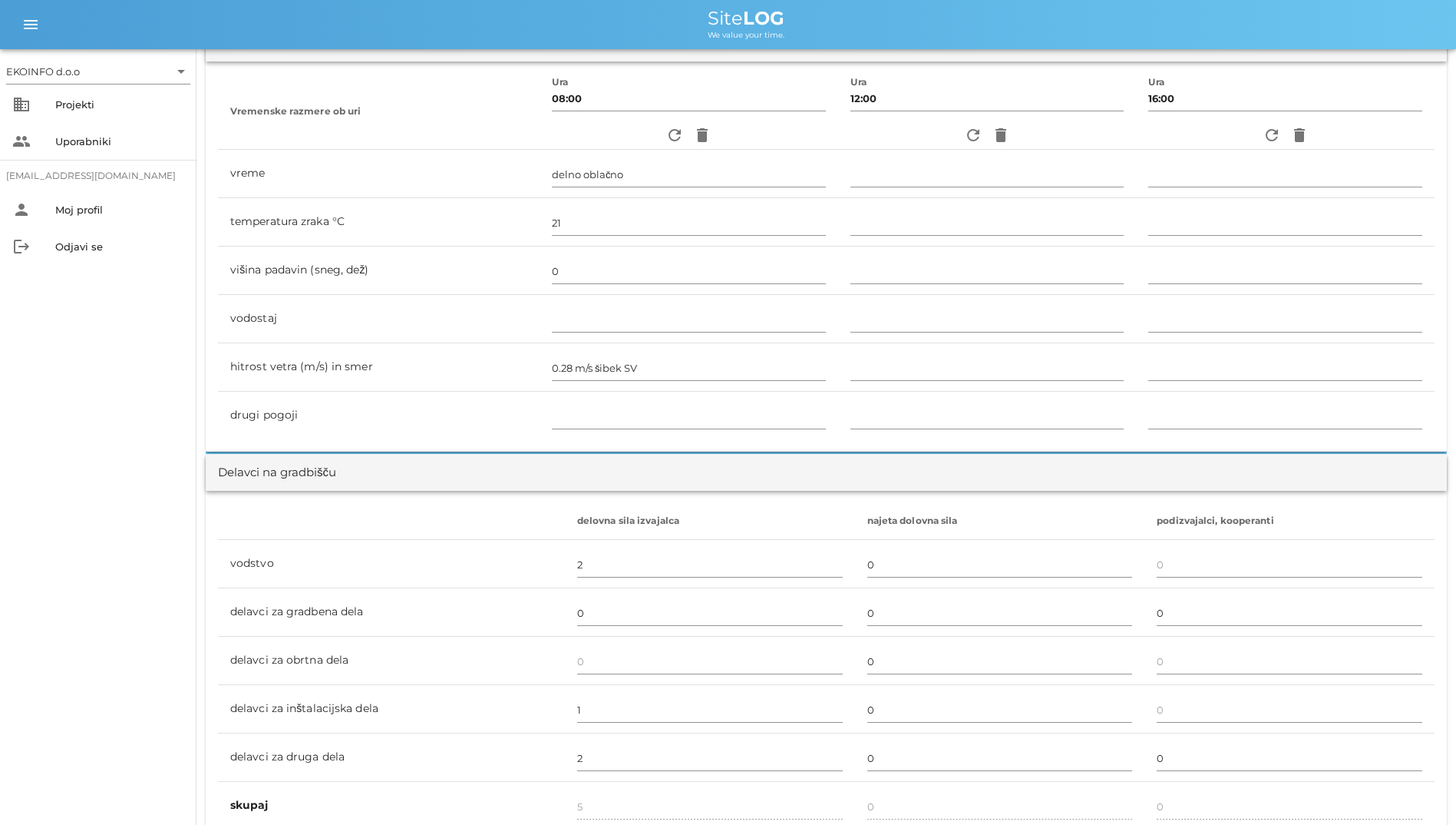
scroll to position [538, 0]
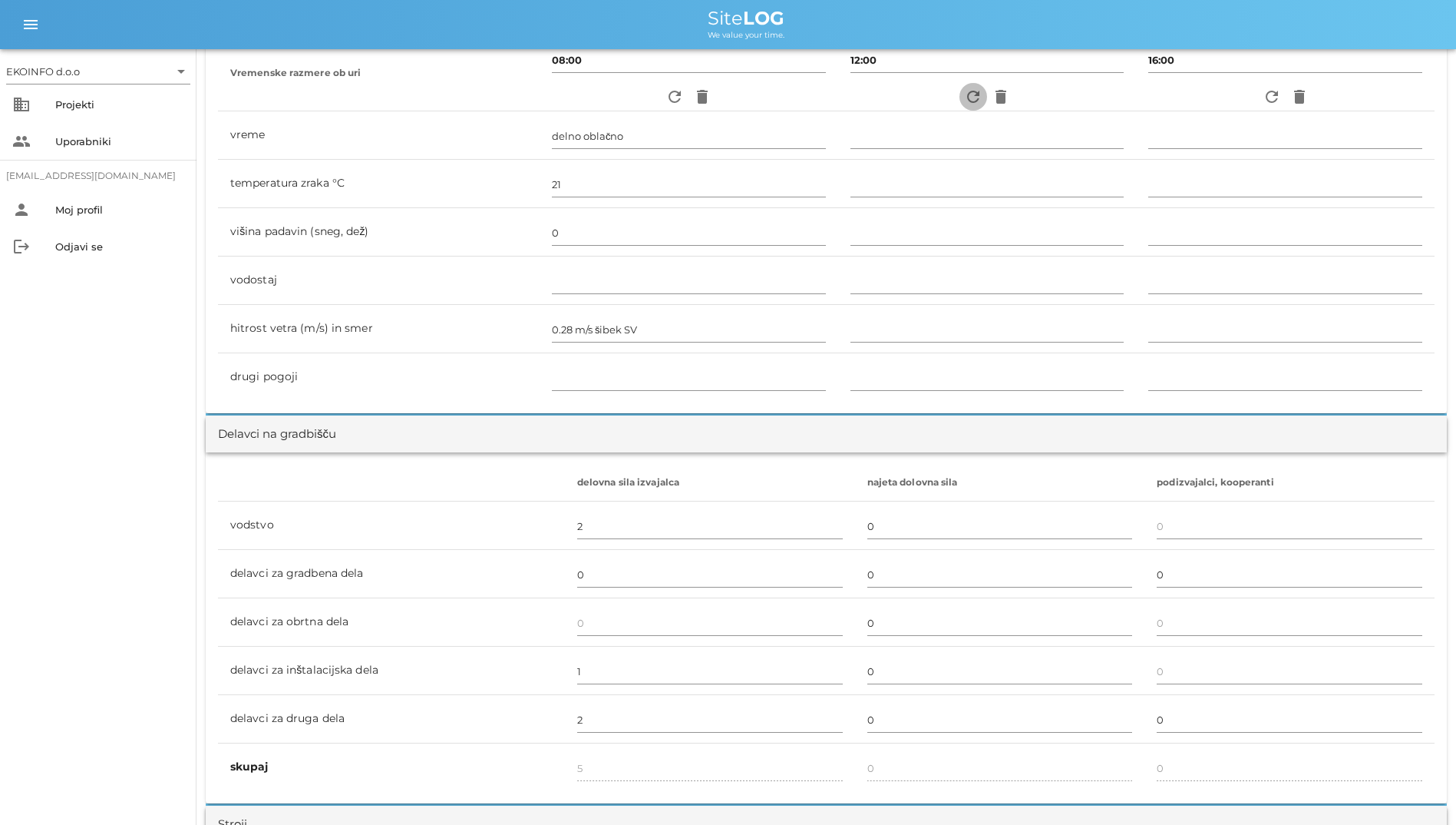
click at [945, 102] on icon "refresh" at bounding box center [973, 97] width 19 height 19
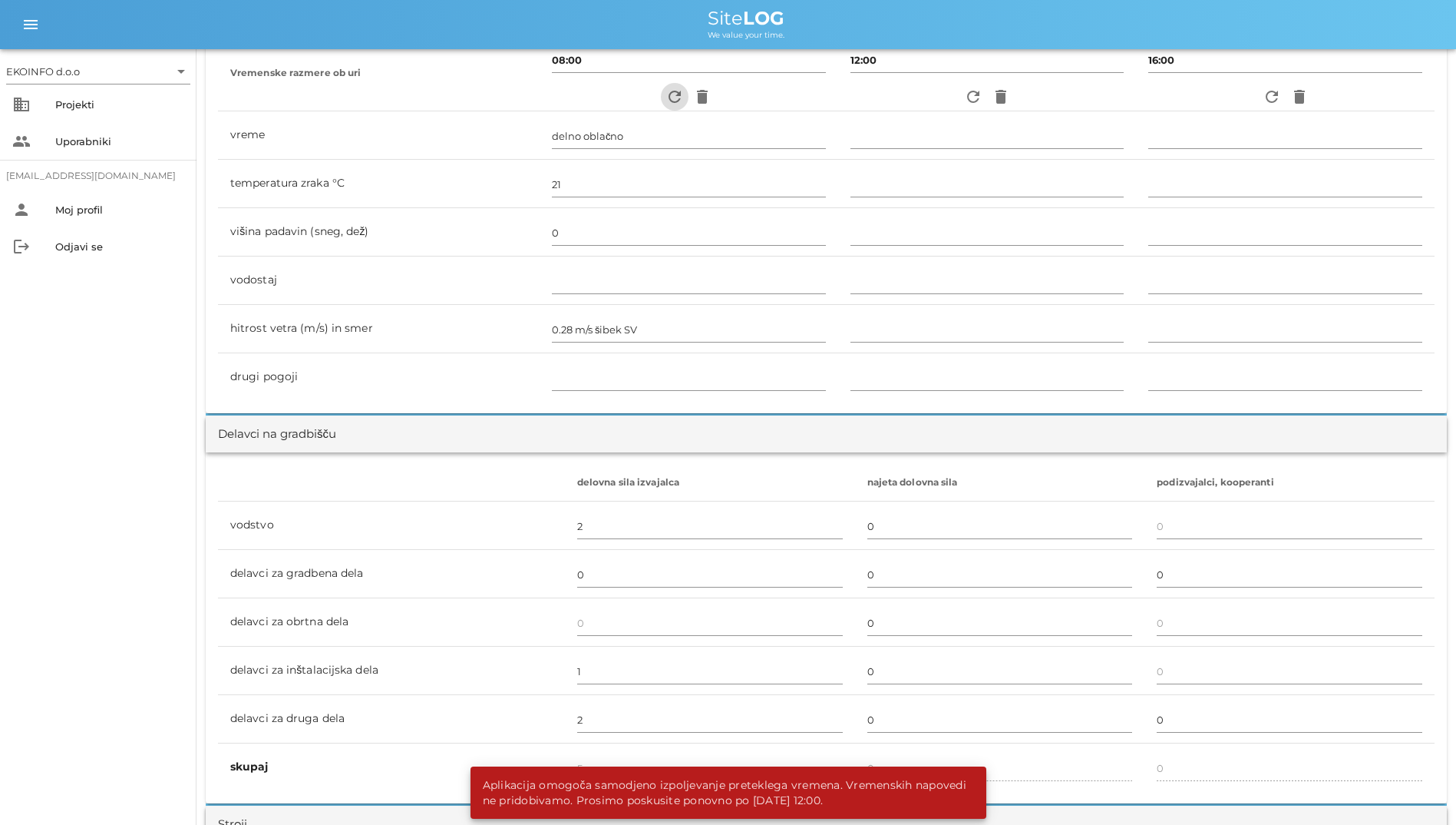
click at [666, 95] on icon "refresh" at bounding box center [674, 97] width 19 height 19
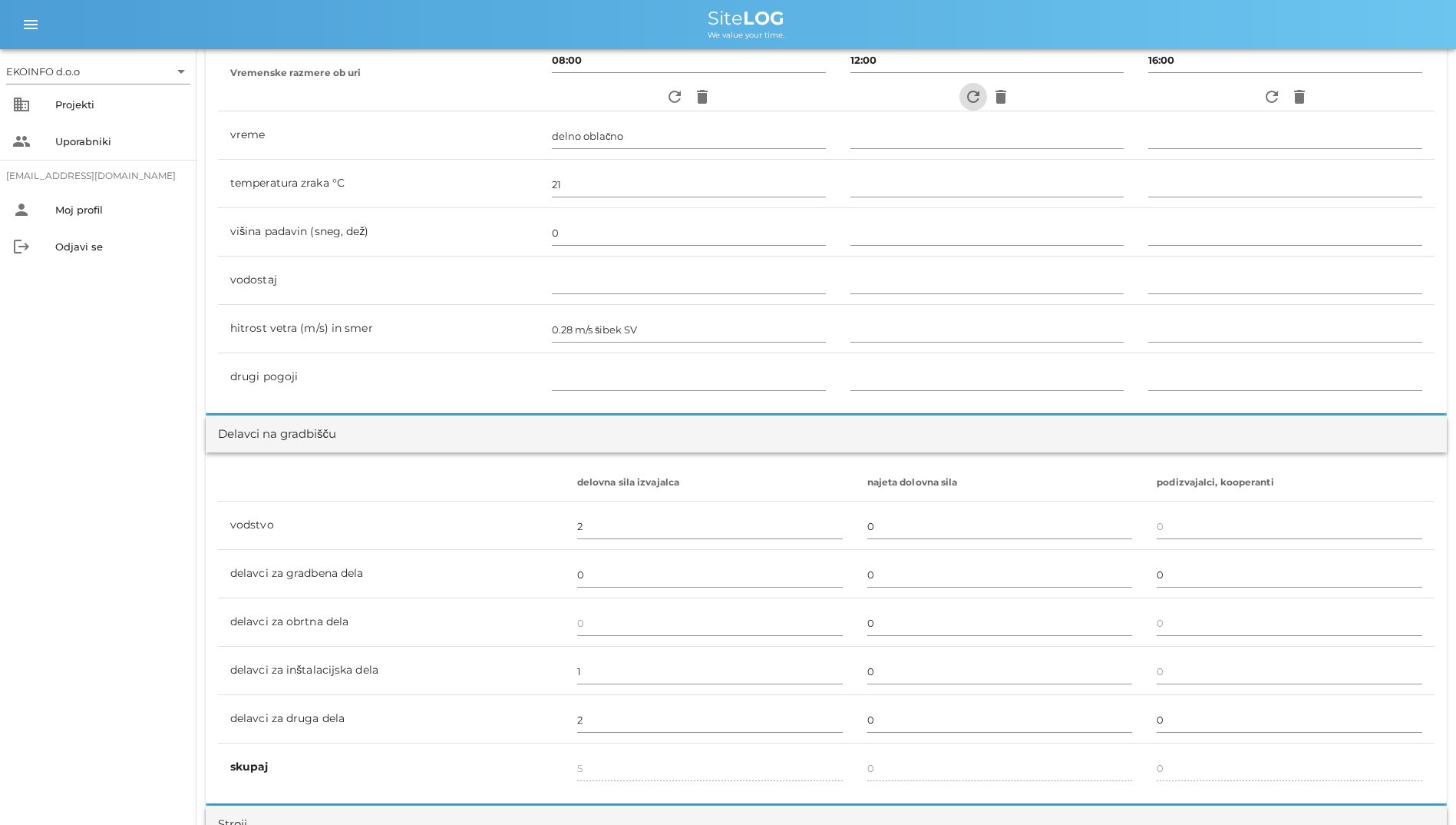
click at [945, 103] on icon "refresh" at bounding box center [973, 97] width 19 height 19
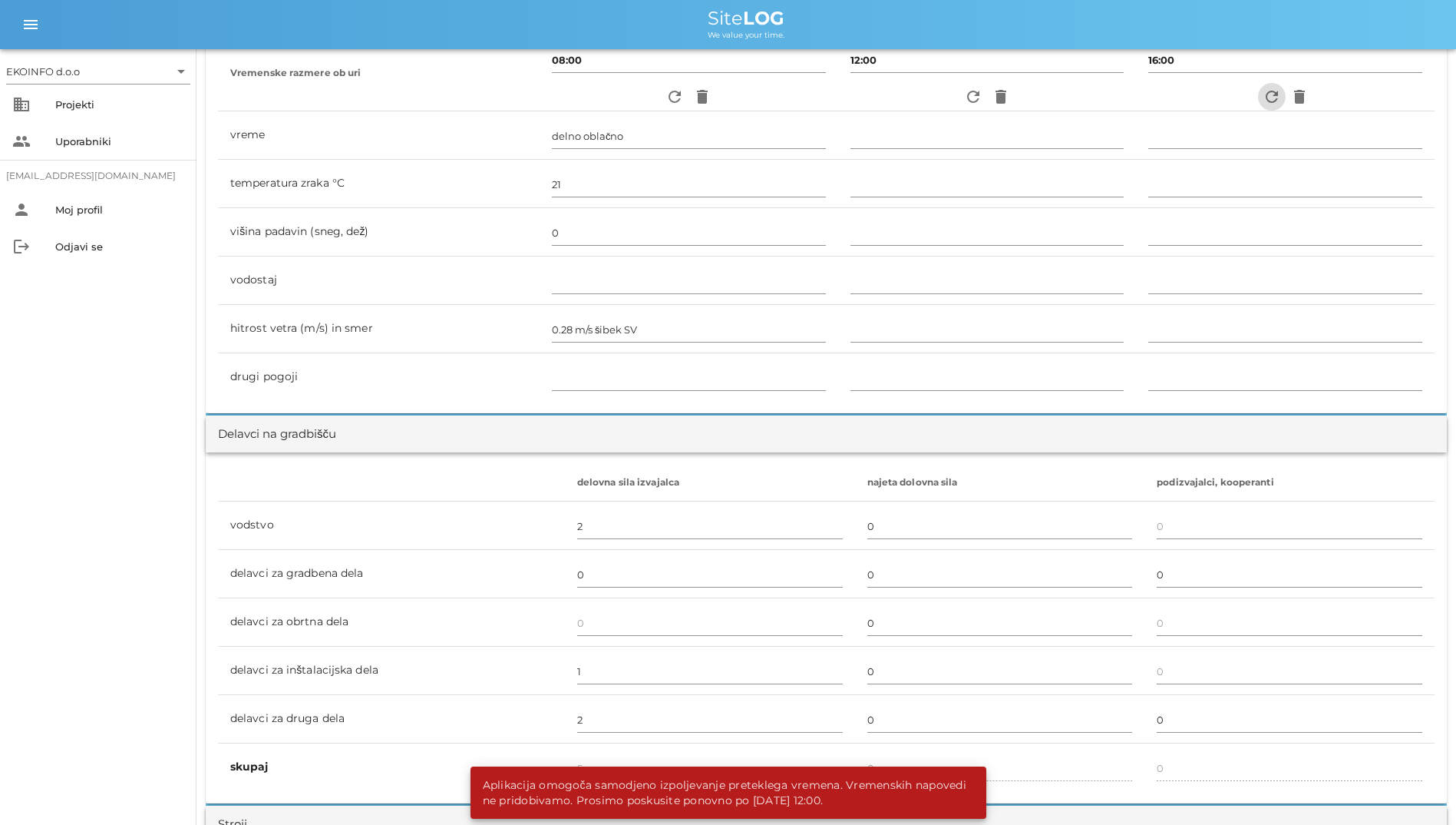
click at [945, 93] on icon "refresh" at bounding box center [1272, 97] width 19 height 19
click at [671, 102] on icon "refresh" at bounding box center [674, 97] width 19 height 19
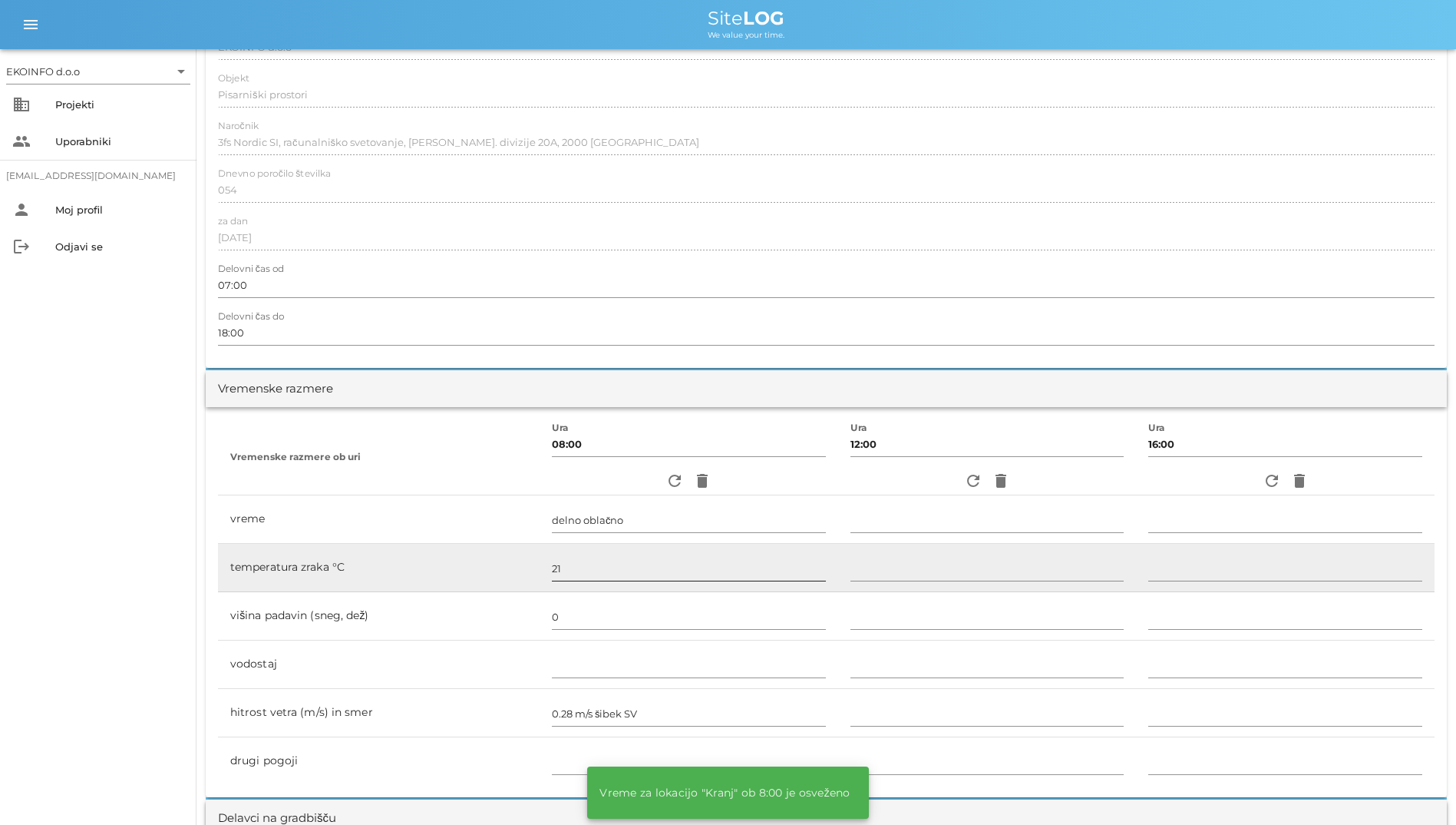
scroll to position [0, 0]
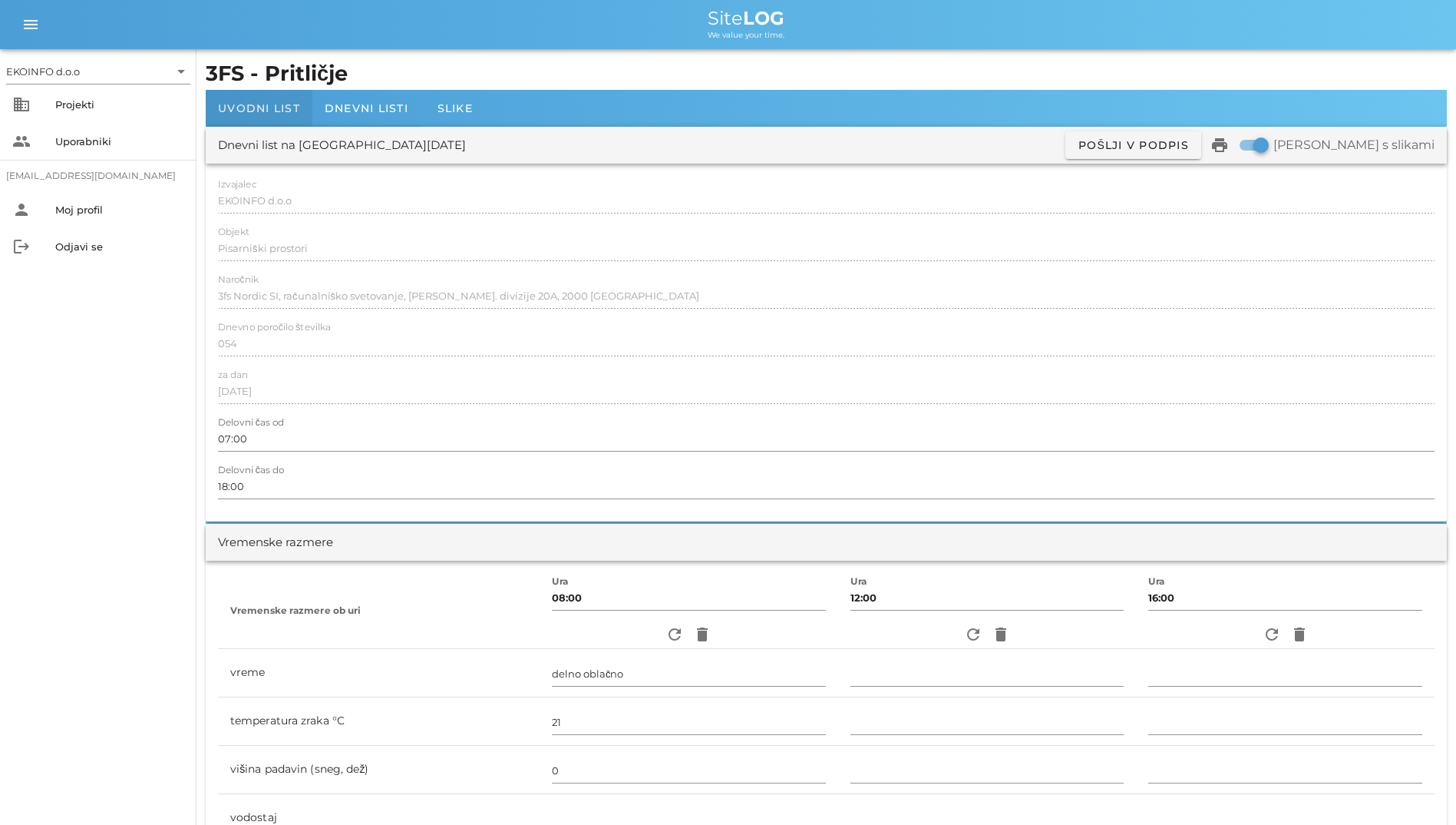
click at [297, 106] on span "Uvodni list" at bounding box center [259, 108] width 82 height 14
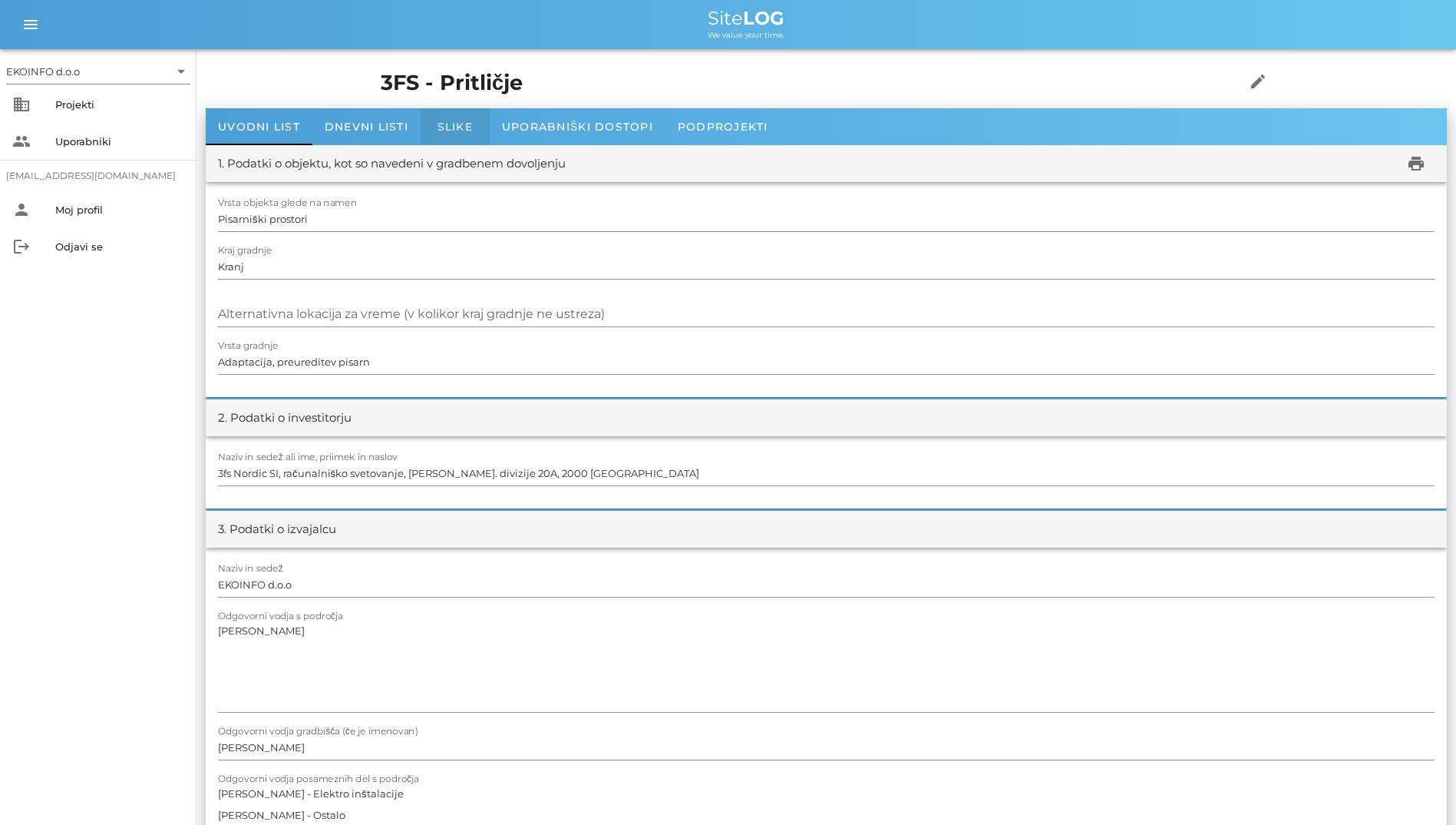
click at [471, 133] on span "Slike" at bounding box center [455, 127] width 35 height 14
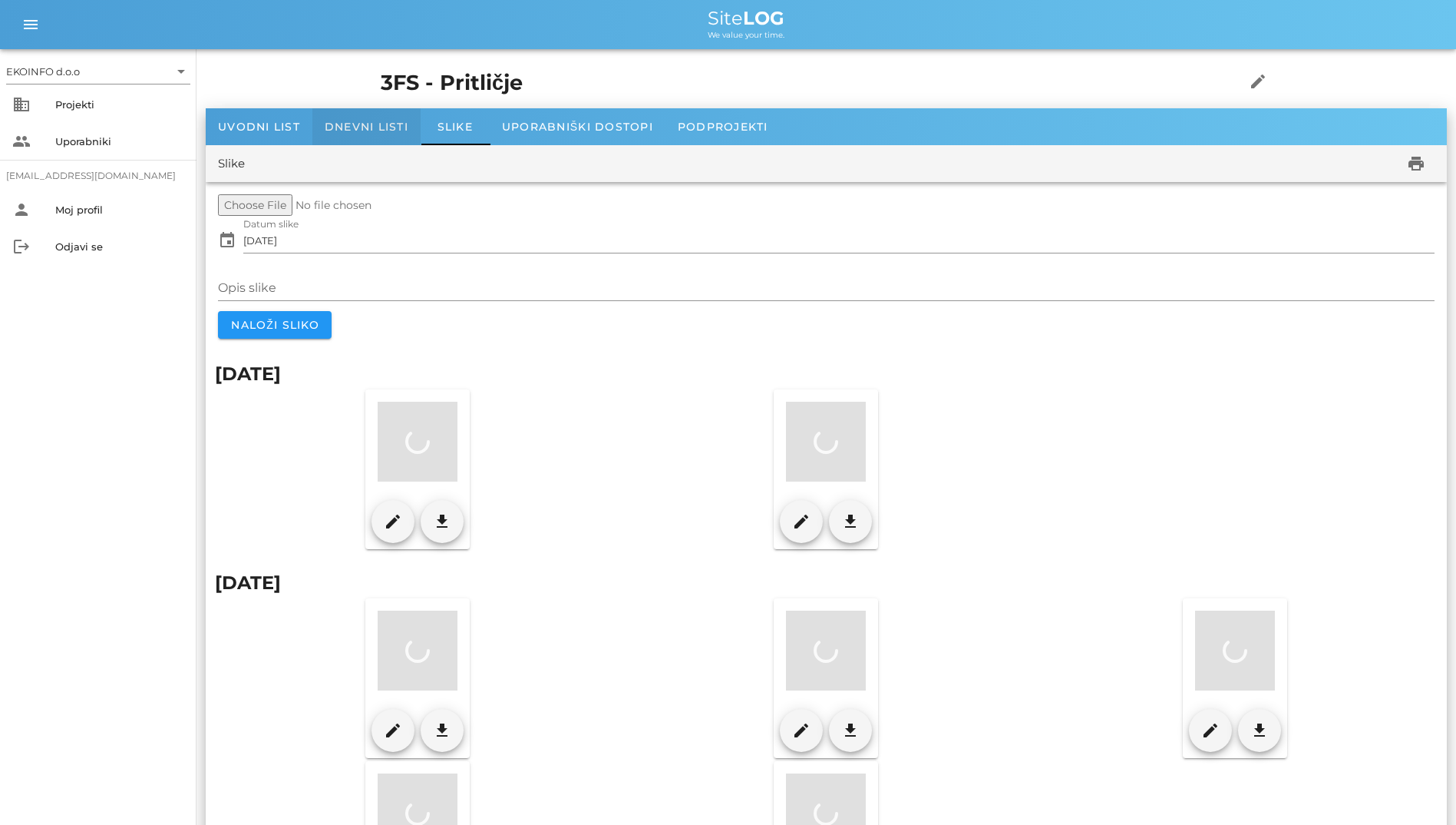
click at [369, 125] on span "Dnevni listi" at bounding box center [367, 127] width 84 height 14
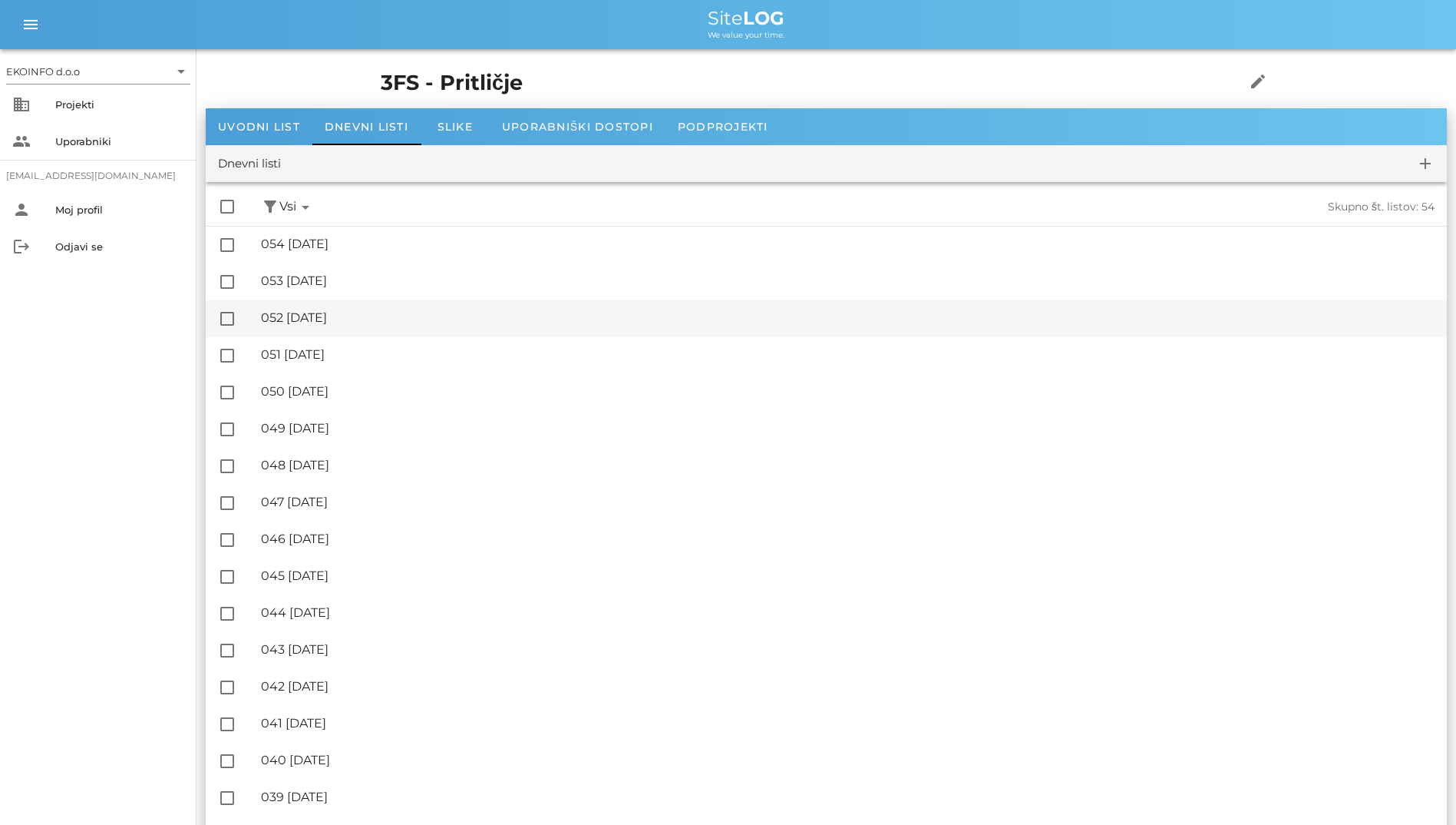
scroll to position [230, 0]
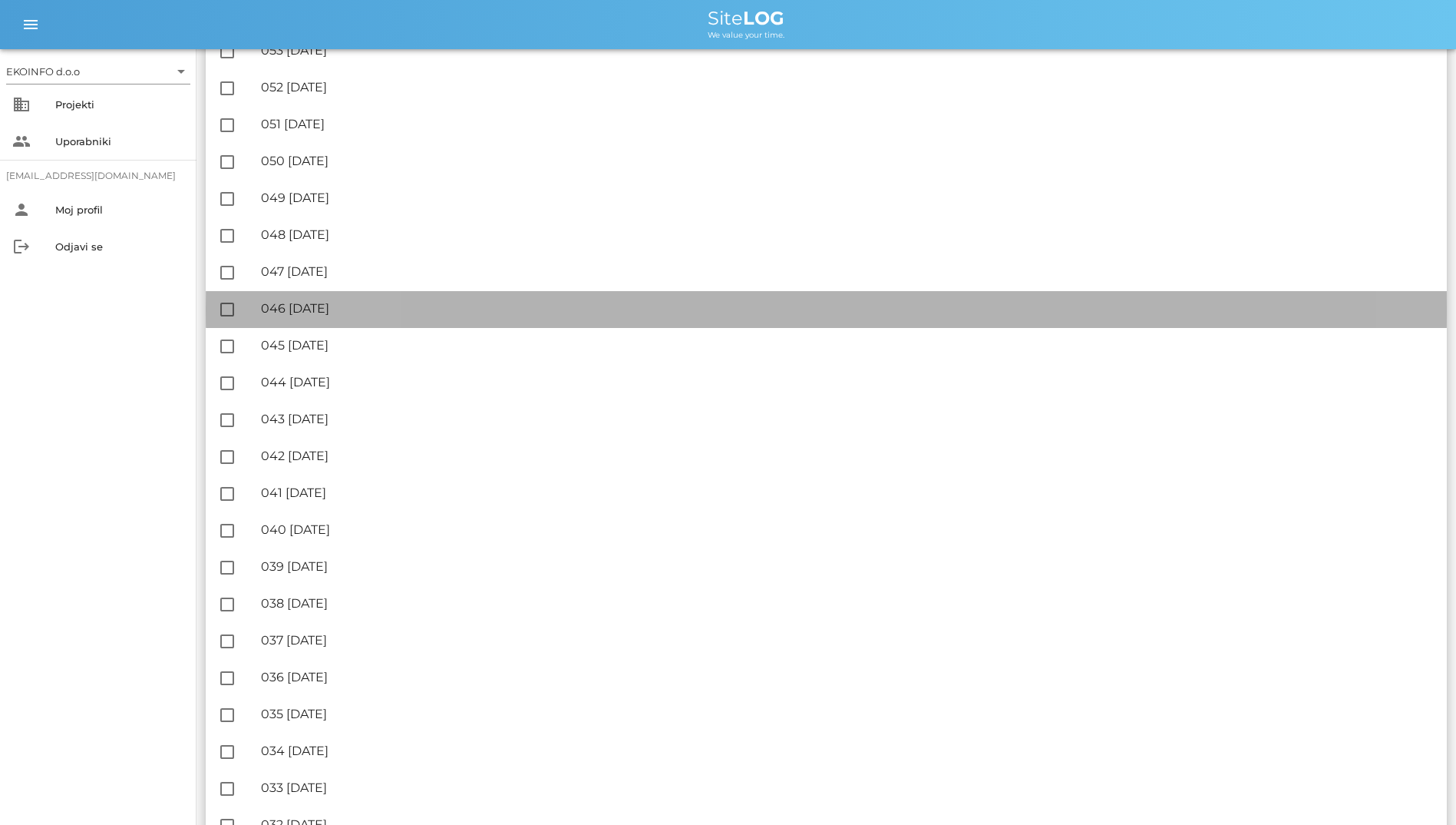
click at [498, 301] on div "🔏 046 [DATE] ✓ Podpisal: Nadzornik ✓ Podpisal: Sestavljalec ✓ Podpisal: Odgovor…" at bounding box center [847, 309] width 1174 height 34
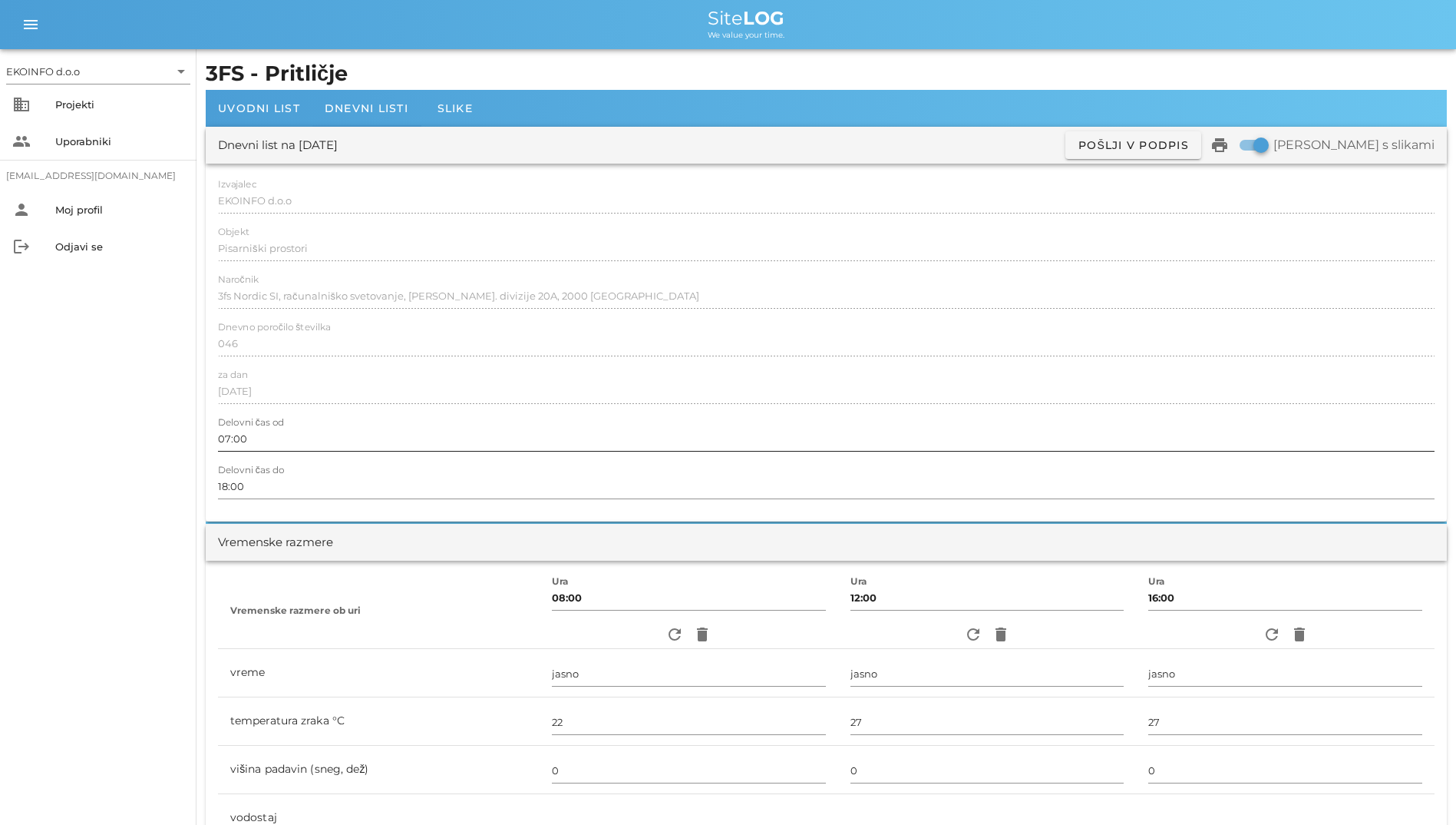
drag, startPoint x: 212, startPoint y: 178, endPoint x: 245, endPoint y: 419, distance: 243.2
click at [245, 419] on div "Izvajalec EKOINFO d.o.o Objekt Pisarniški prostori Naročnik 3fs Nordic SI, raču…" at bounding box center [827, 343] width 1241 height 358
drag, startPoint x: 245, startPoint y: 419, endPoint x: 552, endPoint y: 268, distance: 342.1
click at [552, 268] on div at bounding box center [826, 266] width 1217 height 11
click at [945, 196] on div "Dnevni list na [DATE] ✓ Podpisan Pošlji v podpis print Natisni s slikami Izvaja…" at bounding box center [827, 324] width 1241 height 394
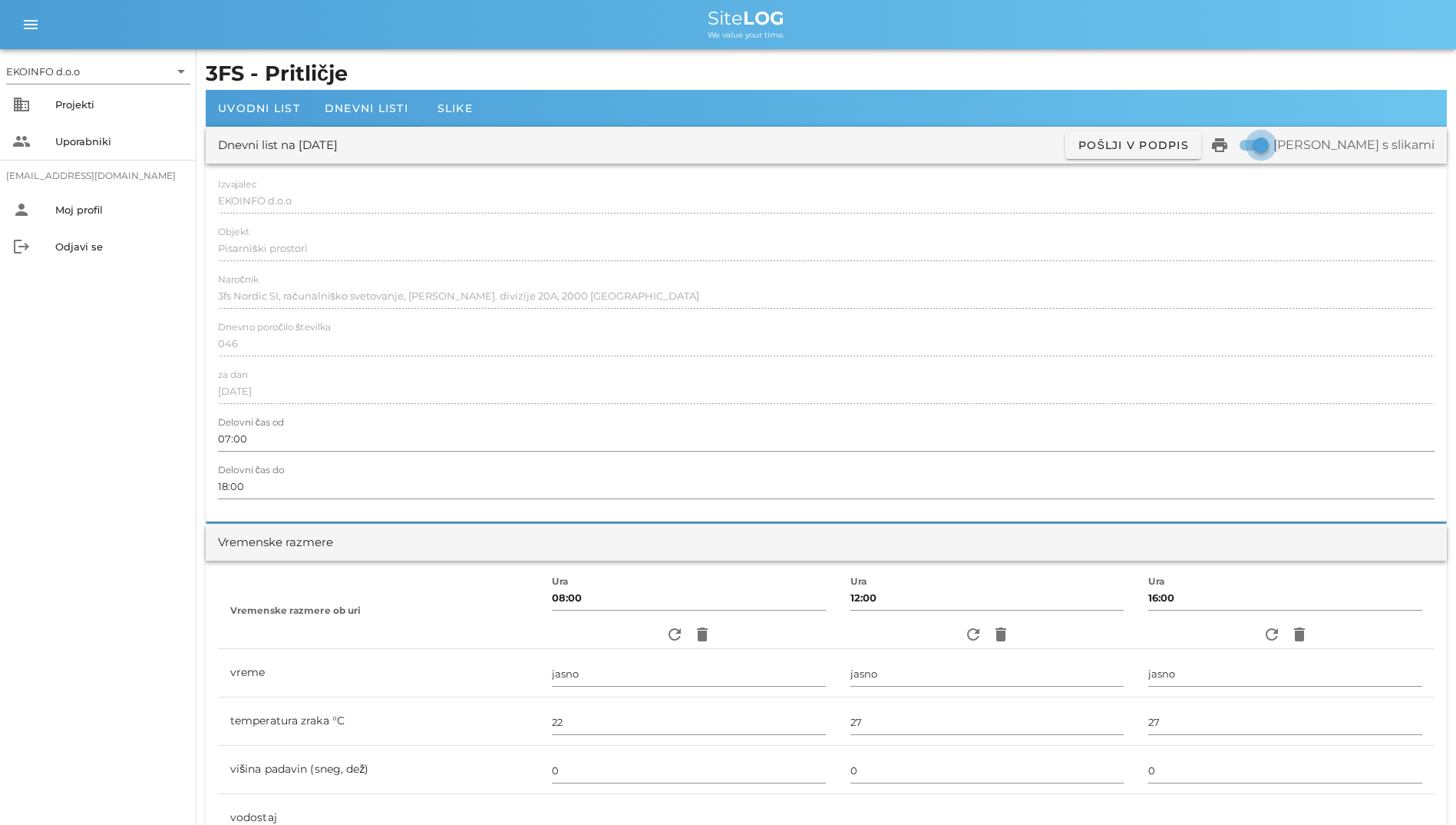
click at [945, 149] on div at bounding box center [1261, 144] width 26 height 26
click at [945, 149] on div at bounding box center [1246, 144] width 26 height 26
checkbox input "true"
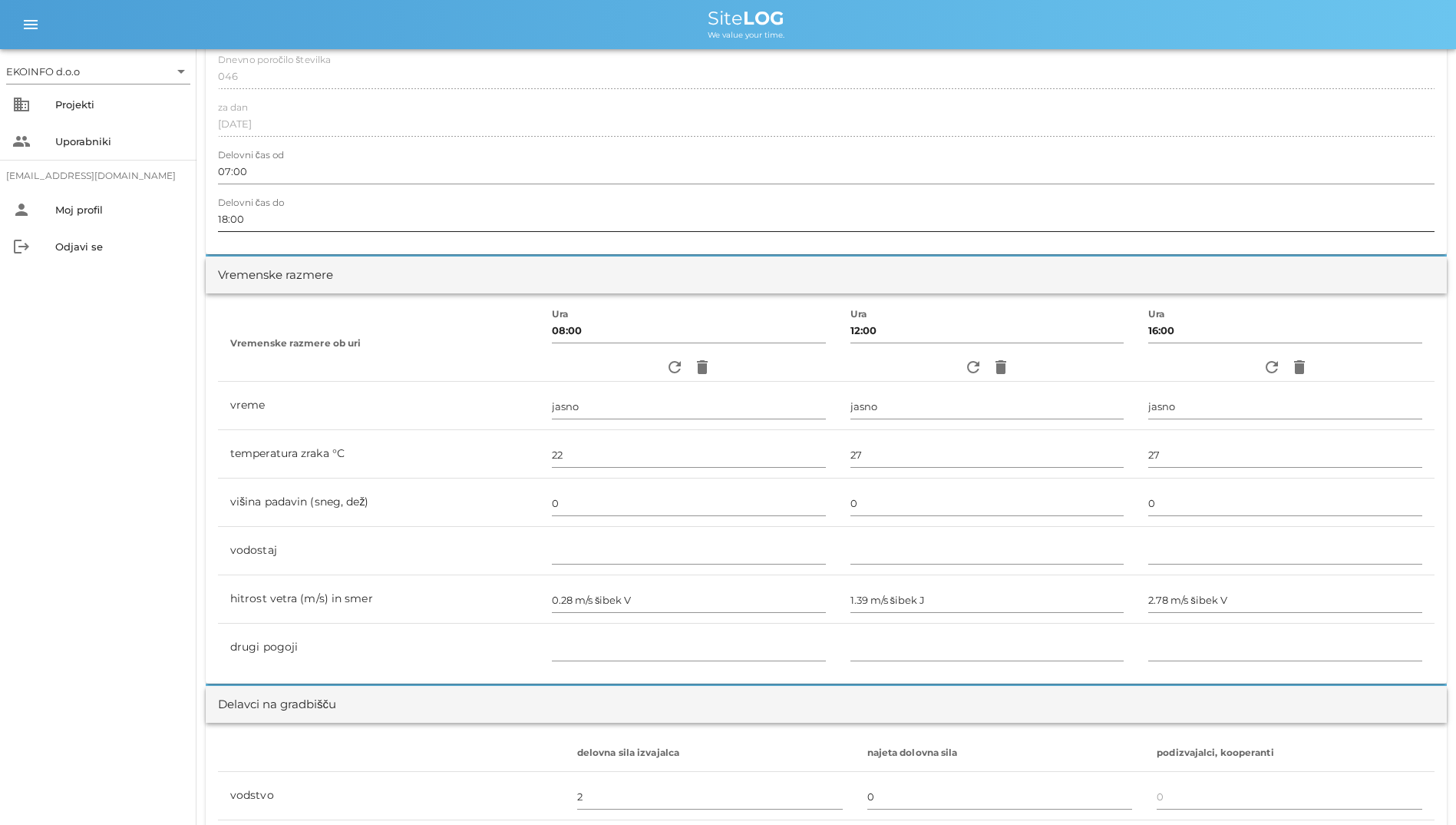
scroll to position [461, 0]
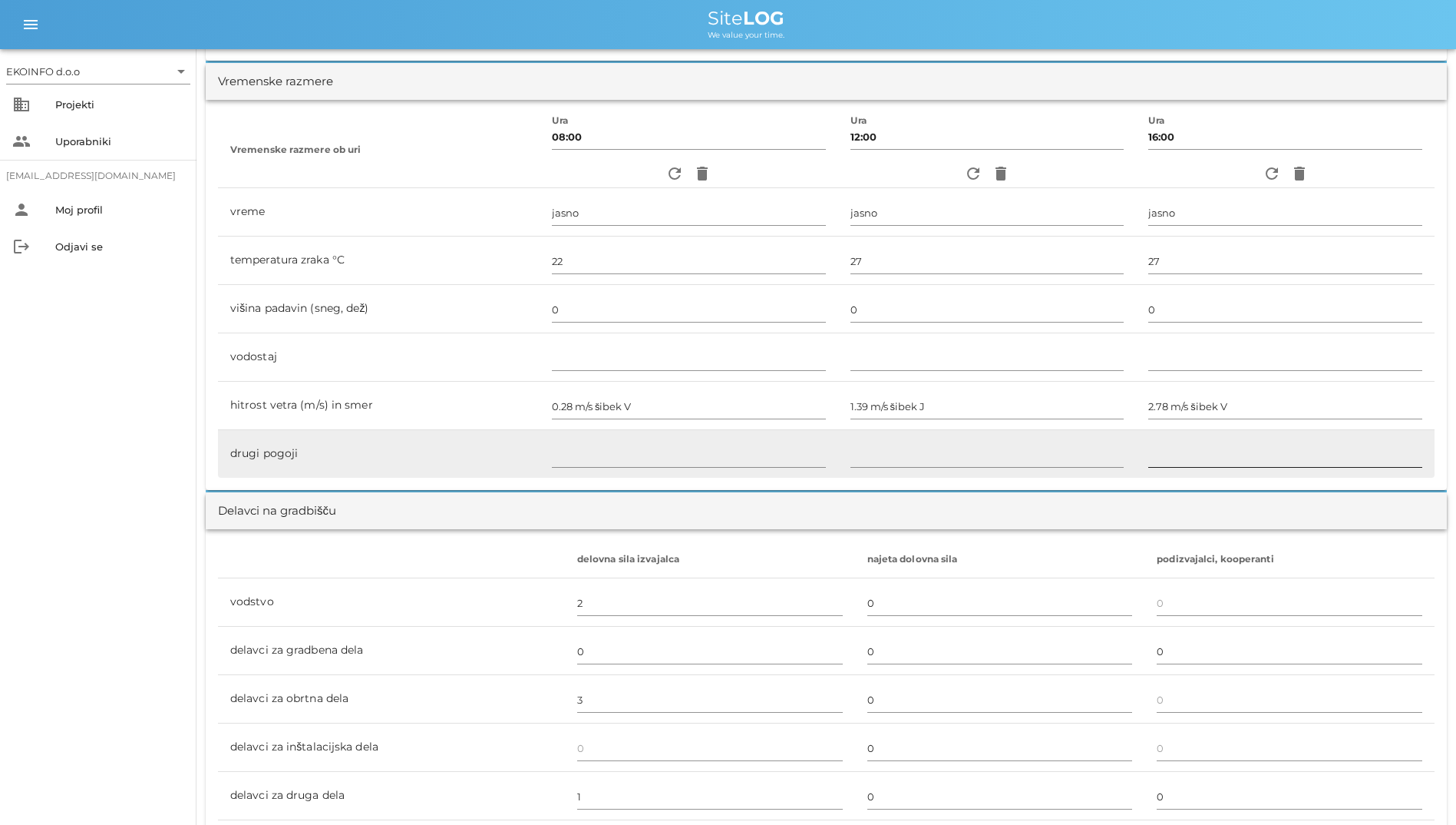
click at [945, 442] on input "text" at bounding box center [1285, 454] width 274 height 24
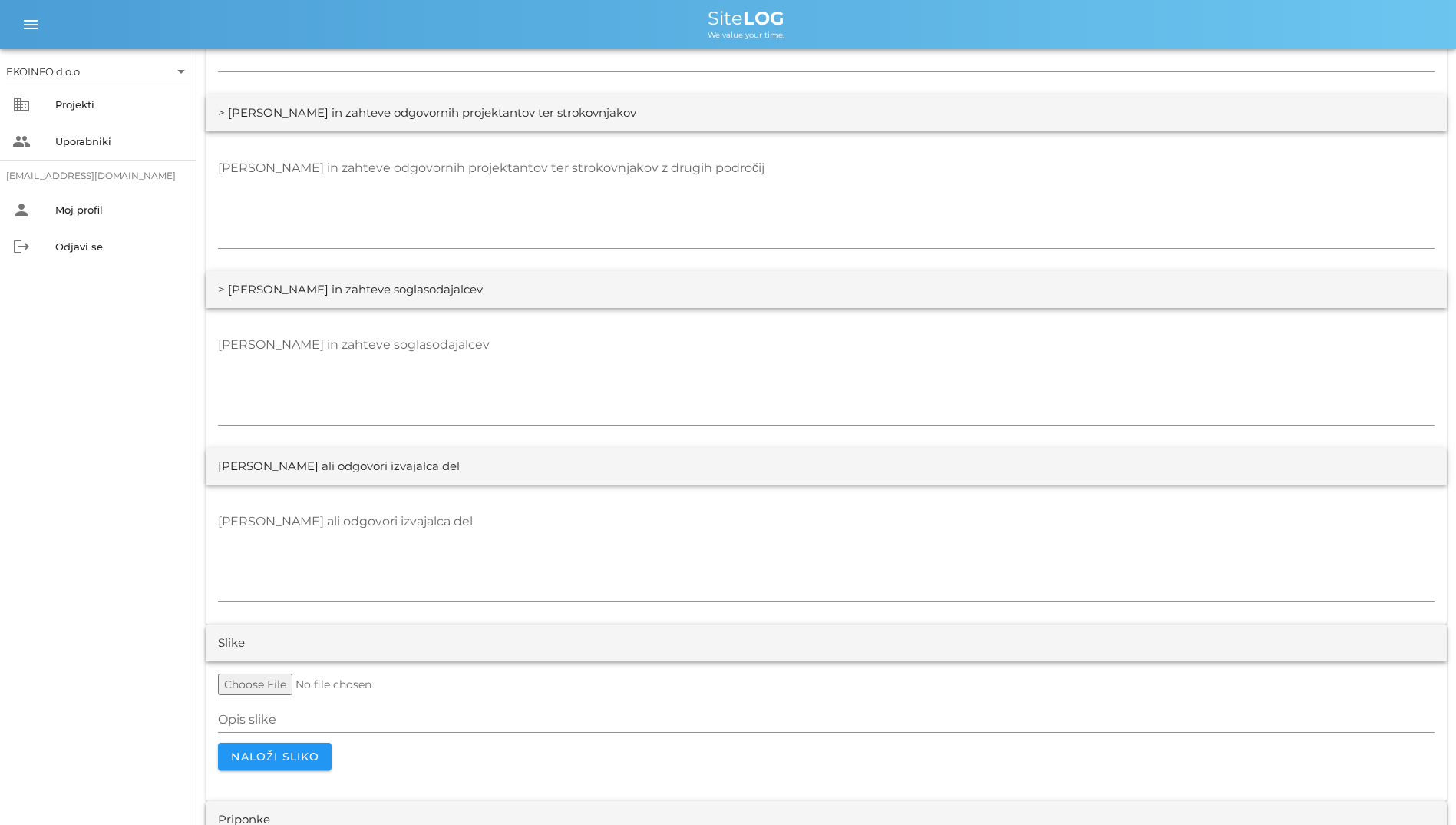
scroll to position [2710, 0]
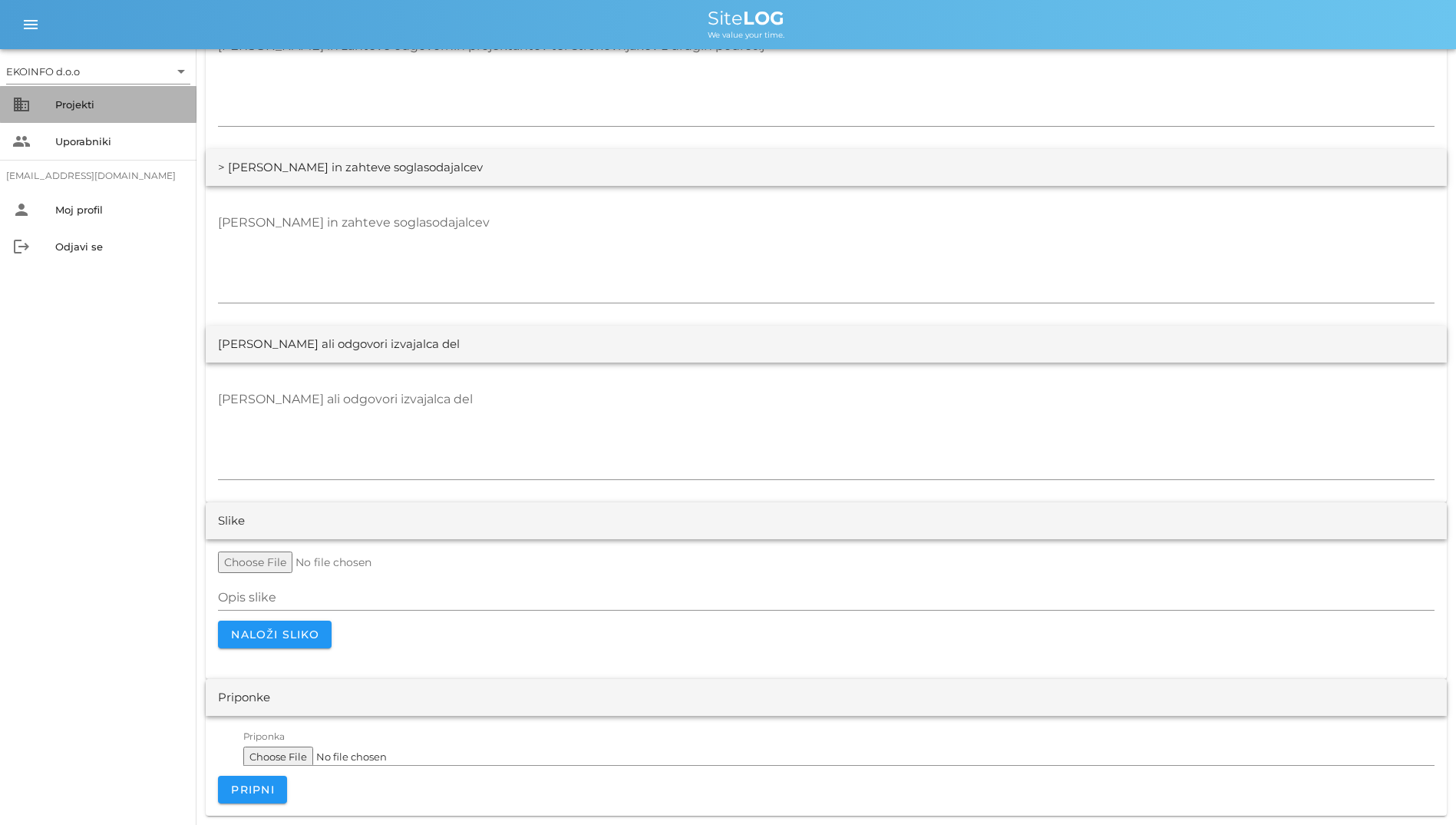
click at [91, 104] on div "Projekti" at bounding box center [120, 104] width 129 height 13
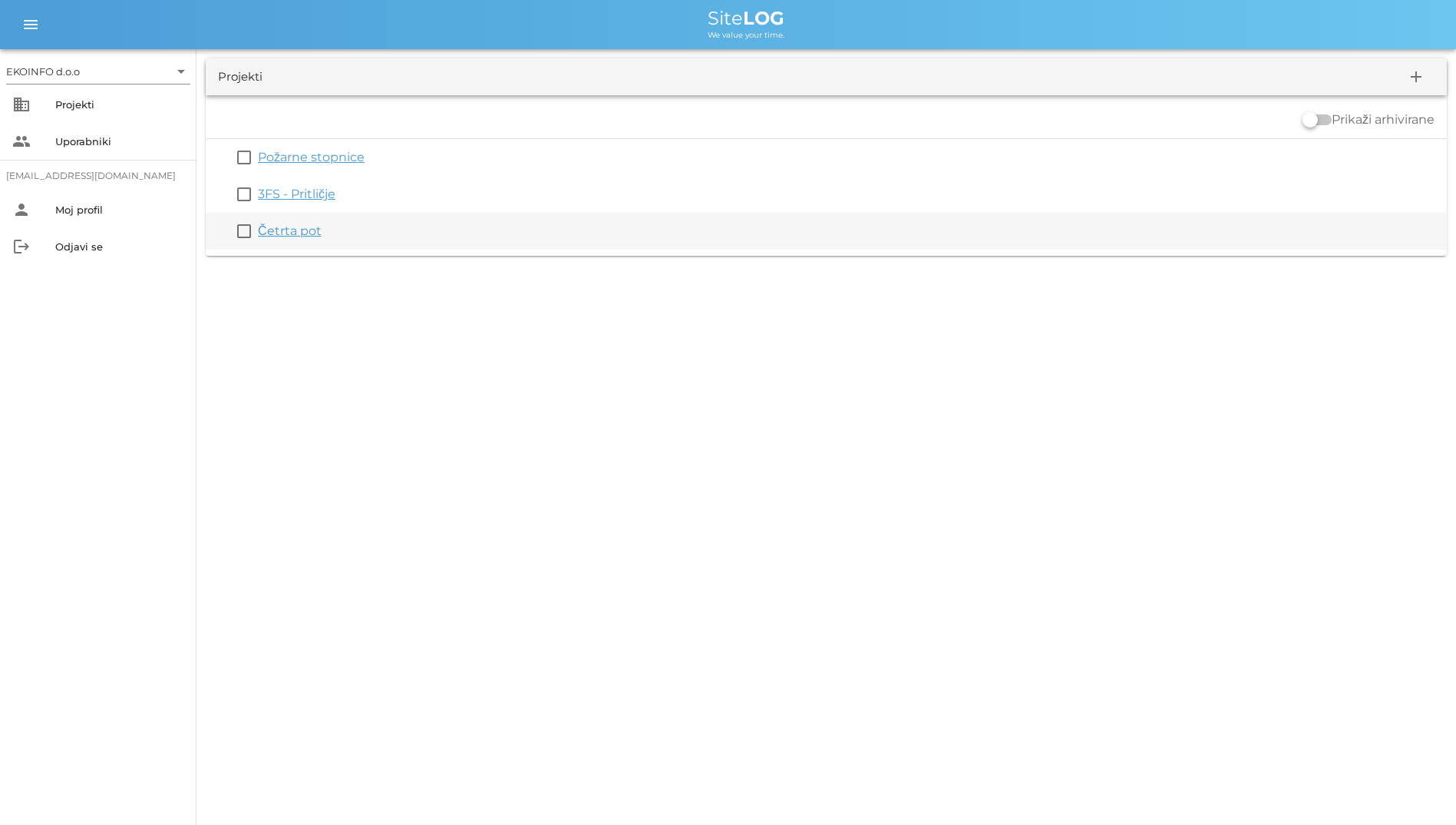
click at [290, 232] on link "Četrta pot" at bounding box center [289, 230] width 63 height 15
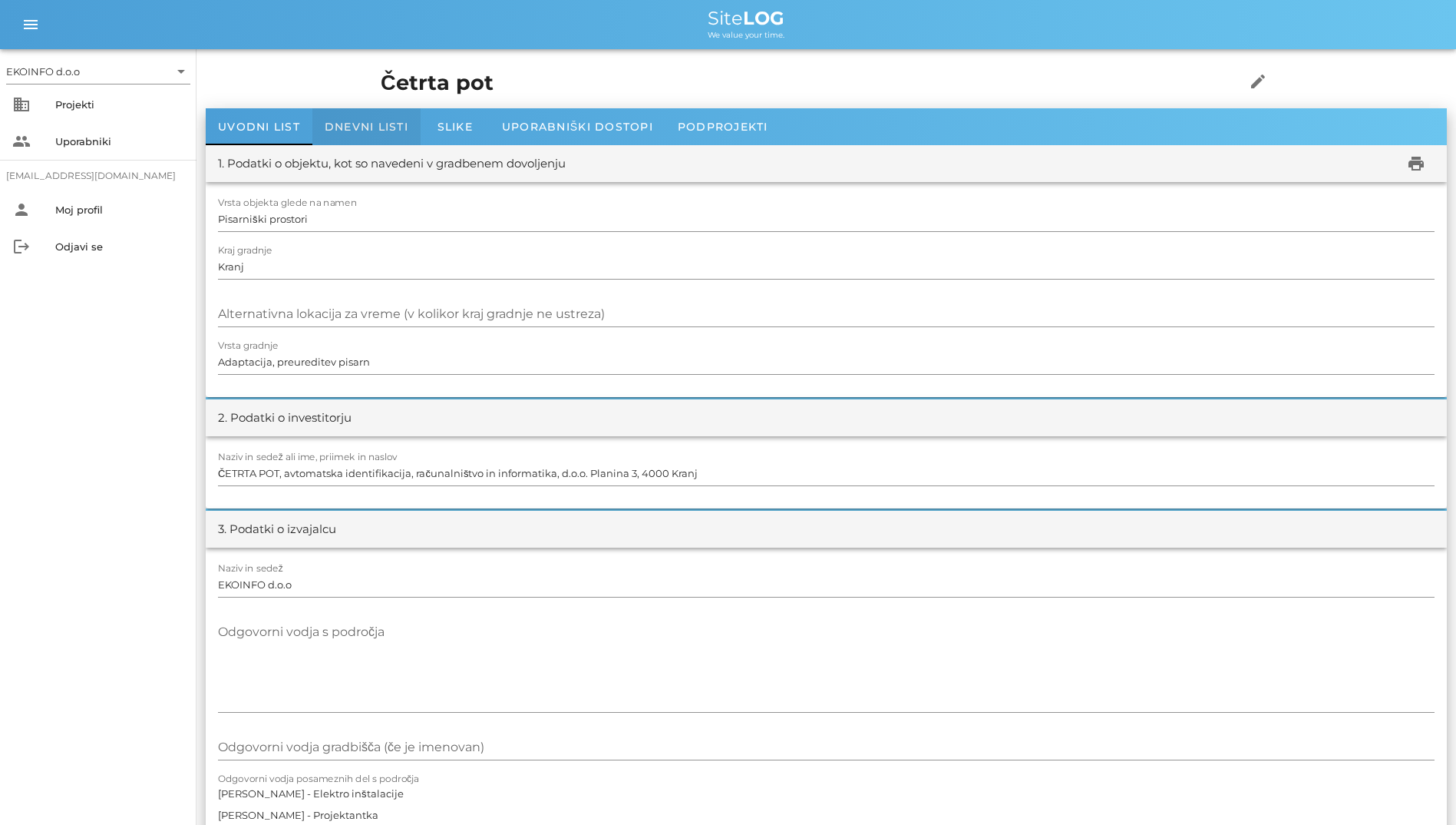
click at [317, 117] on div "Dnevni listi" at bounding box center [366, 127] width 108 height 37
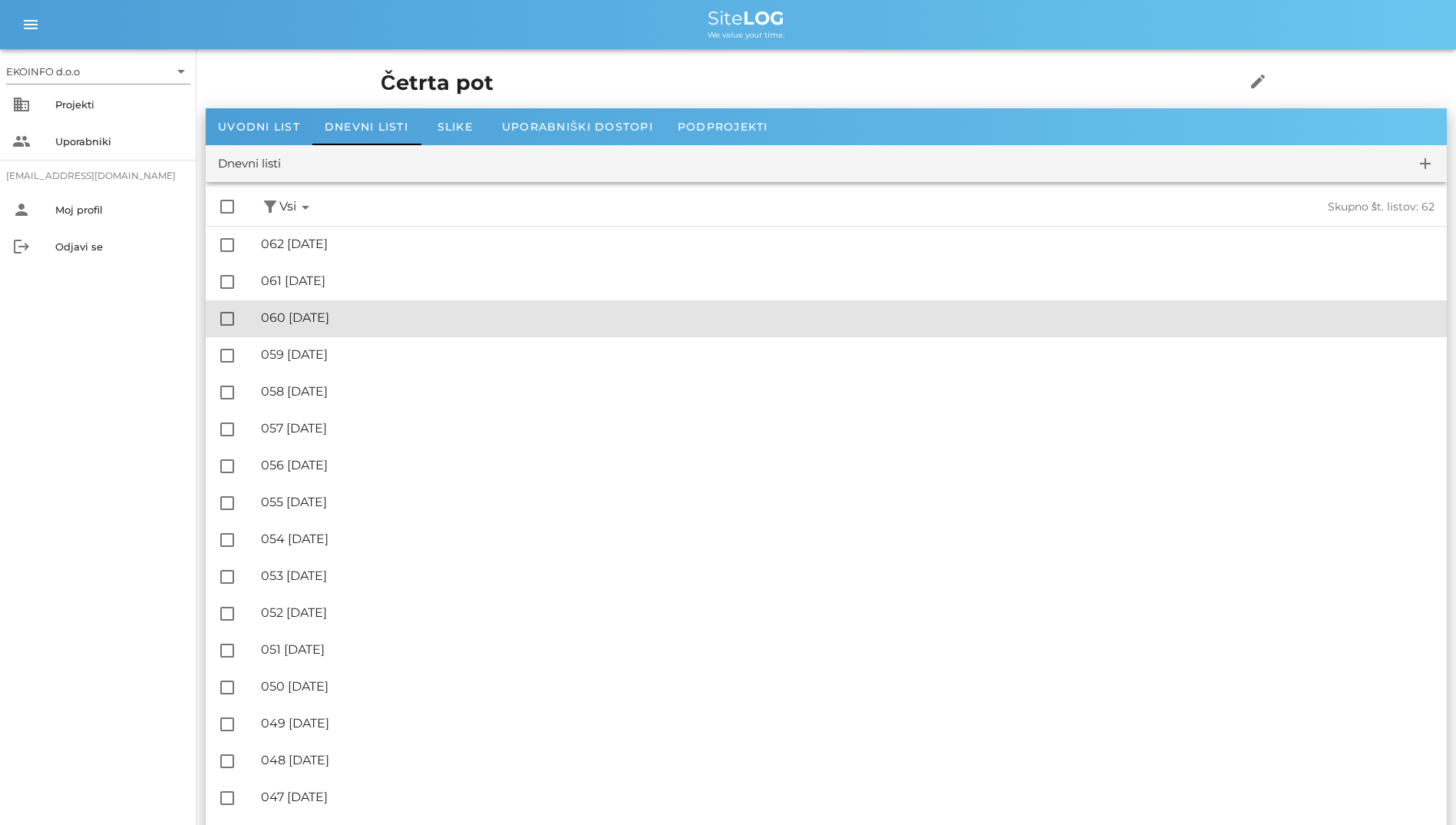
click at [496, 301] on div "🔏 060 [DATE] ✓ Podpisal: Nadzornik ✓ Podpisal: Sestavljalec ✓ Podpisal: Odgovor…" at bounding box center [847, 317] width 1174 height 34
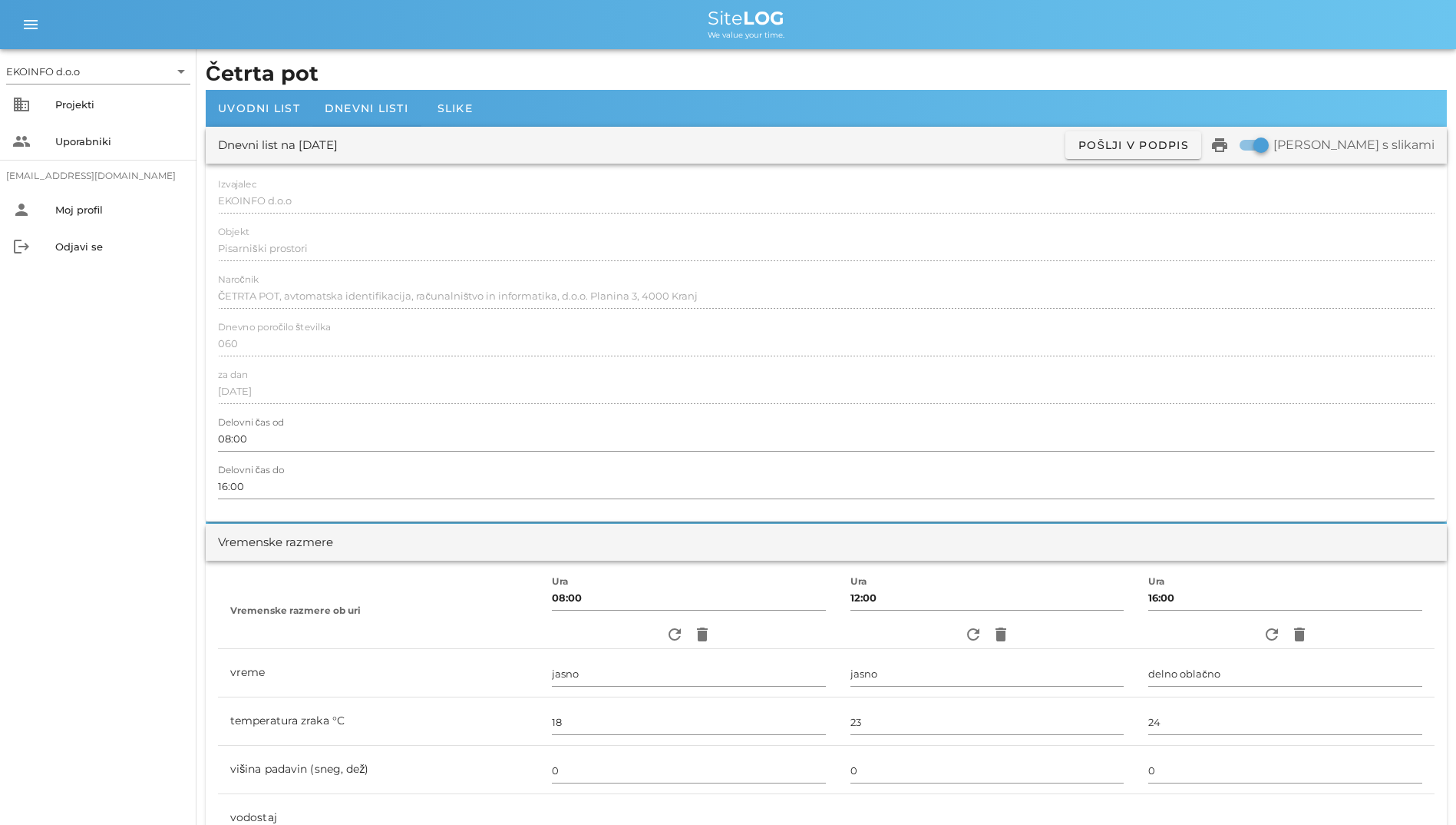
click at [380, 127] on div "Dnevni list na [DATE] ✓ Podpisan Pošlji v podpis print Natisni s slikami" at bounding box center [827, 145] width 1241 height 37
click at [384, 118] on div "Dnevni listi" at bounding box center [366, 108] width 108 height 37
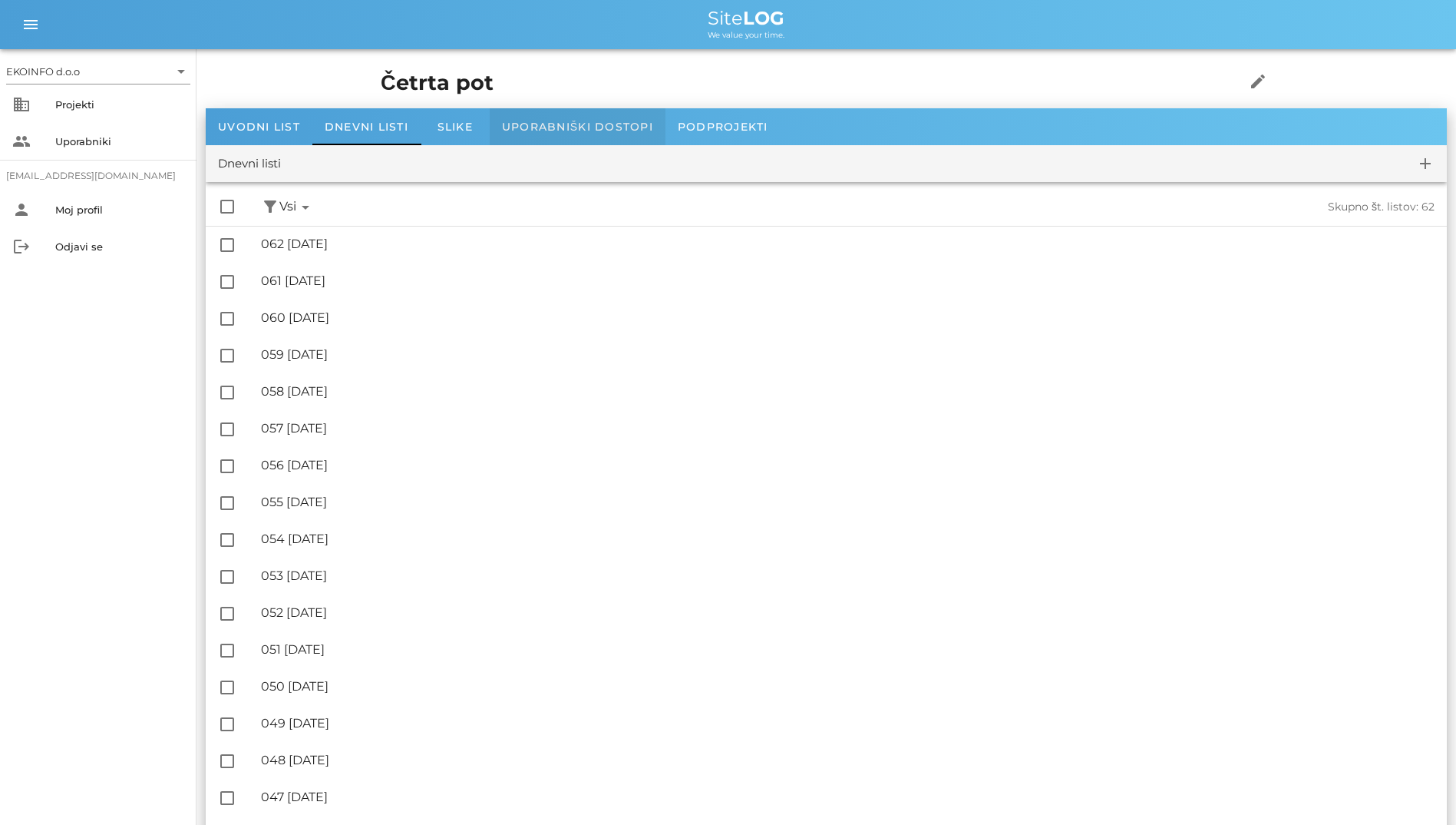
click at [491, 130] on div "Uporabniški dostopi" at bounding box center [578, 127] width 176 height 37
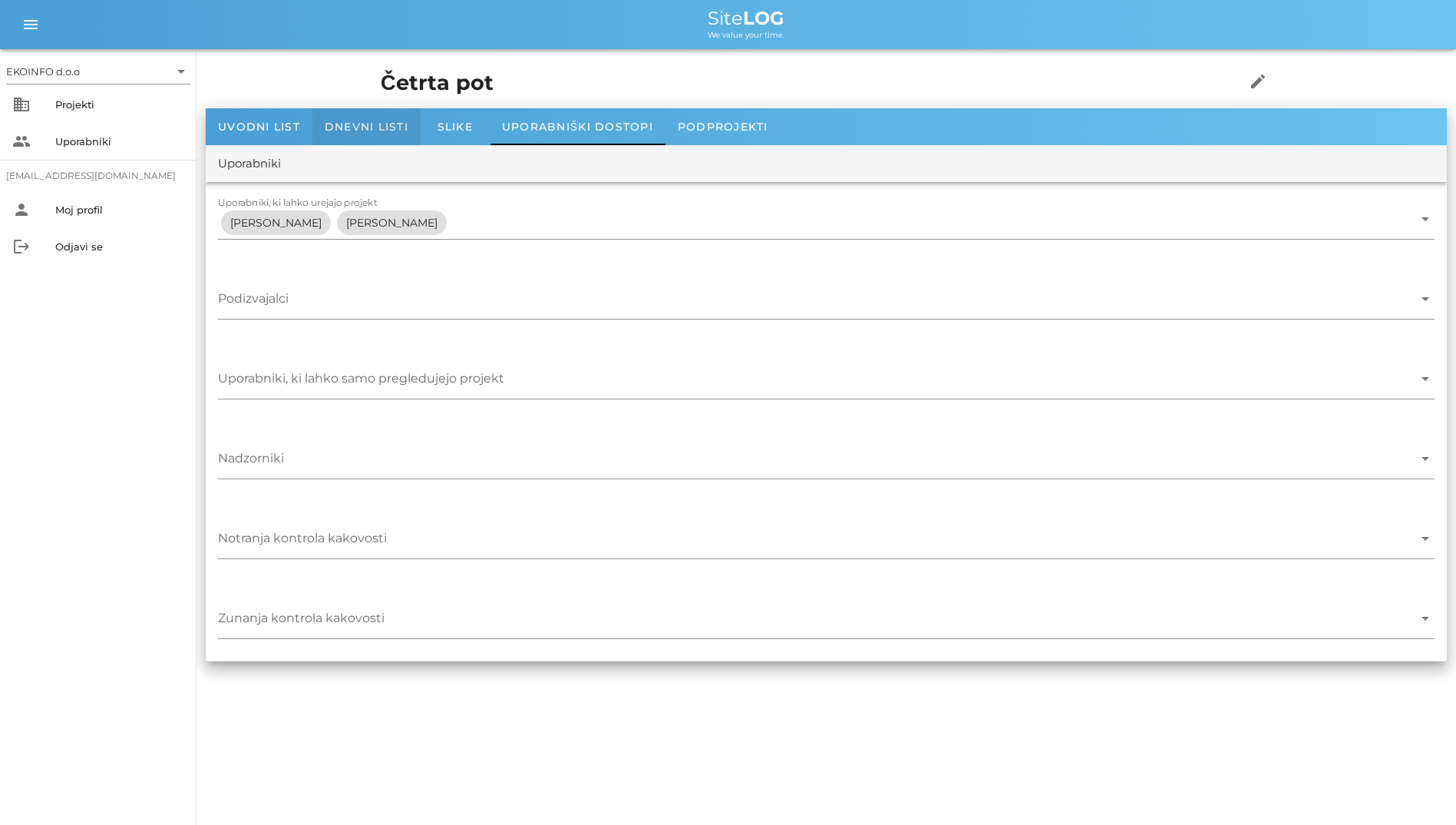
click at [361, 125] on span "Dnevni listi" at bounding box center [367, 127] width 84 height 14
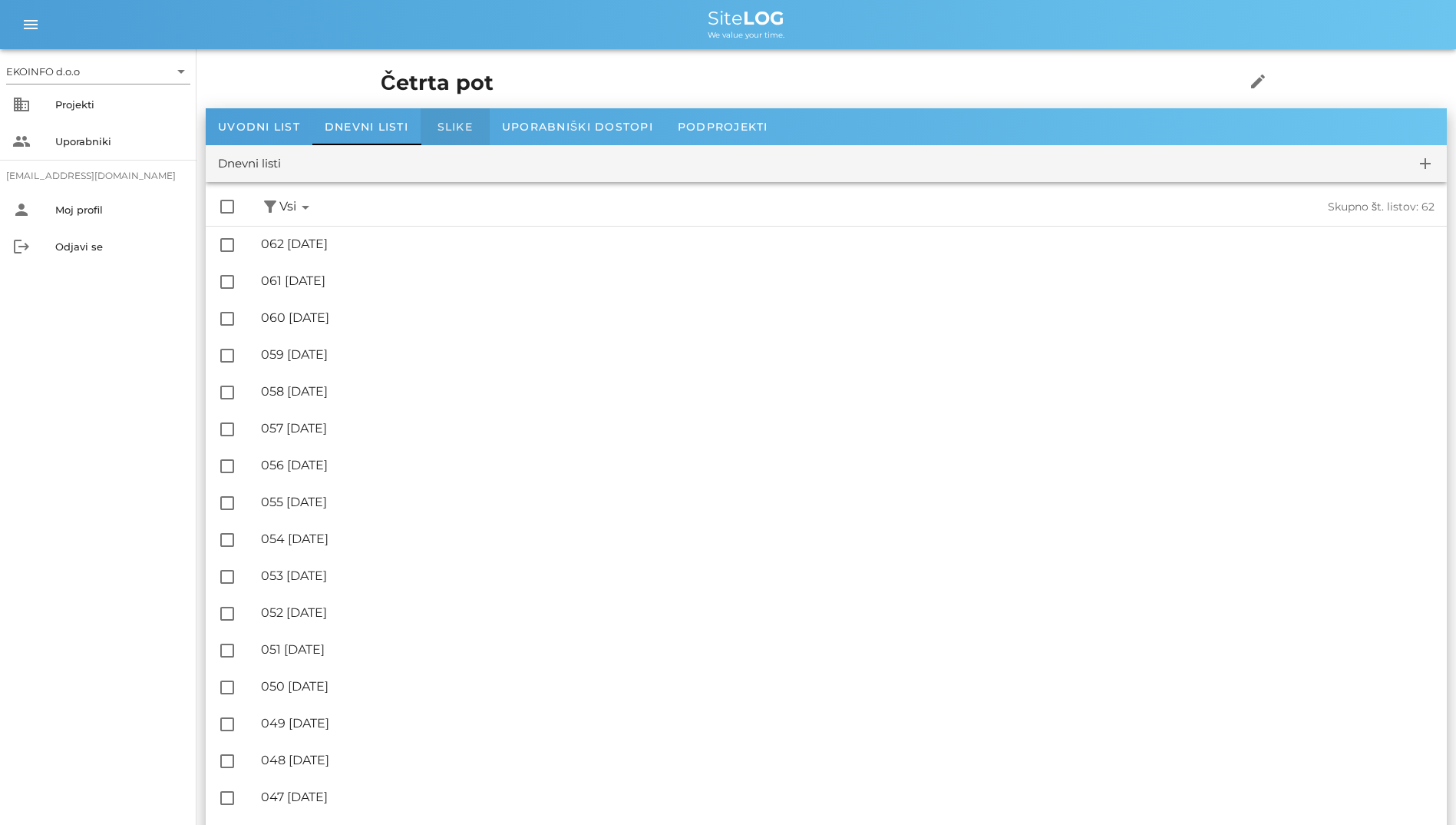
click at [473, 124] on span "Slike" at bounding box center [455, 127] width 35 height 14
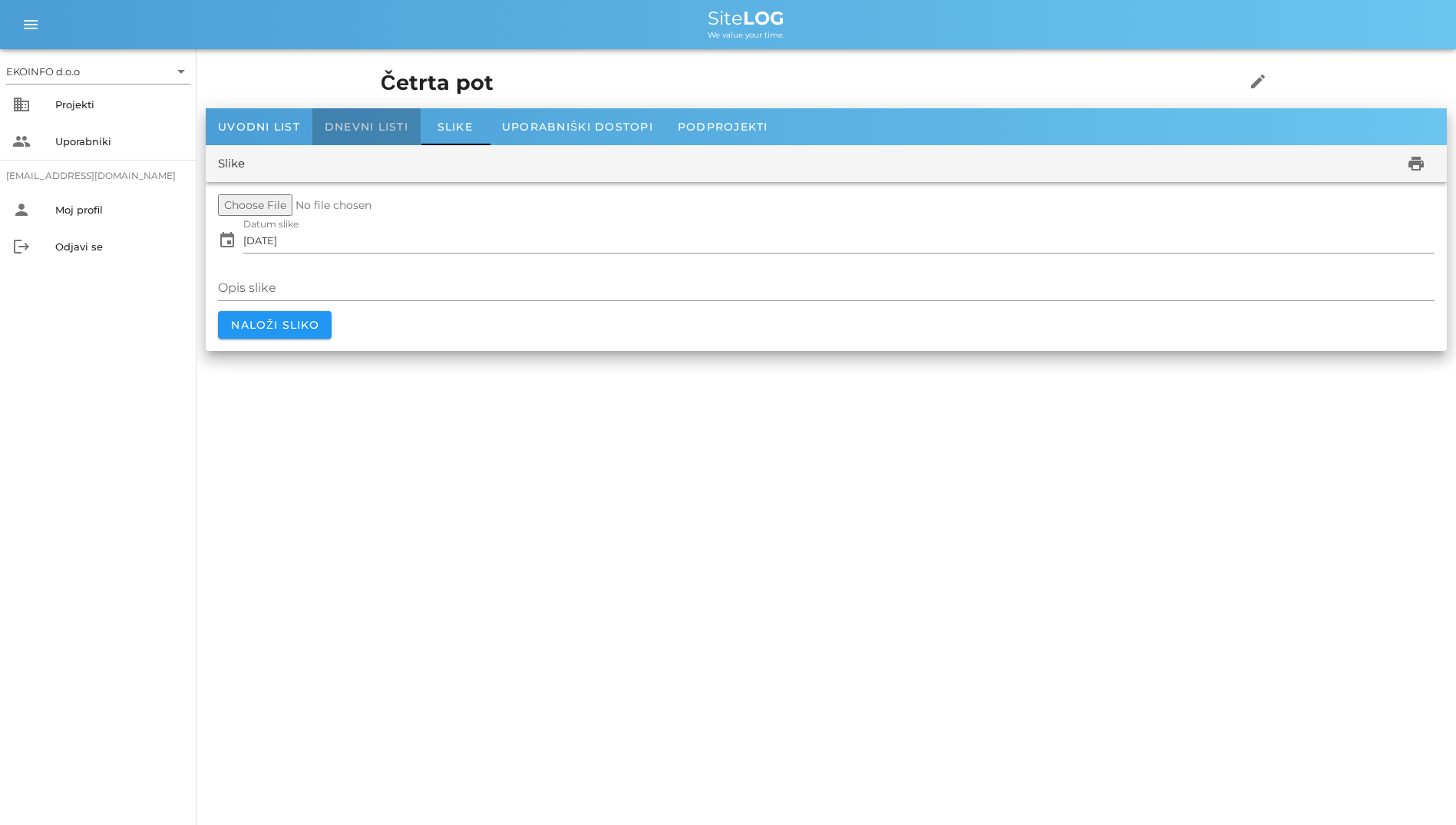
click at [366, 124] on span "Dnevni listi" at bounding box center [367, 127] width 84 height 14
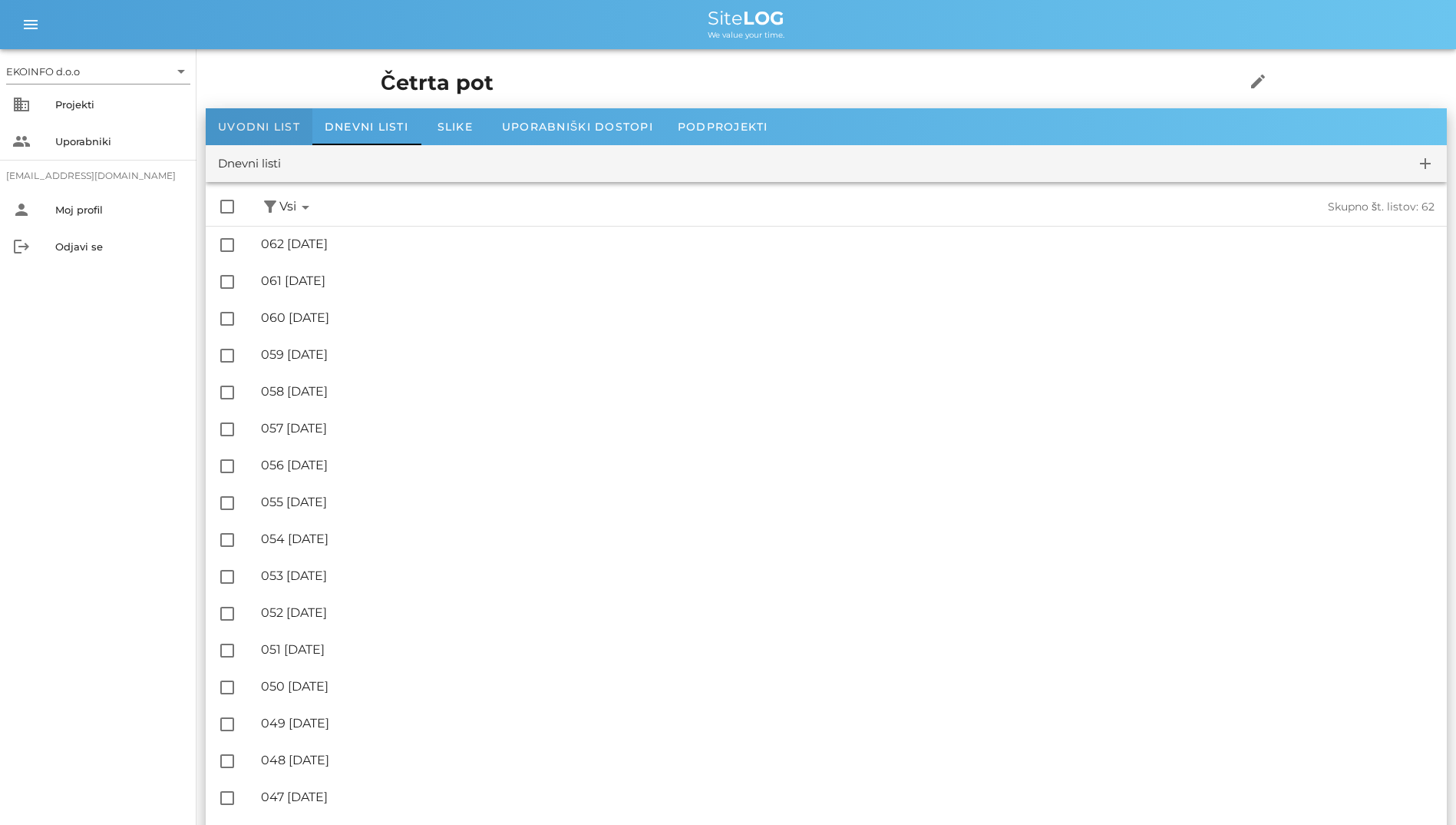
click at [256, 127] on span "Uvodni list" at bounding box center [259, 127] width 82 height 14
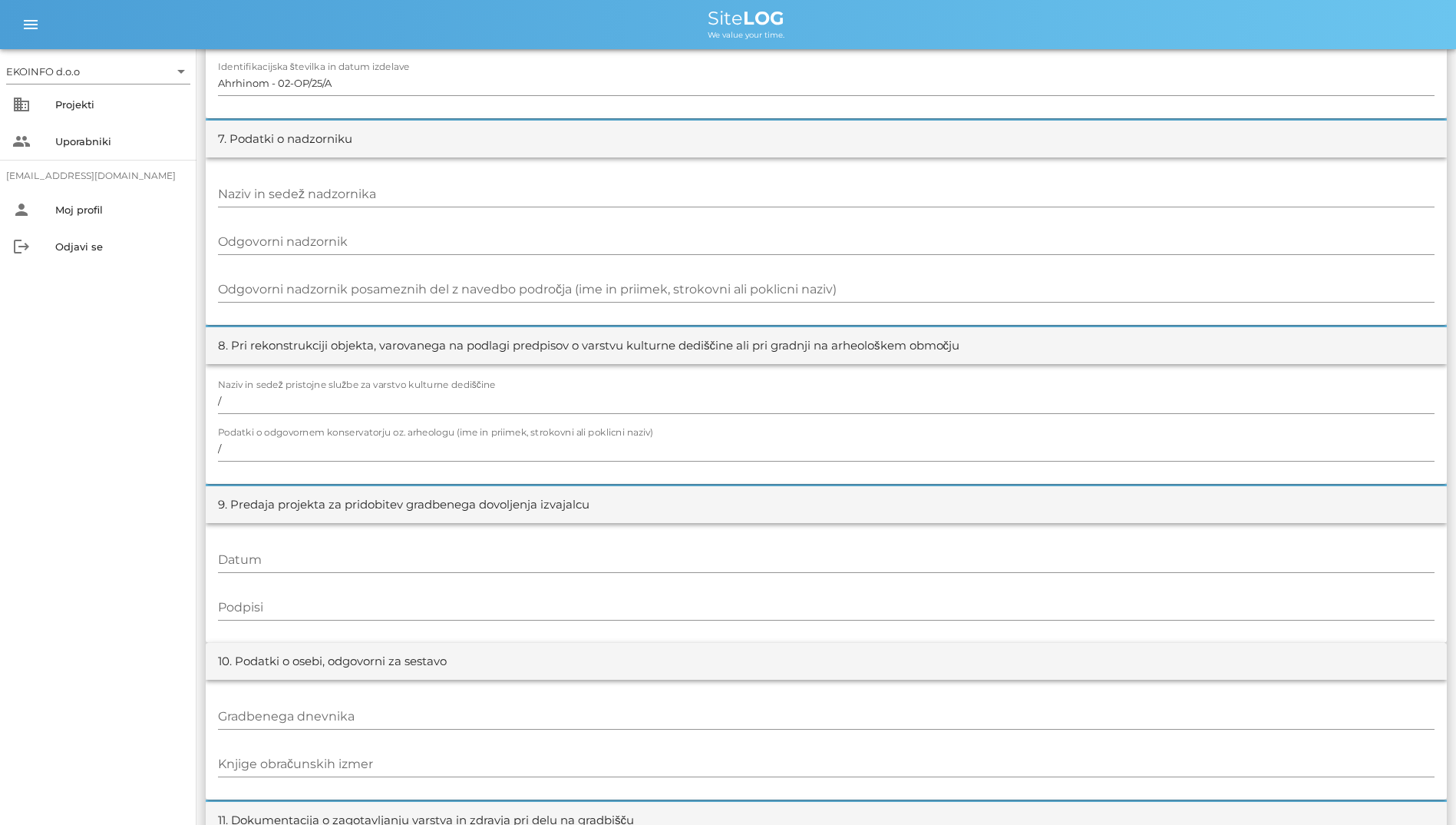
scroll to position [1420, 0]
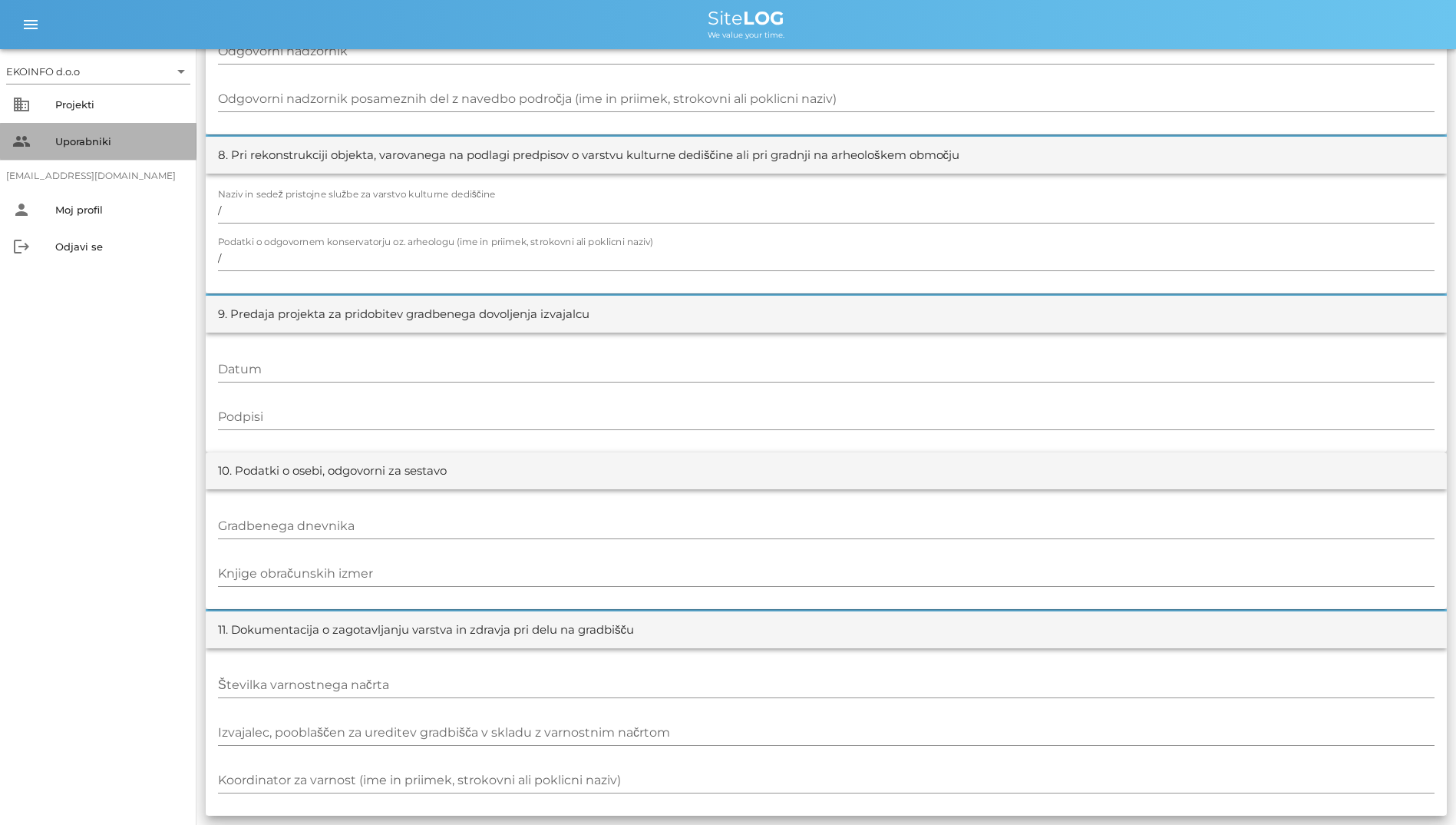
click at [118, 137] on div "Uporabniki" at bounding box center [120, 141] width 129 height 13
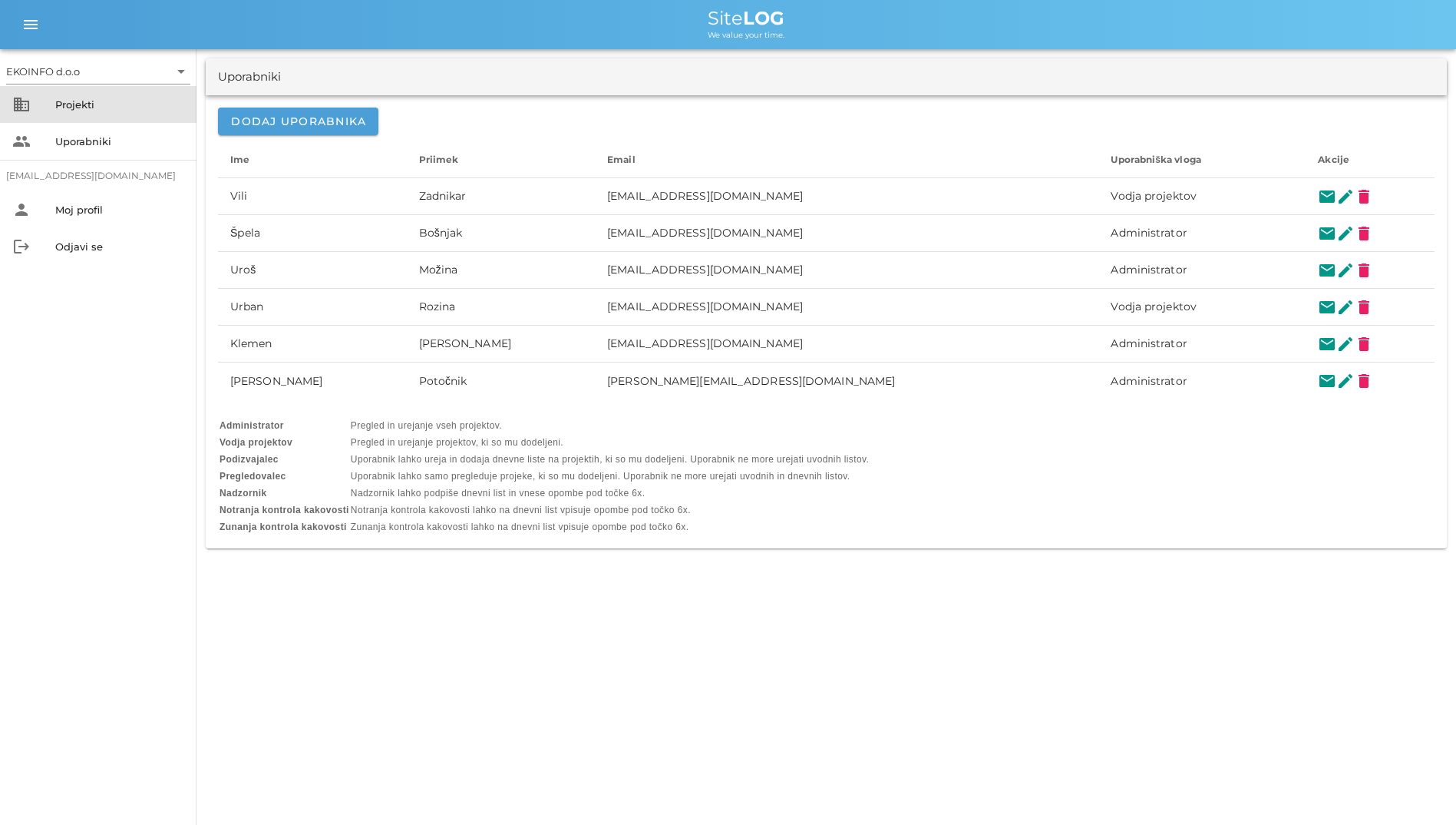
click at [119, 113] on div "Projekti" at bounding box center [120, 103] width 129 height 24
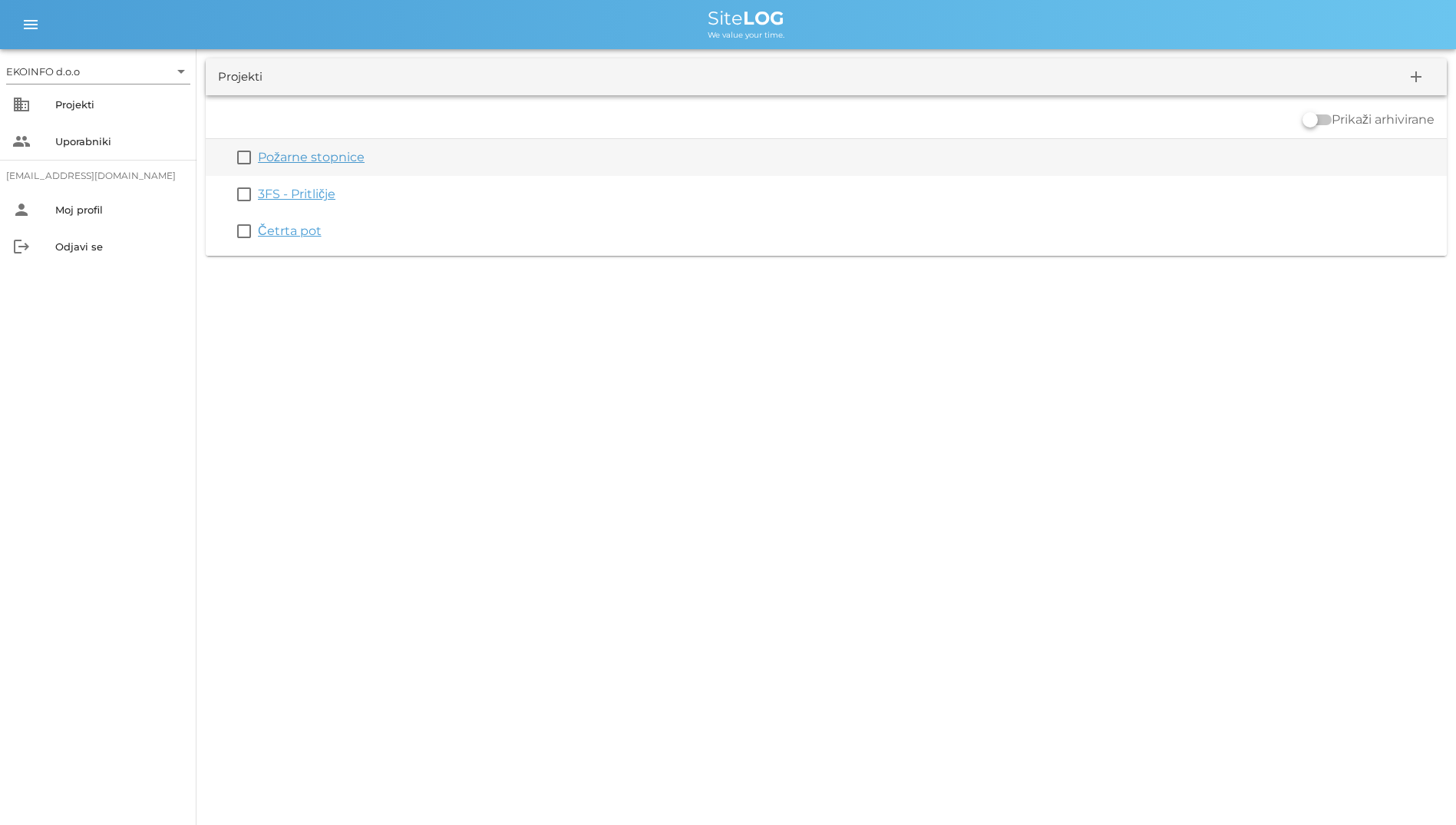
click at [316, 160] on link "Požarne stopnice" at bounding box center [310, 156] width 106 height 15
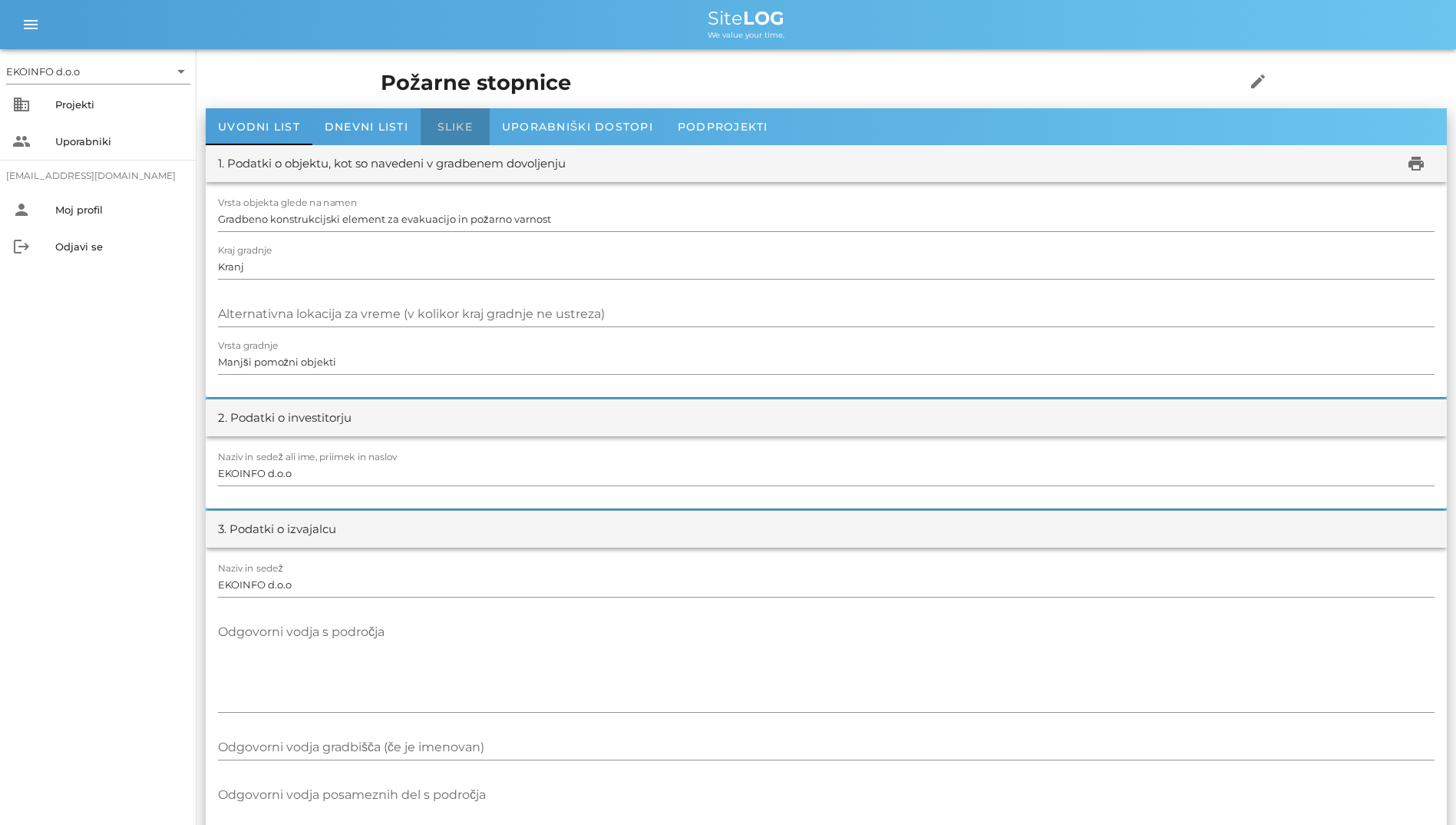
click at [467, 121] on span "Slike" at bounding box center [455, 127] width 35 height 14
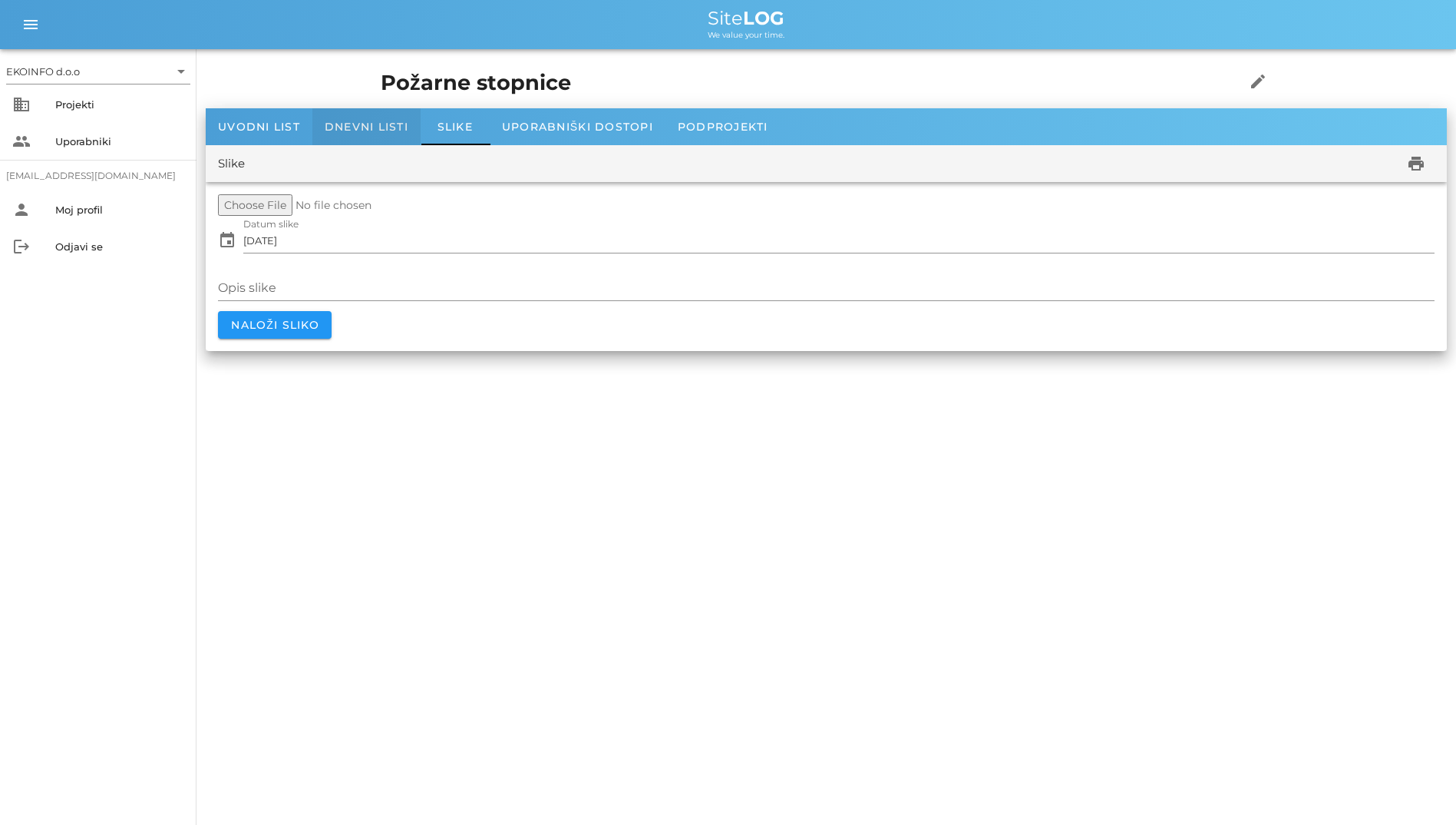
click at [363, 124] on span "Dnevni listi" at bounding box center [367, 127] width 84 height 14
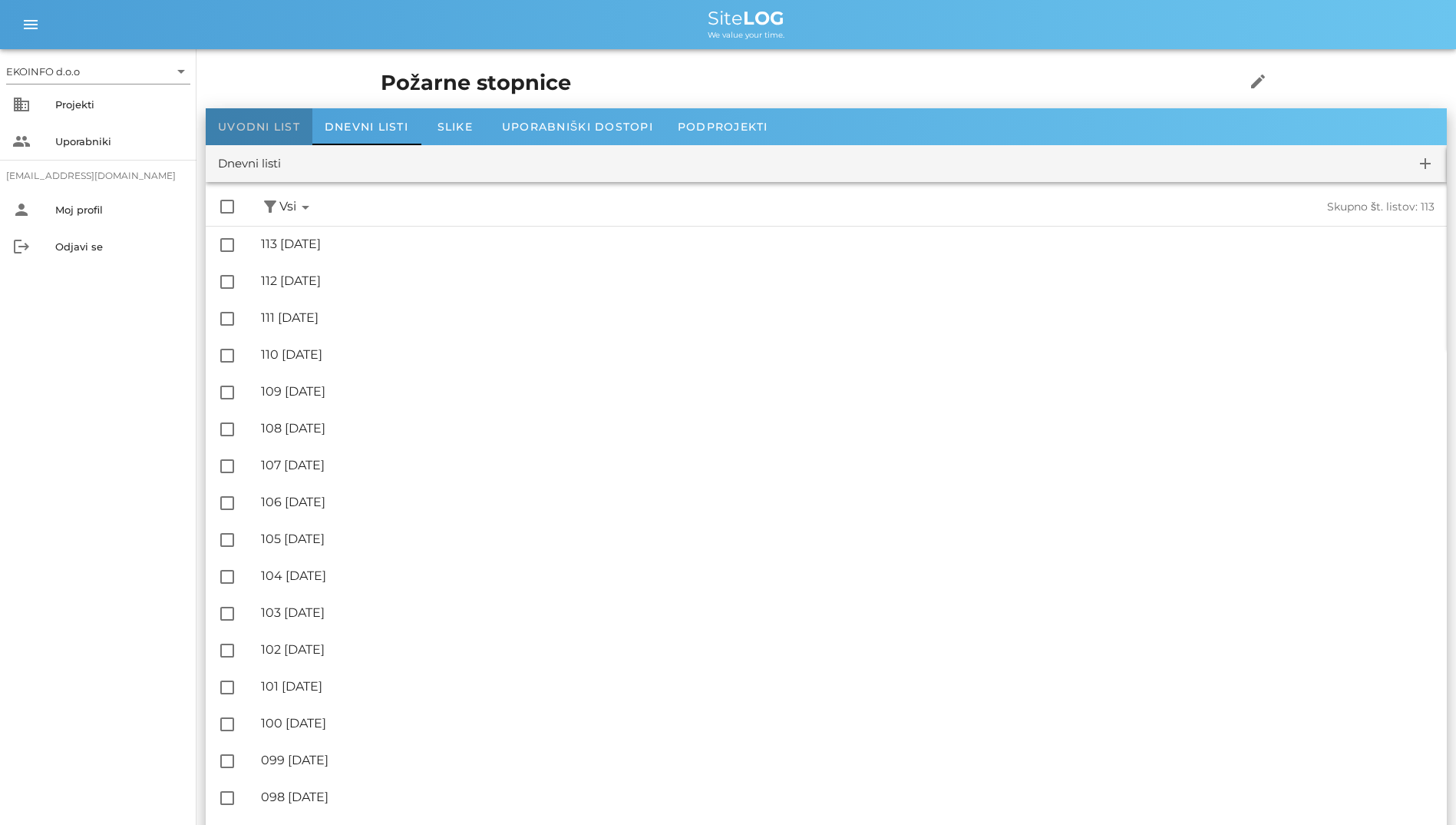
click at [254, 133] on span "Uvodni list" at bounding box center [259, 127] width 82 height 14
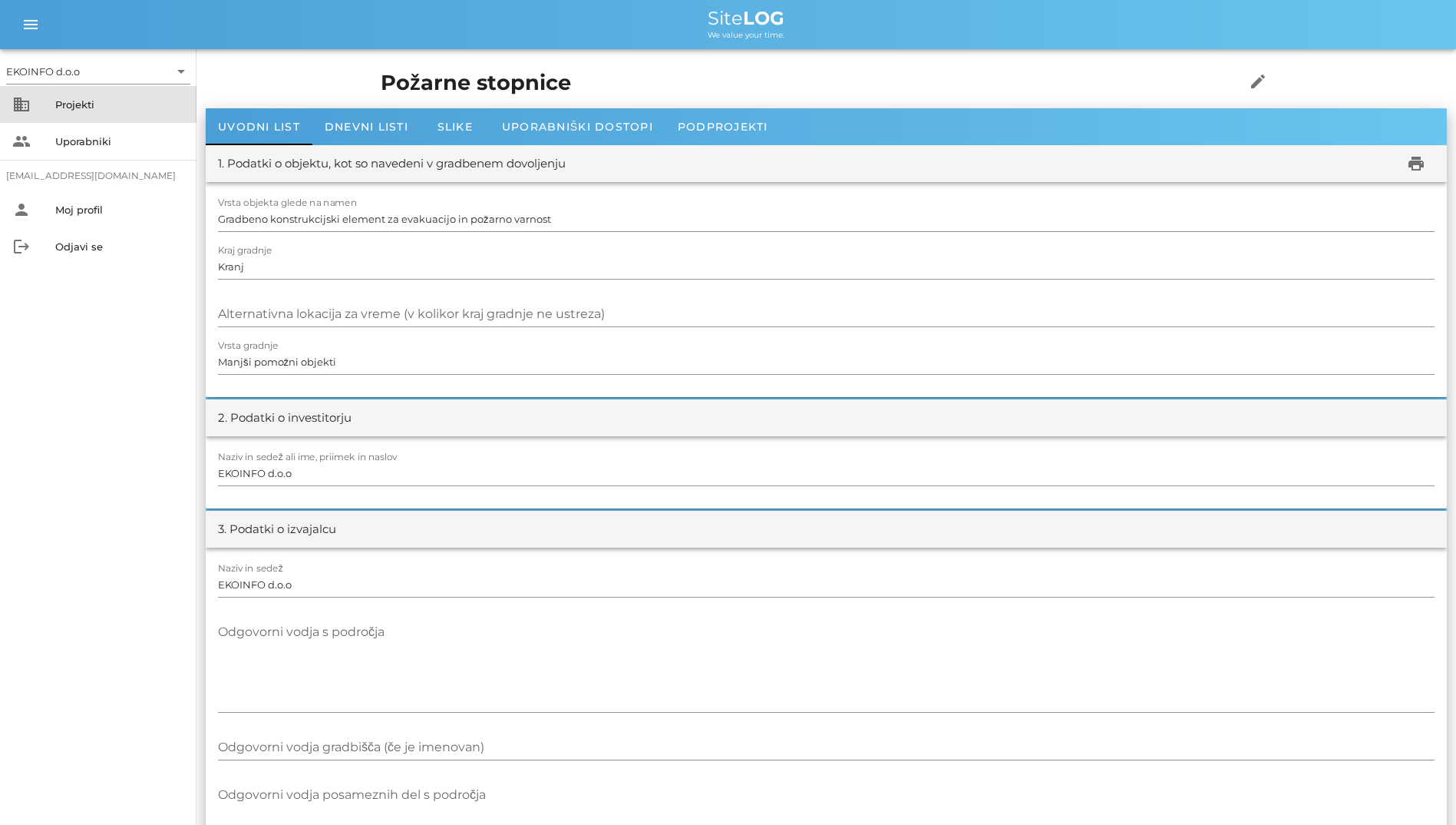
click at [115, 120] on div "business Projekti" at bounding box center [98, 104] width 196 height 37
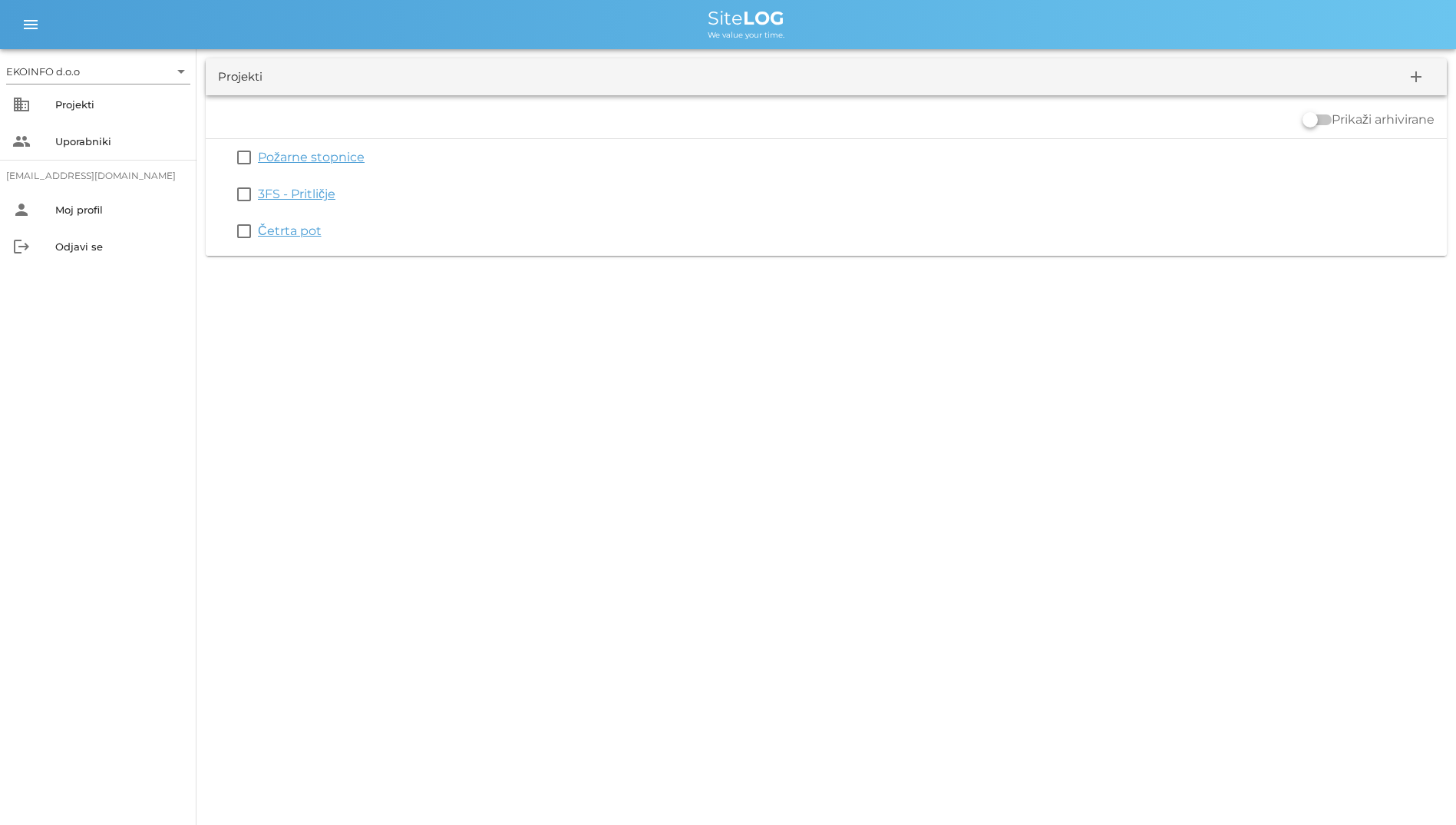
click at [945, 539] on div "EKOINFO d.o.o arrow_drop_down business Projekti people Uporabniki [EMAIL_ADDRES…" at bounding box center [728, 412] width 1456 height 825
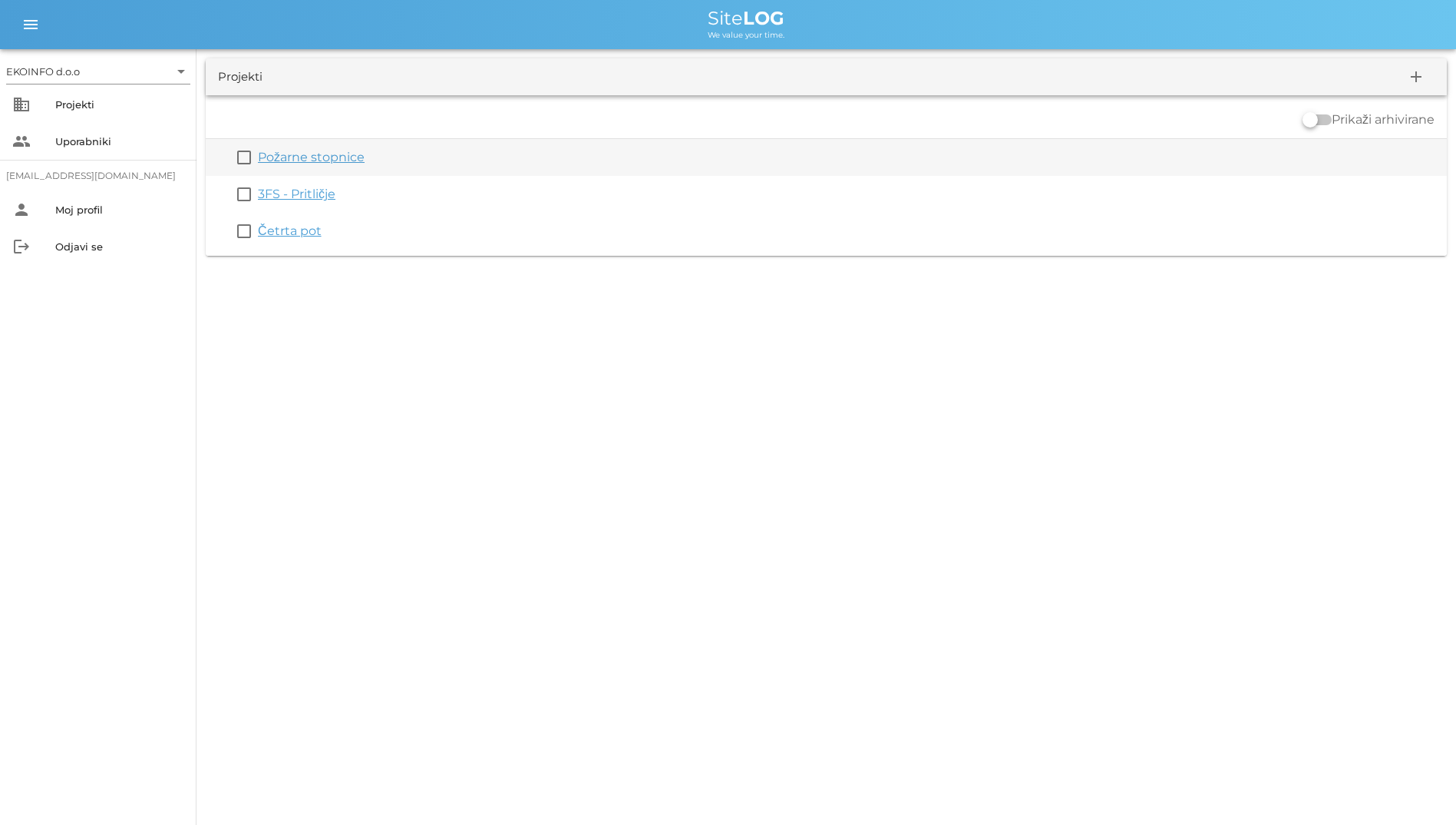
click at [328, 167] on div "check_box_outline_blank Požarne stopnice" at bounding box center [827, 157] width 1241 height 37
click at [328, 158] on link "Požarne stopnice" at bounding box center [310, 156] width 106 height 15
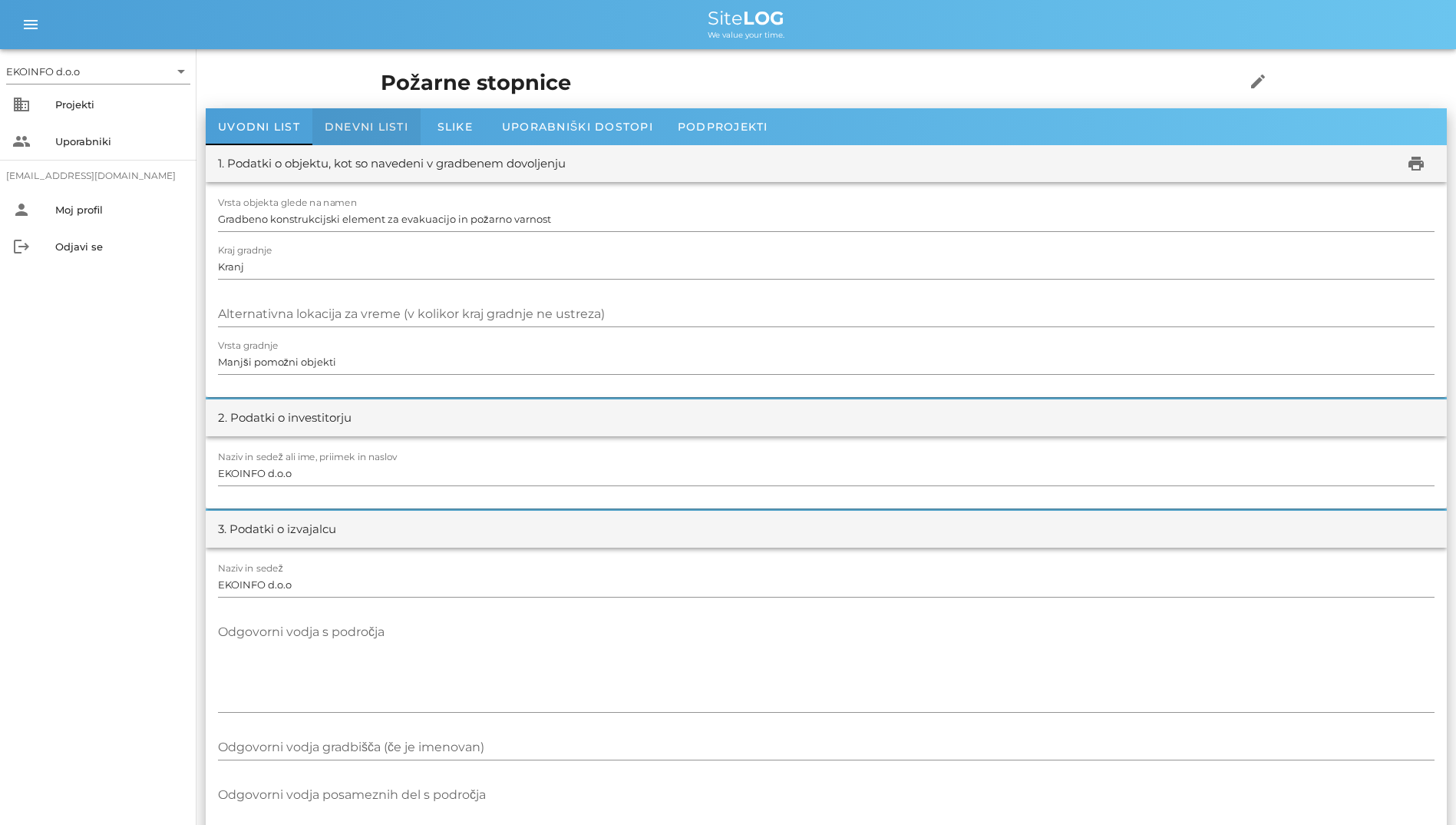
click at [365, 121] on span "Dnevni listi" at bounding box center [367, 127] width 84 height 14
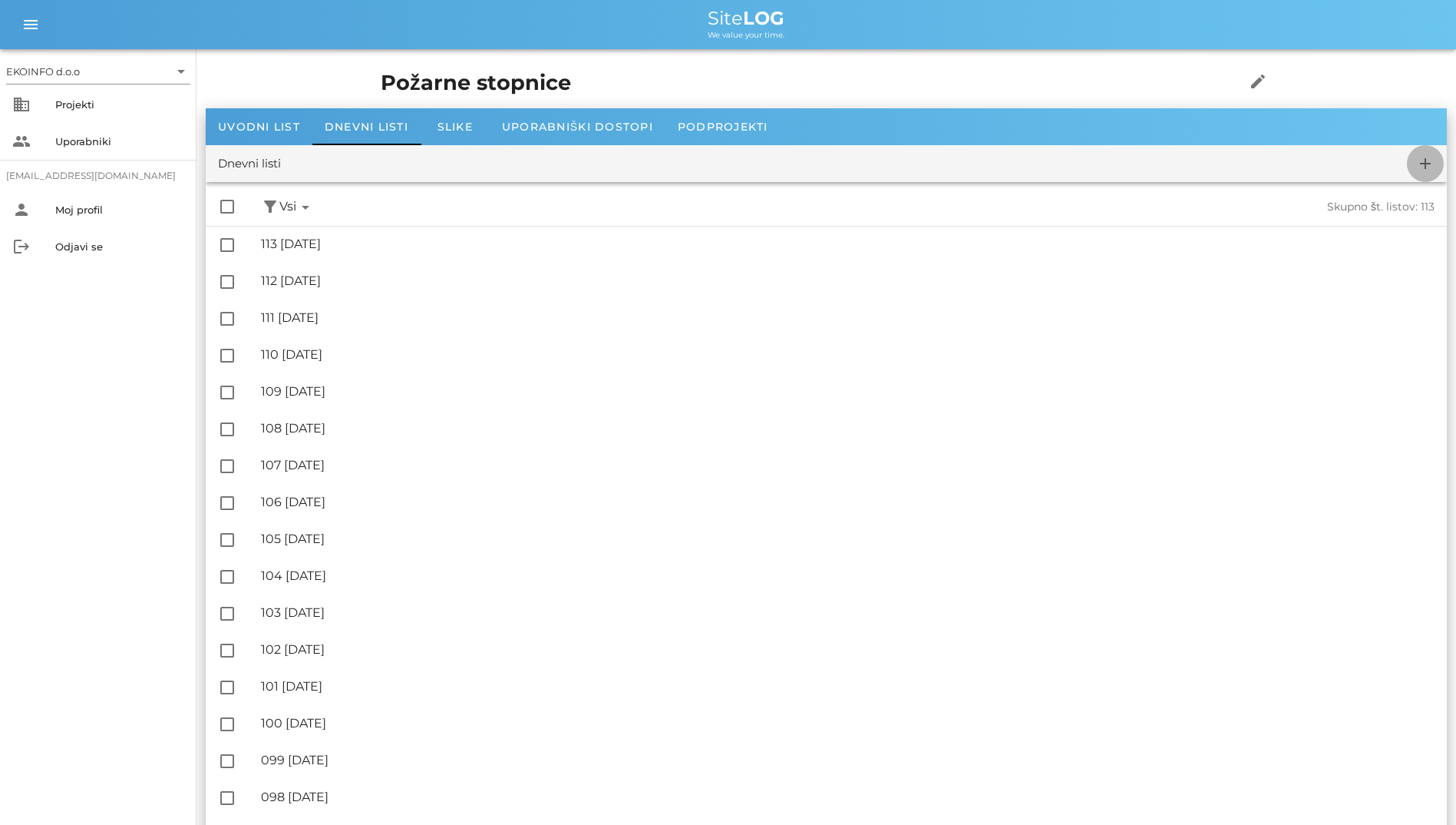
click at [945, 159] on icon "add" at bounding box center [1426, 163] width 19 height 19
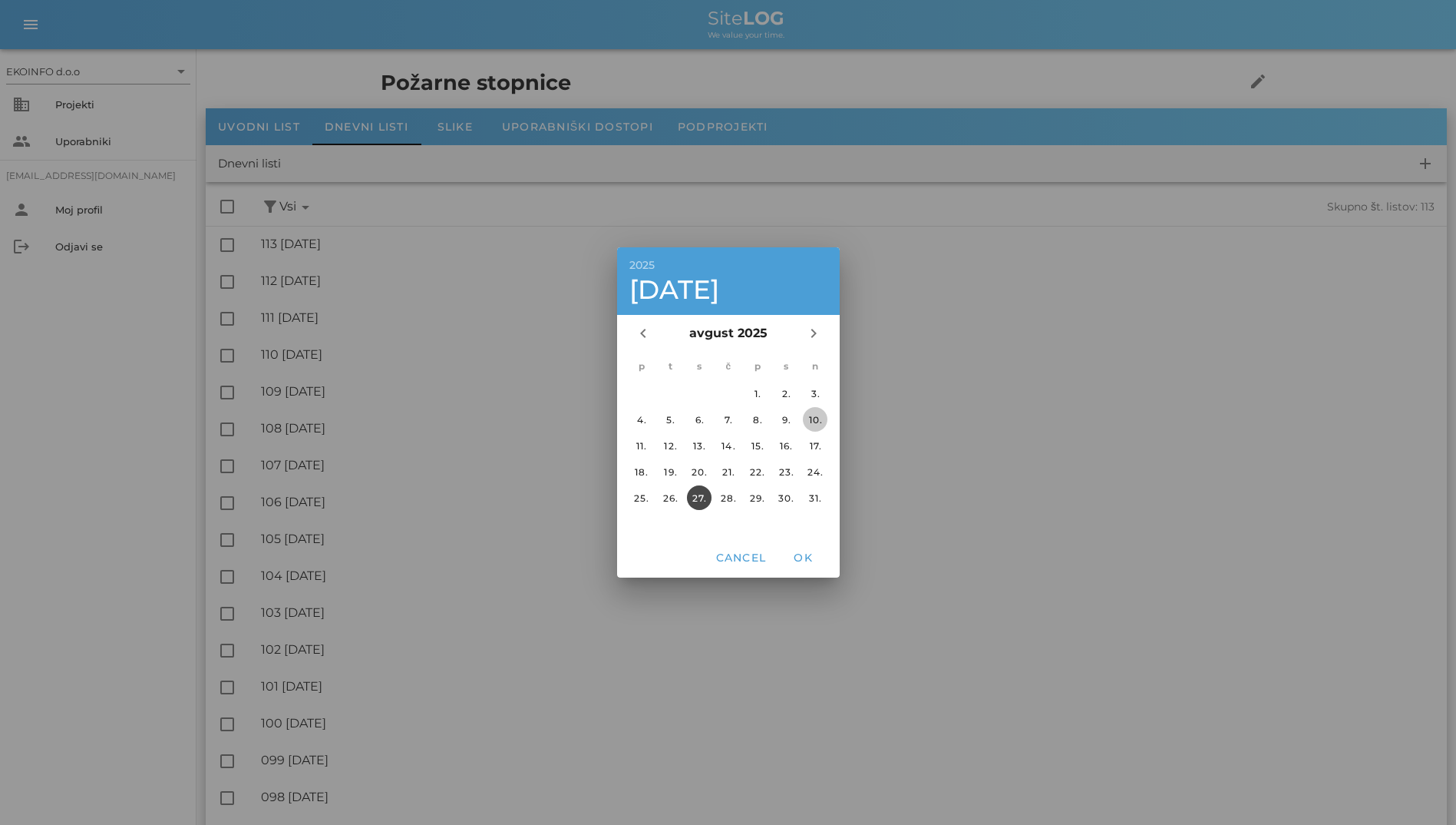
click at [803, 417] on div "10." at bounding box center [815, 420] width 24 height 12
click at [802, 557] on span "OK" at bounding box center [803, 557] width 37 height 14
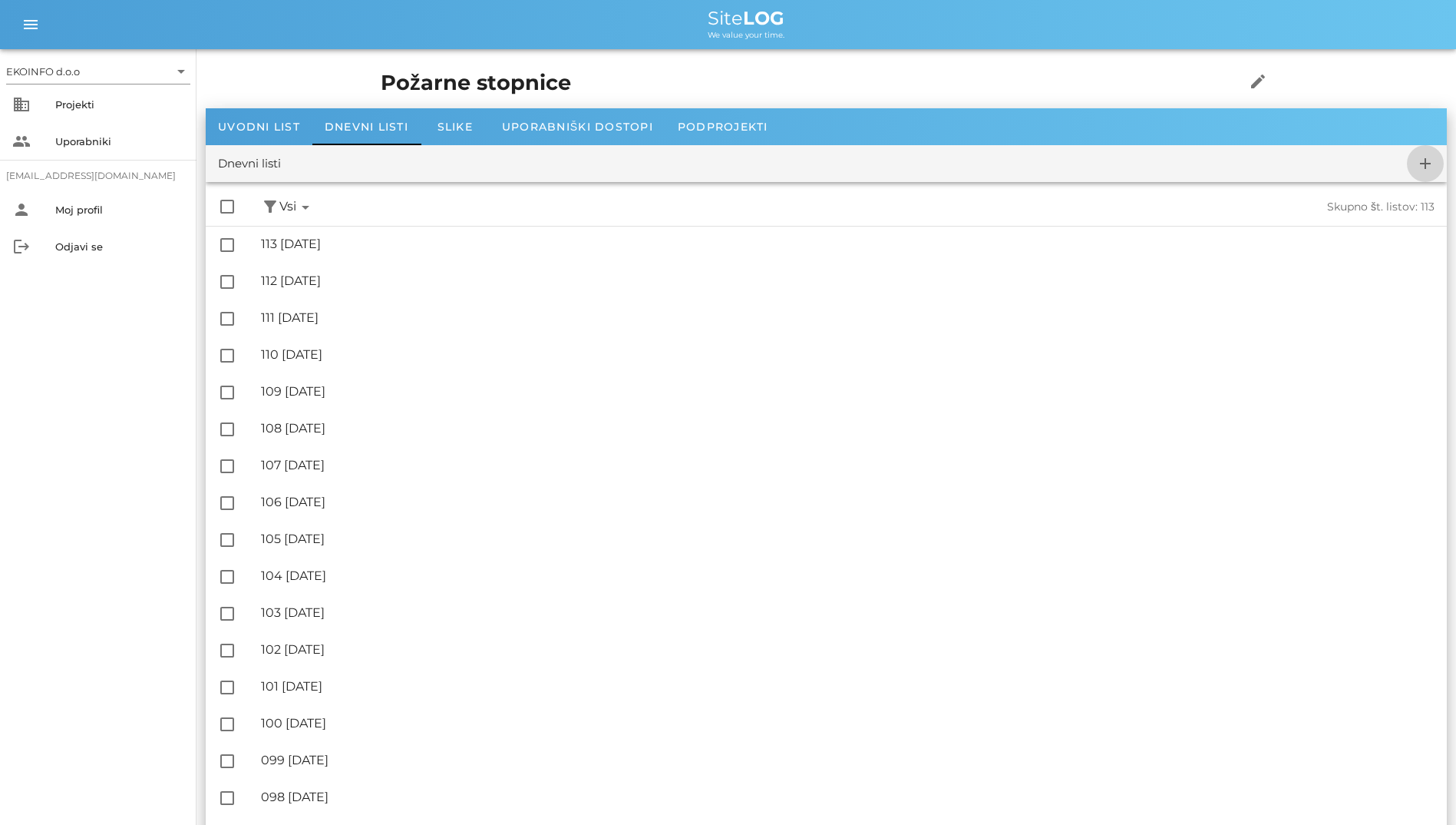
checkbox input "false"
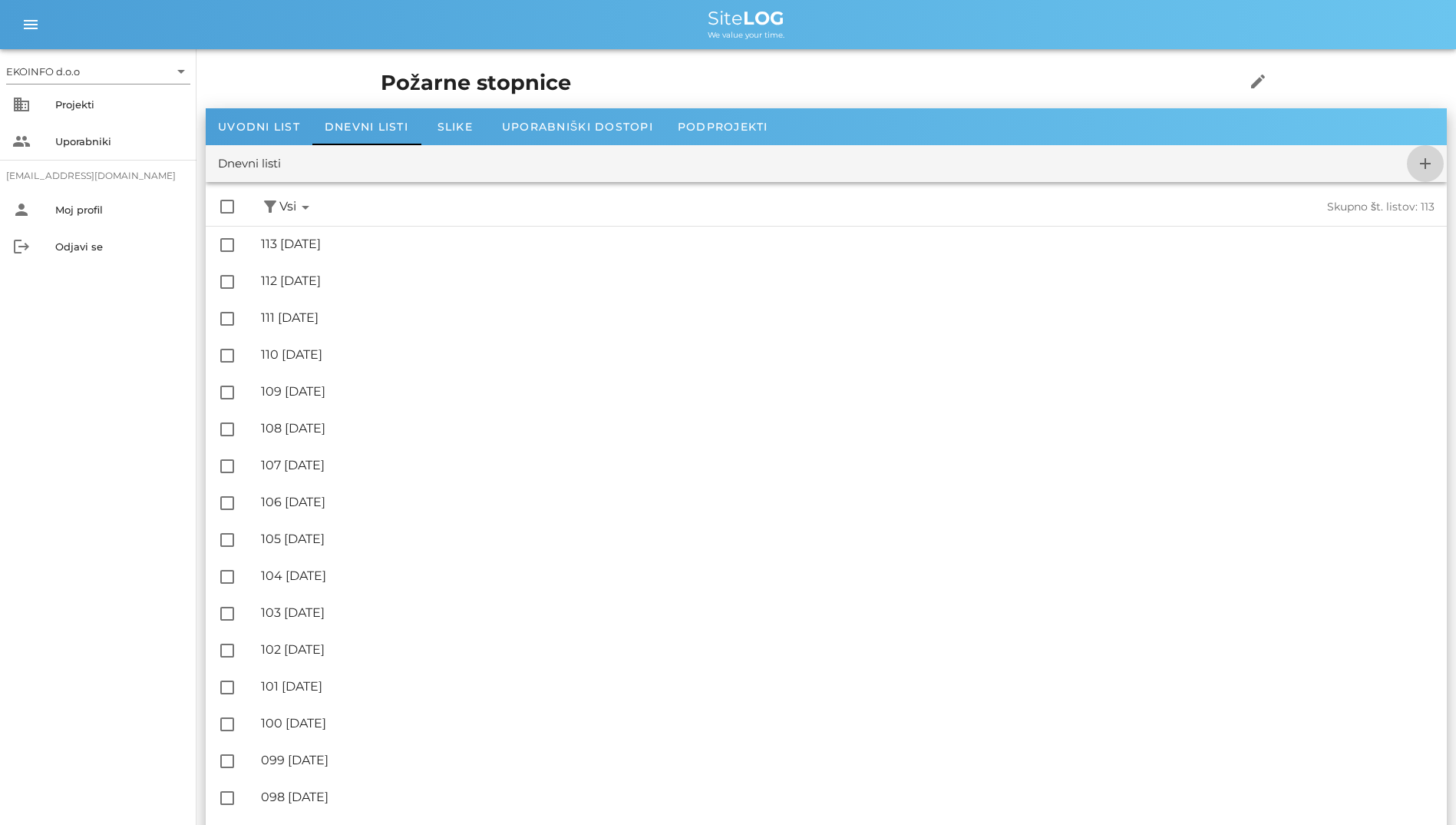
checkbox input "false"
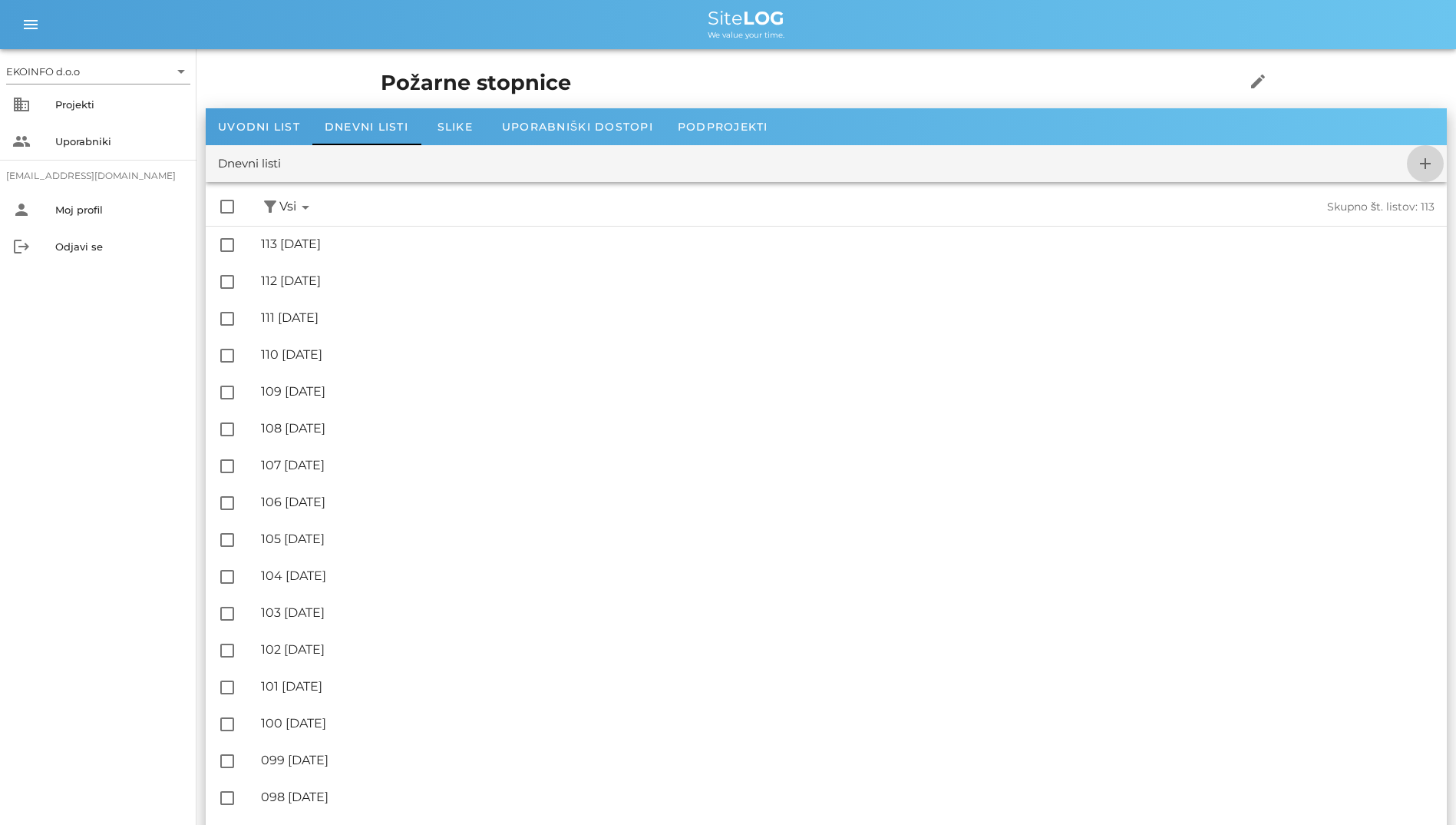
checkbox input "false"
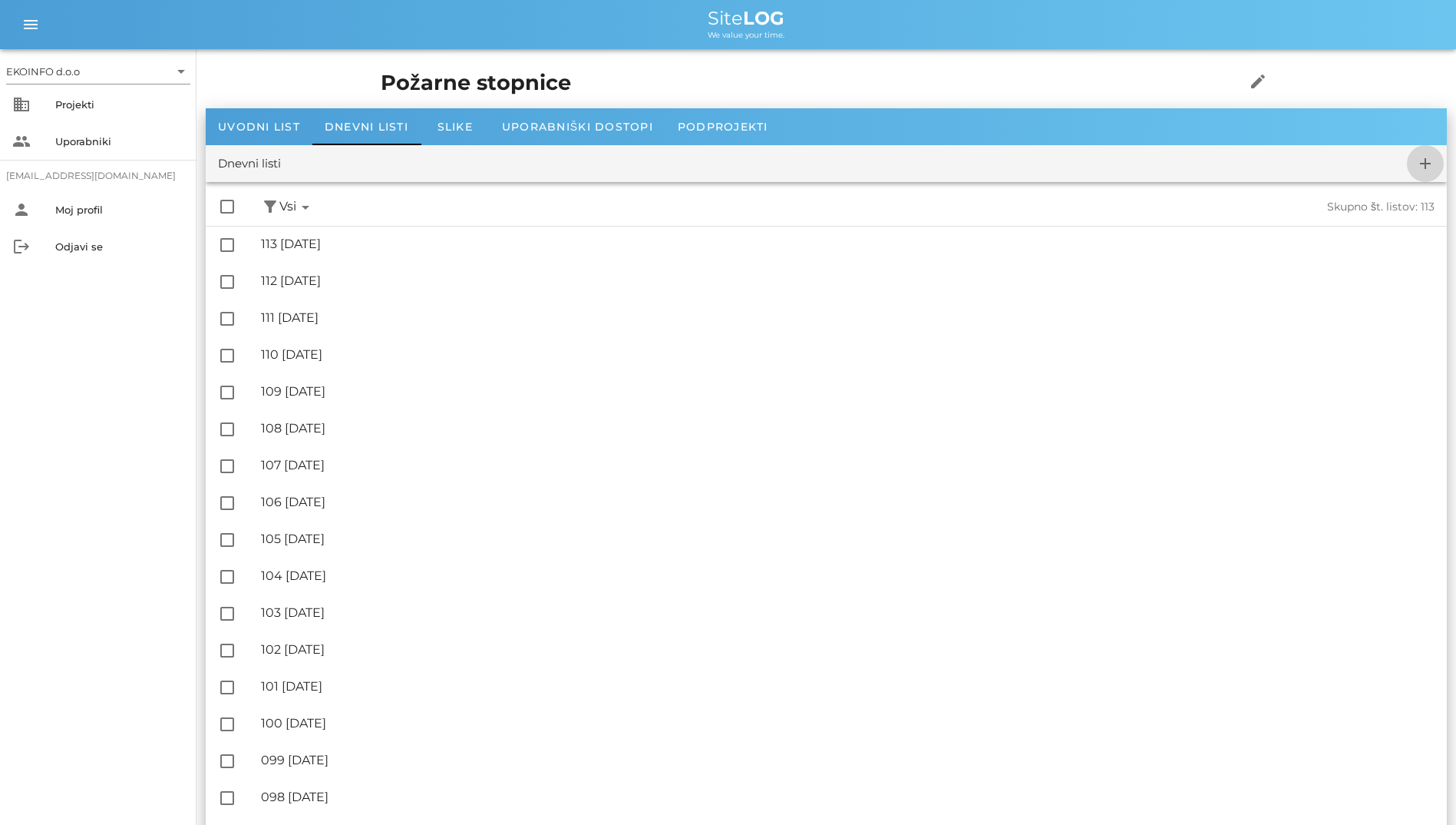
checkbox input "false"
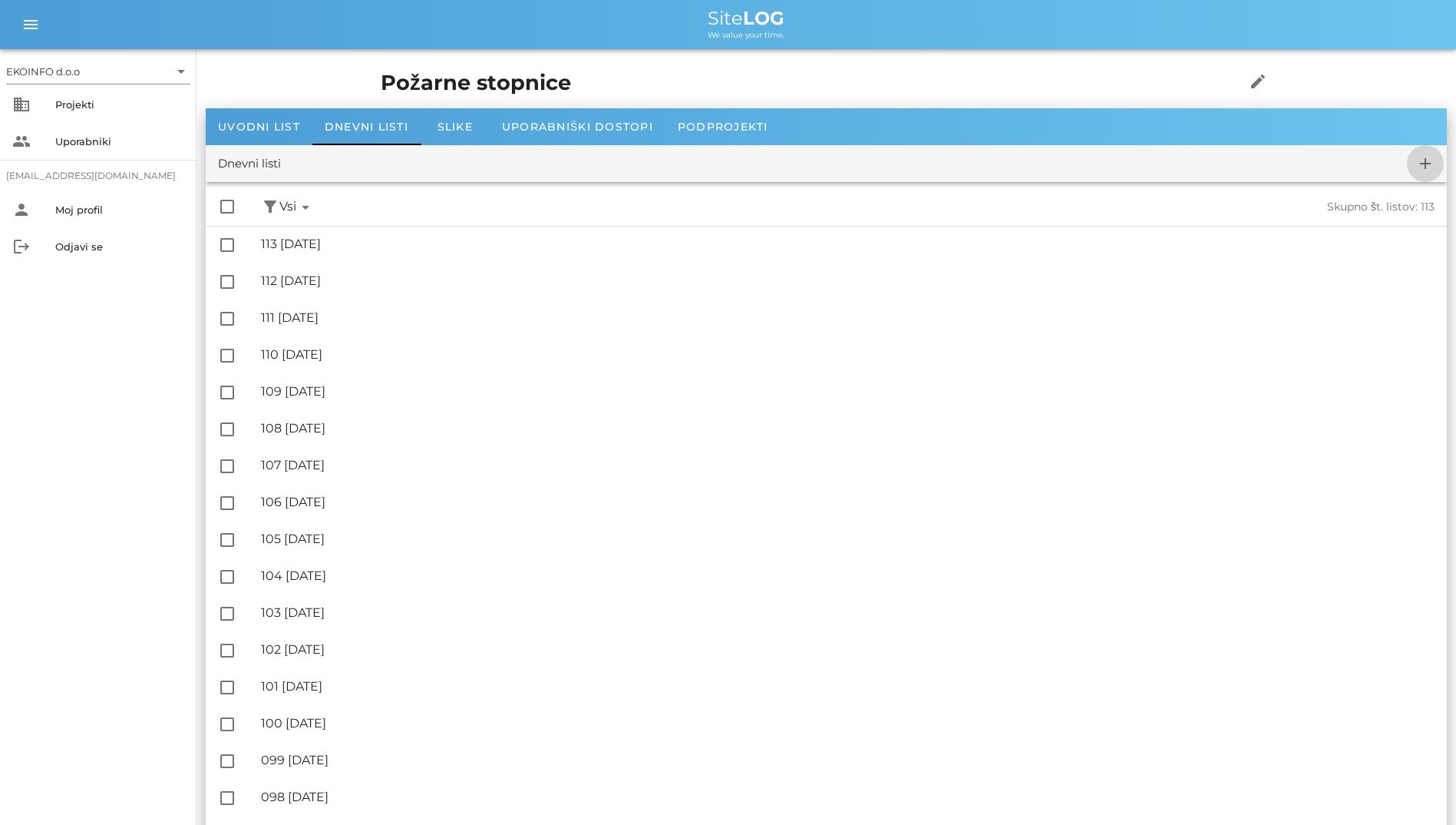
checkbox input "false"
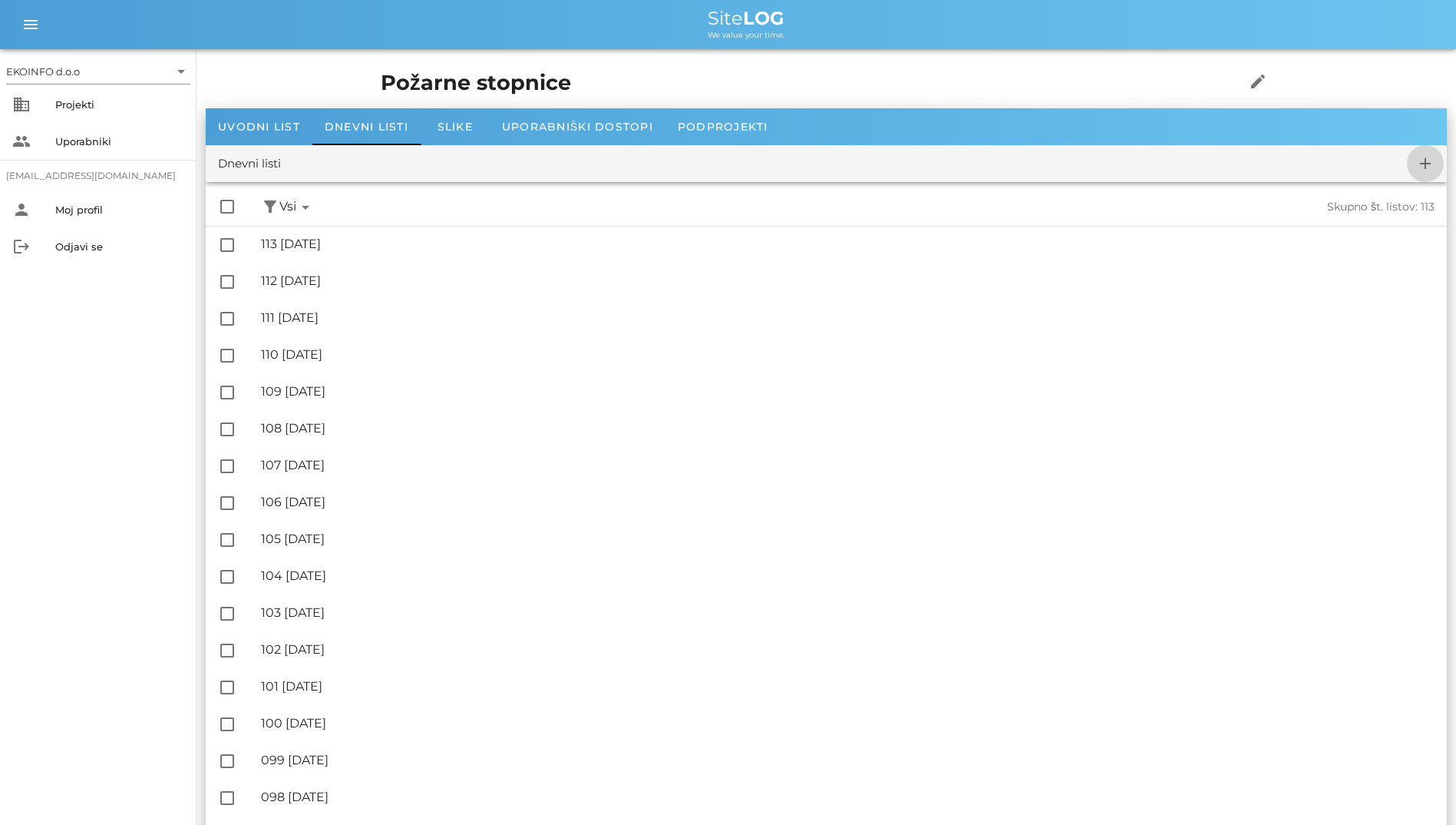
checkbox input "false"
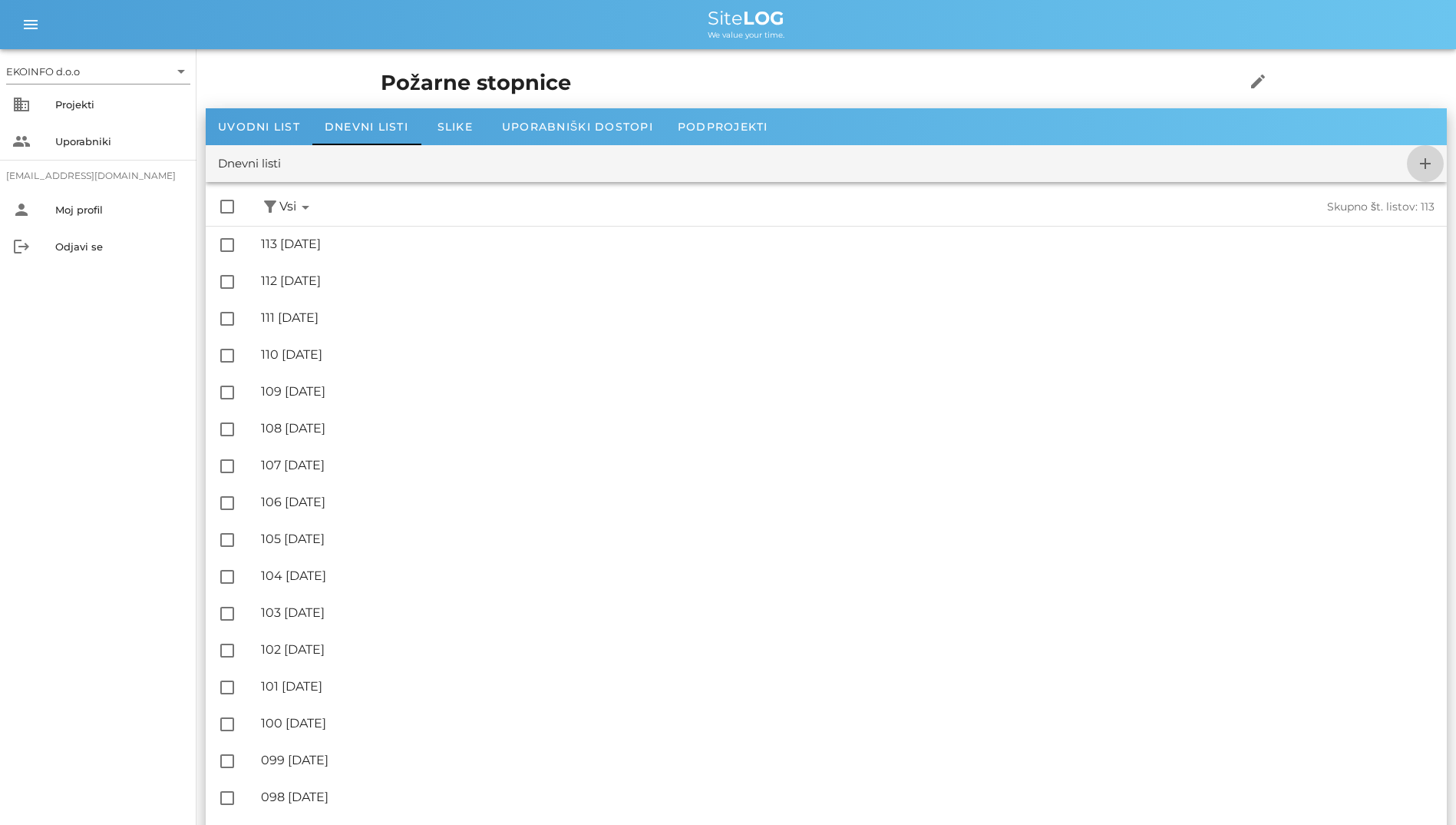
checkbox input "false"
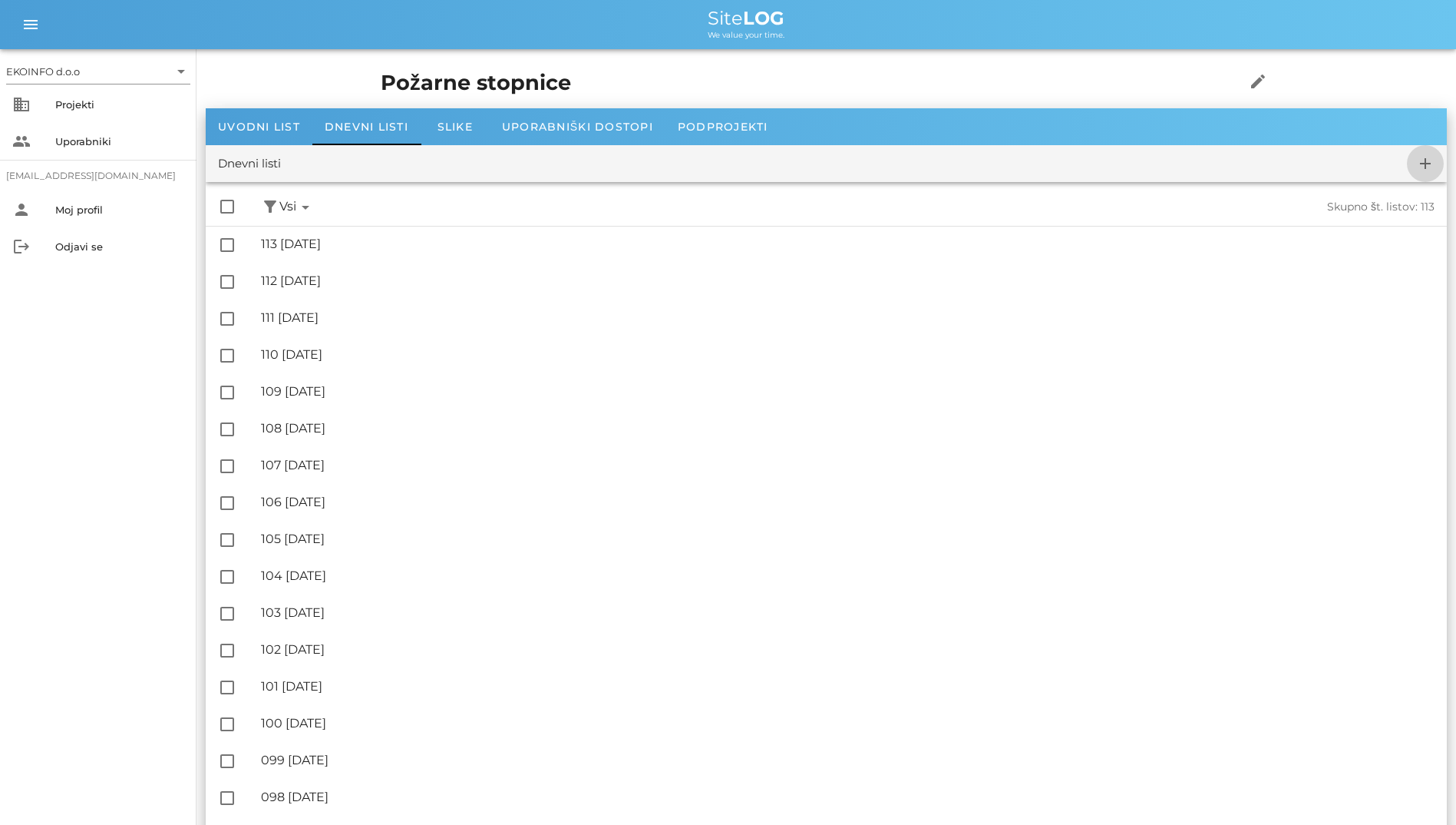
checkbox input "false"
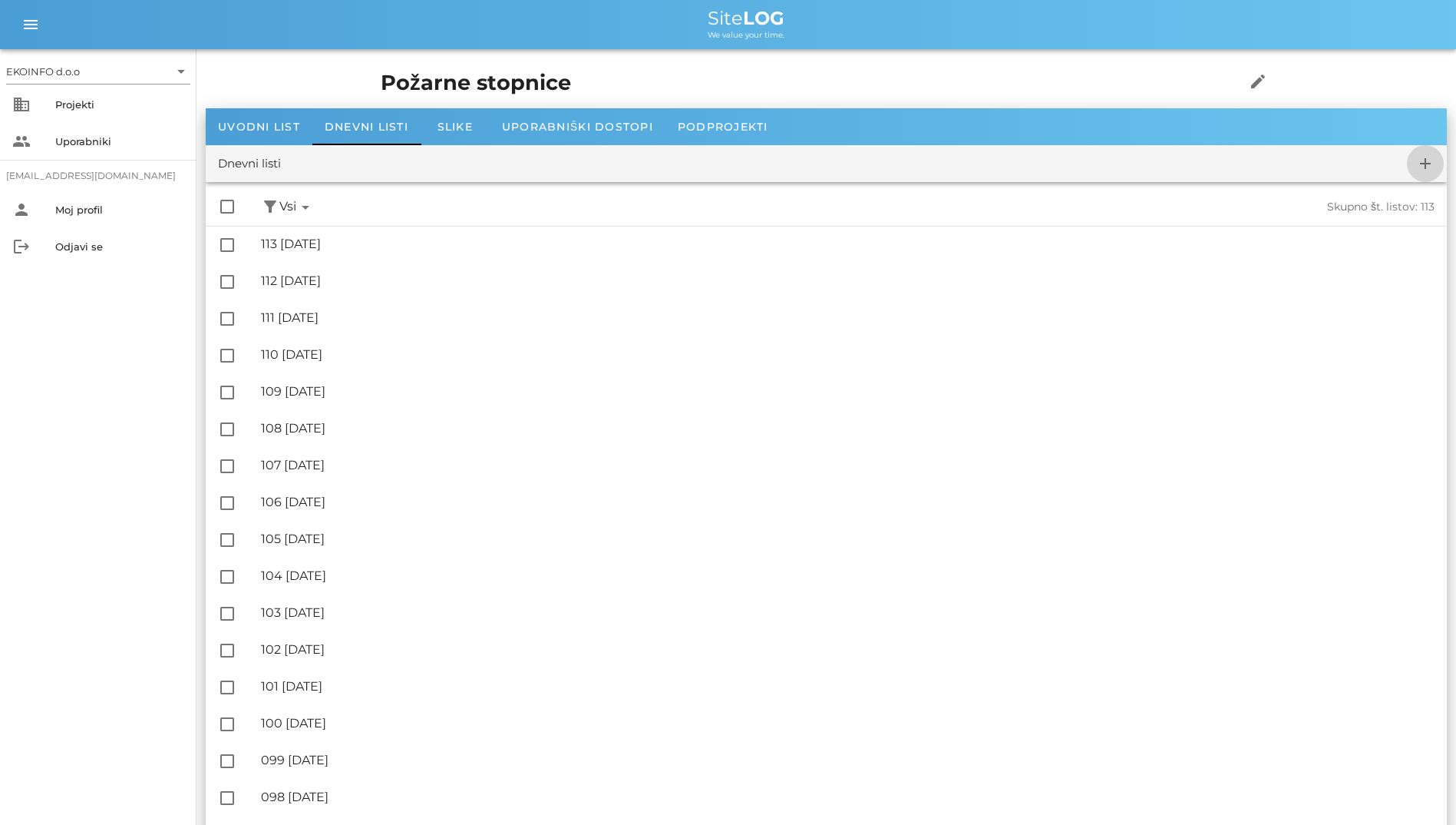
checkbox input "false"
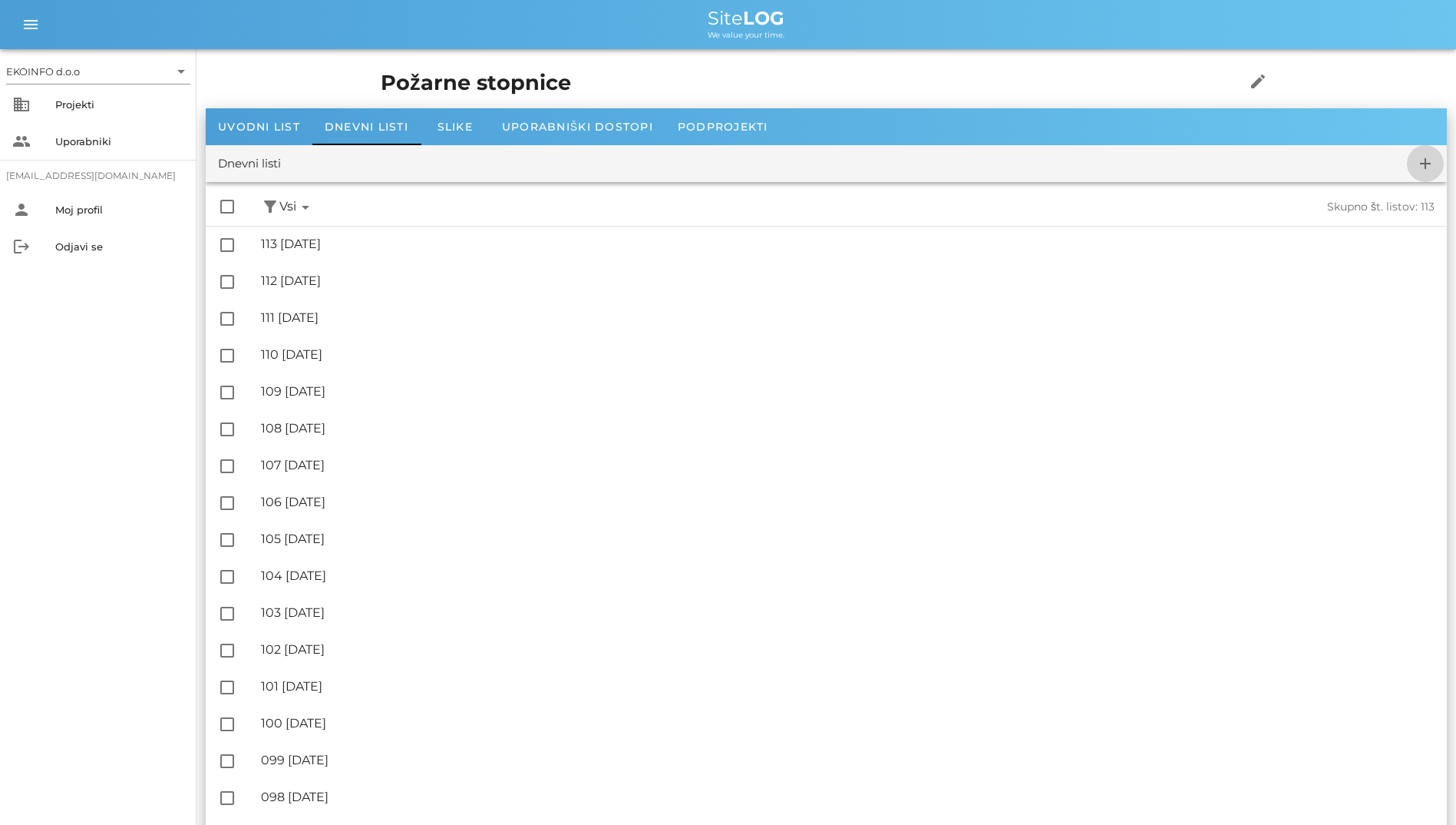
checkbox input "false"
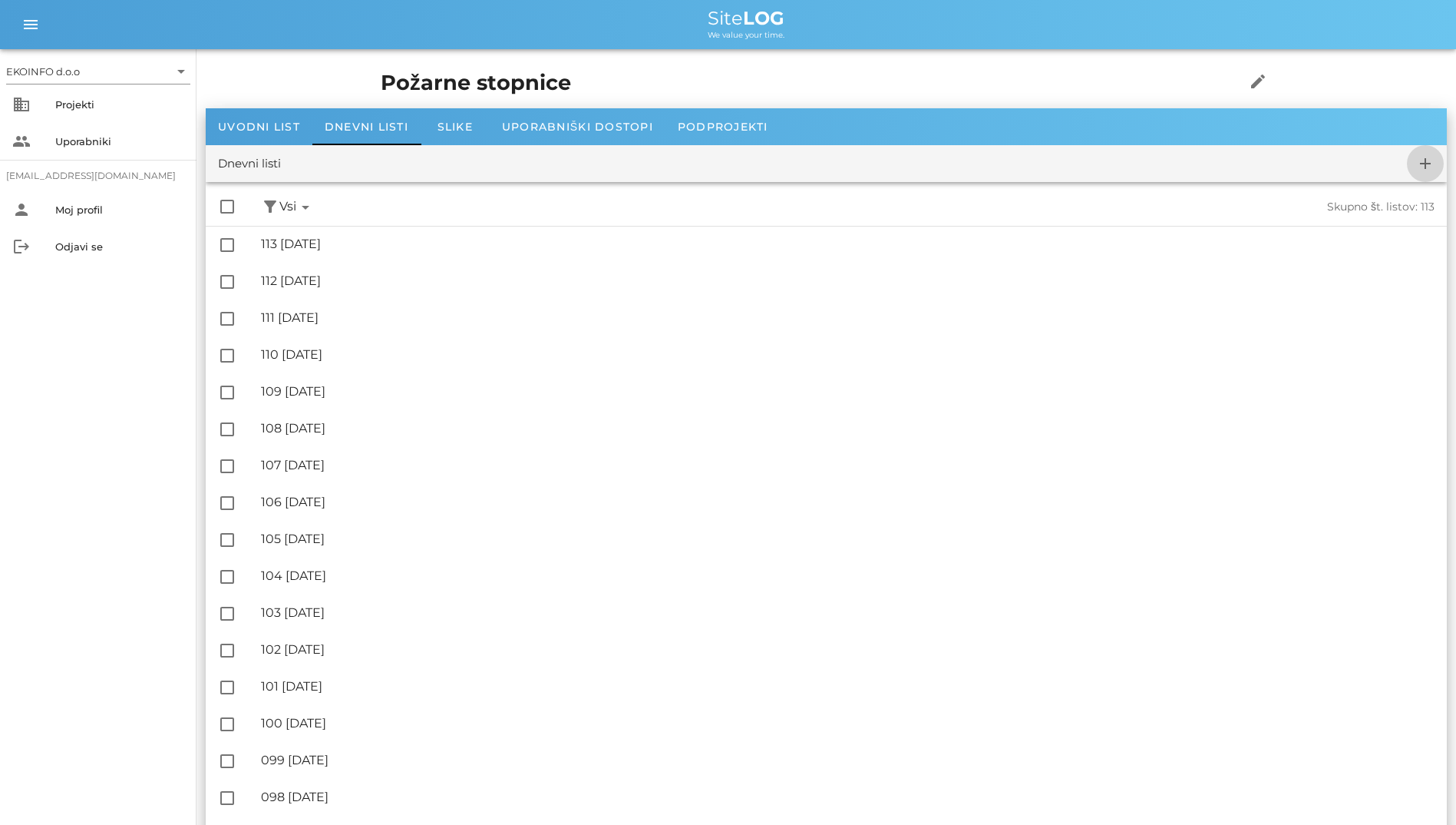
checkbox input "false"
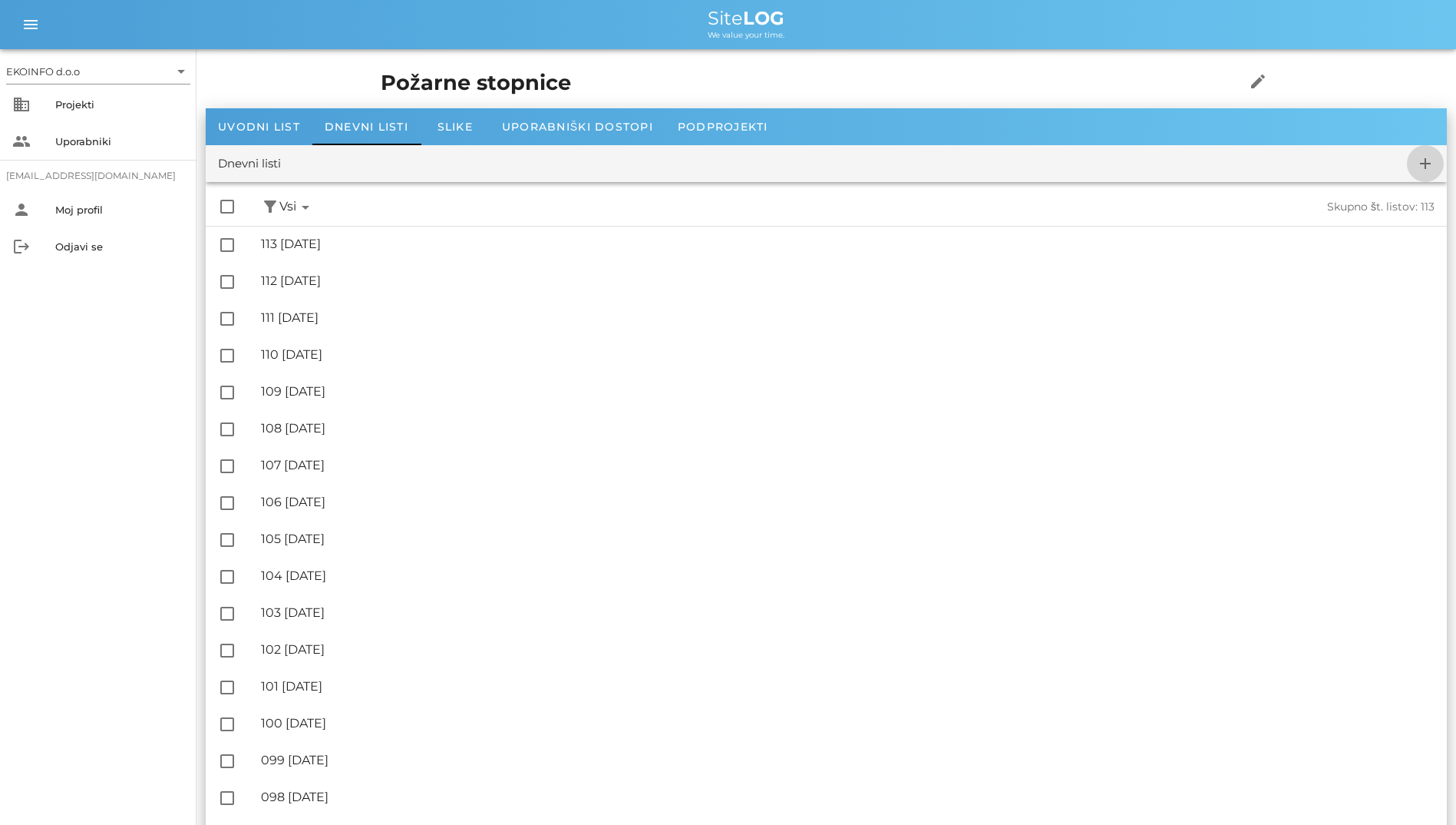
checkbox input "false"
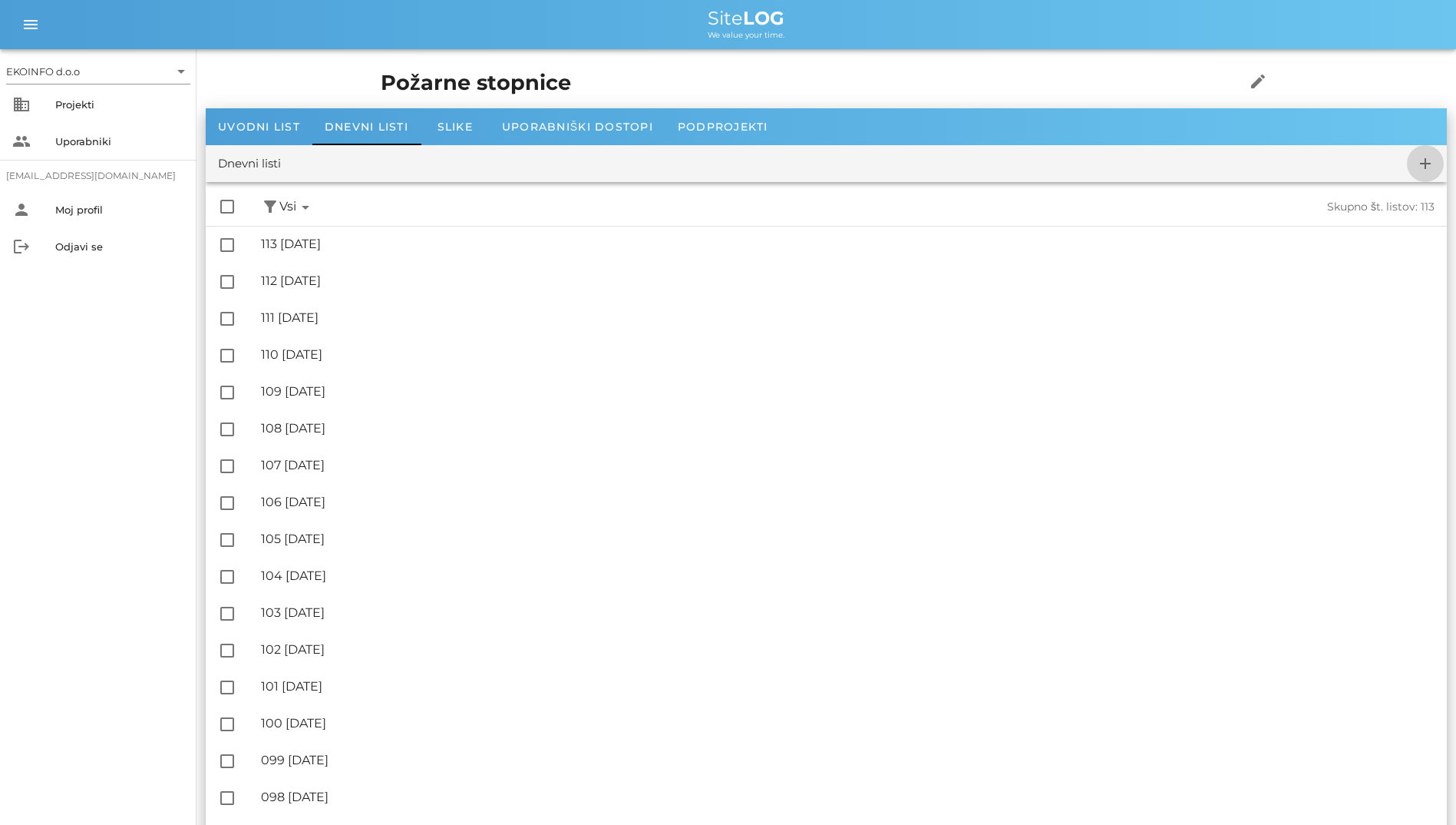
checkbox input "false"
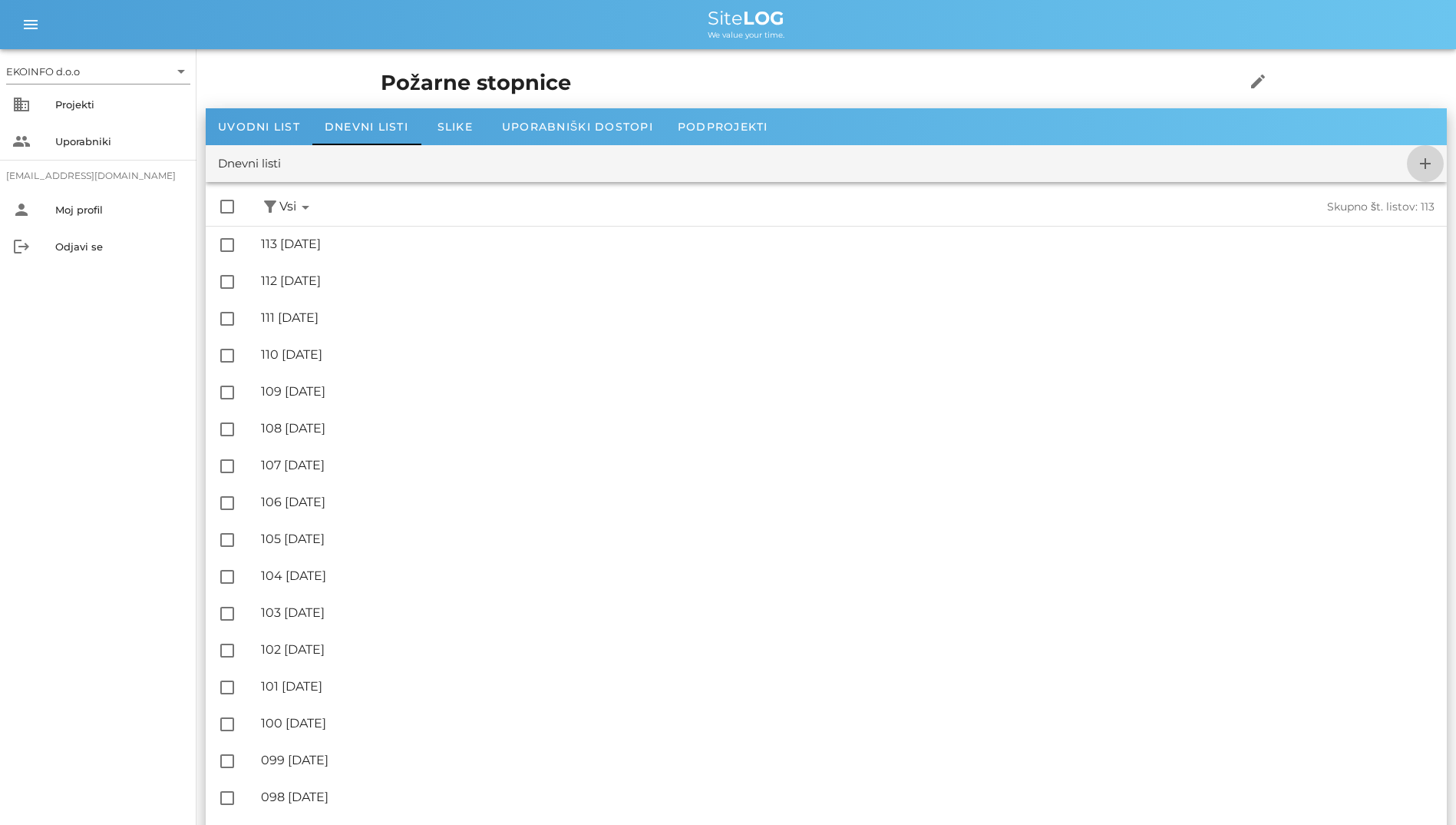
checkbox input "false"
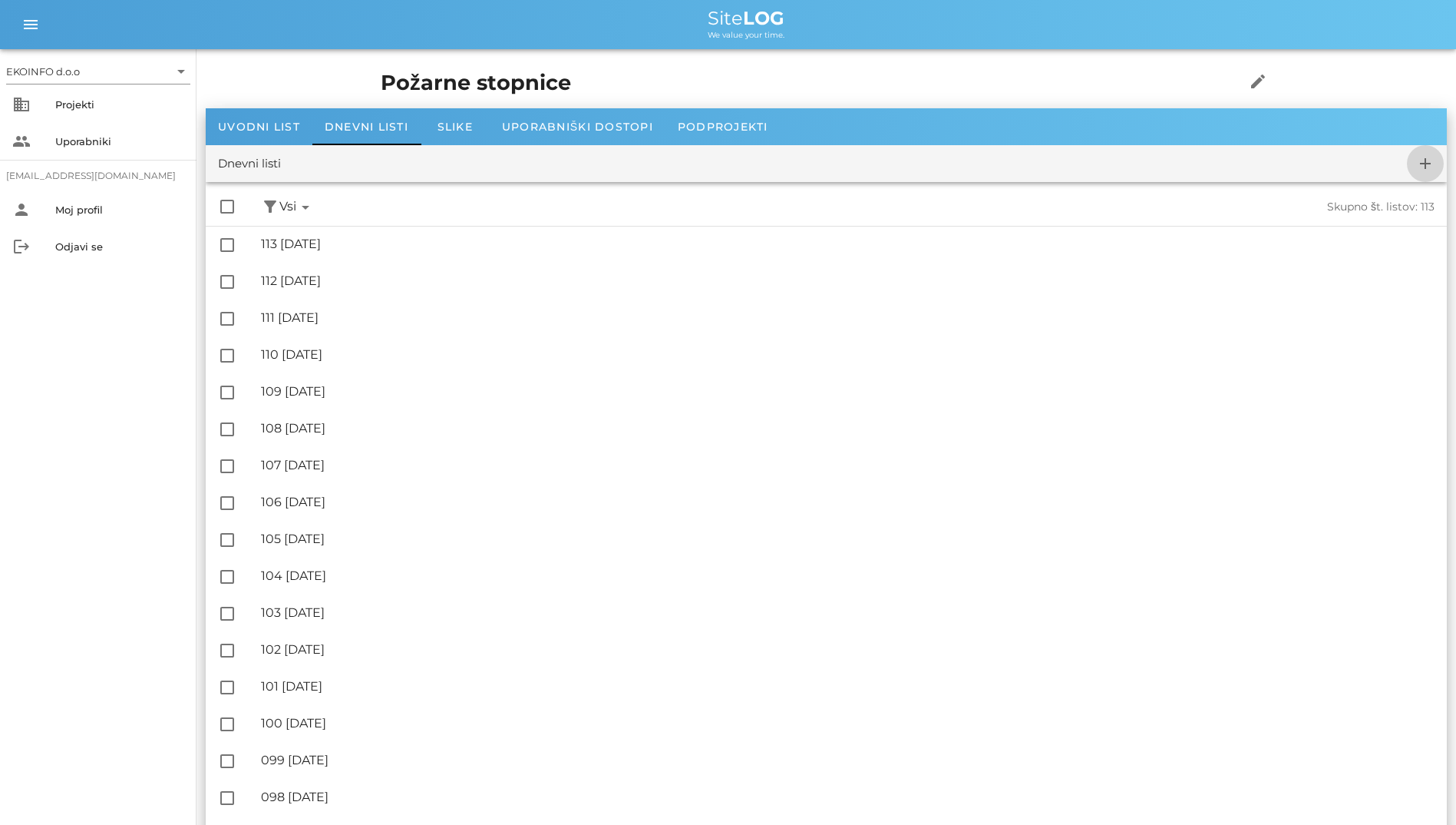
checkbox input "false"
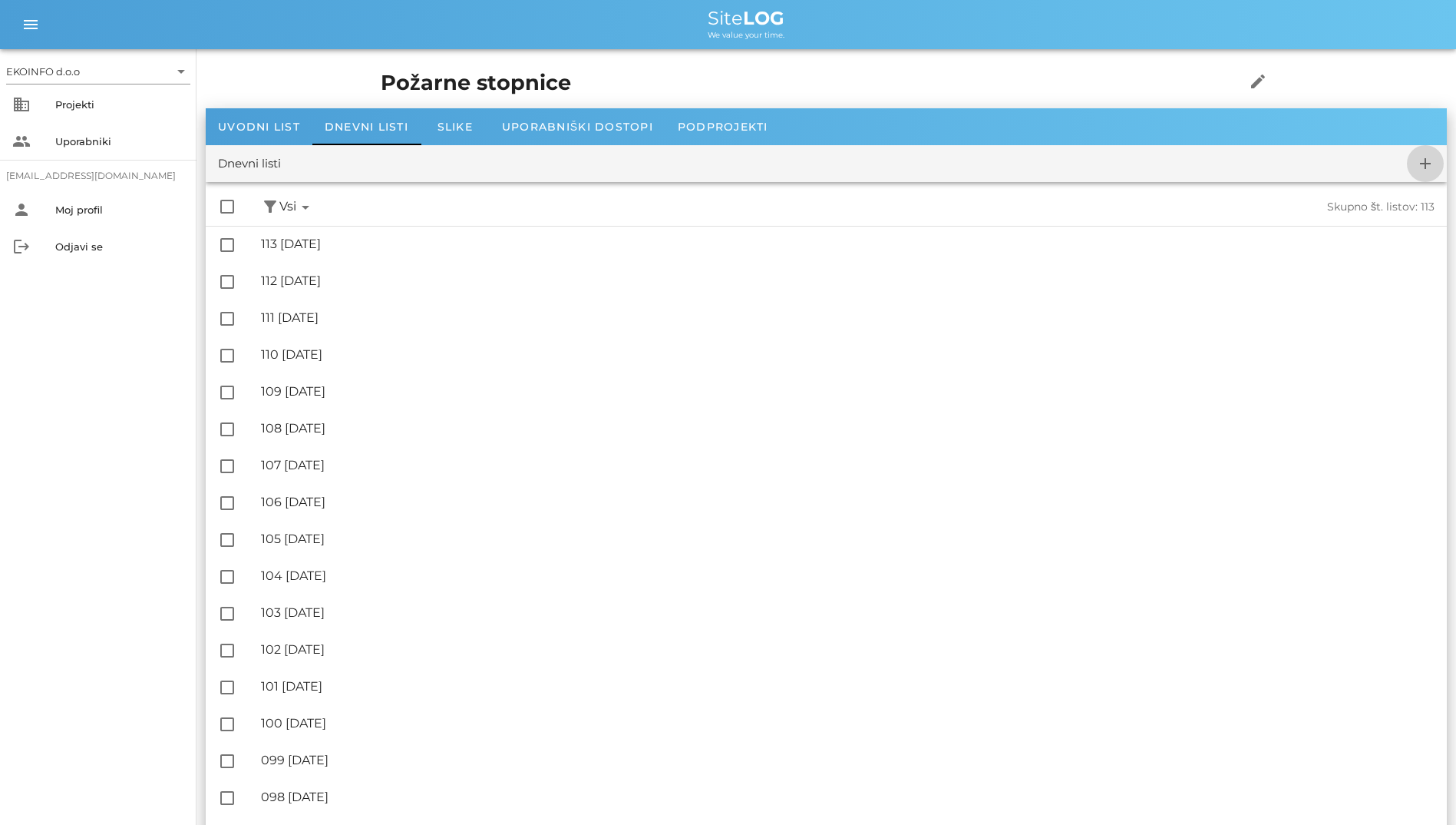
checkbox input "false"
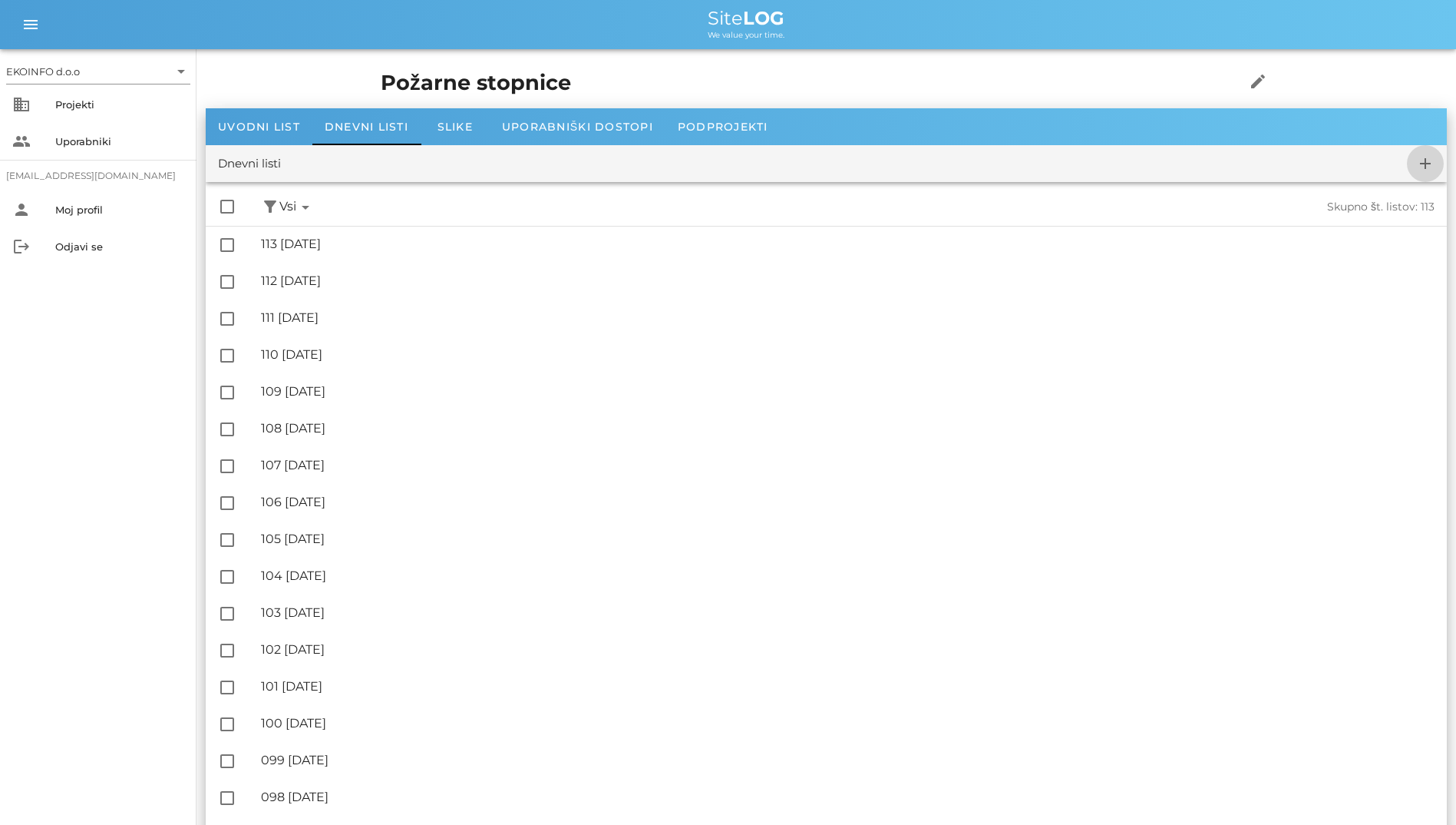
checkbox input "false"
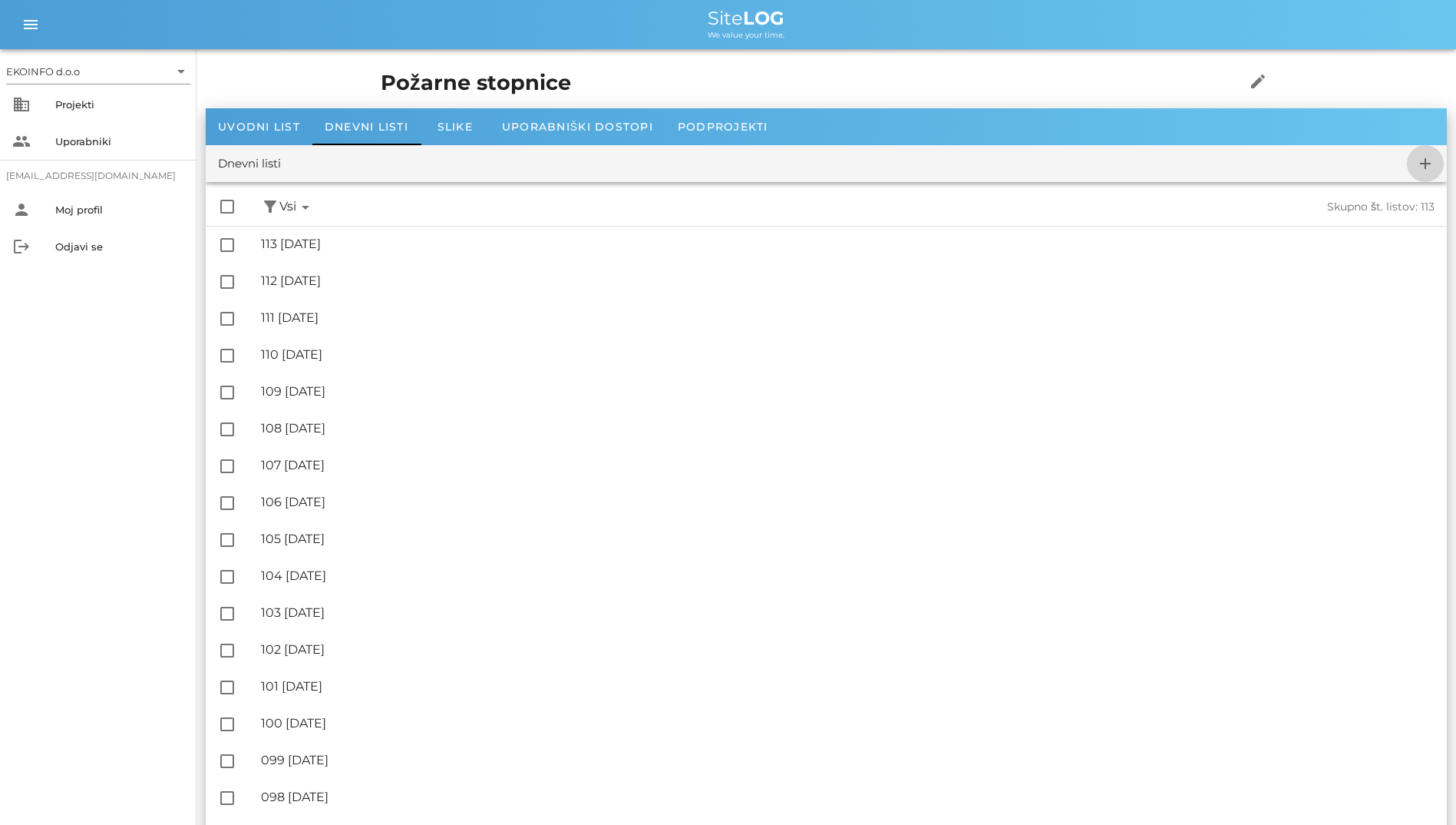
checkbox input "false"
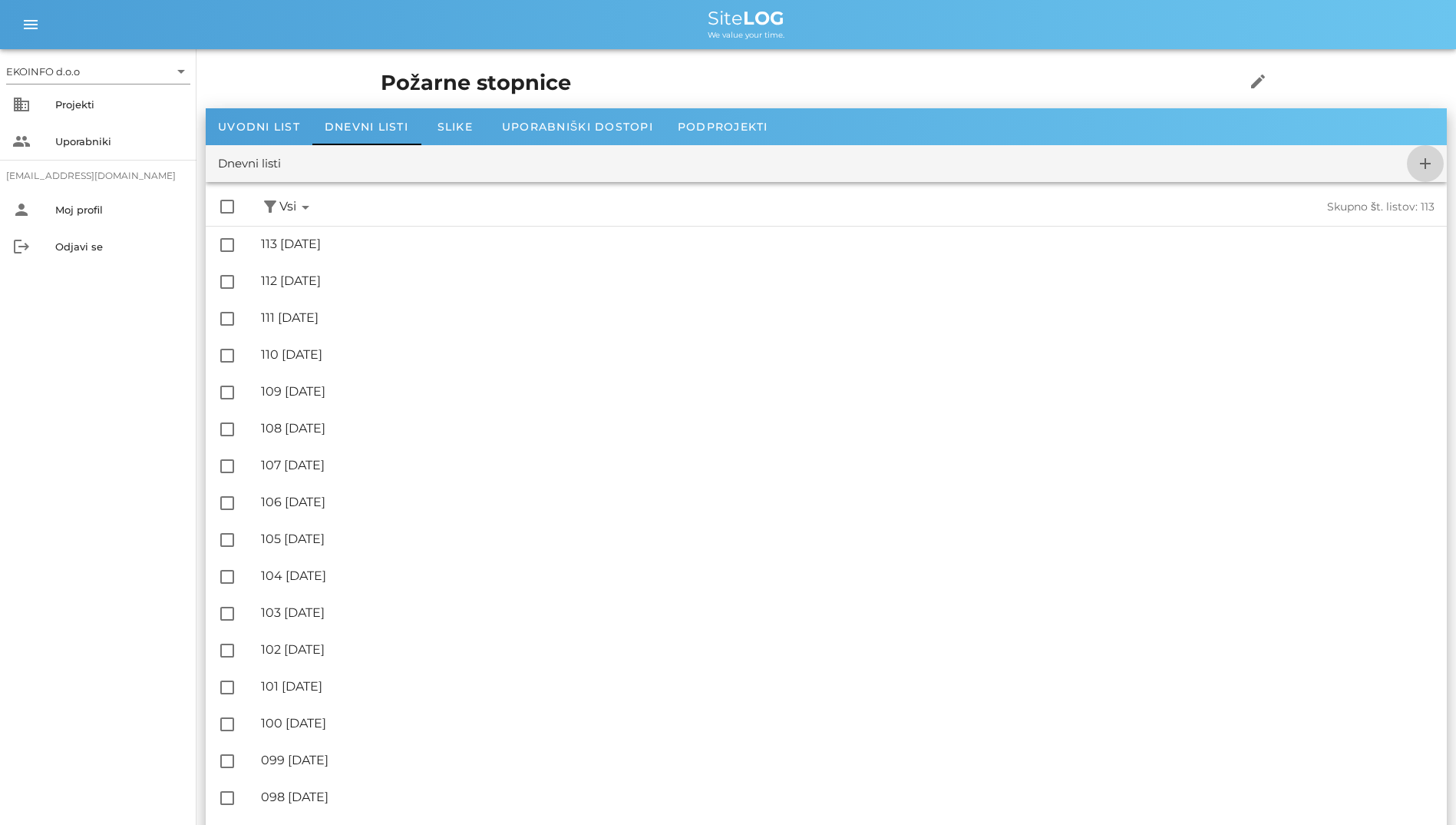
checkbox input "false"
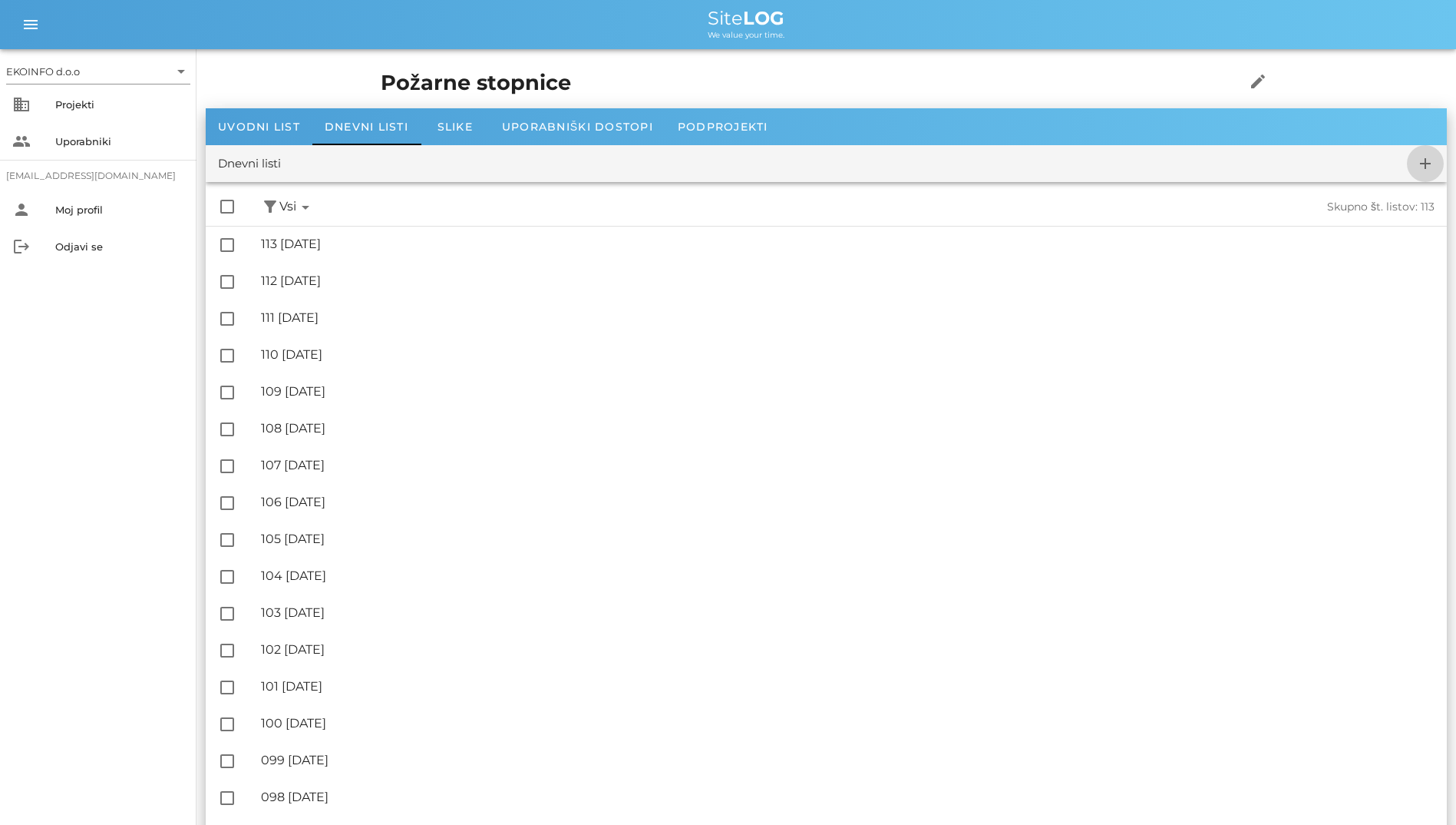
checkbox input "false"
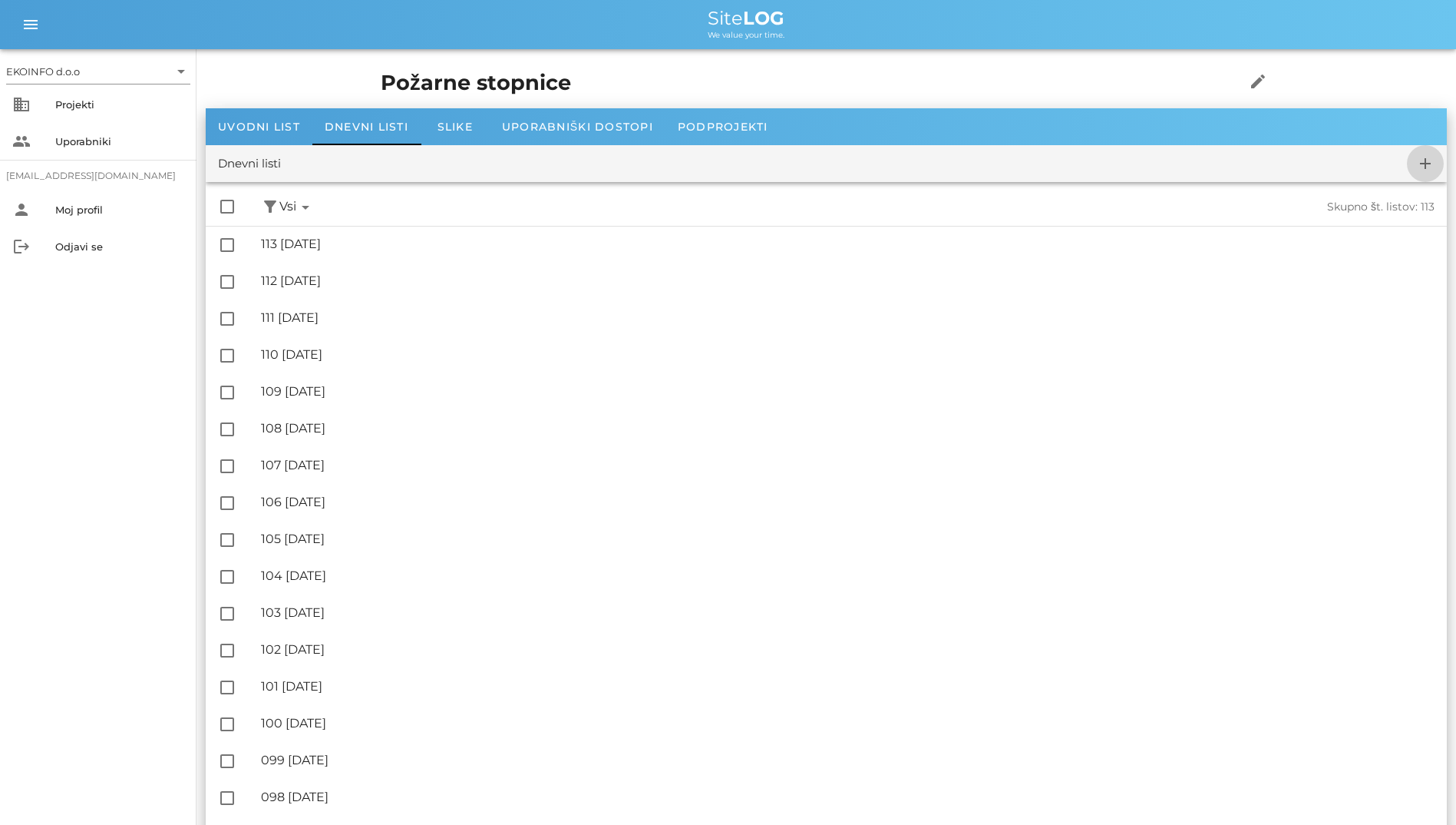
checkbox input "false"
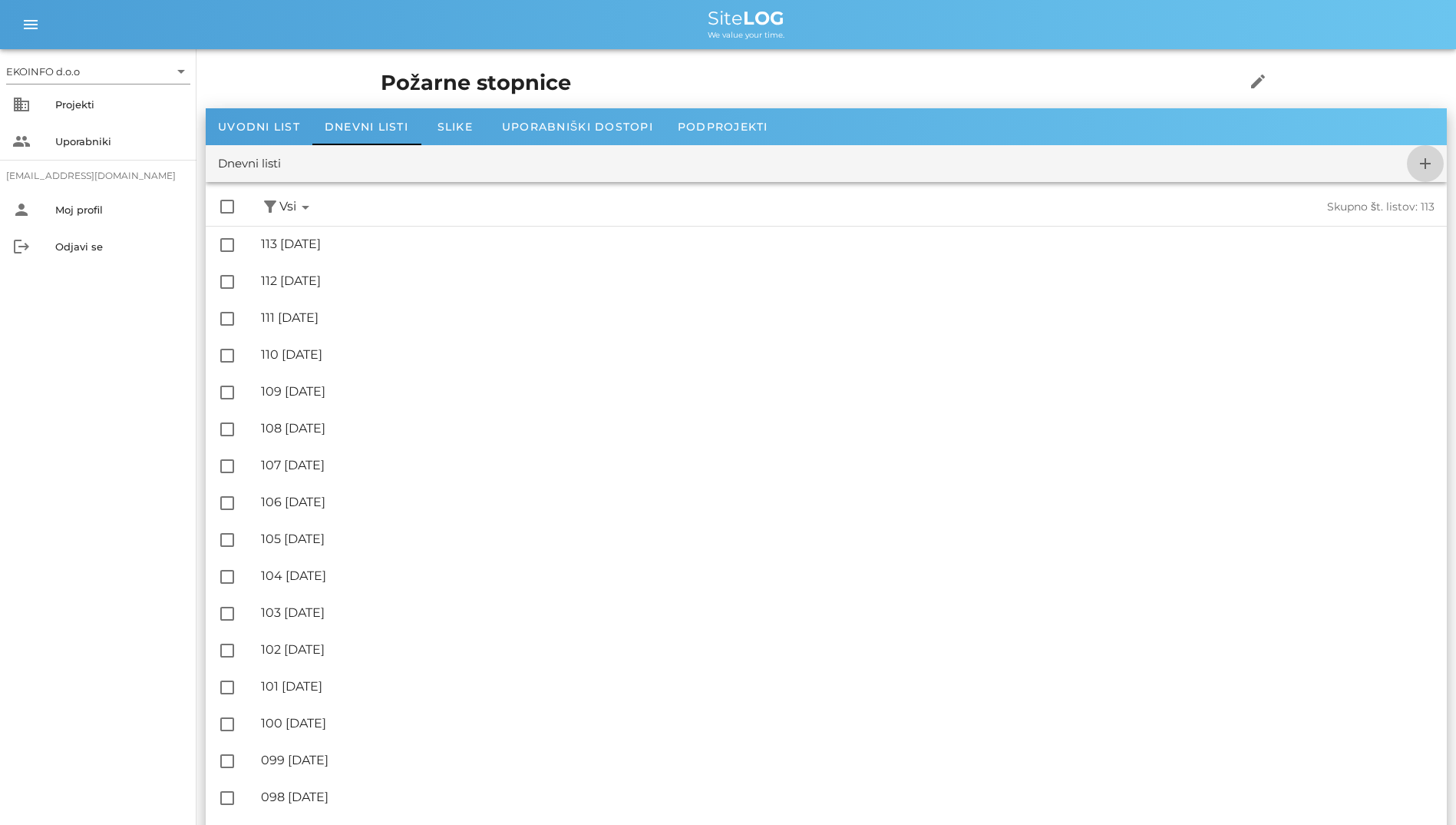
checkbox input "false"
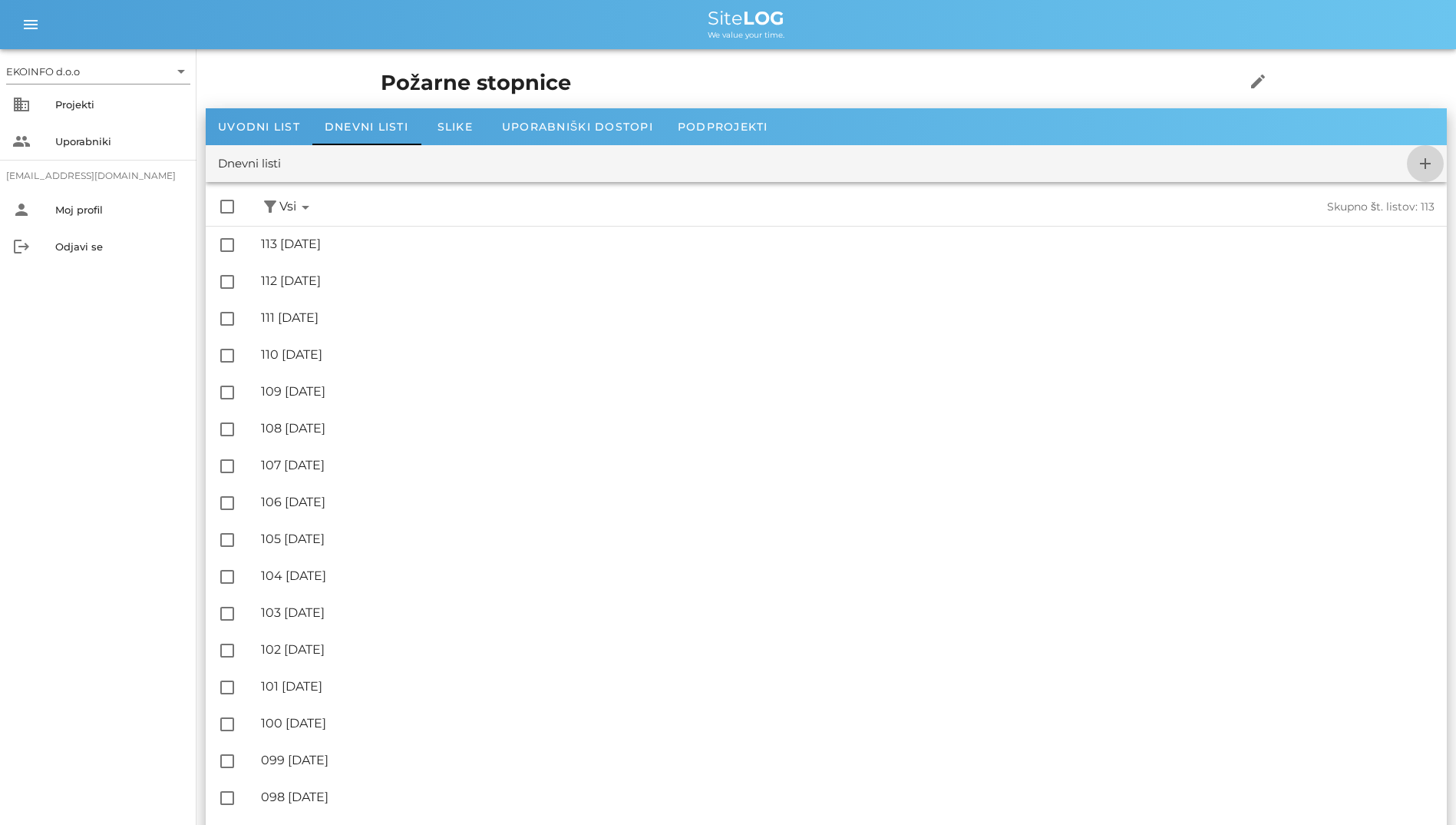
checkbox input "false"
click at [945, 164] on icon "add" at bounding box center [1426, 163] width 19 height 19
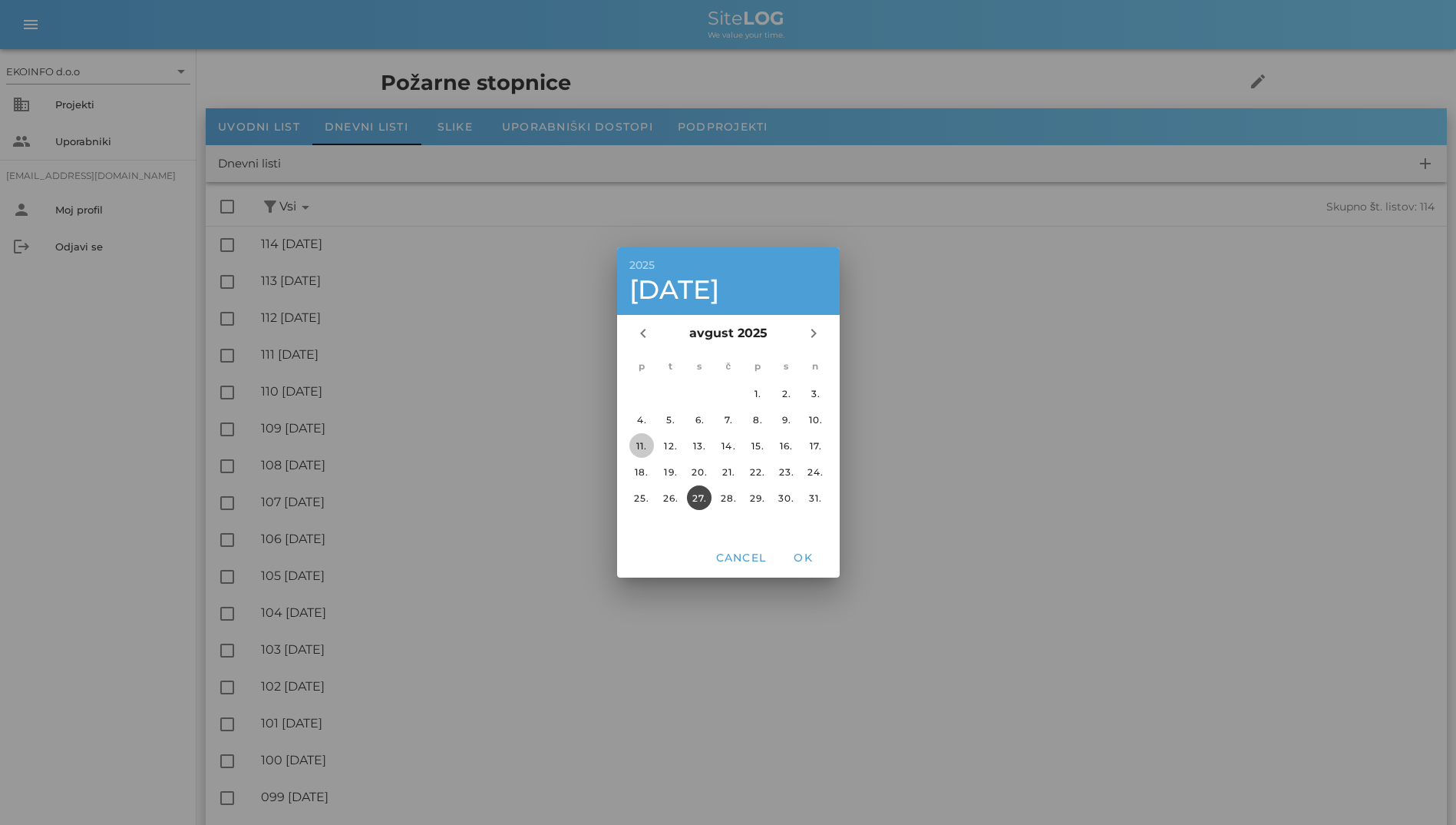
click at [639, 452] on button "11." at bounding box center [640, 445] width 24 height 24
click at [802, 558] on span "OK" at bounding box center [803, 557] width 37 height 14
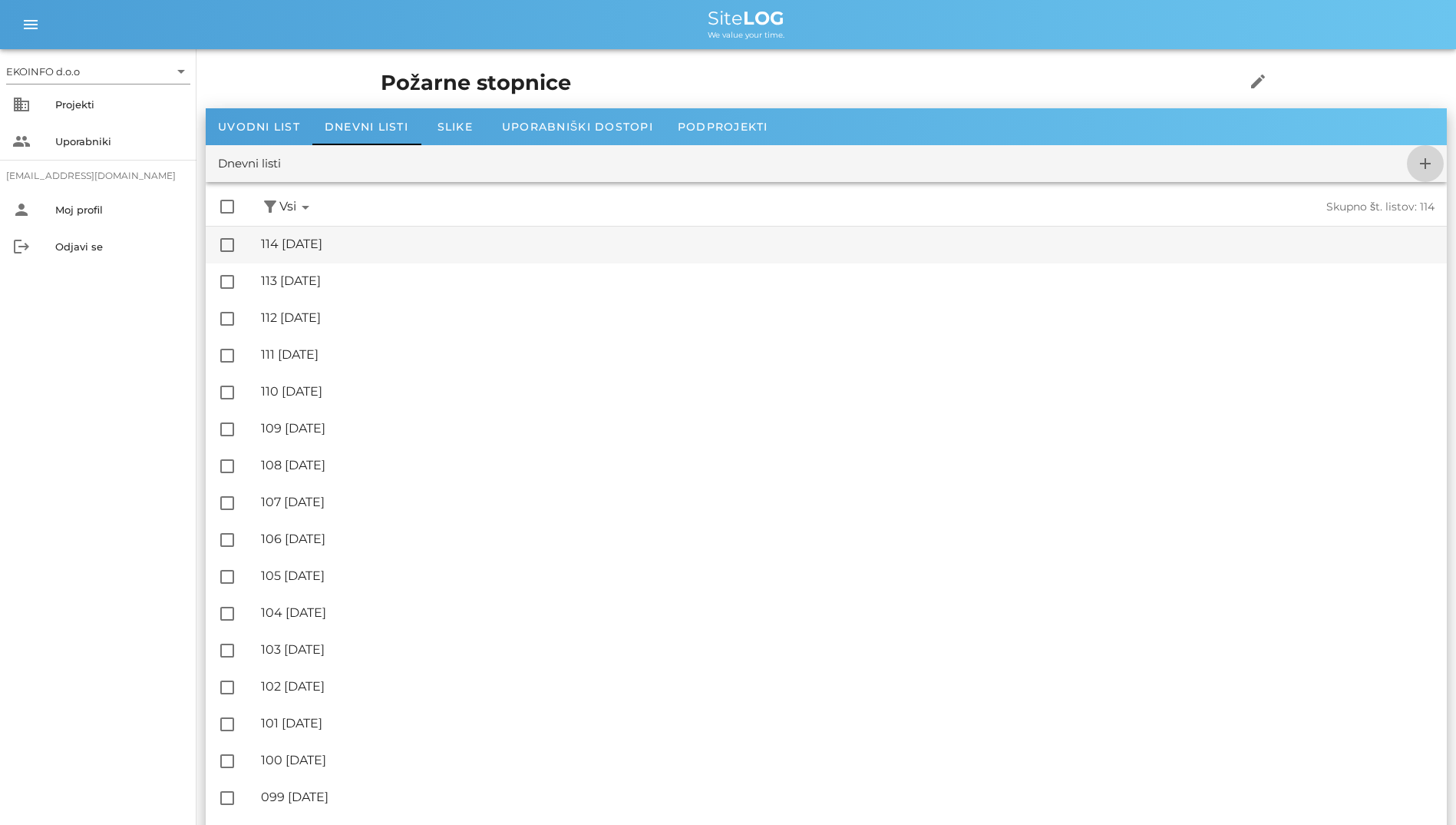
checkbox input "false"
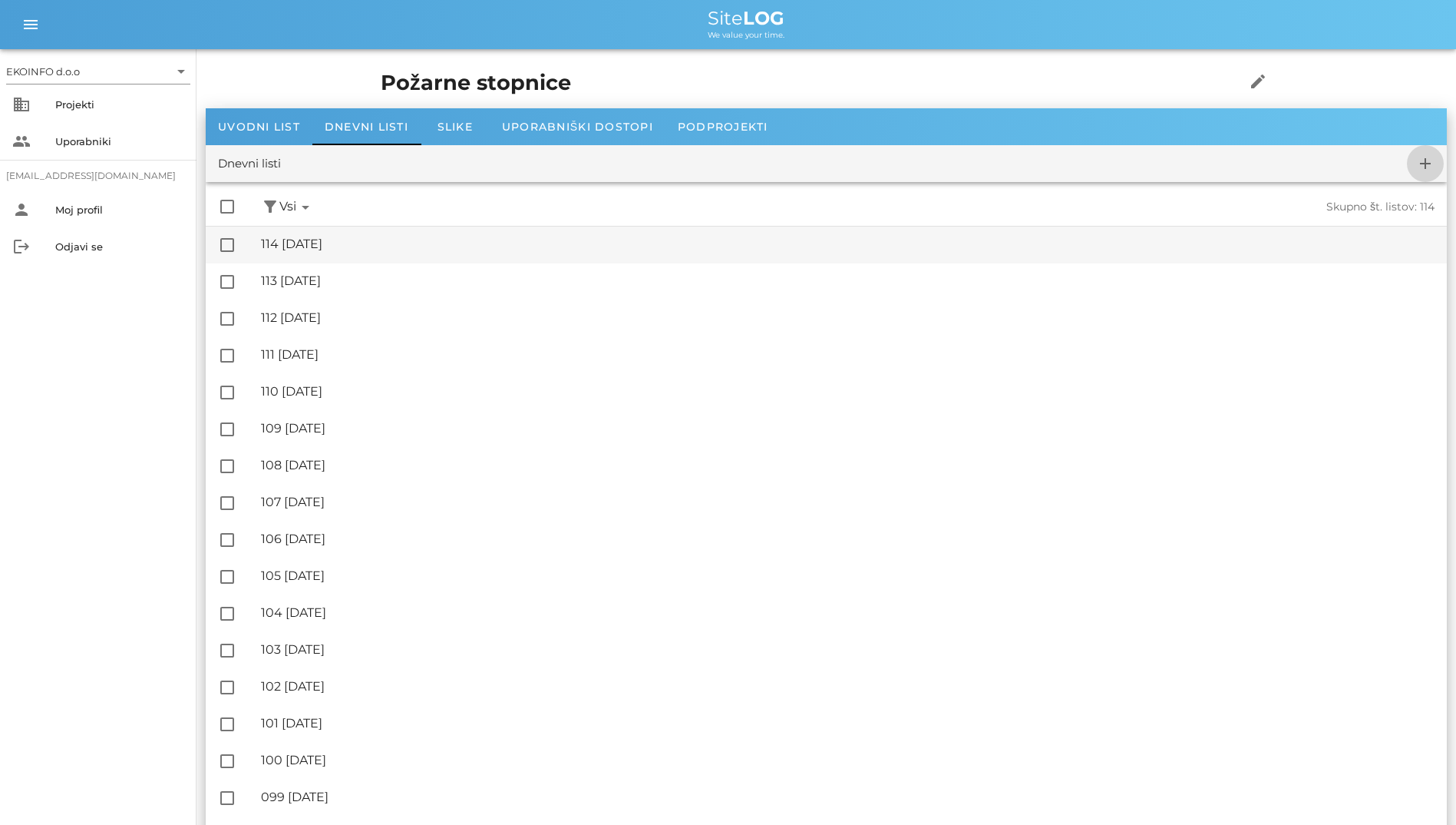
checkbox input "false"
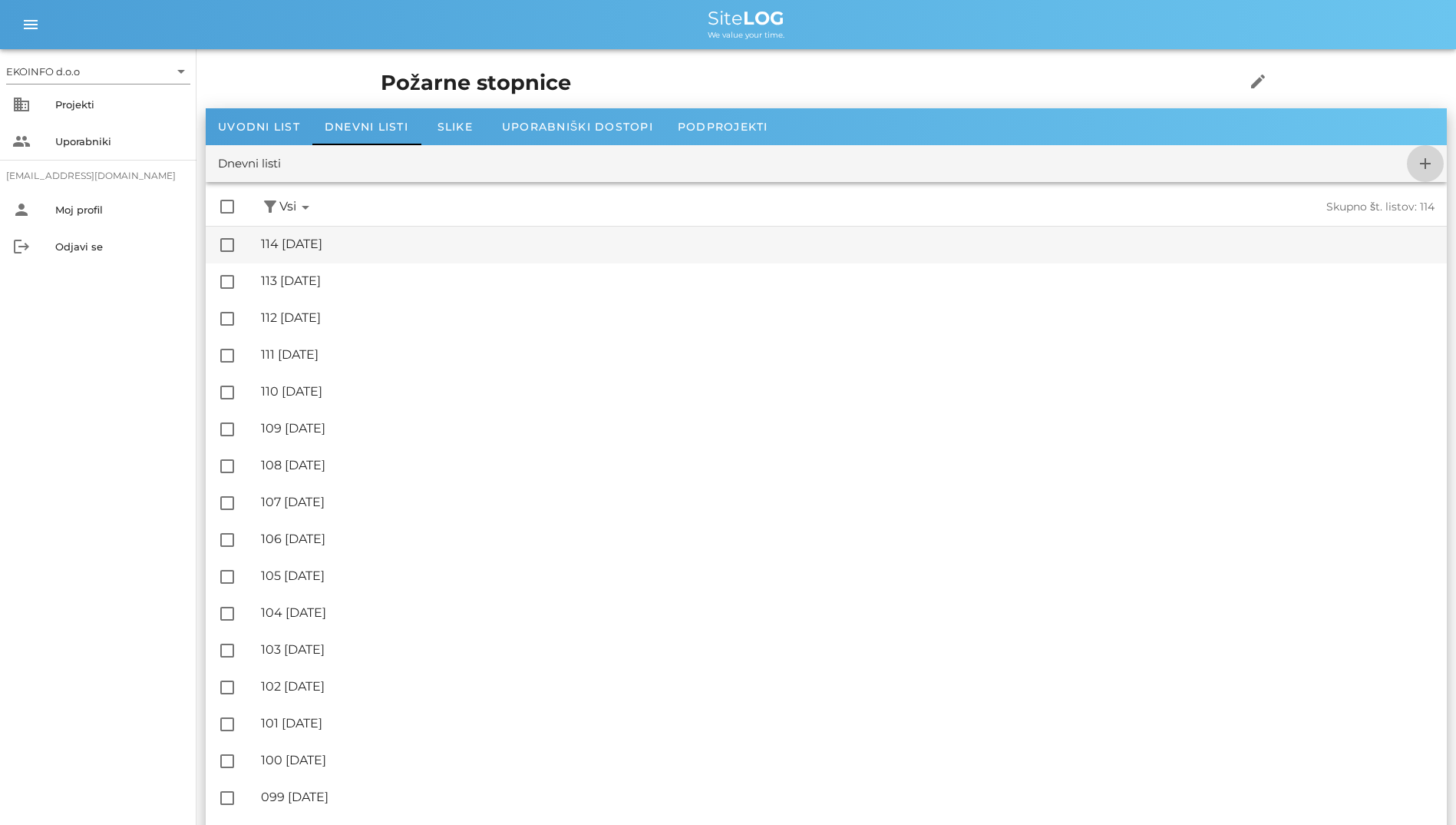
checkbox input "false"
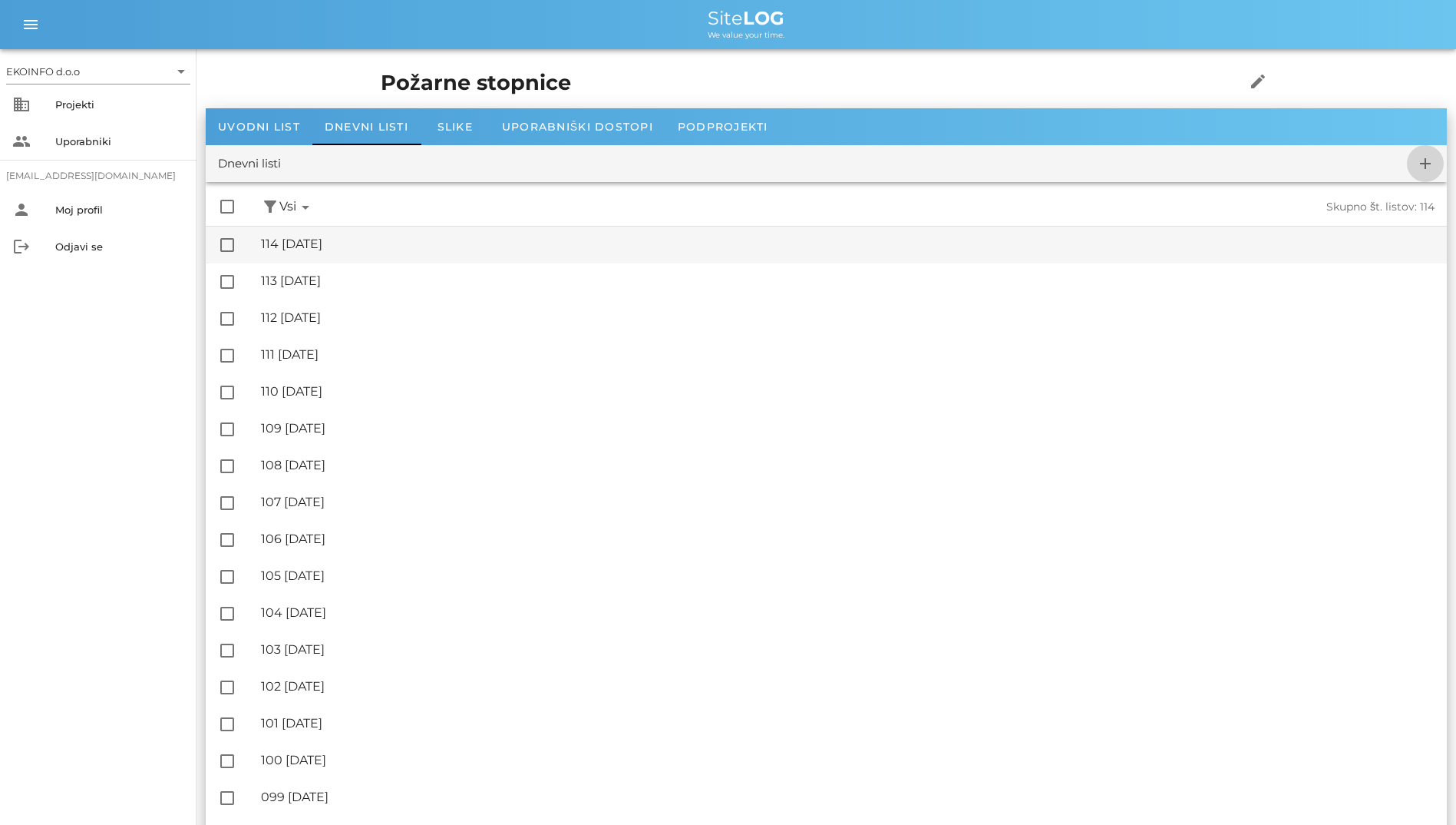
checkbox input "false"
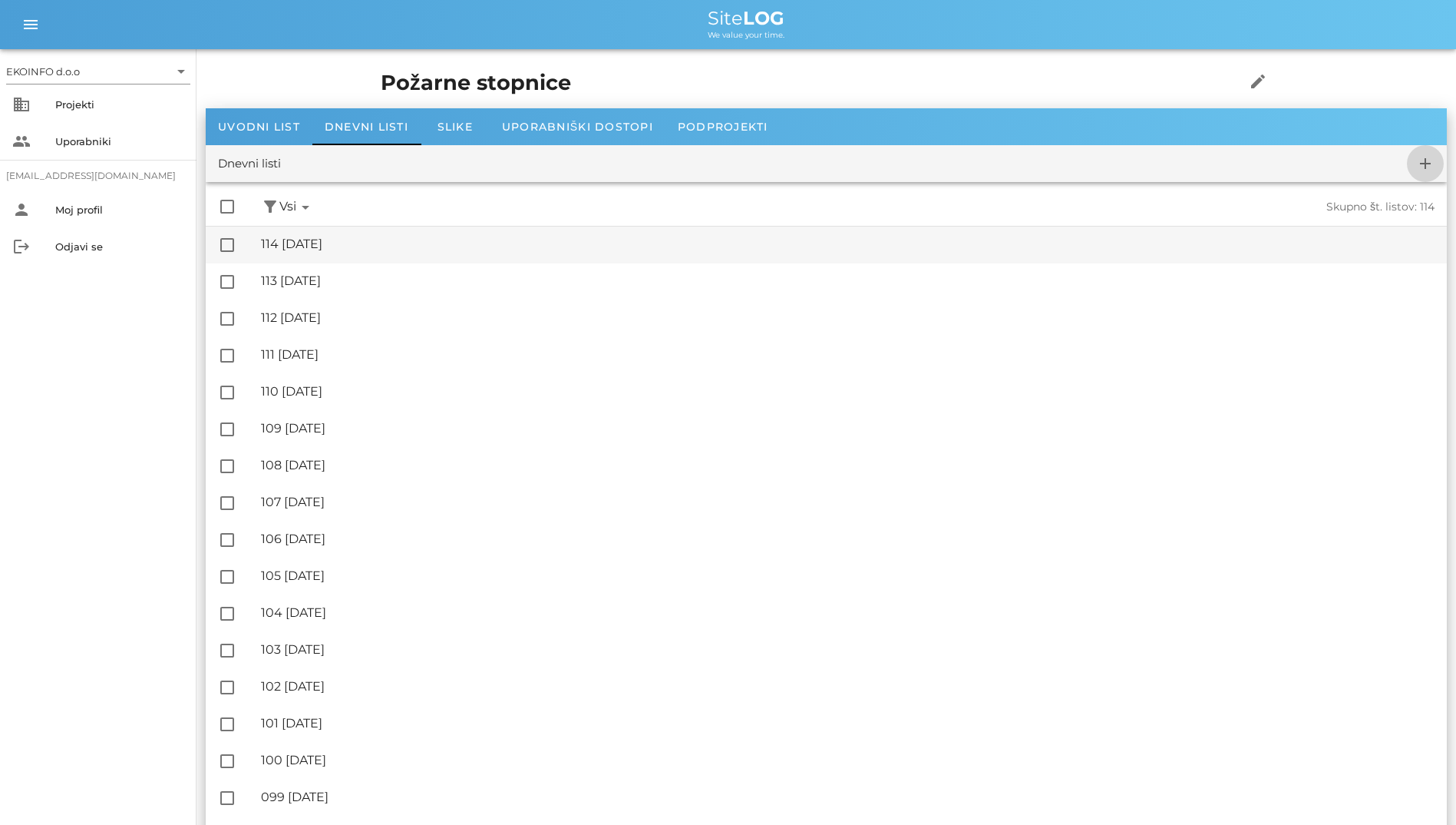
checkbox input "false"
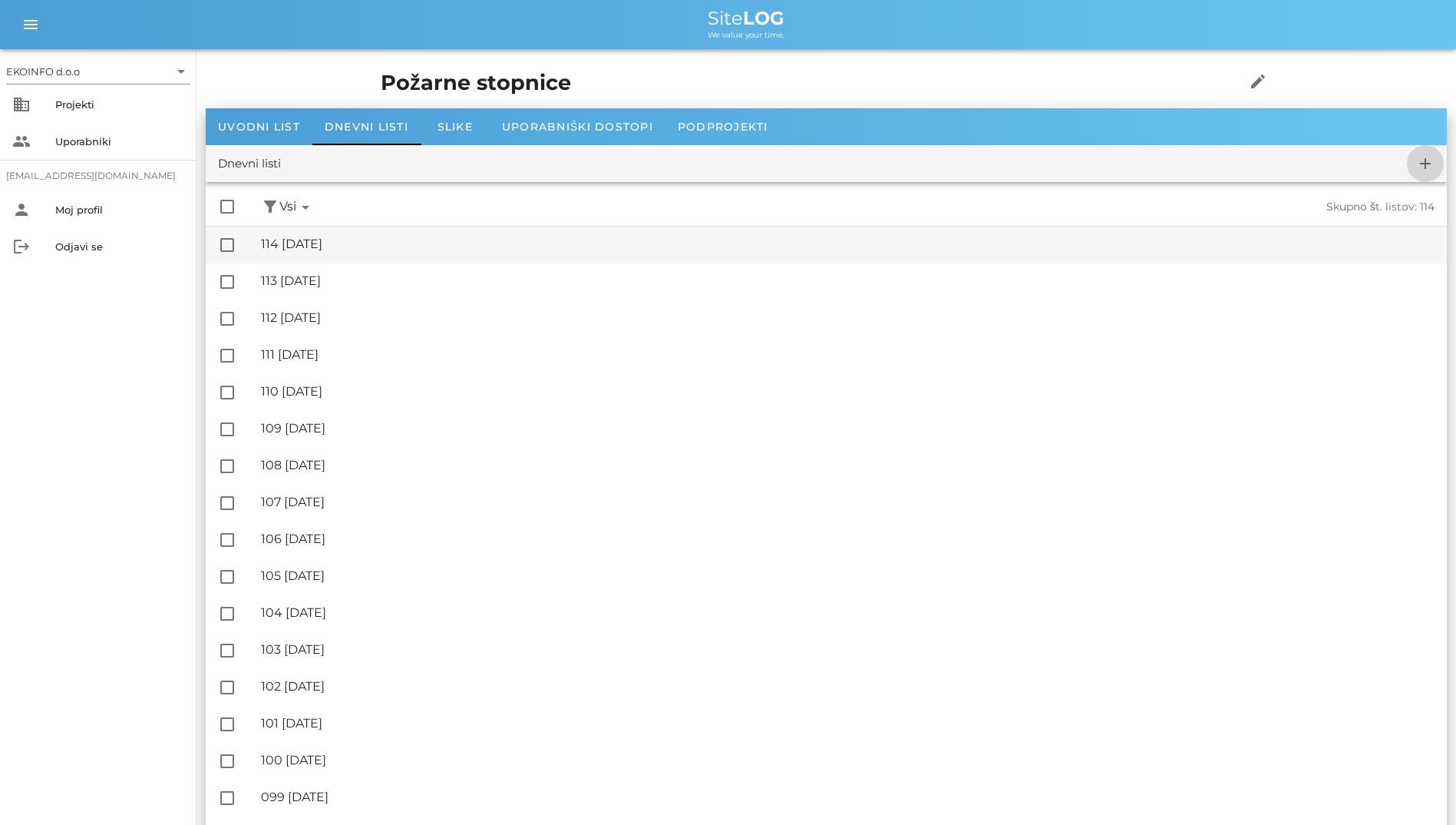
checkbox input "false"
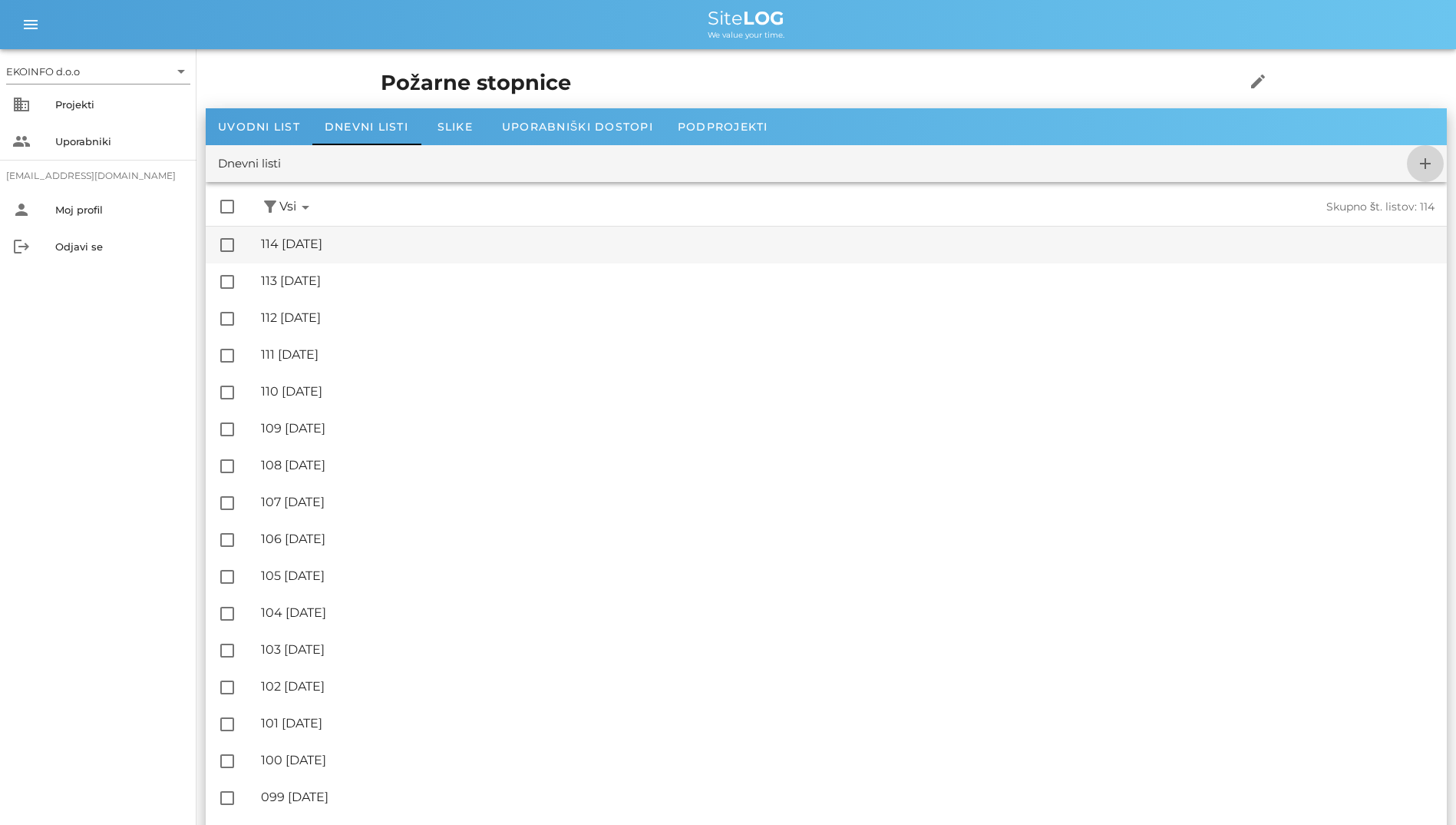
checkbox input "false"
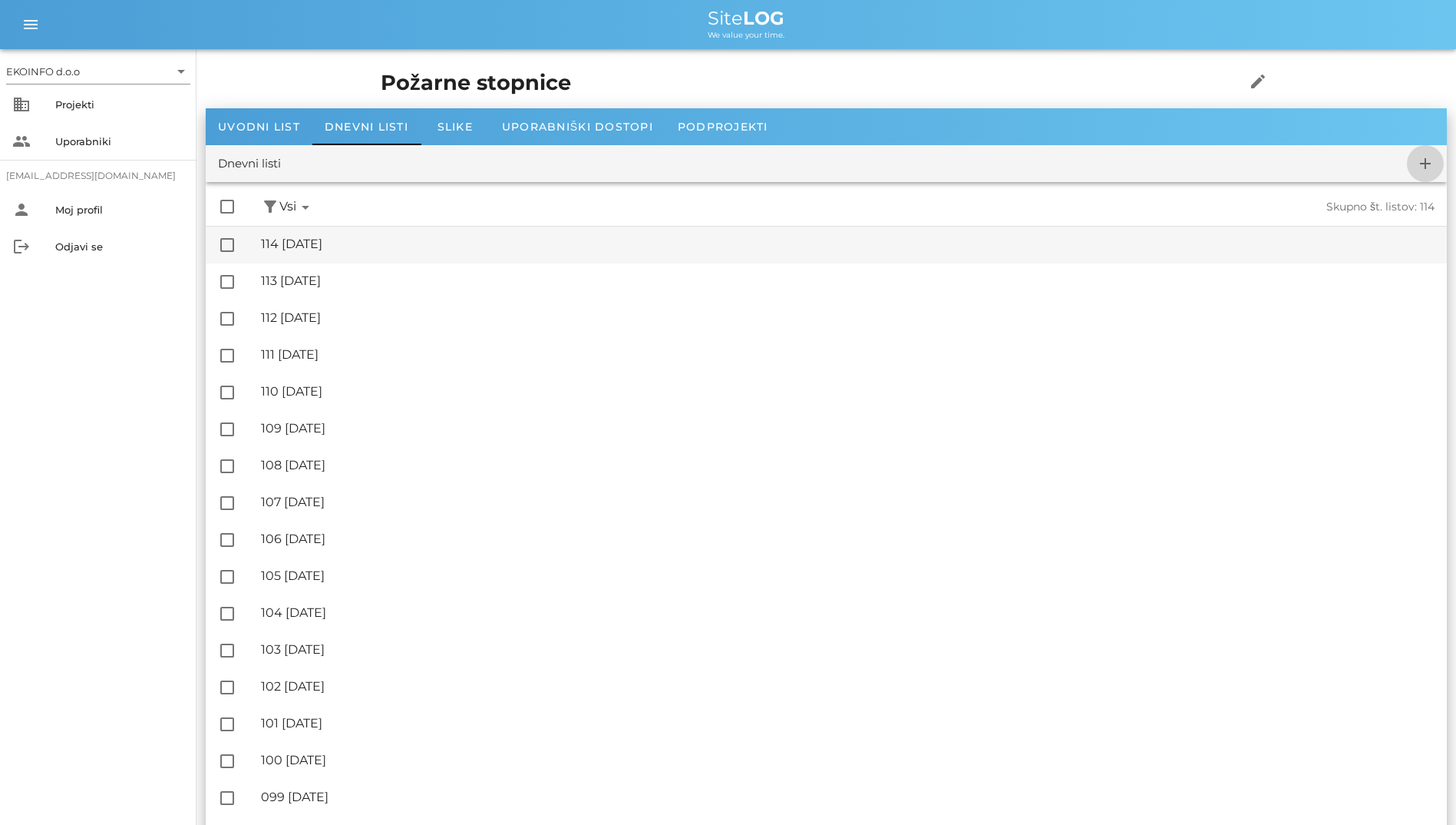
checkbox input "false"
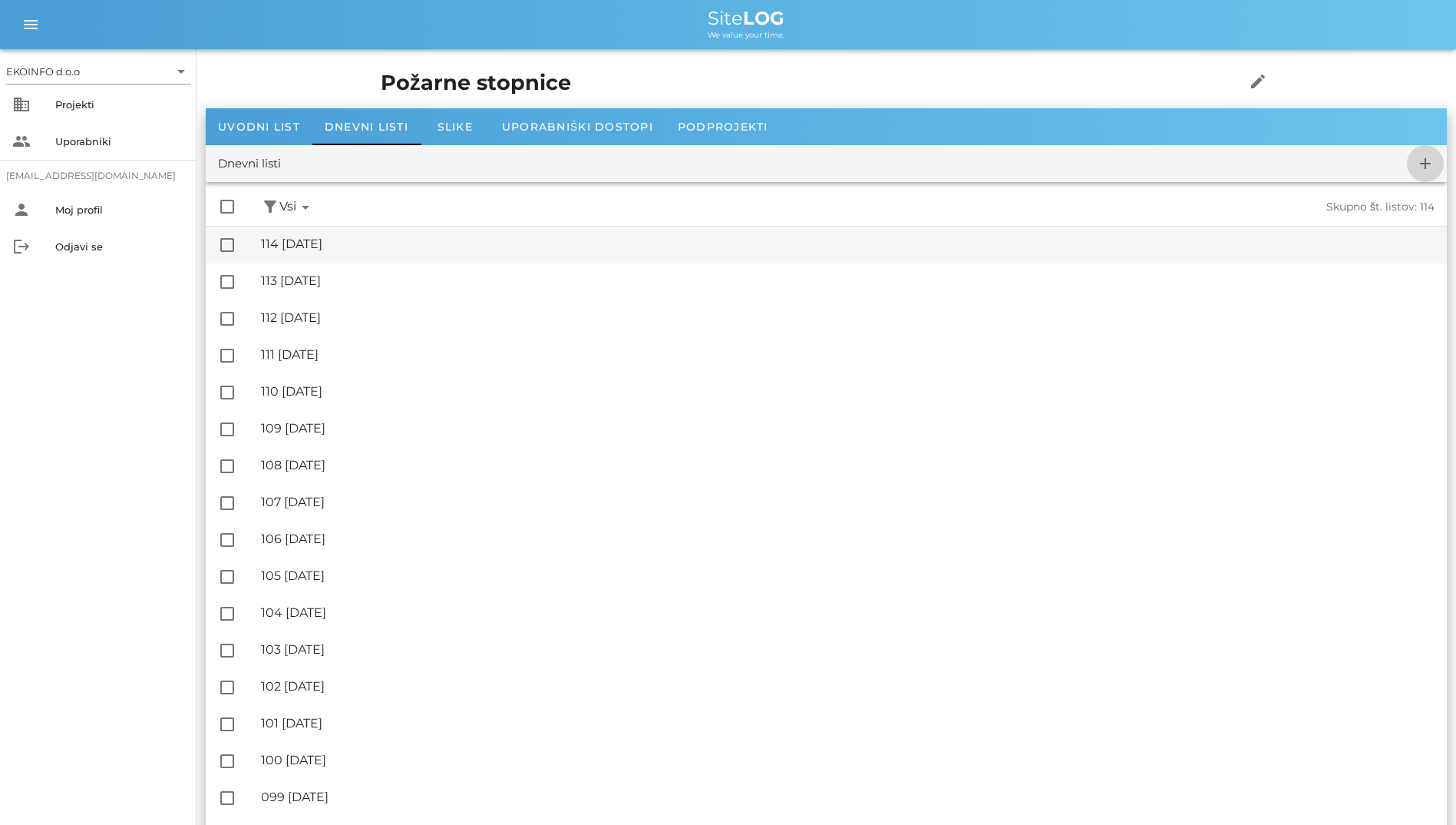
checkbox input "false"
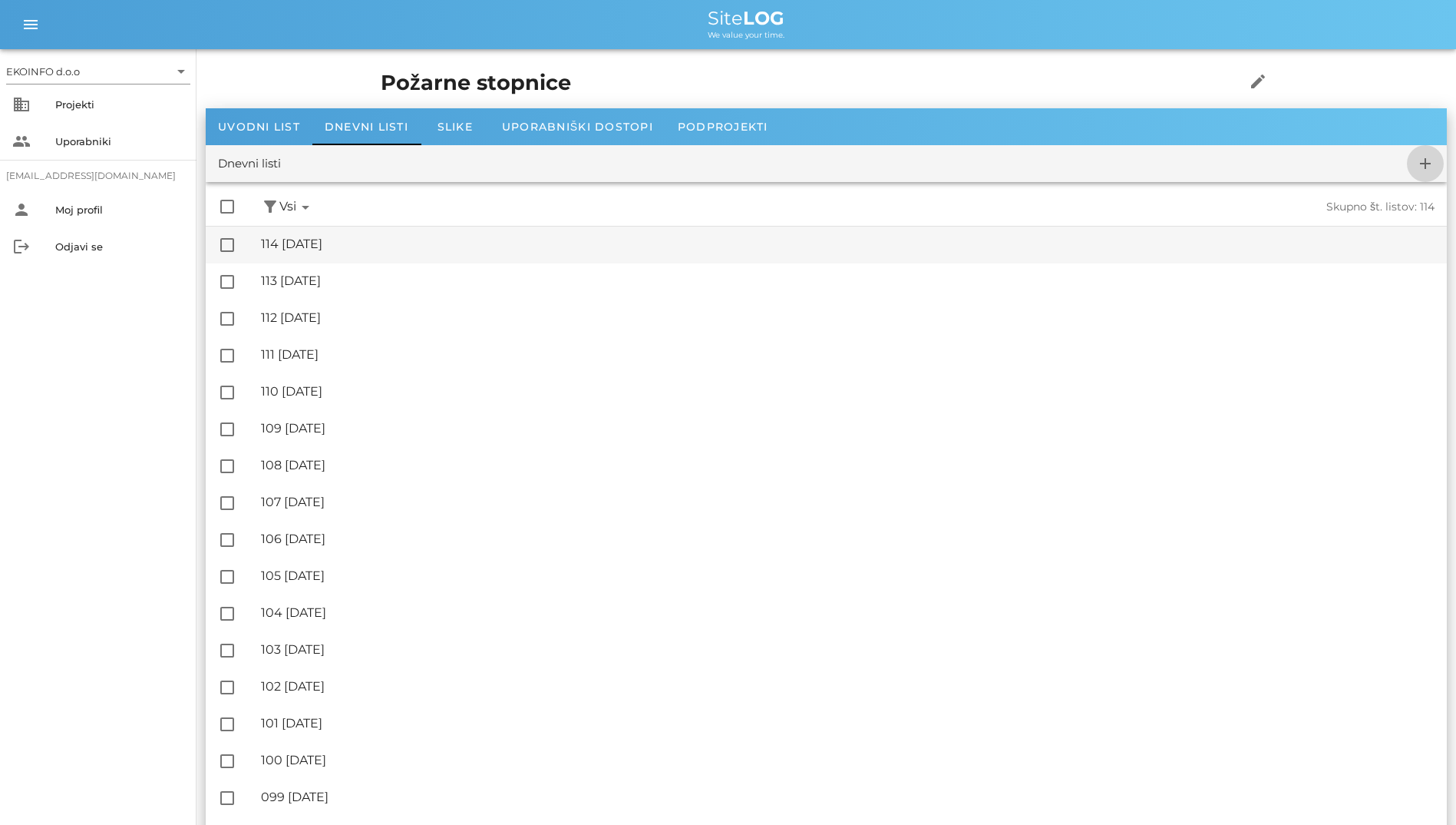
checkbox input "false"
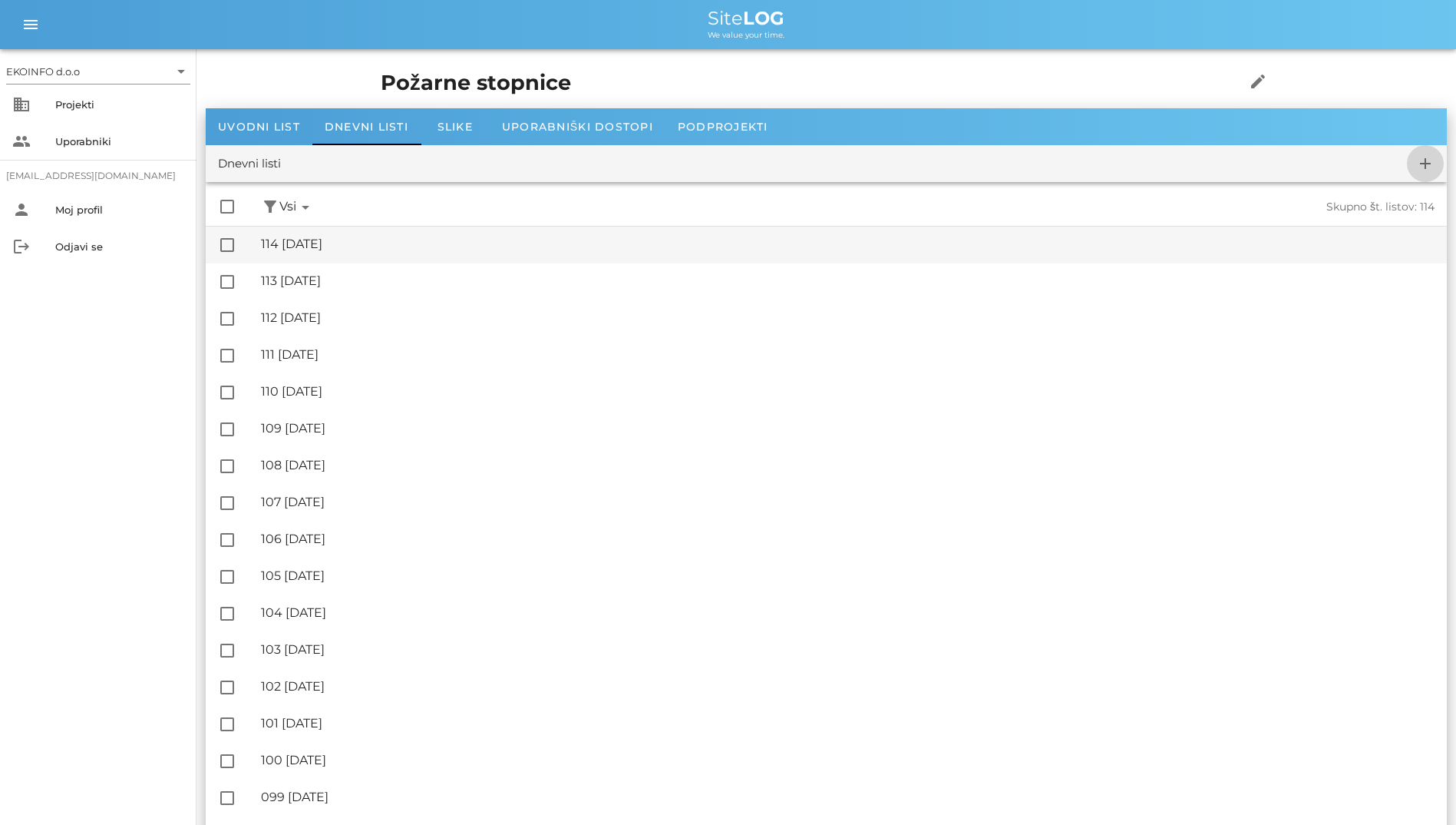
checkbox input "false"
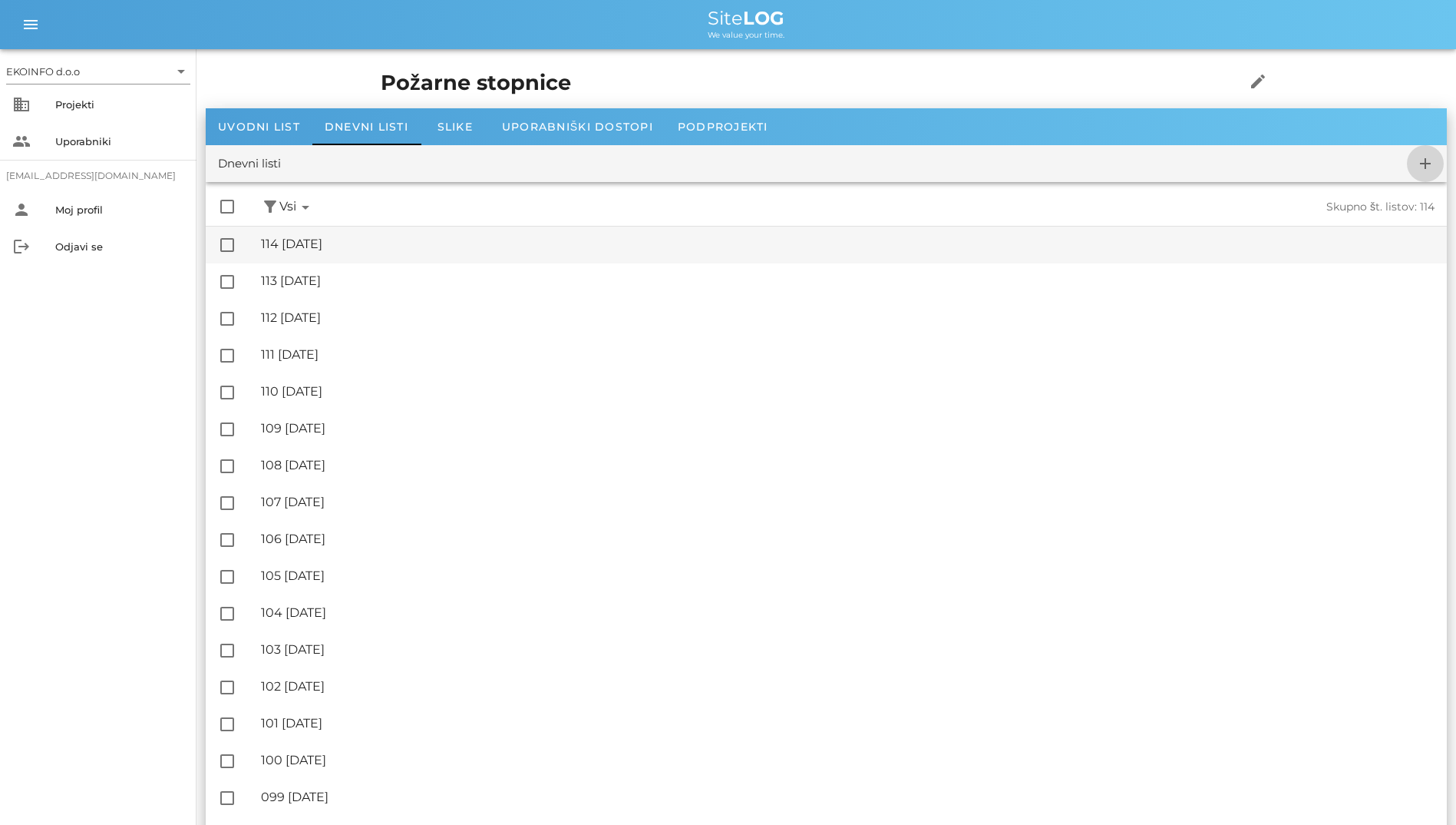
checkbox input "false"
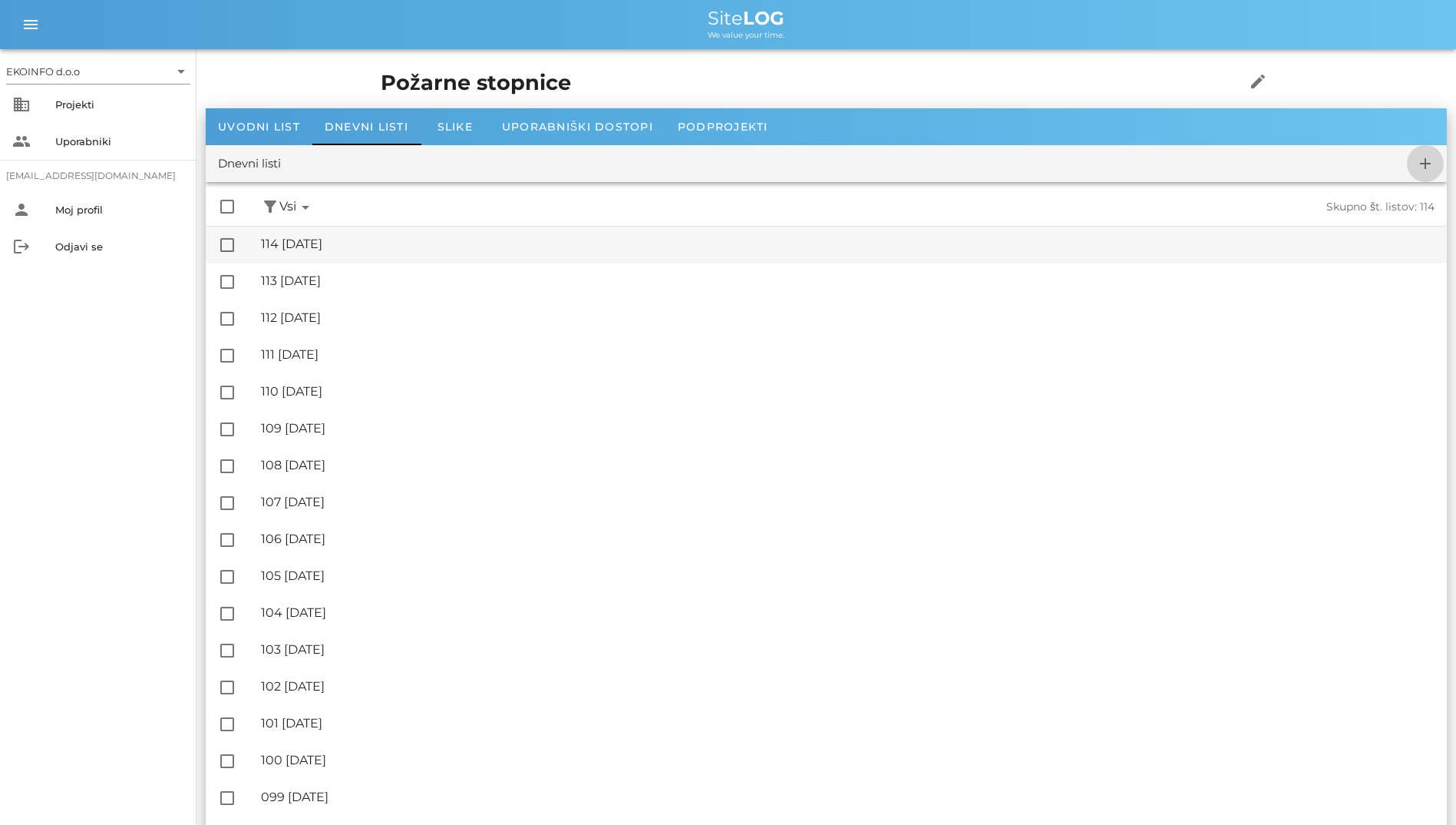
checkbox input "false"
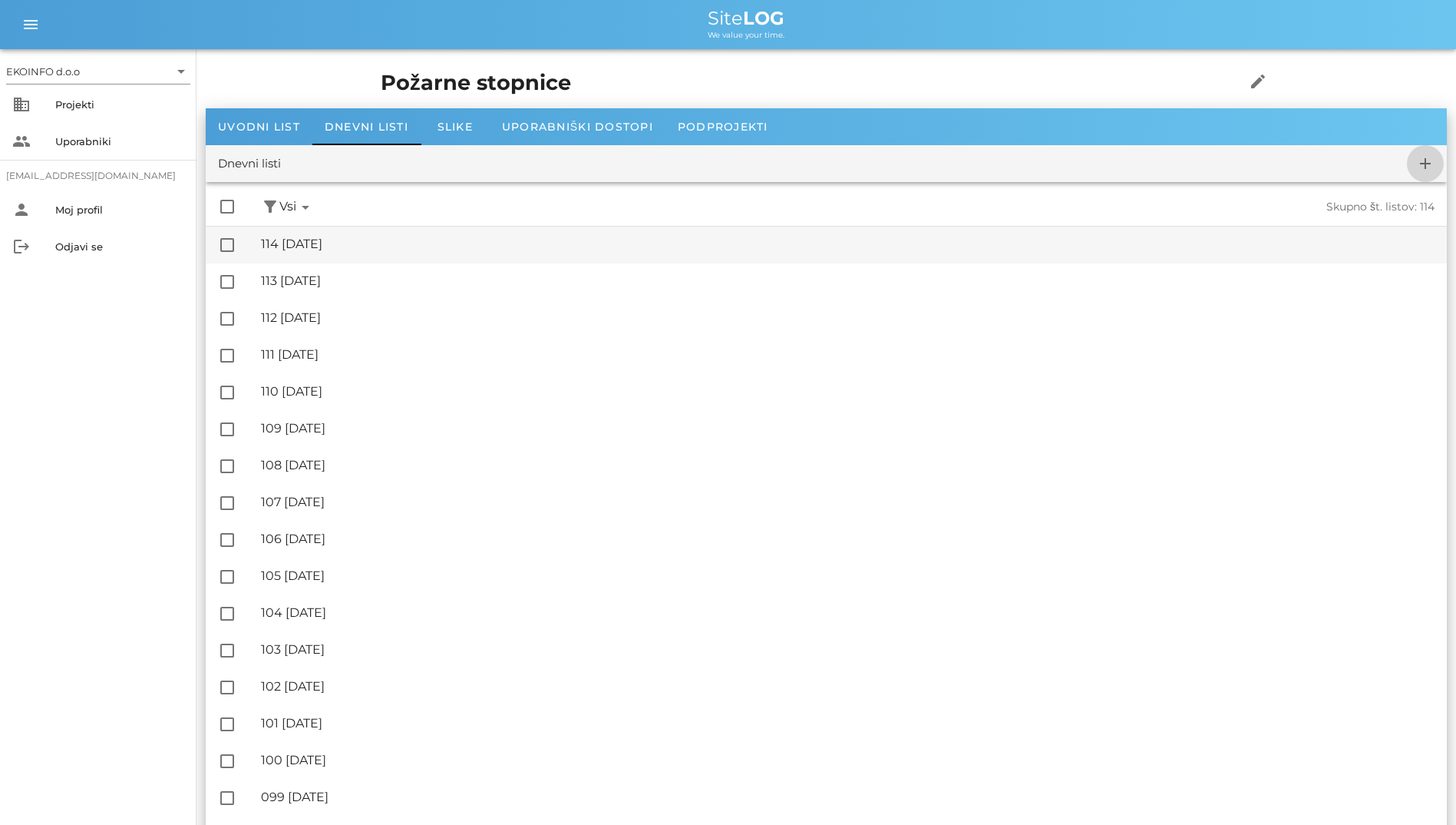
checkbox input "false"
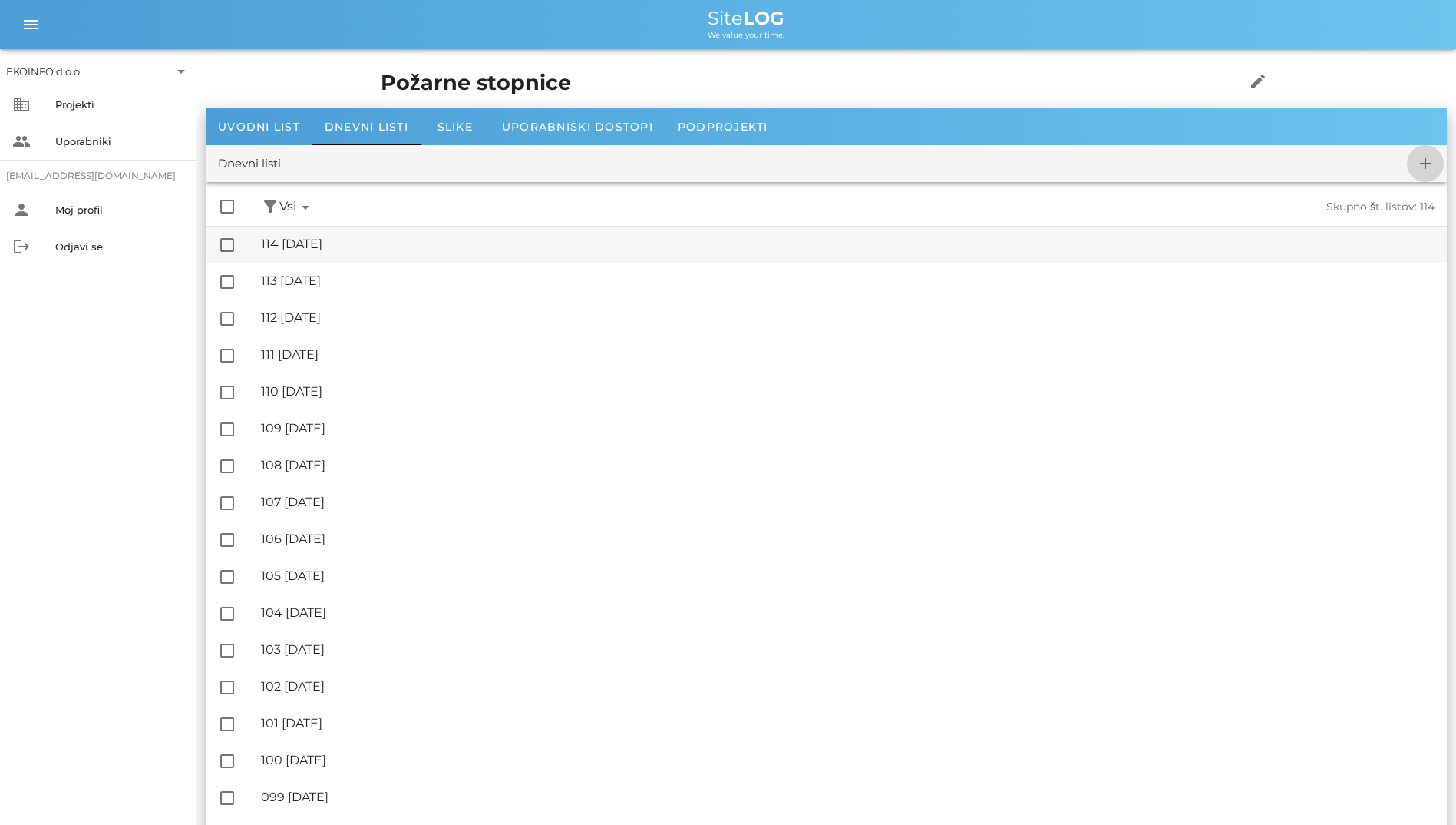
checkbox input "false"
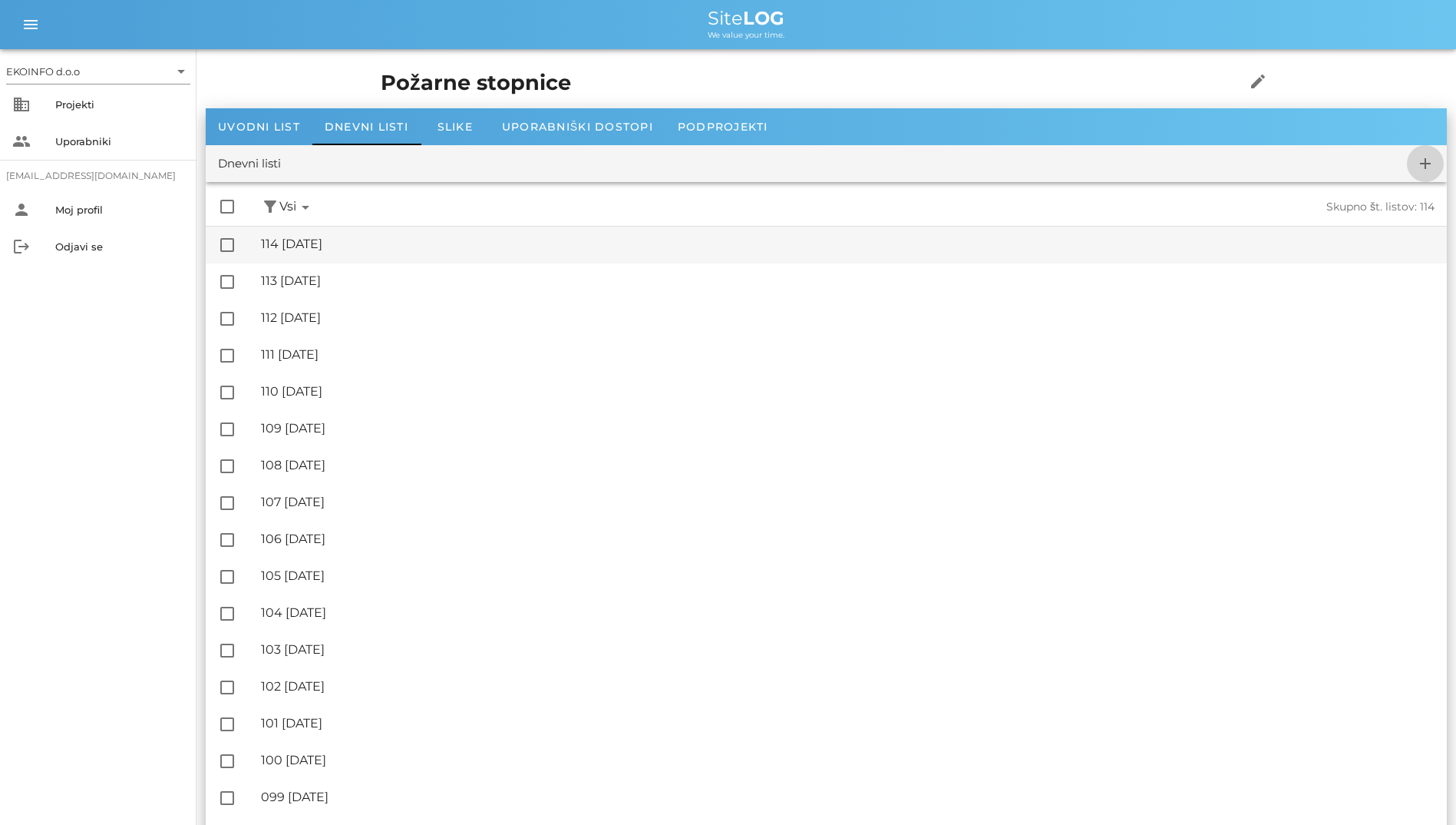
checkbox input "false"
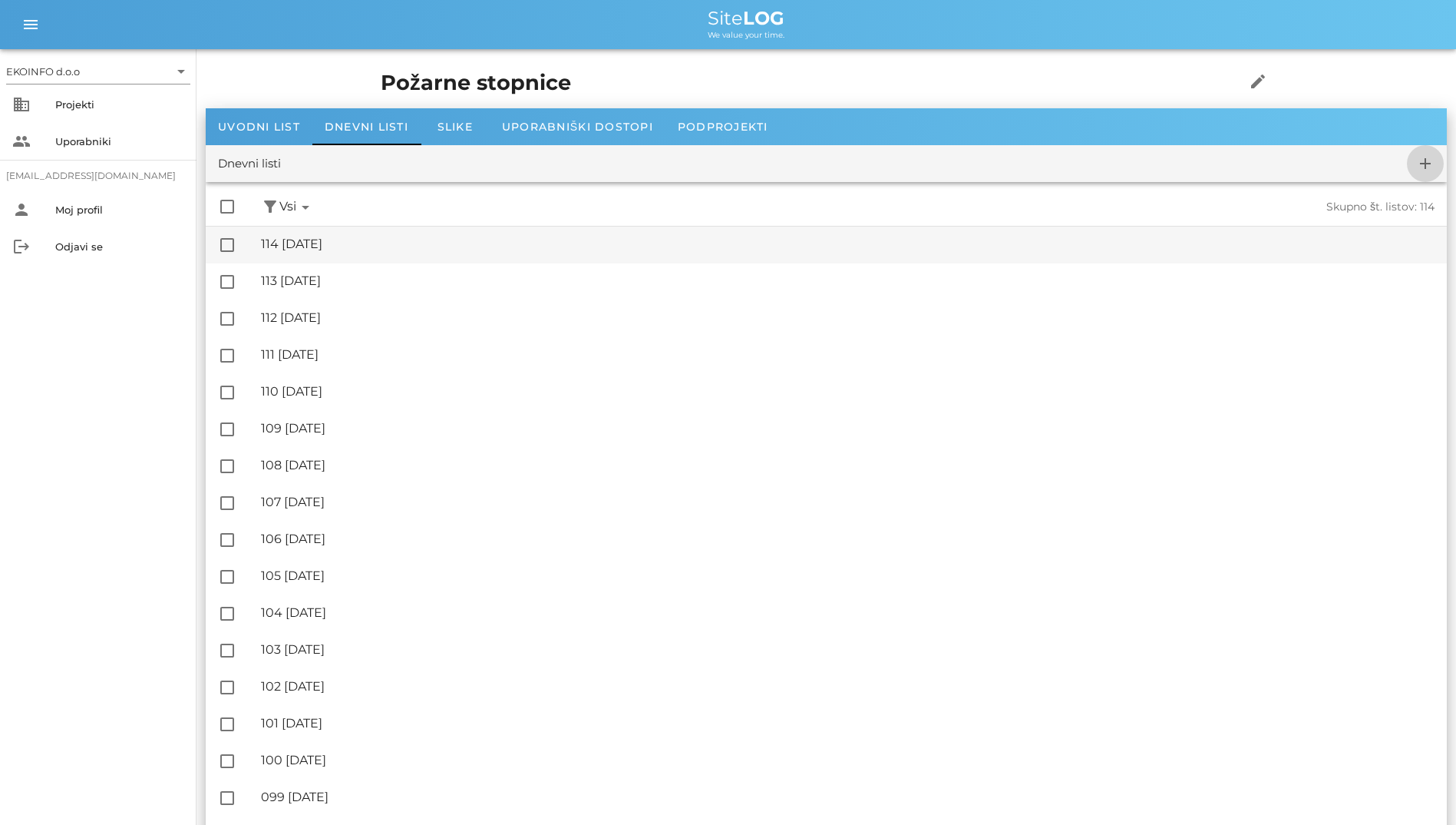
checkbox input "false"
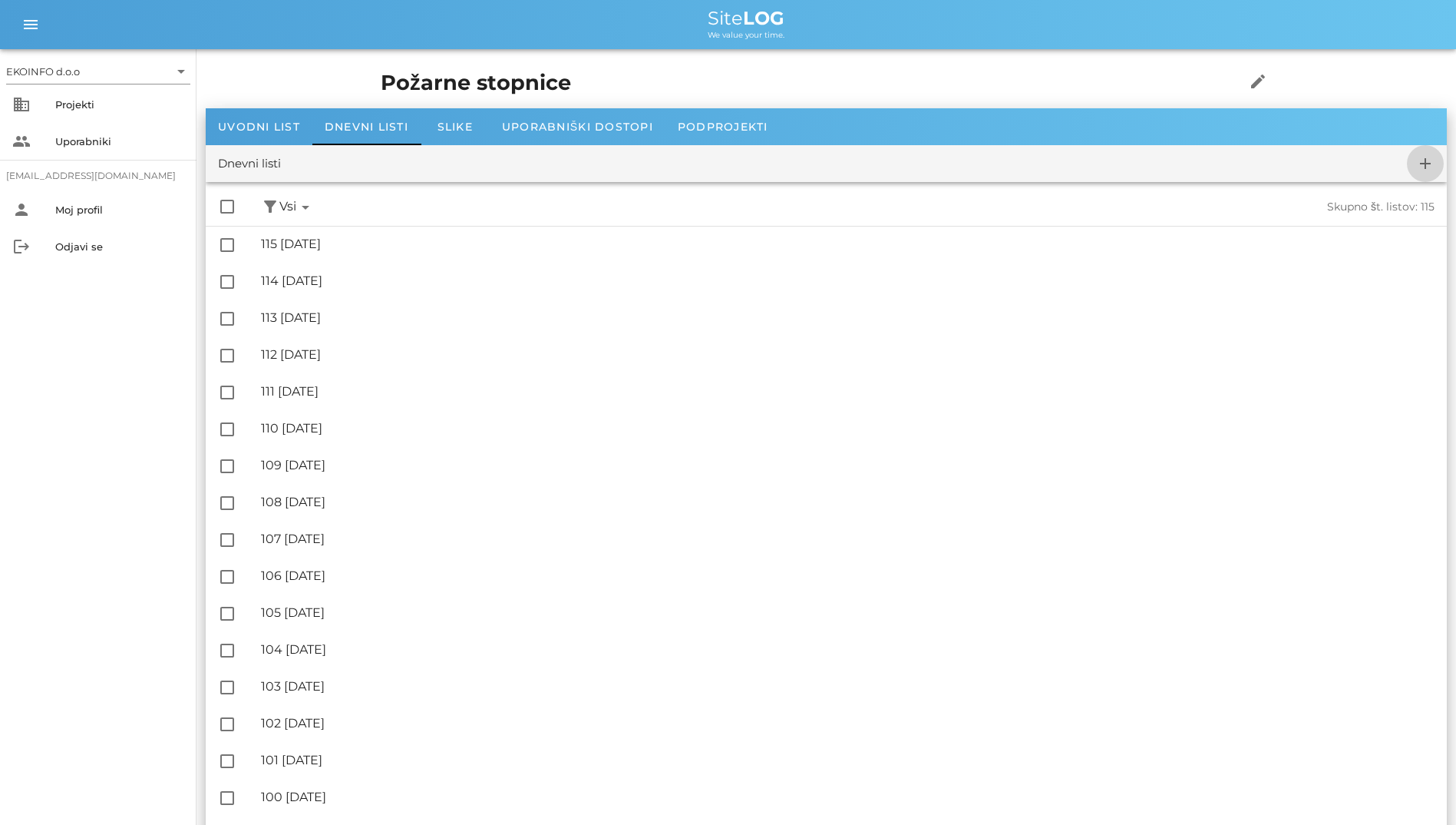
click at [945, 157] on span "add" at bounding box center [1426, 163] width 37 height 19
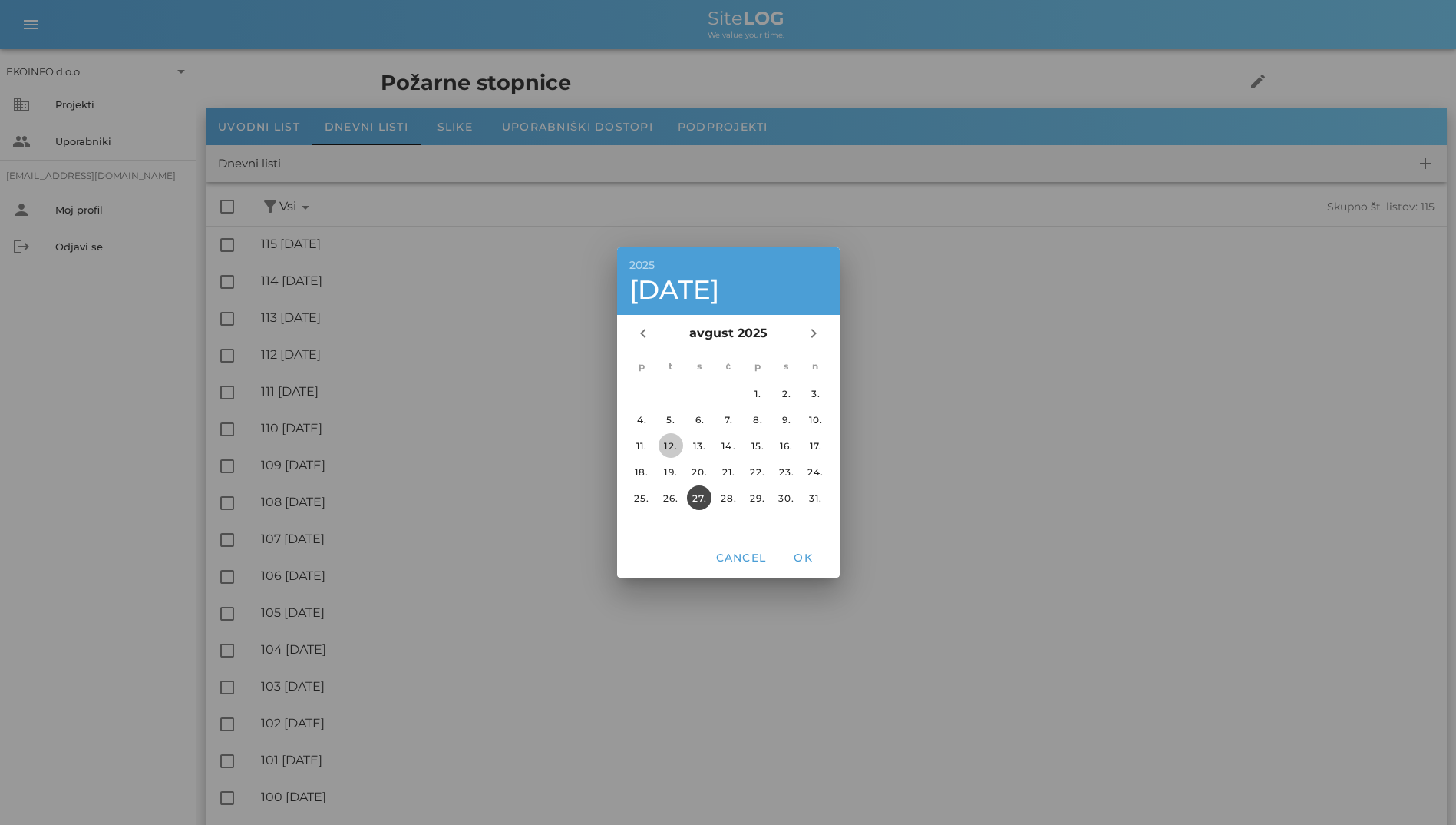
click at [674, 444] on div "12." at bounding box center [669, 446] width 24 height 12
click at [792, 557] on span "OK" at bounding box center [803, 557] width 37 height 14
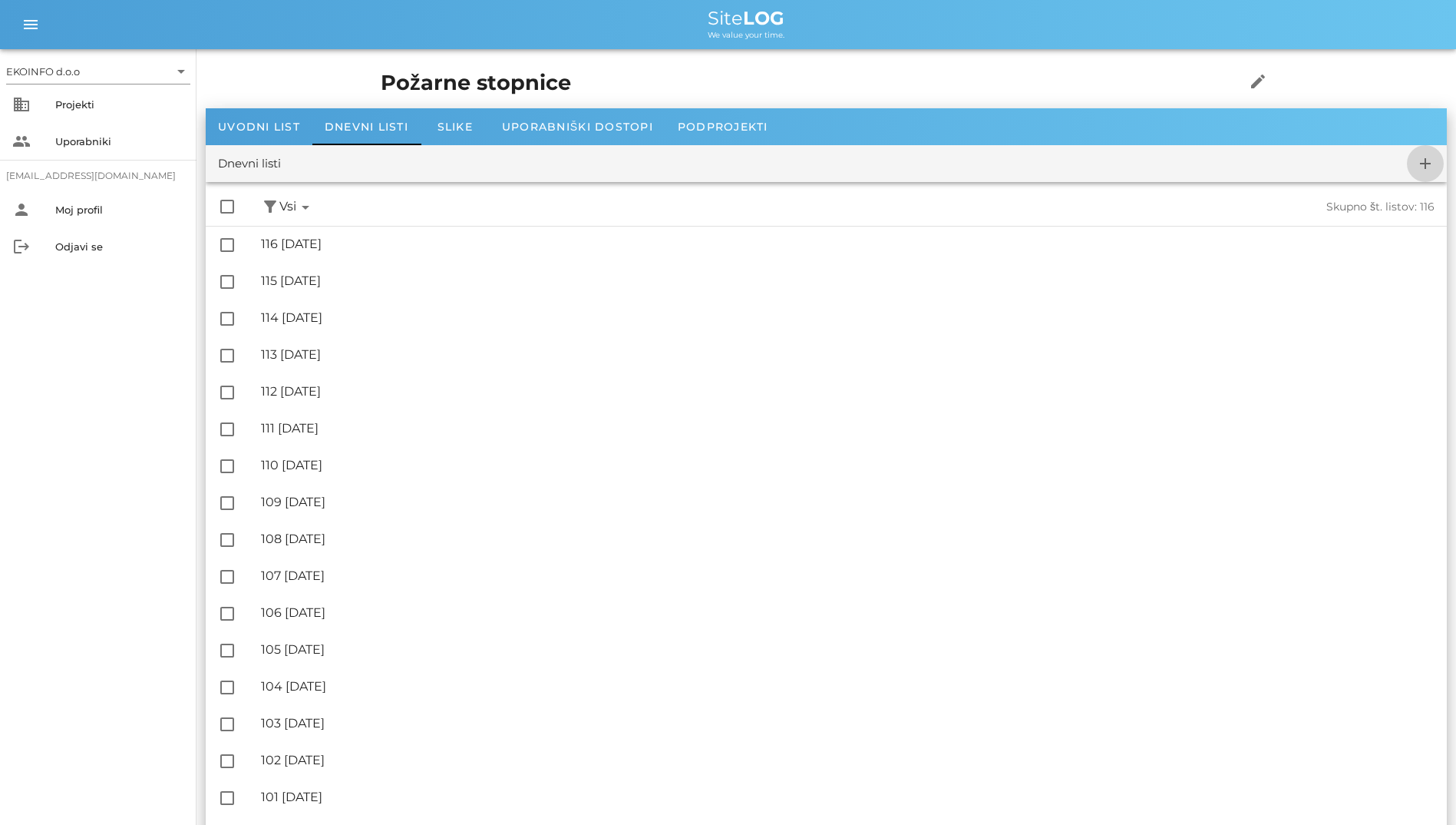
click at [945, 156] on icon "add" at bounding box center [1426, 163] width 19 height 19
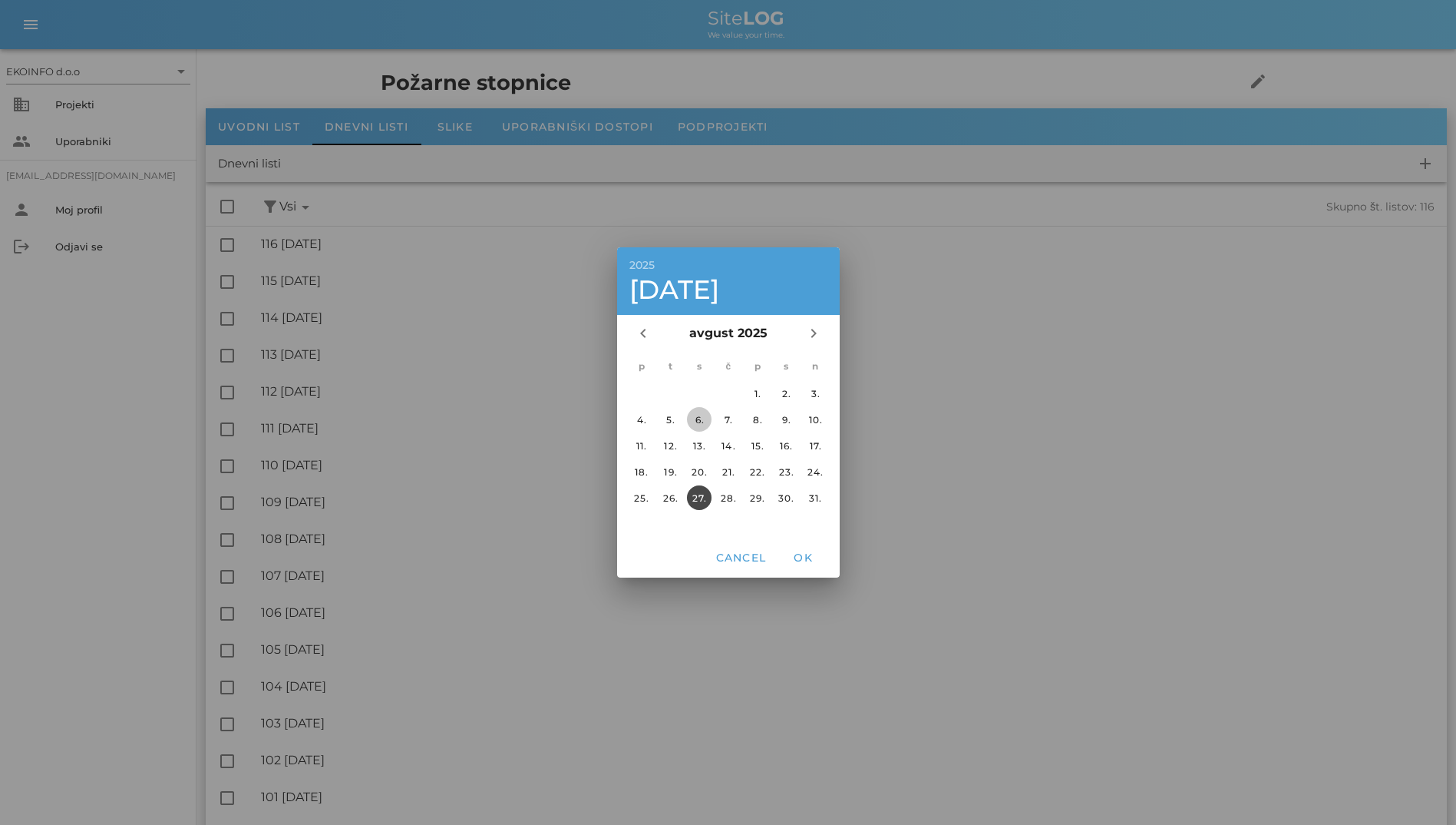
click at [705, 424] on div "6." at bounding box center [699, 420] width 24 height 12
click at [698, 446] on div "13." at bounding box center [699, 446] width 24 height 12
click at [798, 564] on button "OK" at bounding box center [803, 557] width 49 height 27
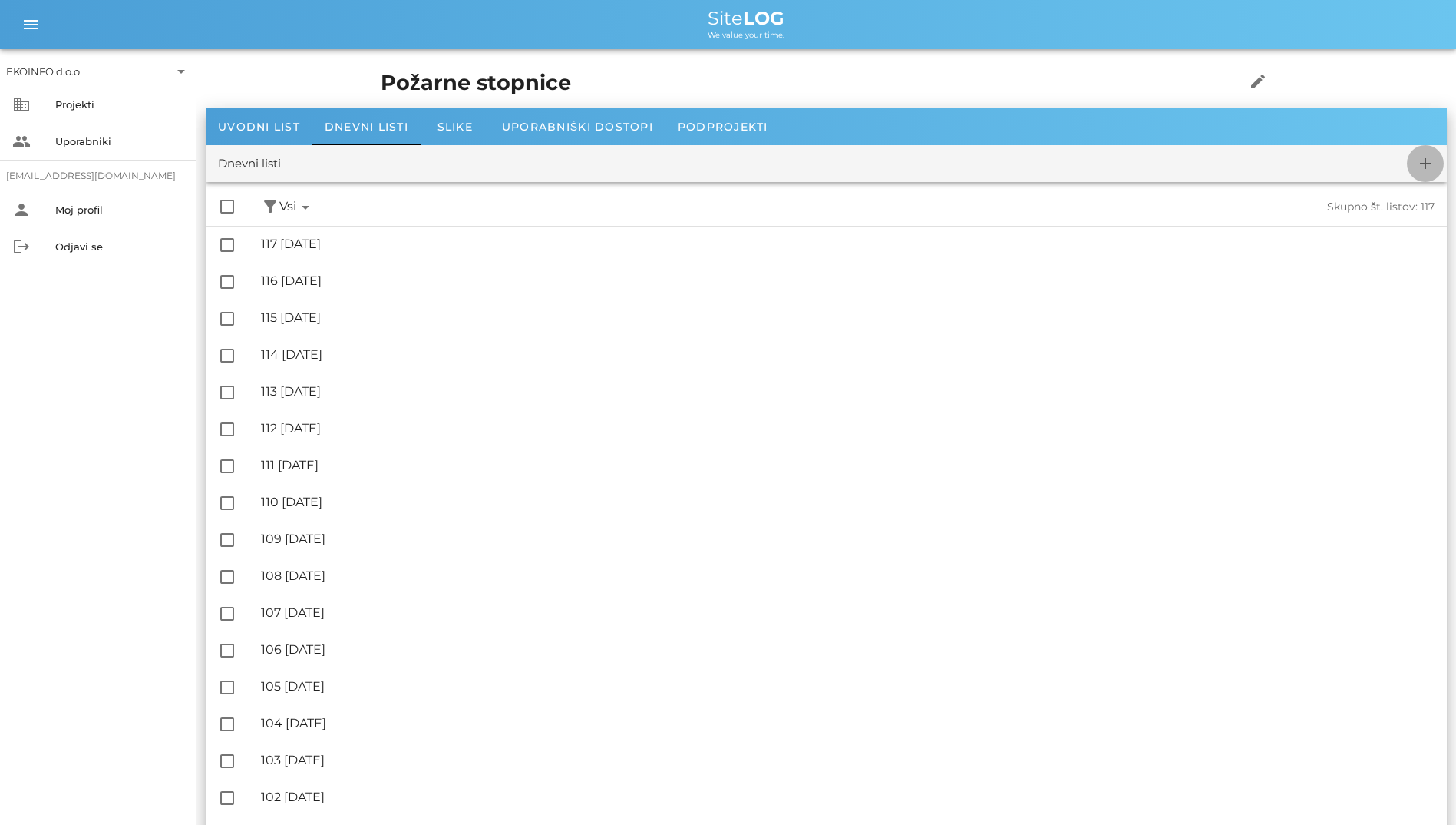
click at [945, 163] on icon "add" at bounding box center [1426, 163] width 19 height 19
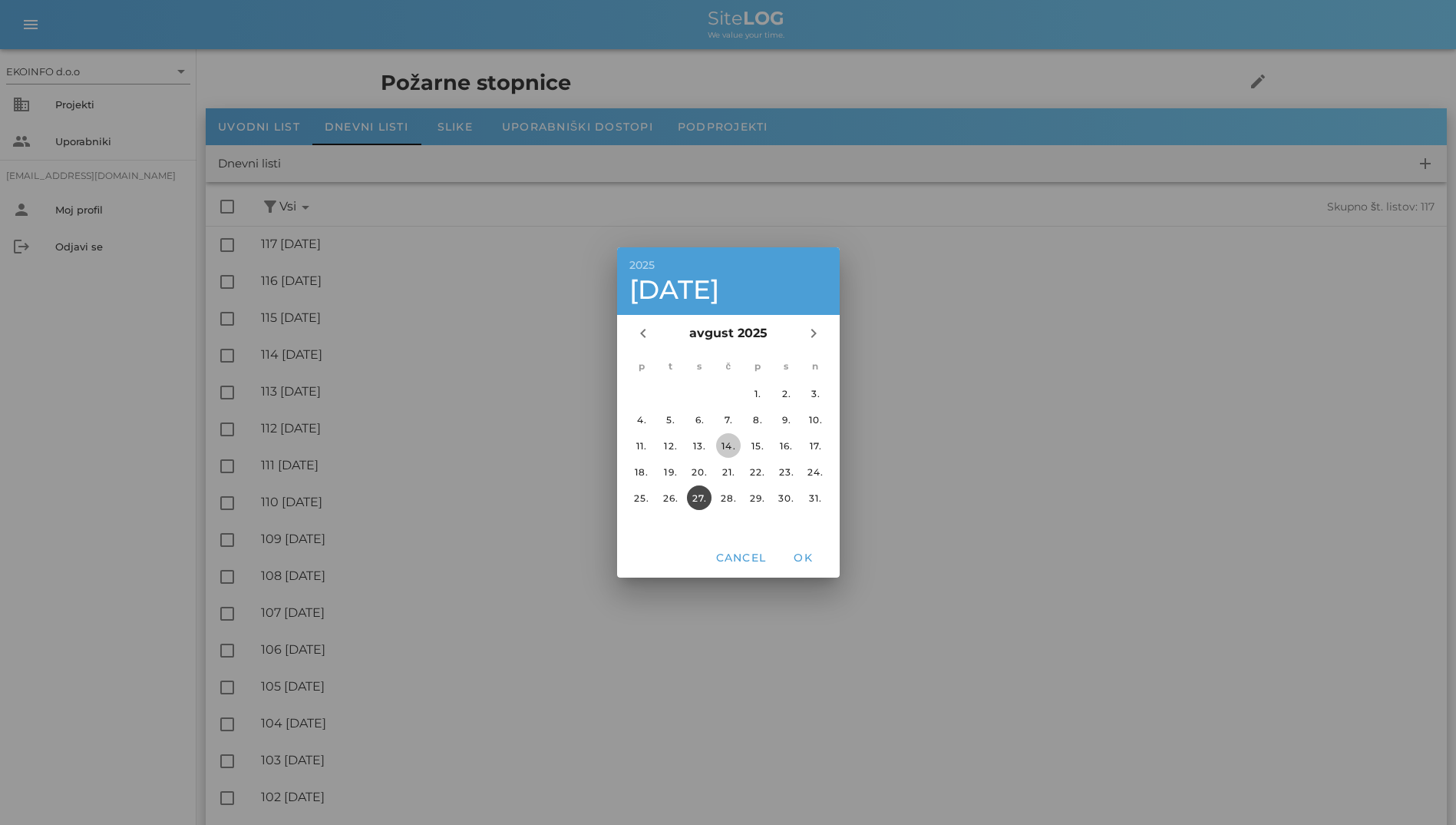
click at [726, 448] on div "14." at bounding box center [727, 446] width 24 height 12
click at [794, 542] on div "Cancel OK" at bounding box center [729, 557] width 222 height 40
click at [801, 553] on span "OK" at bounding box center [803, 557] width 37 height 14
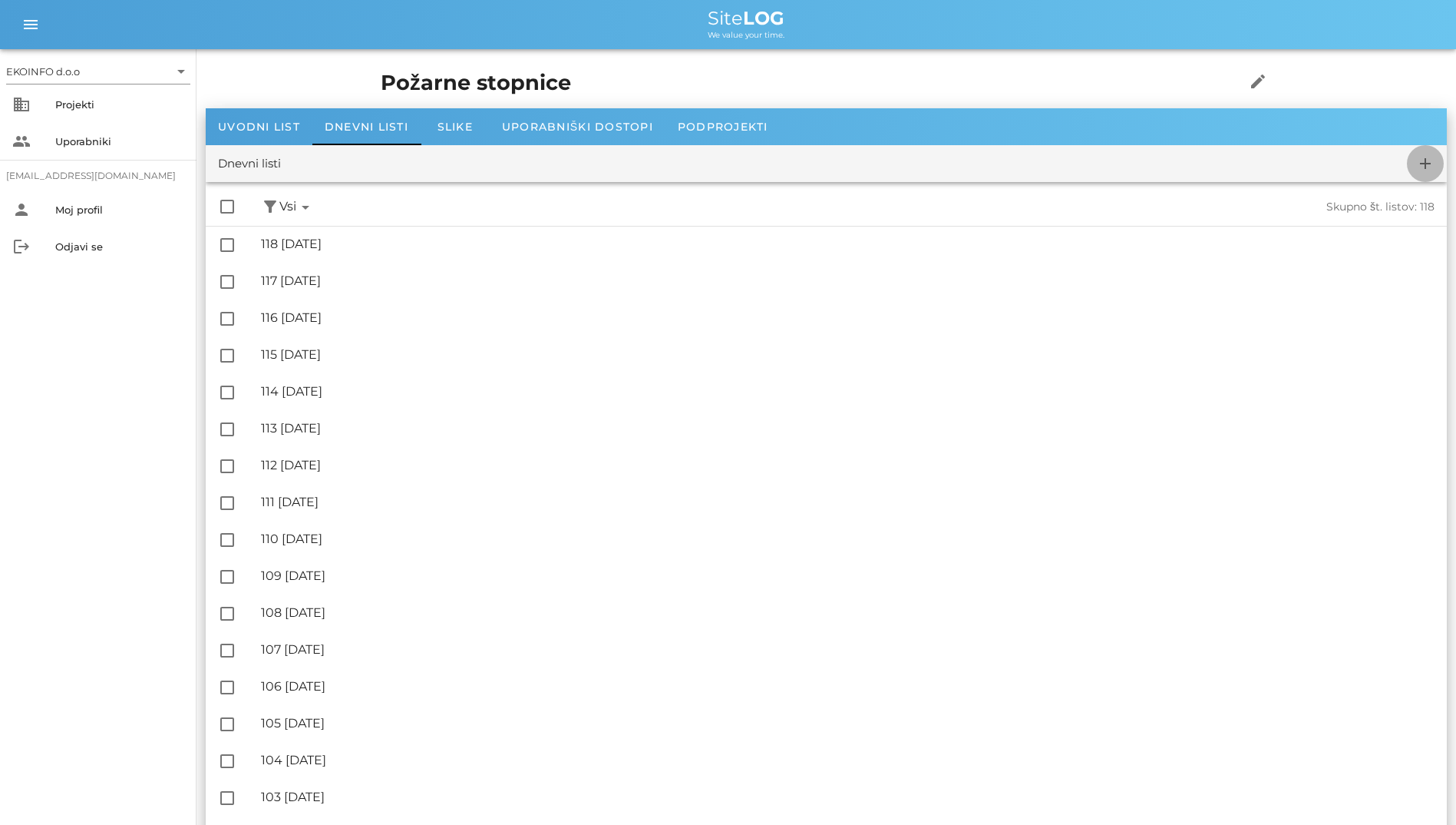
click at [945, 164] on icon "add" at bounding box center [1426, 163] width 19 height 19
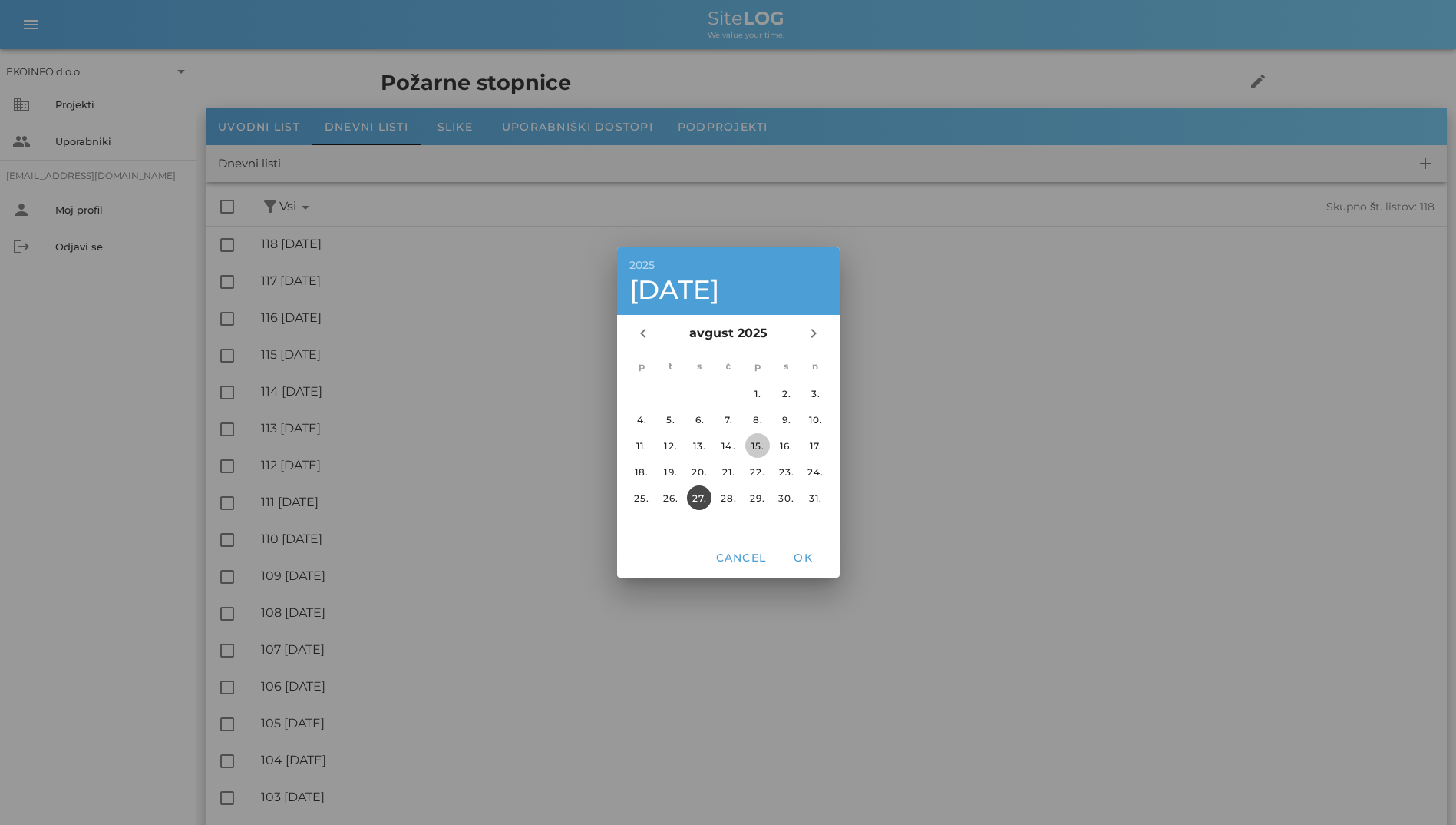
click at [748, 452] on button "15." at bounding box center [756, 445] width 24 height 24
click at [794, 557] on span "OK" at bounding box center [803, 557] width 37 height 14
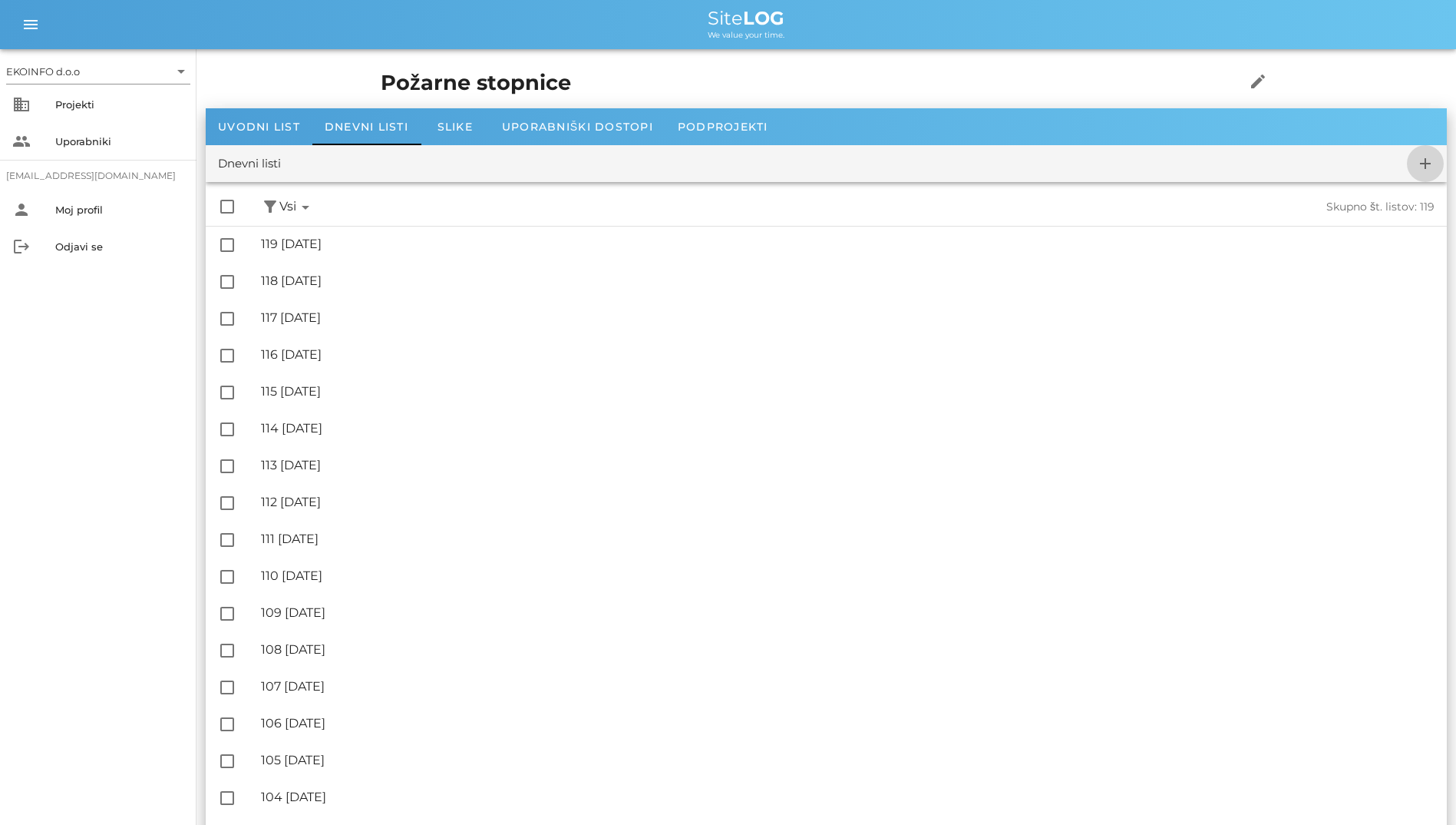
click at [945, 174] on button "add" at bounding box center [1426, 164] width 37 height 37
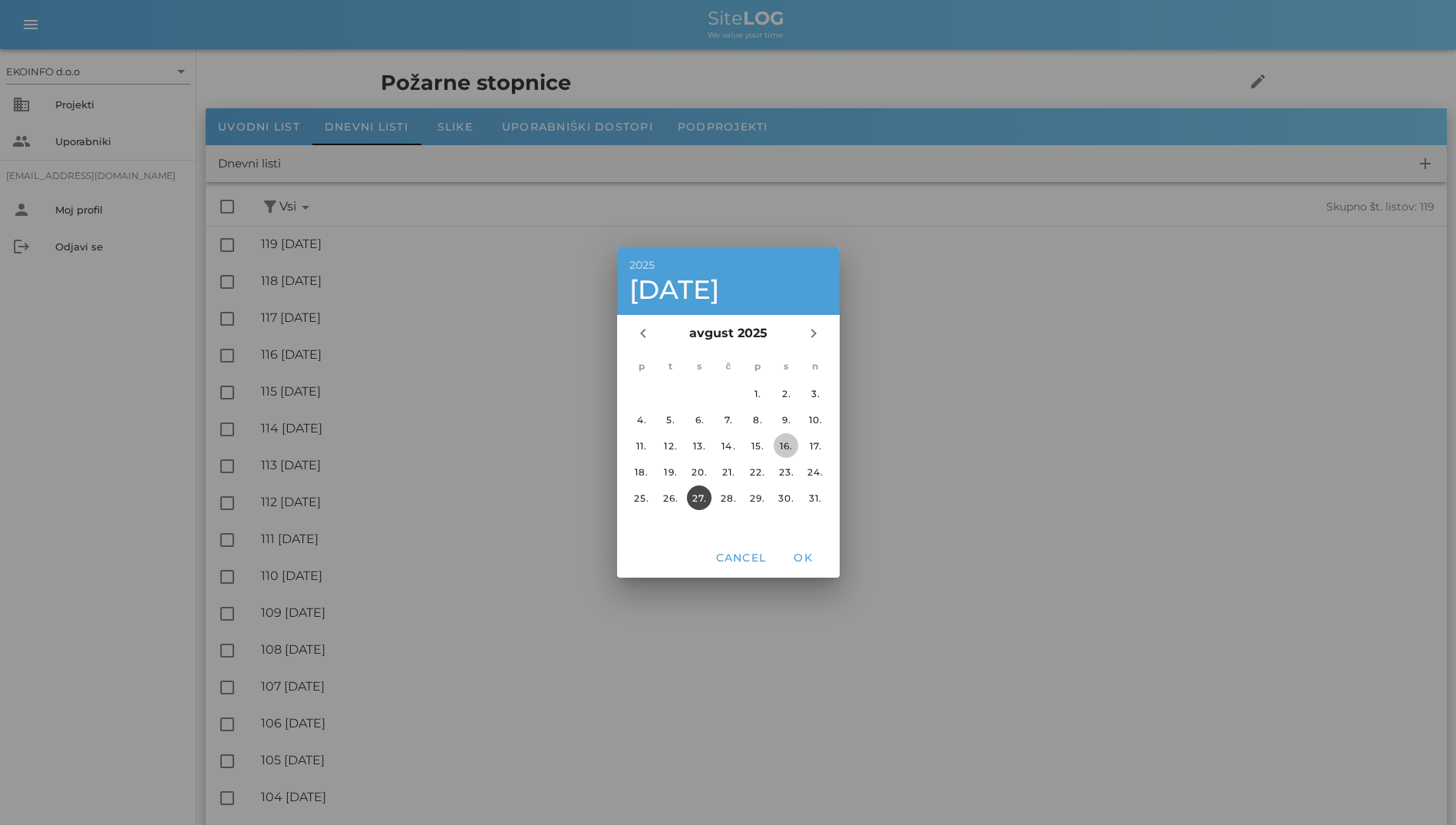
click at [792, 443] on div "16." at bounding box center [786, 446] width 24 height 12
click at [795, 553] on span "OK" at bounding box center [803, 557] width 37 height 14
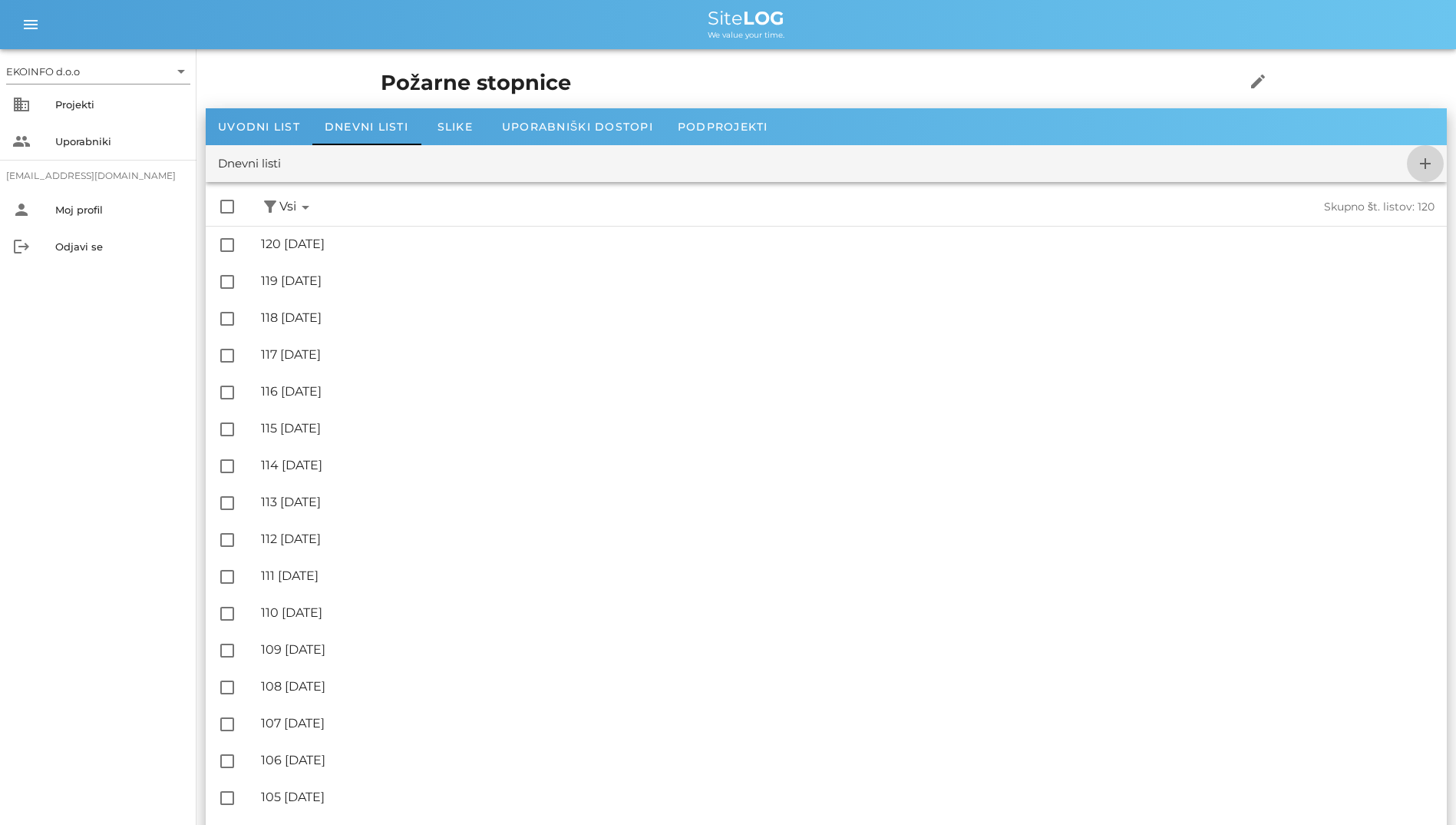
click at [945, 160] on icon "add" at bounding box center [1426, 163] width 19 height 19
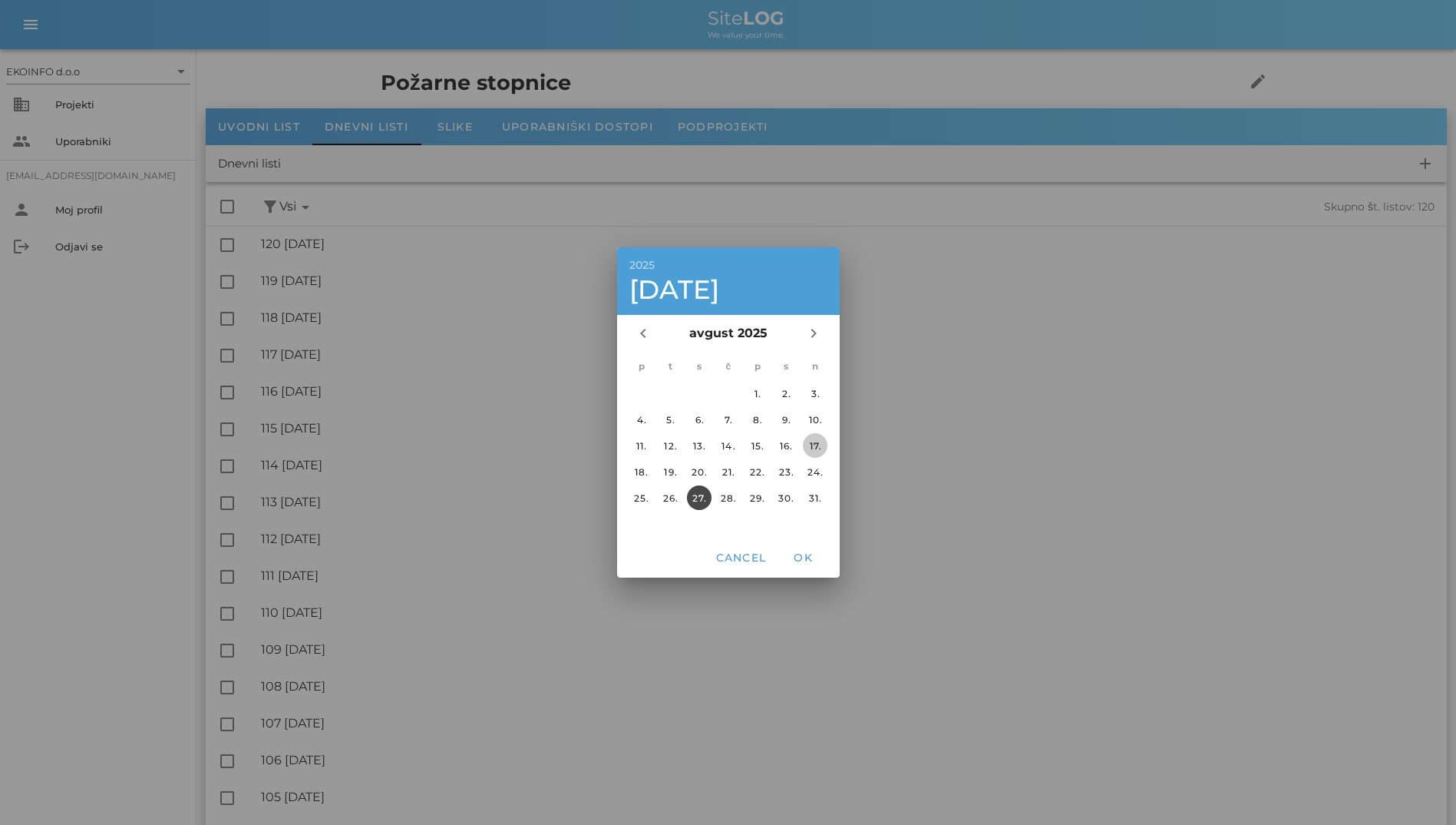
click at [810, 448] on div "17." at bounding box center [815, 446] width 24 height 12
click at [795, 566] on button "OK" at bounding box center [803, 557] width 49 height 27
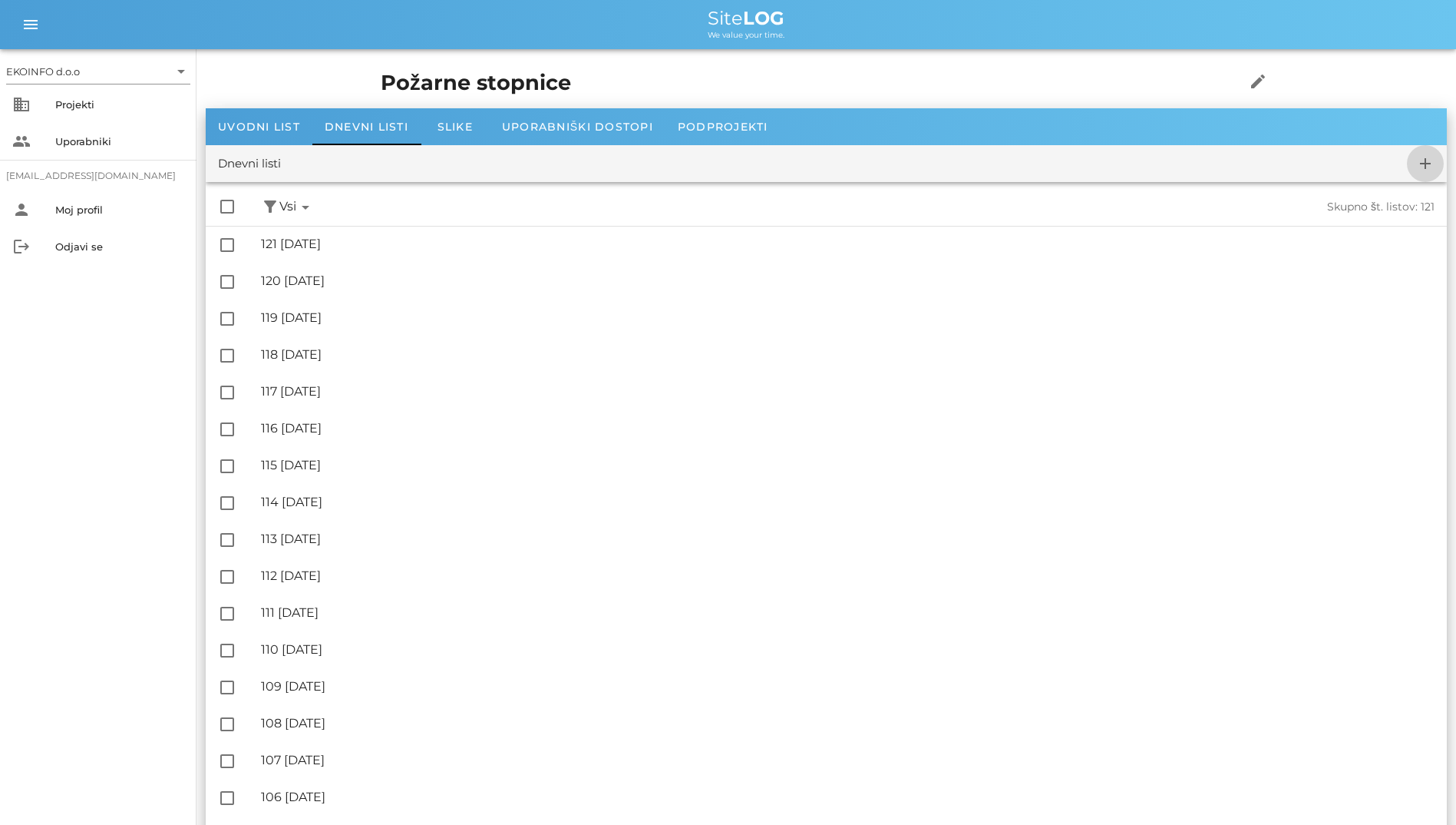
click at [945, 171] on span "add" at bounding box center [1426, 163] width 37 height 19
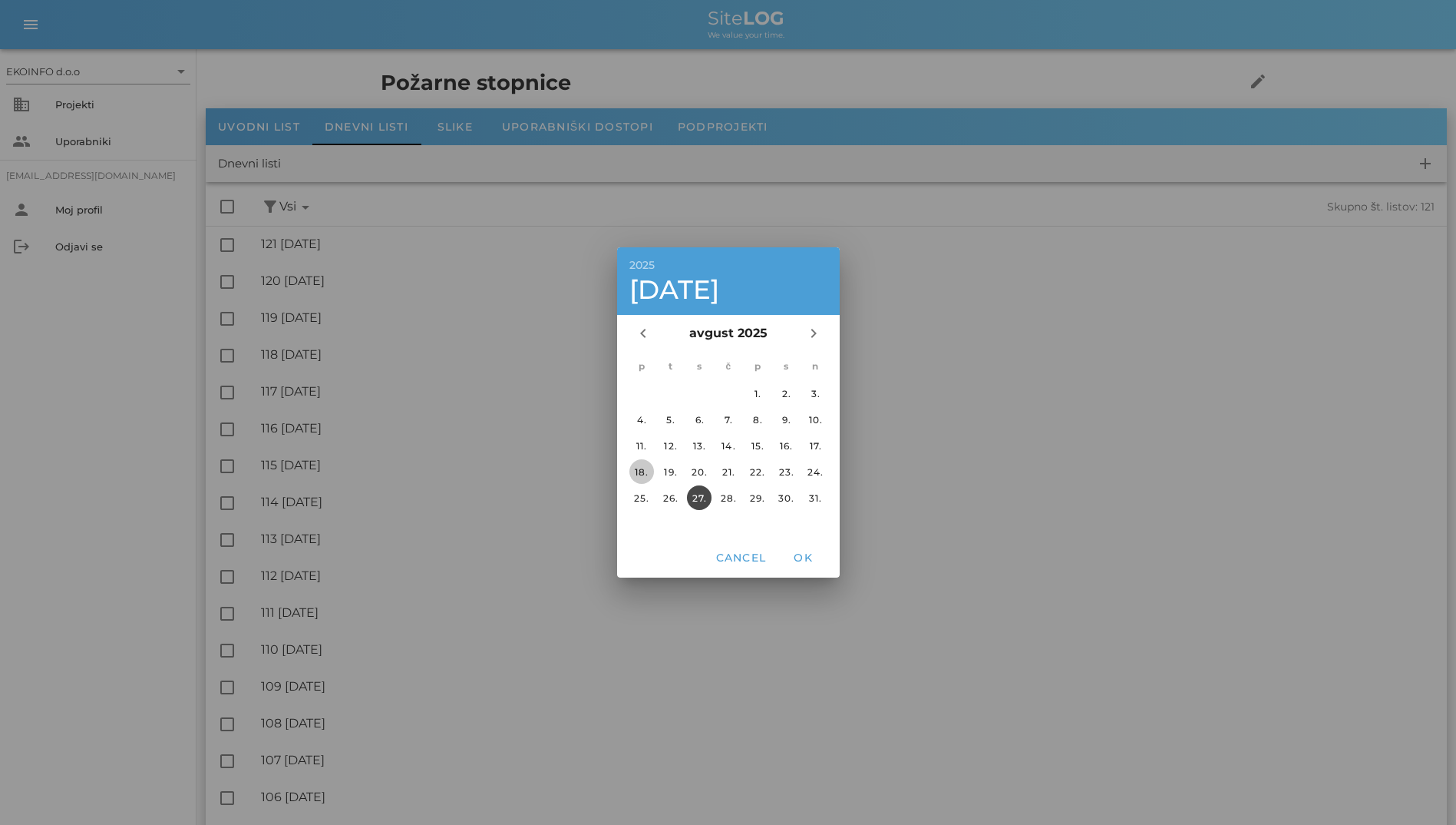
click at [635, 478] on button "18." at bounding box center [640, 471] width 24 height 24
click at [819, 561] on span "OK" at bounding box center [803, 557] width 37 height 14
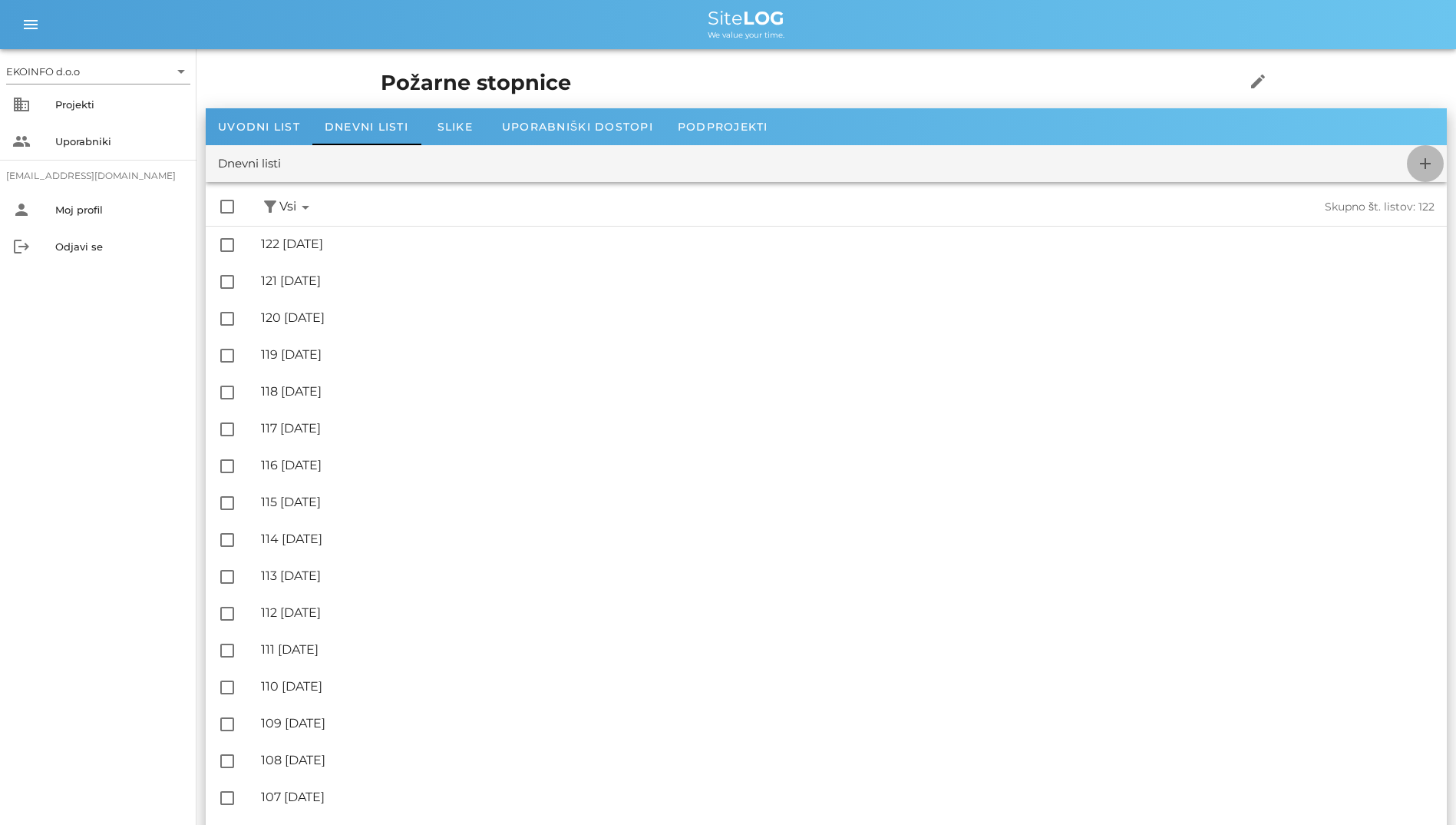
click at [945, 160] on icon "add" at bounding box center [1426, 163] width 19 height 19
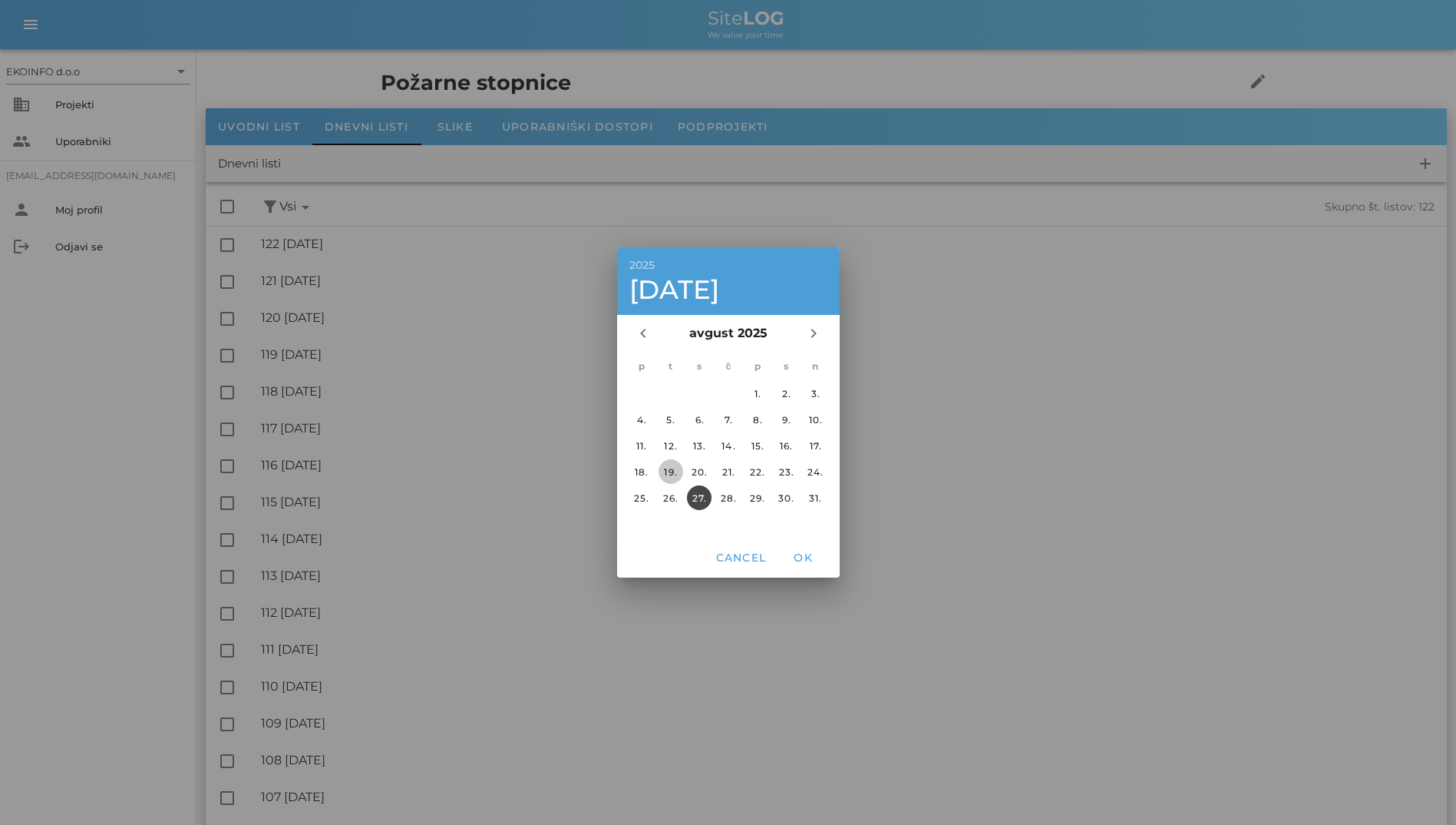
click at [672, 474] on div "19." at bounding box center [669, 473] width 24 height 12
click at [797, 550] on button "OK" at bounding box center [803, 557] width 49 height 27
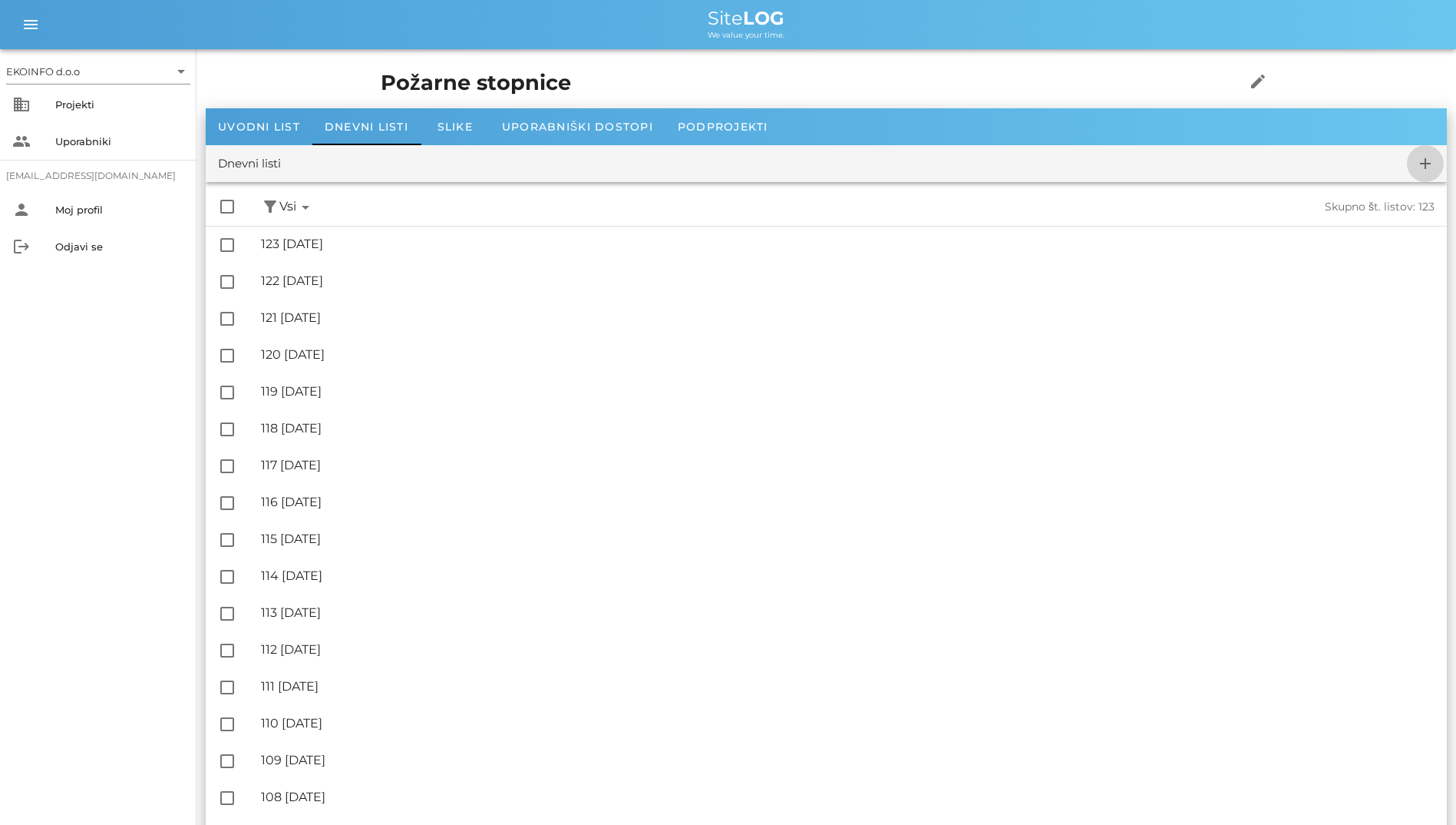
click at [945, 157] on span "add" at bounding box center [1426, 163] width 37 height 19
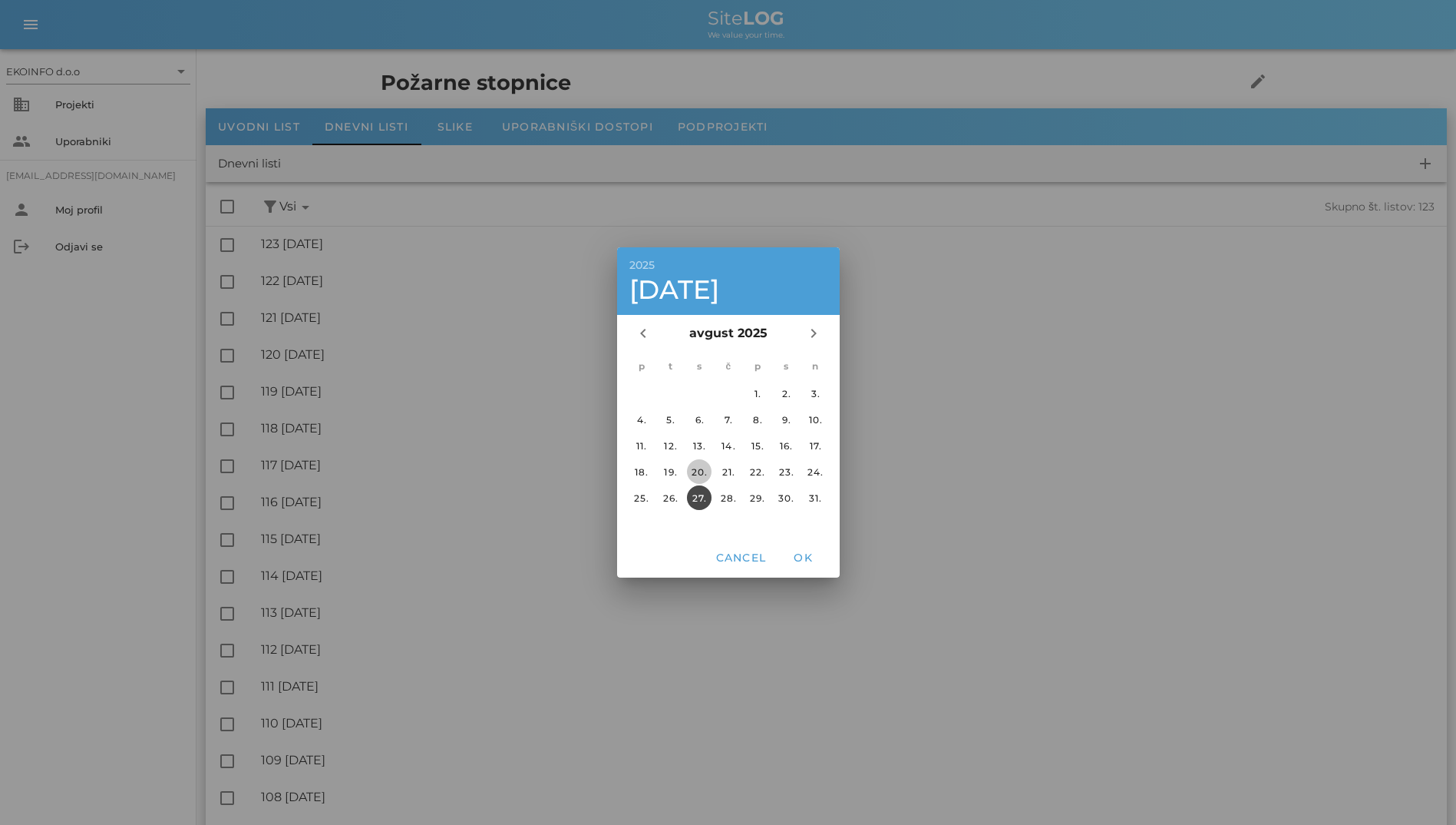
click at [687, 474] on div "20." at bounding box center [699, 473] width 24 height 12
click at [798, 555] on span "OK" at bounding box center [803, 557] width 37 height 14
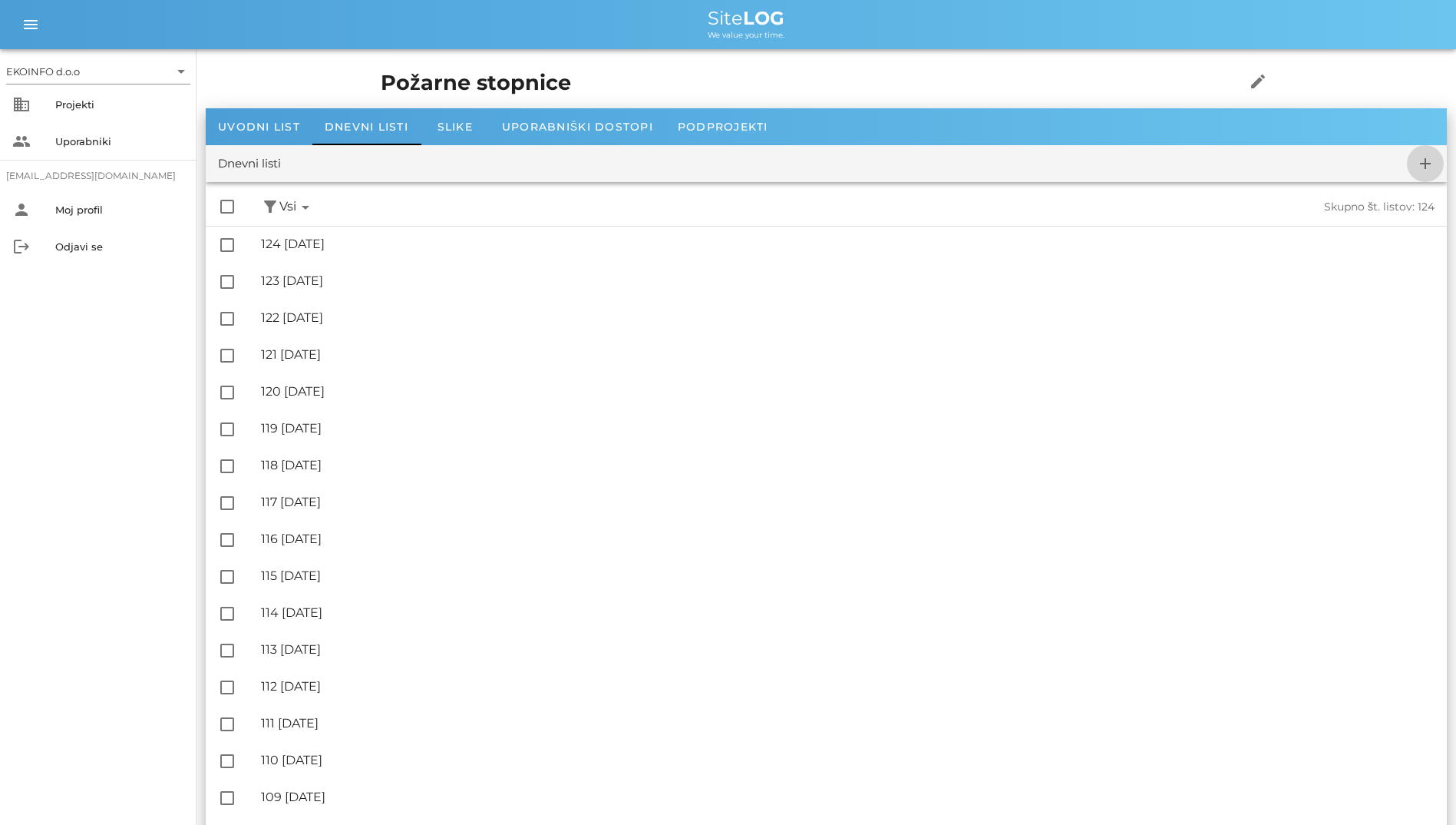
click at [945, 149] on button "add" at bounding box center [1426, 164] width 37 height 37
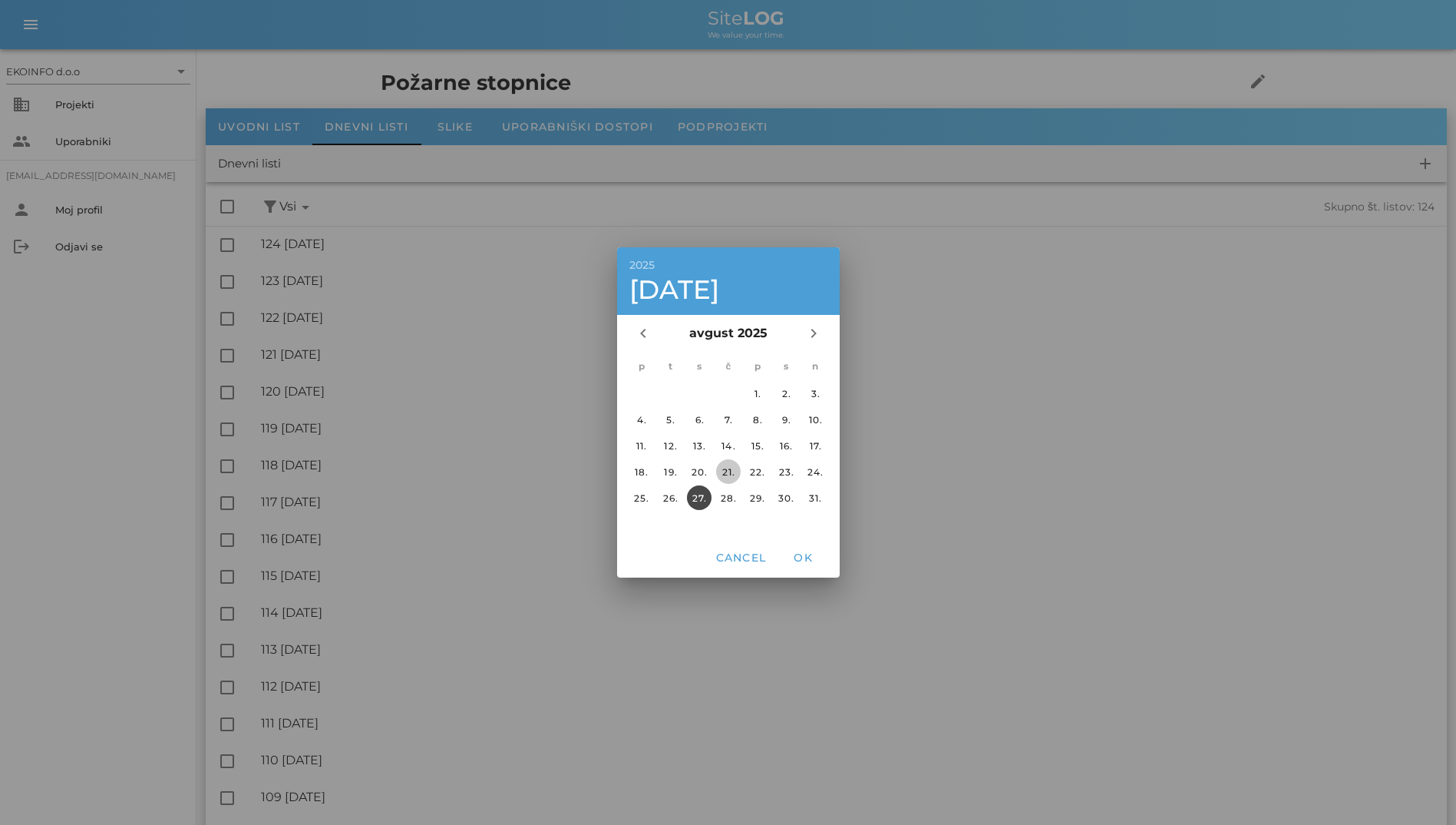
click at [720, 474] on div "21." at bounding box center [727, 473] width 24 height 12
click at [791, 557] on span "OK" at bounding box center [803, 557] width 37 height 14
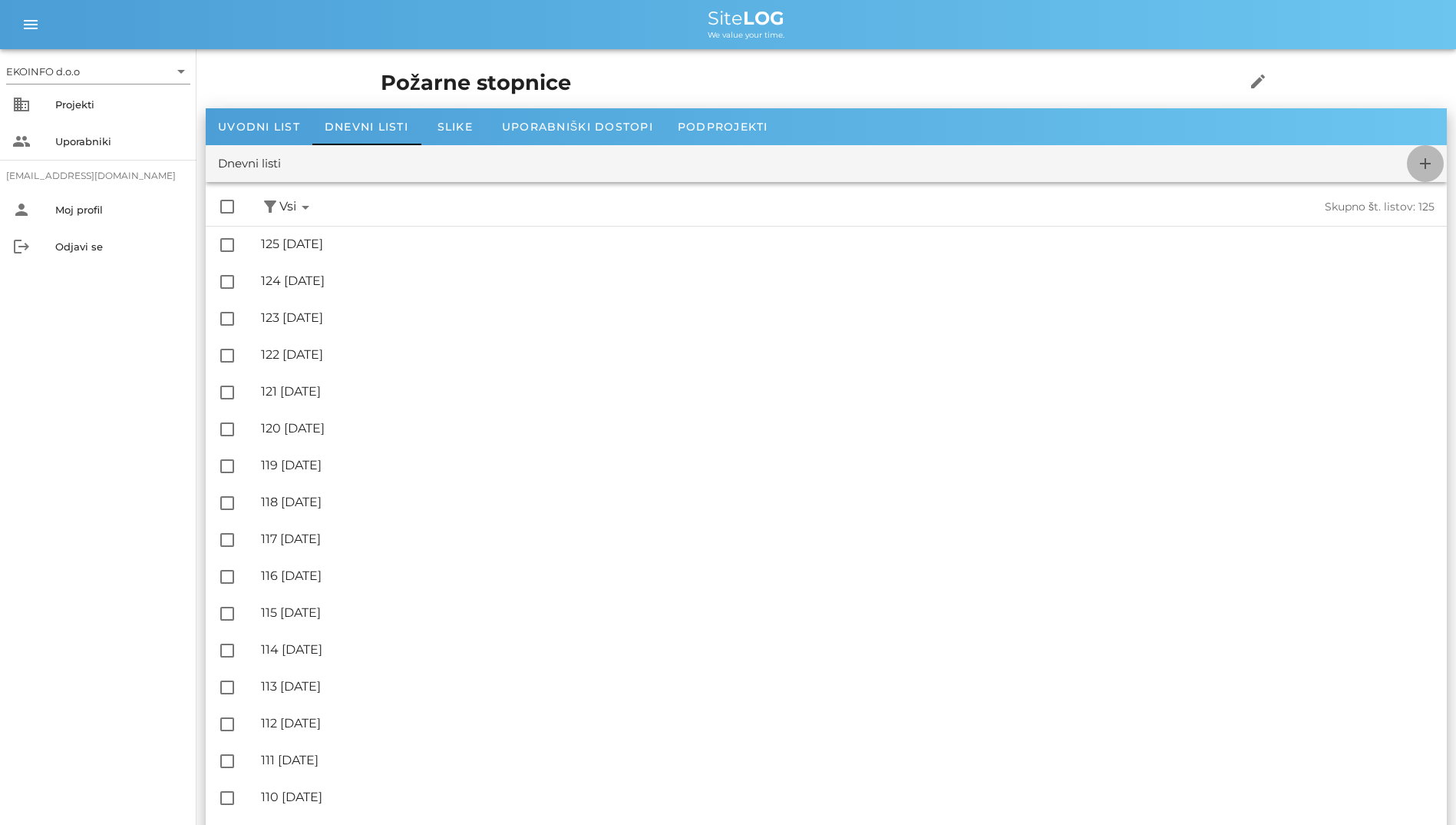
click at [945, 161] on icon "add" at bounding box center [1426, 163] width 19 height 19
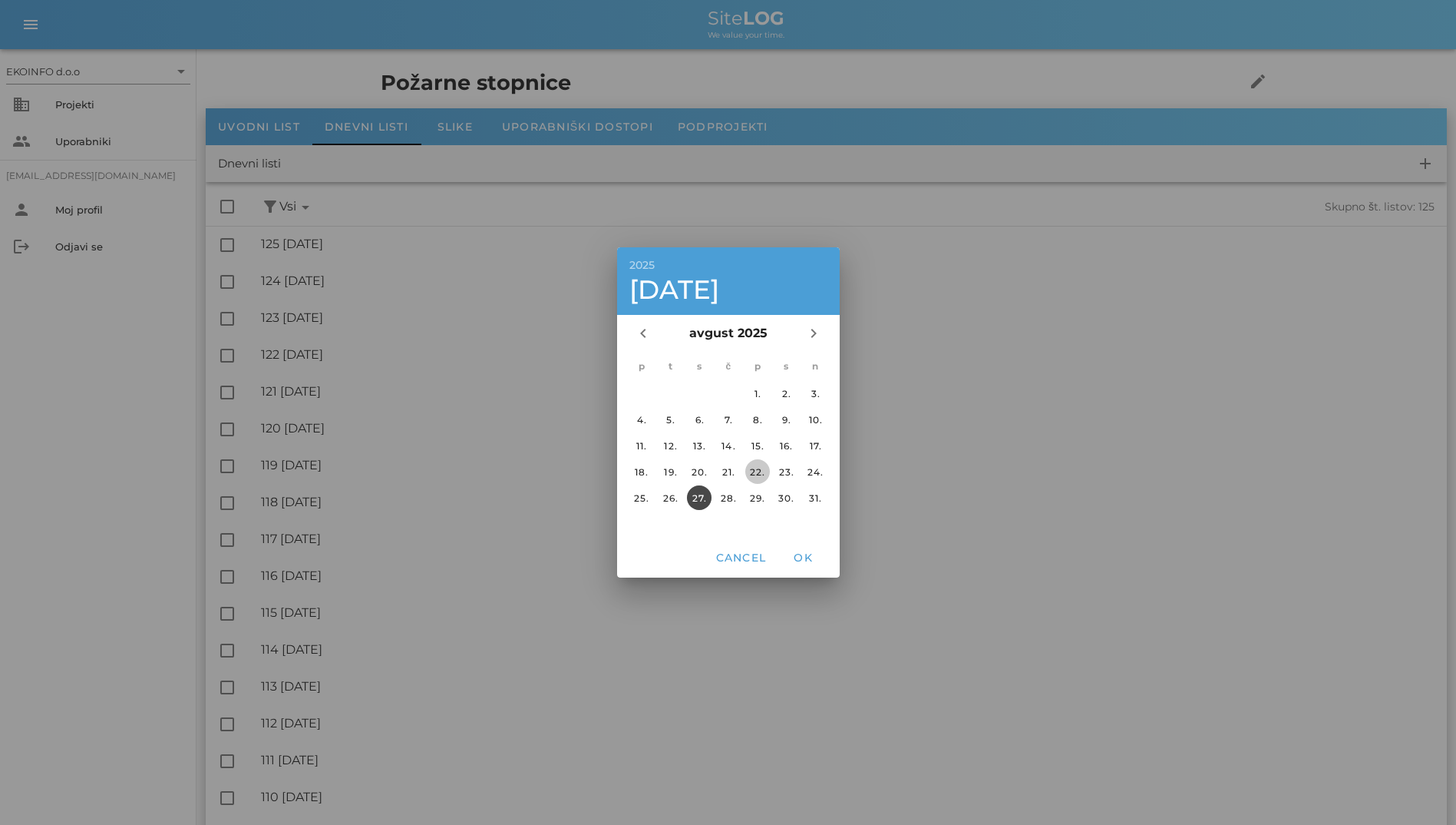
click at [746, 473] on div "22." at bounding box center [756, 473] width 24 height 12
click at [795, 552] on span "OK" at bounding box center [803, 557] width 37 height 14
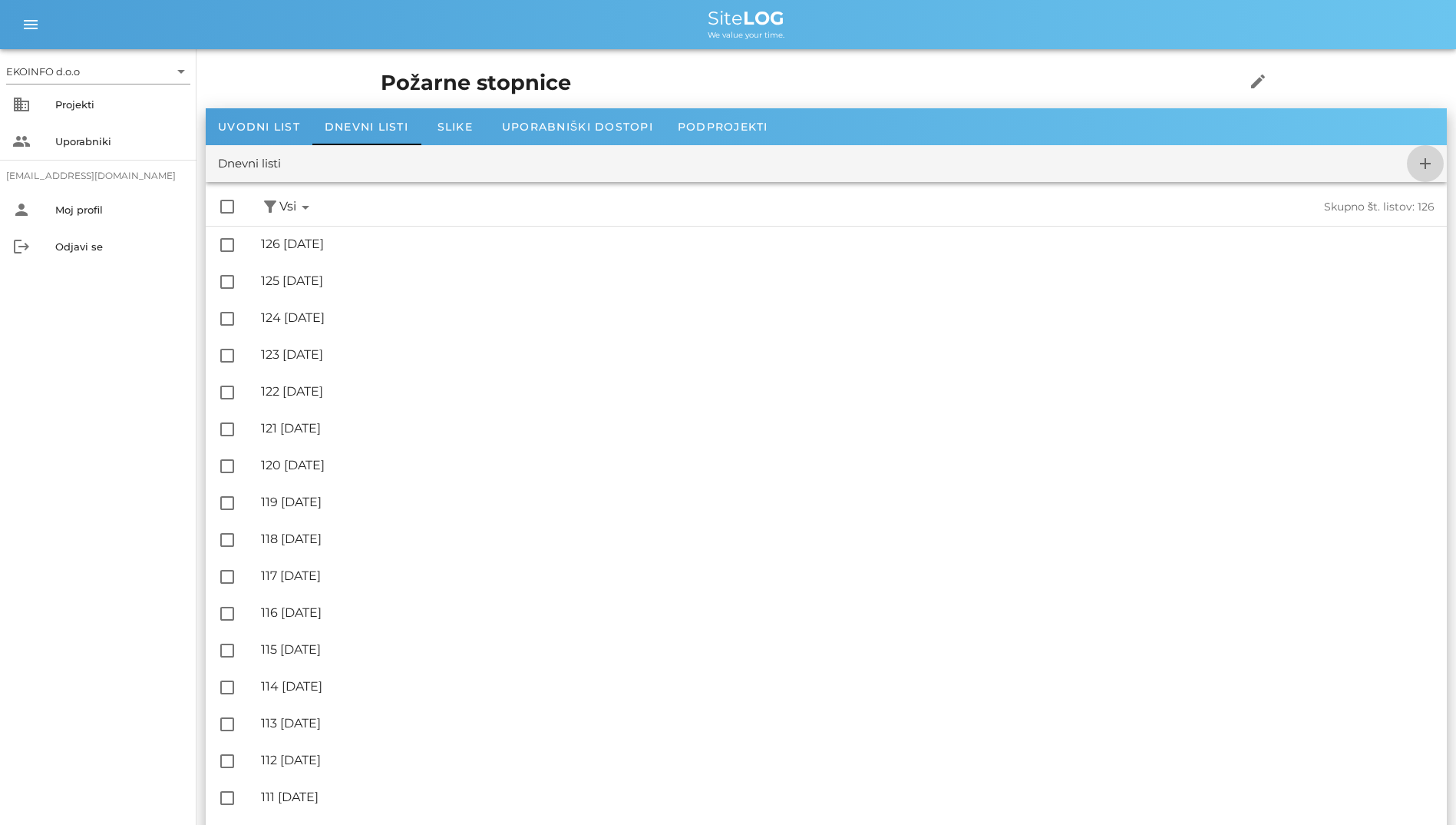
click at [945, 167] on icon "add" at bounding box center [1426, 163] width 19 height 19
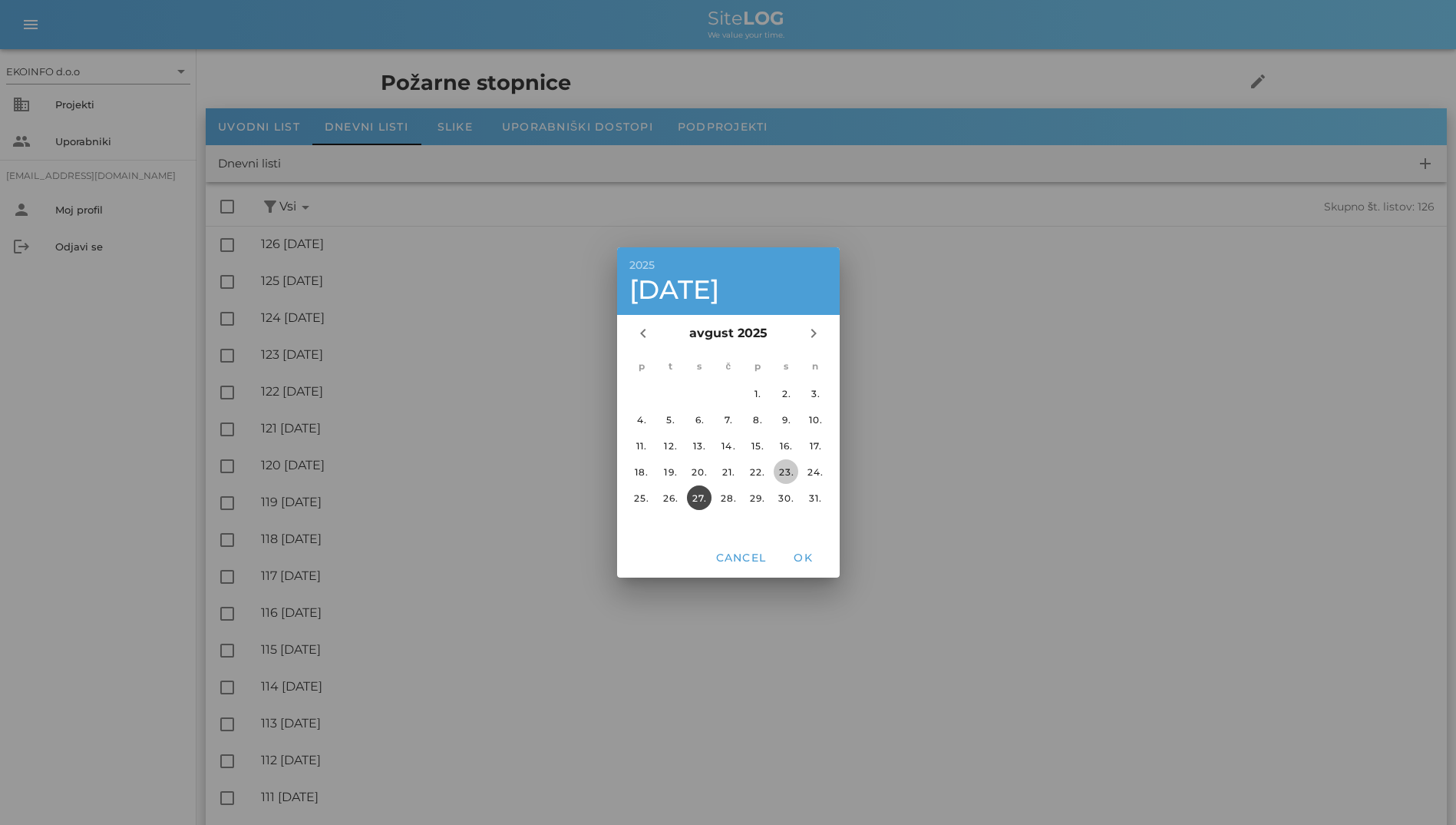
click at [792, 471] on div "23." at bounding box center [786, 473] width 24 height 12
click at [812, 542] on div "Cancel OK" at bounding box center [729, 557] width 222 height 40
click at [806, 564] on button "OK" at bounding box center [803, 557] width 49 height 27
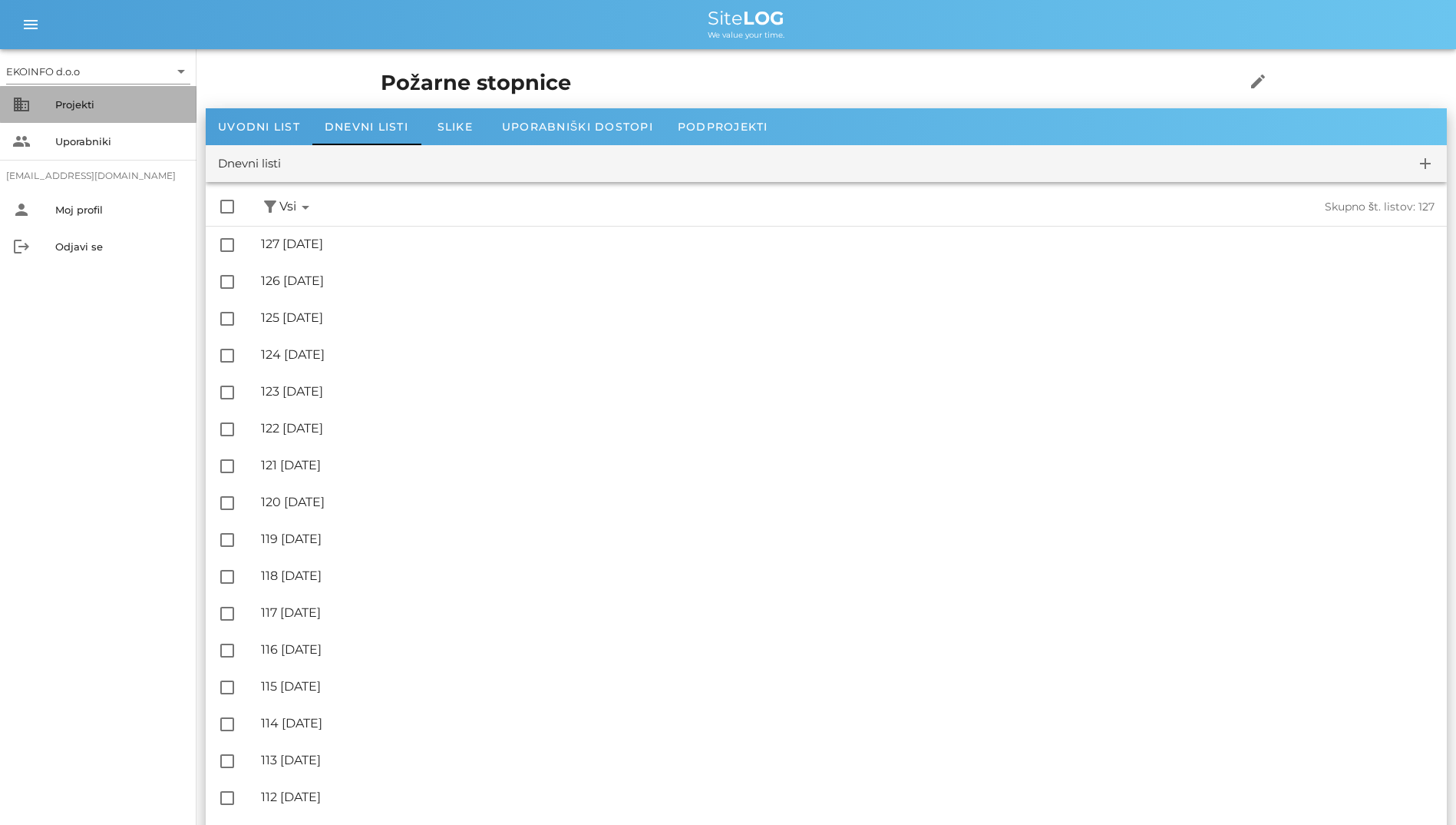
click at [77, 104] on div "Projekti" at bounding box center [120, 104] width 129 height 13
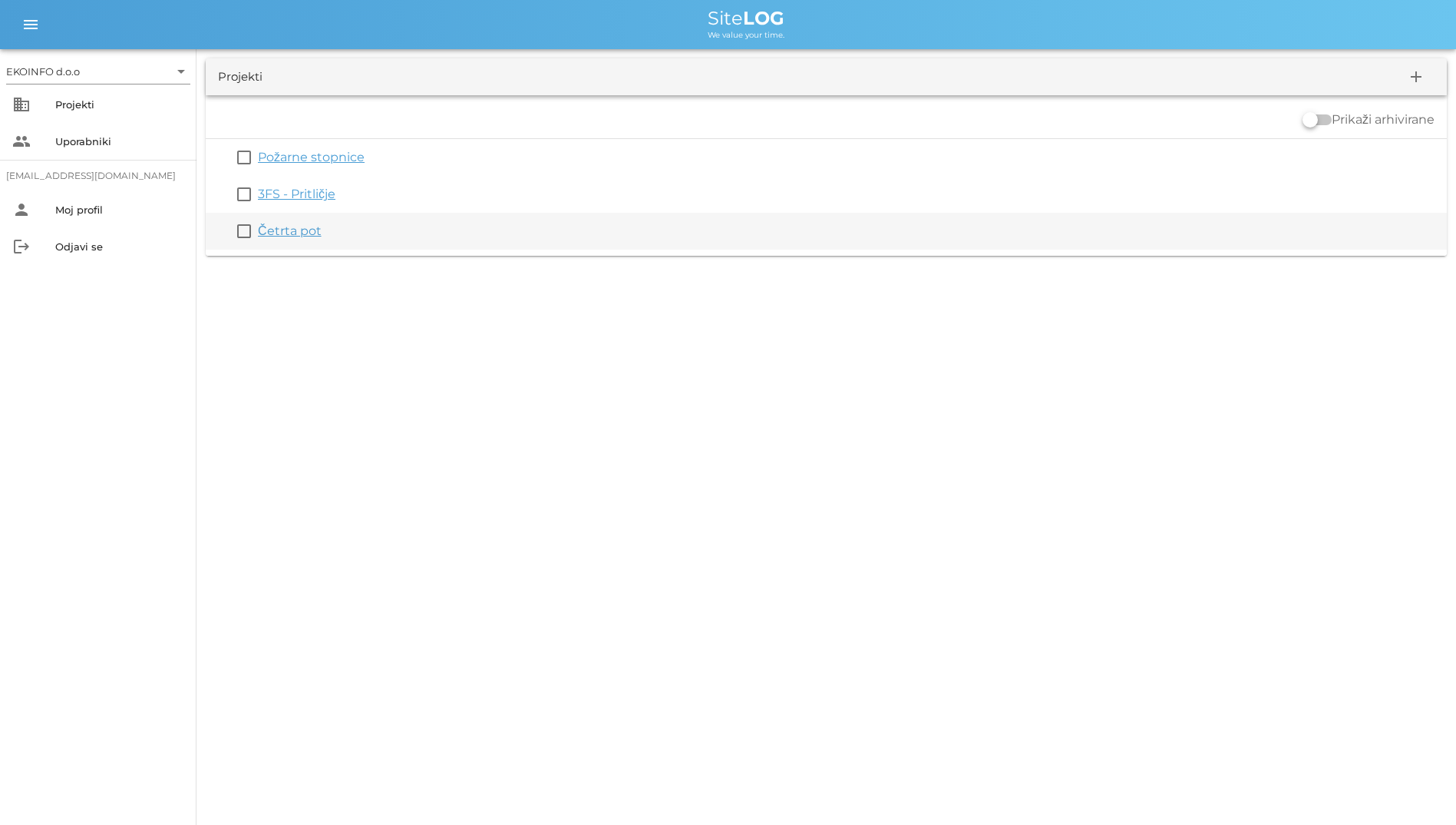
click at [306, 236] on link "Četrta pot" at bounding box center [289, 230] width 63 height 15
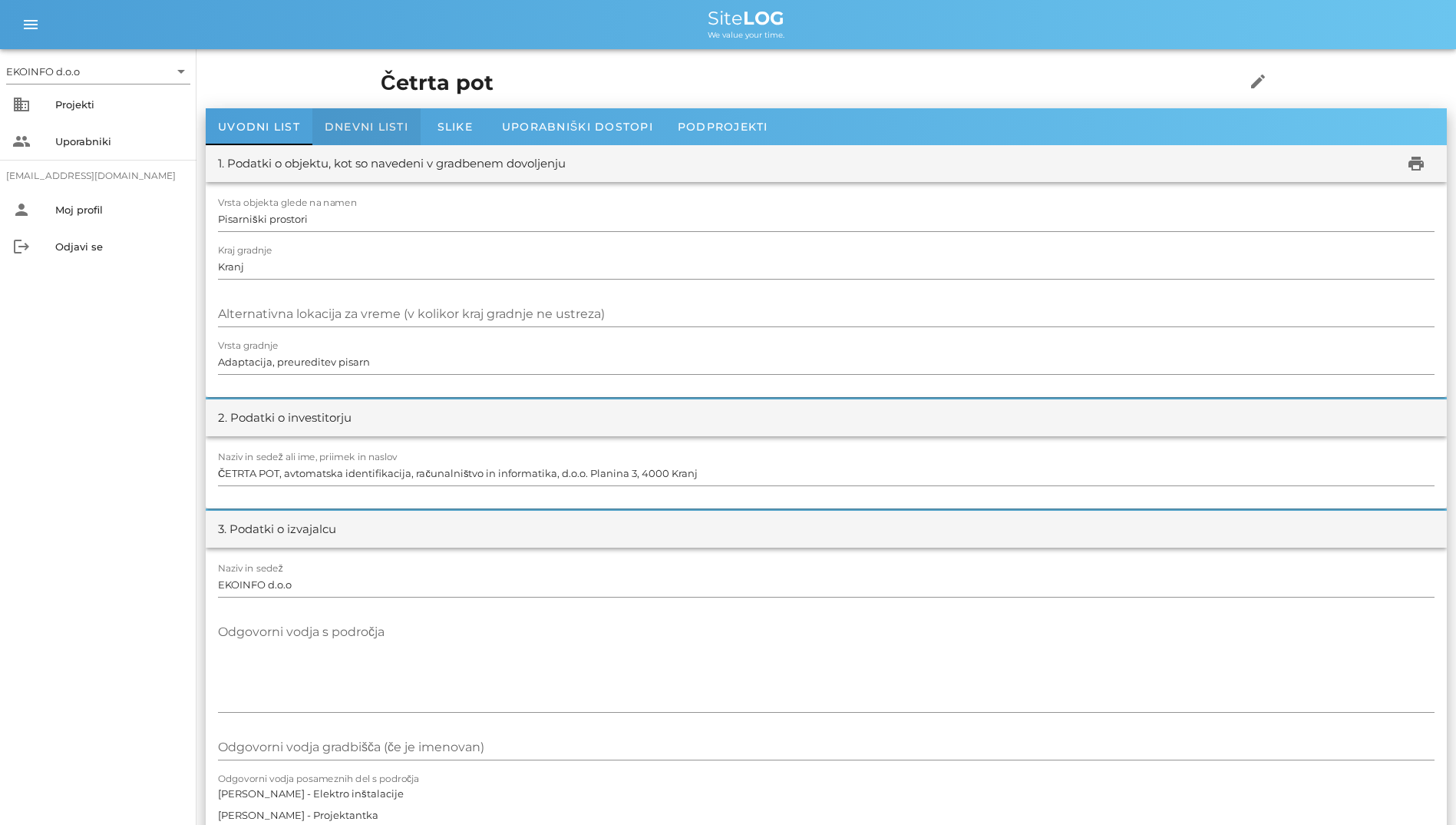
click at [365, 121] on span "Dnevni listi" at bounding box center [367, 127] width 84 height 14
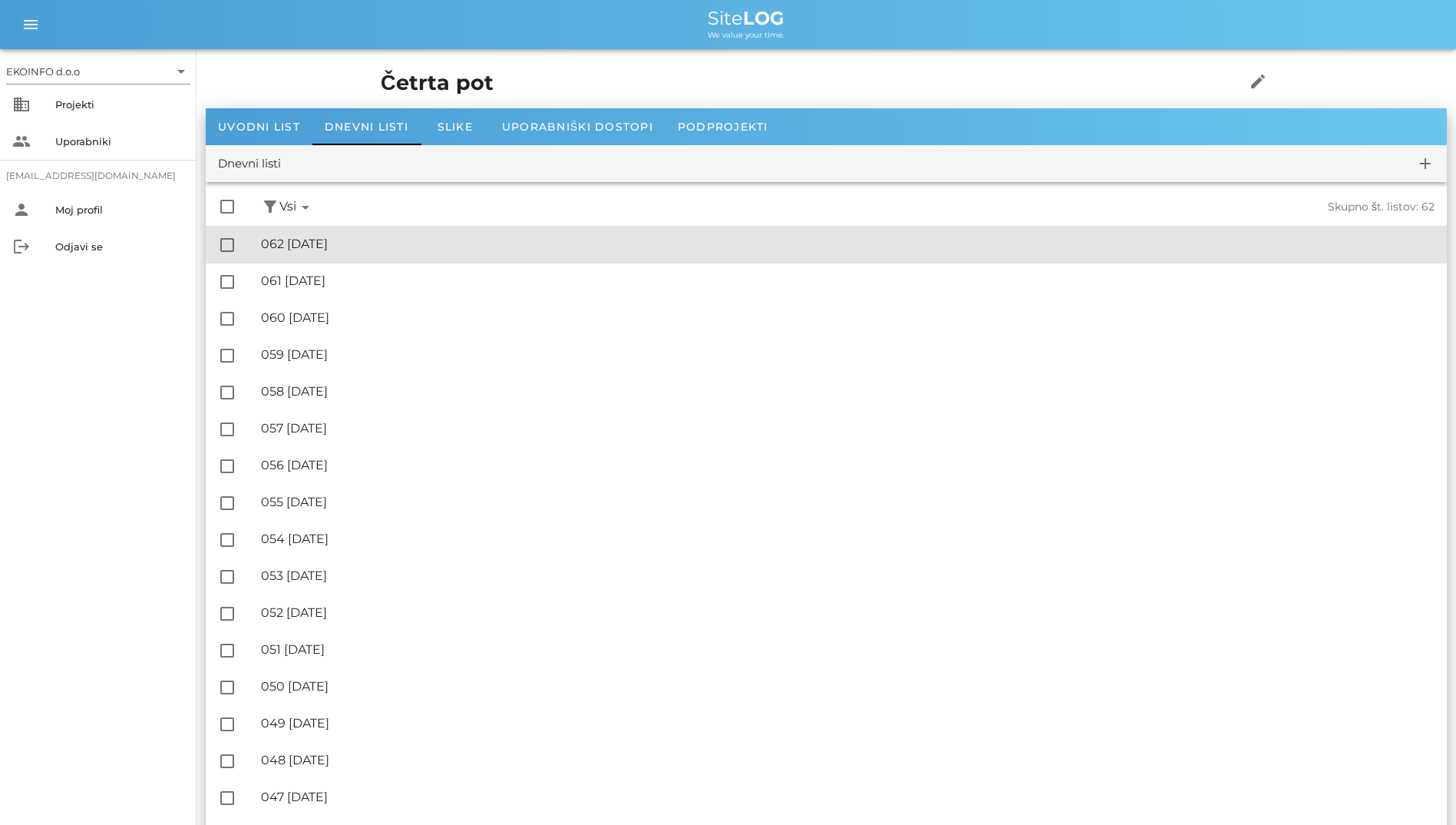
click at [378, 233] on div "🔏 062 [DATE] ✓ Podpisal: Nadzornik ✓ Podpisal: Sestavljalec ✓ Podpisal: Odgovor…" at bounding box center [847, 244] width 1174 height 34
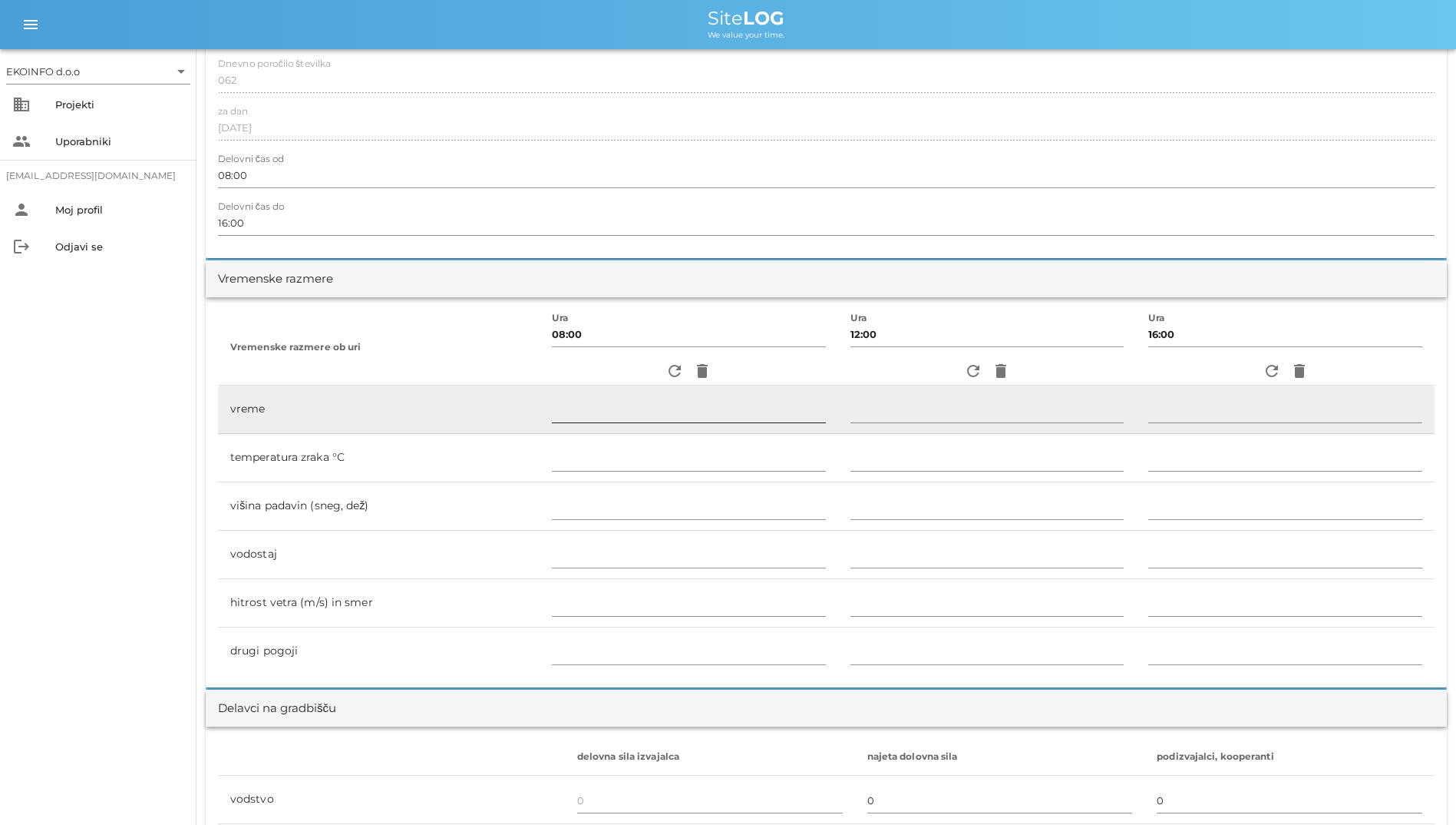
scroll to position [384, 0]
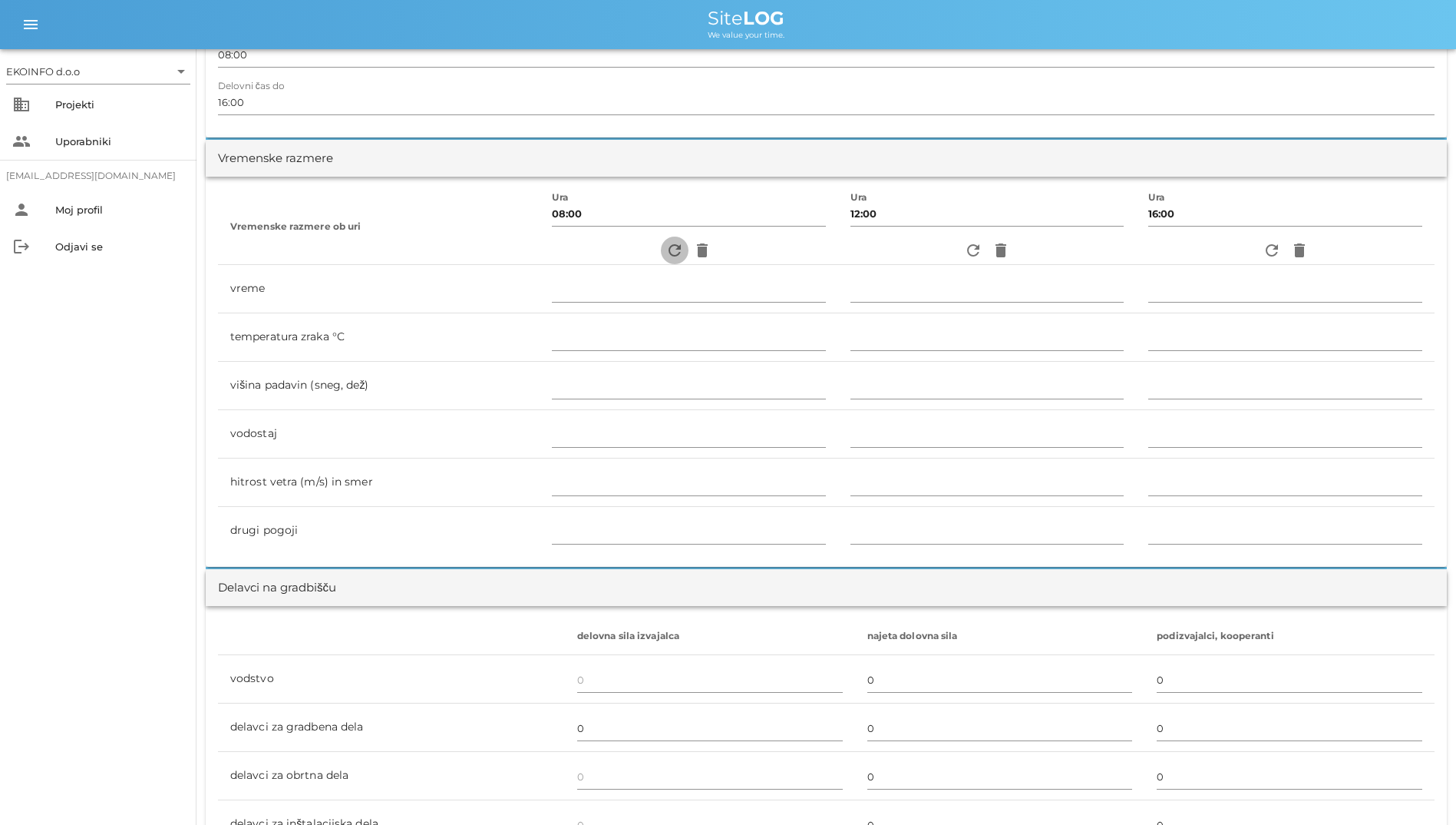
click at [666, 252] on icon "refresh" at bounding box center [674, 250] width 19 height 19
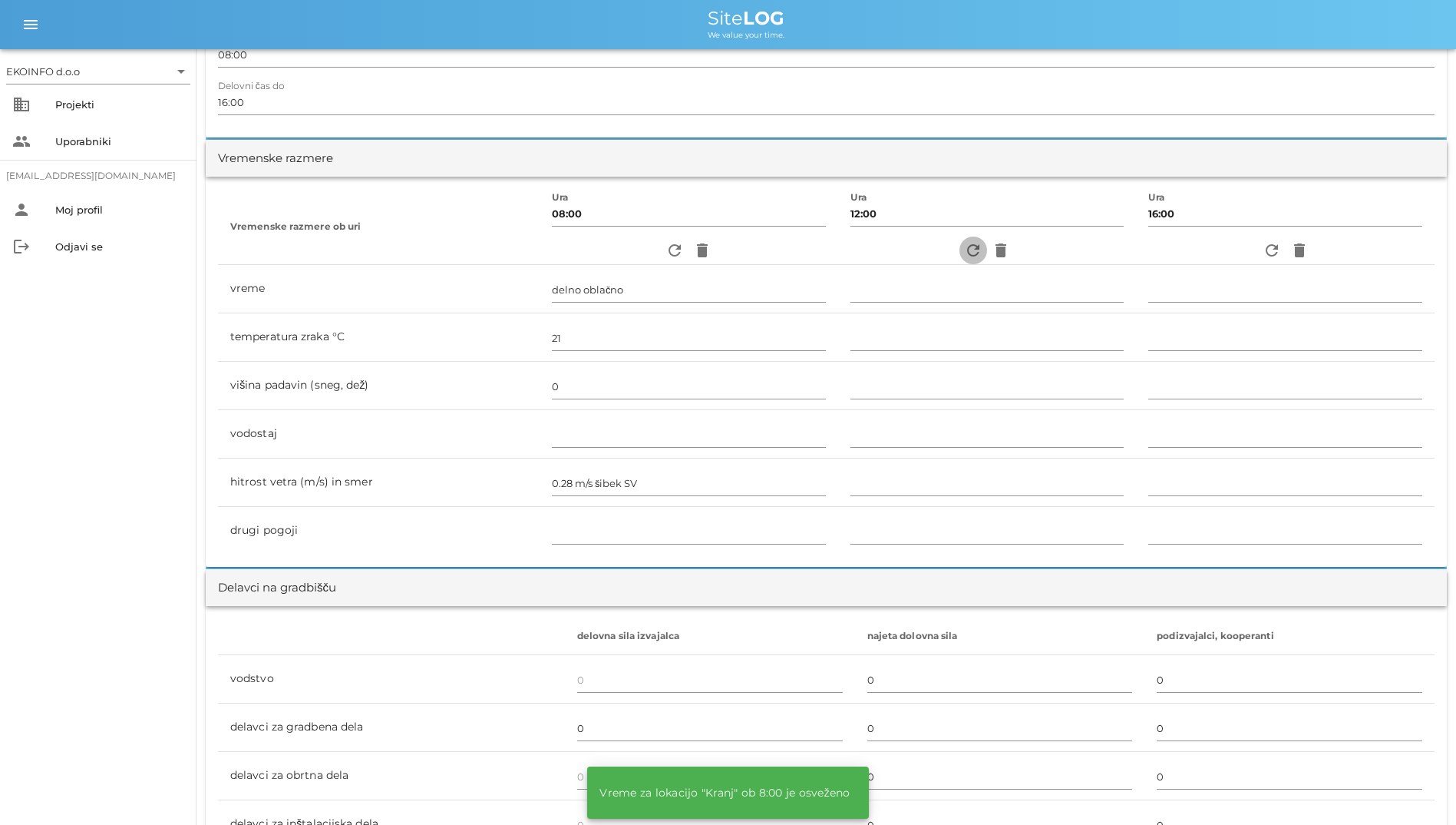
click at [945, 259] on icon "refresh" at bounding box center [973, 250] width 19 height 19
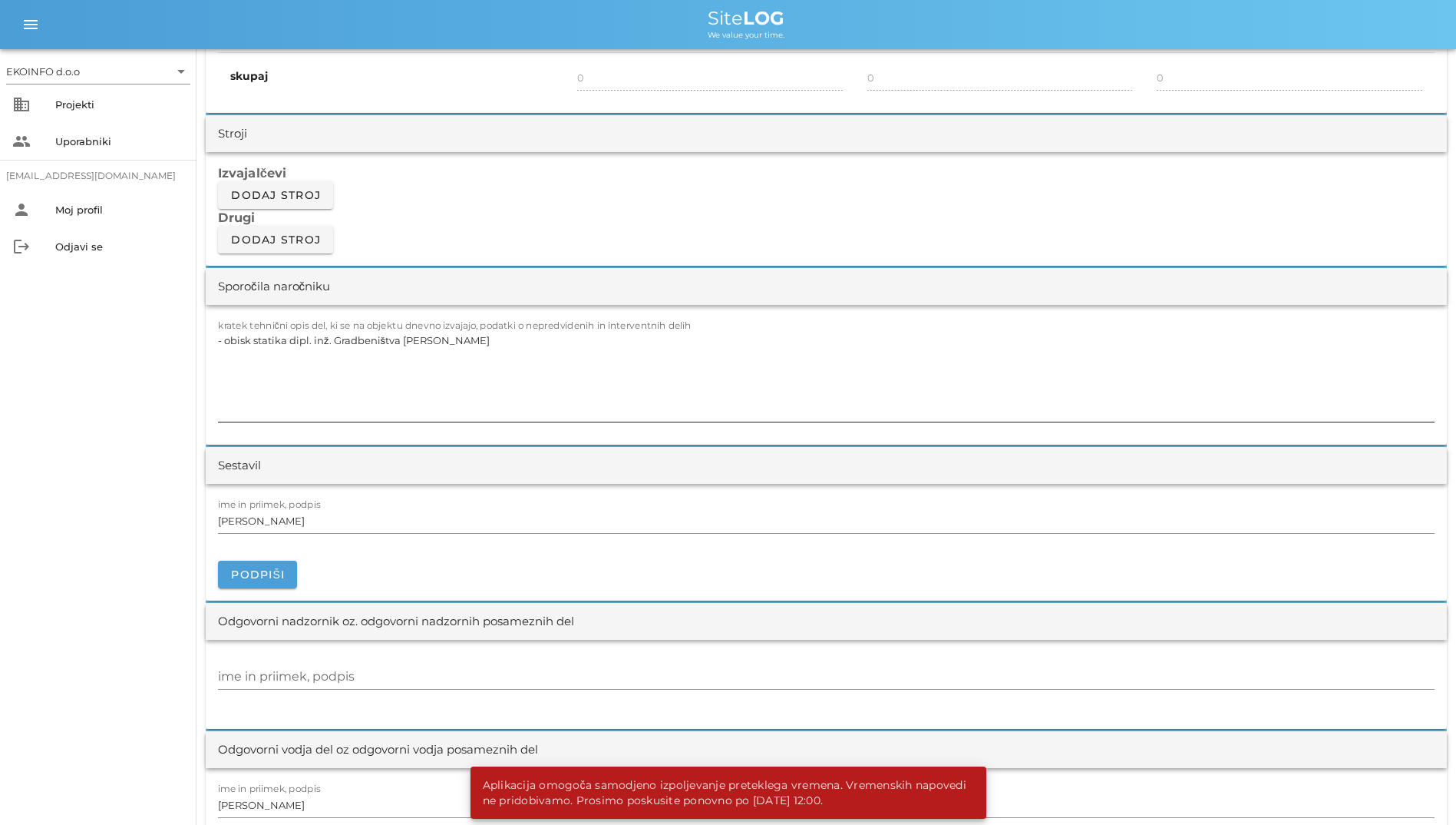
scroll to position [1229, 0]
click at [570, 345] on textarea "- obisk statika dipl. inž. Gradbeništva [PERSON_NAME]" at bounding box center [826, 375] width 1217 height 92
drag, startPoint x: 96, startPoint y: 305, endPoint x: 0, endPoint y: 270, distance: 102.2
click at [0, 271] on html "EKOINFO d.o.o arrow_drop_down business Projekti people Uporabniki [EMAIL_ADDRES…" at bounding box center [728, 538] width 1456 height 3535
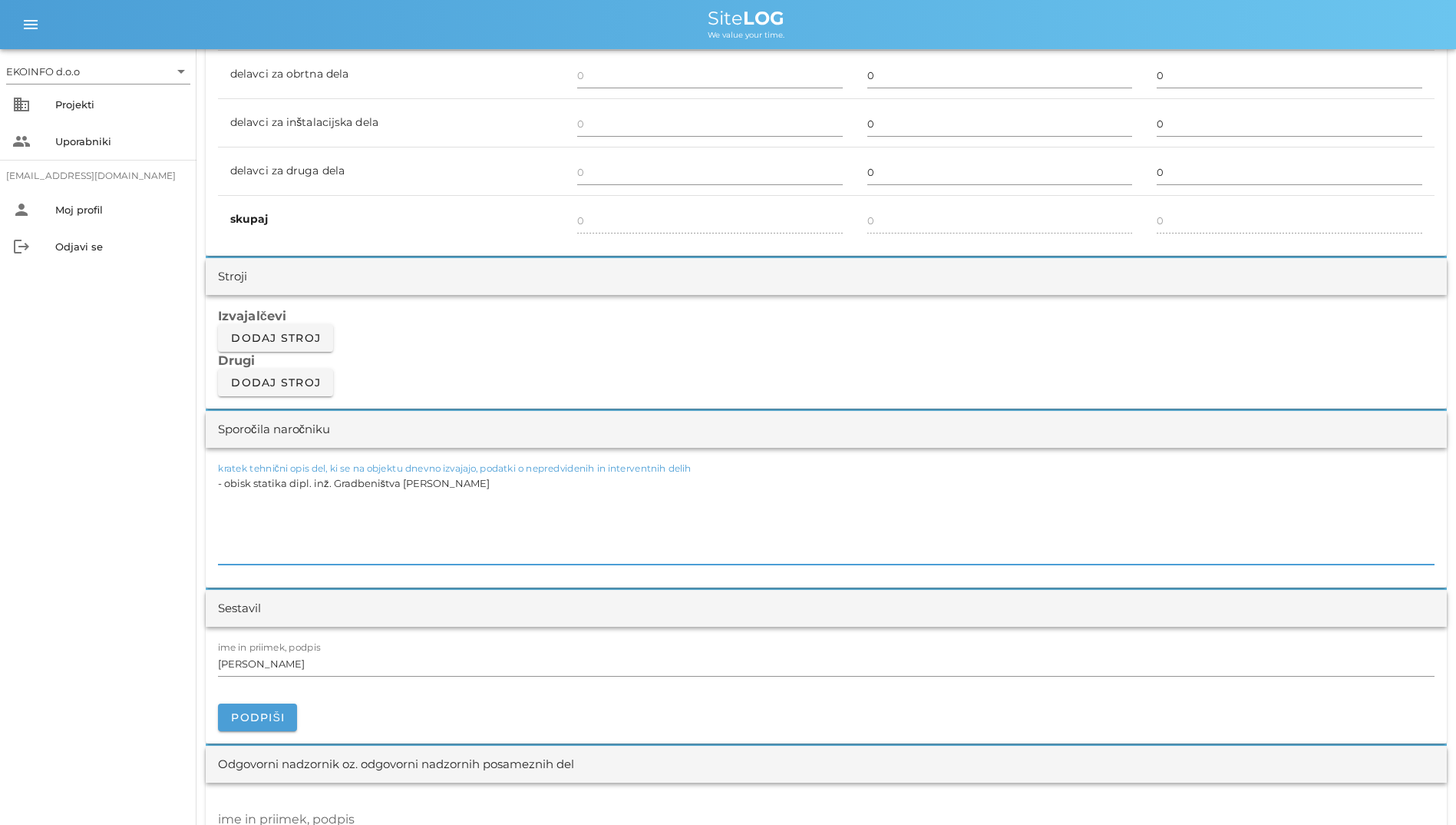
scroll to position [1152, 0]
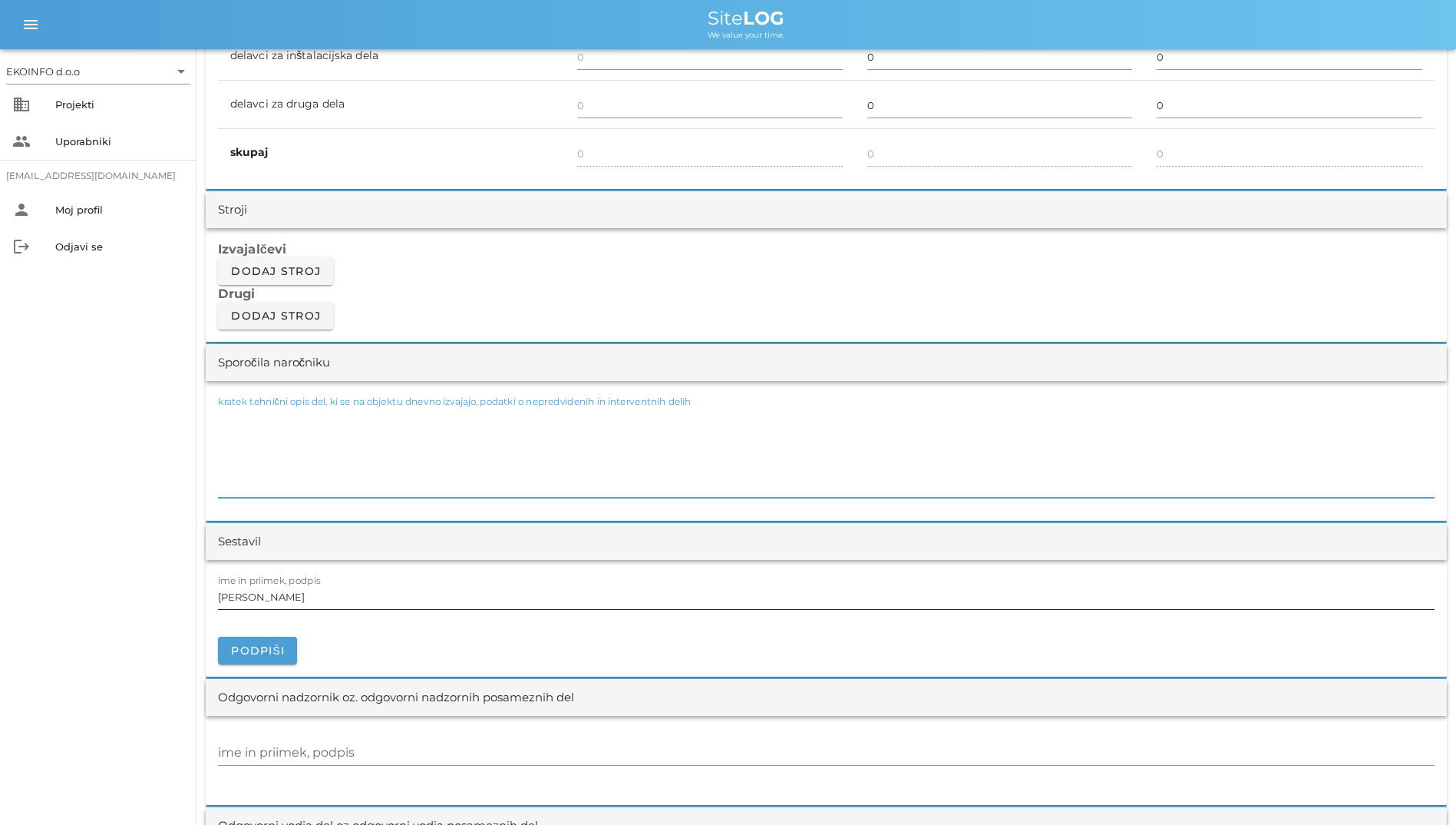
click at [439, 585] on input "[PERSON_NAME]" at bounding box center [826, 597] width 1217 height 24
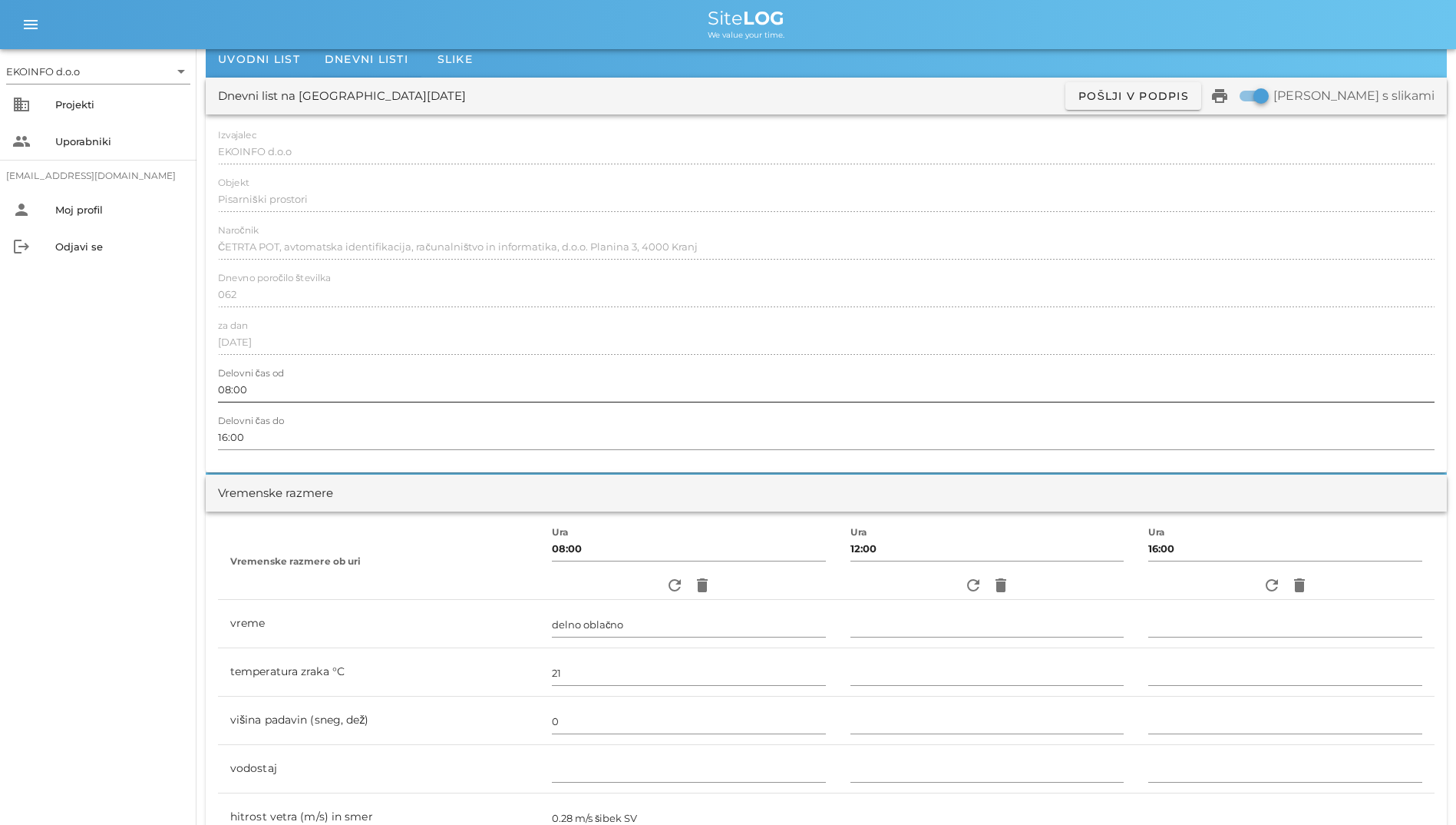
scroll to position [0, 0]
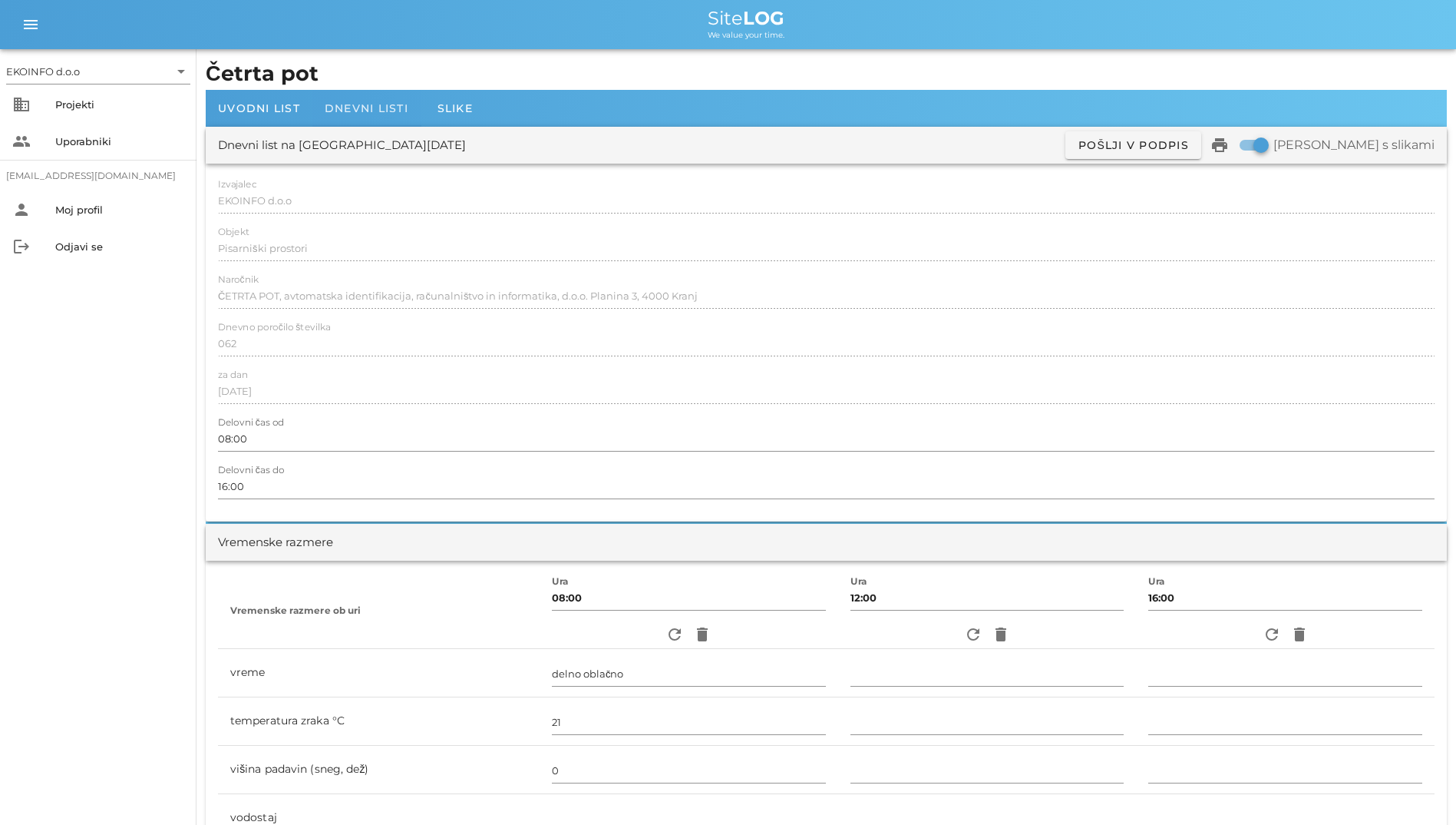
click at [347, 117] on div "Dnevni listi" at bounding box center [366, 108] width 108 height 37
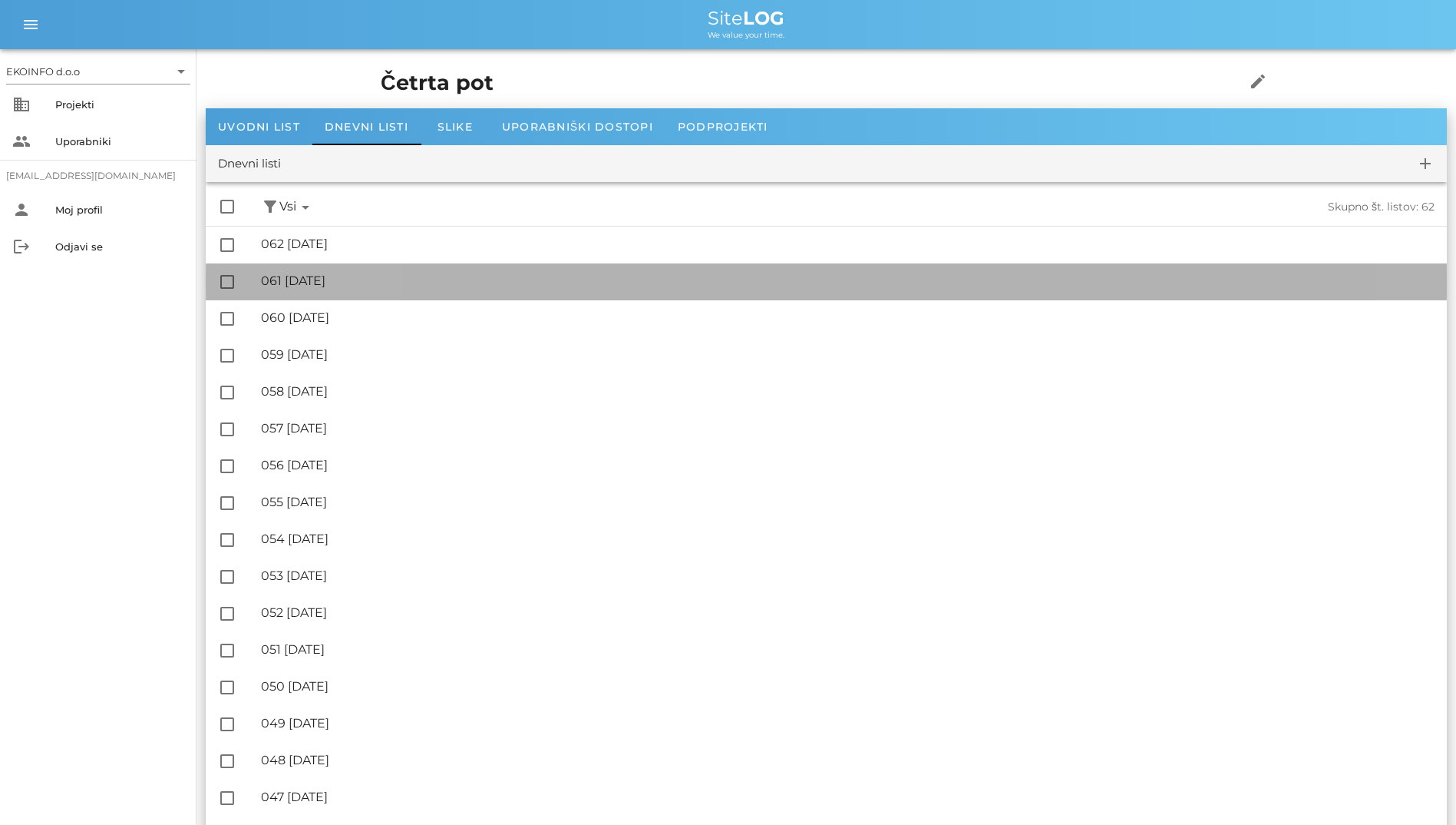
click at [457, 277] on div "🔏 061 [DATE]" at bounding box center [847, 280] width 1174 height 15
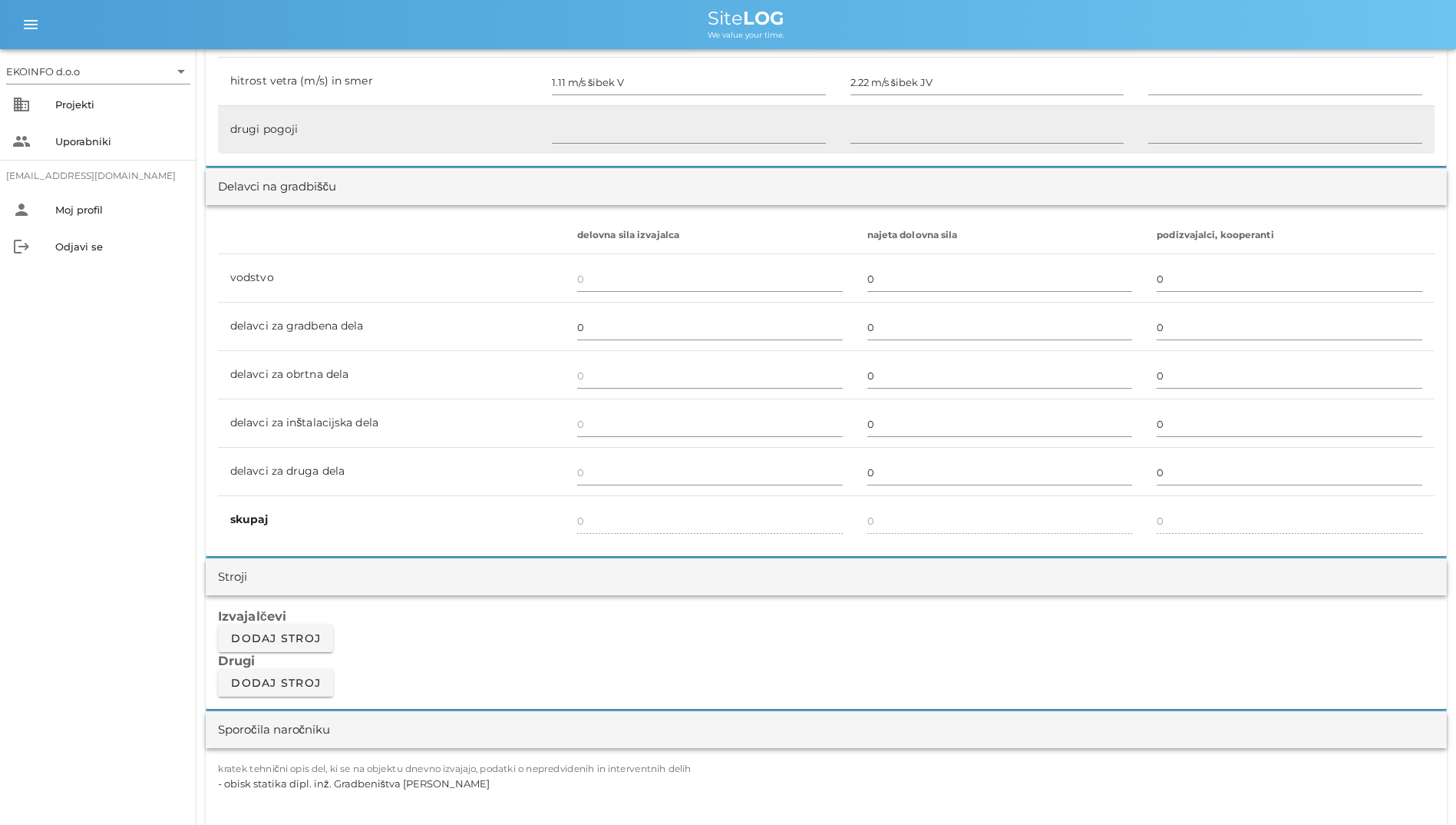
scroll to position [999, 0]
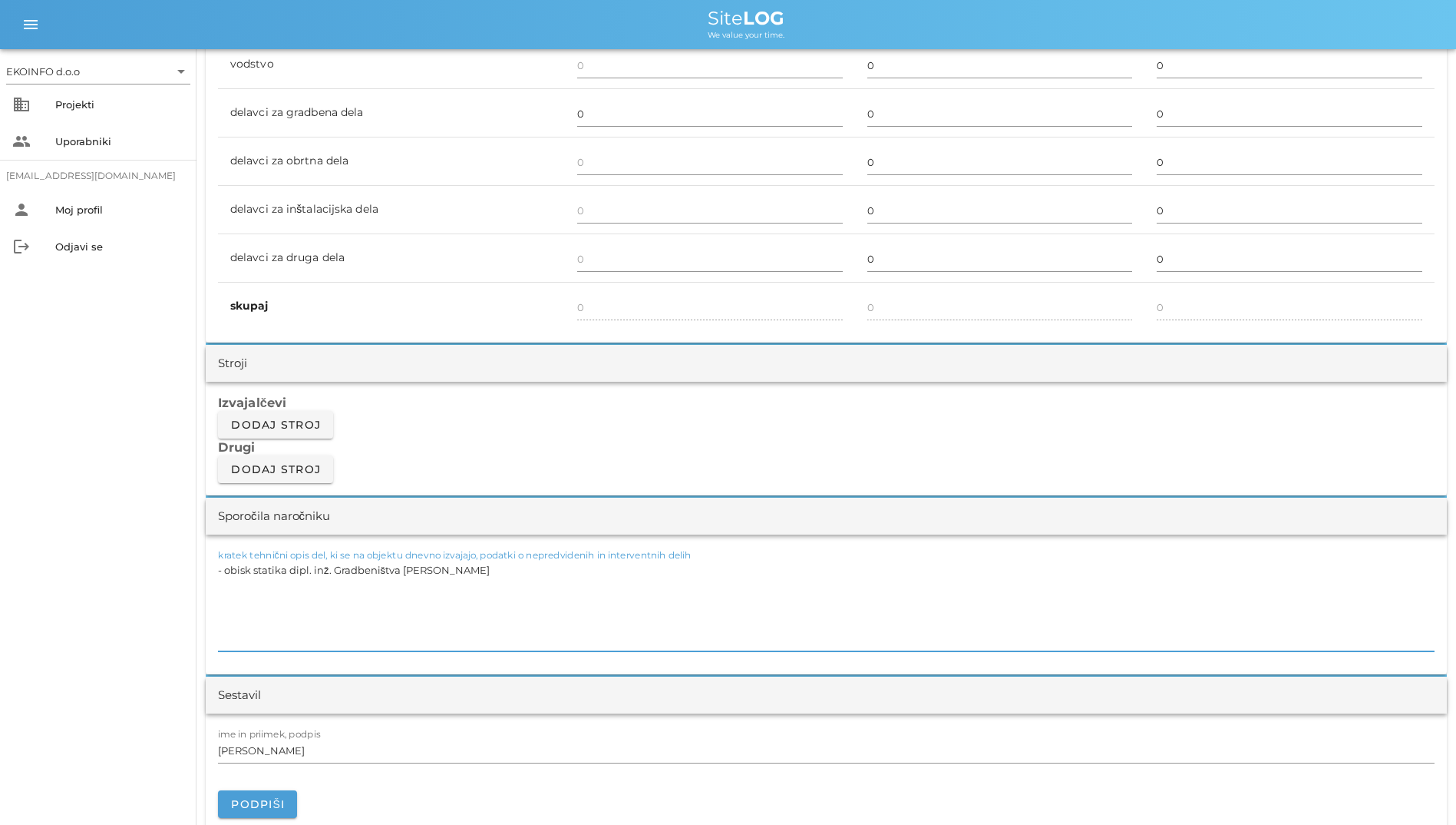
click at [511, 566] on textarea "- obisk statika dipl. inž. Gradbeništva [PERSON_NAME]" at bounding box center [826, 605] width 1217 height 92
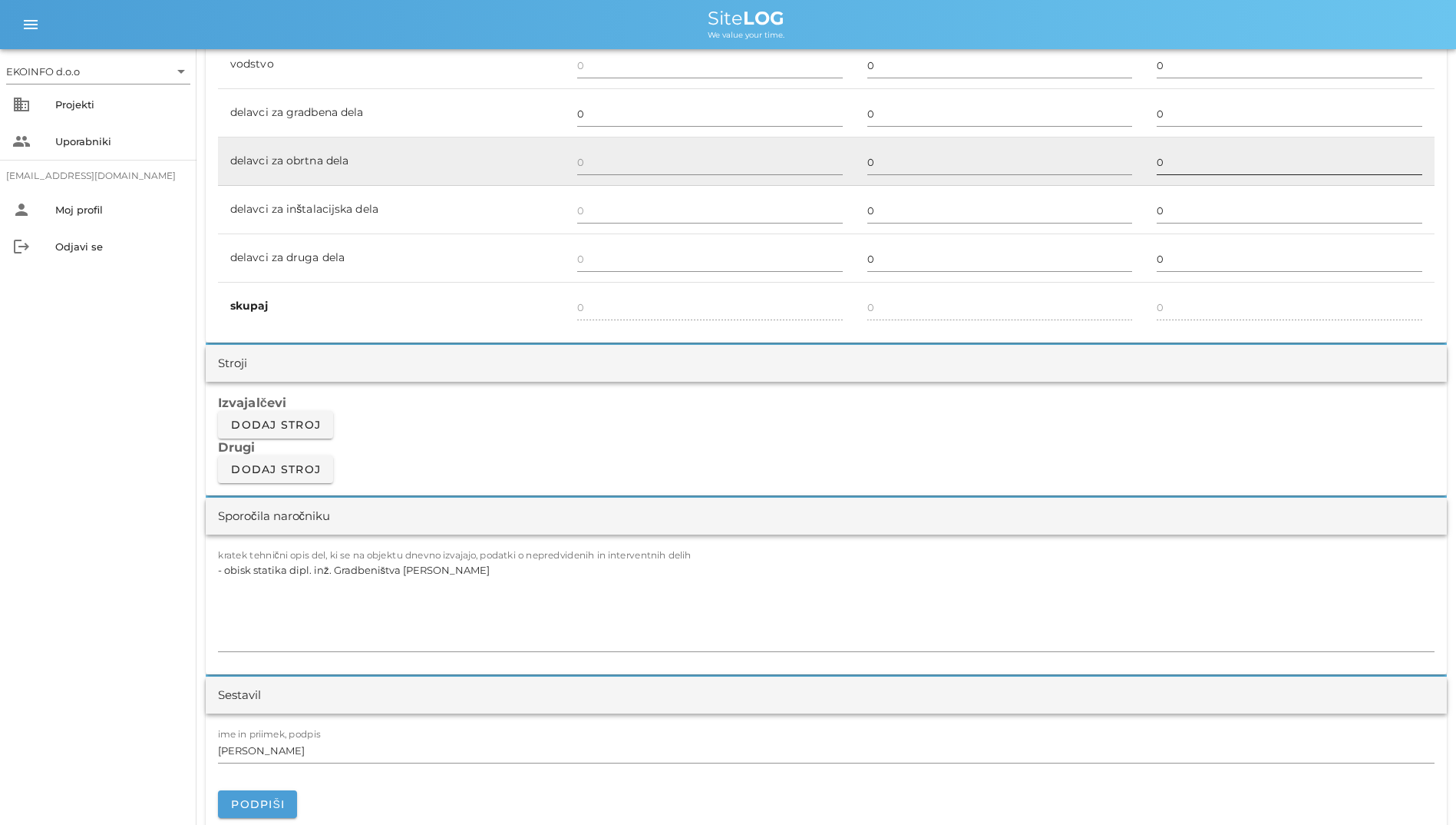
click at [945, 142] on div "0" at bounding box center [1290, 163] width 265 height 45
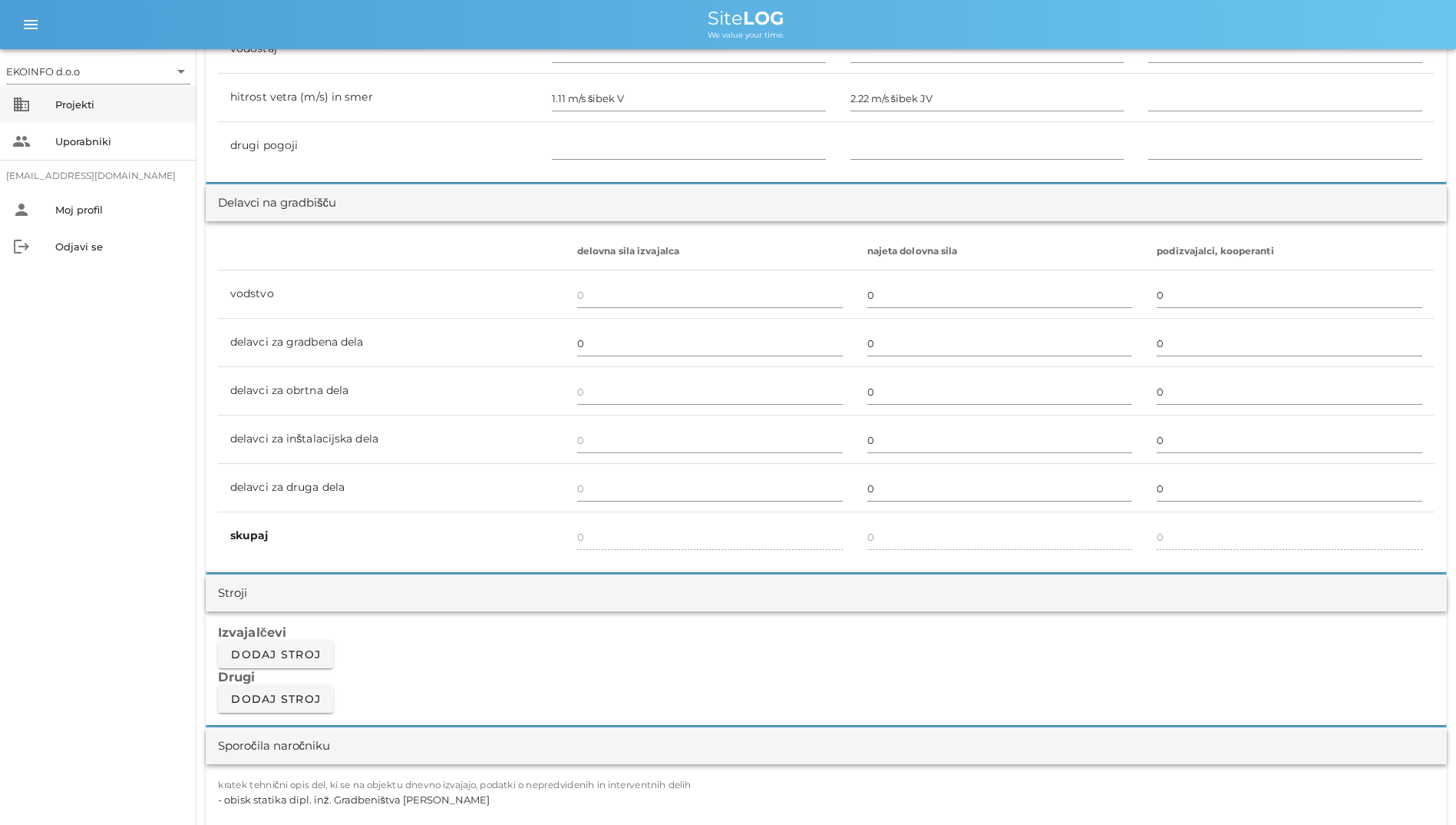
scroll to position [384, 0]
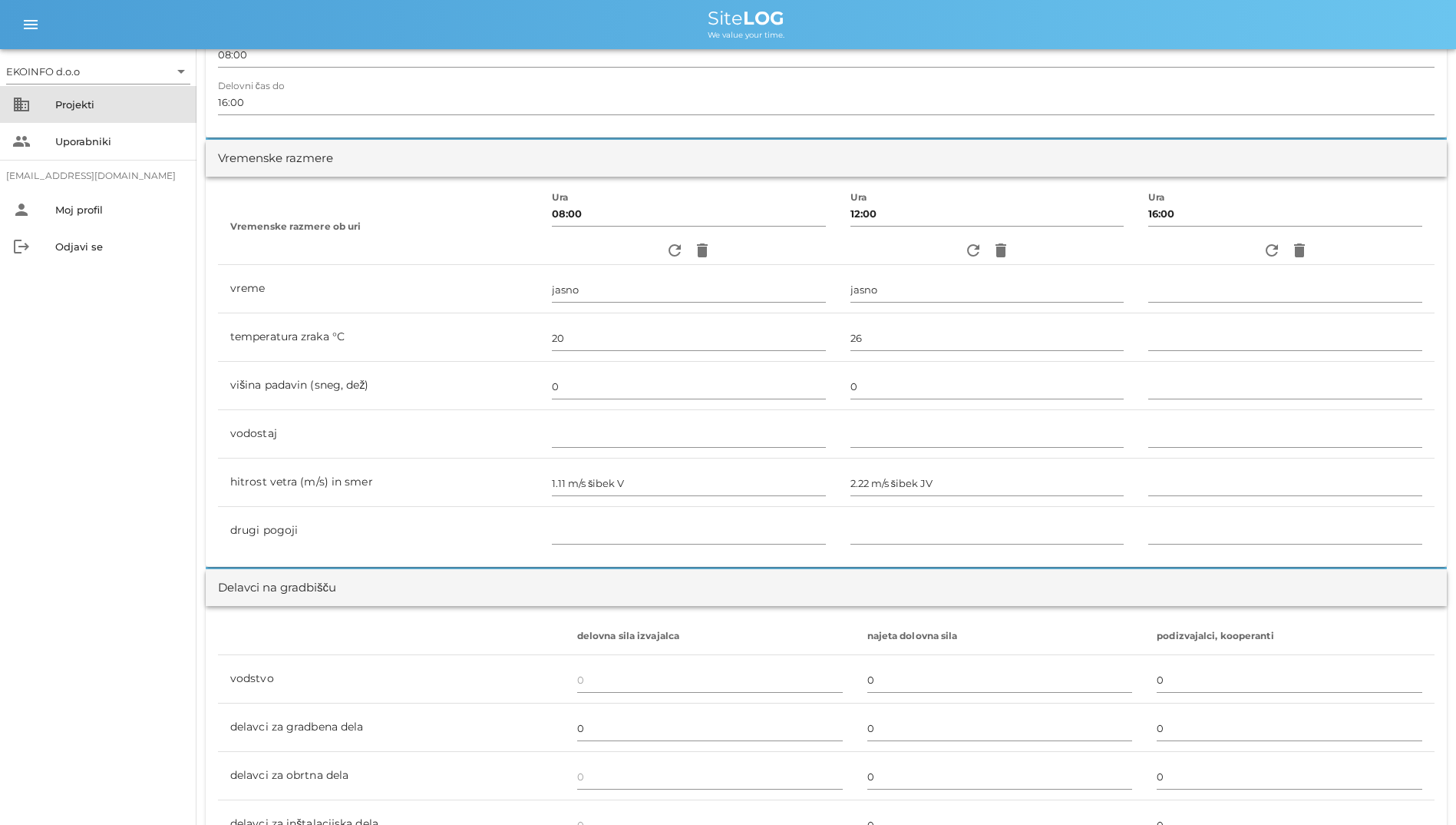
drag, startPoint x: 5, startPoint y: 102, endPoint x: 16, endPoint y: 100, distance: 11.2
click at [6, 102] on div "business Projekti" at bounding box center [98, 104] width 196 height 37
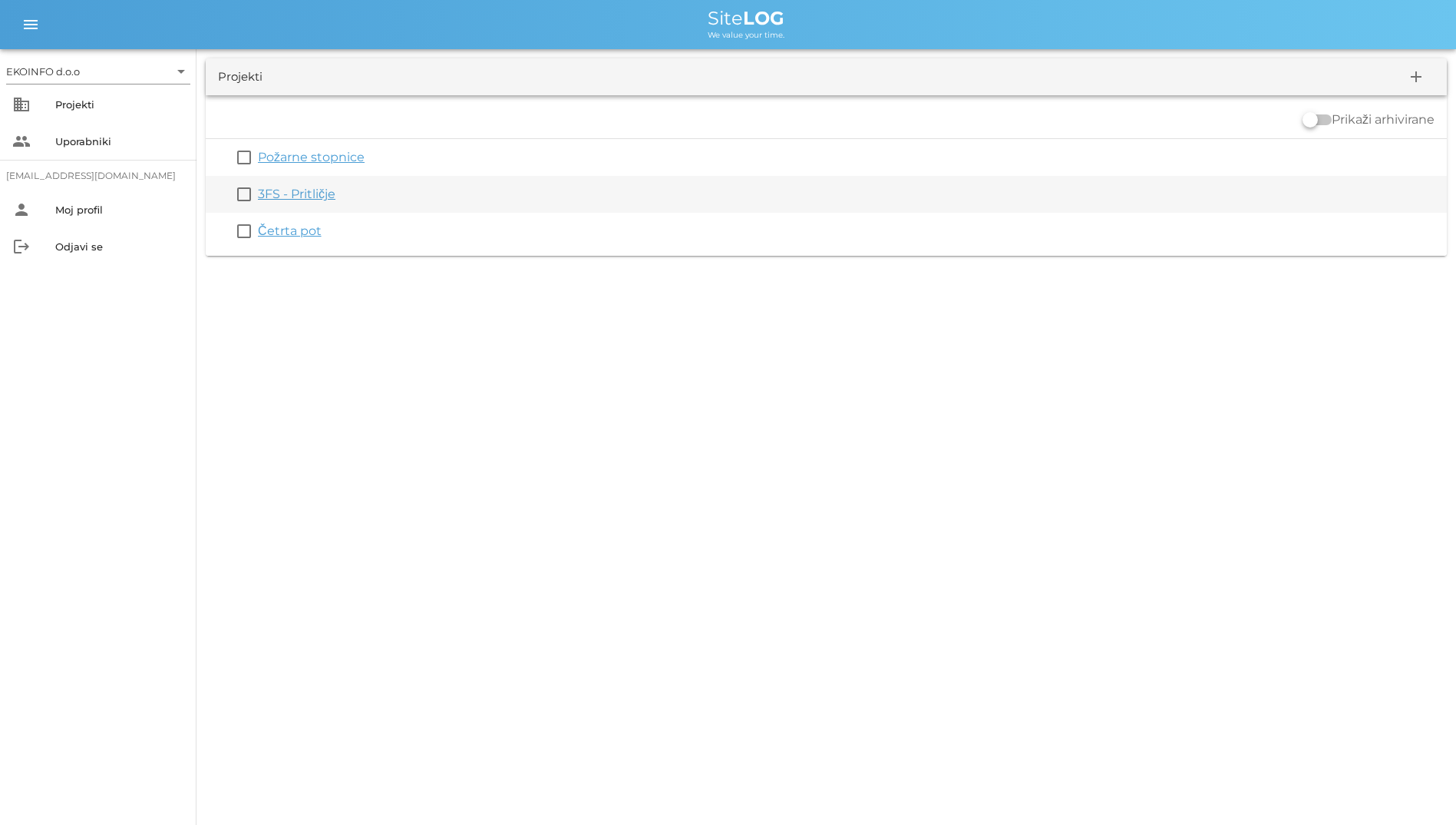
click at [276, 204] on div "check_box_outline_blank 3FS - Pritličje" at bounding box center [827, 194] width 1241 height 37
click at [285, 198] on link "3FS - Pritličje" at bounding box center [296, 193] width 77 height 15
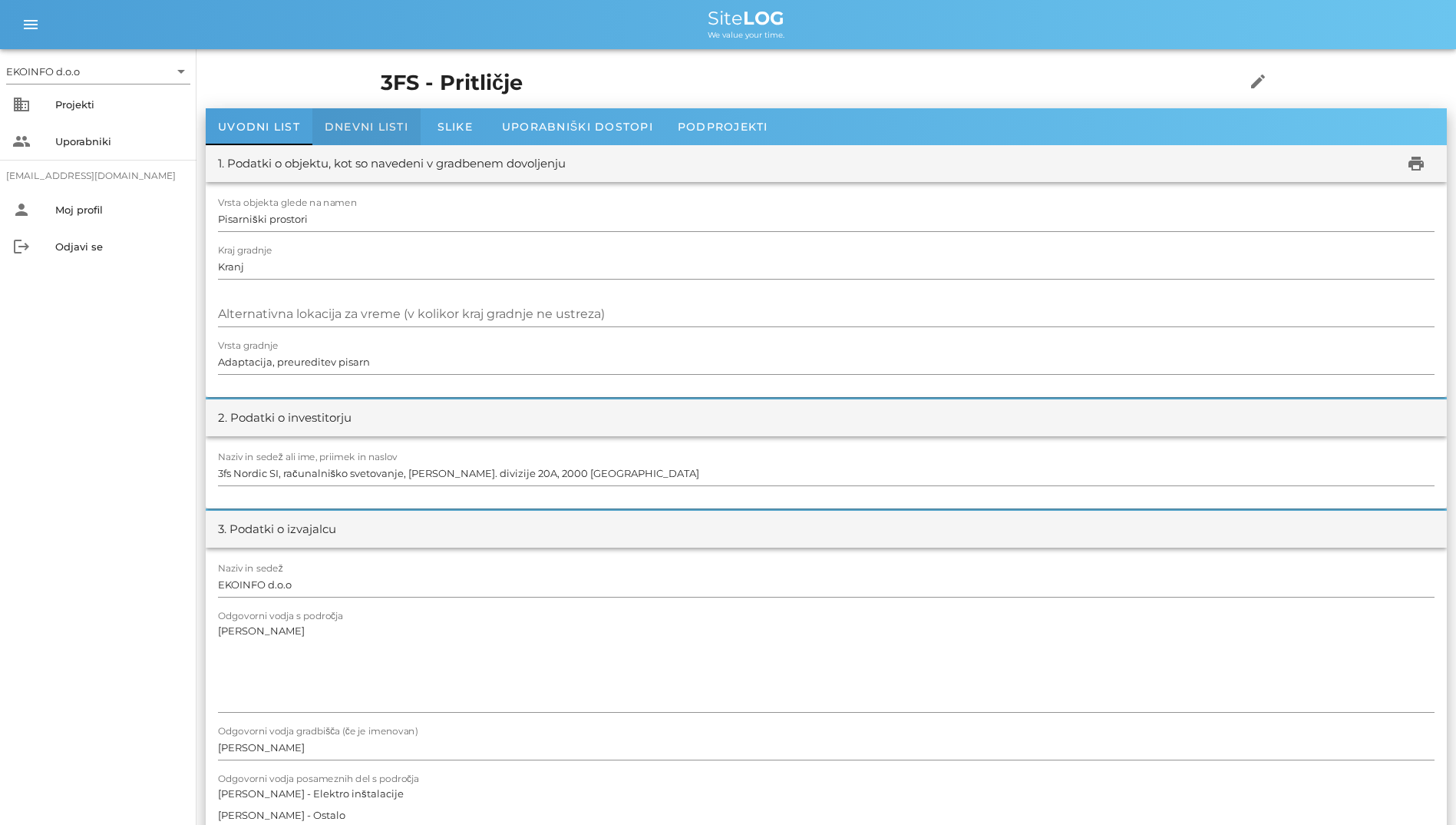
click at [349, 139] on div "Dnevni listi" at bounding box center [366, 127] width 108 height 37
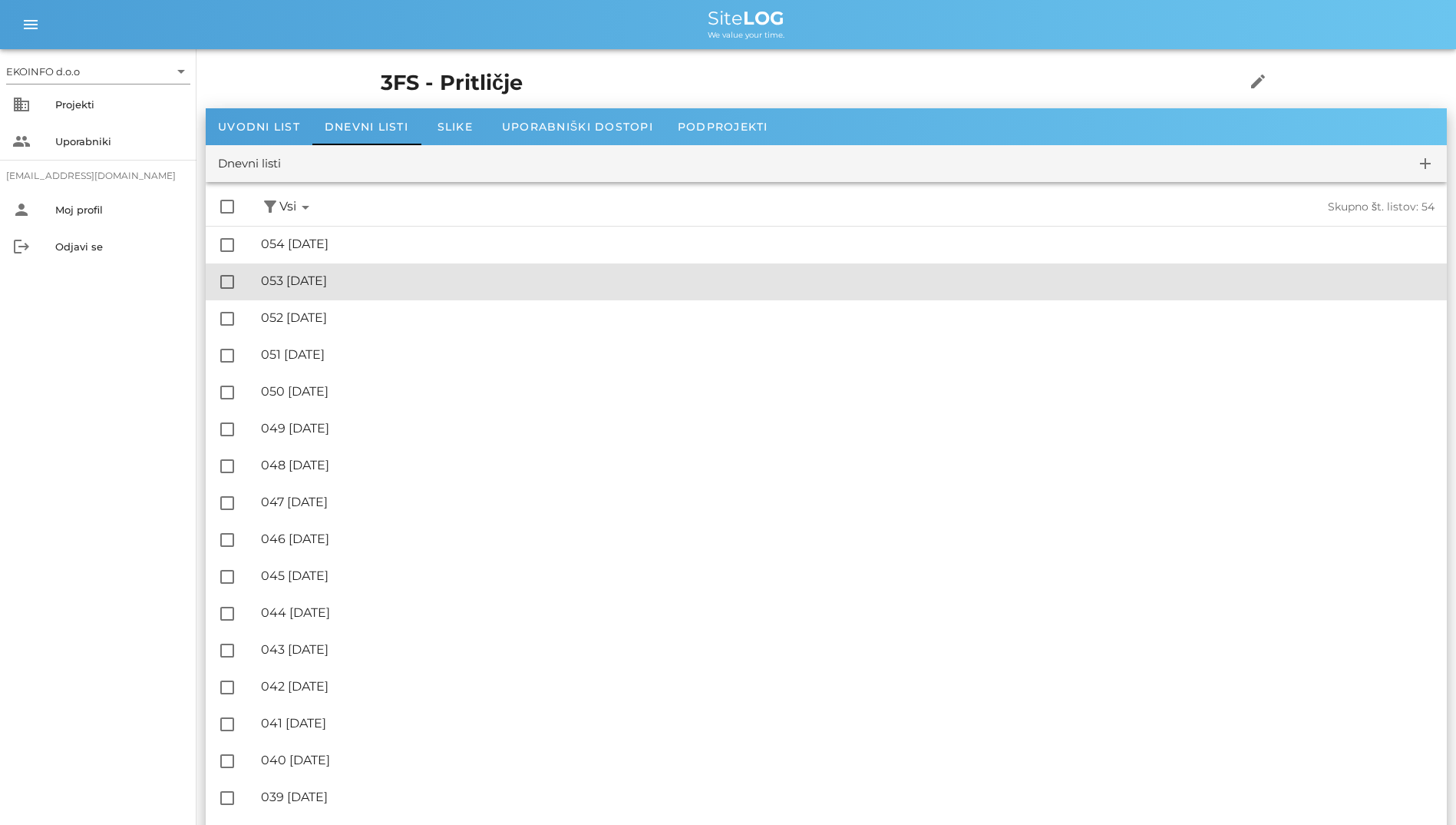
click at [314, 283] on div "🔏 053 [DATE]" at bounding box center [847, 280] width 1174 height 15
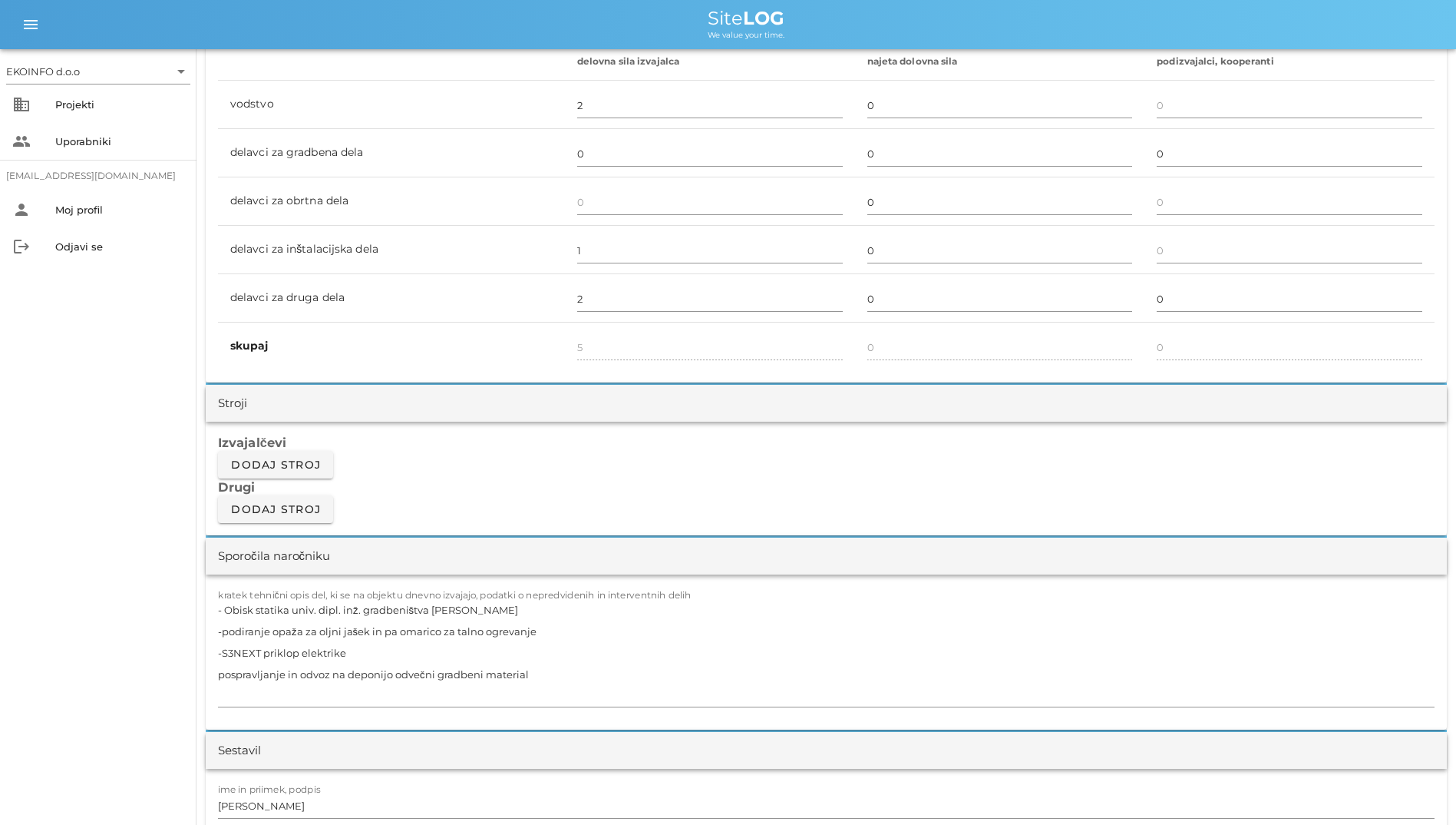
scroll to position [1305, 0]
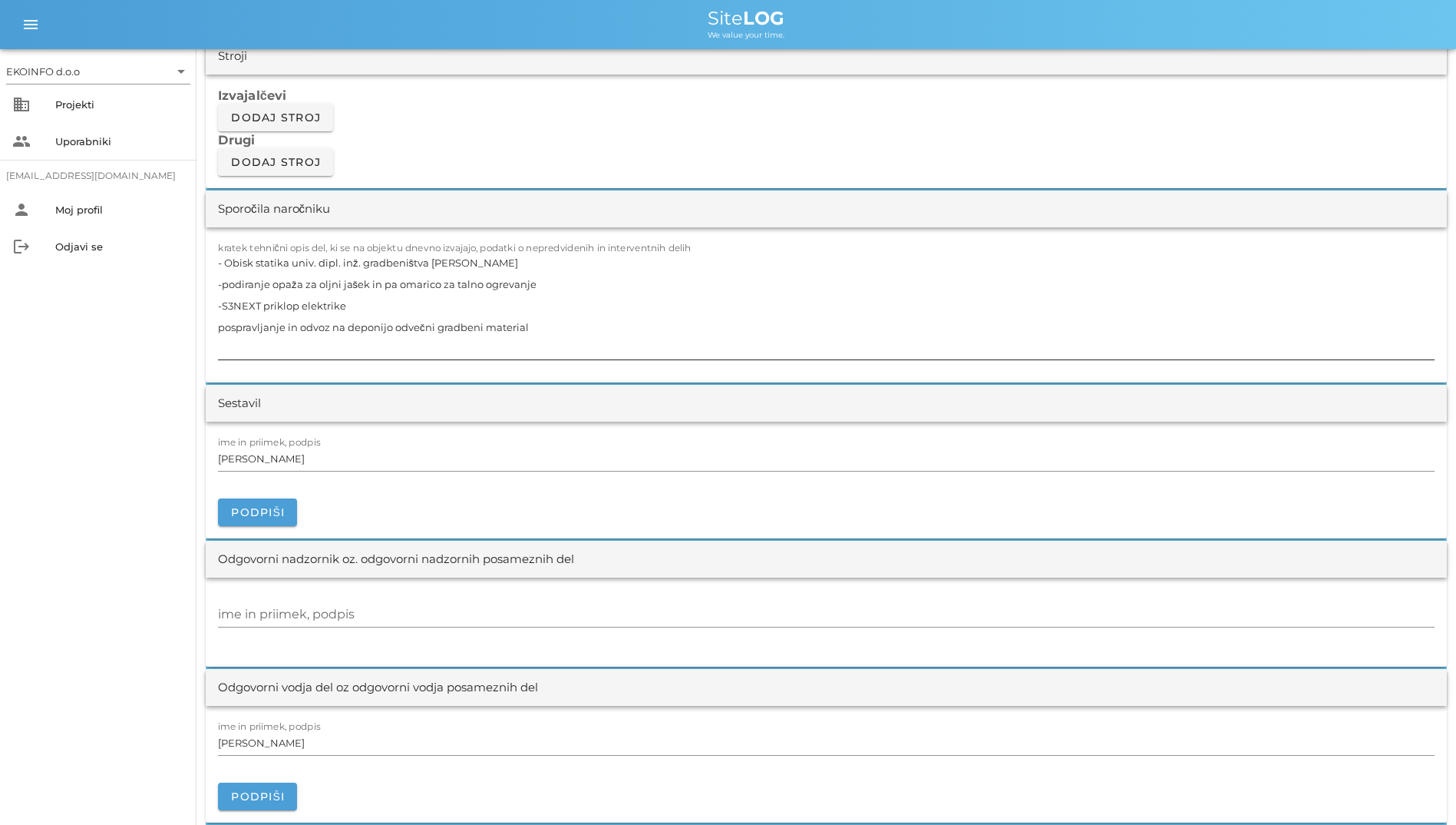
click at [588, 323] on textarea "- Obisk statika univ. dipl. inž. gradbeništva [PERSON_NAME] -podiranje opaža za…" at bounding box center [826, 306] width 1217 height 107
click at [220, 331] on textarea "- Obisk statika univ. dipl. inž. gradbeništva [PERSON_NAME] -podiranje opaža za…" at bounding box center [826, 306] width 1217 height 107
click at [539, 327] on textarea "- Obisk statika univ. dipl. inž. gradbeništva [PERSON_NAME] -podiranje opaža za…" at bounding box center [826, 306] width 1217 height 107
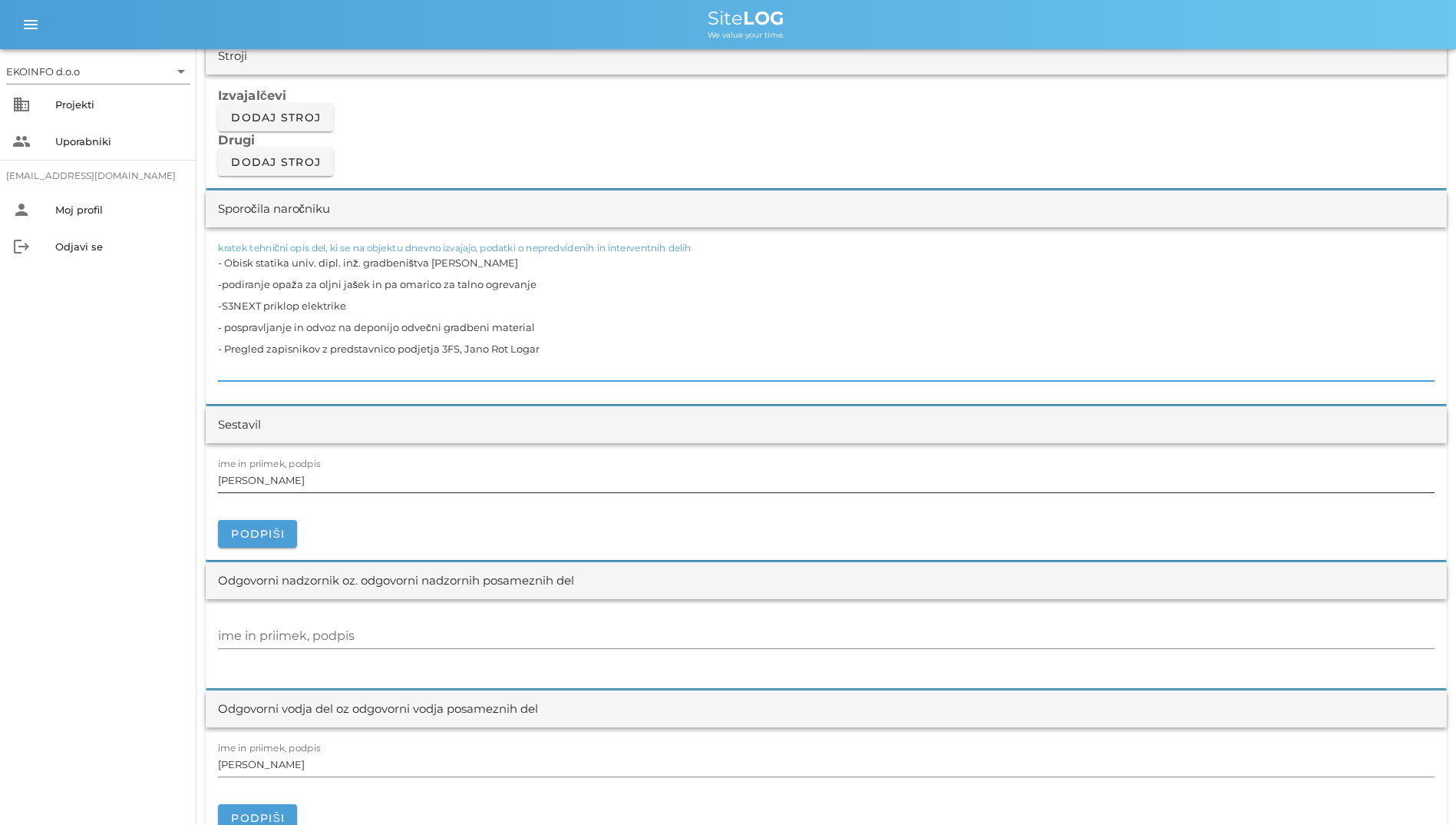
click at [502, 486] on input "[PERSON_NAME]" at bounding box center [826, 479] width 1217 height 24
click at [299, 348] on textarea "- Obisk statika univ. dipl. inž. gradbeništva [PERSON_NAME] -podiranje opaža za…" at bounding box center [826, 316] width 1217 height 129
drag, startPoint x: 565, startPoint y: 354, endPoint x: 232, endPoint y: 354, distance: 333.0
click at [232, 354] on textarea "- Obisk statika univ. dipl. inž. gradbeništva [PERSON_NAME] -podiranje opaža za…" at bounding box center [826, 316] width 1217 height 129
click at [312, 348] on textarea "- Obisk statika univ. dipl. inž. gradbeništva [PERSON_NAME] -podiranje opaža za…" at bounding box center [826, 316] width 1217 height 129
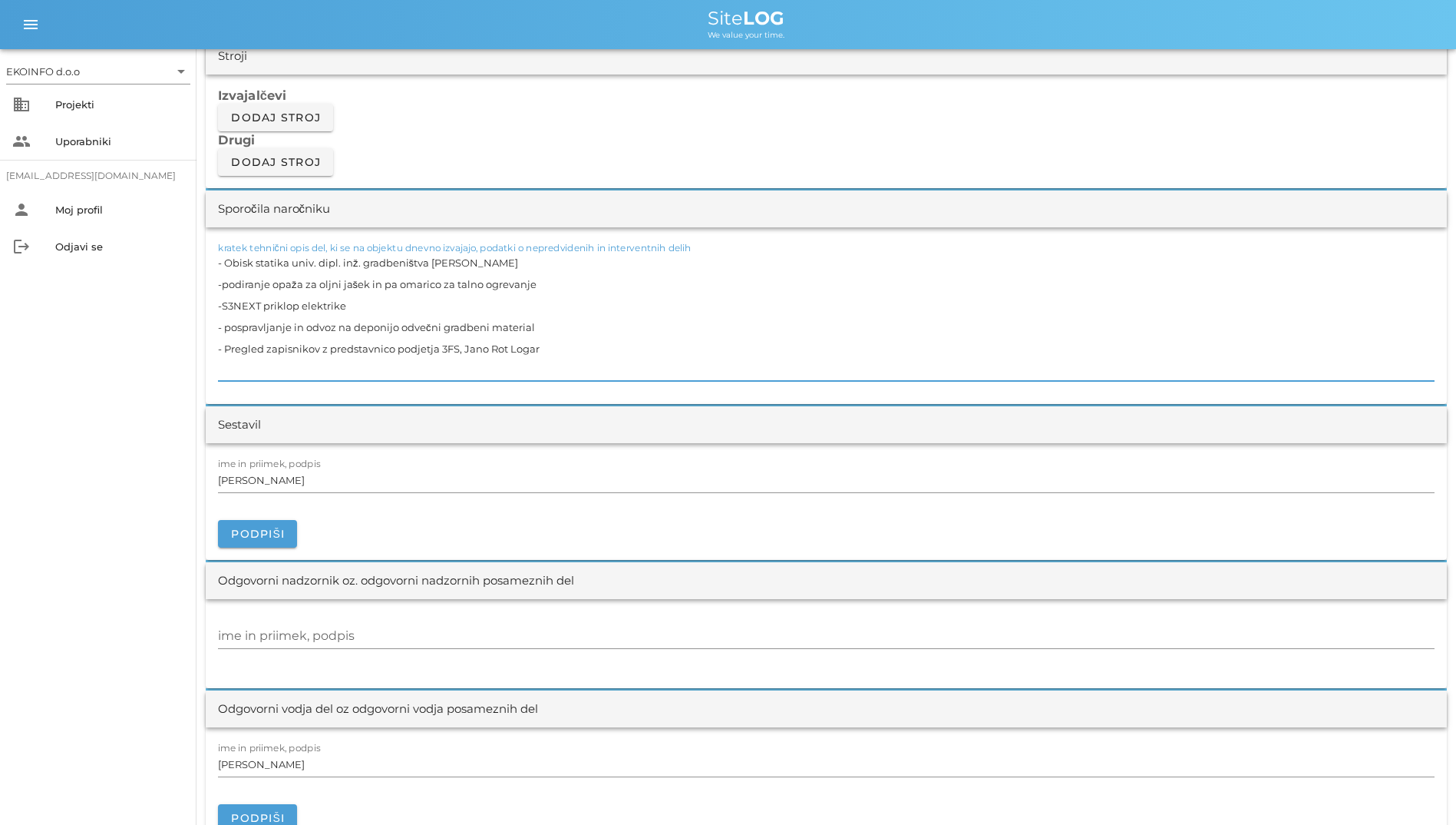
click at [316, 351] on textarea "- Obisk statika univ. dipl. inž. gradbeništva [PERSON_NAME] -podiranje opaža za…" at bounding box center [826, 316] width 1217 height 129
click at [537, 474] on input "[PERSON_NAME]" at bounding box center [826, 479] width 1217 height 24
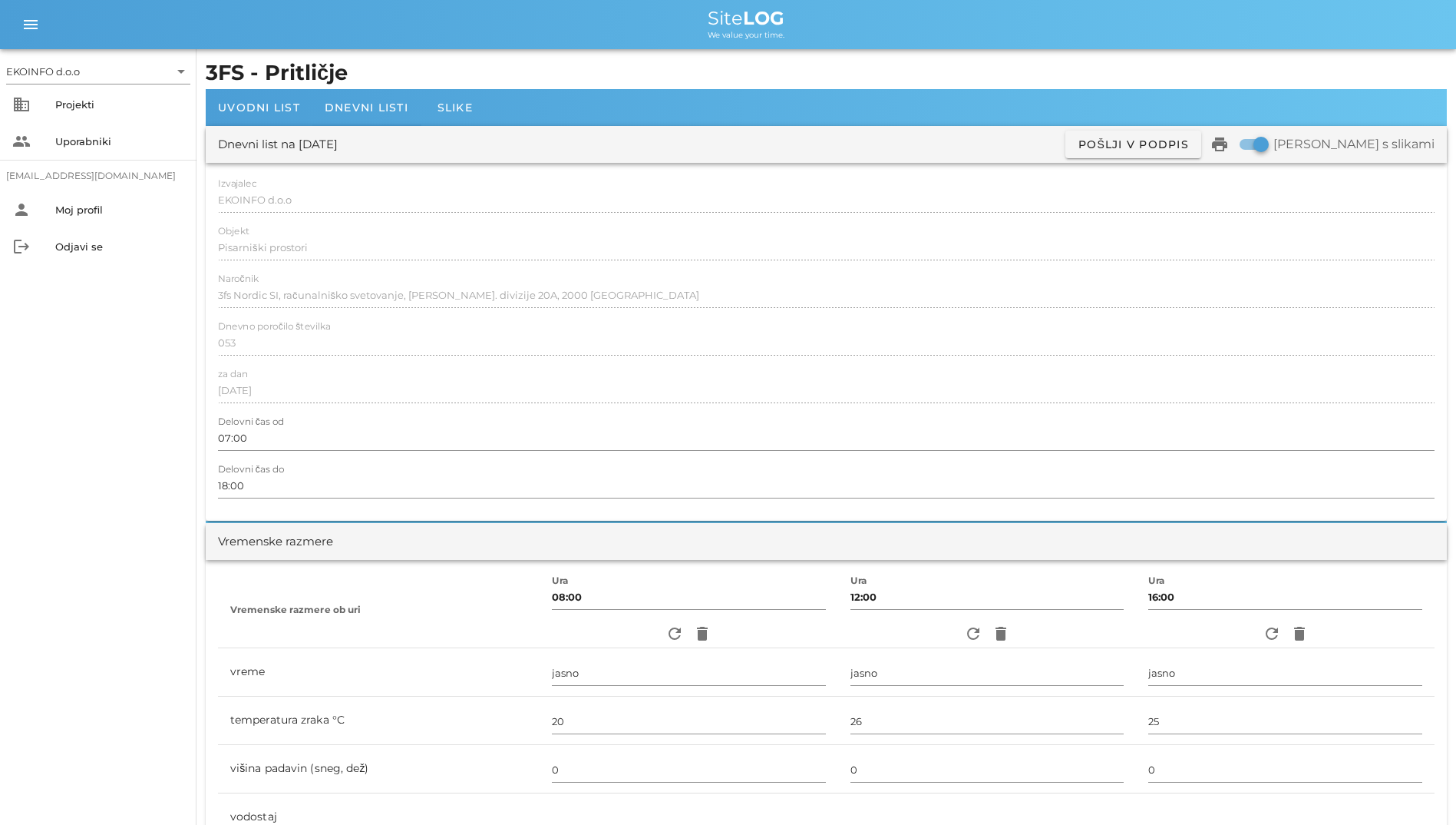
scroll to position [0, 0]
click at [394, 110] on span "Dnevni listi" at bounding box center [367, 108] width 84 height 14
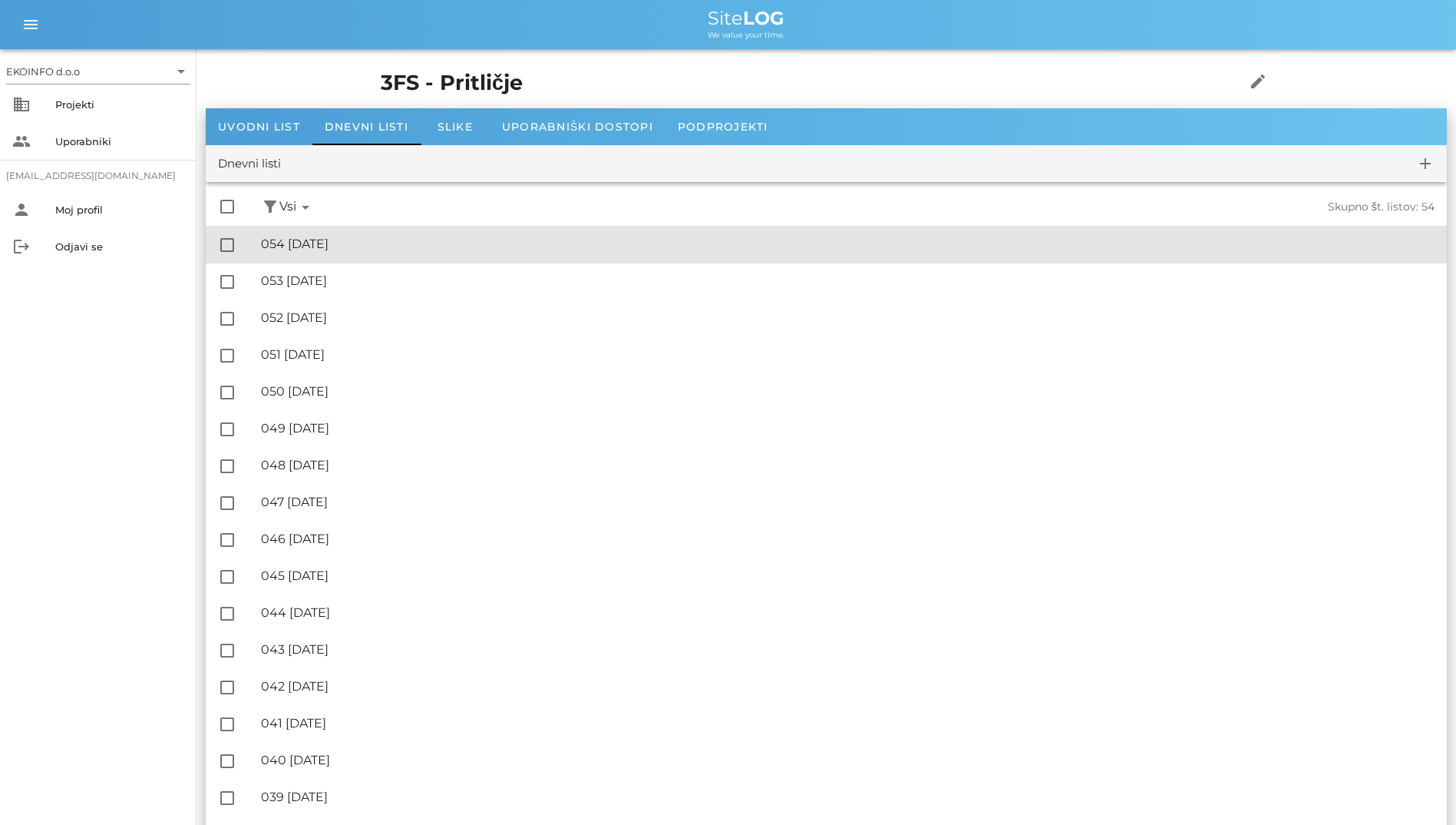
click at [335, 227] on div "🔏 054 [DATE] ✓ Podpisal: Nadzornik ✓ Podpisal: Sestavljalec ✓ Podpisal: Odgovor…" at bounding box center [847, 244] width 1174 height 34
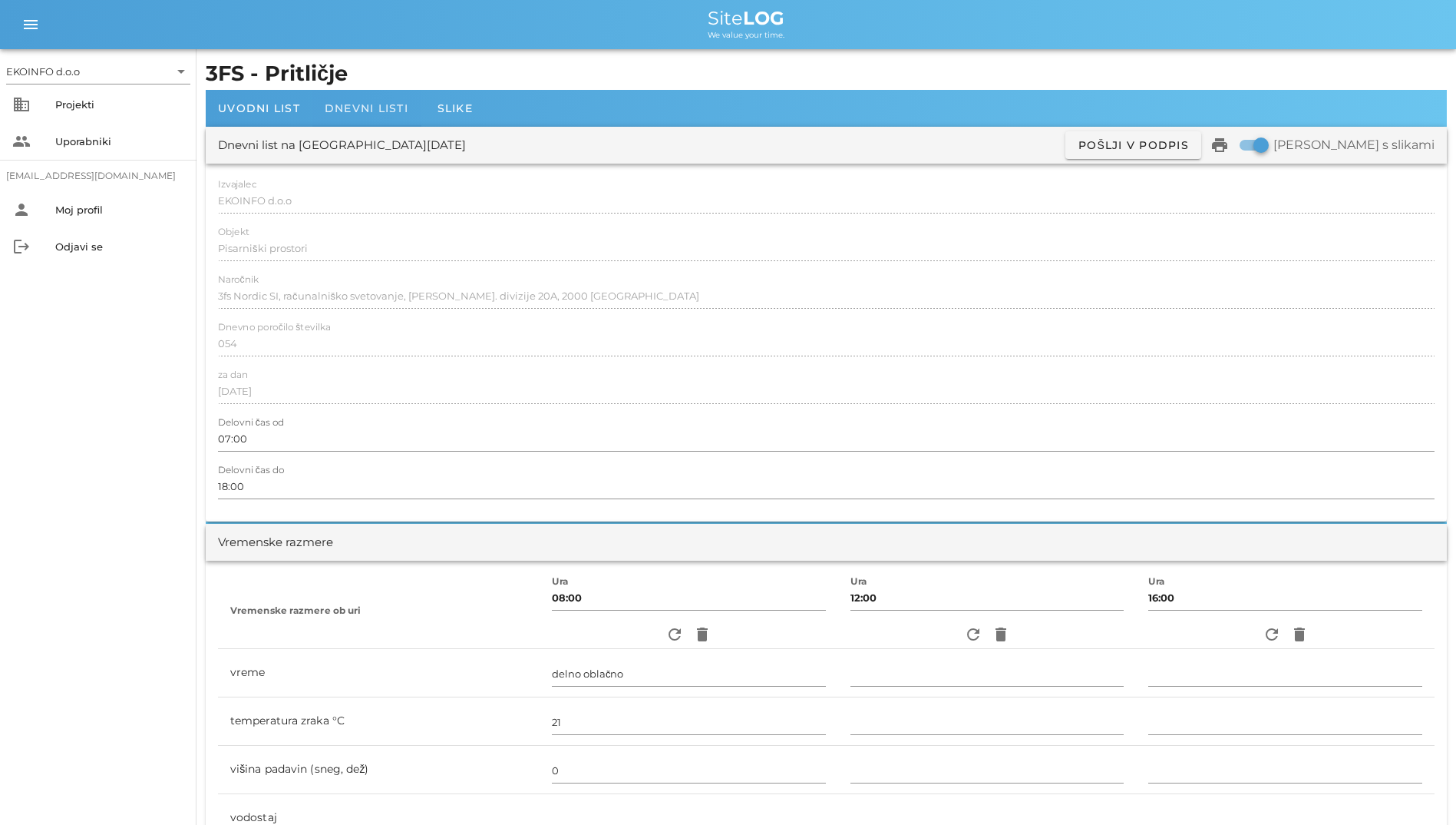
click at [340, 121] on div "Dnevni listi" at bounding box center [366, 108] width 108 height 37
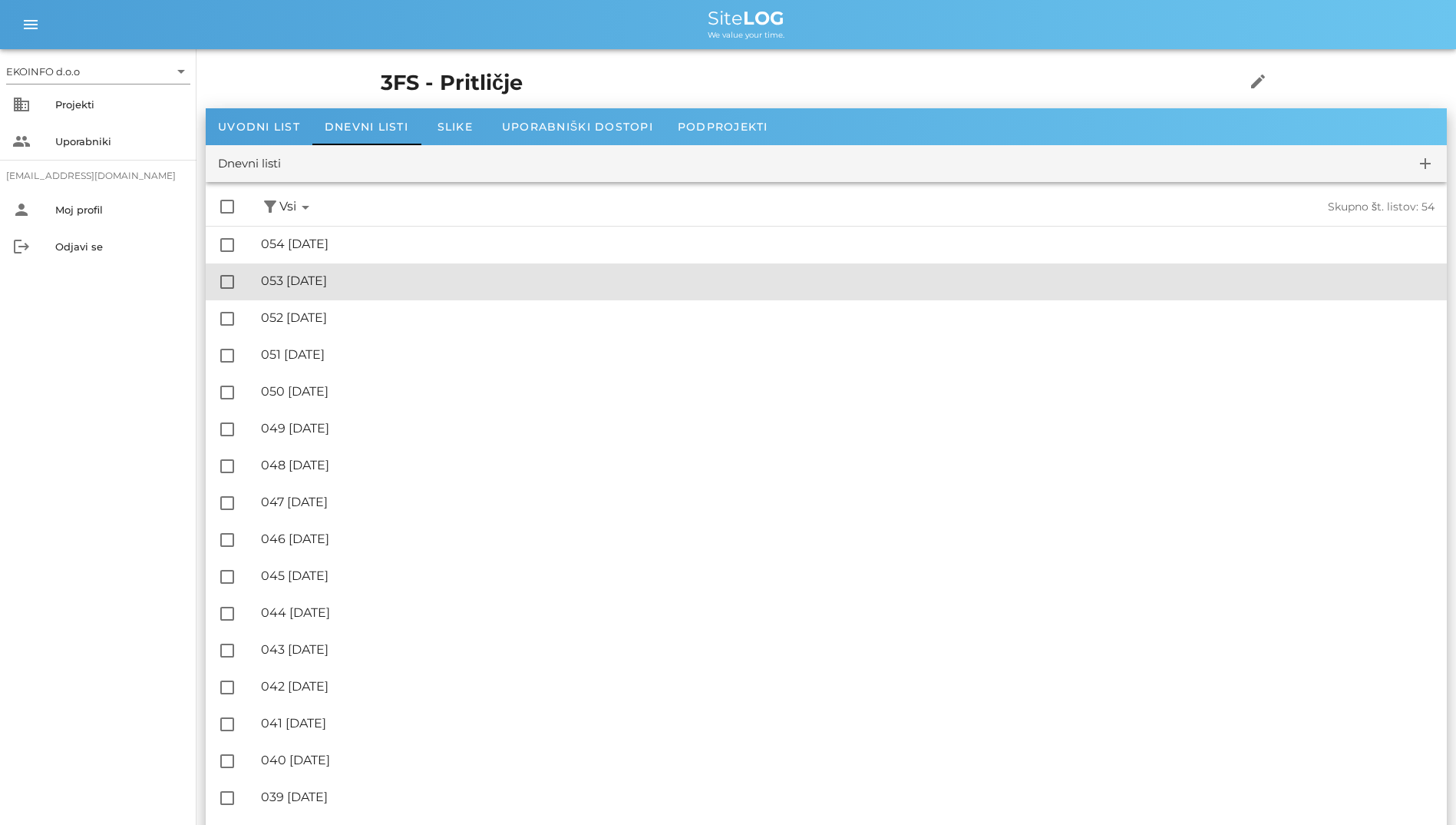
click at [354, 265] on div "🔏 053 [DATE] ✓ Podpisal: Nadzornik ✓ Podpisal: Sestavljalec ✓ Podpisal: Odgovor…" at bounding box center [847, 281] width 1174 height 34
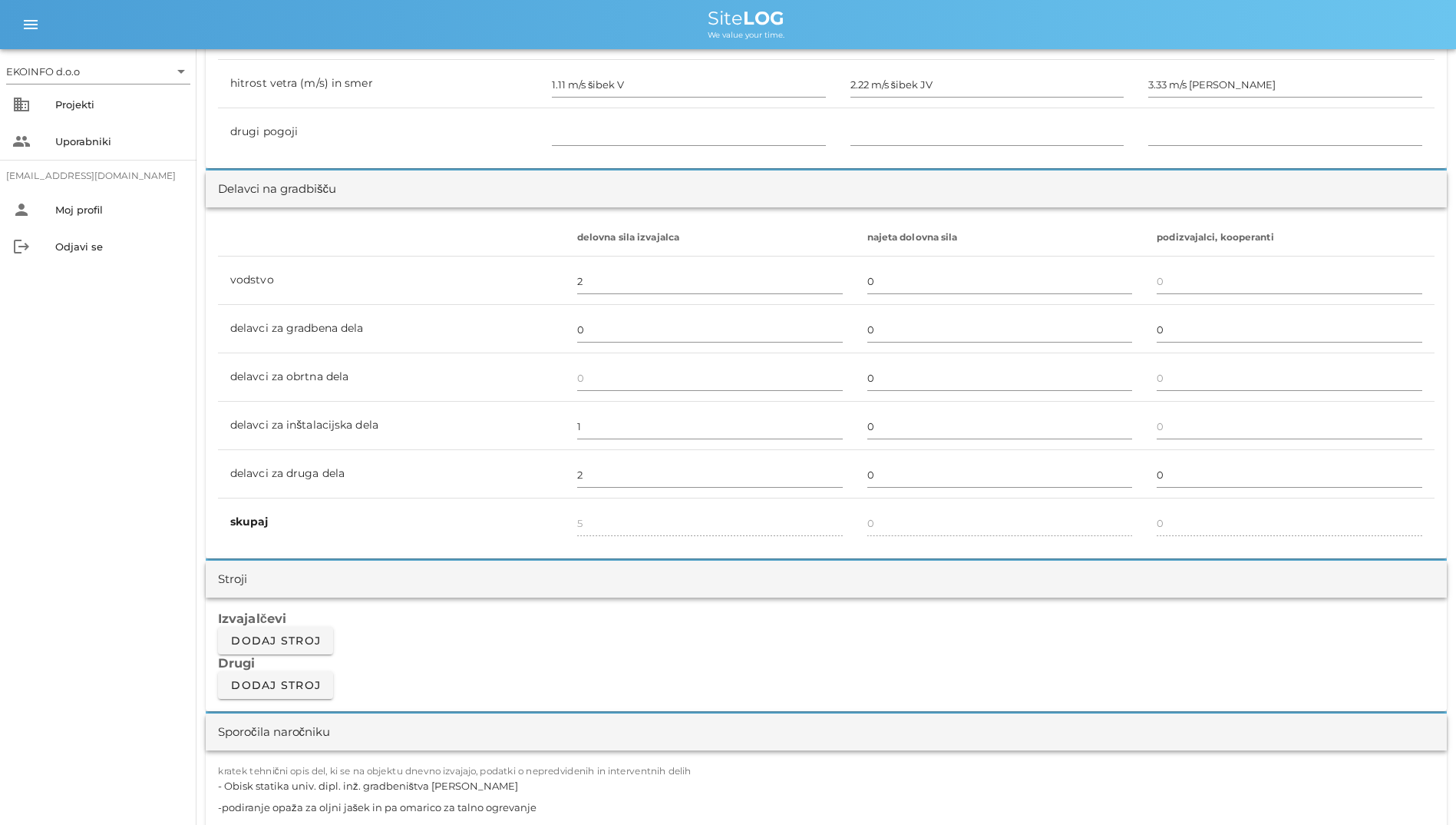
scroll to position [1075, 0]
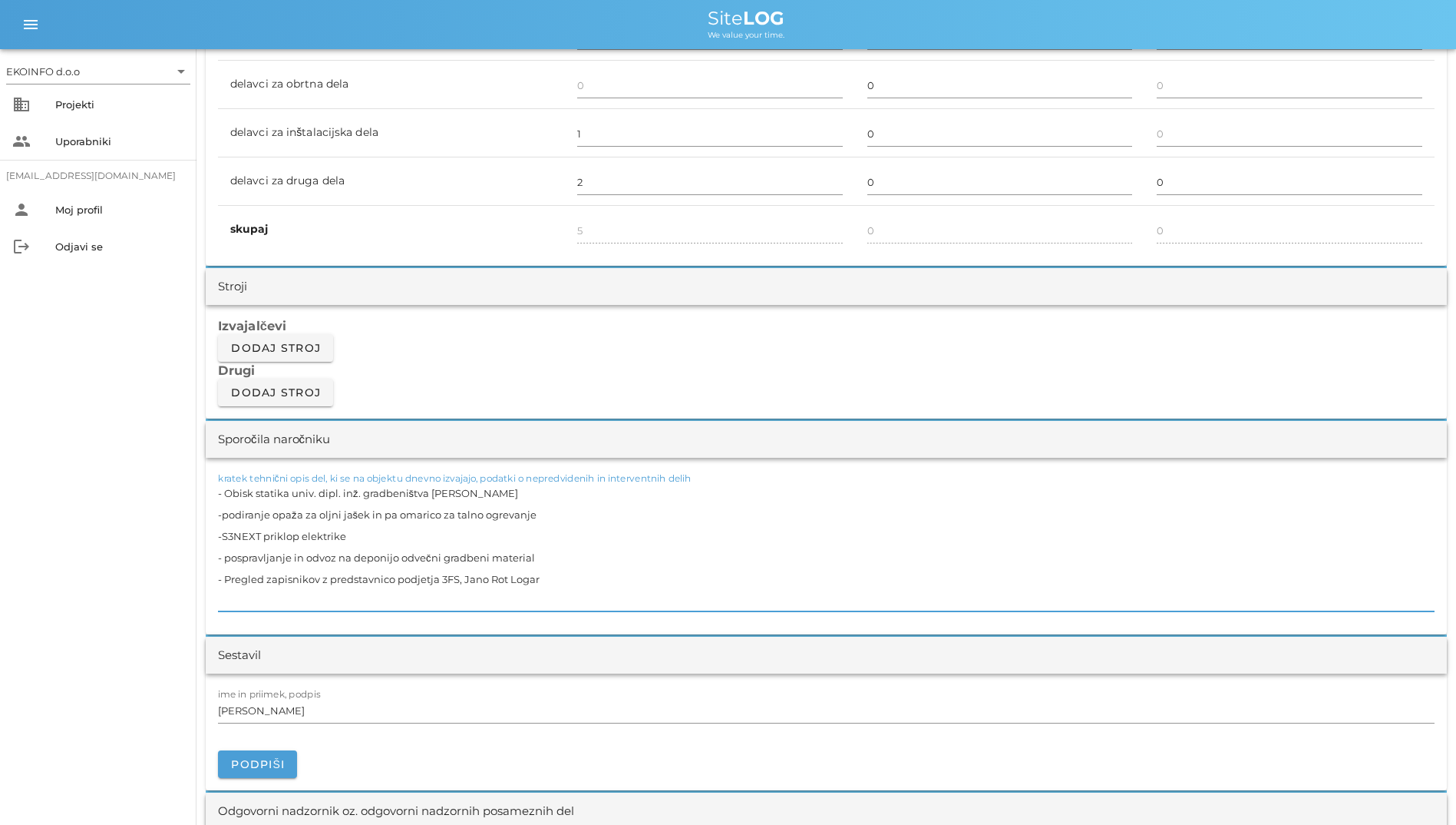
click at [317, 586] on textarea "- Obisk statika univ. dipl. inž. gradbeništva [PERSON_NAME] -podiranje opaža za…" at bounding box center [826, 547] width 1217 height 129
click at [222, 537] on textarea "- Obisk statika univ. dipl. inž. gradbeništva [PERSON_NAME] -podiranje opaža za…" at bounding box center [826, 547] width 1217 height 129
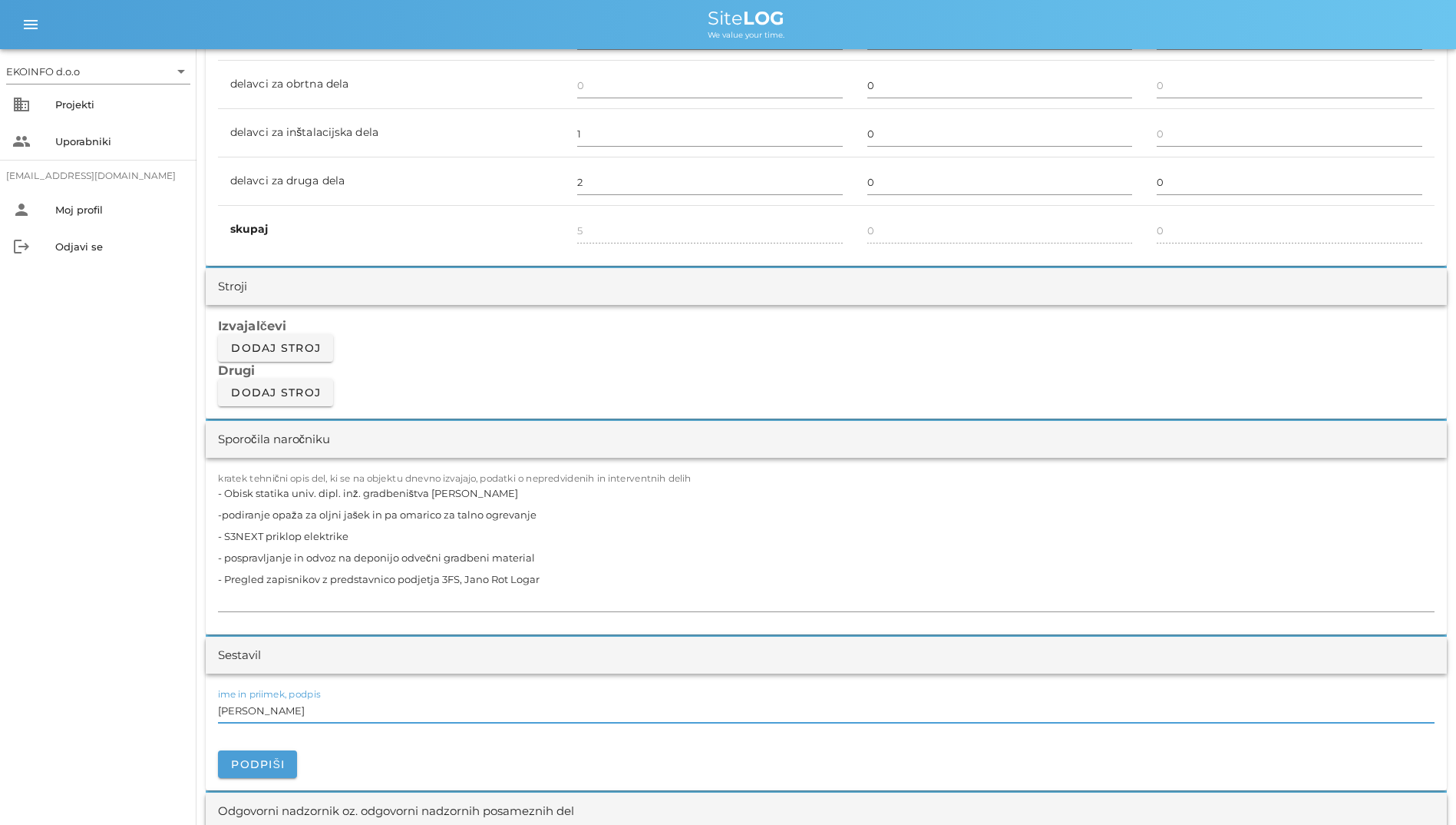
click at [374, 708] on input "[PERSON_NAME]" at bounding box center [826, 710] width 1217 height 24
click at [222, 514] on textarea "- Obisk statika univ. dipl. inž. gradbeništva [PERSON_NAME] -podiranje opaža za…" at bounding box center [826, 547] width 1217 height 129
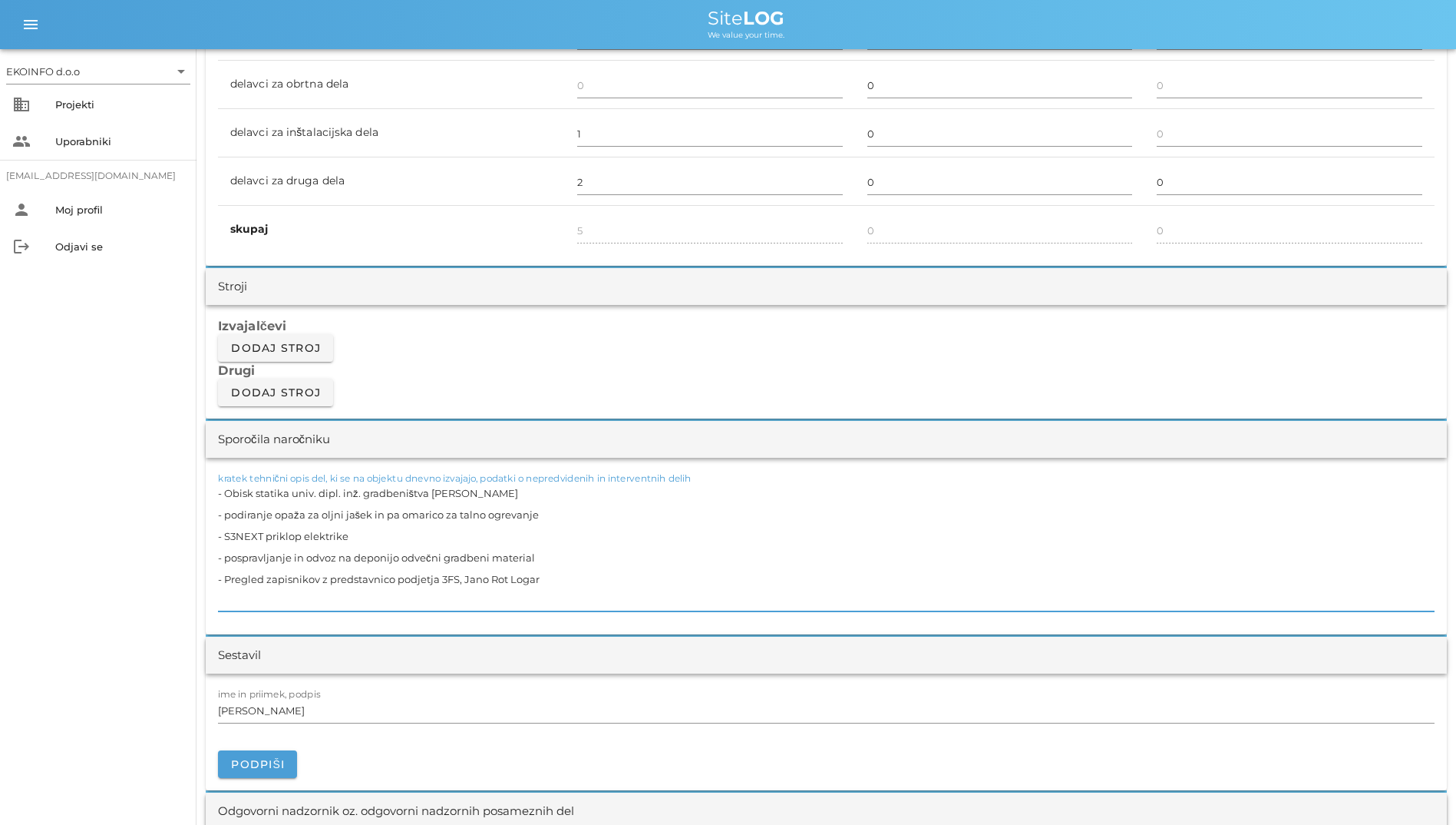
click at [224, 495] on textarea "- Obisk statika univ. dipl. inž. gradbeništva [PERSON_NAME] - podiranje opaža z…" at bounding box center [826, 547] width 1217 height 129
click at [225, 559] on textarea "- Obisk statika univ. dipl. inž. gradbeništva [PERSON_NAME] - podiranje opaža z…" at bounding box center [826, 547] width 1217 height 129
click at [467, 704] on input "[PERSON_NAME]" at bounding box center [826, 710] width 1217 height 24
click at [528, 557] on textarea "- Obisk statika univ. dipl. inž. gradbeništva [PERSON_NAME] - podiranje opaža z…" at bounding box center [826, 547] width 1217 height 129
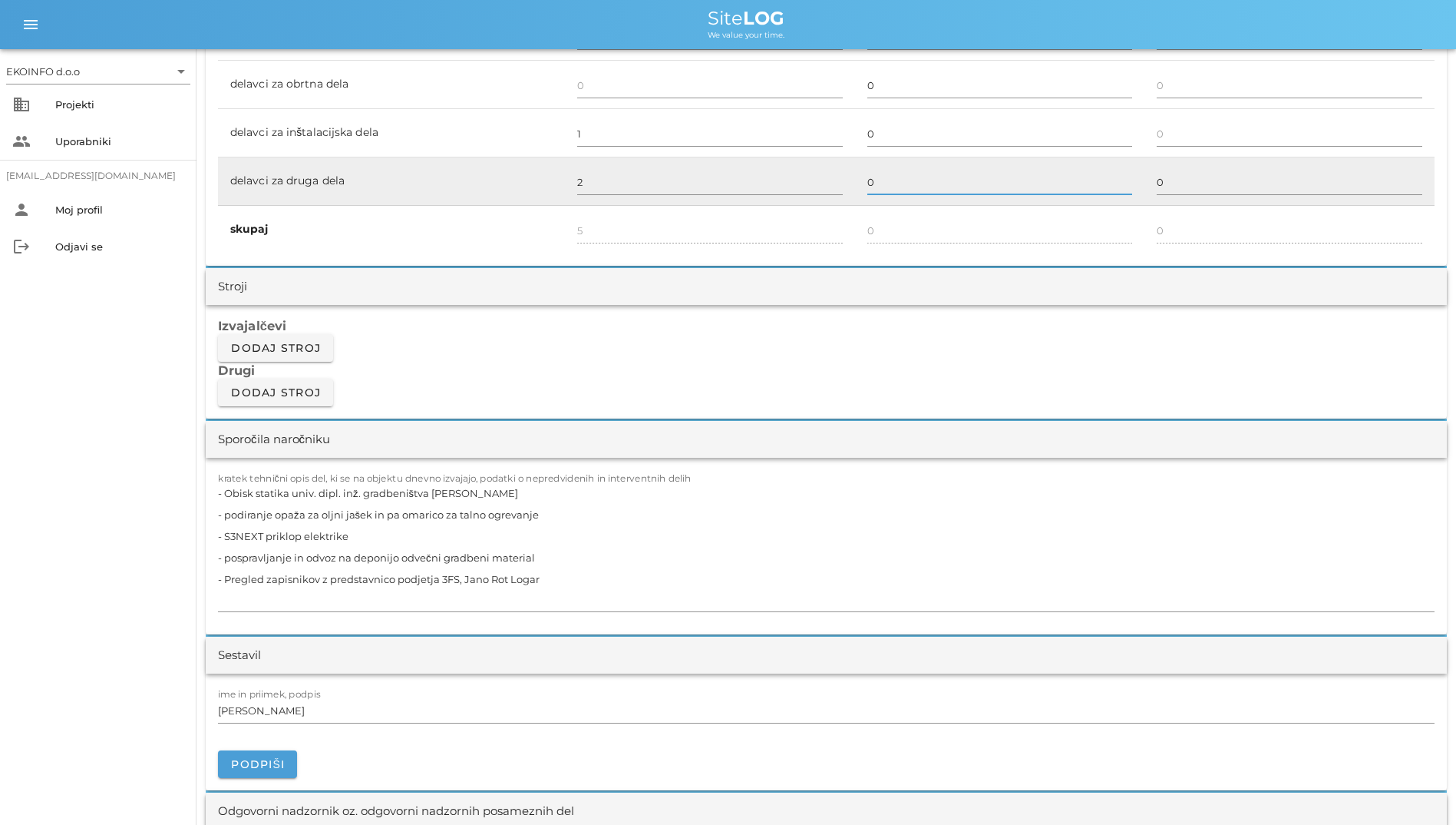
click at [929, 182] on input "0" at bounding box center [1000, 182] width 265 height 24
click at [945, 178] on input "0" at bounding box center [1290, 182] width 265 height 24
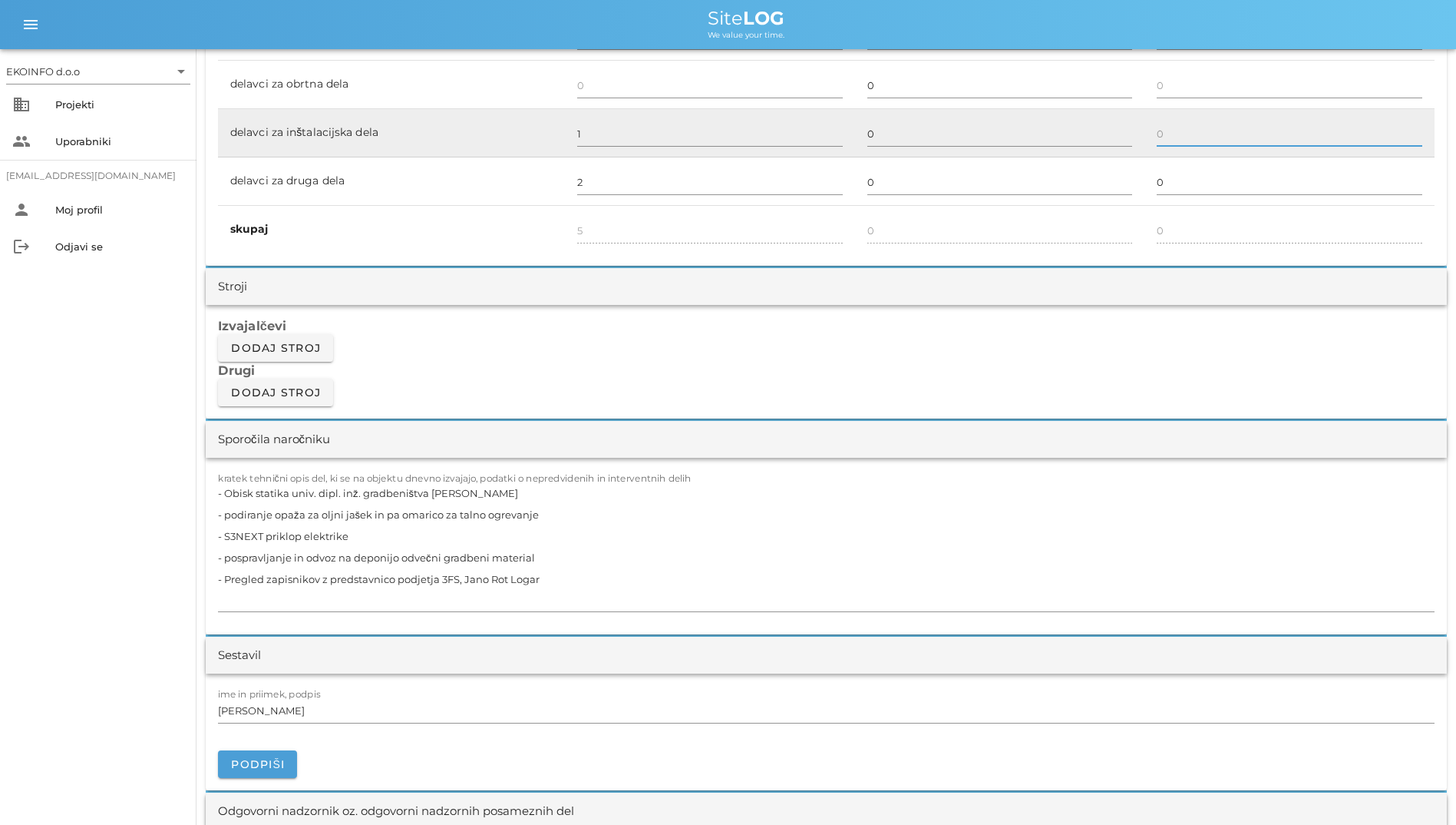
click at [945, 131] on input "text" at bounding box center [1290, 133] width 265 height 24
